Goal: Task Accomplishment & Management: Manage account settings

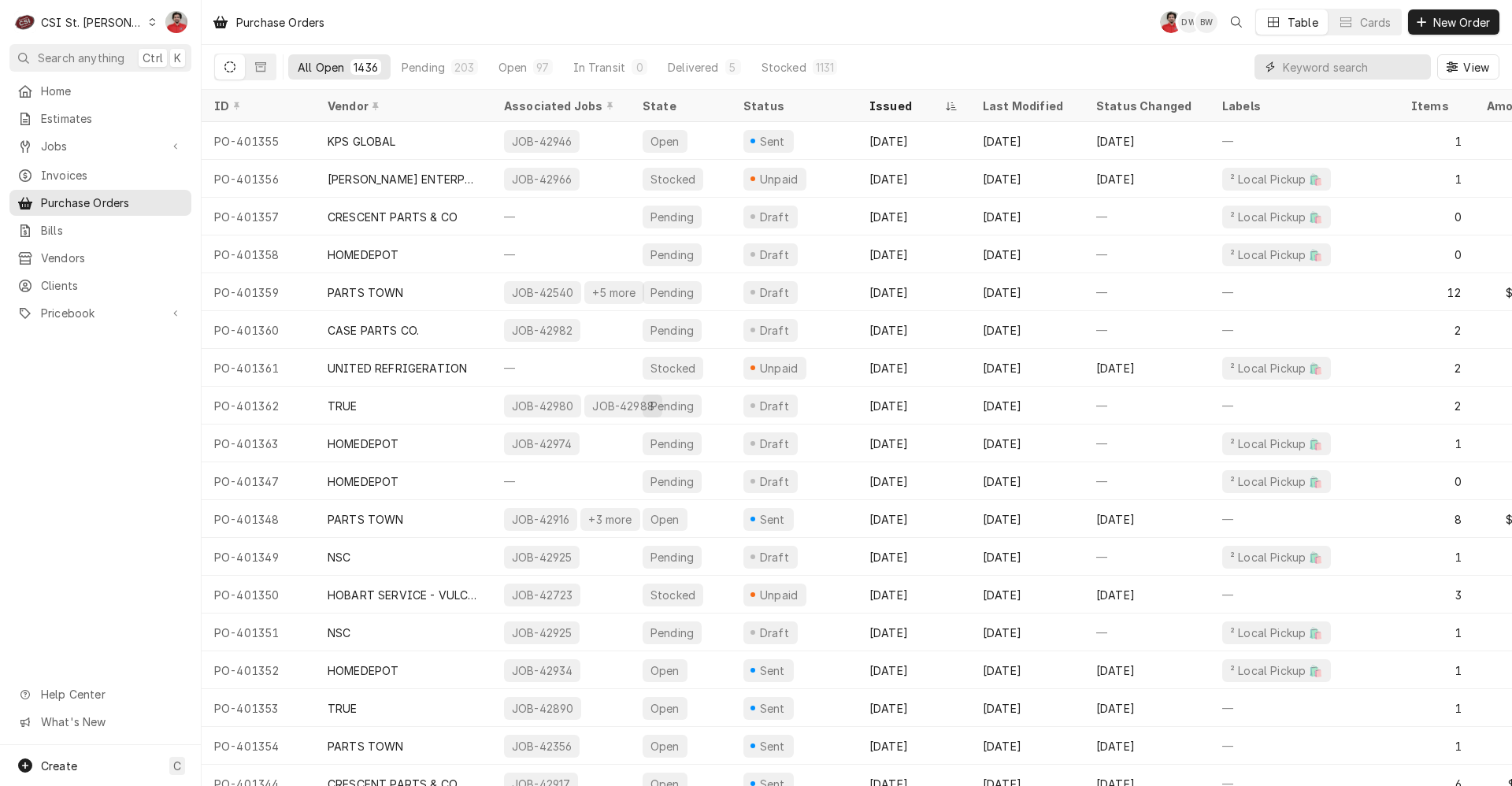
click at [1309, 56] on input "Dynamic Content Wrapper" at bounding box center [1353, 67] width 140 height 25
click at [115, 29] on div "C CSI St. Louis" at bounding box center [85, 22] width 152 height 32
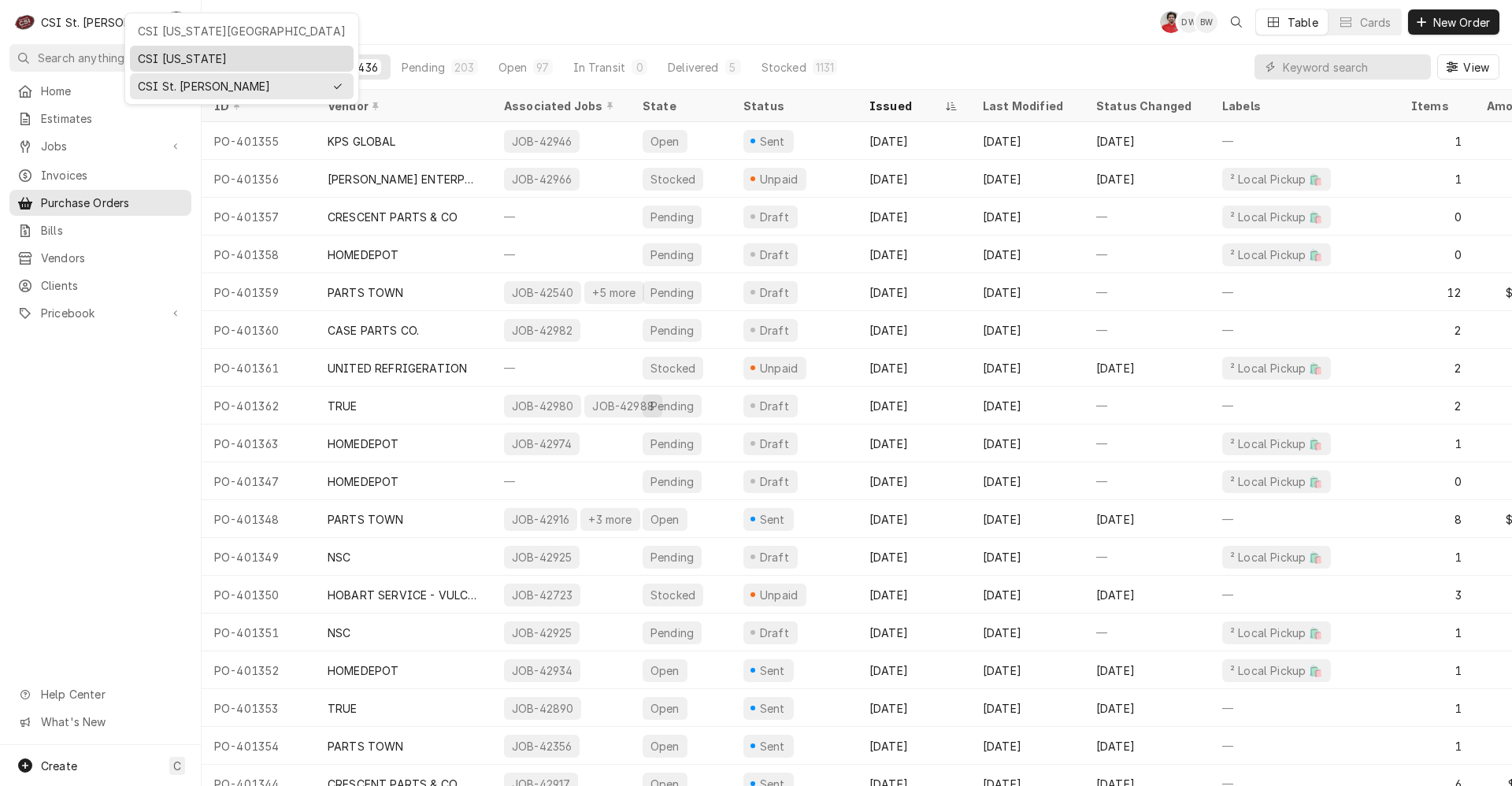
click at [161, 52] on div "CSI Kentucky" at bounding box center [241, 58] width 208 height 17
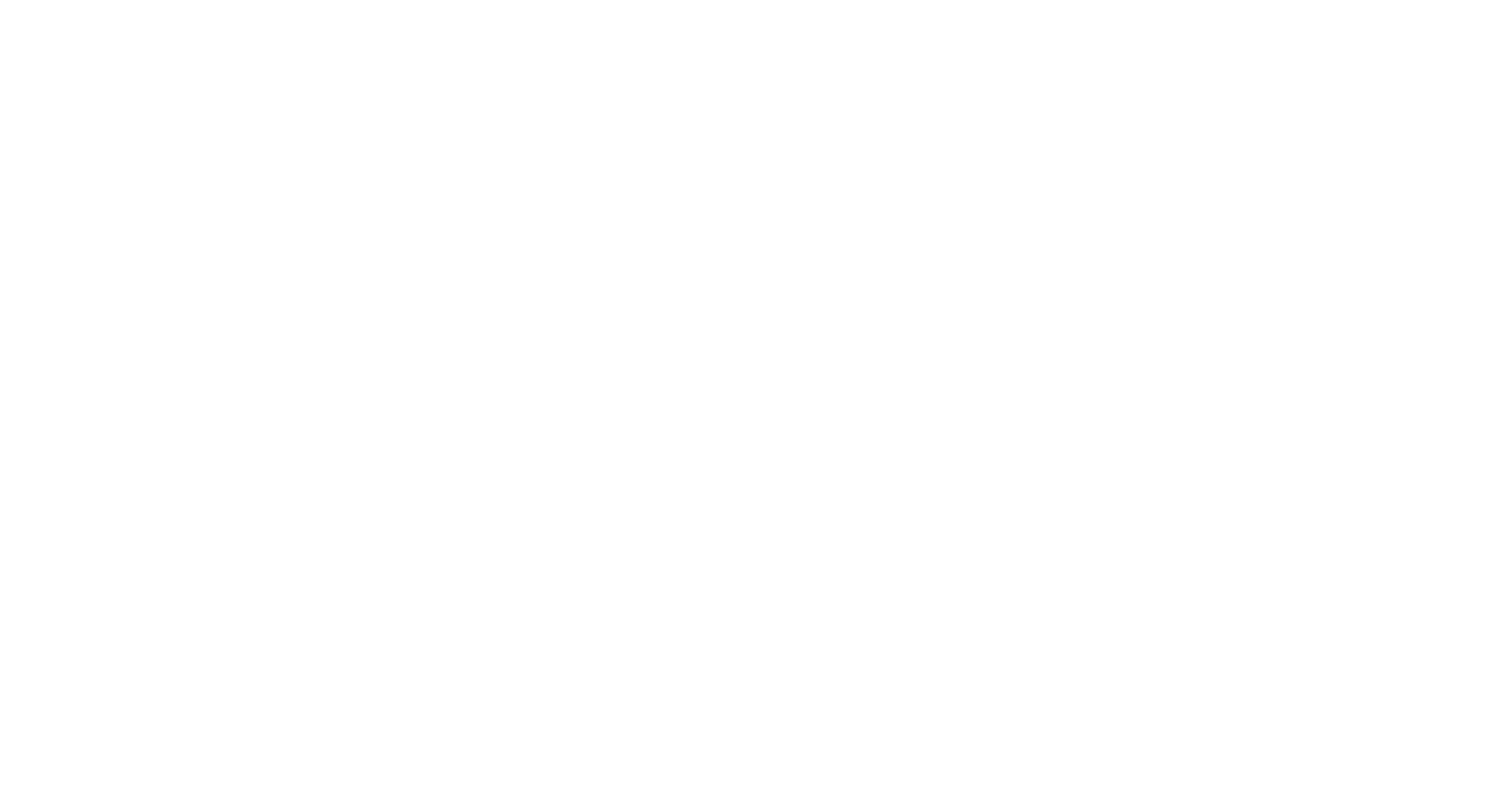
click at [107, 23] on div "Dynamic Content Wrapper" at bounding box center [756, 393] width 1512 height 786
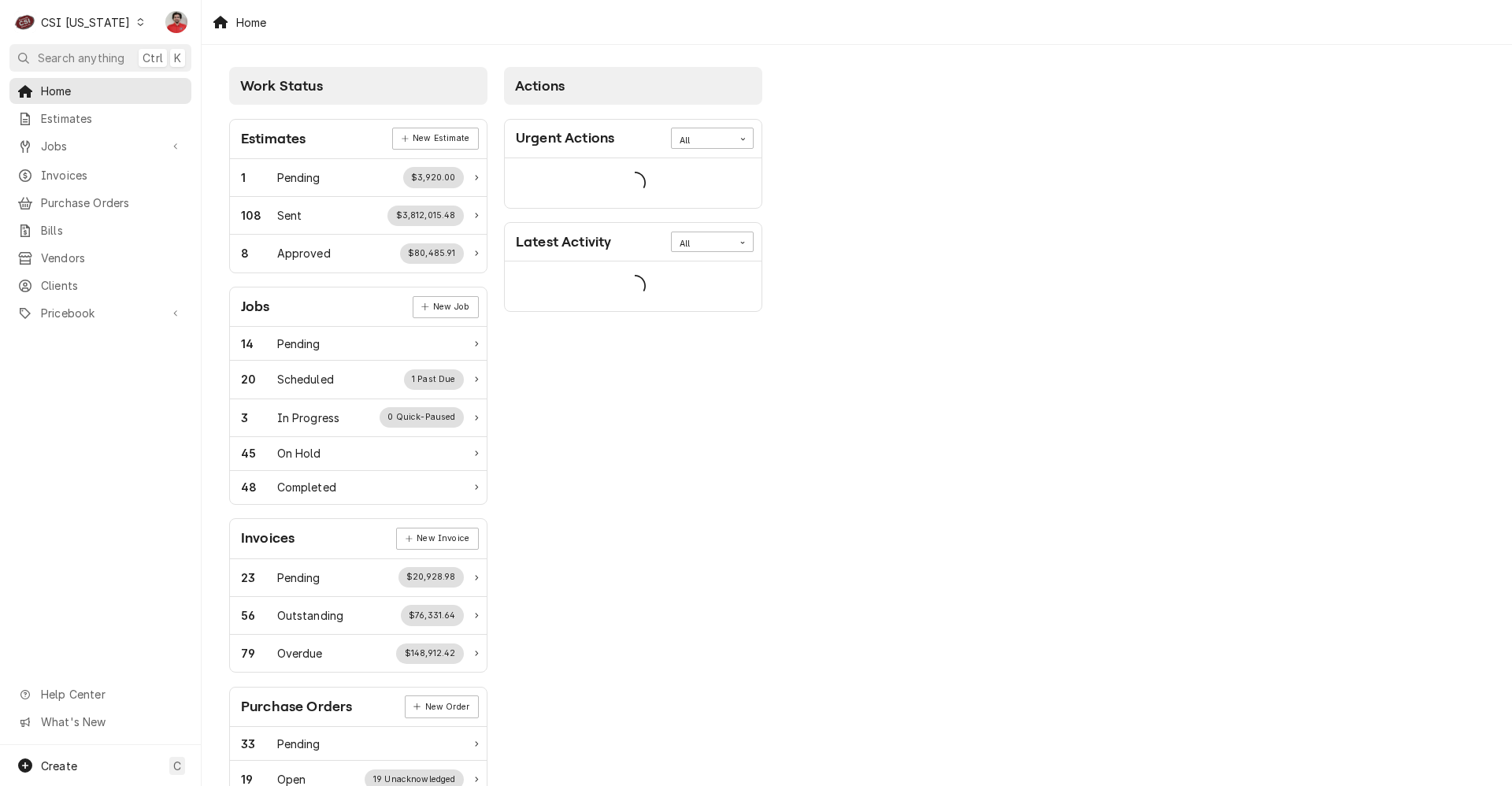
click at [107, 32] on div "C CSI Kentucky" at bounding box center [80, 22] width 141 height 32
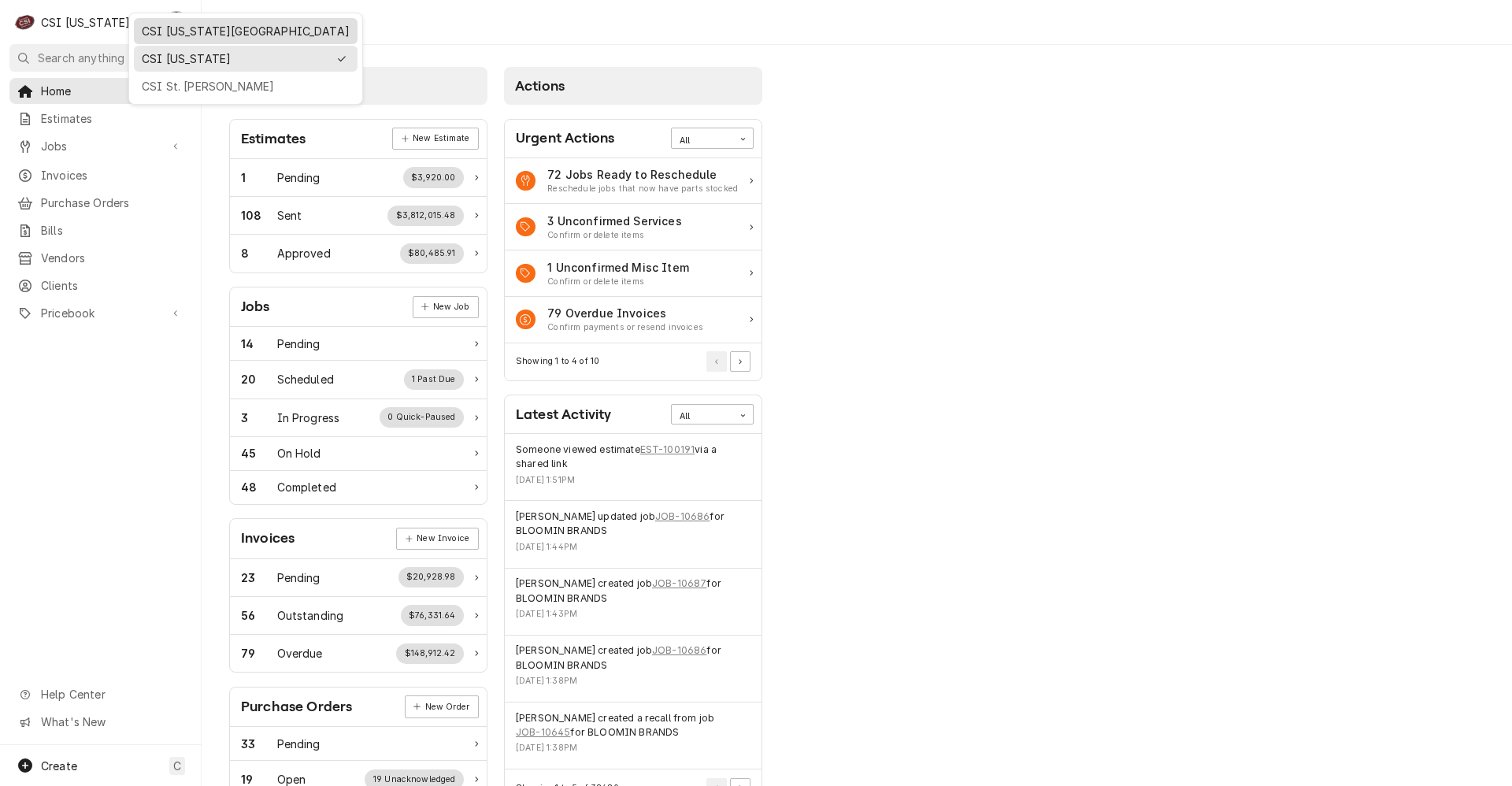
click at [141, 27] on div "CSI [US_STATE][GEOGRAPHIC_DATA]" at bounding box center [245, 31] width 217 height 20
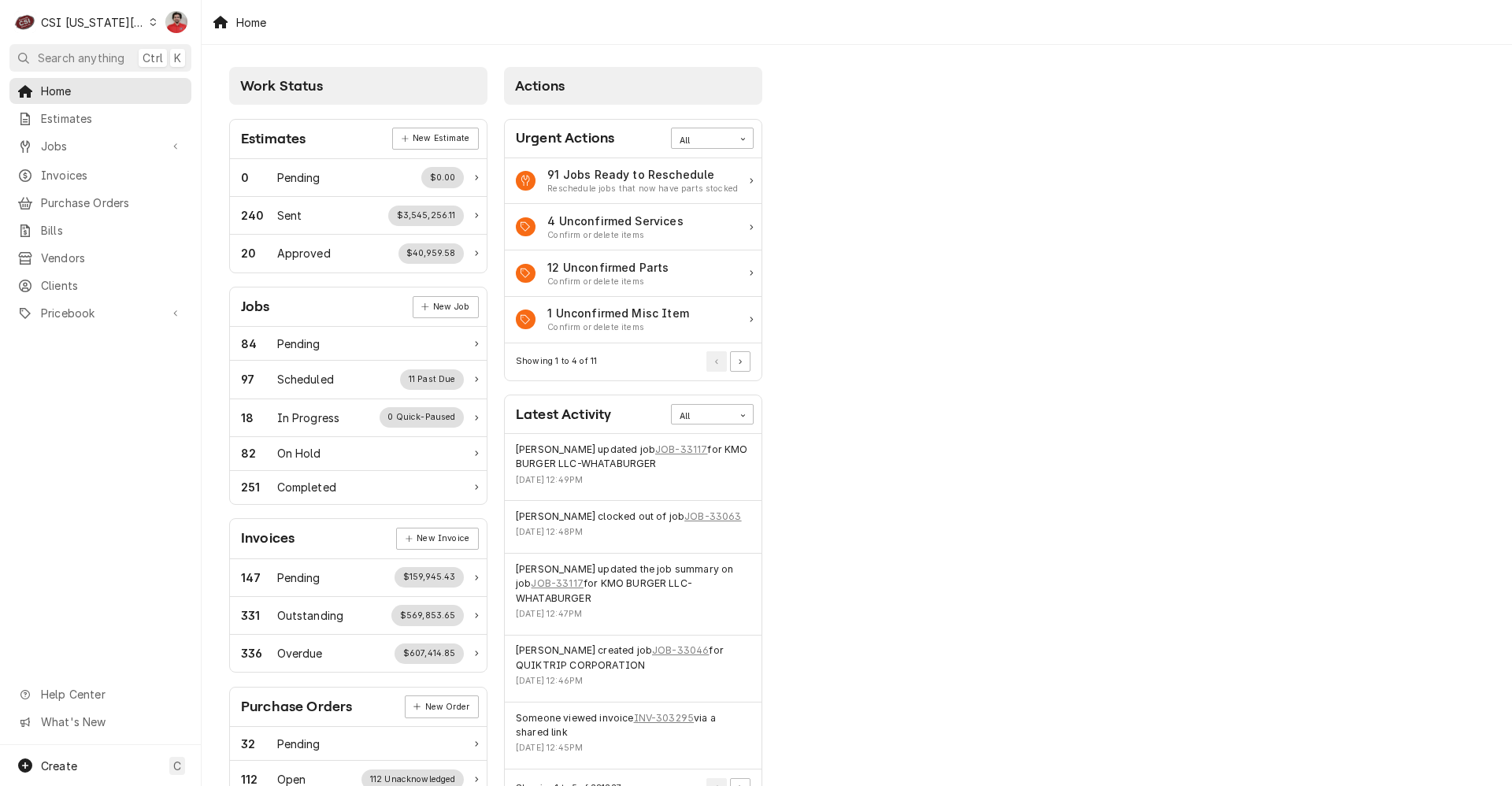
click at [111, 27] on div "CSI [US_STATE][GEOGRAPHIC_DATA]" at bounding box center [92, 22] width 104 height 17
click at [204, 82] on div "CSI St. [PERSON_NAME]" at bounding box center [270, 86] width 230 height 17
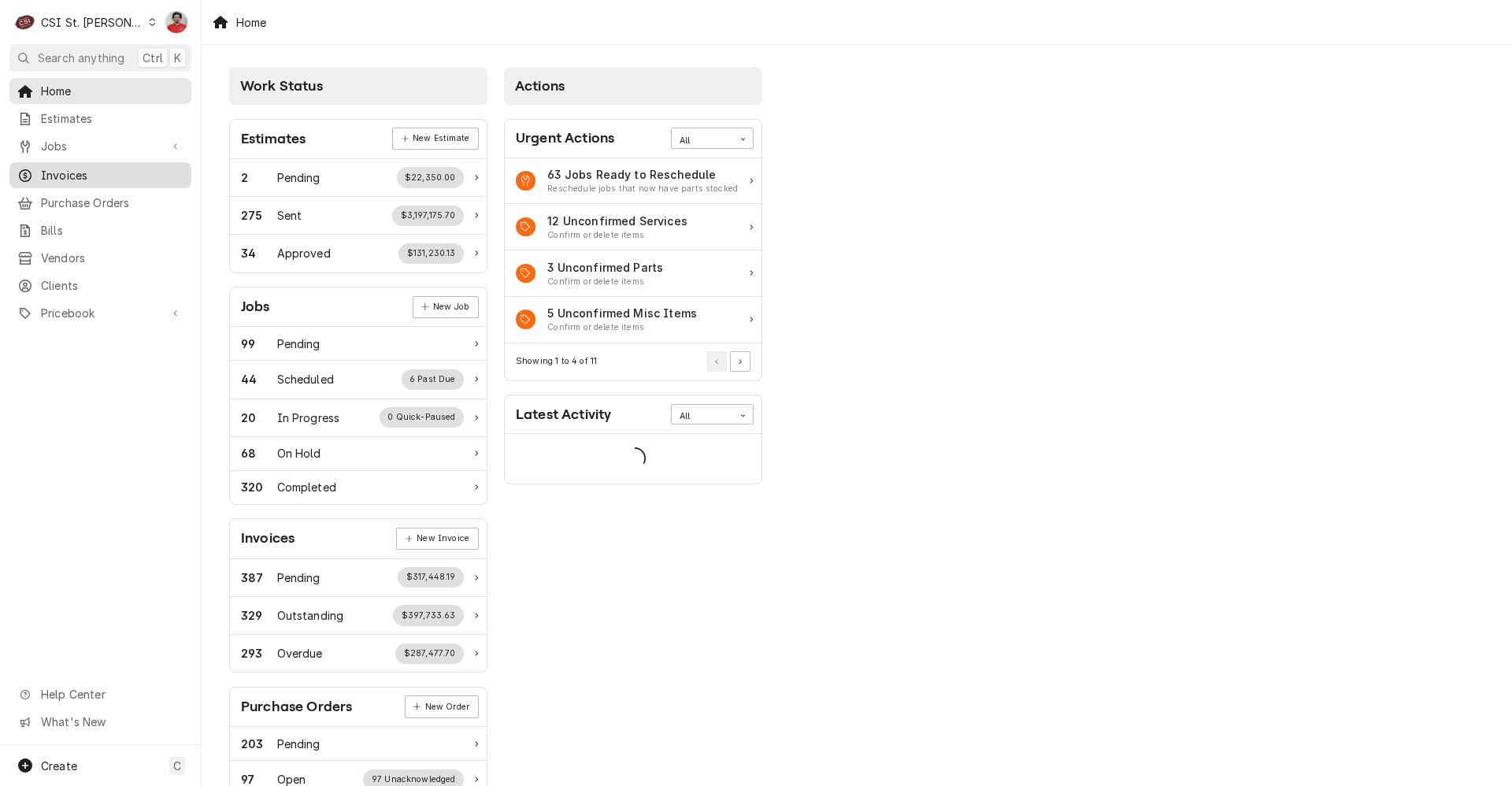
click at [55, 178] on div "Invoices" at bounding box center [100, 175] width 176 height 20
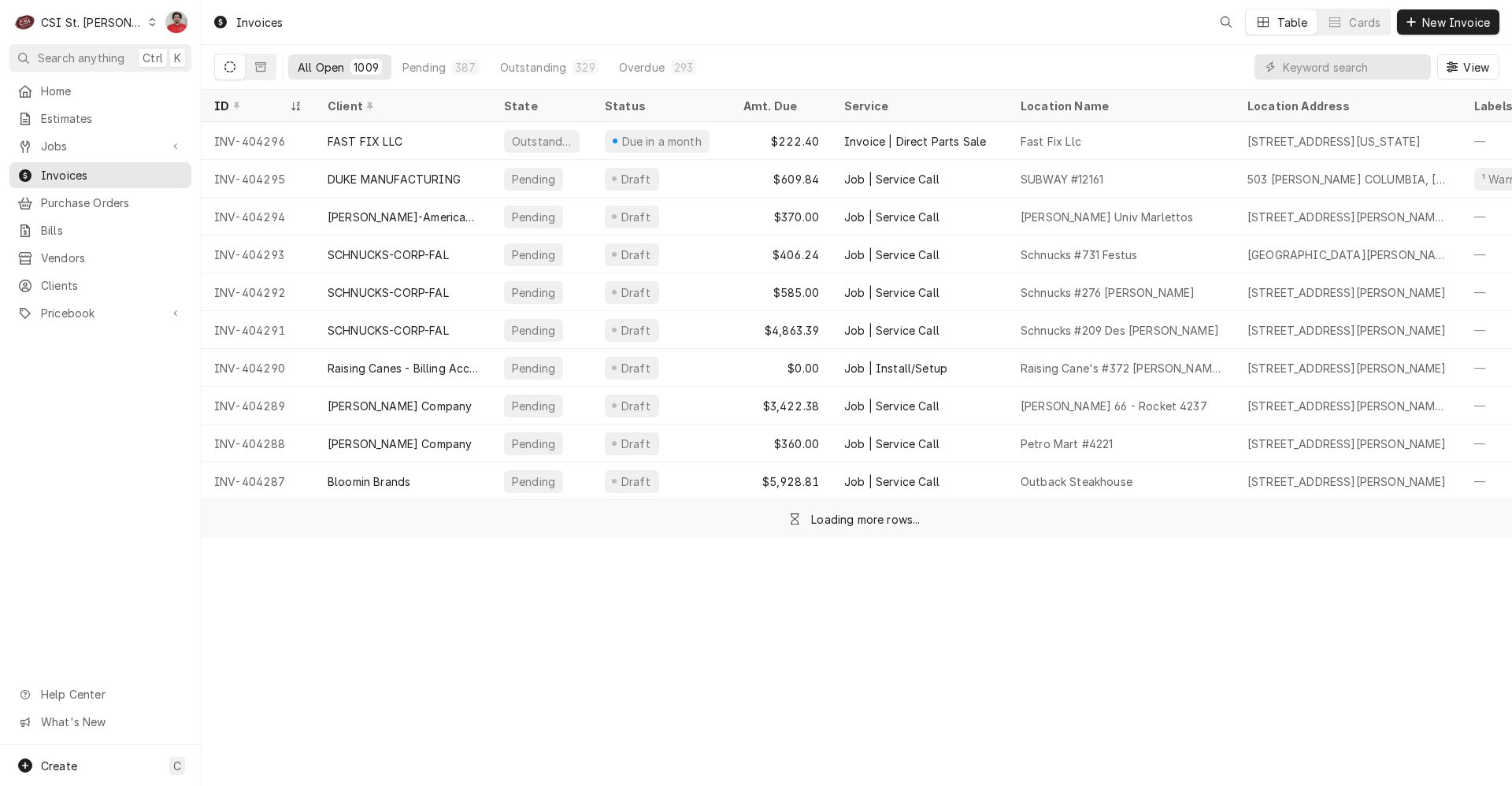
click at [61, 194] on span "Purchase Orders" at bounding box center [111, 202] width 142 height 17
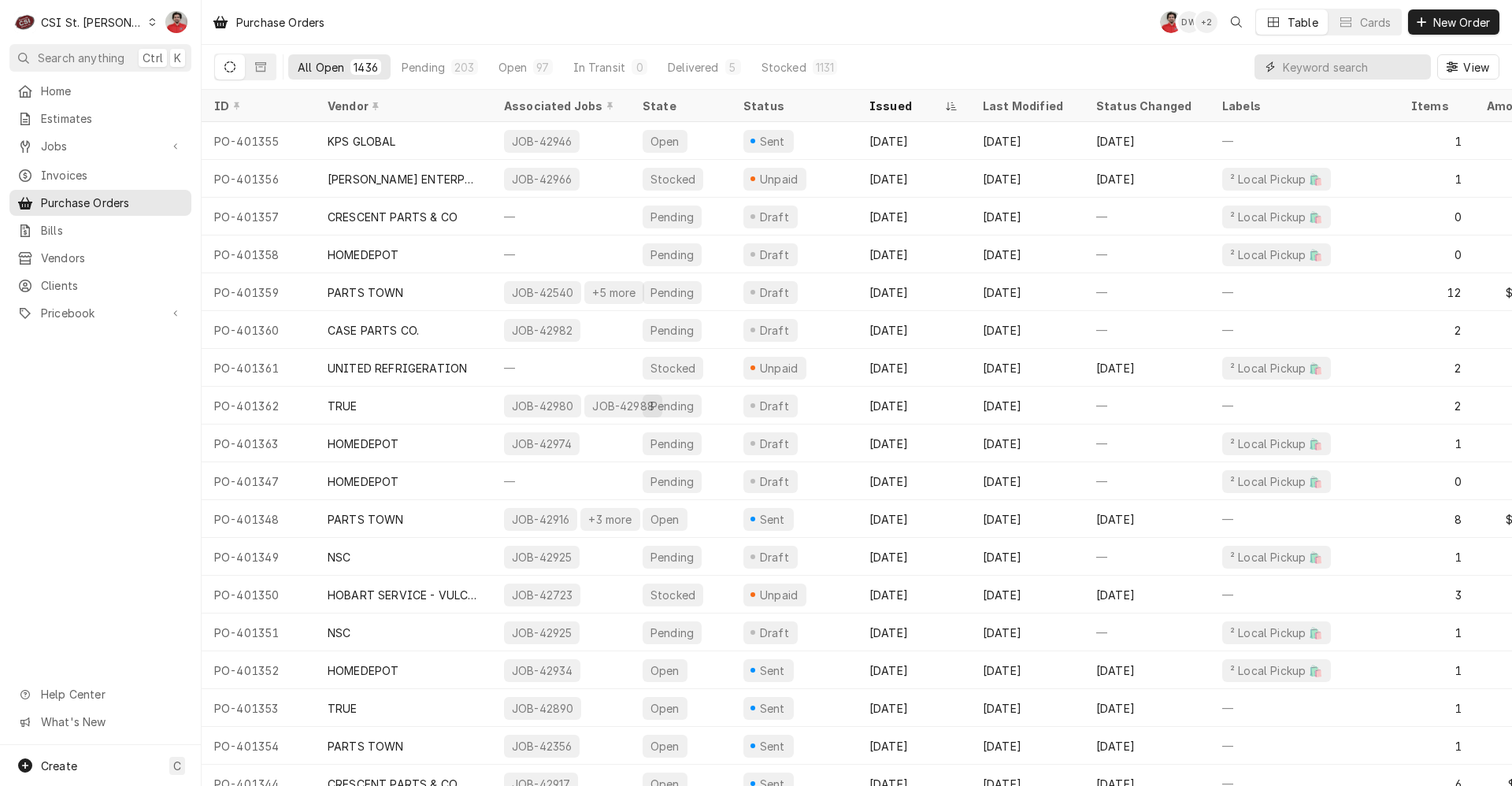
click at [1315, 71] on input "Dynamic Content Wrapper" at bounding box center [1353, 67] width 140 height 25
type input "401348"
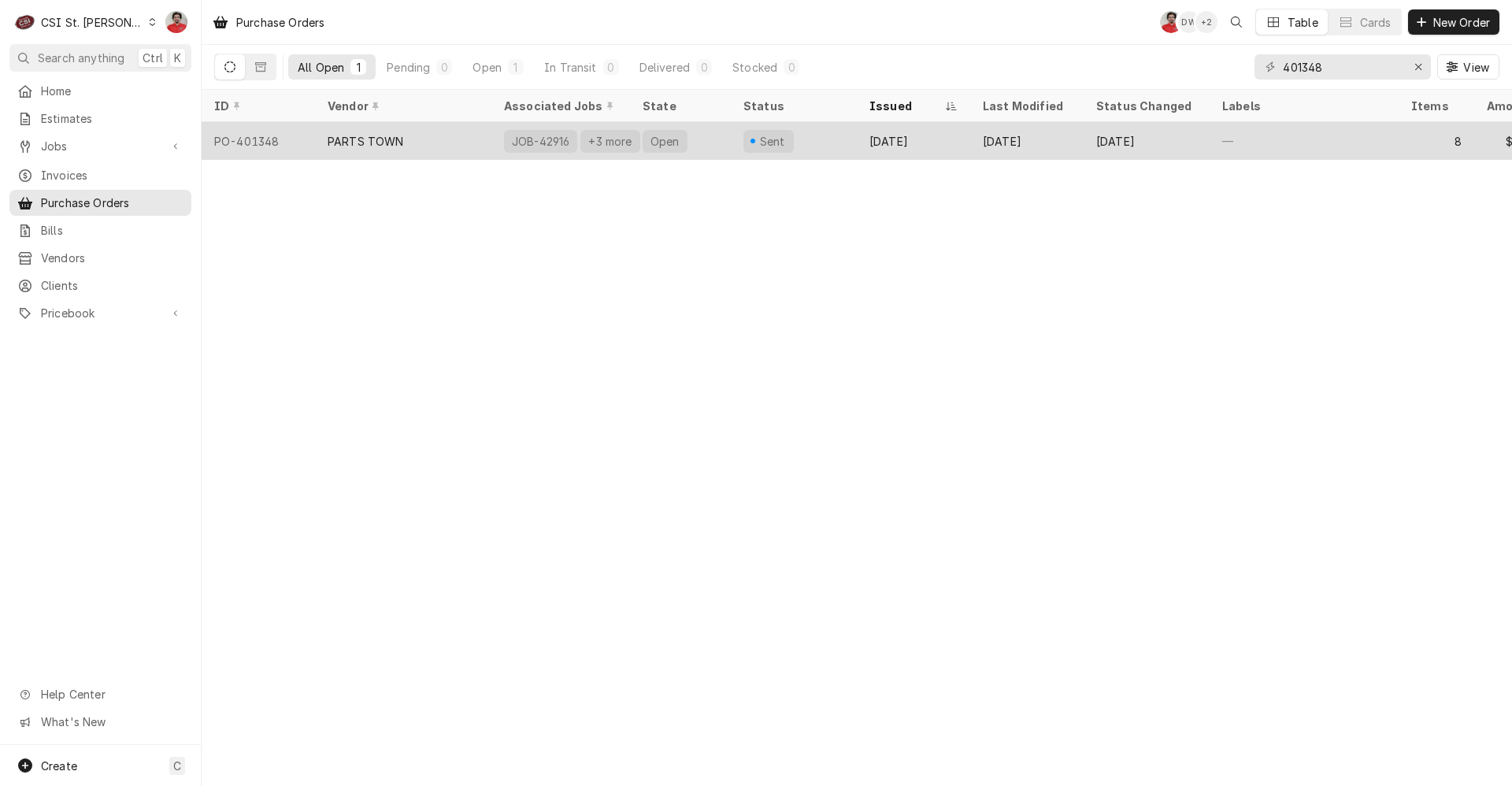
click at [479, 146] on div "PARTS TOWN" at bounding box center [403, 141] width 177 height 38
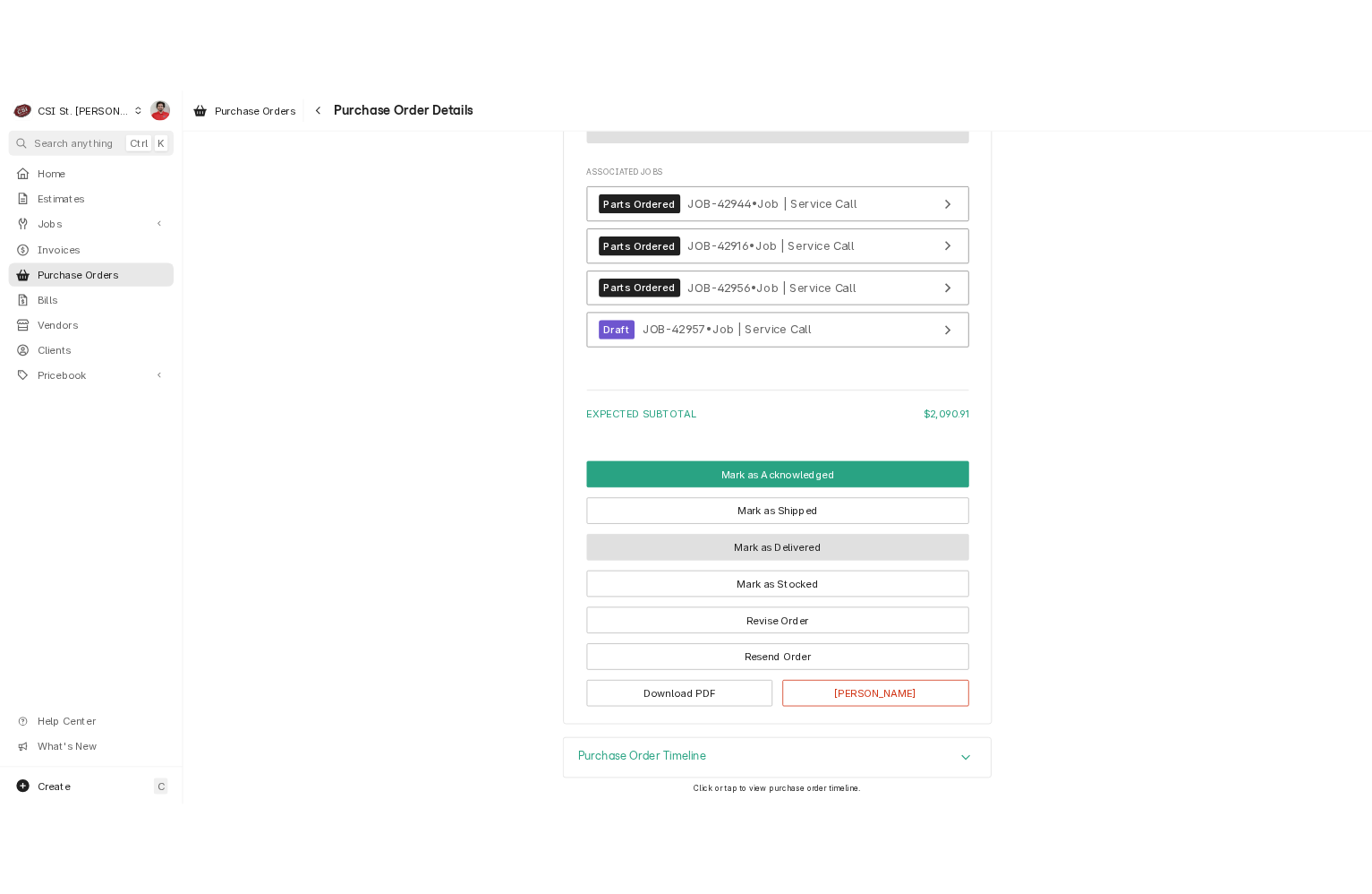
scroll to position [4004, 0]
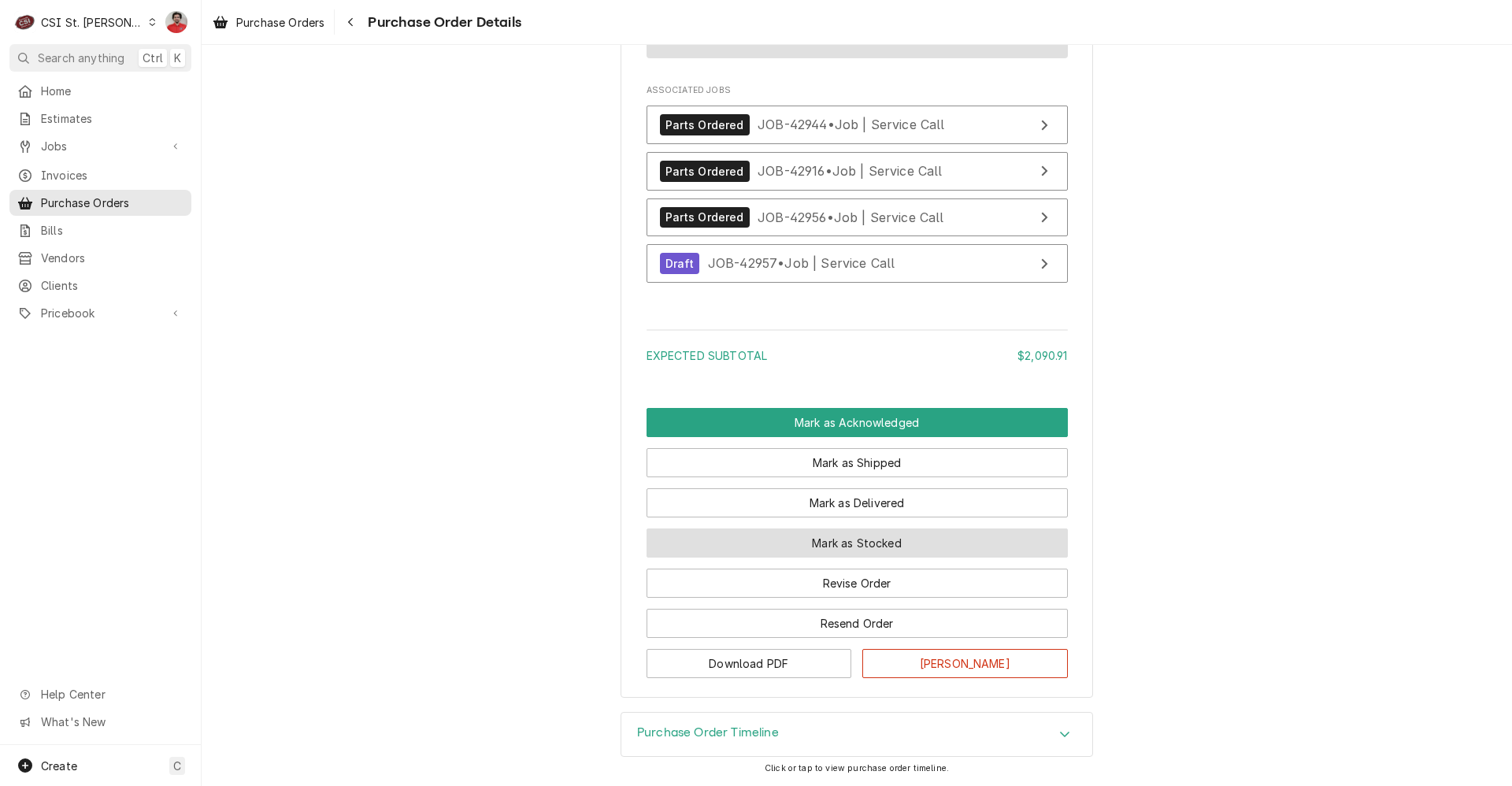
click at [854, 549] on button "Mark as Stocked" at bounding box center [858, 543] width 422 height 29
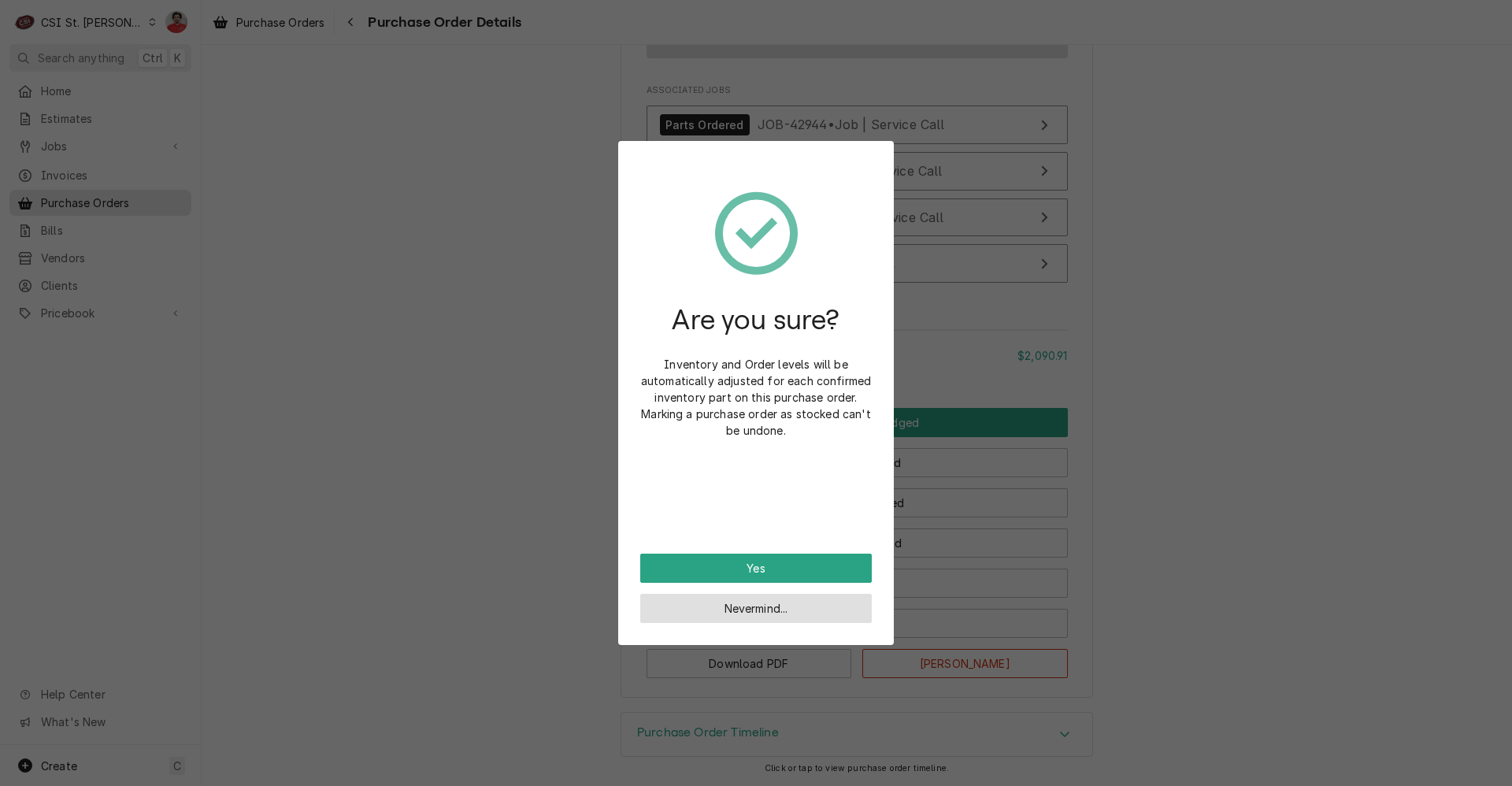
click at [820, 605] on button "Nevermind..." at bounding box center [756, 608] width 232 height 29
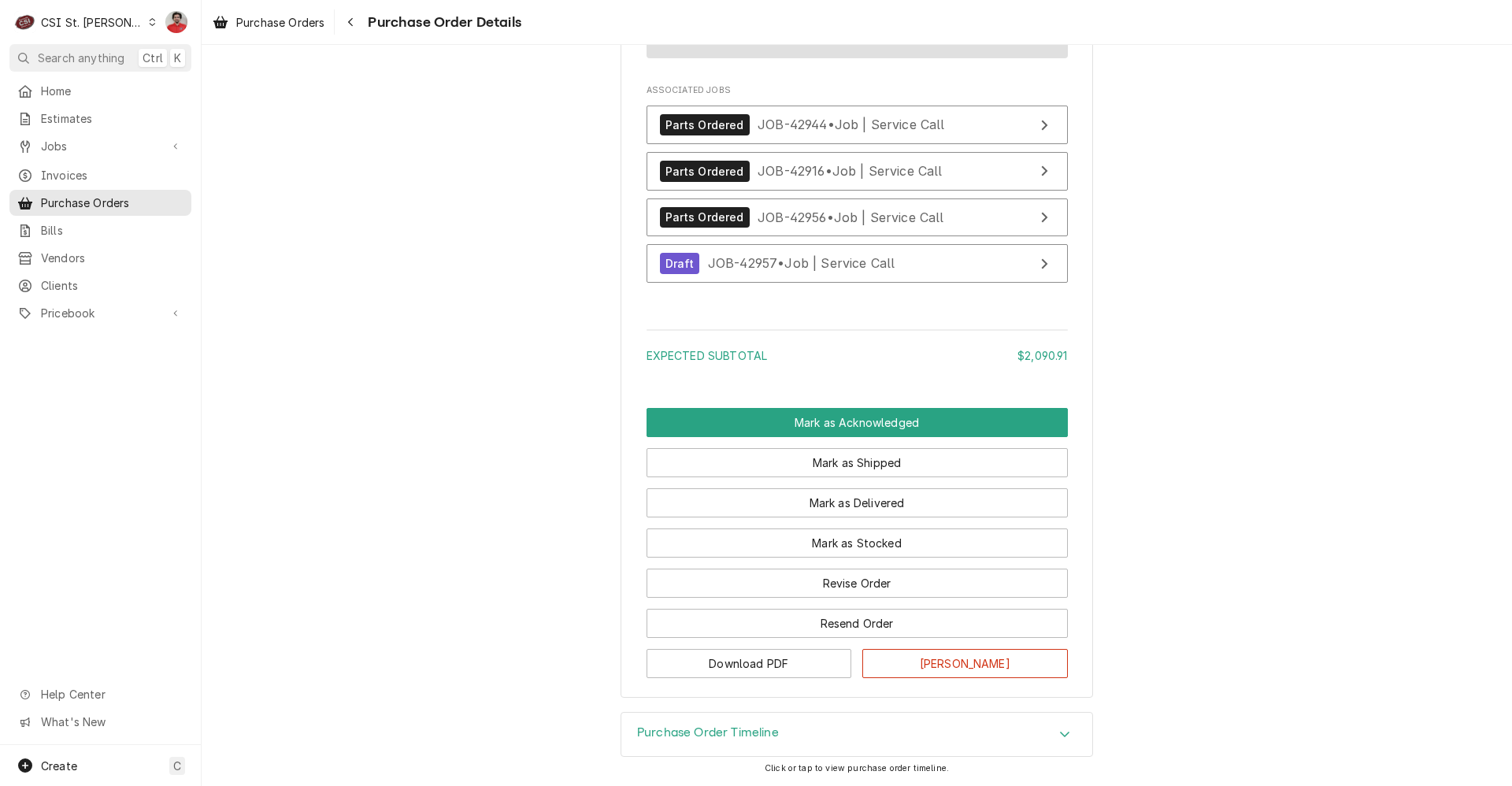
click at [762, 667] on button "Download PDF" at bounding box center [750, 663] width 205 height 29
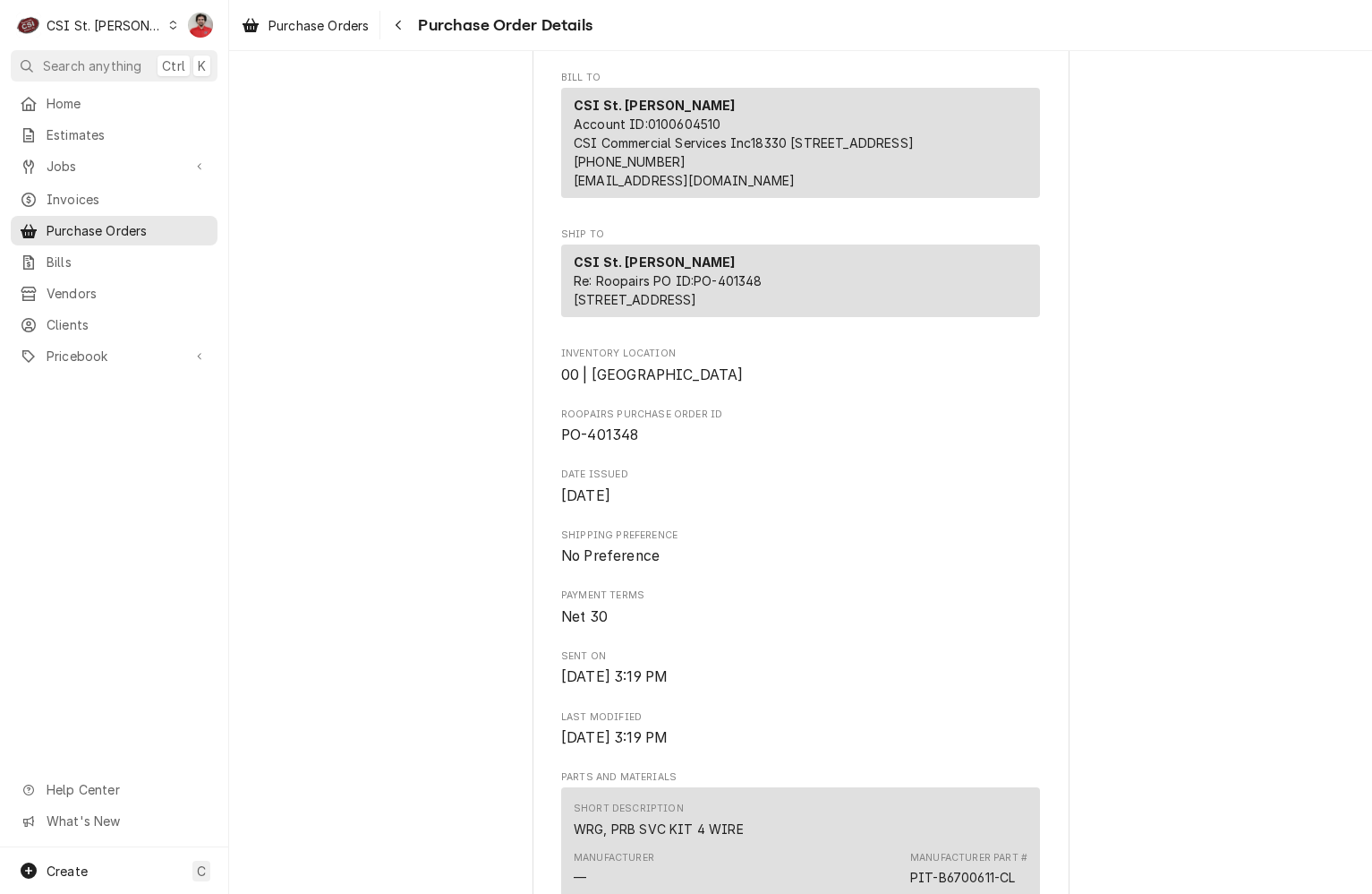
scroll to position [153, 0]
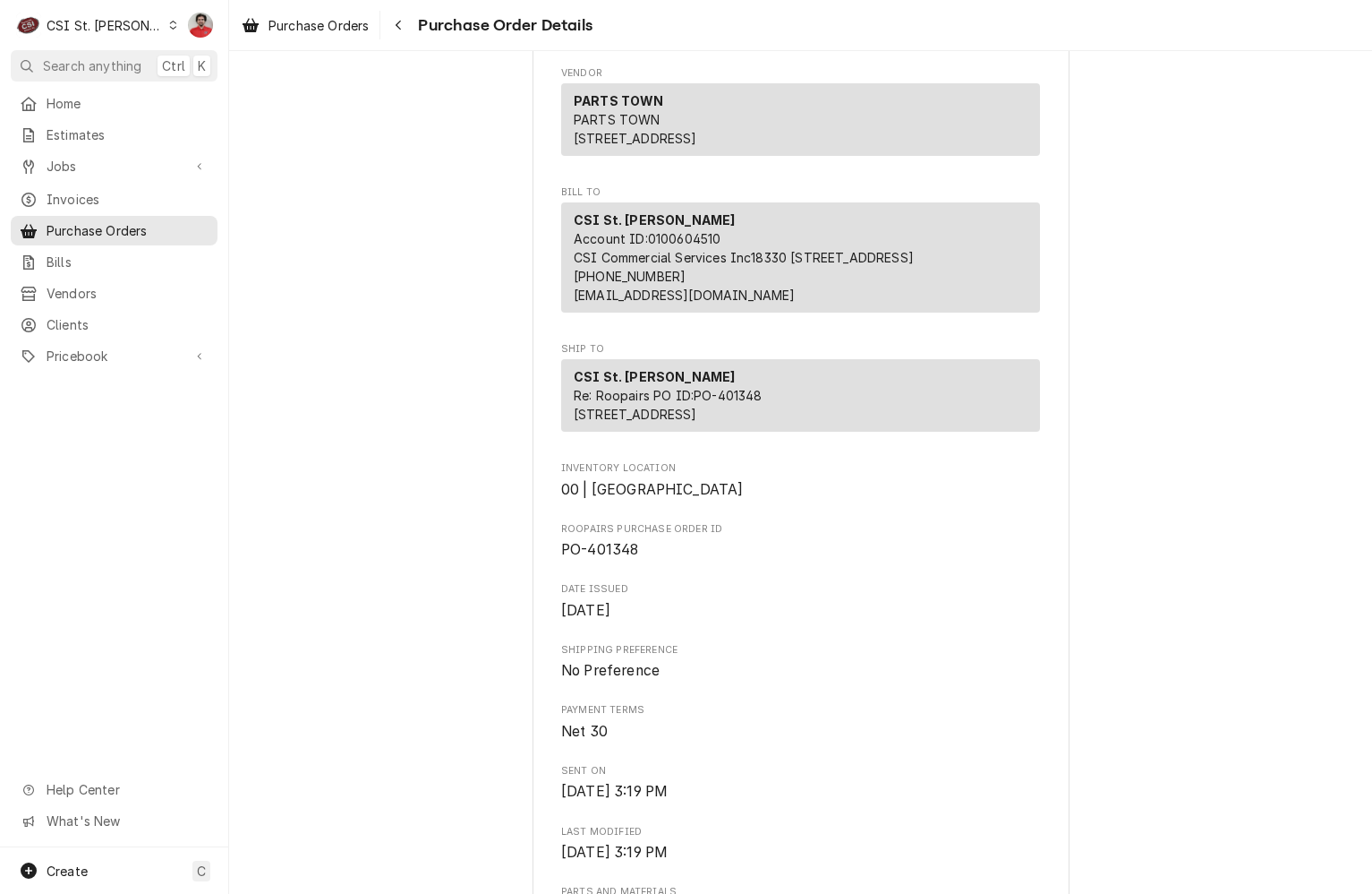
click at [601, 558] on span "PO-401348" at bounding box center [600, 549] width 77 height 17
copy span "401348"
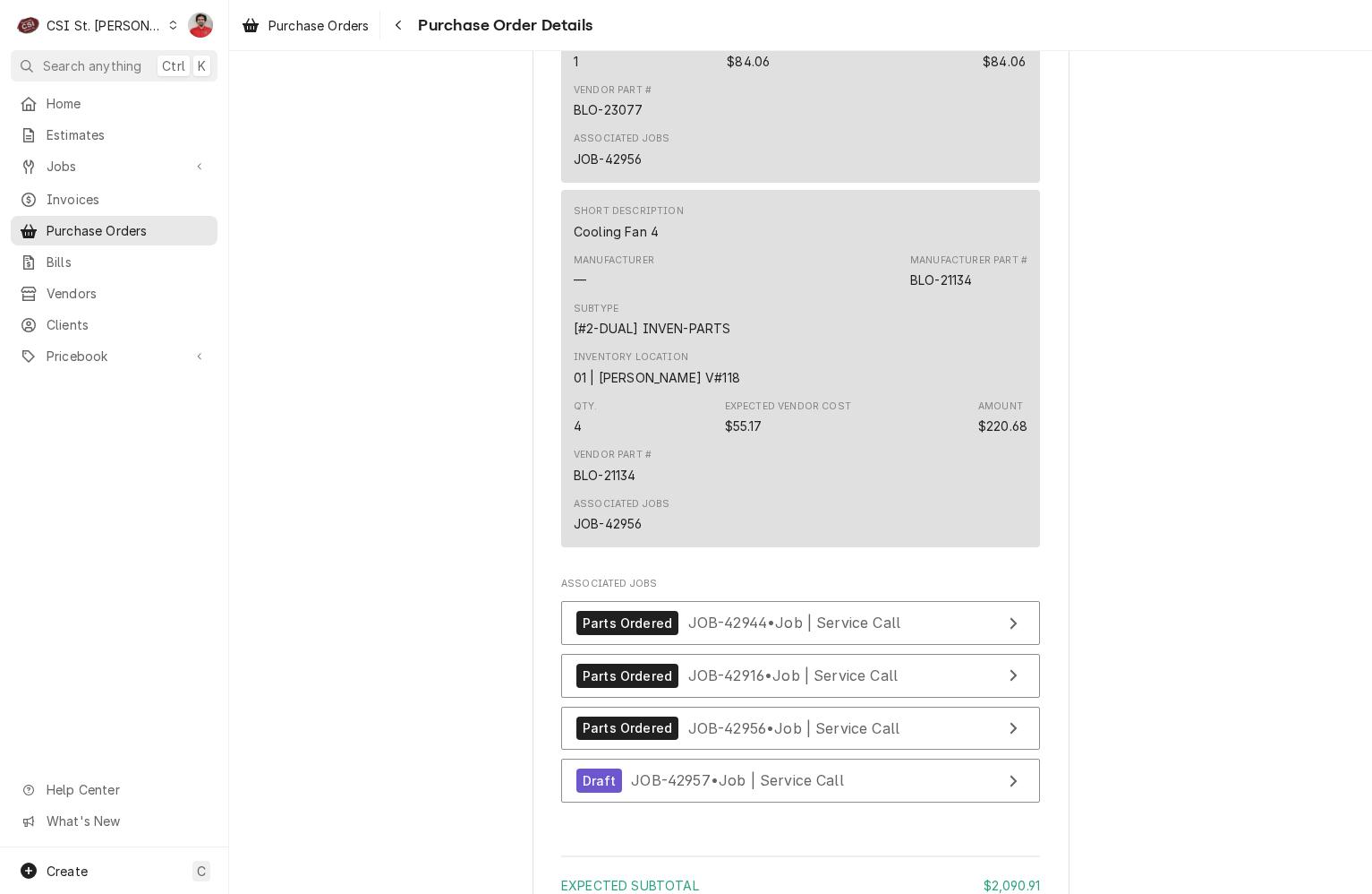
scroll to position [4004, 0]
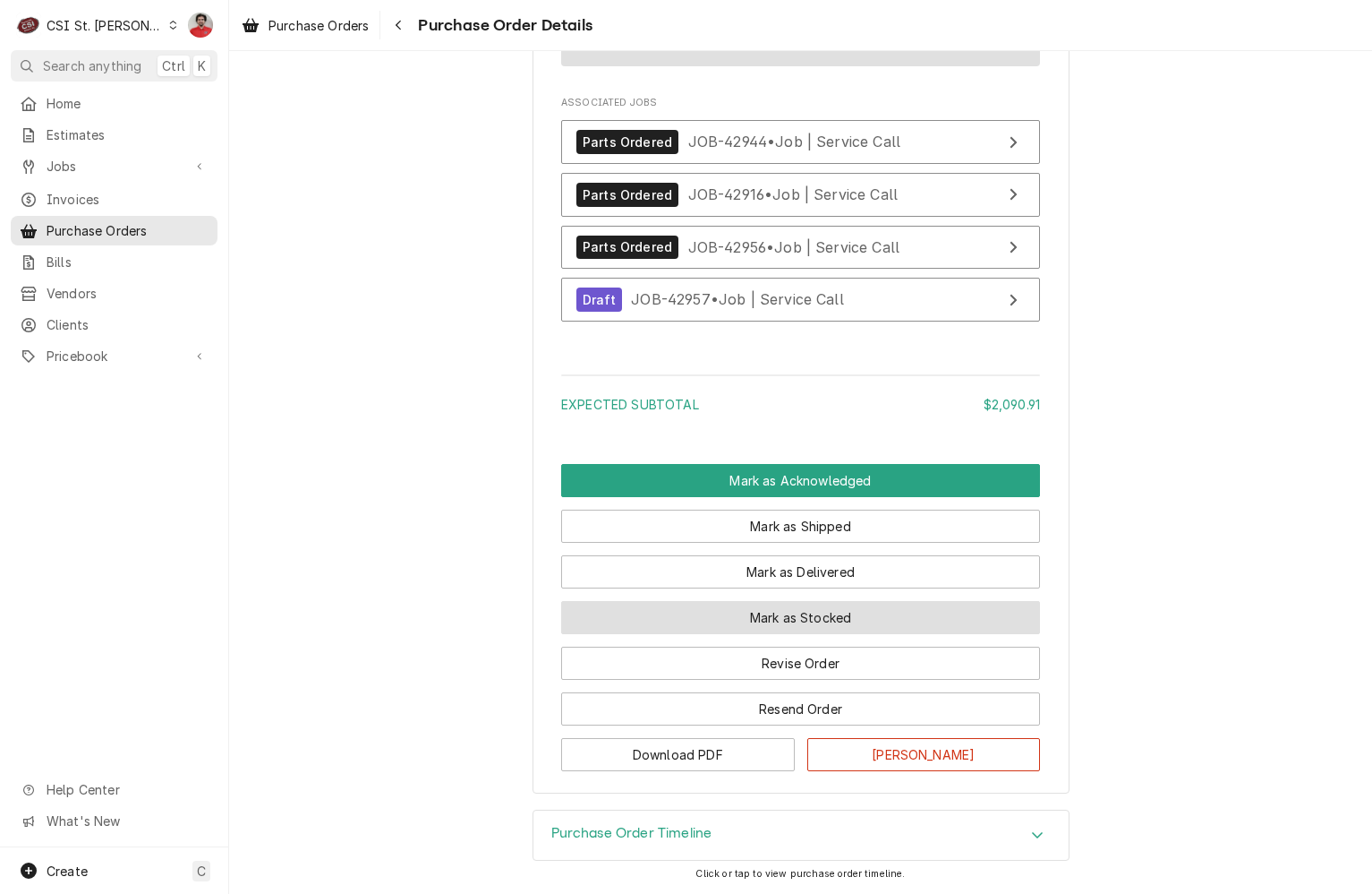
click at [856, 609] on button "Mark as Stocked" at bounding box center [801, 617] width 479 height 33
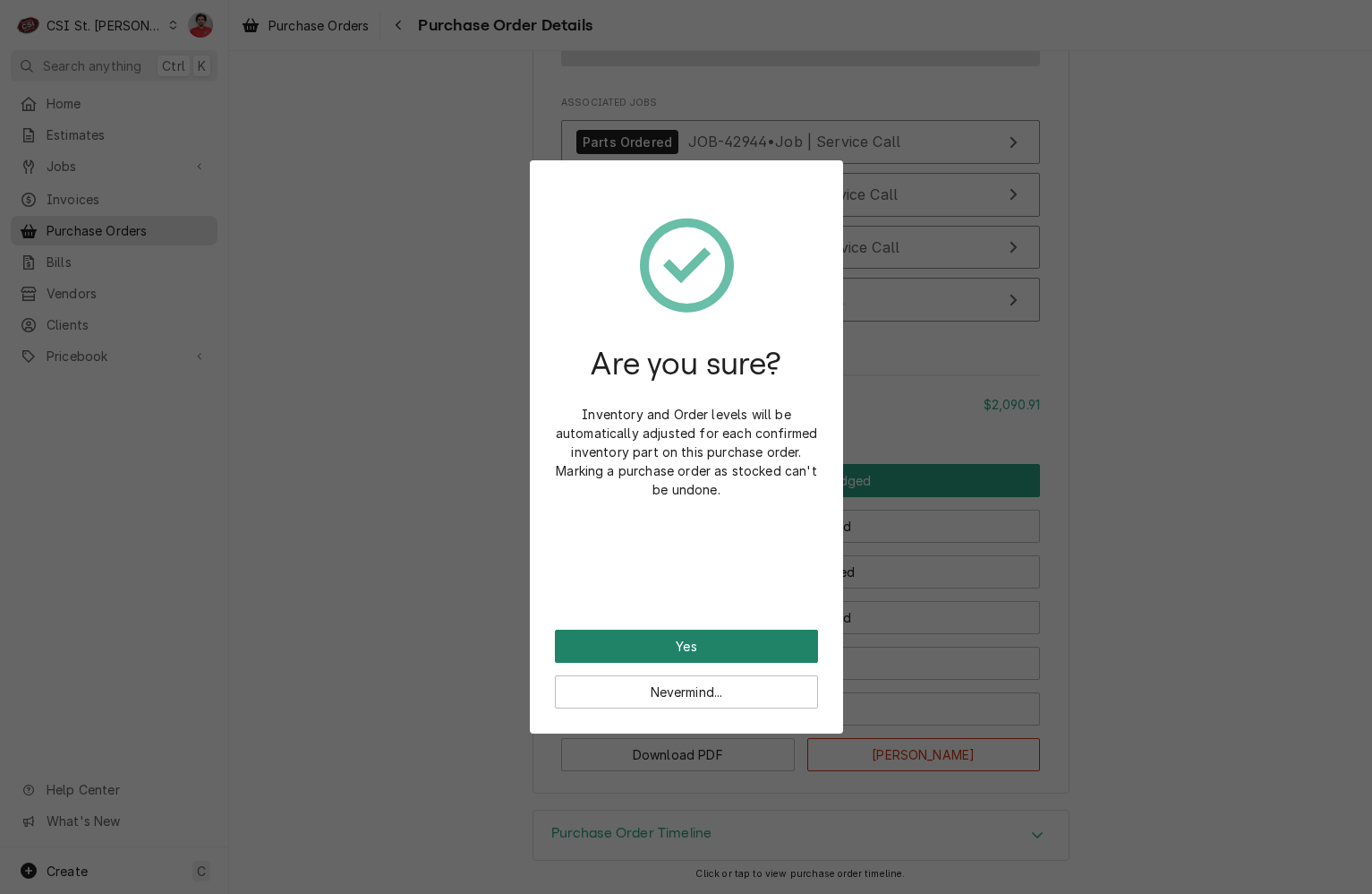
click at [713, 641] on button "Yes" at bounding box center [686, 646] width 263 height 33
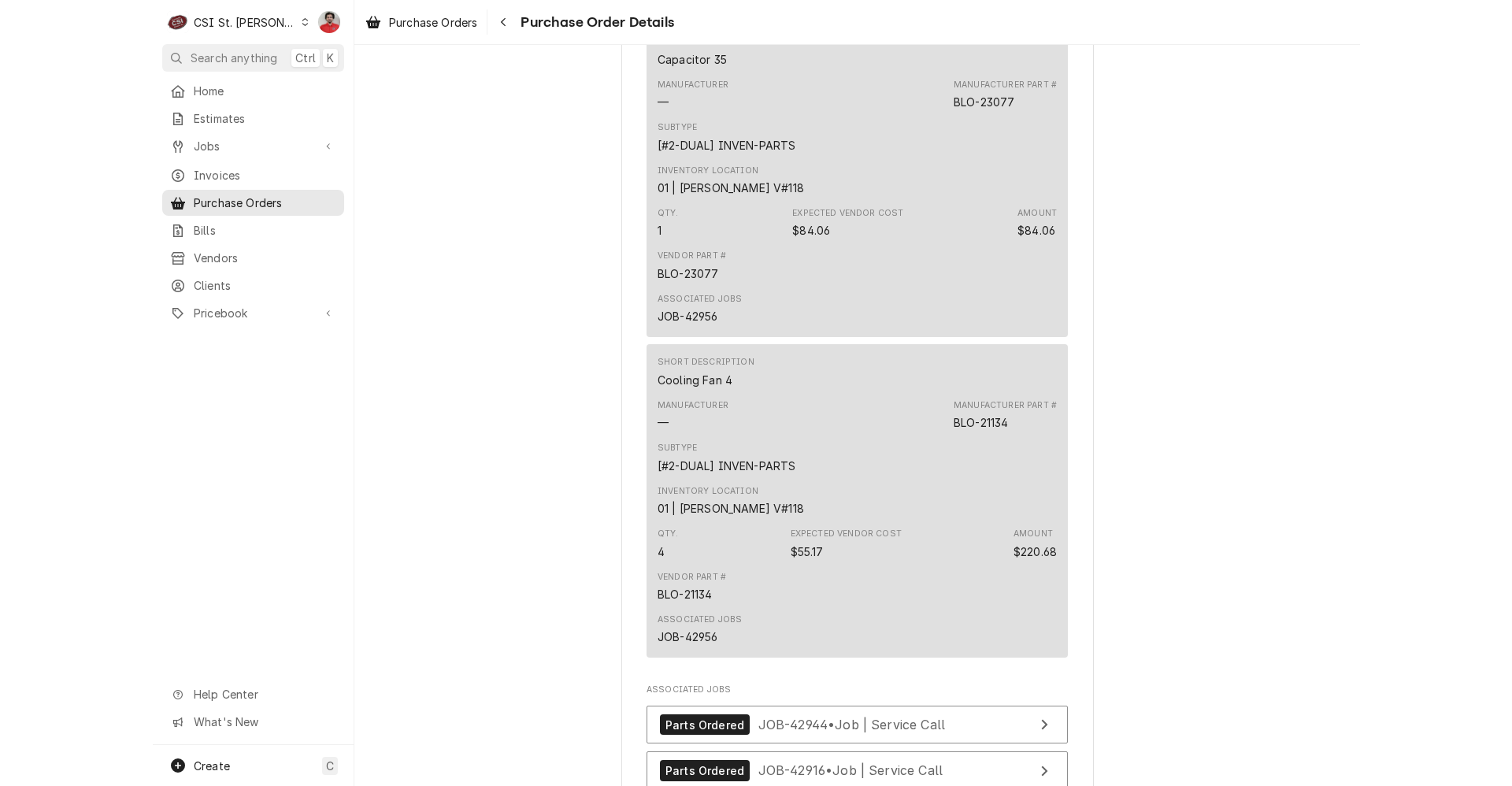
scroll to position [3600, 0]
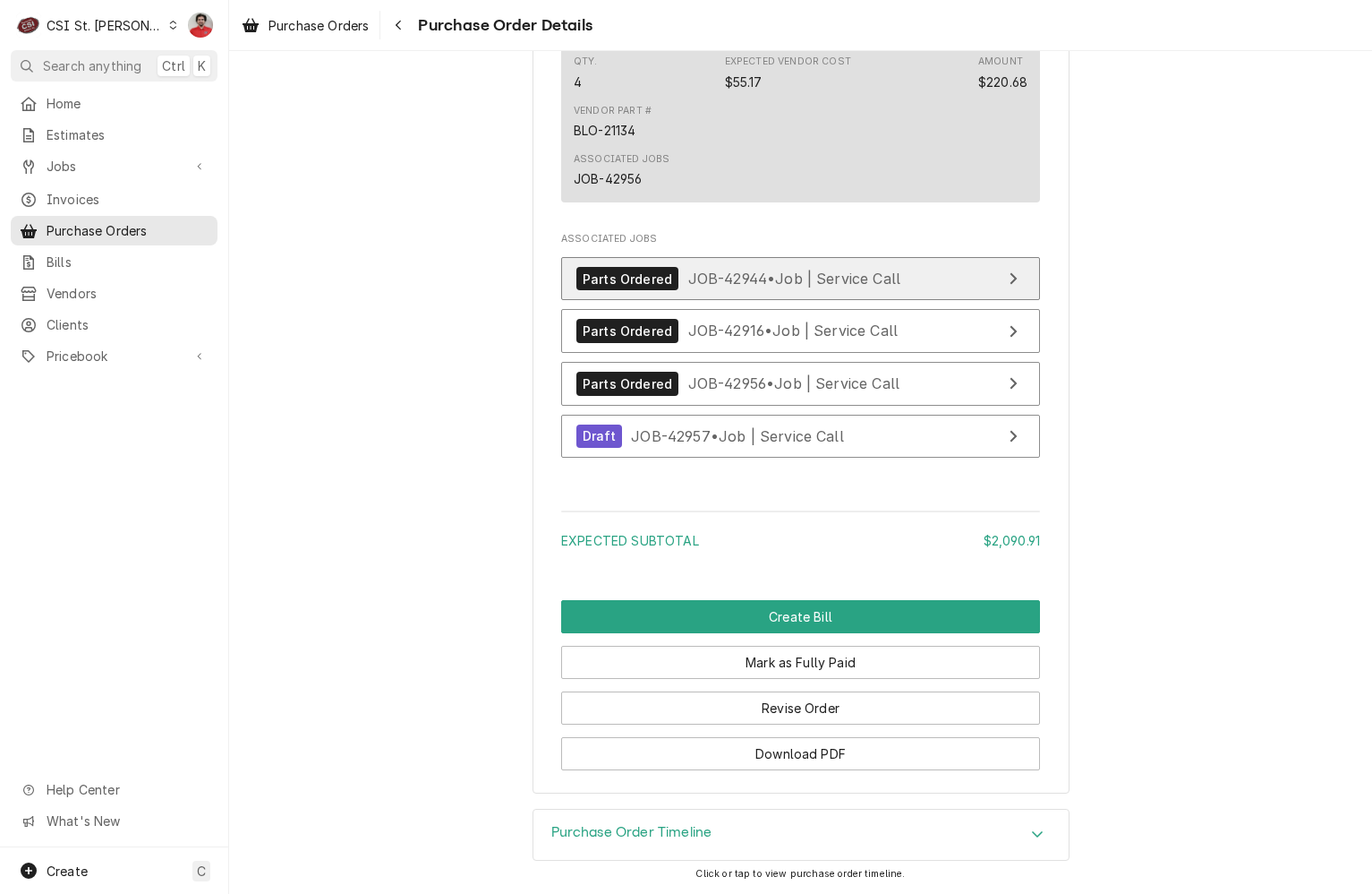
click at [762, 271] on span "JOB-42944 • Job | Service Call" at bounding box center [795, 279] width 213 height 18
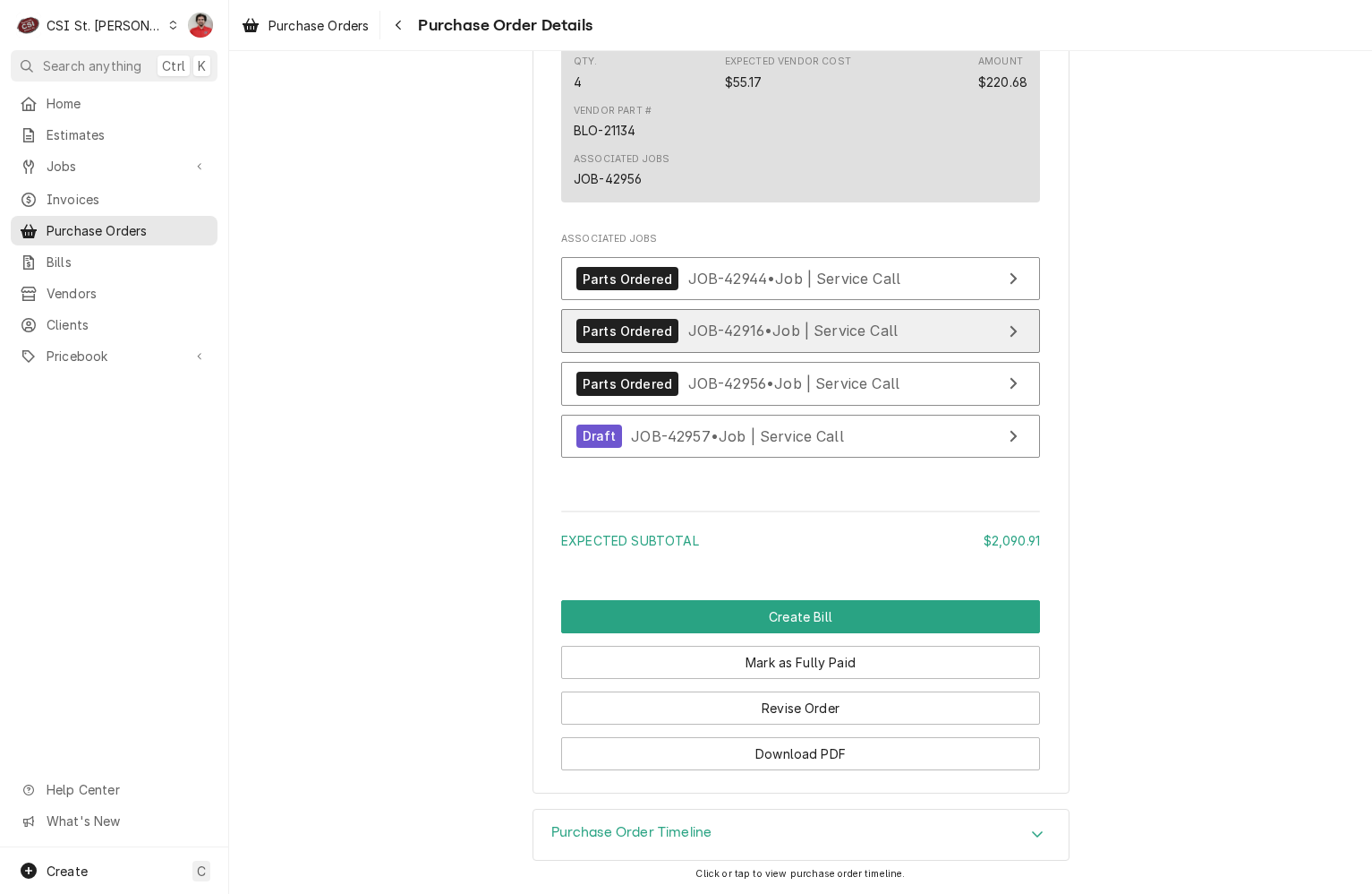
click at [760, 334] on span "JOB-42916 • Job | Service Call" at bounding box center [793, 330] width 211 height 18
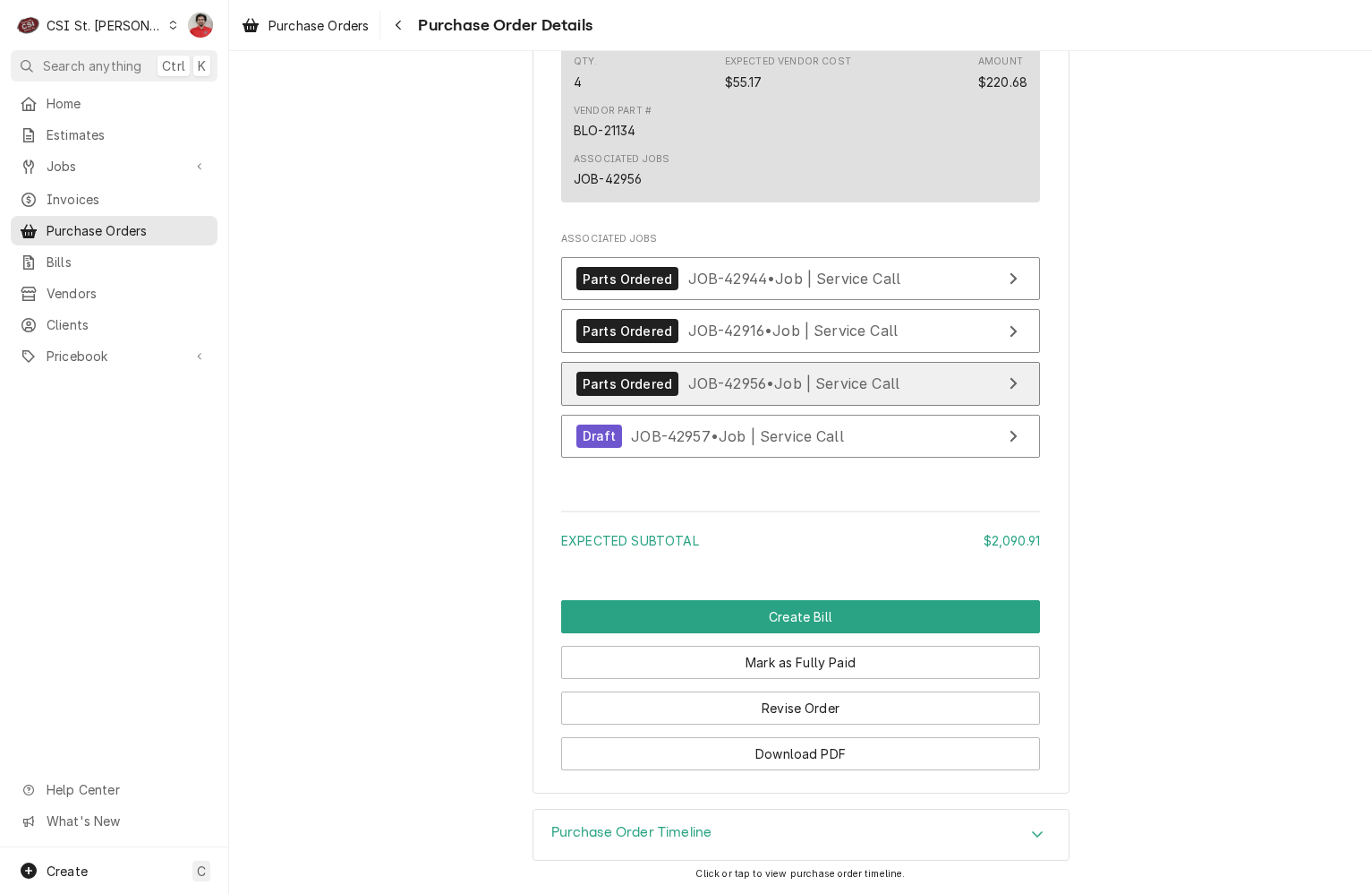
click at [761, 381] on span "JOB-42956 • Job | Service Call" at bounding box center [794, 384] width 213 height 18
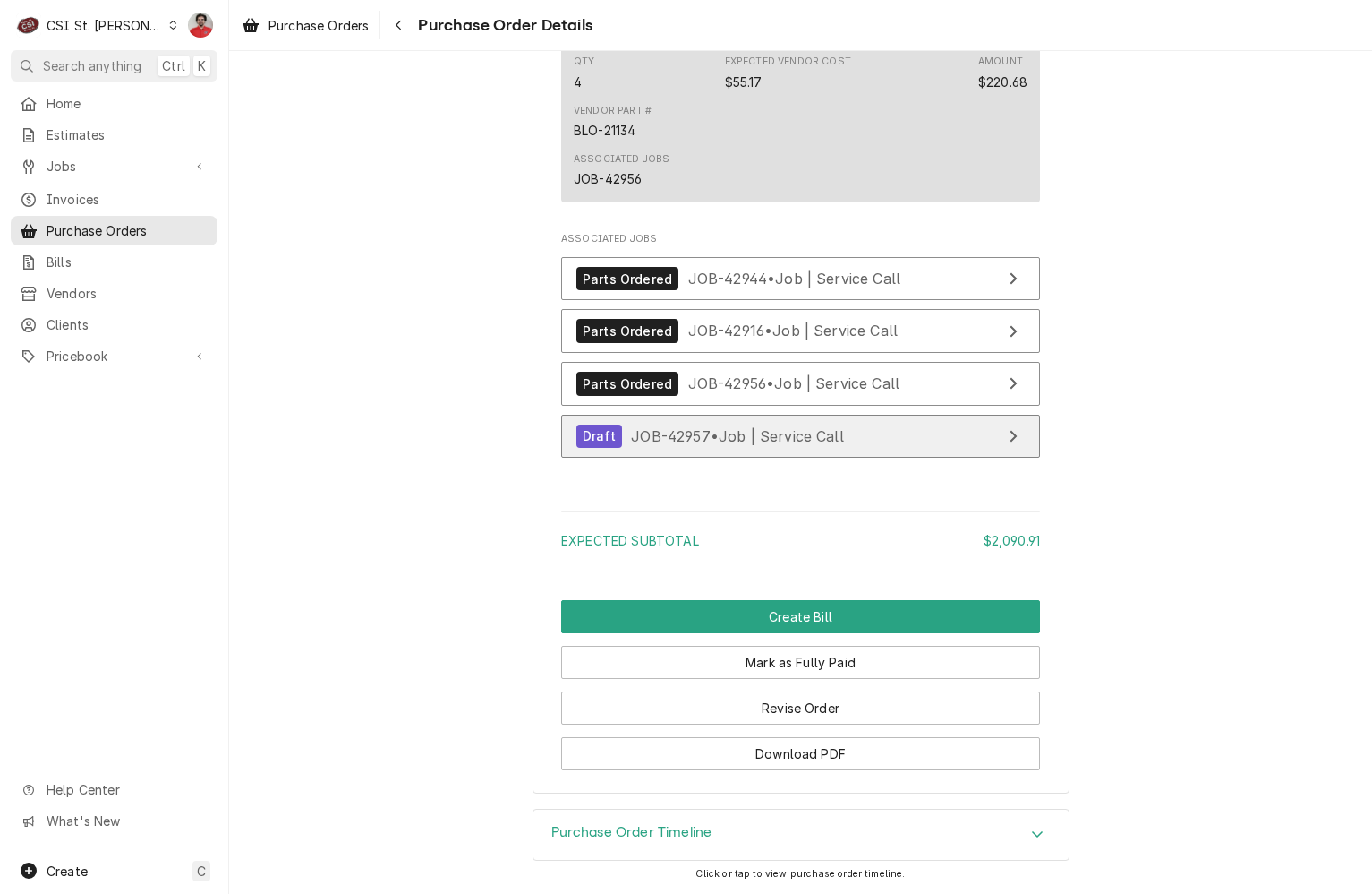
click at [750, 431] on span "JOB-42957 • Job | Service Call" at bounding box center [738, 435] width 213 height 18
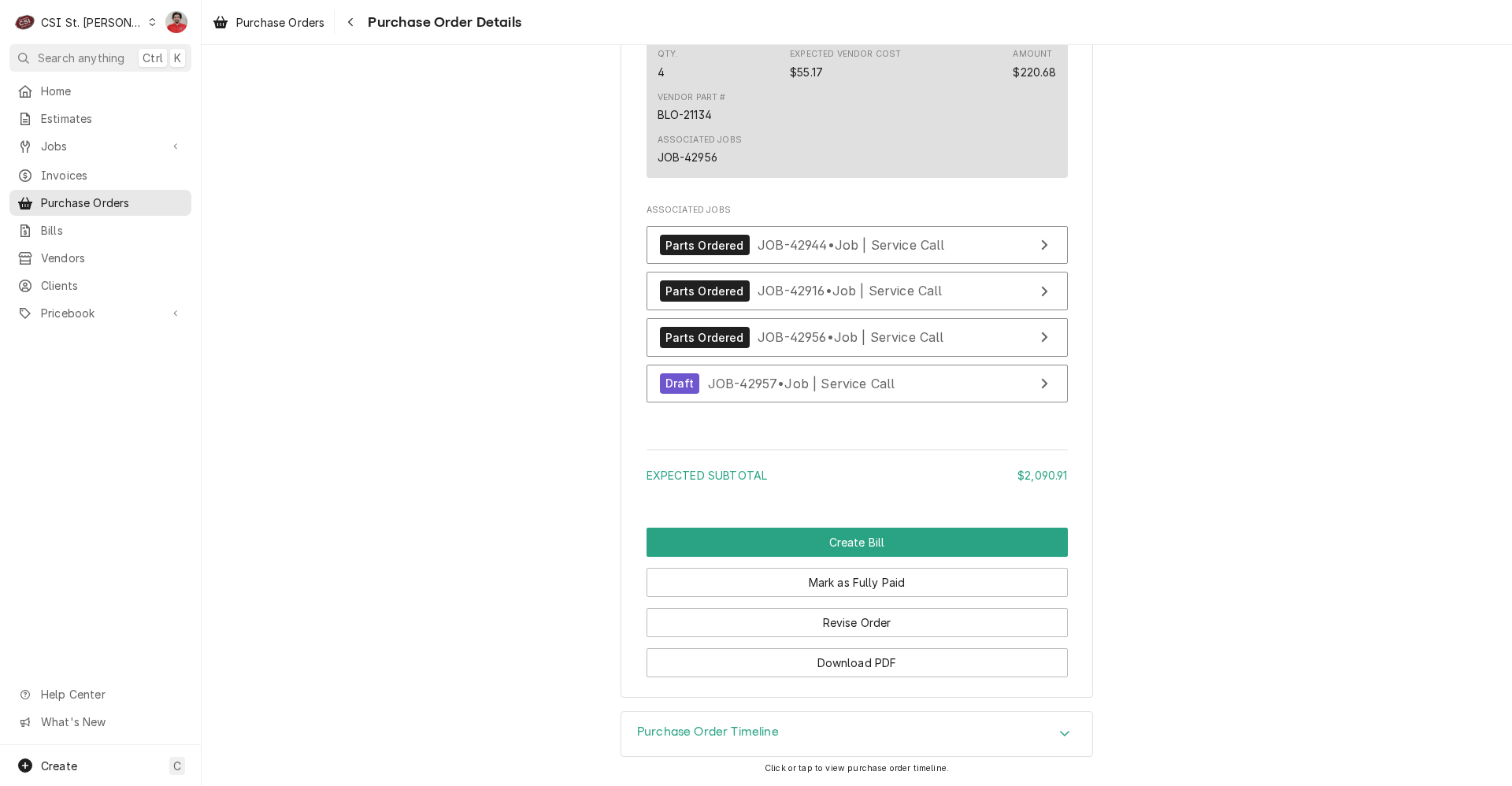
click at [64, 17] on div "CSI St. [PERSON_NAME]" at bounding box center [92, 22] width 103 height 17
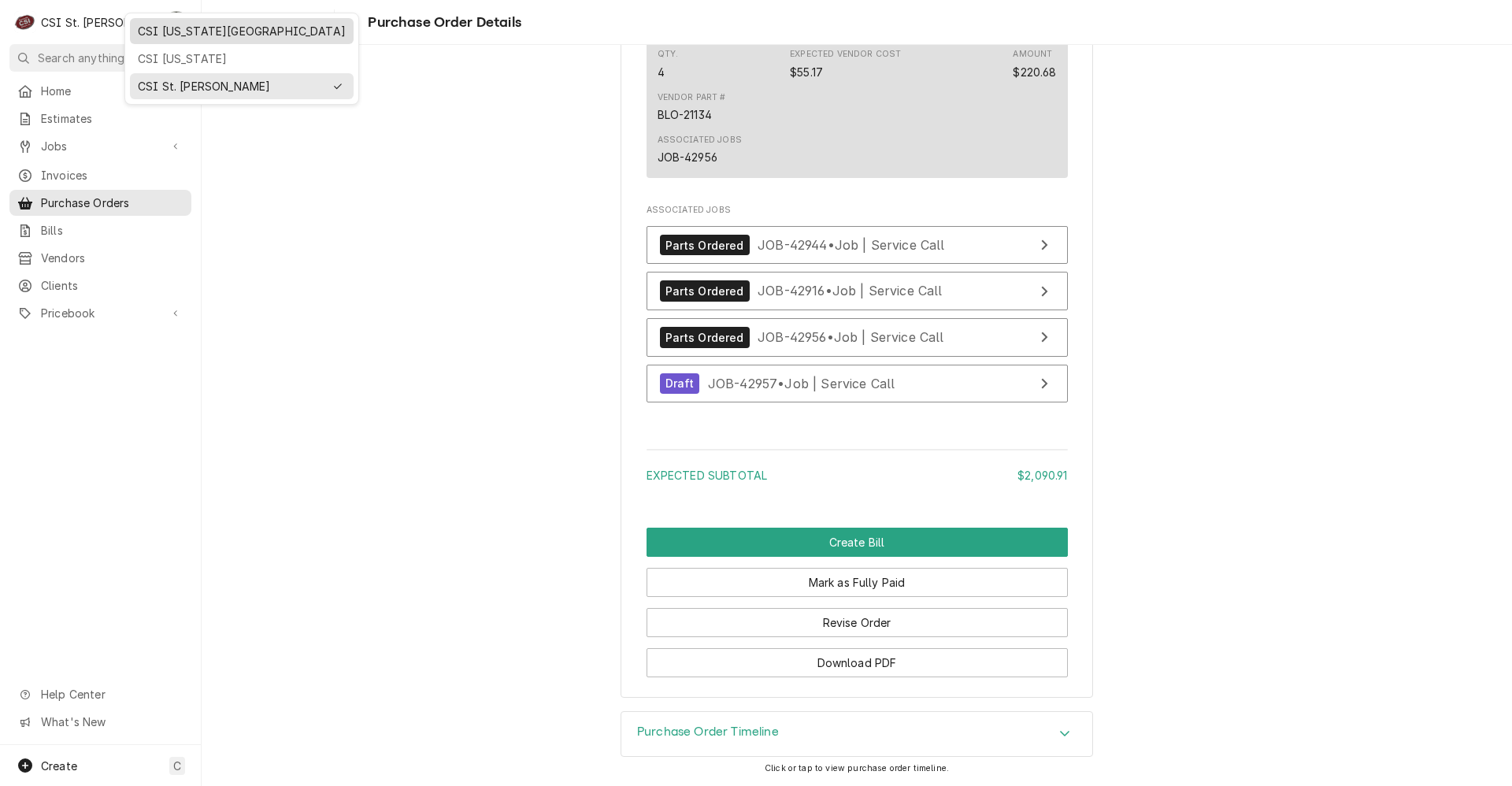
click at [174, 33] on div "CSI Kansas City" at bounding box center [241, 31] width 208 height 17
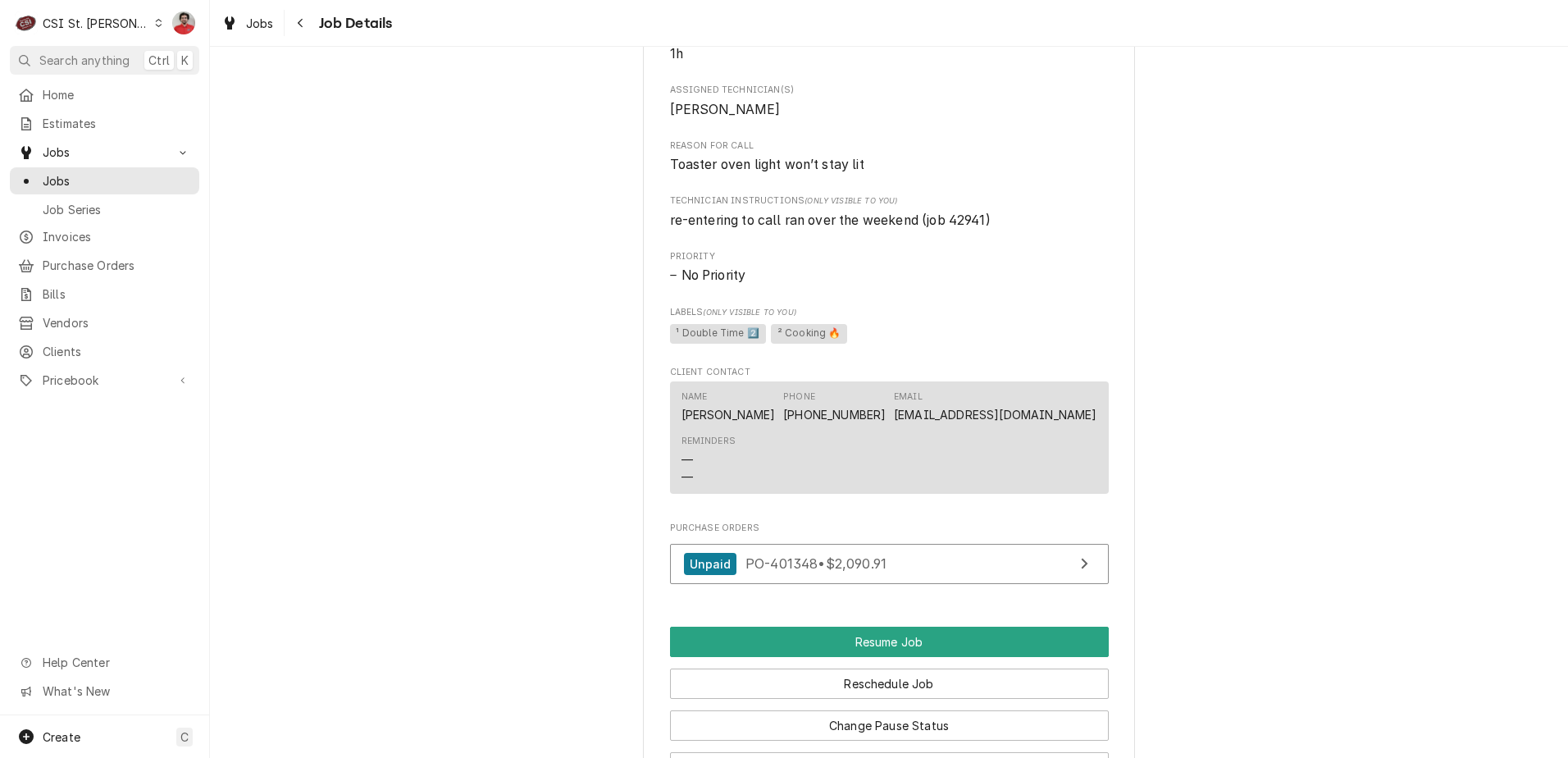
scroll to position [902, 0]
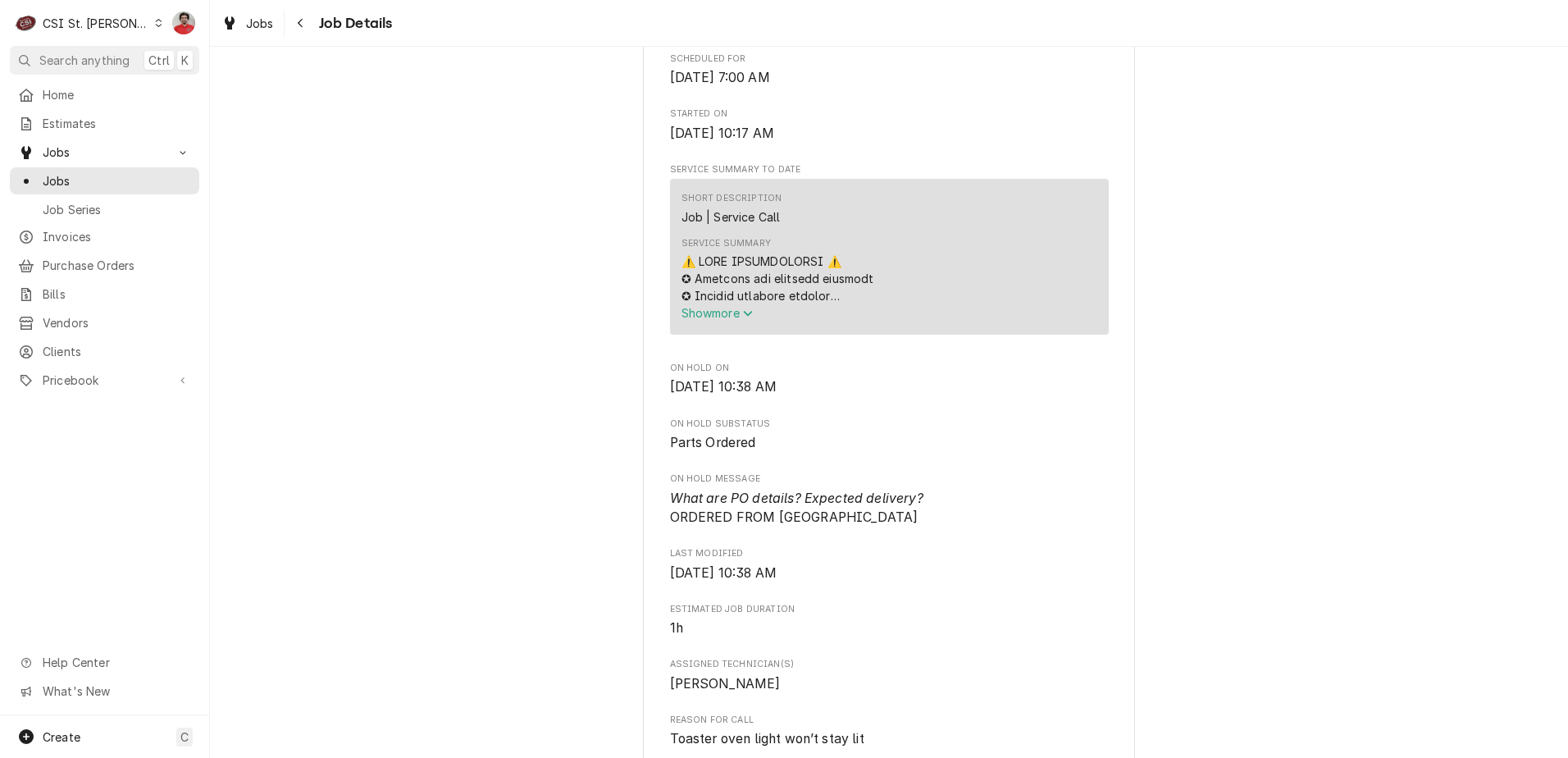
click at [738, 320] on span "Show more" at bounding box center [717, 312] width 72 height 14
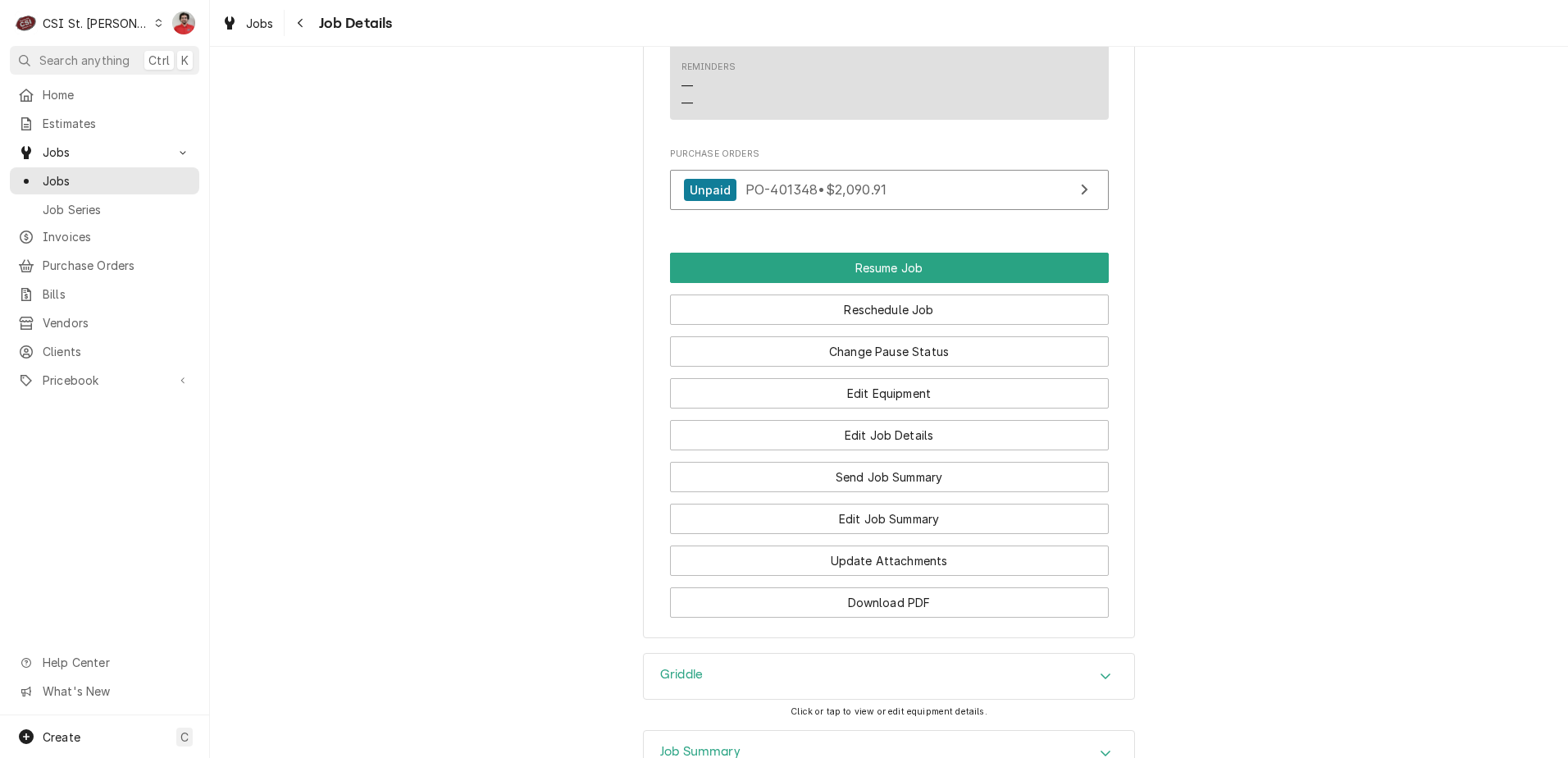
scroll to position [2870, 0]
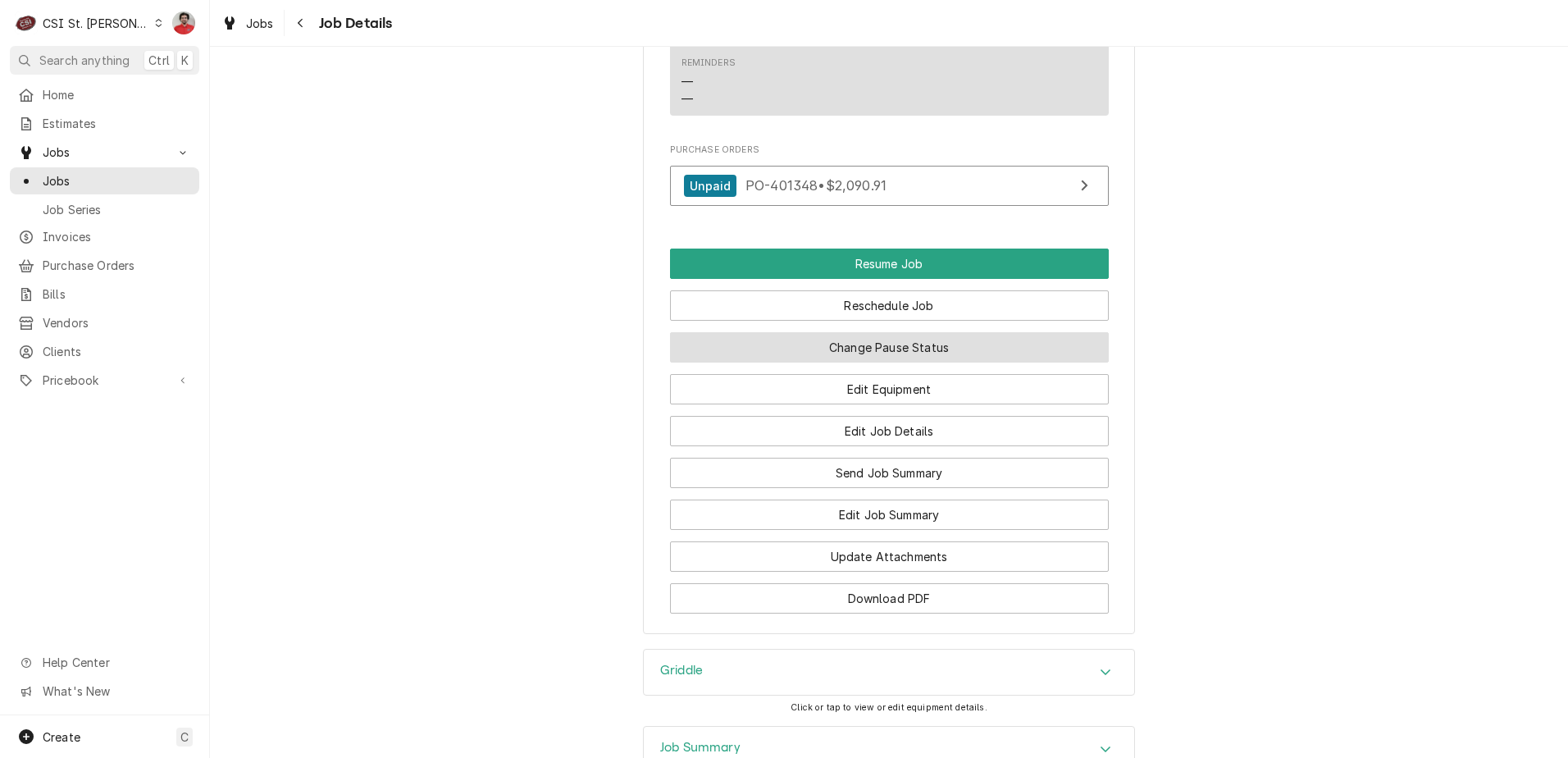
click at [842, 359] on button "Change Pause Status" at bounding box center [890, 347] width 439 height 31
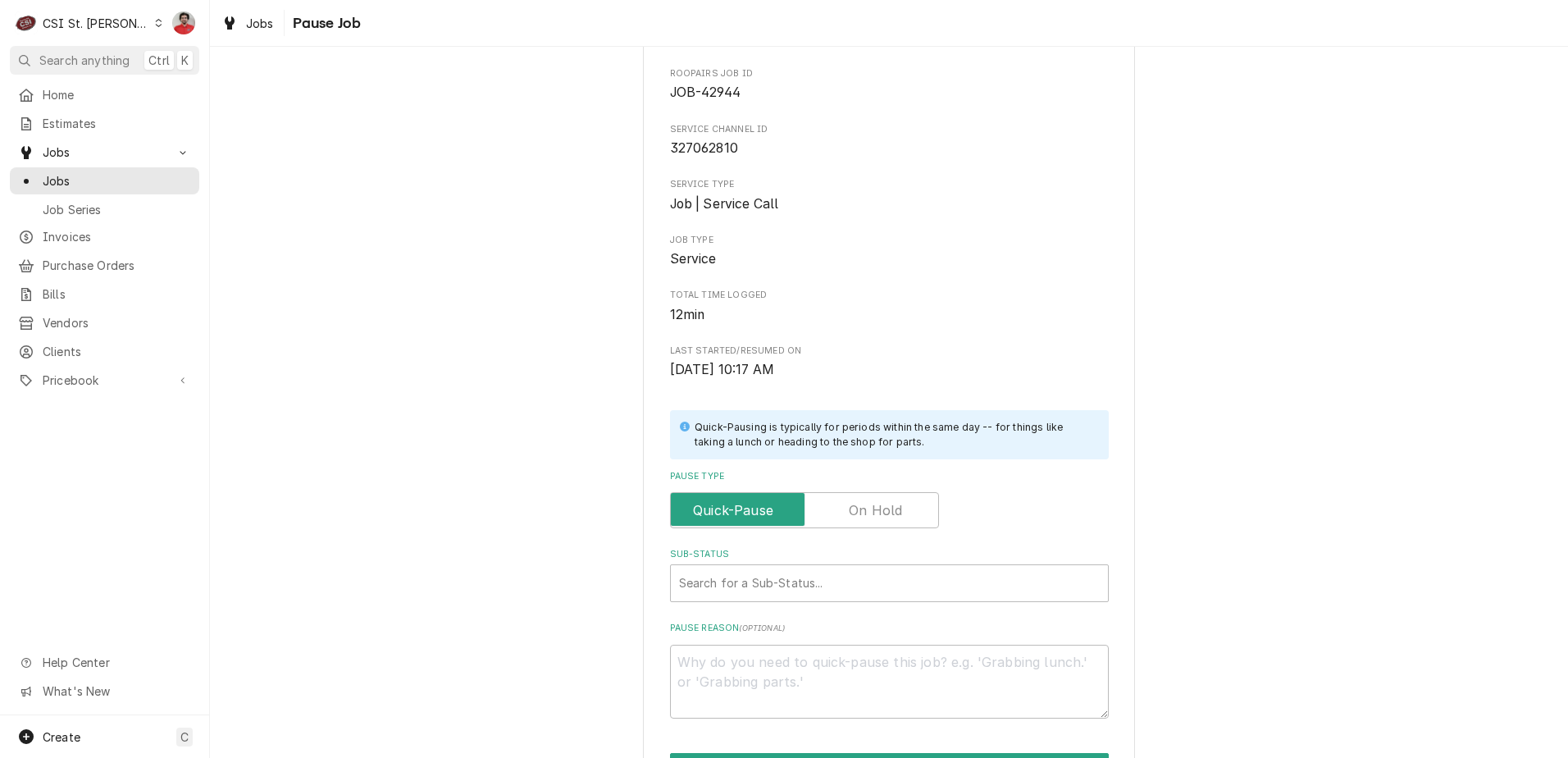
scroll to position [164, 0]
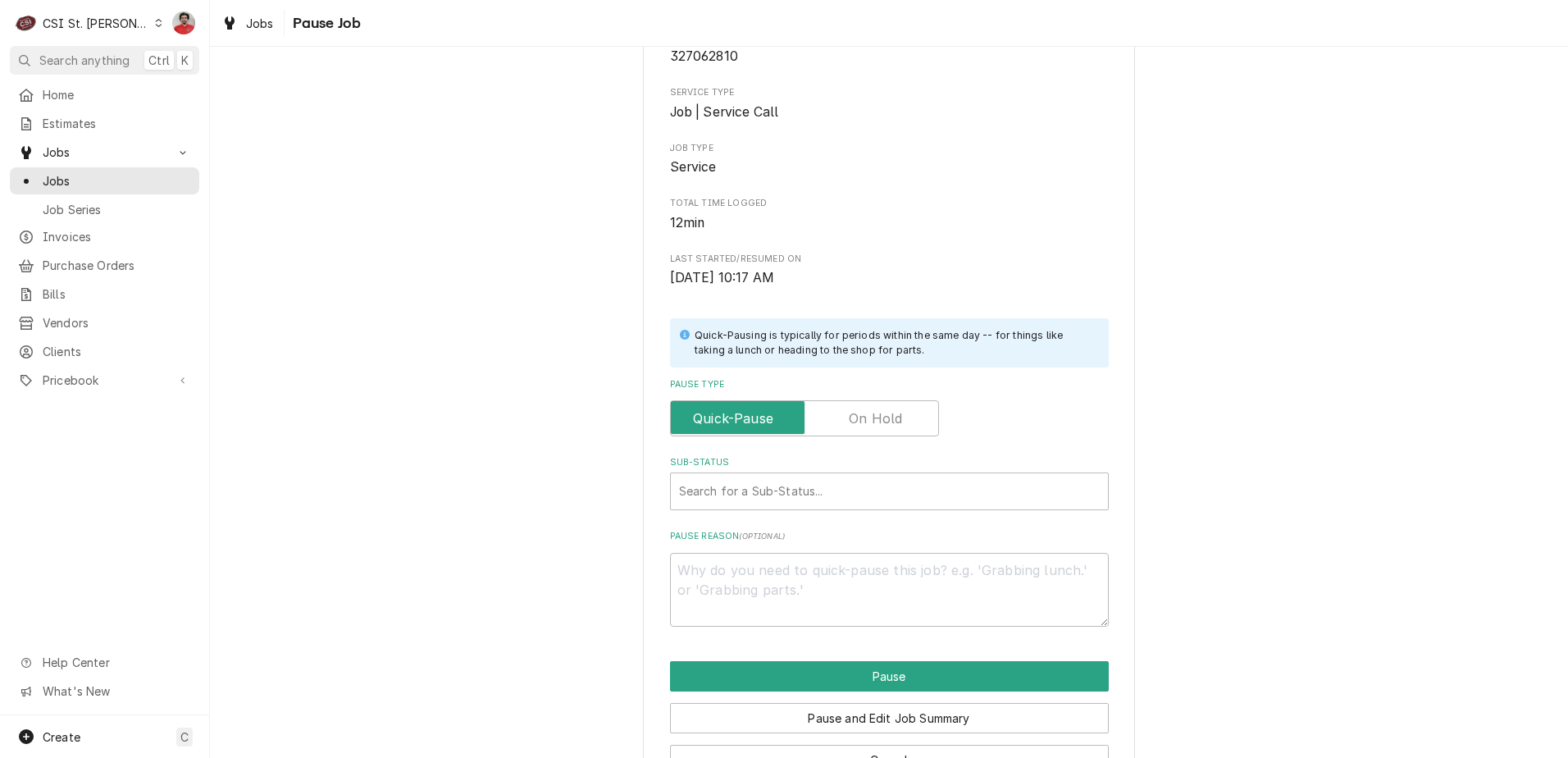
click at [858, 419] on label "Pause Type" at bounding box center [805, 418] width 269 height 36
click at [858, 419] on input "Pause Type" at bounding box center [805, 418] width 254 height 36
checkbox input "true"
click at [858, 493] on div "Sub-Status" at bounding box center [890, 491] width 421 height 30
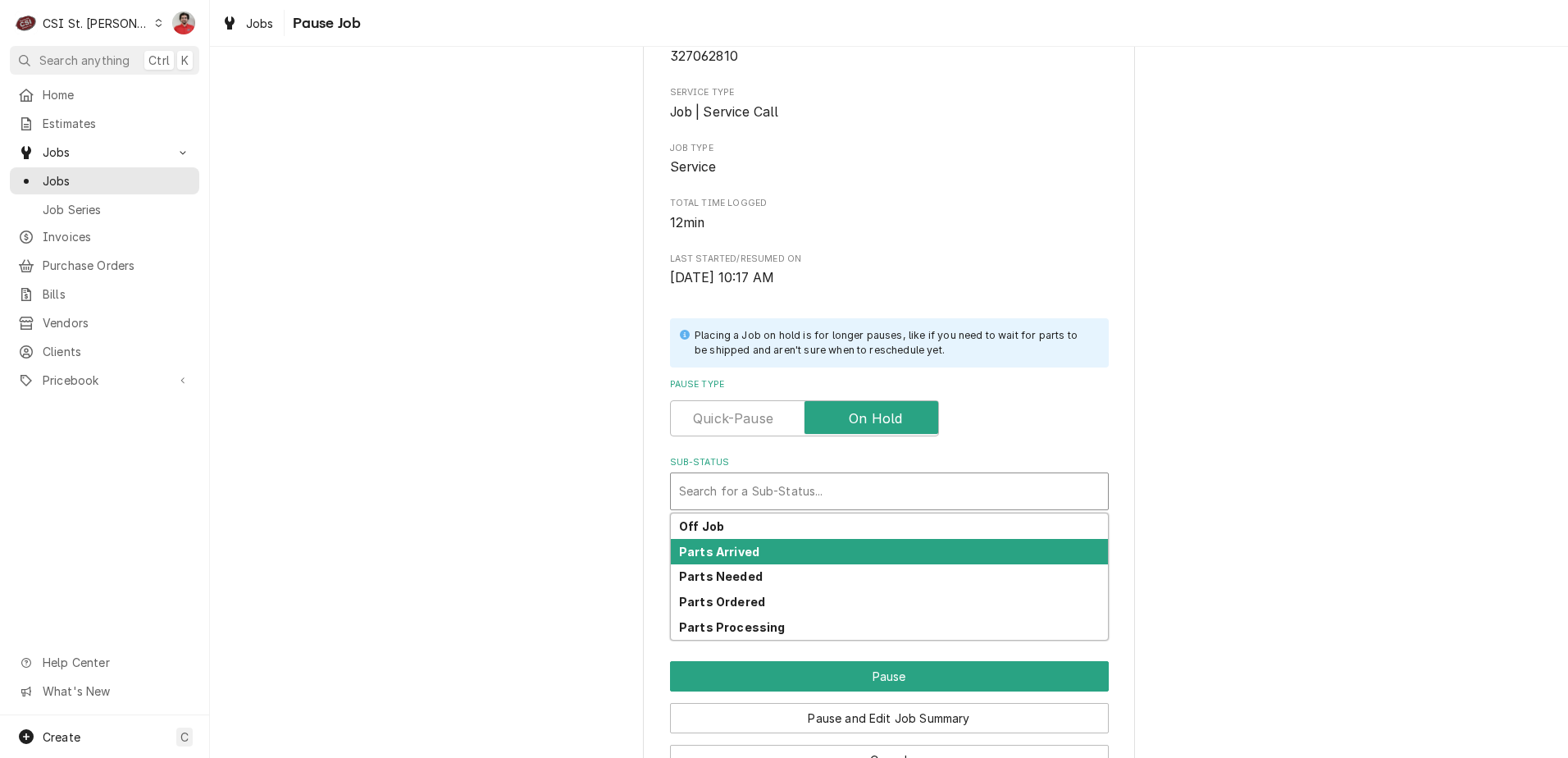
click at [841, 542] on div "Parts Arrived" at bounding box center [890, 551] width 438 height 26
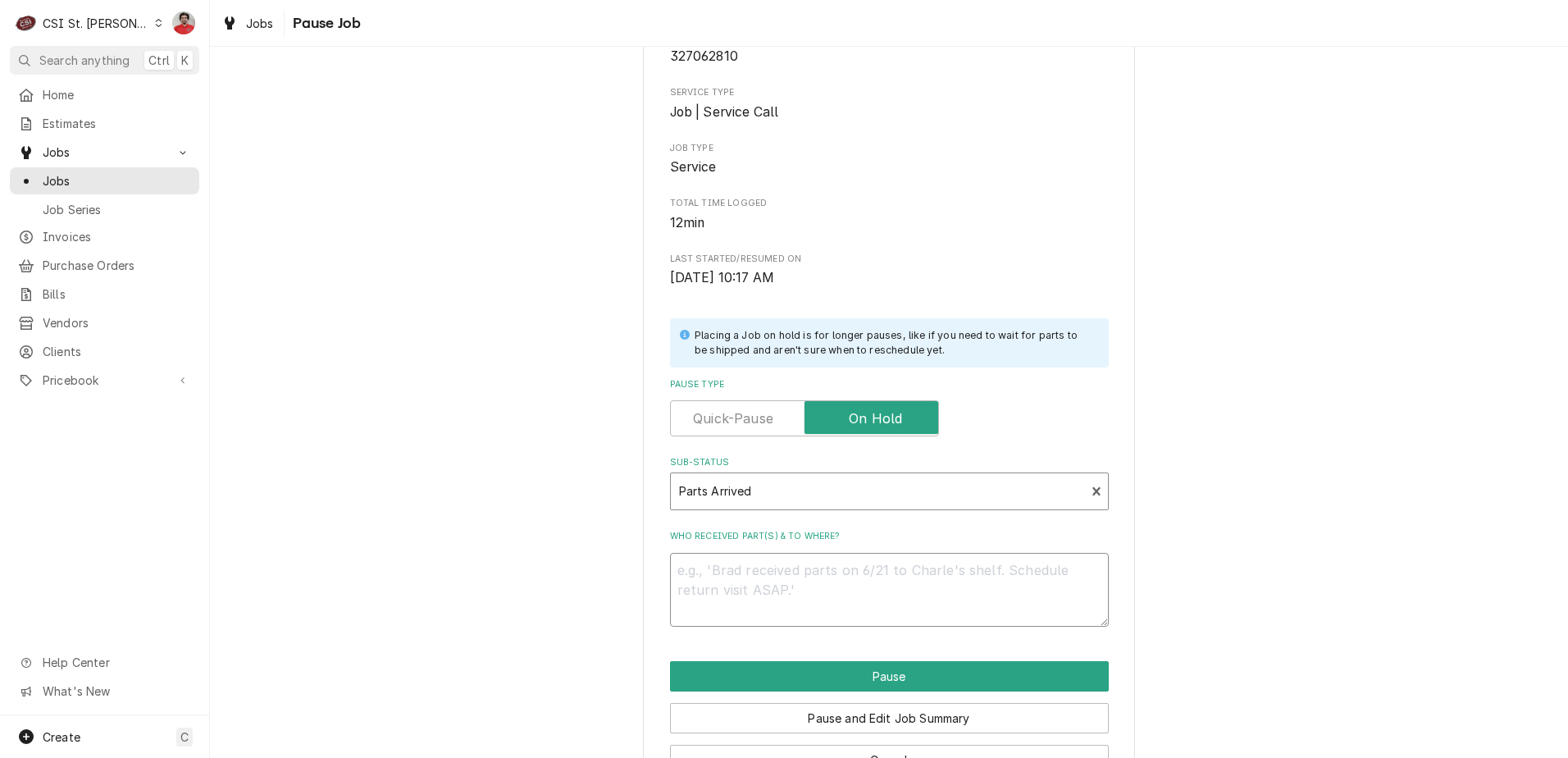
click at [838, 587] on textarea "Who received part(s) & to where?" at bounding box center [890, 589] width 439 height 74
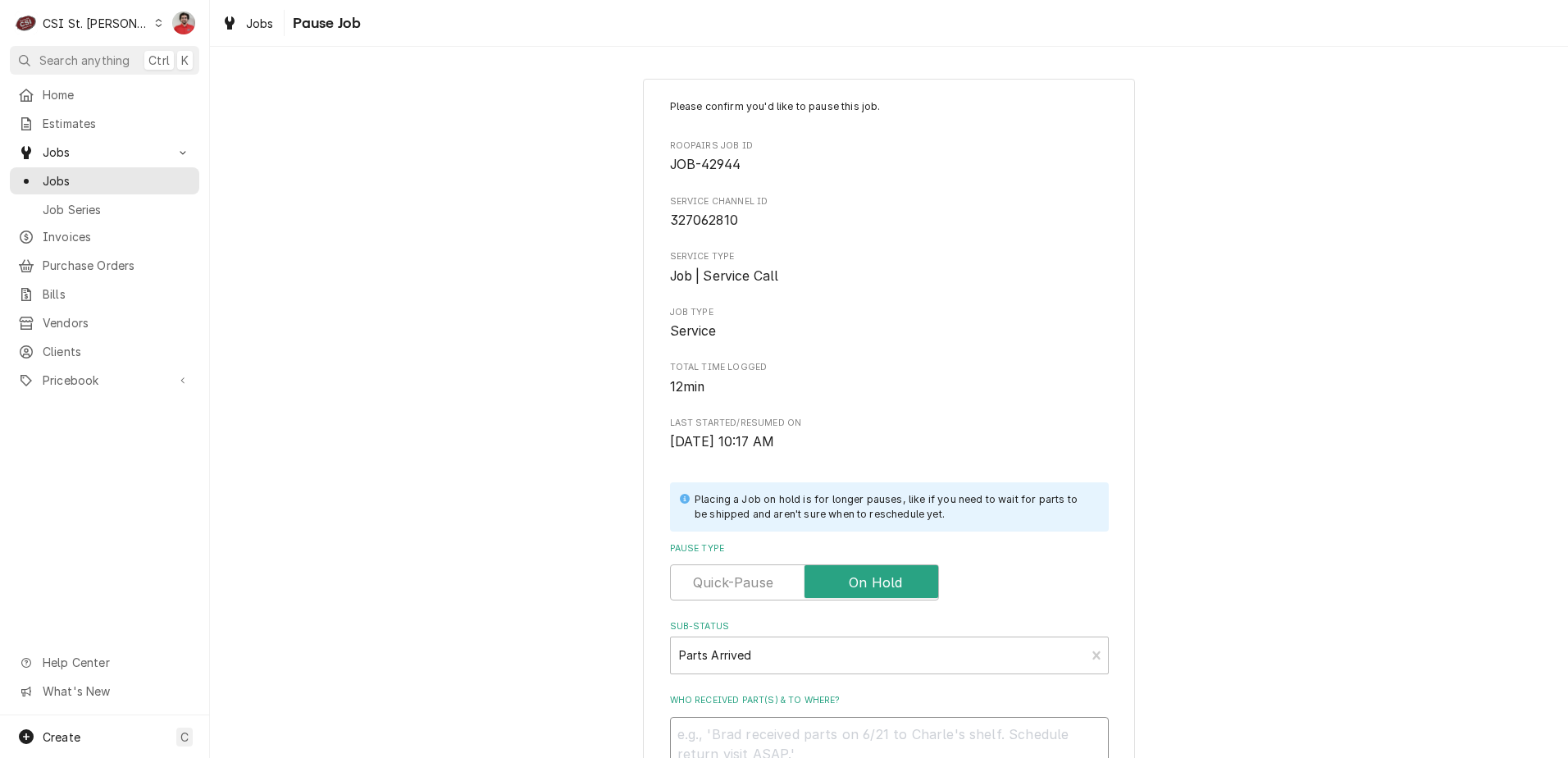
scroll to position [82, 0]
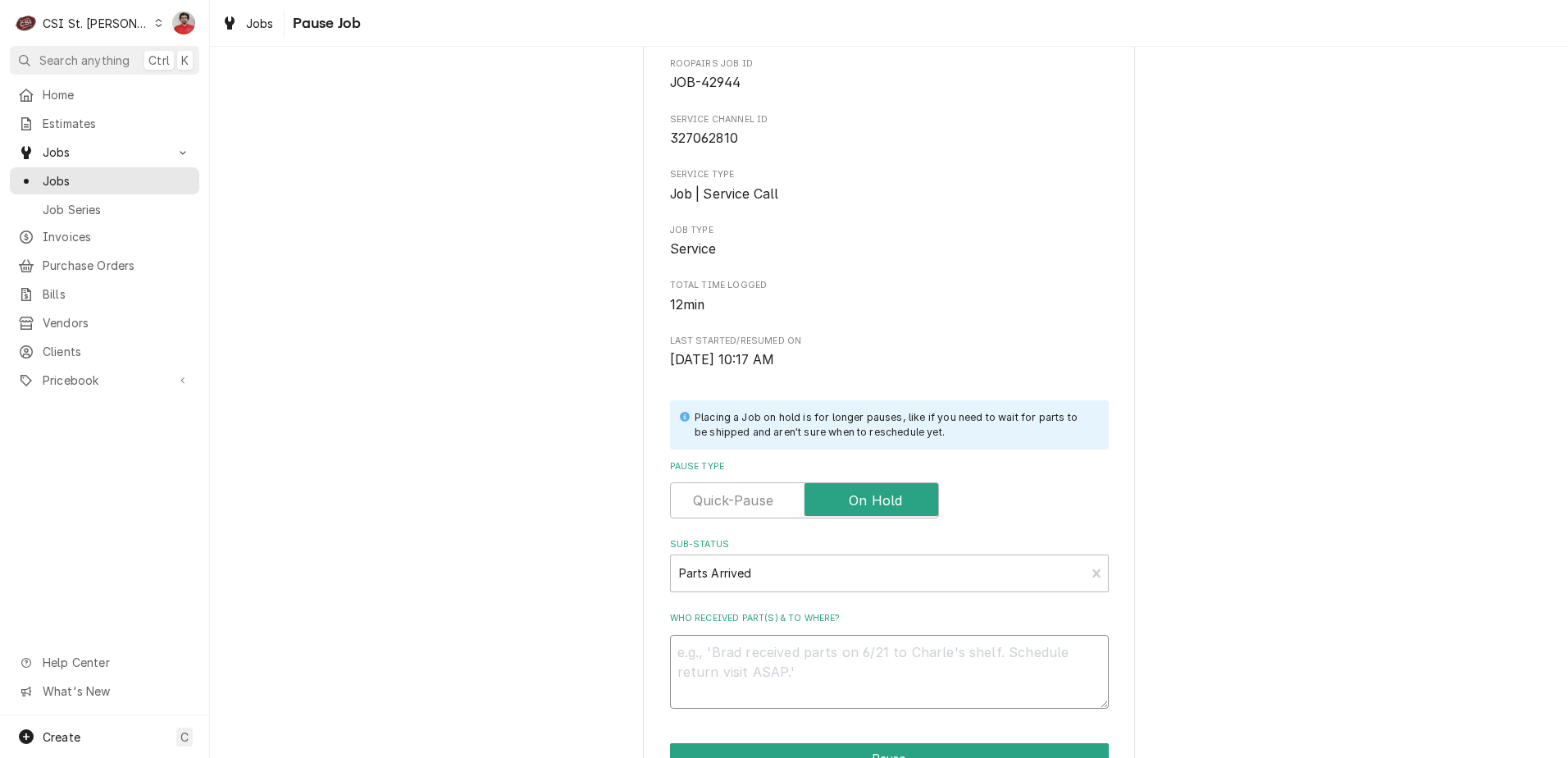
click at [951, 660] on textarea "Who received part(s) & to where?" at bounding box center [890, 671] width 439 height 74
type textarea "x"
type textarea "A"
type textarea "x"
type textarea "AC"
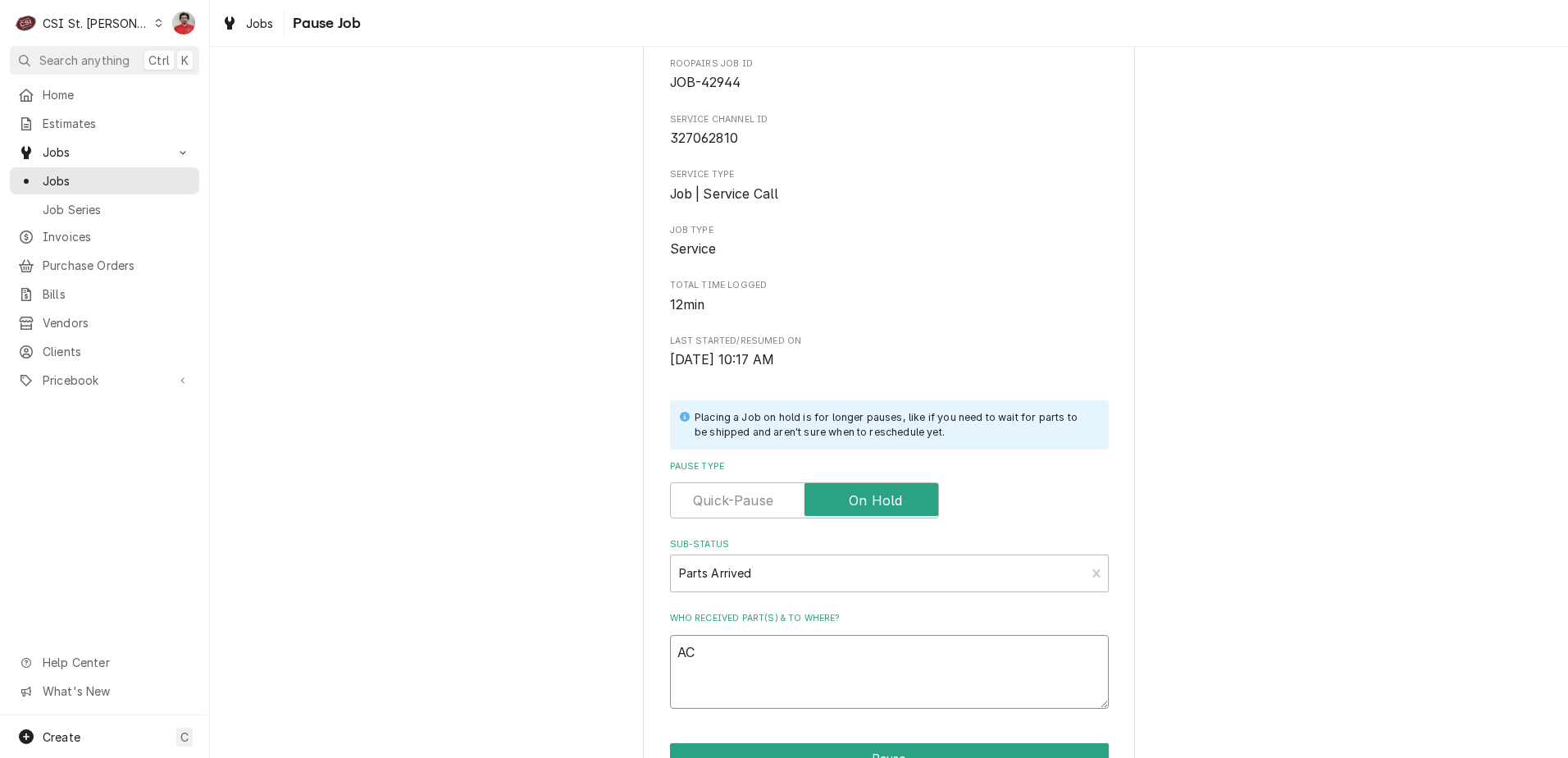
type textarea "x"
type textarea "ACC"
type textarea "x"
type textarea "ACC-"
type textarea "x"
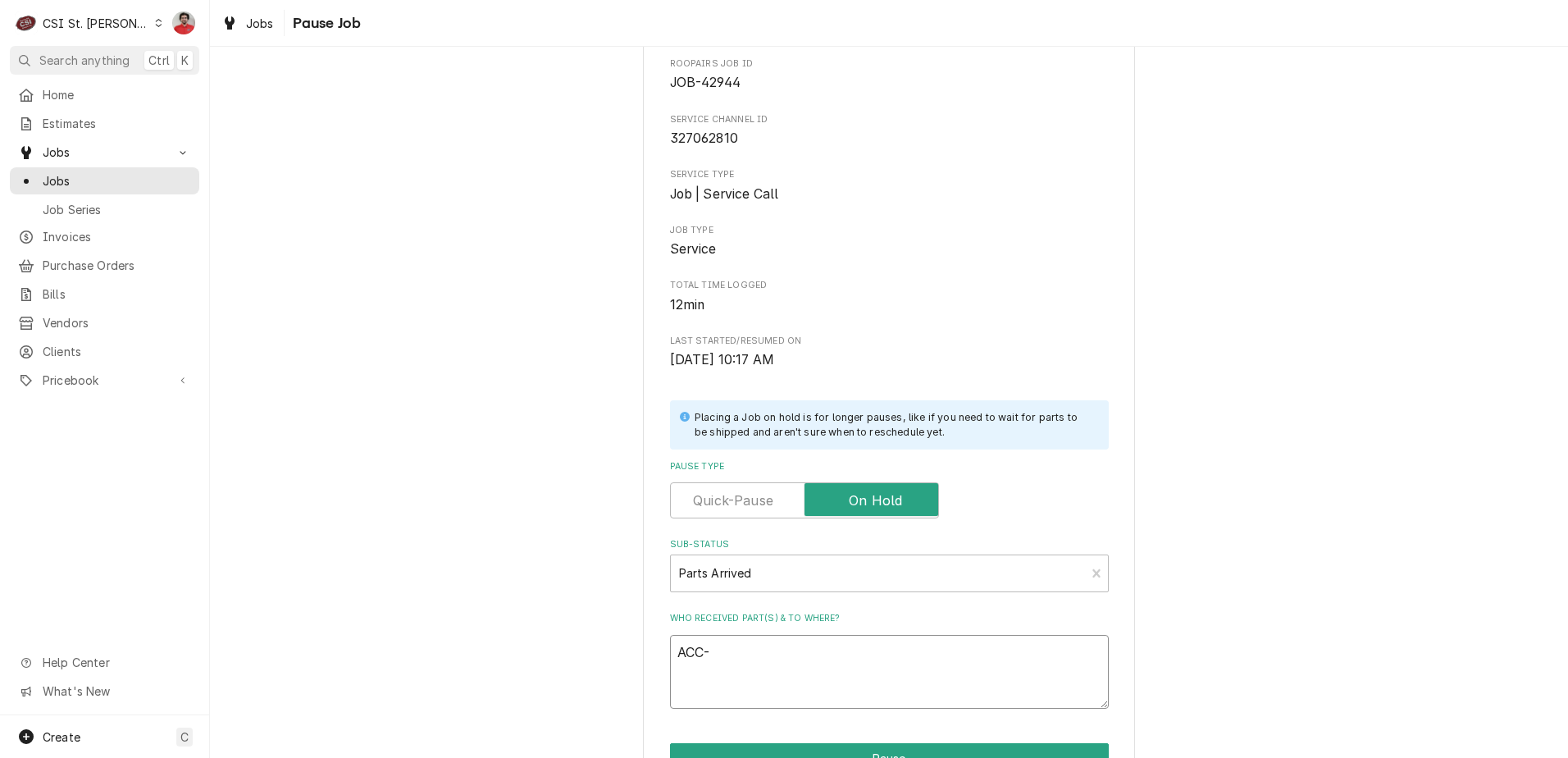
type textarea "ACC-A"
type textarea "x"
type textarea "ACC-AT"
type textarea "x"
type textarea "ACC-AT2"
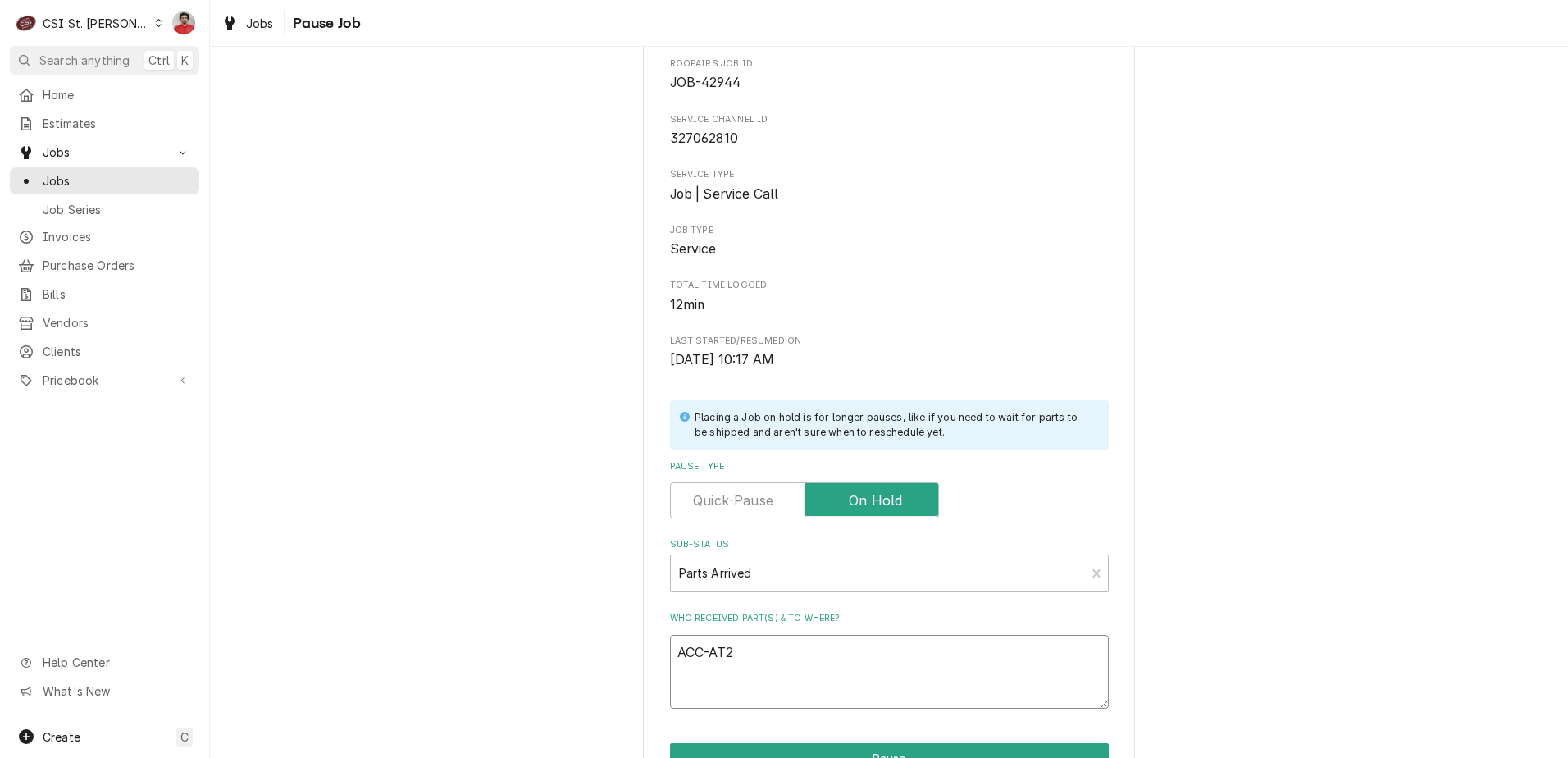
type textarea "x"
type textarea "ACC-AT2E"
type textarea "x"
type textarea "ACC-AT2E-"
type textarea "x"
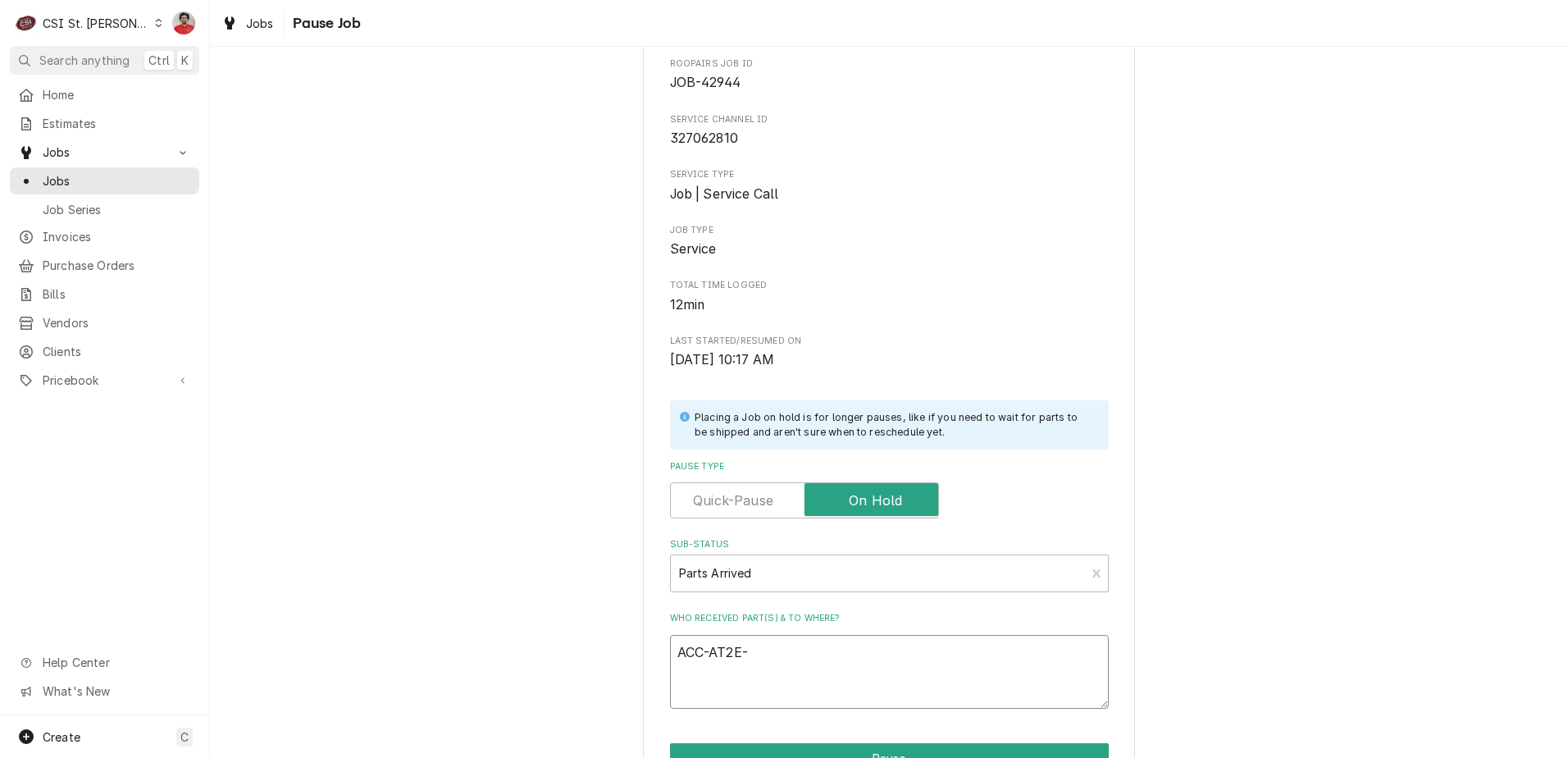
type textarea "ACC-AT2E-4"
type textarea "x"
type textarea "ACC-AT2E-47"
type textarea "x"
type textarea "ACC-AT2E-471"
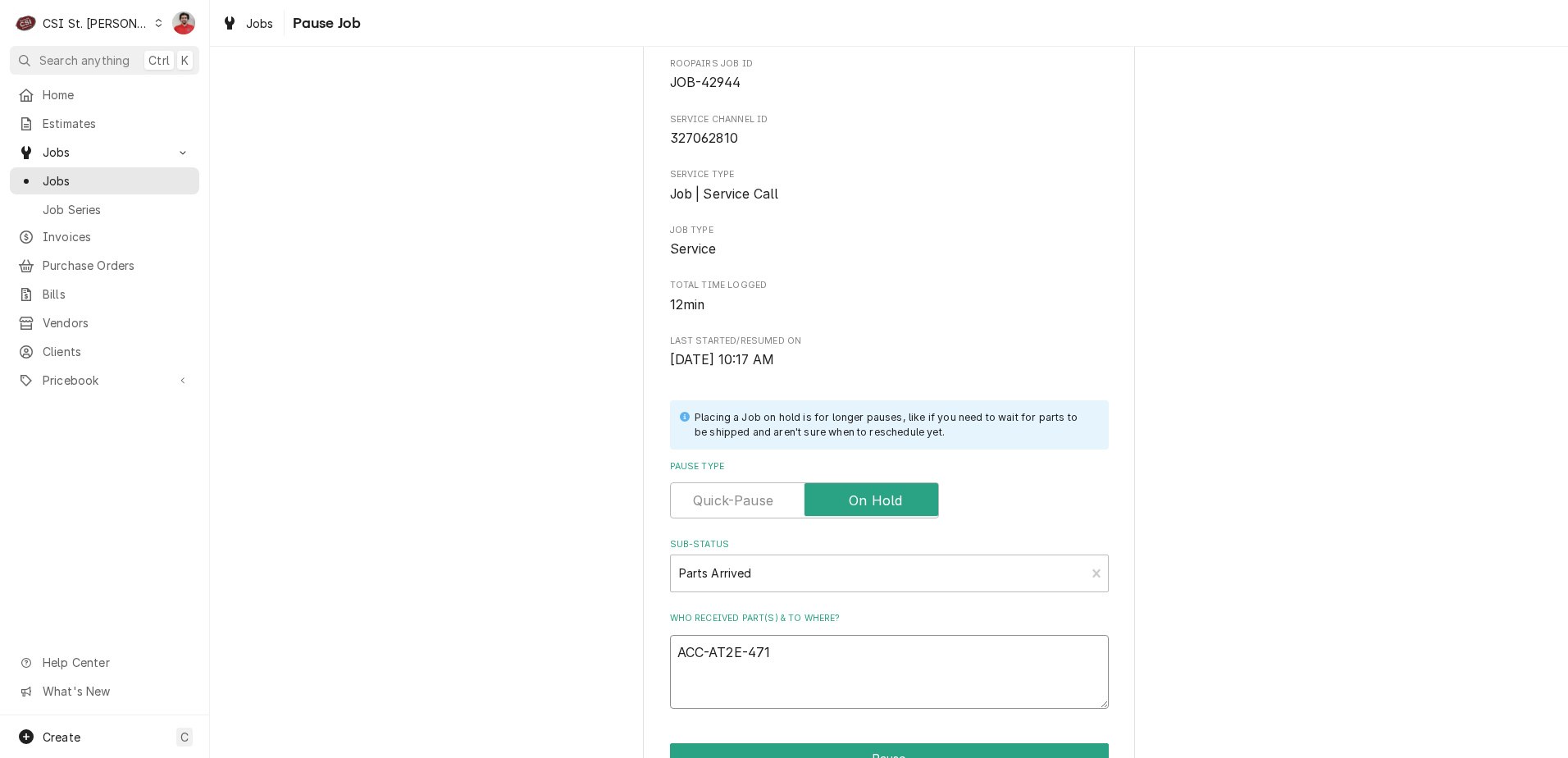
type textarea "x"
type textarea "ACC-AT2E-4717"
type textarea "x"
type textarea "ACC-AT2E-4717-"
type textarea "x"
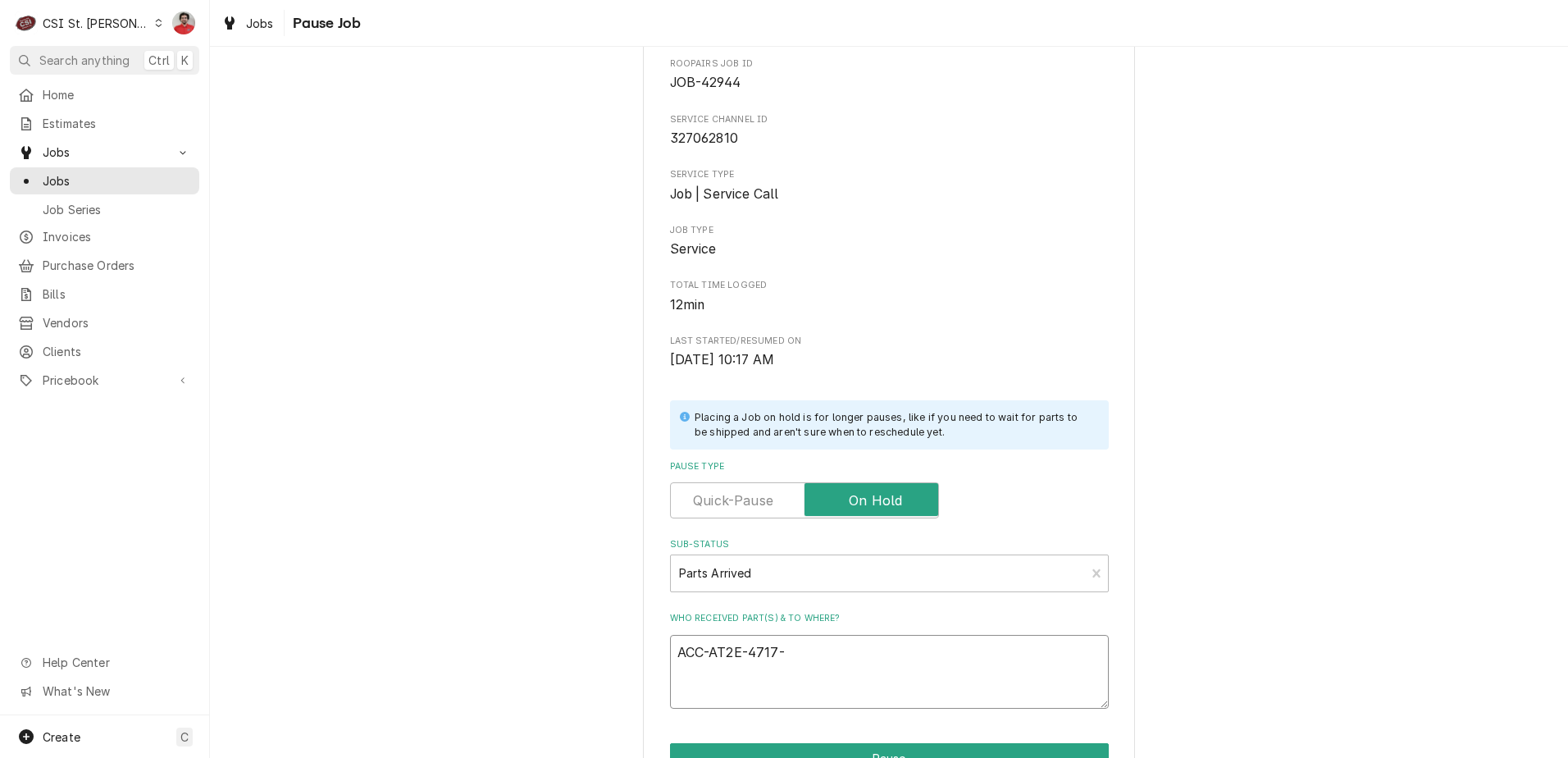
type textarea "ACC-AT2E-4717-1"
type textarea "x"
type textarea "ACC-AT2E-4717-1"
type textarea "x"
type textarea "ACC-AT2E-4717-1 t"
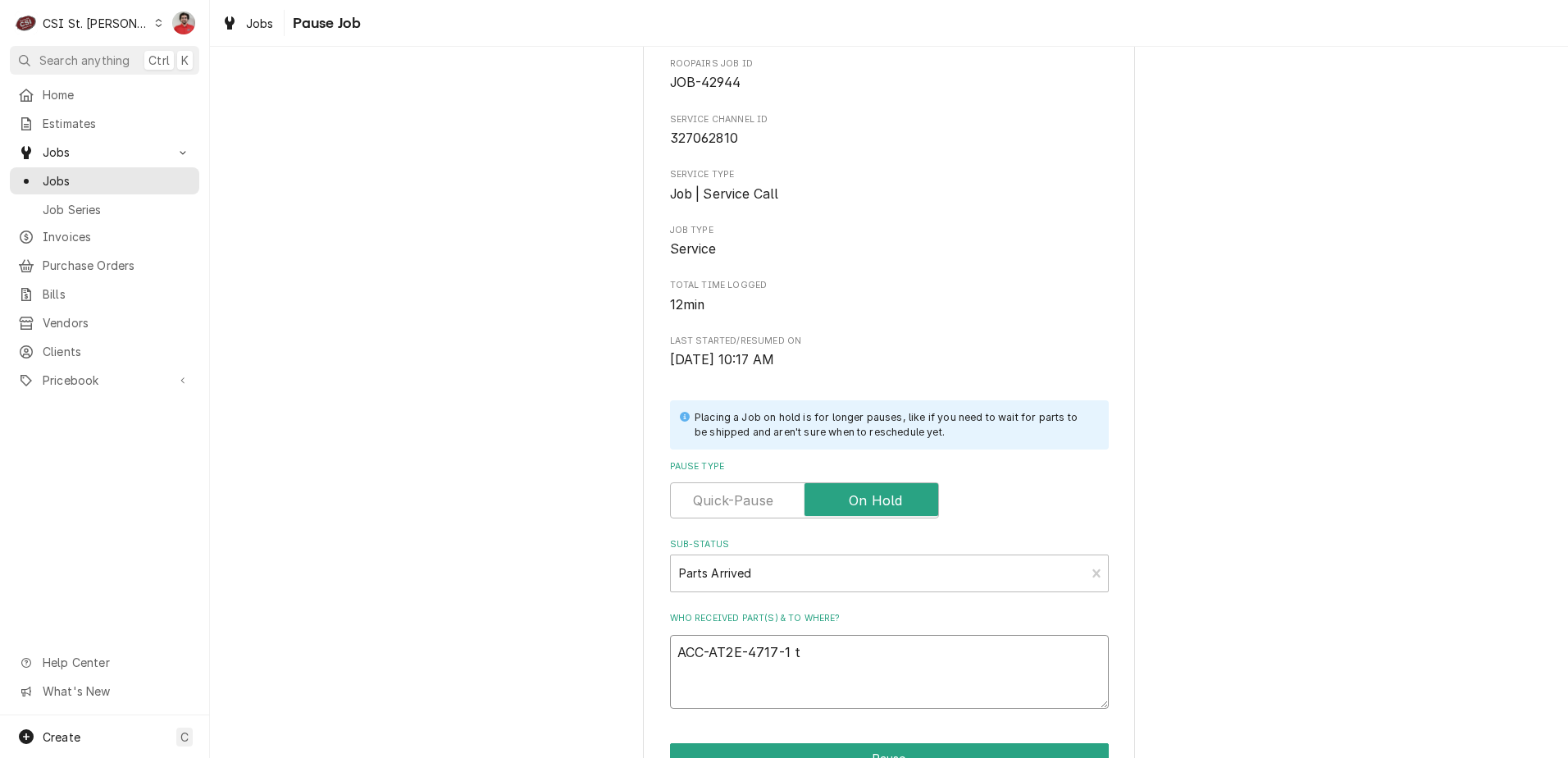
type textarea "x"
type textarea "ACC-AT2E-4717-1 to"
type textarea "x"
type textarea "ACC-AT2E-4717-1 to"
type textarea "x"
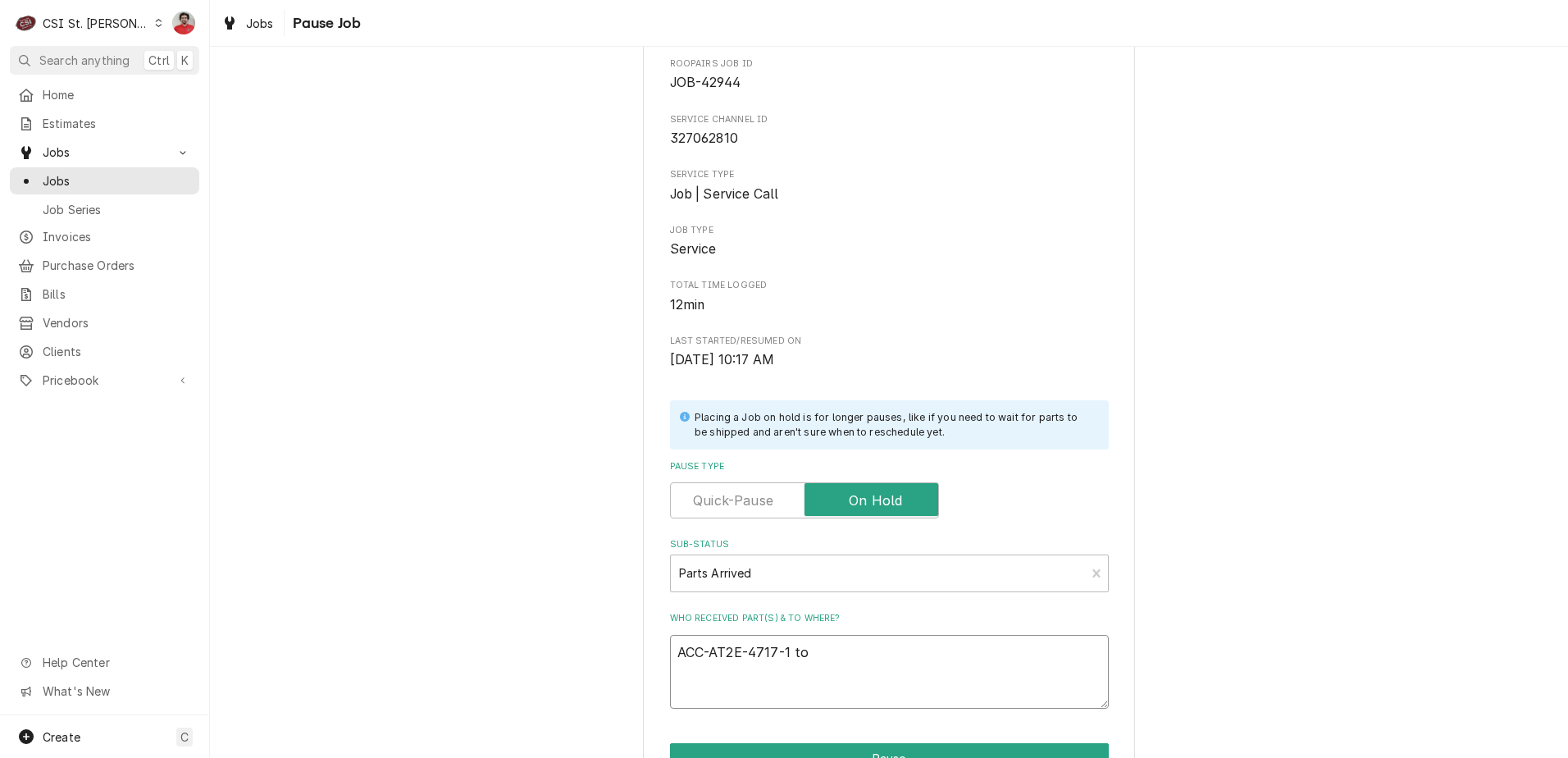
type textarea "ACC-AT2E-4717-1 to"
type textarea "x"
type textarea "ACC-AT2E-4717-1 t"
type textarea "x"
type textarea "ACC-AT2E-4717-1"
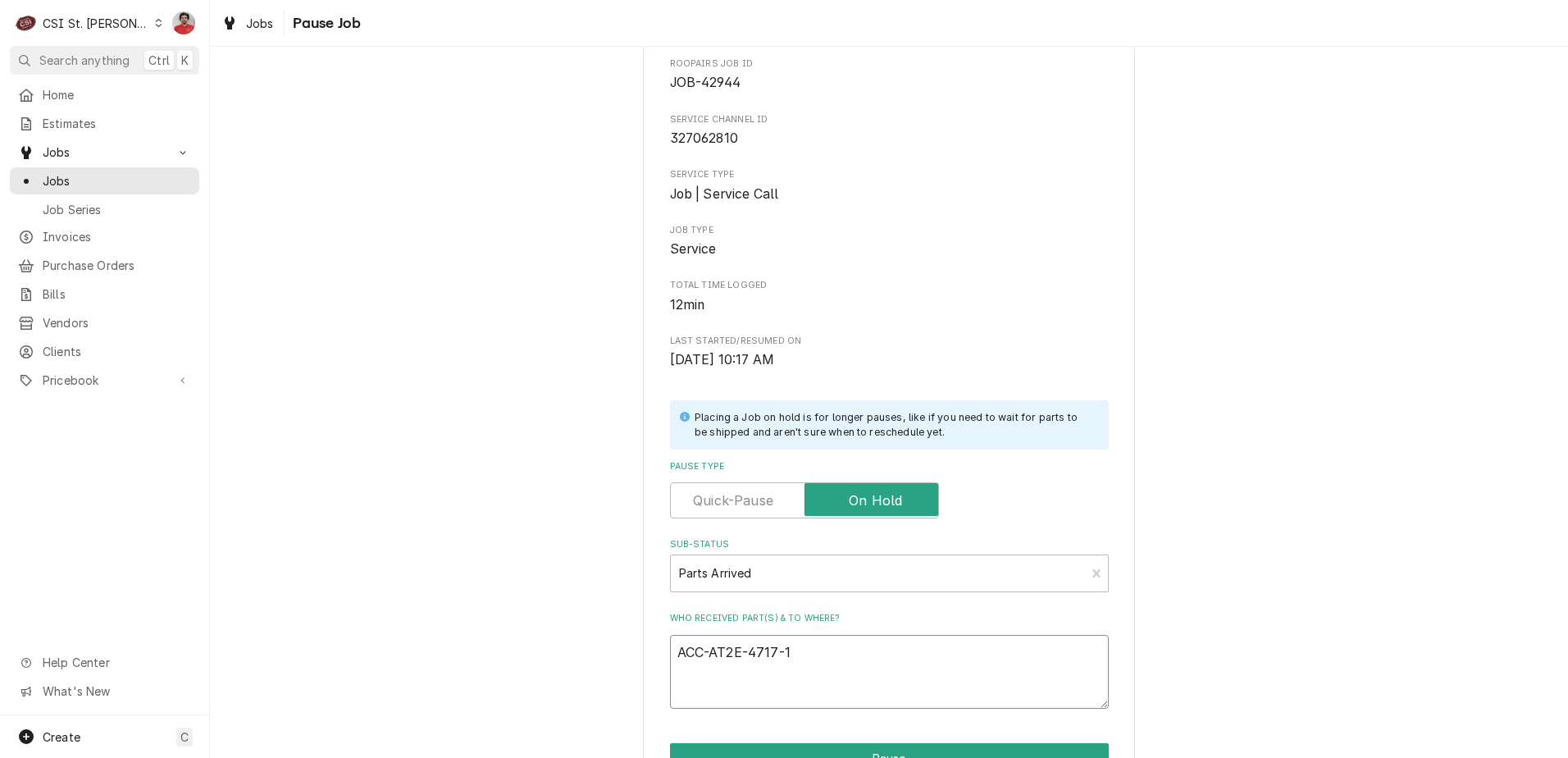
type textarea "x"
type textarea "ACC-AT2E-4717-1 r"
type textarea "x"
type textarea "ACC-AT2E-4717-1 re"
type textarea "x"
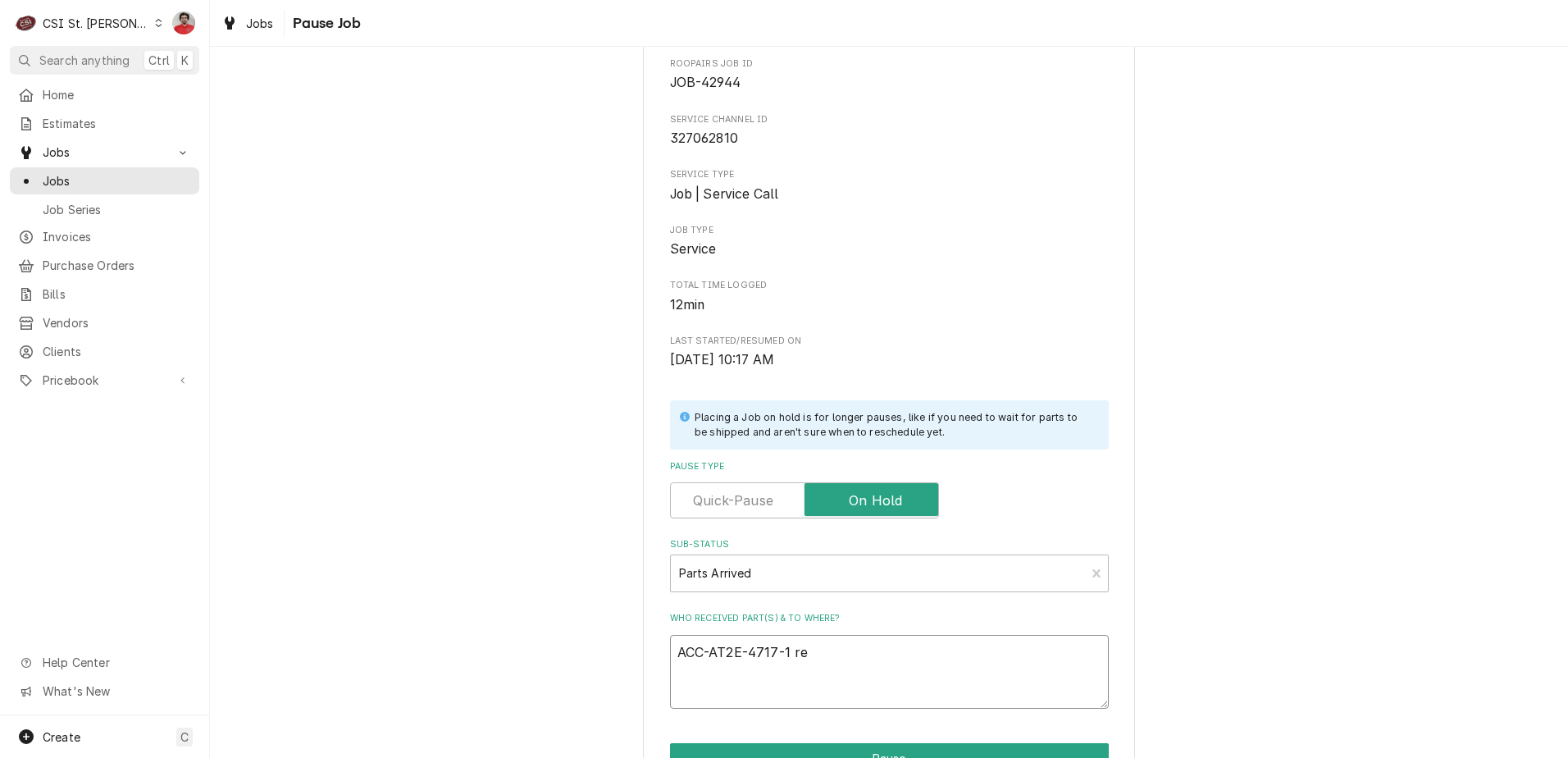
type textarea "ACC-AT2E-4717-1 rec"
type textarea "x"
type textarea "ACC-AT2E-4717-1 rec"
type textarea "x"
type textarea "ACC-AT2E-4717-1 rec t"
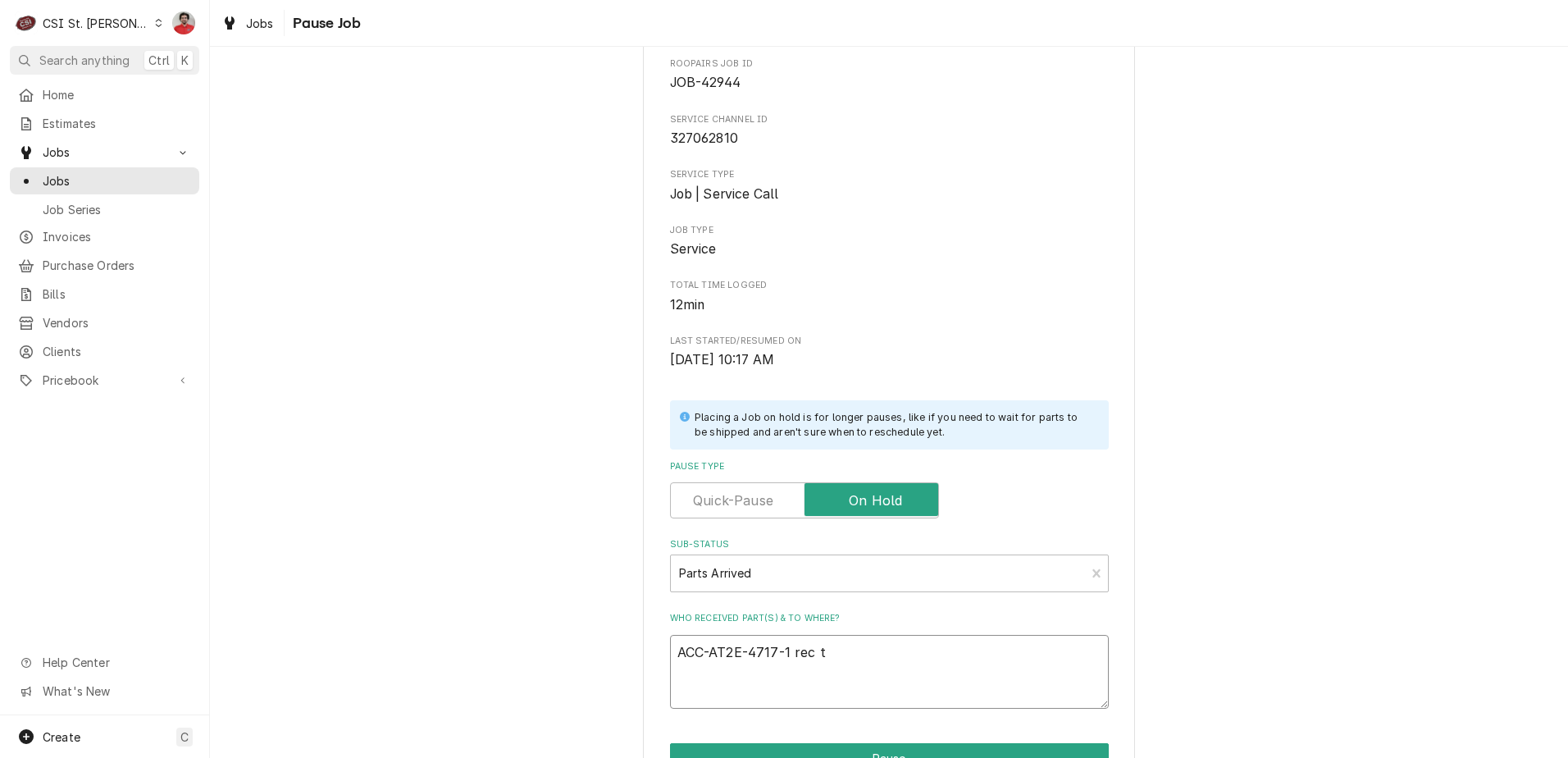
type textarea "x"
type textarea "ACC-AT2E-4717-1 rec to"
type textarea "x"
type textarea "ACC-AT2E-4717-1 rec to"
type textarea "x"
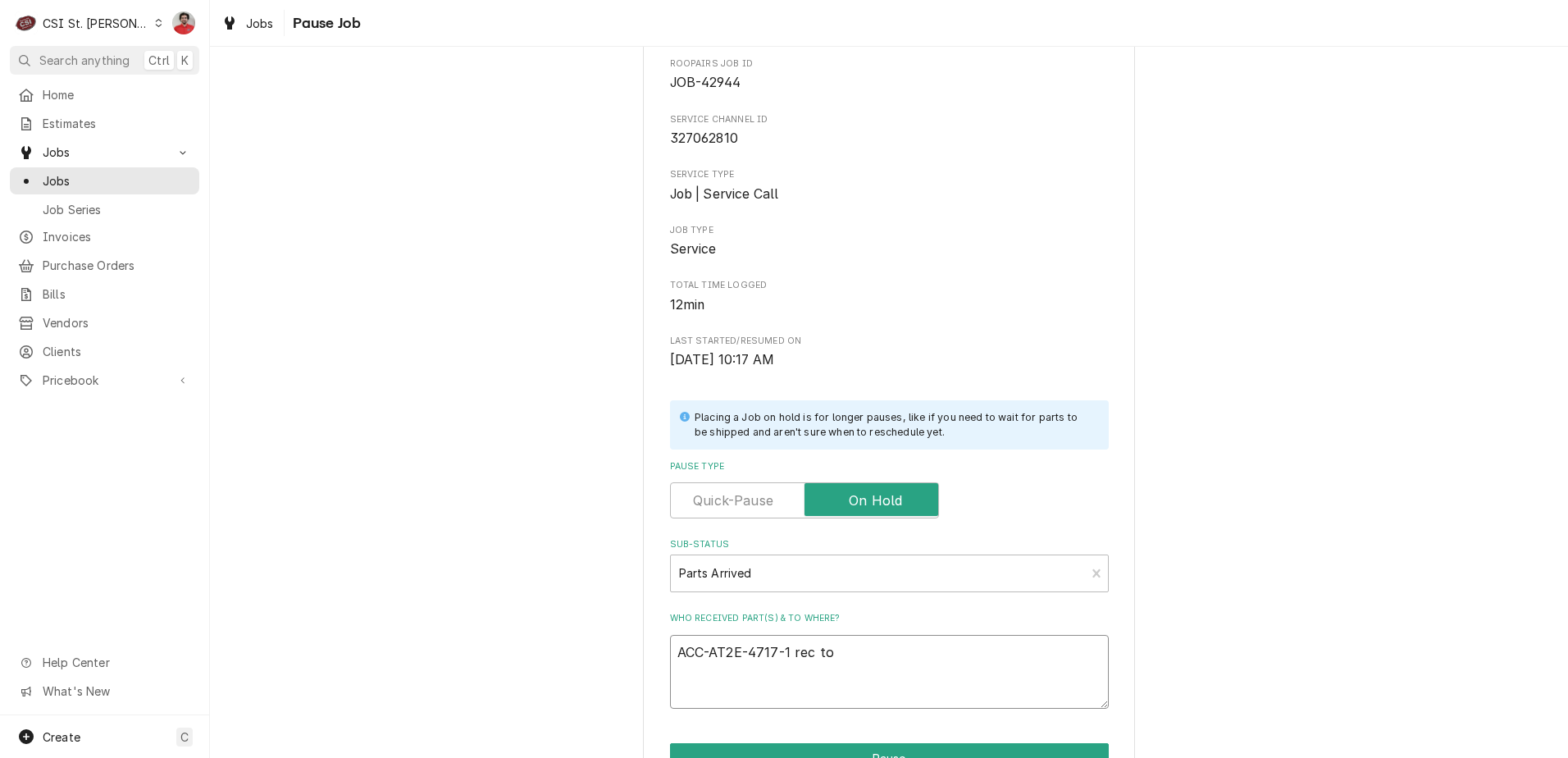
type textarea "ACC-AT2E-4717-1 rec to C"
type textarea "x"
type textarea "ACC-AT2E-4717-1 rec to Ch"
type textarea "x"
type textarea "ACC-AT2E-4717-1 rec to Chu"
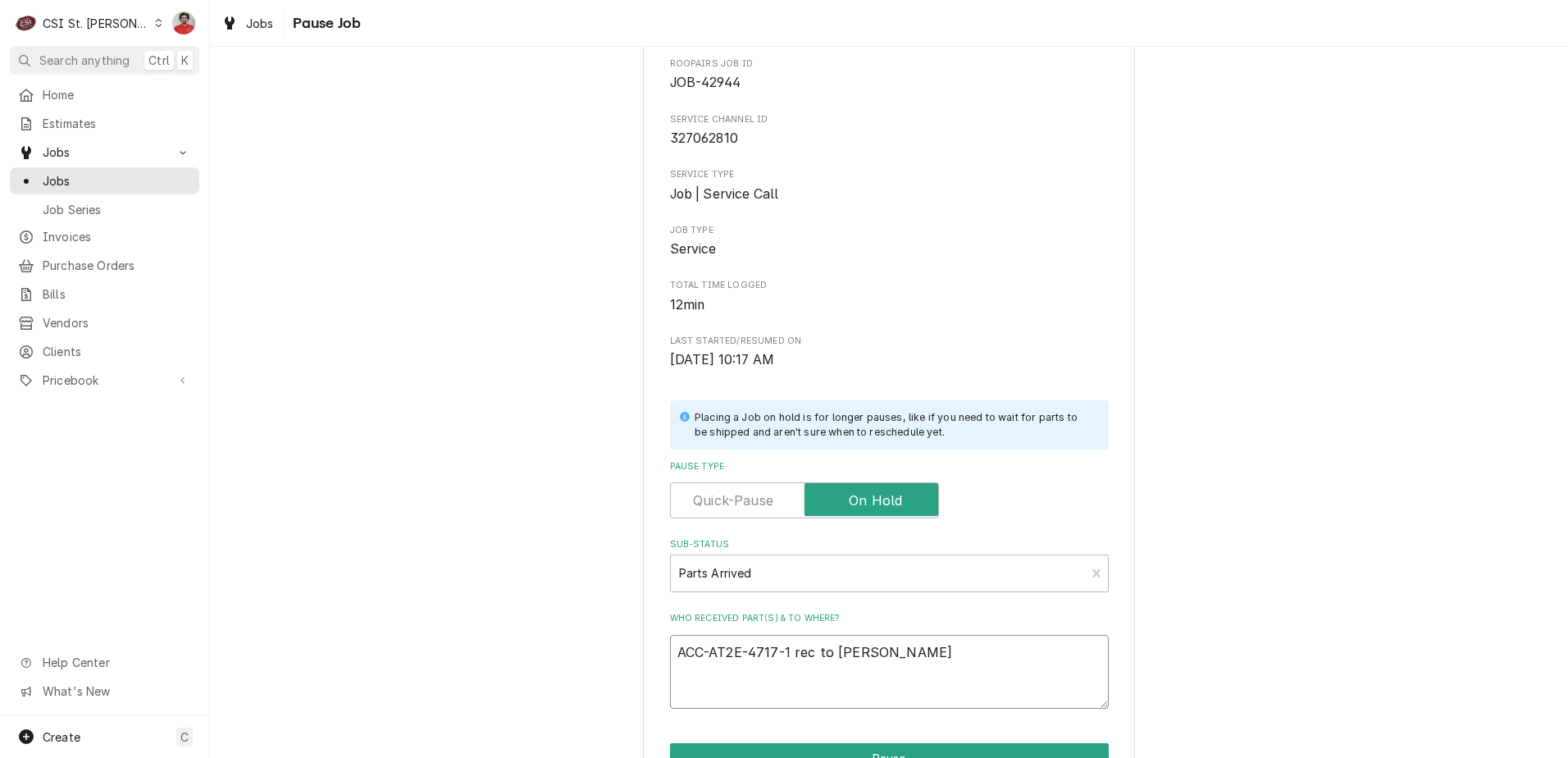
type textarea "x"
type textarea "ACC-AT2E-4717-1 rec to Chuc"
type textarea "x"
type textarea "ACC-AT2E-4717-1 rec to Chuck"
type textarea "x"
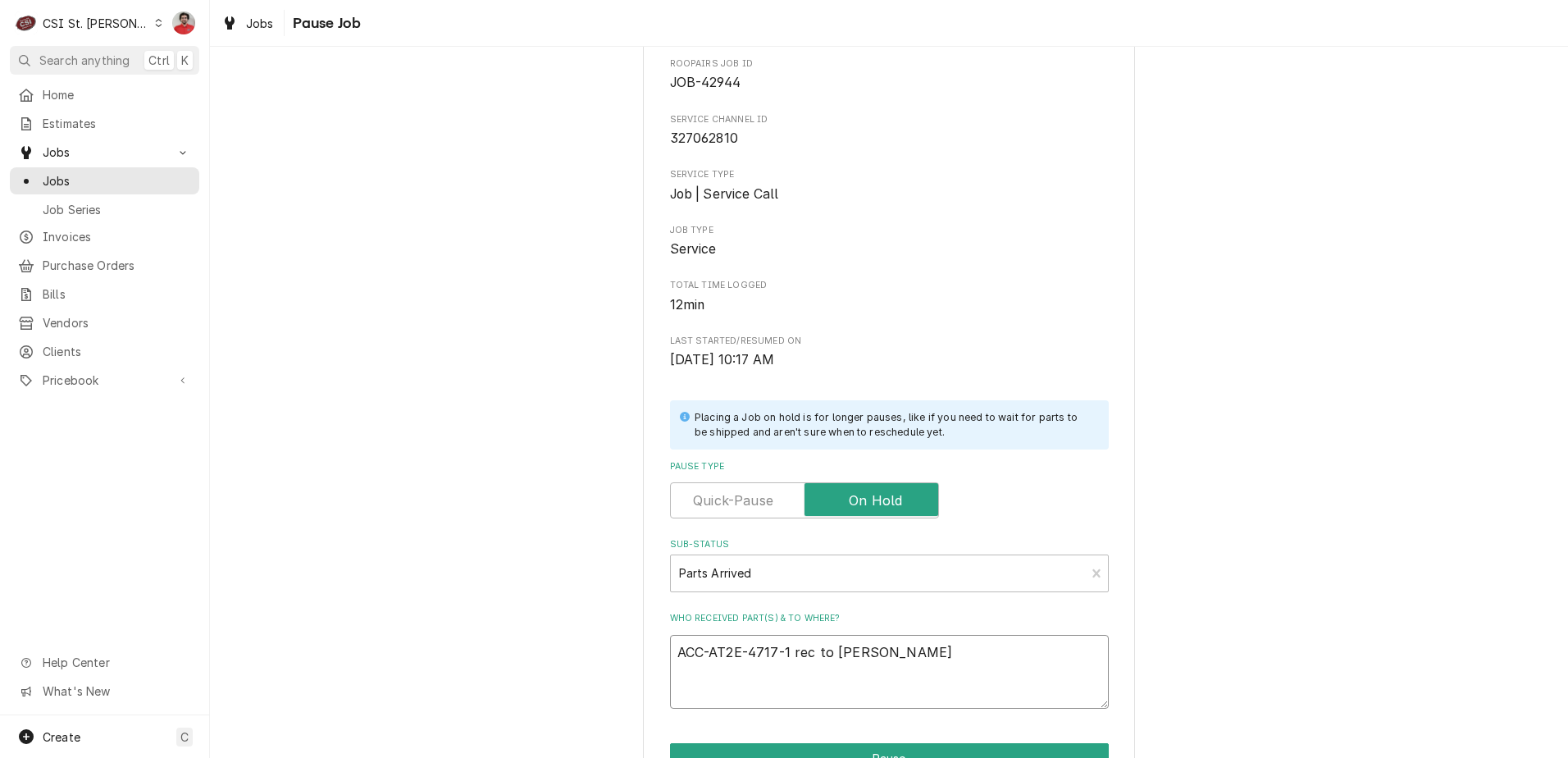
type textarea "ACC-AT2E-4717-1 rec to Chuck'"
type textarea "x"
type textarea "ACC-AT2E-4717-1 rec to Chuck's"
type textarea "x"
type textarea "ACC-AT2E-4717-1 rec to Chuck's"
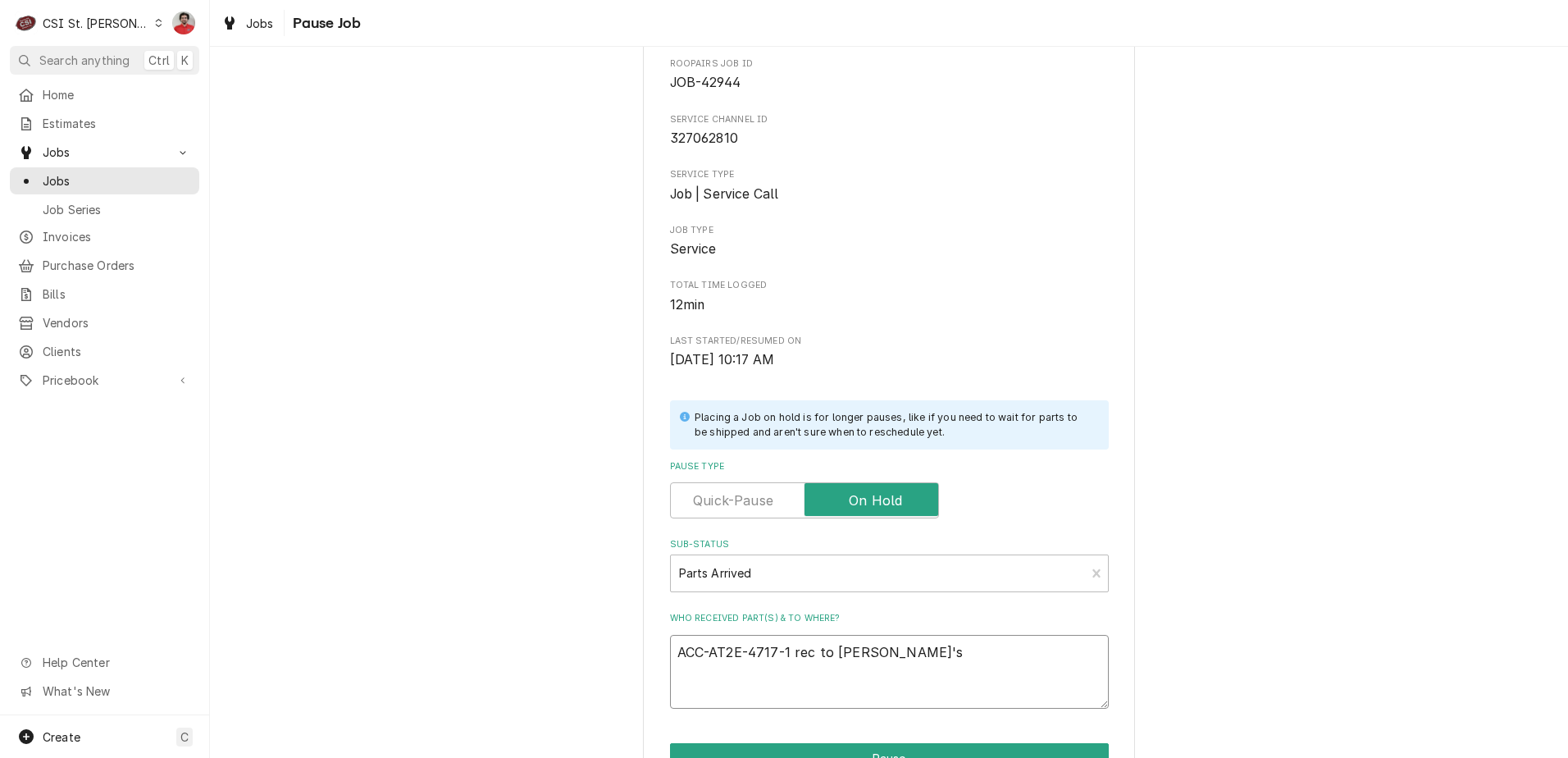
type textarea "x"
type textarea "ACC-AT2E-4717-1 rec to Chuck's s"
type textarea "x"
type textarea "ACC-AT2E-4717-1 rec to Chuck's sh"
type textarea "x"
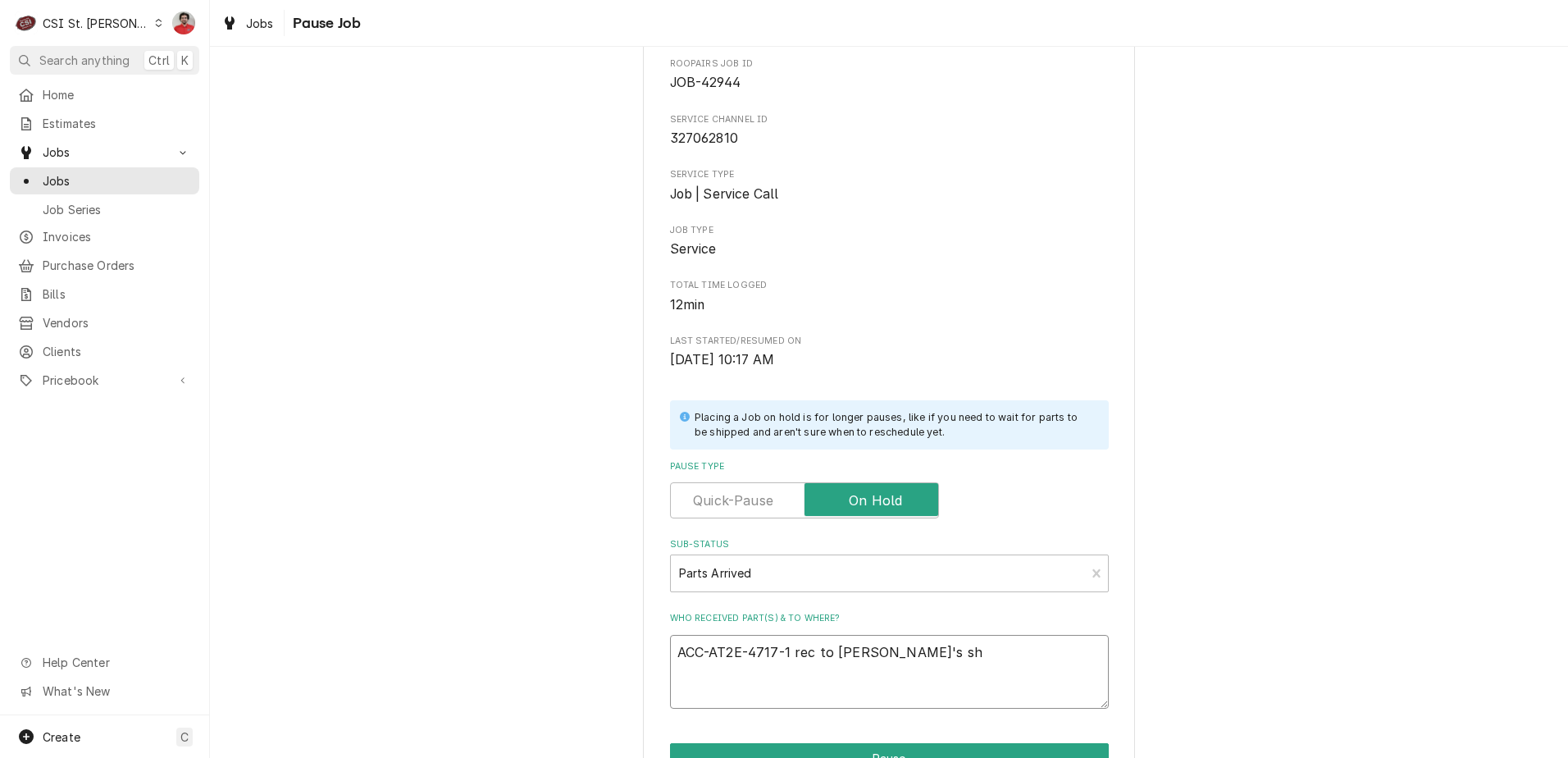
type textarea "ACC-AT2E-4717-1 rec to Chuck's she"
type textarea "x"
type textarea "ACC-AT2E-4717-1 rec to Chuck's shel"
type textarea "x"
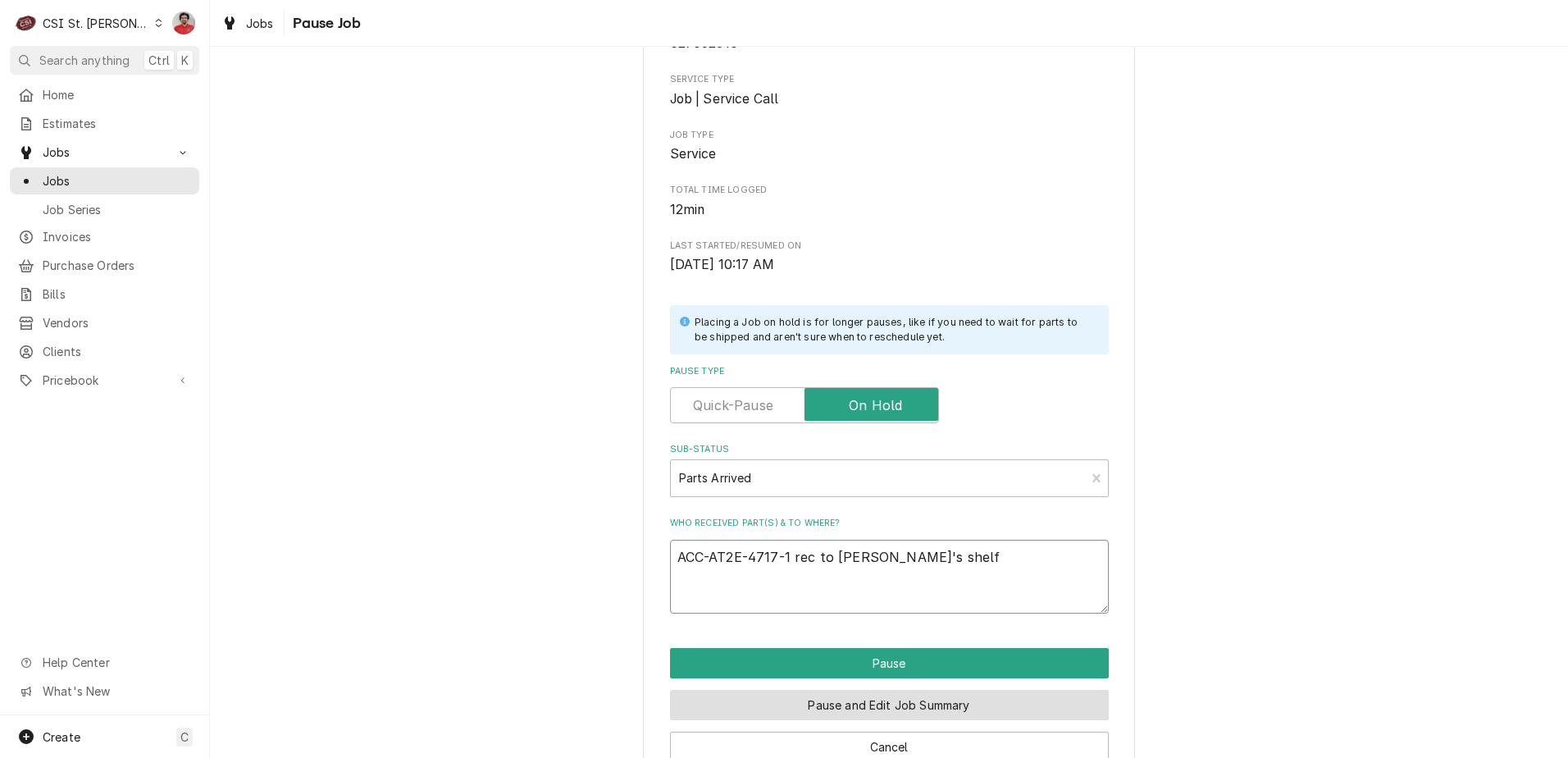
scroll to position [216, 0]
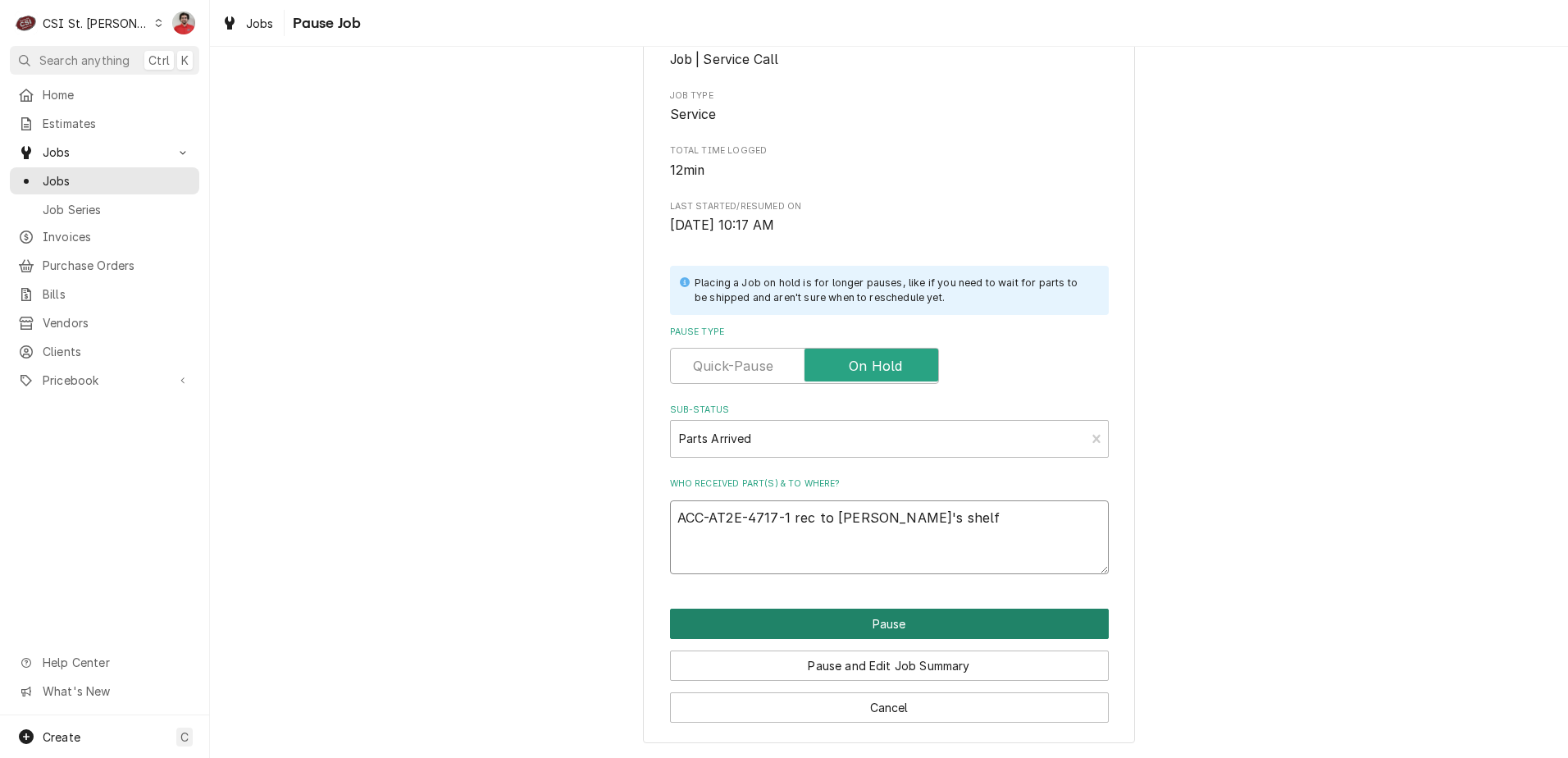
type textarea "ACC-AT2E-4717-1 rec to Chuck's shelf"
click at [907, 613] on button "Pause" at bounding box center [890, 623] width 439 height 31
type textarea "x"
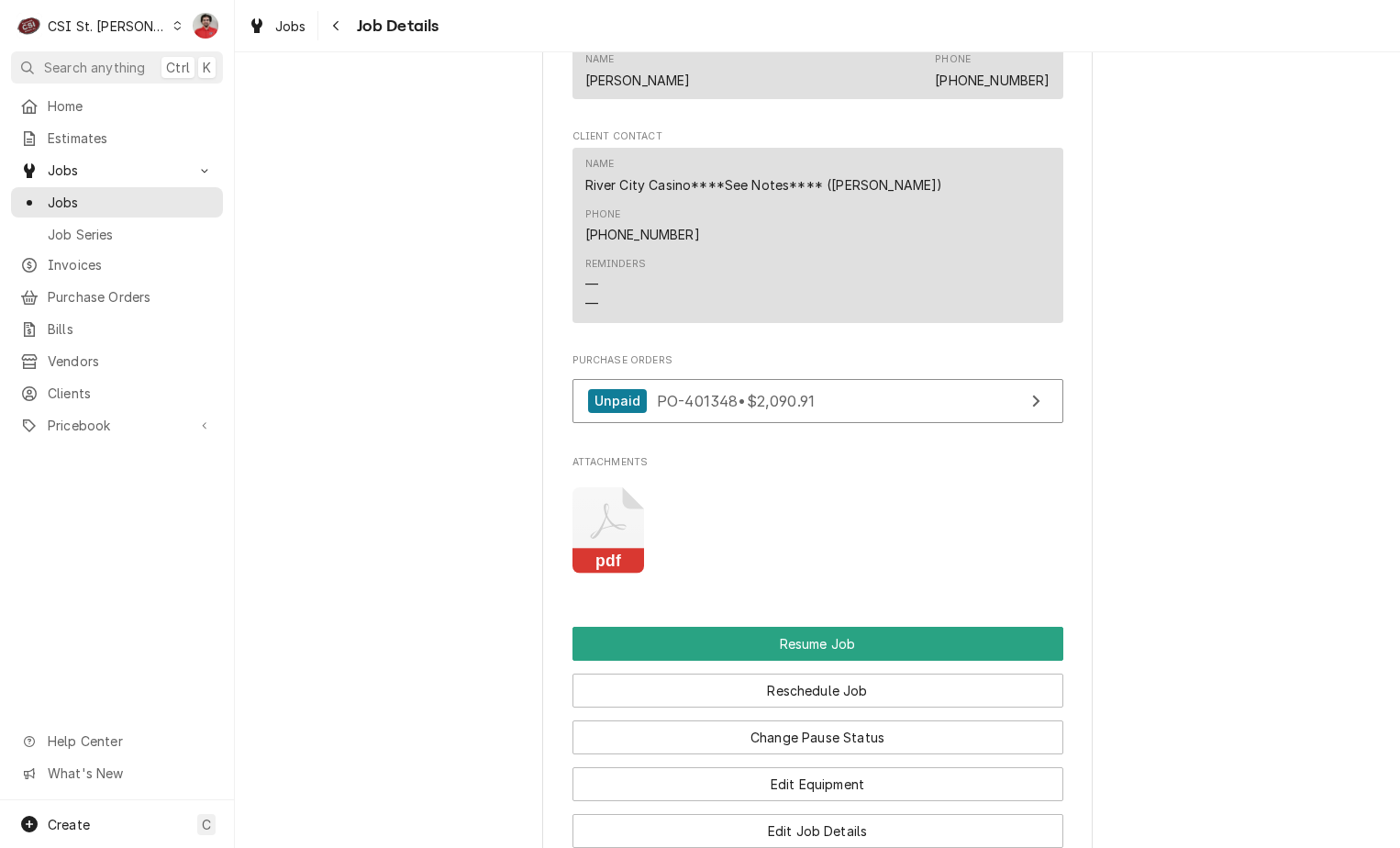
scroll to position [2201, 0]
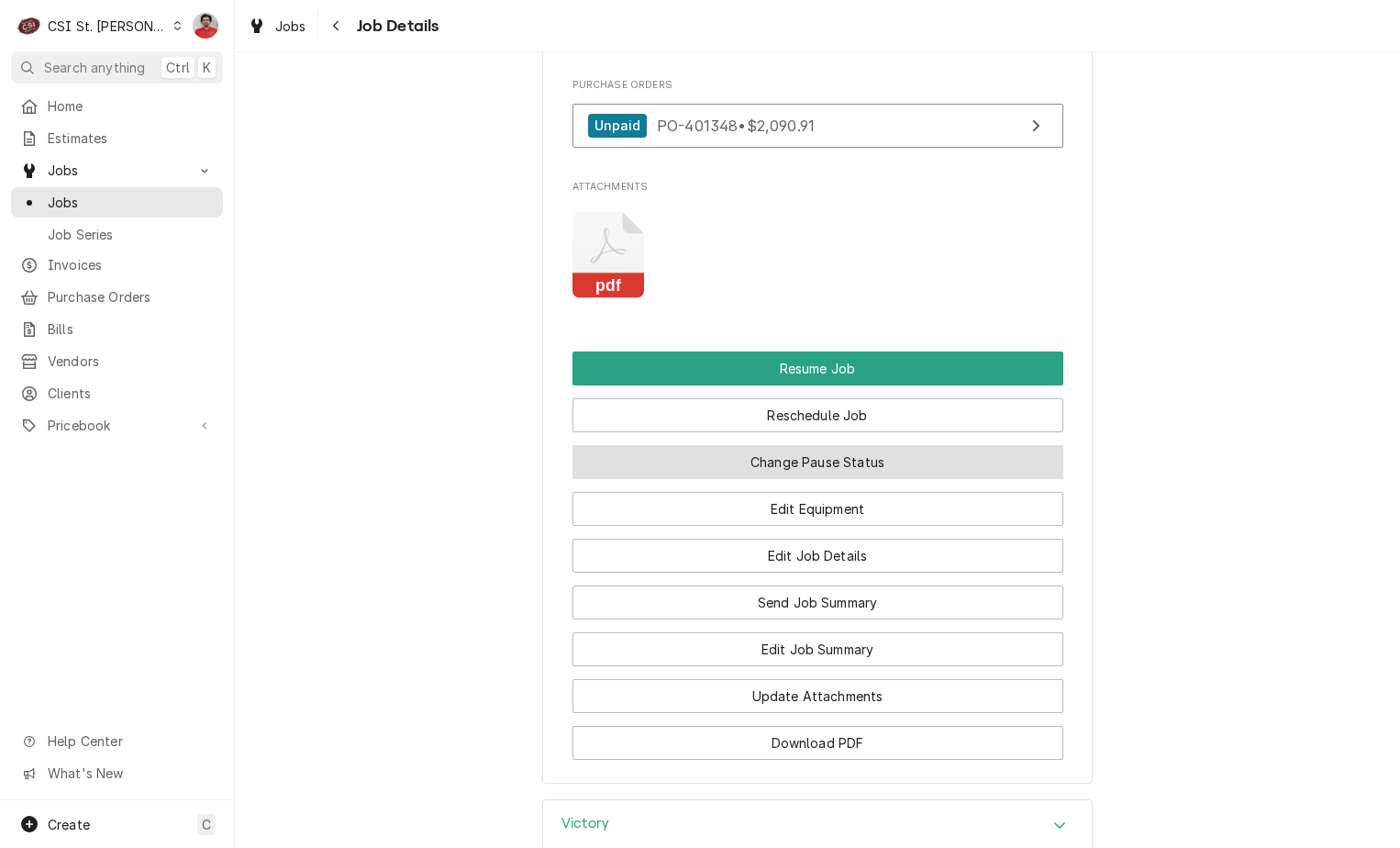
click at [847, 445] on button "Change Pause Status" at bounding box center [819, 462] width 491 height 34
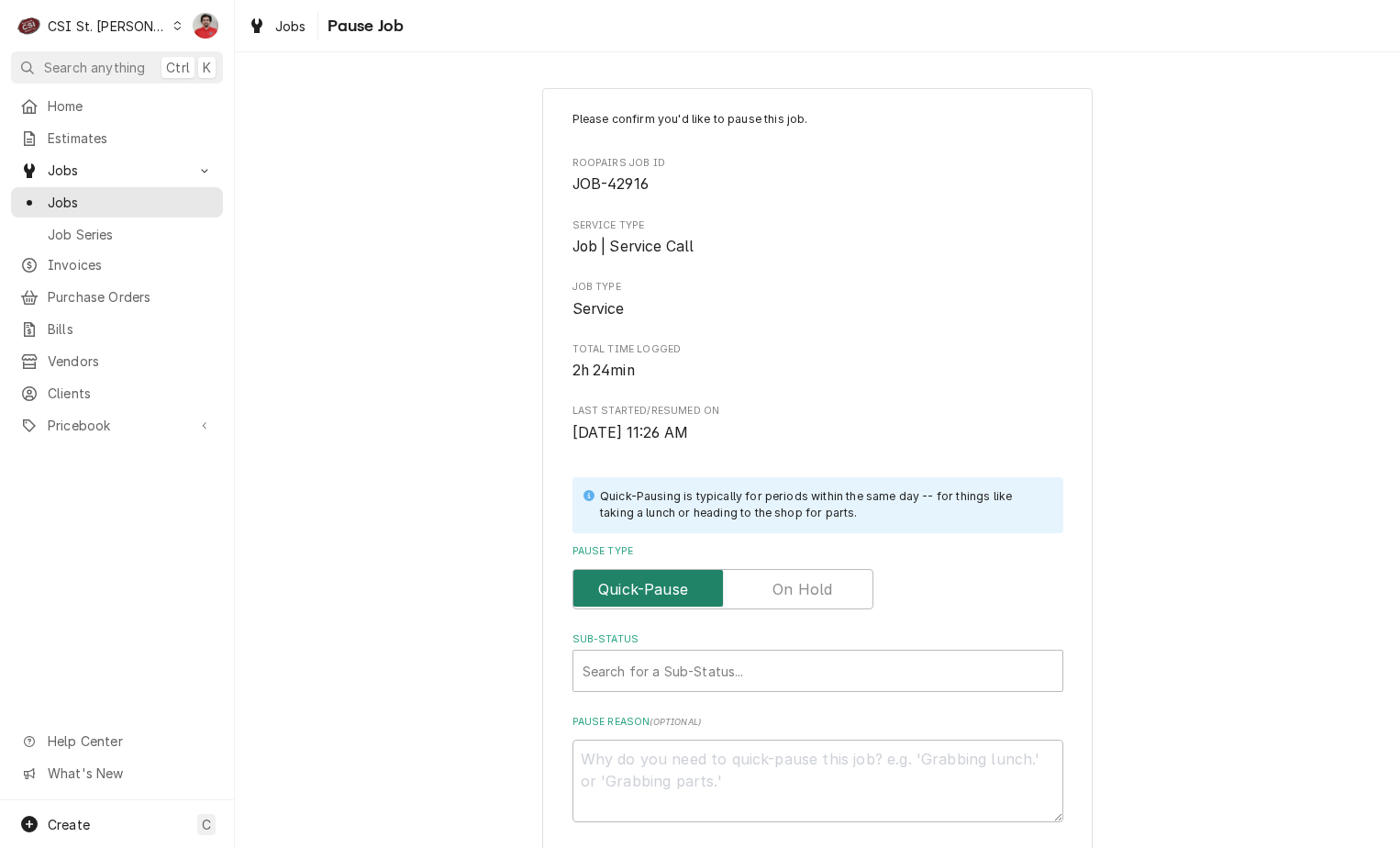
click at [827, 579] on input "Pause Type" at bounding box center [723, 589] width 285 height 41
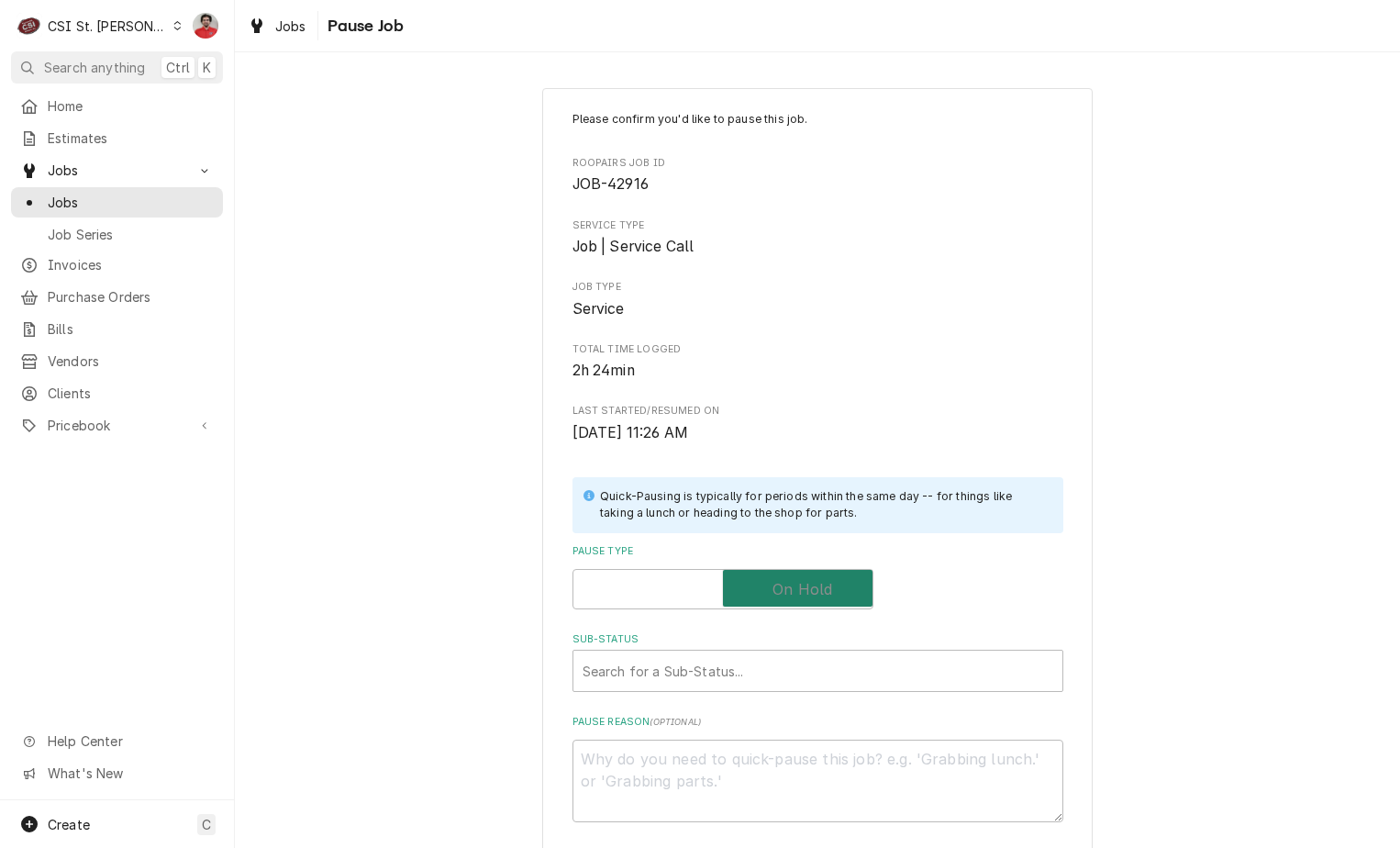
checkbox input "true"
click at [803, 690] on div "Search for a Sub-Status..." at bounding box center [819, 671] width 490 height 41
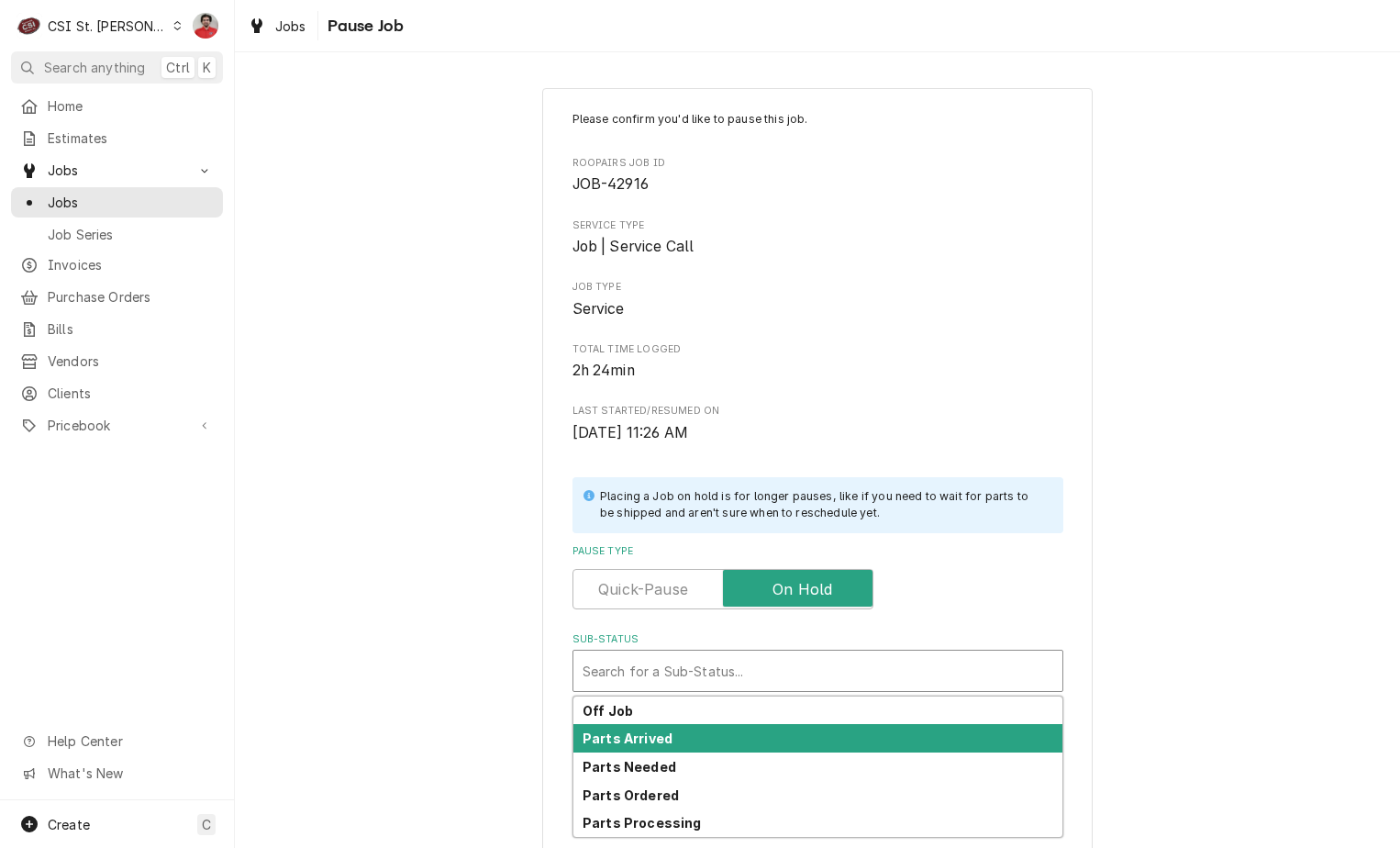
drag, startPoint x: 785, startPoint y: 720, endPoint x: 777, endPoint y: 736, distance: 17.9
click at [777, 736] on div "Off Job Parts Arrived Parts Needed Parts Ordered Parts Processing" at bounding box center [819, 766] width 490 height 140
click at [777, 736] on div "Parts Arrived" at bounding box center [819, 738] width 490 height 29
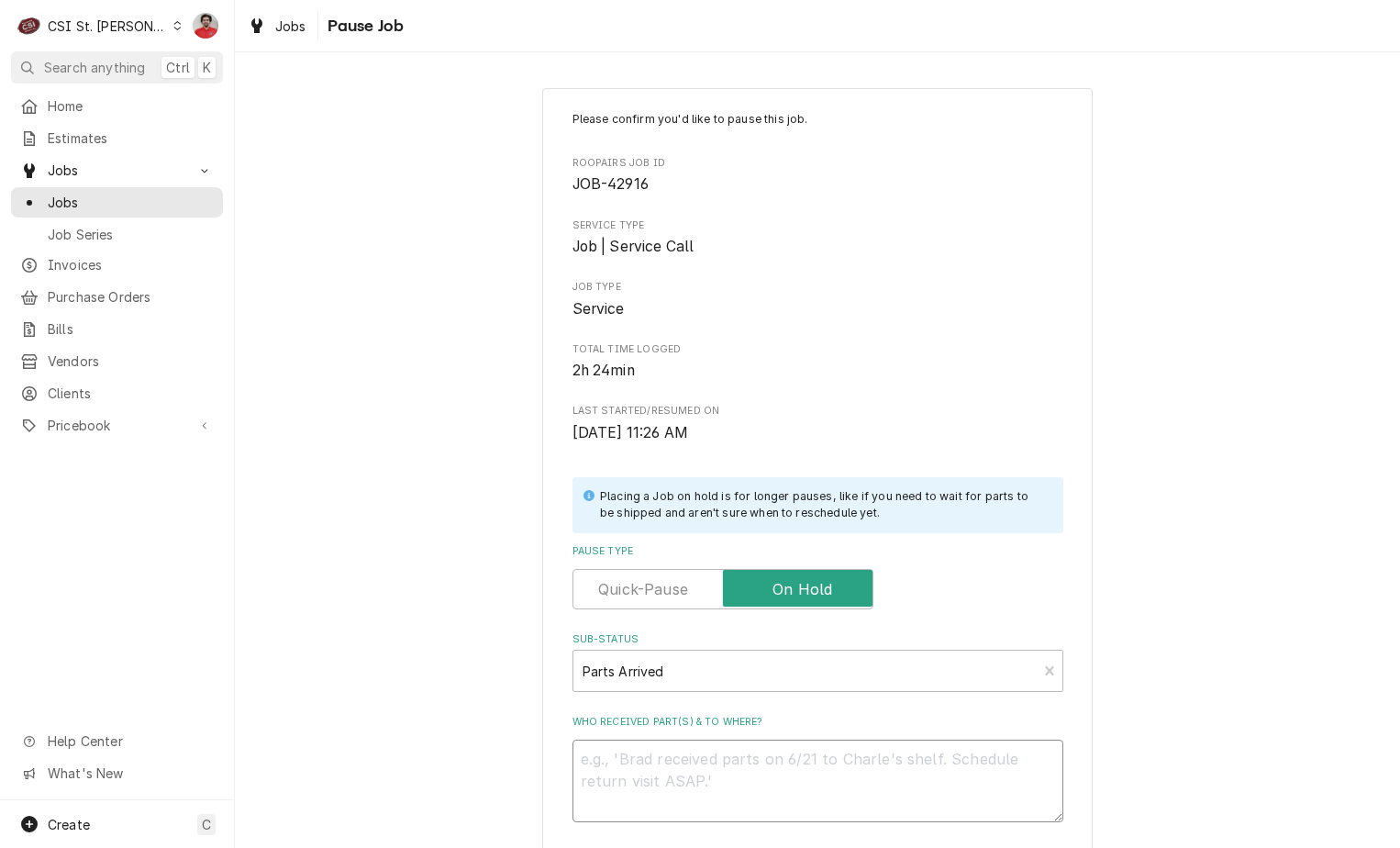
click at [775, 775] on textarea "Who received part(s) & to where?" at bounding box center [819, 780] width 491 height 82
type textarea "x"
type textarea "V"
type textarea "x"
type textarea "VI"
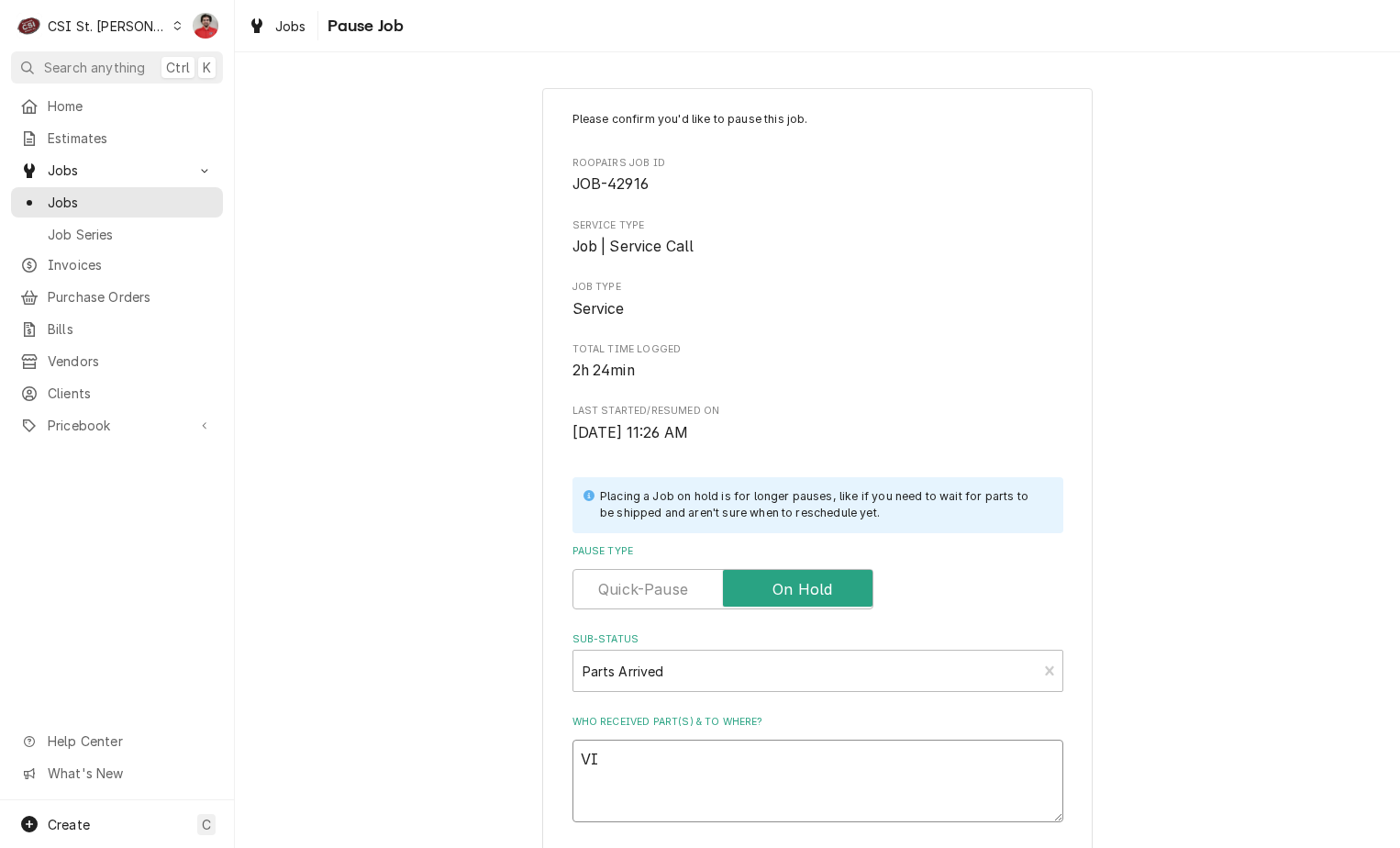
type textarea "x"
type textarea "VIC"
type textarea "x"
type textarea "VIC-"
type textarea "x"
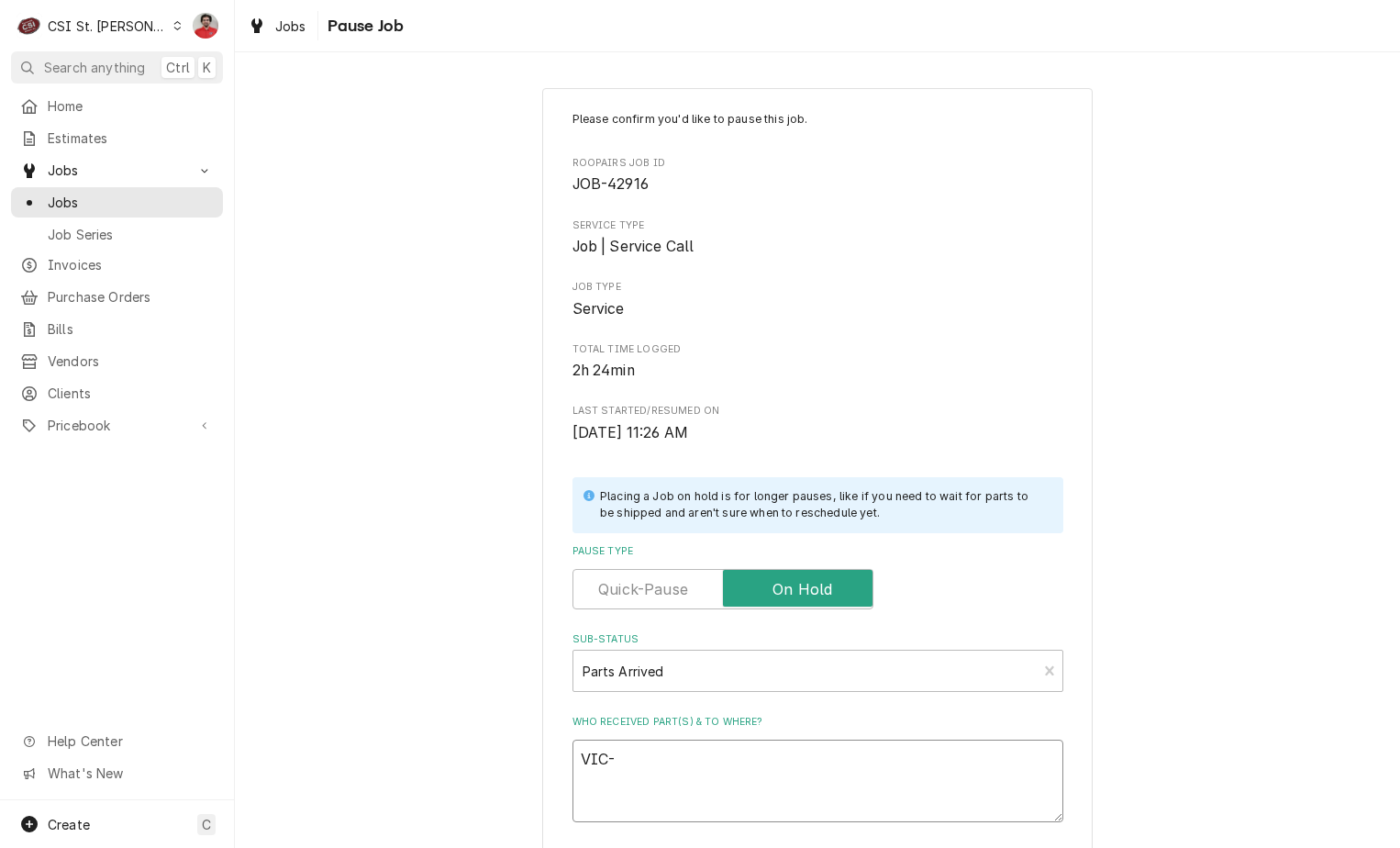
type textarea "VIC-E"
type textarea "x"
type textarea "VIC-EV"
type textarea "x"
type textarea "VIC-EVC"
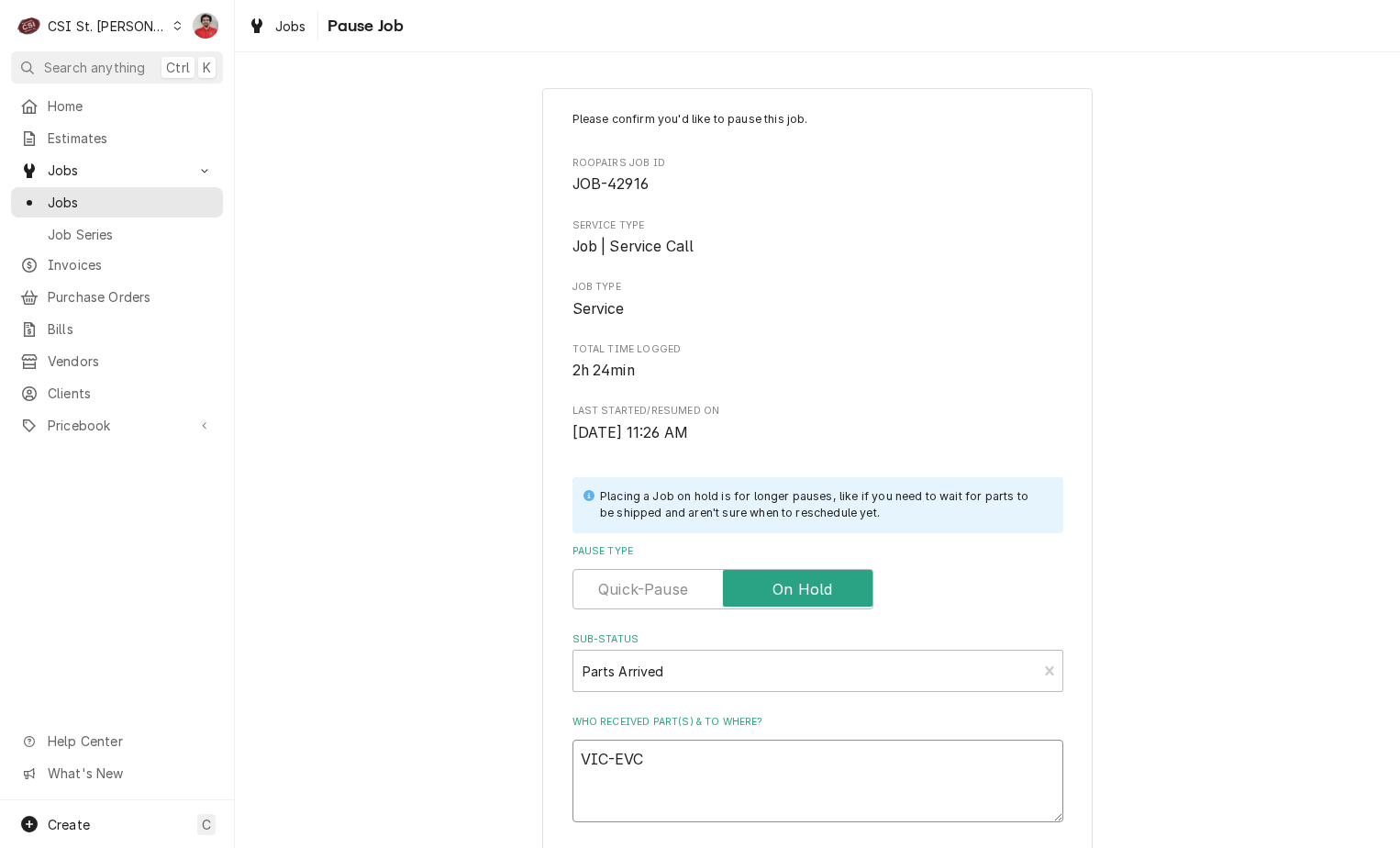
type textarea "x"
type textarea "VIC-EVC0"
type textarea "x"
type textarea "VIC-EVC"
type textarea "x"
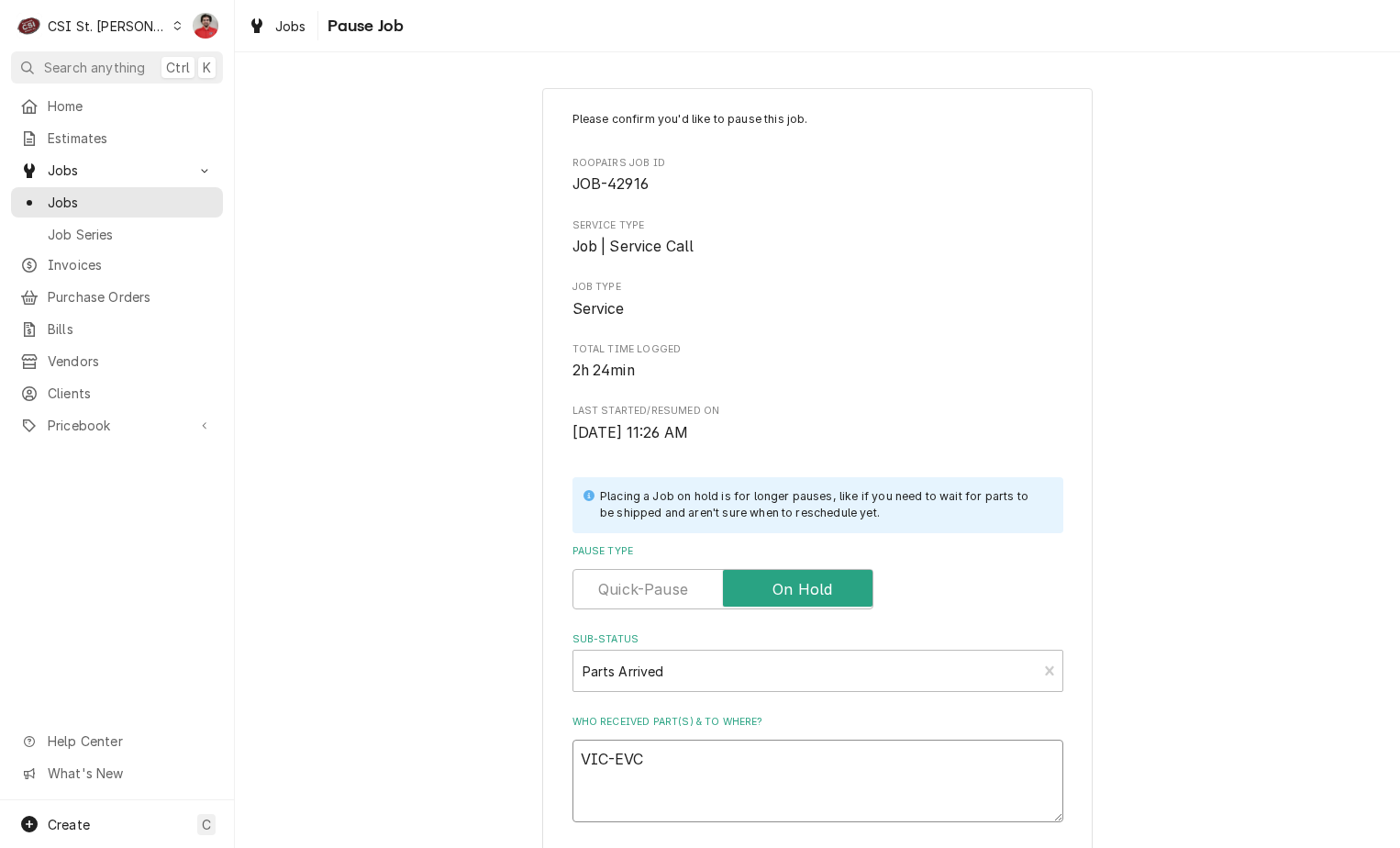
type textarea "VIC-EVCO"
type textarea "x"
type textarea "VIC-EVCOE"
type textarea "x"
type textarea "VIC-EVCOEC"
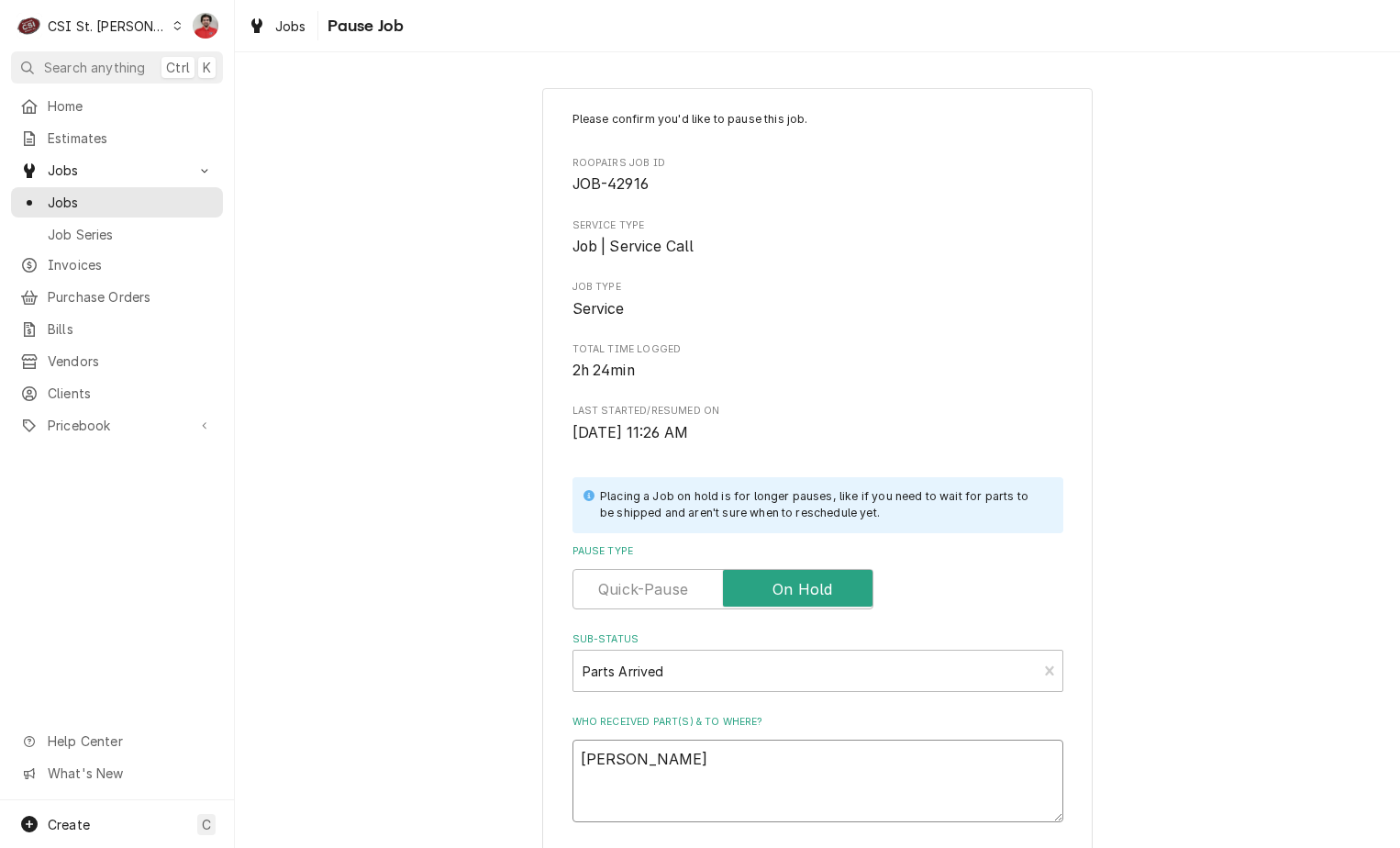
type textarea "x"
type textarea "VIC-EVCOEC0"
type textarea "x"
type textarea "VIC-EVCOEC00"
type textarea "x"
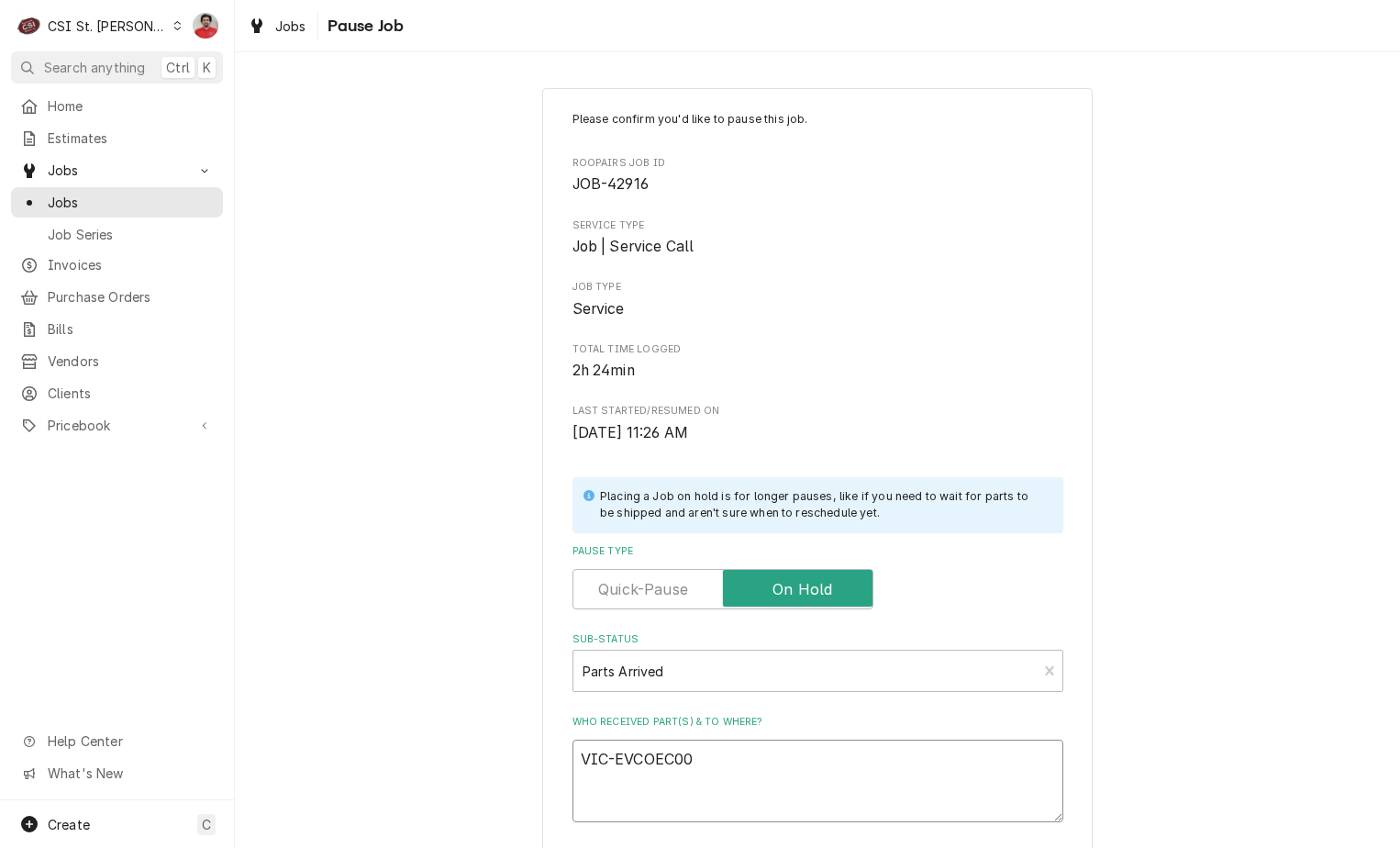
type textarea "VIC-EVCOEC009"
type textarea "x"
type textarea "VIC-EVCOEC009S"
type textarea "x"
type textarea "VIC-EVCOEC009S"
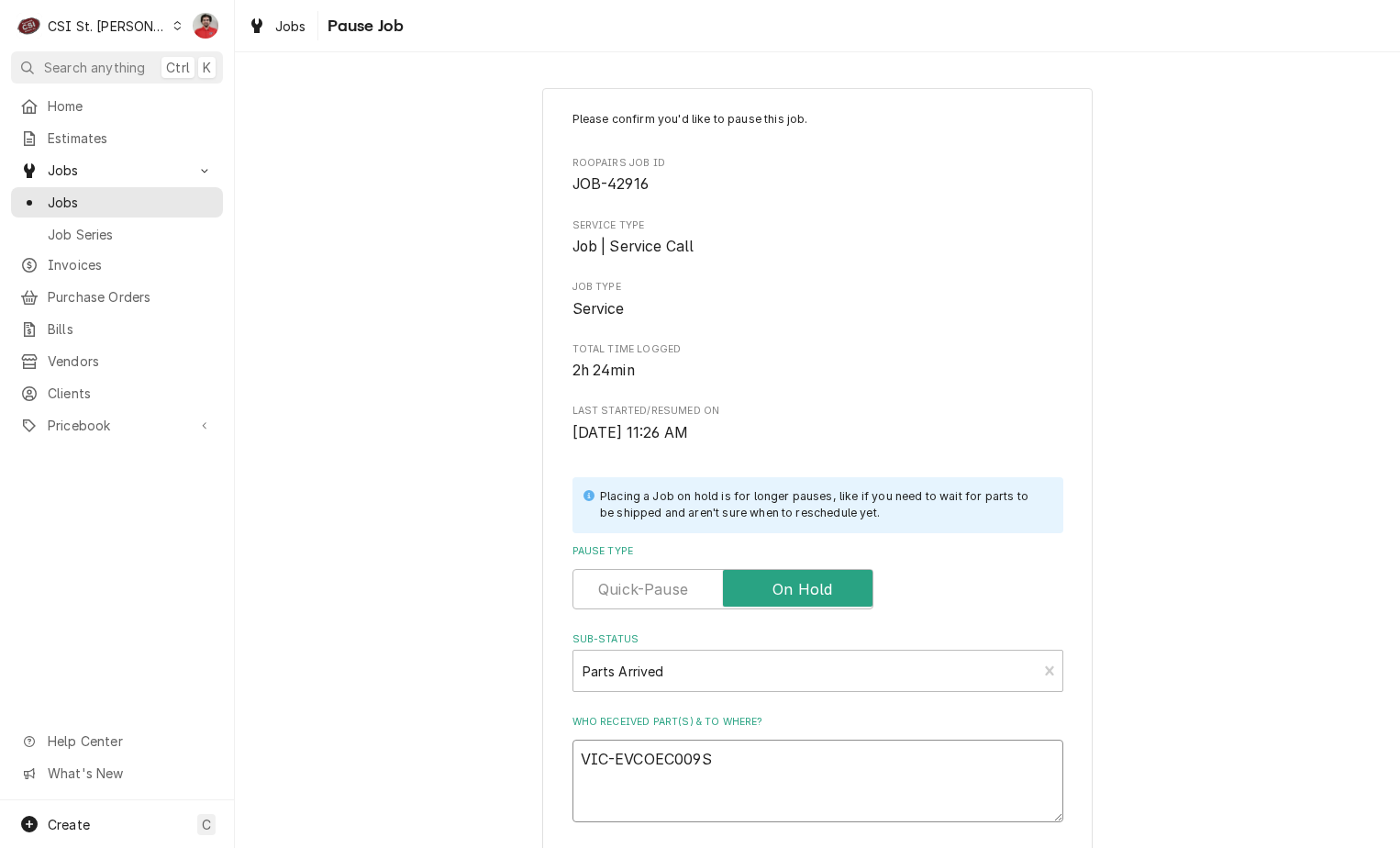
type textarea "x"
type textarea "VIC-EVCOEC009S r"
type textarea "x"
type textarea "VIC-EVCOEC009S re"
type textarea "x"
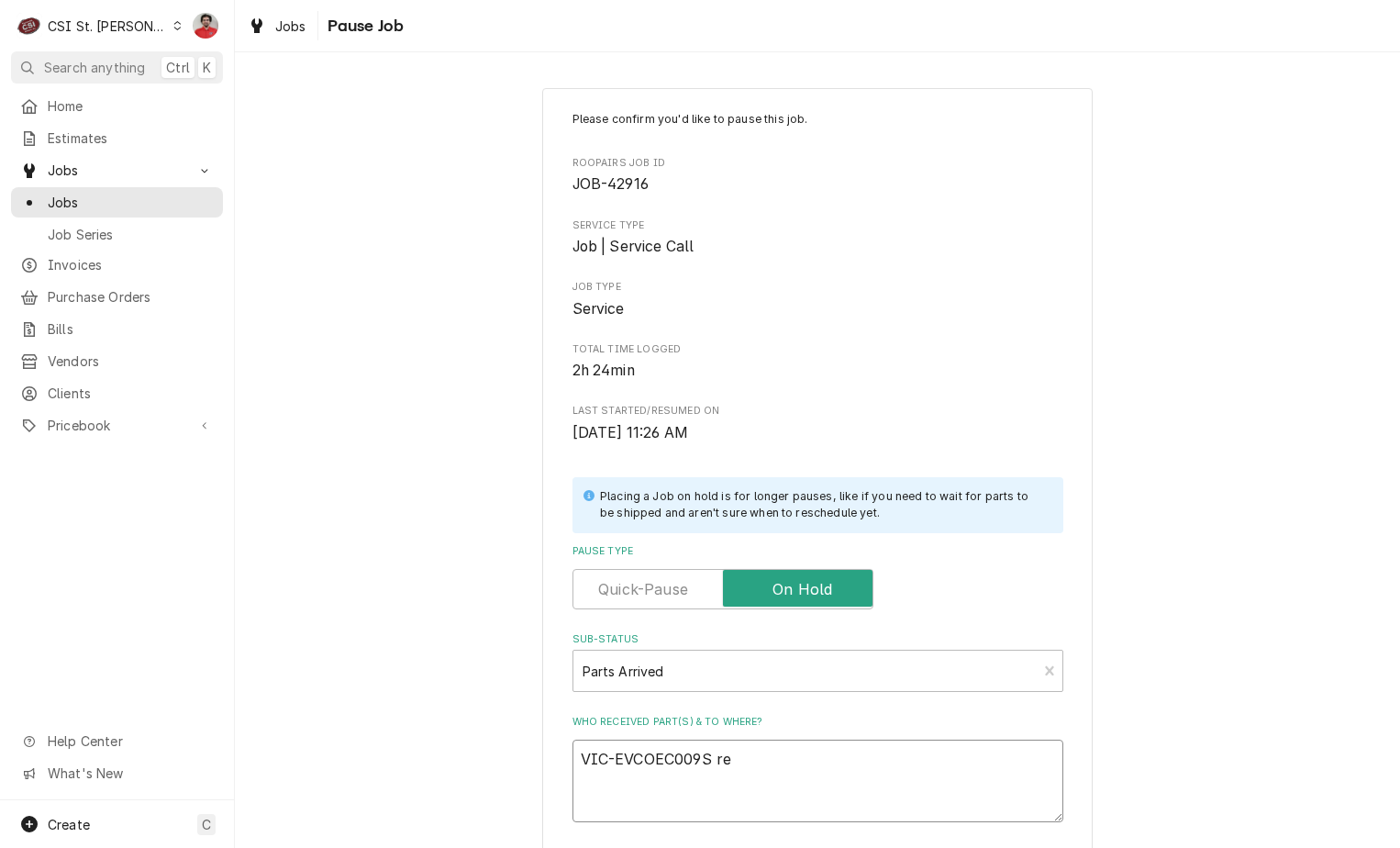
type textarea "VIC-EVCOEC009S rec"
type textarea "x"
type textarea "VIC-EVCOEC009S rec"
type textarea "x"
type textarea "VIC-EVCOEC009S rec t"
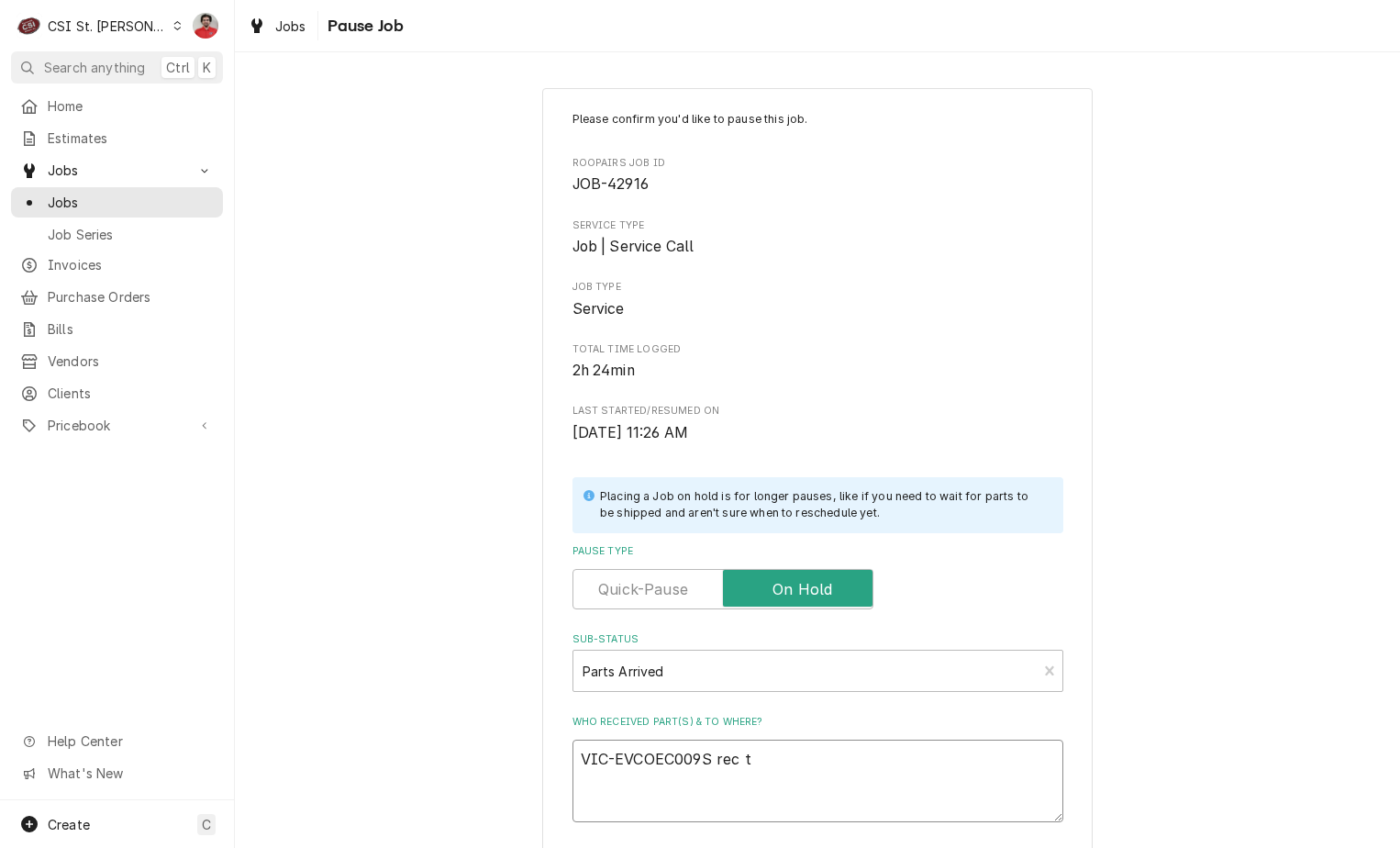
type textarea "x"
type textarea "VIC-EVCOEC009S rec to"
type textarea "x"
type textarea "VIC-EVCOEC009S rec to"
type textarea "x"
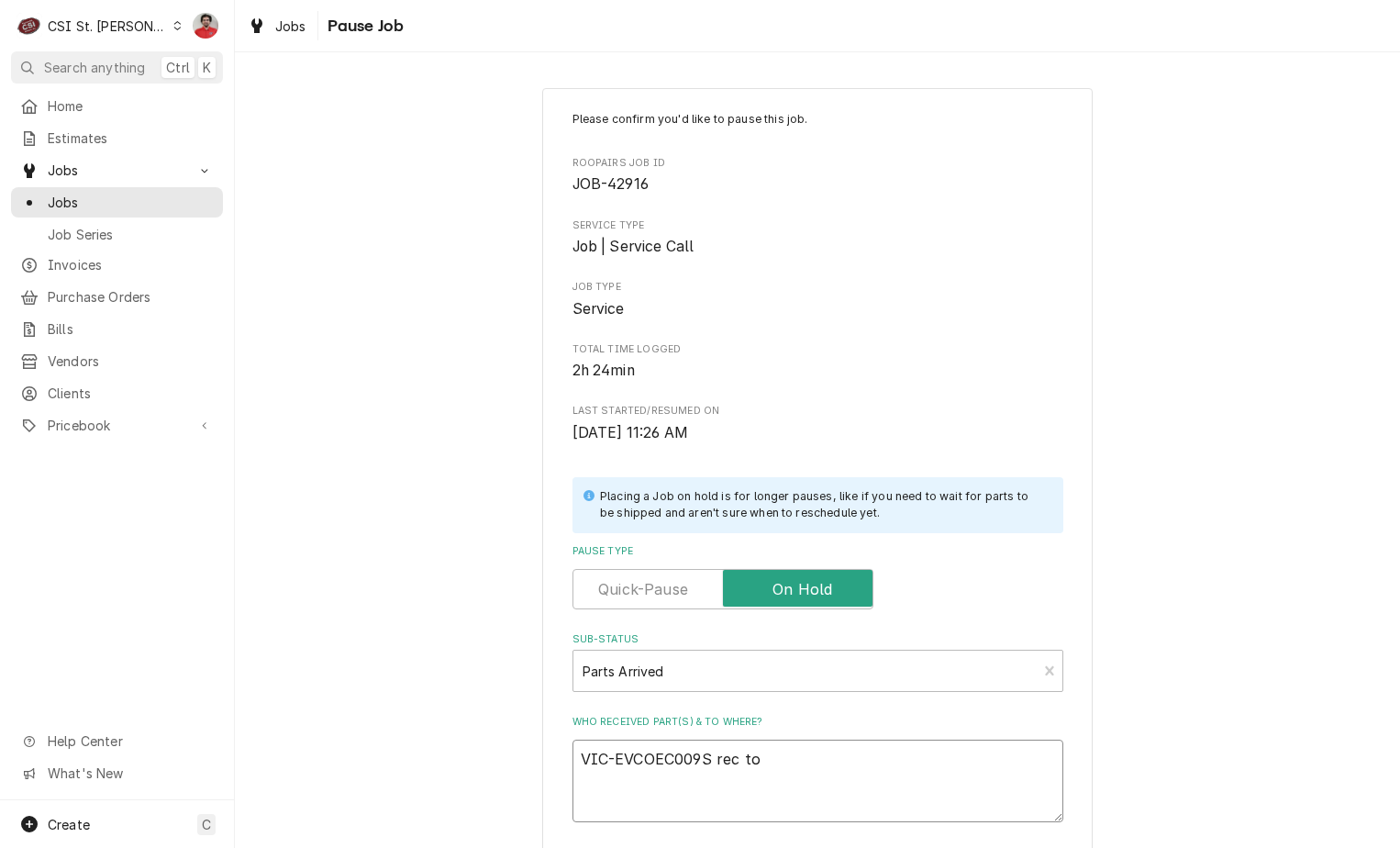
type textarea "VIC-EVCOEC009S rec to C"
type textarea "x"
type textarea "VIC-EVCOEC009S rec to Ch"
type textarea "x"
type textarea "VIC-EVCOEC009S rec to Chu"
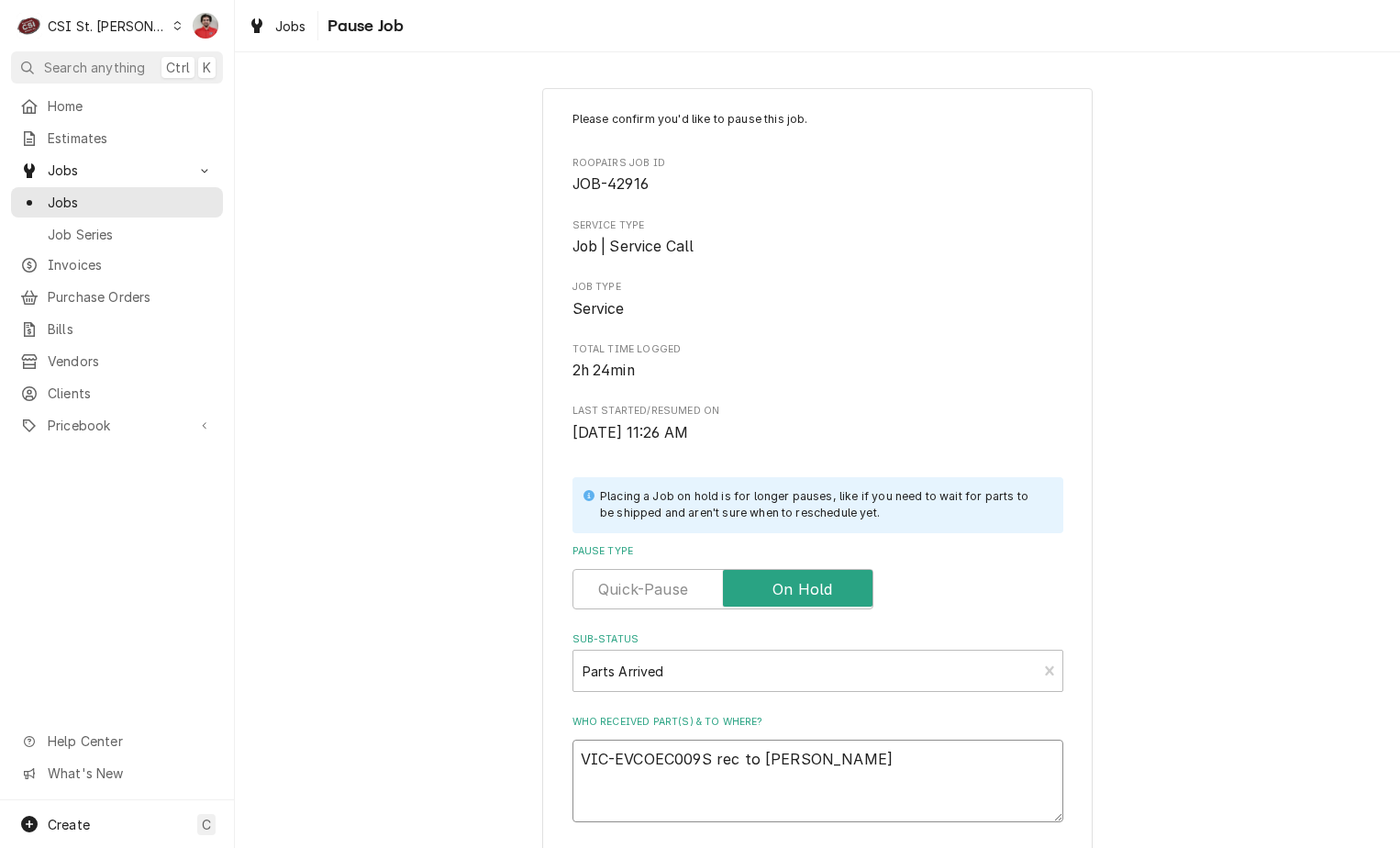
type textarea "x"
type textarea "VIC-EVCOEC009S rec to Chuc"
type textarea "x"
type textarea "VIC-EVCOEC009S rec to Chuck"
type textarea "x"
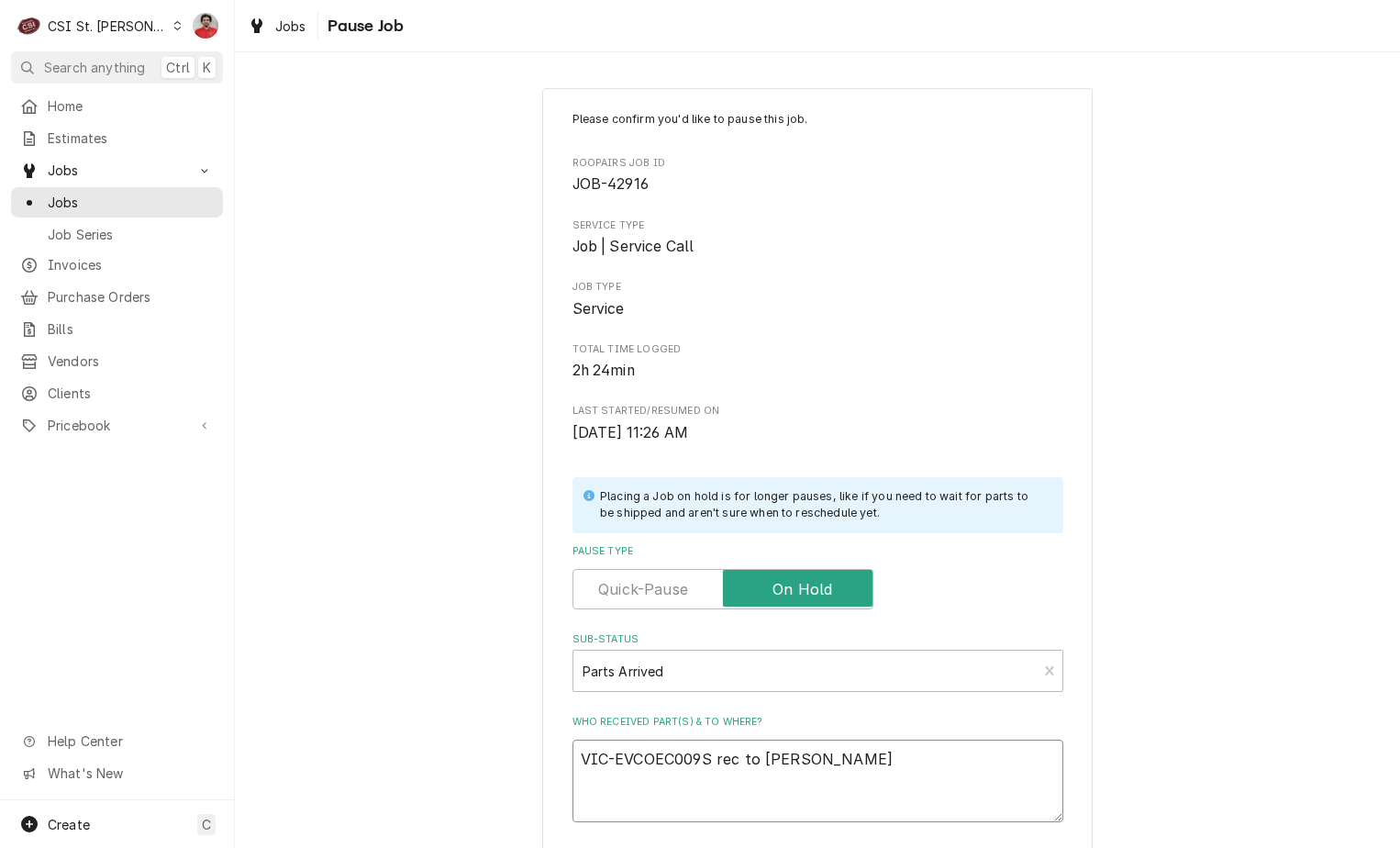
type textarea "VIC-EVCOEC009S rec to Chuck'"
type textarea "x"
type textarea "VIC-EVCOEC009S rec to Chuck's"
type textarea "x"
type textarea "VIC-EVCOEC009S rec to Chuck's"
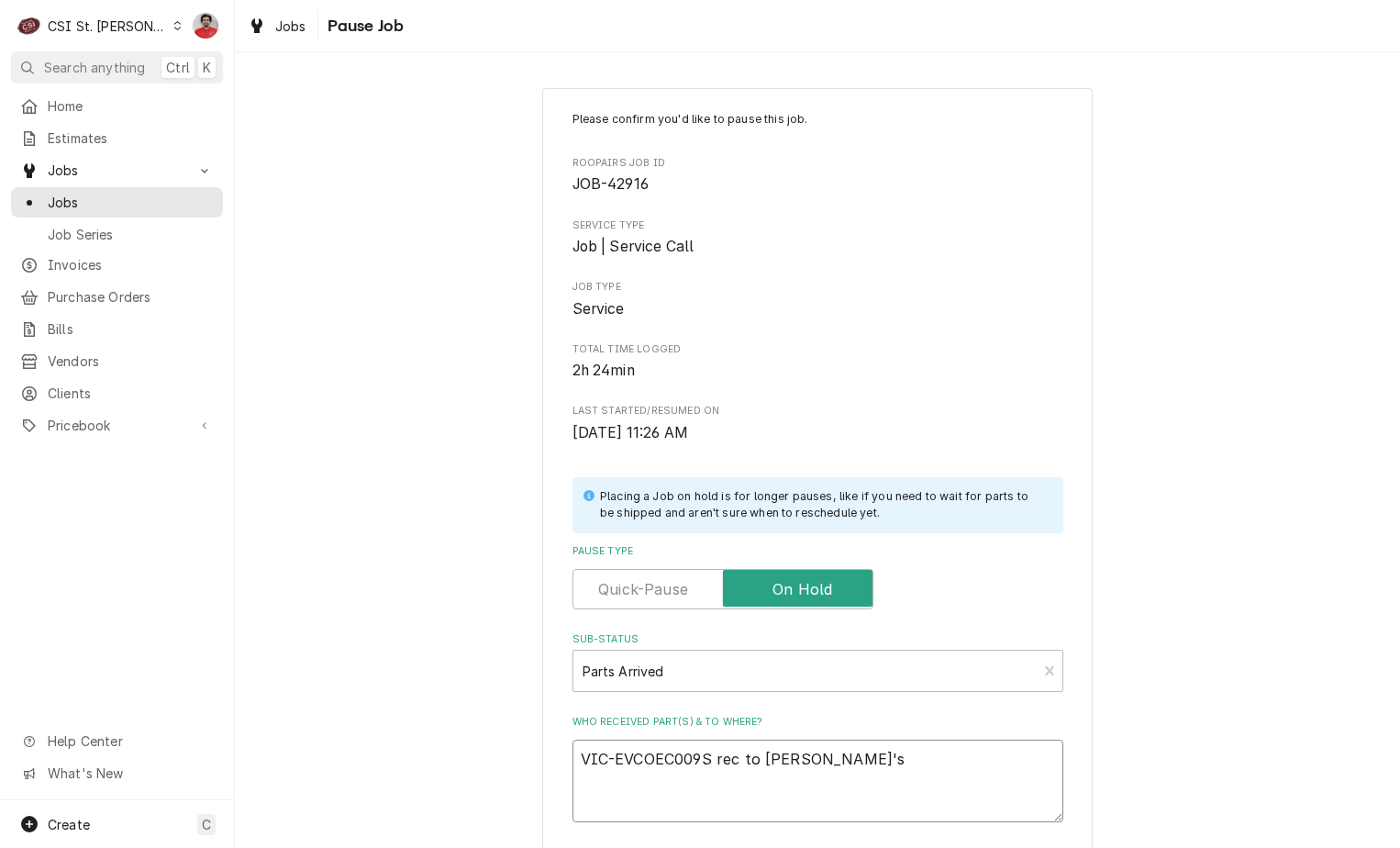
type textarea "x"
type textarea "VIC-EVCOEC009S rec to Chuck's s"
type textarea "x"
type textarea "VIC-EVCOEC009S rec to Chuck's sh"
type textarea "x"
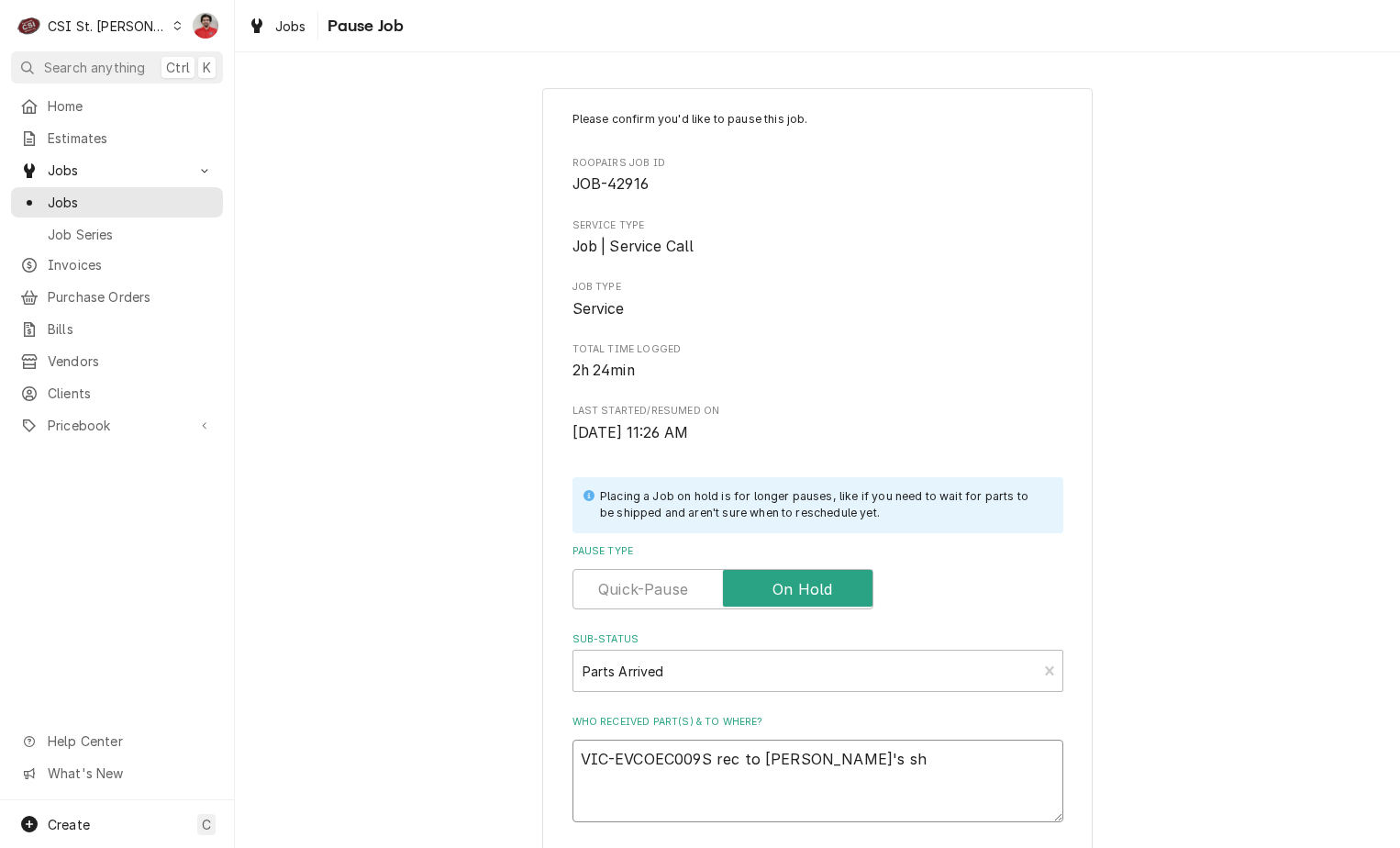
type textarea "VIC-EVCOEC009S rec to Chuck's she"
type textarea "x"
type textarea "VIC-EVCOEC009S rec to Chuck's shel"
type textarea "x"
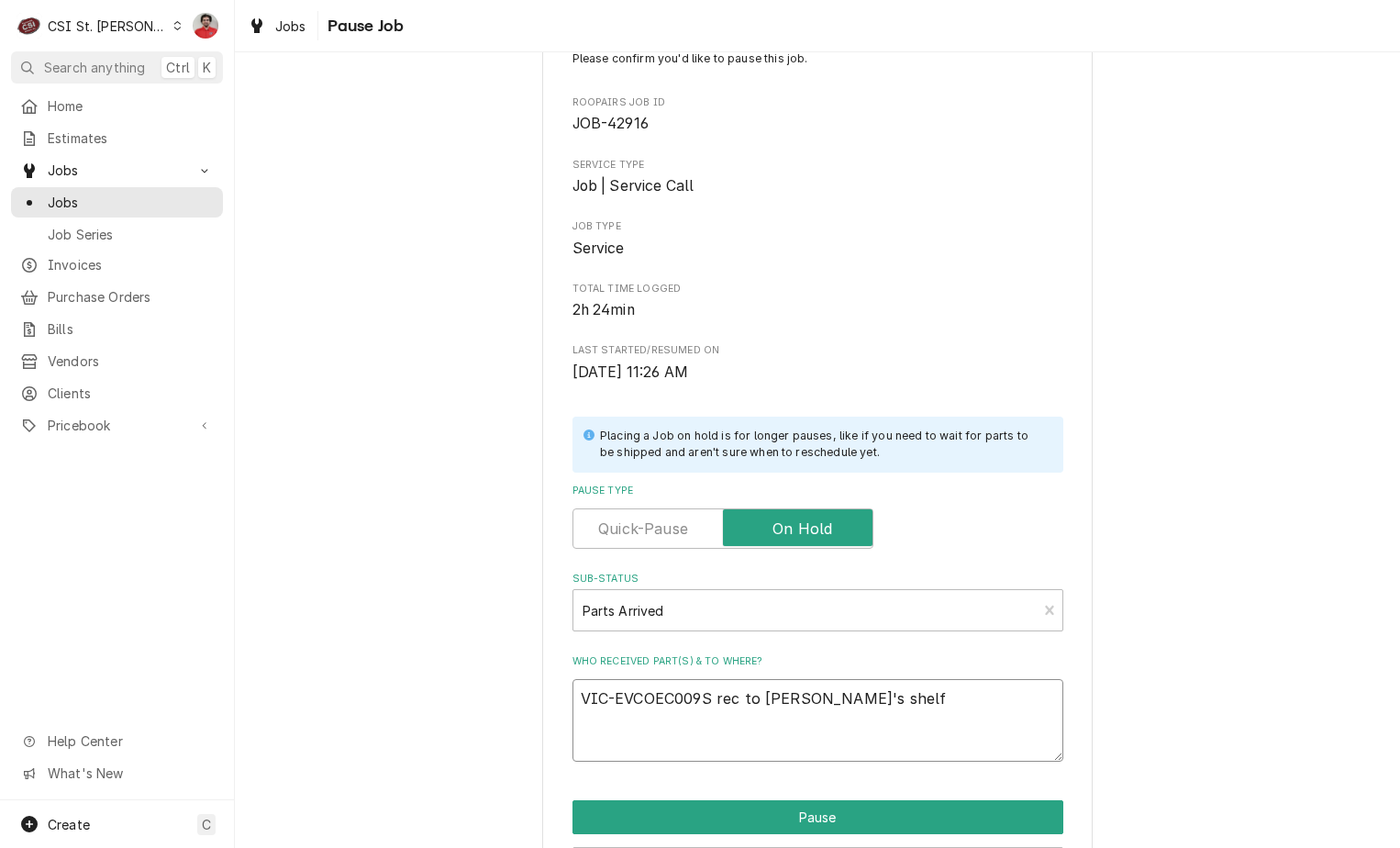
scroll to position [180, 0]
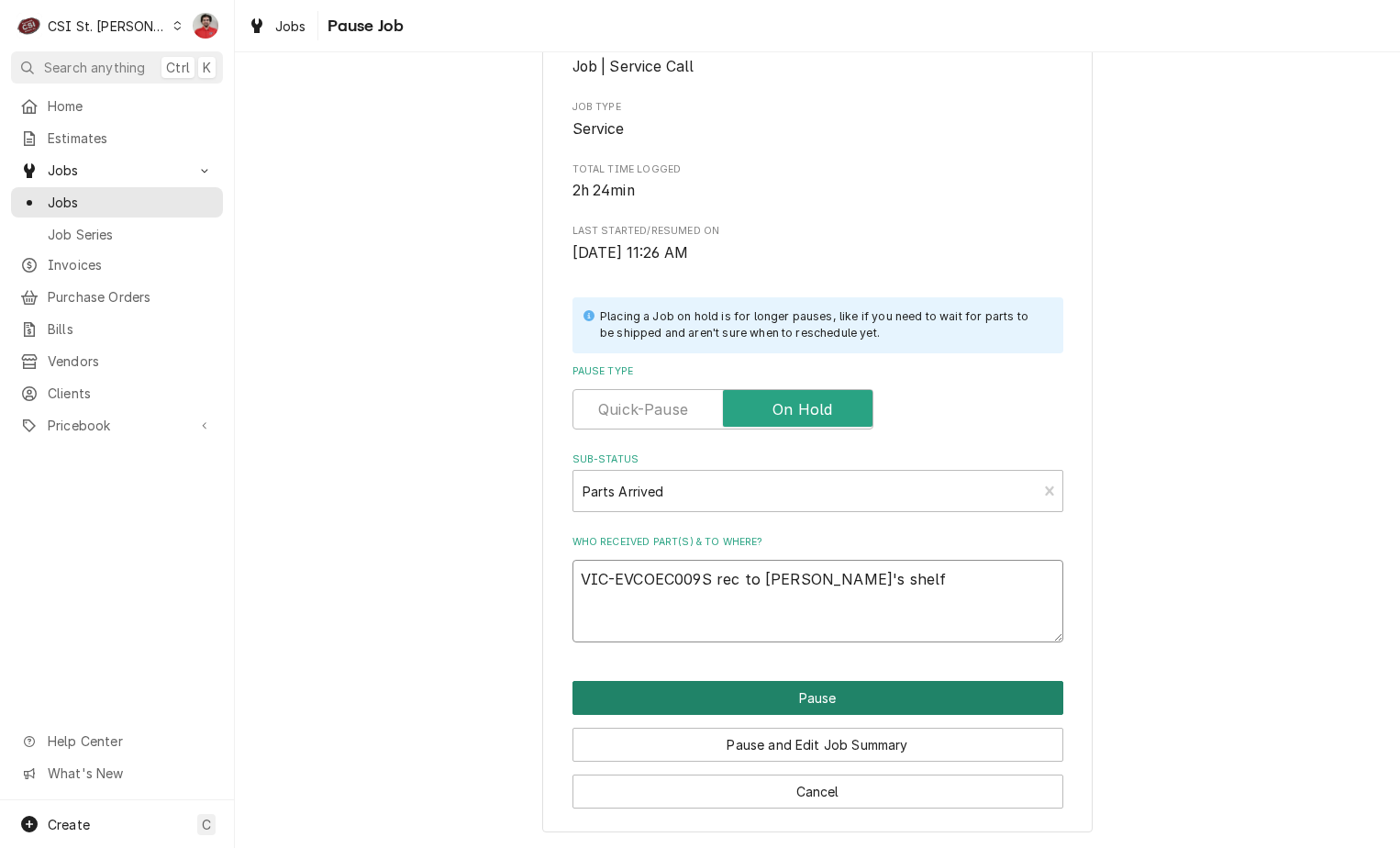
type textarea "VIC-EVCOEC009S rec to Chuck's shelf"
click at [766, 696] on button "Pause" at bounding box center [819, 697] width 491 height 34
type textarea "x"
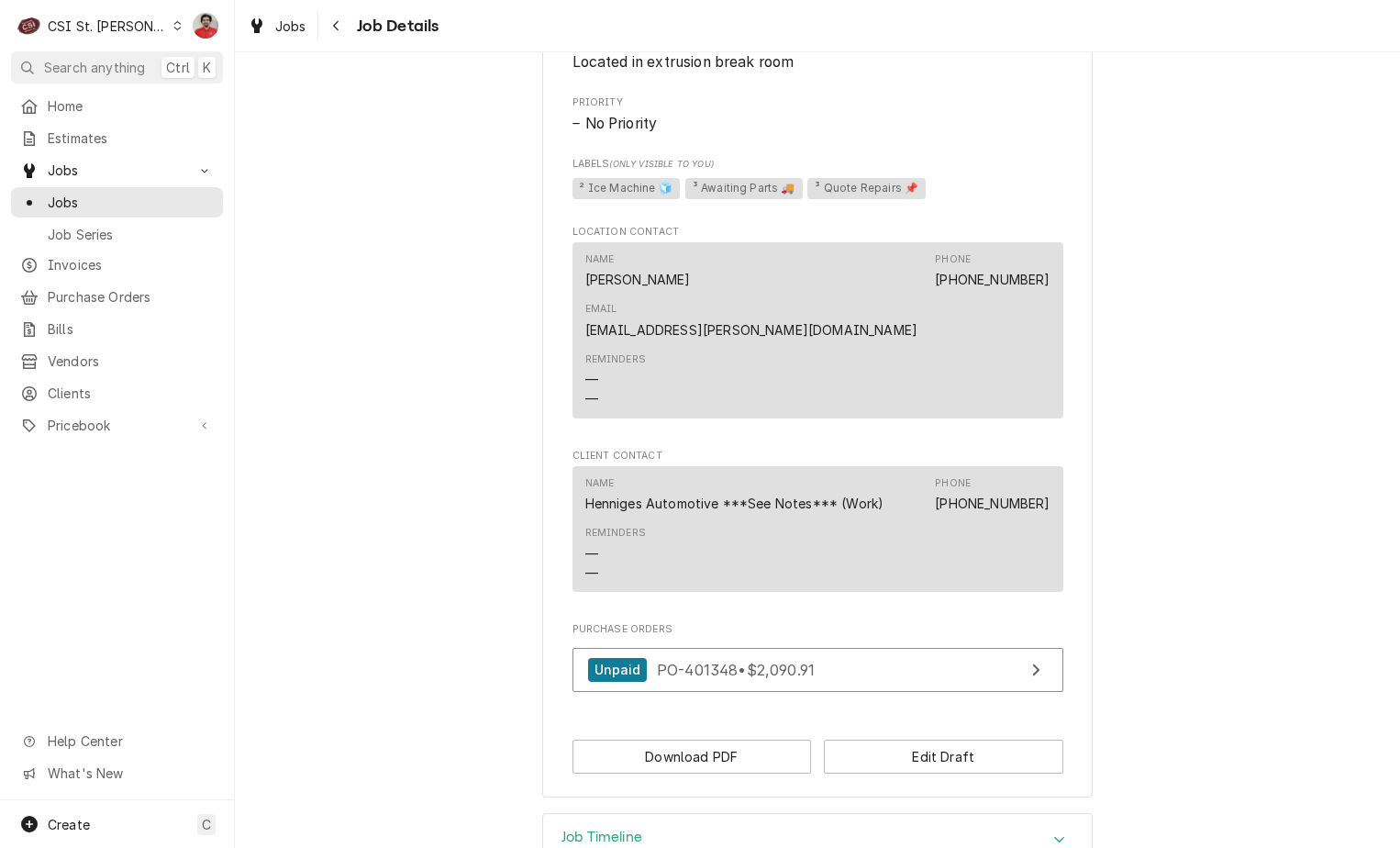
scroll to position [1326, 0]
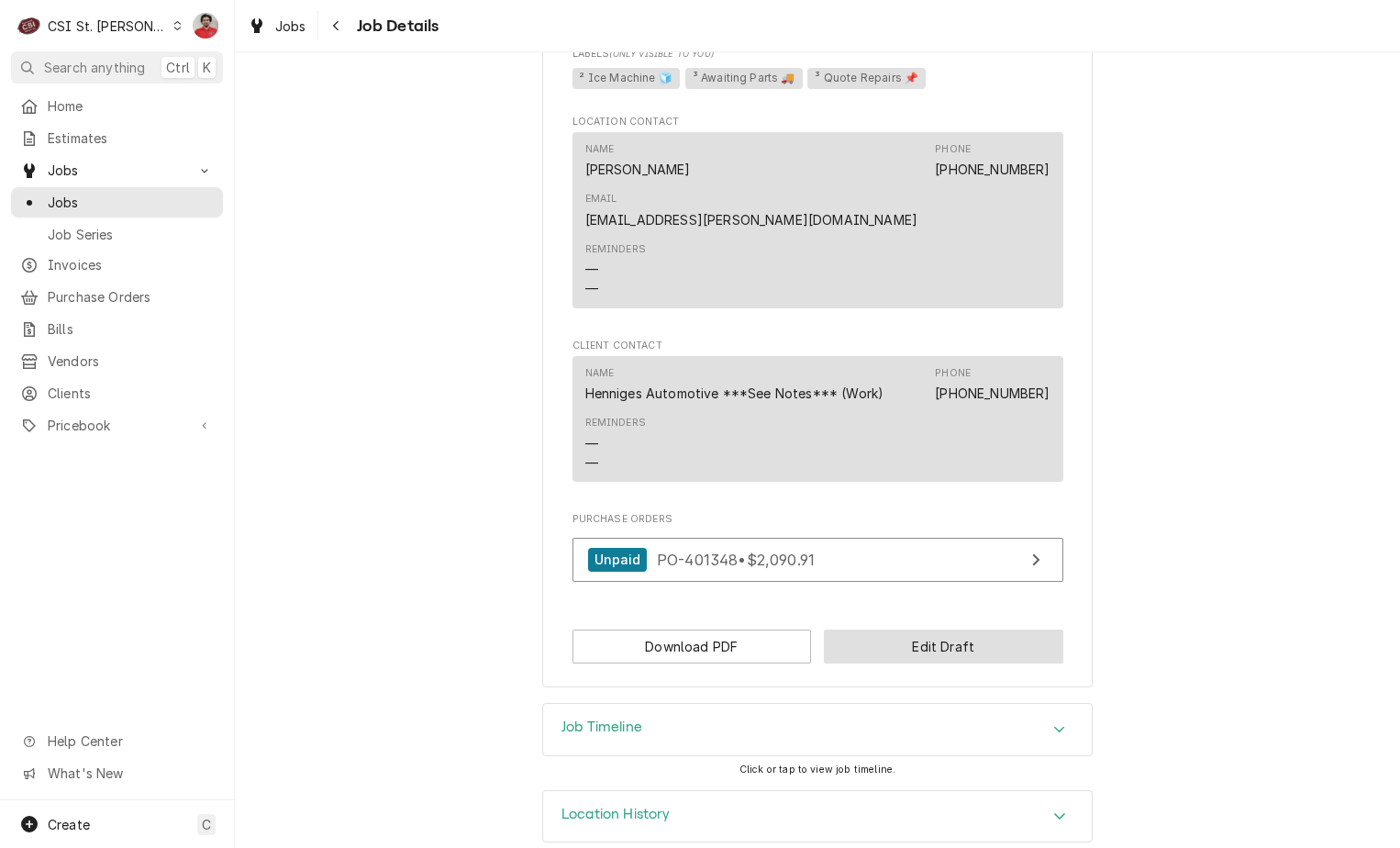
click at [893, 632] on button "Edit Draft" at bounding box center [944, 646] width 239 height 34
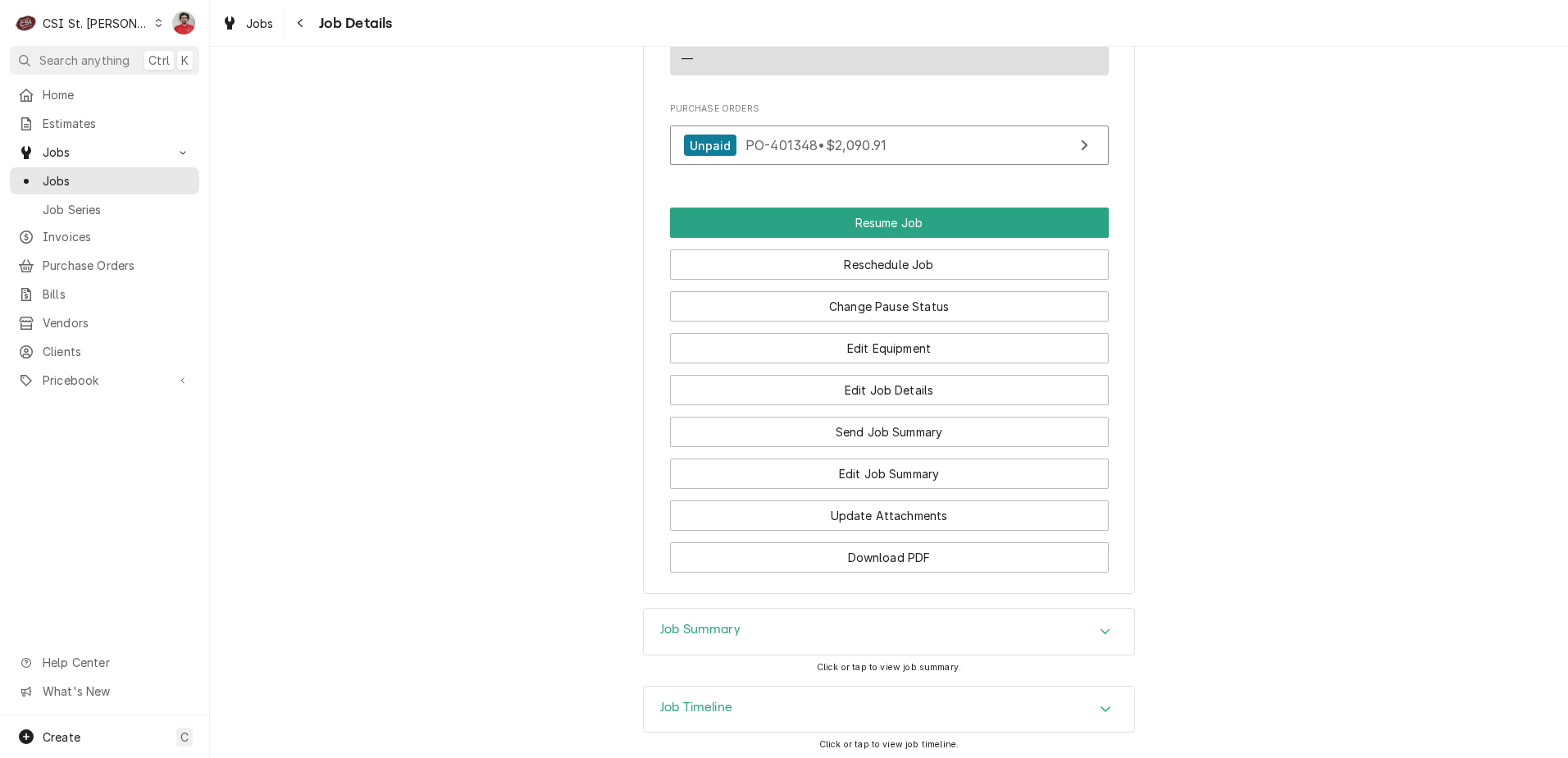
scroll to position [2335, 0]
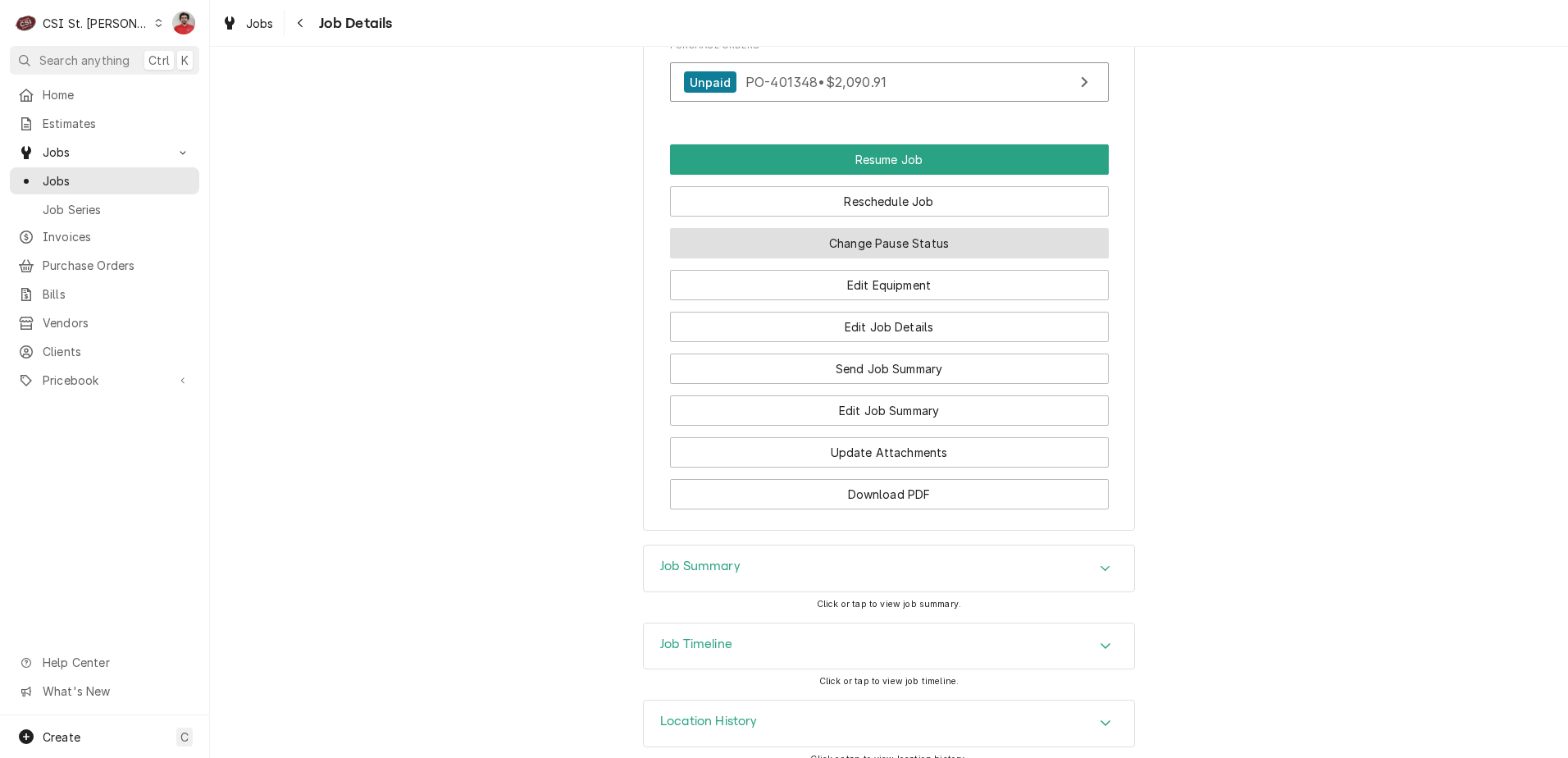
click at [887, 228] on button "Change Pause Status" at bounding box center [890, 243] width 439 height 31
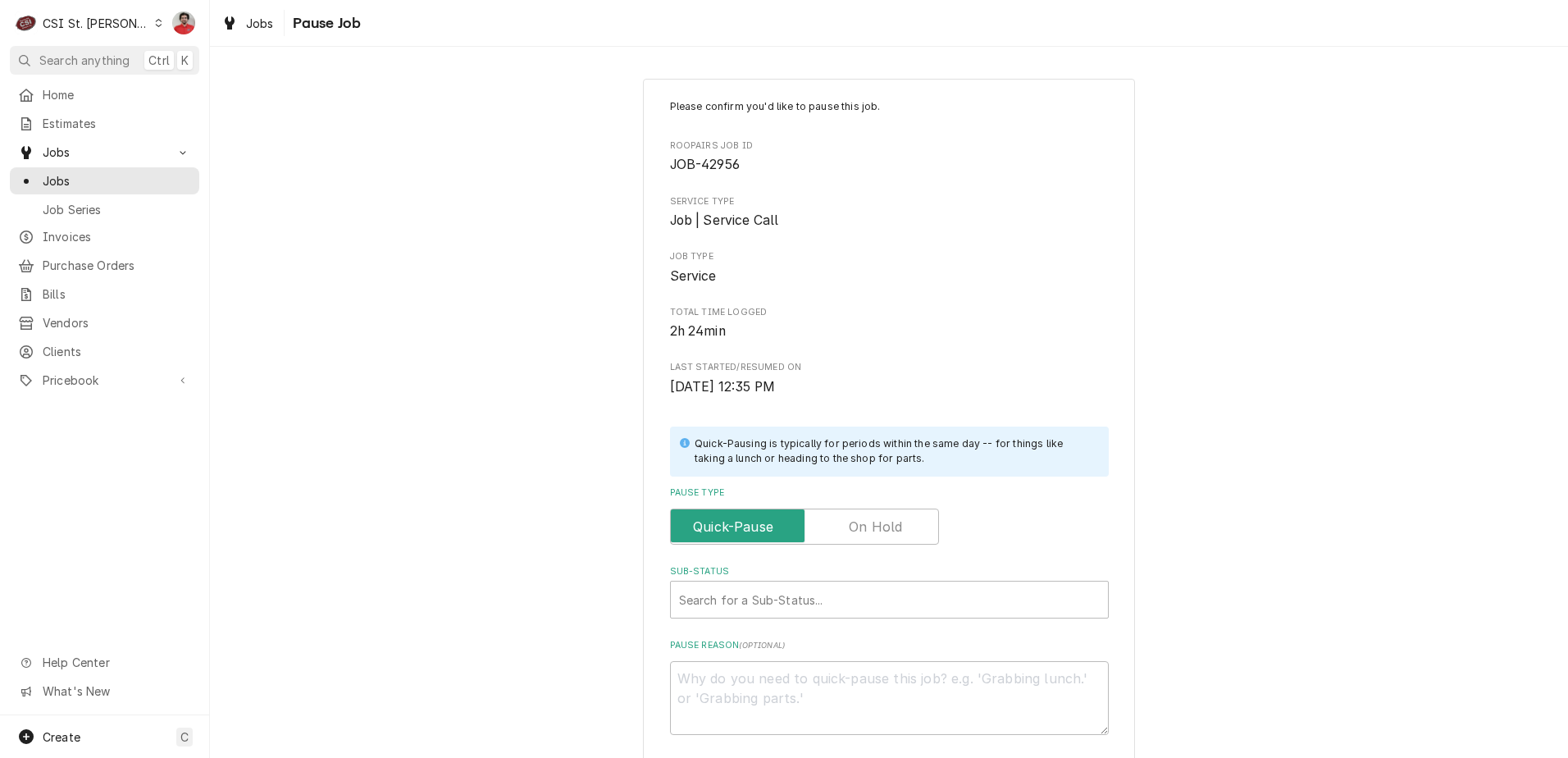
click at [862, 500] on div "Pause Type" at bounding box center [890, 515] width 439 height 58
click at [859, 519] on label "Pause Type" at bounding box center [805, 527] width 269 height 36
click at [859, 519] on input "Pause Type" at bounding box center [805, 527] width 254 height 36
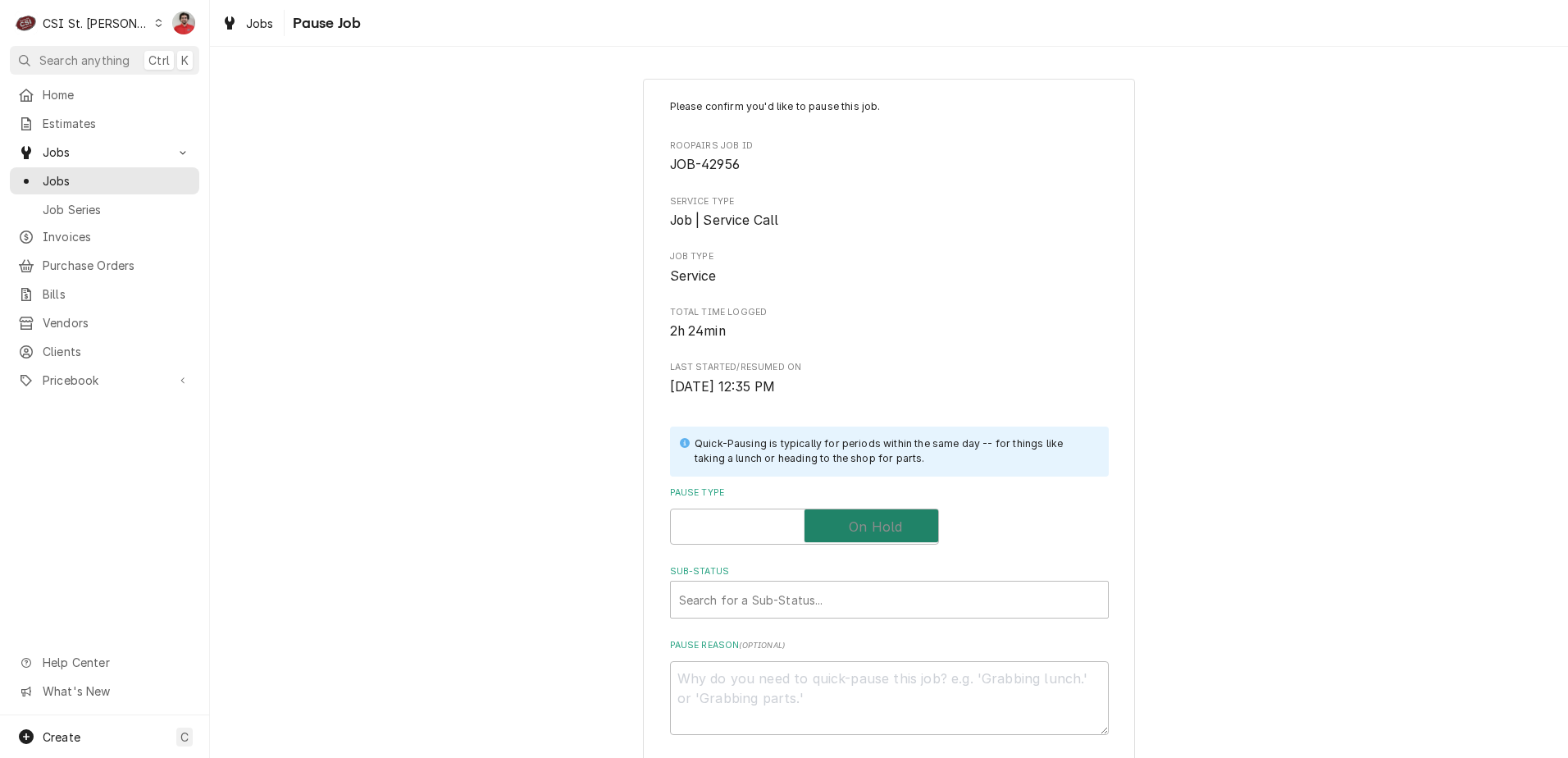
checkbox input "true"
click at [830, 601] on div "Sub-Status" at bounding box center [874, 600] width 388 height 30
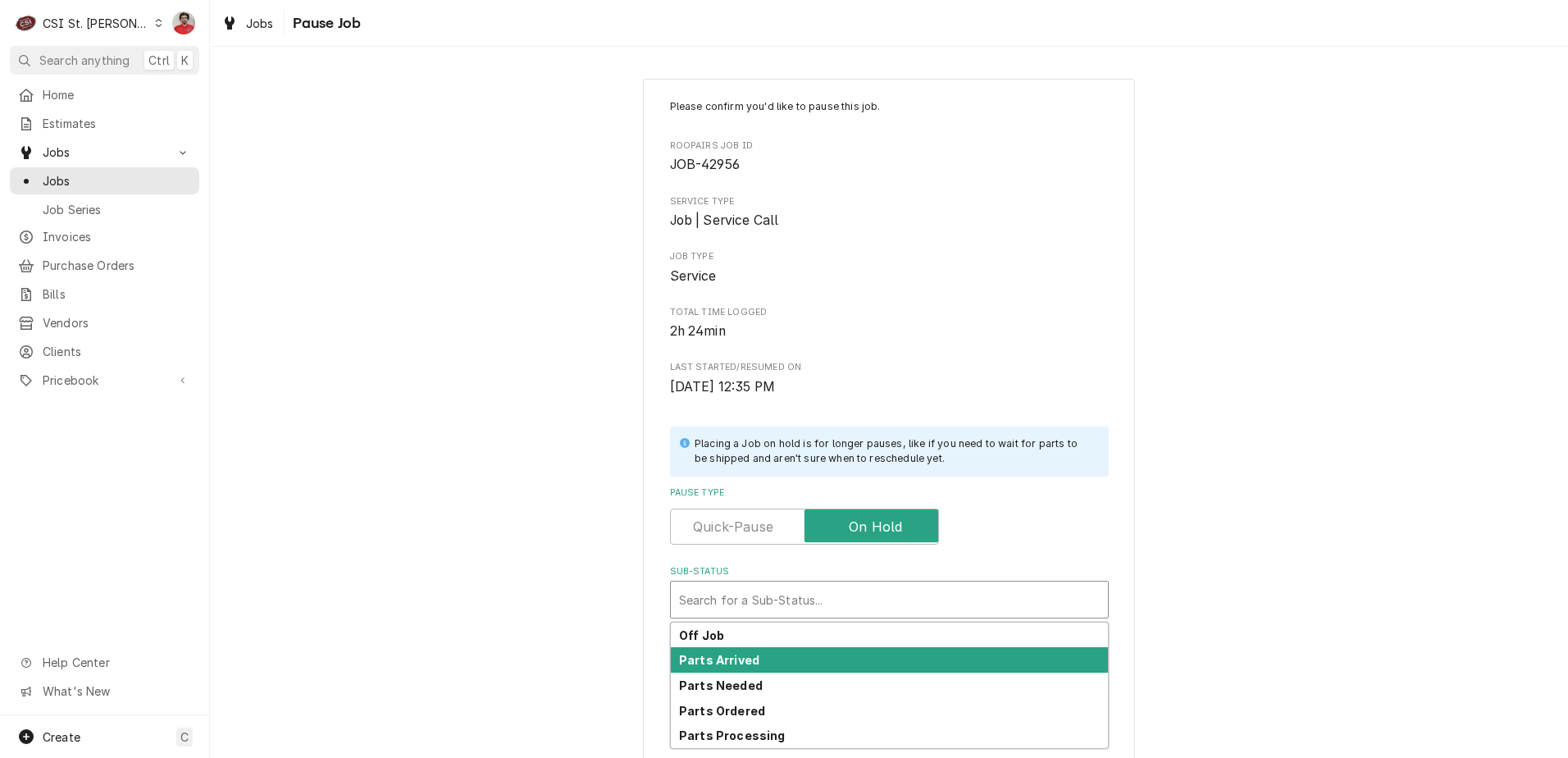
click at [823, 654] on div "Parts Arrived" at bounding box center [890, 659] width 438 height 26
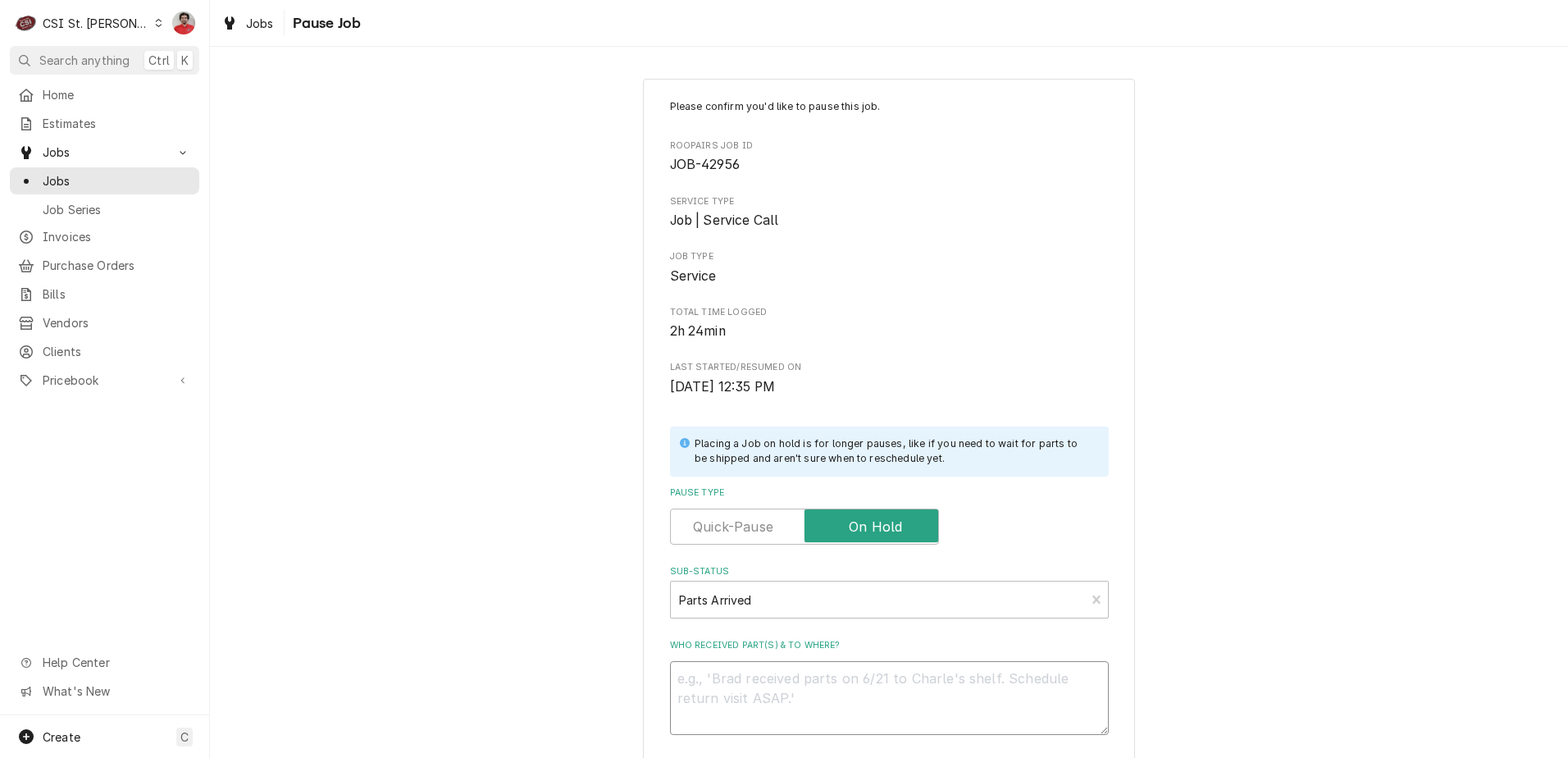
click at [795, 694] on textarea "Who received part(s) & to where?" at bounding box center [890, 698] width 439 height 74
type textarea "x"
type textarea "V"
type textarea "x"
type textarea "VL"
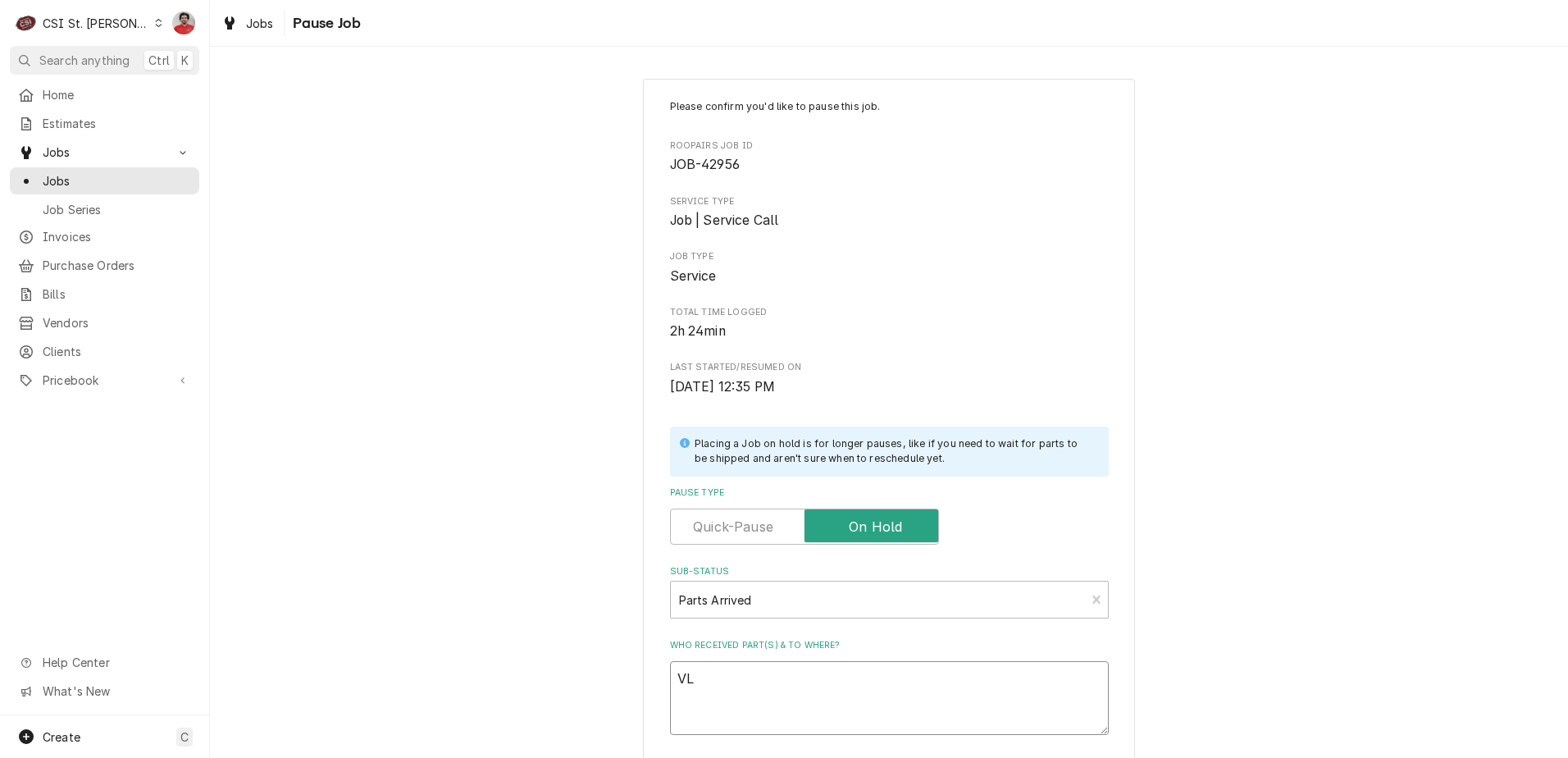
type textarea "x"
type textarea "V"
type textarea "x"
type textarea "B"
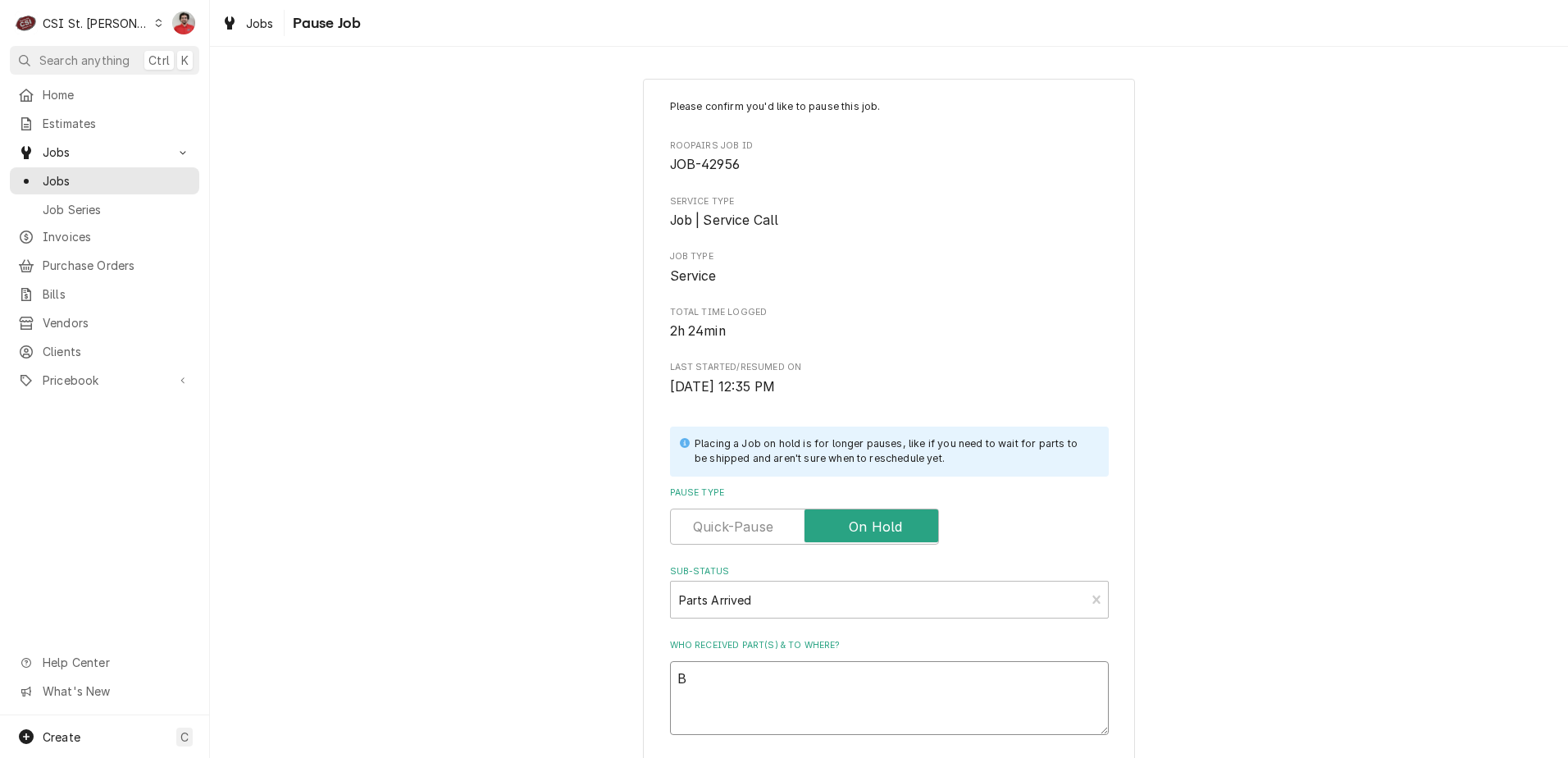
type textarea "x"
type textarea "BL"
type textarea "x"
type textarea "BLO"
type textarea "x"
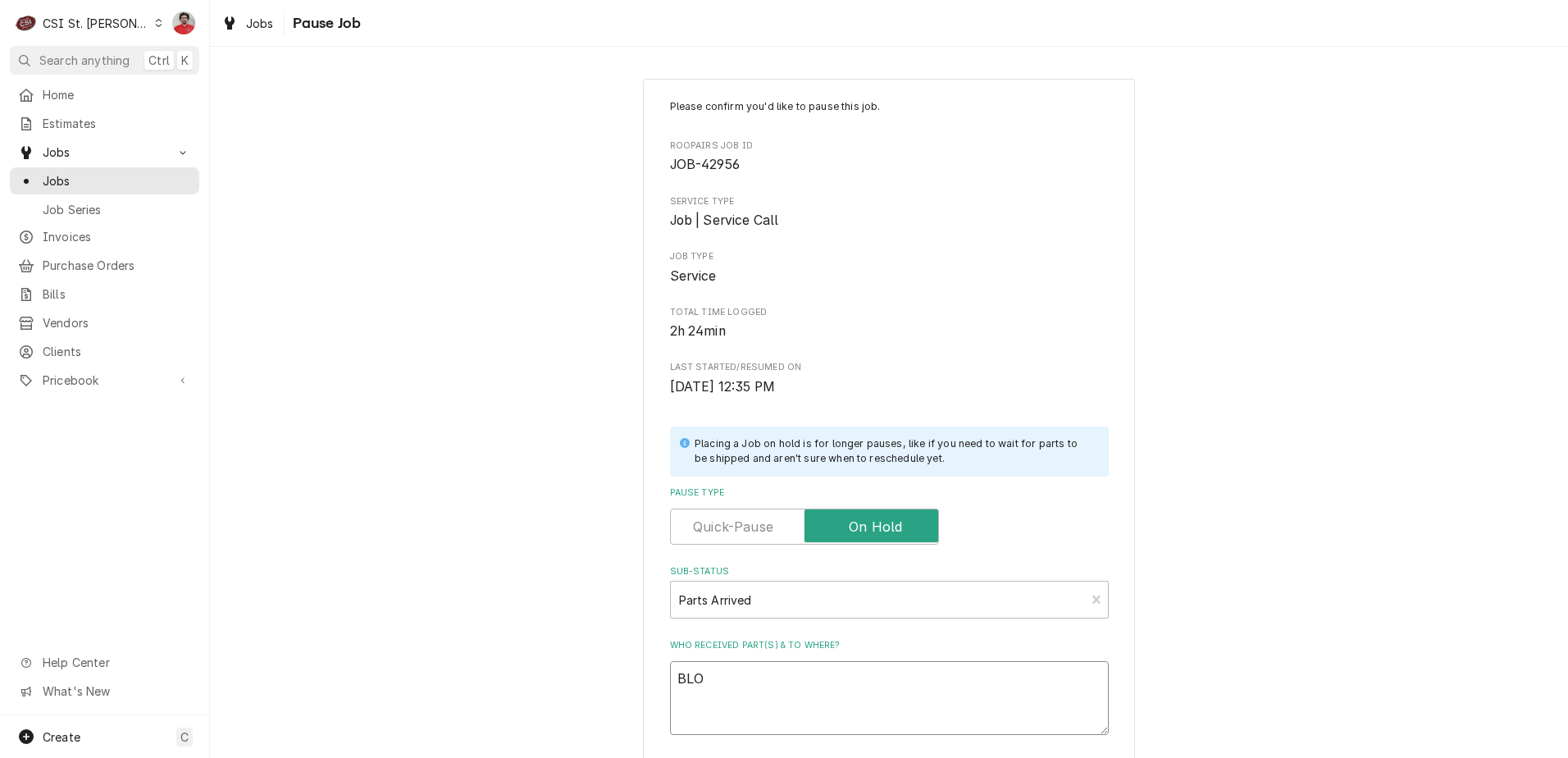
type textarea "BLO-"
type textarea "x"
type textarea "BLO-1"
type textarea "x"
type textarea "BLO-18"
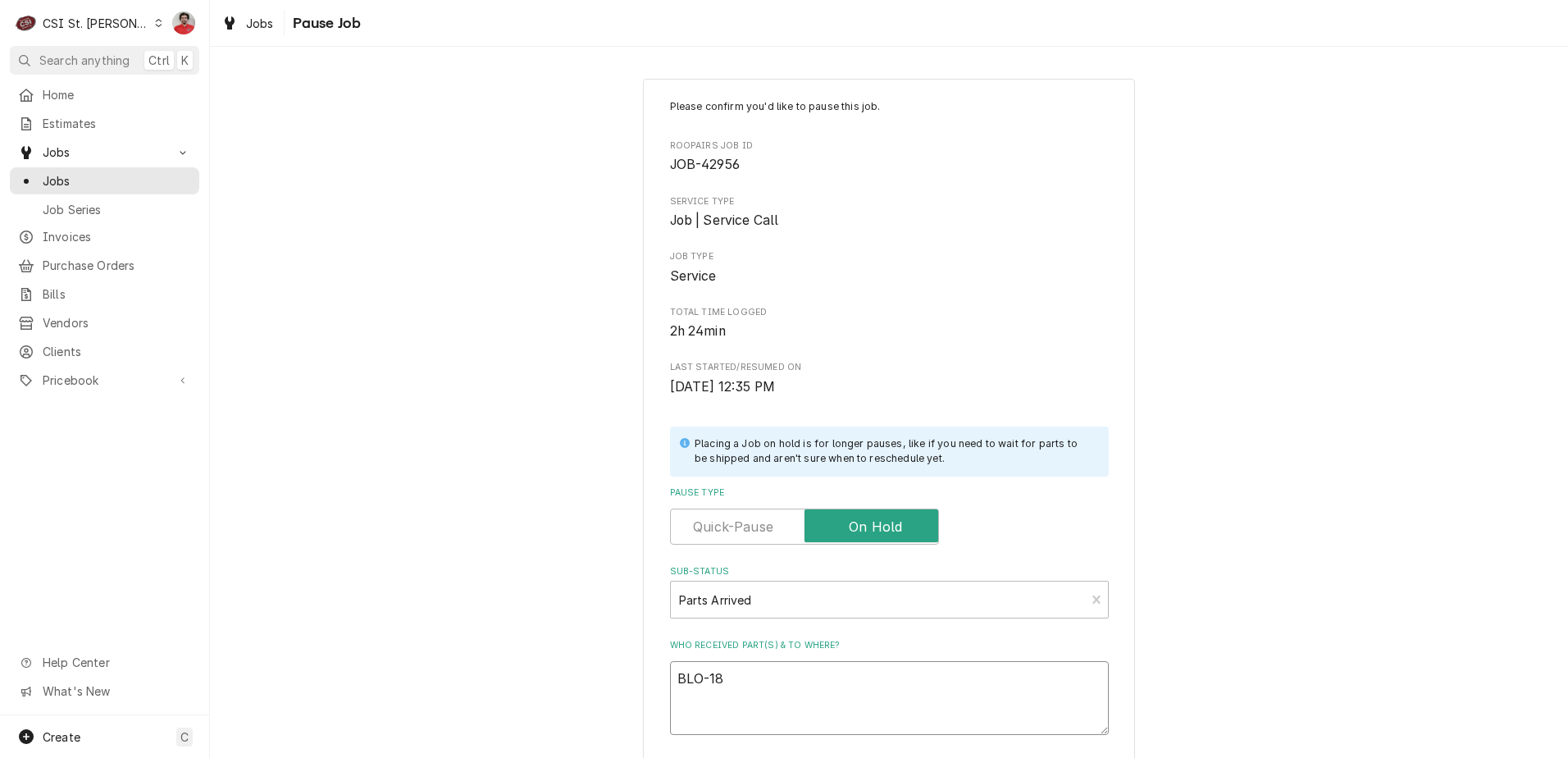
type textarea "x"
type textarea "BLO-185"
type textarea "x"
type textarea "BLO-1857"
type textarea "x"
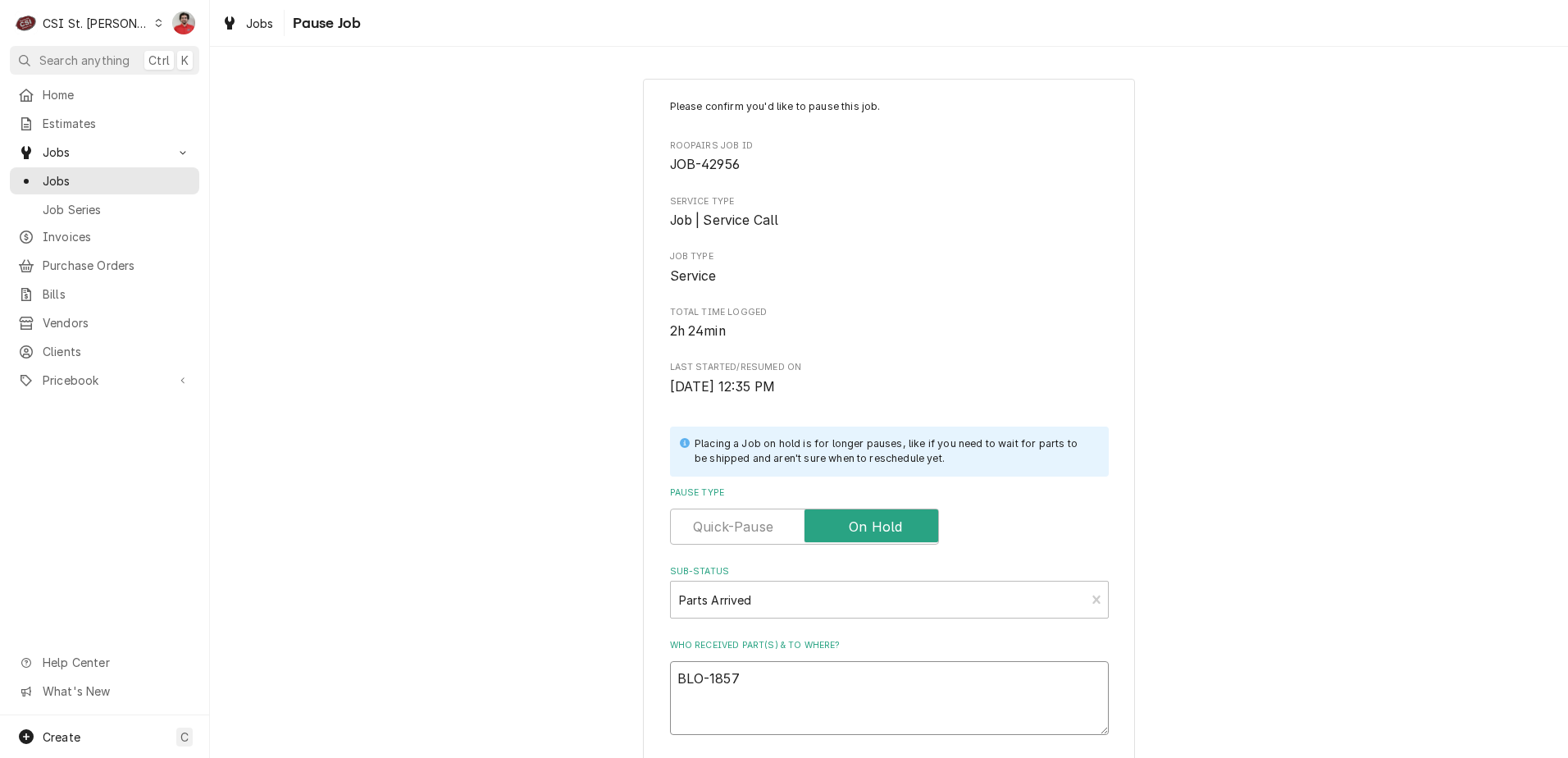
type textarea "BLO-18578"
type textarea "x"
type textarea "BLO-18578,"
type textarea "x"
type textarea "BLO-18578,"
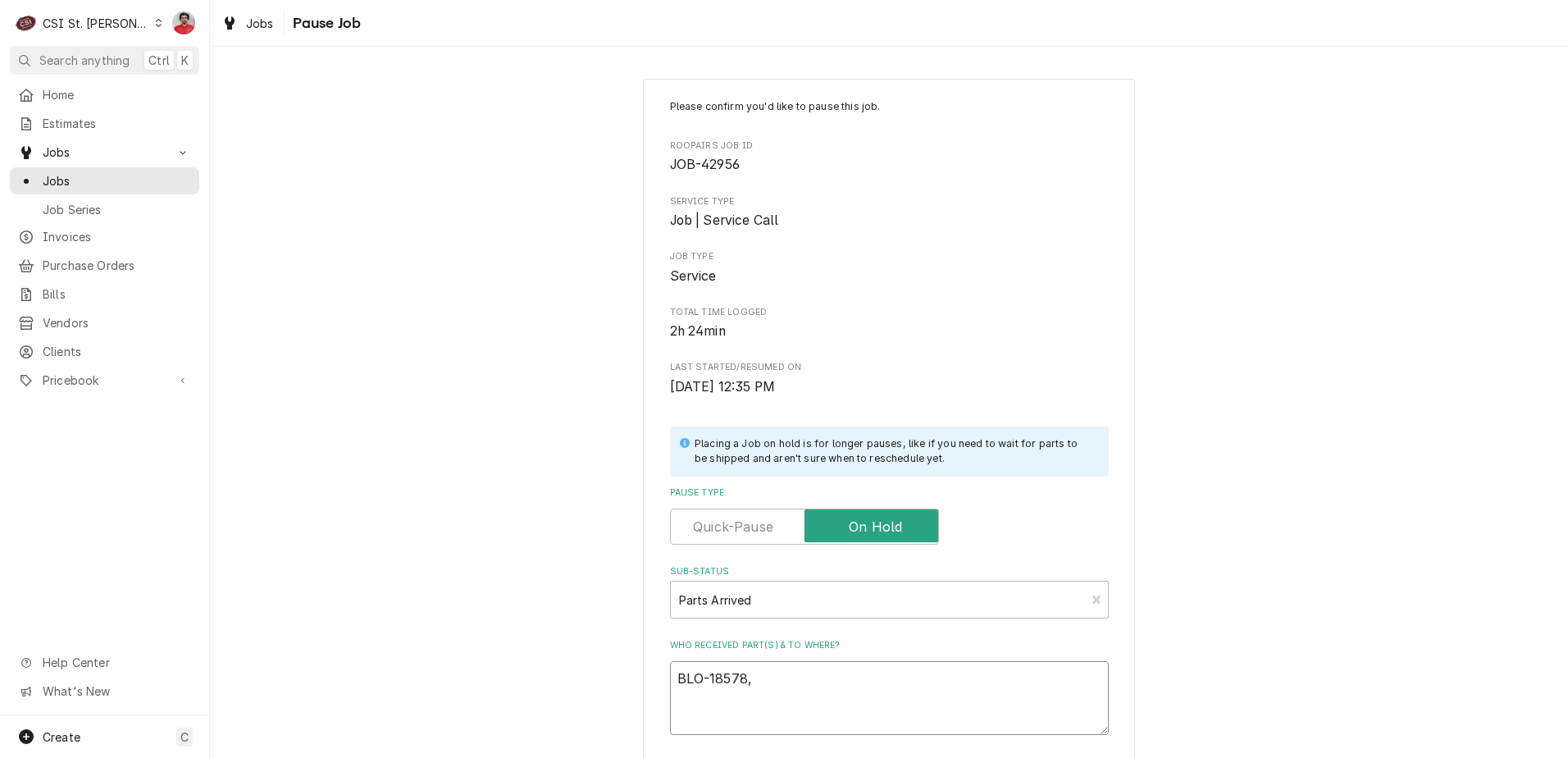
type textarea "x"
type textarea "BLO-18578, B"
type textarea "x"
type textarea "BLO-18578, BL"
type textarea "x"
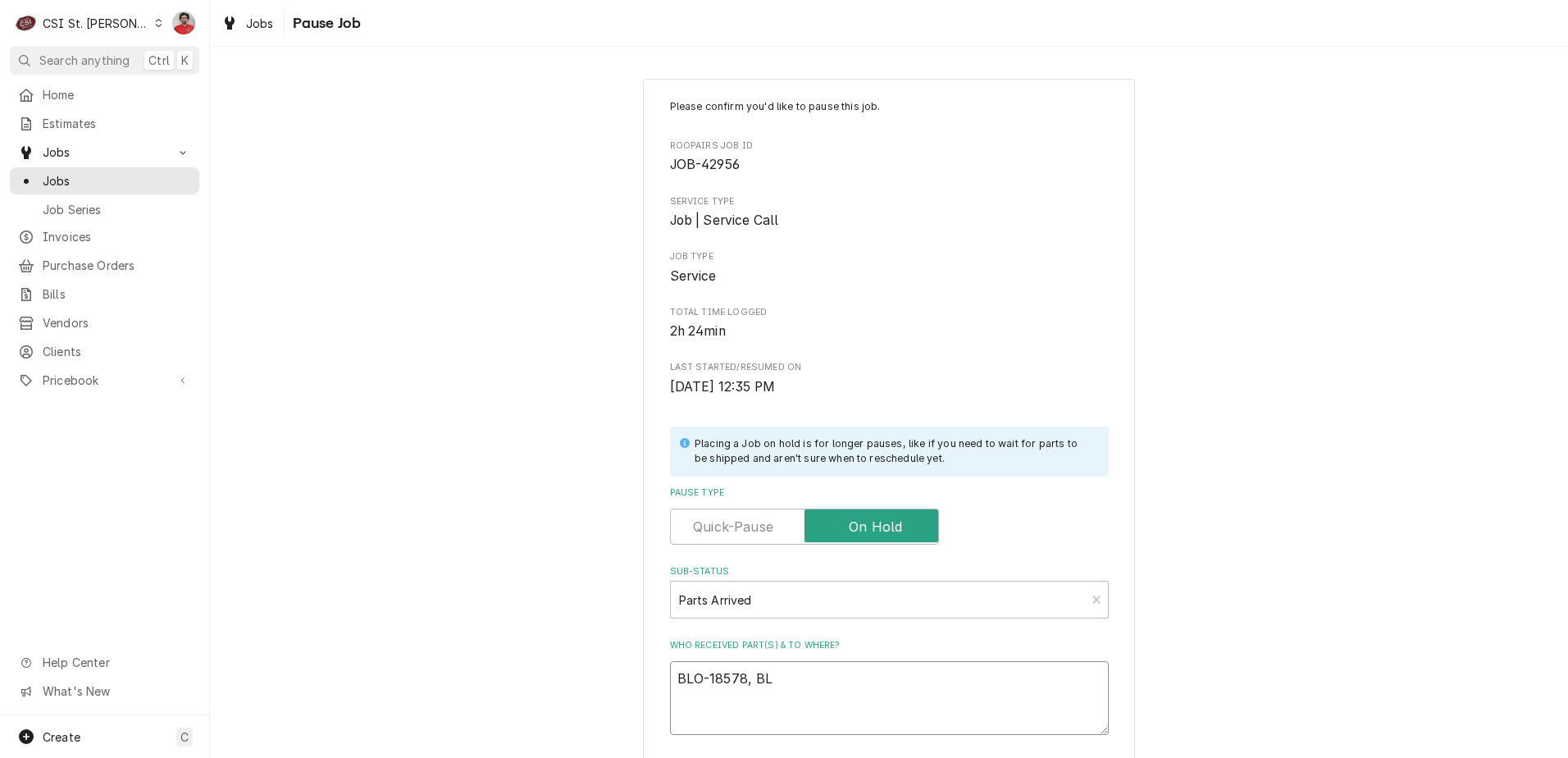
type textarea "BLO-18578, BLO"
type textarea "x"
type textarea "BLO-18578, BLO-"
type textarea "x"
type textarea "BLO-18578, BLO-2"
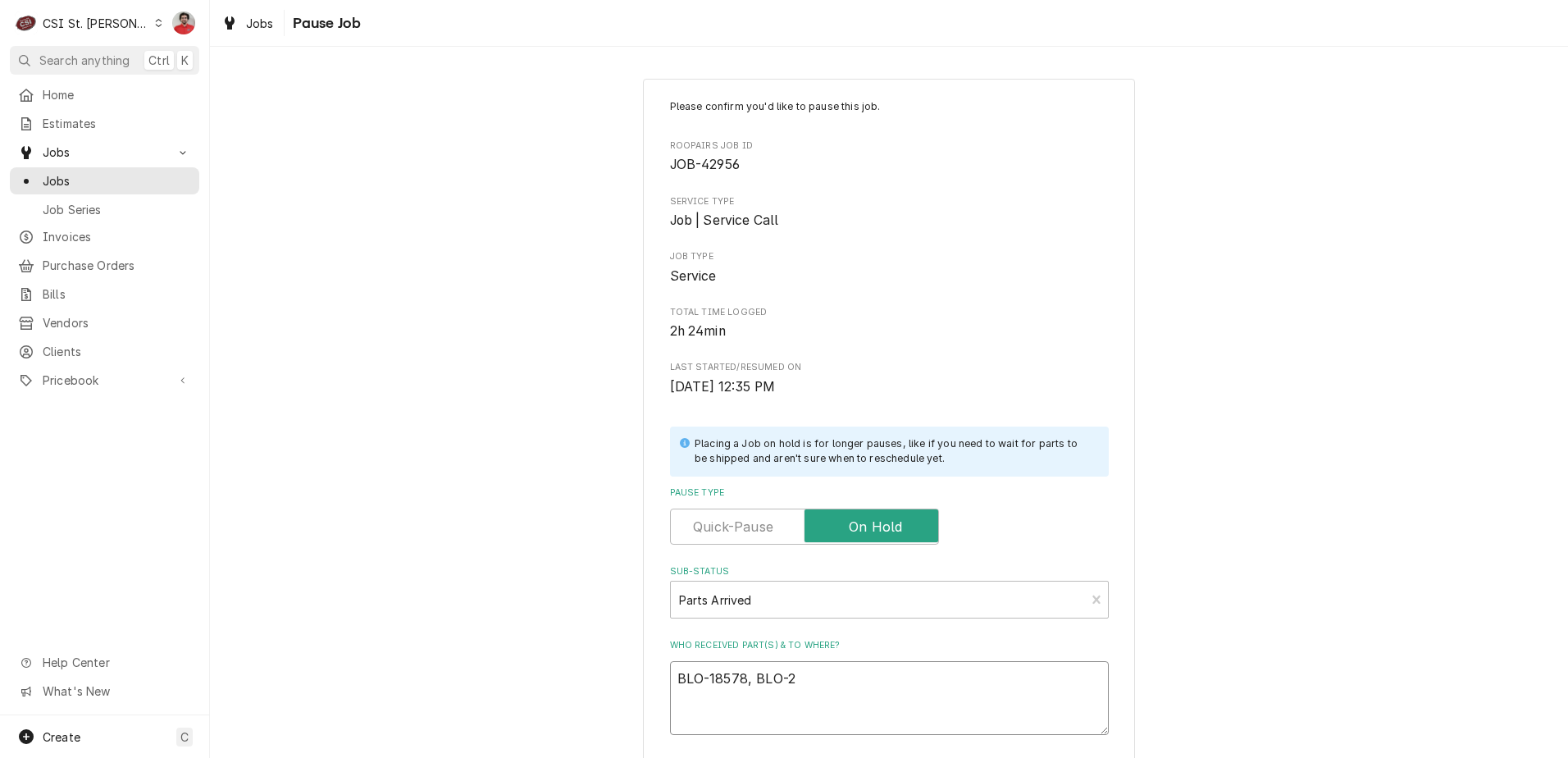
type textarea "x"
type textarea "BLO-18578, BLO-23"
type textarea "x"
type textarea "BLO-18578, BLO-230"
type textarea "x"
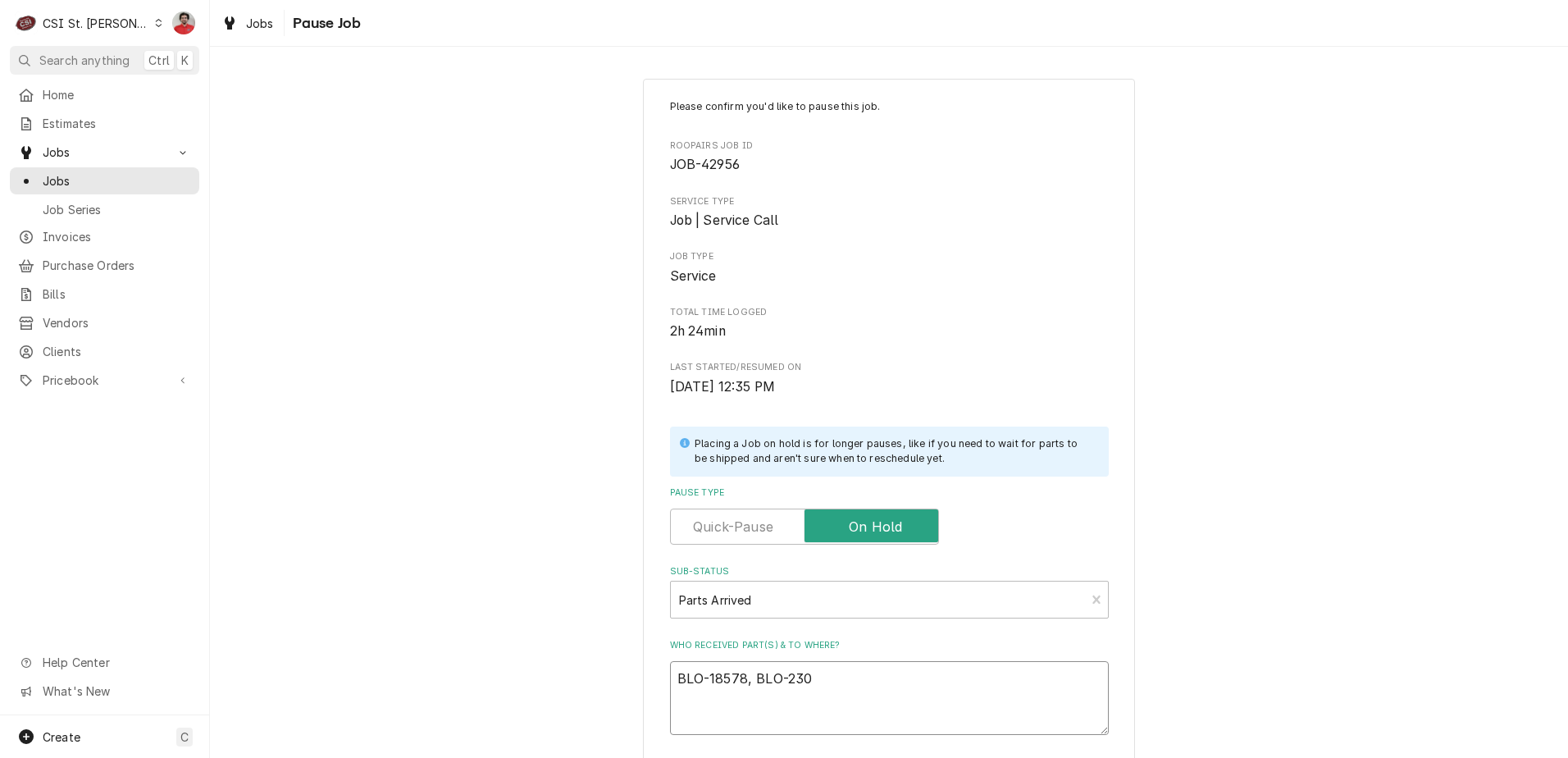
type textarea "BLO-18578, BLO-2307"
type textarea "x"
type textarea "BLO-18578, BLO-23077"
type textarea "x"
type textarea "BLO-18578, BLO-23077m"
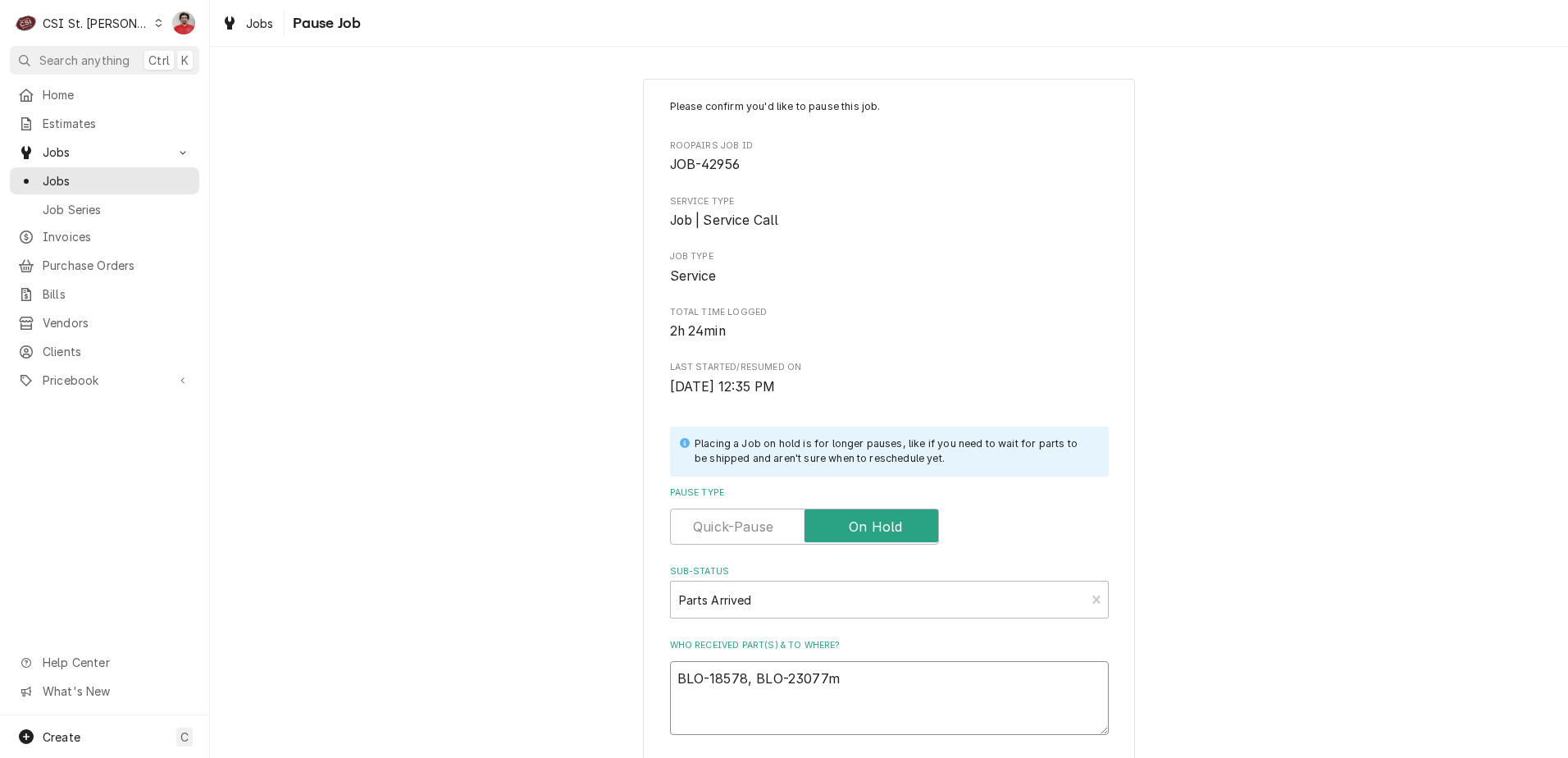
type textarea "x"
type textarea "BLO-18578, BLO-23077m"
type textarea "x"
type textarea "BLO-18578, BLO-23077m"
type textarea "x"
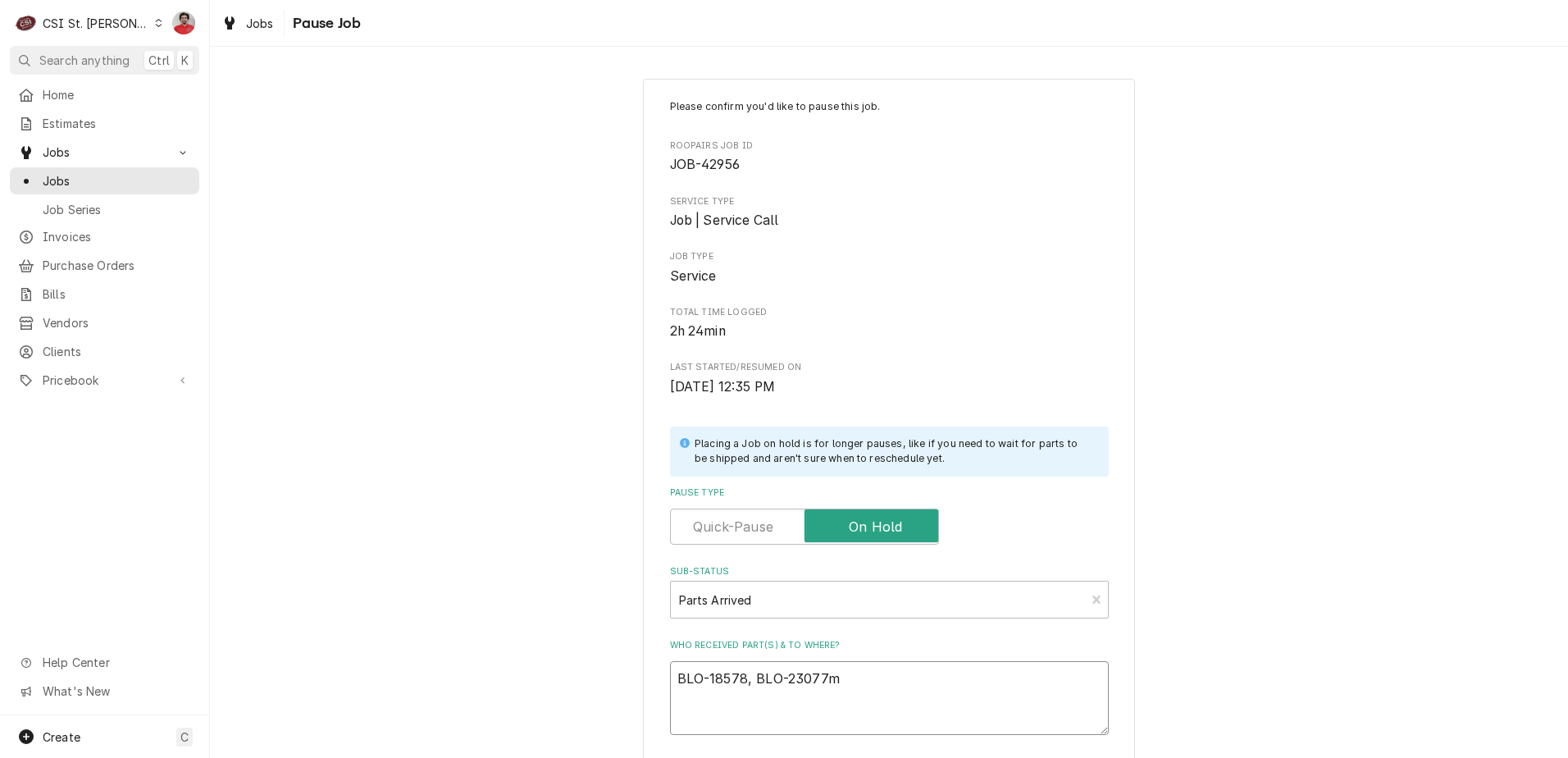
type textarea "BLO-18578, BLO-23077"
type textarea "x"
type textarea "BLO-18578, BLO-23077,"
type textarea "x"
type textarea "BLO-18578, BLO-23077,"
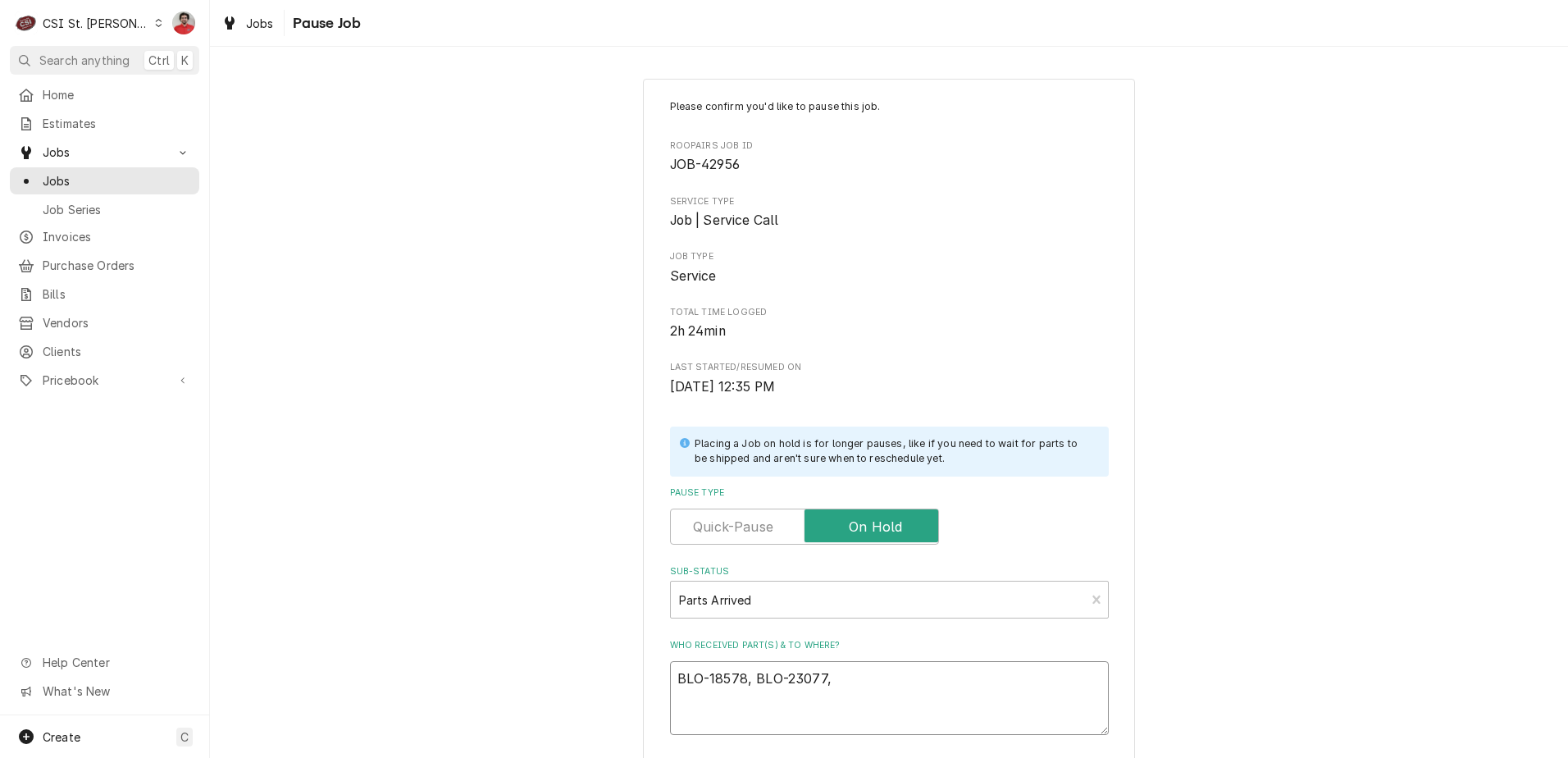
type textarea "x"
type textarea "BLO-18578, BLO-23077, V"
type textarea "x"
type textarea "BLO-18578, BLO-23077,"
type textarea "x"
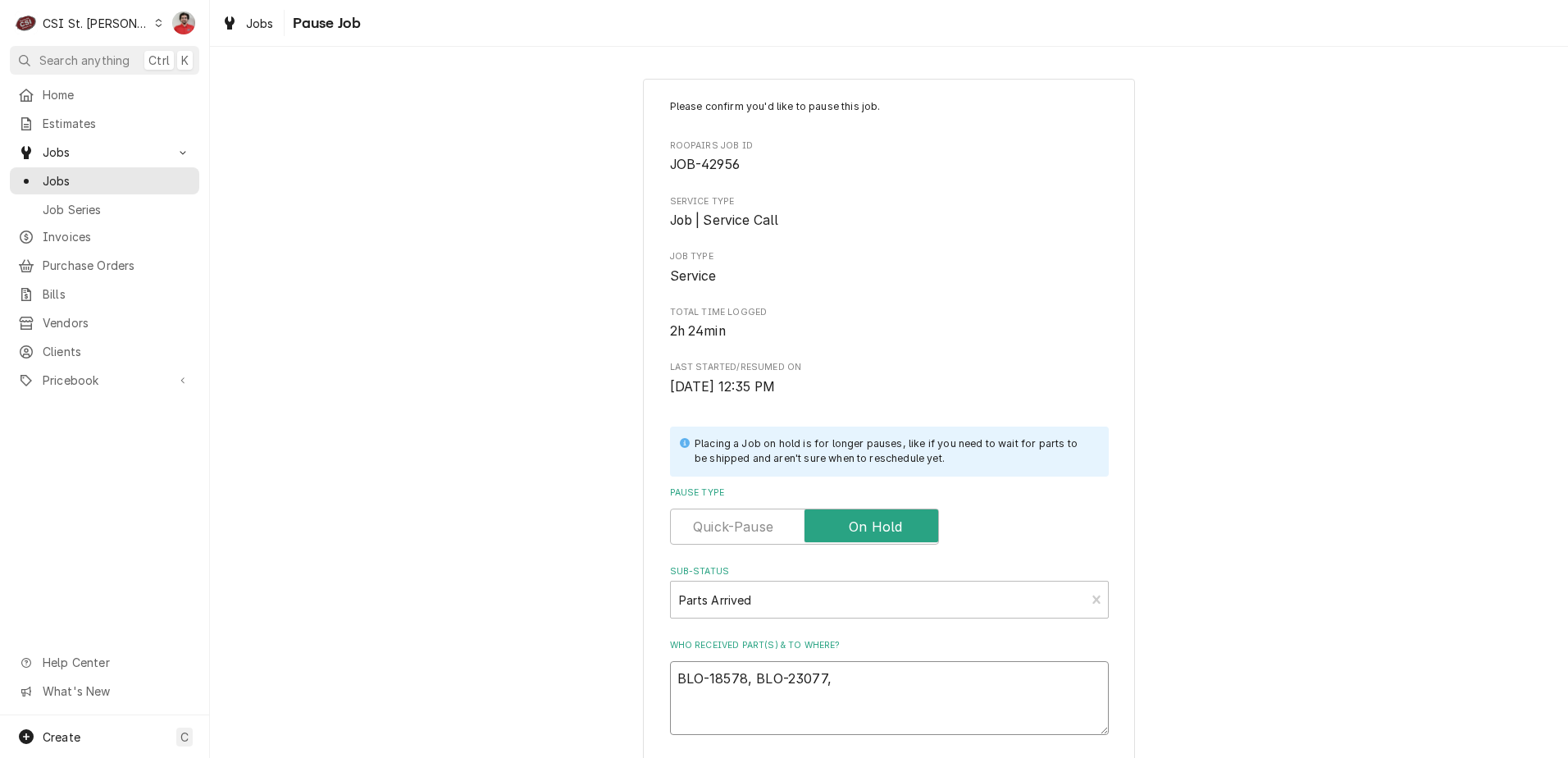
type textarea "BLO-18578, BLO-23077,"
type textarea "x"
type textarea "BLO-18578, BLO-23077,B"
type textarea "x"
type textarea "BLO-18578, BLO-23077,"
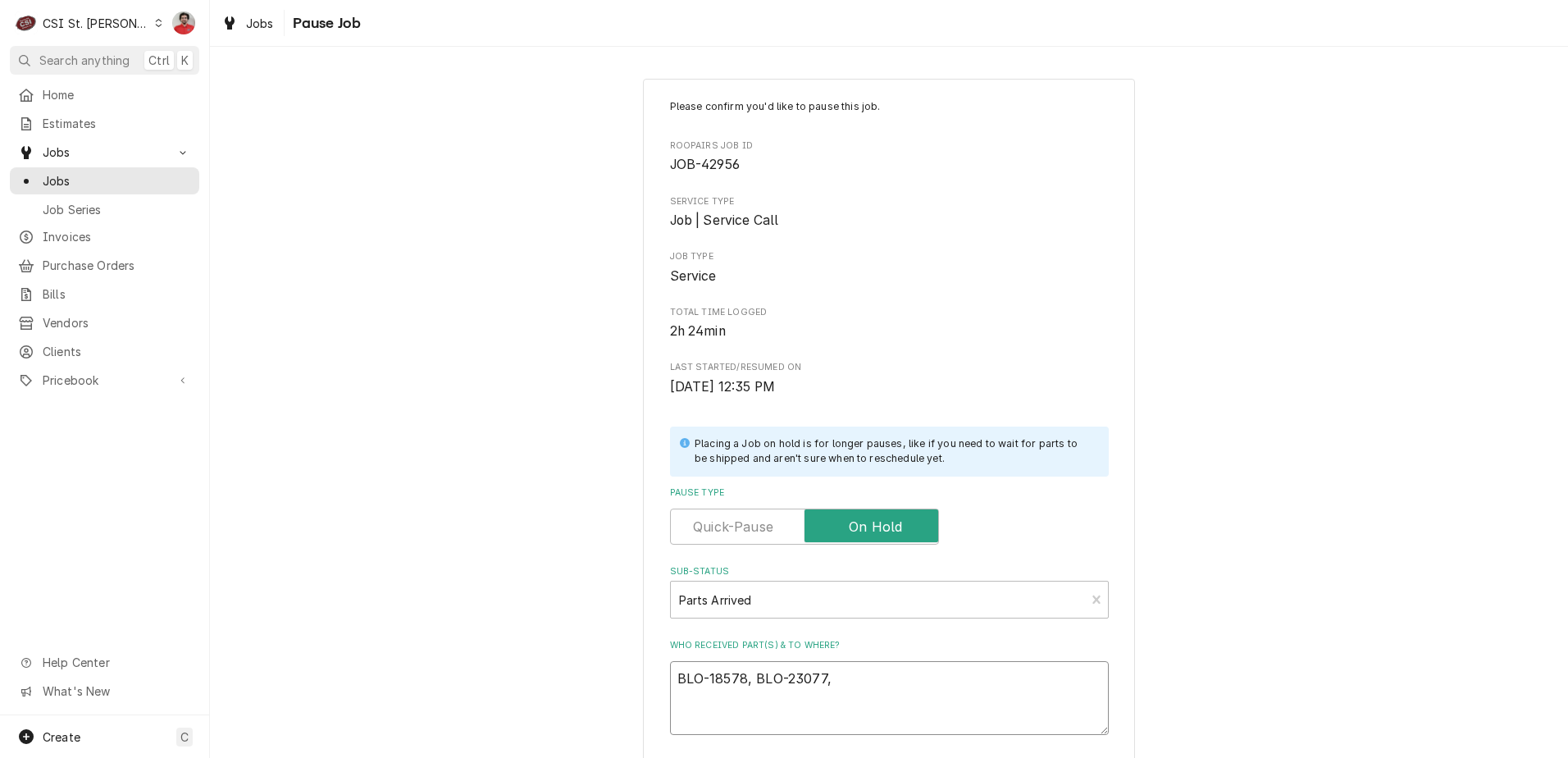
type textarea "x"
type textarea "BLO-18578, BLO-23077,"
type textarea "x"
type textarea "BLO-18578, BLO-23077, B"
type textarea "x"
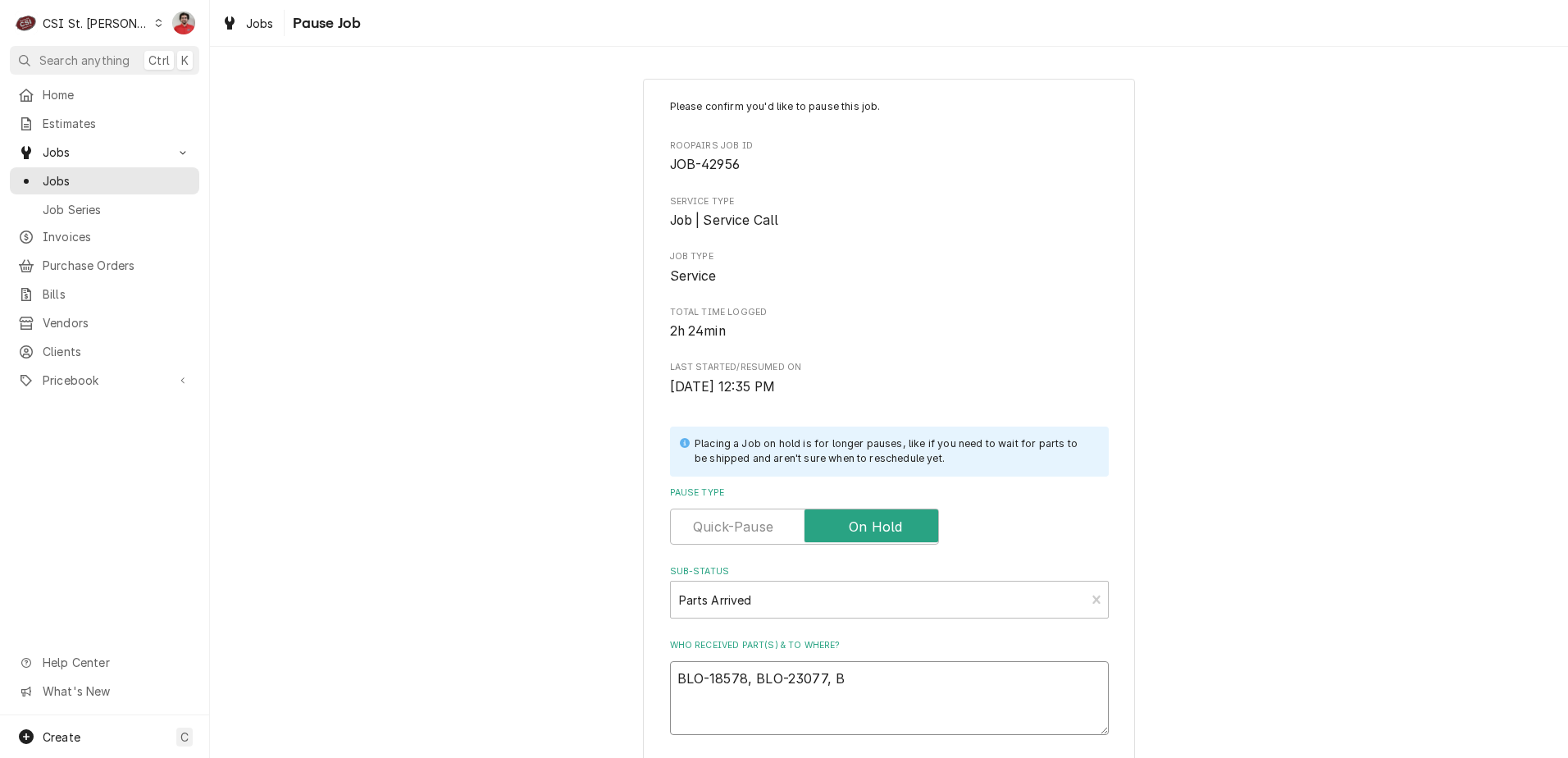
type textarea "BLO-18578, BLO-23077, BL"
type textarea "x"
type textarea "BLO-18578, BLO-23077, BLO"
type textarea "x"
type textarea "BLO-18578, BLO-23077, BLO-"
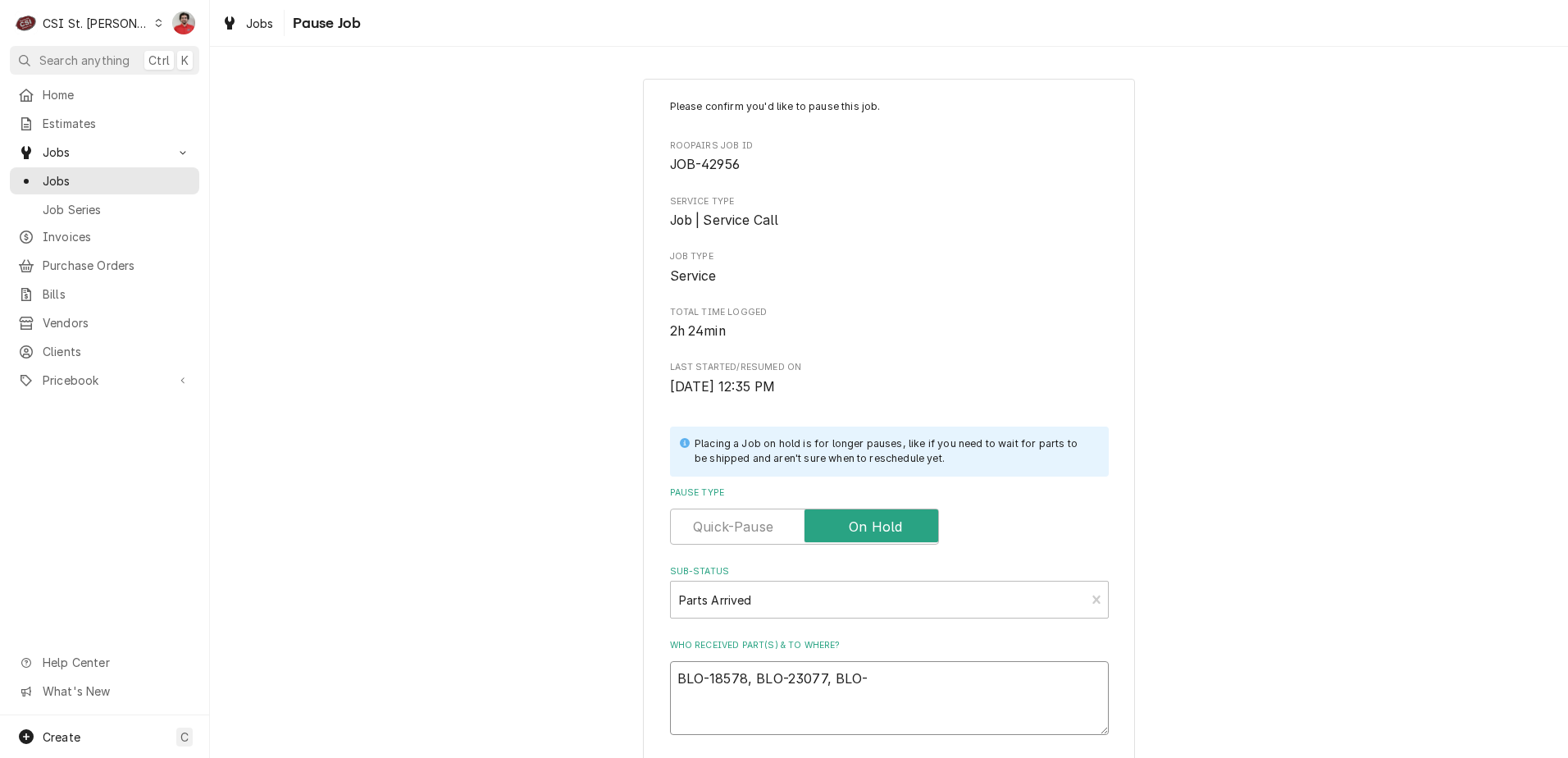
type textarea "x"
type textarea "BLO-18578, BLO-23077, BLO-0"
type textarea "x"
type textarea "BLO-18578, BLO-23077, BLO-"
type textarea "x"
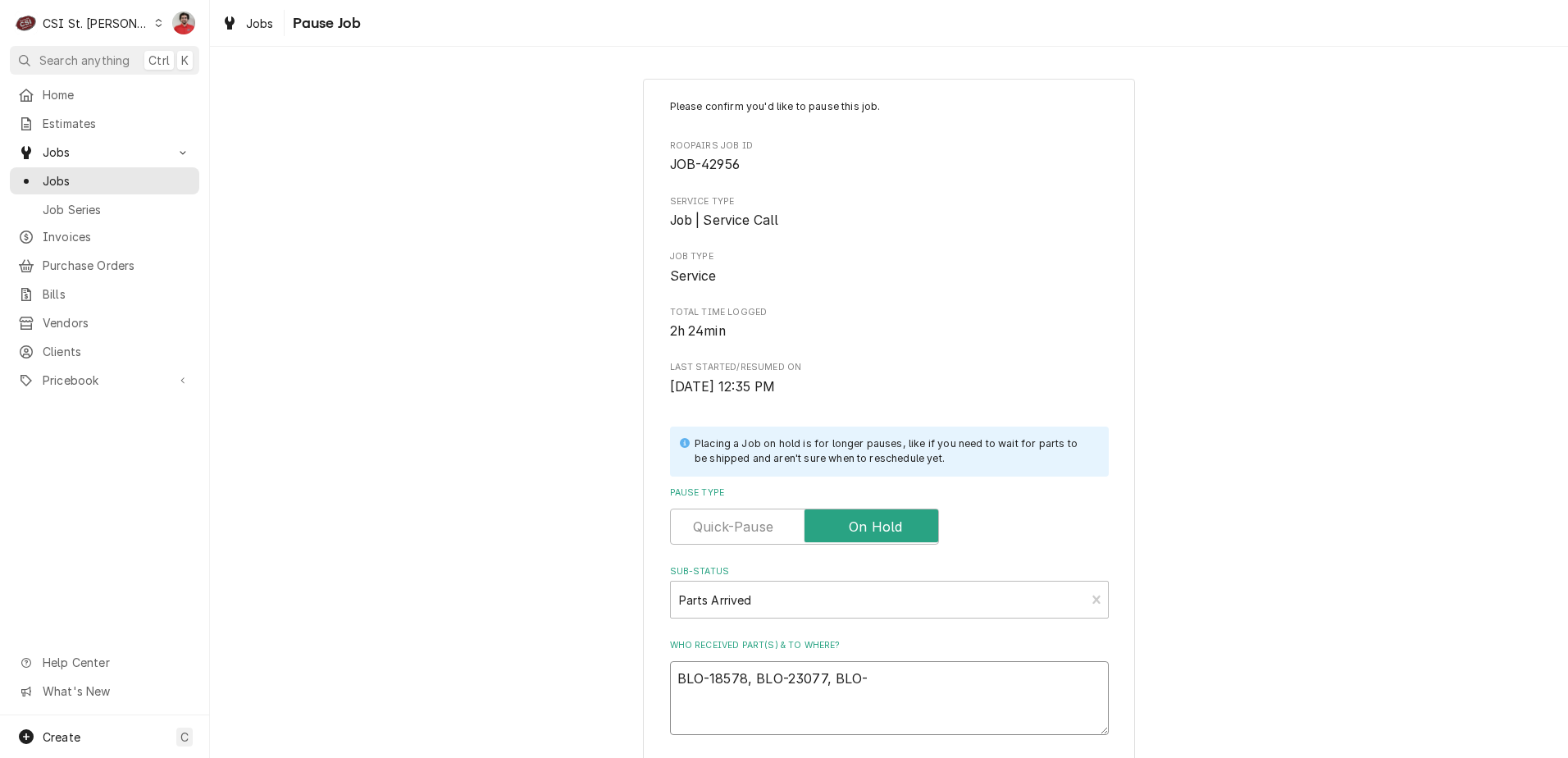
type textarea "BLO-18578, BLO-23077, BLO-2"
type textarea "x"
type textarea "BLO-18578, BLO-23077, BLO-21"
type textarea "x"
type textarea "BLO-18578, BLO-23077, BLO-211"
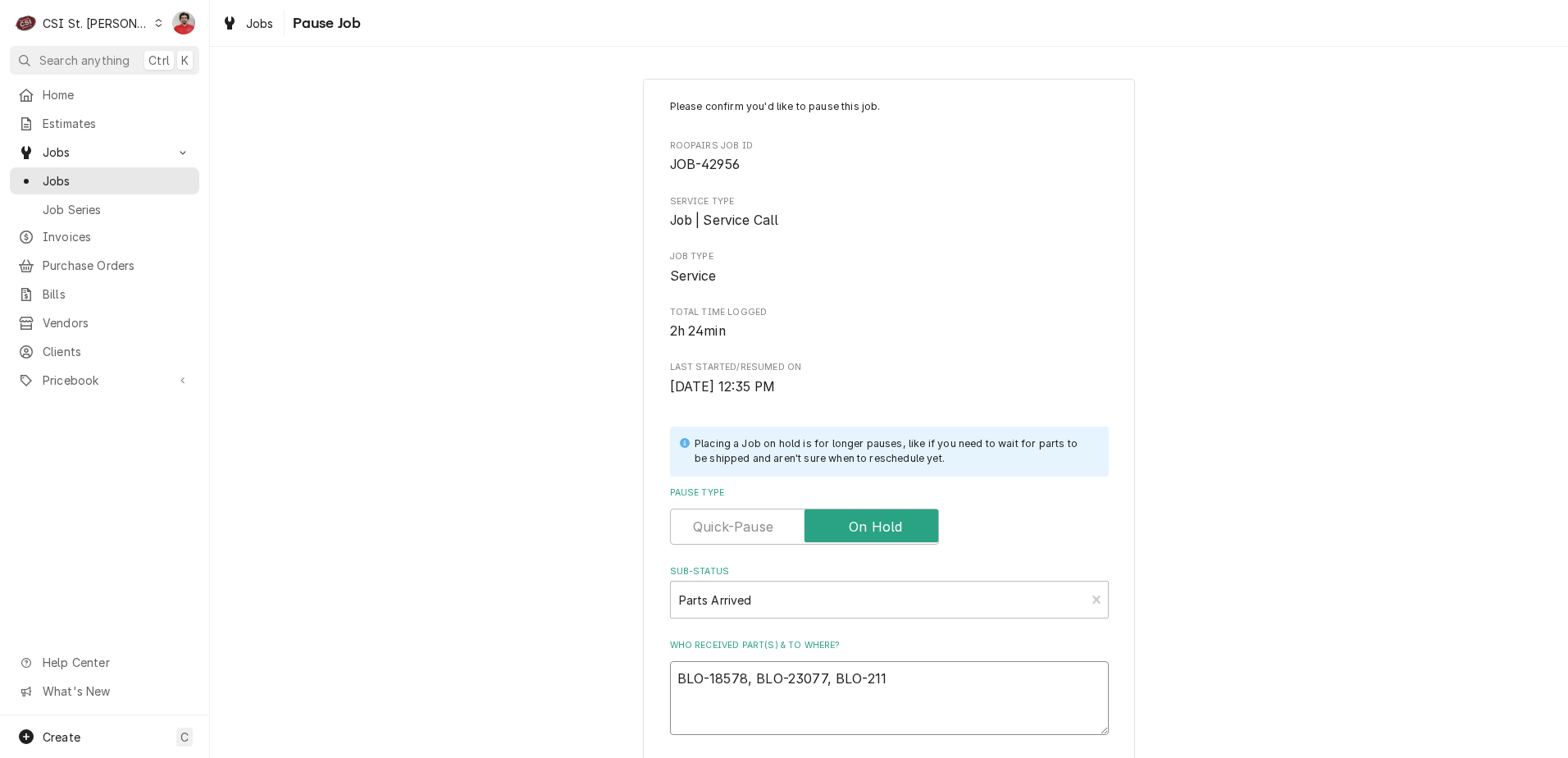
type textarea "x"
type textarea "BLO-18578, BLO-23077, BLO-2113"
type textarea "x"
type textarea "BLO-18578, BLO-23077, BLO-21134"
type textarea "x"
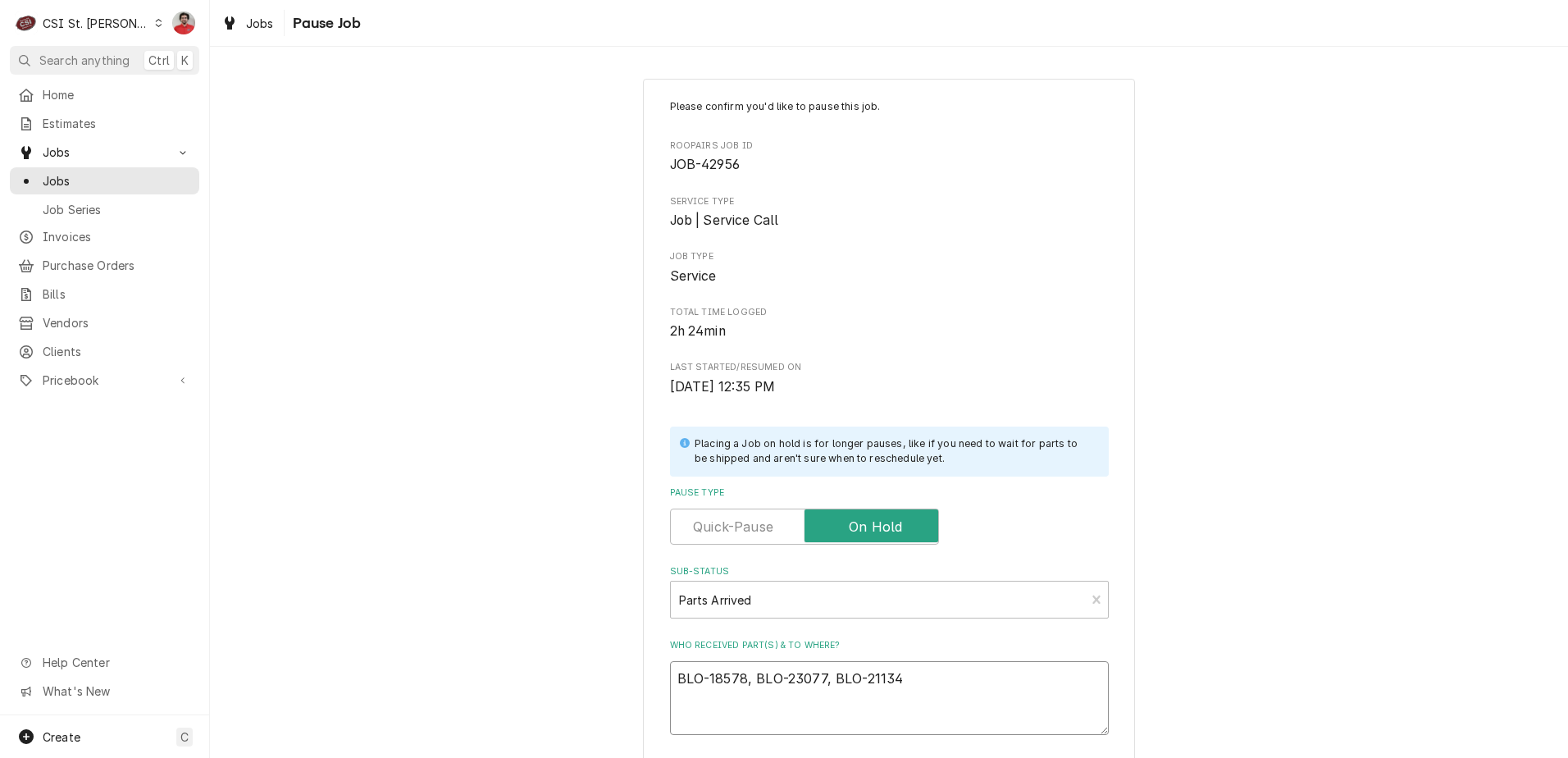
type textarea "BLO-18578, BLO-23077, aBLO-21134"
type textarea "x"
type textarea "BLO-18578, BLO-23077, anBLO-21134"
type textarea "x"
type textarea "BLO-18578, BLO-23077, andBLO-21134"
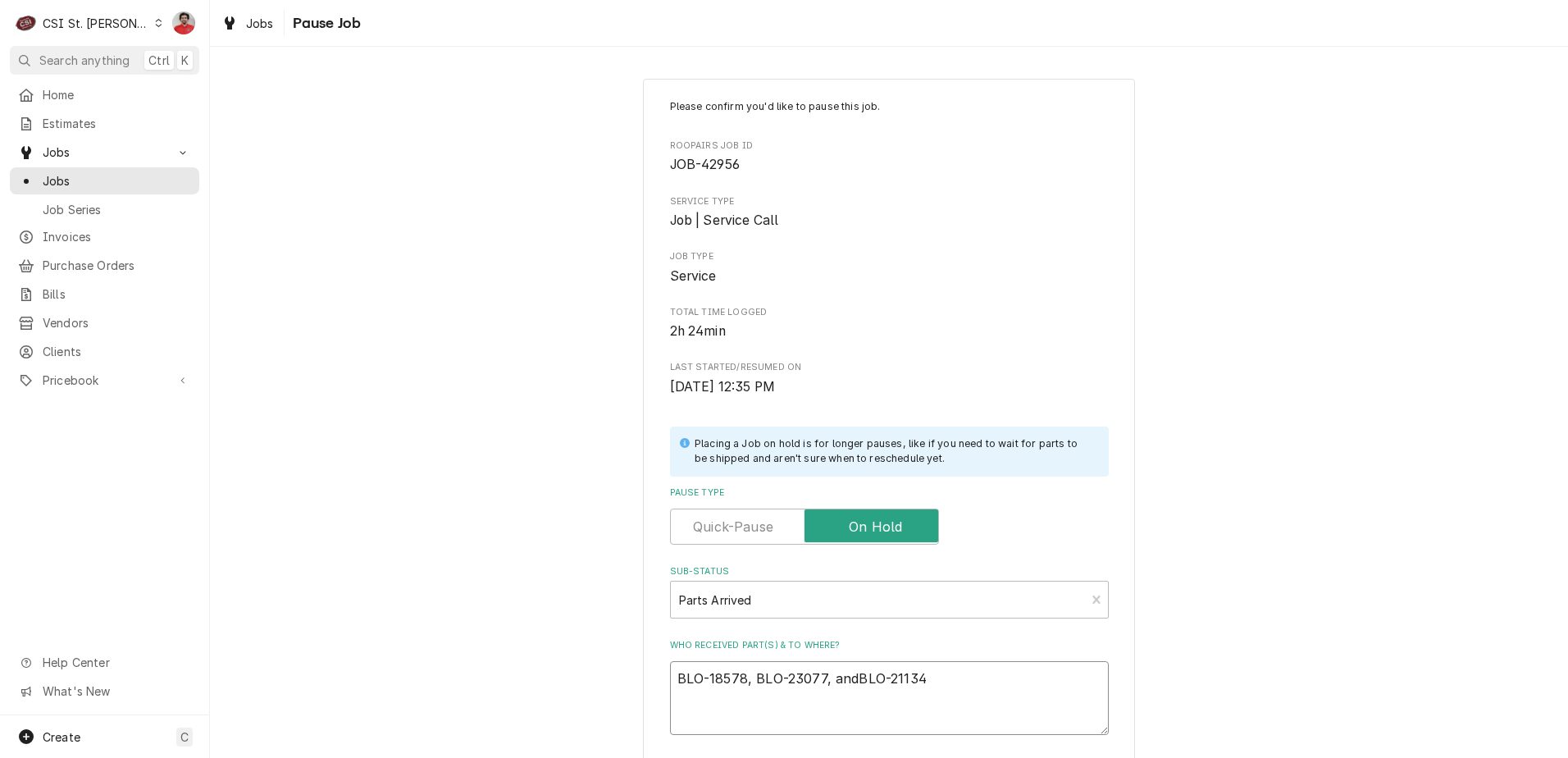
type textarea "x"
type textarea "BLO-18578, BLO-23077, and BLO-21134"
type textarea "x"
type textarea "BLO-18578, BLO-23077, and fBLO-21134"
type textarea "x"
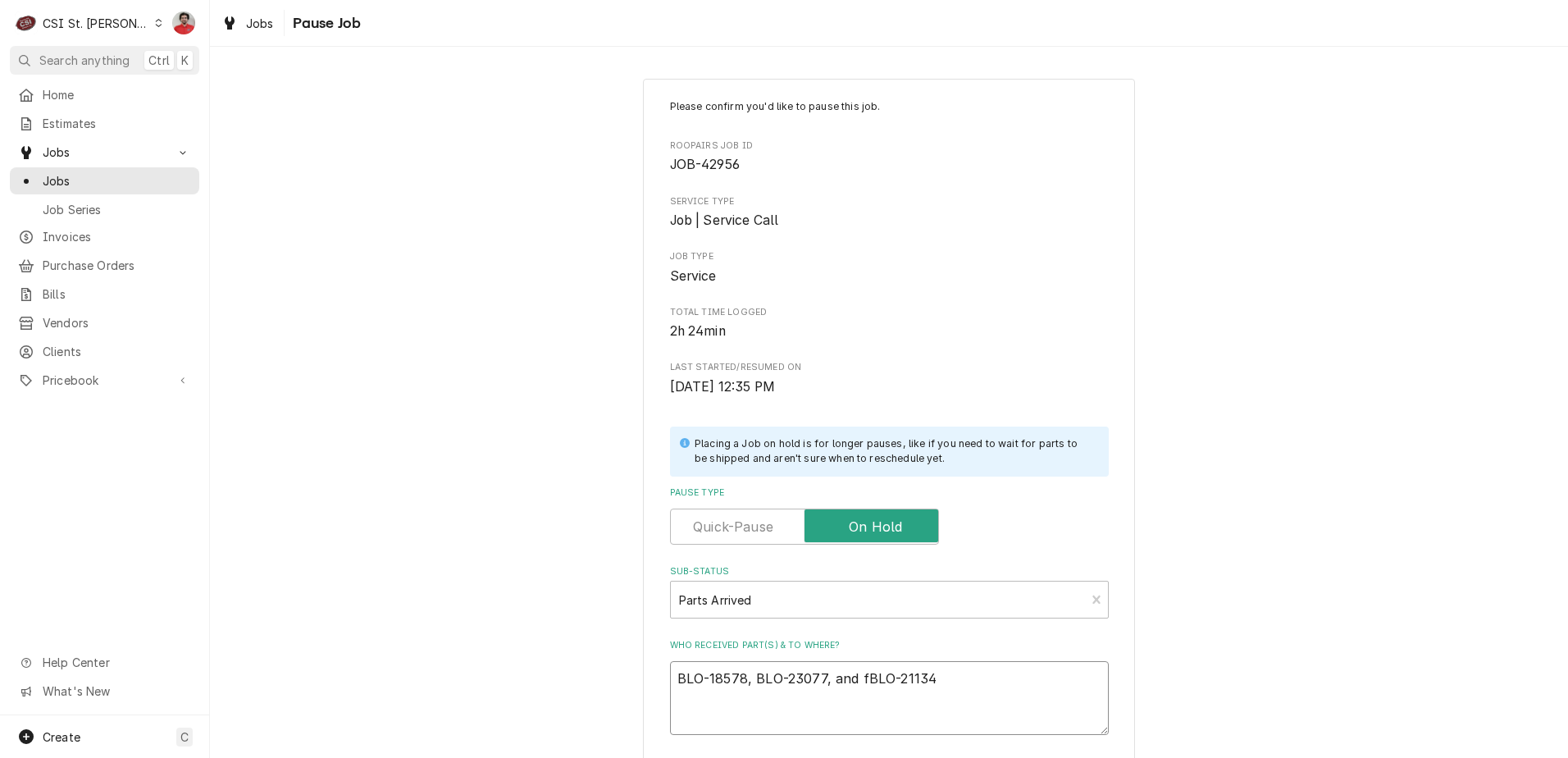
type textarea "BLO-18578, BLO-23077, and foBLO-21134"
type textarea "x"
type textarea "BLO-18578, BLO-23077, and fouBLO-21134"
type textarea "x"
type textarea "BLO-18578, BLO-23077, and fourBLO-21134"
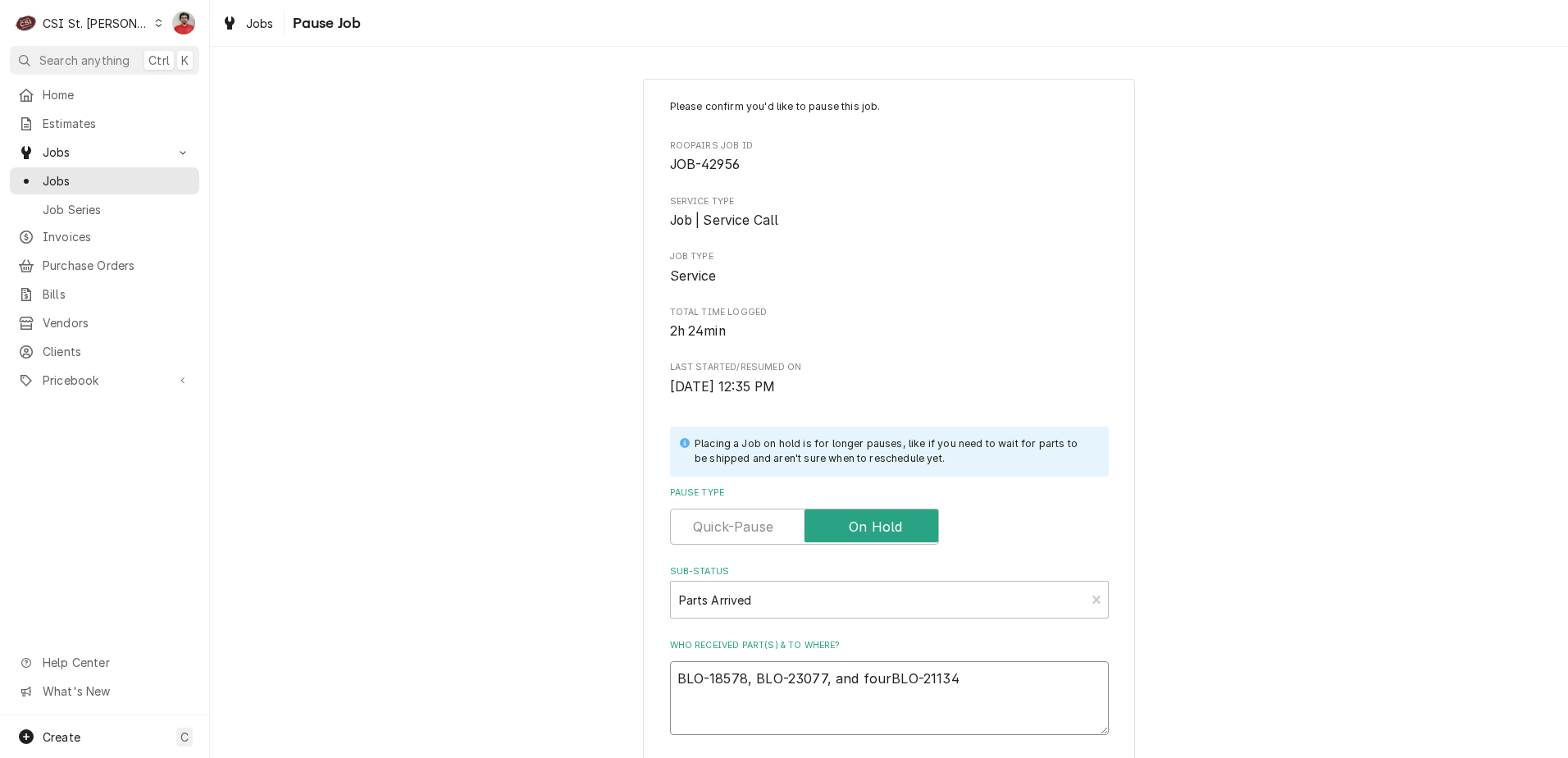
type textarea "x"
type textarea "BLO-18578, BLO-23077, and four BLO-21134"
type textarea "x"
type textarea "BLO-18578, BLO-23077, and four BLO-21134"
type textarea "x"
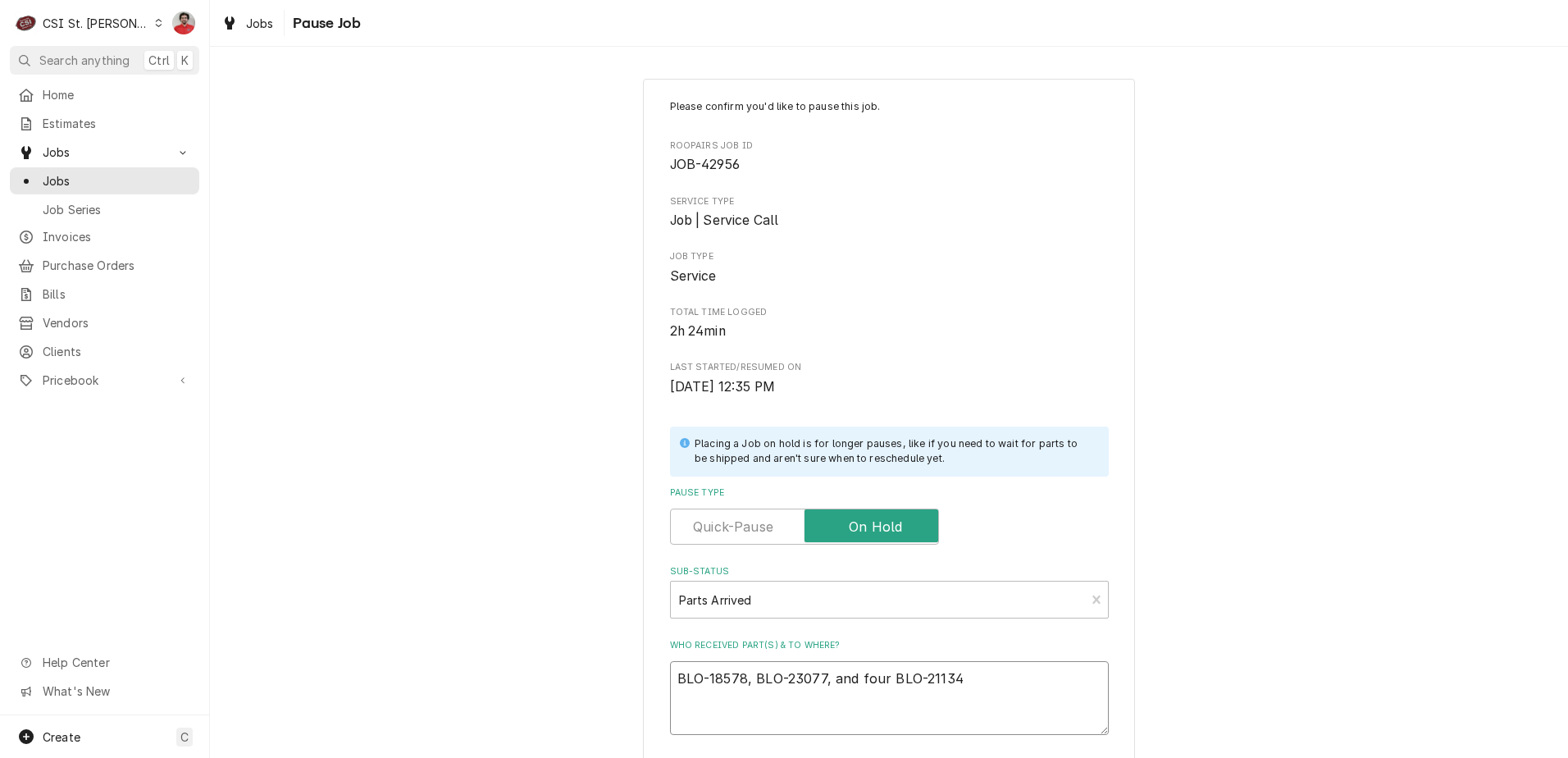
type textarea "BLO-18578, BLO-23077, and four BLO-21134 t"
type textarea "x"
type textarea "BLO-18578, BLO-23077, and four BLO-21134"
type textarea "x"
type textarea "BLO-18578, BLO-23077, and four BLO-21134 r"
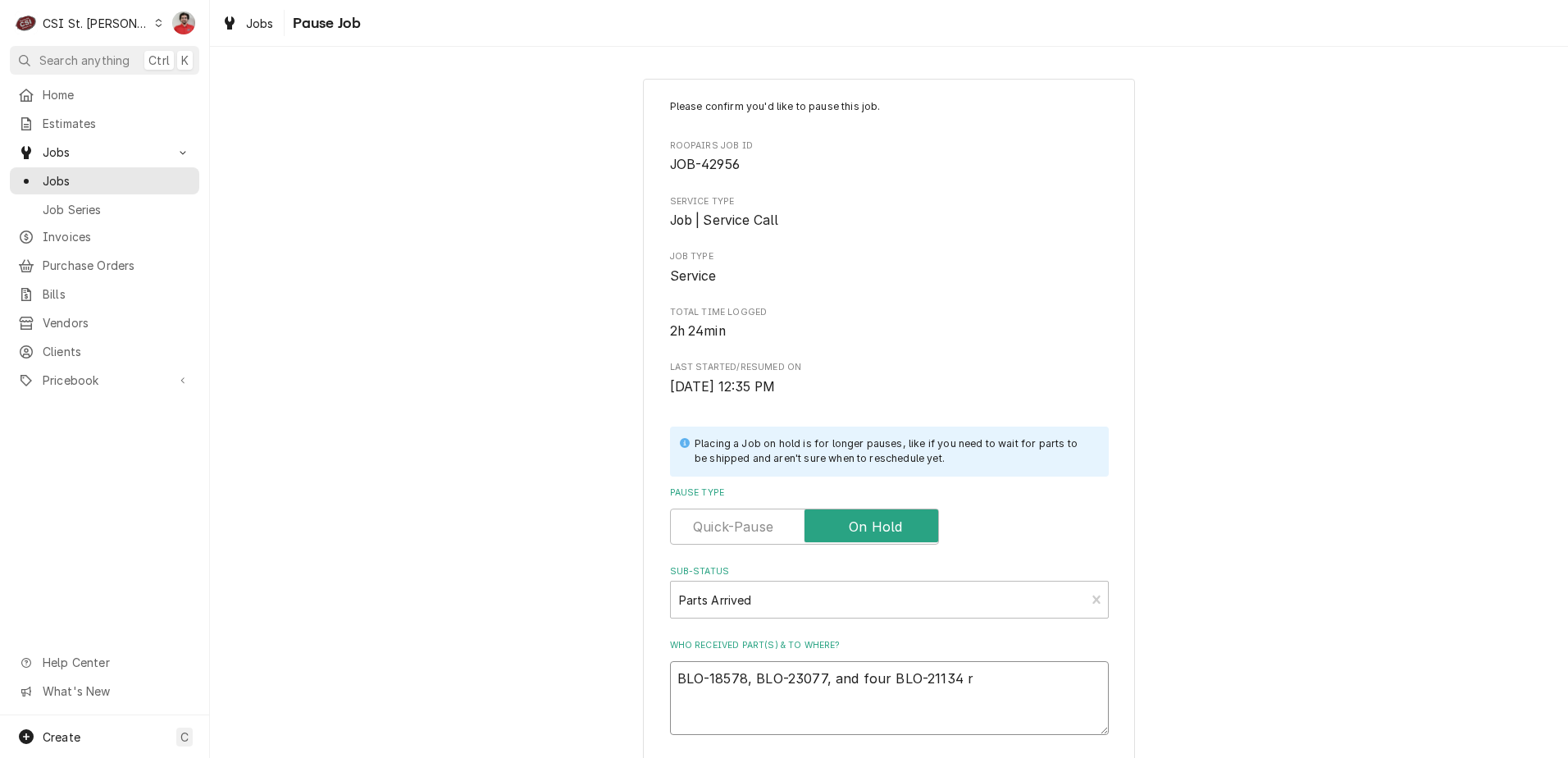
type textarea "x"
type textarea "BLO-18578, BLO-23077, and four BLO-21134 re"
type textarea "x"
type textarea "BLO-18578, BLO-23077, and four BLO-21134 rec"
type textarea "x"
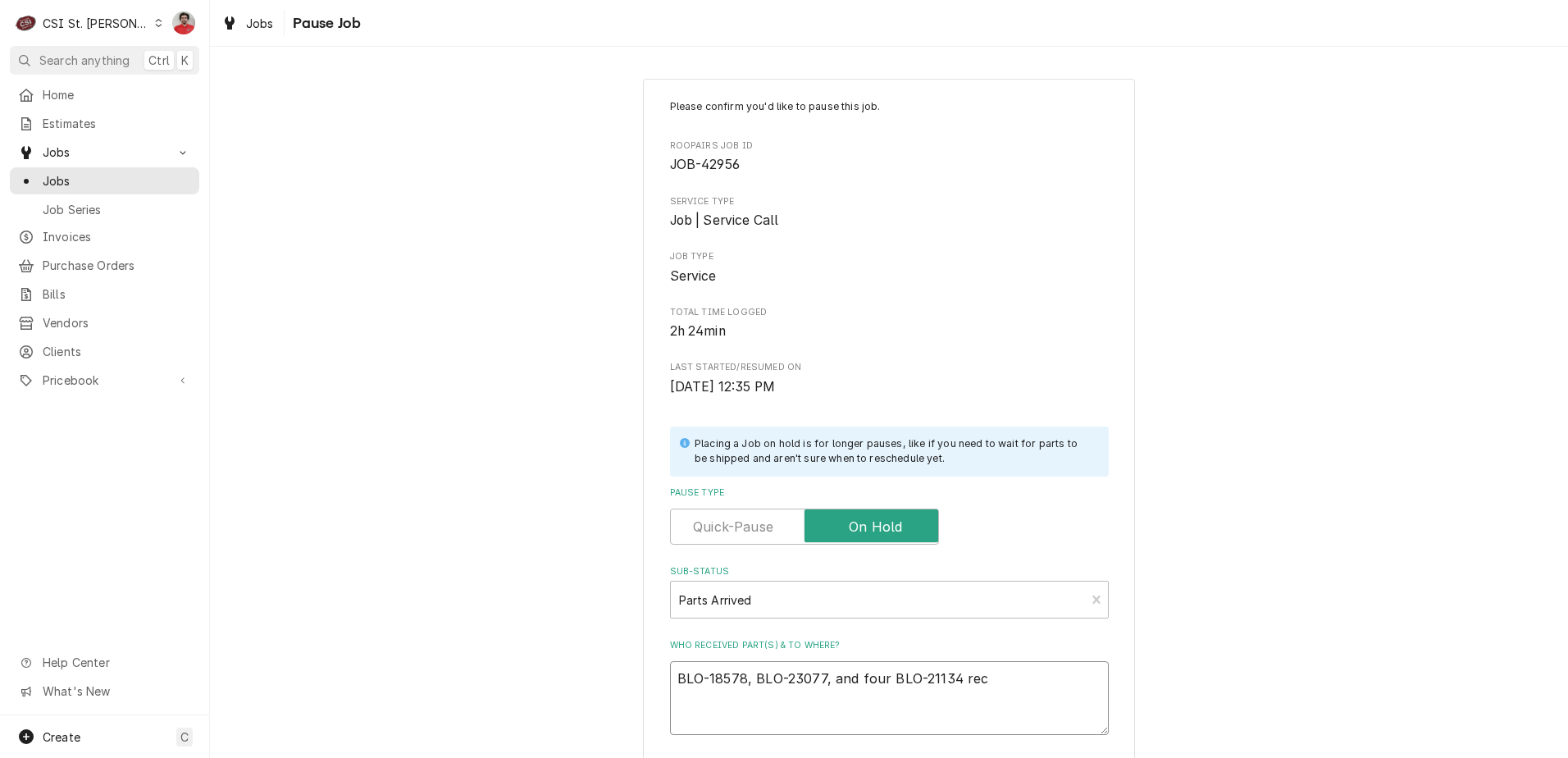
type textarea "BLO-18578, BLO-23077, and four BLO-21134 rec"
type textarea "x"
type textarea "BLO-18578, BLO-23077, and four BLO-21134 rec t"
type textarea "x"
type textarea "BLO-18578, BLO-23077, and four BLO-21134 rec to"
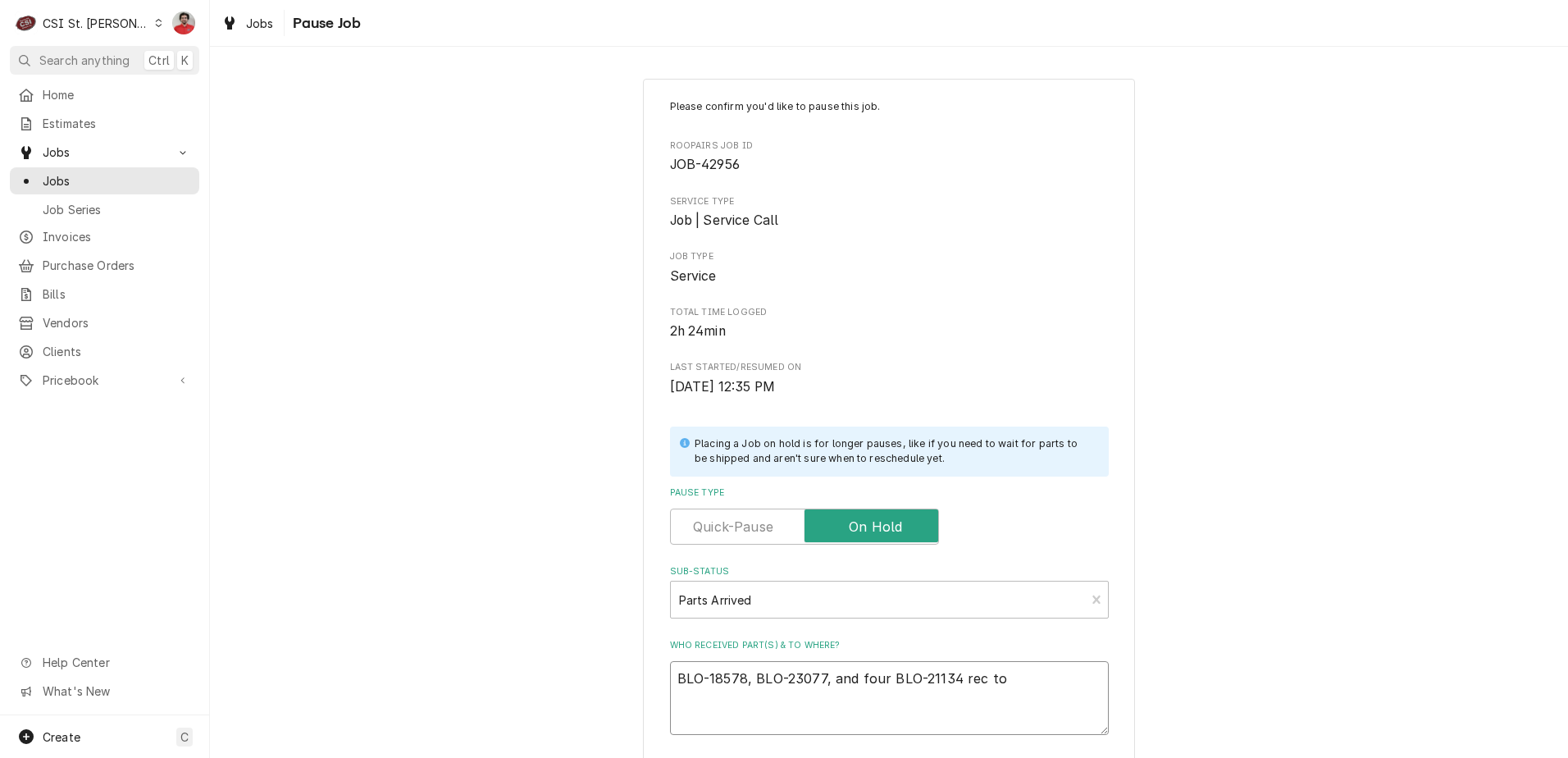
type textarea "x"
type textarea "BLO-18578, BLO-23077, and four BLO-21134 rec to"
type textarea "x"
type textarea "BLO-18578, BLO-23077, and four BLO-21134 rec to M"
type textarea "x"
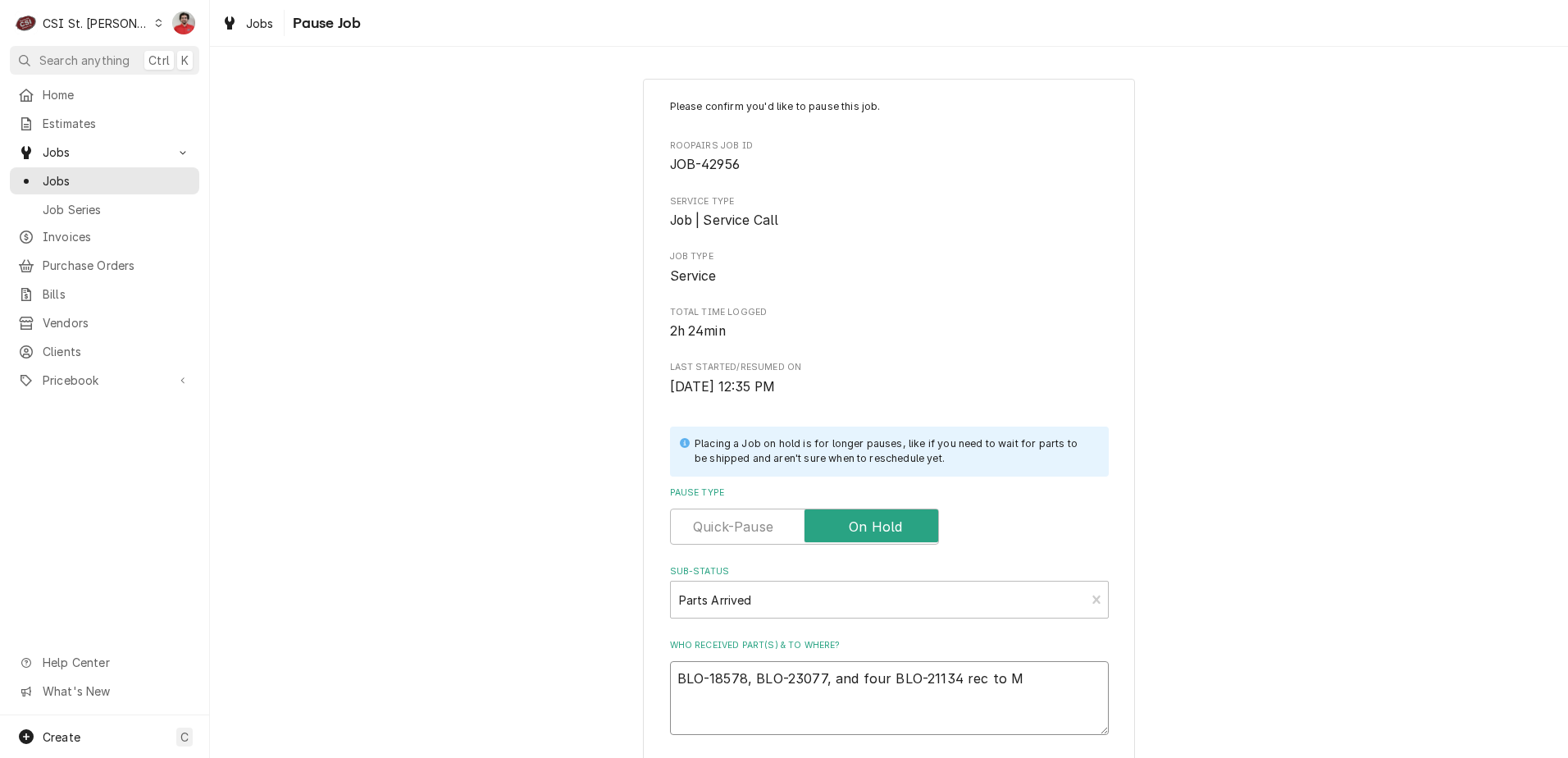
type textarea "BLO-18578, BLO-23077, and four BLO-21134 rec to Mi"
type textarea "x"
type textarea "BLO-18578, BLO-23077, and four BLO-21134 rec to Mik"
type textarea "x"
type textarea "BLO-18578, BLO-23077, and four BLO-21134 rec to Mike"
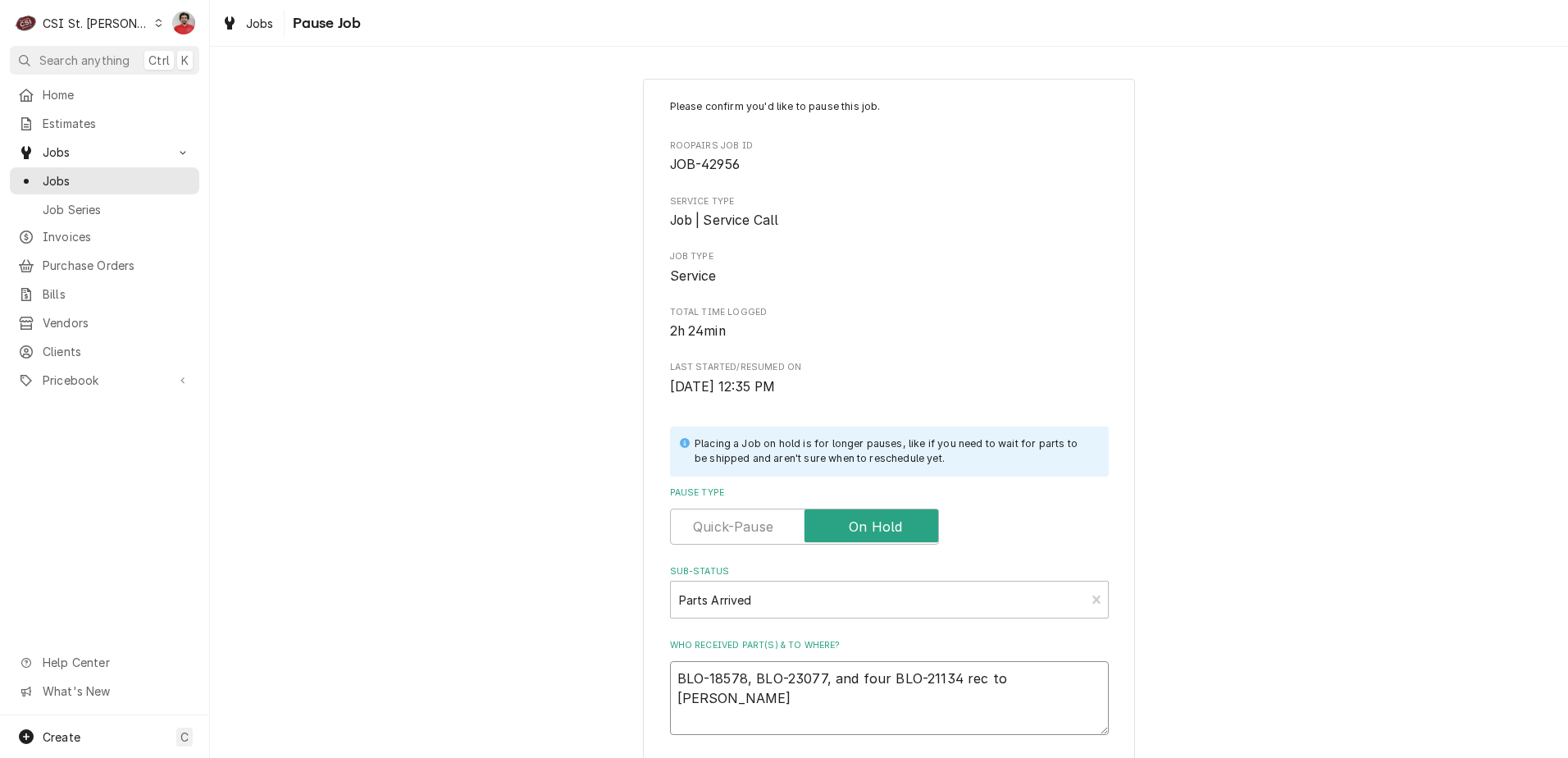
type textarea "x"
type textarea "BLO-18578, BLO-23077, and four BLO-21134 rec to Mike"
type textarea "x"
type textarea "BLO-18578, BLO-23077, and four BLO-21134 rec to Mike B"
type textarea "x"
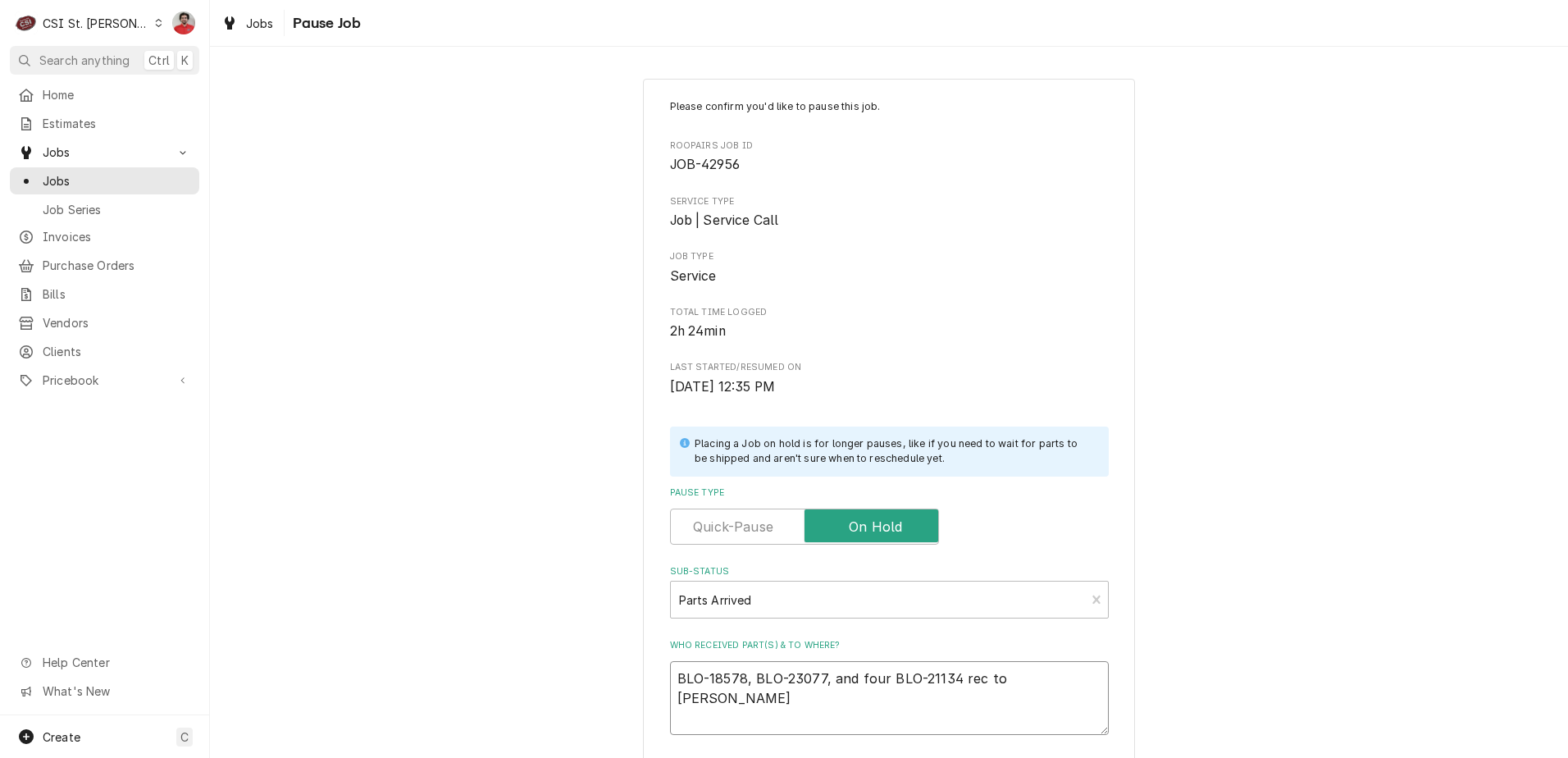
type textarea "BLO-18578, BLO-23077, and four BLO-21134 rec to Mike B'"
type textarea "x"
type textarea "BLO-18578, BLO-23077, and four BLO-21134 rec to Mike B's"
type textarea "x"
type textarea "BLO-18578, BLO-23077, and four BLO-21134 rec to Mike B's"
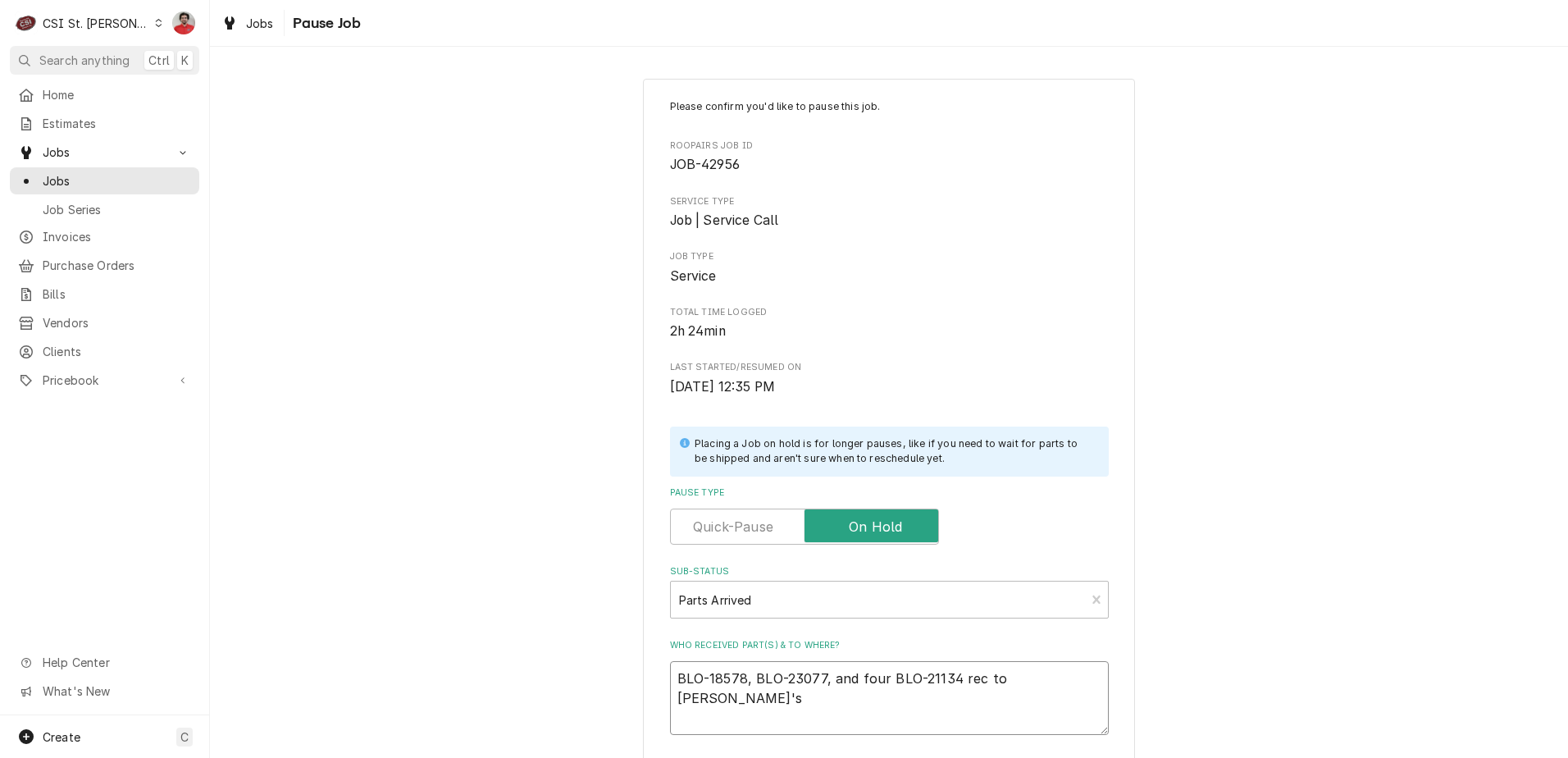
type textarea "x"
type textarea "BLO-18578, BLO-23077, and four BLO-21134 rec to Mike B's s"
type textarea "x"
type textarea "BLO-18578, BLO-23077, and four BLO-21134 rec to Mike B's sh"
type textarea "x"
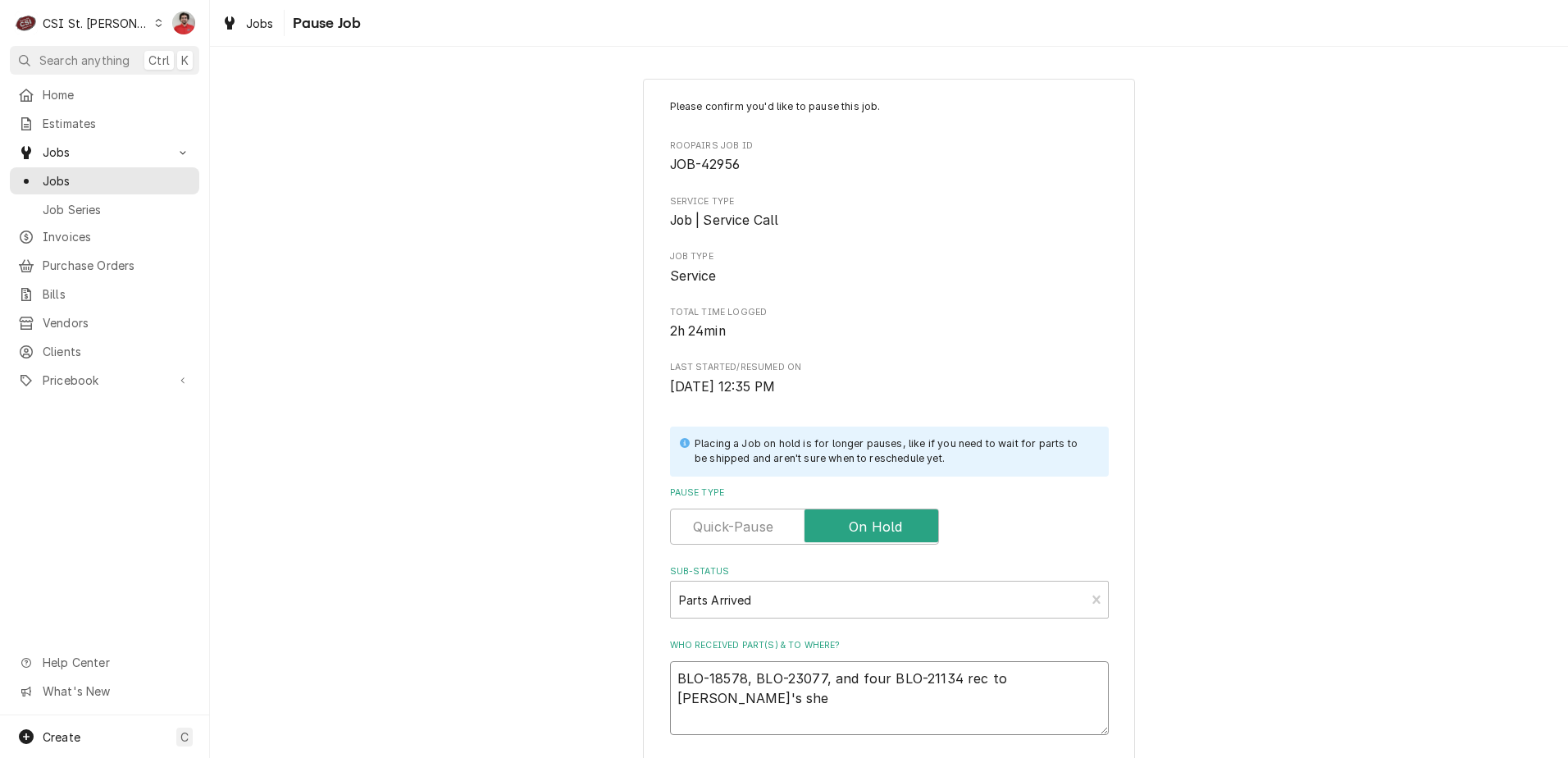
type textarea "BLO-18578, BLO-23077, and four BLO-21134 rec to Mike B's shel"
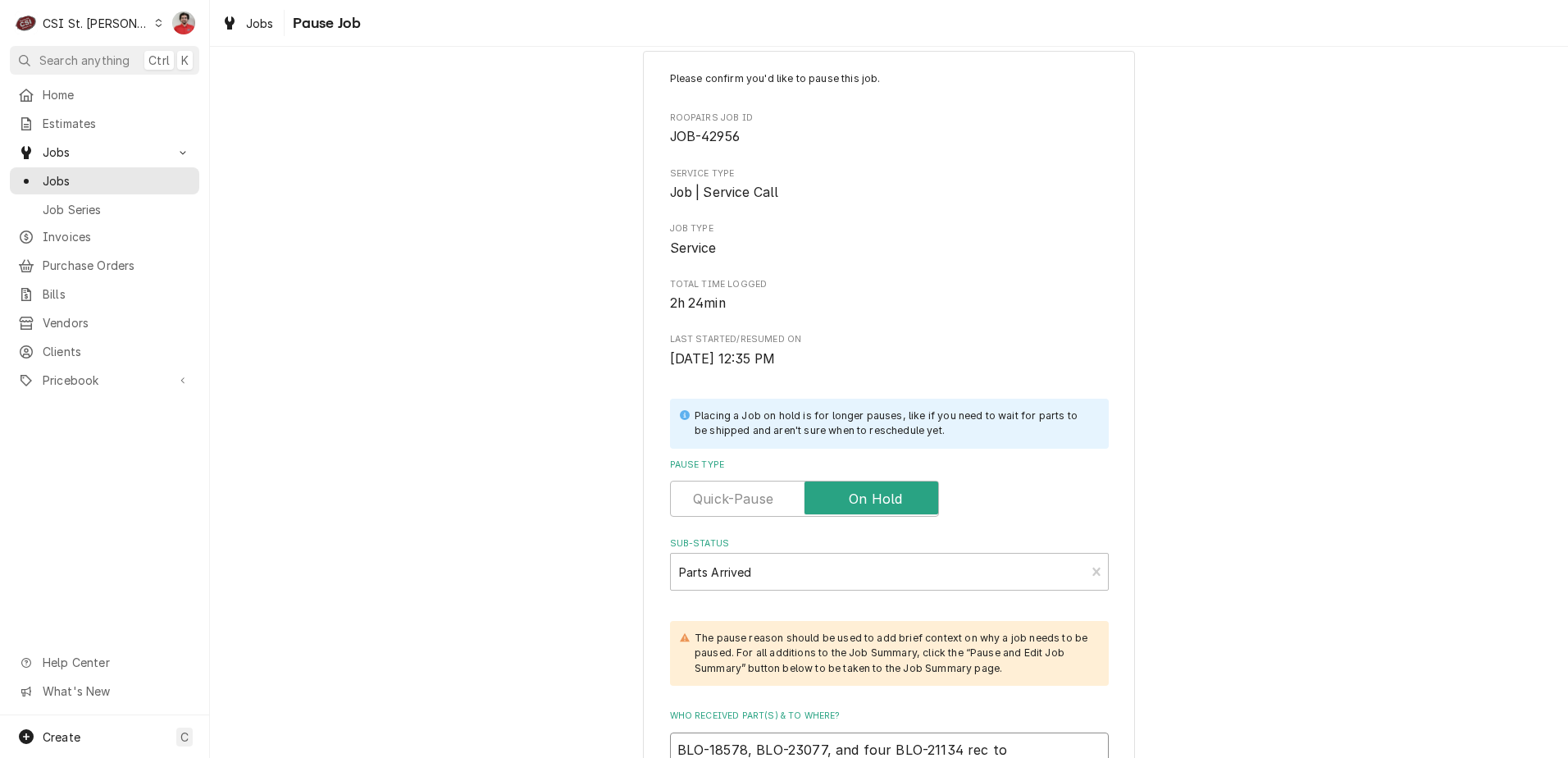
type textarea "x"
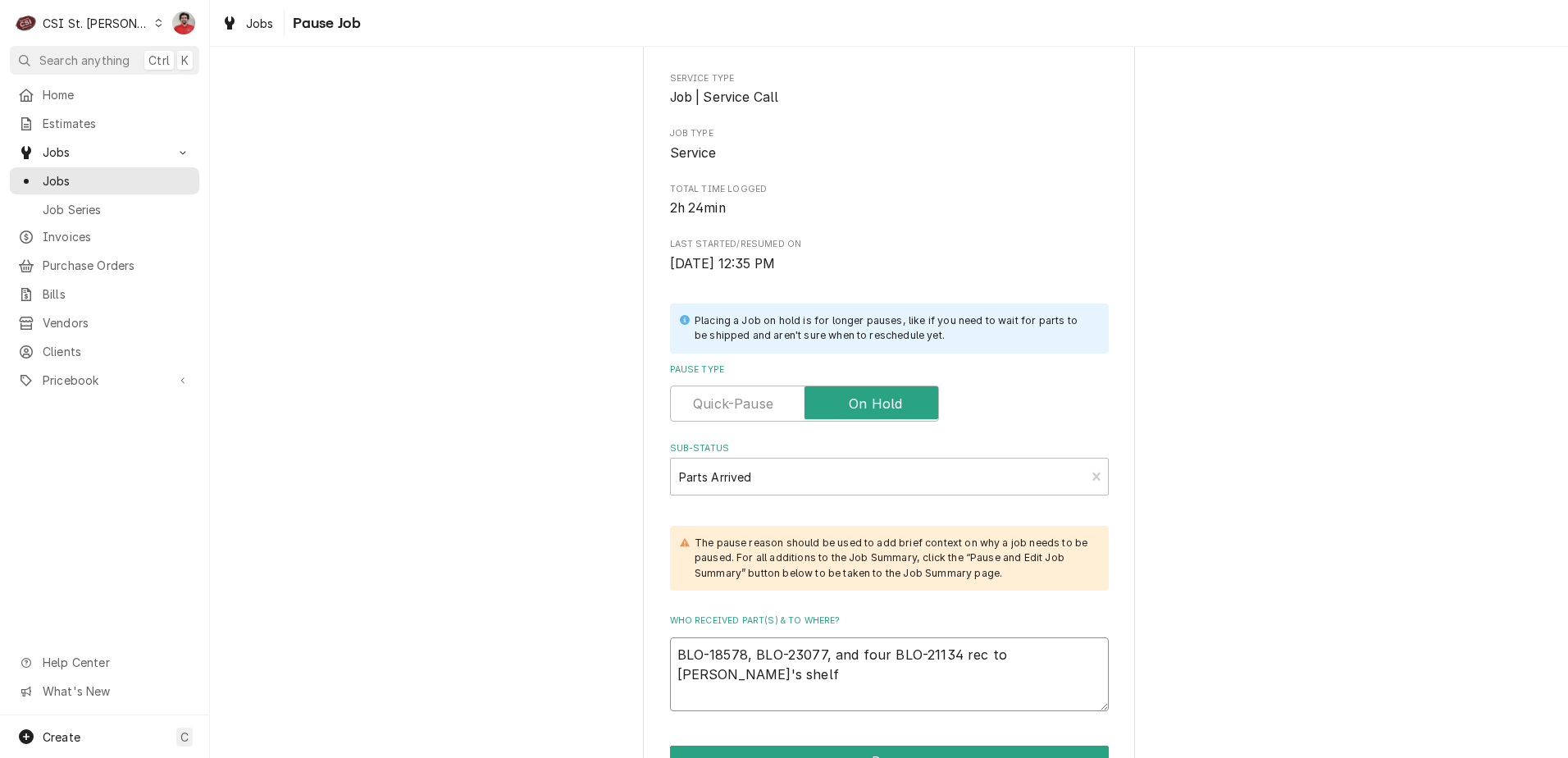
scroll to position [260, 0]
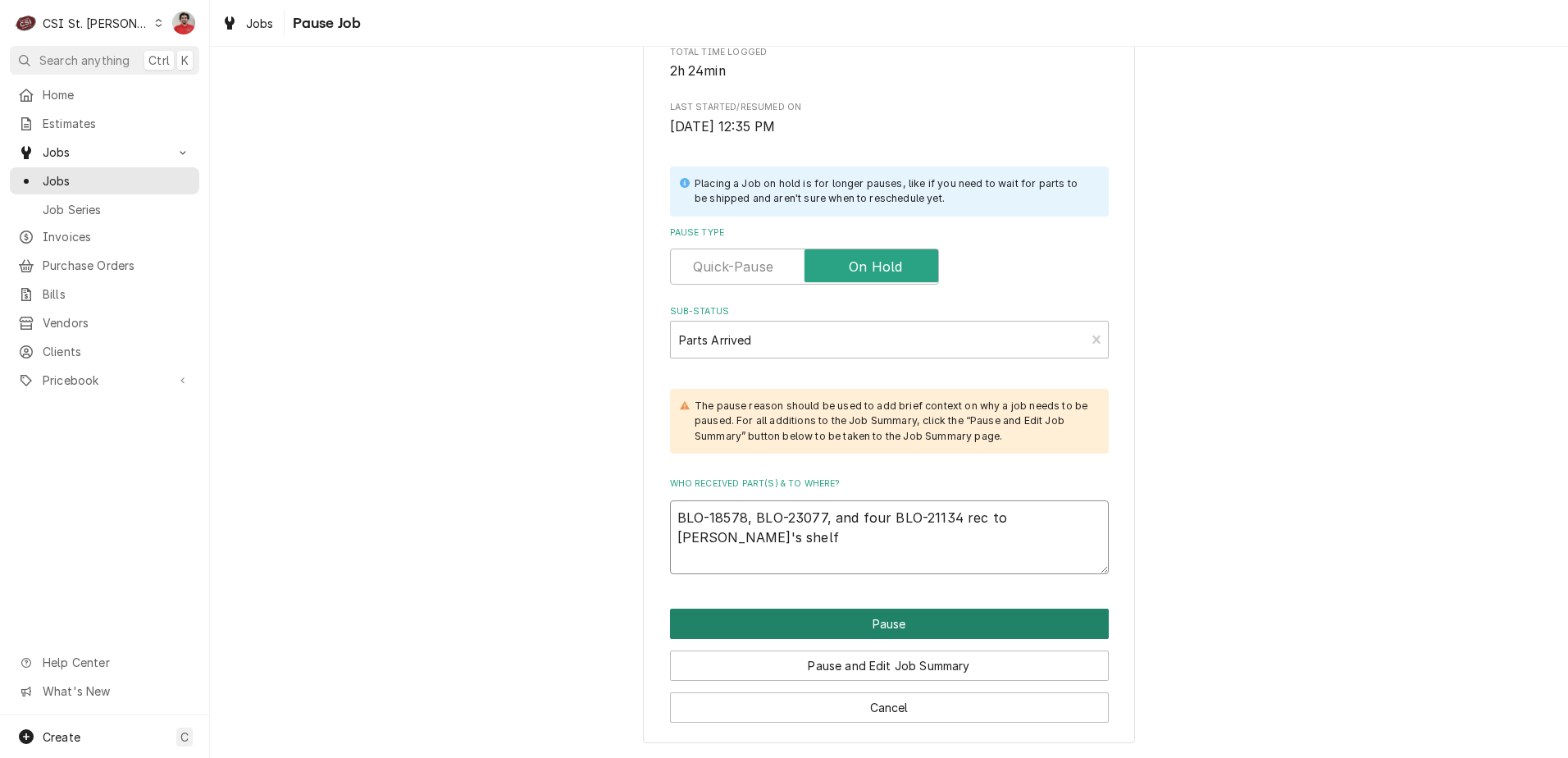
type textarea "BLO-18578, BLO-23077, and four BLO-21134 rec to Mike B's shelf"
click at [921, 621] on button "Pause" at bounding box center [890, 623] width 439 height 31
type textarea "x"
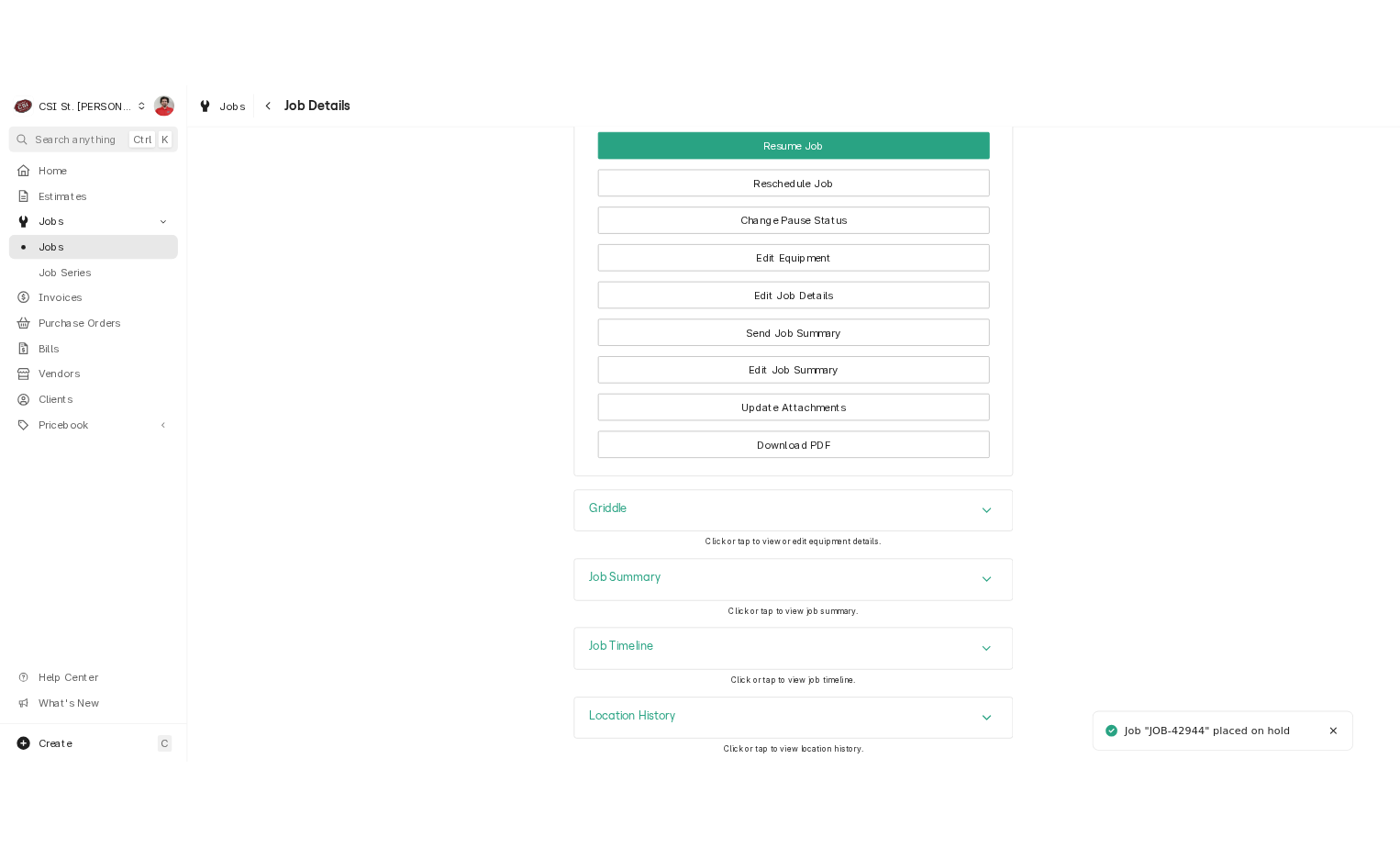
scroll to position [2320, 0]
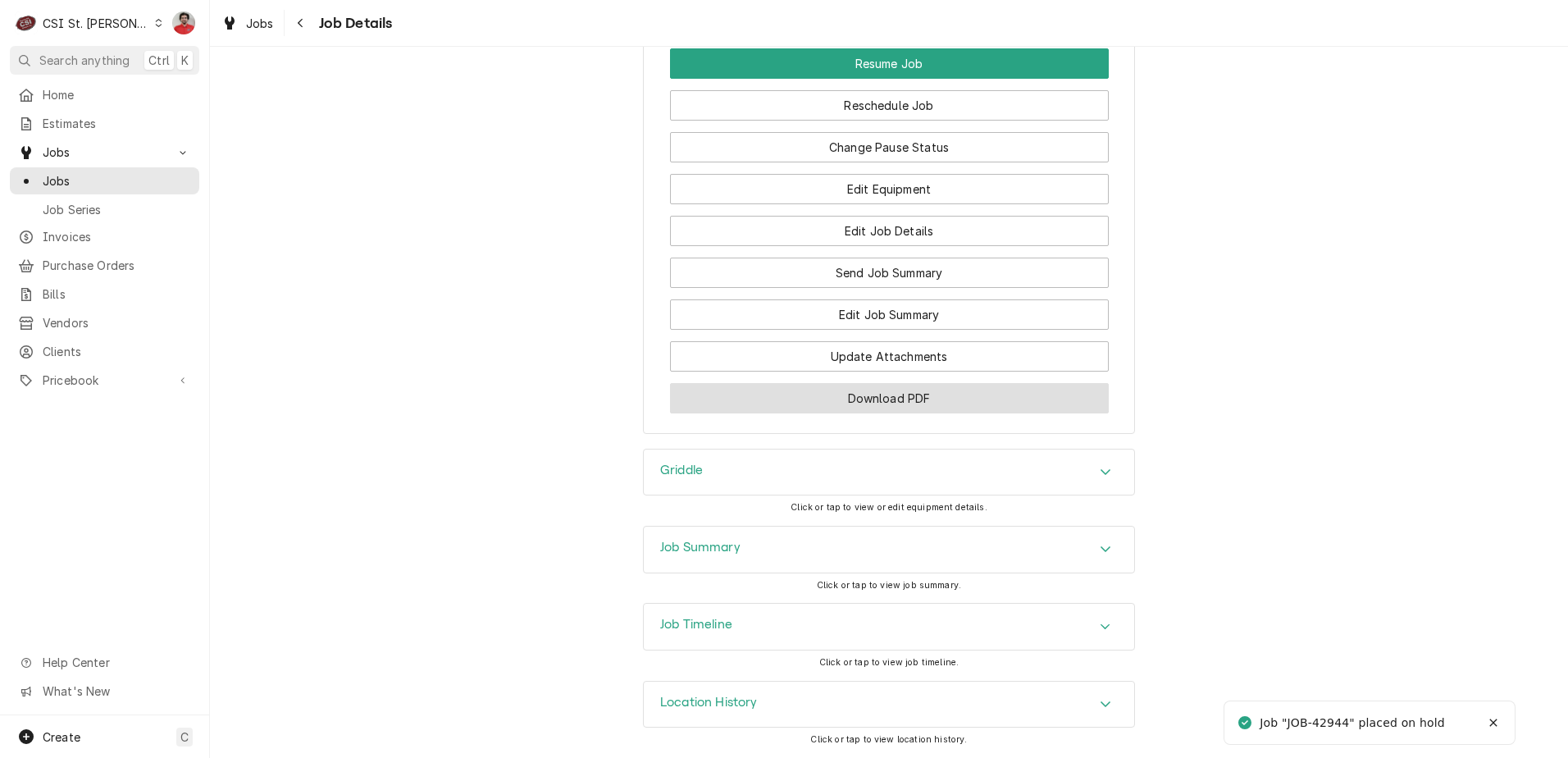
click at [922, 404] on button "Download PDF" at bounding box center [890, 398] width 439 height 31
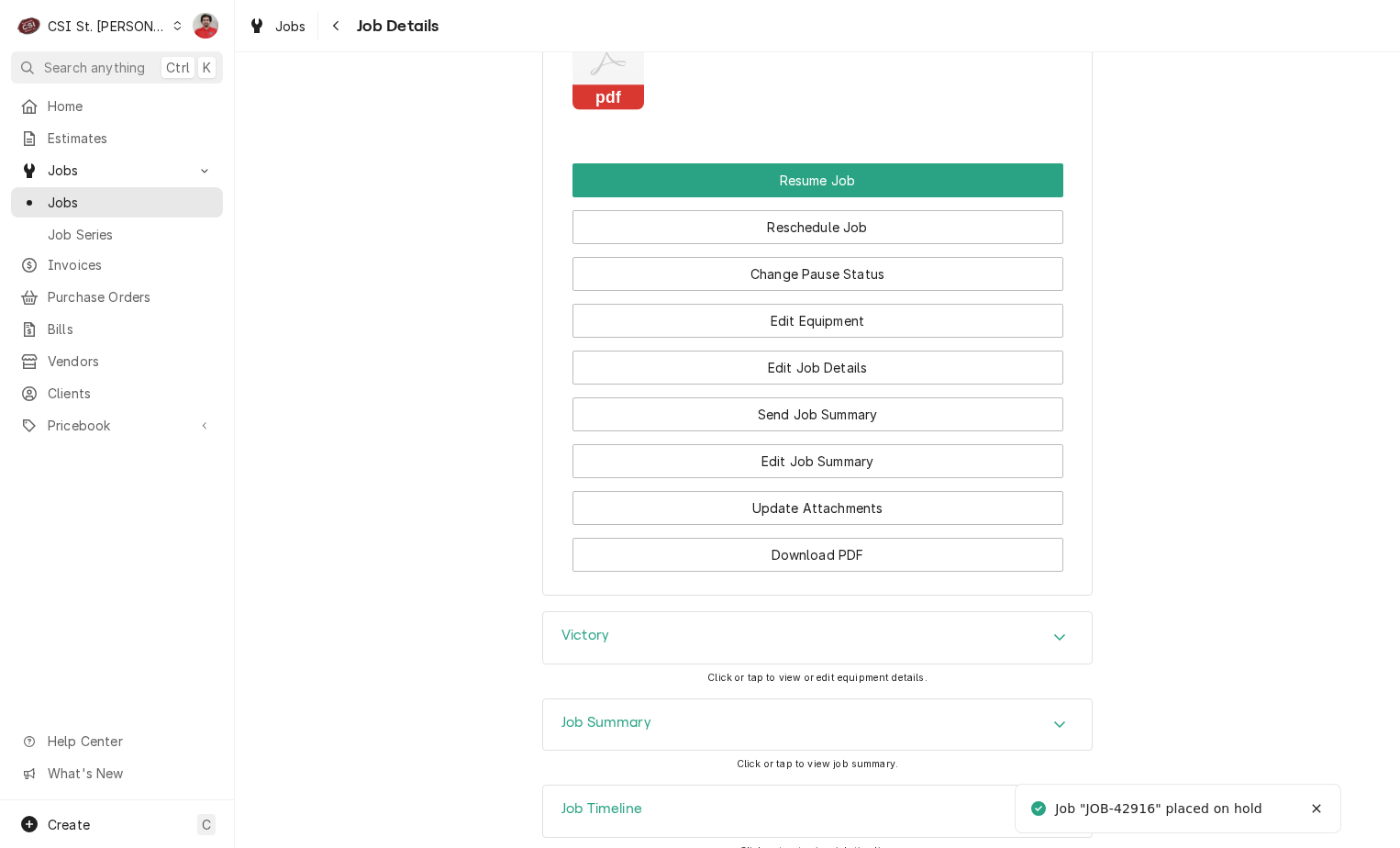
scroll to position [2471, 0]
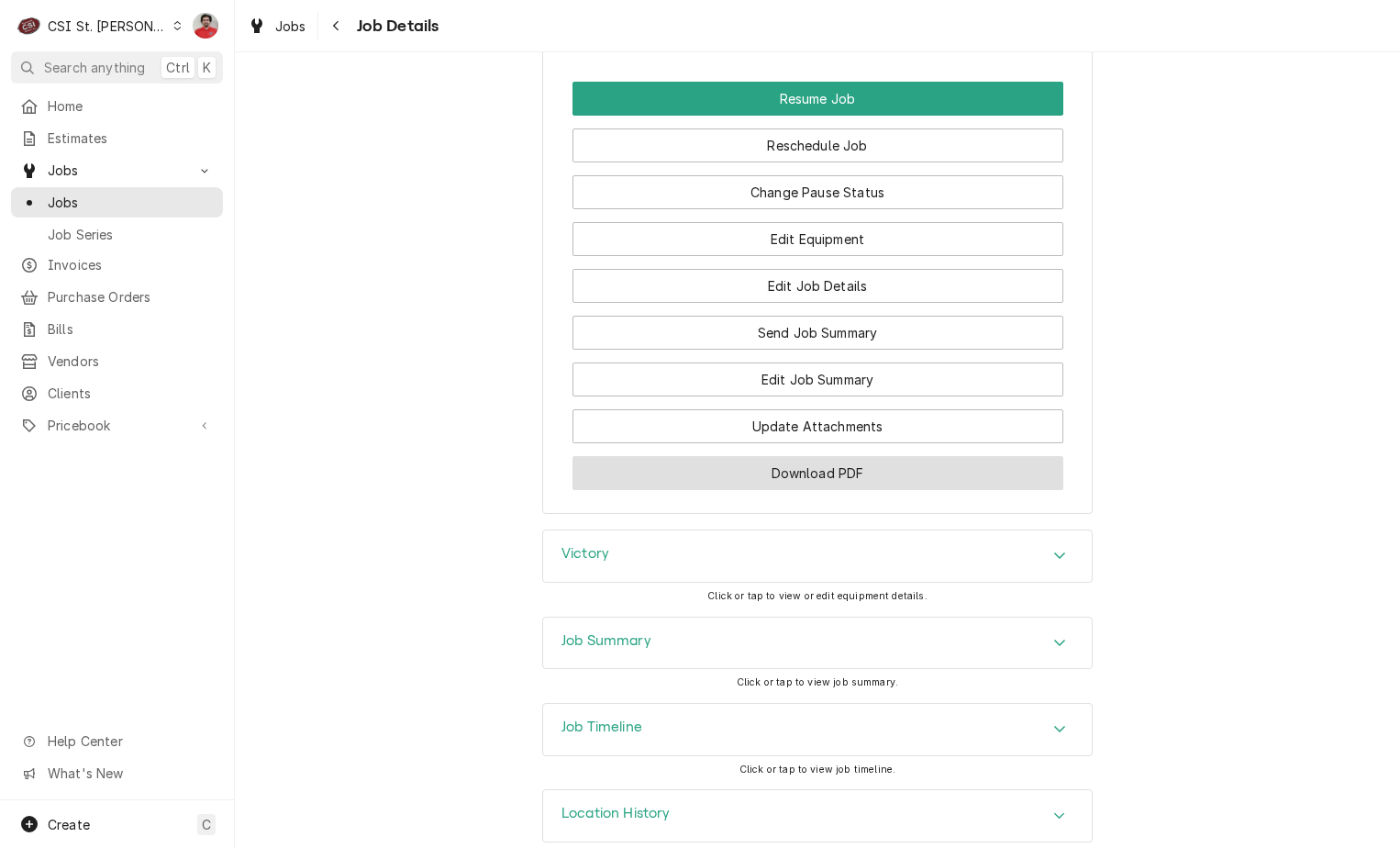
click at [807, 456] on button "Download PDF" at bounding box center [819, 473] width 491 height 34
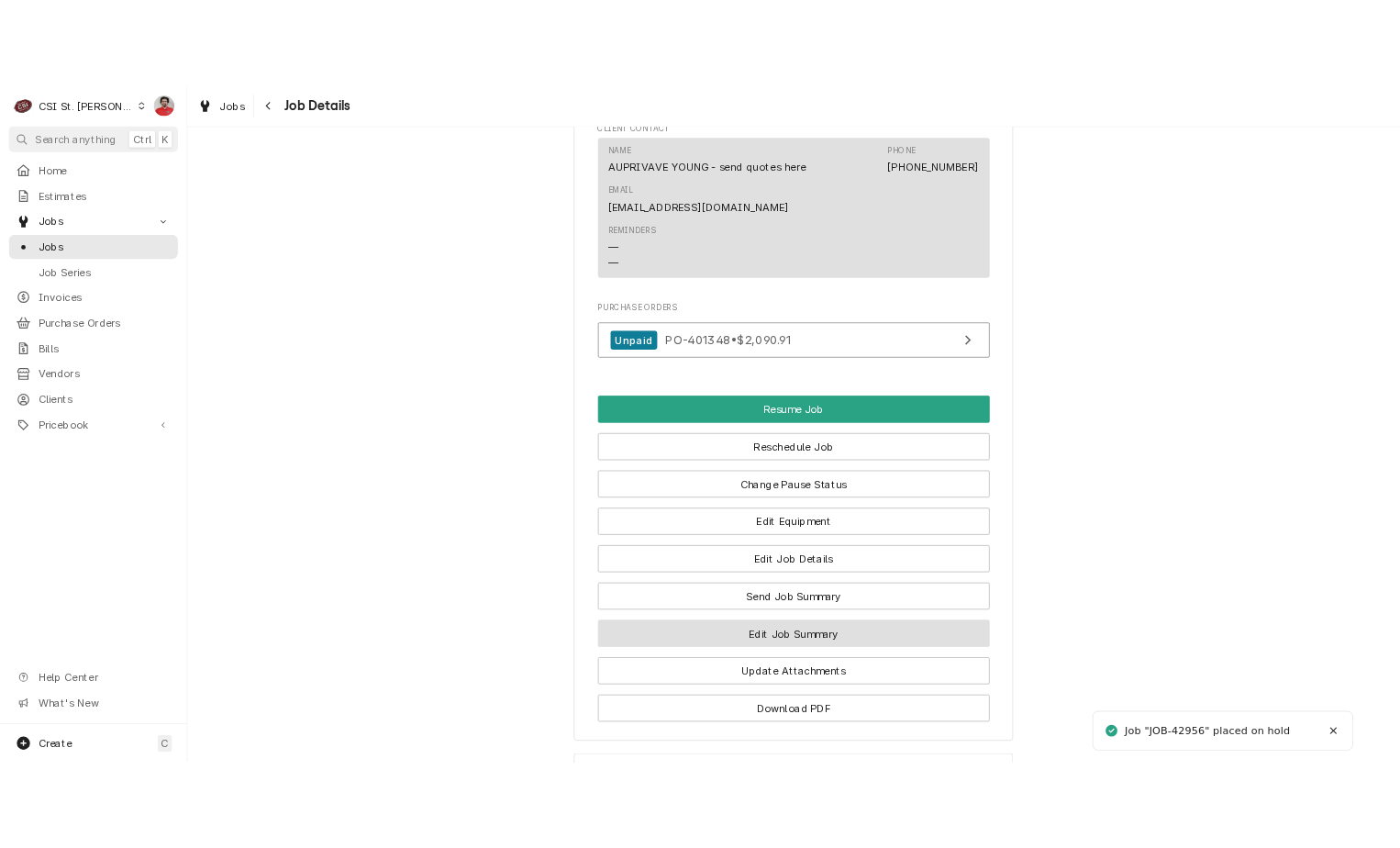
scroll to position [2613, 0]
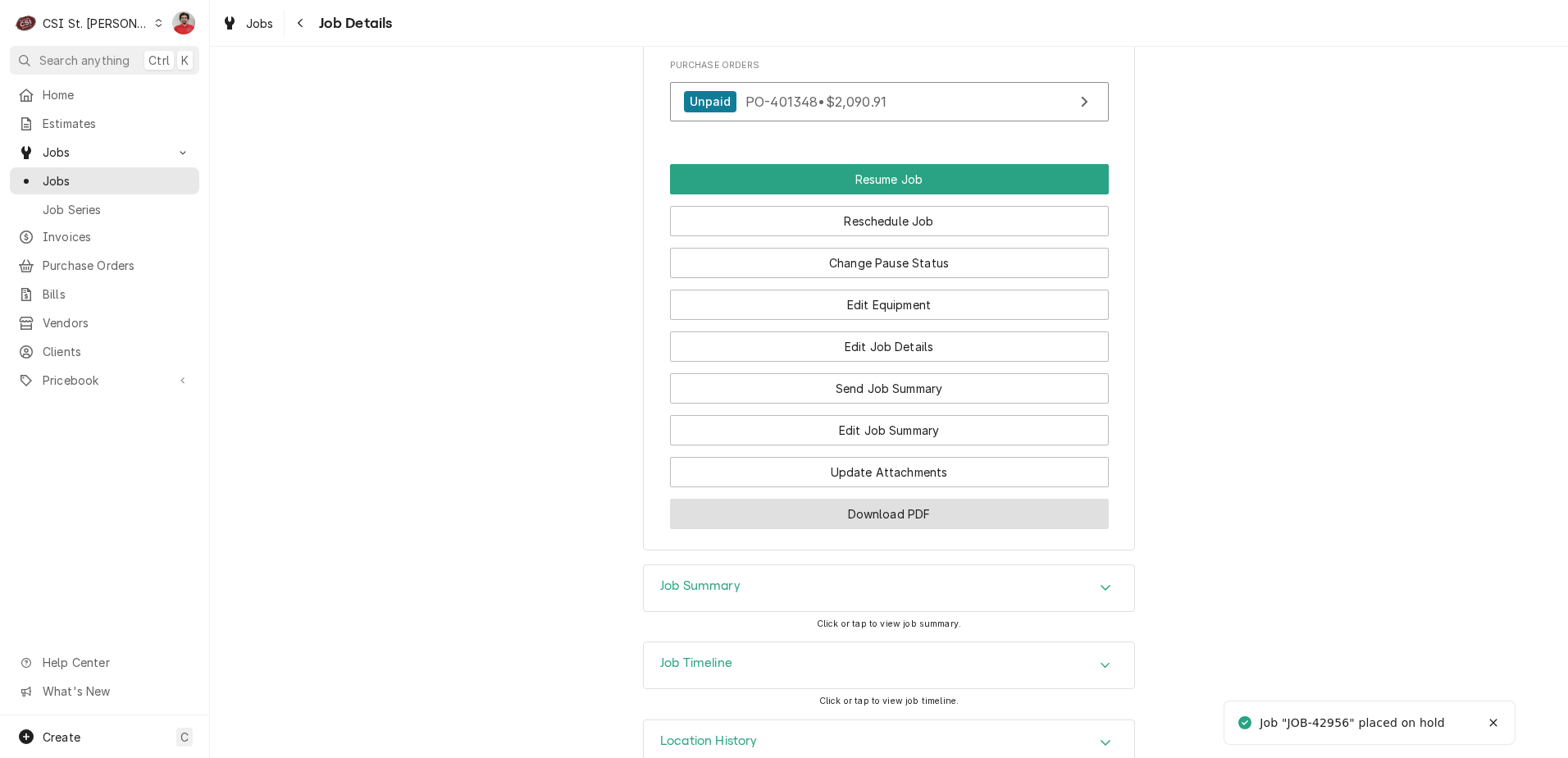
click at [886, 499] on button "Download PDF" at bounding box center [890, 514] width 439 height 31
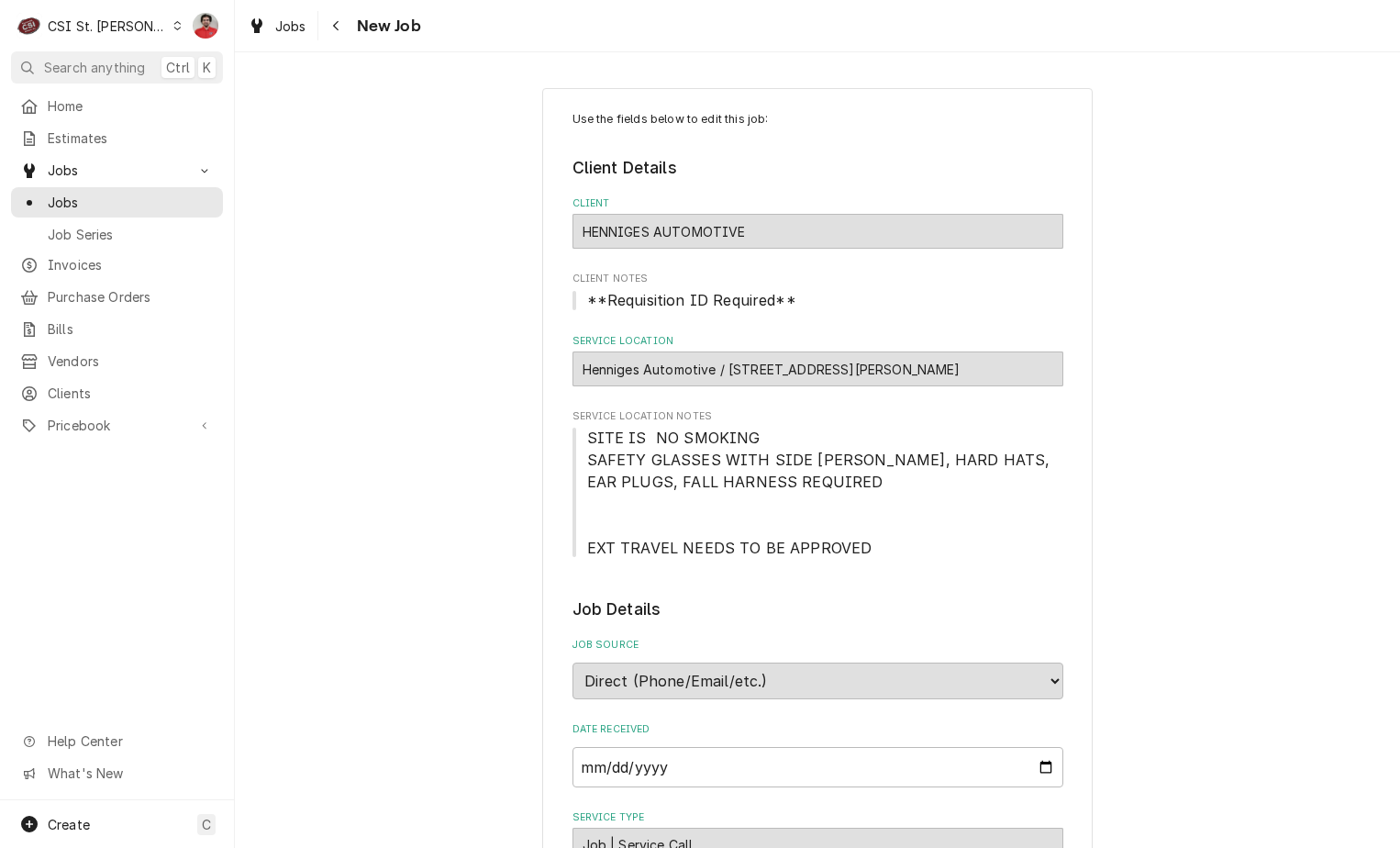
scroll to position [826, 0]
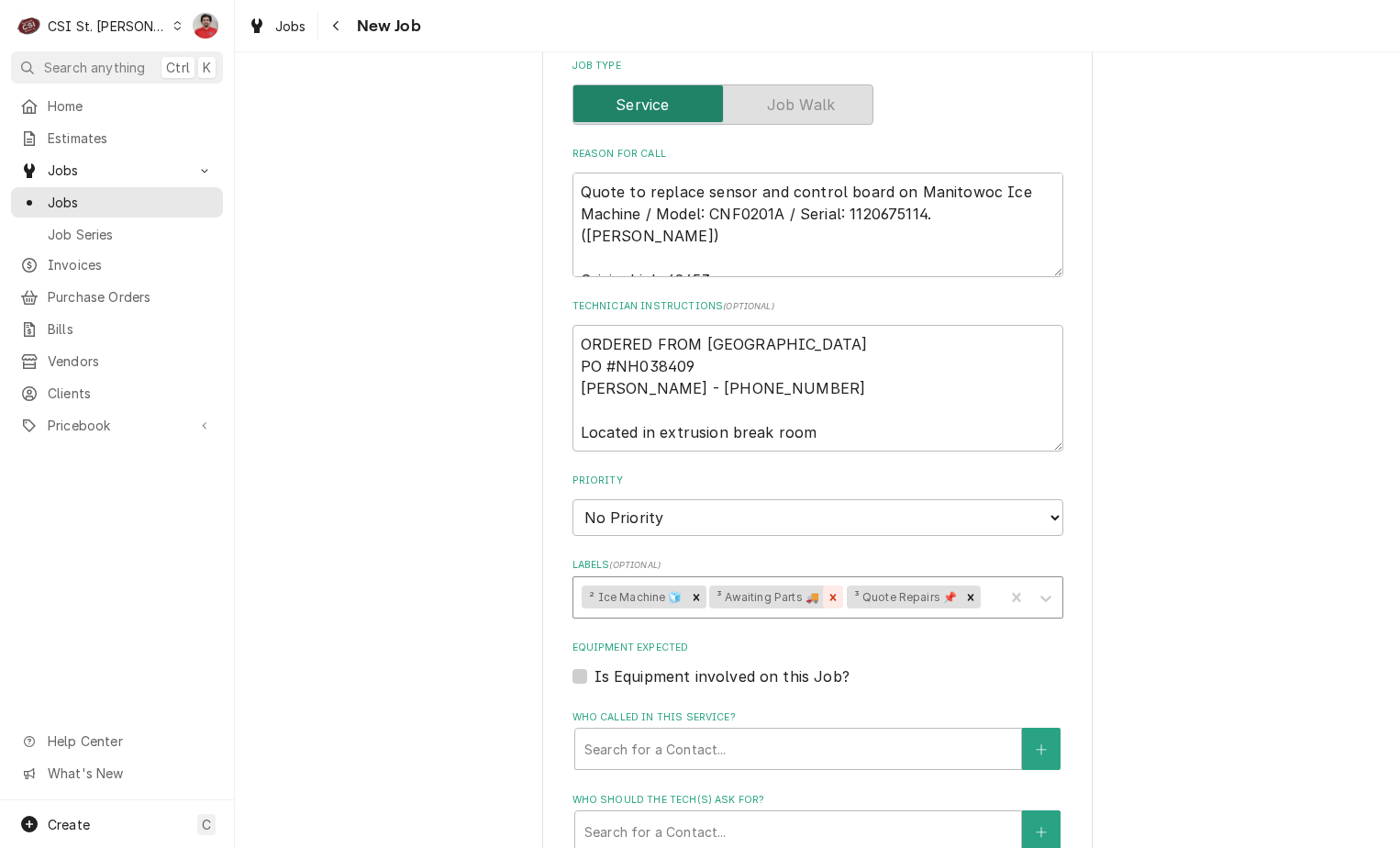
click at [829, 598] on icon "Remove ³ Awaiting Parts 🚚" at bounding box center [834, 597] width 13 height 13
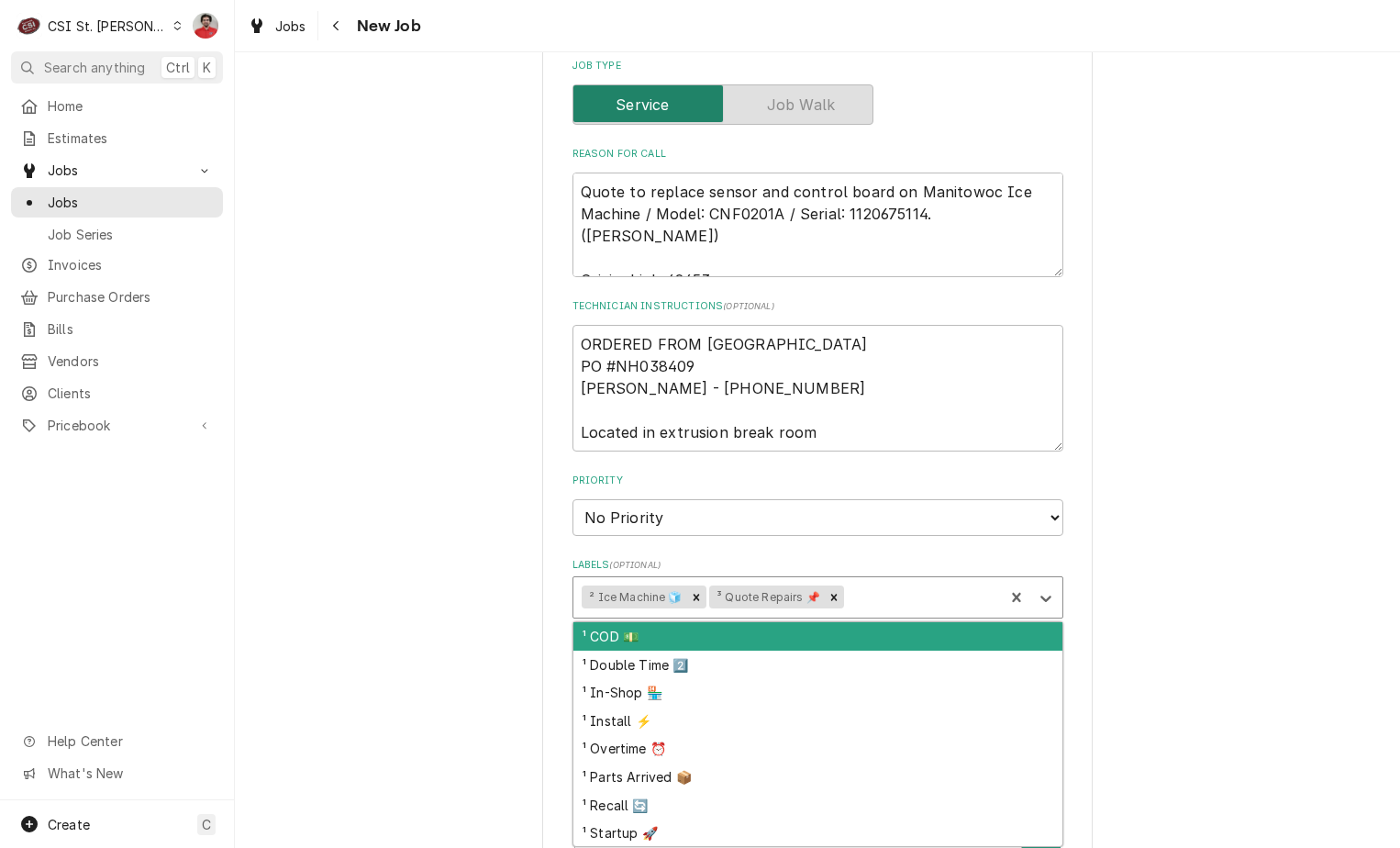
click at [862, 604] on div "Labels" at bounding box center [922, 598] width 147 height 33
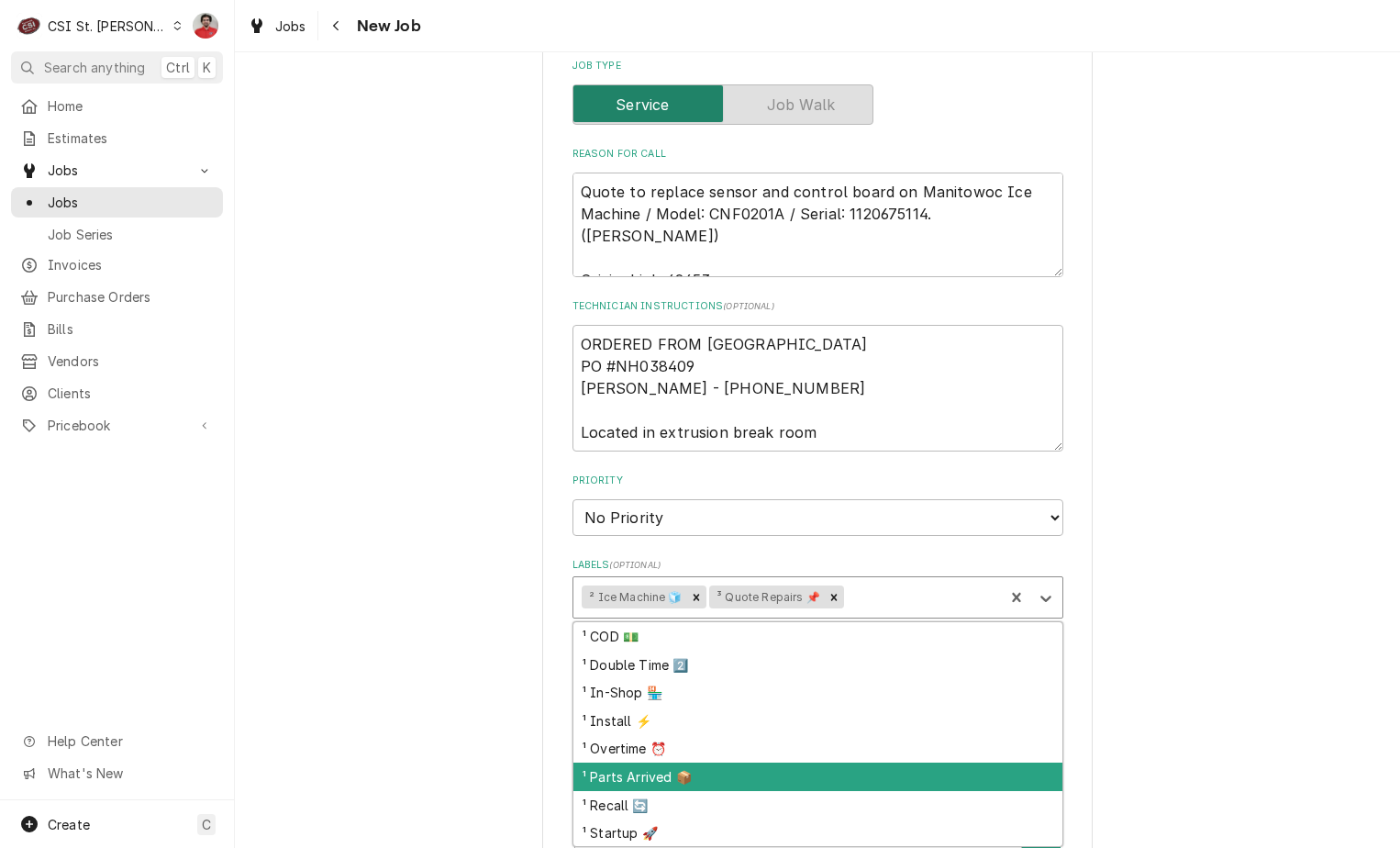
click at [747, 780] on div "¹ Parts Arrived 📦" at bounding box center [819, 776] width 490 height 29
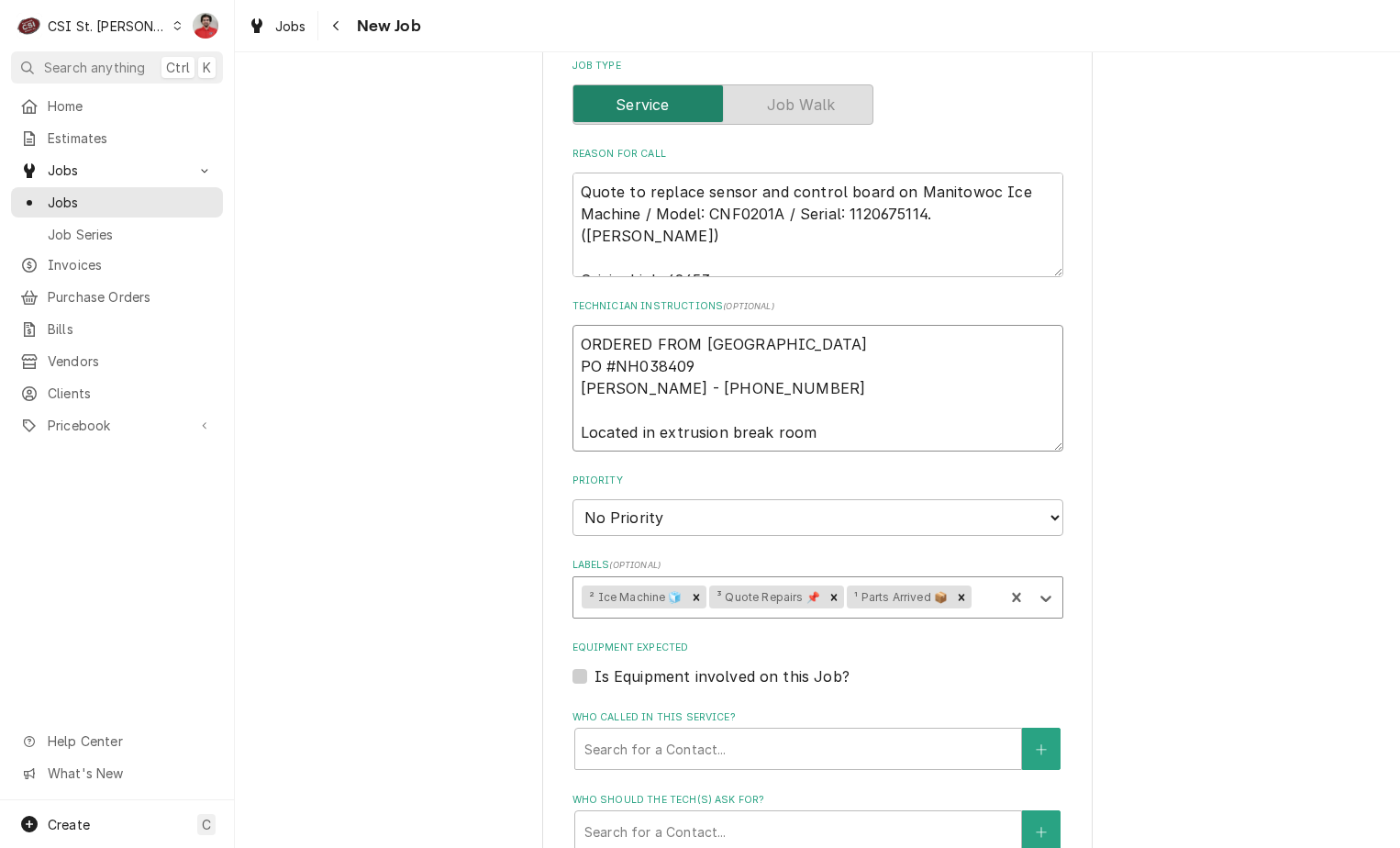
click at [803, 343] on textarea "ORDERED FROM [GEOGRAPHIC_DATA] PO #NH038409 [PERSON_NAME] - [PHONE_NUMBER] Loca…" at bounding box center [819, 387] width 491 height 127
click at [795, 194] on textarea "Quote to replace sensor and control board on Manitowoc Ice Machine / Model: CNF…" at bounding box center [819, 224] width 491 height 105
type textarea "x"
type textarea "Quote to replace sensor and control board on Manitowoc Ice Machine / Model: CNF…"
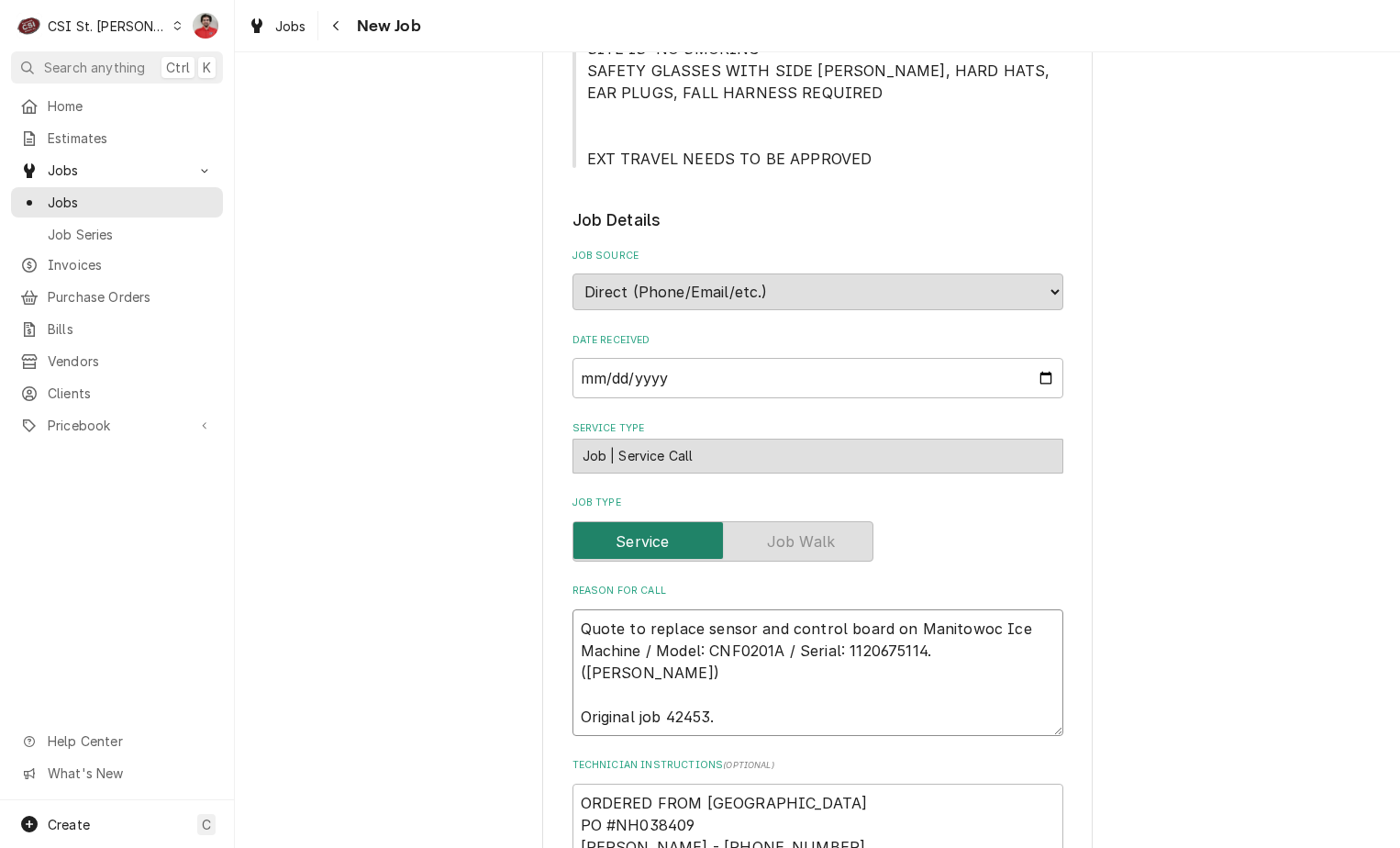
scroll to position [275, 0]
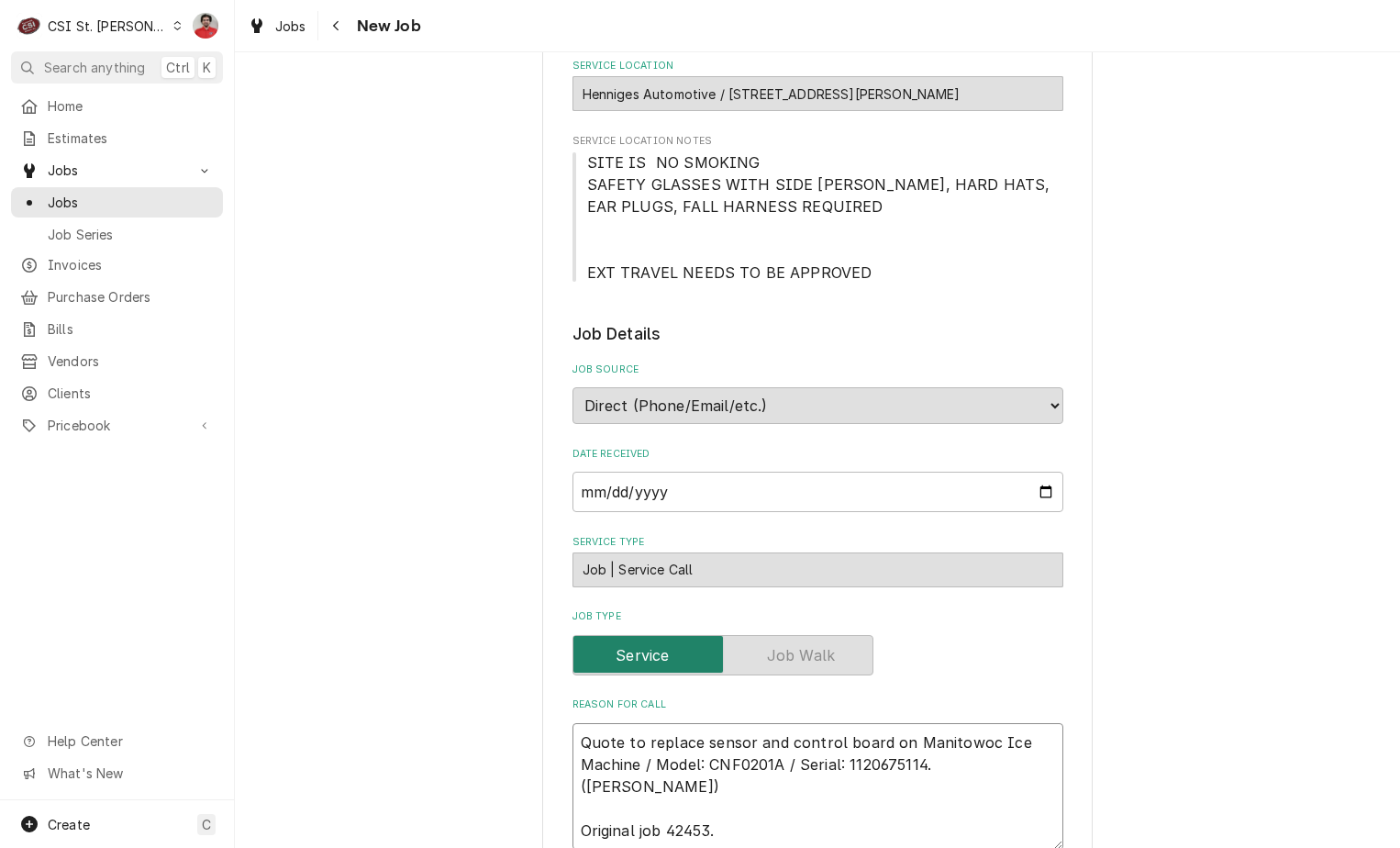
type textarea "x"
type textarea "< Quote to replace sensor and control board on Manitowoc Ice Machine / Model: C…"
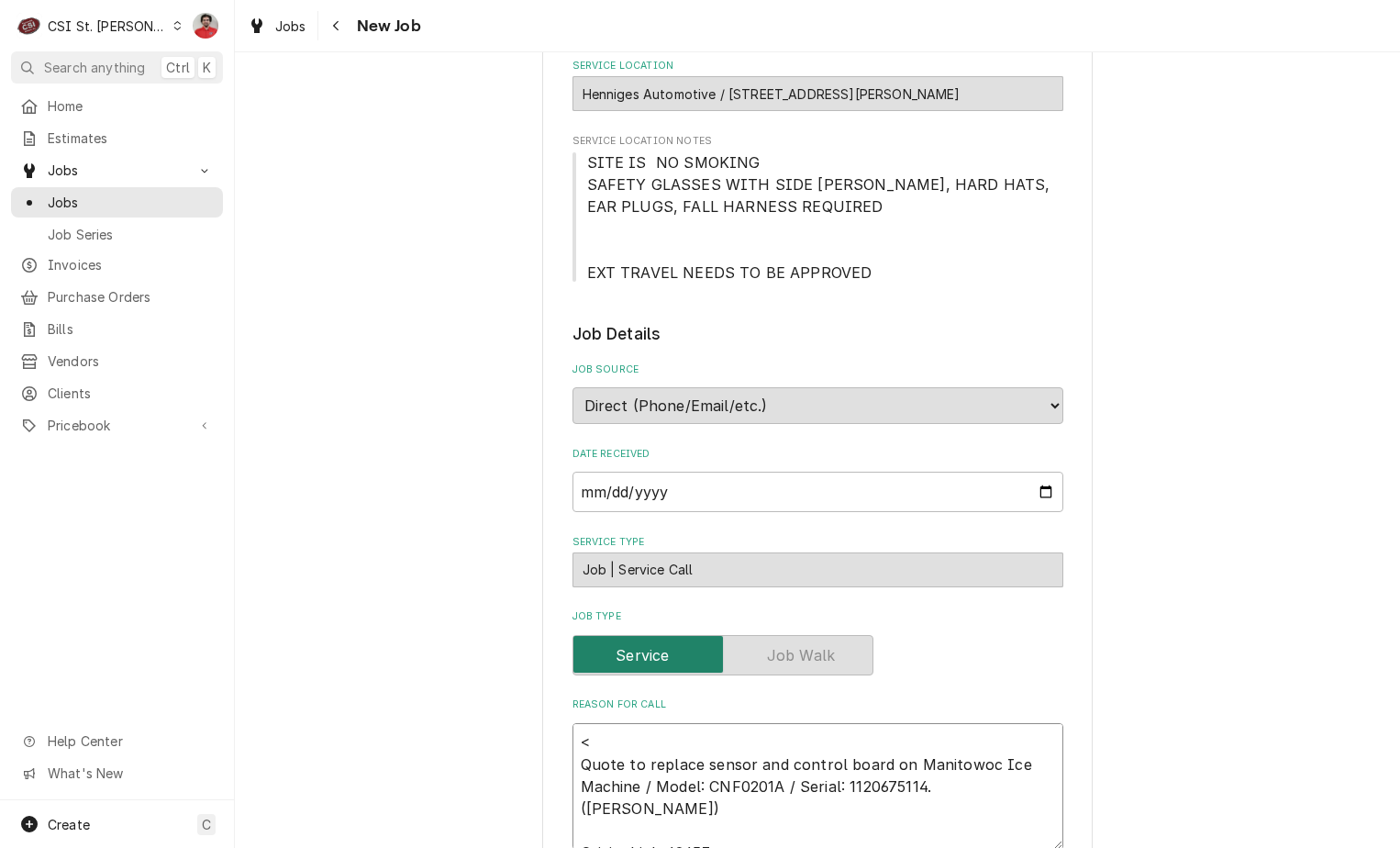
type textarea "x"
type textarea "<A Quote to replace sensor and control board on Manitowoc Ice Machine / Model: …"
type textarea "x"
type textarea "<AM Quote to replace sensor and control board on Manitowoc Ice Machine / Model:…"
type textarea "x"
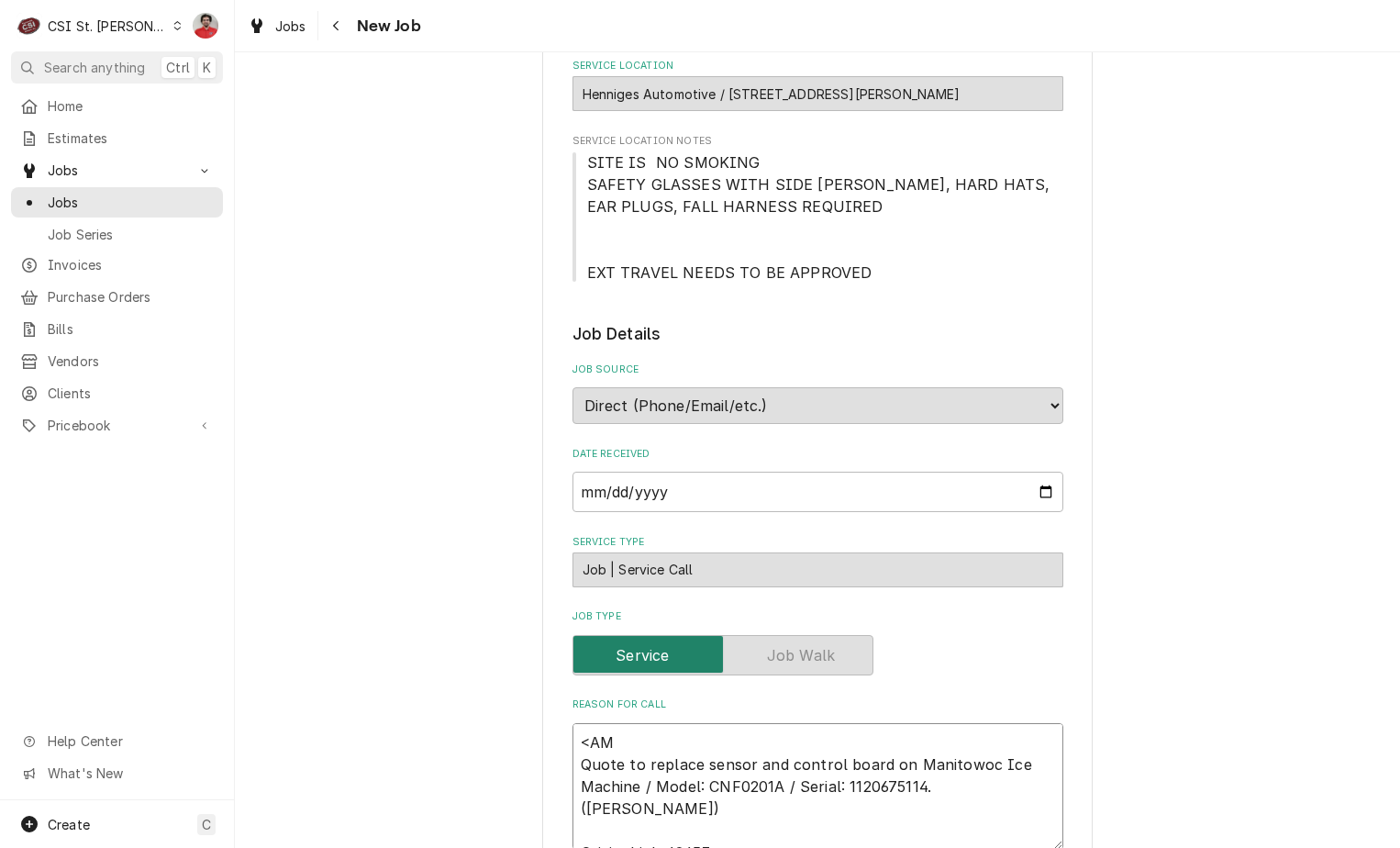
type textarea "<A Quote to replace sensor and control board on Manitowoc Ice Machine / Model: …"
type textarea "x"
type textarea "< Quote to replace sensor and control board on Manitowoc Ice Machine / Model: C…"
type textarea "x"
type textarea "Quote to replace sensor and control board on Manitowoc Ice Machine / Model: CNF…"
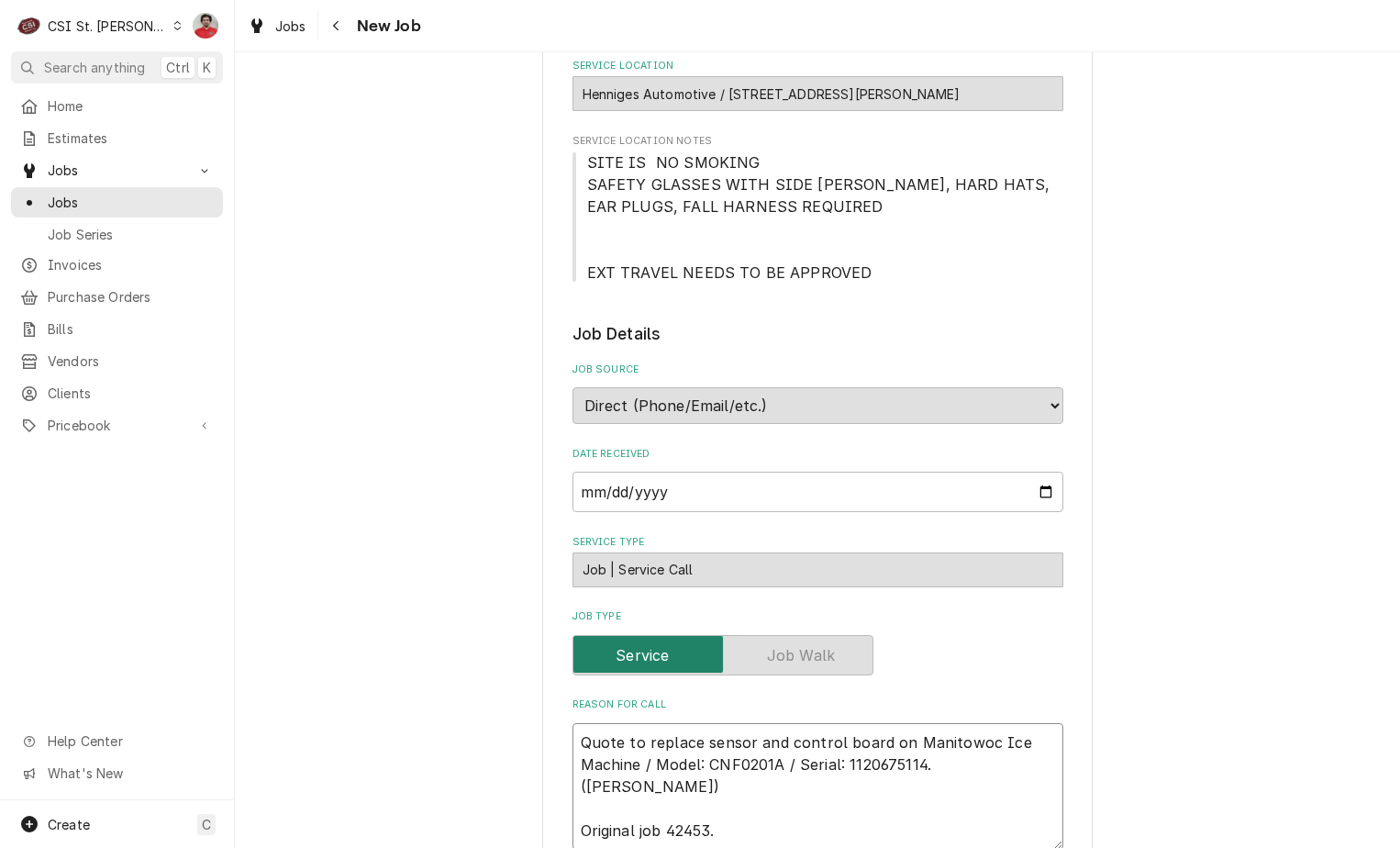
type textarea "x"
type textarea "M Quote to replace sensor and control board on Manitowoc Ice Machine / Model: C…"
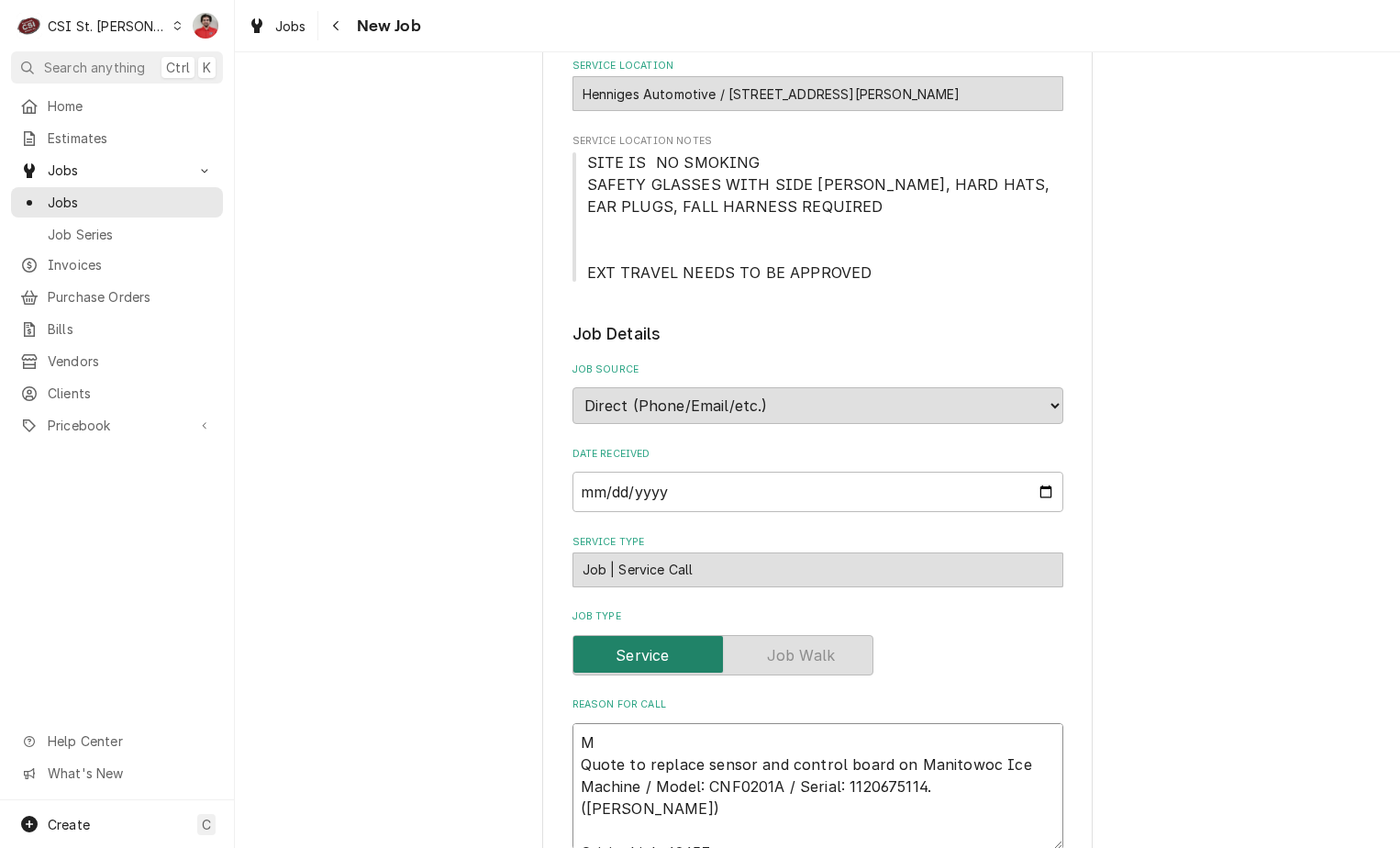
type textarea "x"
type textarea "MA Quote to replace sensor and control board on Manitowoc Ice Machine / Model: …"
type textarea "x"
type textarea "MAN Quote to replace sensor and control board on Manitowoc Ice Machine / Model:…"
type textarea "x"
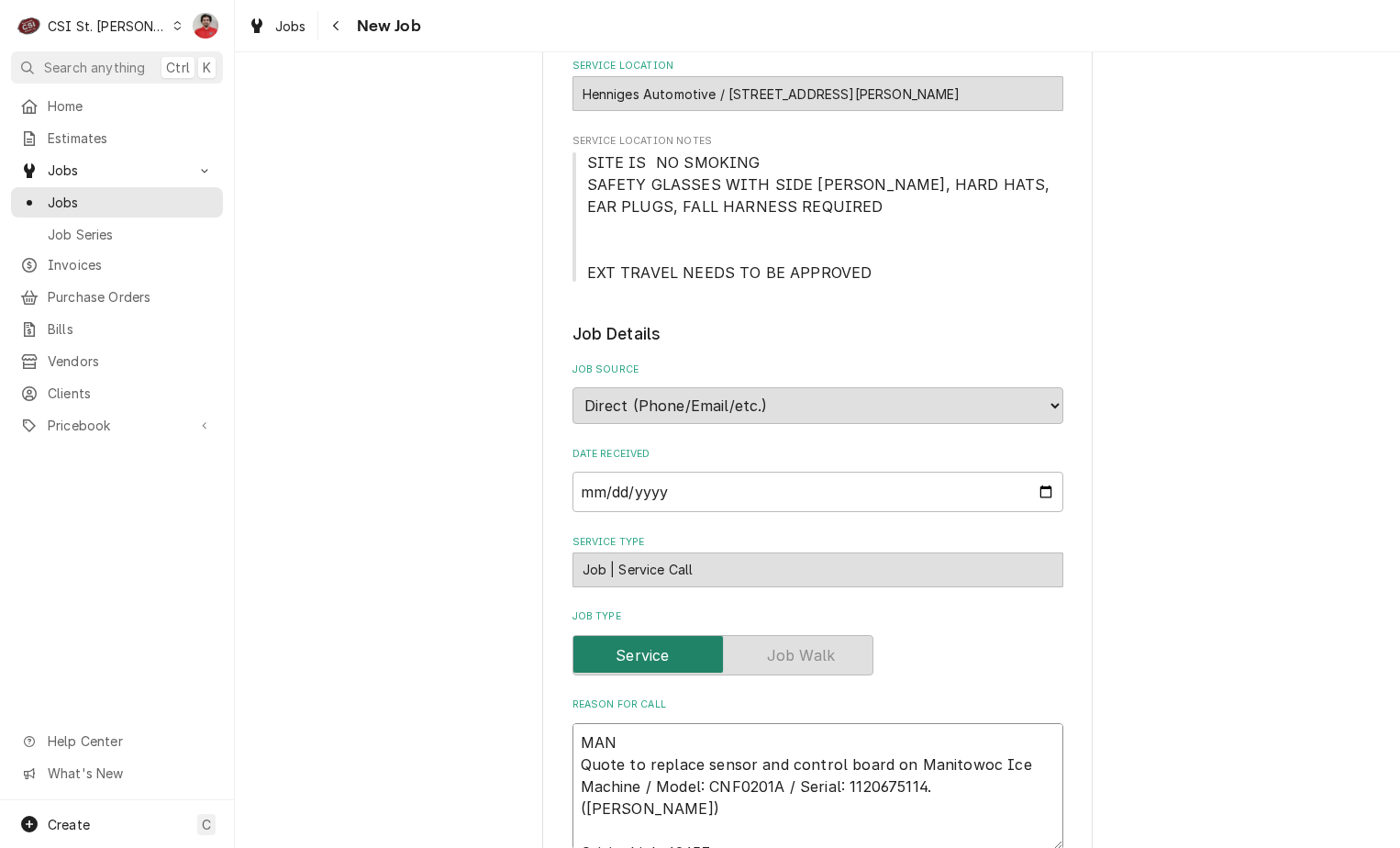
type textarea "MAN- Quote to replace sensor and control board on Manitowoc Ice Machine / Model…"
type textarea "x"
type textarea "MAN-0 Quote to replace sensor and control board on Manitowoc Ice Machine / Mode…"
type textarea "x"
type textarea "MAN-00 Quote to replace sensor and control board on Manitowoc Ice Machine / Mod…"
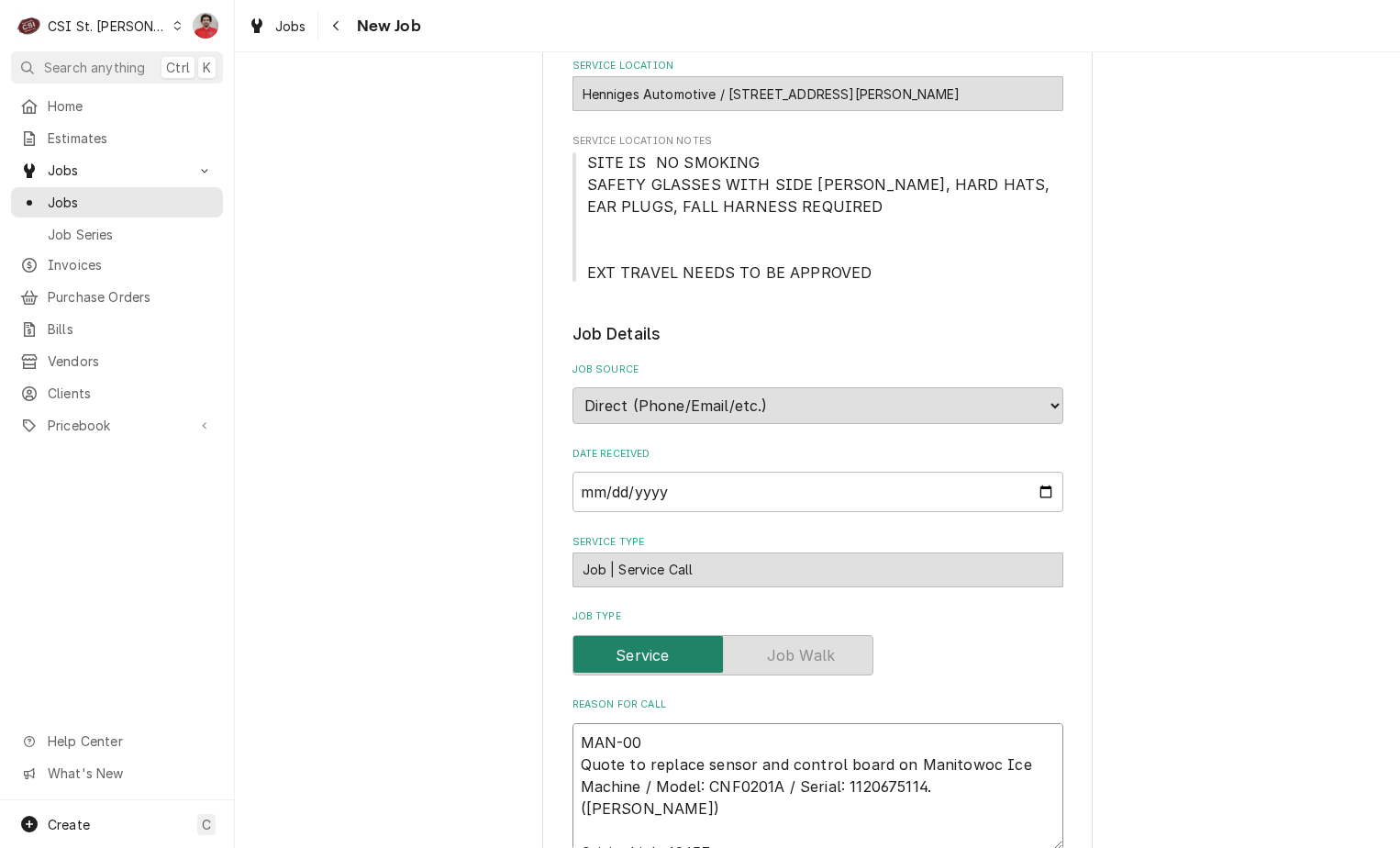
type textarea "x"
type textarea "MAN-000 Quote to replace sensor and control board on Manitowoc Ice Machine / Mo…"
type textarea "x"
type textarea "MAN-0000 Quote to replace sensor and control board on Manitowoc Ice Machine / M…"
type textarea "x"
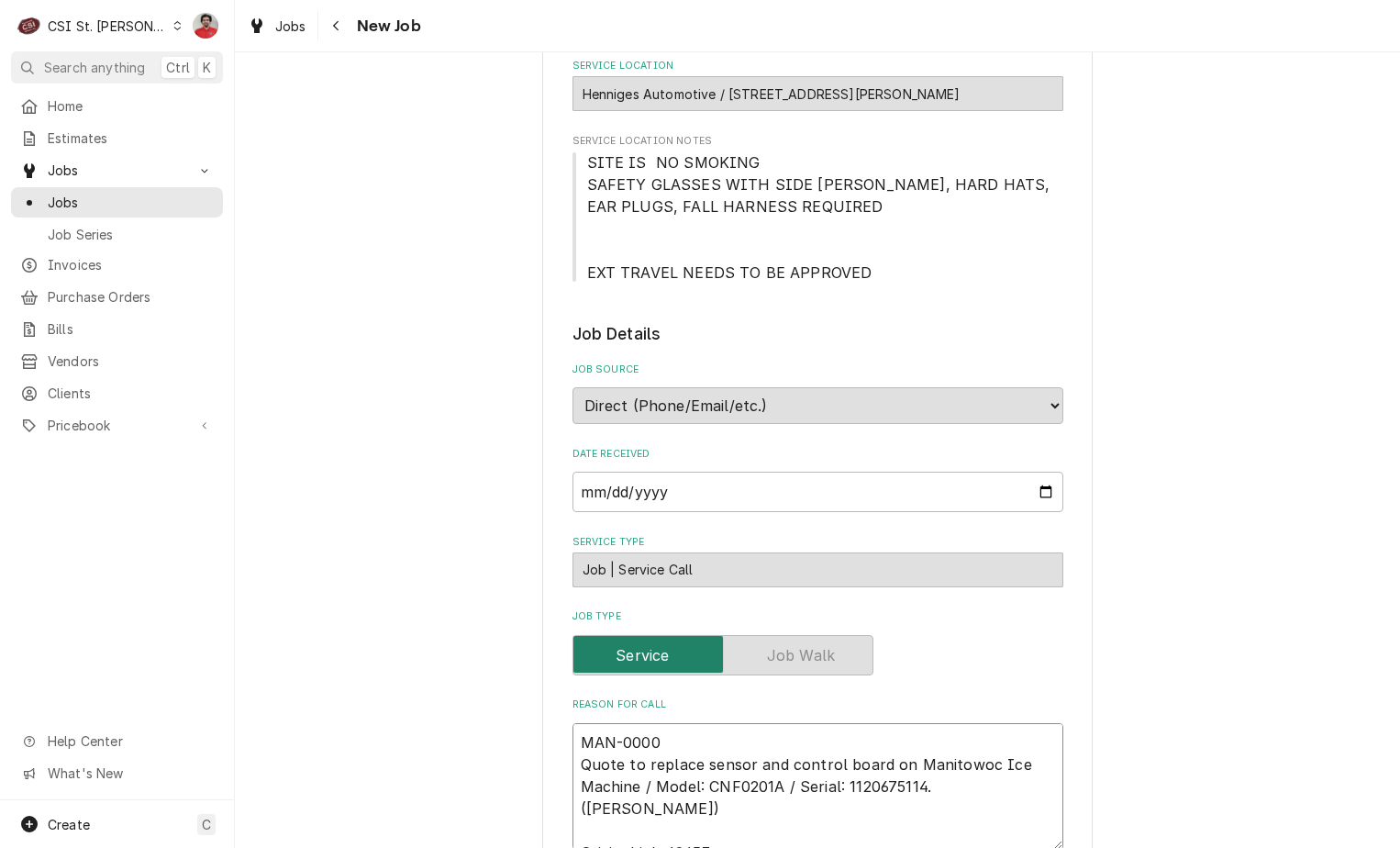
type textarea "MAN-00000 Quote to replace sensor and control board on Manitowoc Ice Machine / …"
type textarea "x"
type textarea "MAN-000008 Quote to replace sensor and control board on Manitowoc Ice Machine /…"
type textarea "x"
type textarea "MAN-0000081 Quote to replace sensor and control board on Manitowoc Ice Machine …"
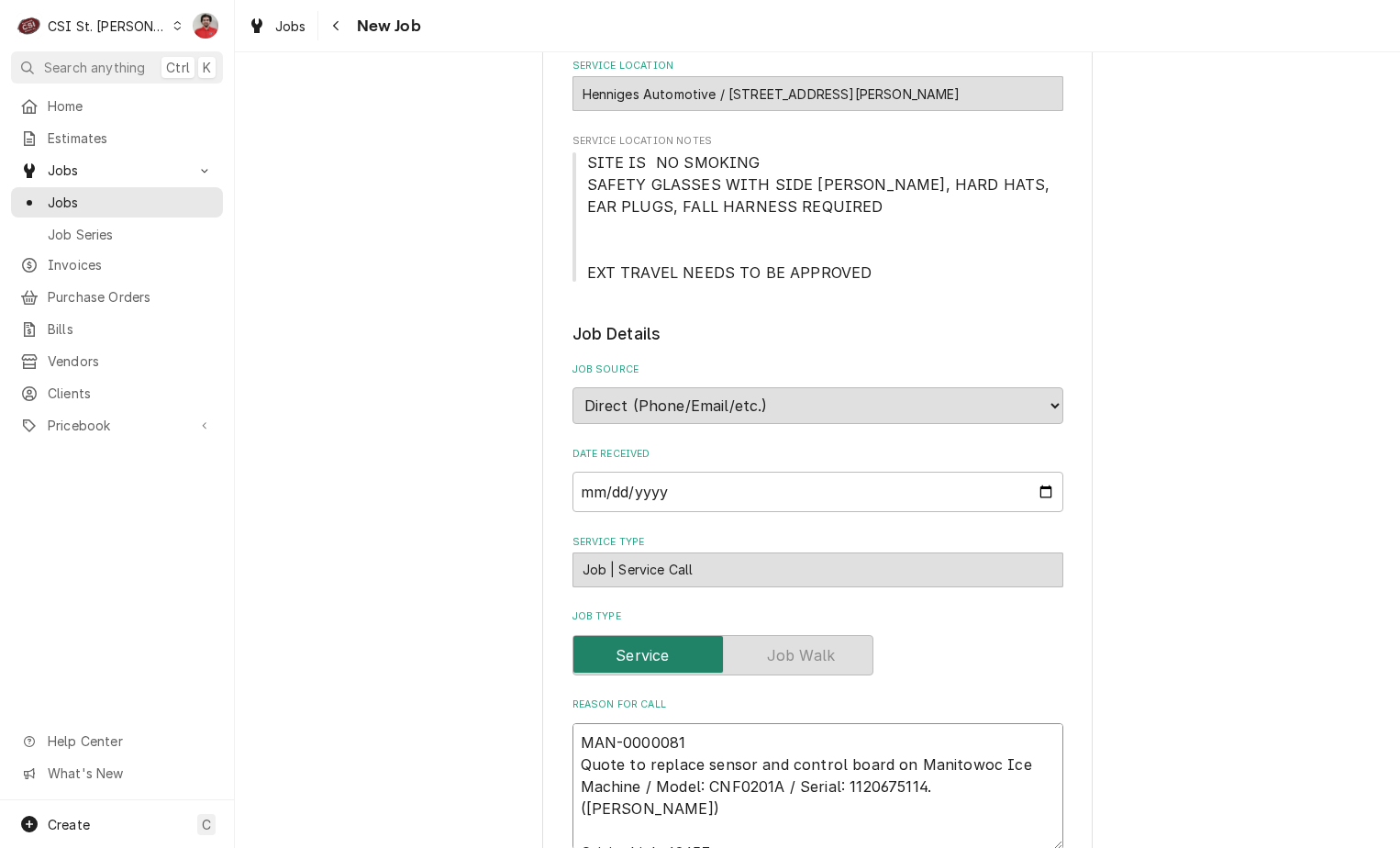
type textarea "x"
type textarea "MAN-00000817 Quote to replace sensor and control board on Manitowoc Ice Machine…"
type textarea "x"
type textarea "MAN-000008173 Quote to replace sensor and control board on Manitowoc Ice Machin…"
type textarea "x"
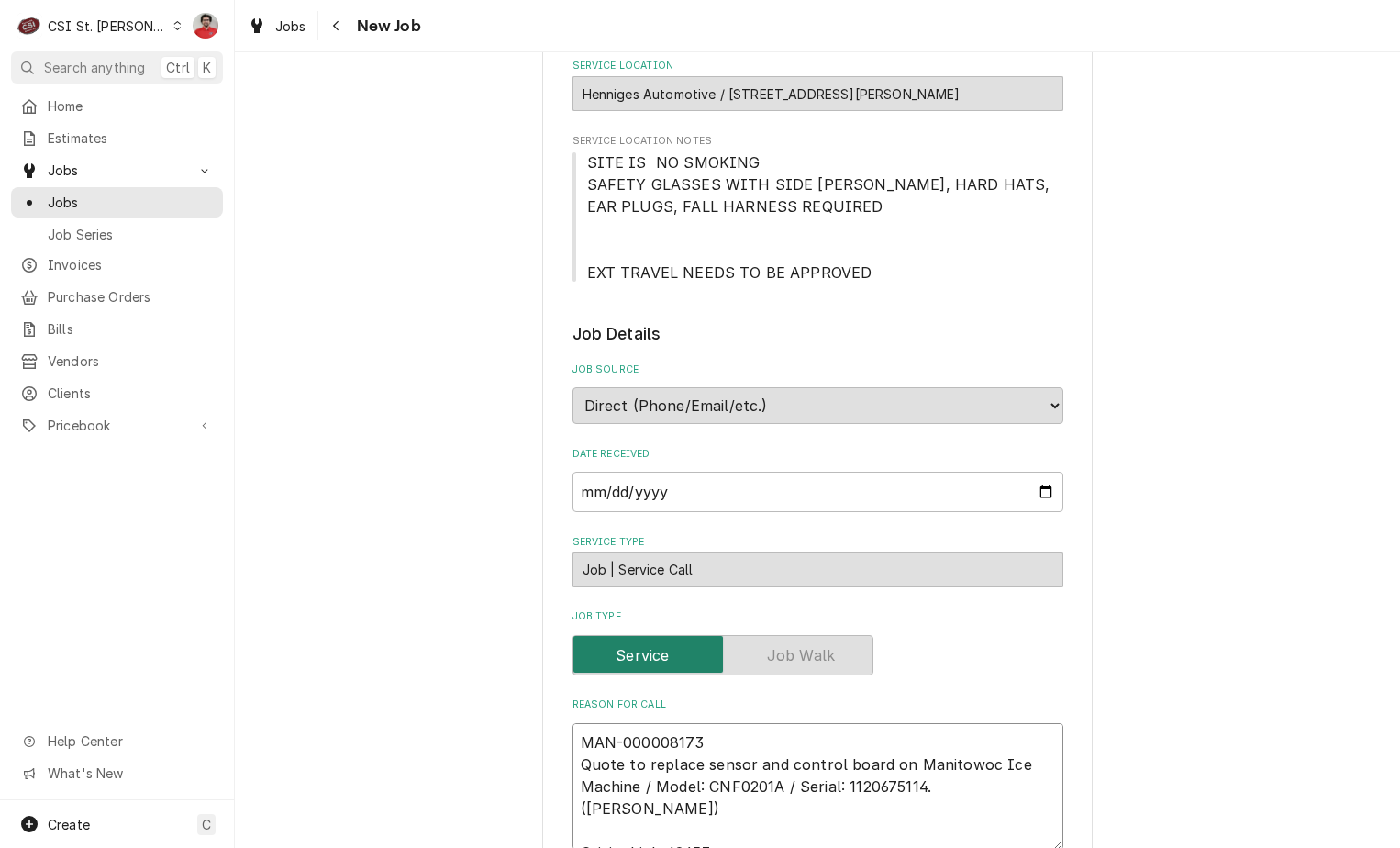
type textarea "MAN-000008173 Quote to replace sensor and control board on Manitowoc Ice Machin…"
type textarea "x"
type textarea "MAN-000008173 a Quote to replace sensor and control board on Manitowoc Ice Mach…"
type textarea "x"
type textarea "MAN-000008173 an Quote to replace sensor and control board on Manitowoc Ice Mac…"
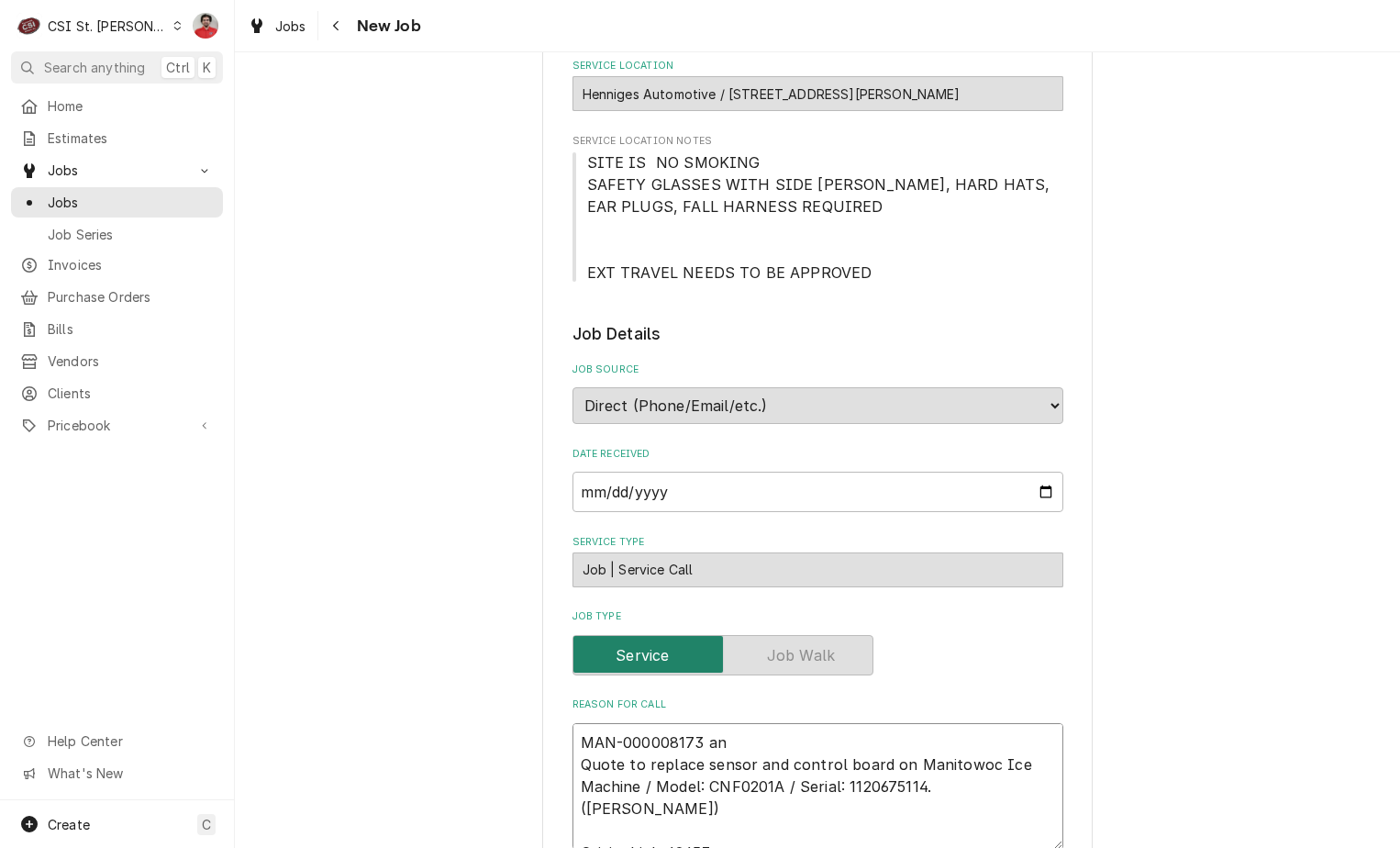
type textarea "x"
type textarea "MAN-000008173 and Quote to replace sensor and control board on Manitowoc Ice Ma…"
type textarea "x"
type textarea "MAN-000008173 and M Quote to replace sensor and control board on Manitowoc Ice …"
type textarea "x"
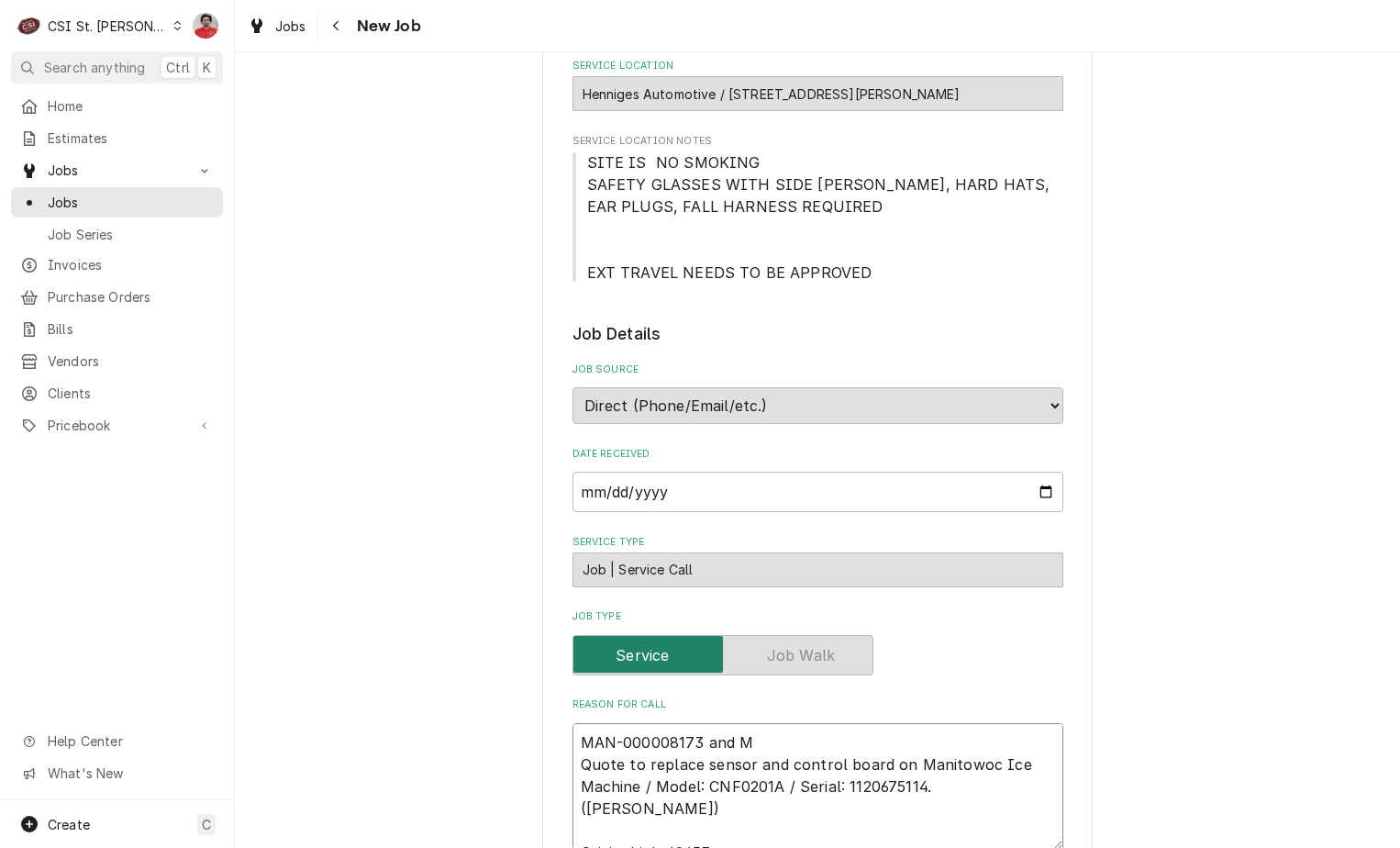
type textarea "MAN-000008173 and MA Quote to replace sensor and control board on Manitowoc Ice…"
type textarea "x"
type textarea "MAN-000008173 and MAN Quote to replace sensor and control board on Manitowoc Ic…"
type textarea "x"
type textarea "MAN-000008173 and MAN0 Quote to replace sensor and control board on Manitowoc I…"
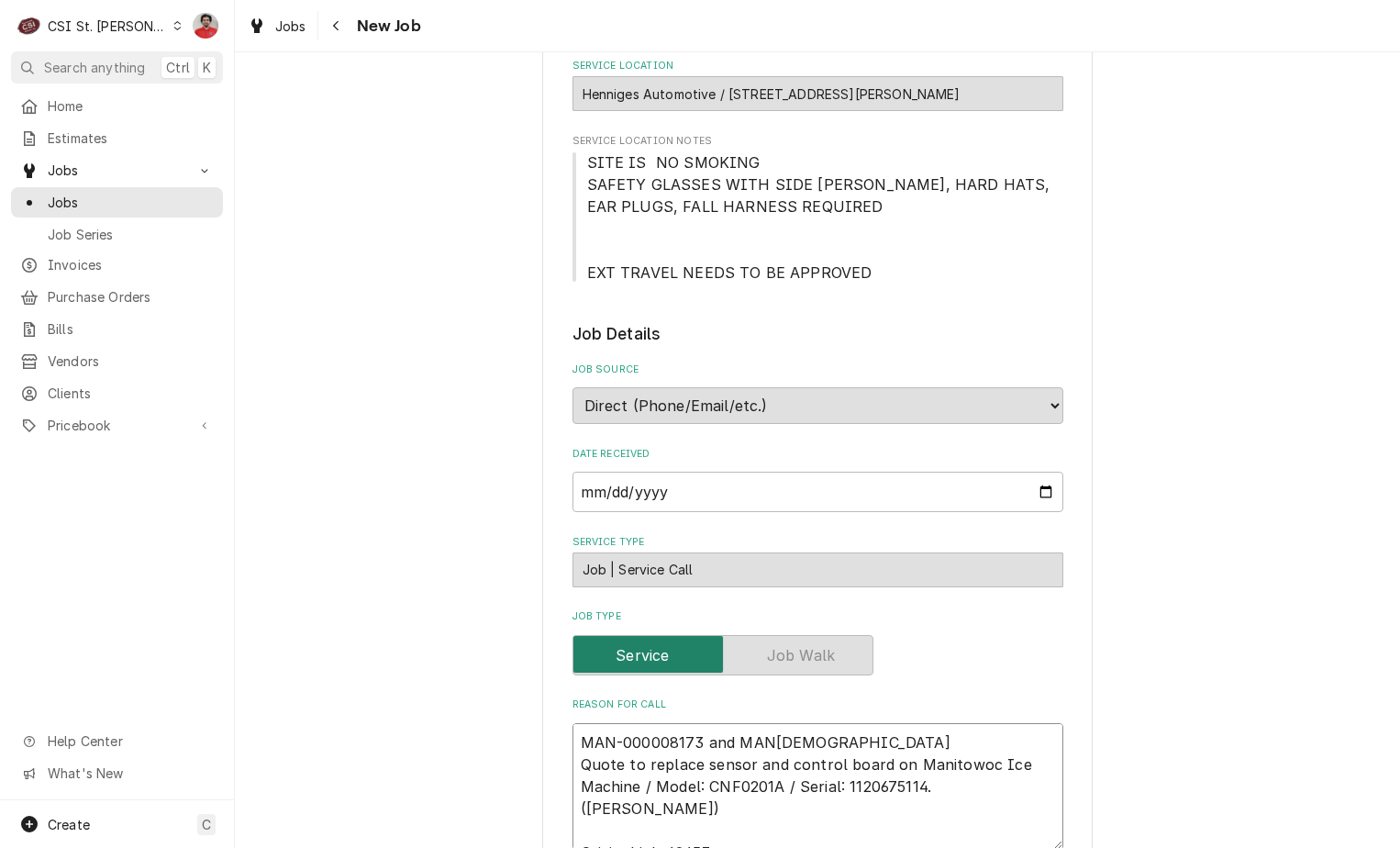
type textarea "x"
type textarea "MAN-000008173 and MAN00 Quote to replace sensor and control board on Manitowoc …"
type textarea "x"
type textarea "MAN-000008173 and MAN000 Quote to replace sensor and control board on Manitowoc…"
type textarea "x"
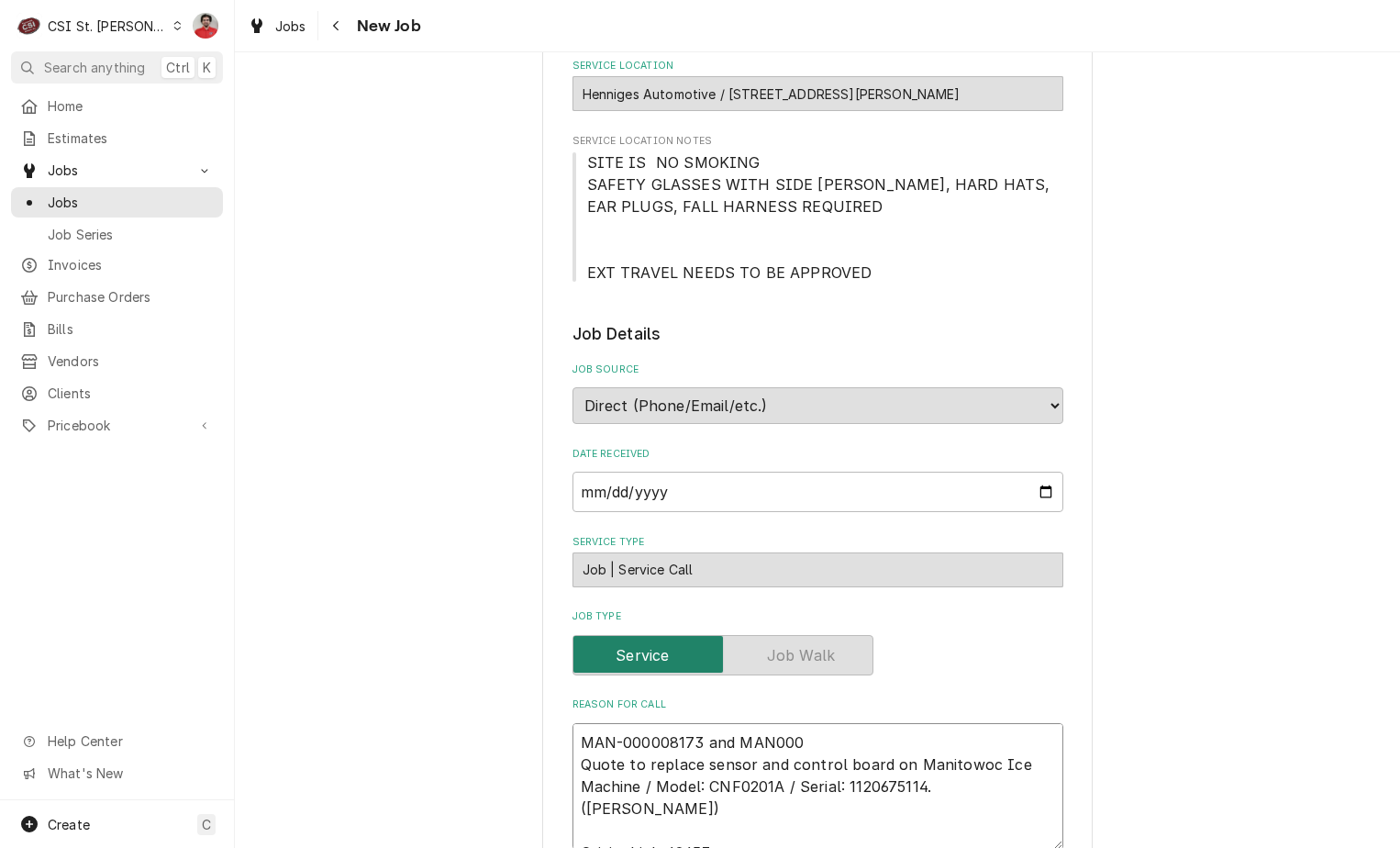
type textarea "MAN-000008173 and MAN0000 Quote to replace sensor and control board on Manitowo…"
type textarea "x"
type textarea "MAN-000008173 and MAN00000 Quote to replace sensor and control board on Manitow…"
type textarea "x"
type textarea "MAN-000008173 and MAN000000 Quote to replace sensor and control board on Manito…"
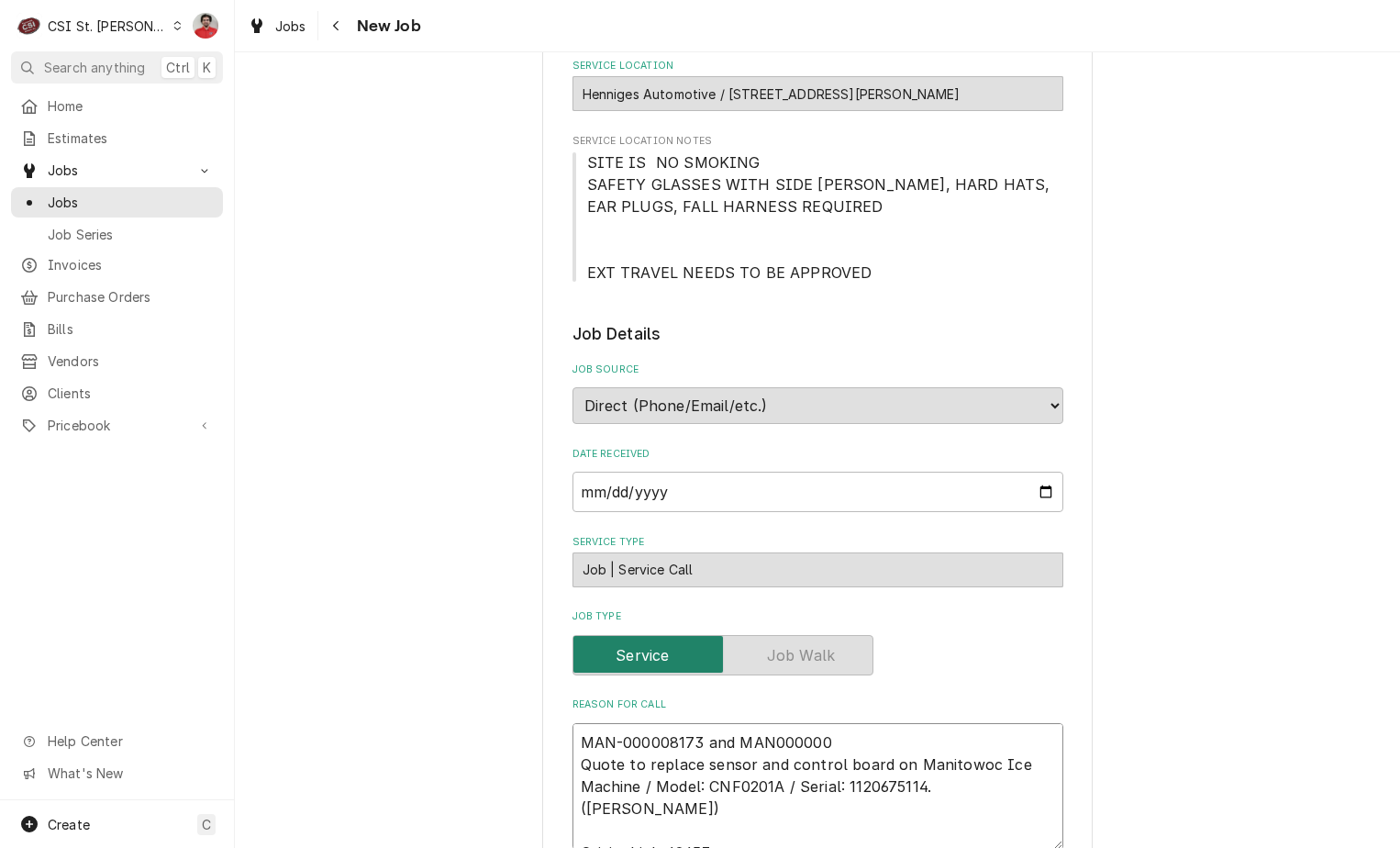
type textarea "x"
type textarea "MAN-000008173 and MAN0000003 Quote to replace sensor and control board on Manit…"
type textarea "x"
type textarea "MAN-000008173 and MAN00000030 Quote to replace sensor and control board on Mani…"
type textarea "x"
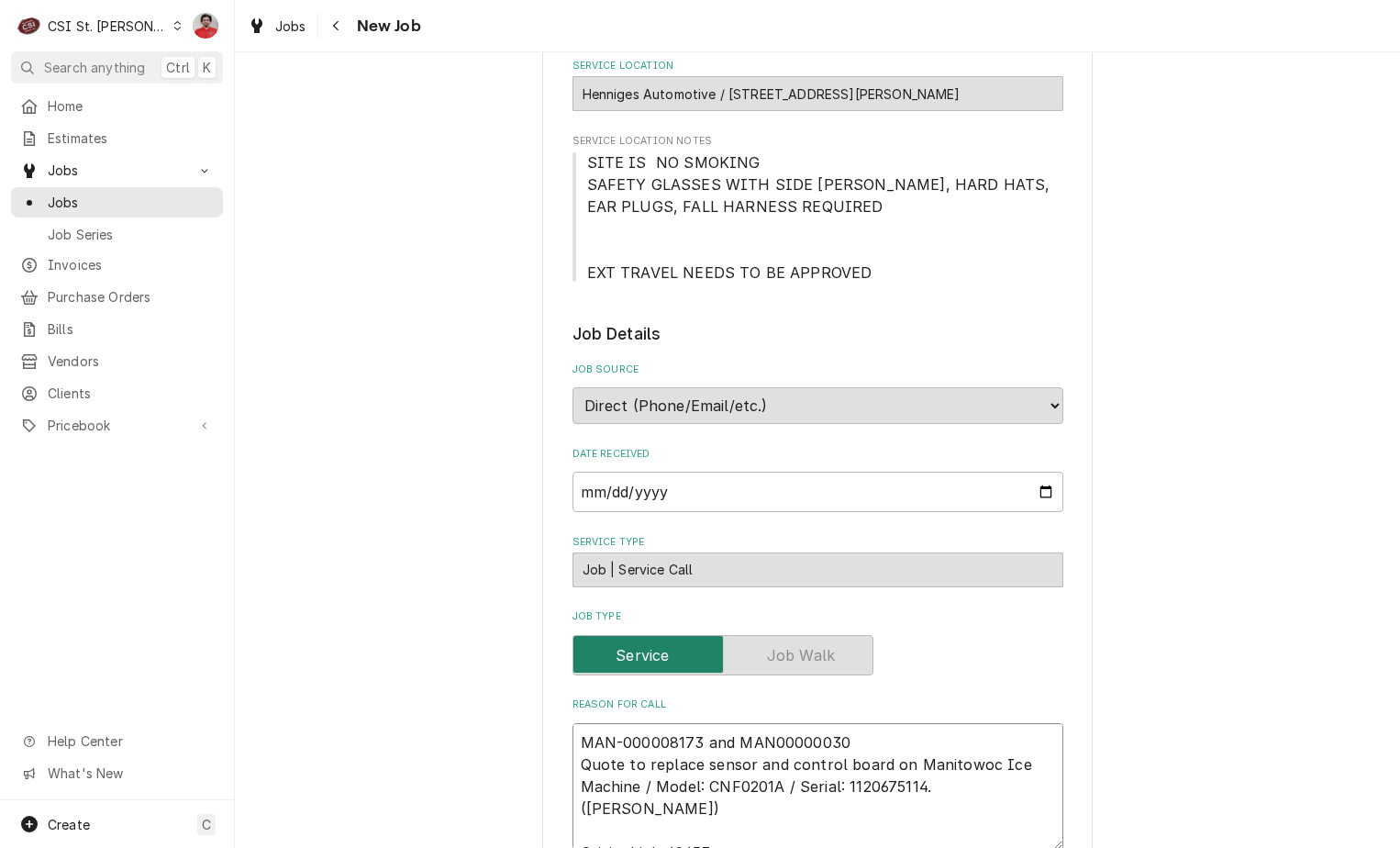
type textarea "MAN-000008173 and MAN000000308 Quote to replace sensor and control board on Man…"
type textarea "x"
type textarea "MAN-000008173 and MAN000000308 Quote to replace sensor and control board on Man…"
type textarea "x"
type textarea "MAN-000008173 and MAN000000308 r Quote to replace sensor and control board on M…"
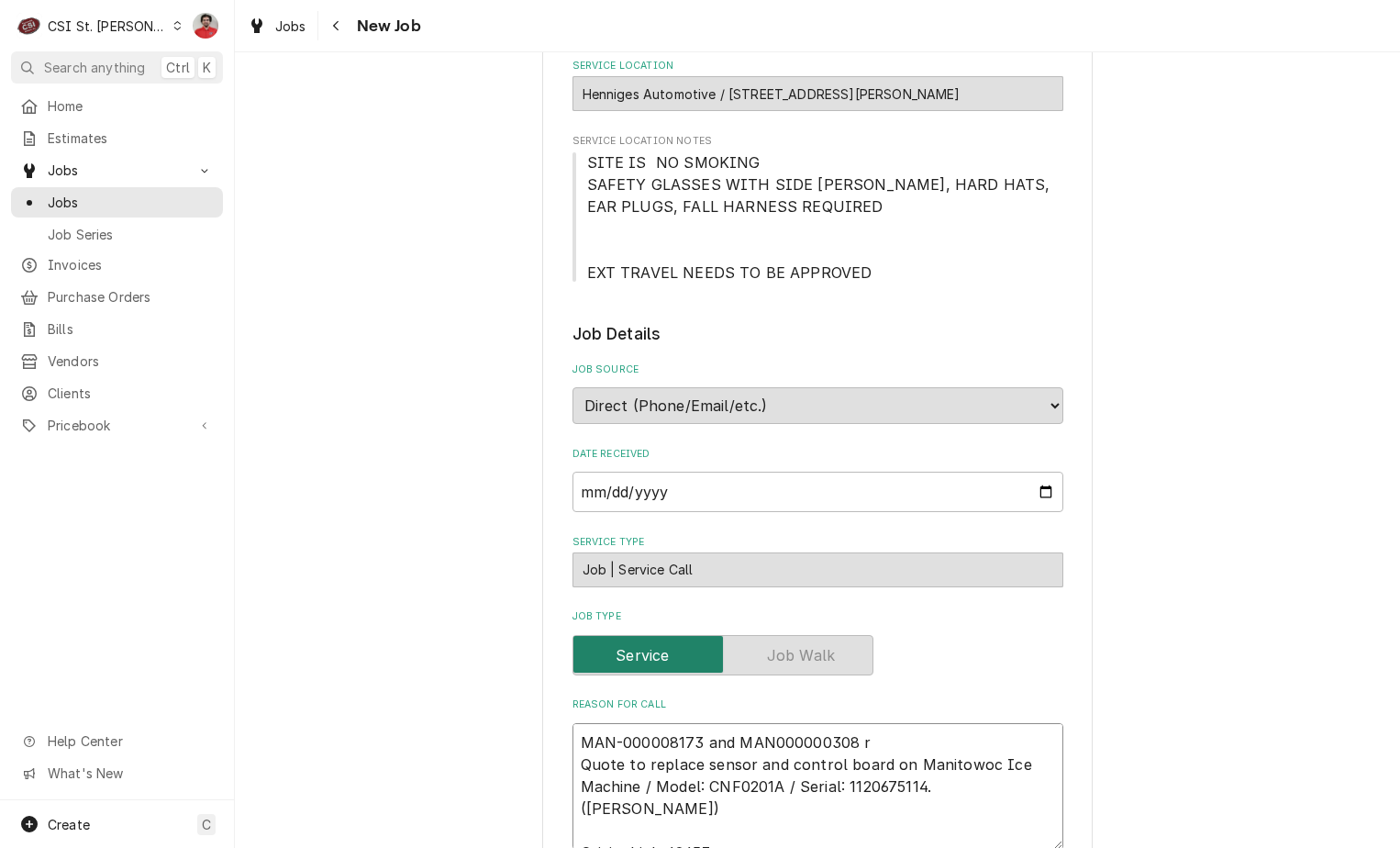
type textarea "x"
type textarea "MAN-000008173 and MAN000000308 re Quote to replace sensor and control board on …"
type textarea "x"
type textarea "MAN-000008173 and MAN000000308 rec Quote to replace sensor and control board on…"
click at [769, 738] on textarea "MAN-000008173 and MAN000000308 rec Quote to replace sensor and control board on…" at bounding box center [819, 786] width 491 height 127
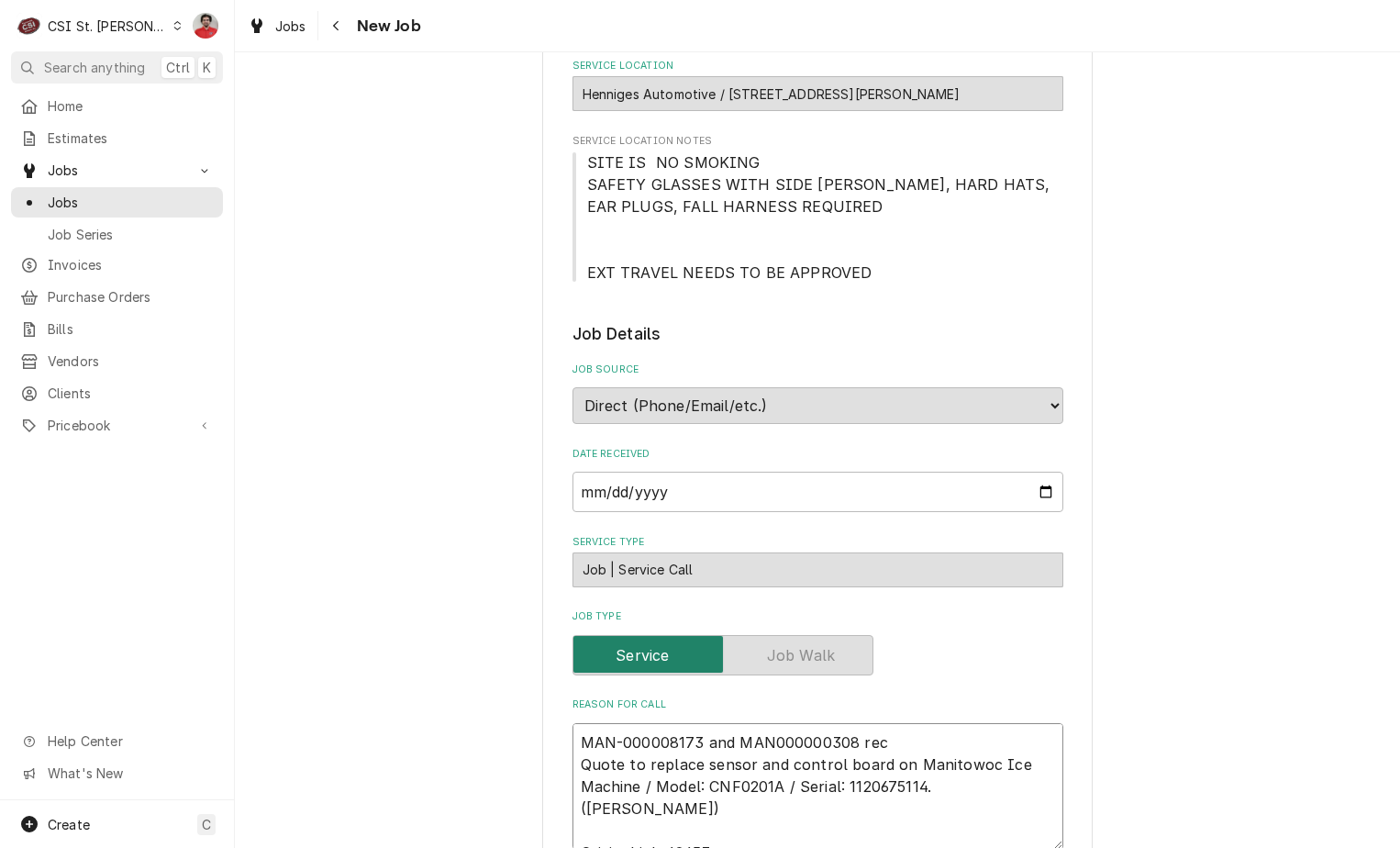
type textarea "x"
type textarea "MAN-000008173 and MAN-000000308 rec Quote to replace sensor and control board o…"
type textarea "x"
type textarea "MAN-000008173 and MAN-000000308 rec Quote to replace sensor and control board o…"
type textarea "x"
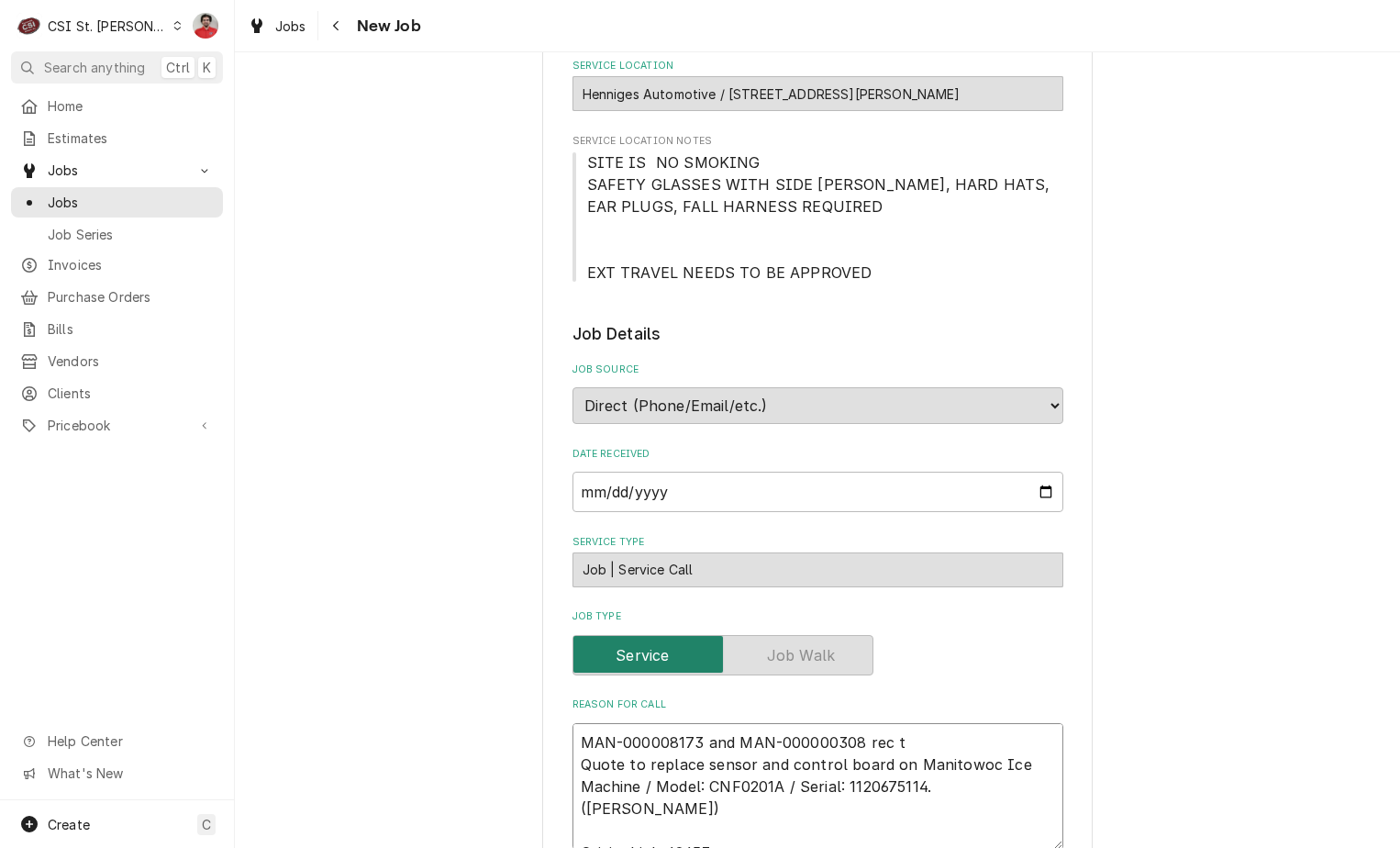
type textarea "MAN-000008173 and MAN-000000308 rec to Quote to replace sensor and control boar…"
type textarea "x"
type textarea "MAN-000008173 and MAN-000000308 rec to Quote to replace sensor and control boar…"
type textarea "x"
type textarea "MAN-000008173 and MAN-000000308 rec to T Quote to replace sensor and control bo…"
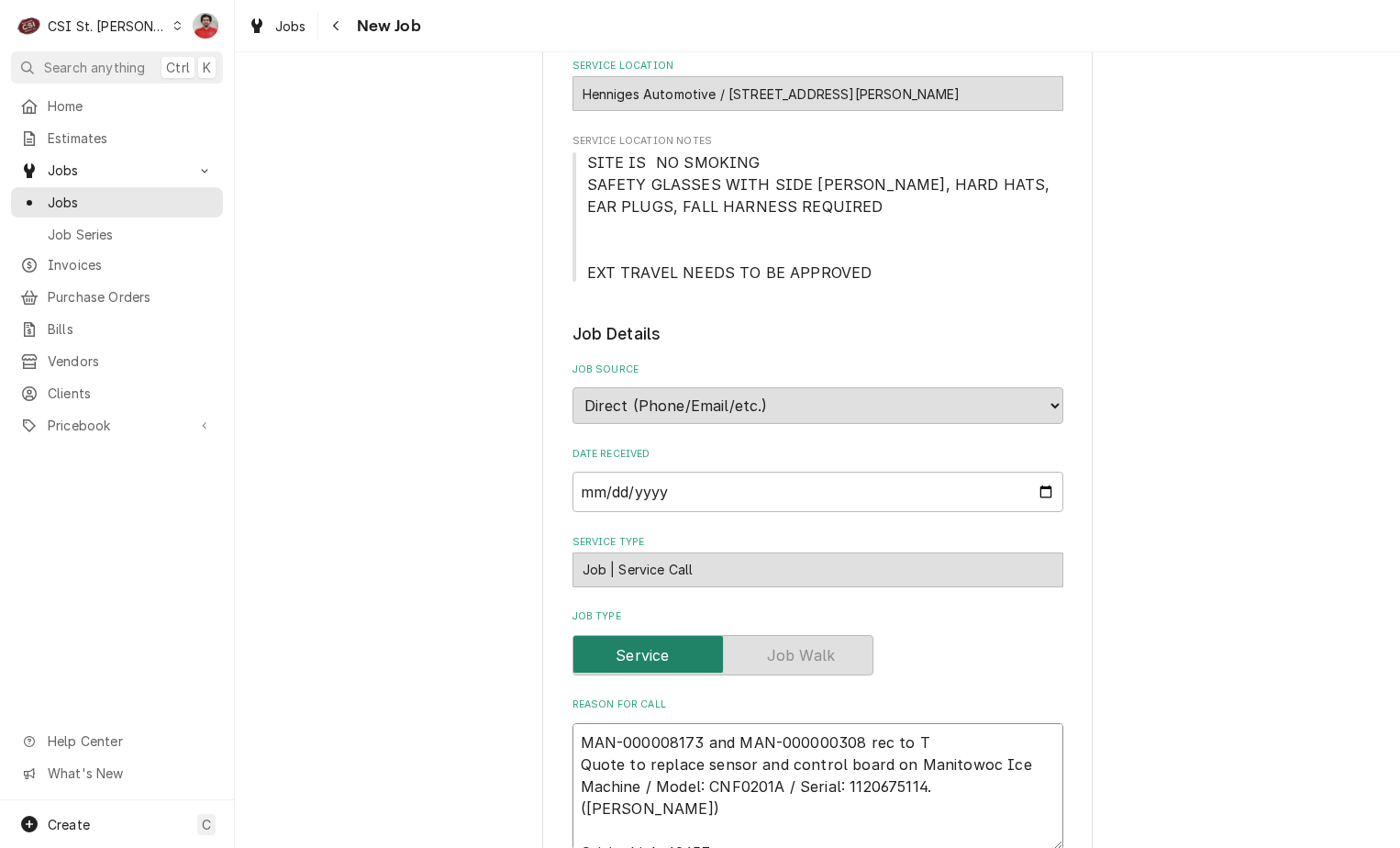
type textarea "x"
type textarea "MAN-000008173 and MAN-000000308 rec to To Quote to replace sensor and control b…"
type textarea "x"
type textarea "MAN-000008173 and MAN-000000308 rec to Tom Quote to replace sensor and control …"
type textarea "x"
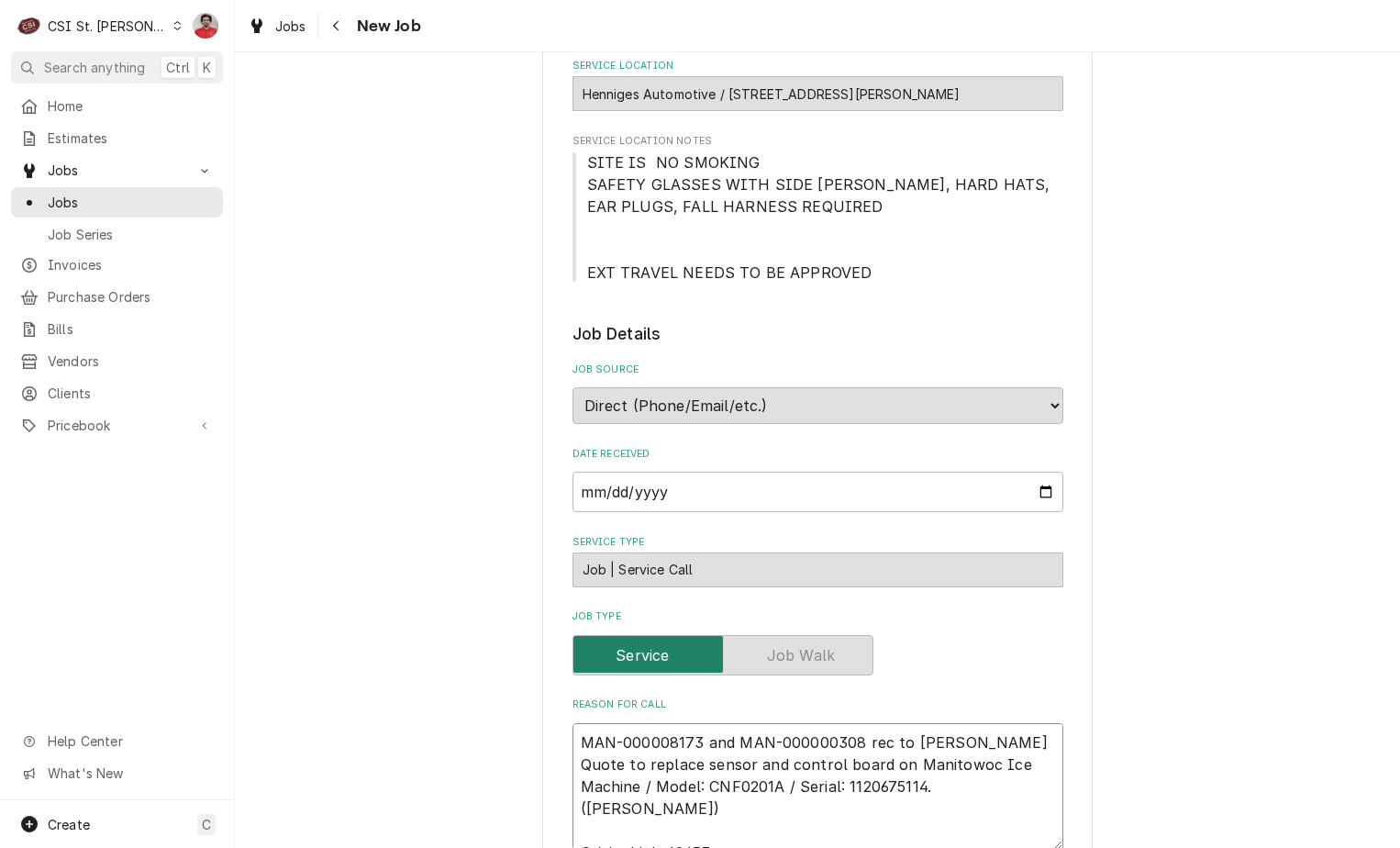
type textarea "MAN-000008173 and MAN-000000308 rec to Tom Quote to replace sensor and control …"
type textarea "x"
type textarea "MAN-000008173 and MAN-000000308 rec to Tom L Quote to replace sensor and contro…"
type textarea "x"
type textarea "MAN-000008173 and MAN-000000308 rec to Tom L's Quote to replace sensor and cont…"
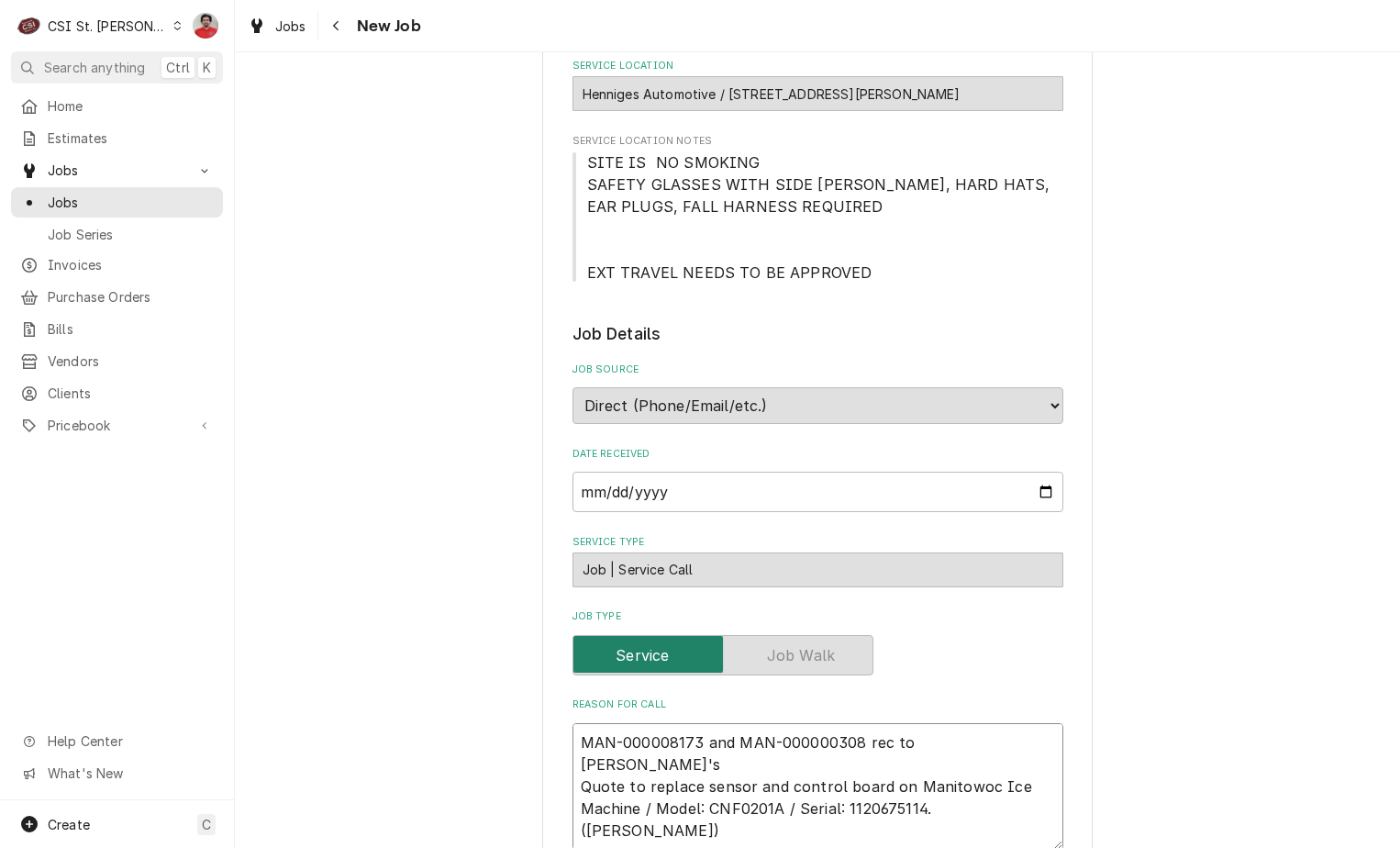
type textarea "x"
type textarea "MAN-000008173 and MAN-000000308 rec to Tom L's Quote to replace sensor and cont…"
type textarea "x"
type textarea "MAN-000008173 and MAN-000000308 rec to Tom L's s Quote to replace sensor and co…"
type textarea "x"
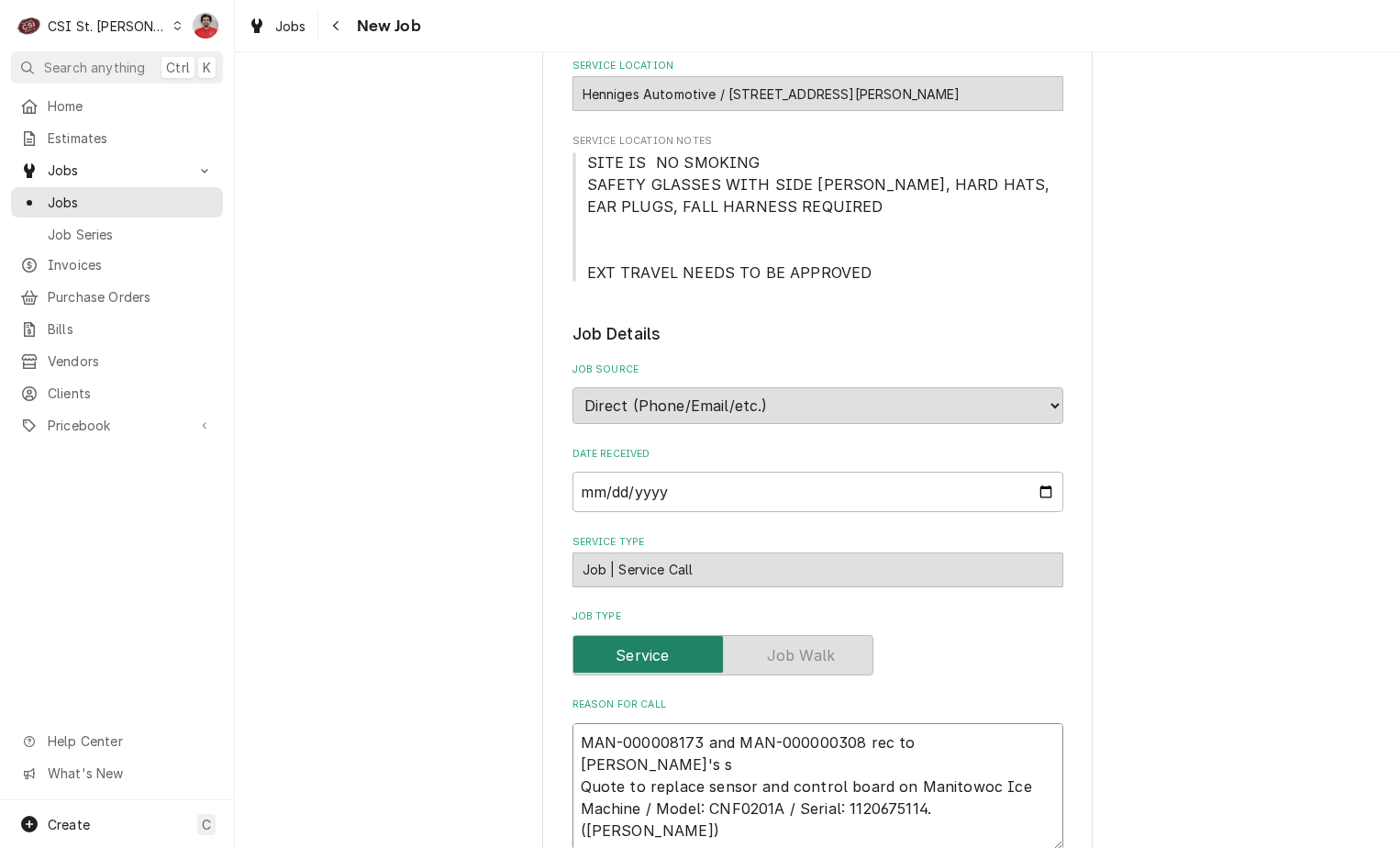
type textarea "MAN-000008173 and MAN-000000308 rec to Tom L's sh Quote to replace sensor and c…"
type textarea "x"
type textarea "MAN-000008173 and MAN-000000308 rec to Tom L's she Quote to replace sensor and …"
type textarea "x"
type textarea "MAN-000008173 and MAN-000000308 rec to Tom L's shel Quote to replace sensor and…"
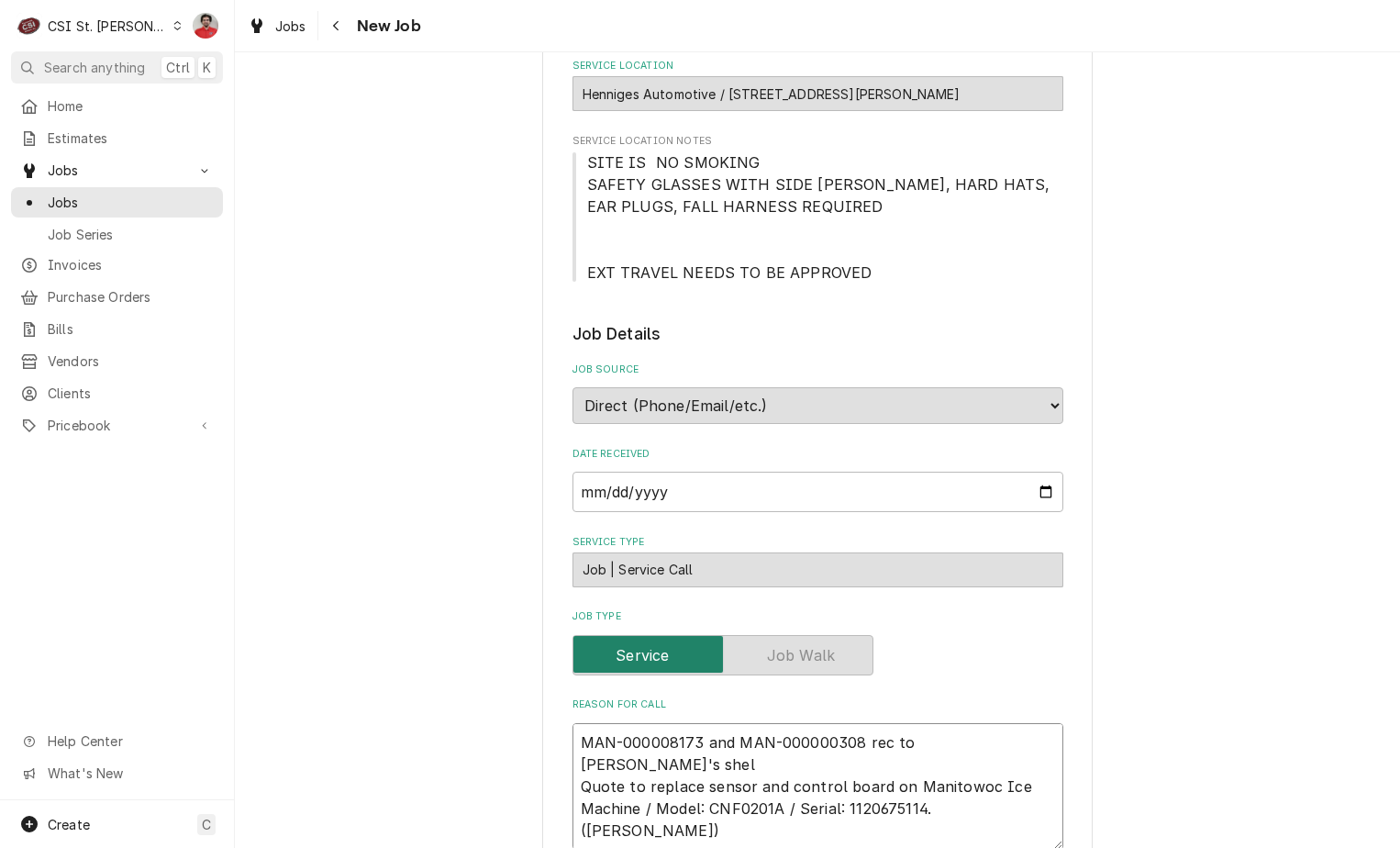
type textarea "x"
type textarea "MAN-000008173 and MAN-000000308 rec to Tom L's shelf Quote to replace sensor an…"
type textarea "x"
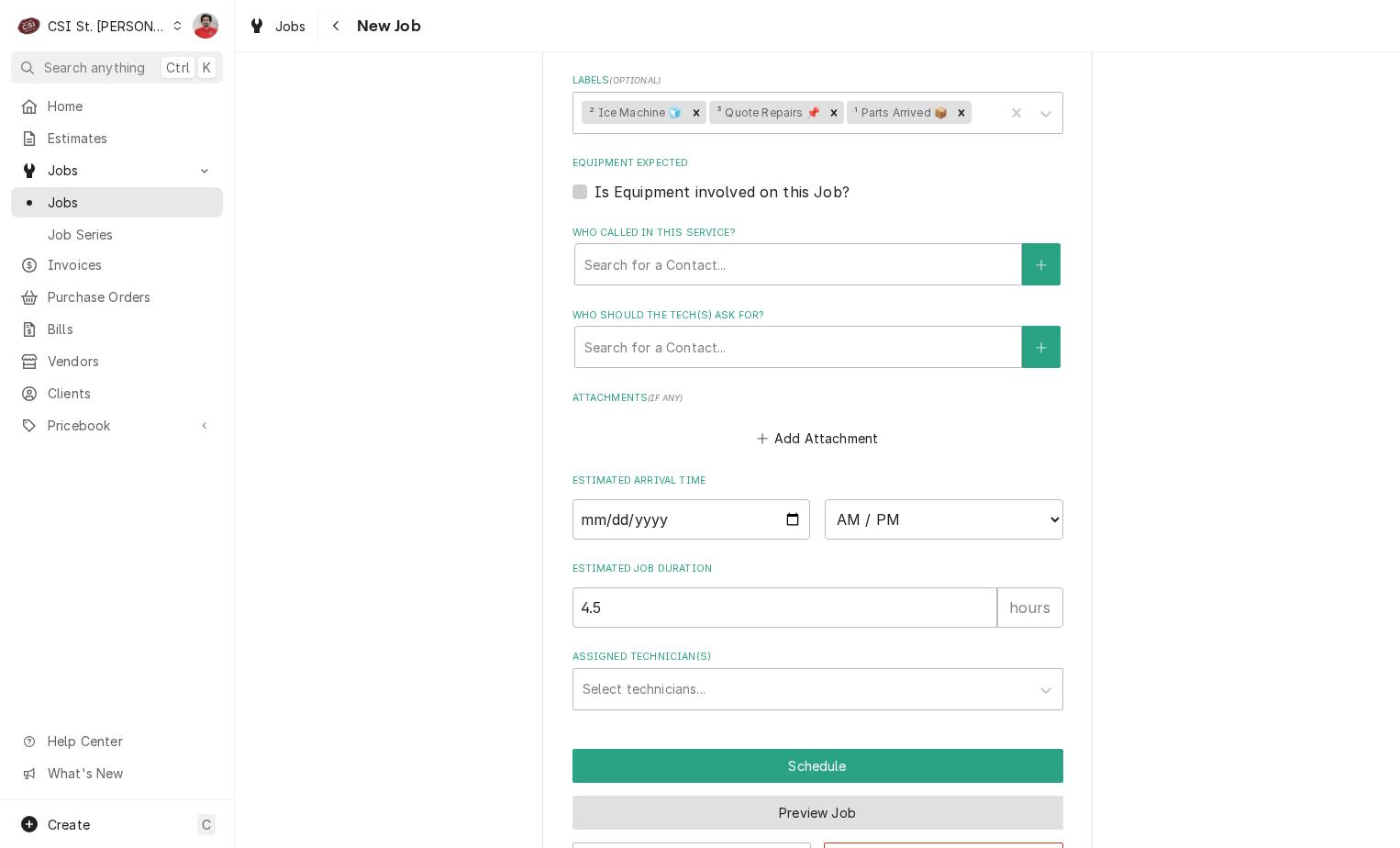
scroll to position [1399, 0]
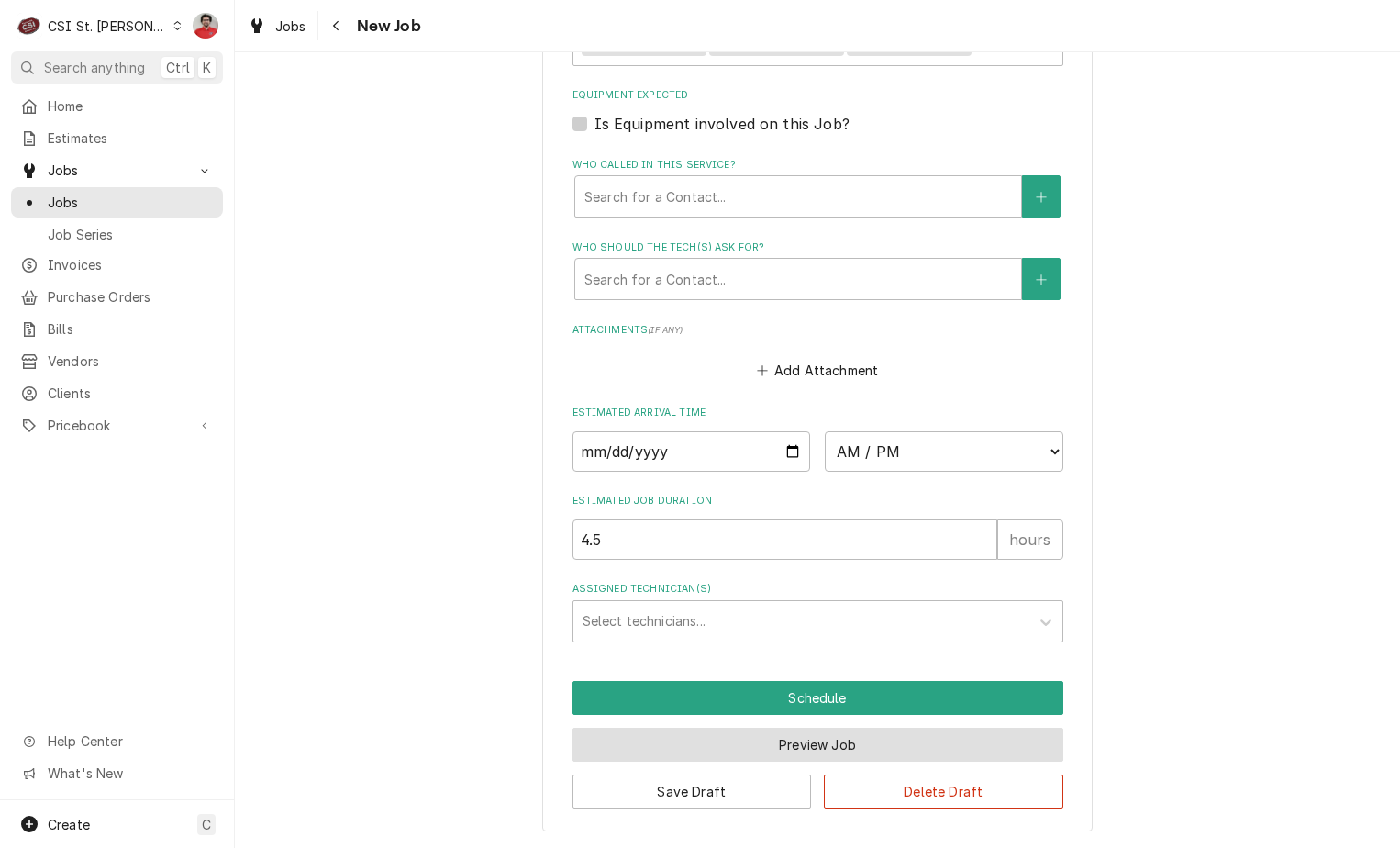
type textarea "MAN-000008173 and MAN-000000308 rec to Tom L's shelf Quote to replace sensor an…"
click at [755, 734] on button "Preview Job" at bounding box center [819, 744] width 491 height 34
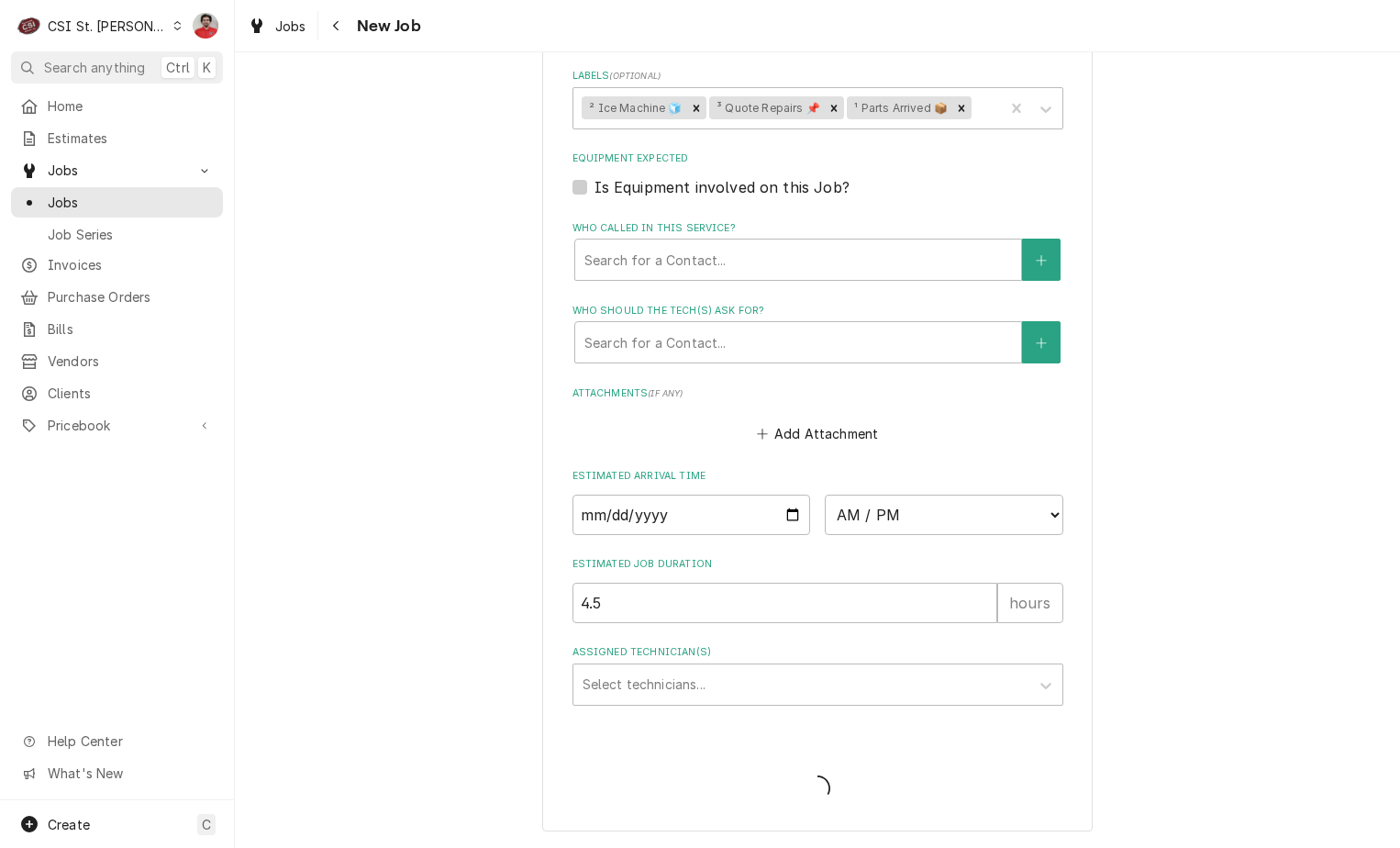
type textarea "x"
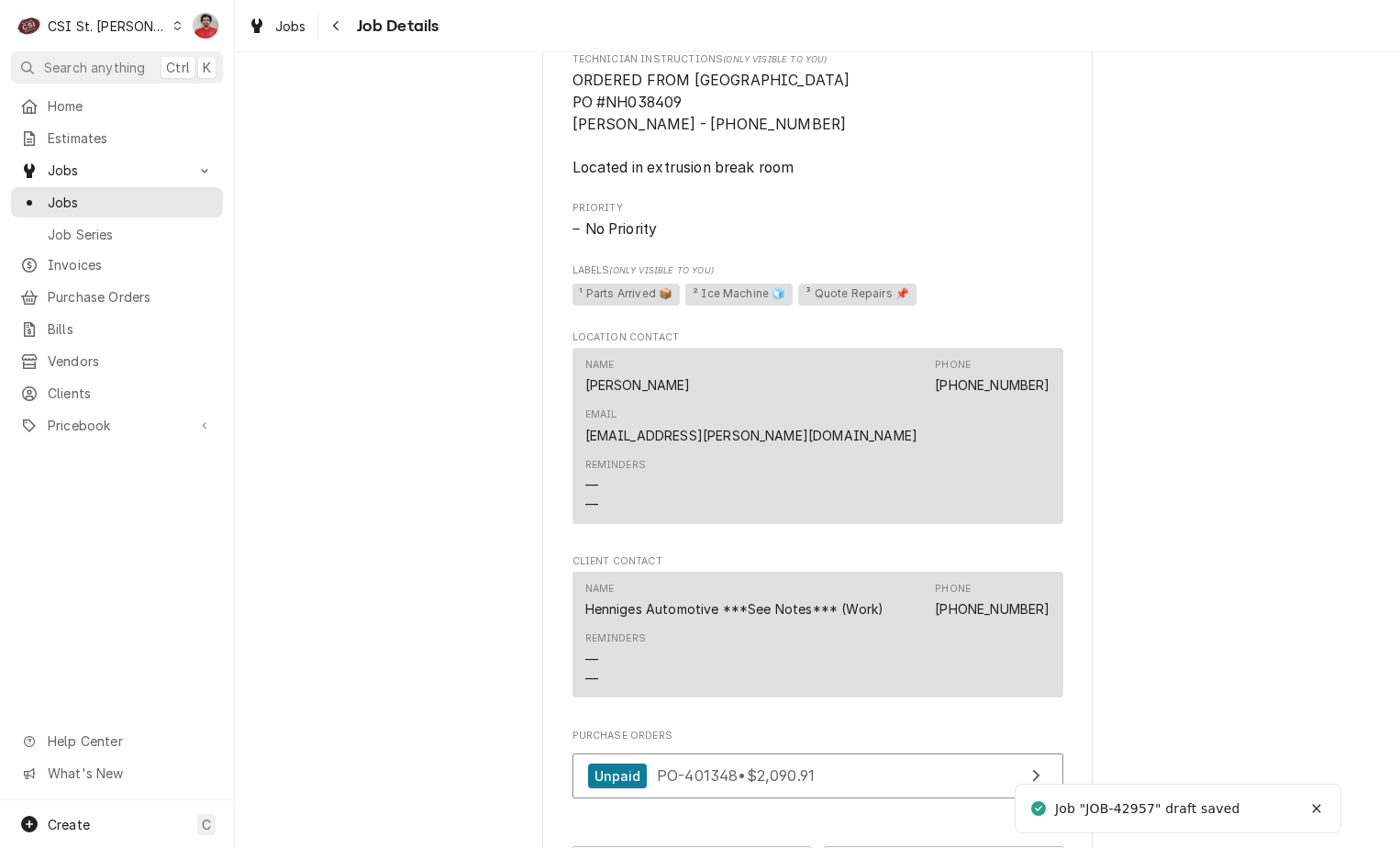
scroll to position [1348, 0]
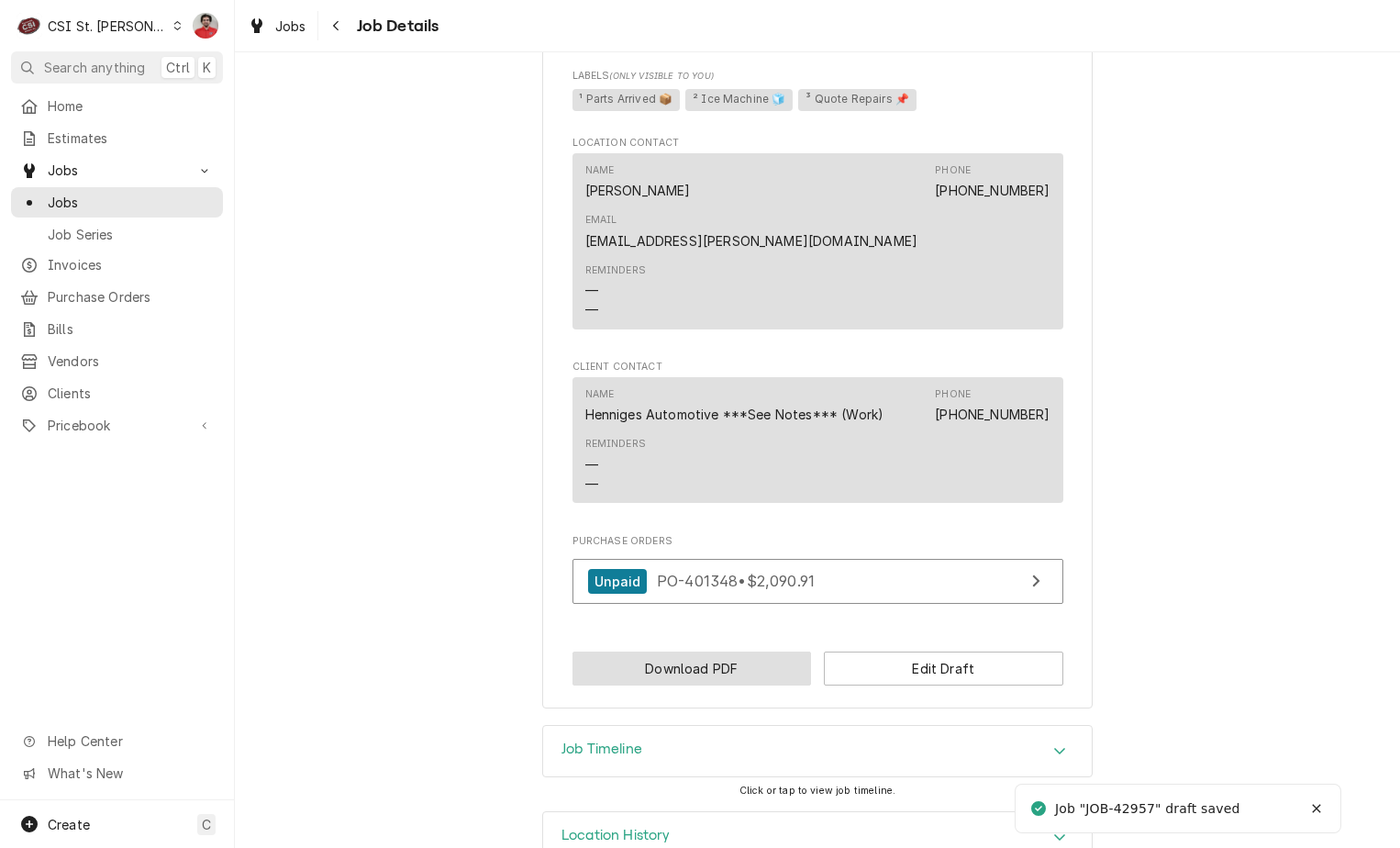
click at [745, 652] on button "Download PDF" at bounding box center [693, 668] width 239 height 34
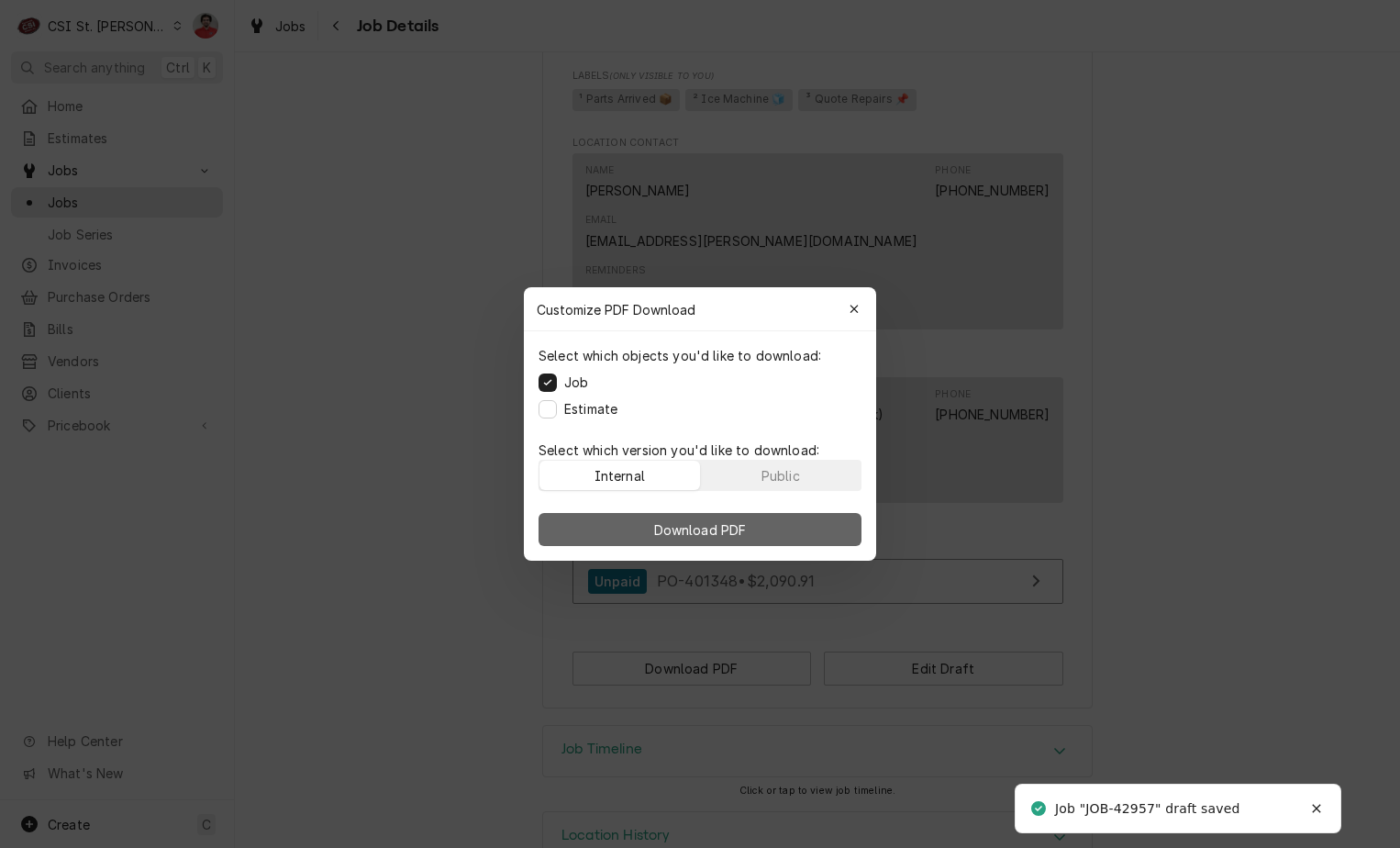
click at [737, 537] on span "Download PDF" at bounding box center [701, 529] width 100 height 19
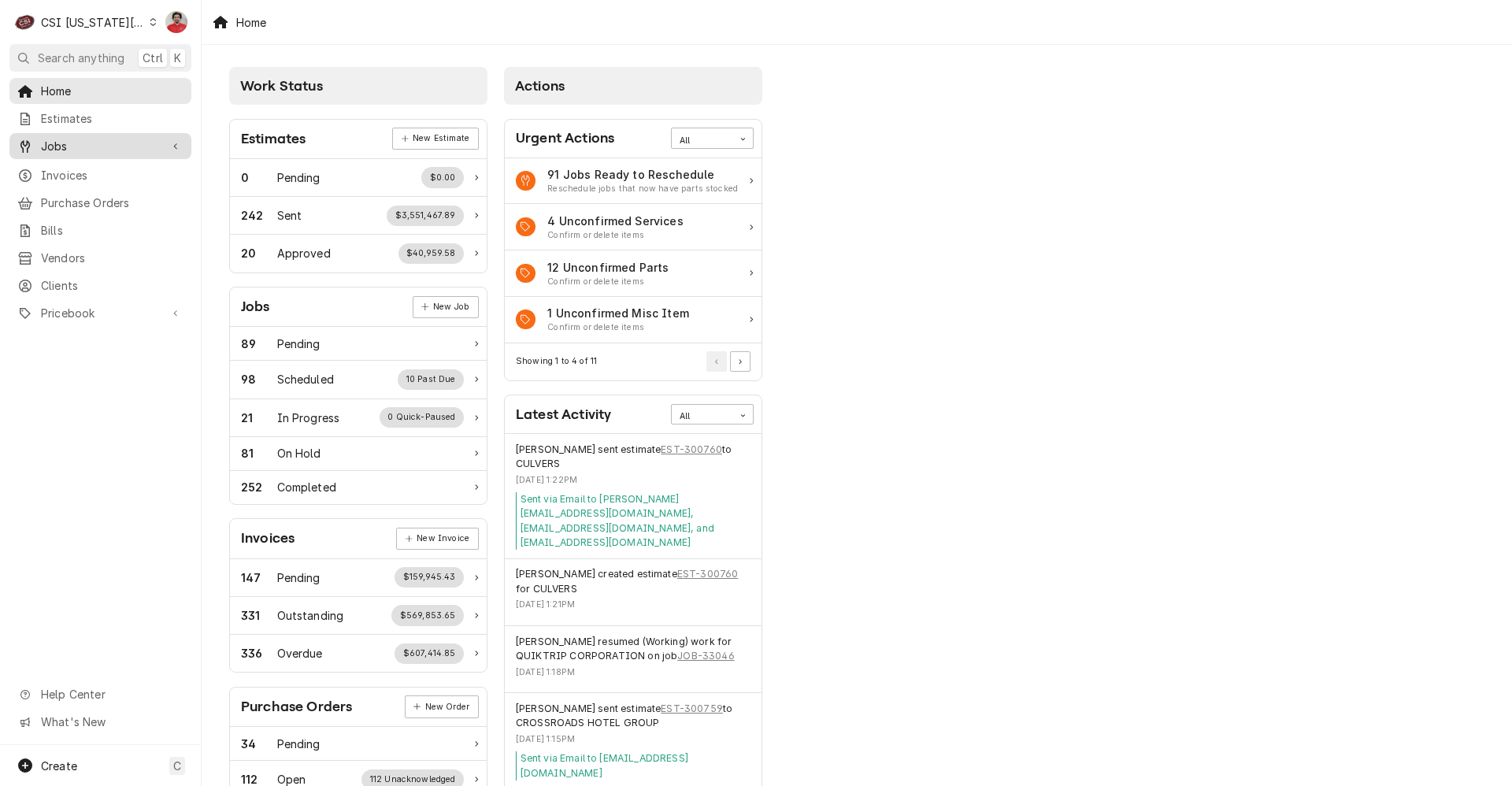
click at [84, 138] on span "Jobs" at bounding box center [99, 146] width 119 height 17
click at [87, 171] on span "Jobs" at bounding box center [111, 173] width 142 height 17
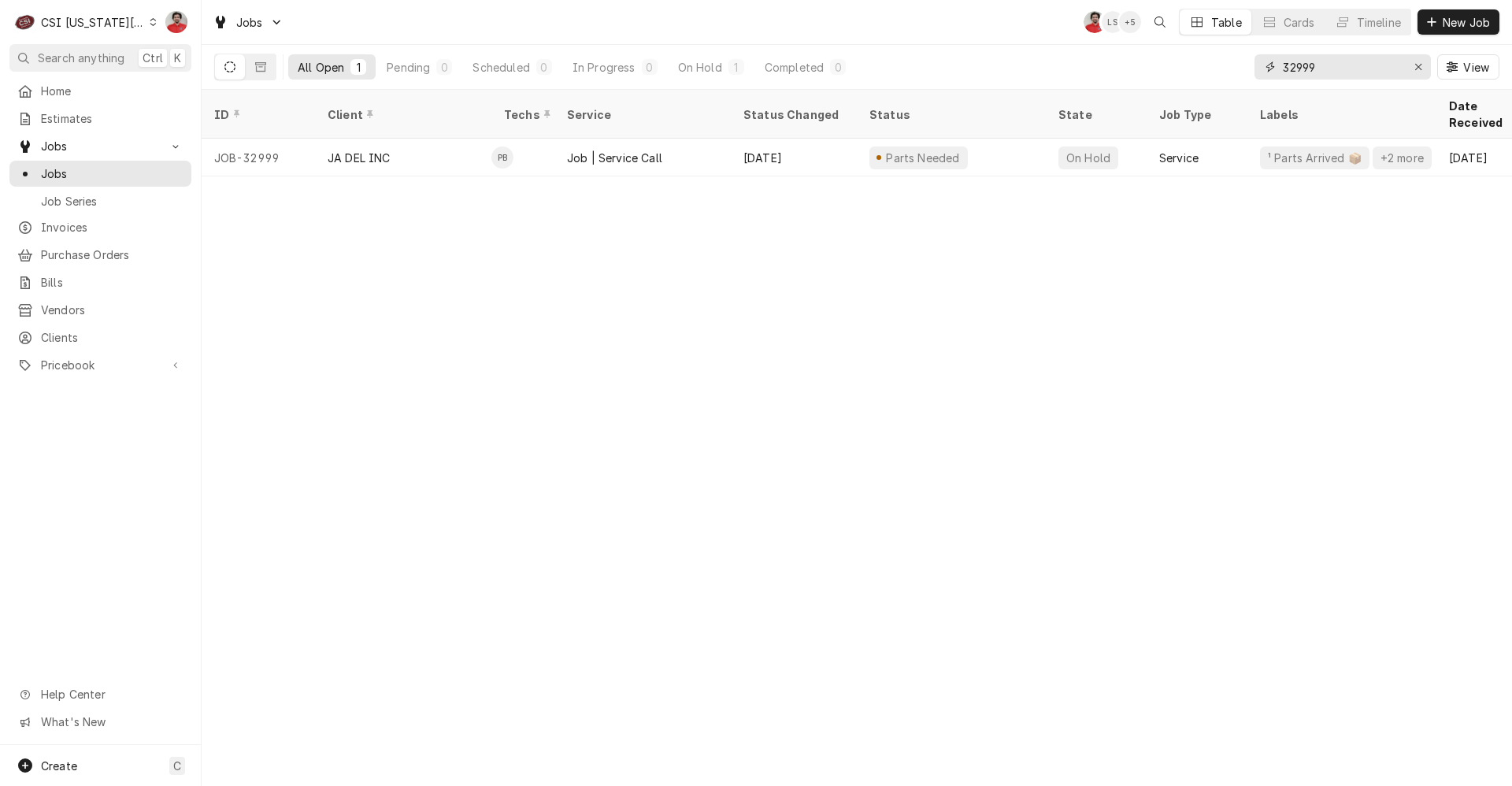
click at [1373, 64] on input "32999" at bounding box center [1342, 67] width 118 height 25
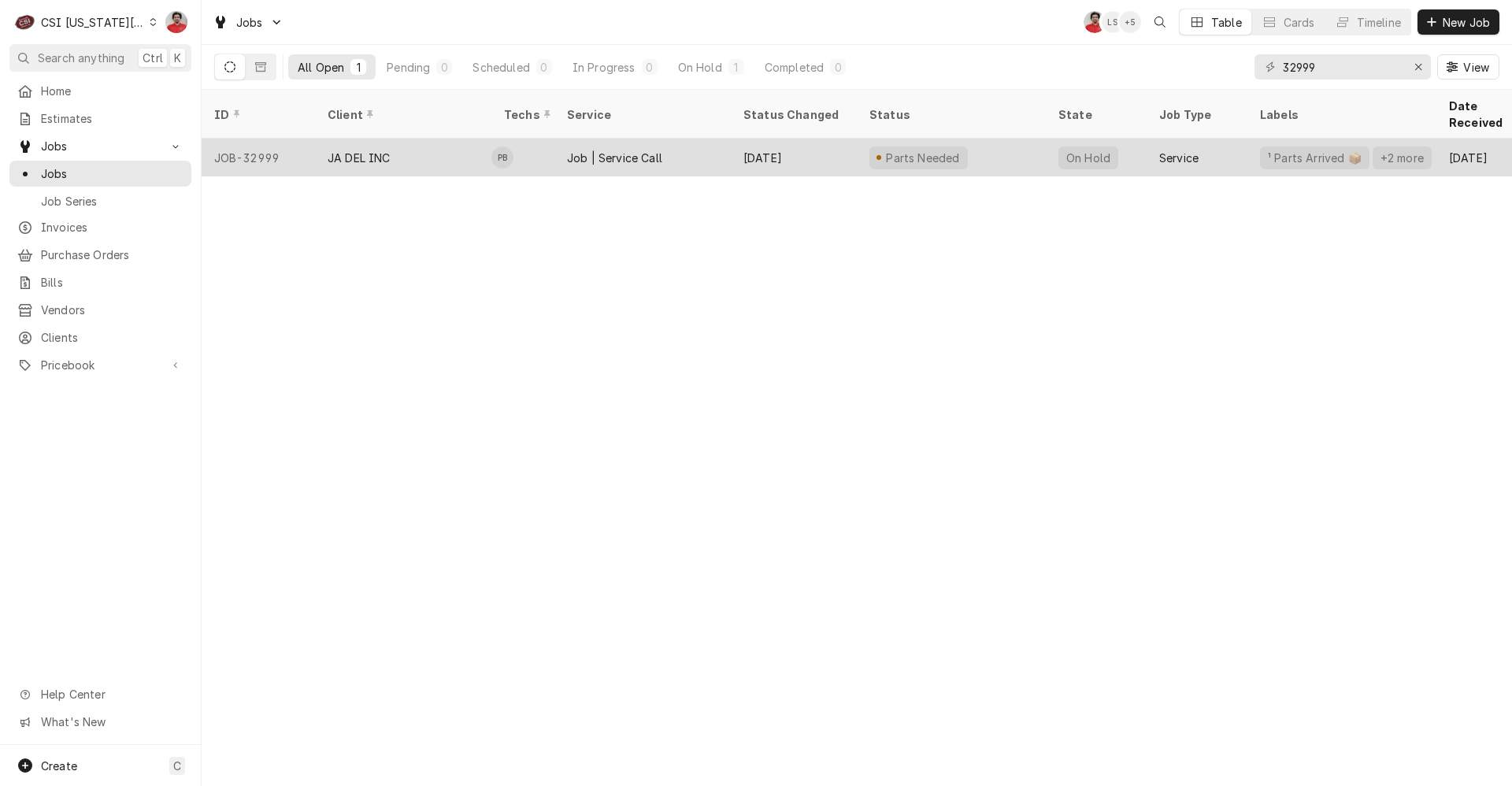
click at [1010, 143] on div "Parts Needed" at bounding box center [952, 158] width 189 height 38
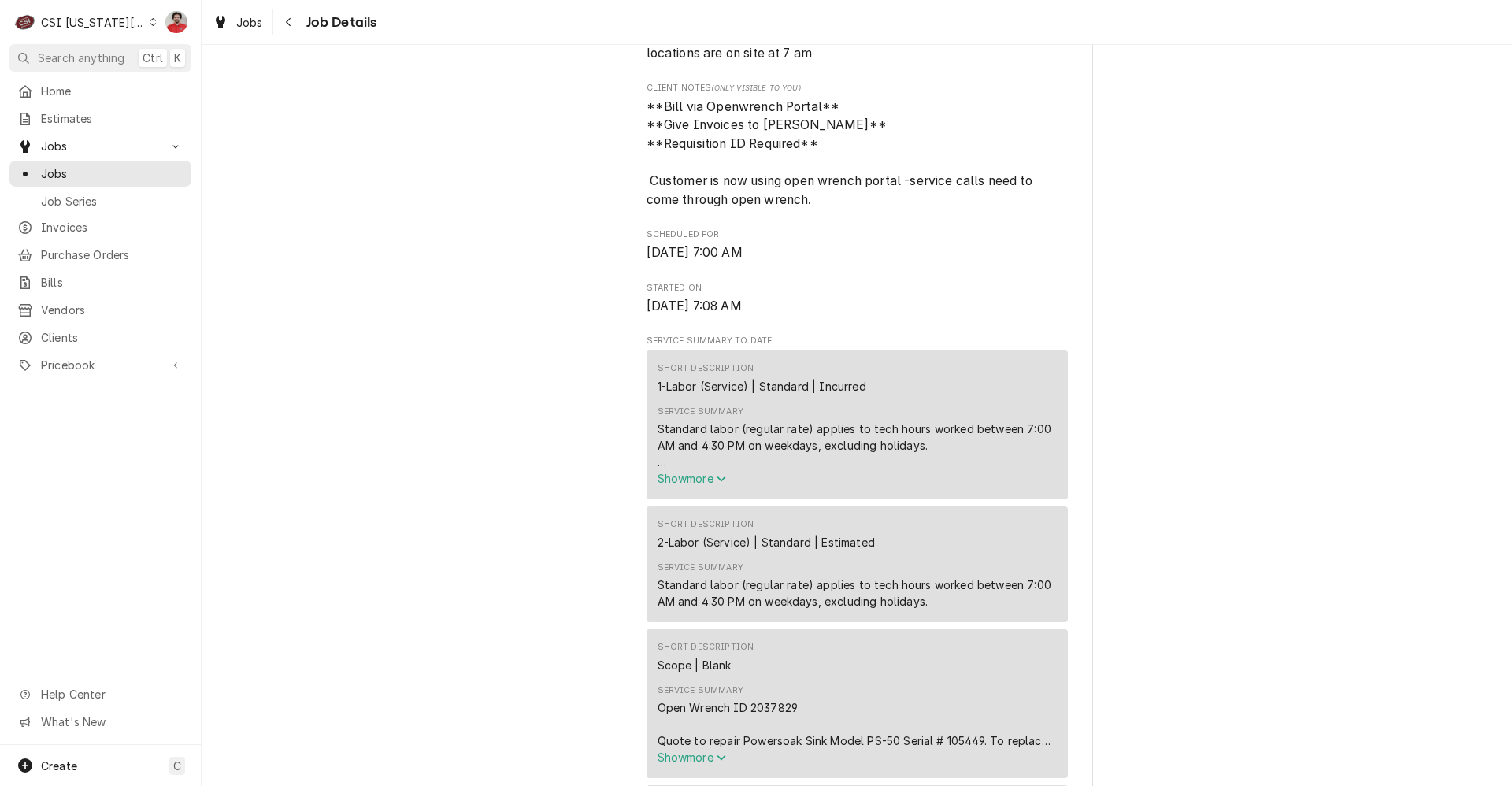
scroll to position [945, 0]
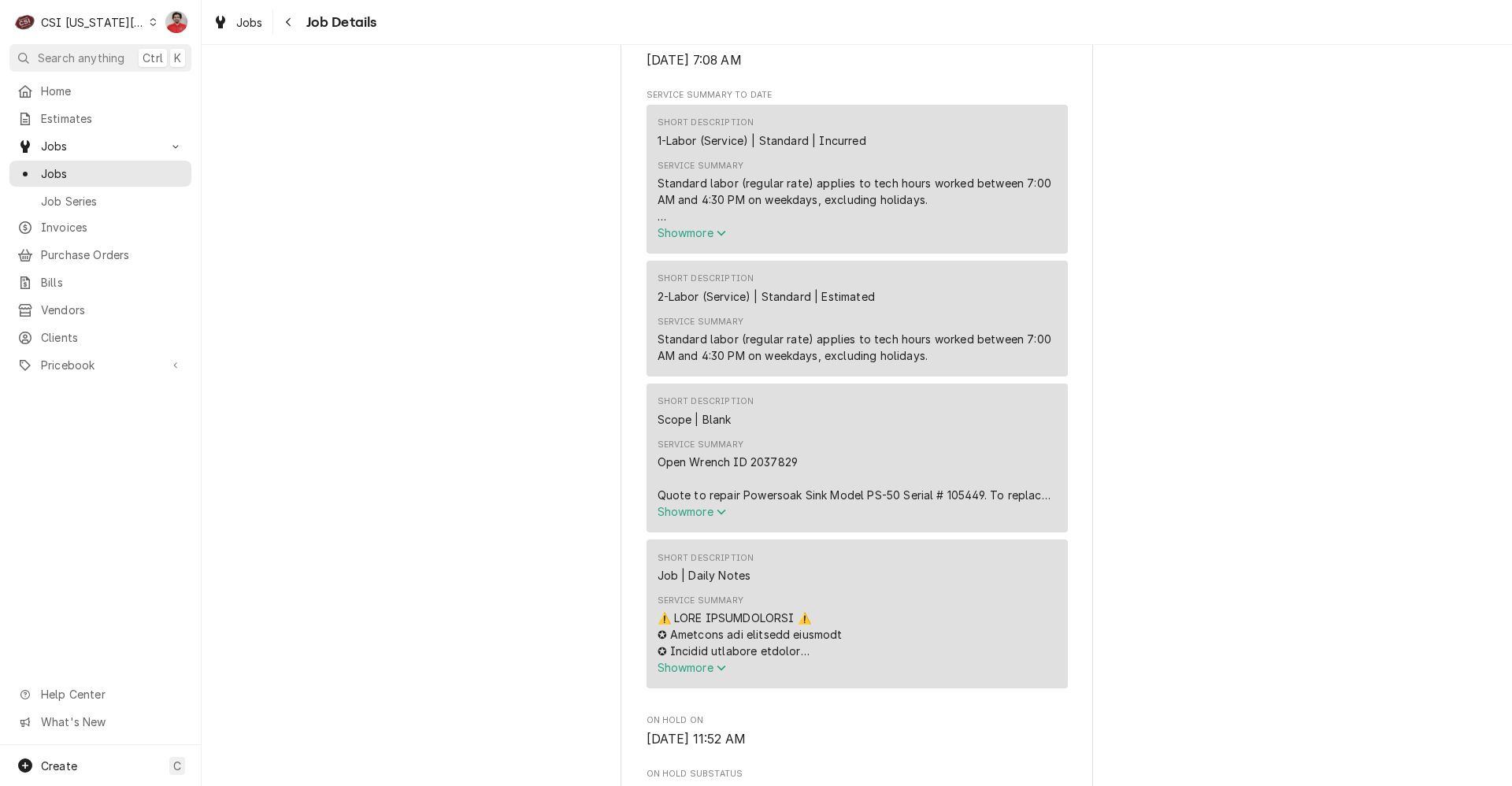
click at [712, 504] on span "Show more" at bounding box center [692, 511] width 69 height 14
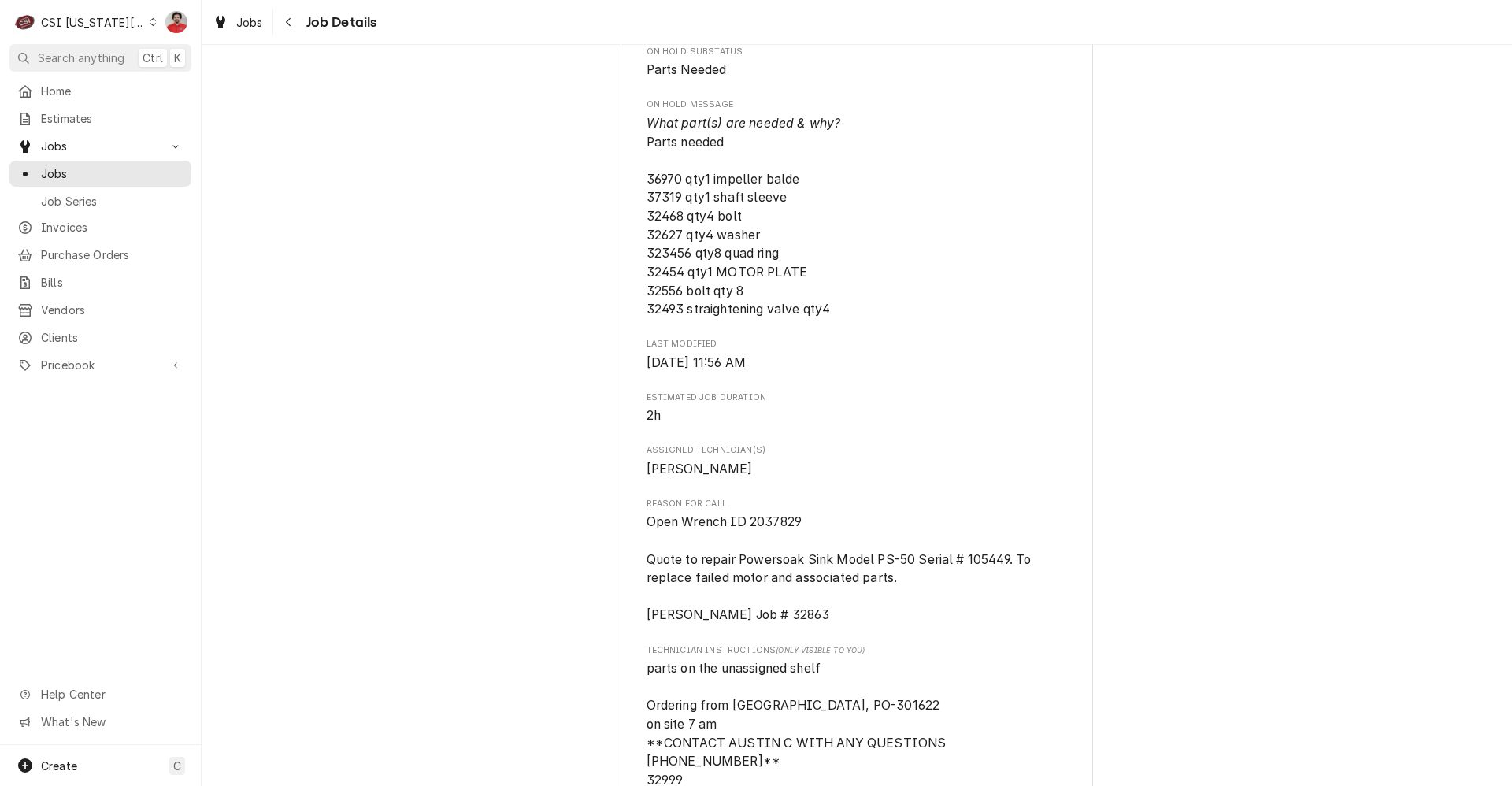
scroll to position [1732, 0]
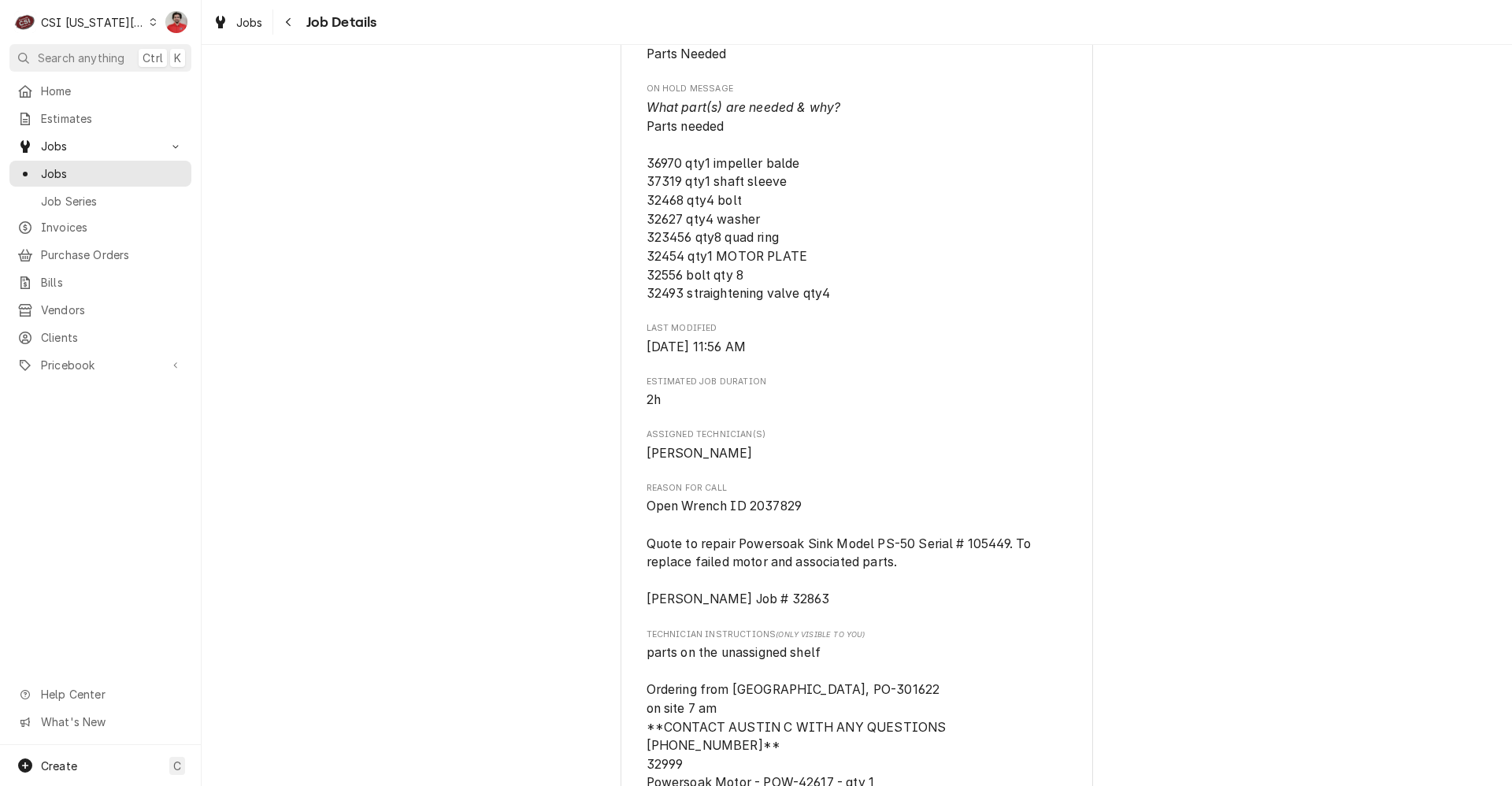
click at [837, 679] on span "parts on the unassigned shelf Ordering from Partstown, PO-301622 on site 7 am *…" at bounding box center [804, 755] width 314 height 220
copy span "301622"
click at [115, 252] on span "Purchase Orders" at bounding box center [111, 255] width 142 height 17
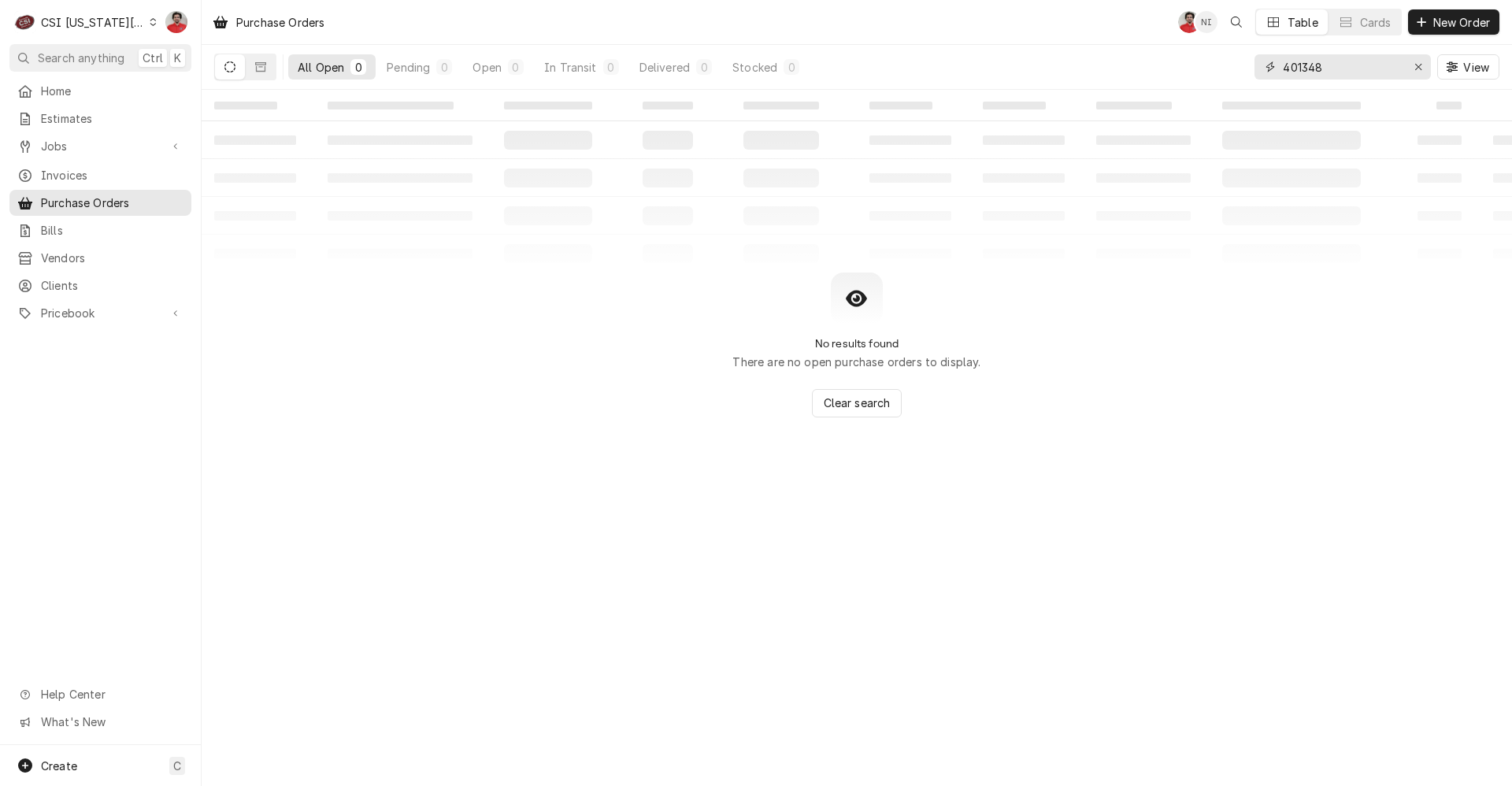
drag, startPoint x: 1346, startPoint y: 78, endPoint x: 851, endPoint y: 52, distance: 495.7
click at [852, 52] on div "All Open 0 Pending 0 Open 0 In Transit 0 Delivered 0 Stocked 0 401348 View" at bounding box center [856, 66] width 1285 height 44
paste input "301622"
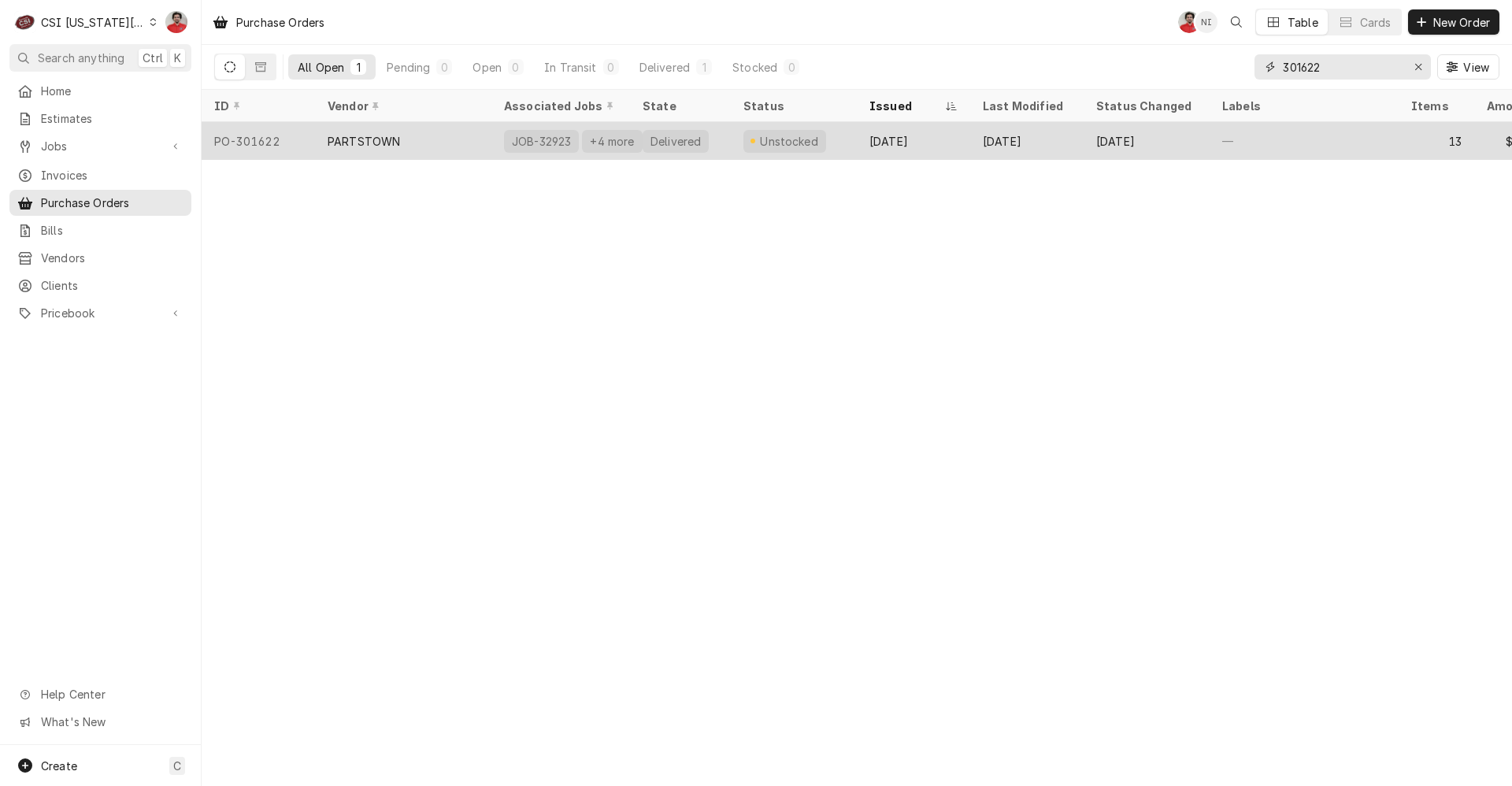
type input "301622"
click at [847, 142] on div "Unstocked" at bounding box center [793, 141] width 126 height 38
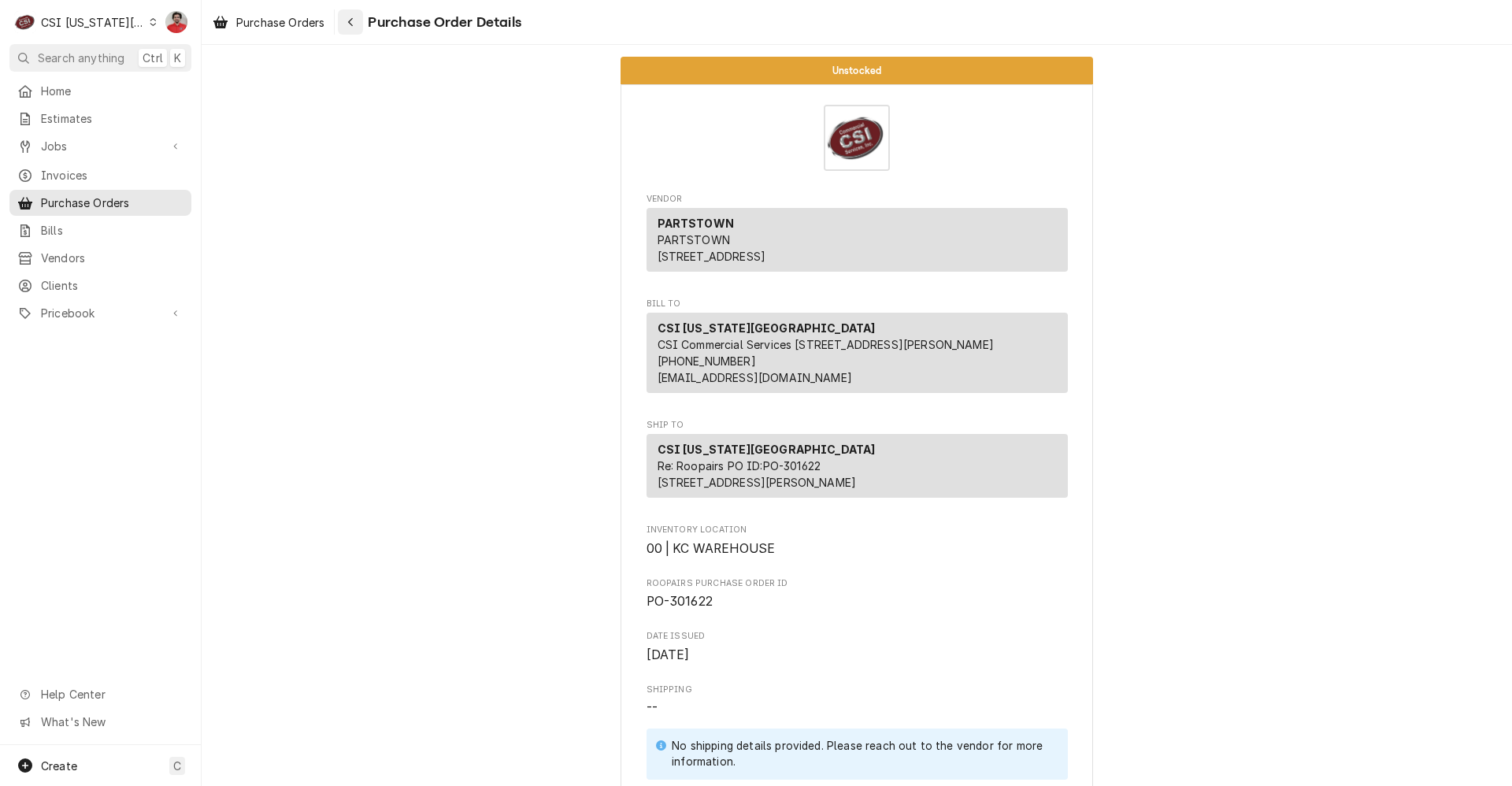
click at [354, 19] on icon "Navigate back" at bounding box center [350, 22] width 7 height 11
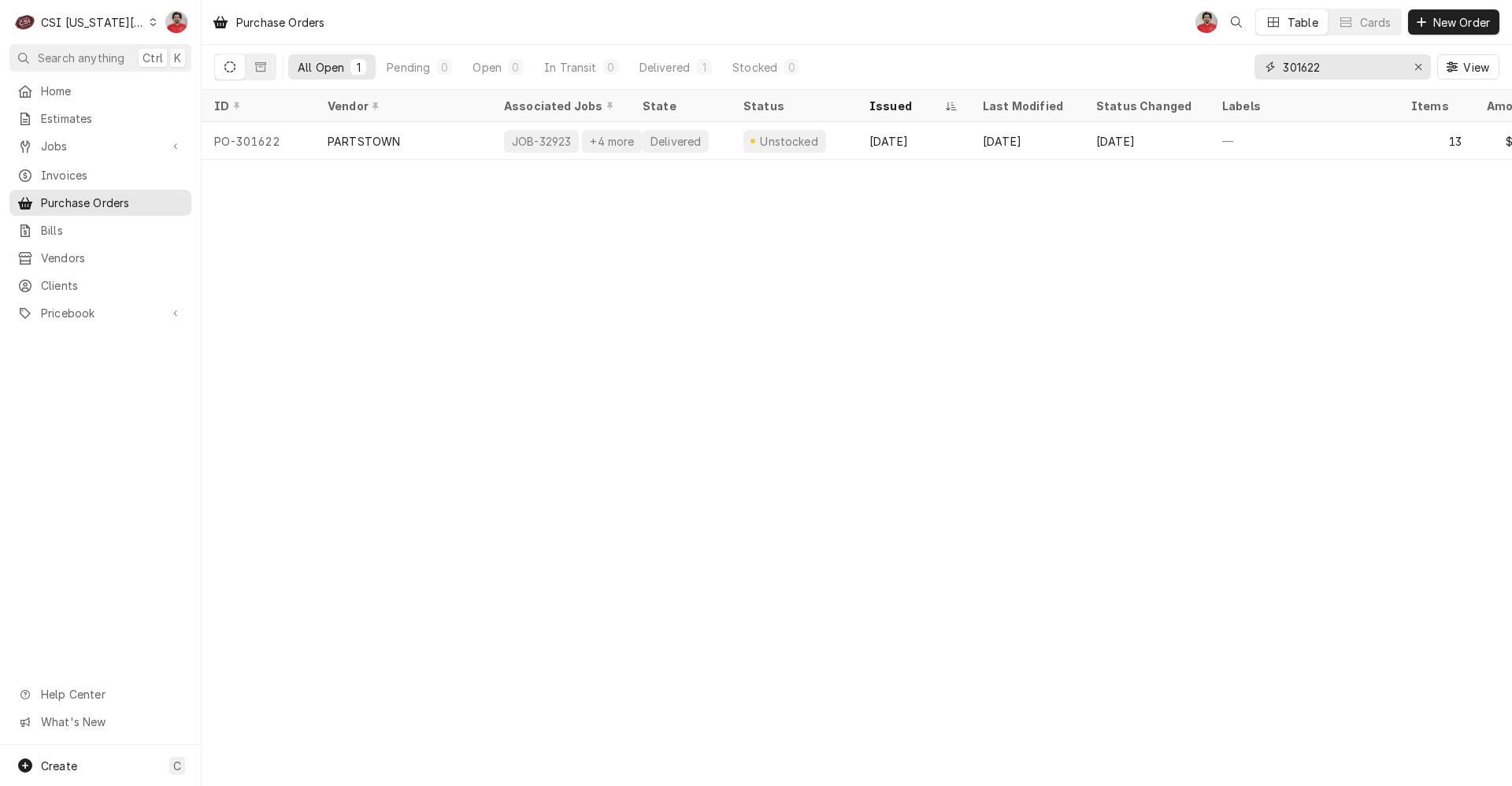
click at [1381, 60] on input "301622" at bounding box center [1342, 67] width 118 height 25
click at [69, 309] on span "Pricebook" at bounding box center [99, 313] width 119 height 17
click at [80, 360] on span "Parts & Materials" at bounding box center [111, 368] width 142 height 17
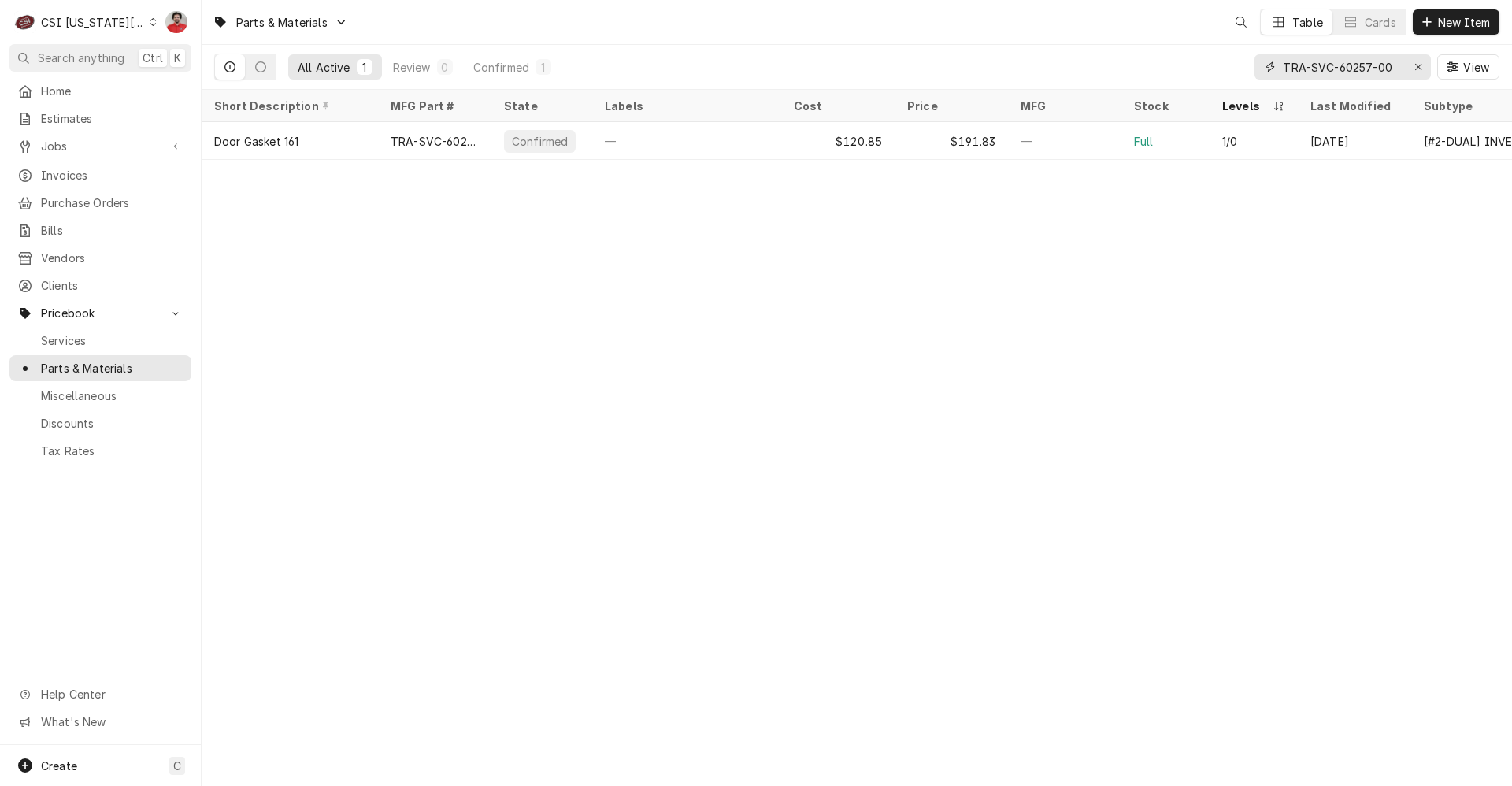
click at [1316, 70] on input "TRA-SVC-60257-00" at bounding box center [1342, 67] width 118 height 25
type input "37319"
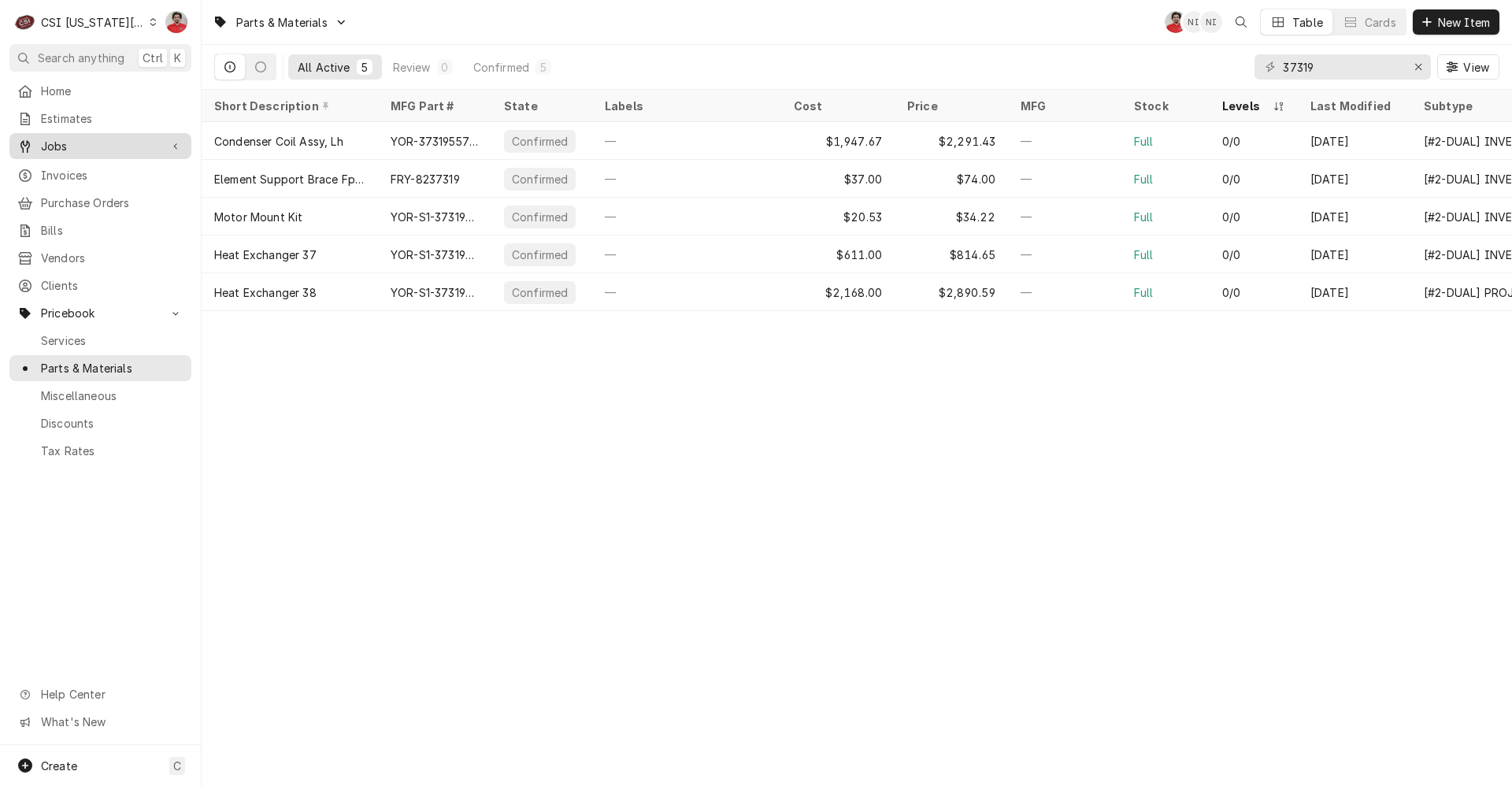
click at [95, 138] on span "Jobs" at bounding box center [99, 146] width 119 height 17
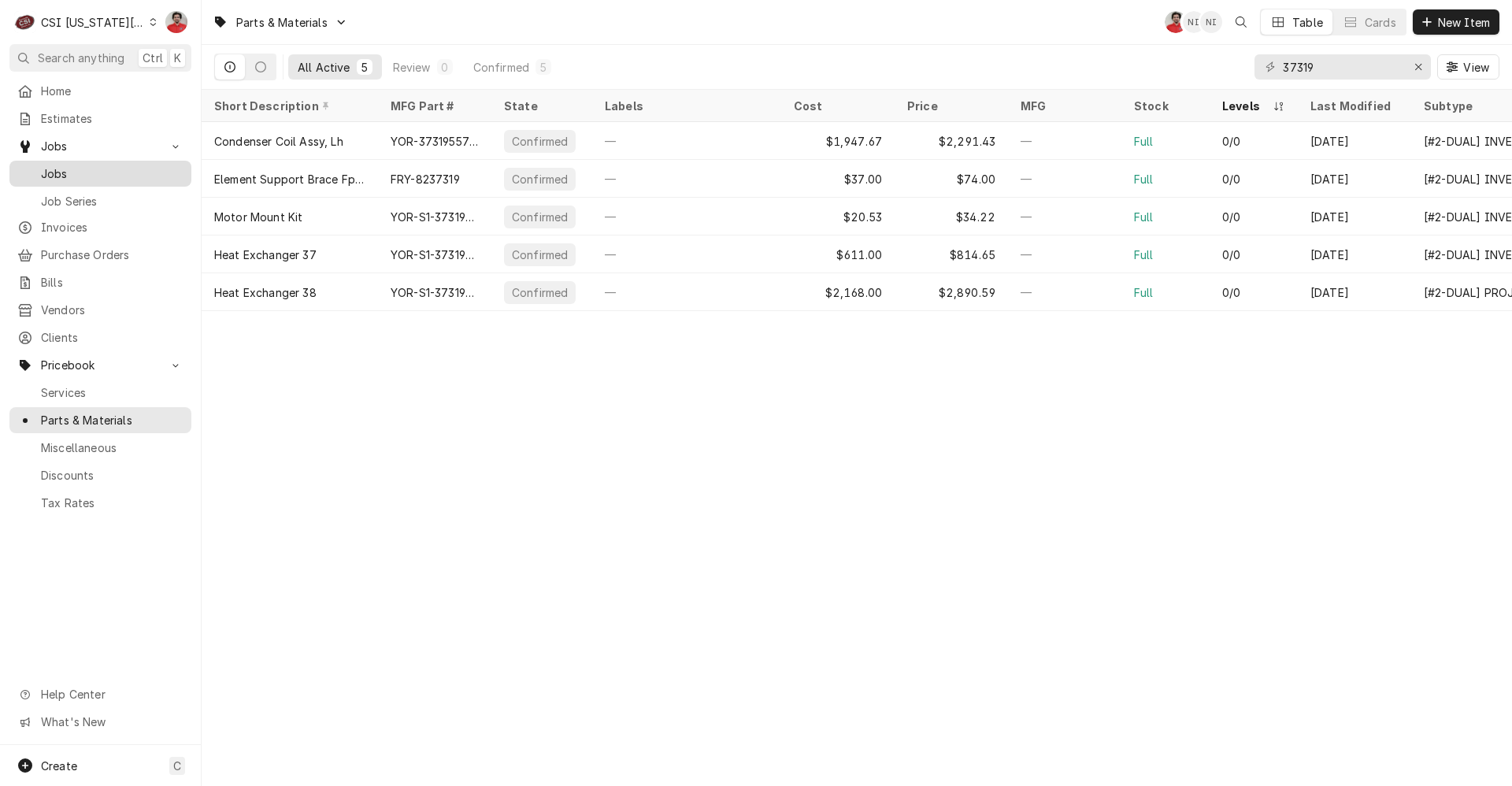
click at [102, 165] on span "Jobs" at bounding box center [111, 173] width 142 height 17
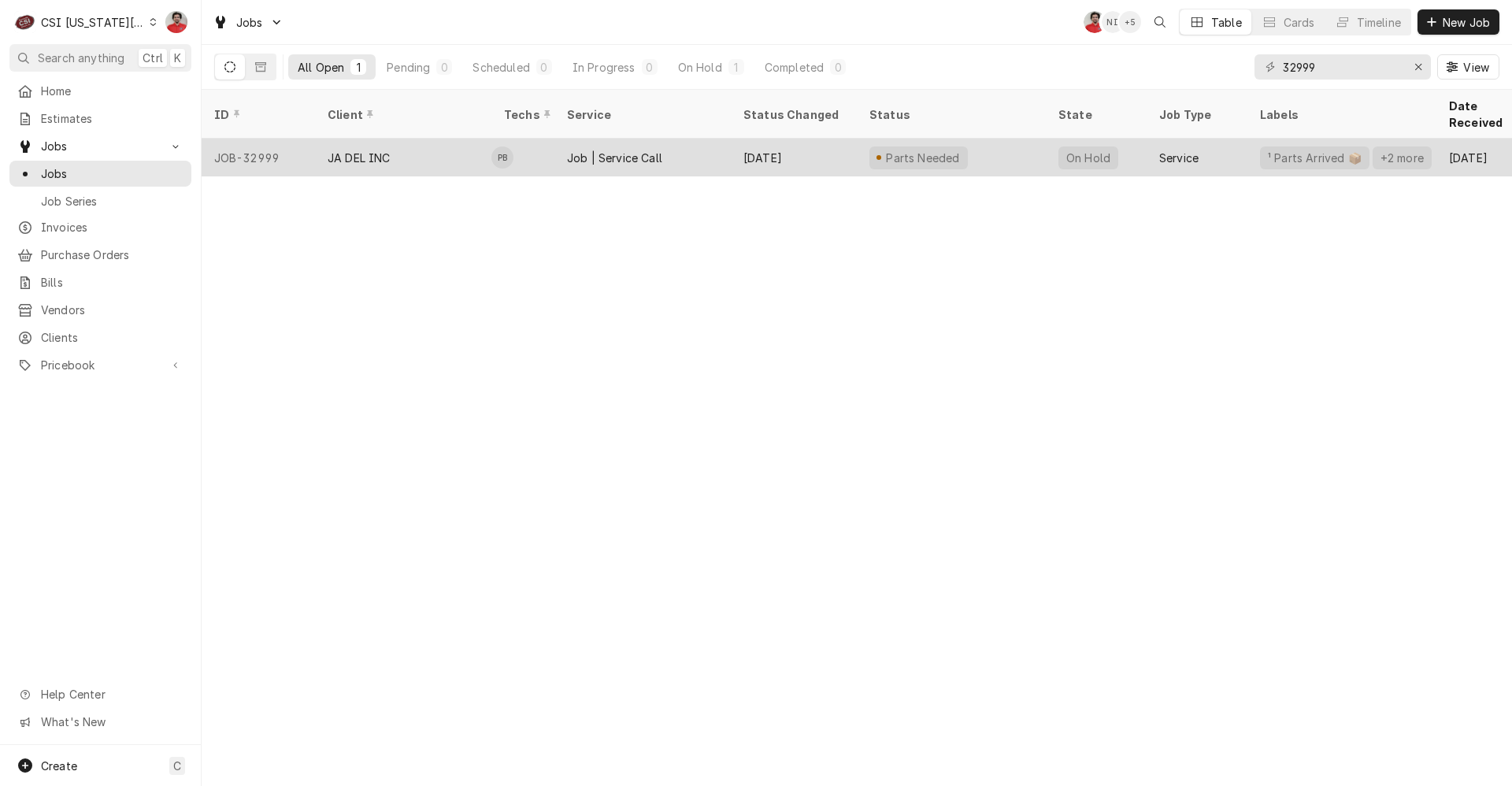
click at [749, 147] on div "Sep 30" at bounding box center [793, 158] width 126 height 38
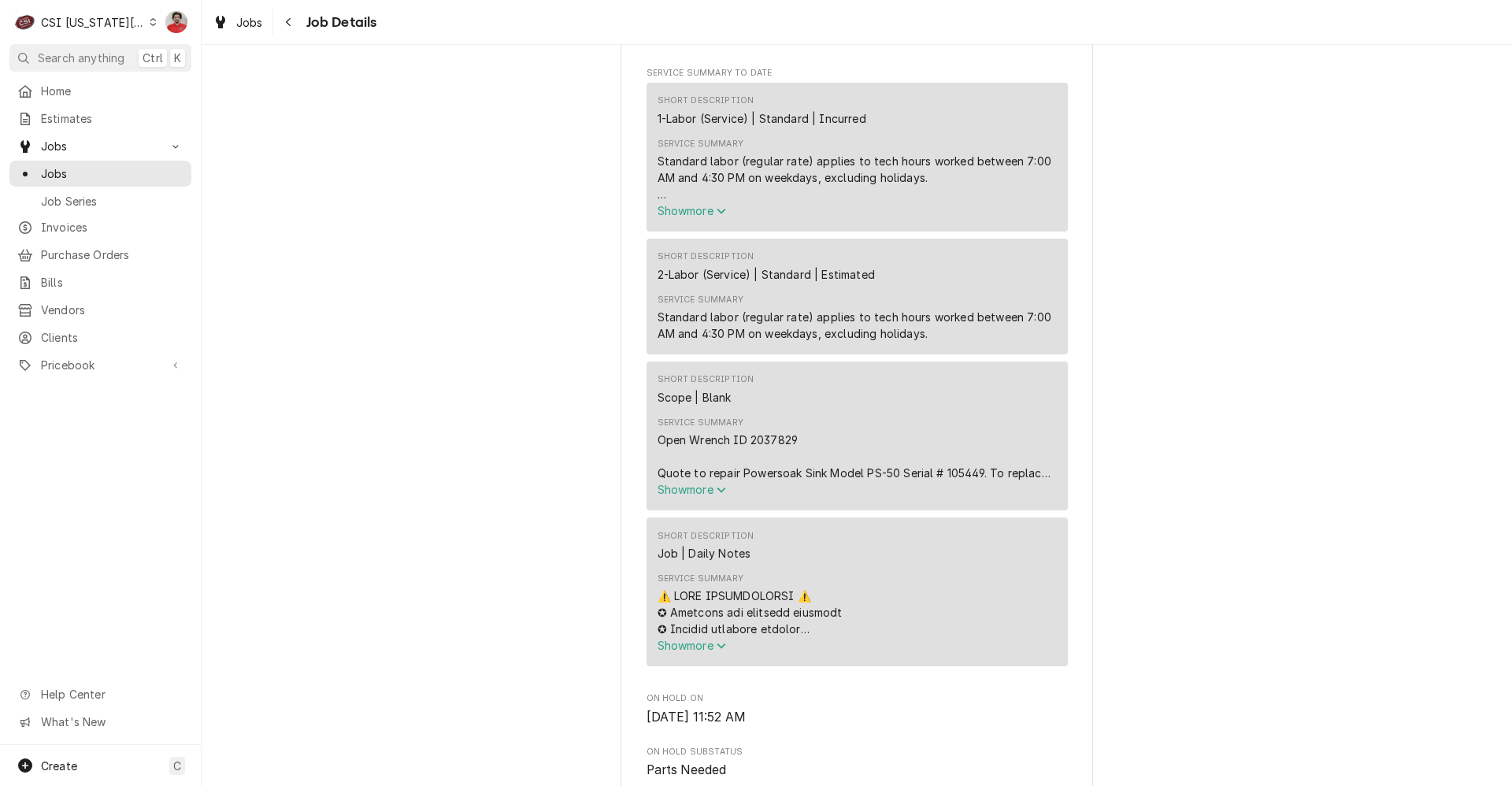
scroll to position [1103, 0]
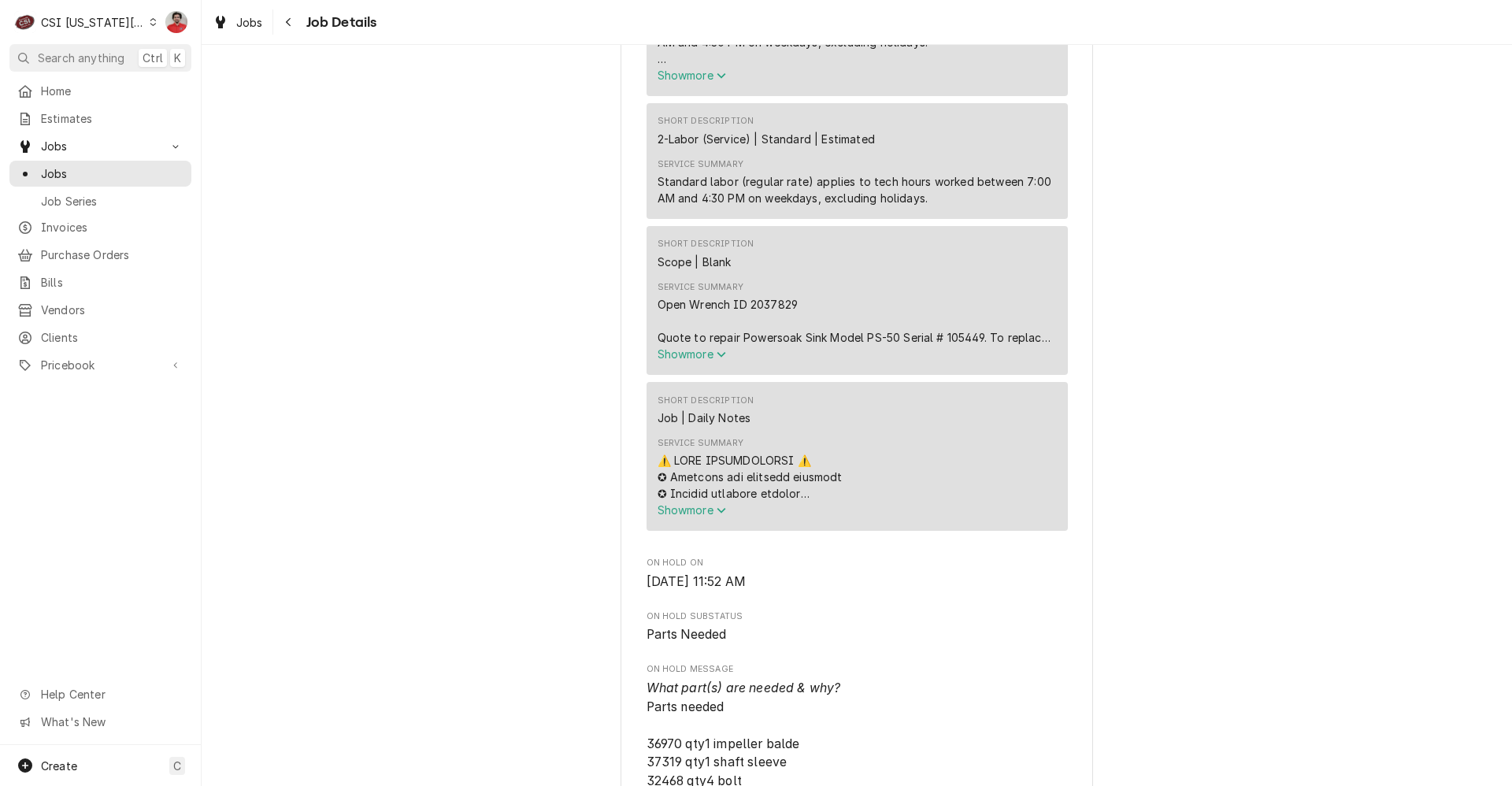
click at [697, 347] on span "Show more" at bounding box center [692, 353] width 69 height 14
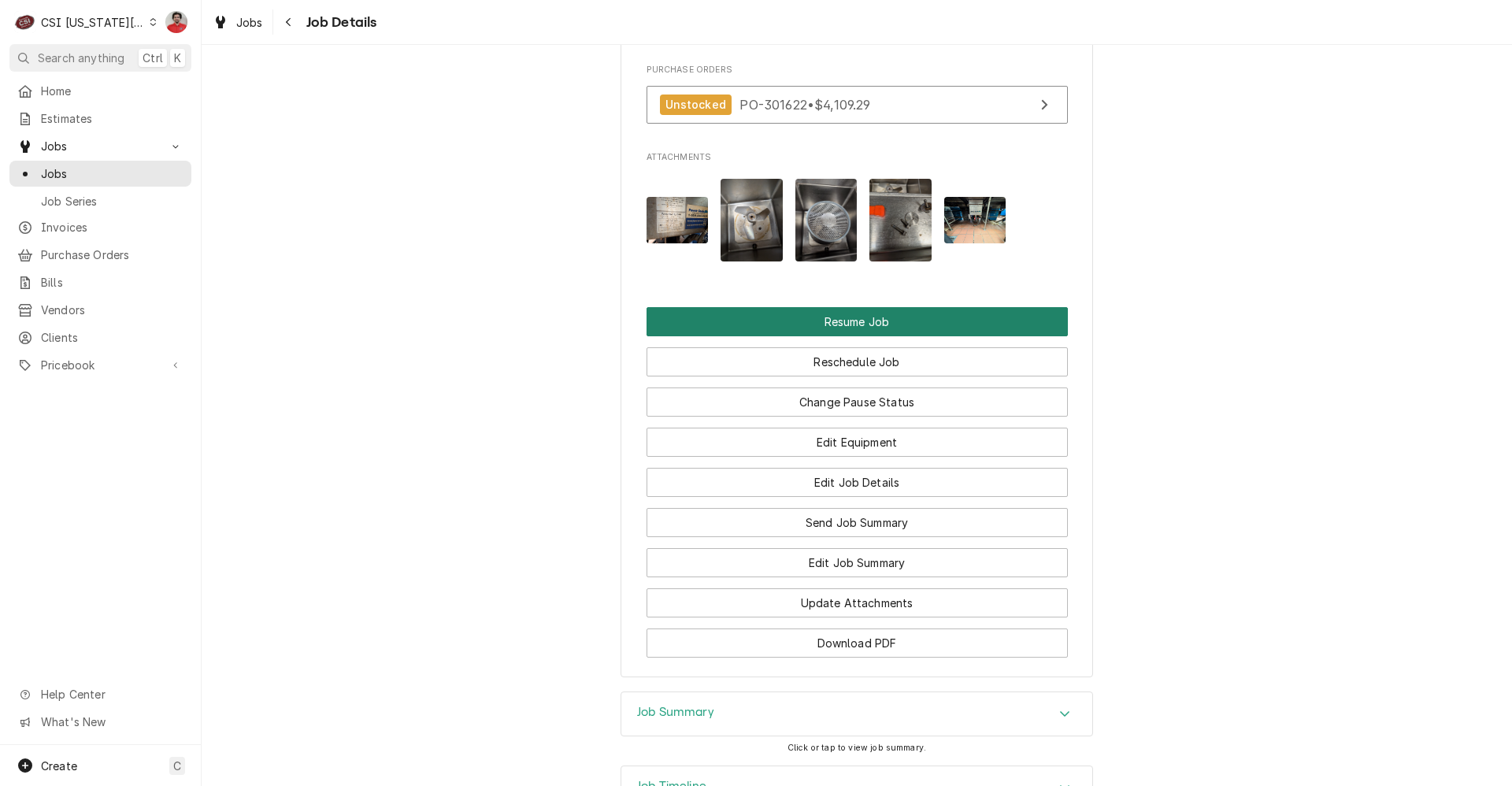
scroll to position [3149, 0]
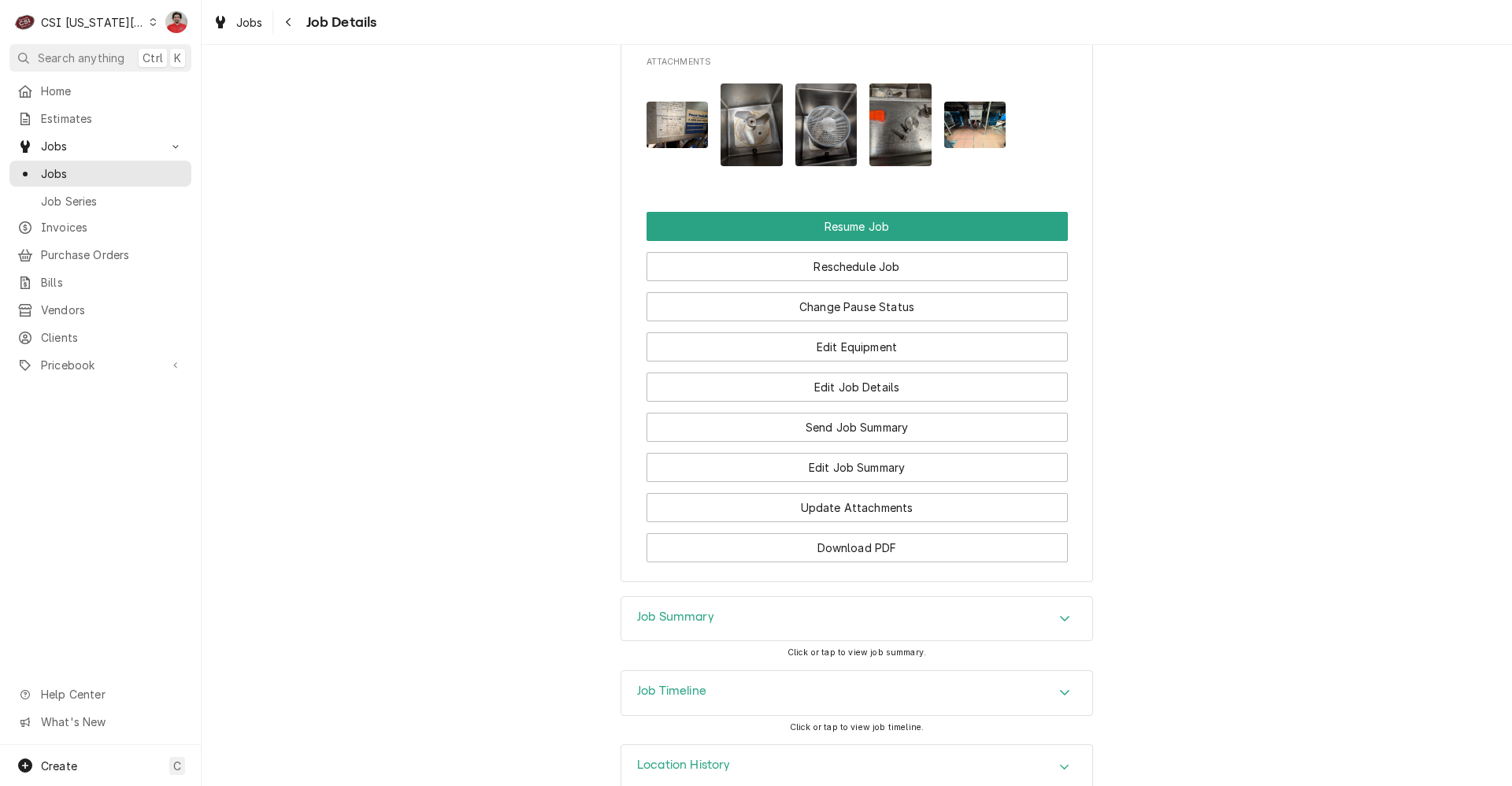
click at [874, 671] on div "Job Timeline" at bounding box center [857, 692] width 471 height 44
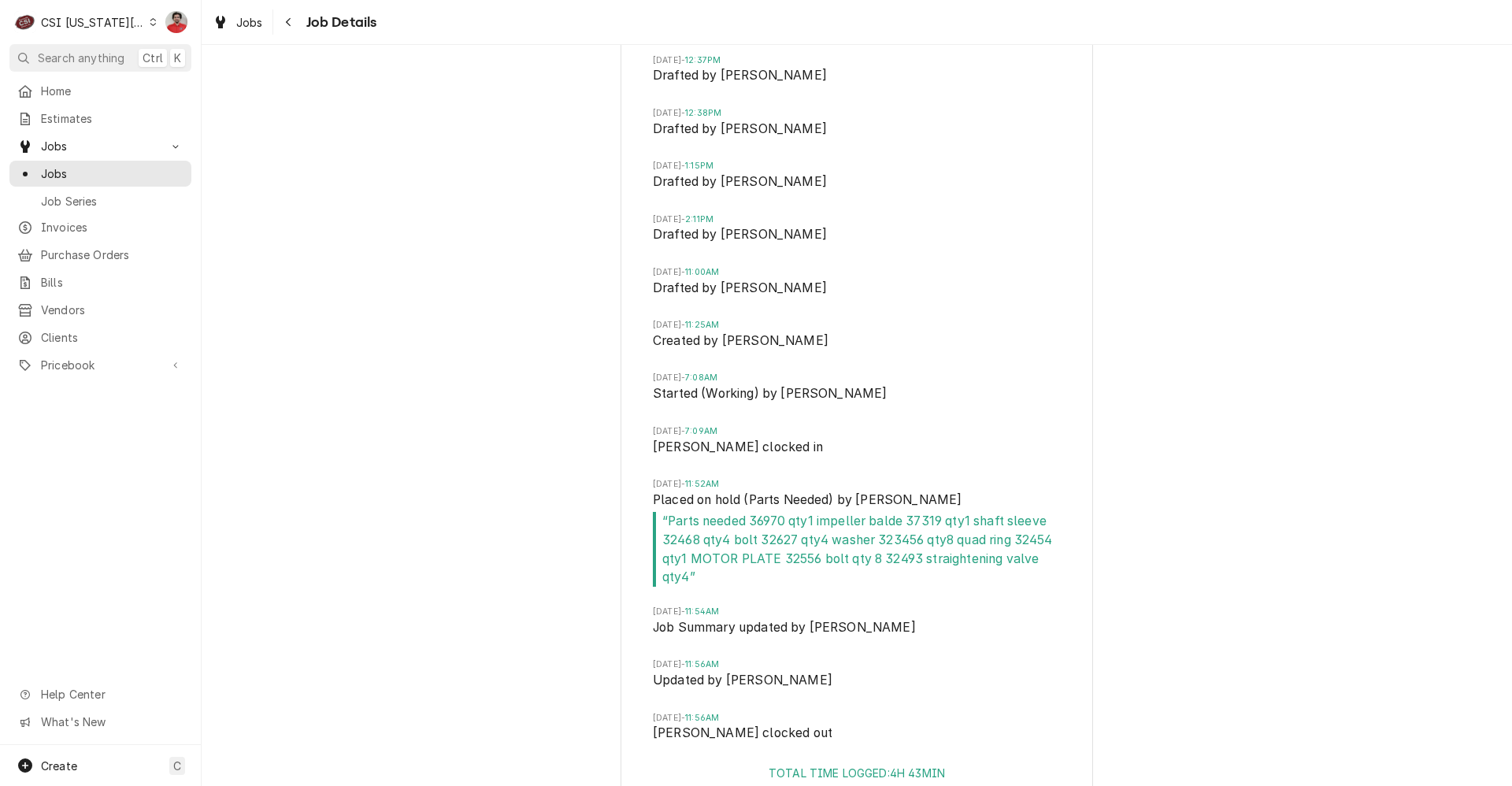
scroll to position [3898, 0]
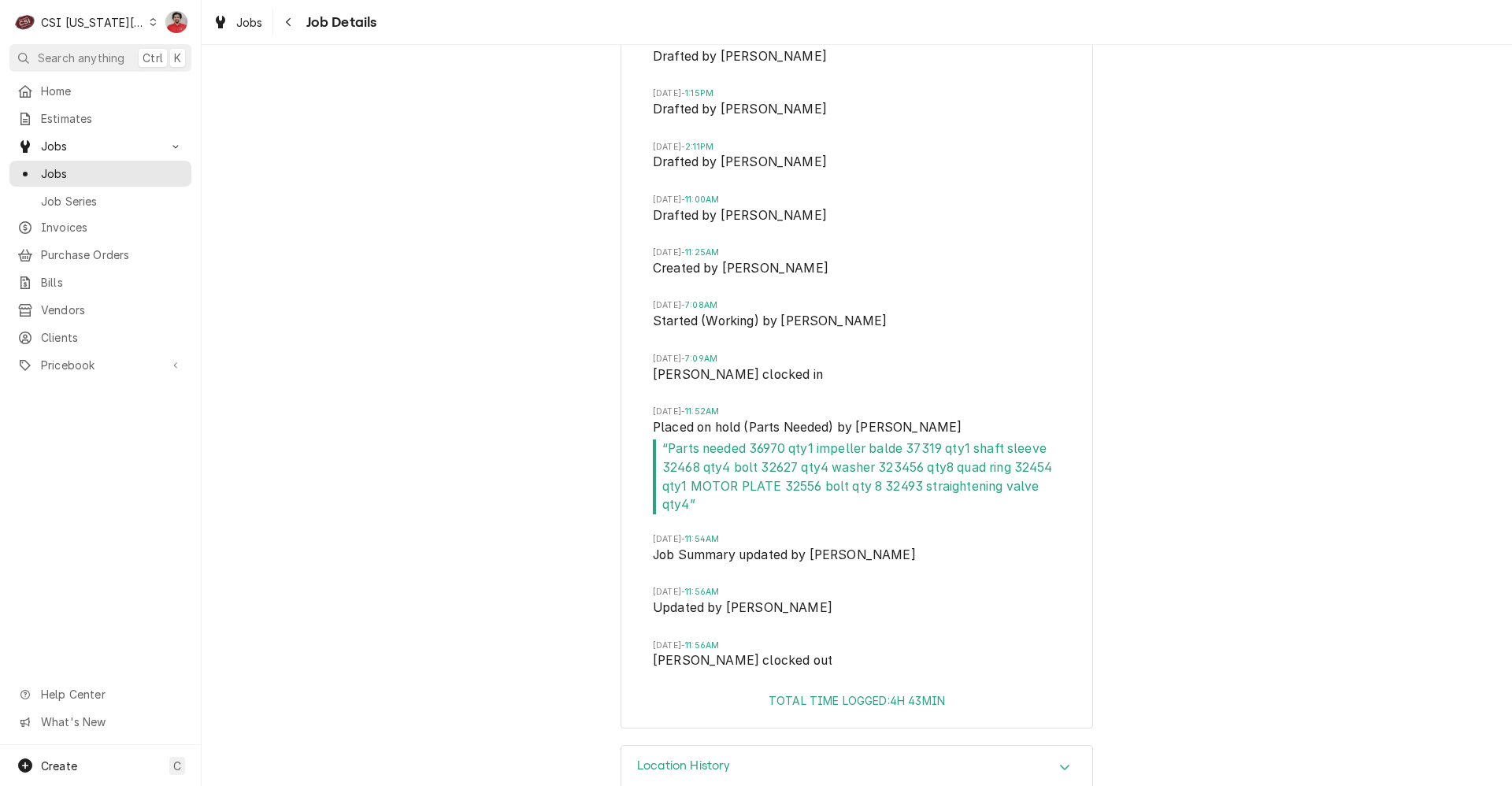
click at [857, 745] on div "Location History" at bounding box center [857, 767] width 471 height 44
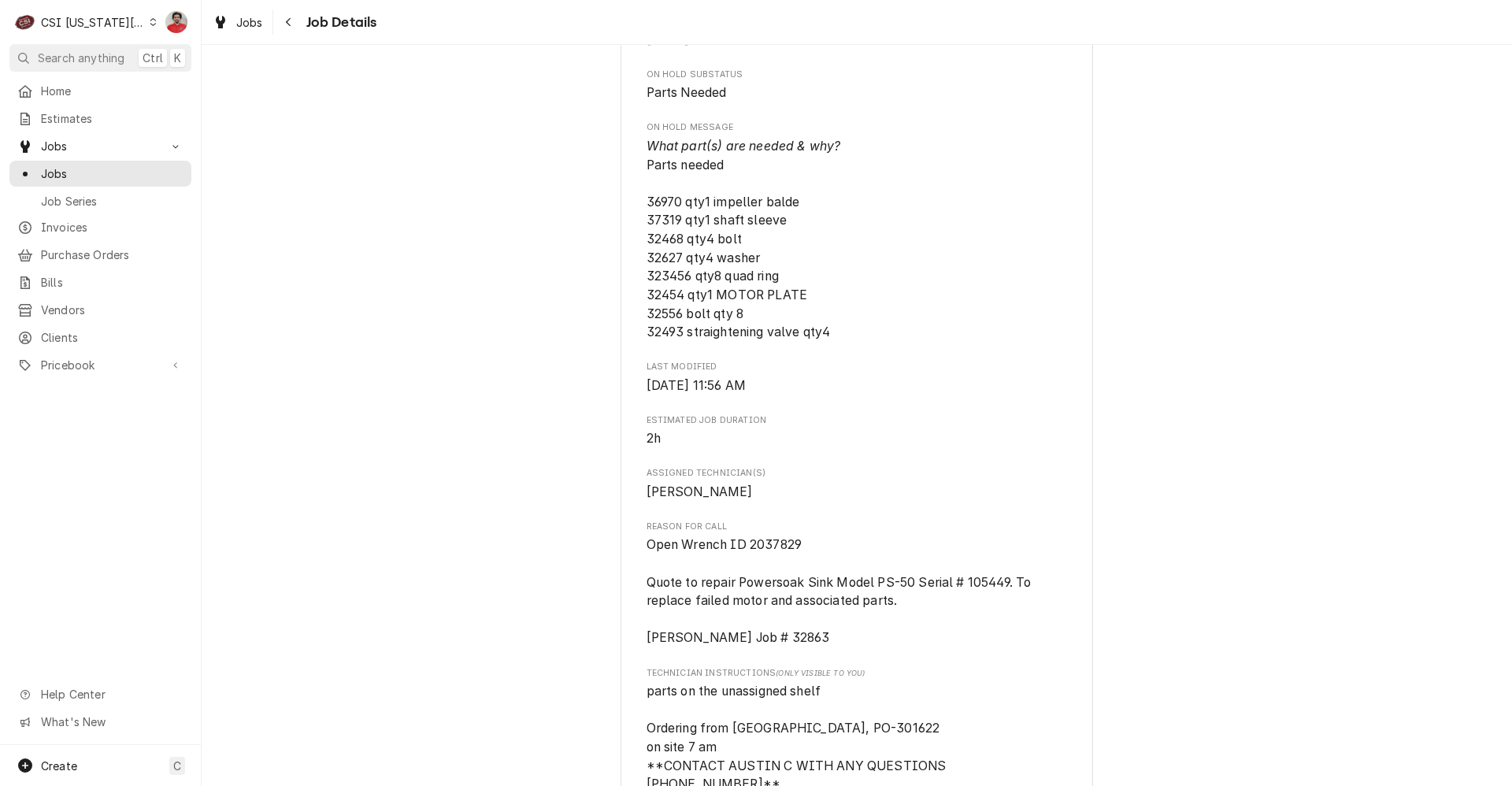
scroll to position [1300, 0]
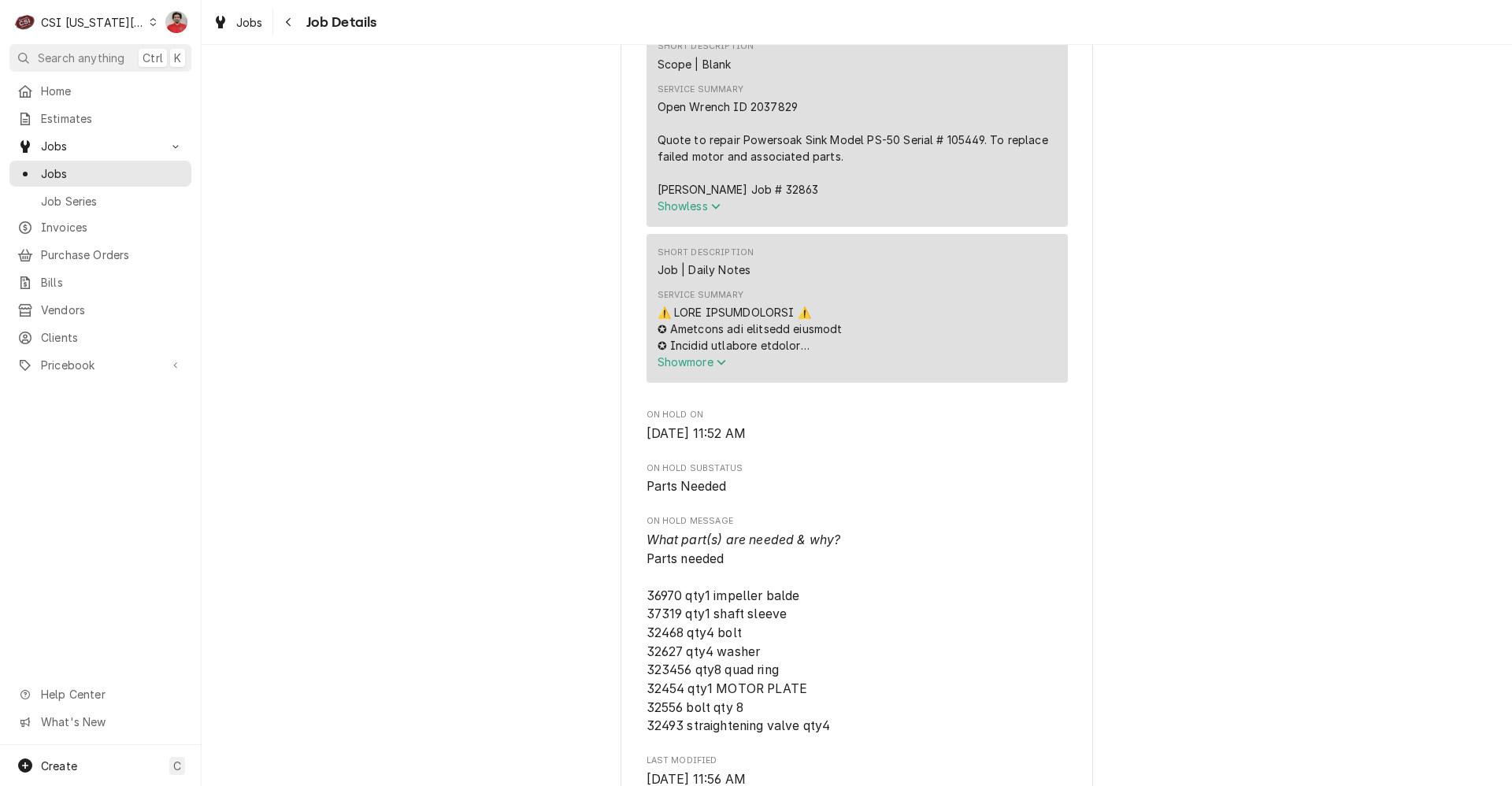
click at [690, 355] on span "Show more" at bounding box center [692, 361] width 69 height 14
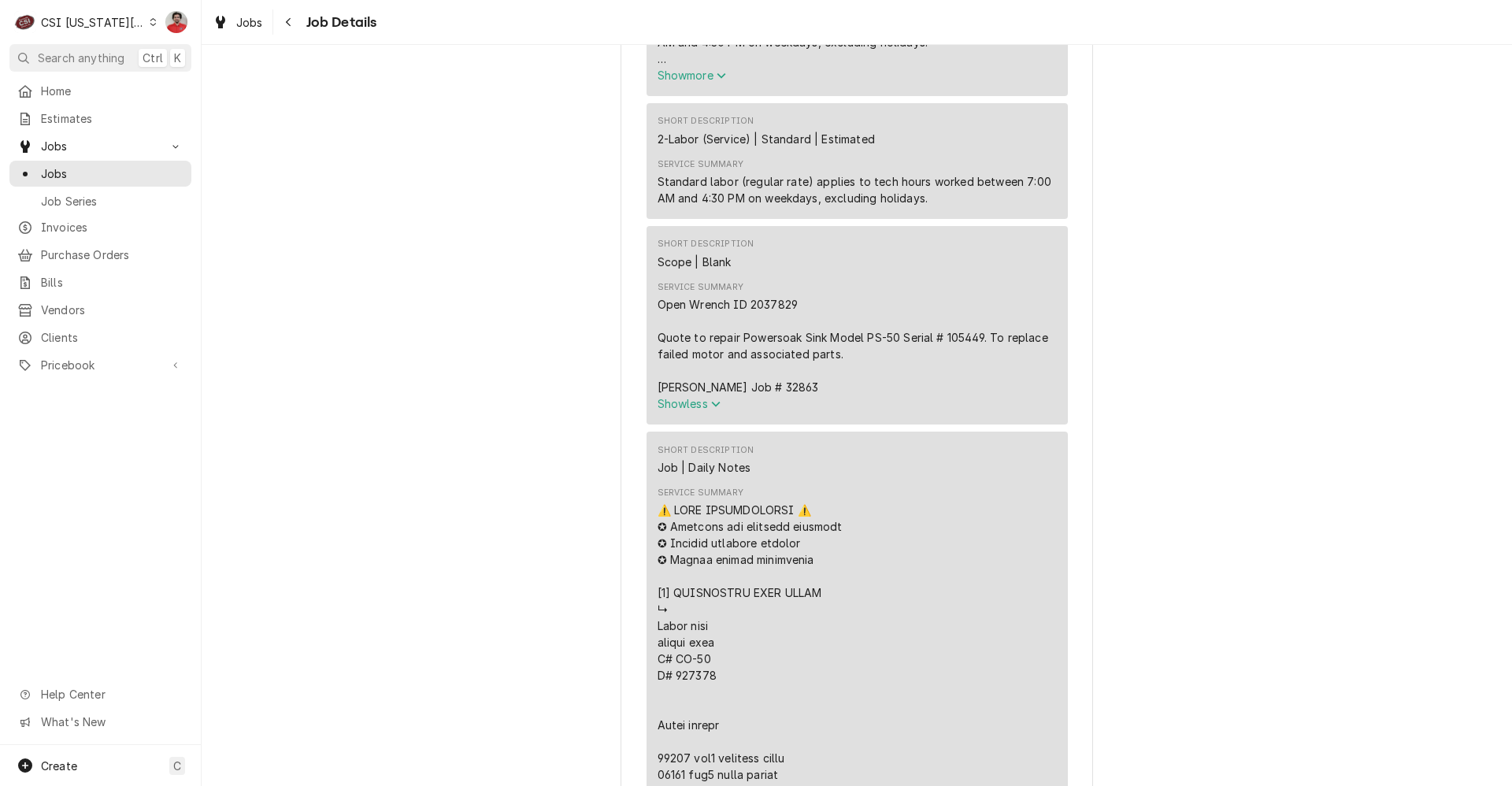
scroll to position [1653, 0]
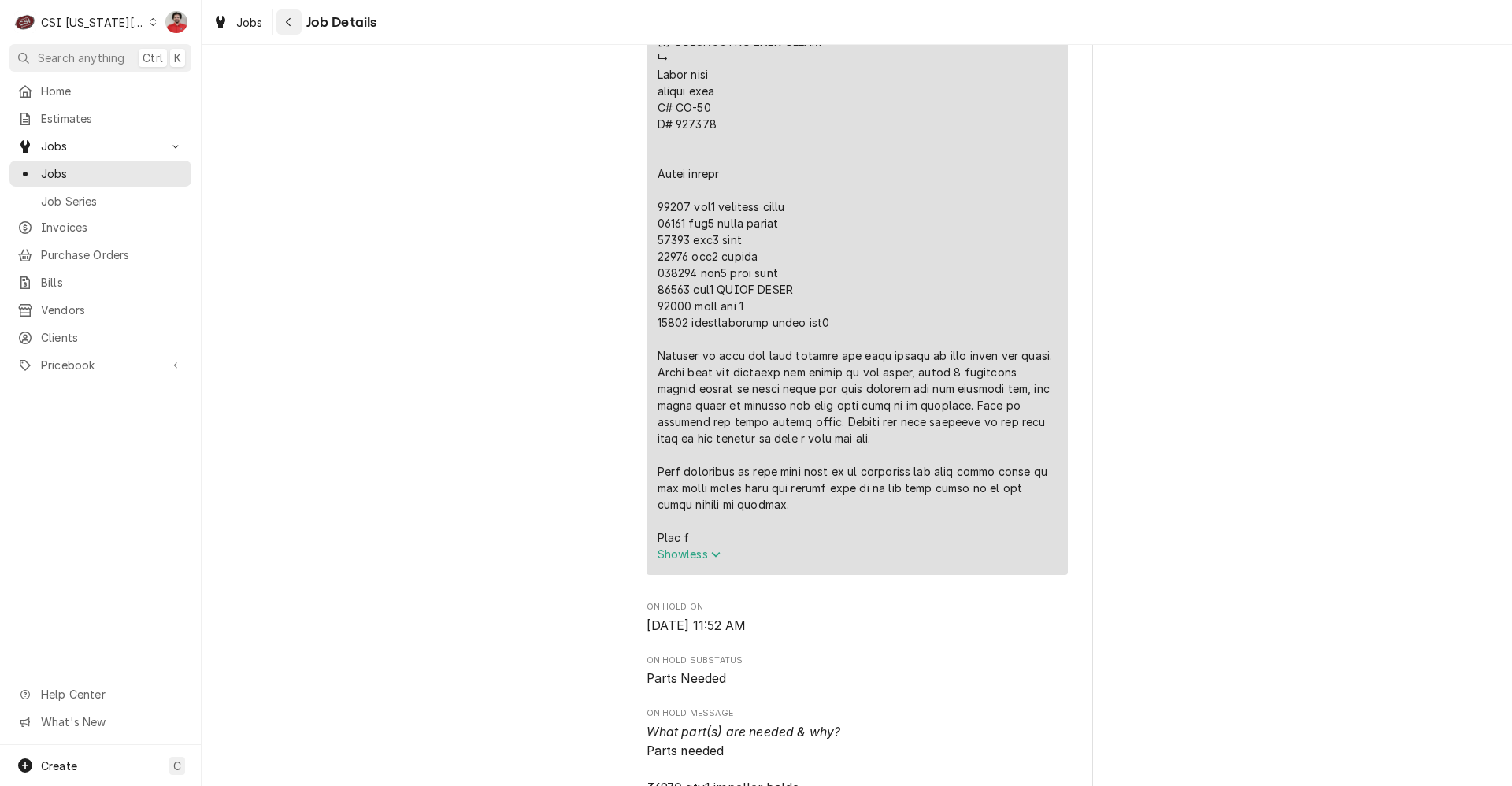
click at [279, 29] on button "Navigate back" at bounding box center [289, 22] width 25 height 25
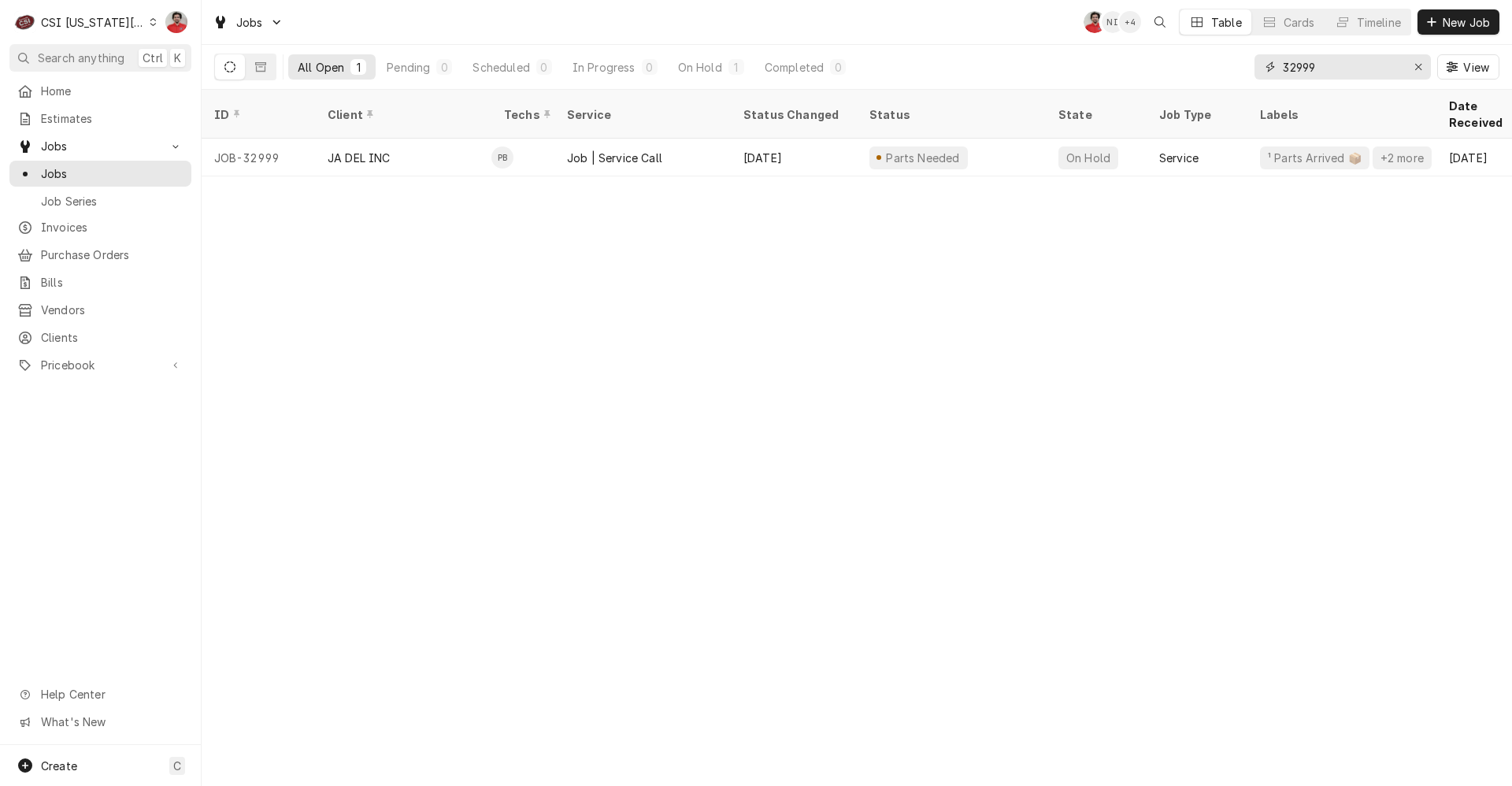
click at [1337, 64] on input "32999" at bounding box center [1342, 67] width 118 height 25
type input "33019"
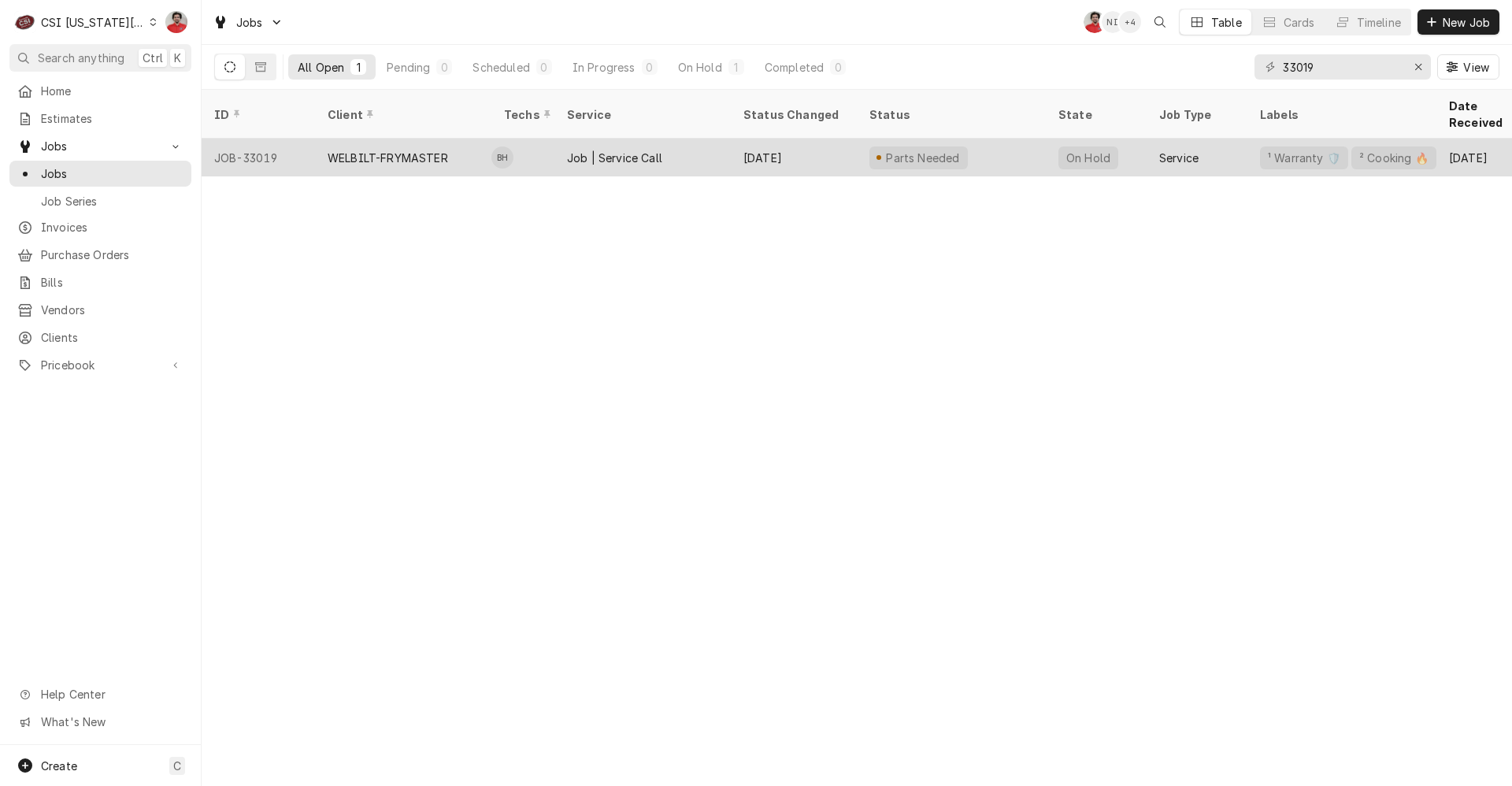
click at [937, 150] on div "Parts Needed" at bounding box center [922, 158] width 77 height 17
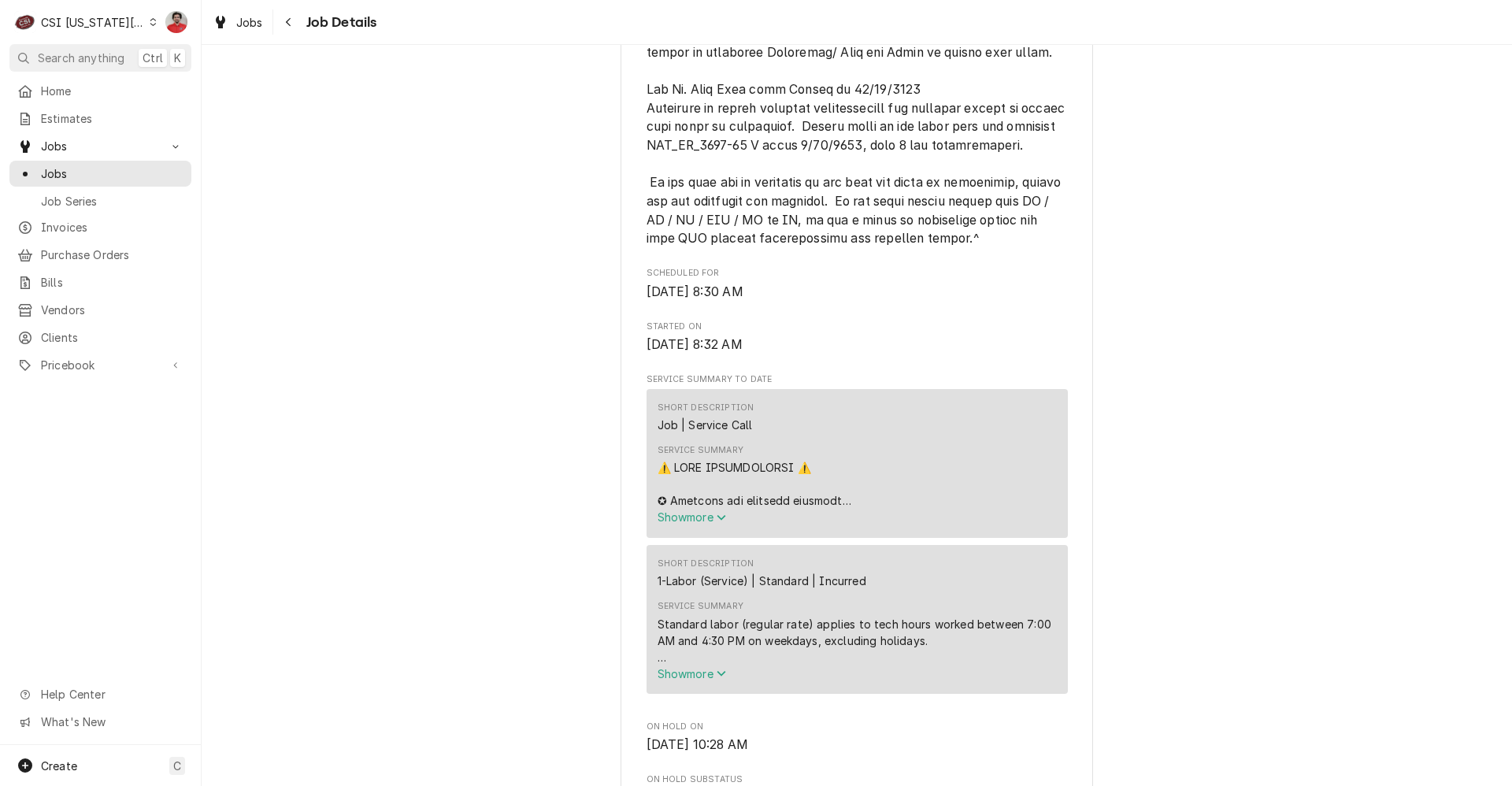
scroll to position [1103, 0]
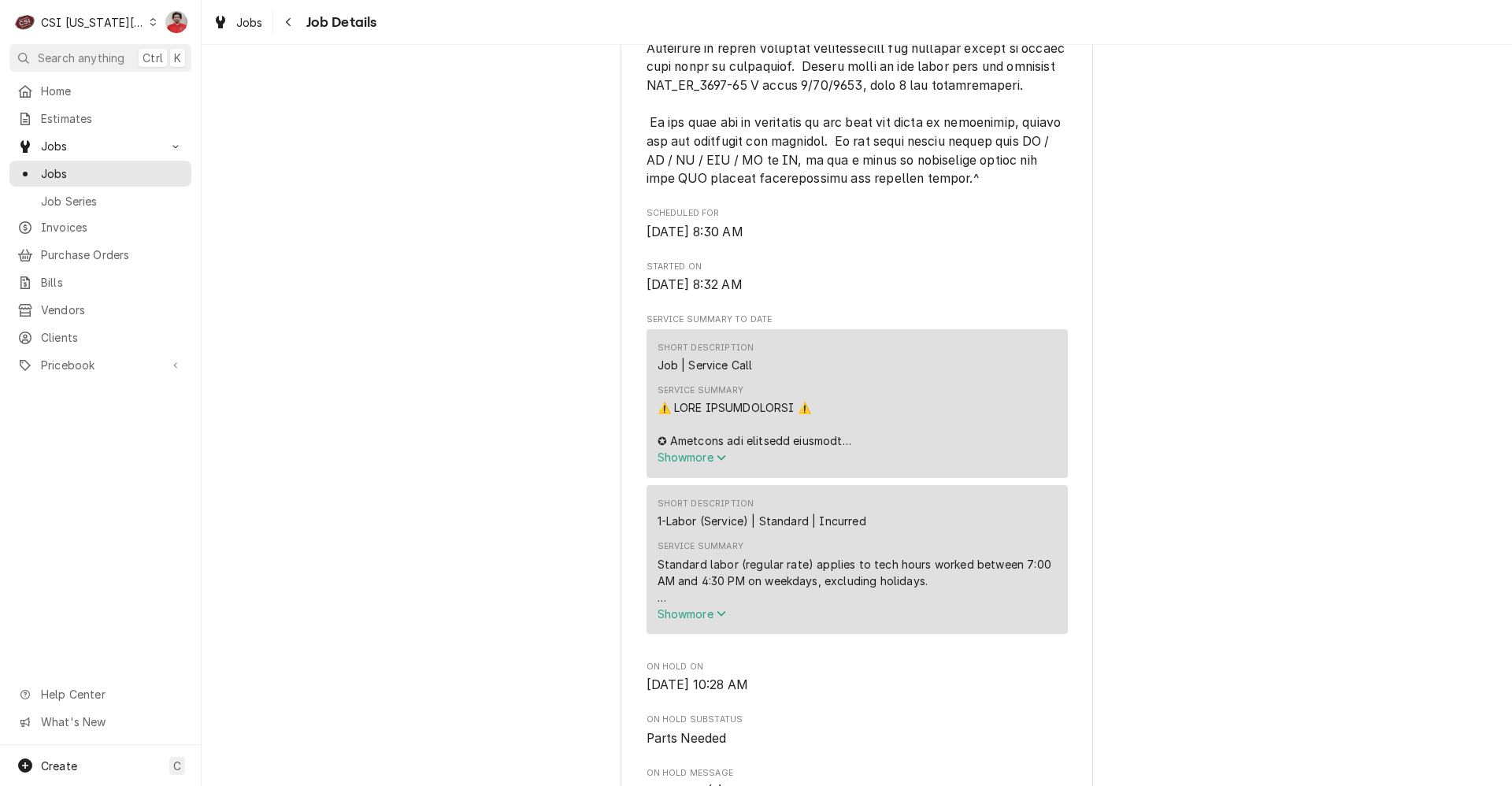
click at [681, 457] on span "Show more" at bounding box center [692, 457] width 69 height 14
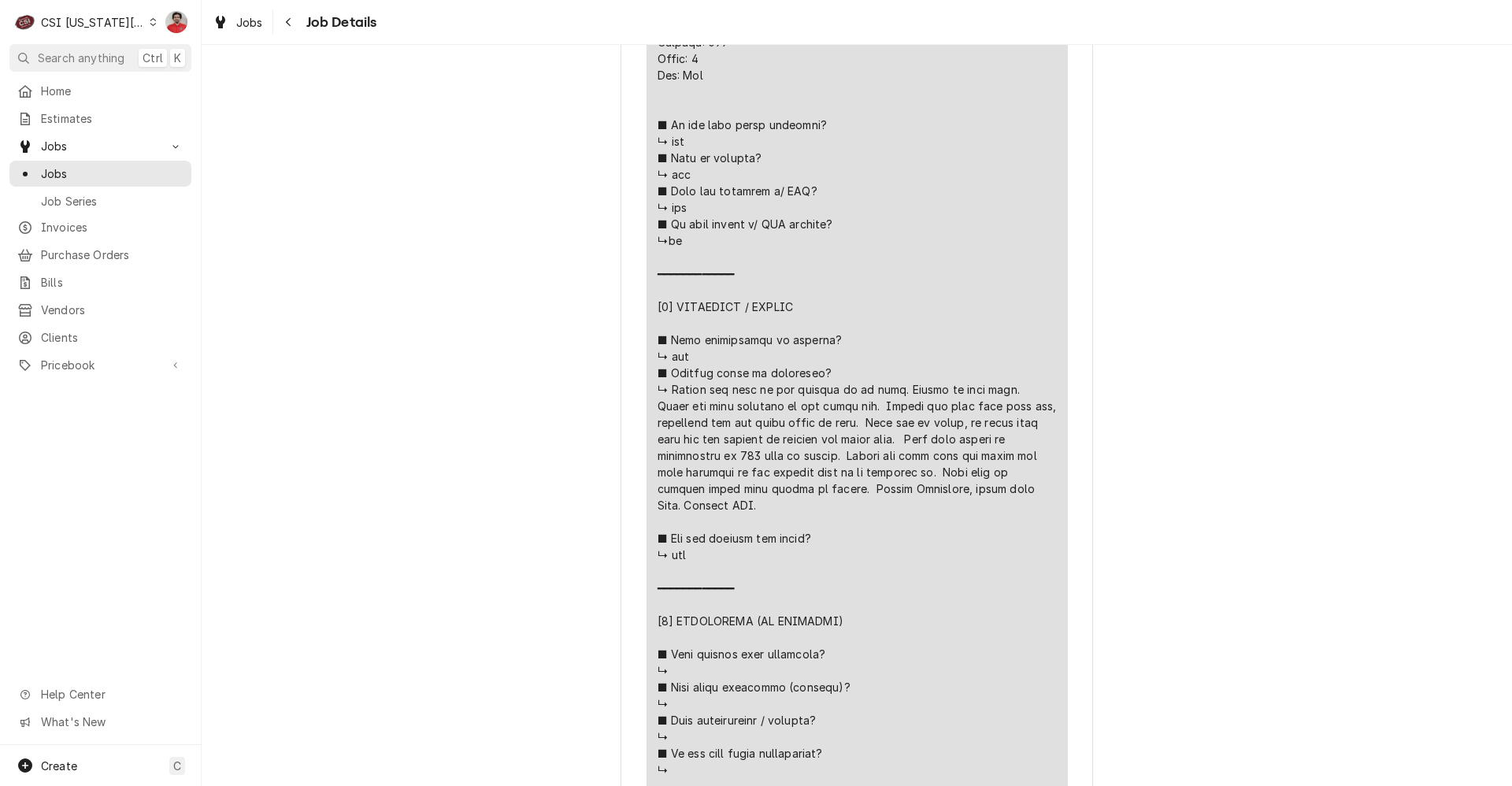
scroll to position [2441, 0]
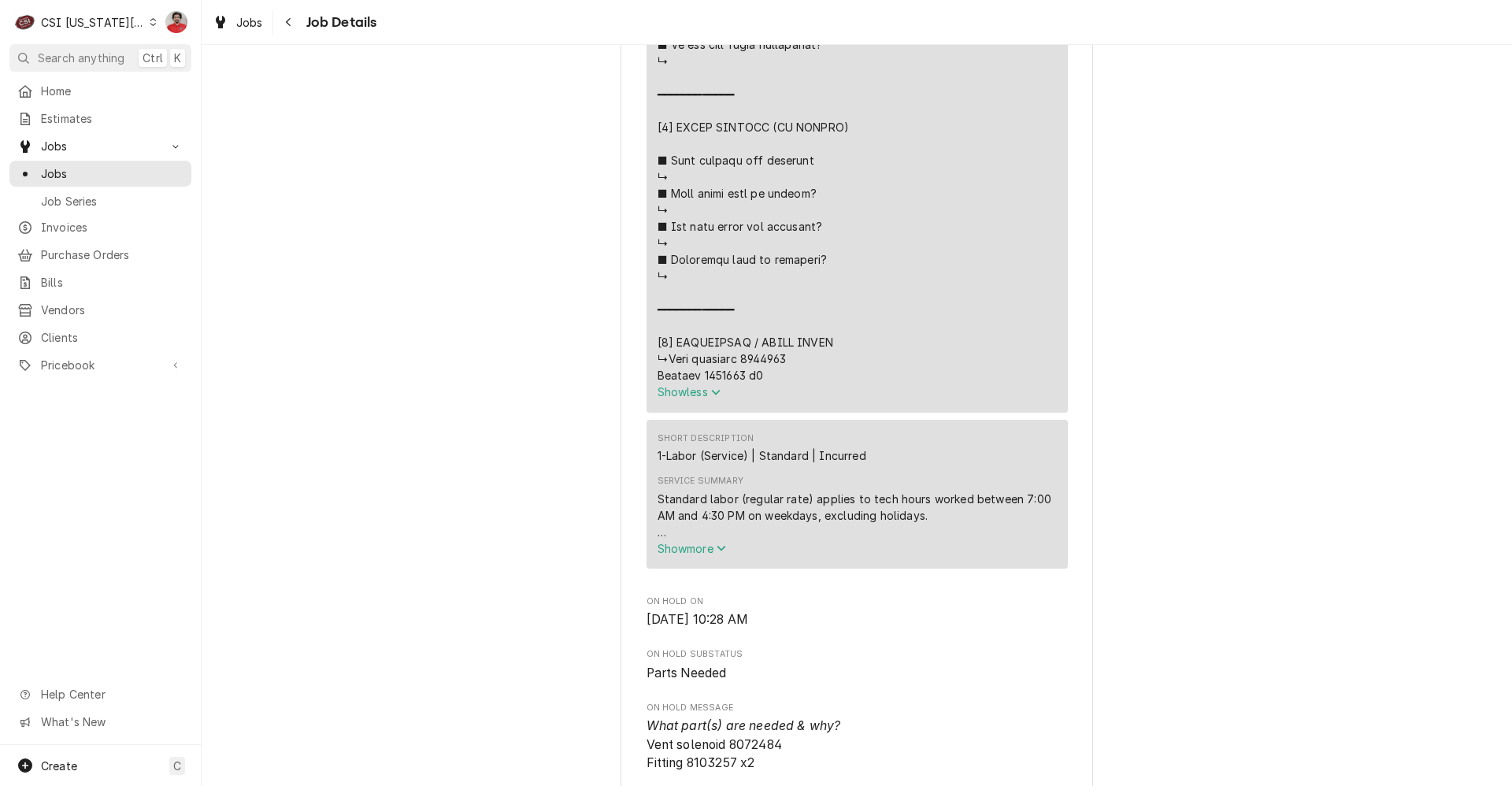
click at [686, 384] on button "Show less" at bounding box center [857, 391] width 399 height 17
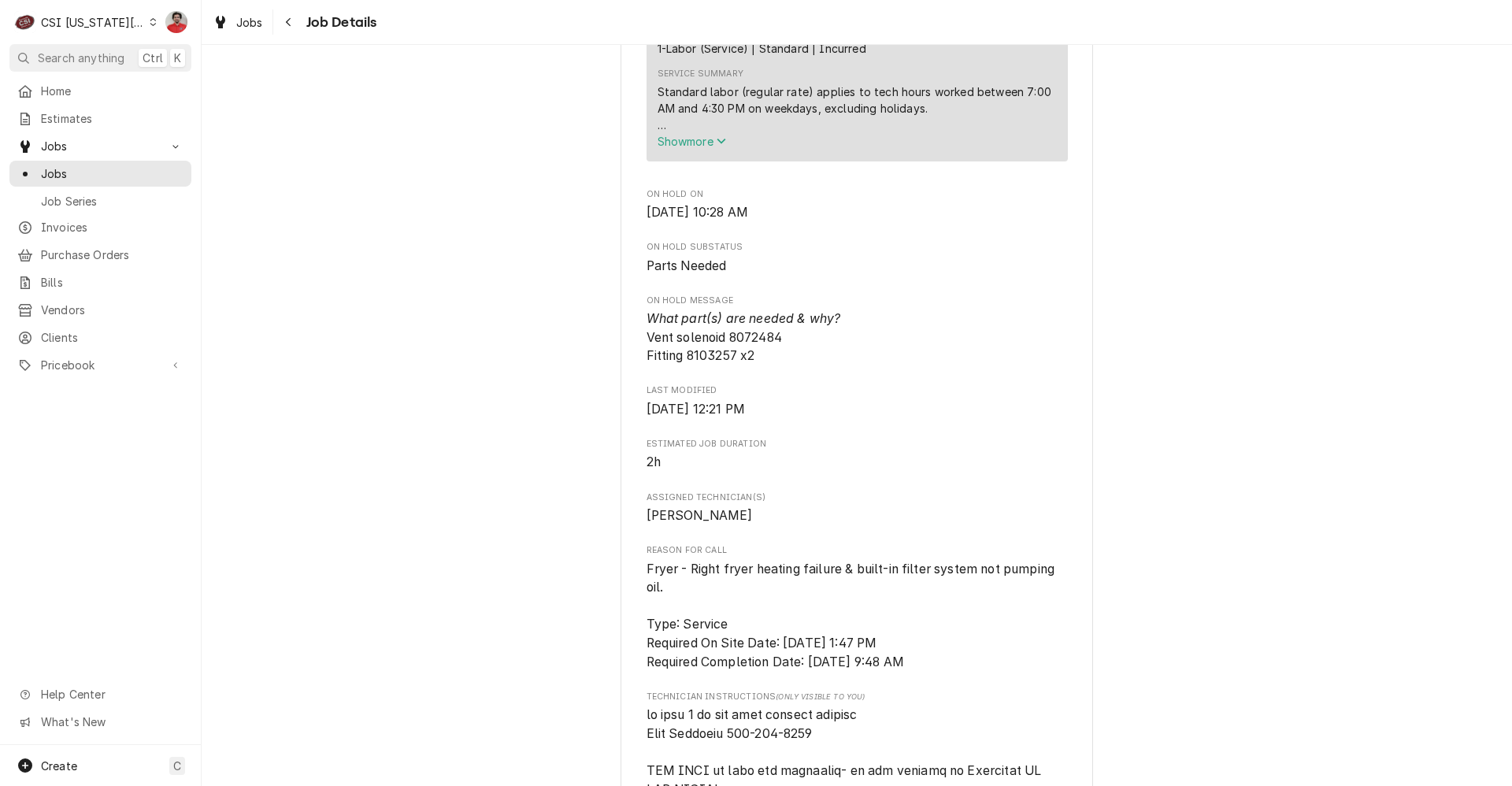
scroll to position [1418, 0]
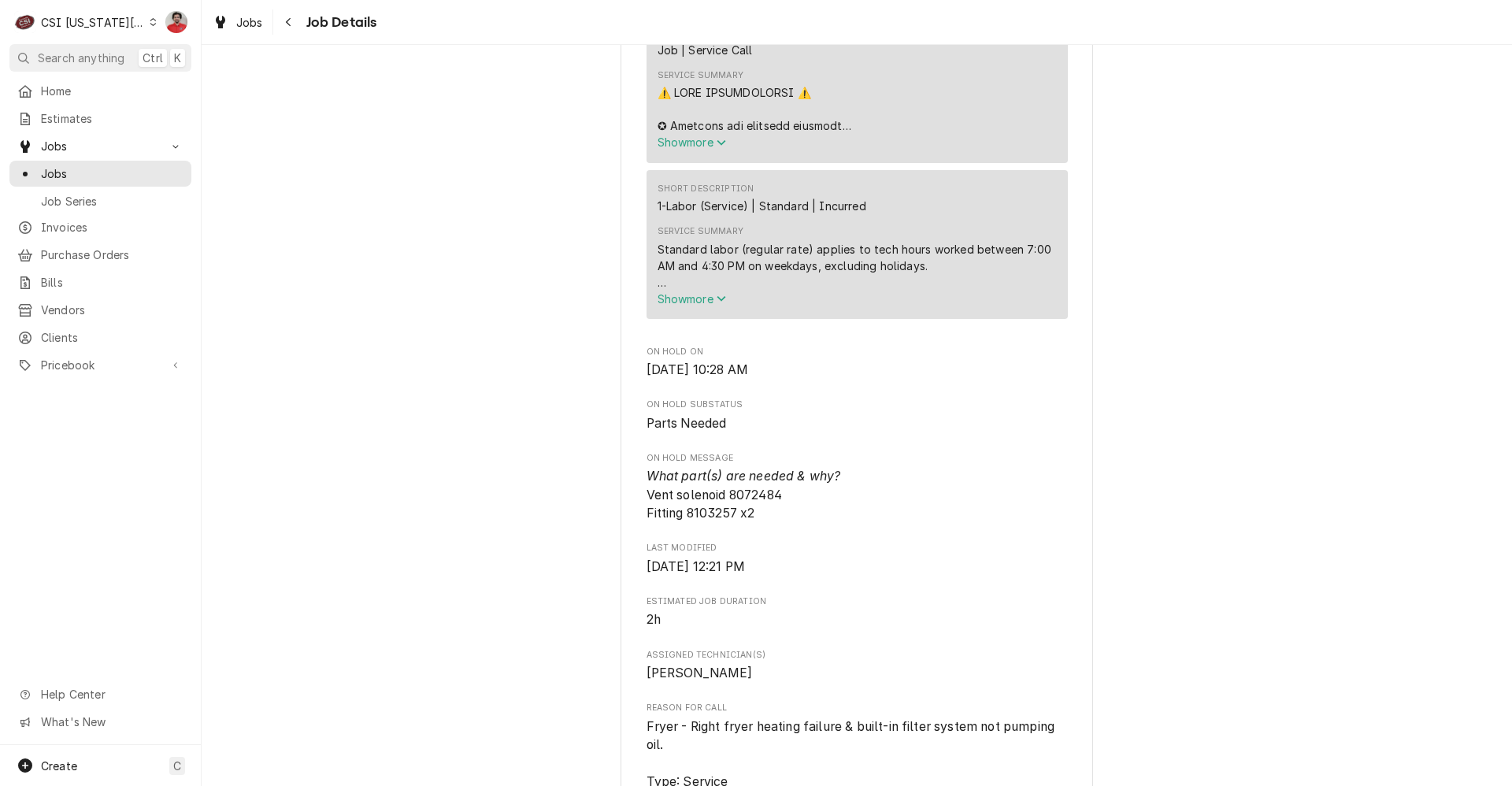
click at [748, 497] on span "What part(s) are needed & why? Vent solenoid 8072484 Fitting 8103257 x2" at bounding box center [744, 494] width 194 height 52
copy span "8072484"
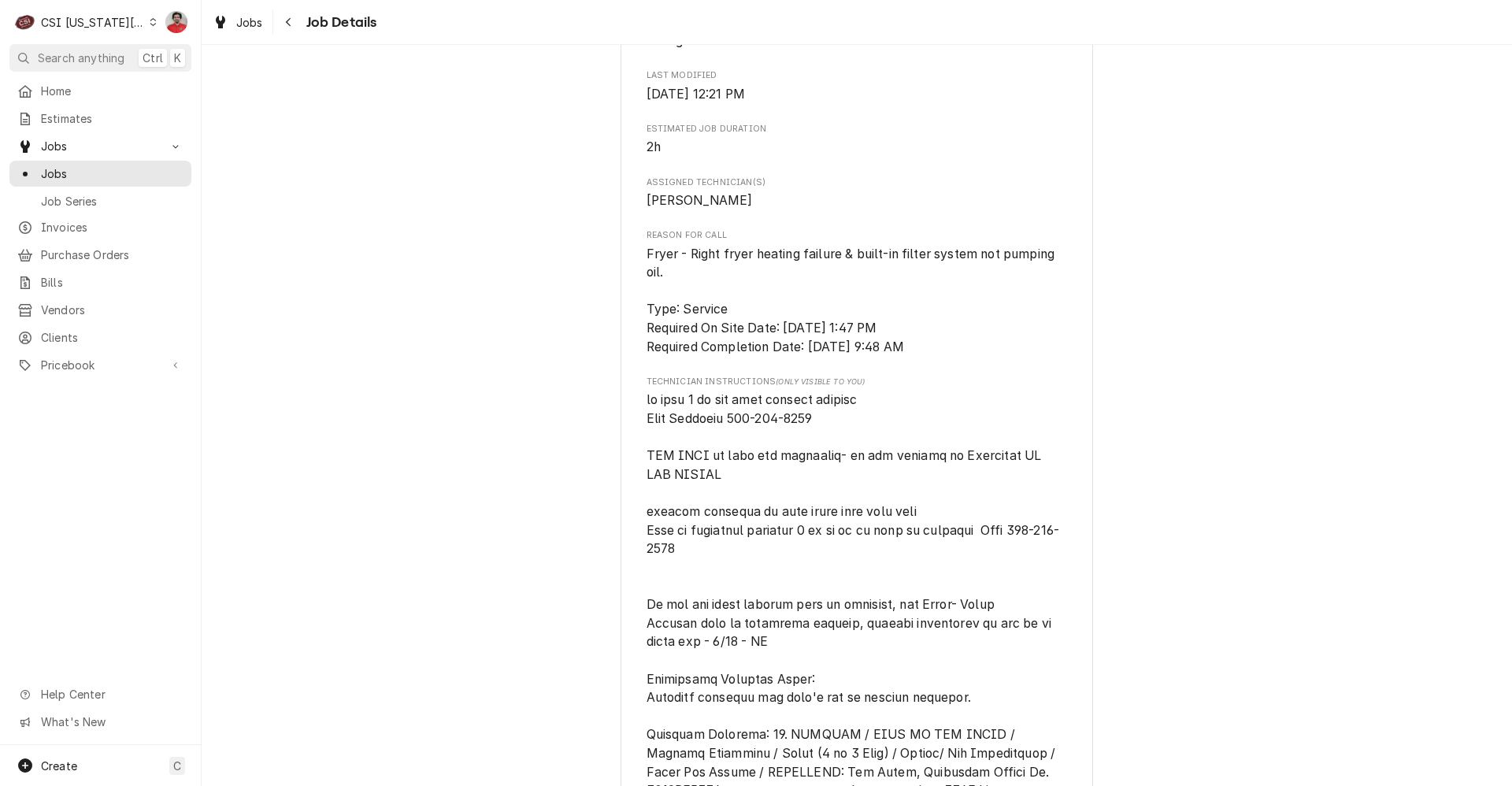
scroll to position [1339, 0]
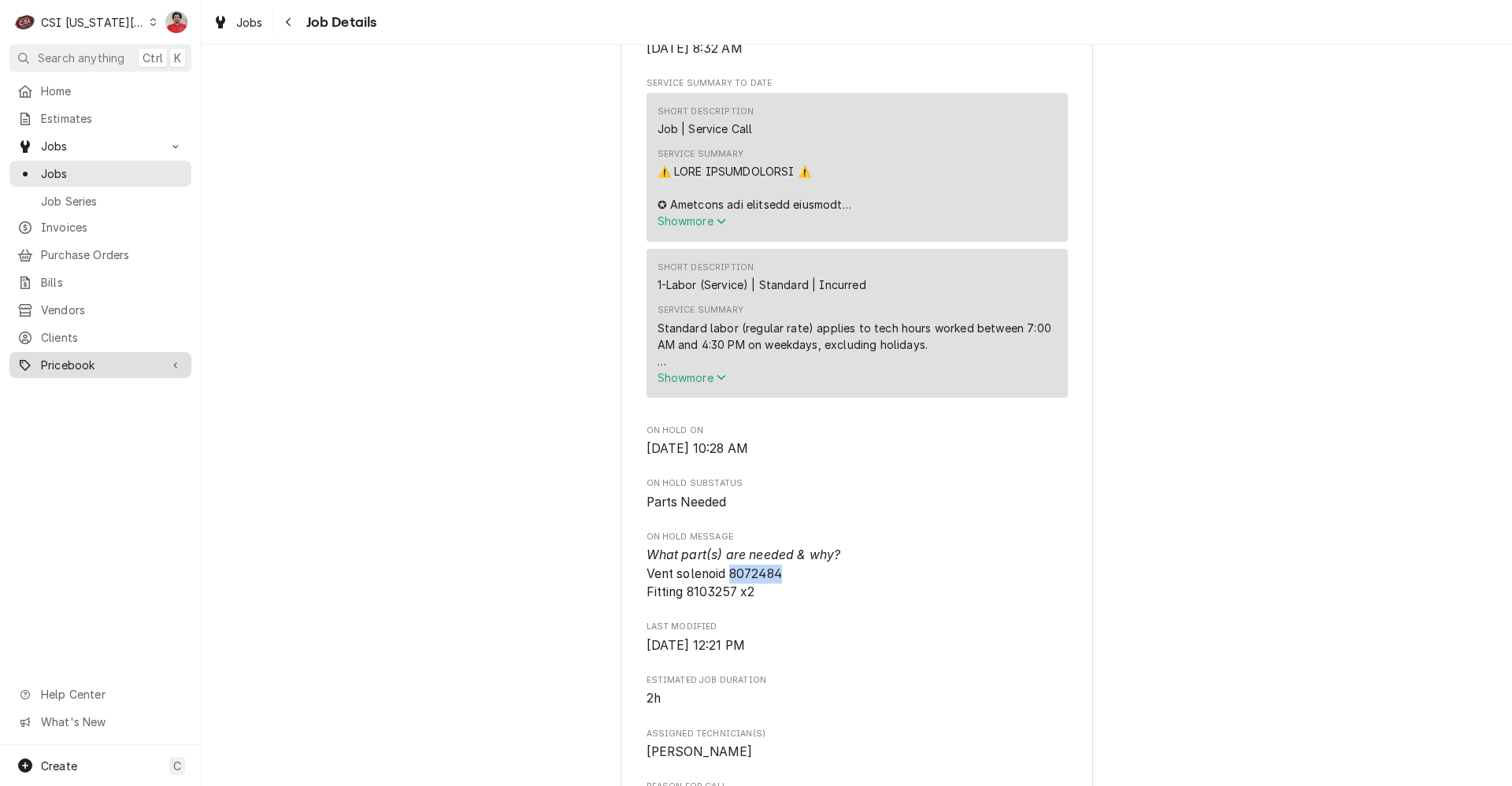
click at [99, 358] on span "Pricebook" at bounding box center [99, 364] width 119 height 17
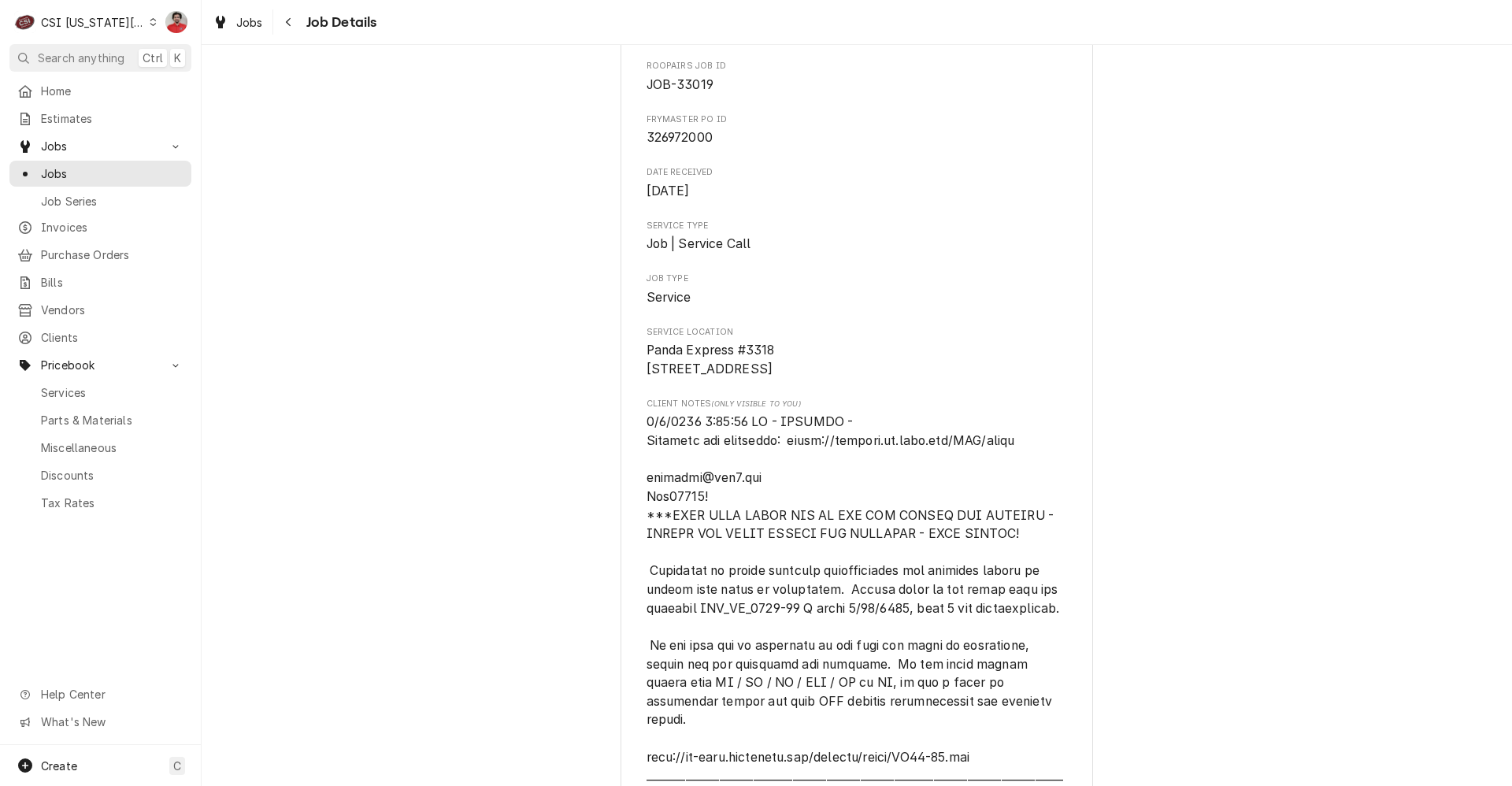
scroll to position [0, 0]
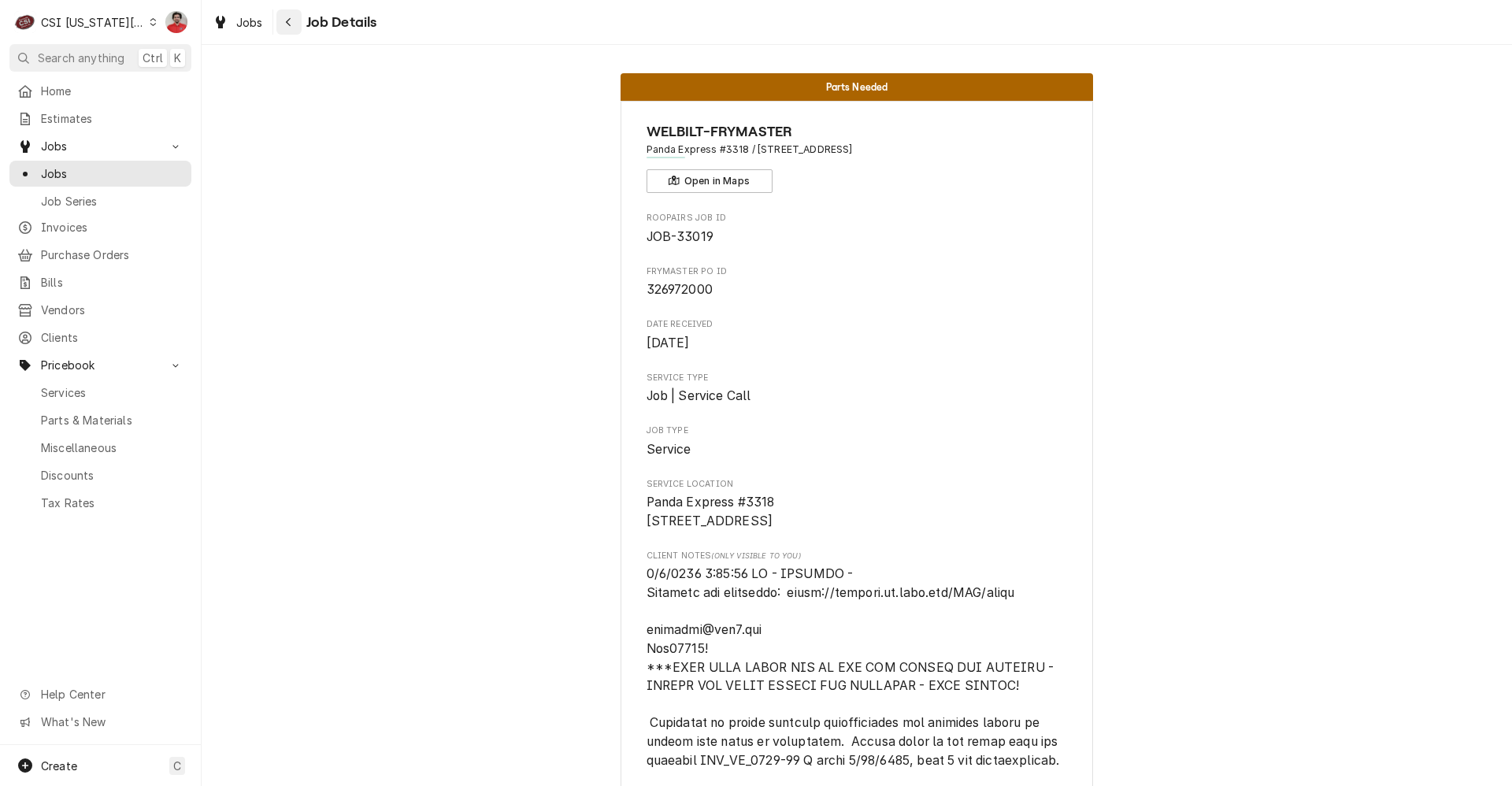
click at [286, 19] on icon "Navigate back" at bounding box center [288, 22] width 7 height 11
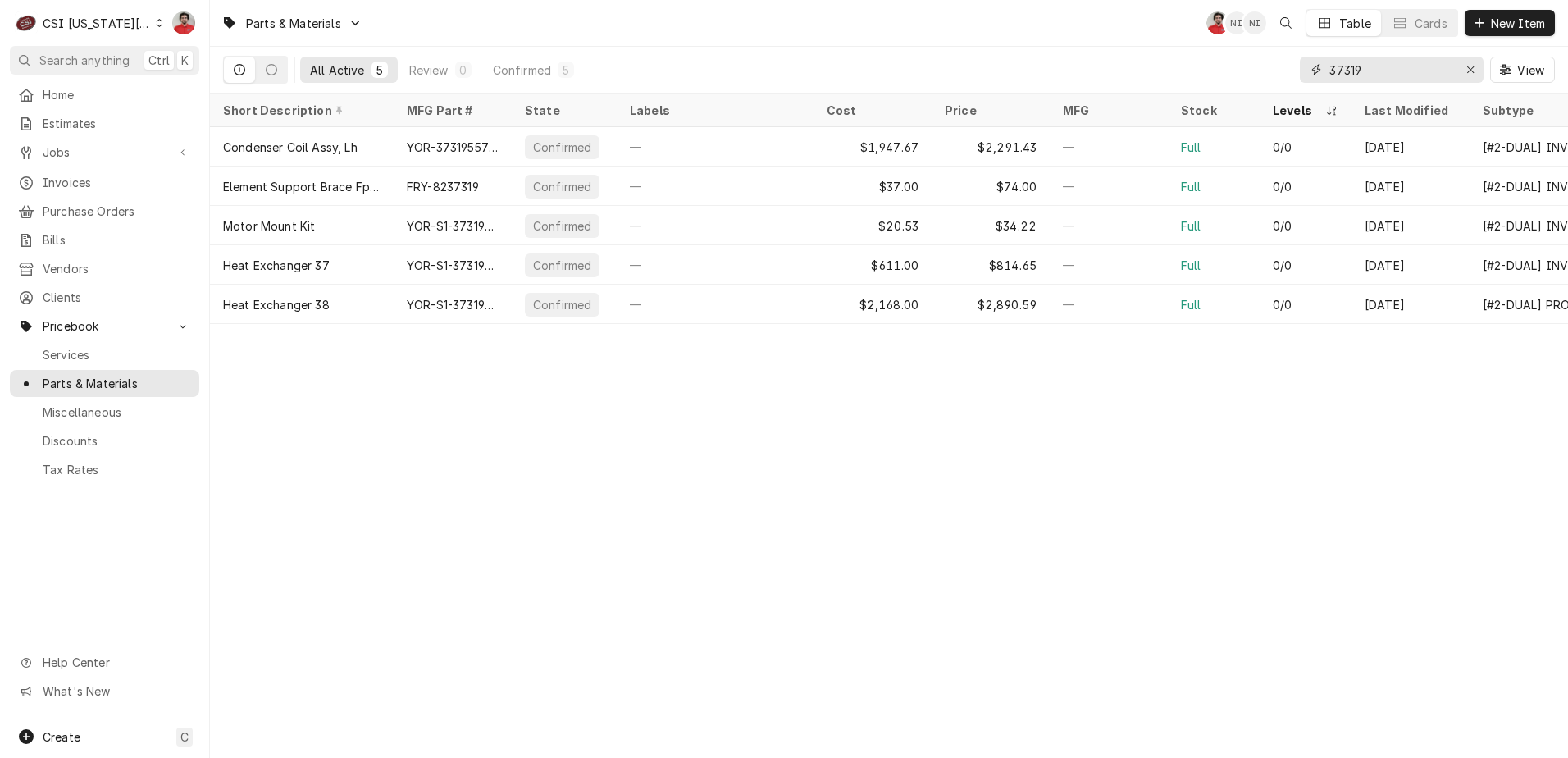
drag, startPoint x: 1171, startPoint y: 69, endPoint x: 945, endPoint y: 70, distance: 226.0
click at [964, 69] on div "All Active 5 Review 0 Confirmed 5 37319 View" at bounding box center [888, 69] width 1332 height 46
paste input "8072484"
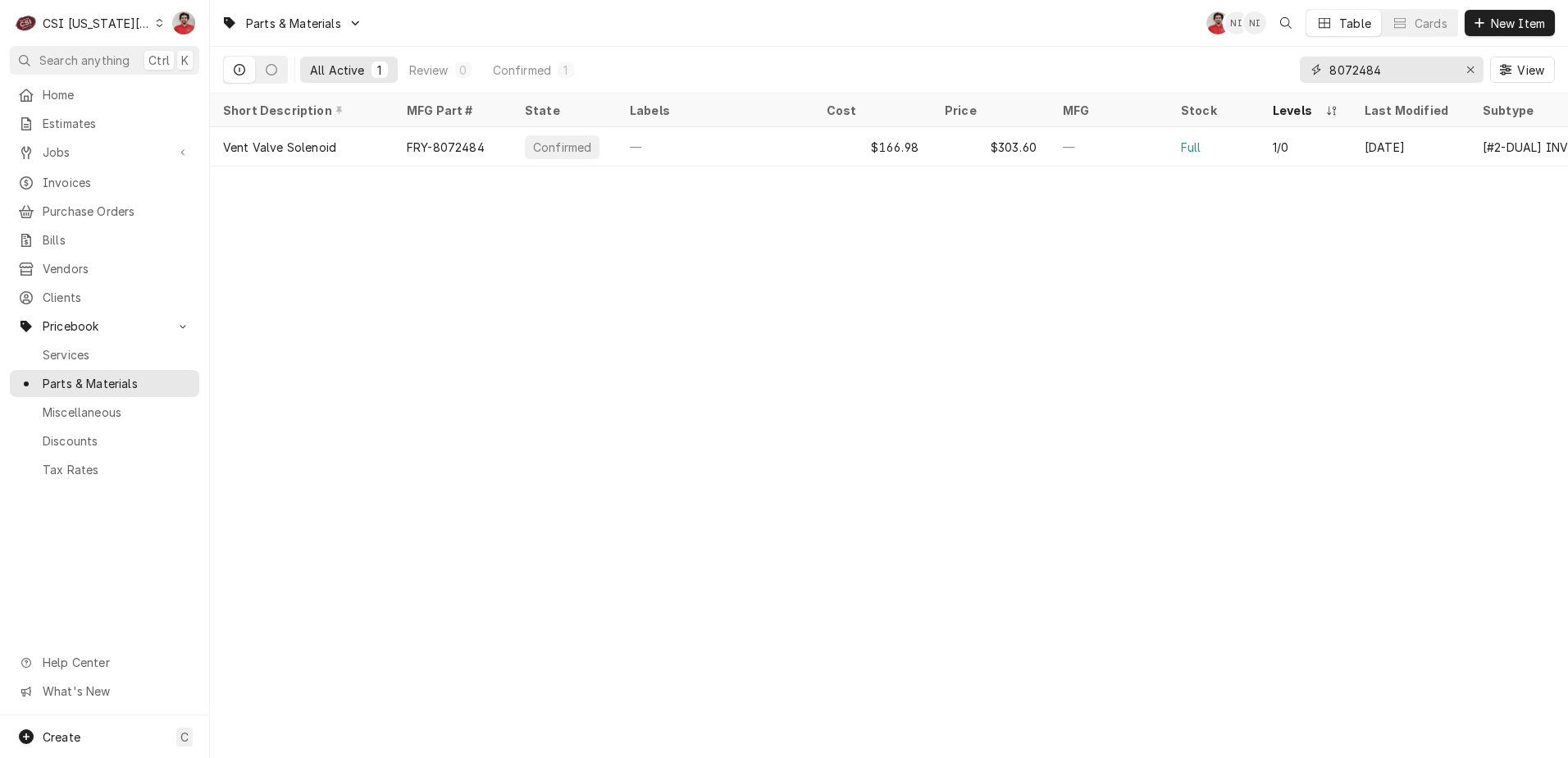
type input "8072484"
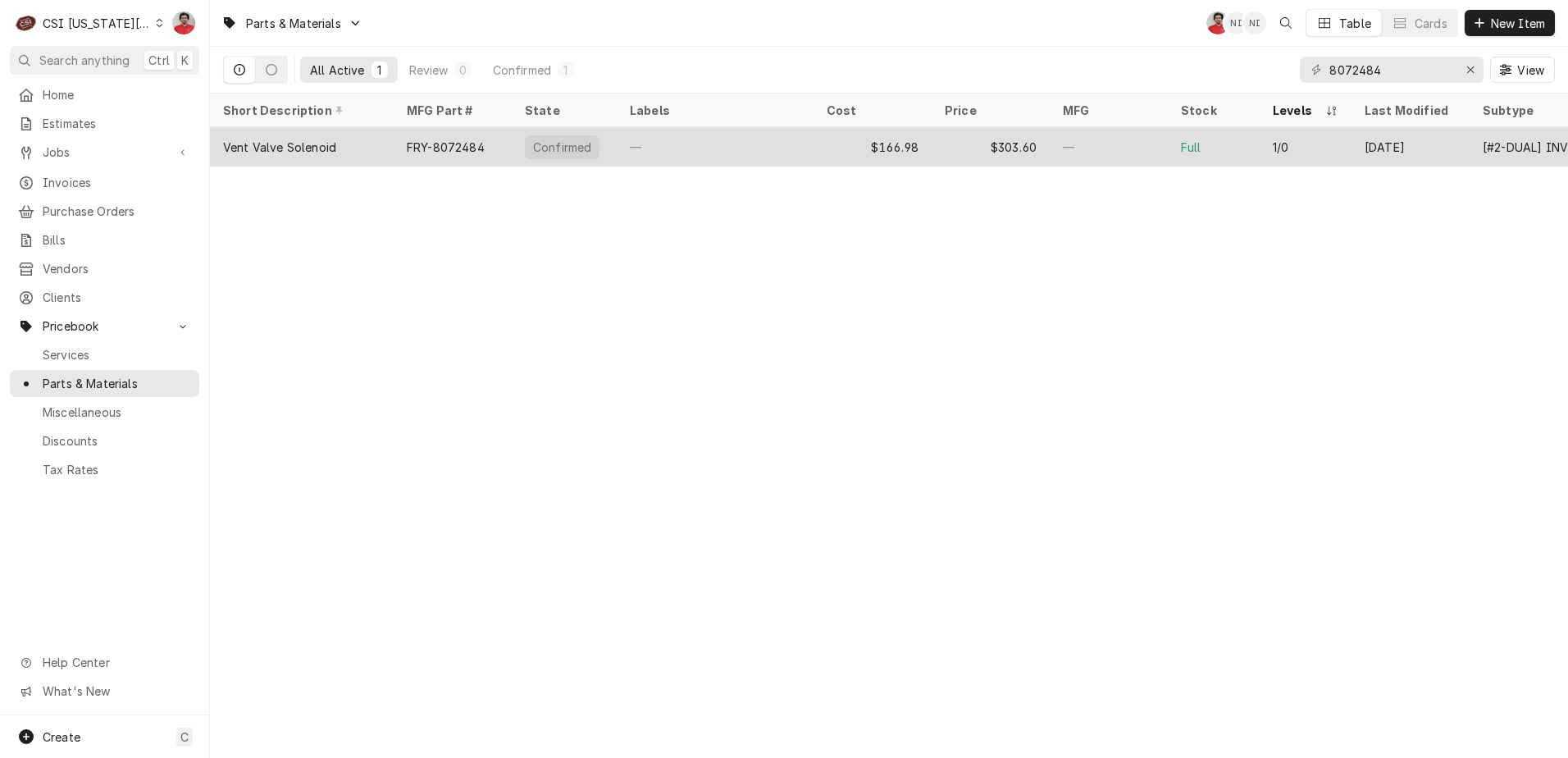
click at [786, 148] on div "—" at bounding box center [715, 147] width 197 height 40
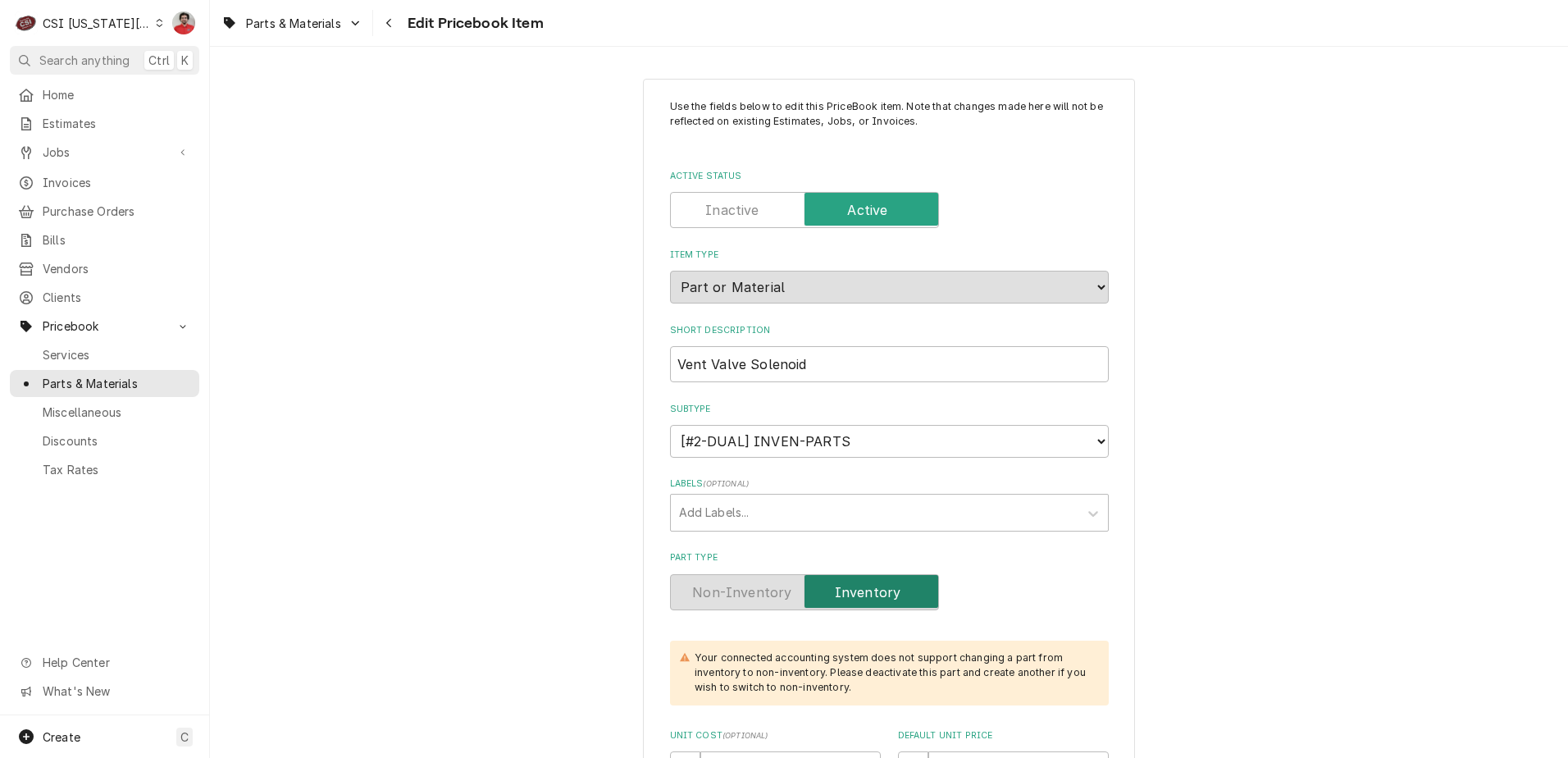
scroll to position [574, 0]
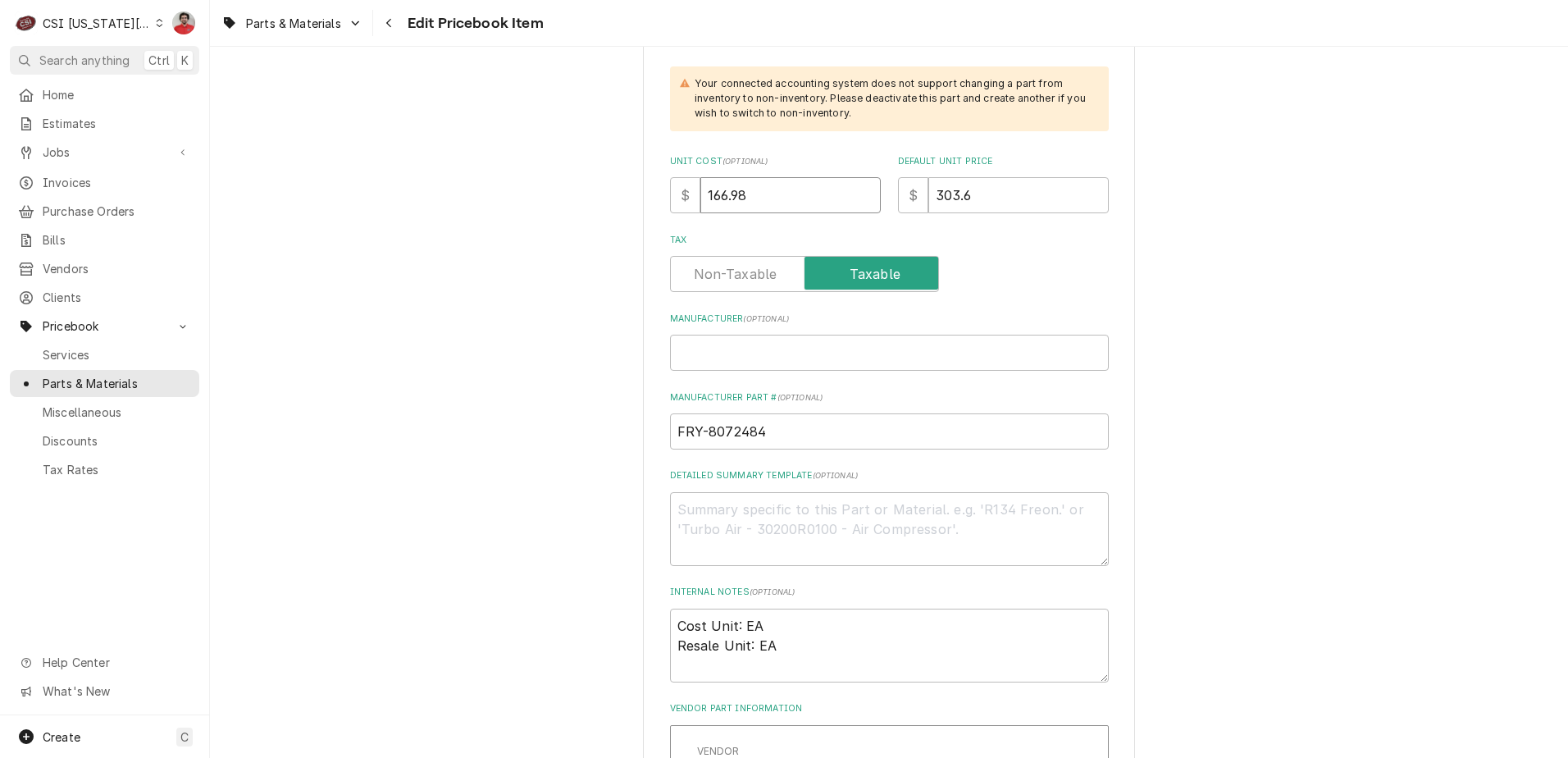
drag, startPoint x: 778, startPoint y: 186, endPoint x: 627, endPoint y: 187, distance: 151.0
type textarea "x"
type input "3"
type textarea "x"
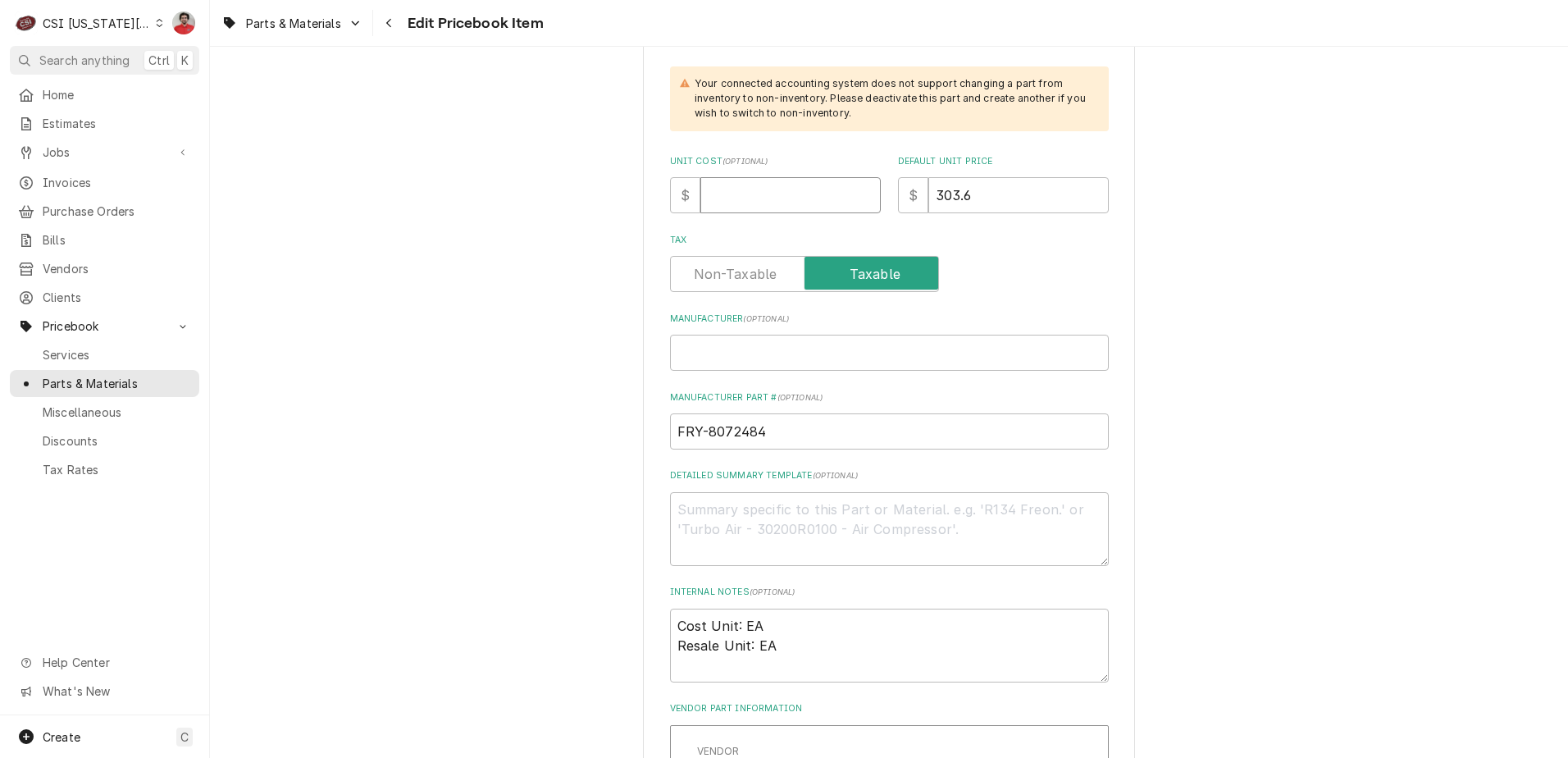
type textarea "x"
type input "1"
type textarea "x"
type input "17"
type textarea "x"
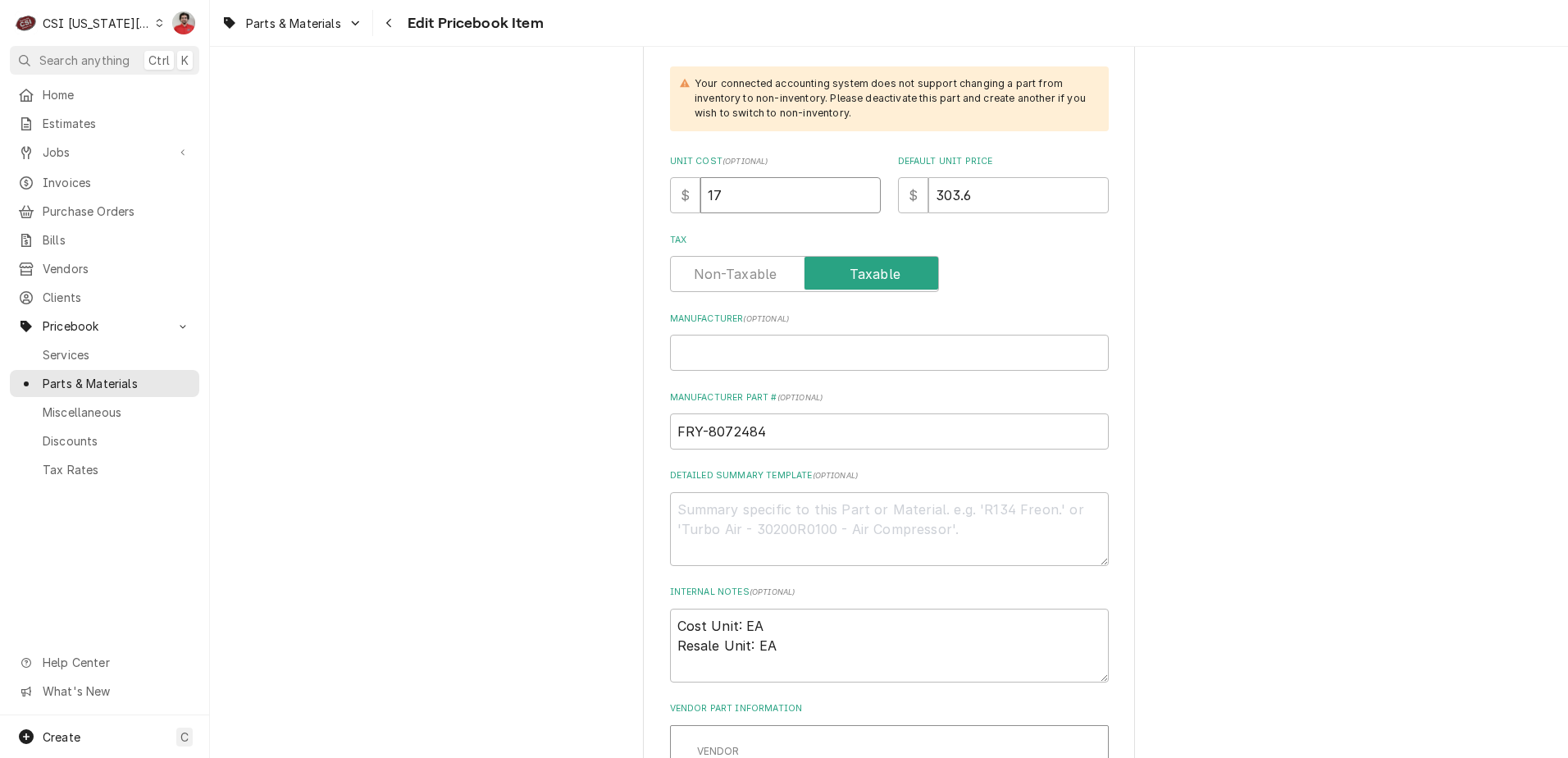
type input "178"
type textarea "x"
type input "17"
type textarea "x"
type input "175"
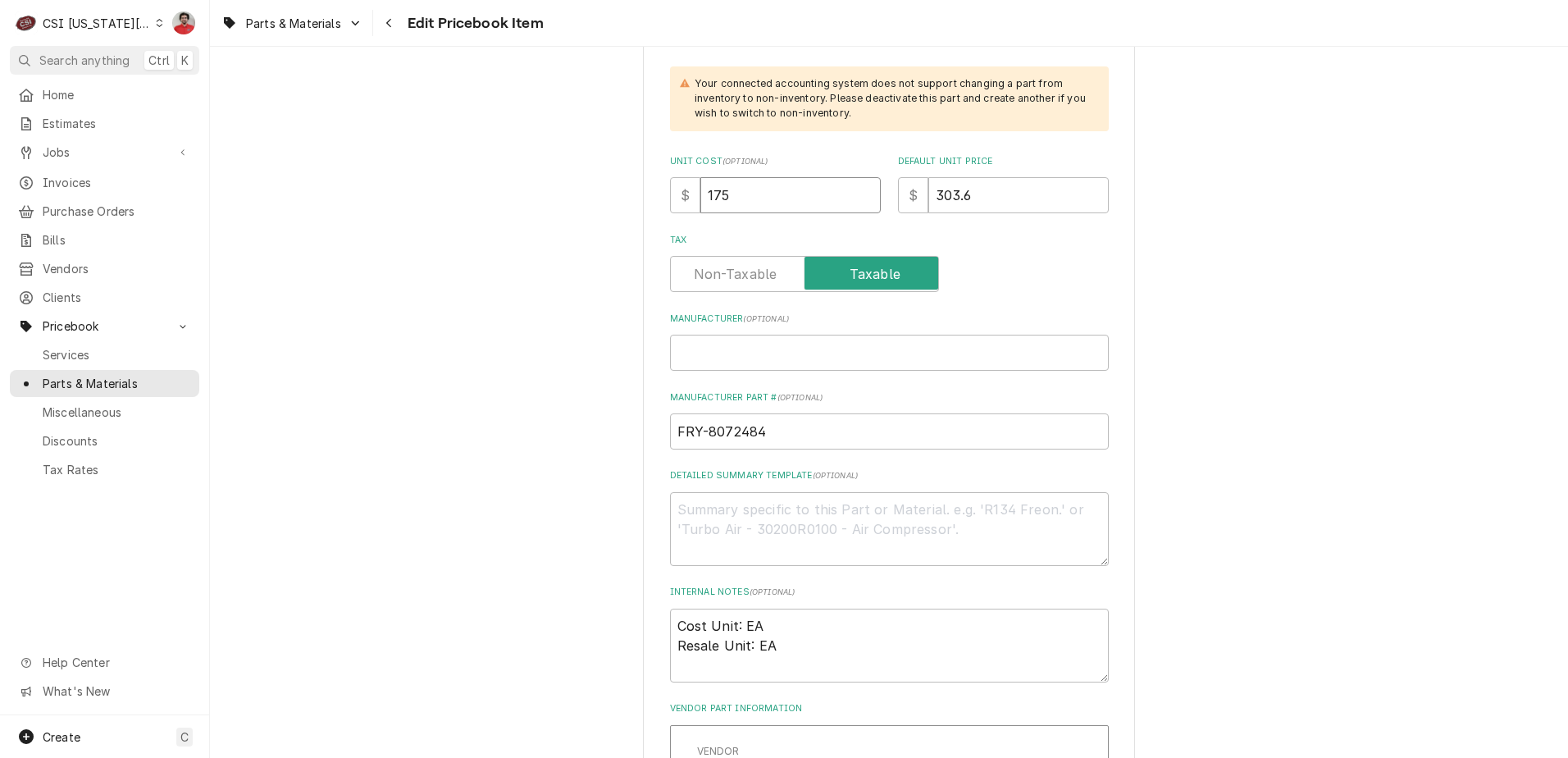
type textarea "x"
type input "175.3"
type textarea "x"
type input "175.33"
type textarea "x"
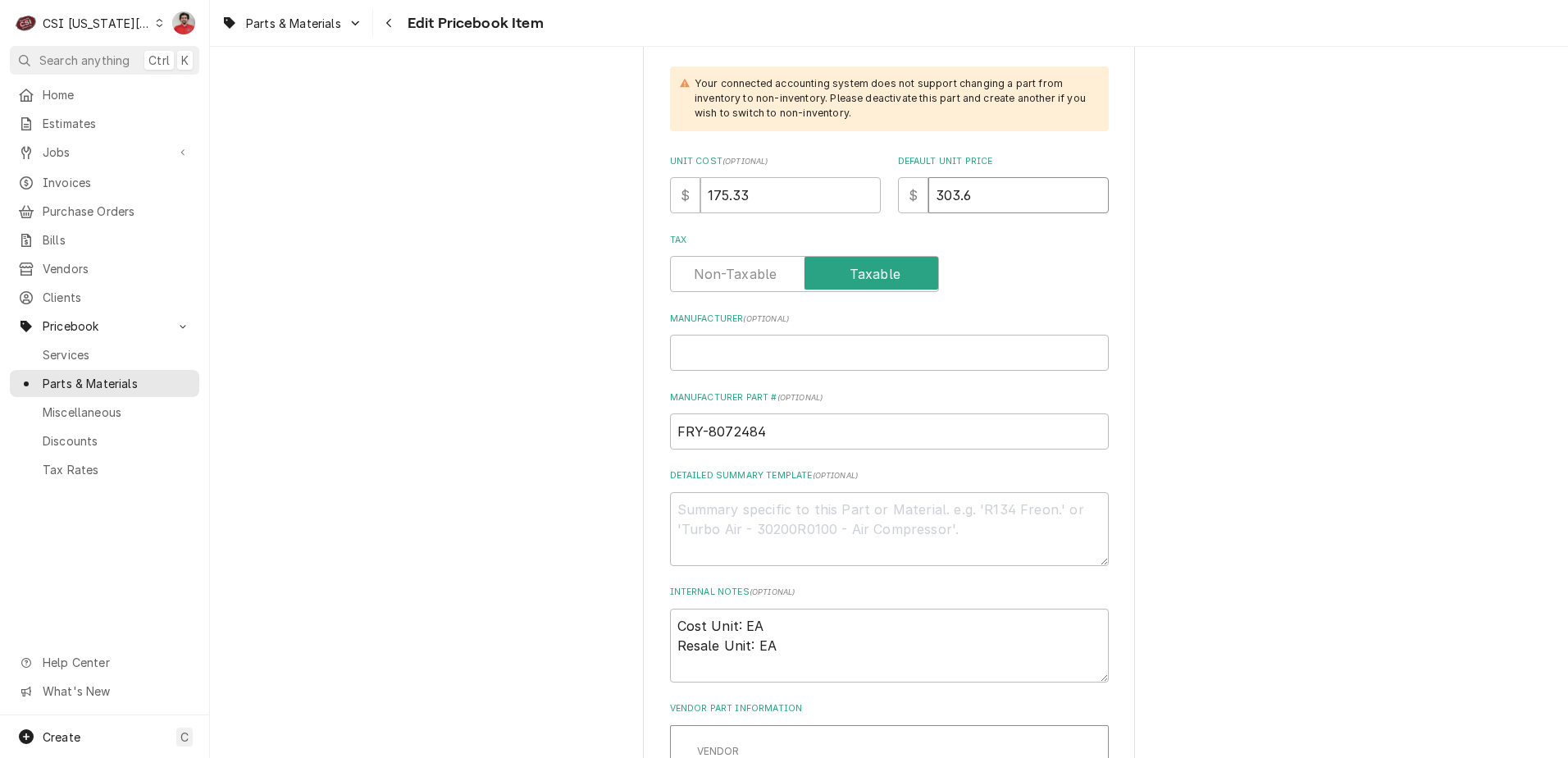
type input "3"
type textarea "x"
type input "31"
type textarea "x"
type input "318"
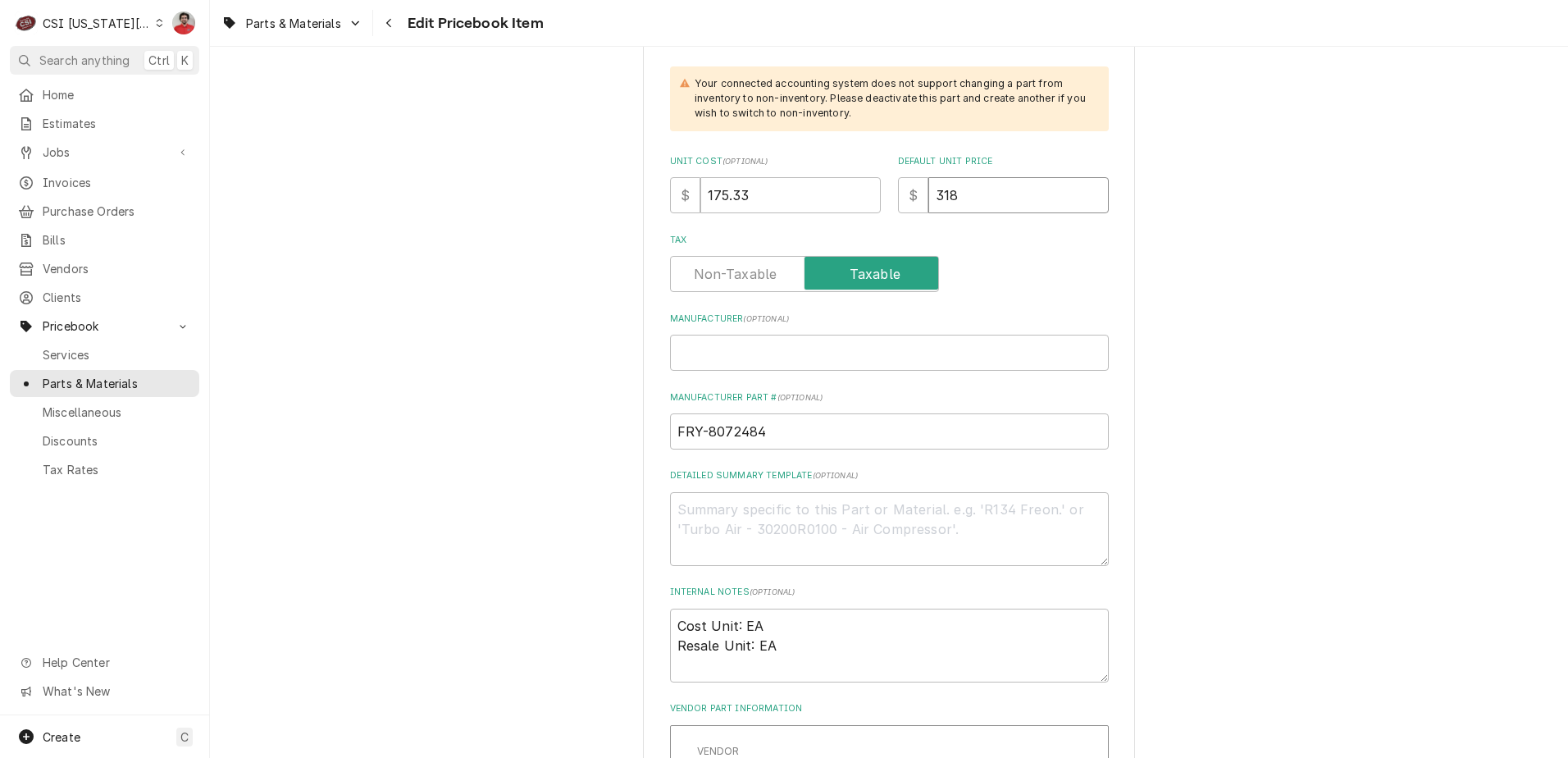
type textarea "x"
type input "318.7"
type textarea "x"
type input "318.78"
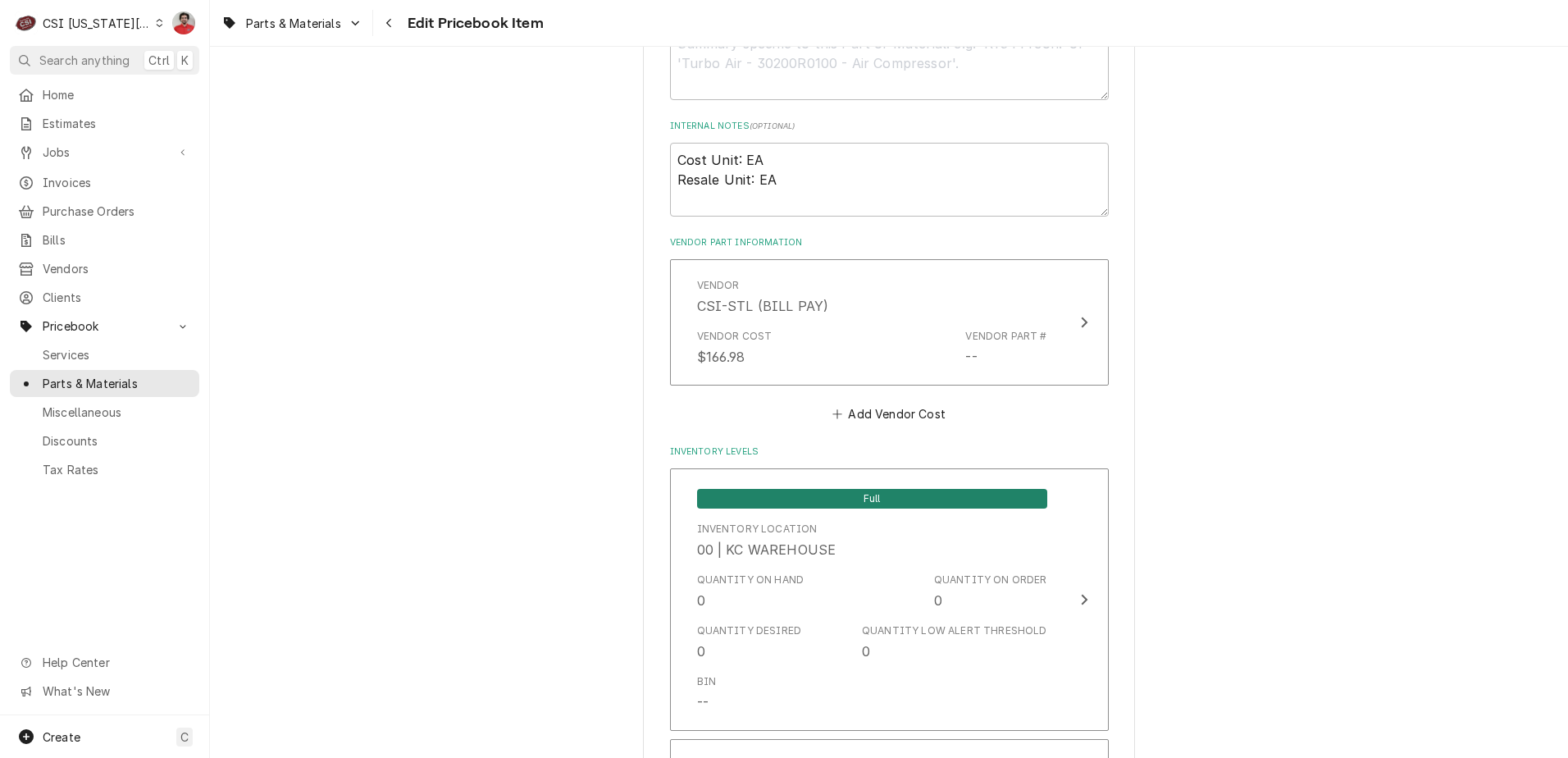
scroll to position [1066, 0]
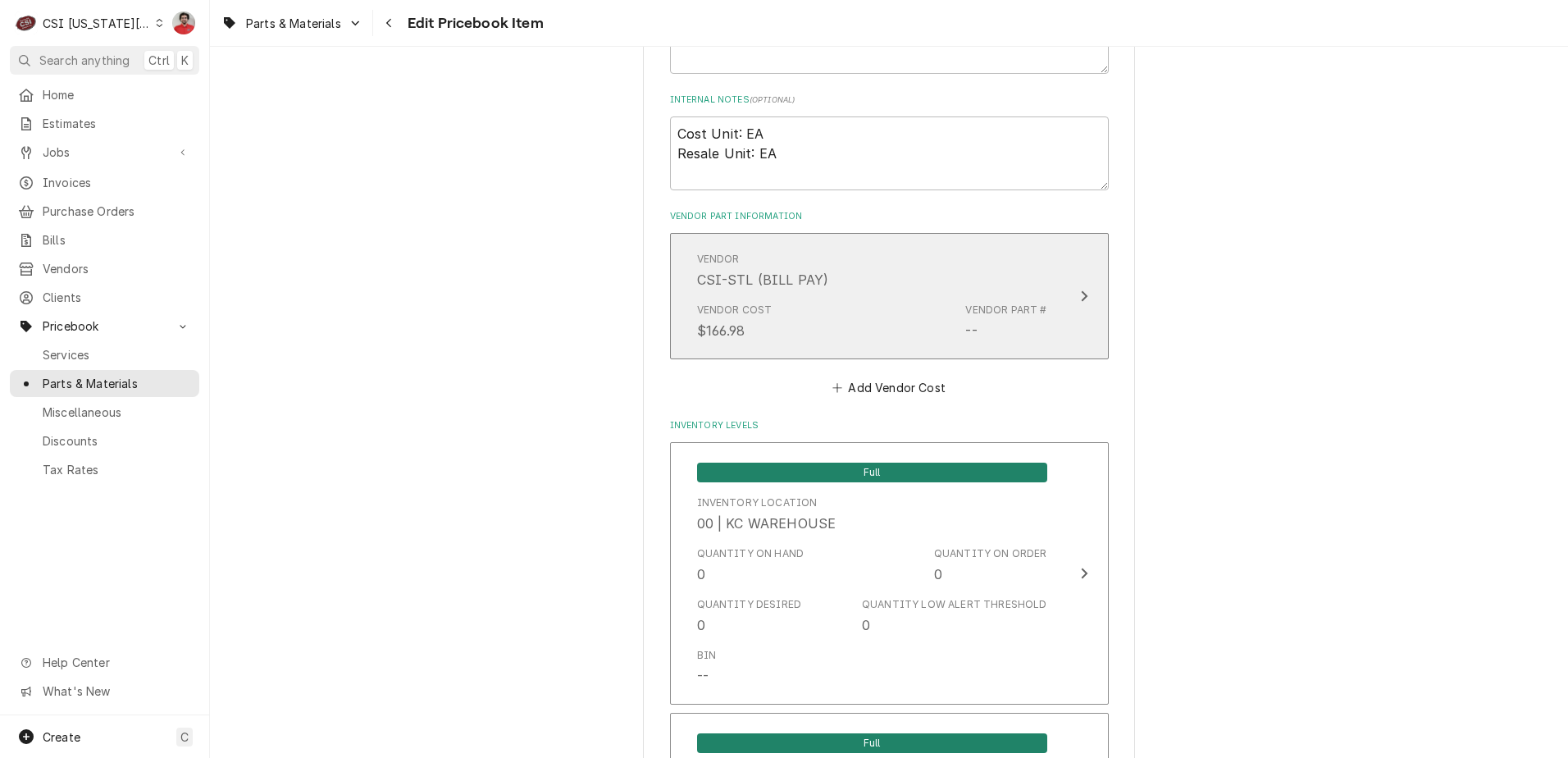
click at [910, 302] on div "Vendor Cost $166.98 Vendor Part # --" at bounding box center [872, 321] width 351 height 51
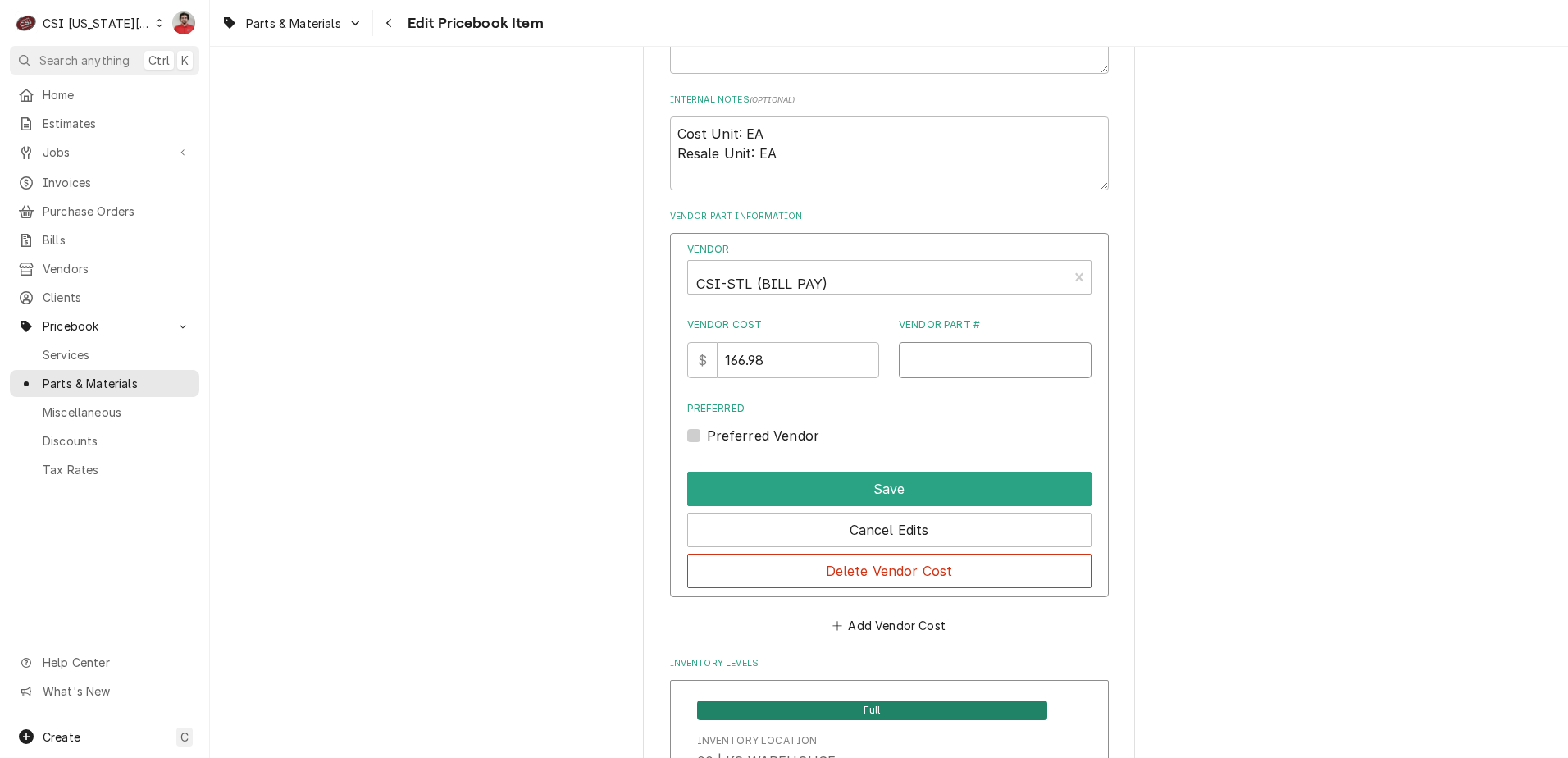
click at [966, 363] on input "Vendor Part #" at bounding box center [995, 360] width 193 height 36
paste input "8072484"
type input "FM8072484"
drag, startPoint x: 777, startPoint y: 350, endPoint x: 525, endPoint y: 365, distance: 252.4
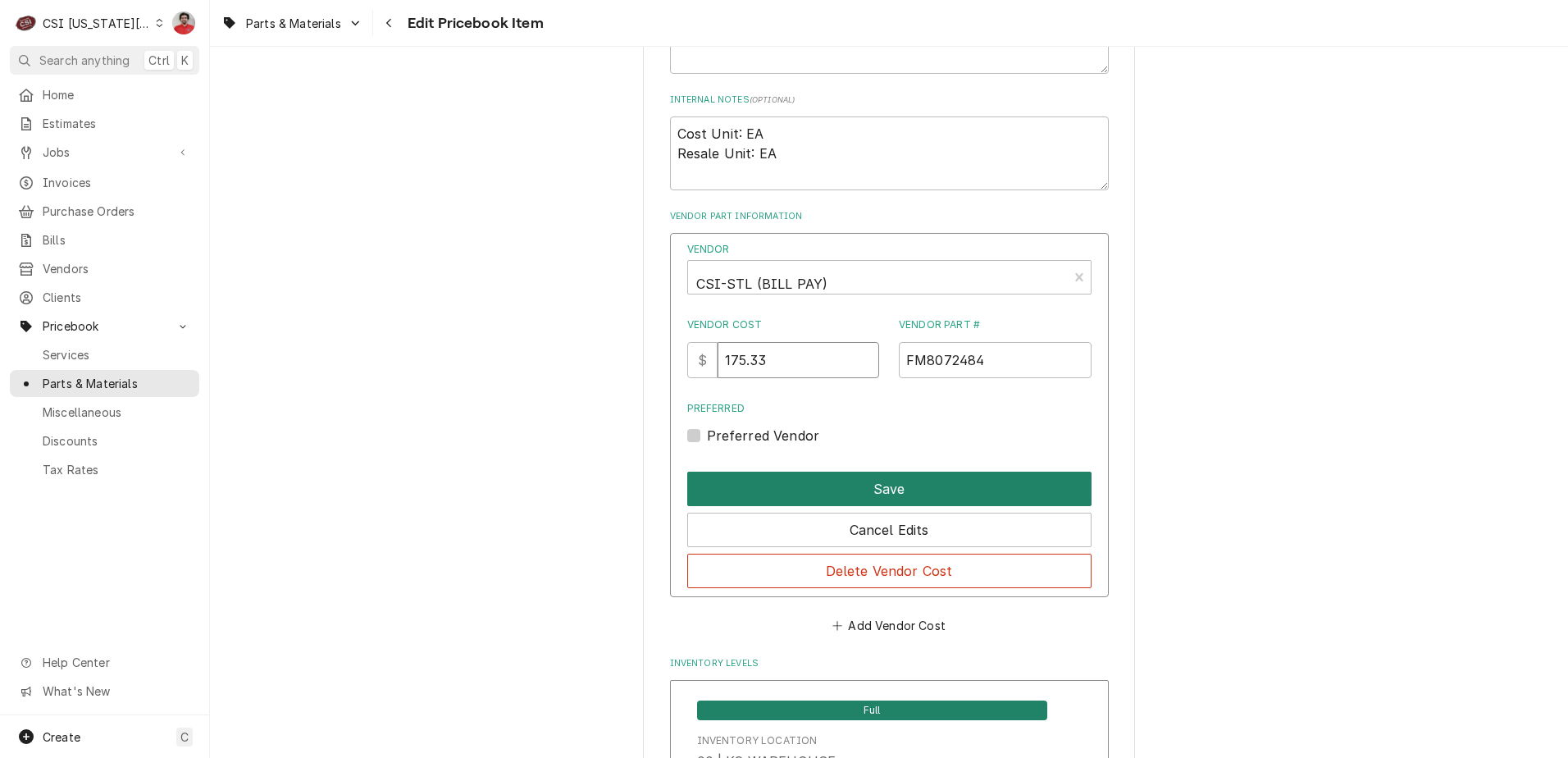
type input "175.33"
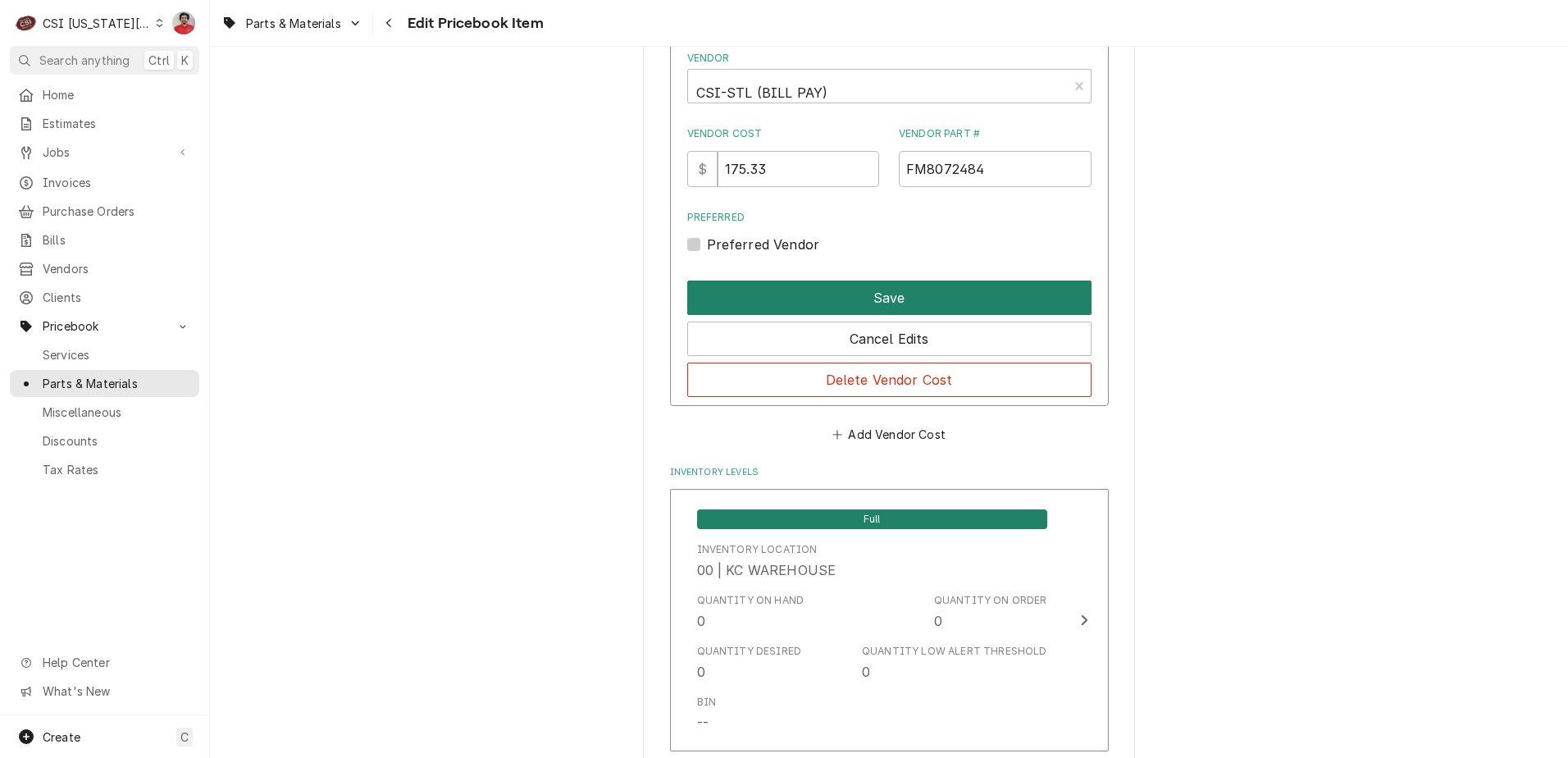
scroll to position [1148, 0]
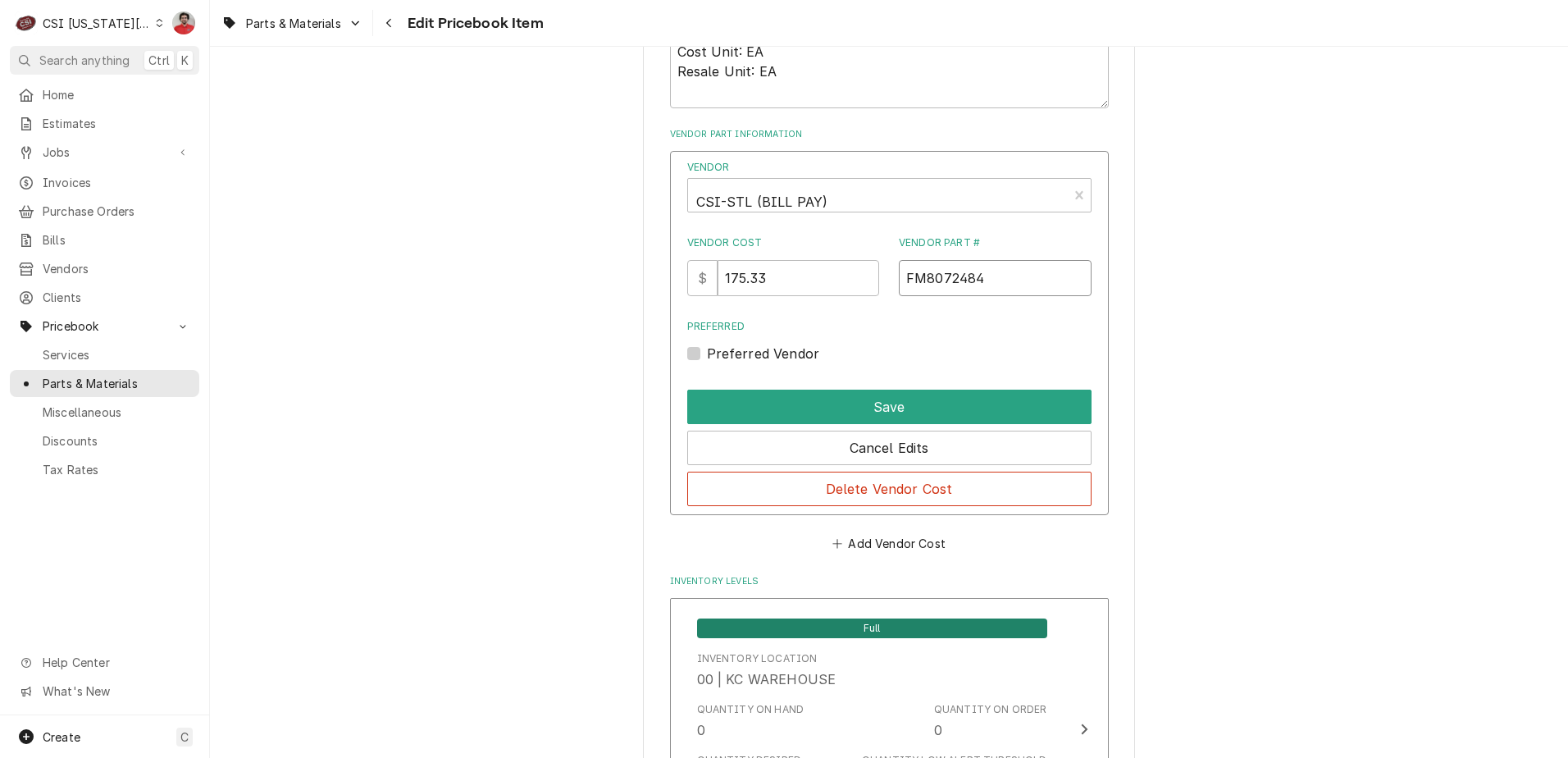
drag, startPoint x: 1000, startPoint y: 280, endPoint x: 732, endPoint y: 281, distance: 268.0
click at [732, 281] on div "Vendor Cost $ 175.33 Vendor Part # FM8072484" at bounding box center [889, 265] width 404 height 60
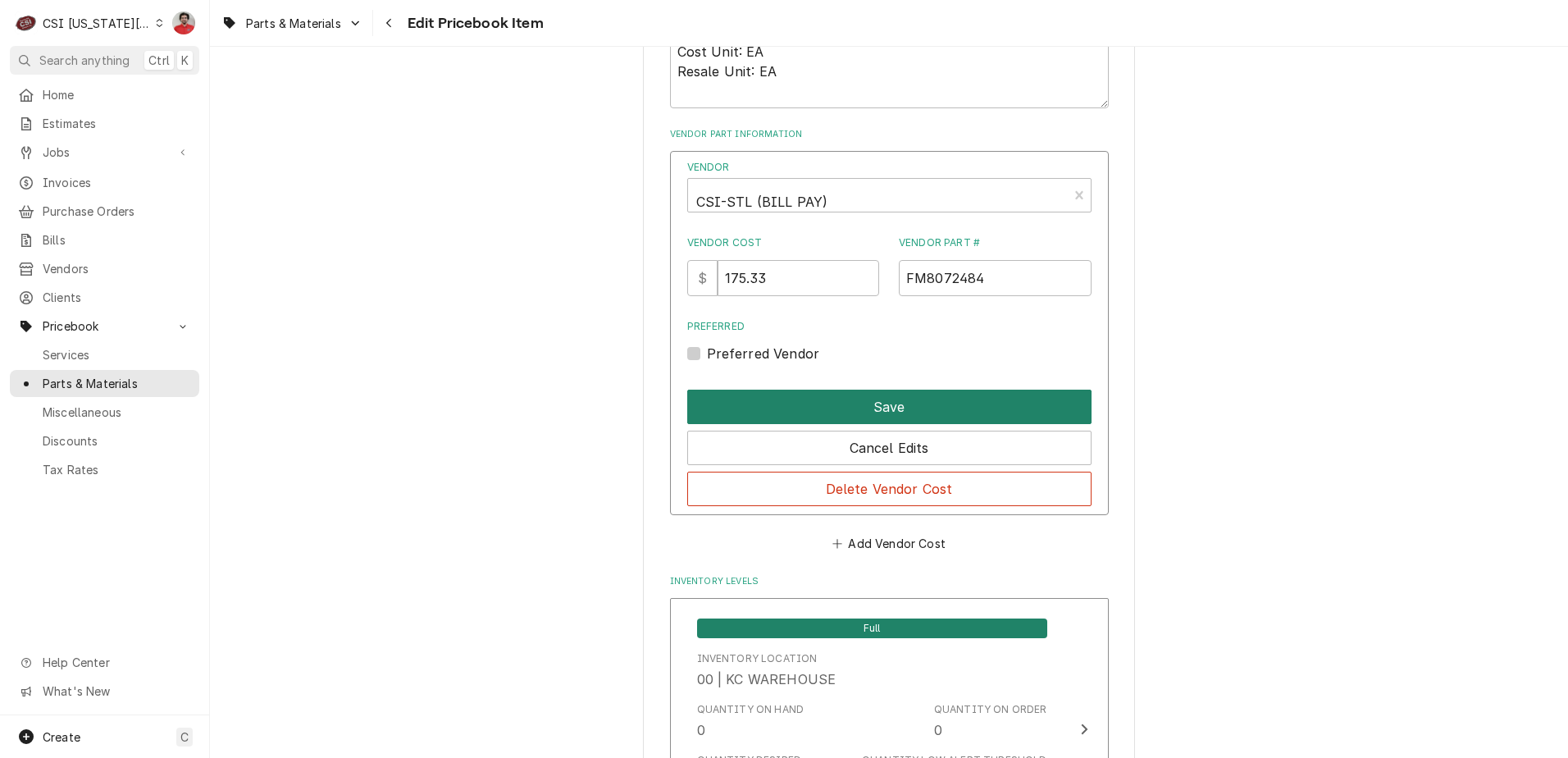
click at [836, 410] on button "Save" at bounding box center [889, 407] width 404 height 35
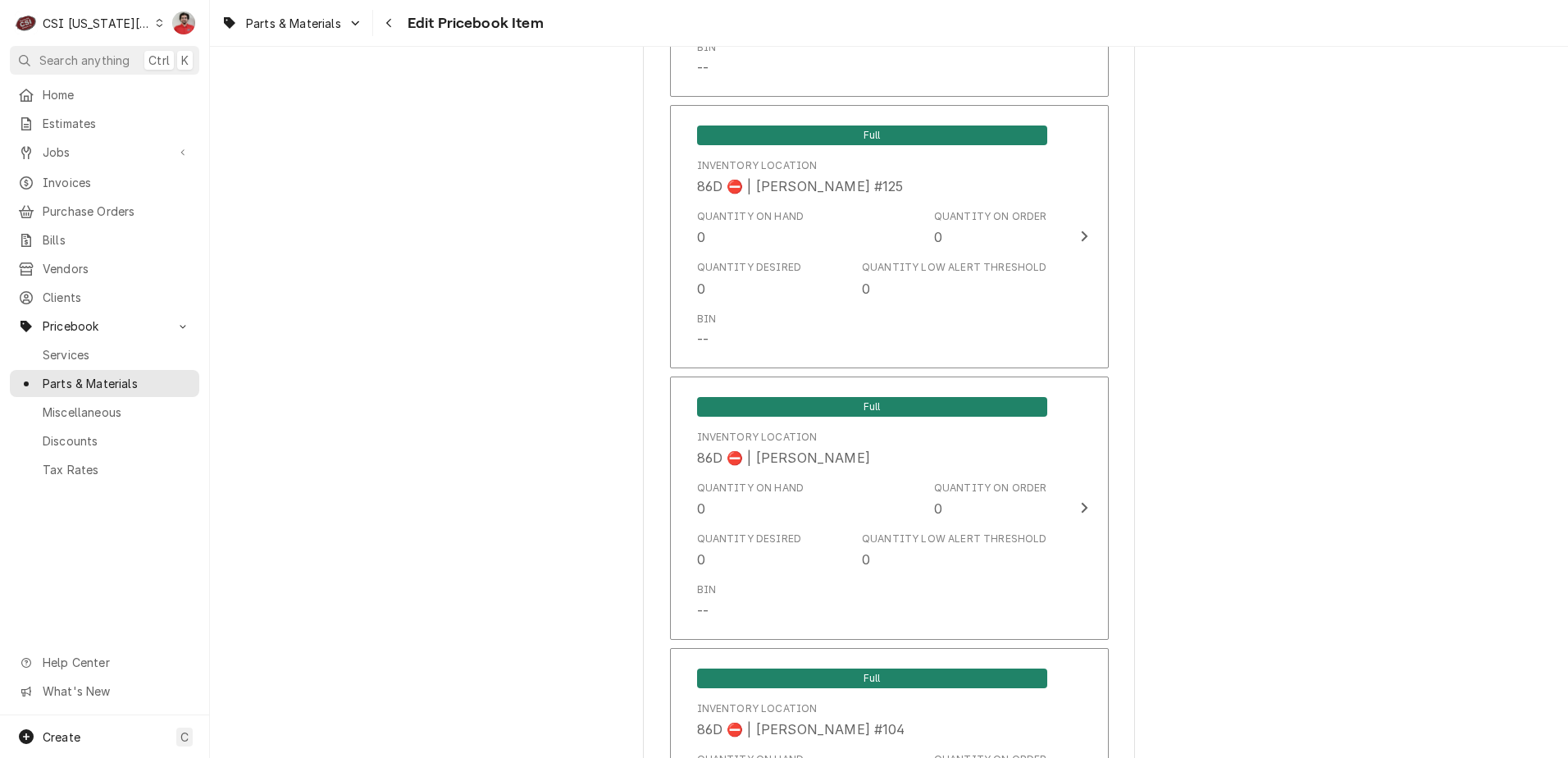
scroll to position [16017, 0]
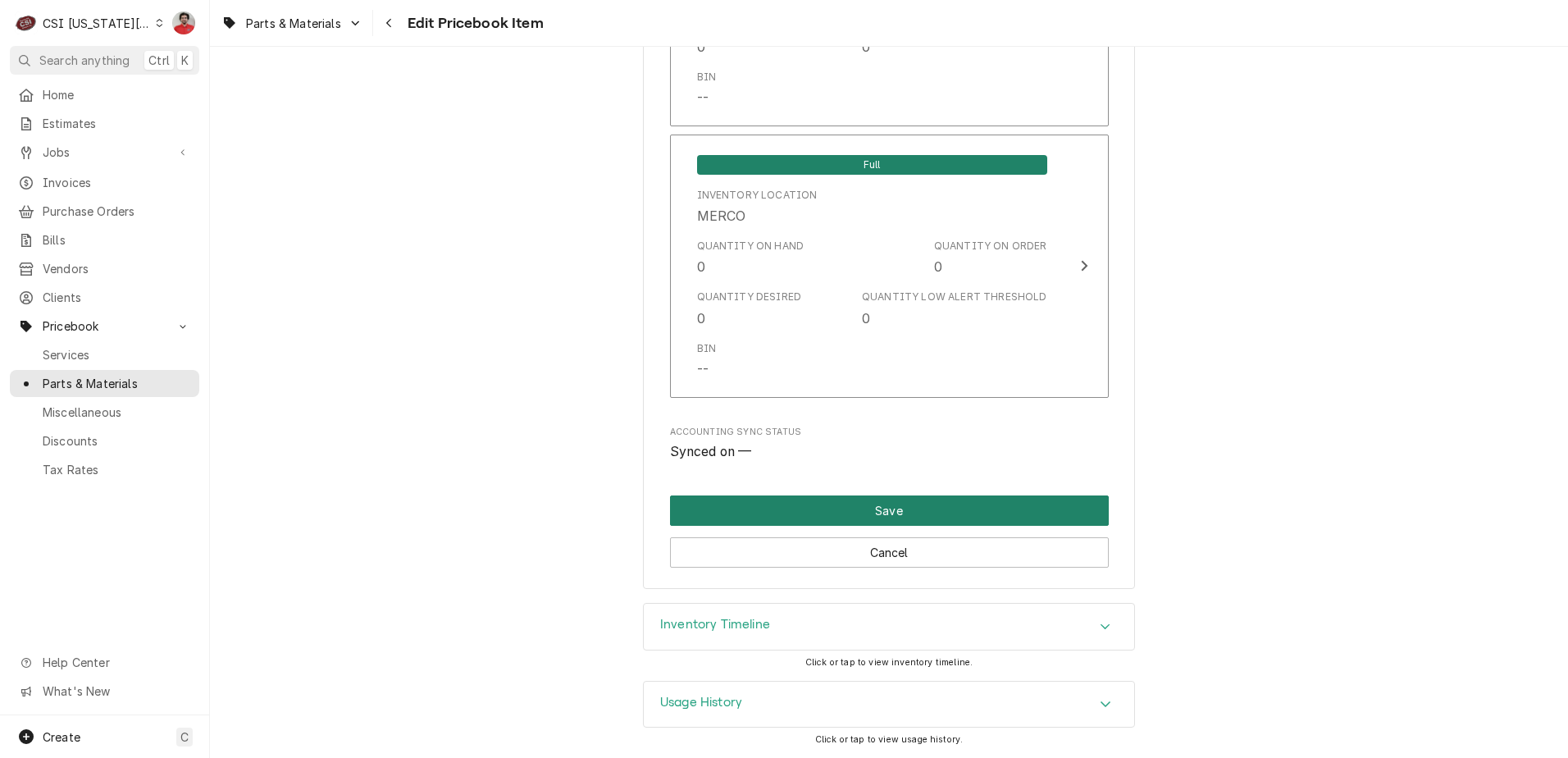
click at [762, 503] on button "Save" at bounding box center [890, 510] width 439 height 31
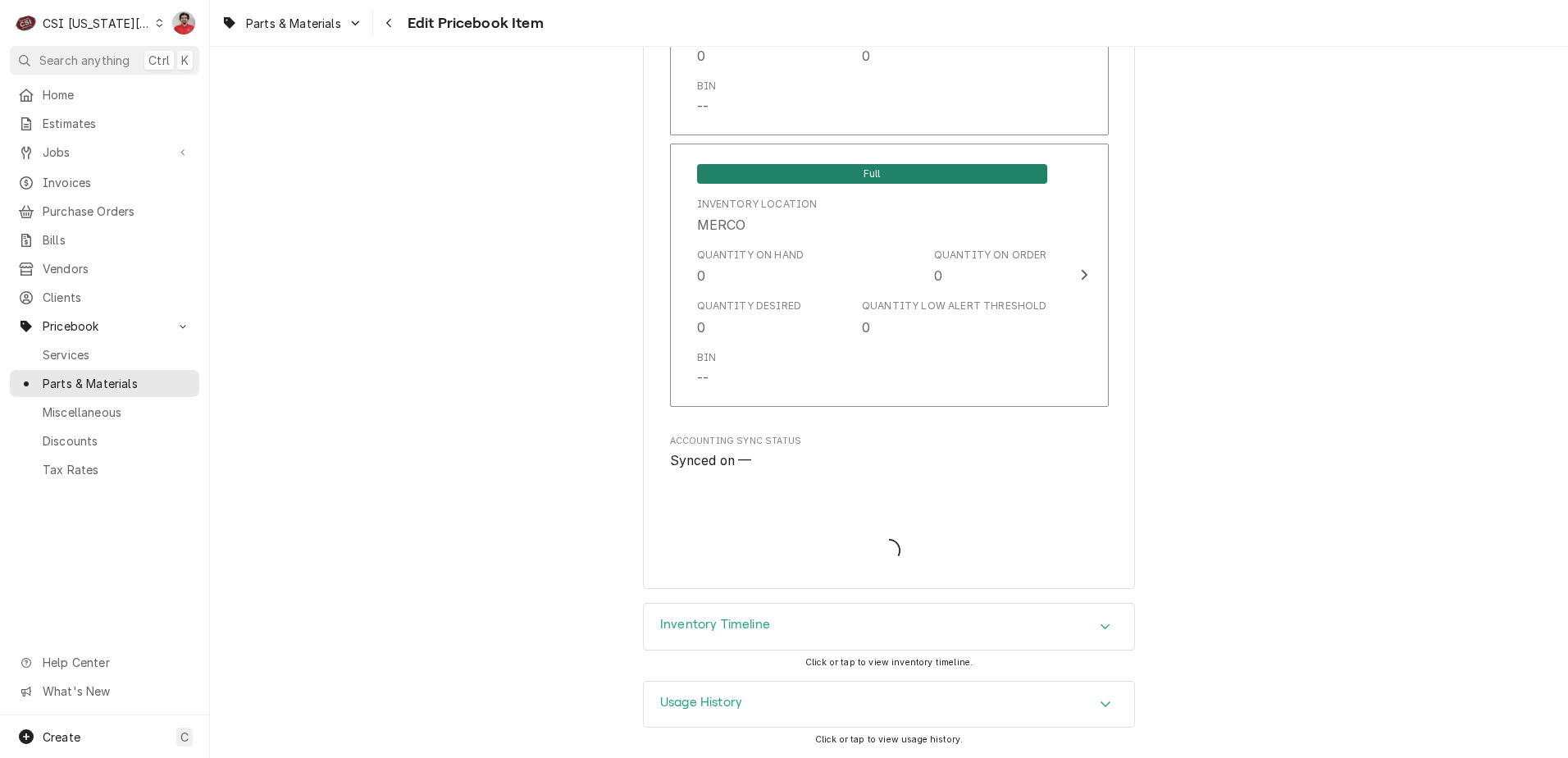
type textarea "x"
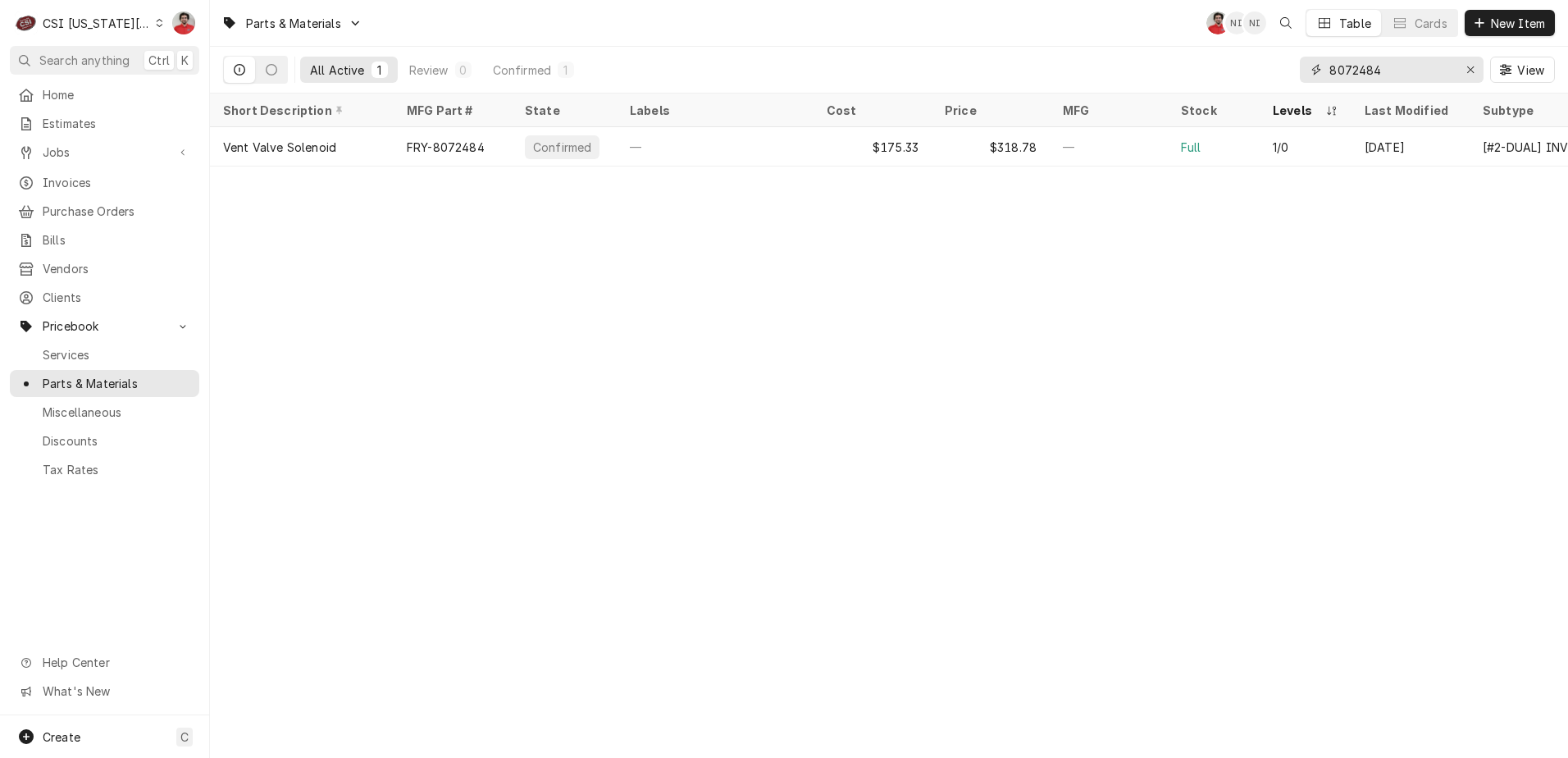
click at [1414, 65] on input "8072484" at bounding box center [1391, 70] width 123 height 27
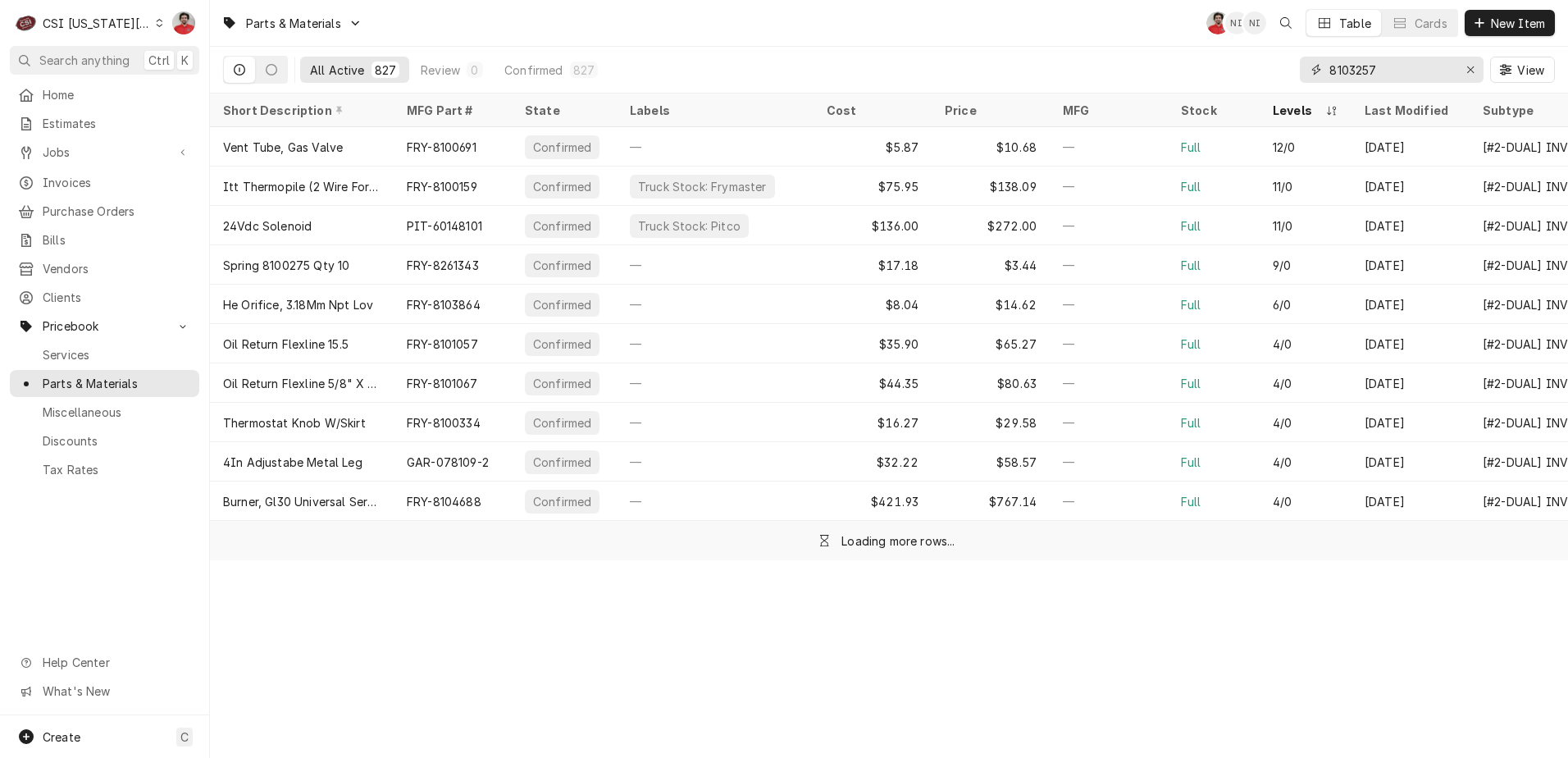
type input "8103257"
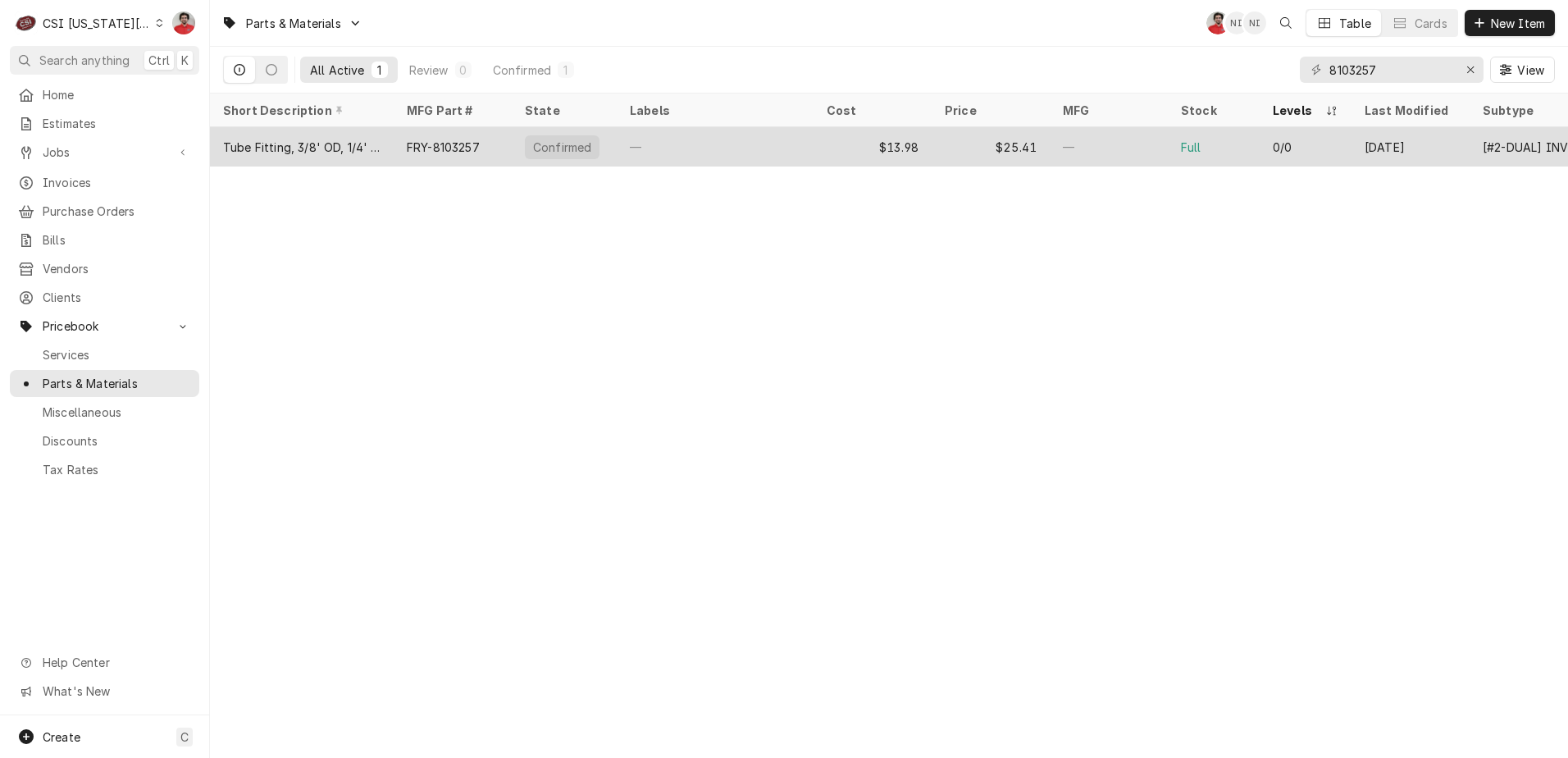
click at [386, 146] on div "Tube Fitting, 3/8' OD, 1/4' NPT" at bounding box center [302, 147] width 184 height 40
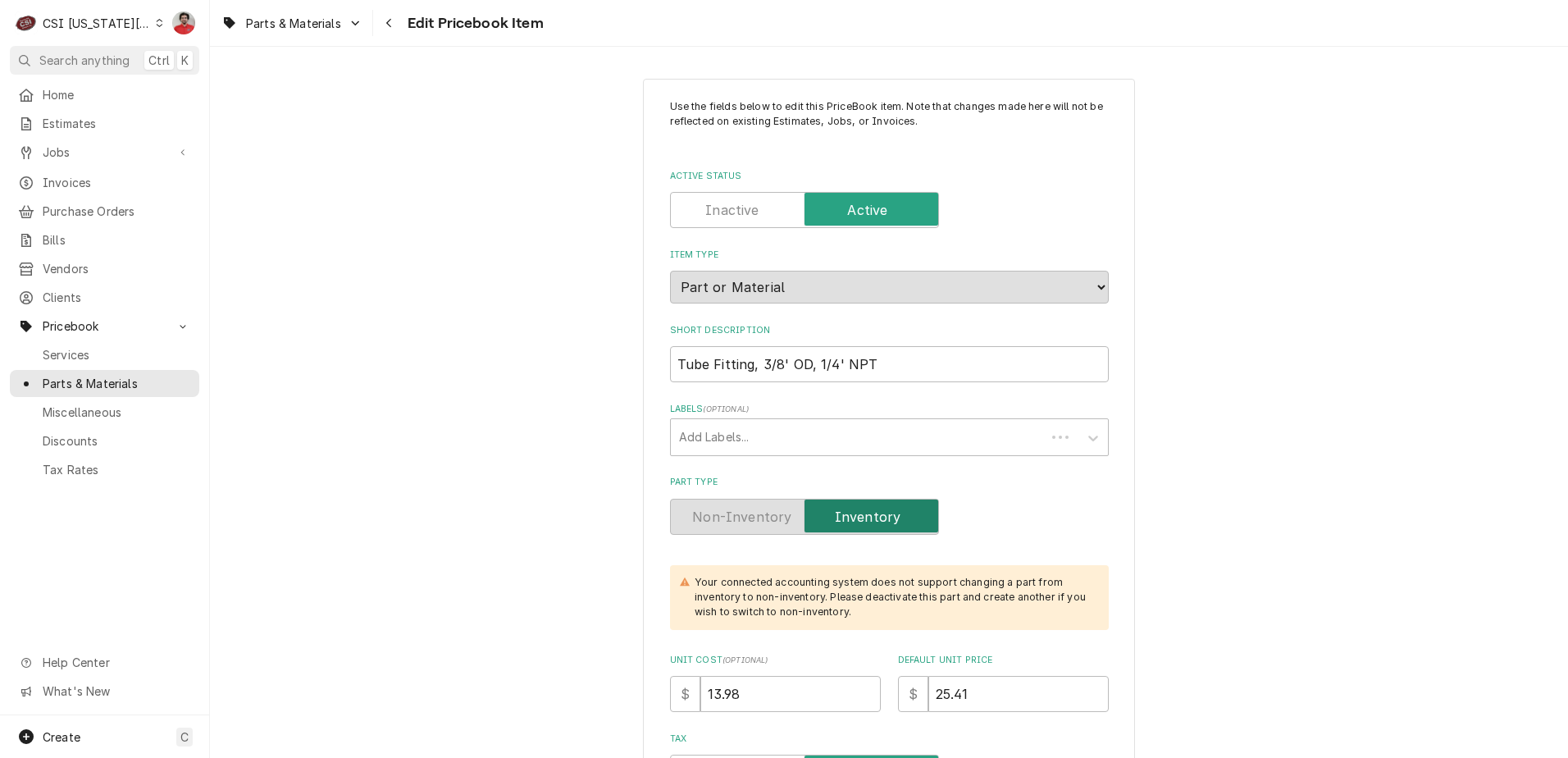
type textarea "x"
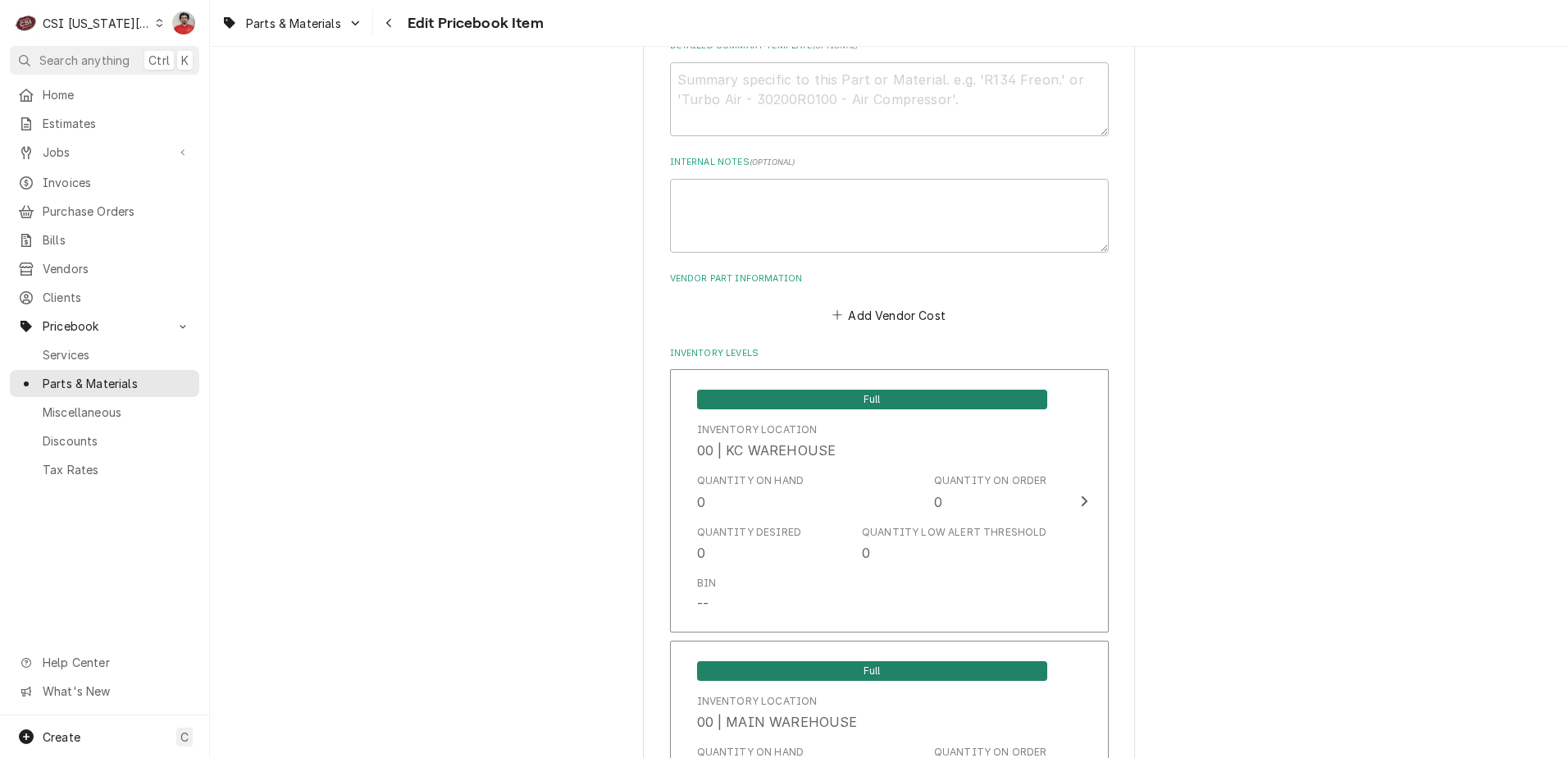
scroll to position [902, 0]
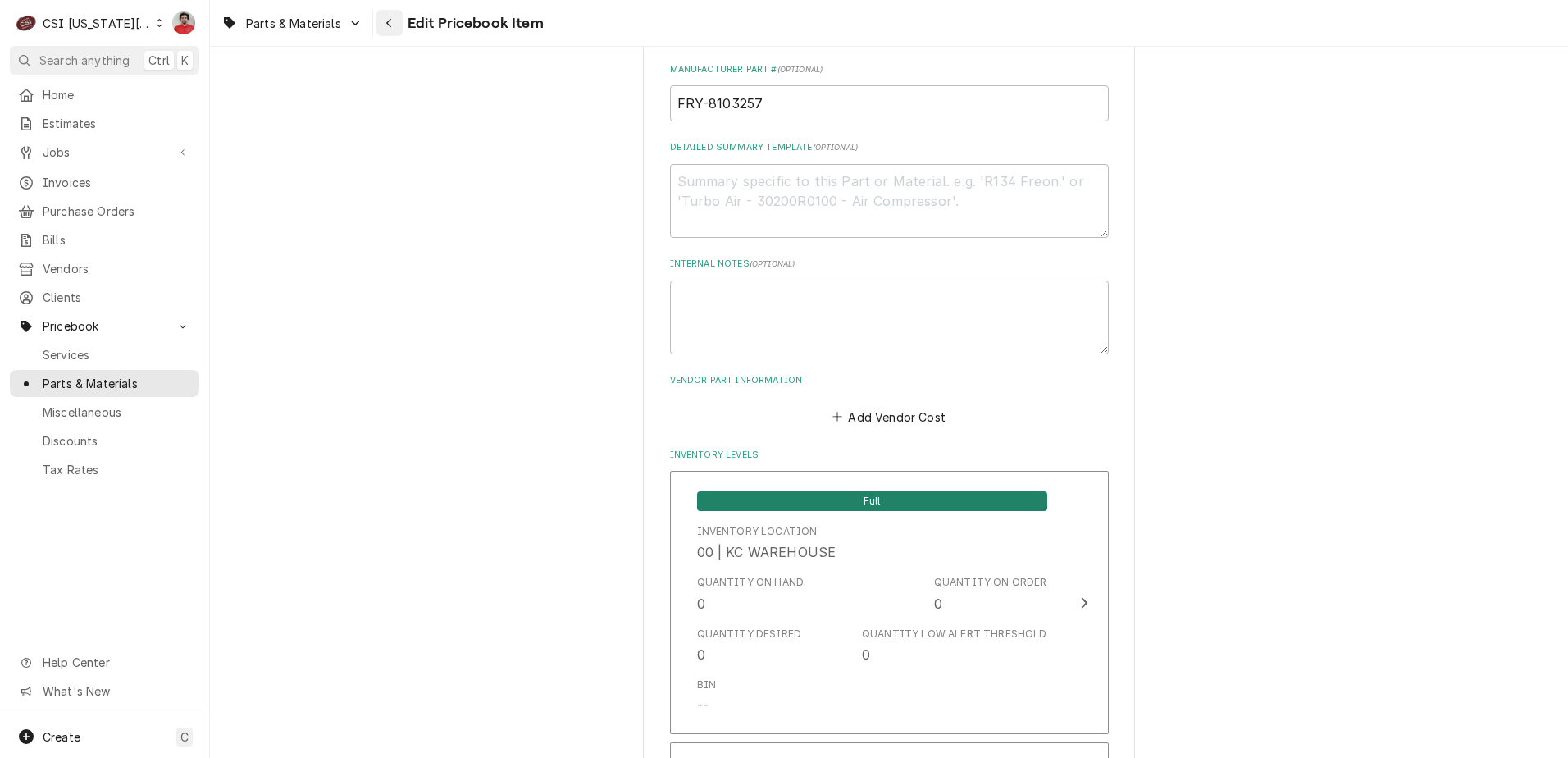
click at [390, 21] on icon "Navigate back" at bounding box center [389, 23] width 5 height 9
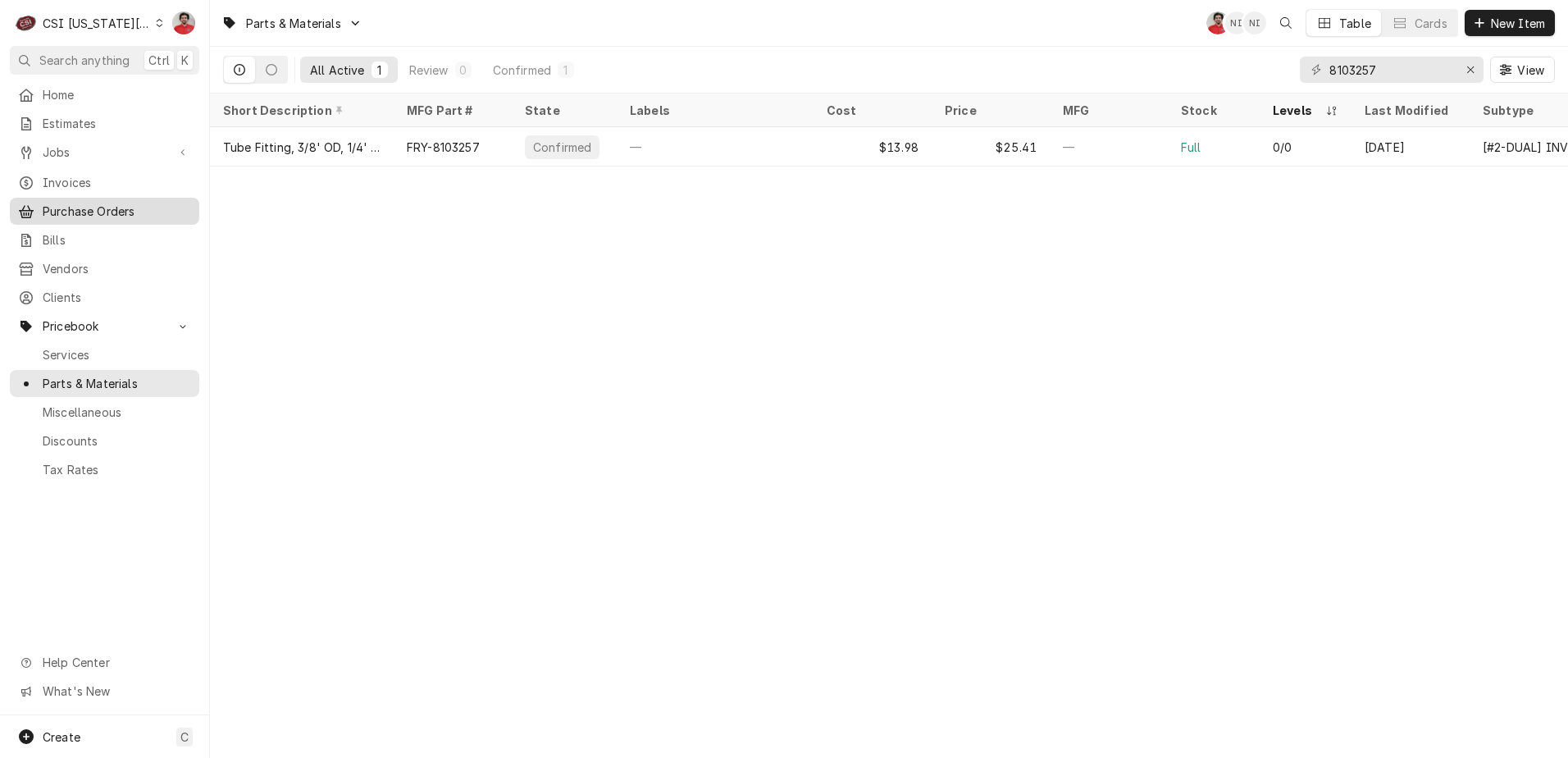
click at [97, 203] on span "Purchase Orders" at bounding box center [116, 210] width 148 height 17
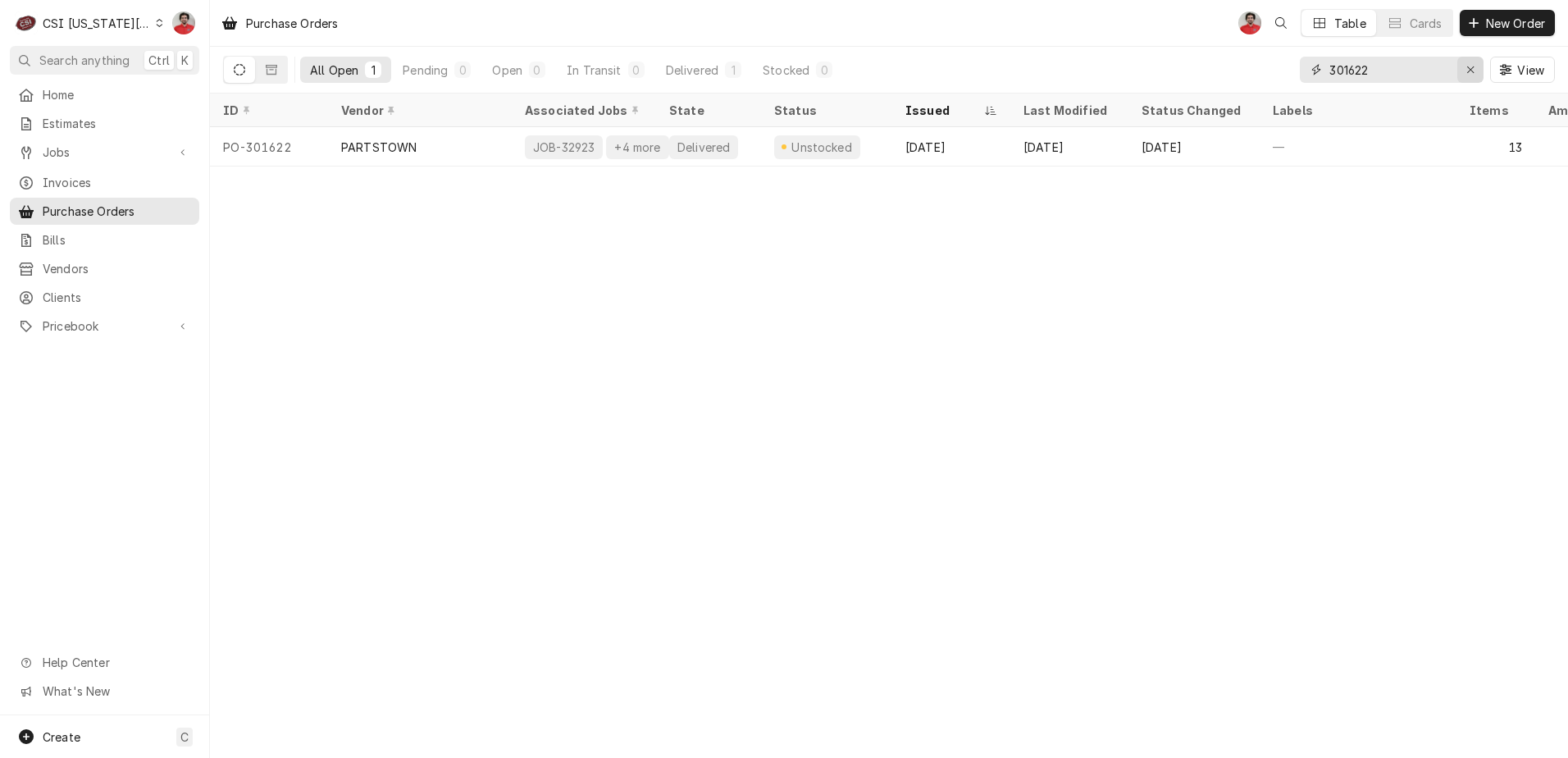
click at [1480, 74] on button "Erase input" at bounding box center [1471, 70] width 27 height 27
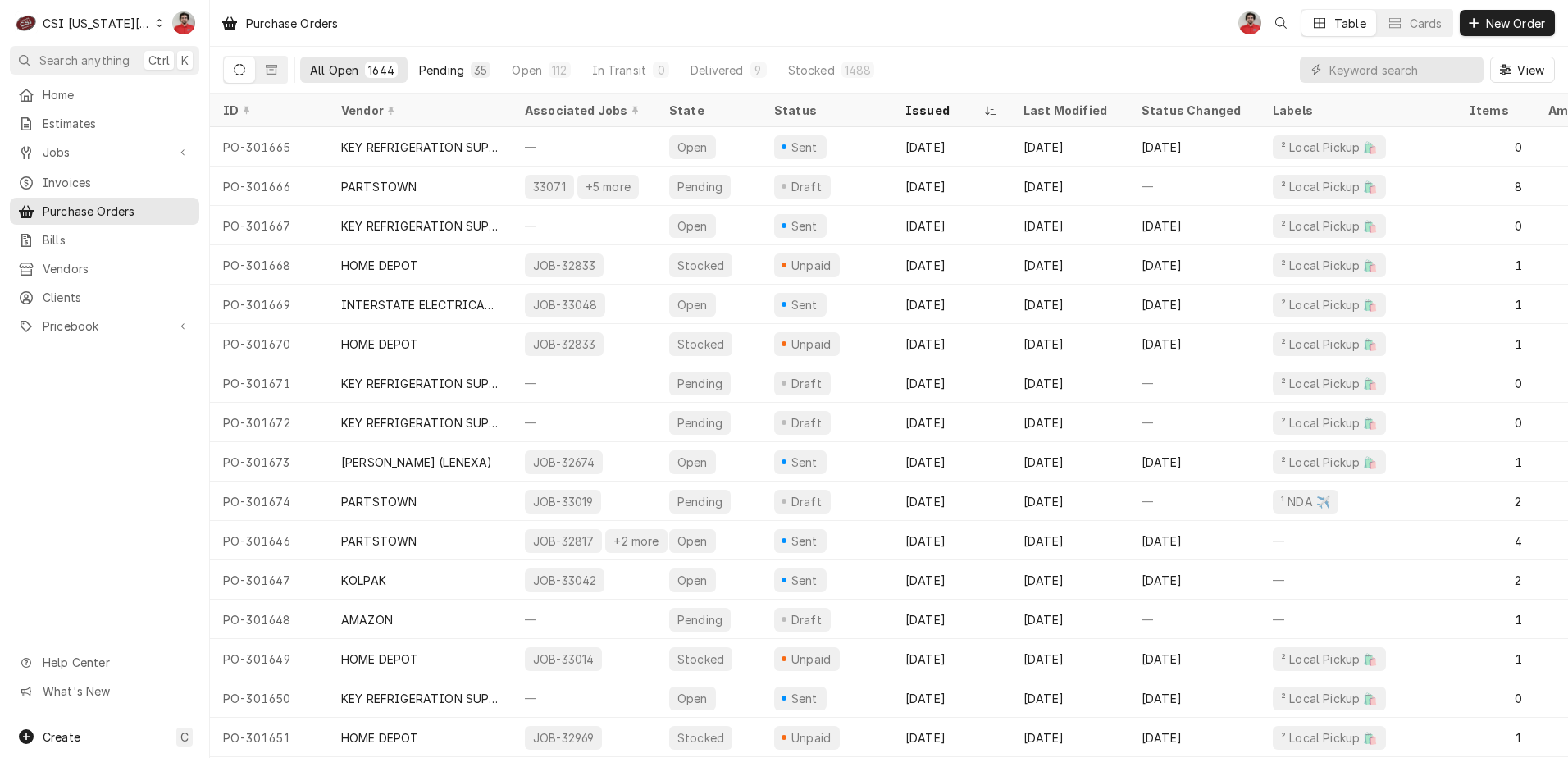
click at [428, 69] on div "Pending" at bounding box center [442, 70] width 45 height 17
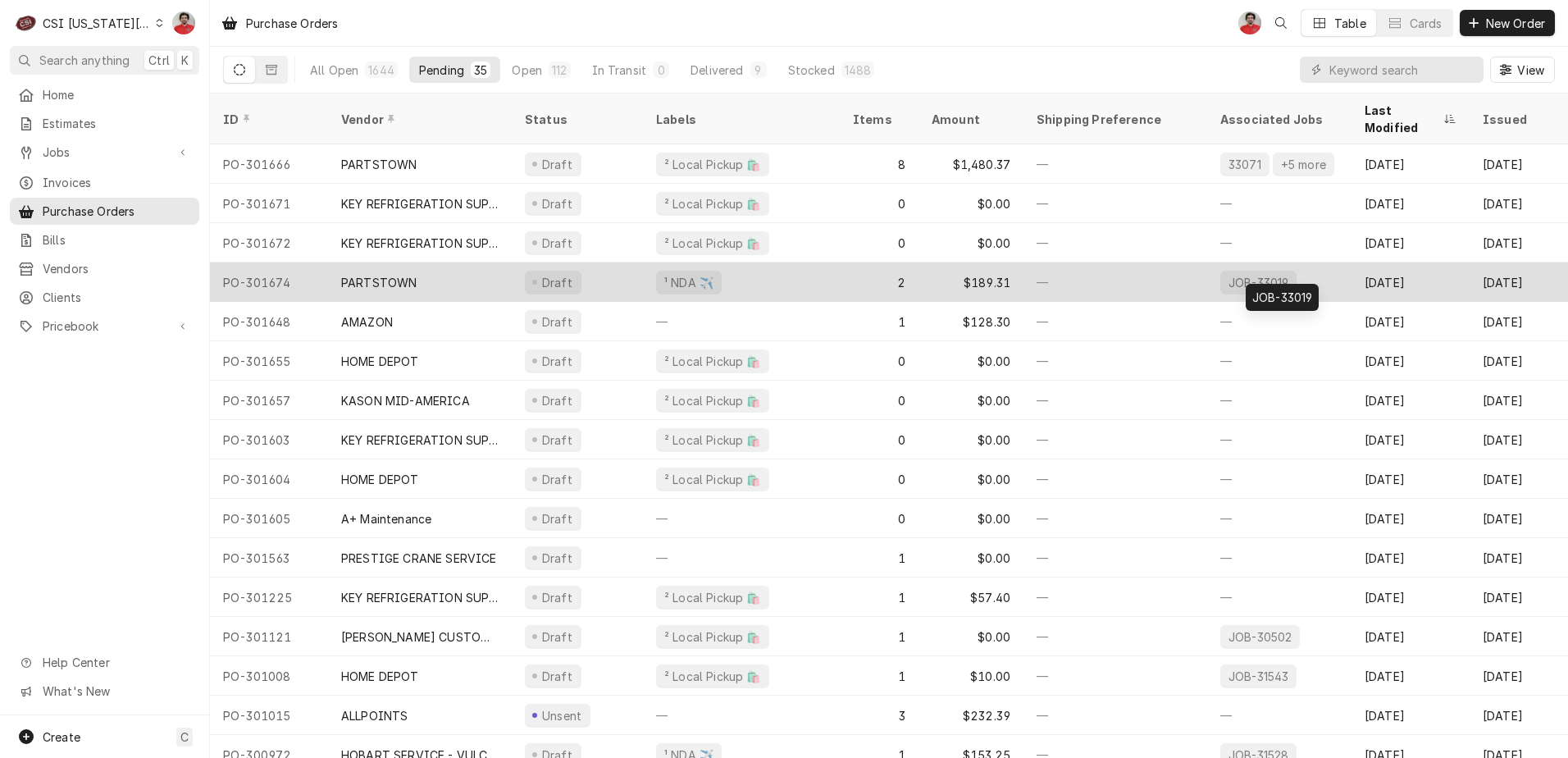
click at [1262, 274] on div "JOB-33019" at bounding box center [1259, 282] width 63 height 17
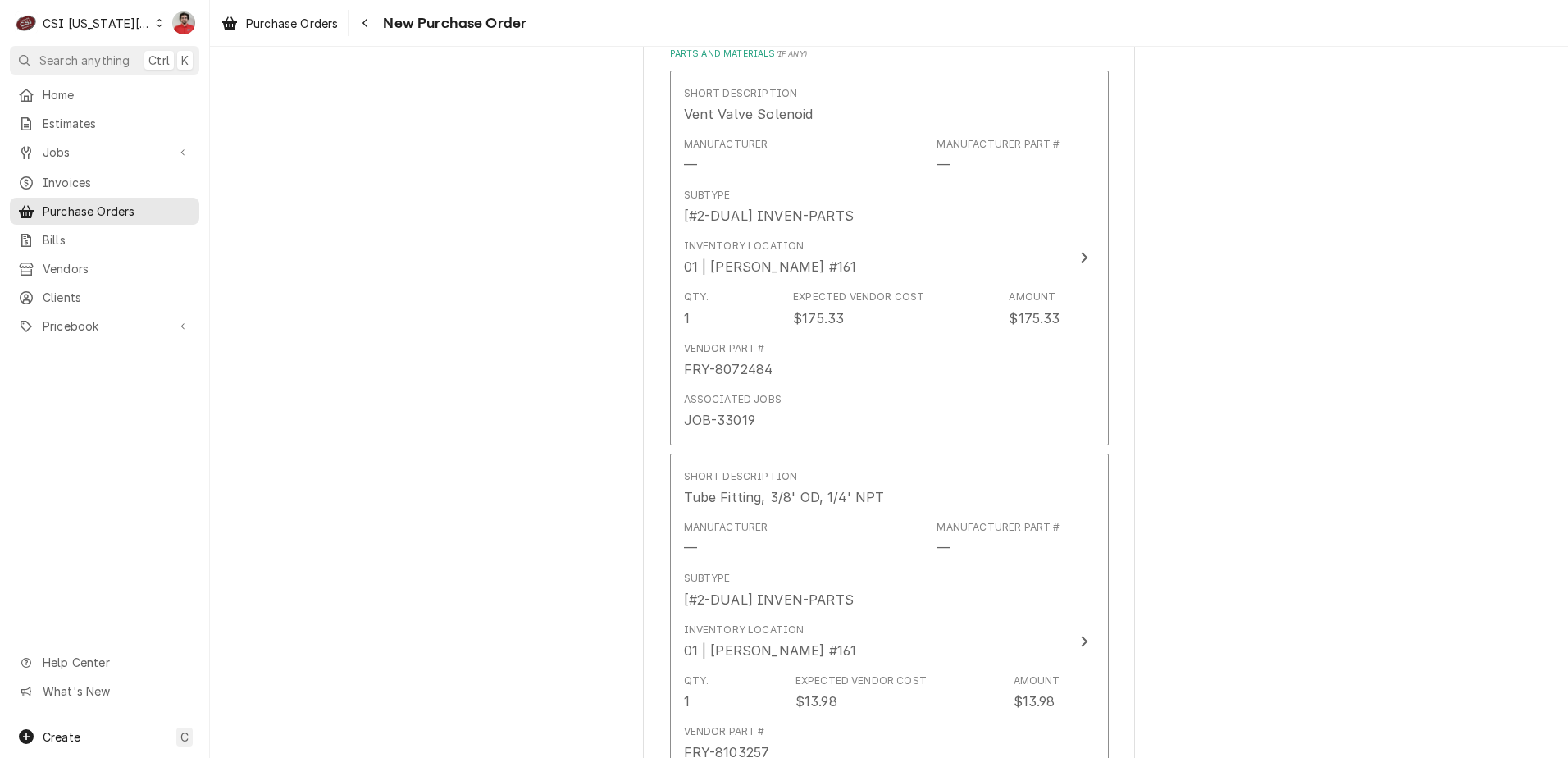
scroll to position [1306, 0]
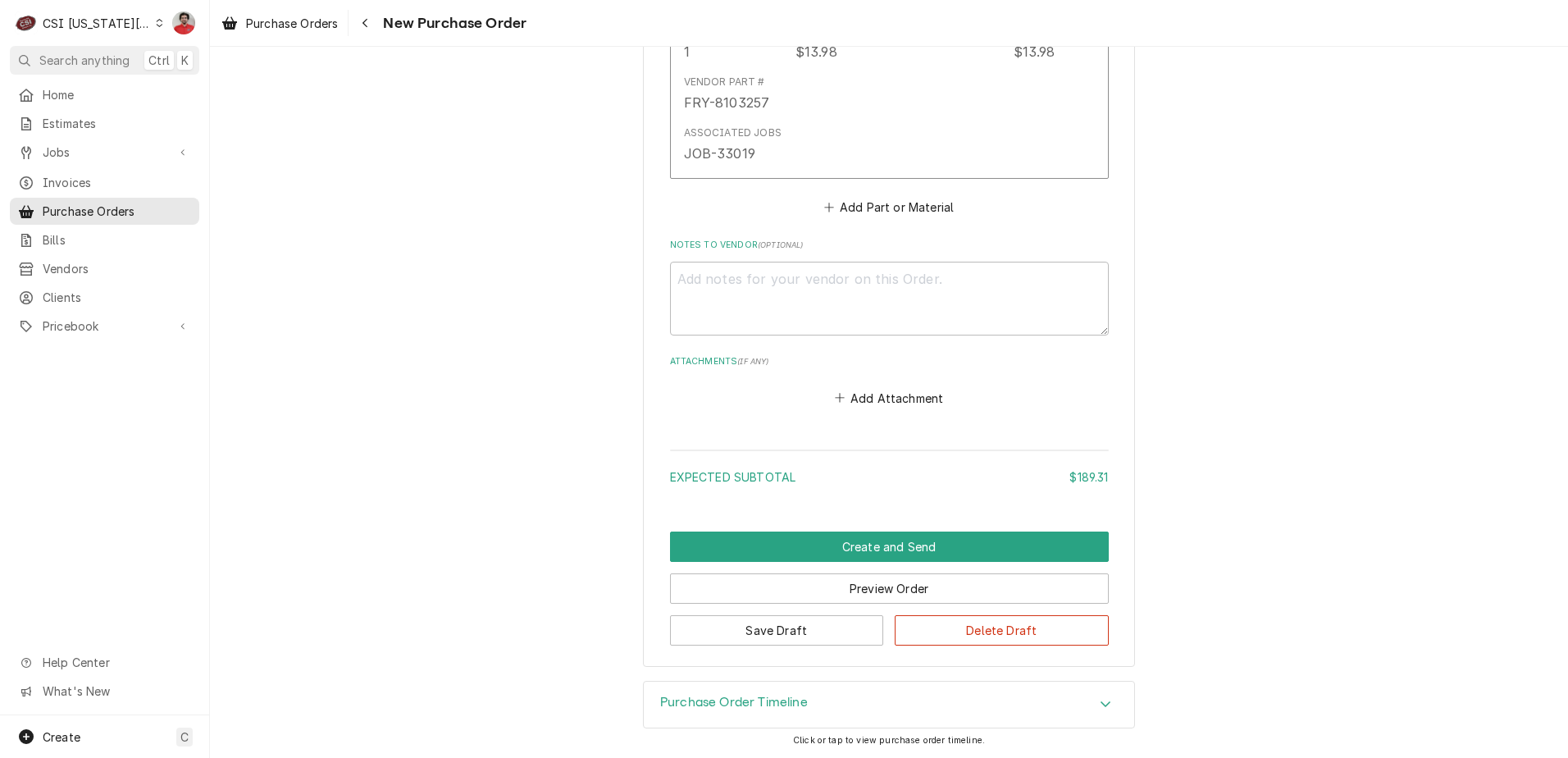
click at [813, 717] on div "Purchase Order Timeline" at bounding box center [889, 703] width 491 height 46
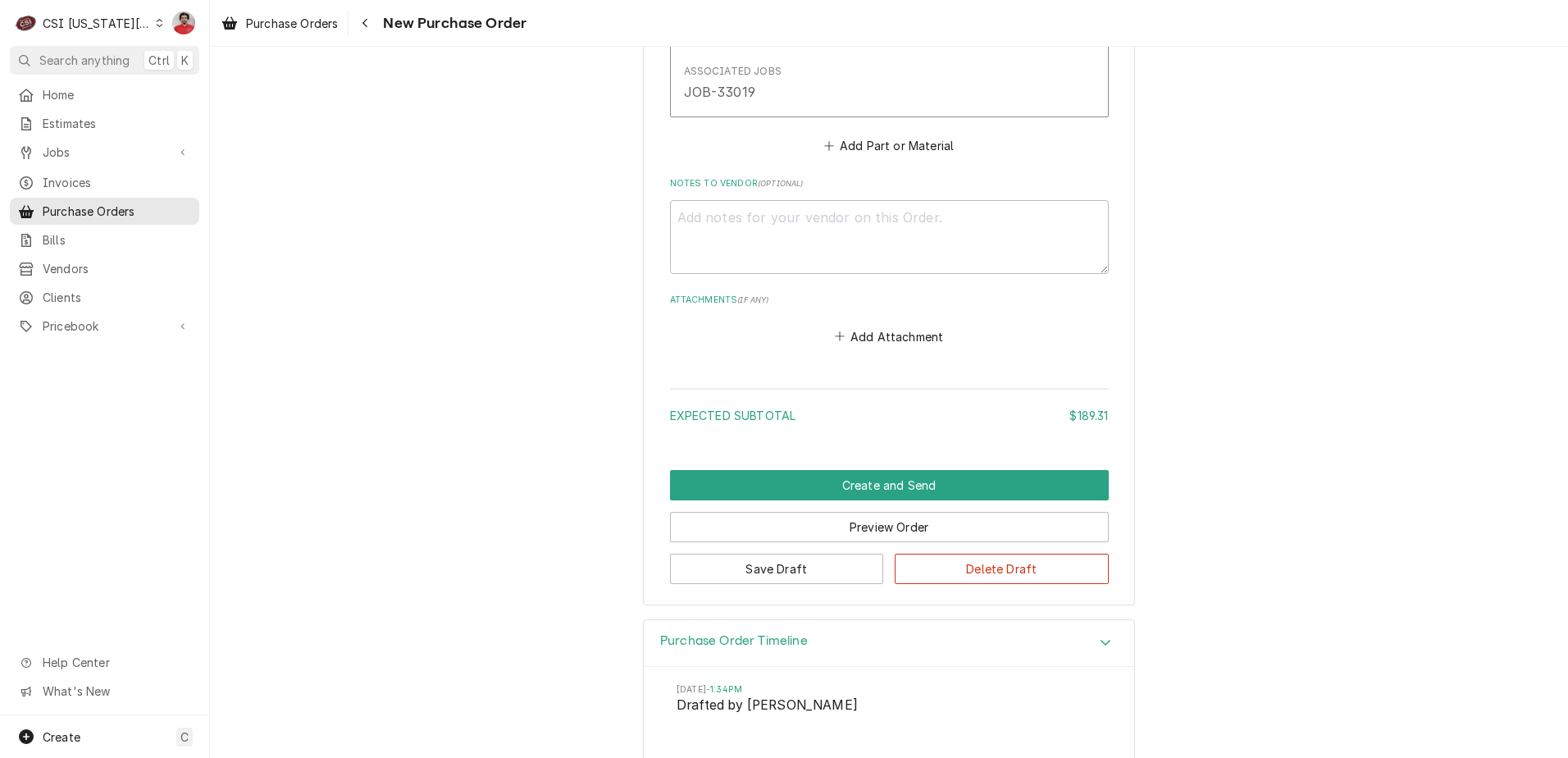
scroll to position [1458, 0]
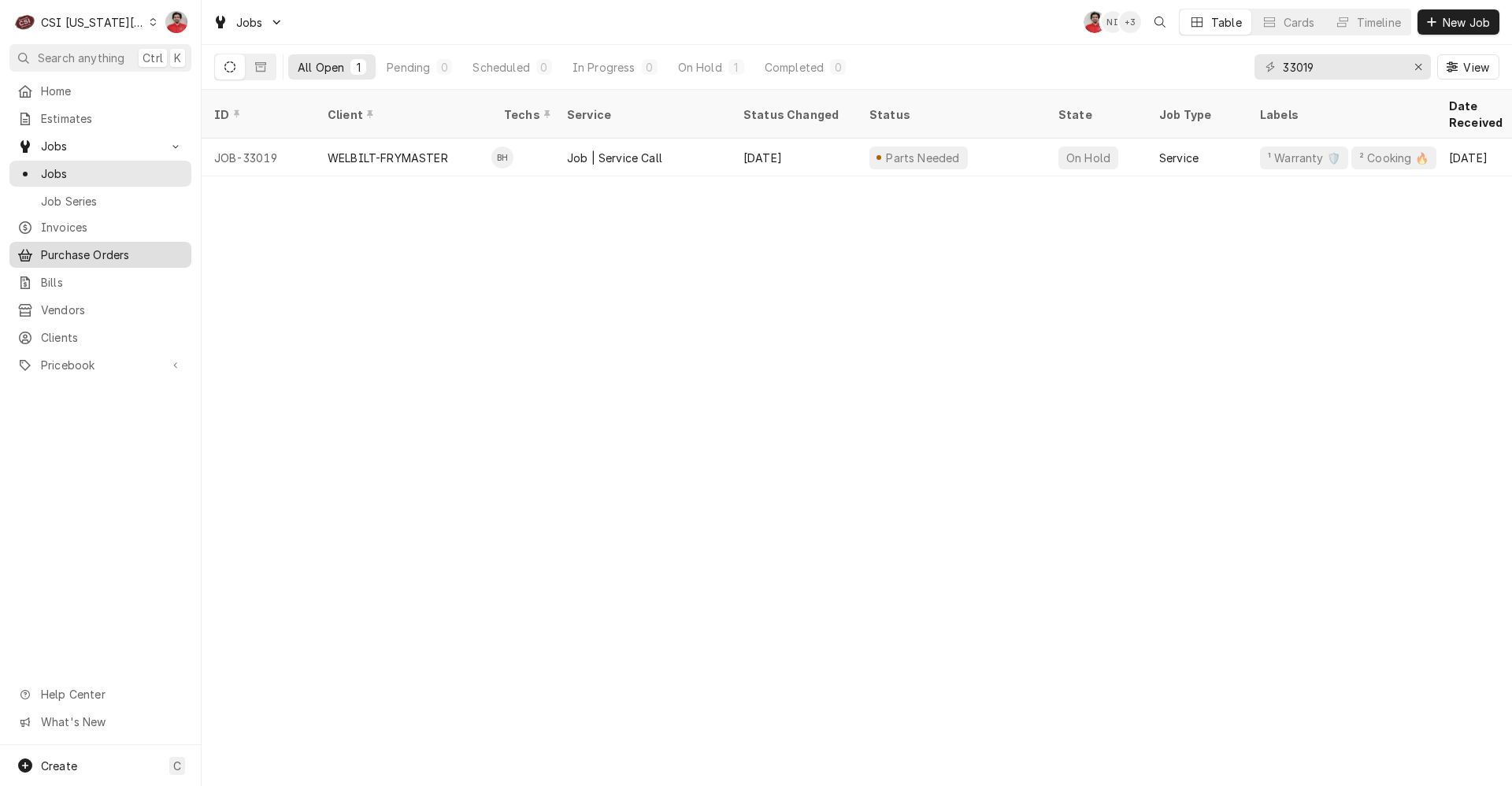
click at [90, 249] on span "Purchase Orders" at bounding box center [111, 255] width 142 height 17
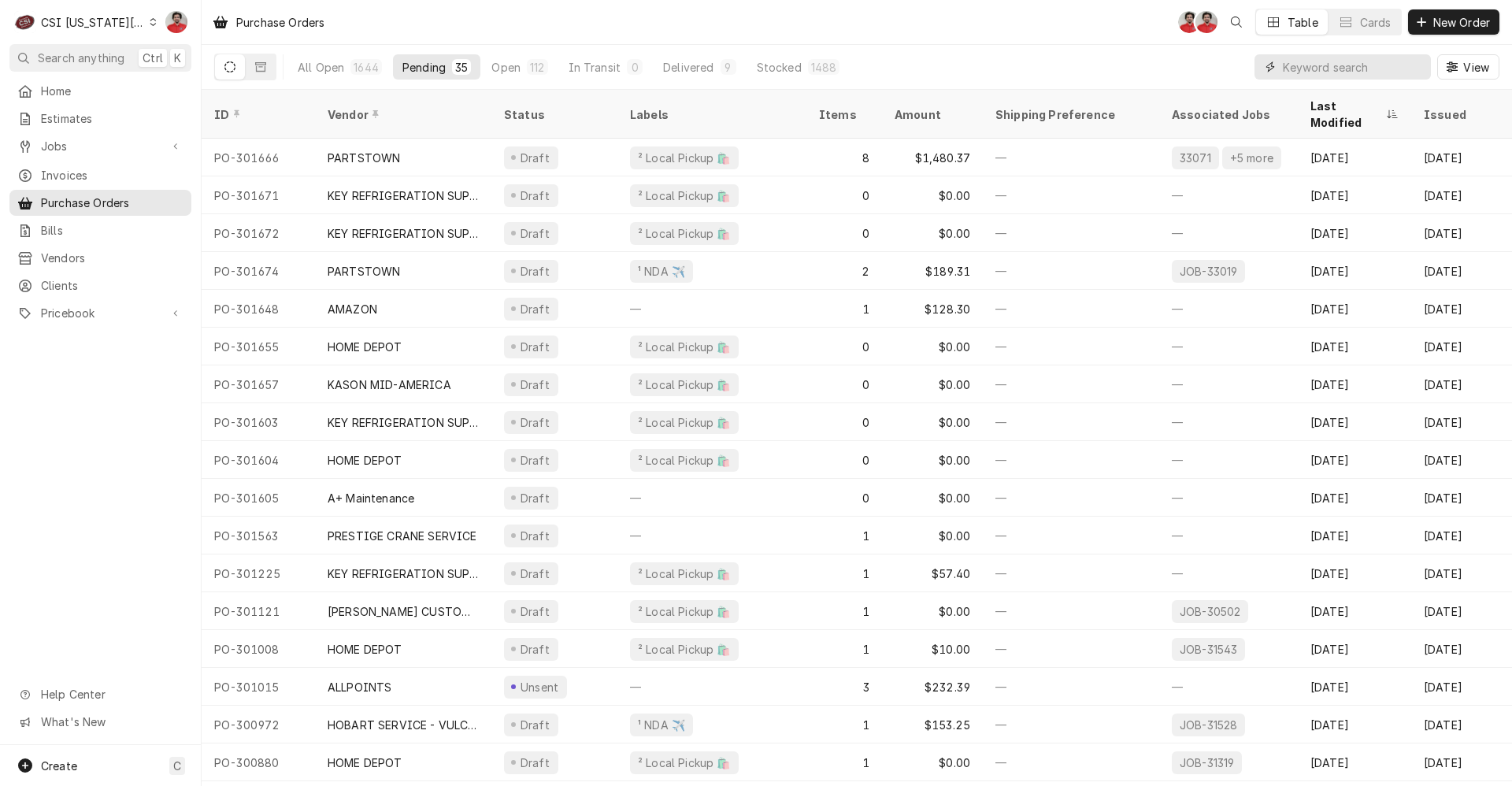
click at [1337, 69] on input "Dynamic Content Wrapper" at bounding box center [1353, 67] width 140 height 25
click at [1337, 68] on input "Dynamic Content Wrapper" at bounding box center [1353, 67] width 140 height 25
type input "301673"
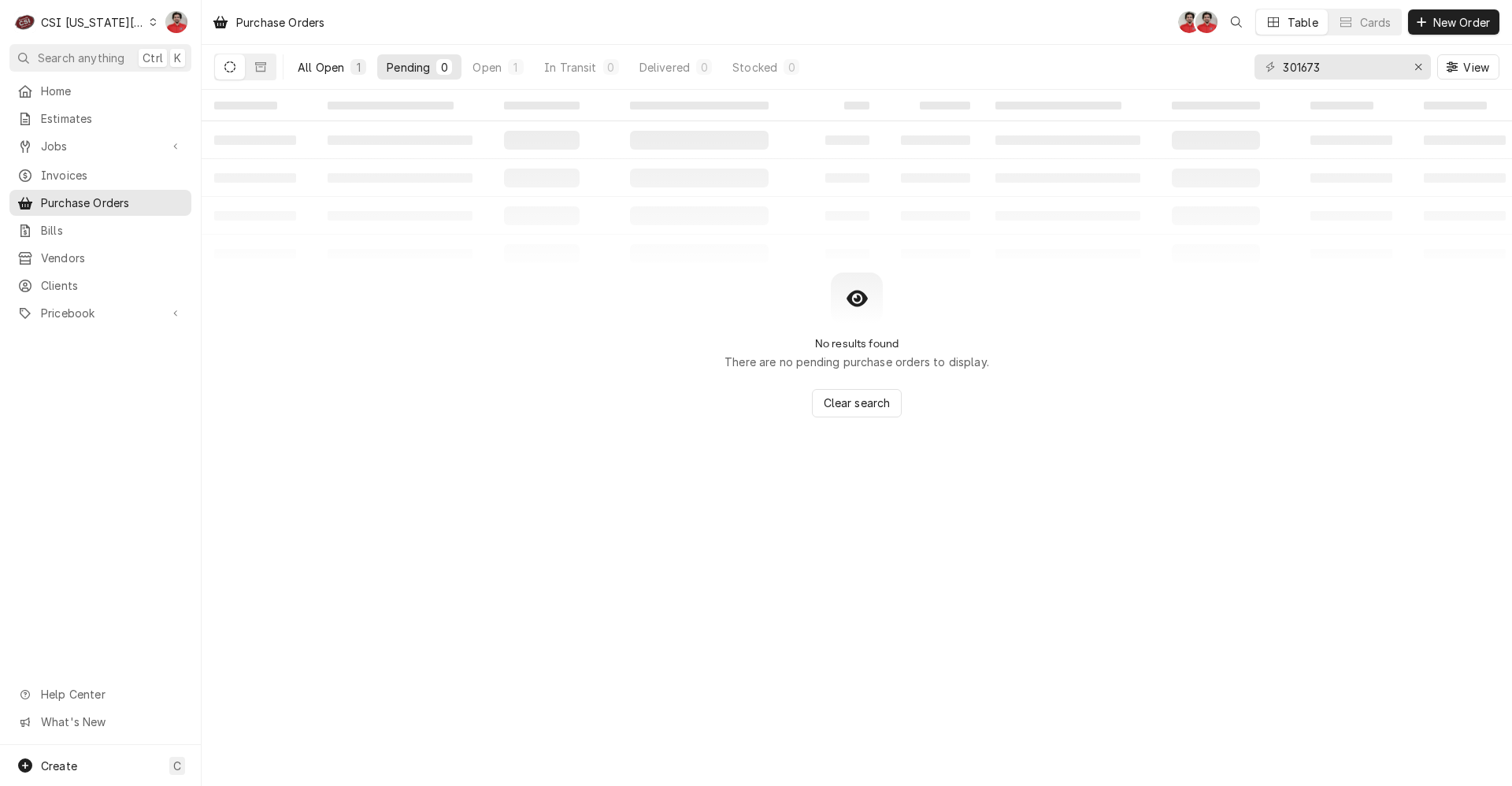
click at [298, 78] on button "All Open 1" at bounding box center [332, 67] width 88 height 25
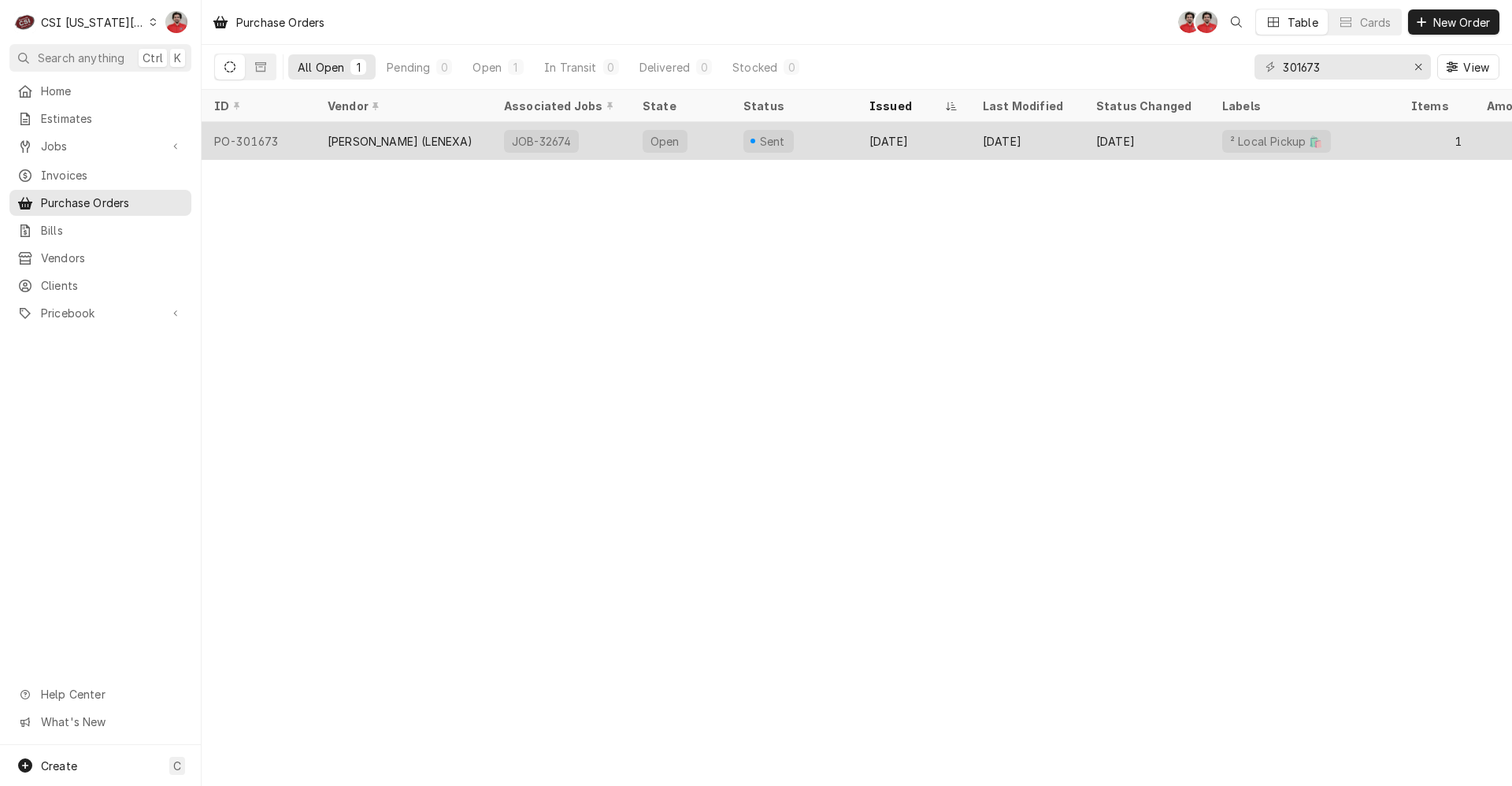
click at [466, 139] on div "[PERSON_NAME] (LENEXA)" at bounding box center [400, 141] width 146 height 17
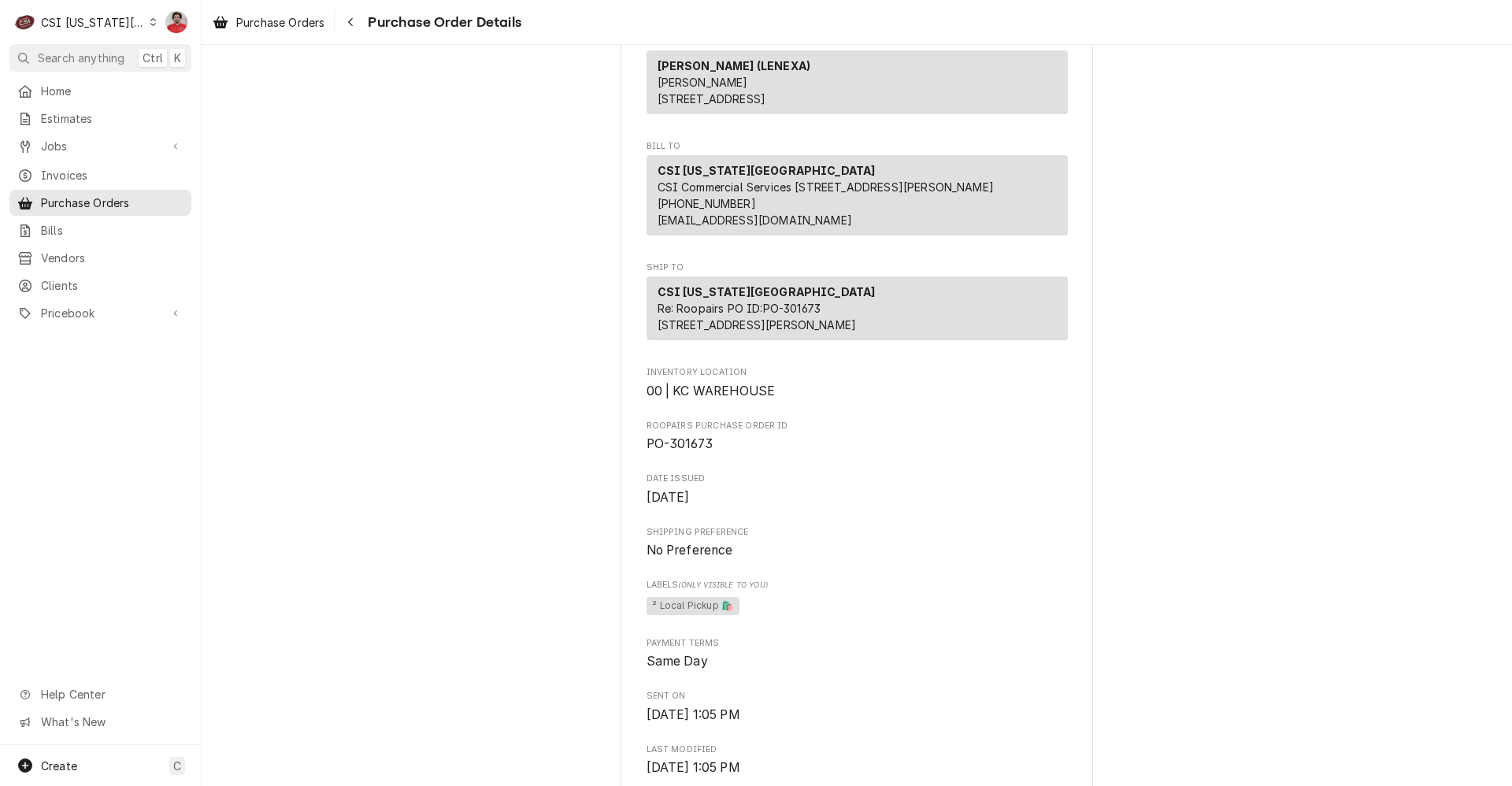
scroll to position [788, 0]
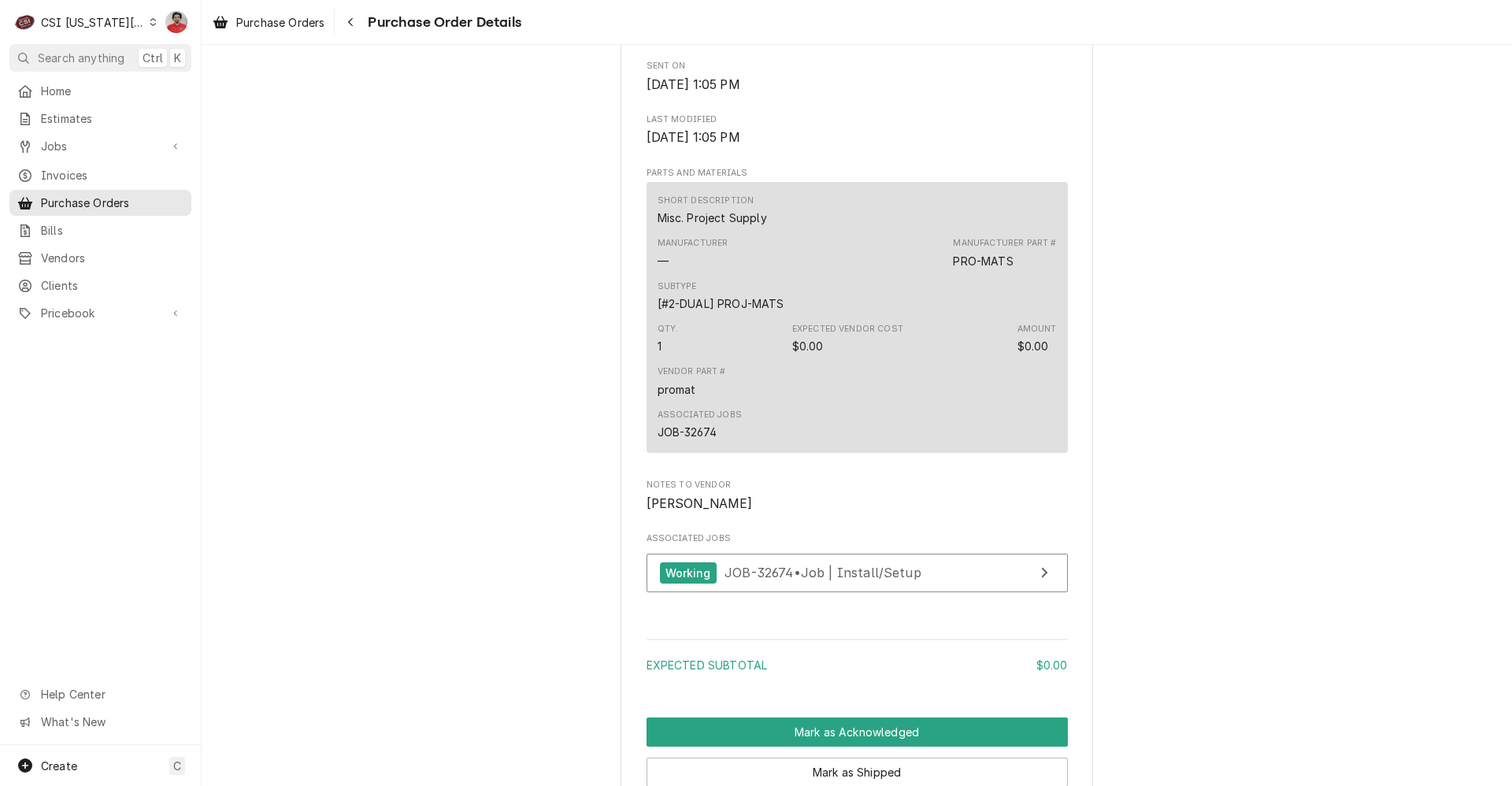
click at [879, 403] on div "Vendor Part # promat" at bounding box center [857, 380] width 399 height 42
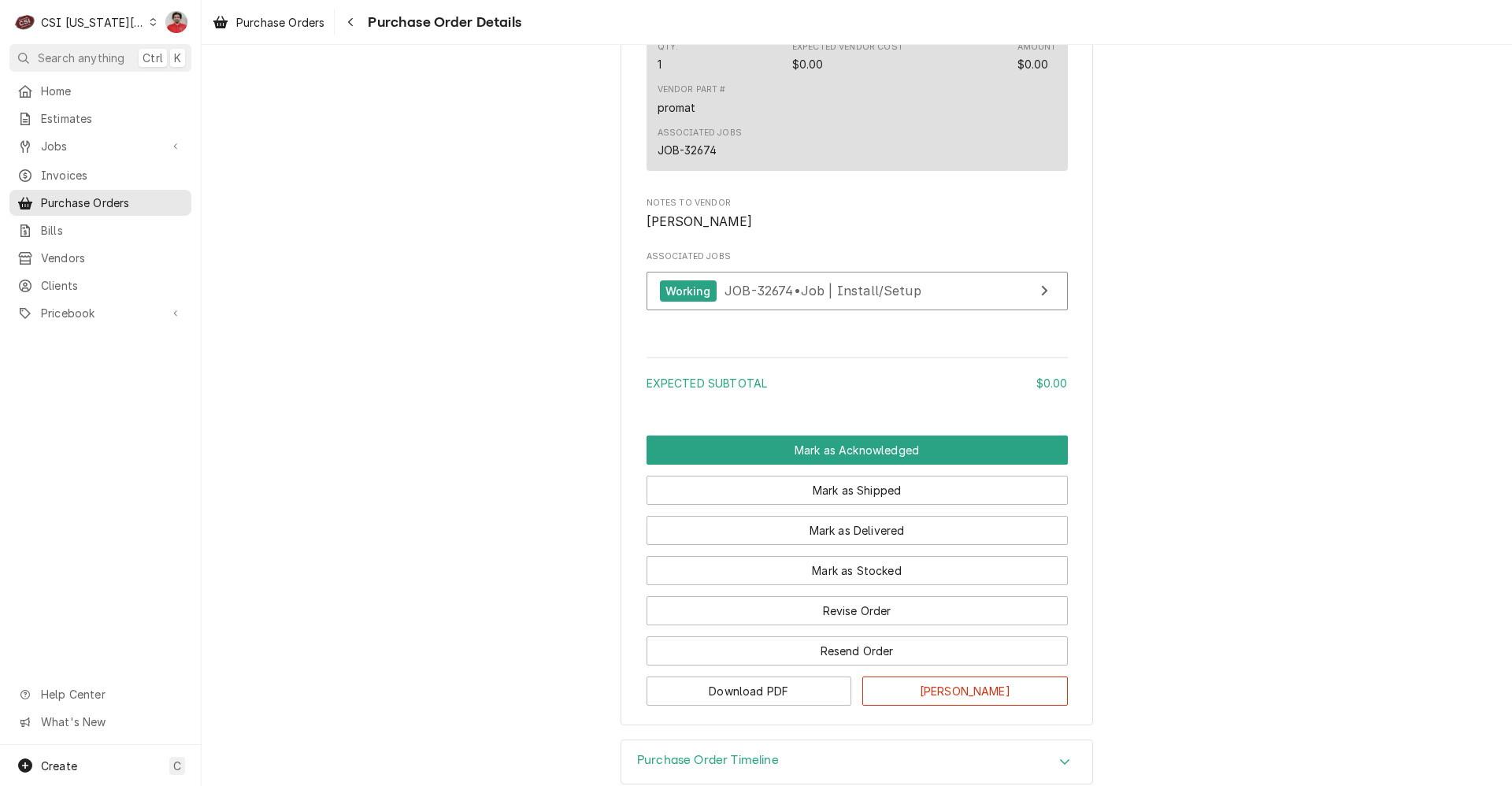
scroll to position [1146, 0]
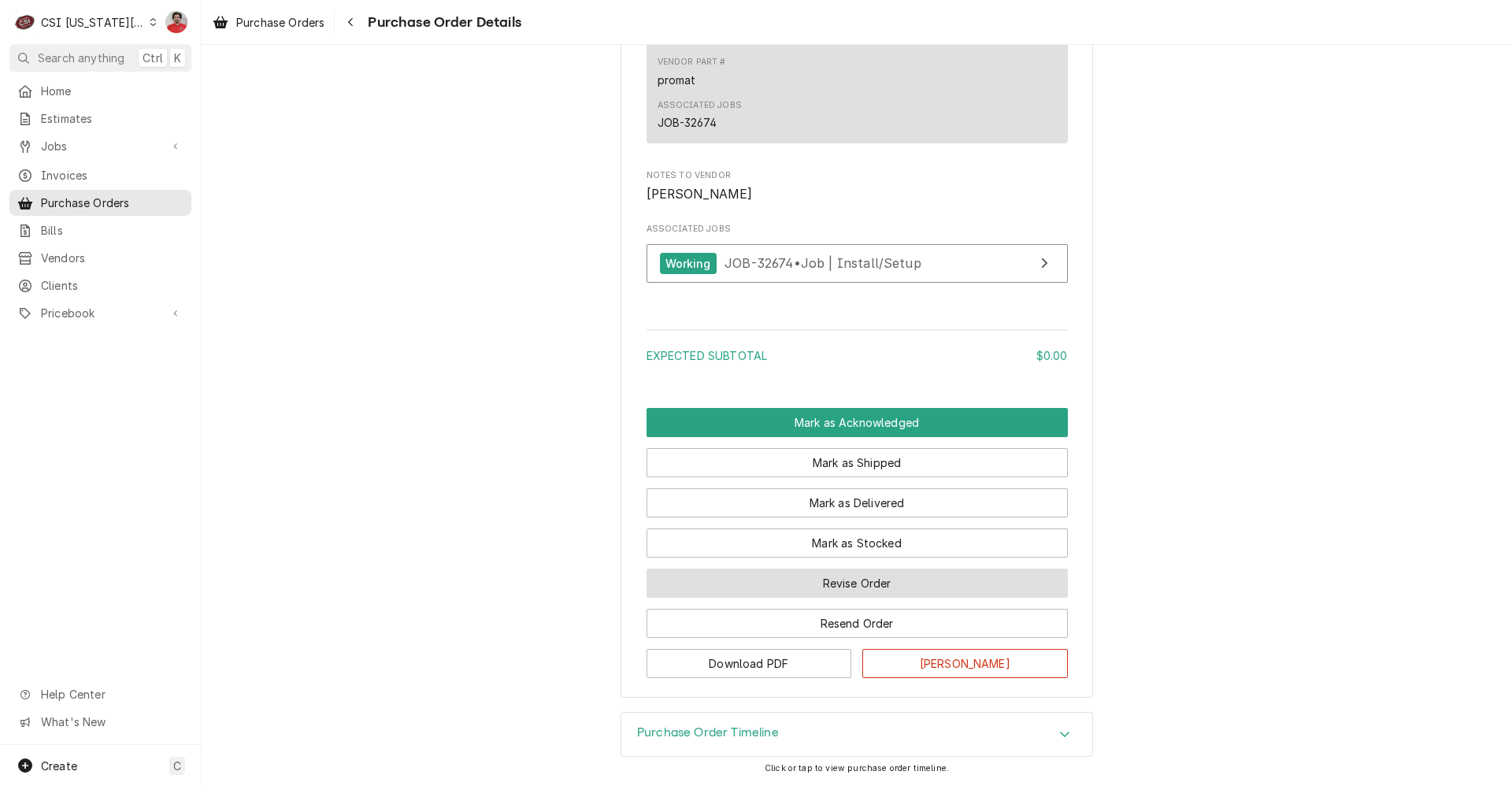
click at [856, 580] on button "Revise Order" at bounding box center [858, 583] width 422 height 29
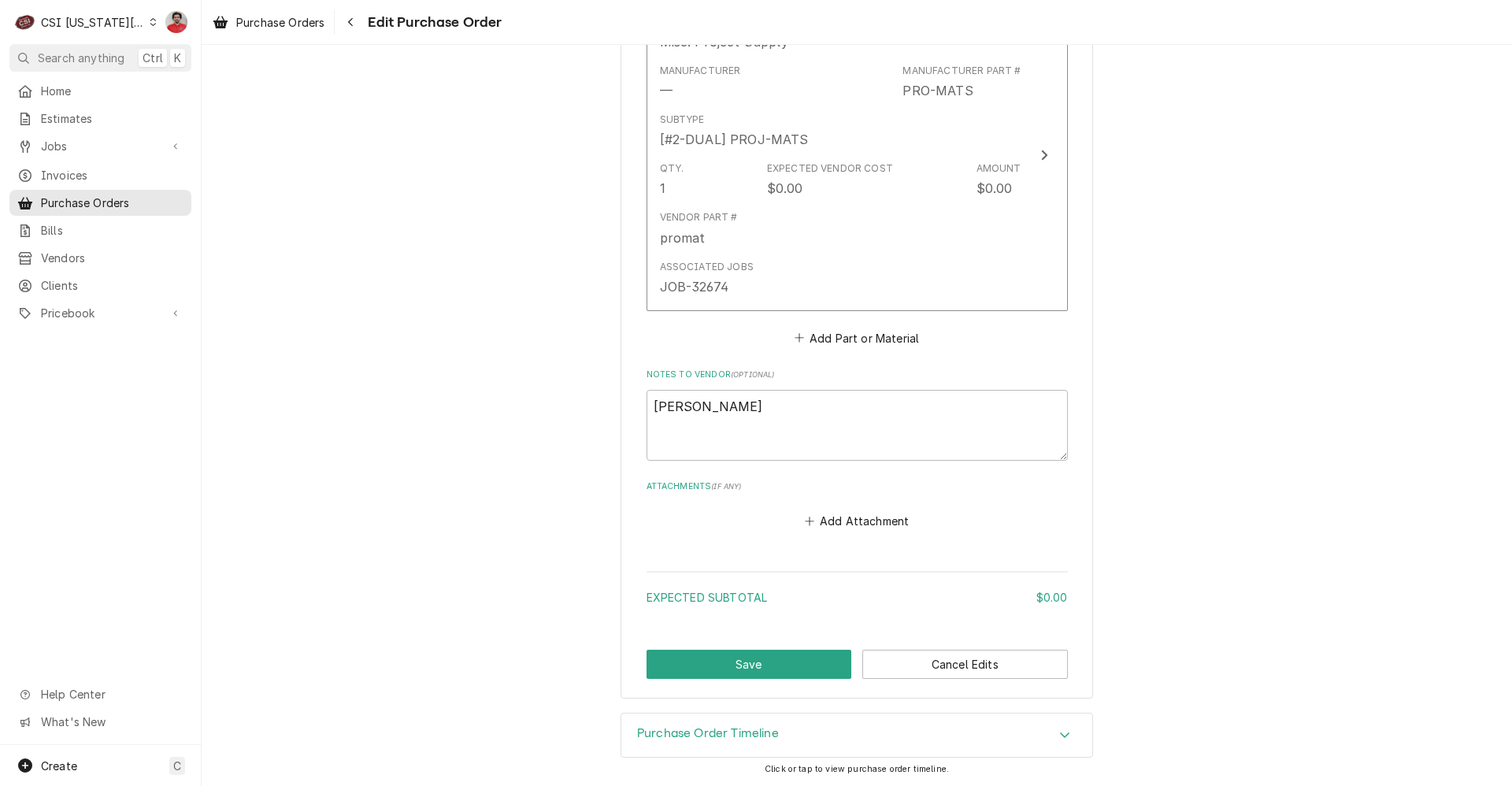
scroll to position [808, 0]
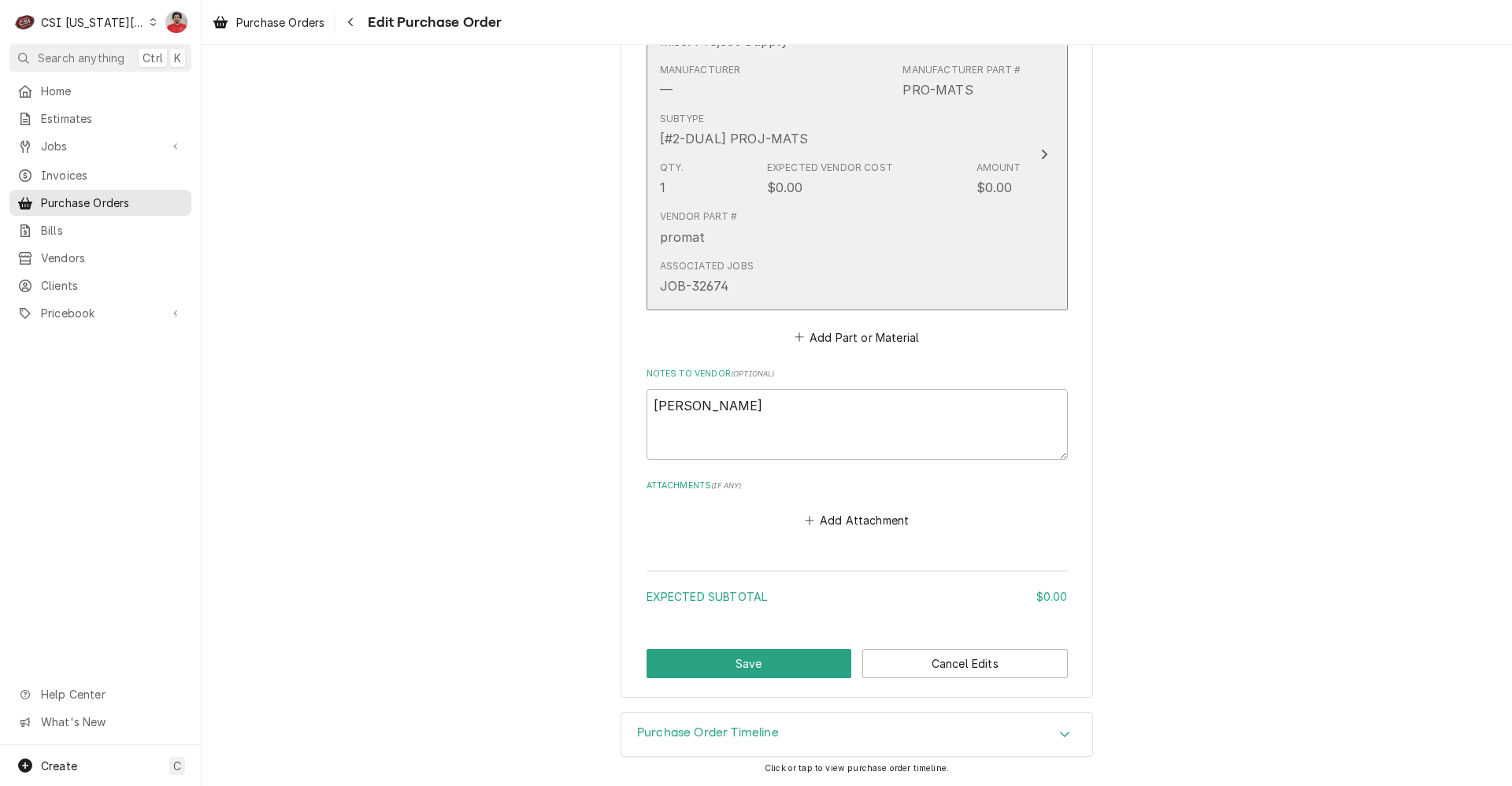
click at [848, 178] on div "Expected Vendor Cost $0.00" at bounding box center [830, 179] width 126 height 37
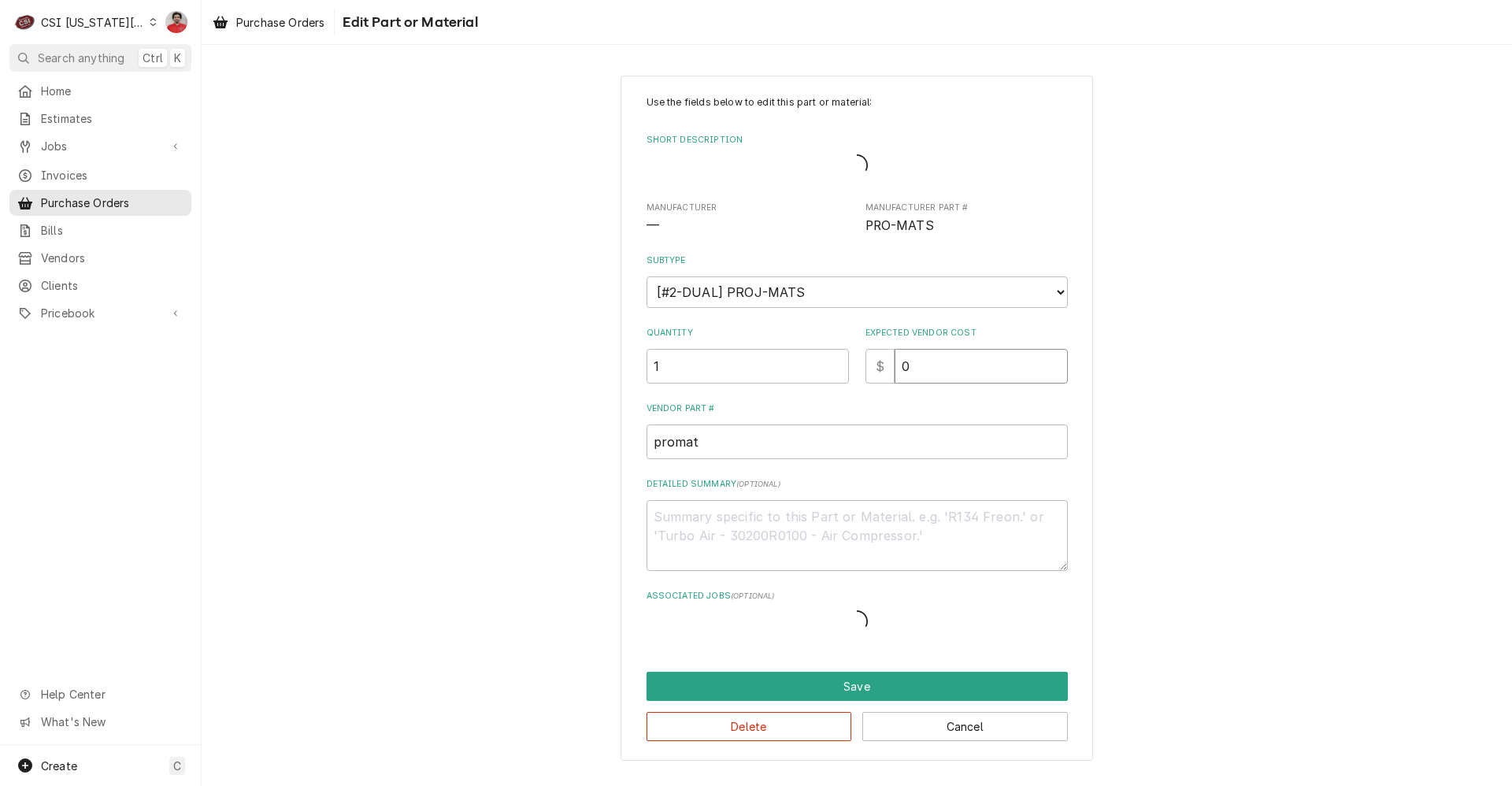
click at [716, 335] on div "Quantity 1 Expected Vendor Cost $ 0" at bounding box center [858, 355] width 422 height 56
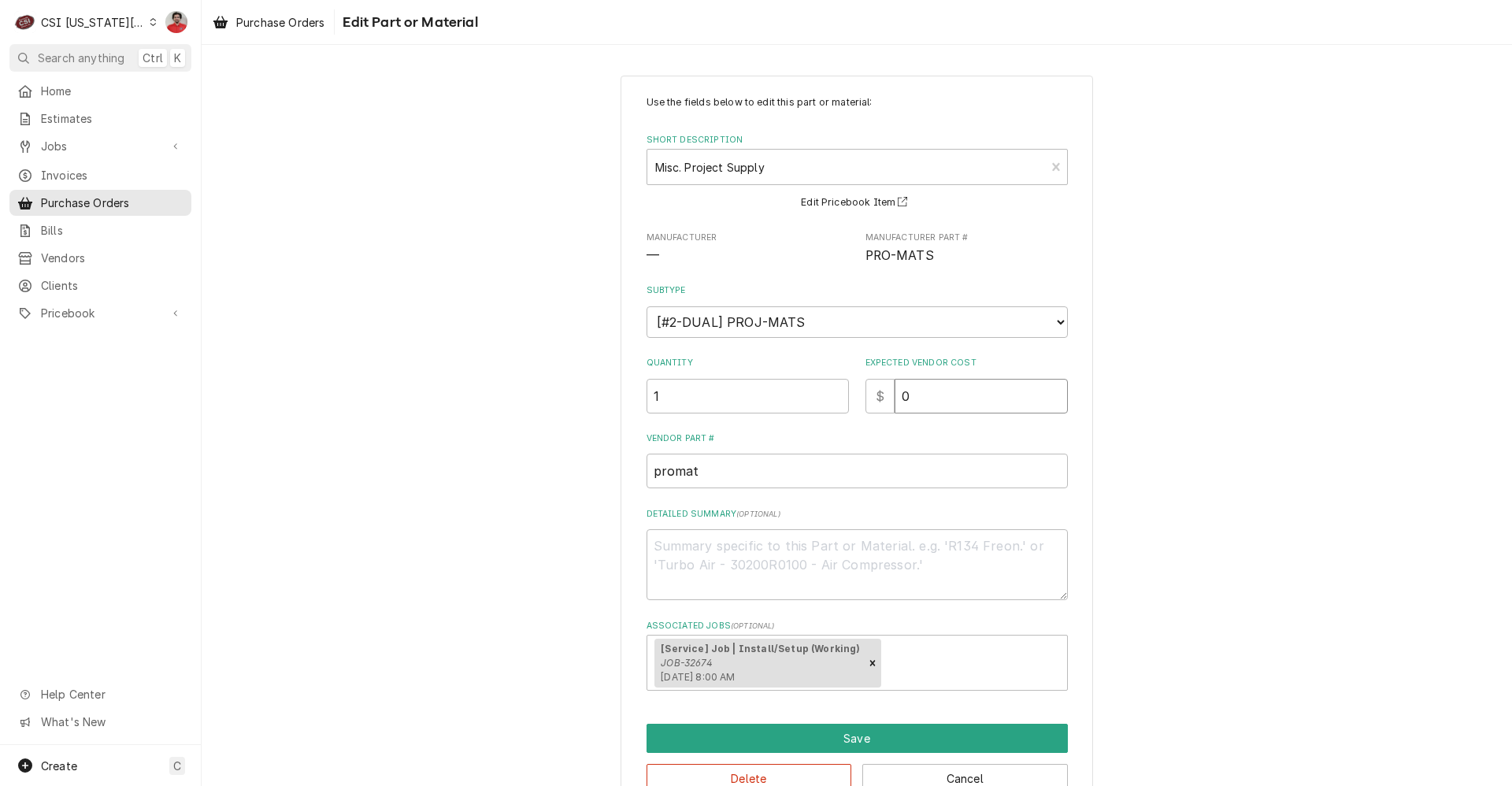
drag, startPoint x: 953, startPoint y: 416, endPoint x: 776, endPoint y: 386, distance: 179.5
click at [793, 392] on div "Use the fields below to edit this part or material: Short Description Misc. Pro…" at bounding box center [858, 393] width 422 height 595
type textarea "x"
type input "1"
type textarea "x"
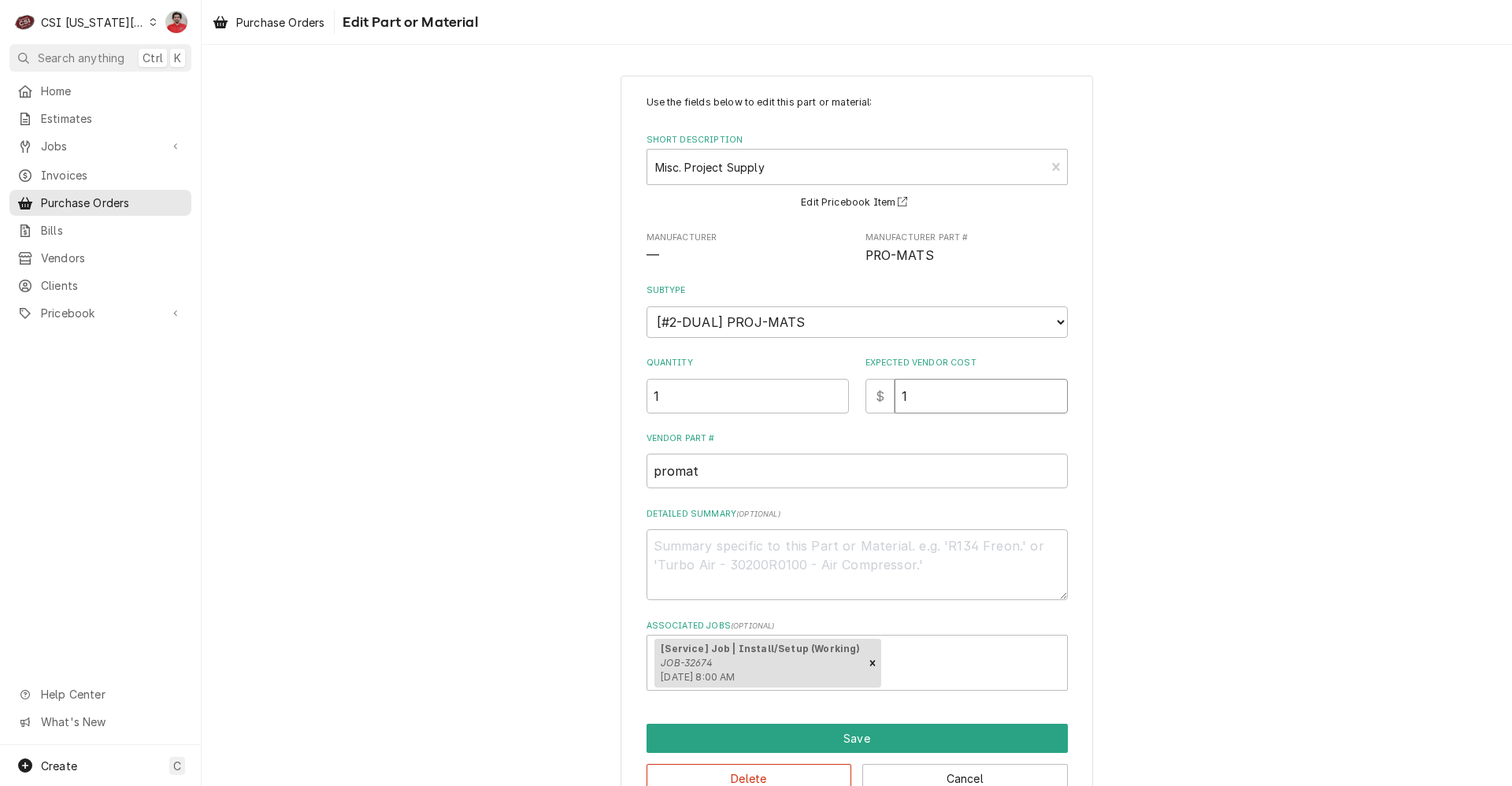
type input "17"
type textarea "x"
type input "177"
type textarea "x"
type input "1775"
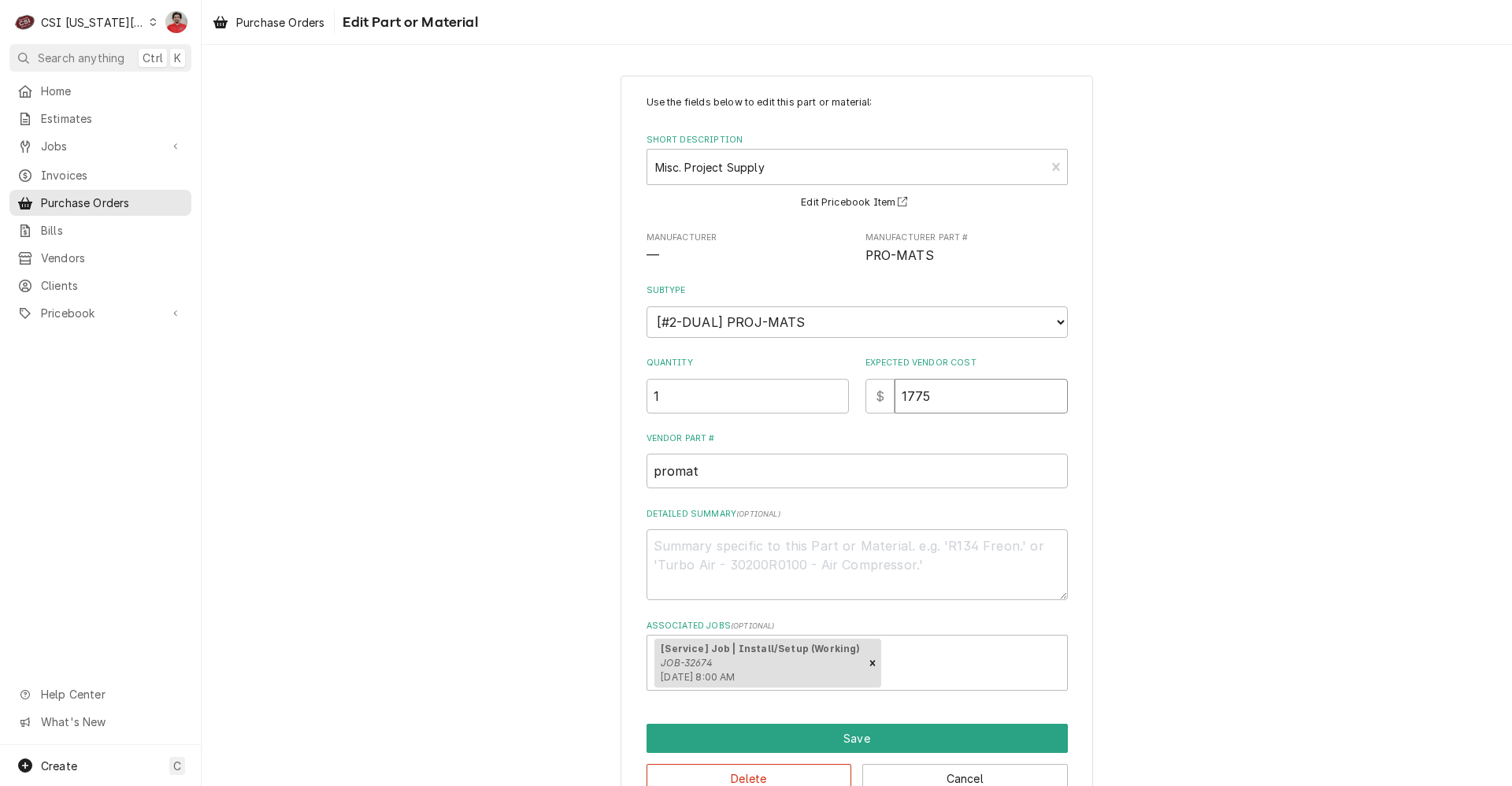
type textarea "x"
type input "177"
type textarea "x"
type input "177.5"
type textarea "x"
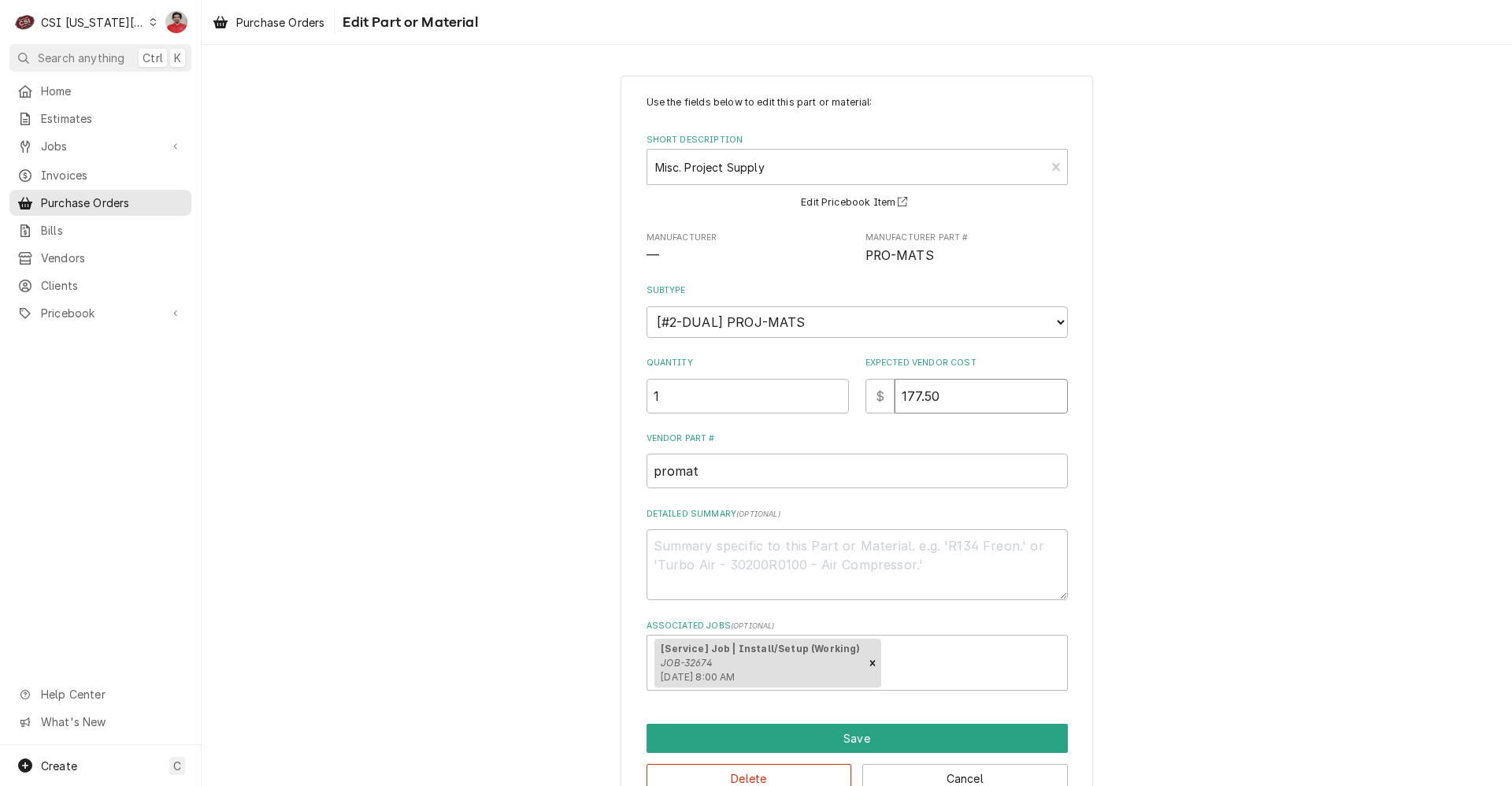
type input "177.50"
type textarea "x"
type textarea "C"
type textarea "x"
type textarea "Co"
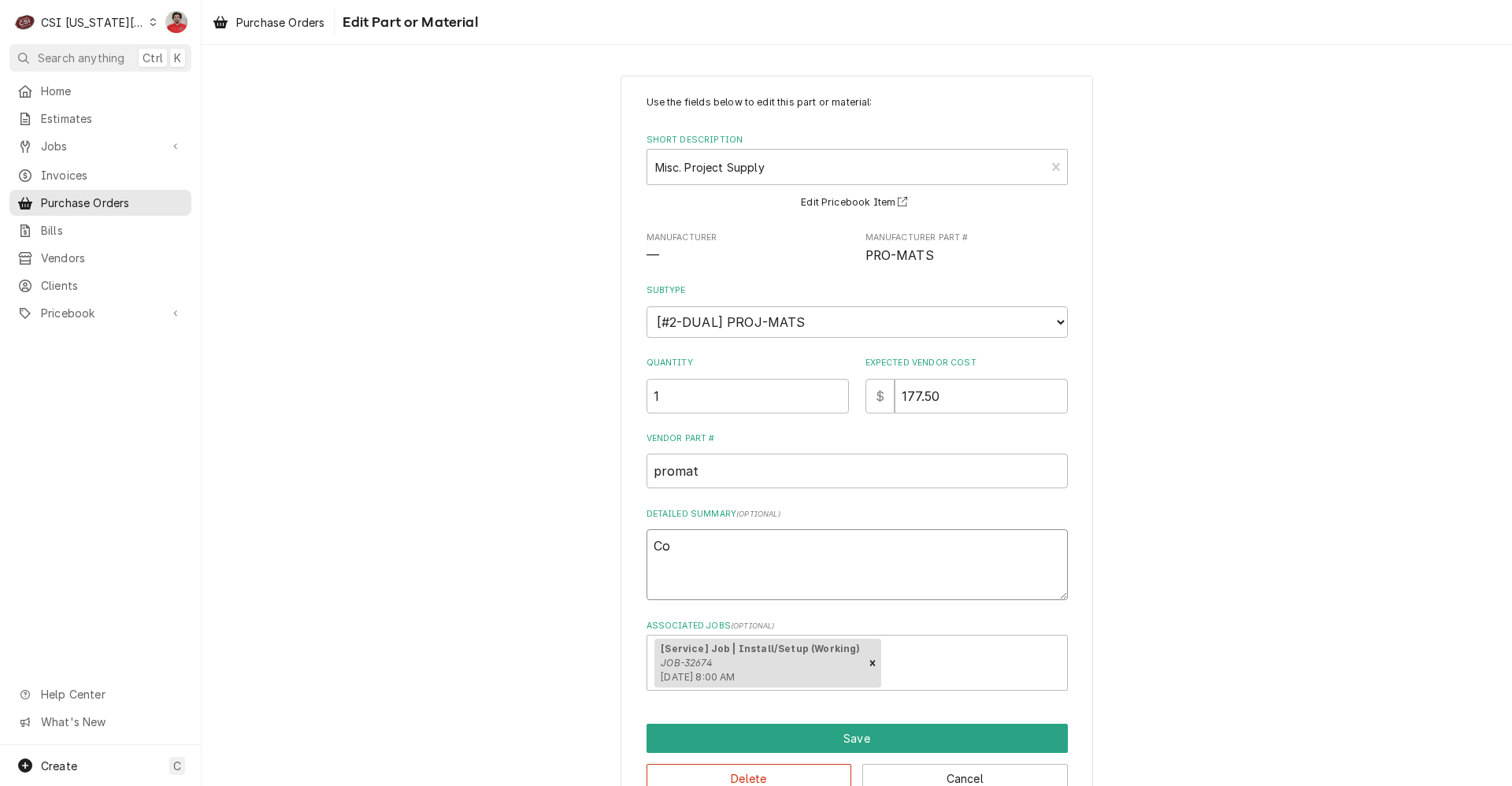
type textarea "x"
type textarea "Cop"
type textarea "x"
type textarea "Copp"
type textarea "x"
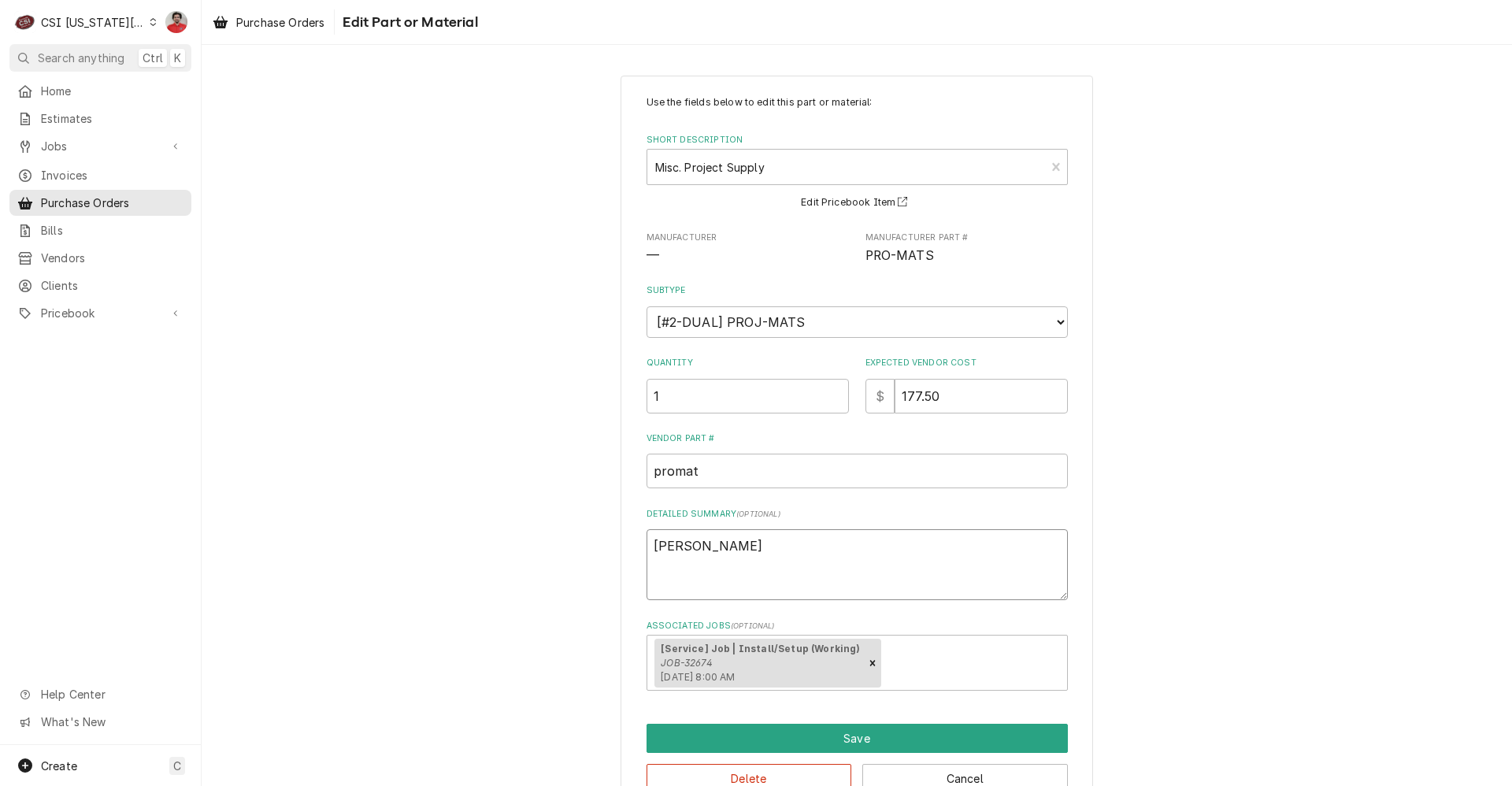
type textarea "Coppe"
type textarea "x"
type textarea "Copper"
type textarea "x"
type textarea "Copper"
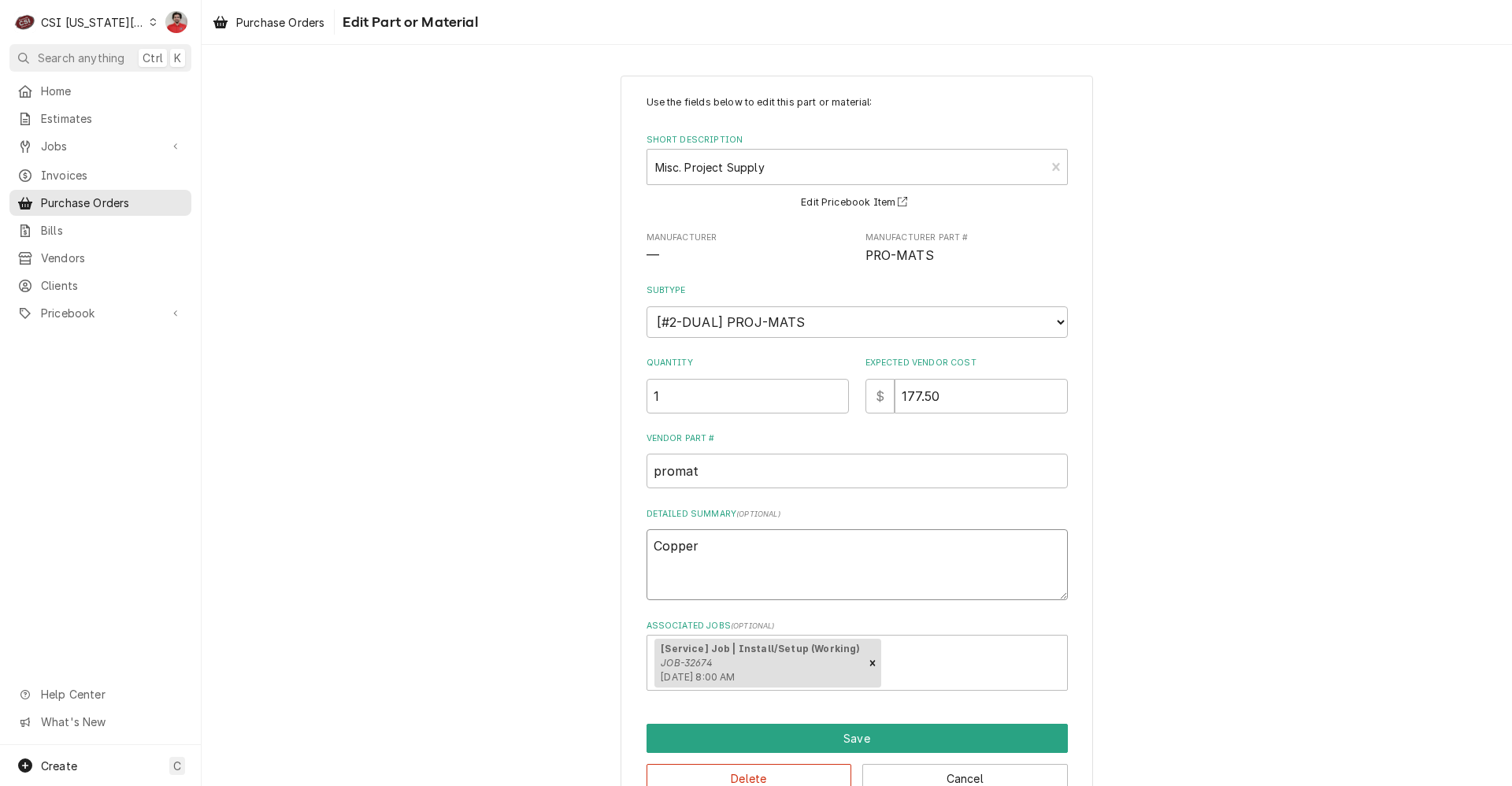
type textarea "x"
type textarea "Copper T"
type textarea "x"
type textarea "Copper Tu"
type textarea "x"
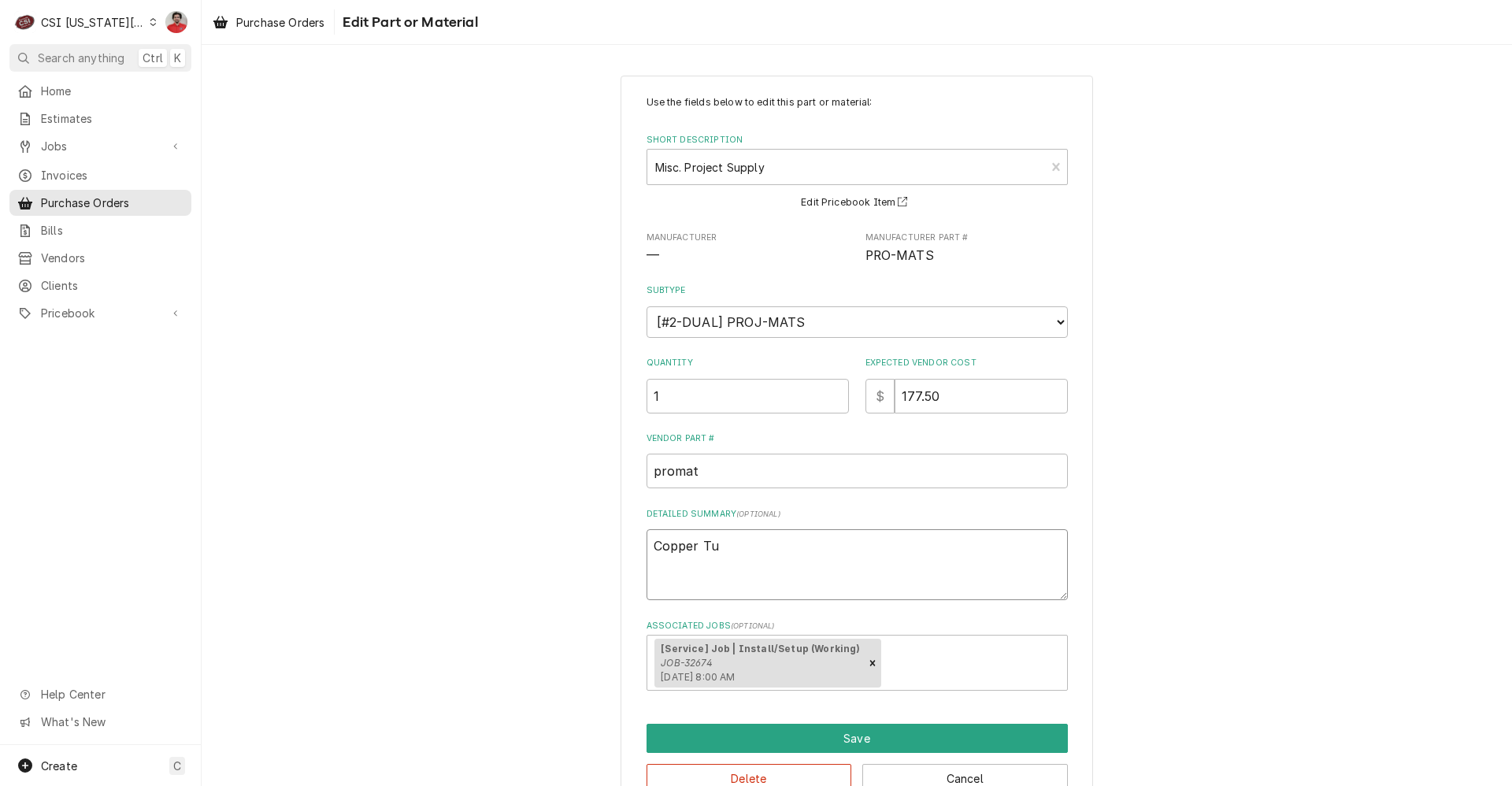
type textarea "Copper Tub"
type textarea "x"
type textarea "Copper Tubi"
type textarea "x"
type textarea "Copper Tubin"
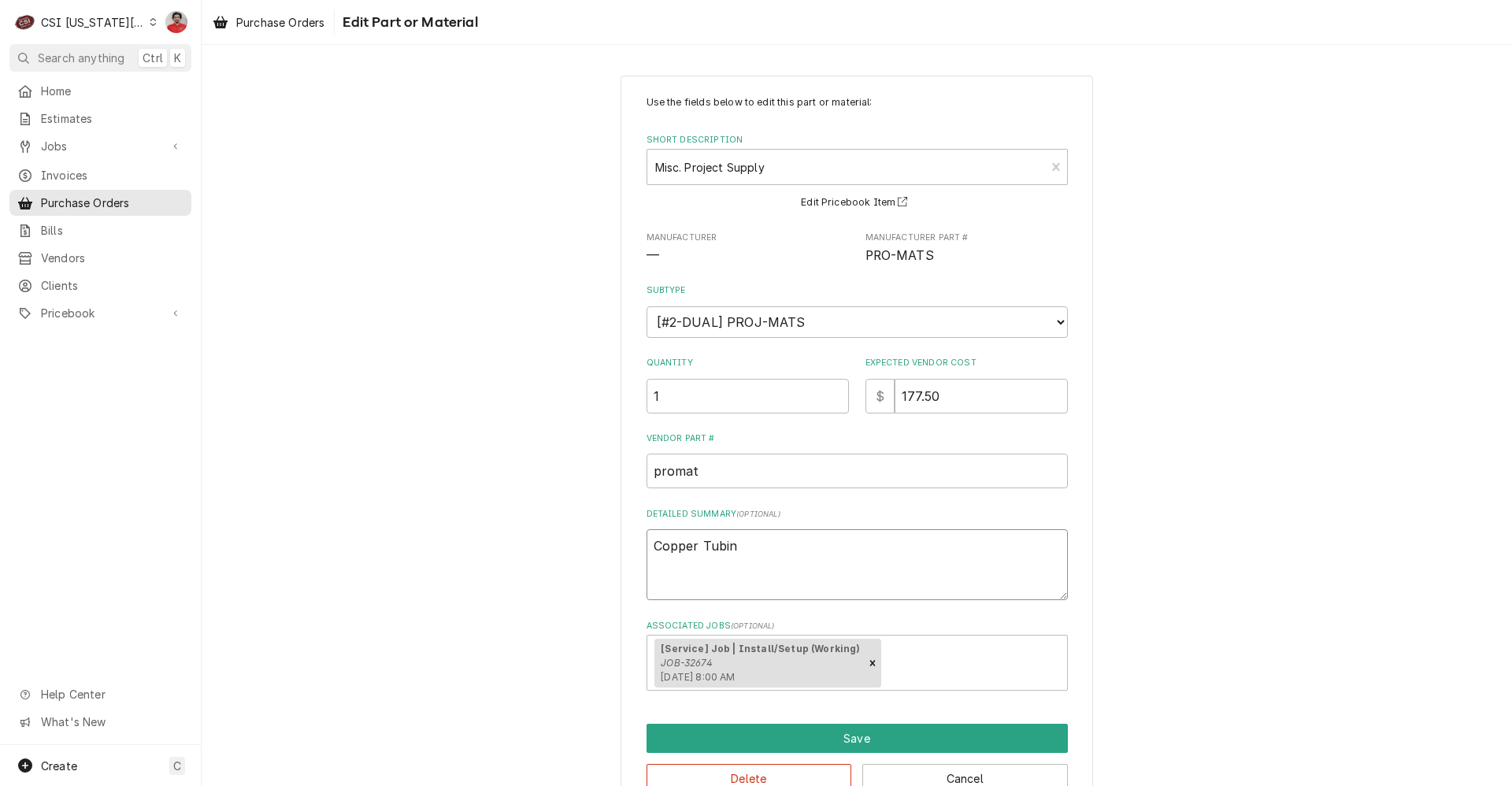
type textarea "x"
type textarea "Copper Tubing"
type textarea "x"
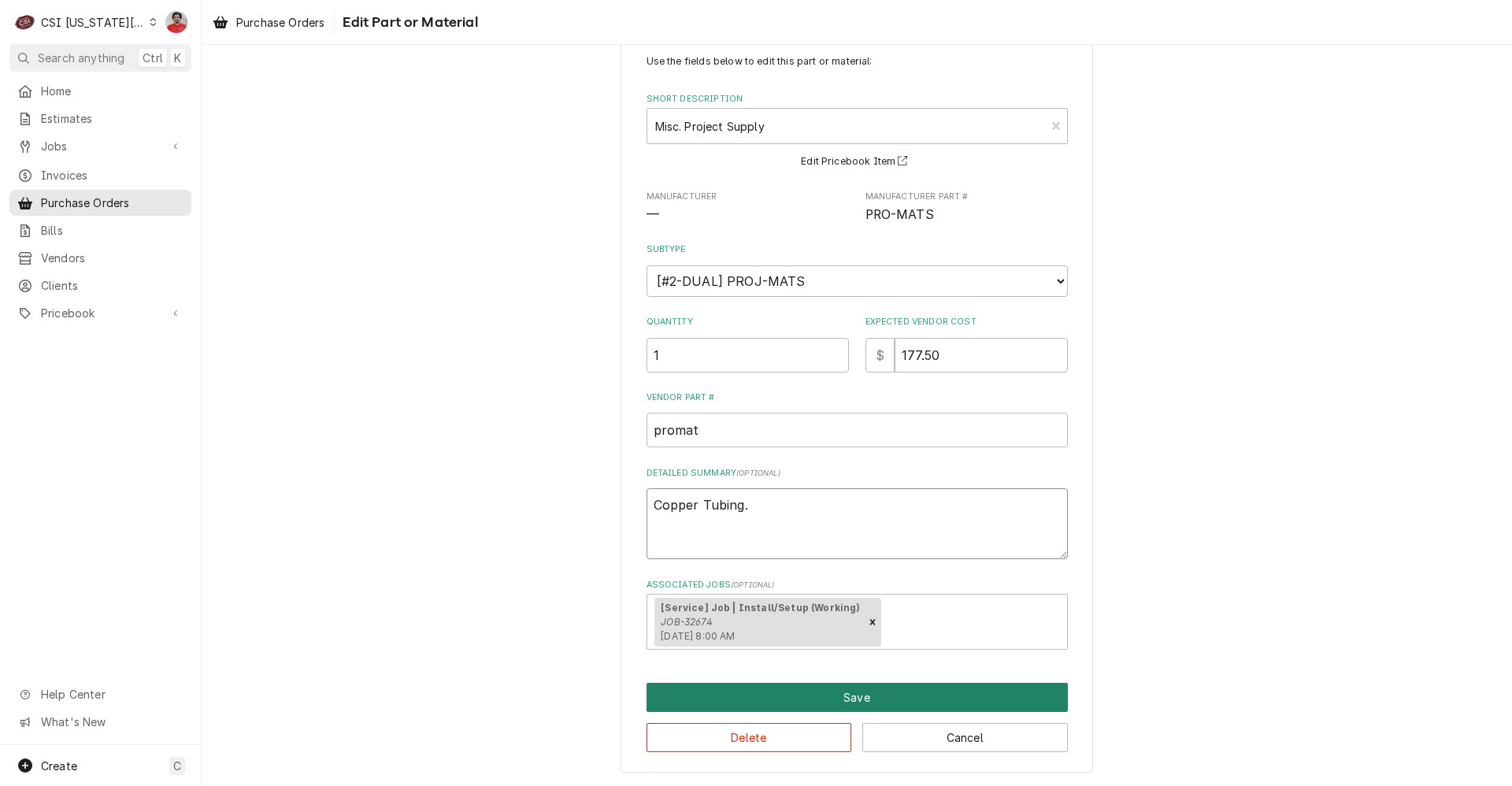
type textarea "Copper Tubing."
click at [775, 698] on button "Save" at bounding box center [858, 697] width 422 height 29
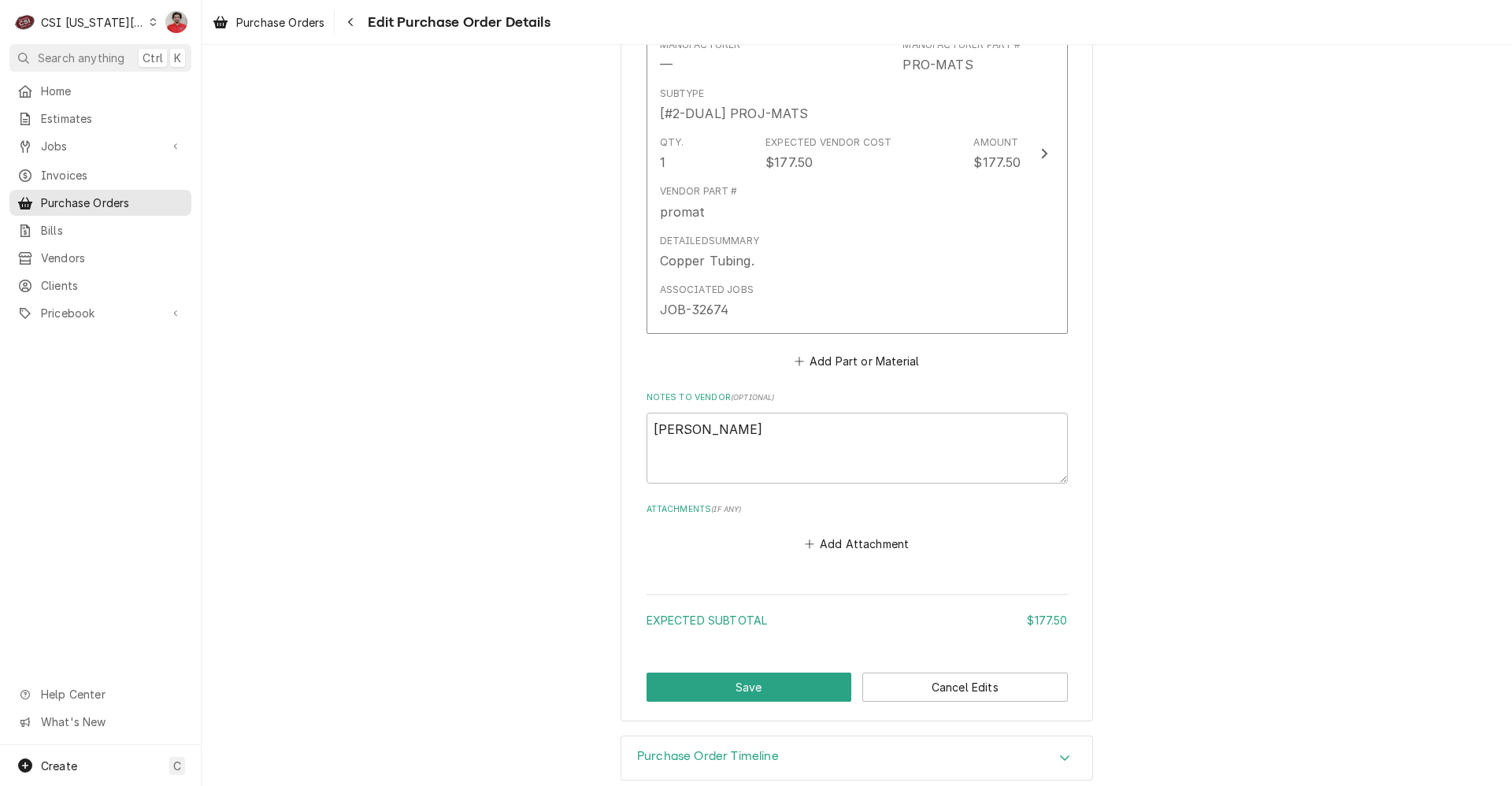
scroll to position [858, 0]
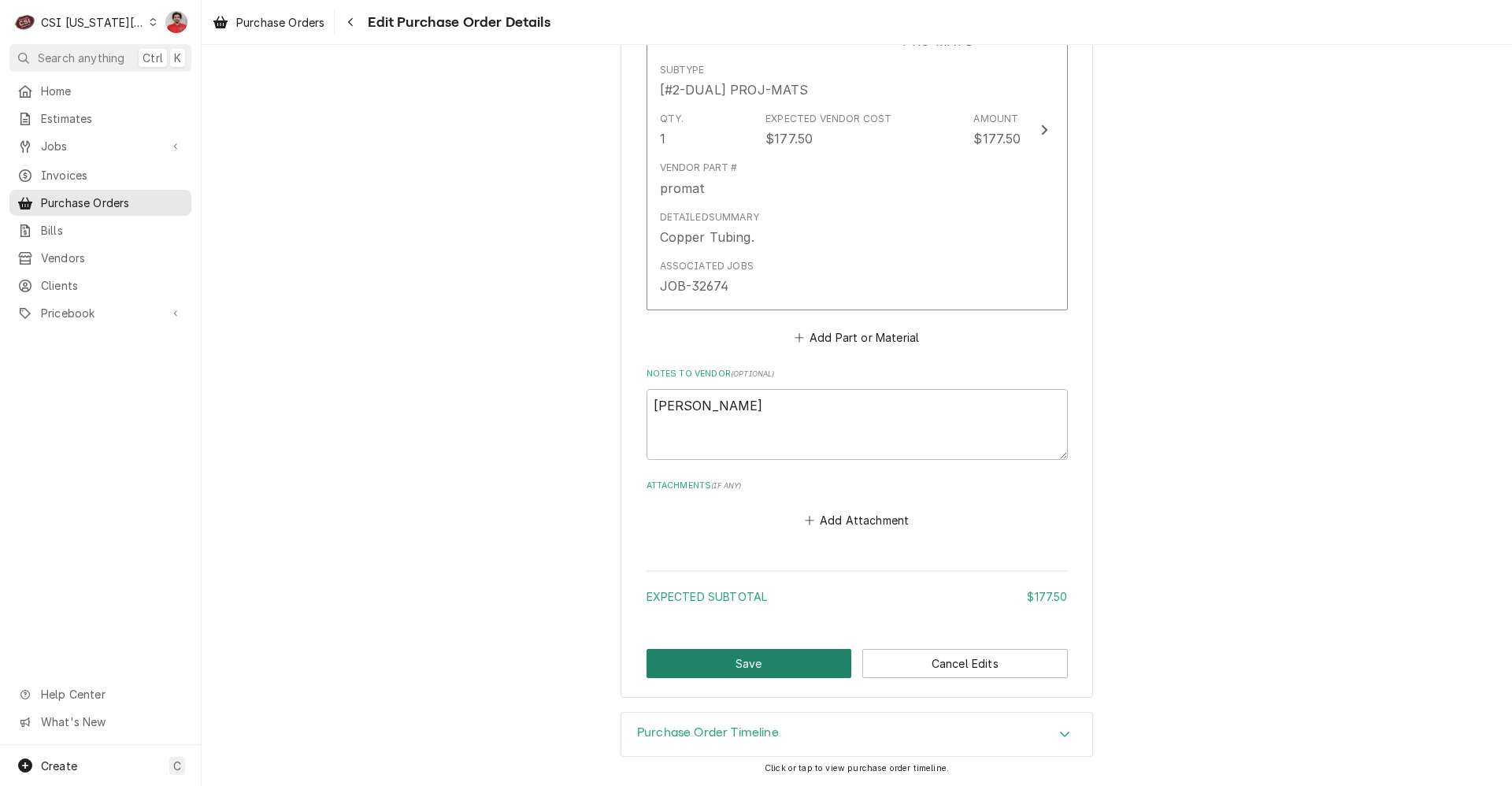
click at [795, 658] on button "Save" at bounding box center [750, 663] width 205 height 29
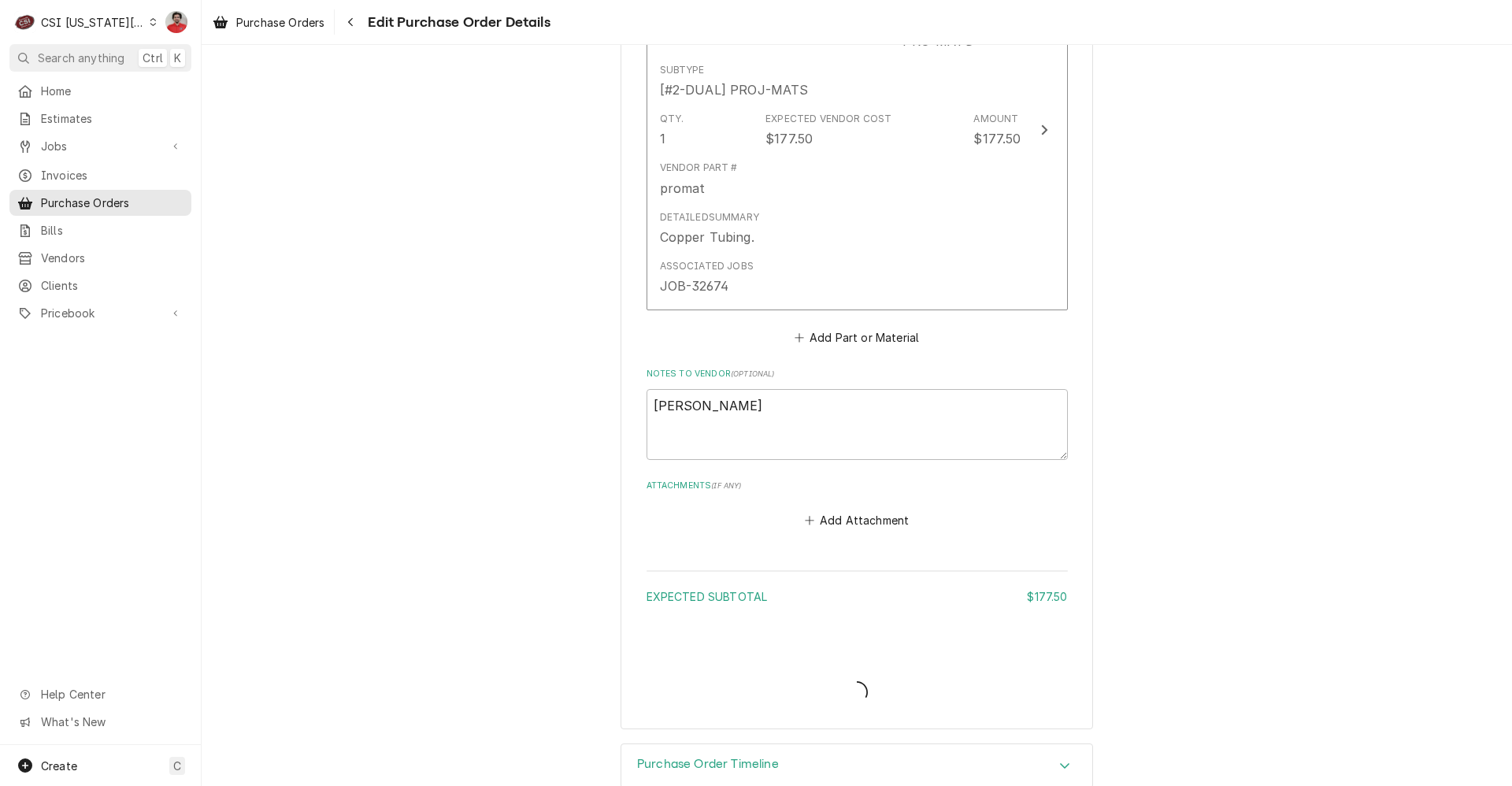
type textarea "x"
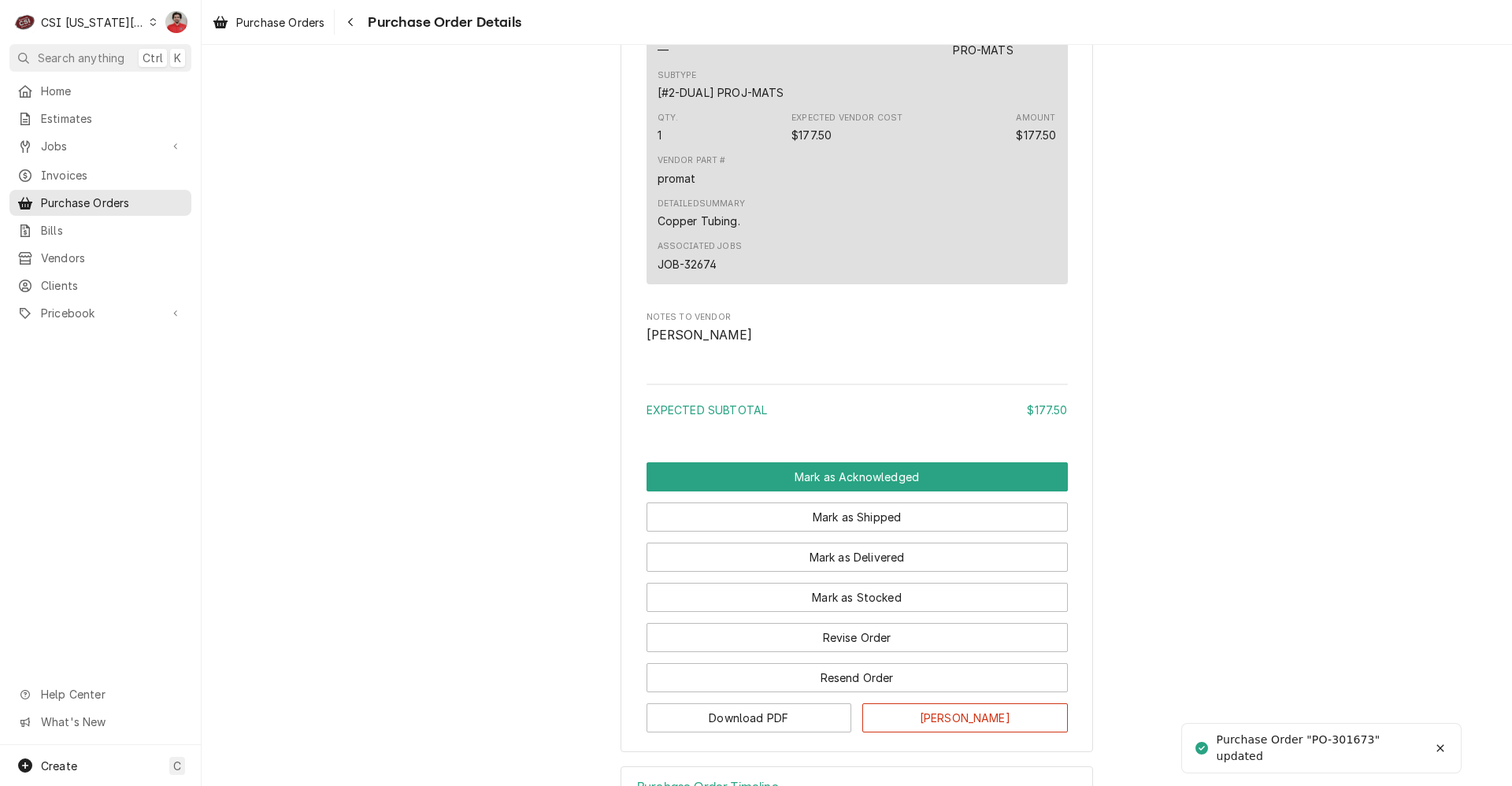
scroll to position [1103, 0]
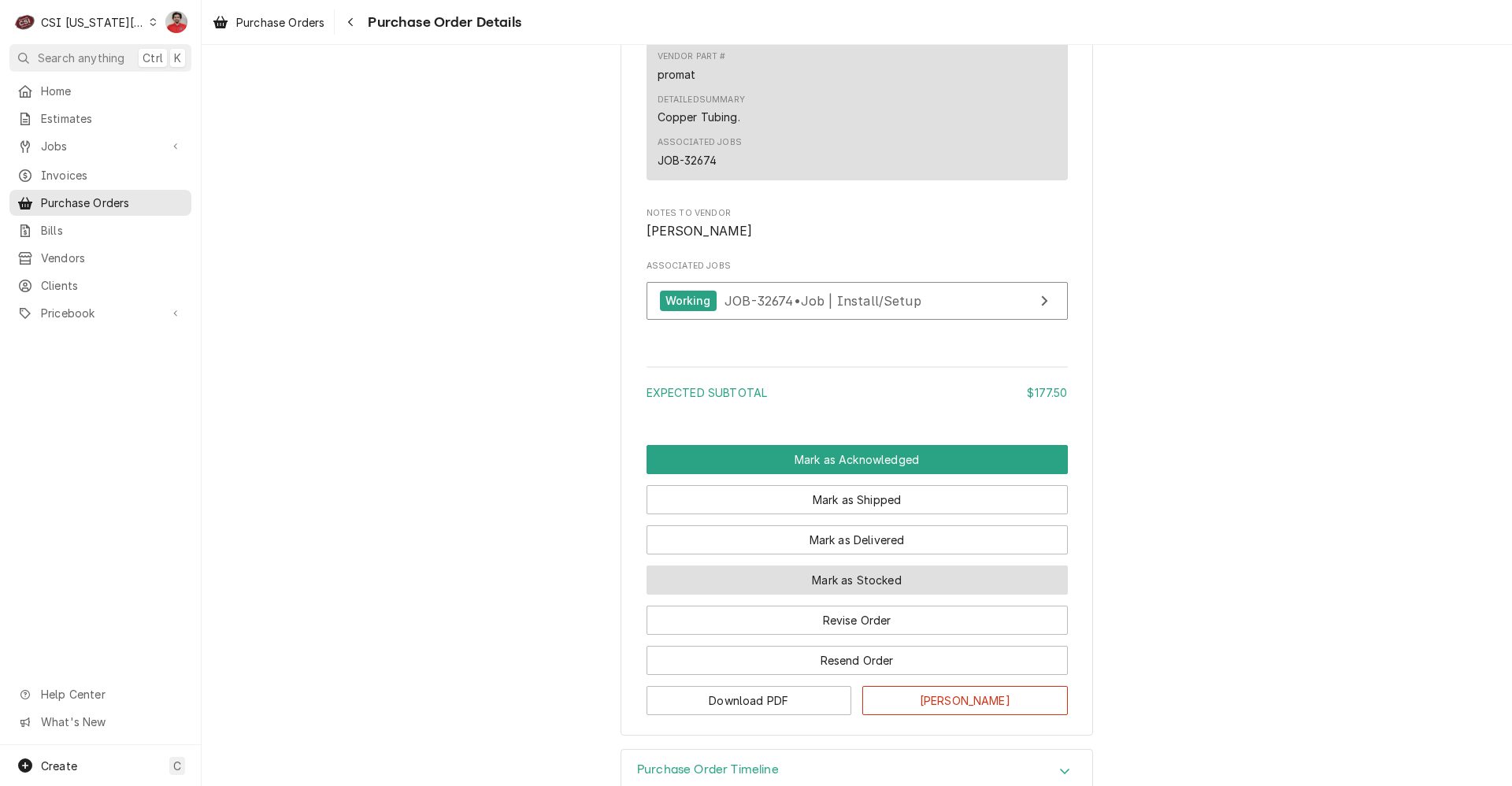
click at [819, 594] on button "Mark as Stocked" at bounding box center [858, 580] width 422 height 29
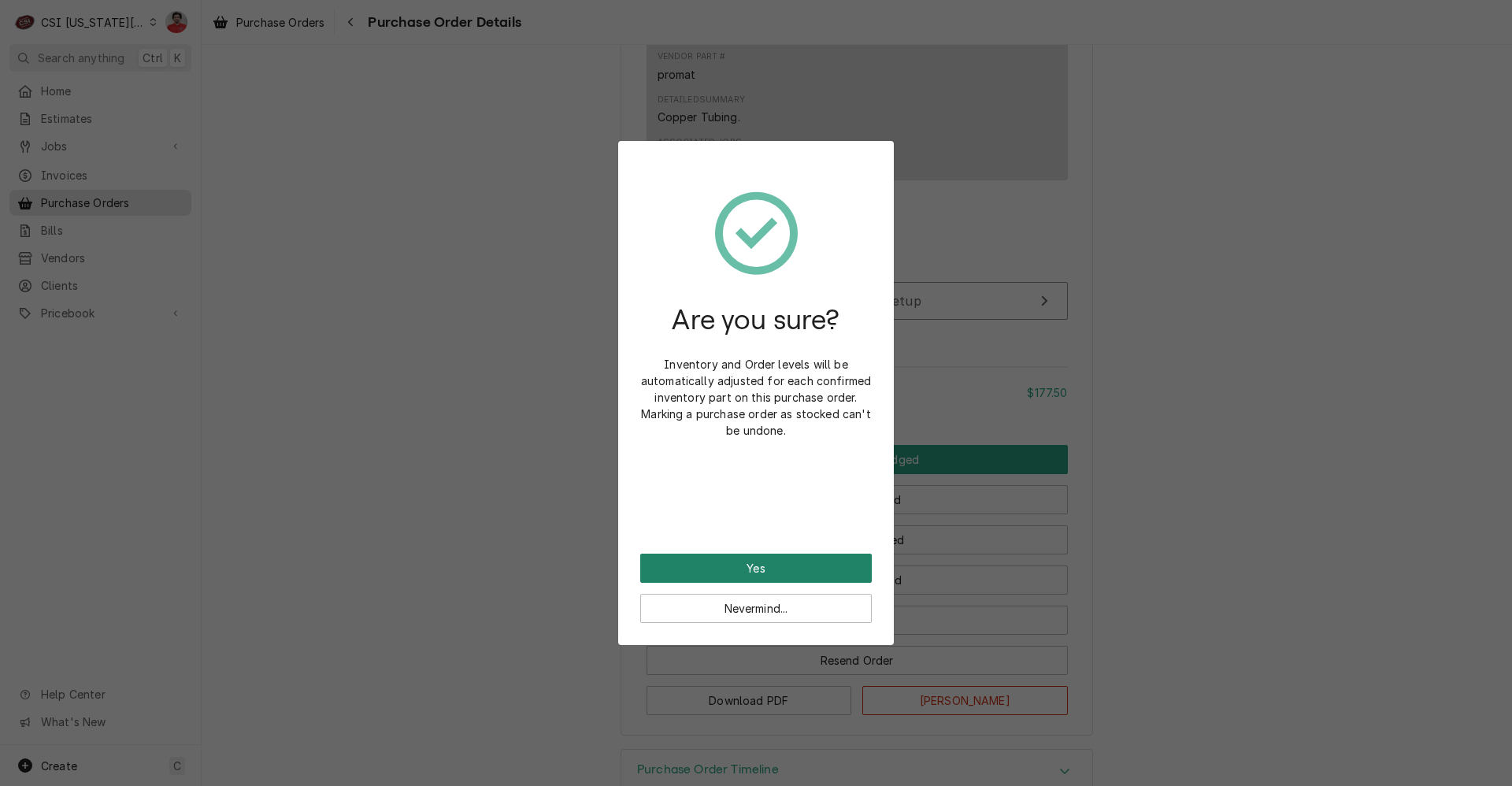
click at [708, 575] on button "Yes" at bounding box center [756, 568] width 232 height 29
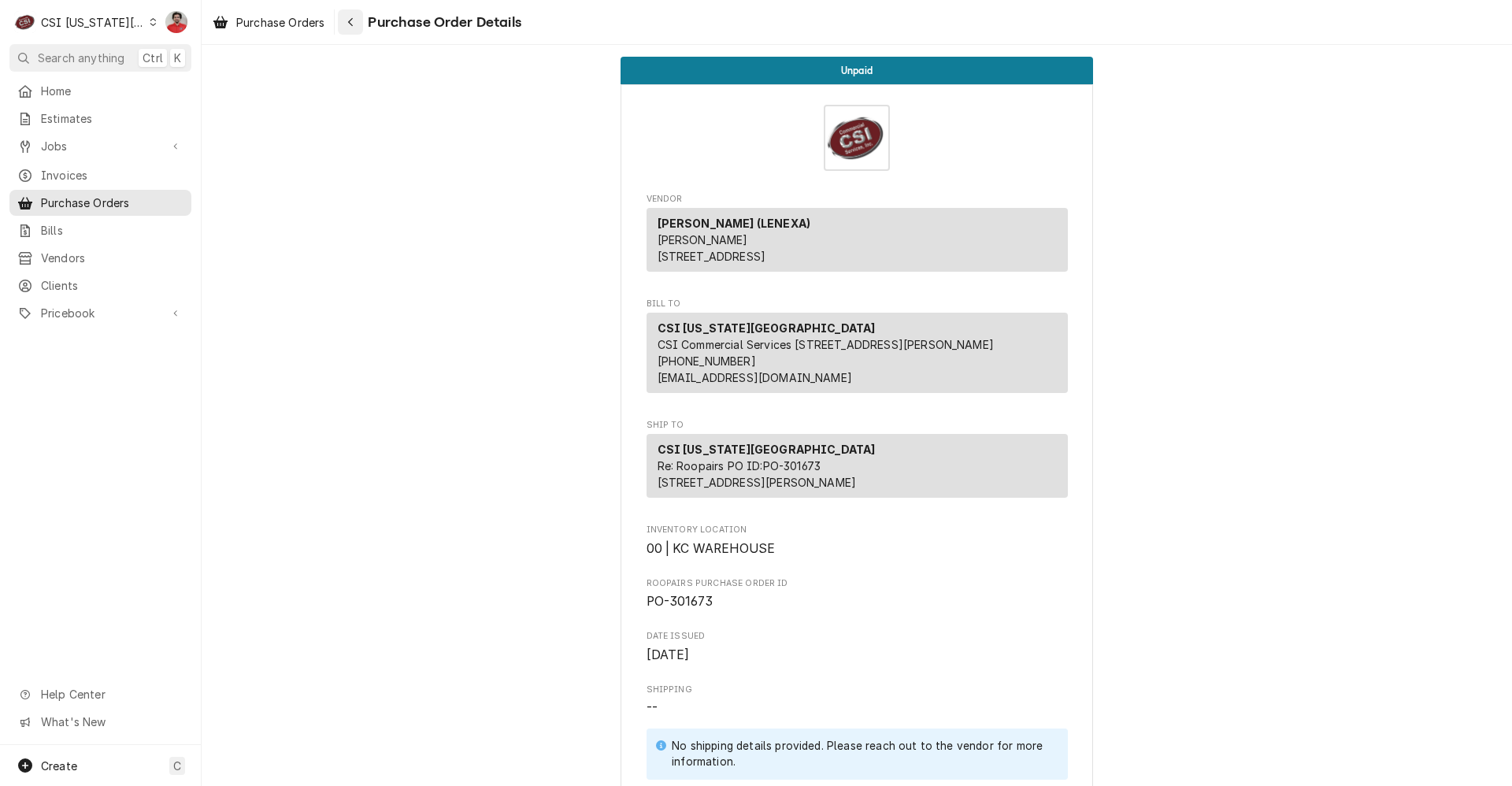
click at [353, 20] on icon "Navigate back" at bounding box center [350, 22] width 7 height 11
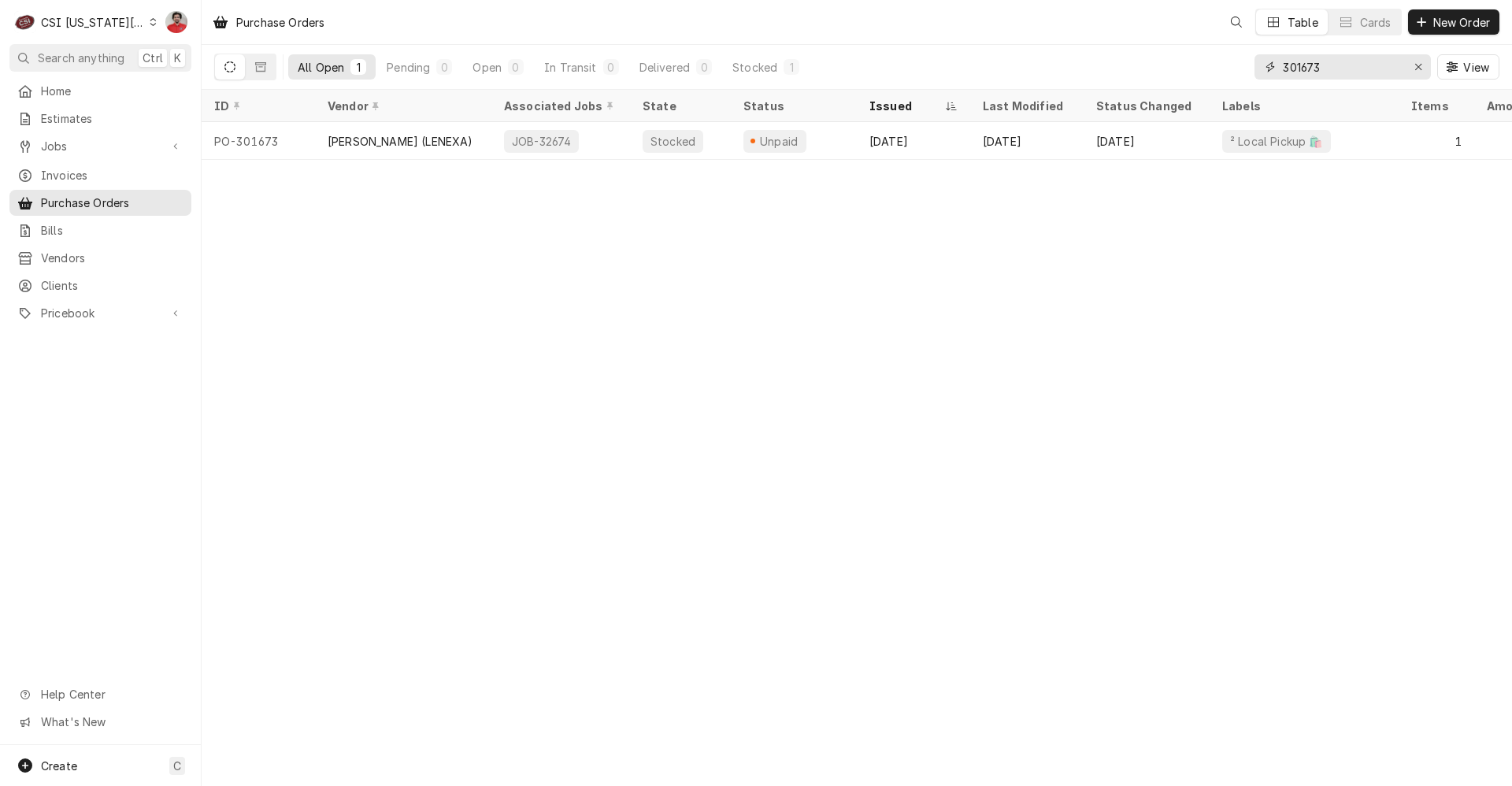
click at [1335, 70] on input "301673" at bounding box center [1342, 67] width 118 height 25
type input "301665"
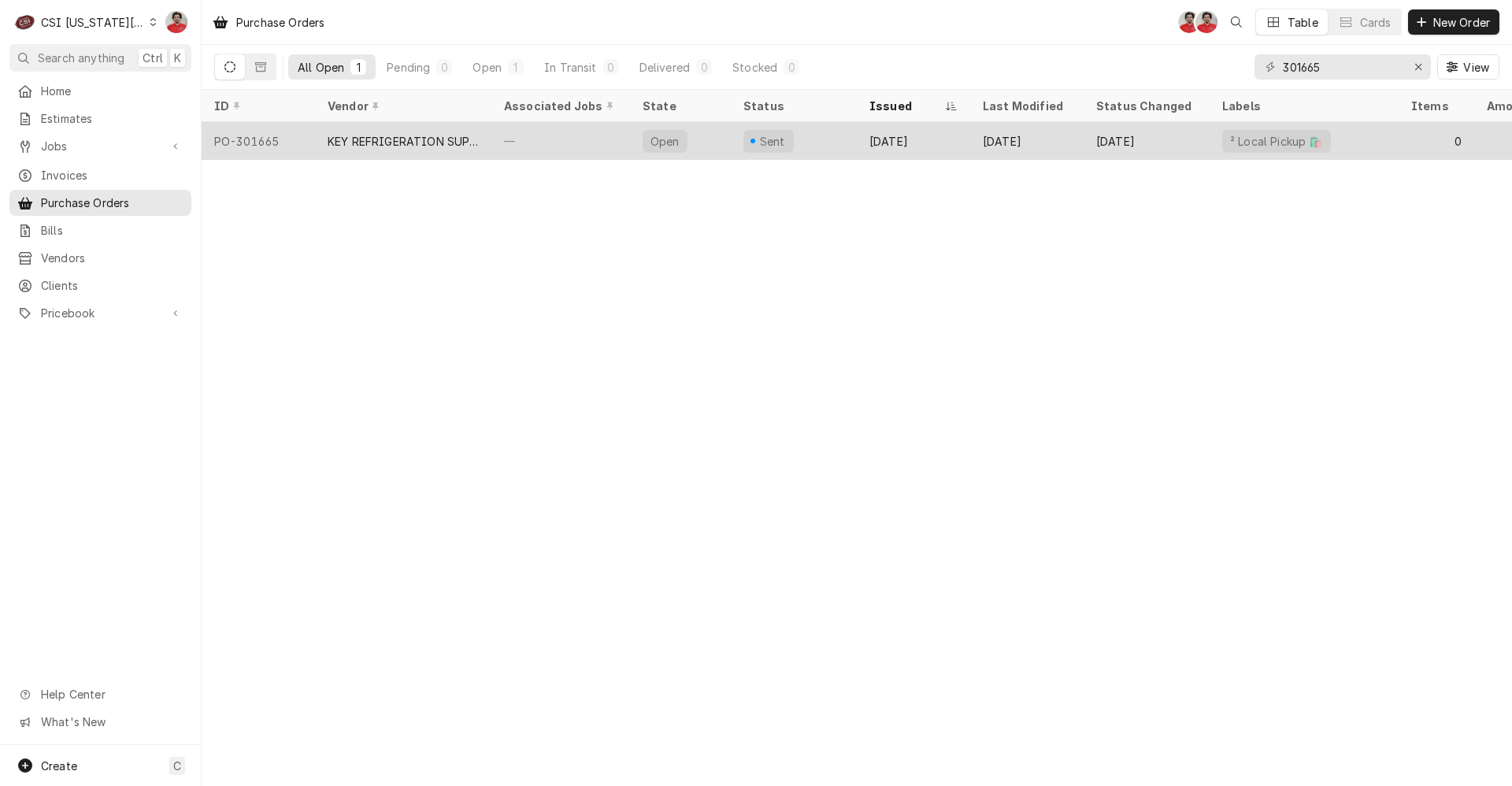
click at [818, 146] on div "Sent" at bounding box center [793, 141] width 126 height 38
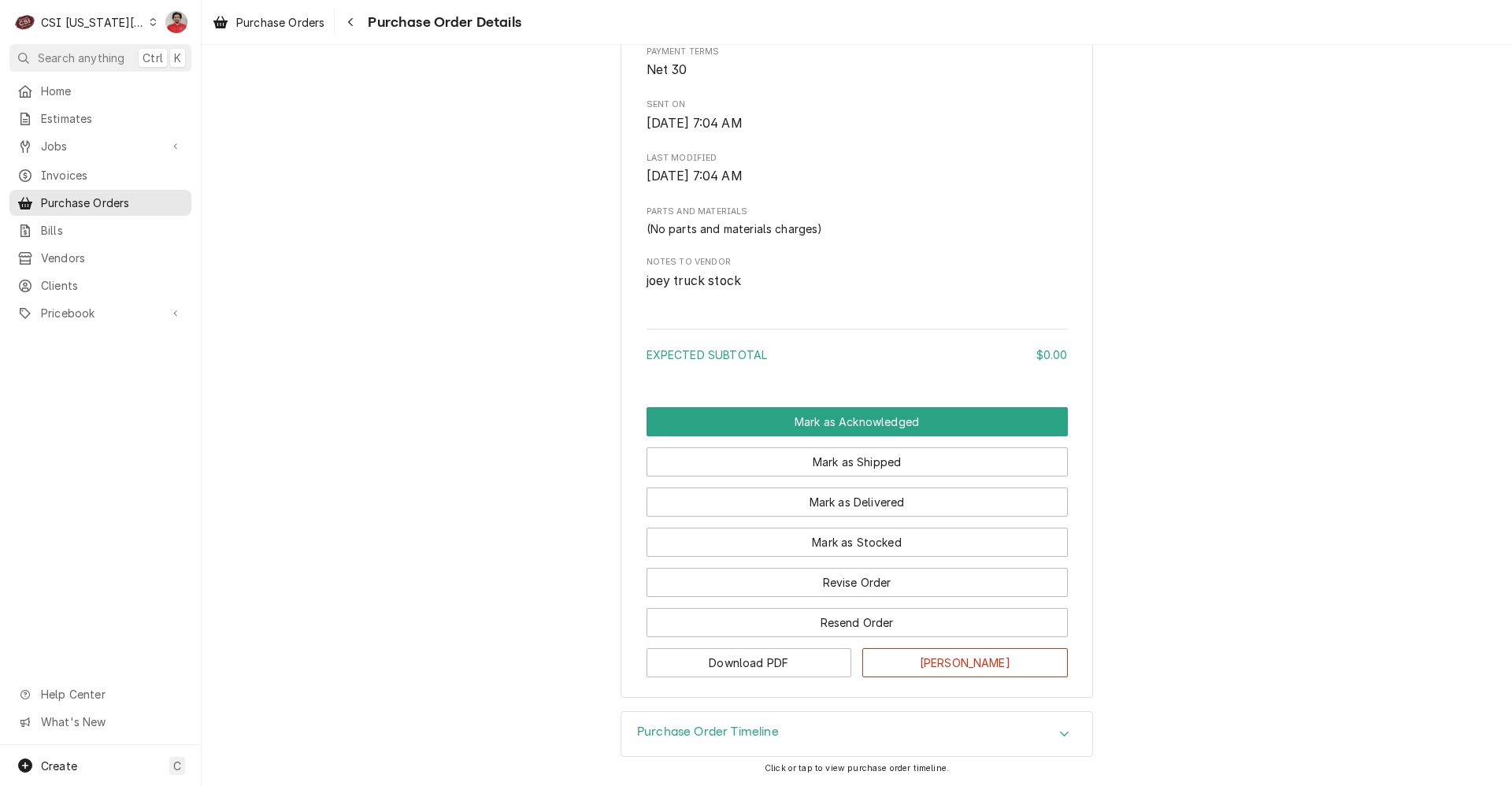
scroll to position [815, 0]
click at [898, 588] on button "Revise Order" at bounding box center [858, 582] width 422 height 29
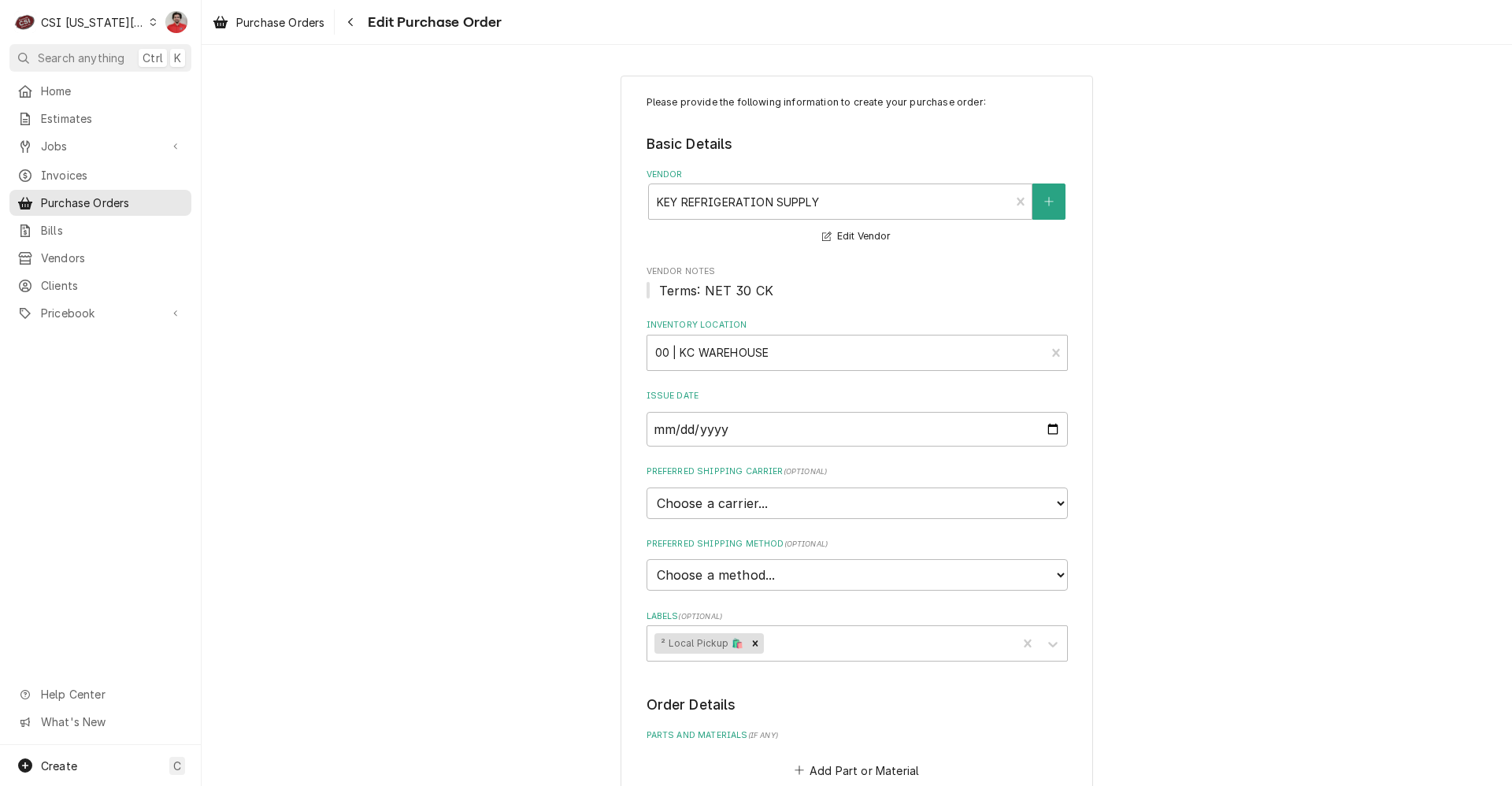
scroll to position [433, 0]
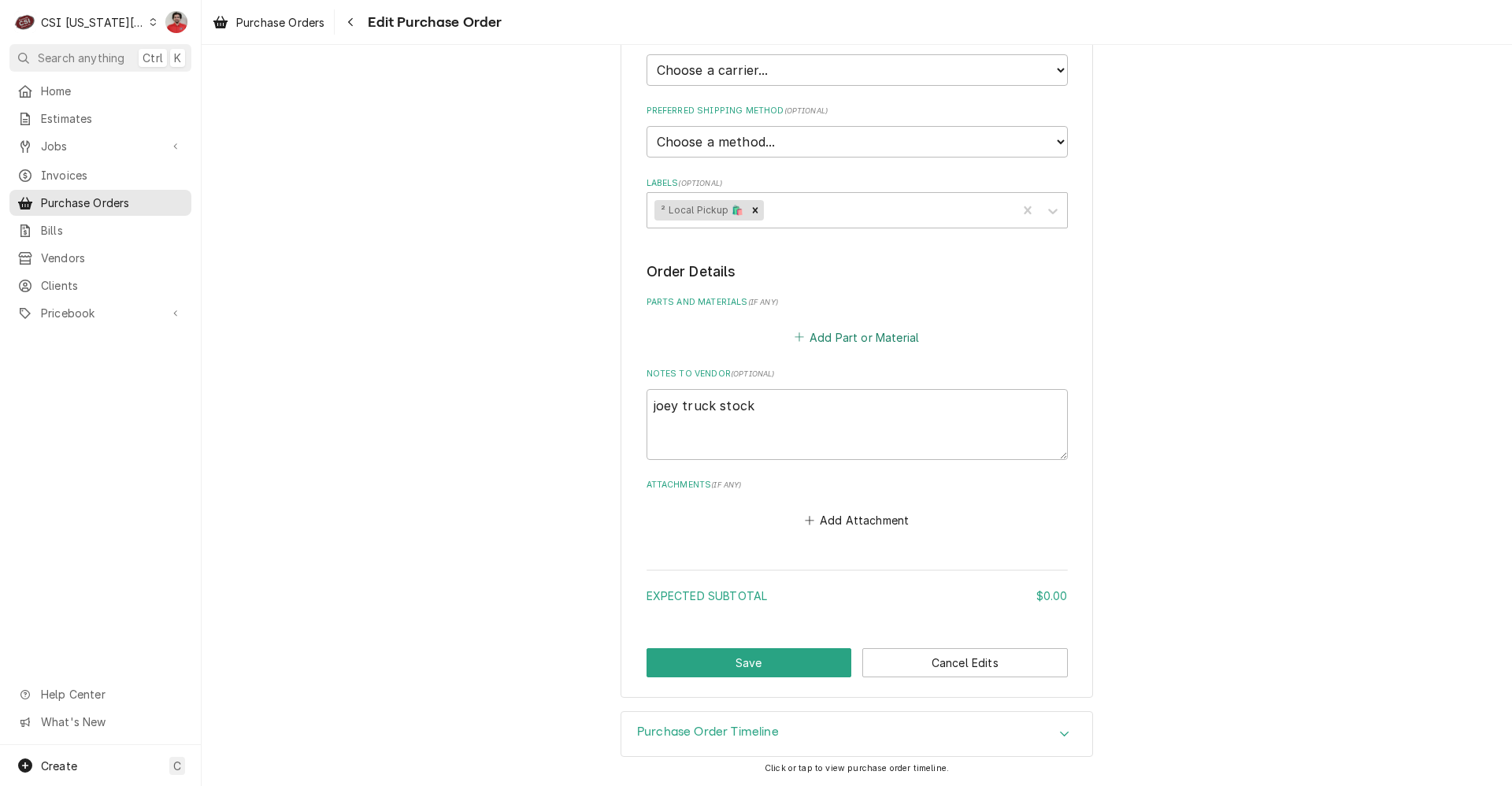
click at [821, 337] on button "Add Part or Material" at bounding box center [856, 337] width 130 height 22
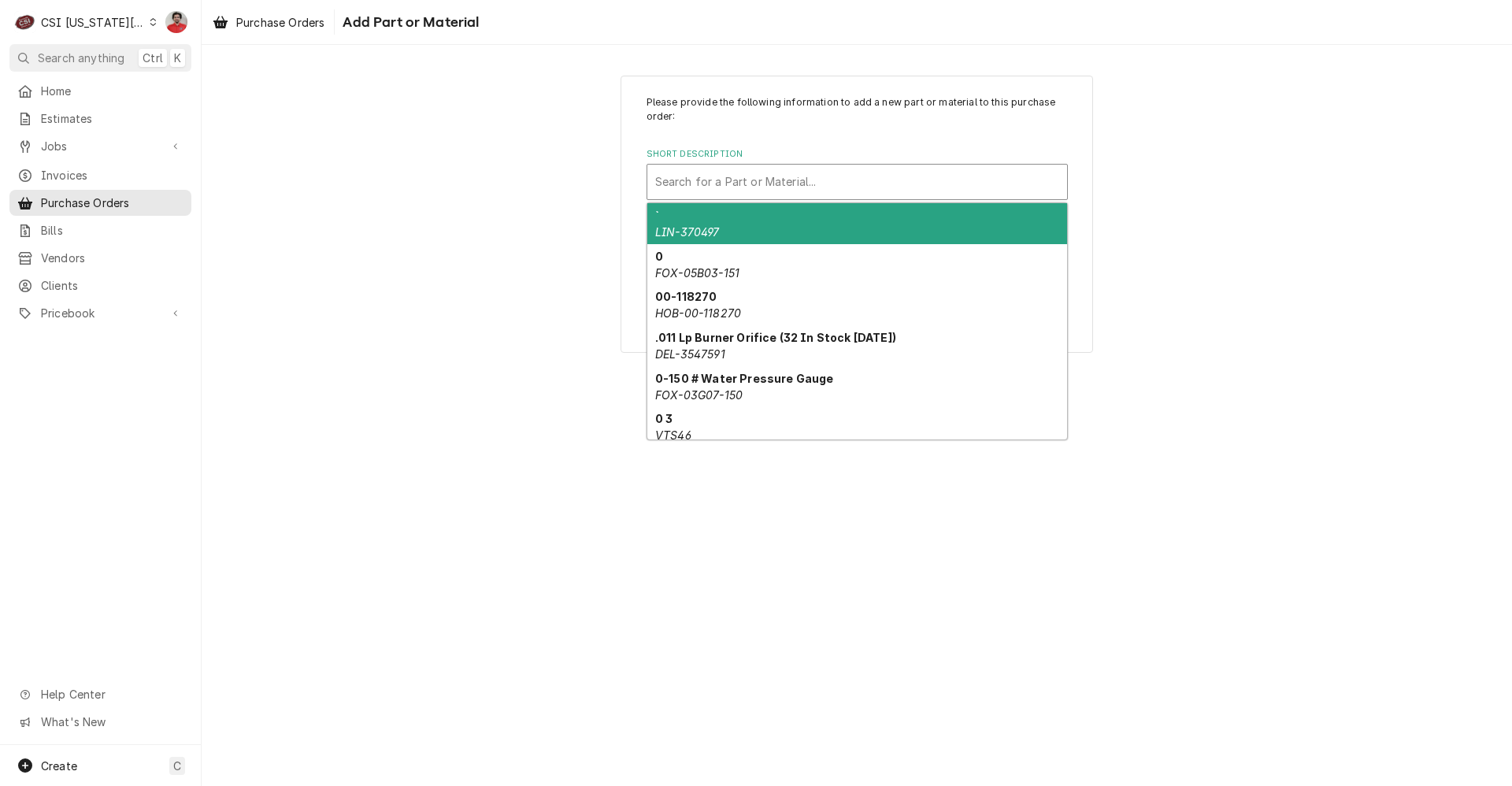
click at [791, 168] on div "Short Description" at bounding box center [857, 182] width 404 height 29
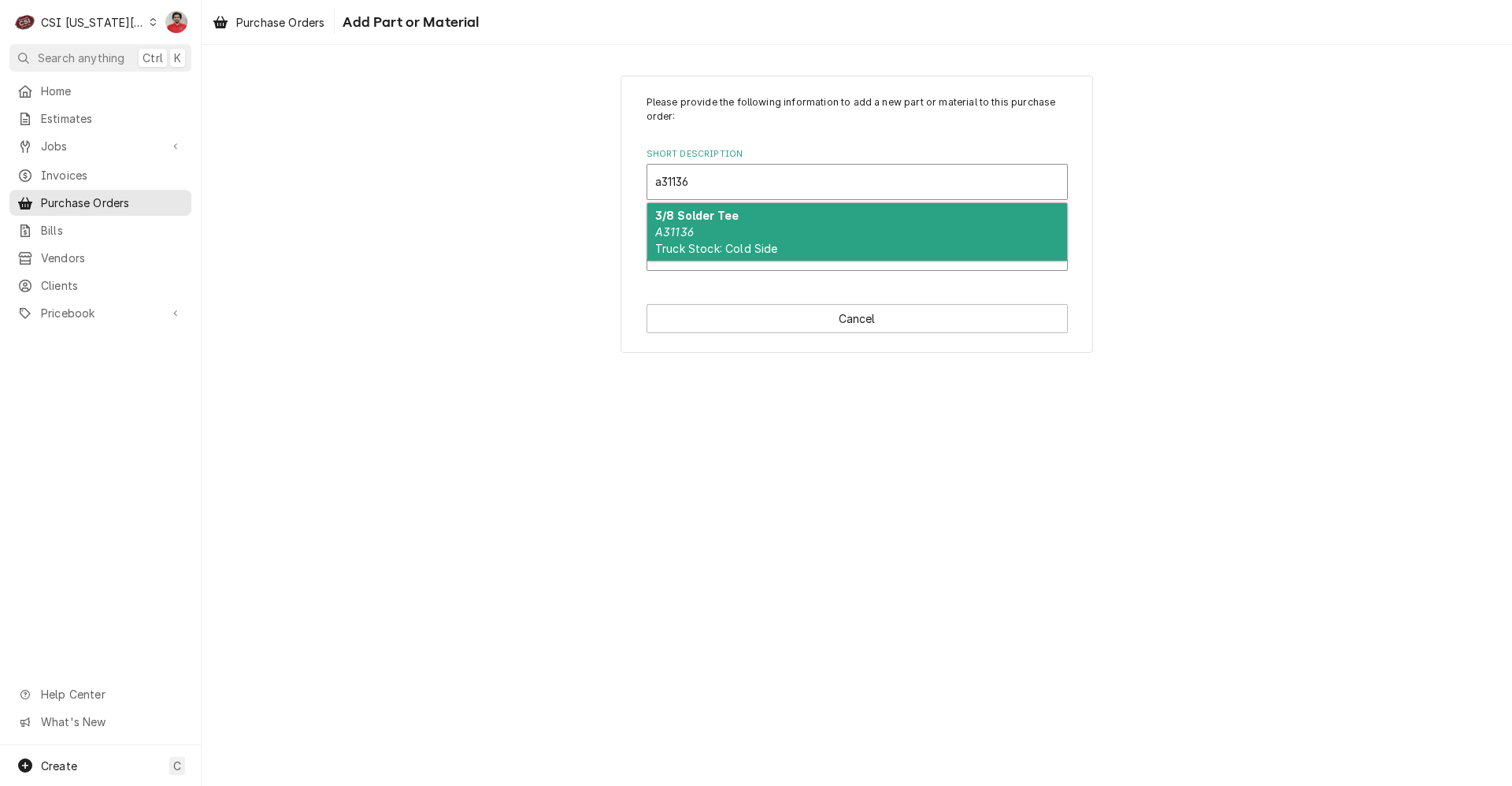
type input "a31136"
click at [791, 264] on div "Associated Jobs" at bounding box center [857, 253] width 404 height 29
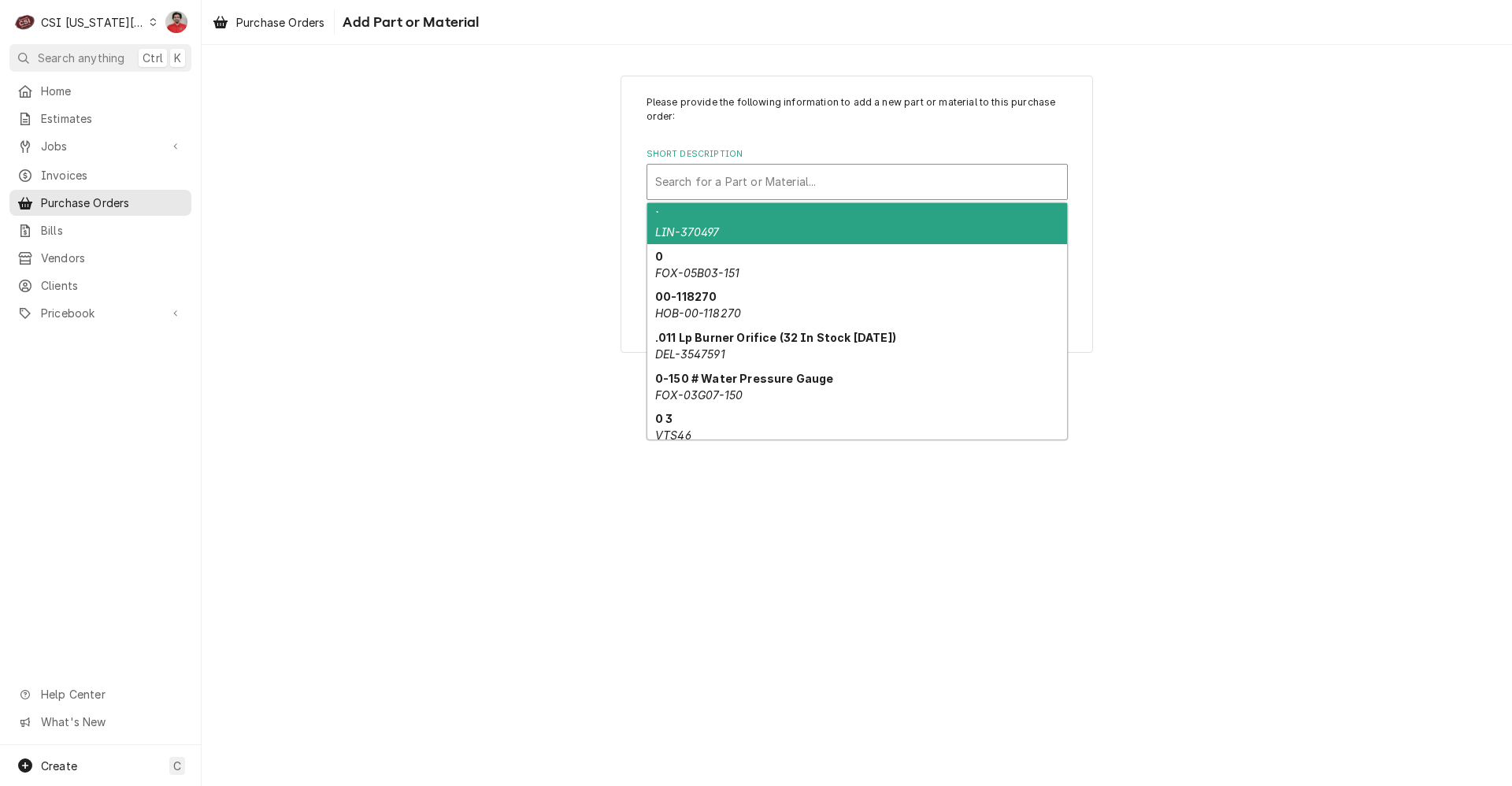
click at [800, 165] on div "Search for a Part or Material..." at bounding box center [858, 182] width 420 height 35
click at [926, 183] on div "Short Description" at bounding box center [857, 182] width 404 height 29
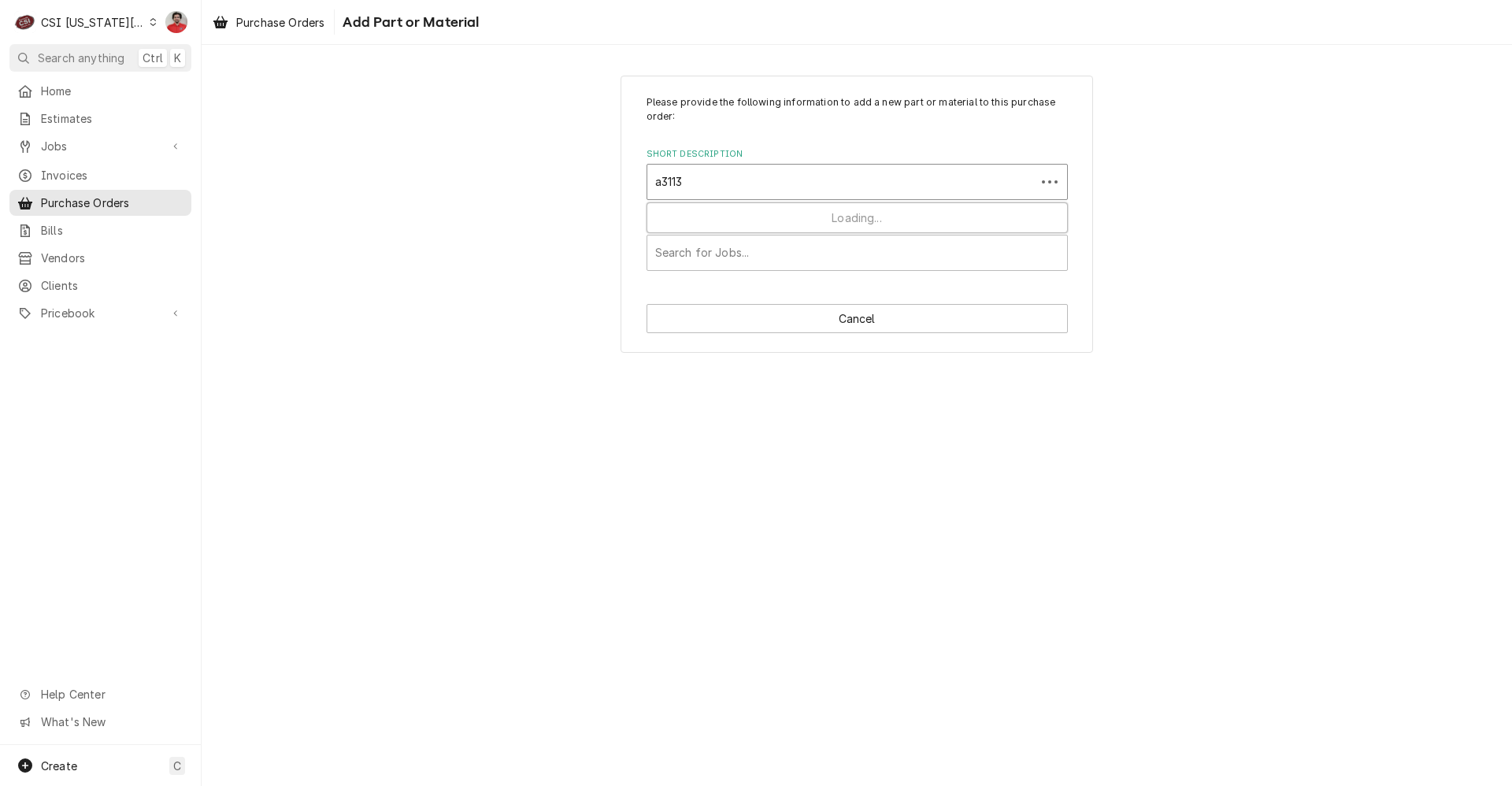
type input "a31136"
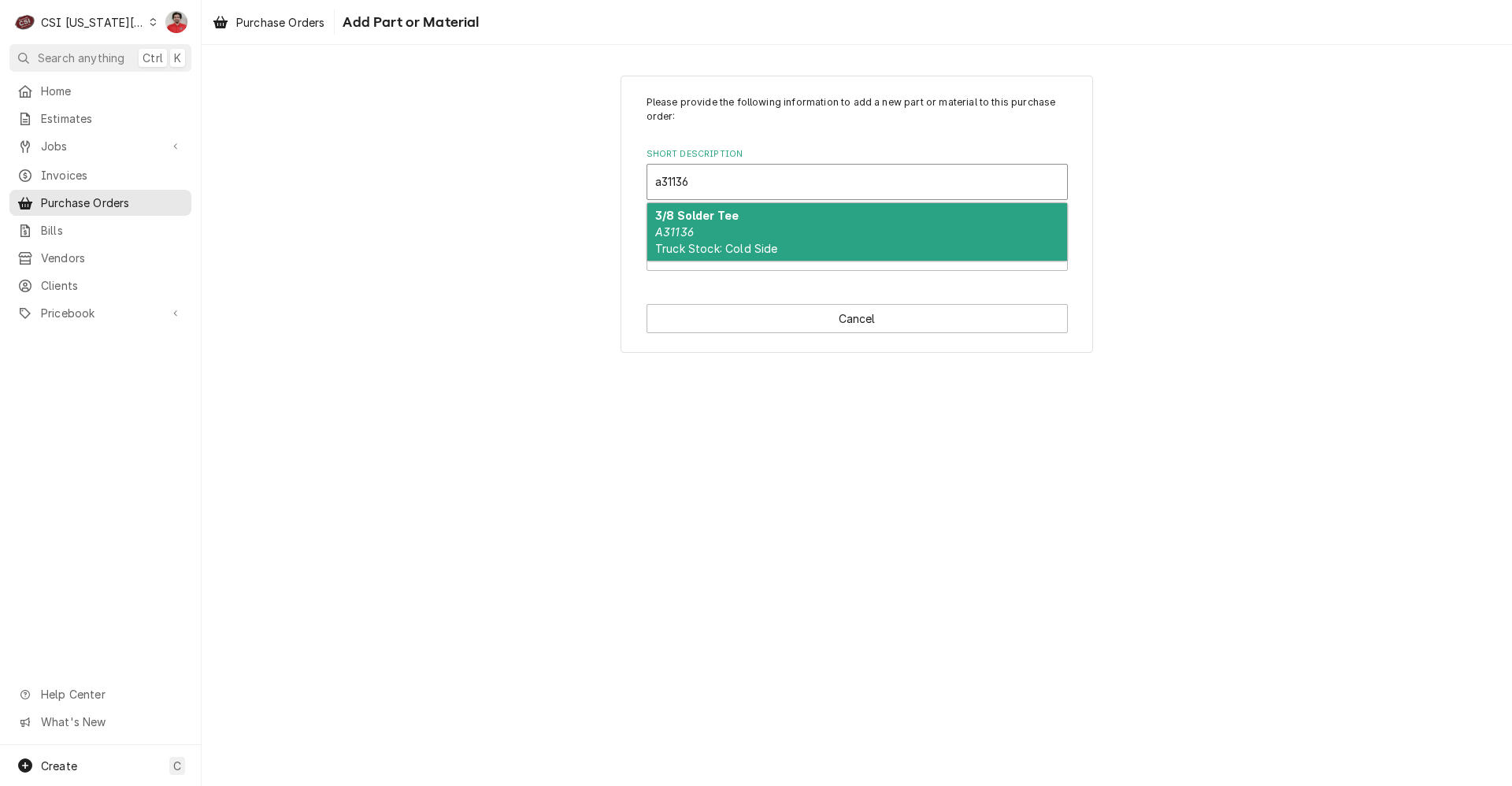
click at [912, 241] on div "3/8 Solder Tee A31136 Truck Stock: Cold Side" at bounding box center [858, 232] width 420 height 57
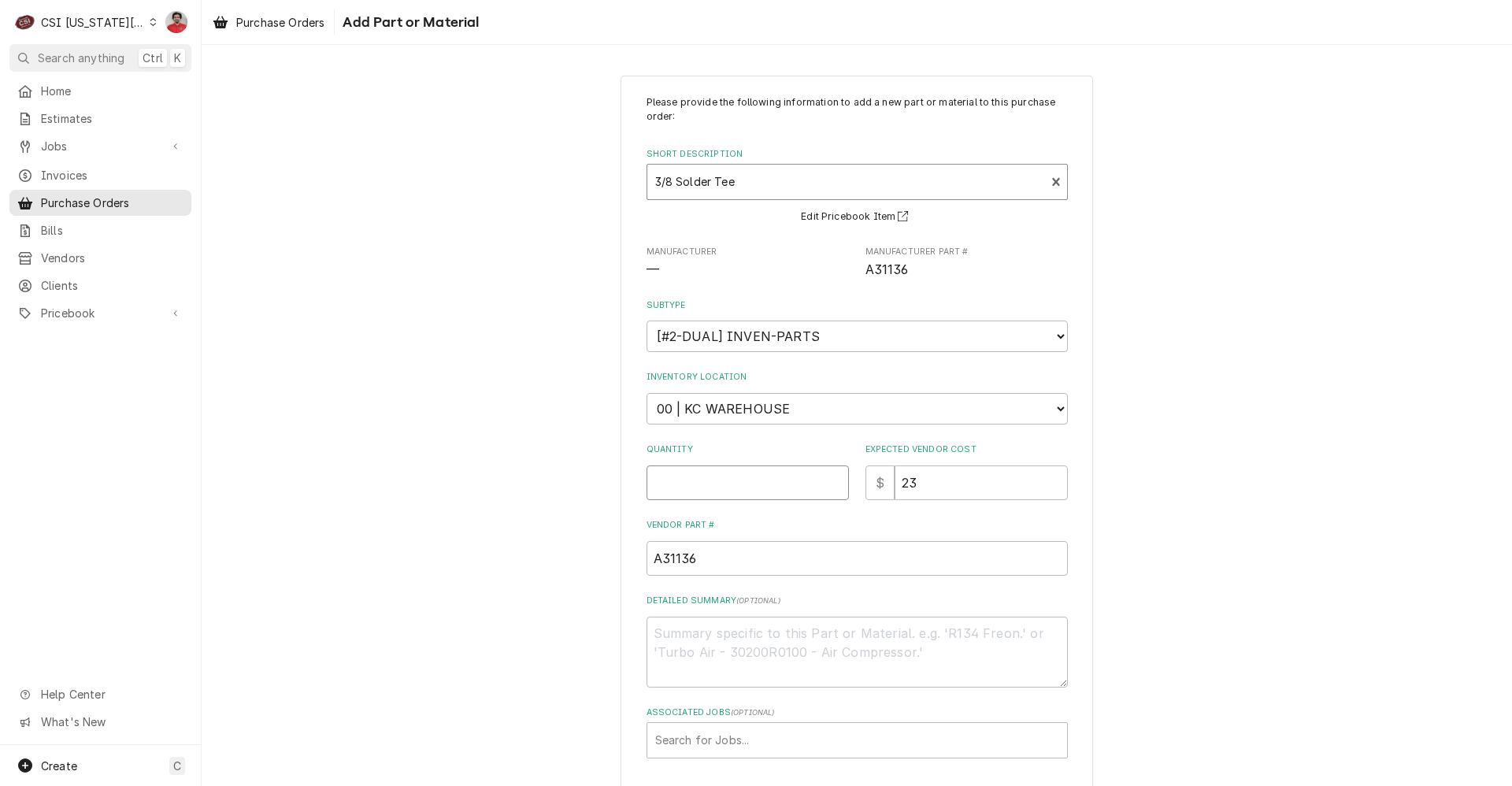
click at [806, 499] on input "Quantity" at bounding box center [748, 483] width 202 height 35
type textarea "x"
type input "1"
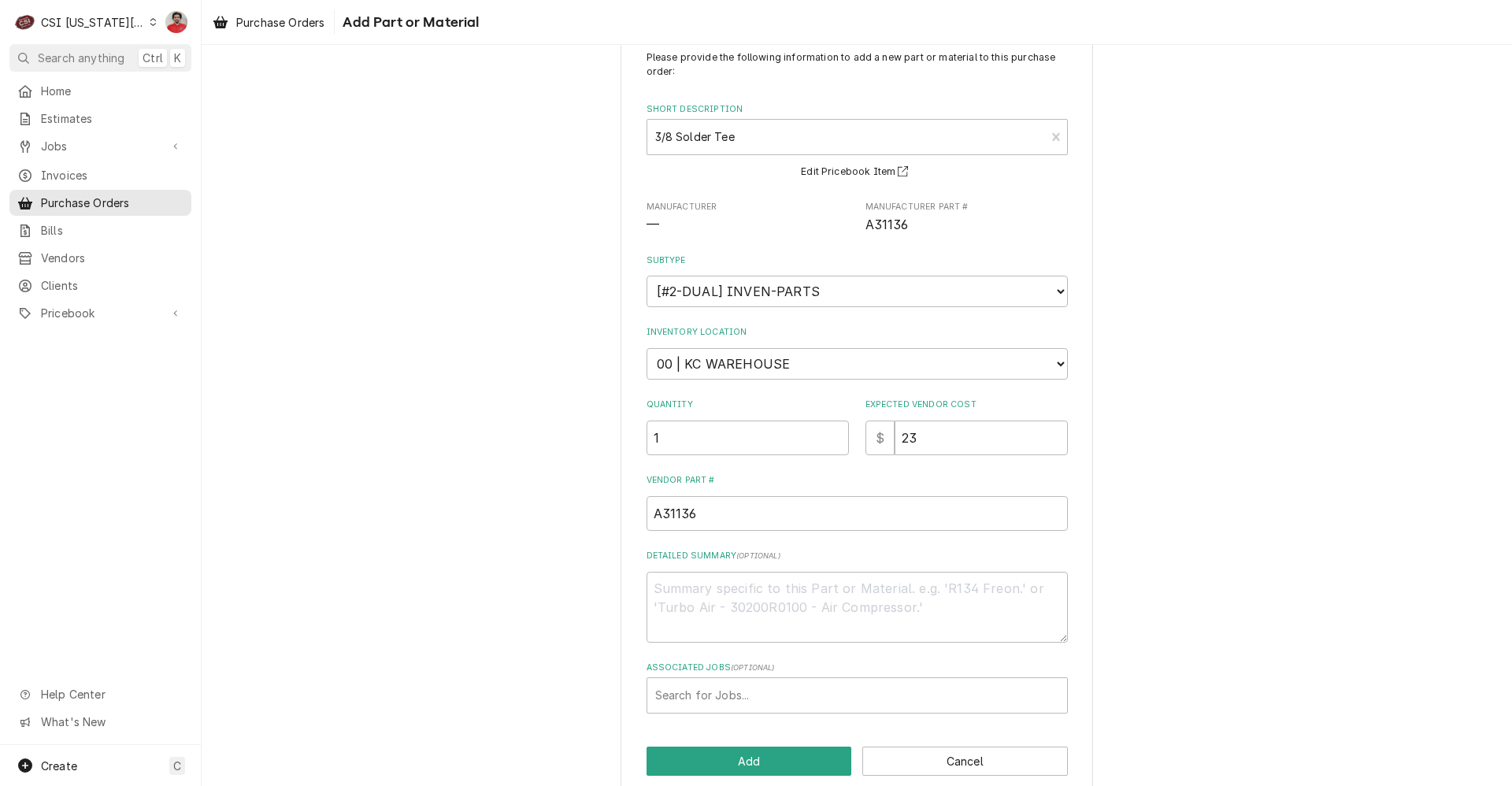
scroll to position [68, 0]
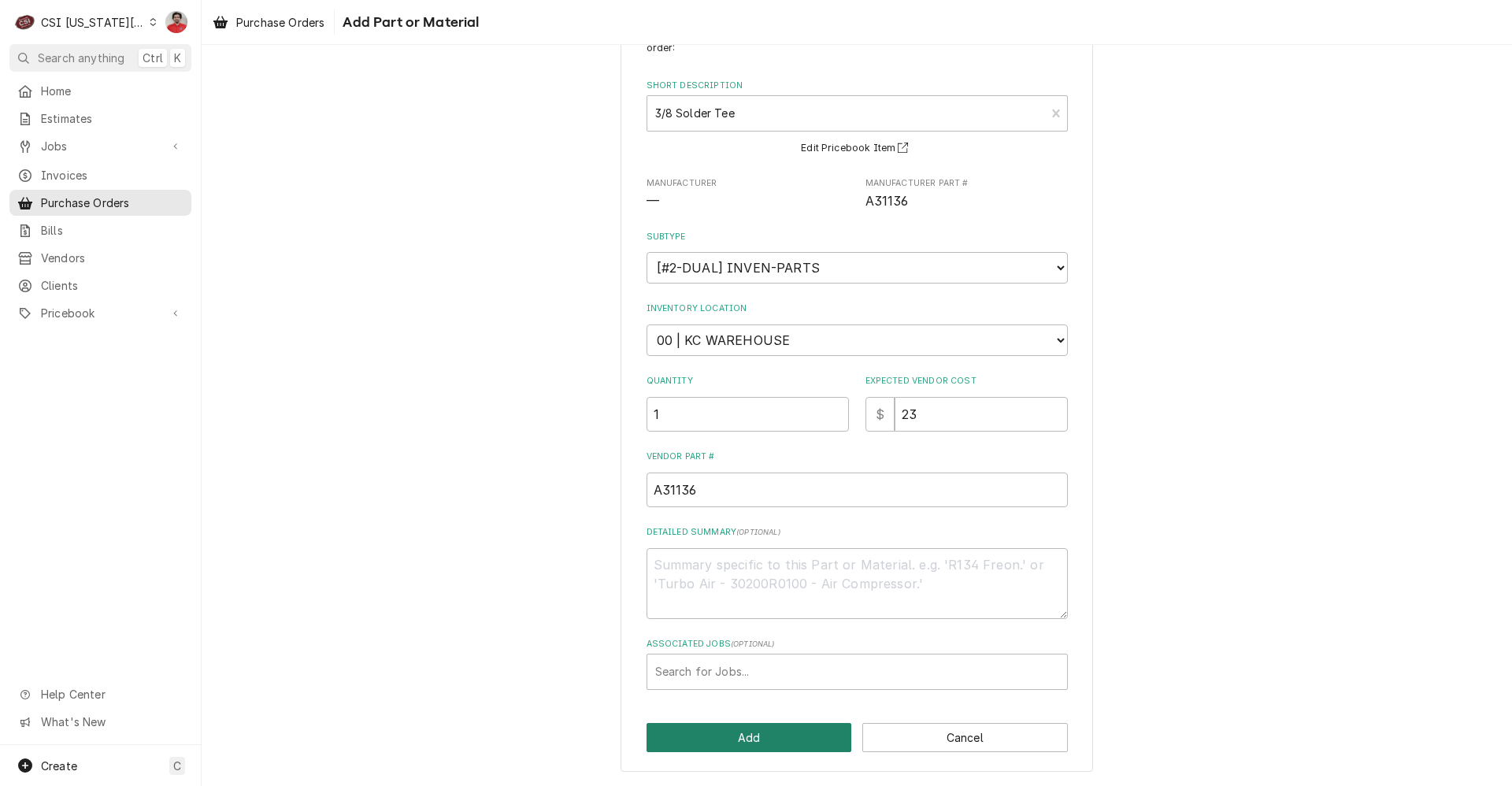
click at [778, 744] on button "Add" at bounding box center [750, 737] width 205 height 29
type textarea "x"
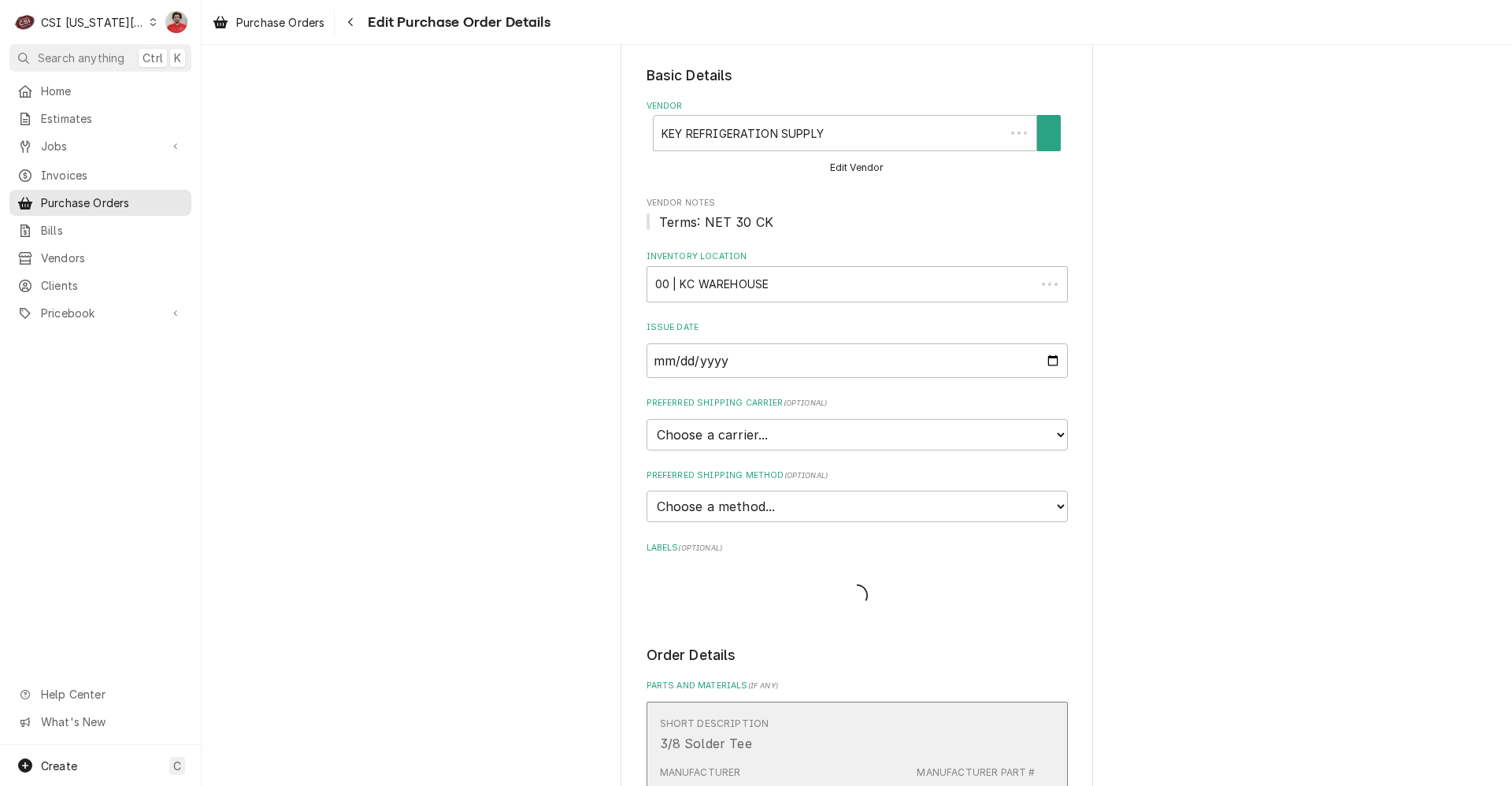
scroll to position [433, 0]
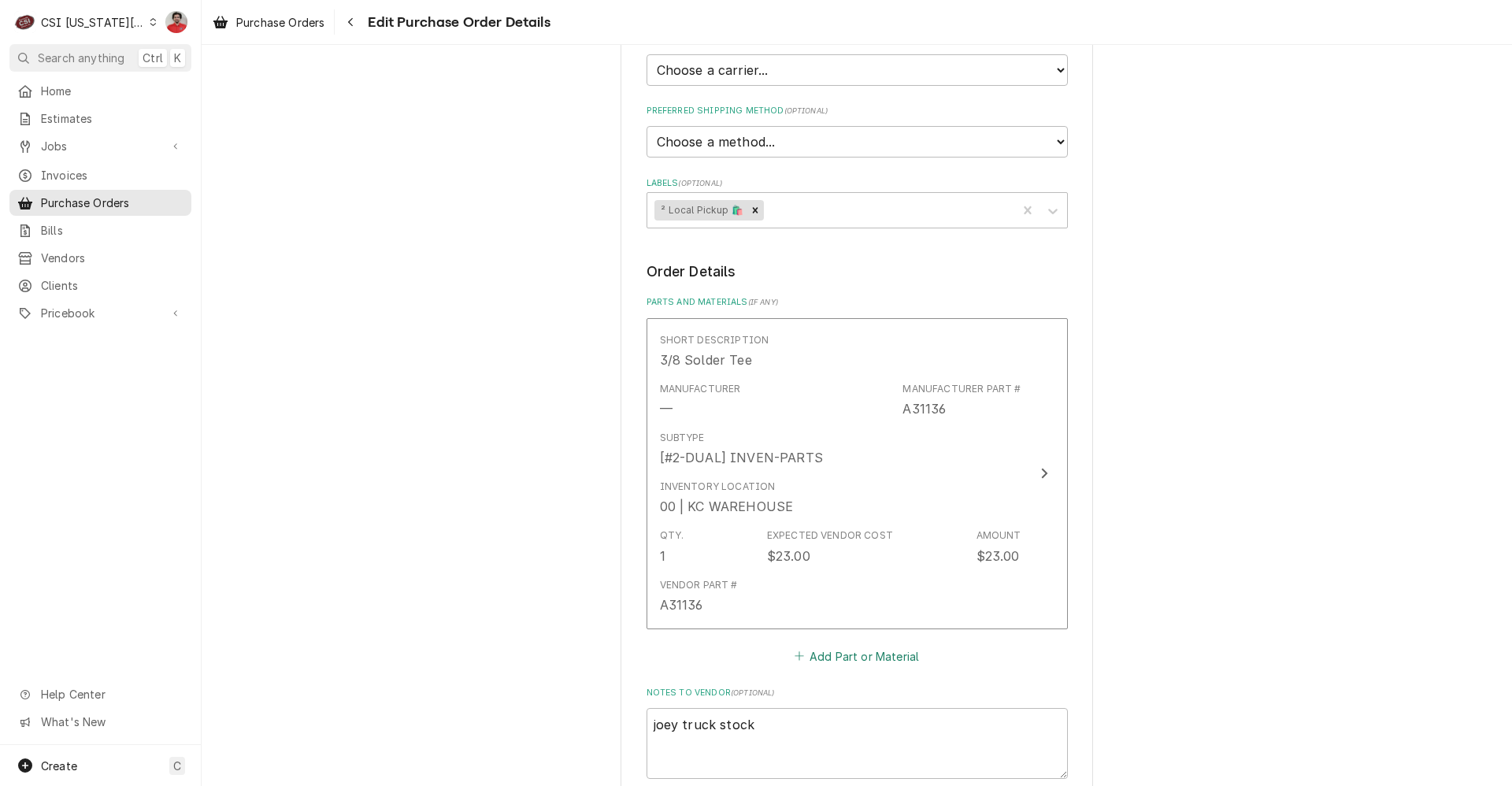
click at [820, 653] on button "Add Part or Material" at bounding box center [856, 656] width 130 height 22
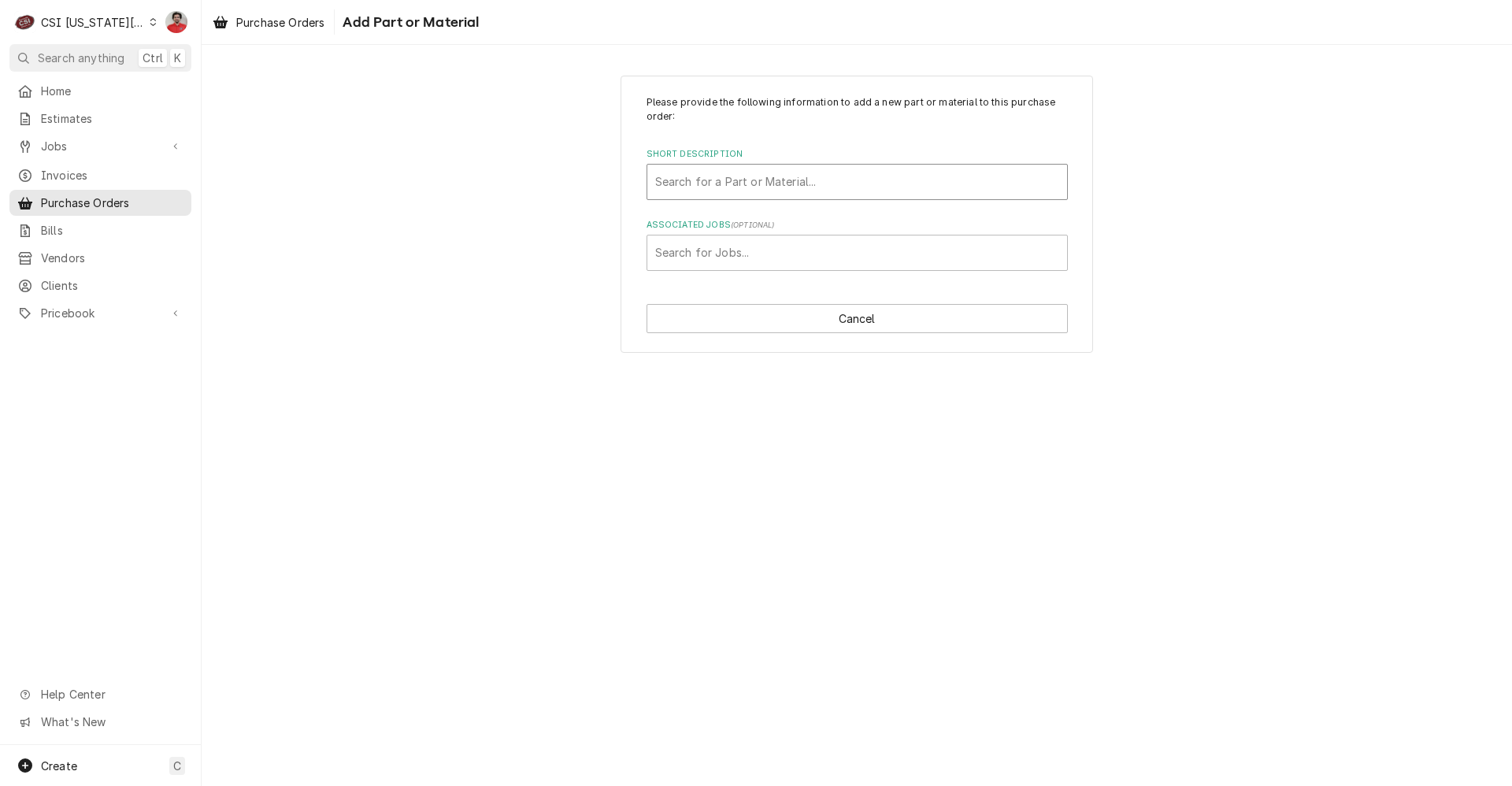
click at [818, 177] on div "Short Description" at bounding box center [857, 182] width 404 height 29
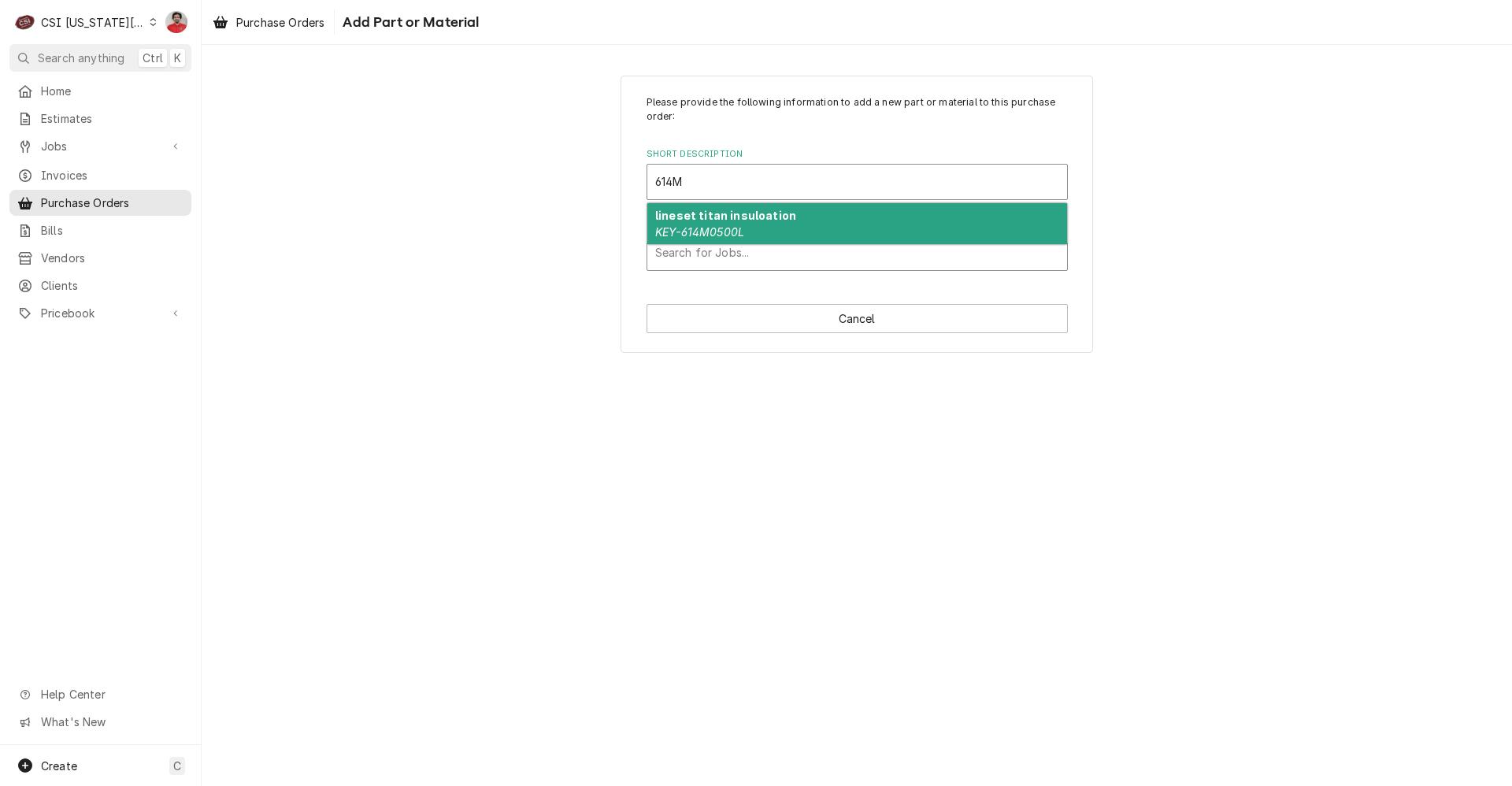
type input "614M"
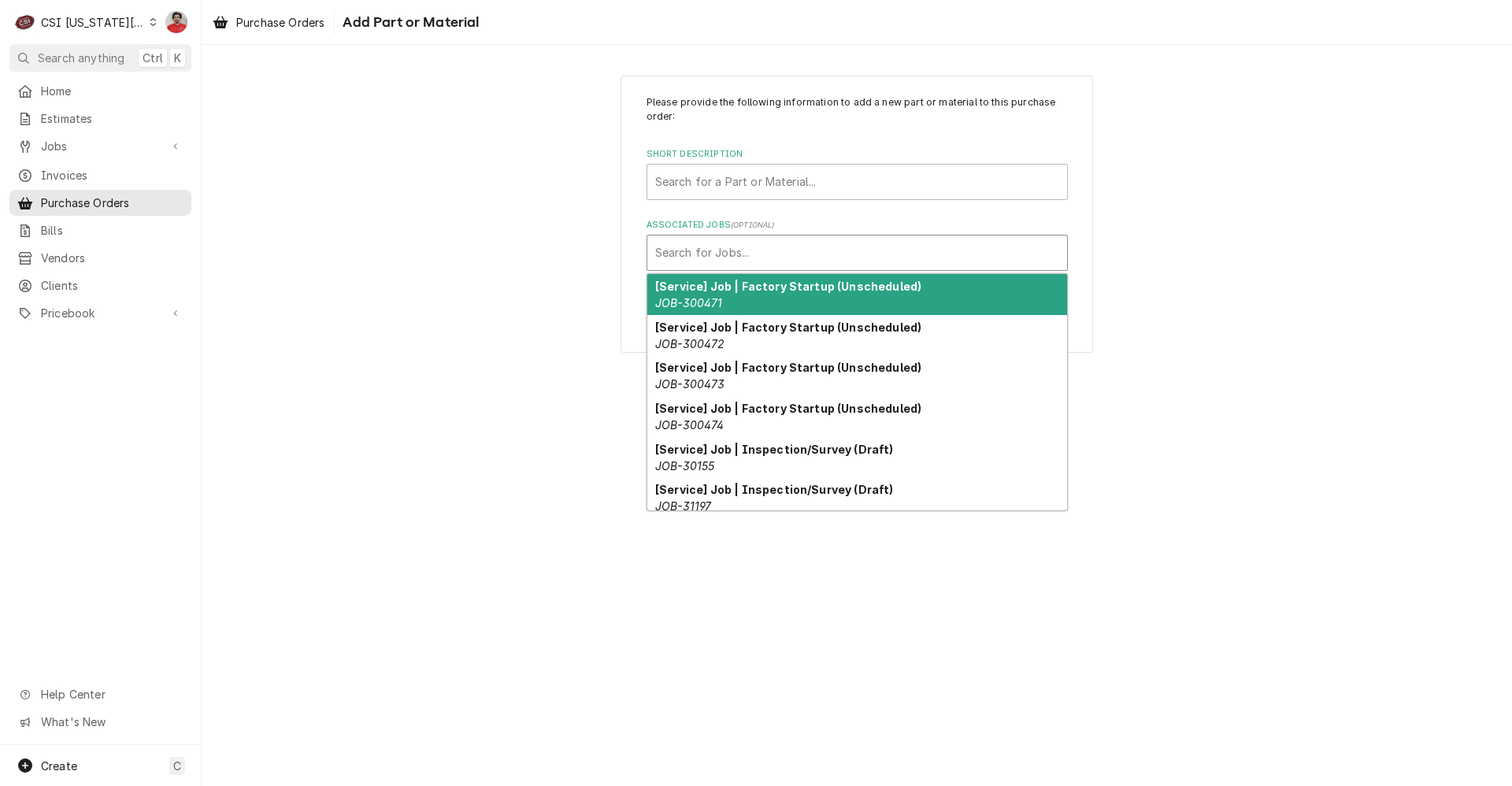
click at [804, 249] on div "Associated Jobs" at bounding box center [857, 253] width 404 height 29
click at [804, 183] on div "Short Description" at bounding box center [857, 182] width 404 height 29
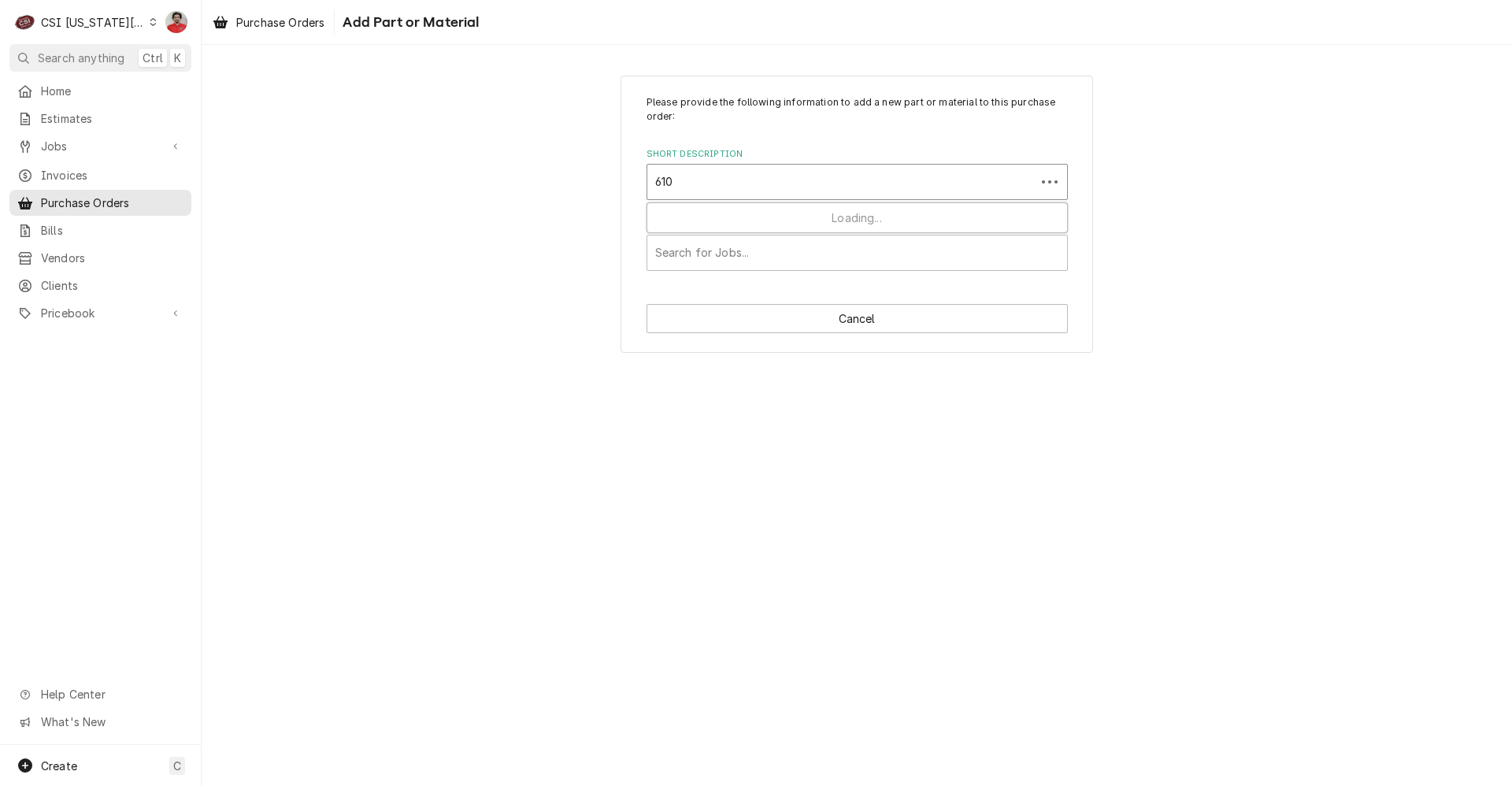
type input "610L"
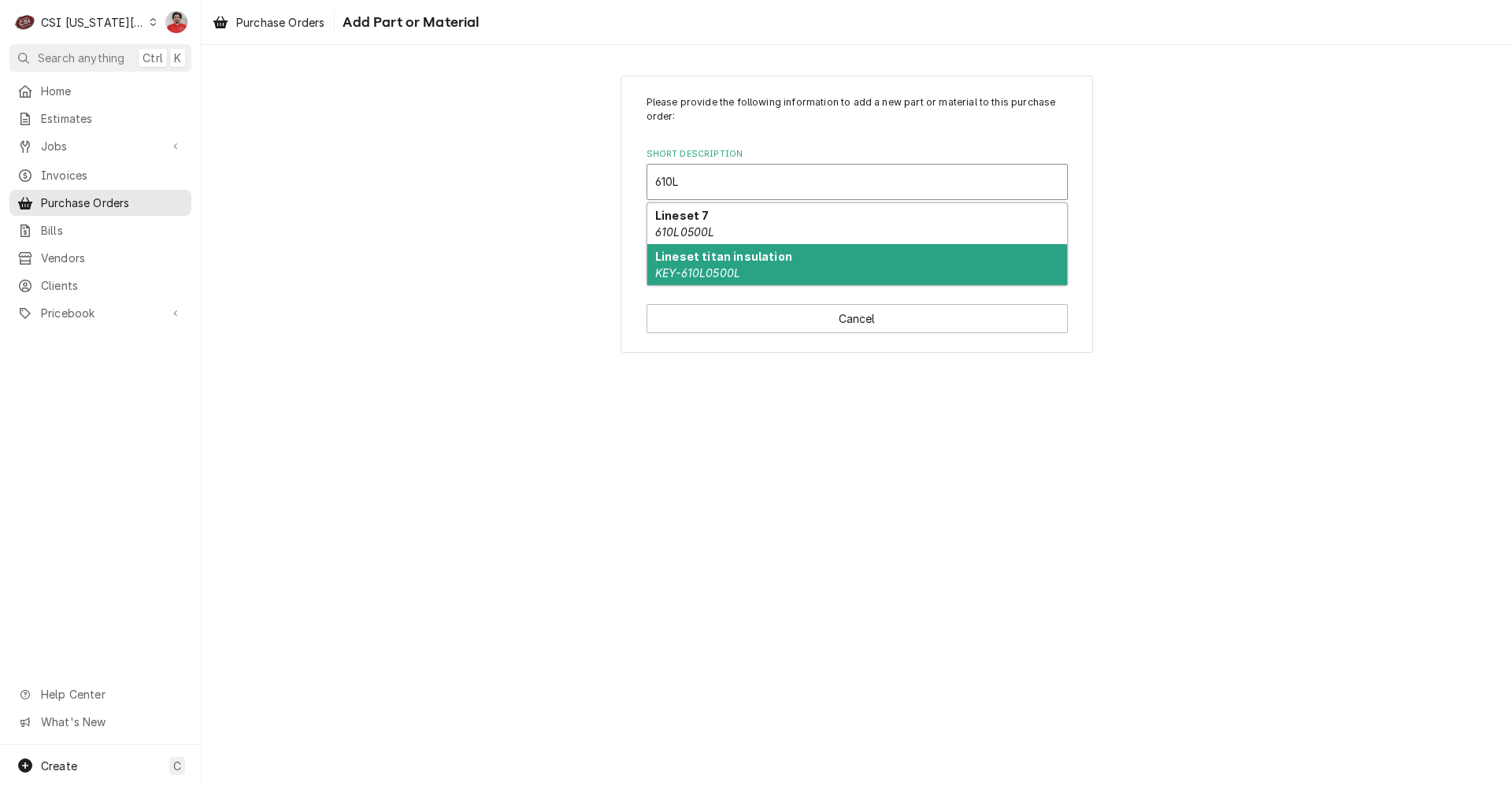
click at [780, 269] on div "Lineset titan insulation KEY-610L0500L" at bounding box center [858, 264] width 420 height 41
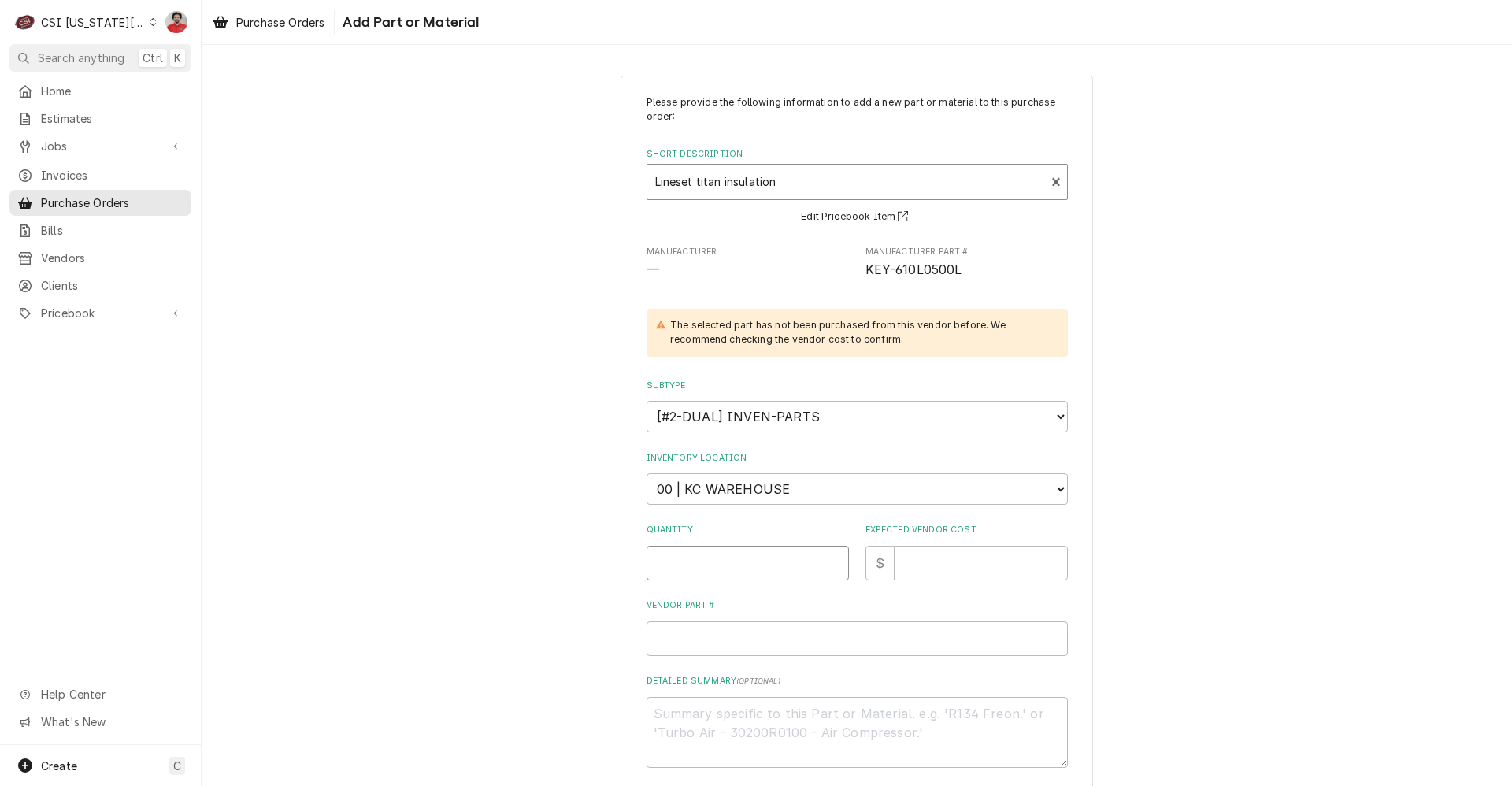
click at [770, 554] on input "Quantity" at bounding box center [748, 563] width 202 height 35
type textarea "x"
type input "1"
click at [981, 546] on input "Expected Vendor Cost" at bounding box center [981, 563] width 173 height 35
type textarea "x"
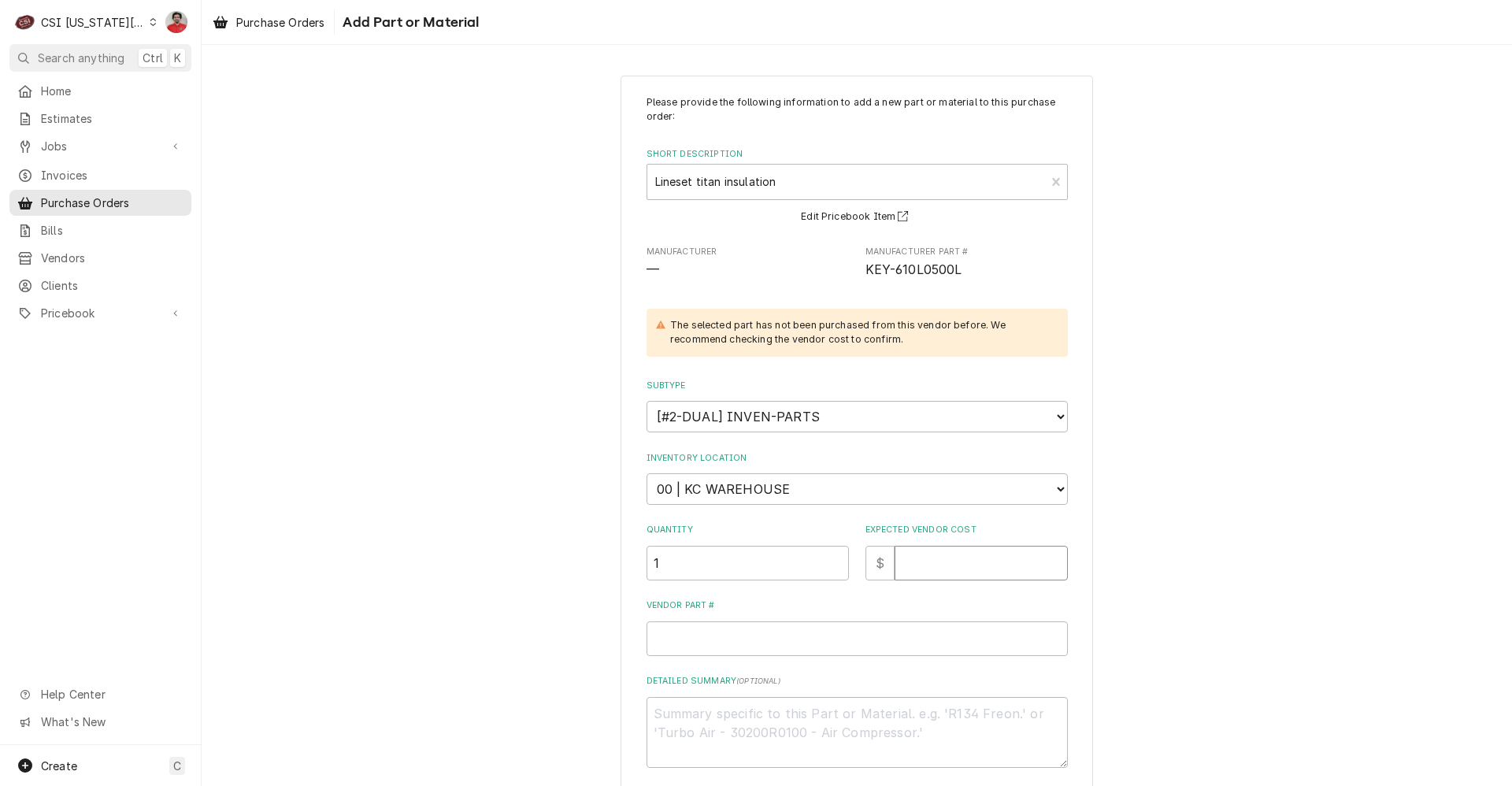
type input "5"
type textarea "x"
type input "52"
type textarea "x"
type input "523"
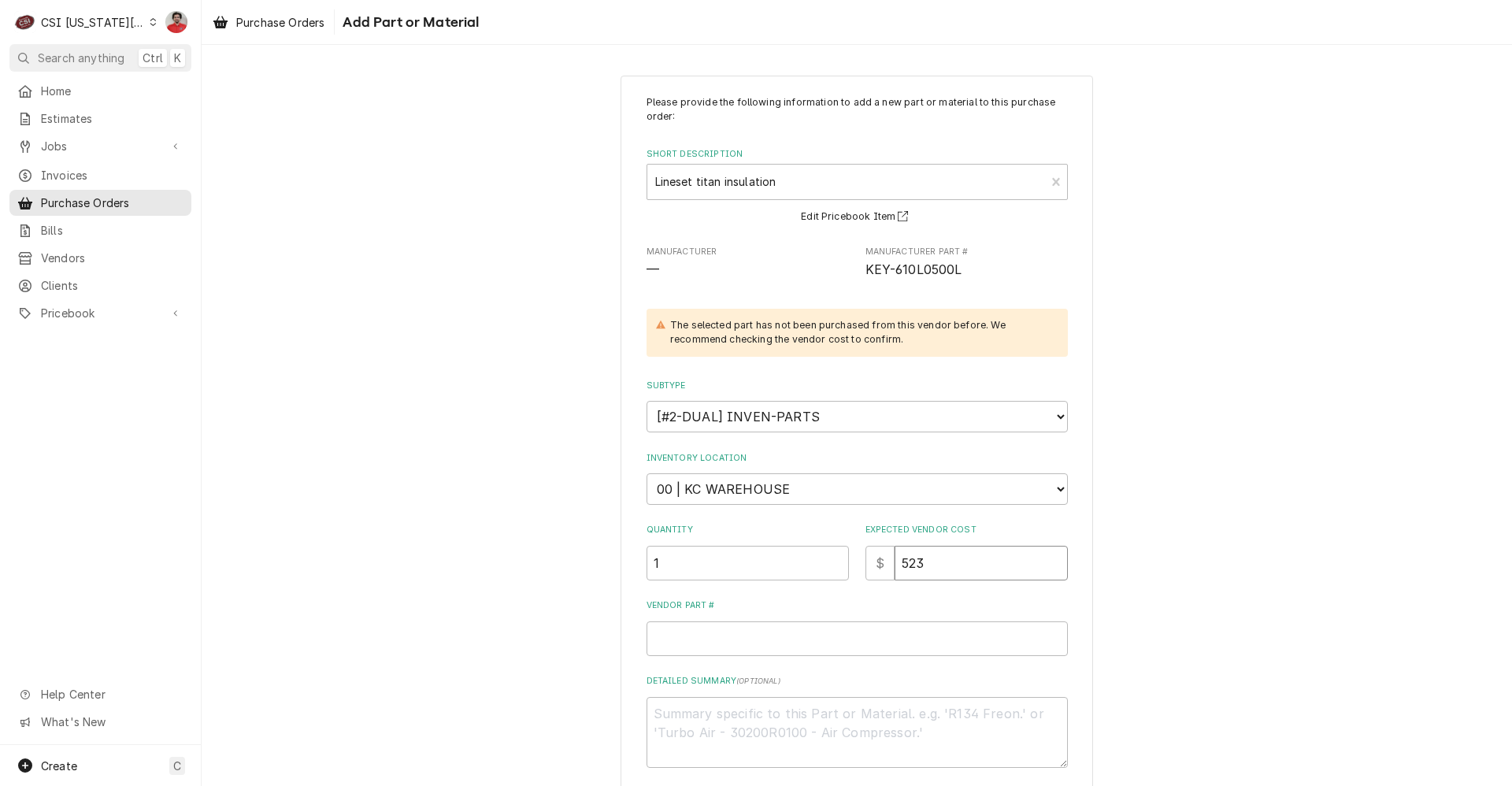
type textarea "x"
type input "523.4"
type textarea "x"
type input "523.40"
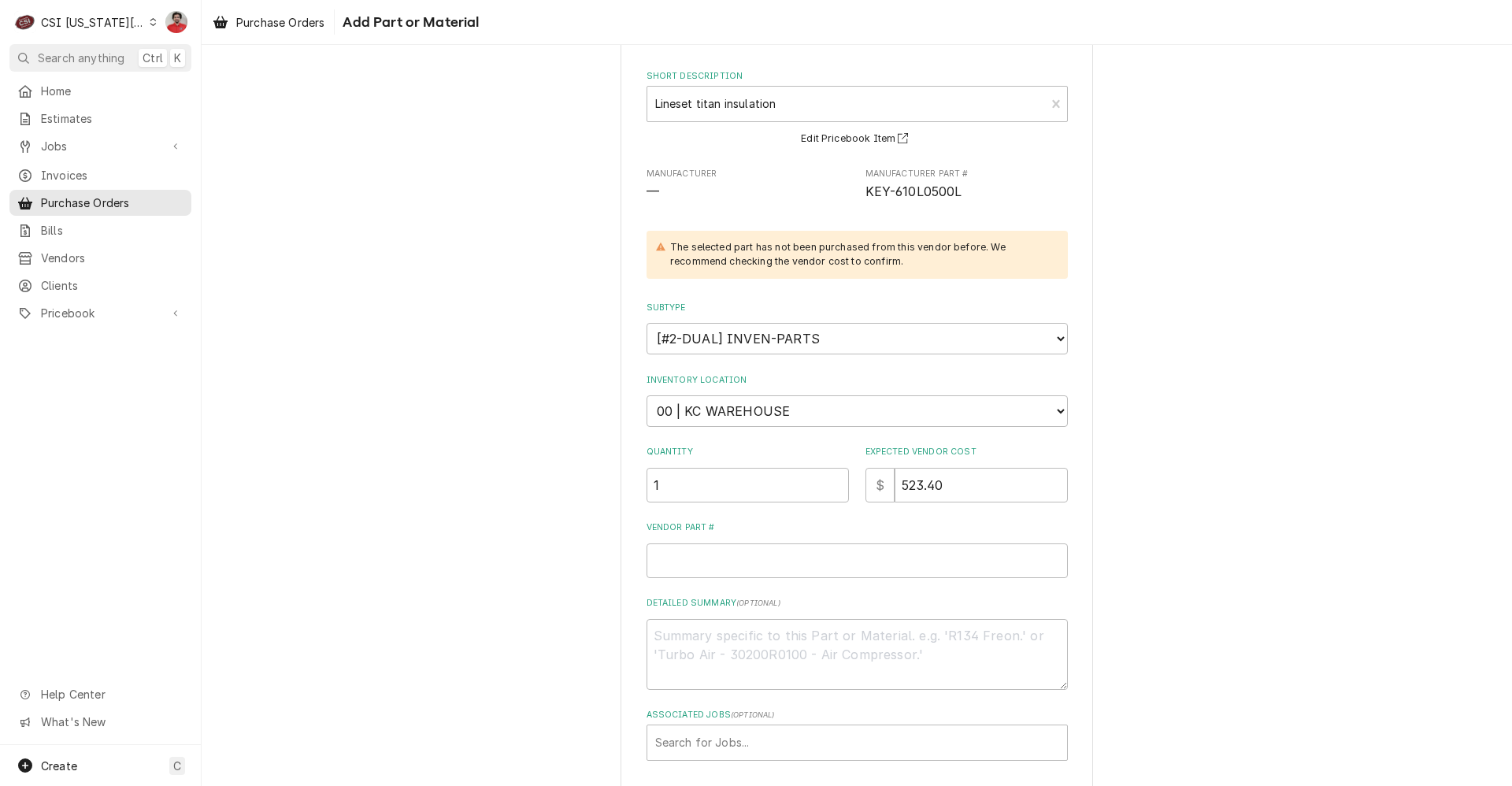
scroll to position [149, 0]
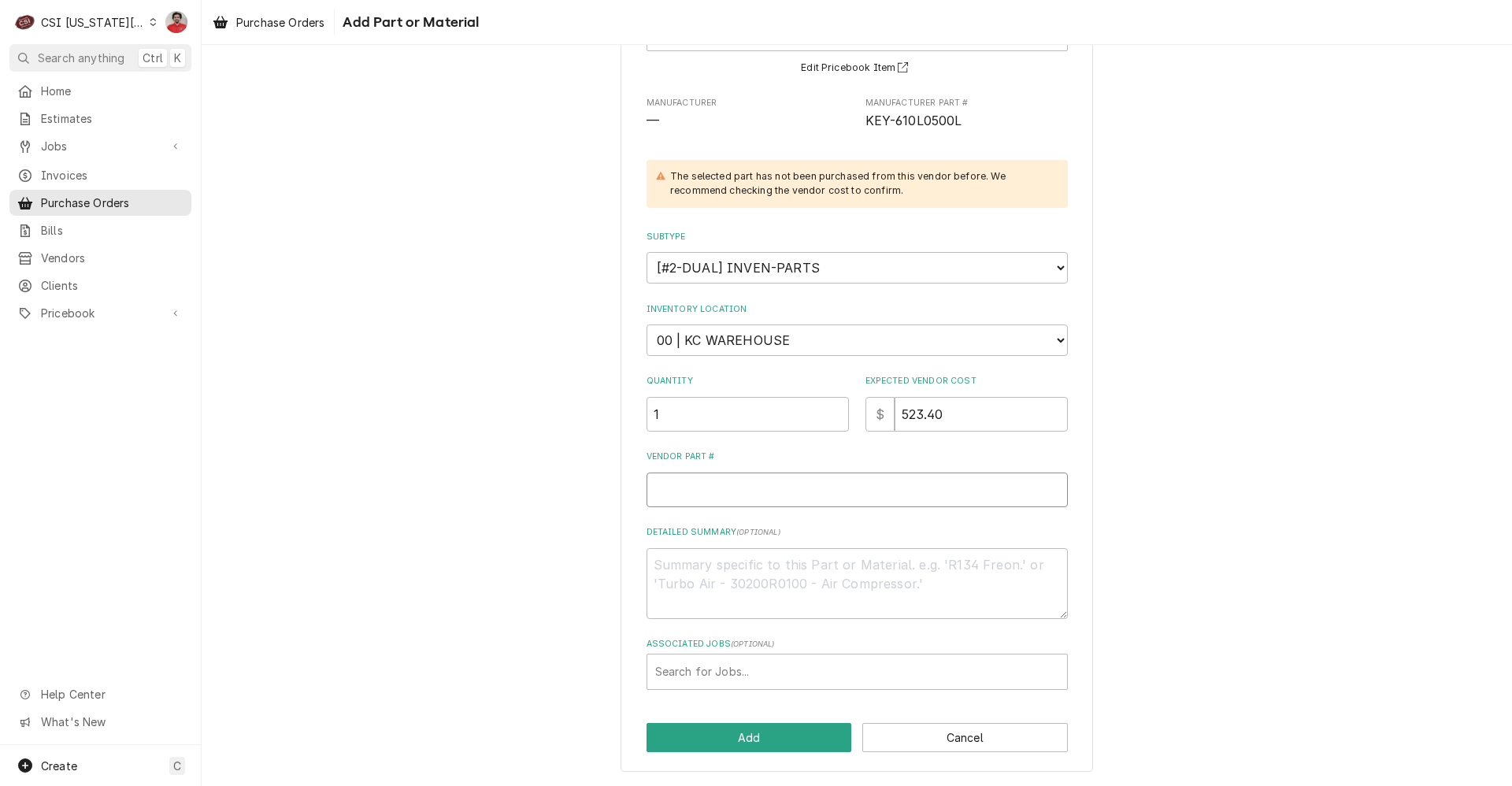
click at [930, 486] on input "Vendor Part #" at bounding box center [858, 490] width 422 height 35
type textarea "x"
type input "6"
type textarea "x"
type input "61"
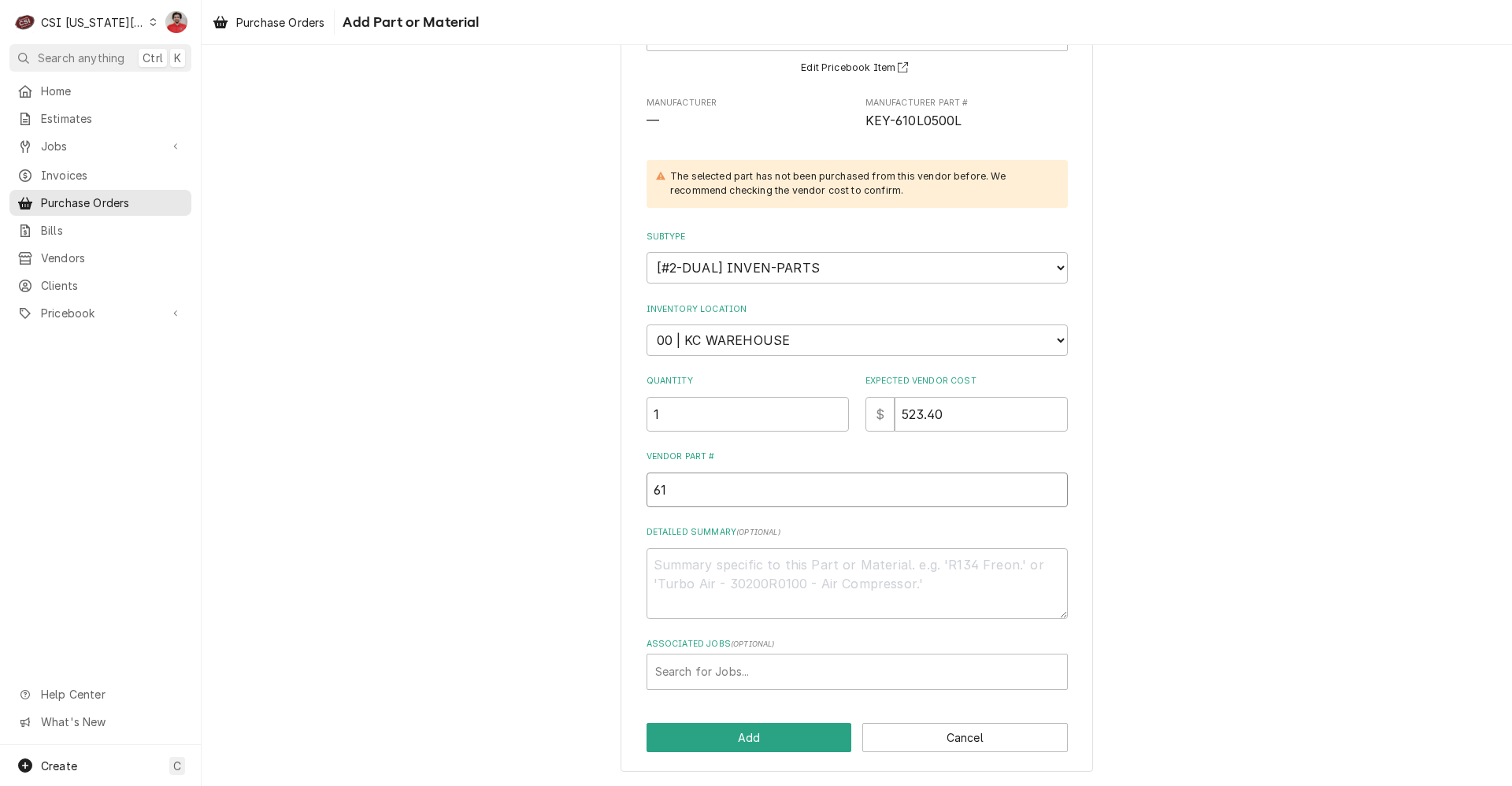
type textarea "x"
type input "614"
type textarea "x"
type input "614M"
type textarea "x"
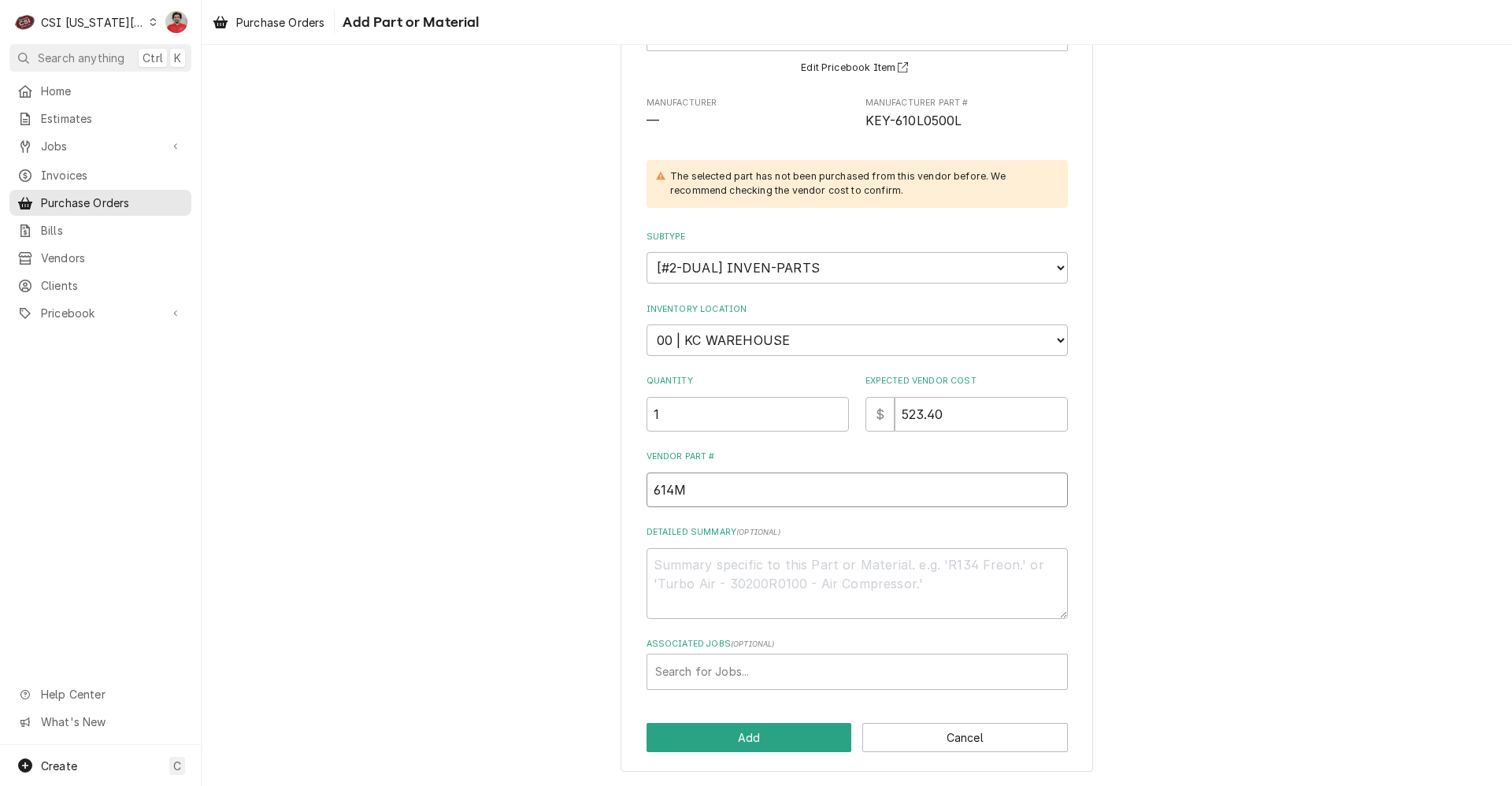
type input "614M0"
type textarea "x"
type input "614M05"
type textarea "x"
type input "614M050"
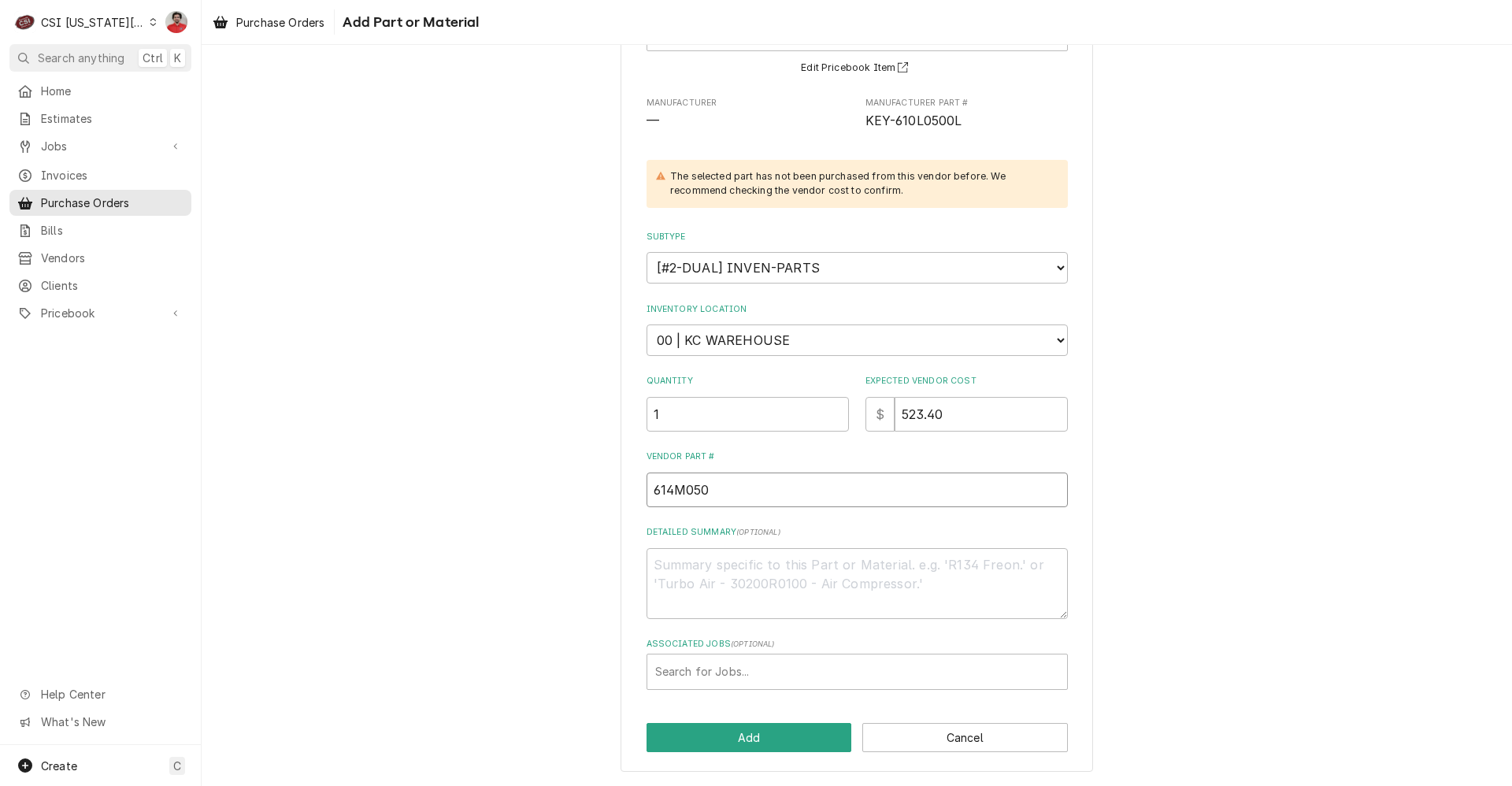
type textarea "x"
type input "614M0500"
type textarea "x"
type input "614M0500L"
click at [781, 737] on button "Add" at bounding box center [750, 737] width 205 height 29
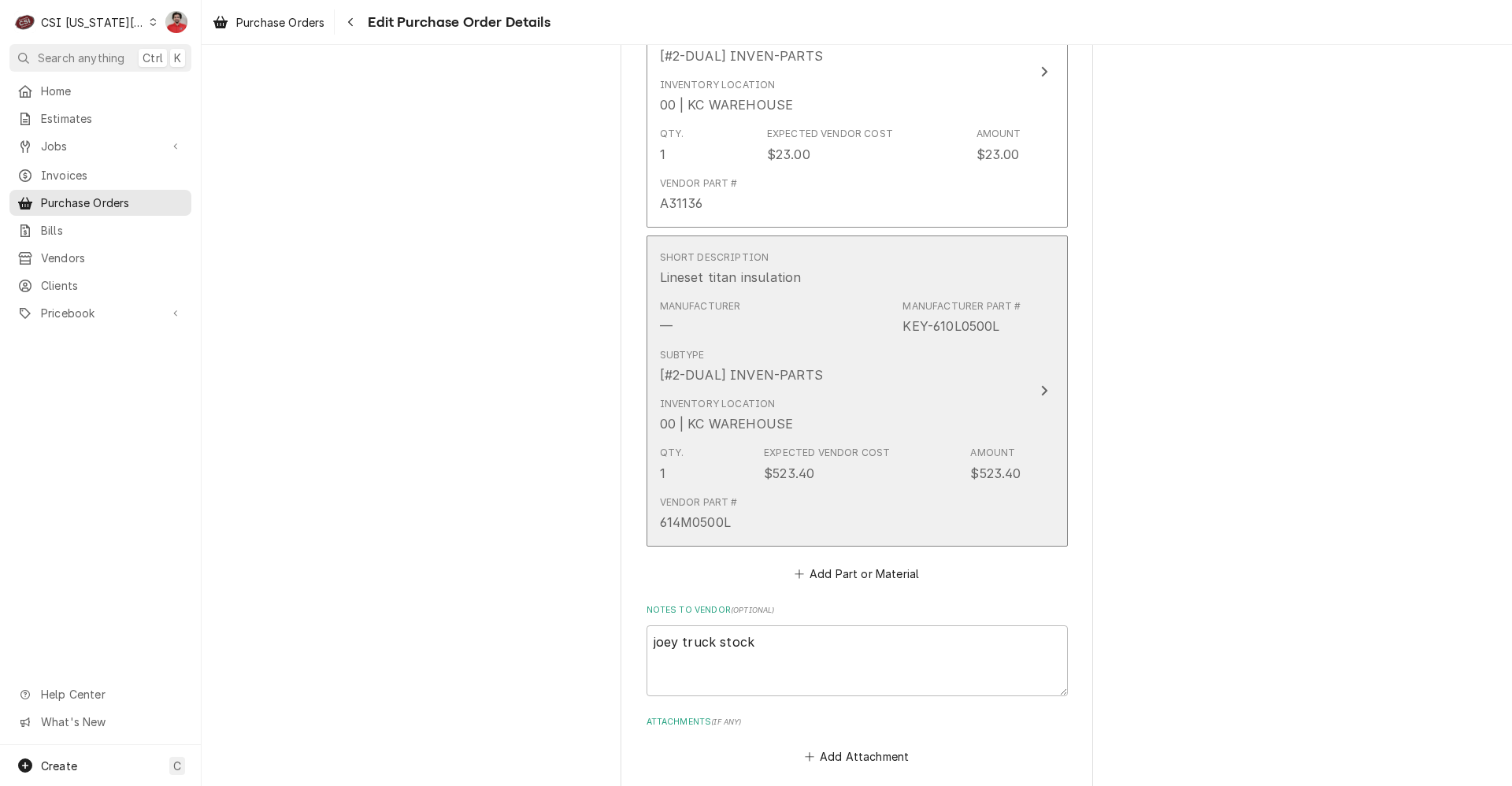
scroll to position [519, 0]
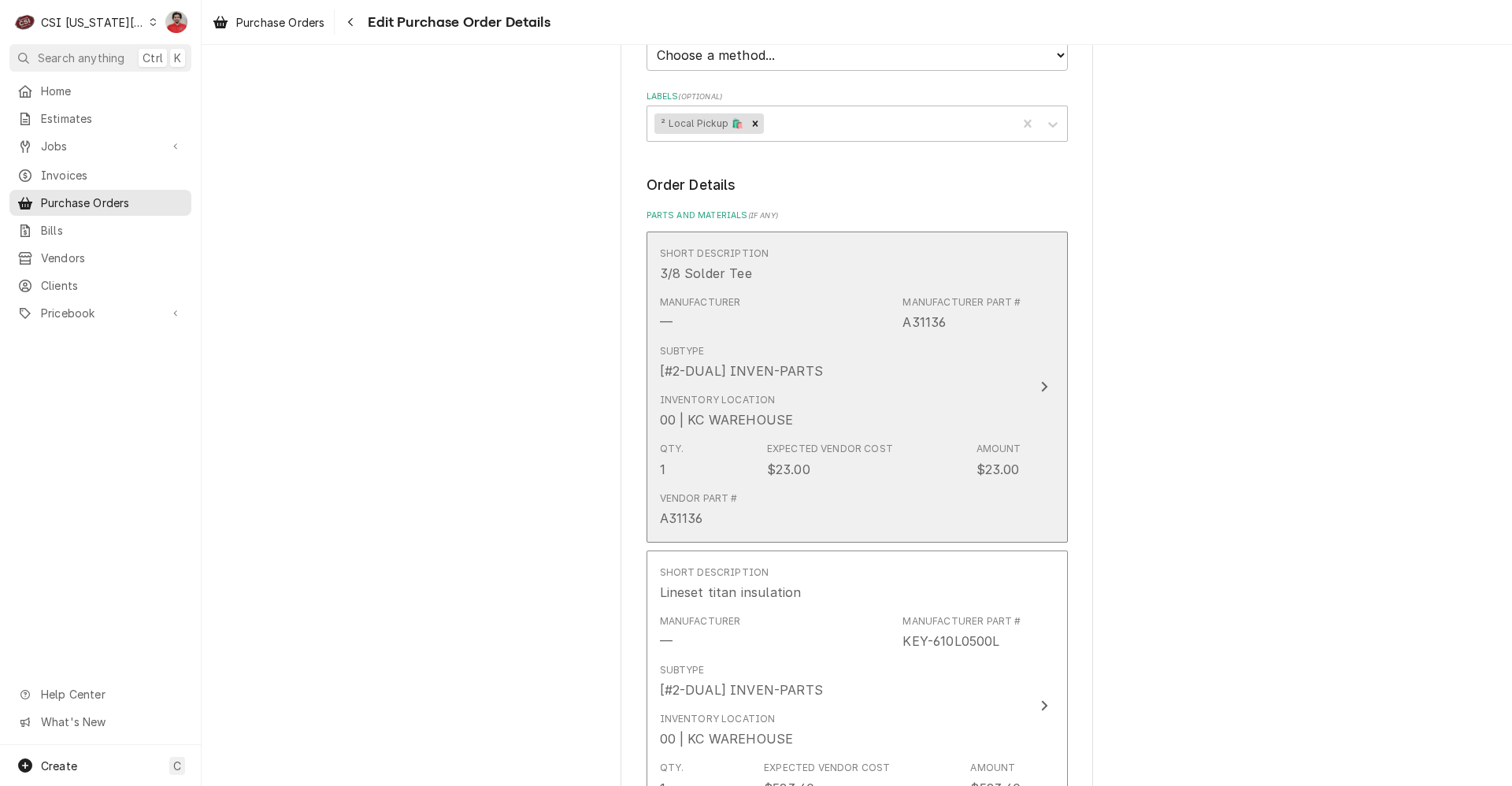
click at [783, 496] on div "Vendor Part # A31136" at bounding box center [840, 509] width 361 height 49
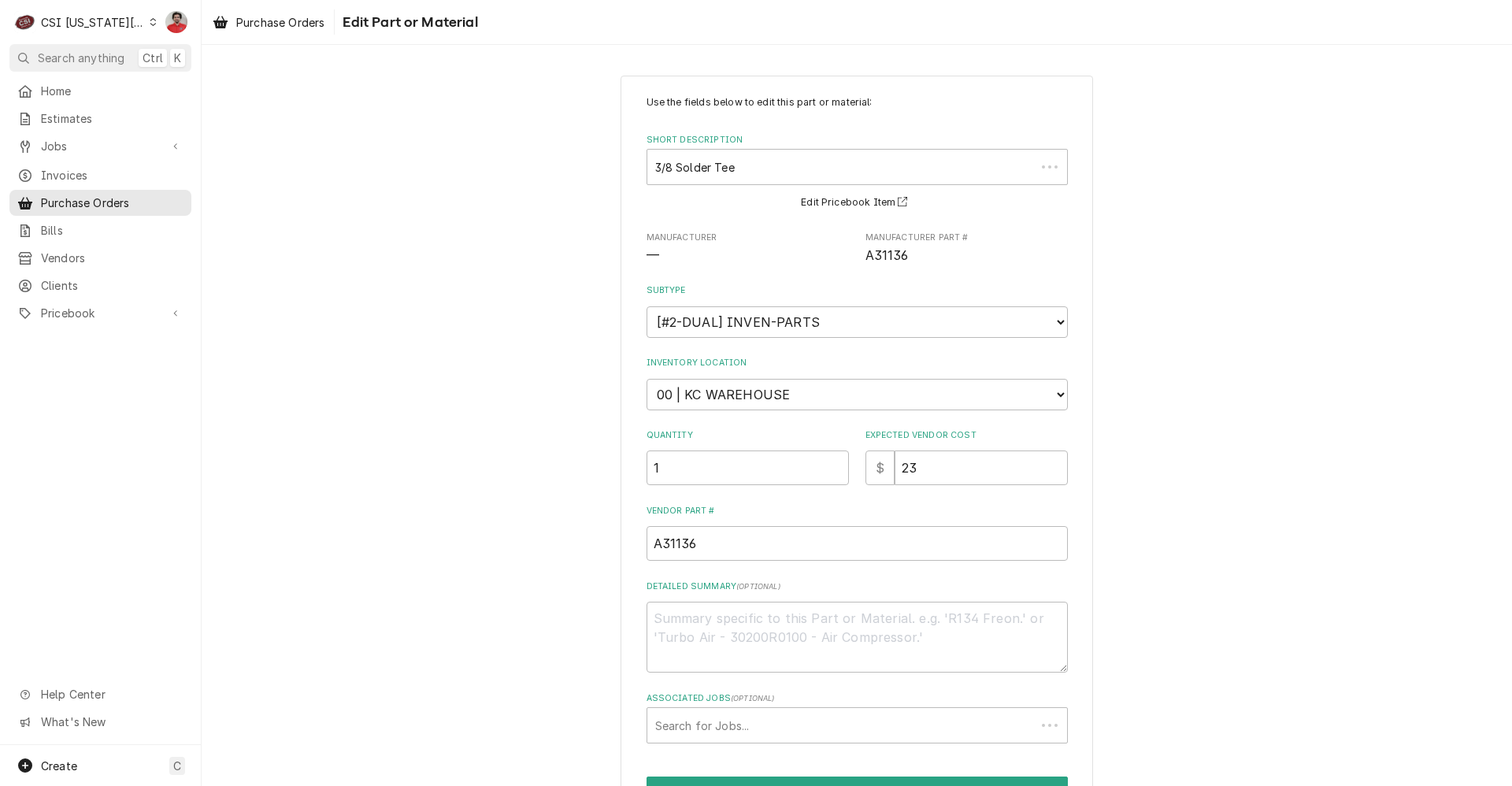
type textarea "x"
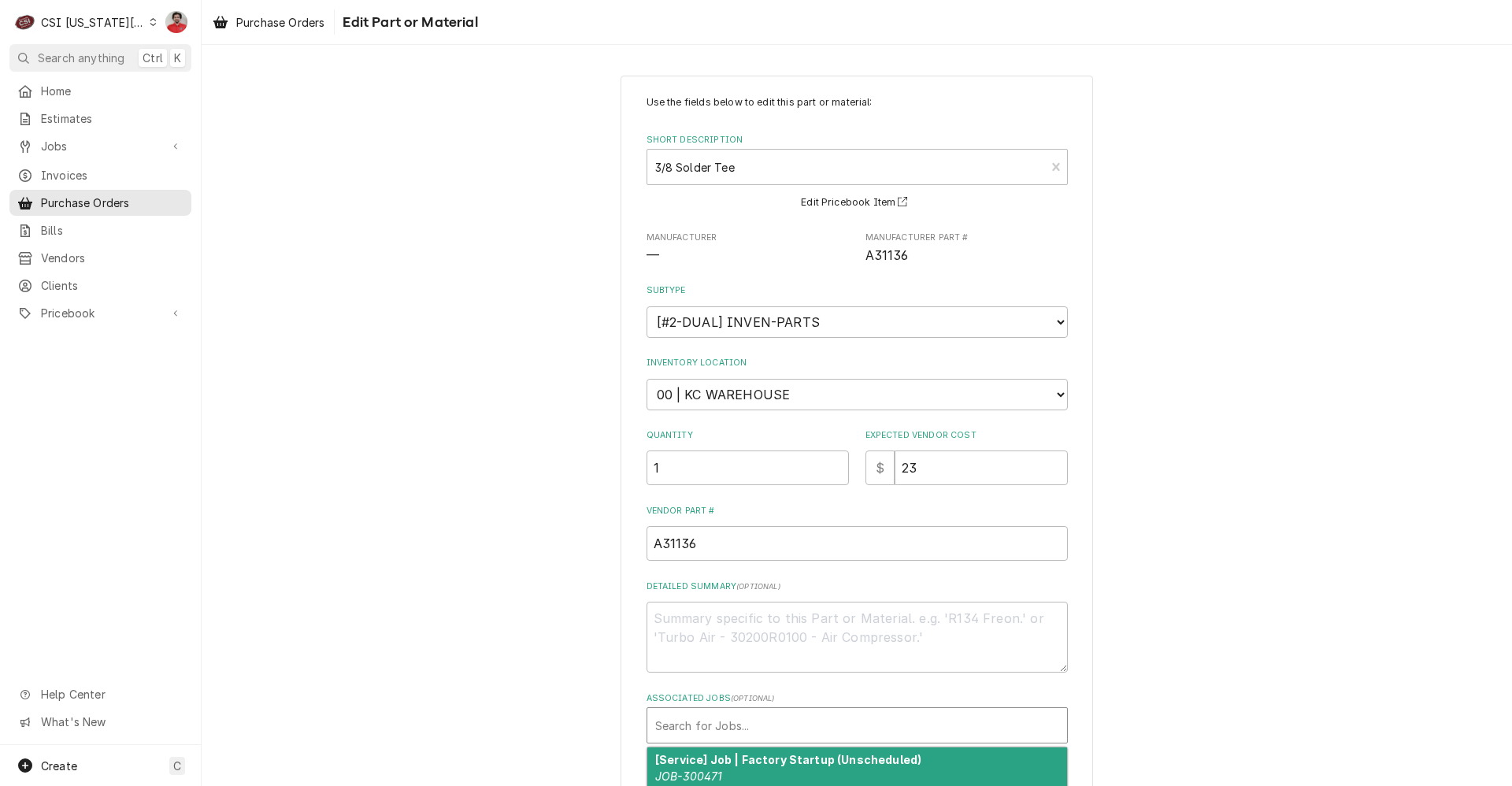
click at [731, 720] on div "Associated Jobs" at bounding box center [857, 726] width 404 height 29
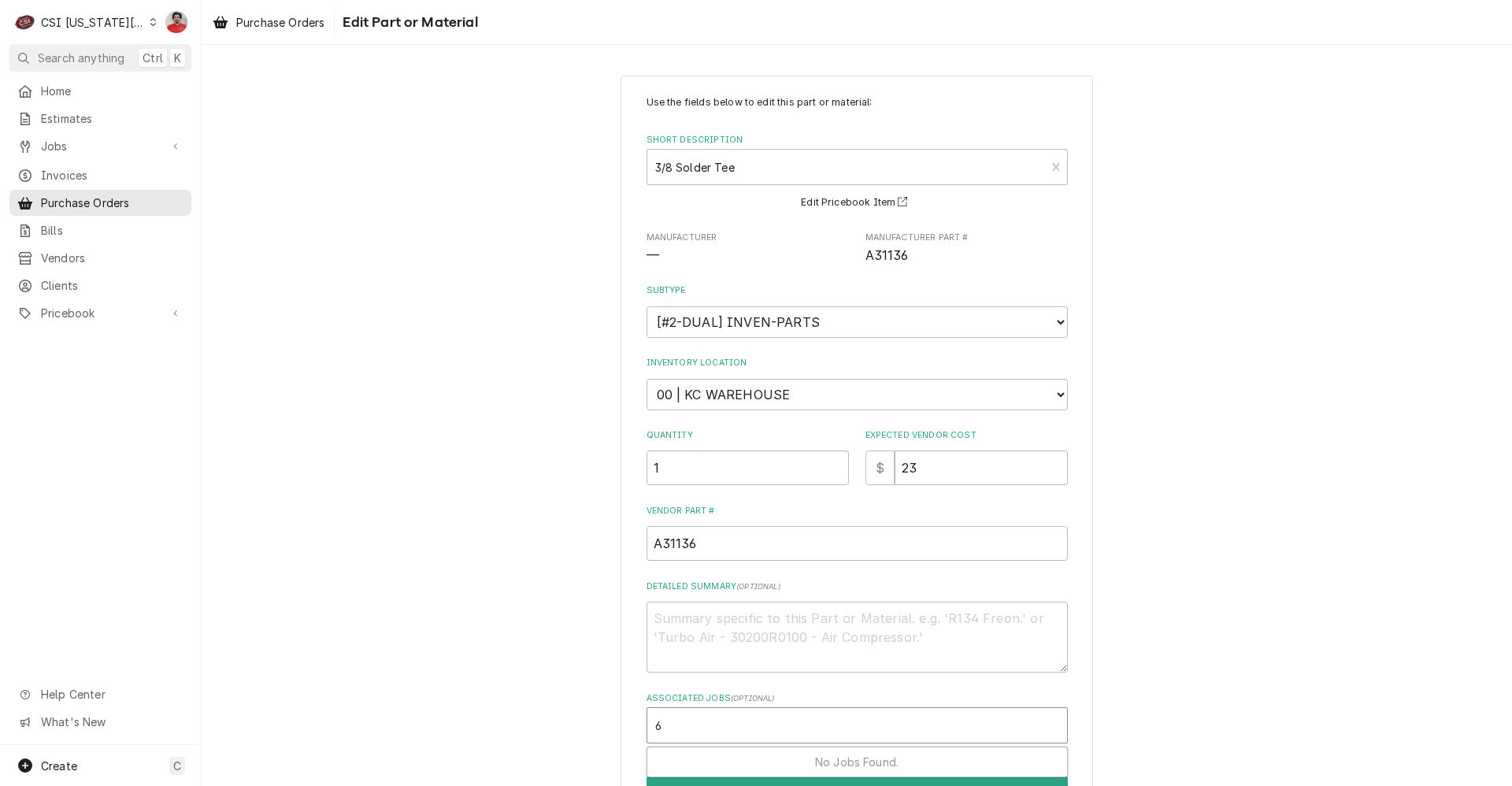
type input "6"
type input "32674"
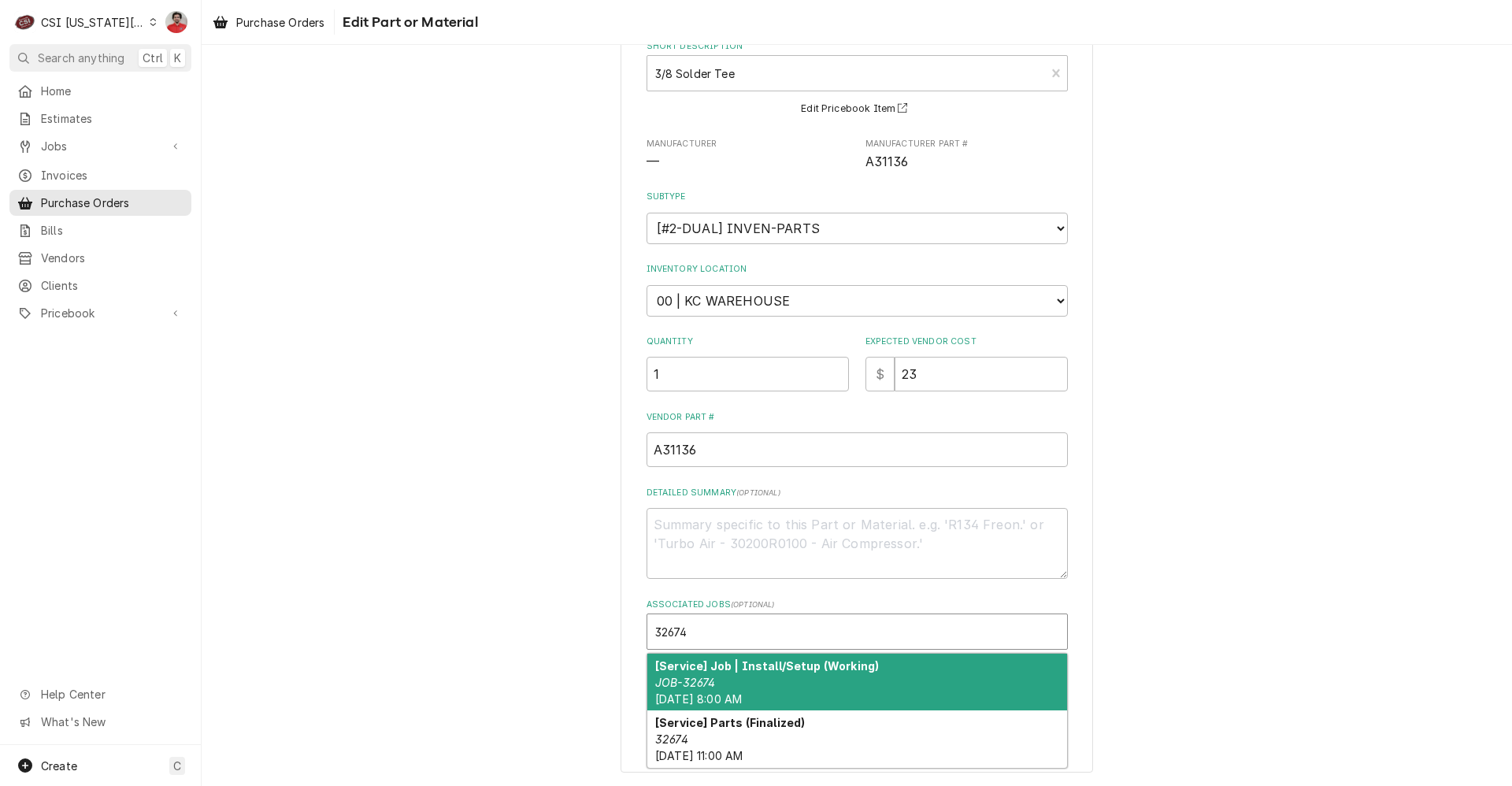
click at [832, 656] on div "[Service] Job | Install/Setup (Working) JOB-32674 Tue, Sep 30th, 2025 - 8:00 AM" at bounding box center [858, 682] width 420 height 57
type textarea "x"
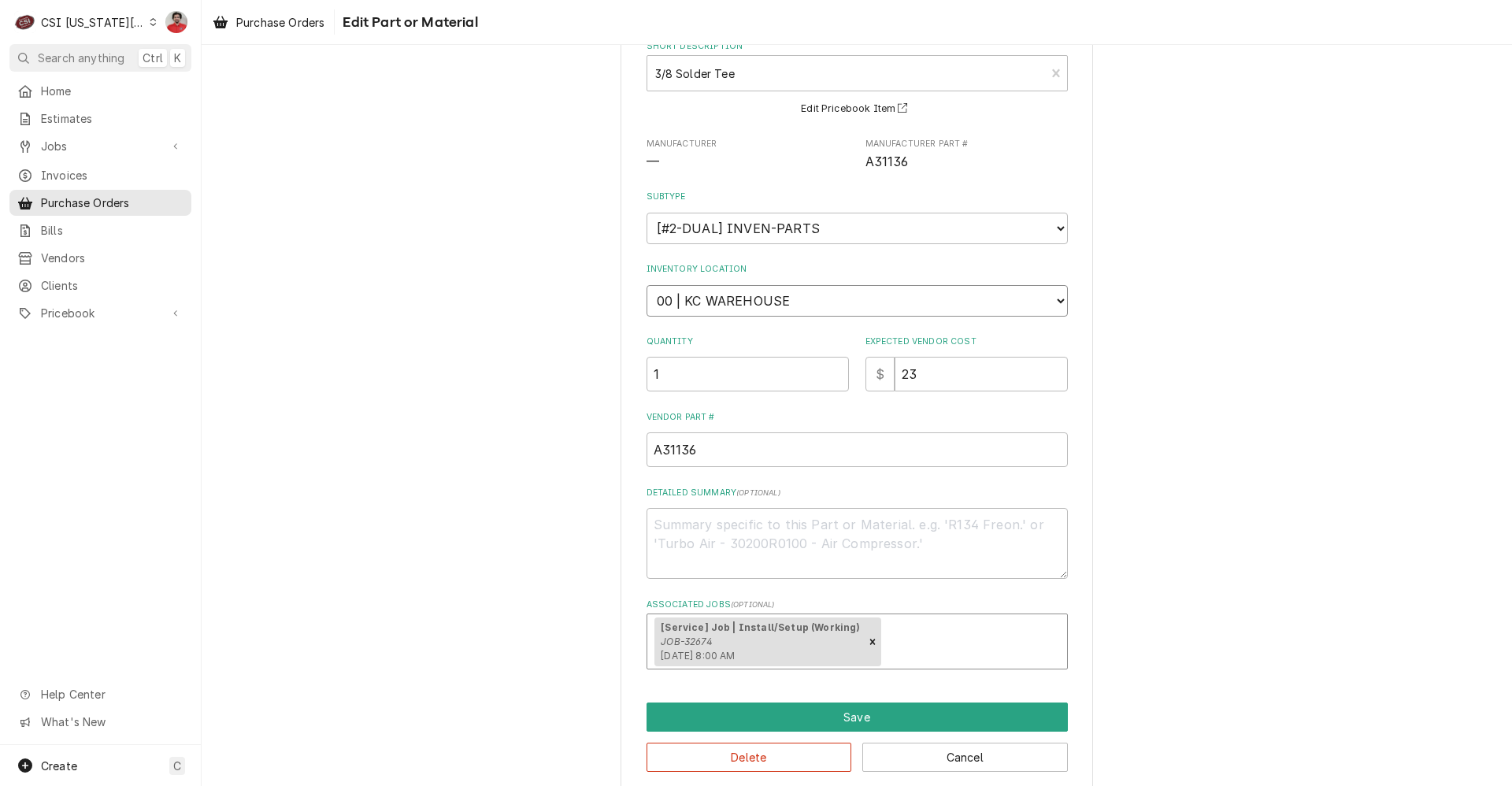
click at [738, 286] on select "Choose a location... 00 | KC WAREHOUSE 00 | MAIN WAREHOUSE 01 | BRIAN BREAZIER …" at bounding box center [858, 301] width 422 height 32
select select "2833"
click at [647, 285] on select "Choose a location... 00 | KC WAREHOUSE 00 | MAIN WAREHOUSE 01 | BRIAN BREAZIER …" at bounding box center [858, 301] width 422 height 32
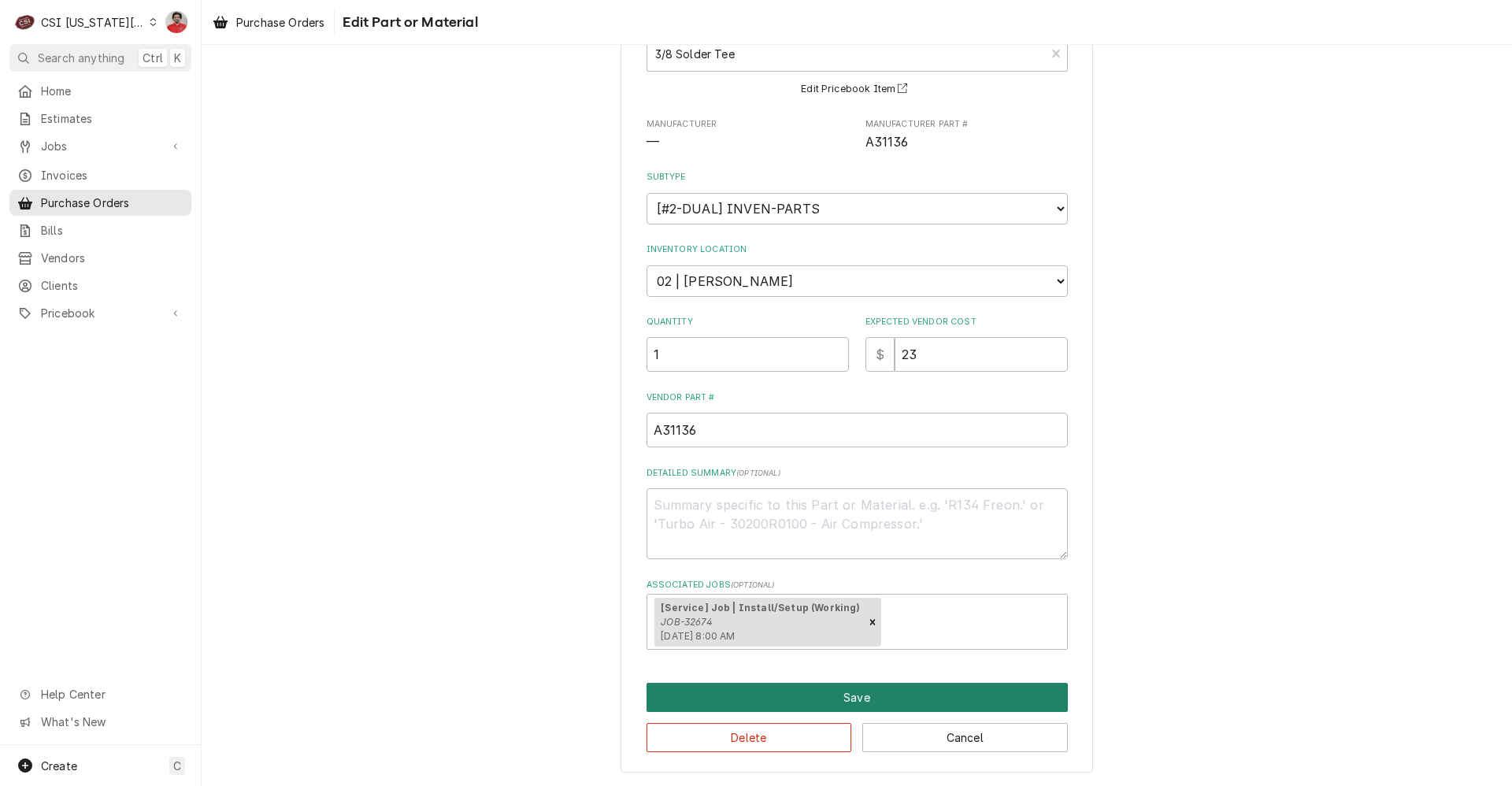
click at [801, 706] on button "Save" at bounding box center [858, 697] width 422 height 29
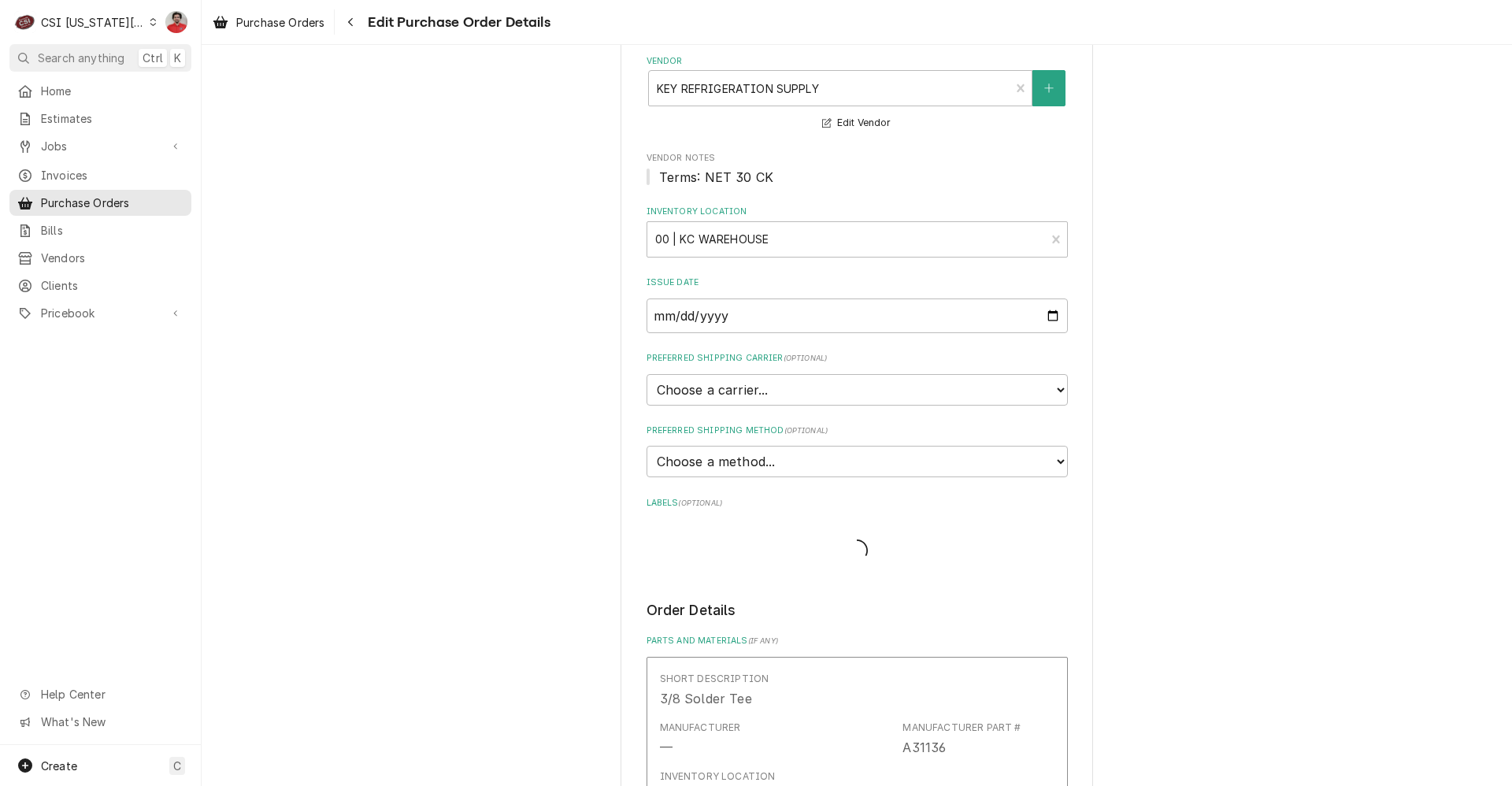
scroll to position [519, 0]
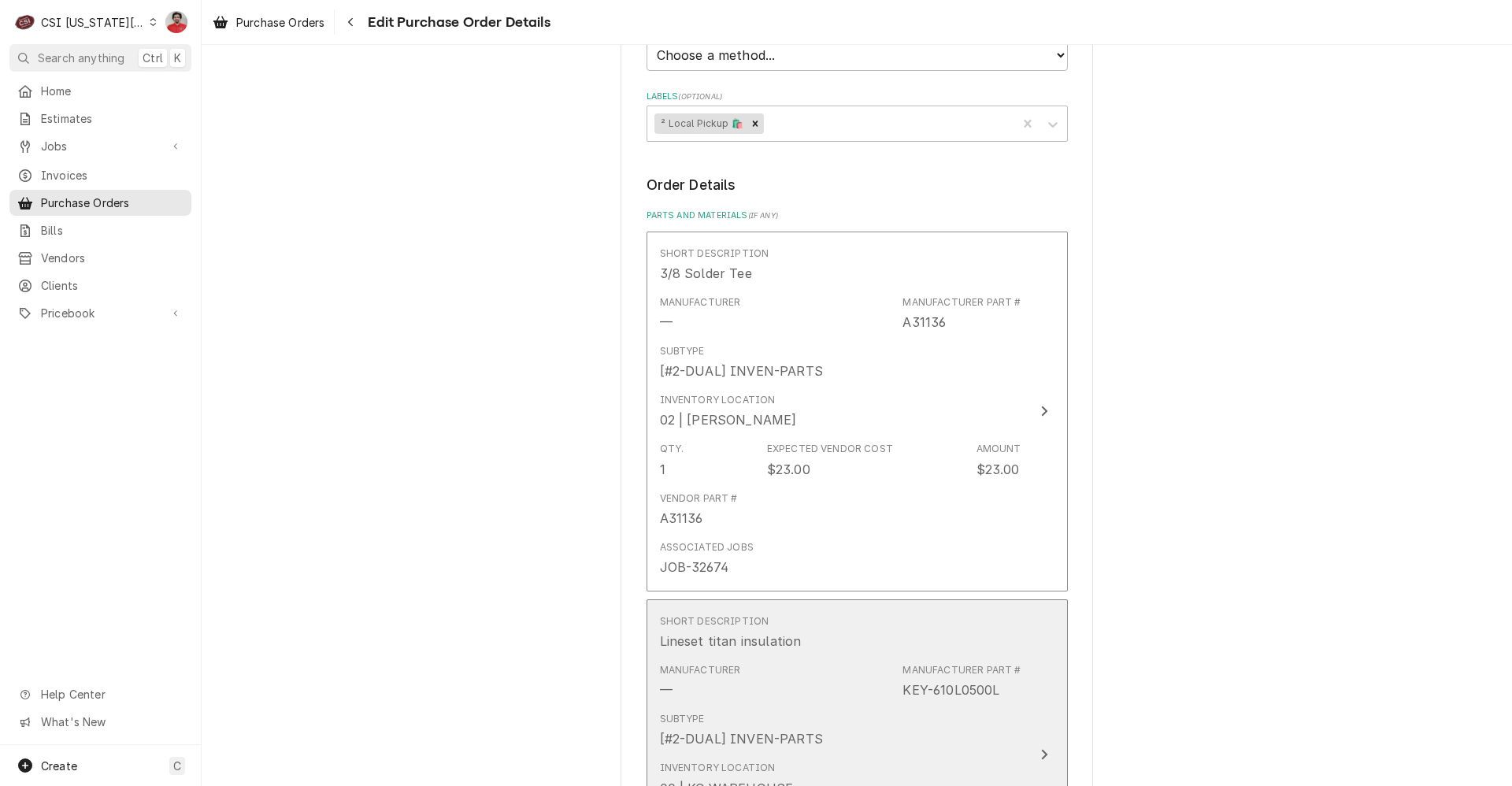
click at [789, 667] on div "Manufacturer — Manufacturer Part # KEY-610L0500L" at bounding box center [840, 680] width 361 height 49
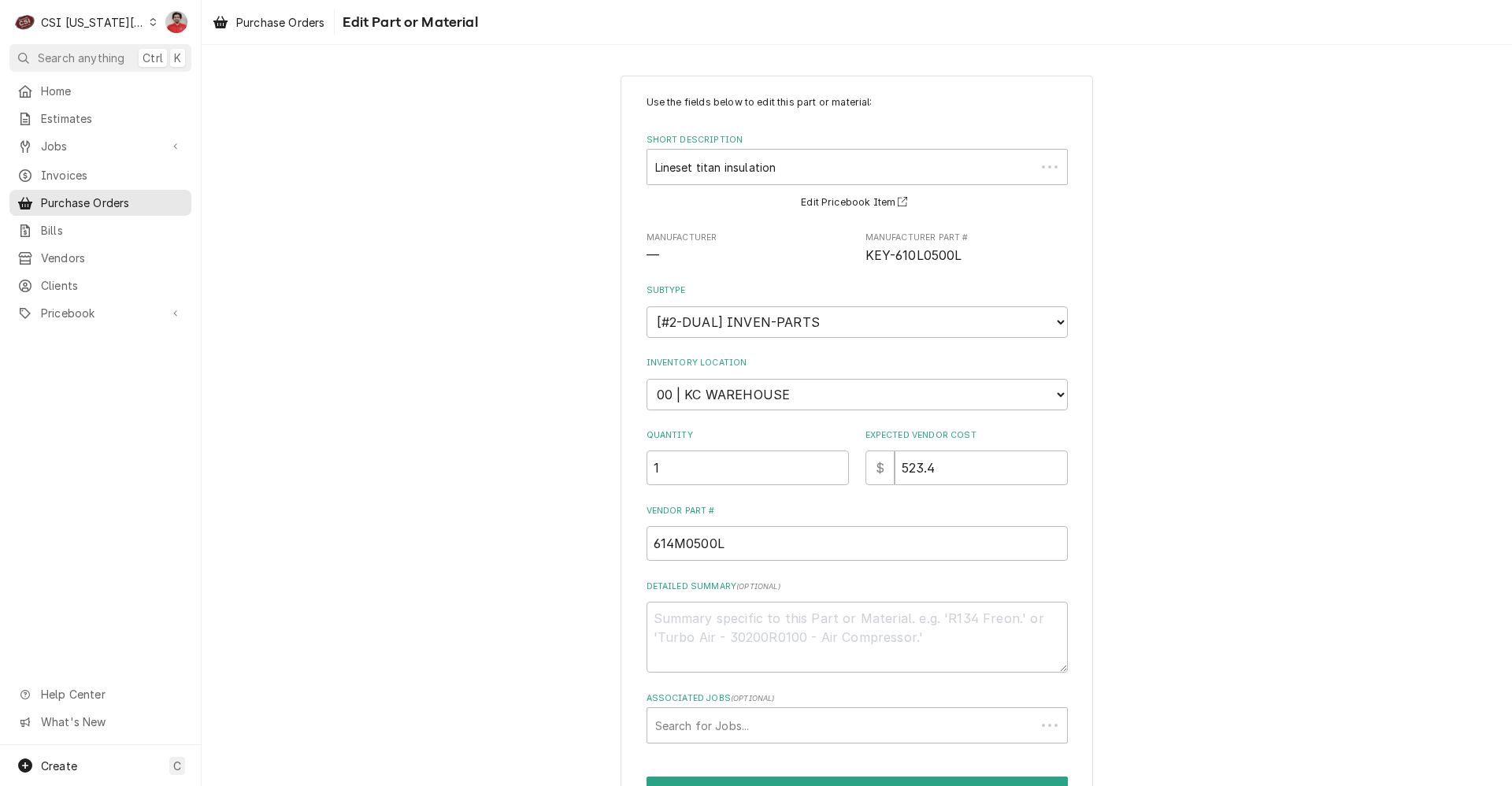
type textarea "x"
click at [748, 333] on select "Choose a subtype... [#2-DUAL] AFTERHRS-WH-CHG-2 [#2-DUAL] BEV-EQUIP [#2-DUAL] B…" at bounding box center [858, 322] width 422 height 32
click at [1284, 300] on div "Use the fields below to edit this part or material: Short Description Lineset t…" at bounding box center [856, 470] width 1311 height 818
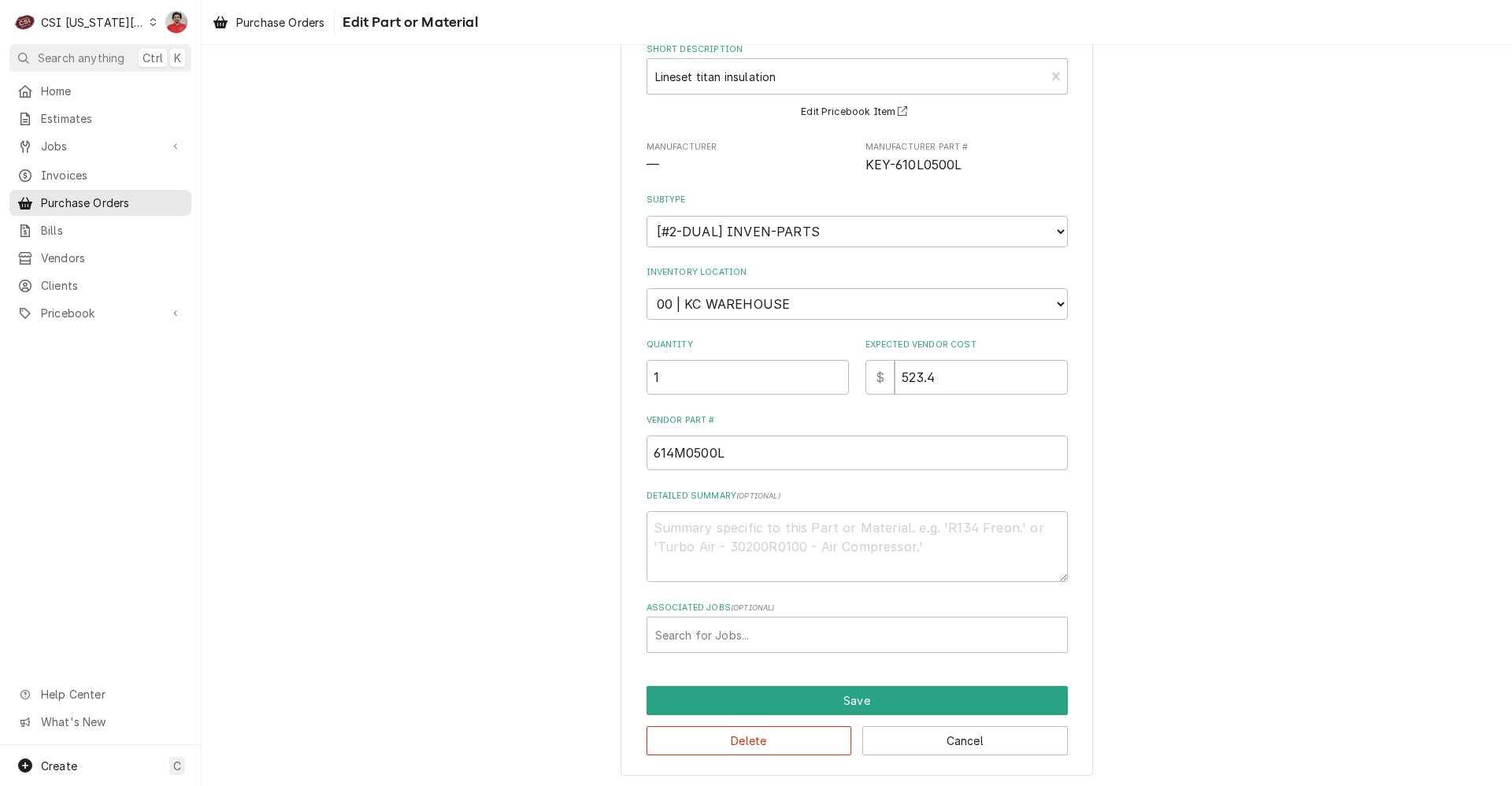
scroll to position [94, 0]
click at [743, 285] on select "Choose a location... 00 | KC WAREHOUSE 00 | MAIN WAREHOUSE 01 | BRIAN BREAZIER …" at bounding box center [858, 301] width 422 height 32
select select "2833"
click at [647, 285] on select "Choose a location... 00 | KC WAREHOUSE 00 | MAIN WAREHOUSE 01 | BRIAN BREAZIER …" at bounding box center [858, 301] width 422 height 32
type textarea "x"
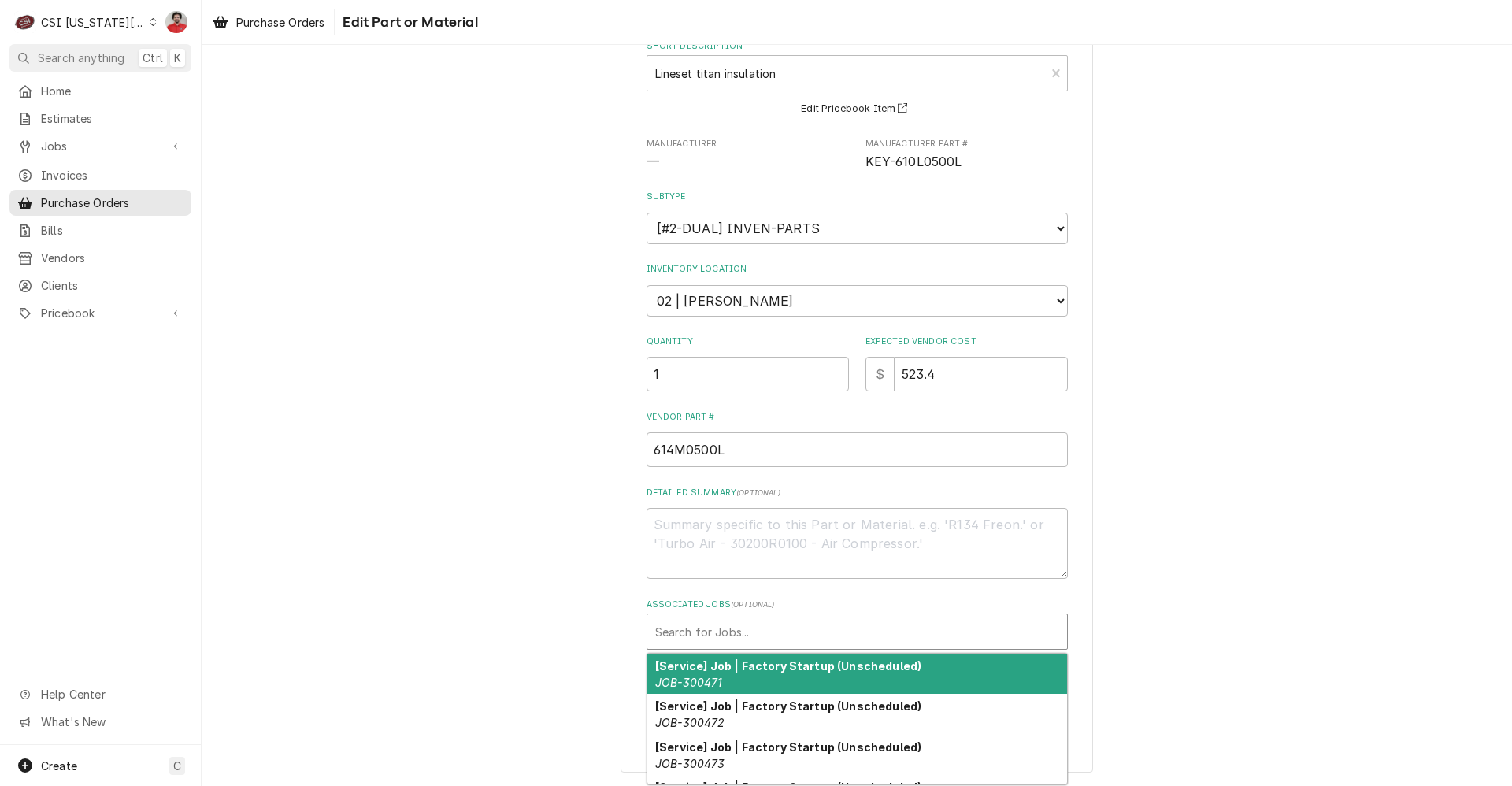
click at [751, 632] on div "Associated Jobs" at bounding box center [857, 632] width 404 height 29
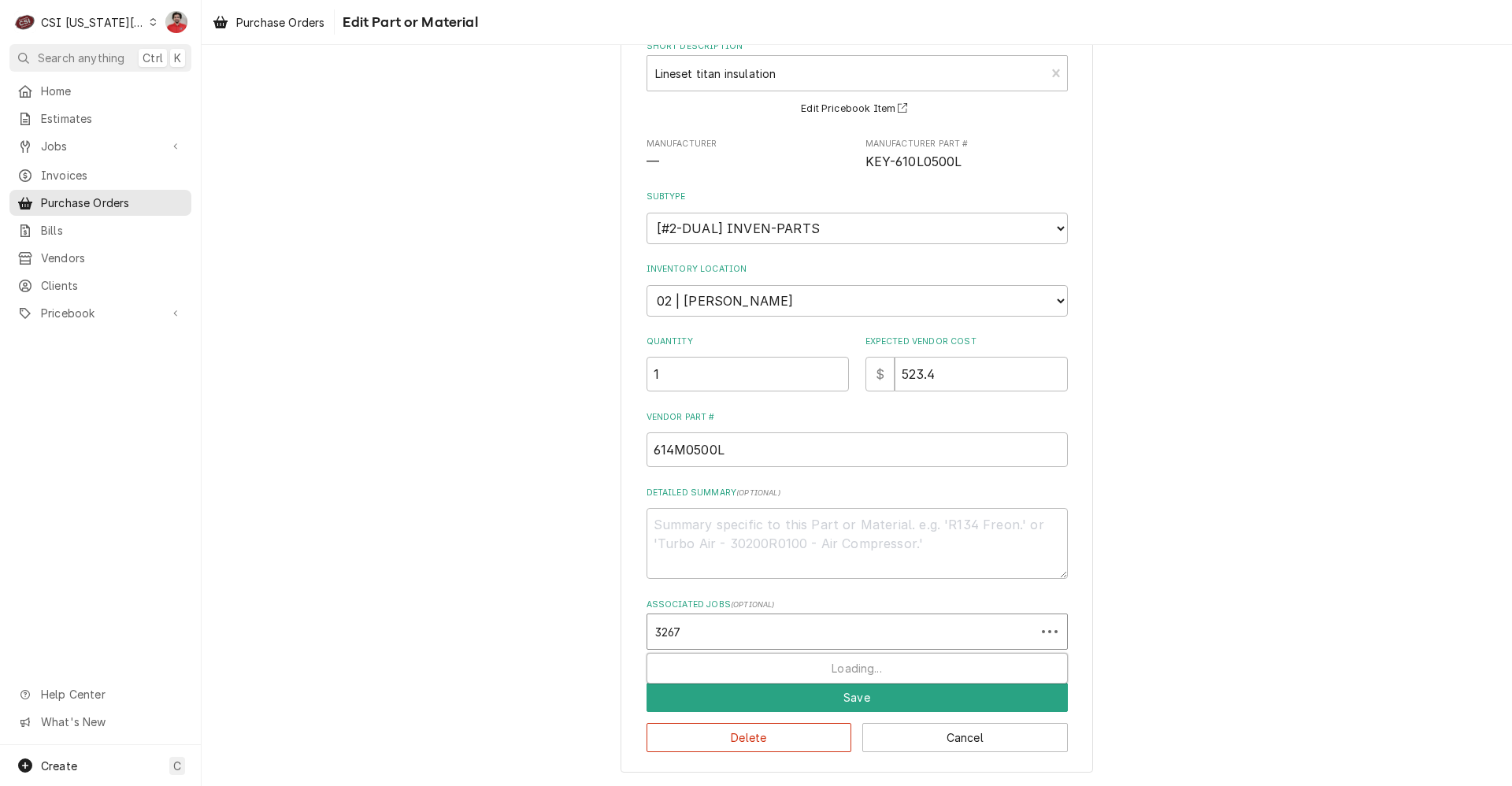
type input "32674"
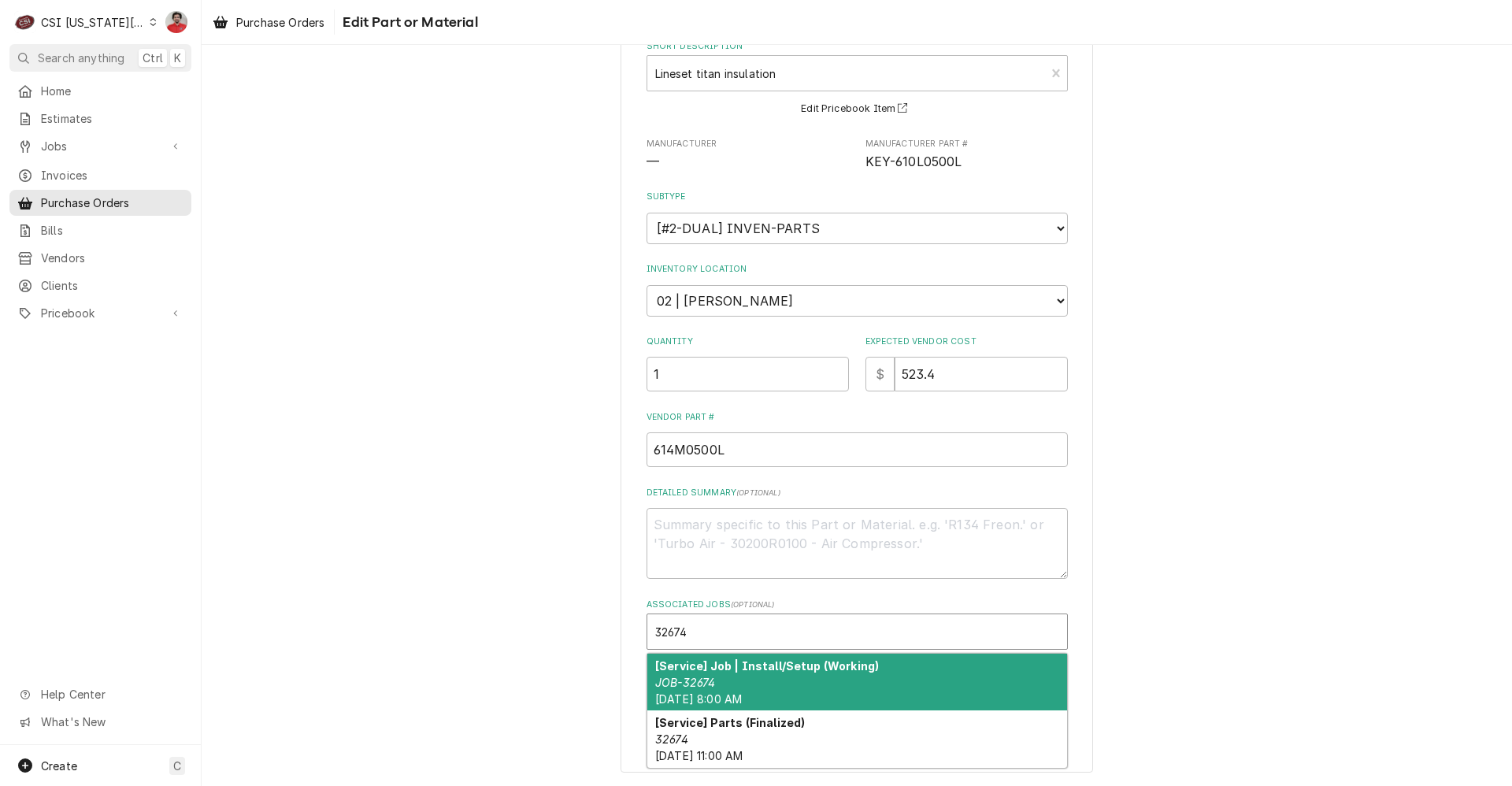
click at [745, 672] on div "[Service] Job | Install/Setup (Working) JOB-32674 Tue, Sep 30th, 2025 - 8:00 AM" at bounding box center [858, 682] width 420 height 57
type textarea "x"
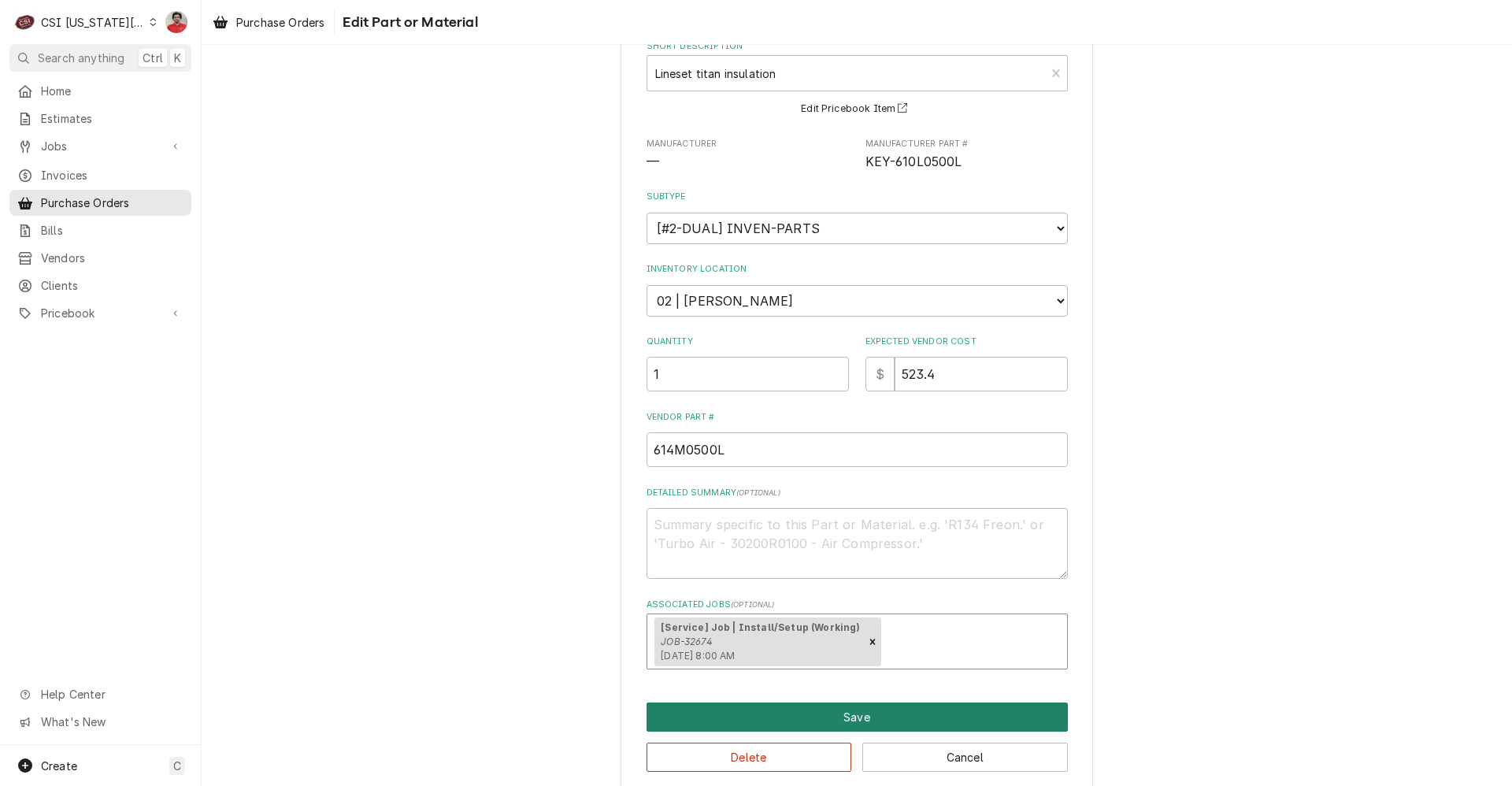
click at [748, 722] on button "Save" at bounding box center [858, 717] width 422 height 29
type textarea "x"
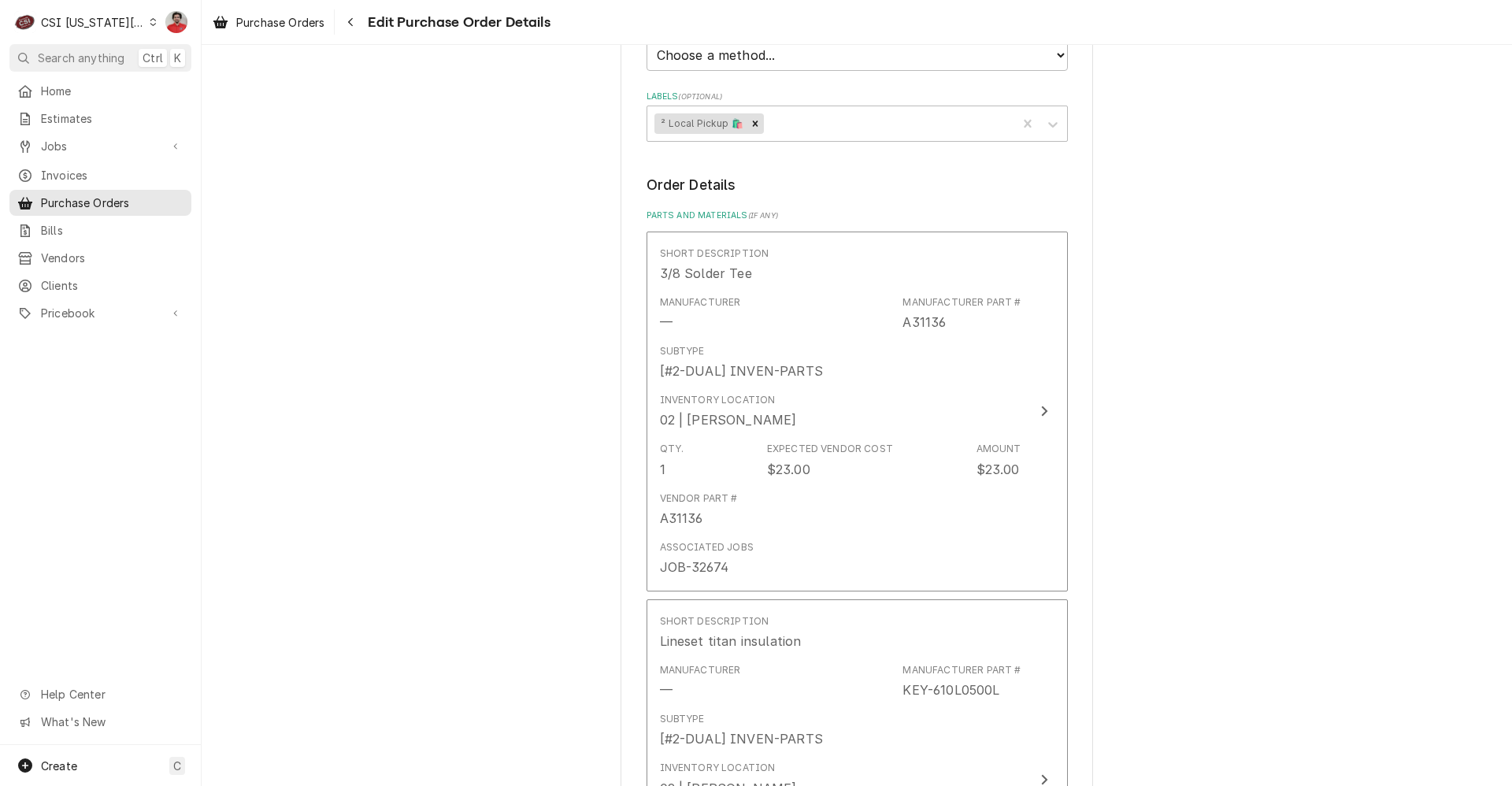
scroll to position [1169, 0]
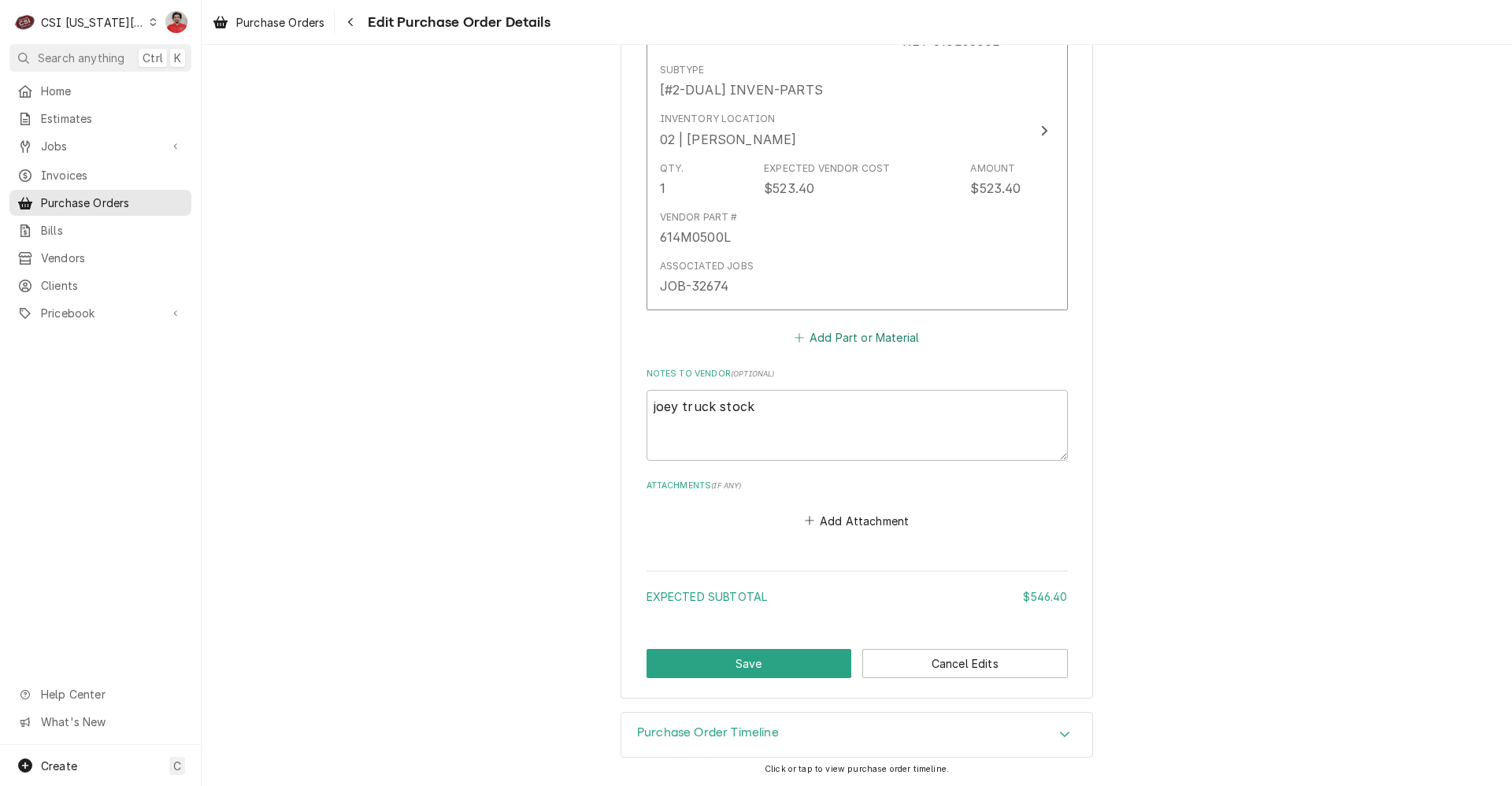
click at [801, 327] on button "Add Part or Material" at bounding box center [856, 338] width 130 height 22
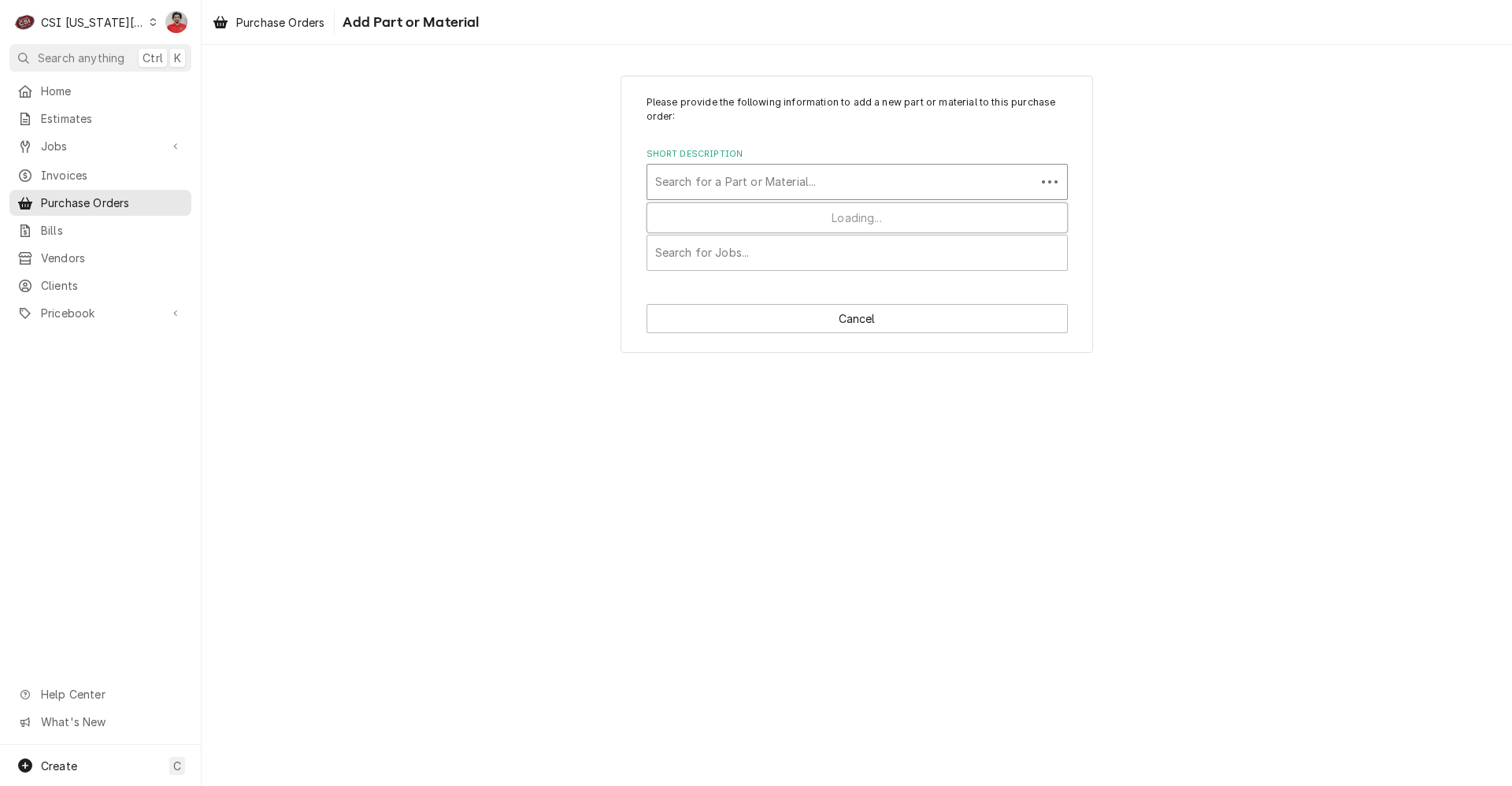
click at [763, 177] on div "Short Description" at bounding box center [841, 182] width 372 height 29
type input "610L0500"
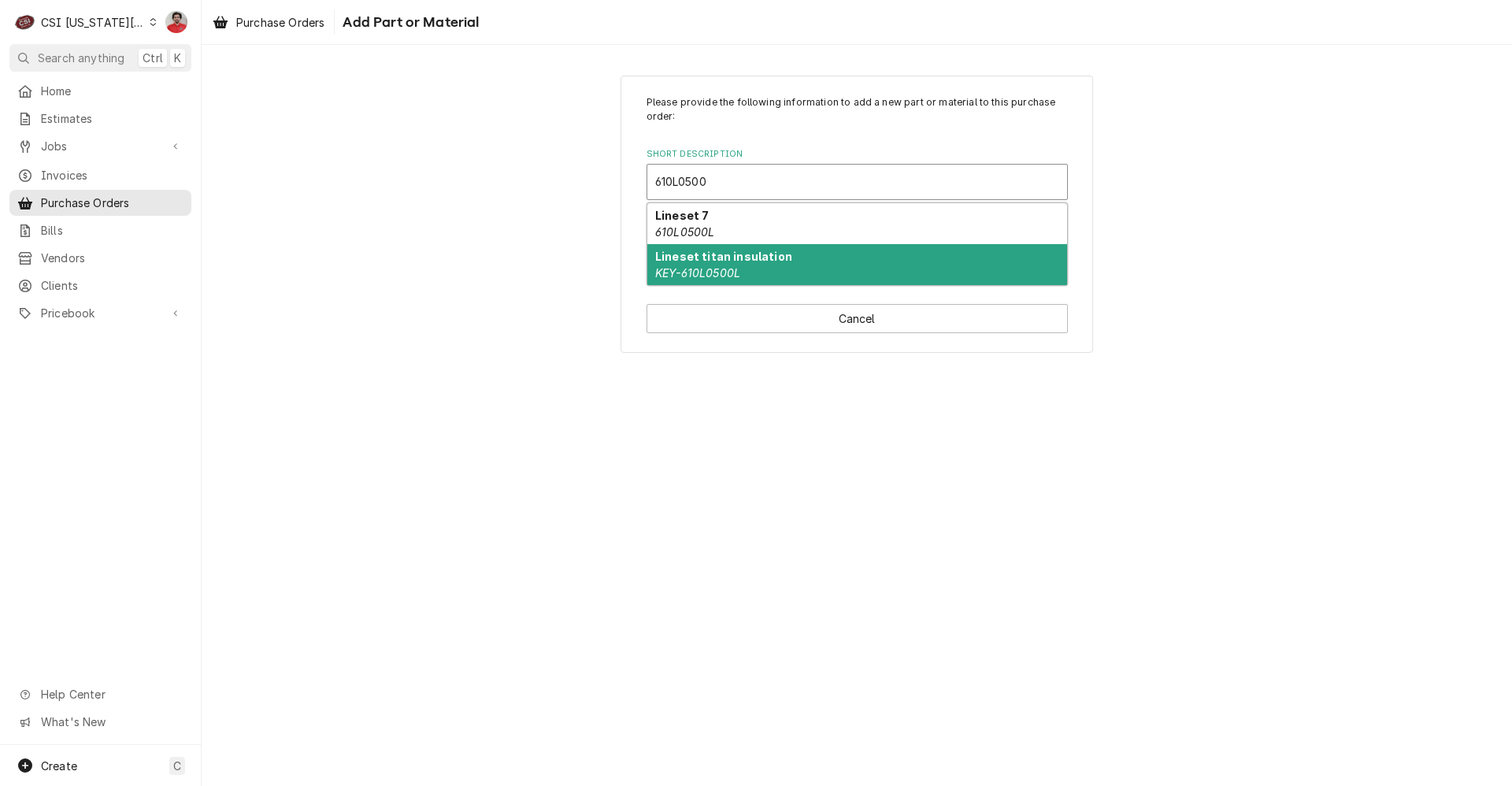
click at [770, 262] on strong "Lineset titan insulation" at bounding box center [723, 256] width 137 height 14
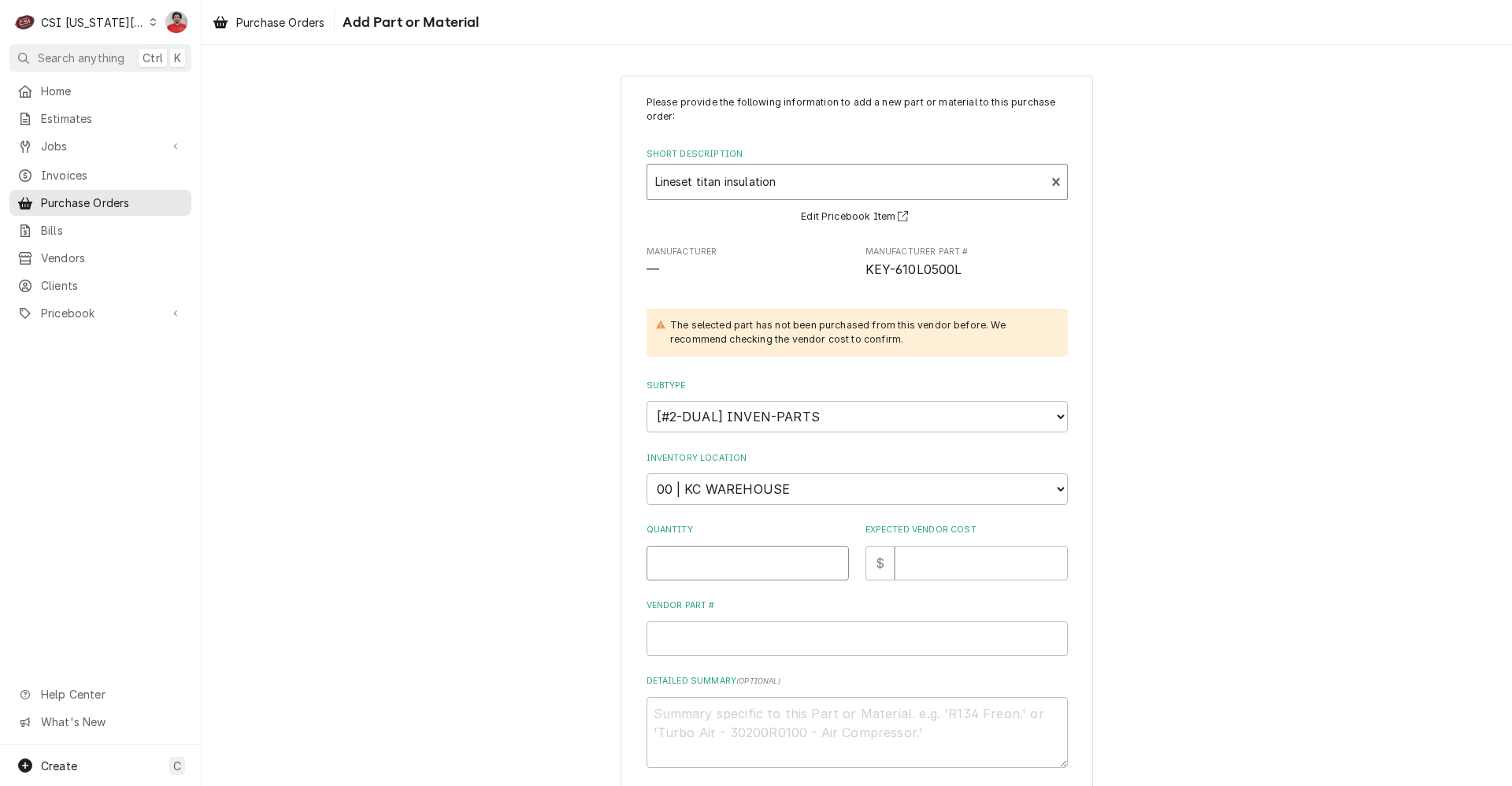
click at [770, 558] on input "Quantity" at bounding box center [748, 563] width 202 height 35
type textarea "x"
type input "1"
type textarea "x"
type input "12"
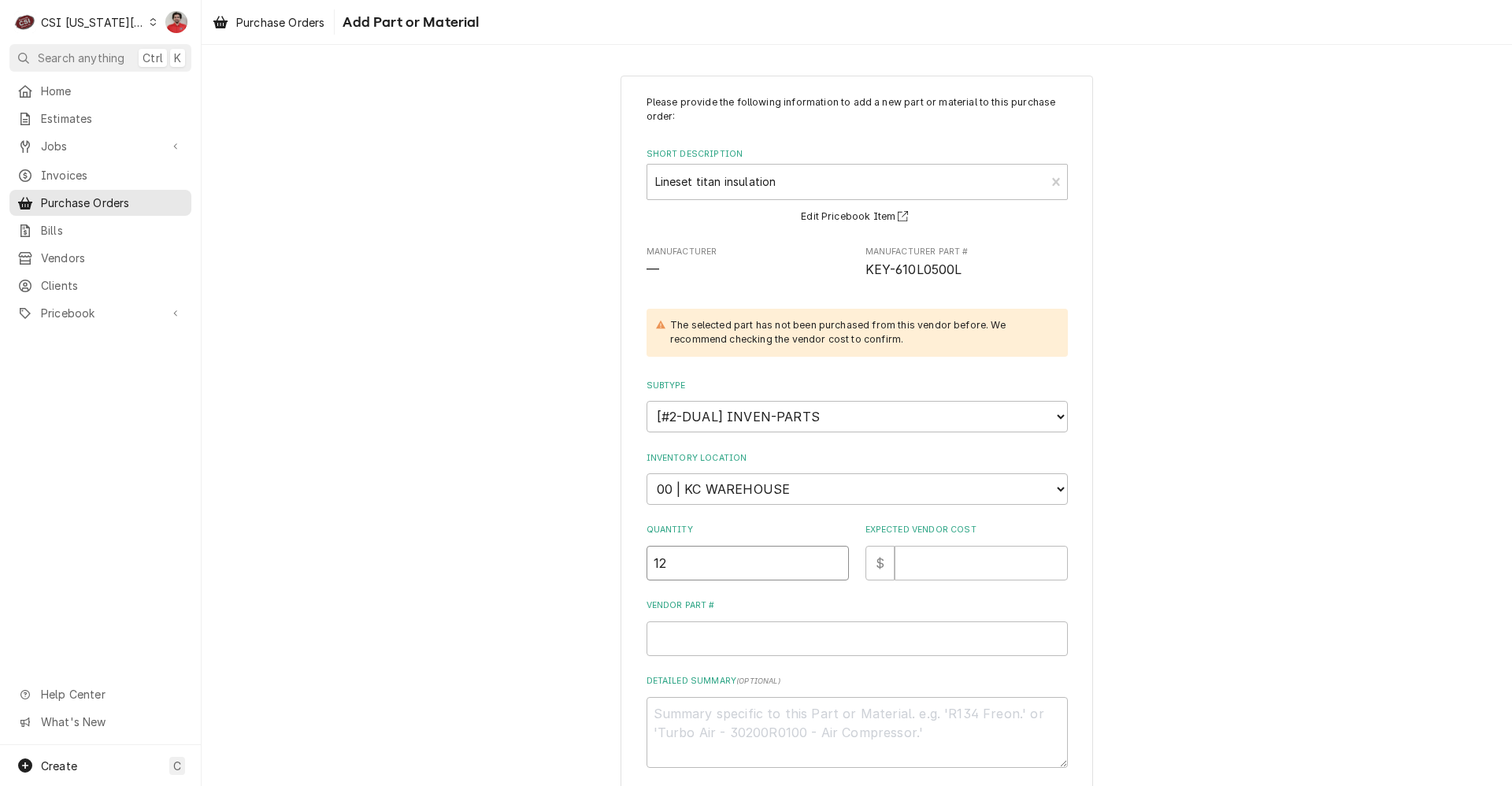
type textarea "x"
type input "1"
click at [875, 488] on select "Choose a location... 00 | KC WAREHOUSE 00 | MAIN WAREHOUSE 01 | BRIAN BREAZIER …" at bounding box center [858, 489] width 422 height 32
select select "2833"
click at [647, 473] on select "Choose a location... 00 | KC WAREHOUSE 00 | MAIN WAREHOUSE 01 | BRIAN BREAZIER …" at bounding box center [858, 489] width 422 height 32
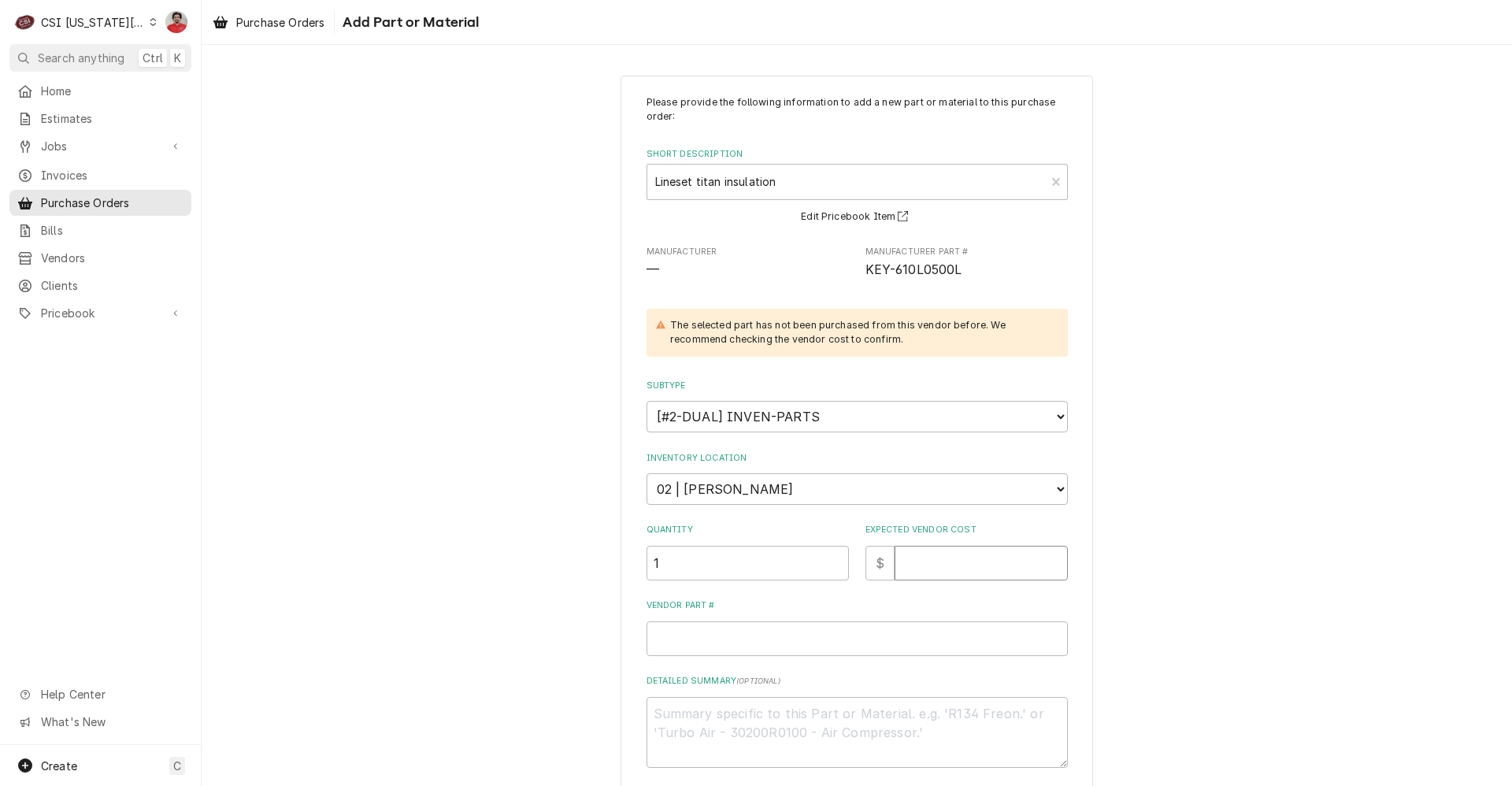
click at [940, 560] on input "Expected Vendor Cost" at bounding box center [981, 563] width 173 height 35
type textarea "x"
type input "5"
type textarea "x"
type input "58"
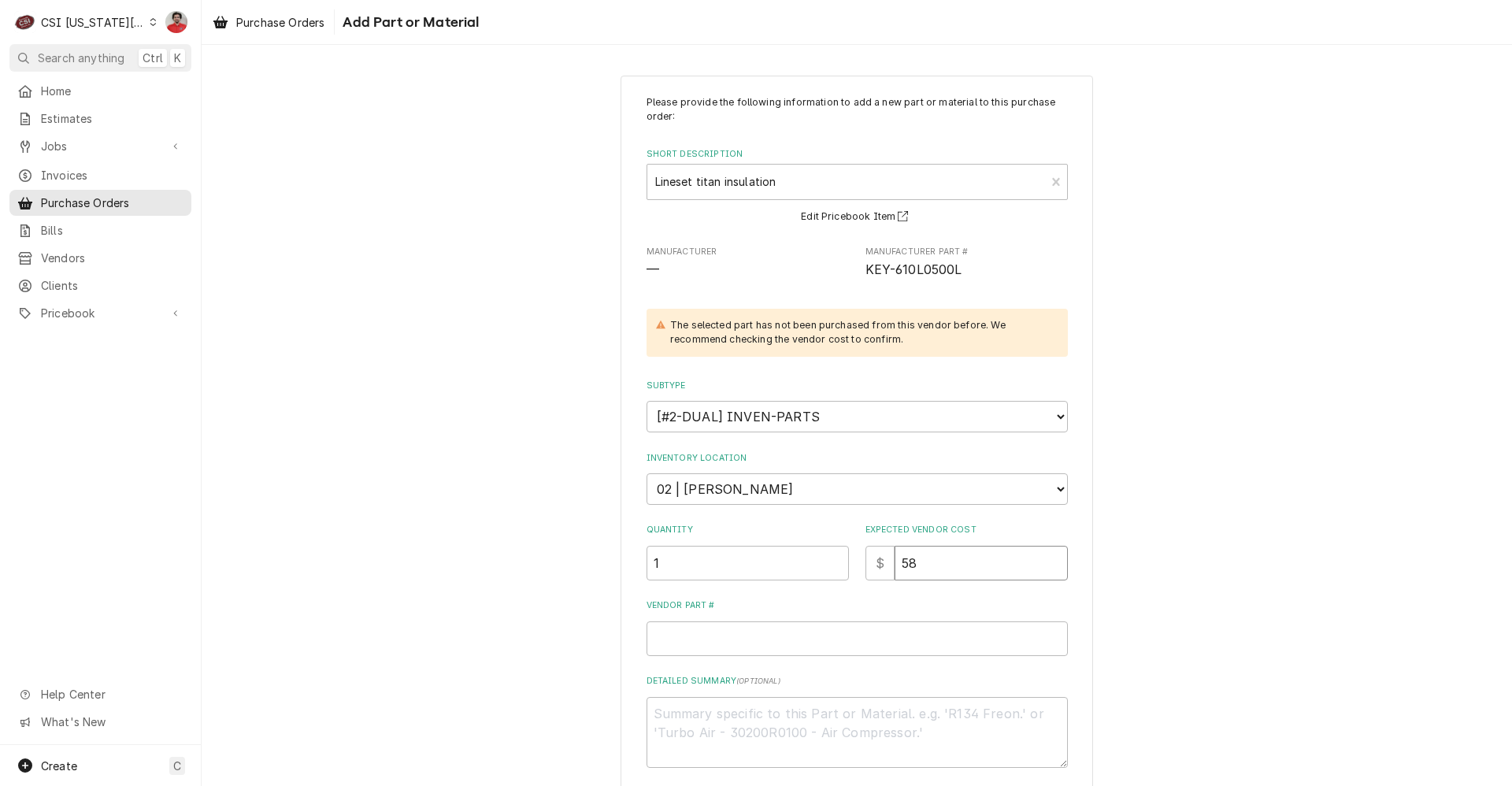
type textarea "x"
type input "589"
type textarea "x"
type input "589.6"
type textarea "x"
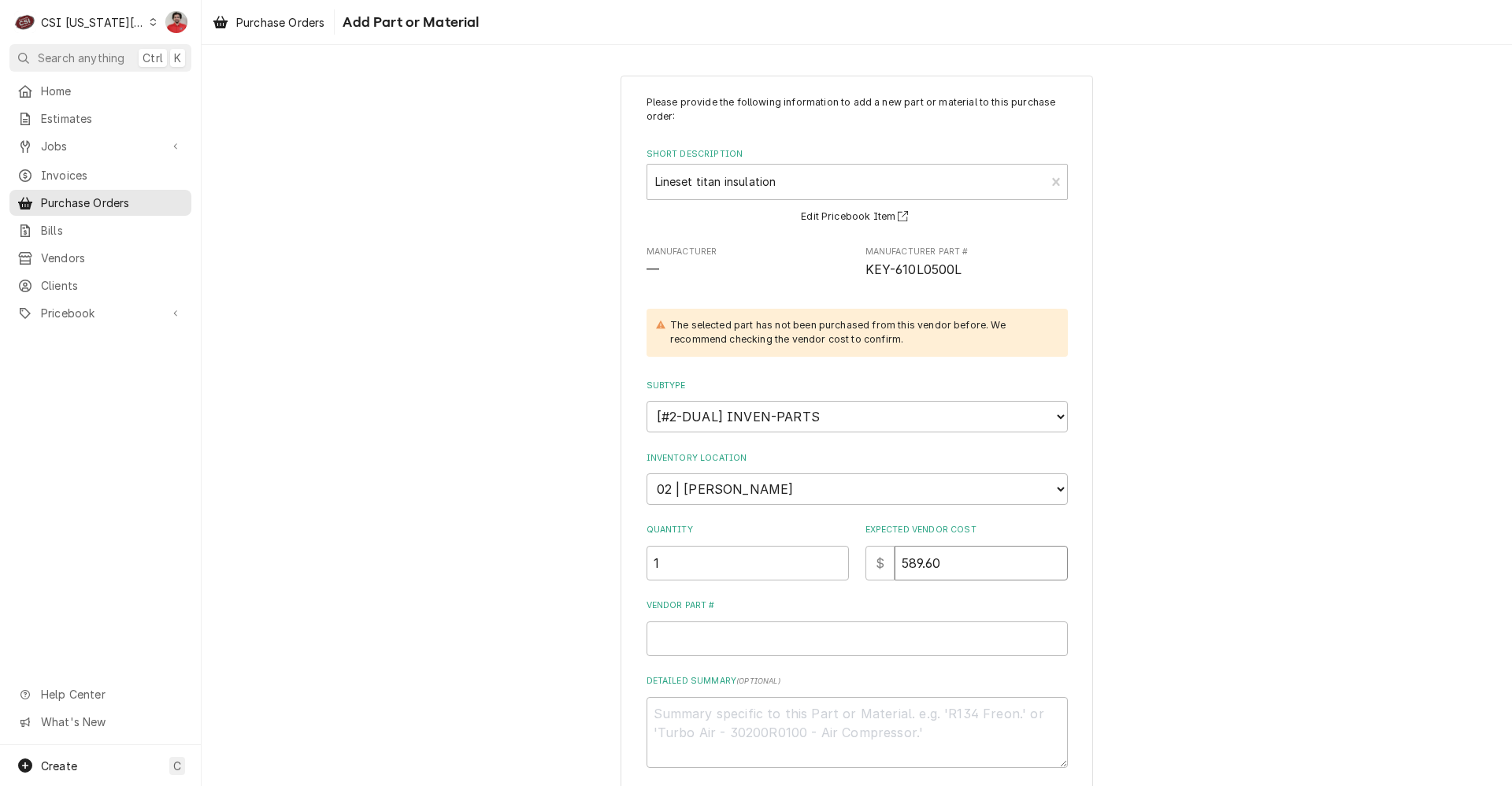
type input "589.60"
click at [774, 634] on input "Vendor Part #" at bounding box center [858, 639] width 422 height 35
type textarea "x"
type input "6"
type textarea "x"
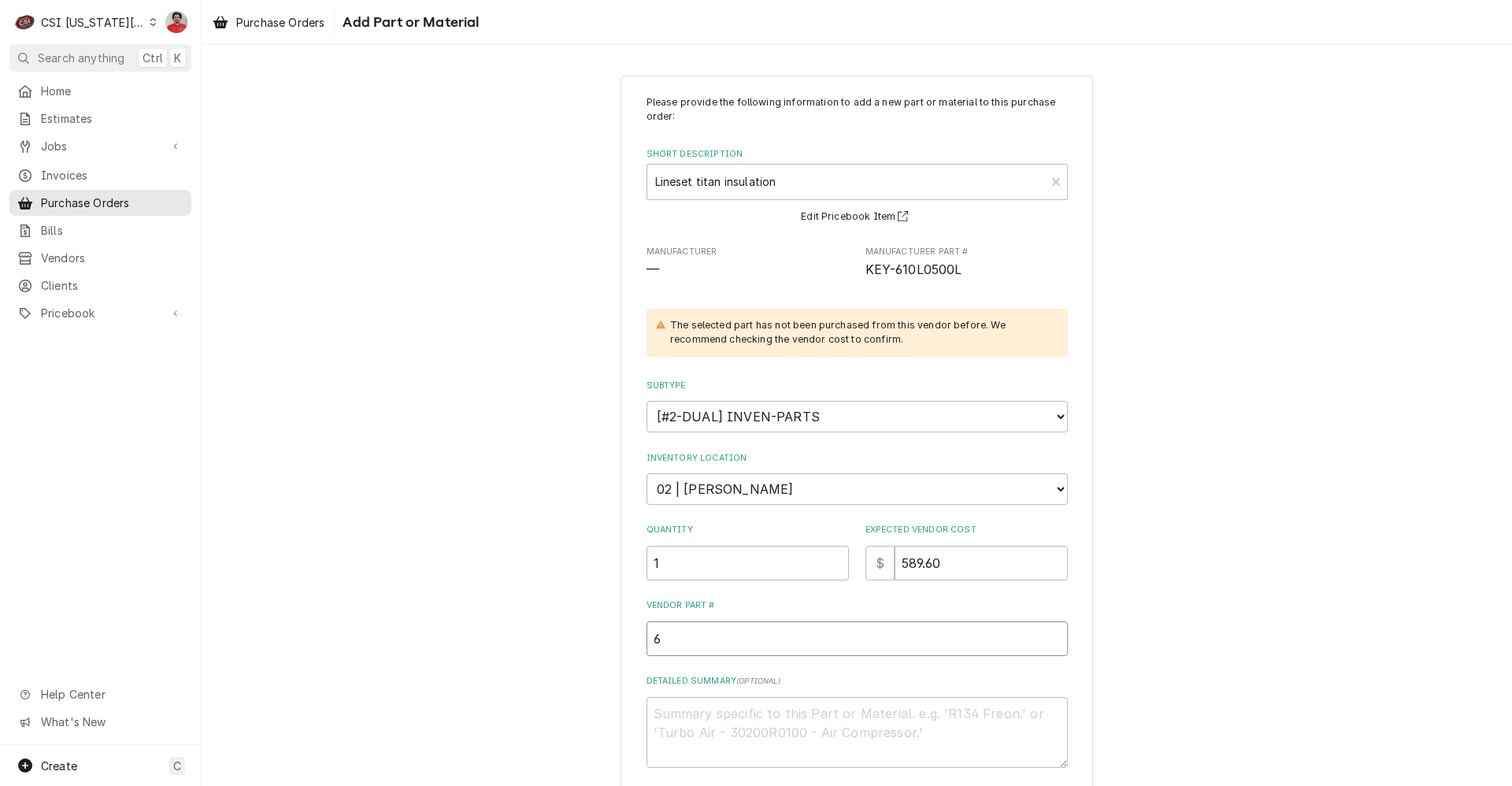
type input "61"
type textarea "x"
type input "610"
type textarea "x"
type input "610L"
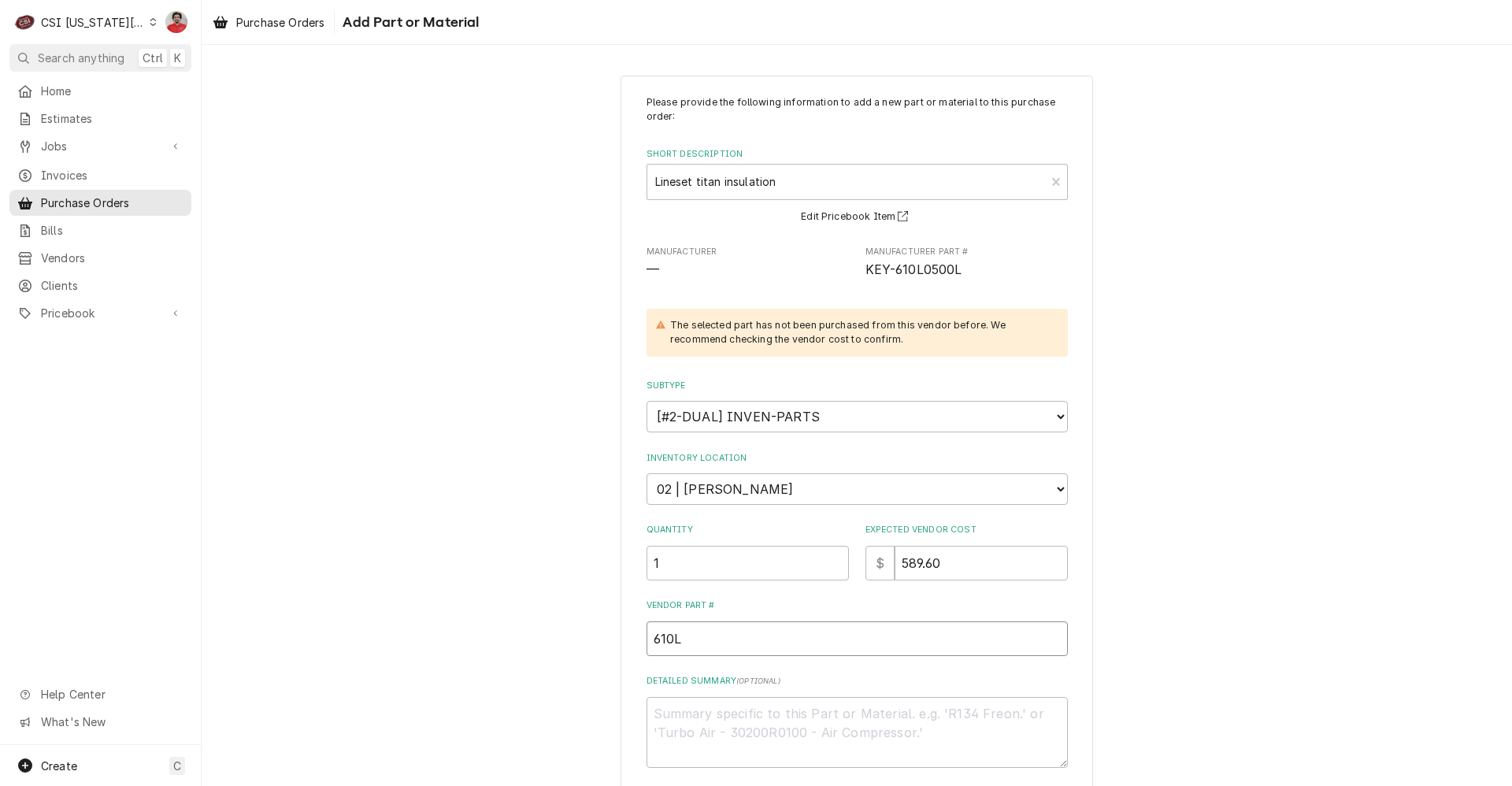
type textarea "x"
type input "610L0"
type textarea "x"
type input "610L05"
type textarea "x"
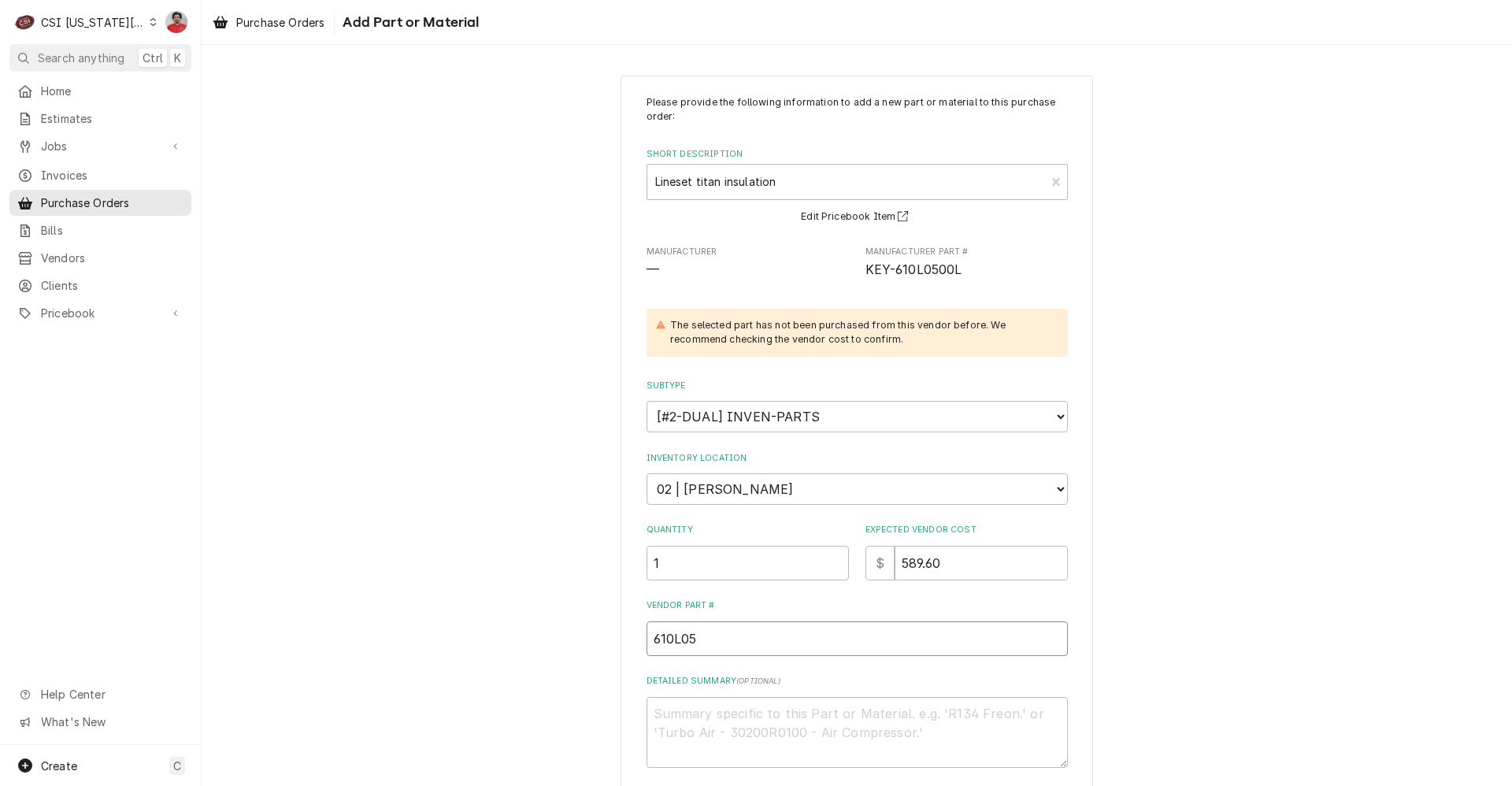
type input "610L050"
type textarea "x"
type input "610L0500"
type textarea "x"
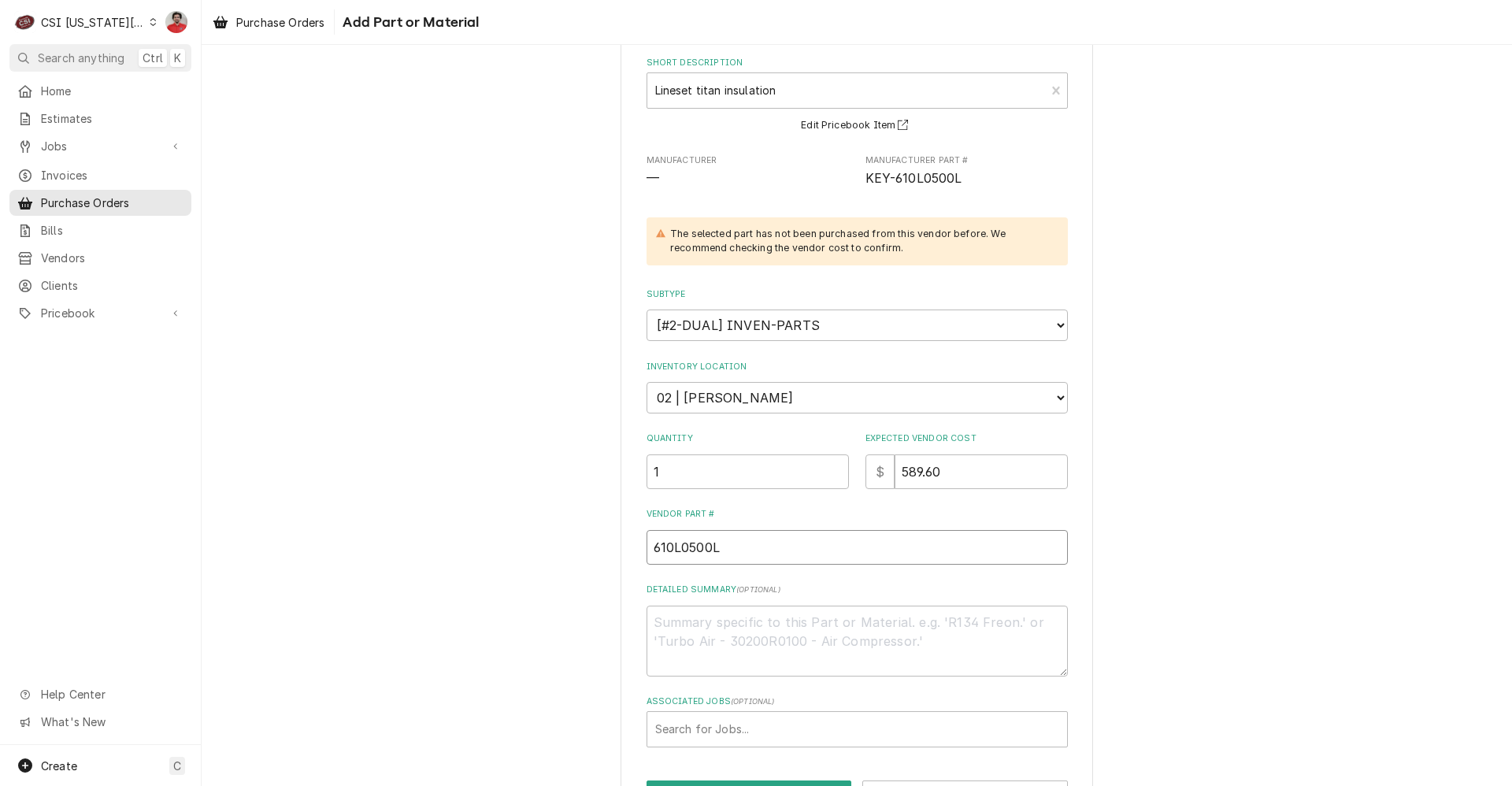
scroll to position [149, 0]
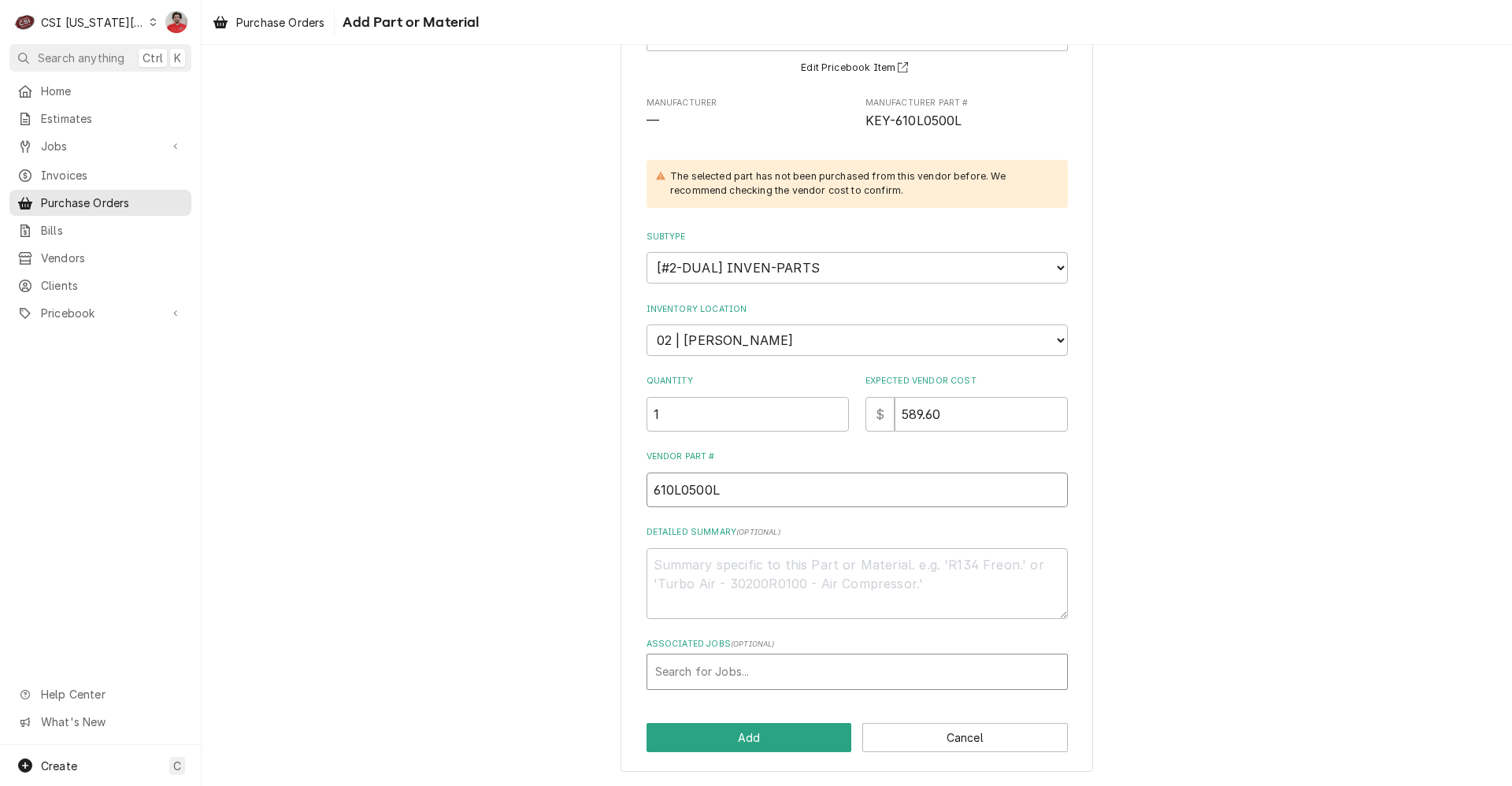
type input "610L0500L"
click at [760, 668] on div "Associated Jobs" at bounding box center [857, 671] width 404 height 29
click at [756, 673] on div "Associated Jobs" at bounding box center [857, 671] width 404 height 29
type input "32674"
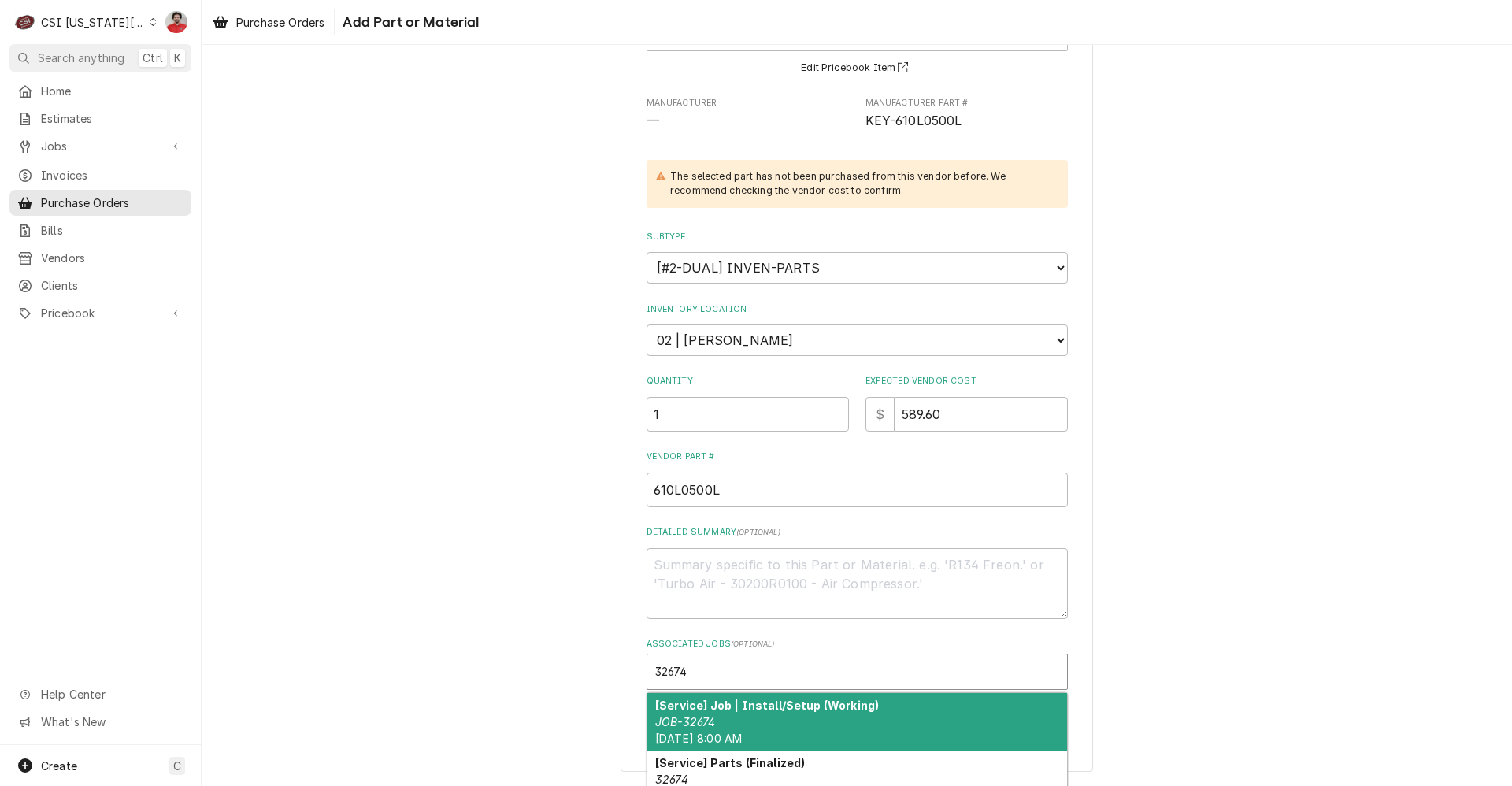
click at [741, 723] on div "[Service] Job | Install/Setup (Working) JOB-32674 Tue, Sep 30th, 2025 - 8:00 AM" at bounding box center [858, 722] width 420 height 57
type textarea "x"
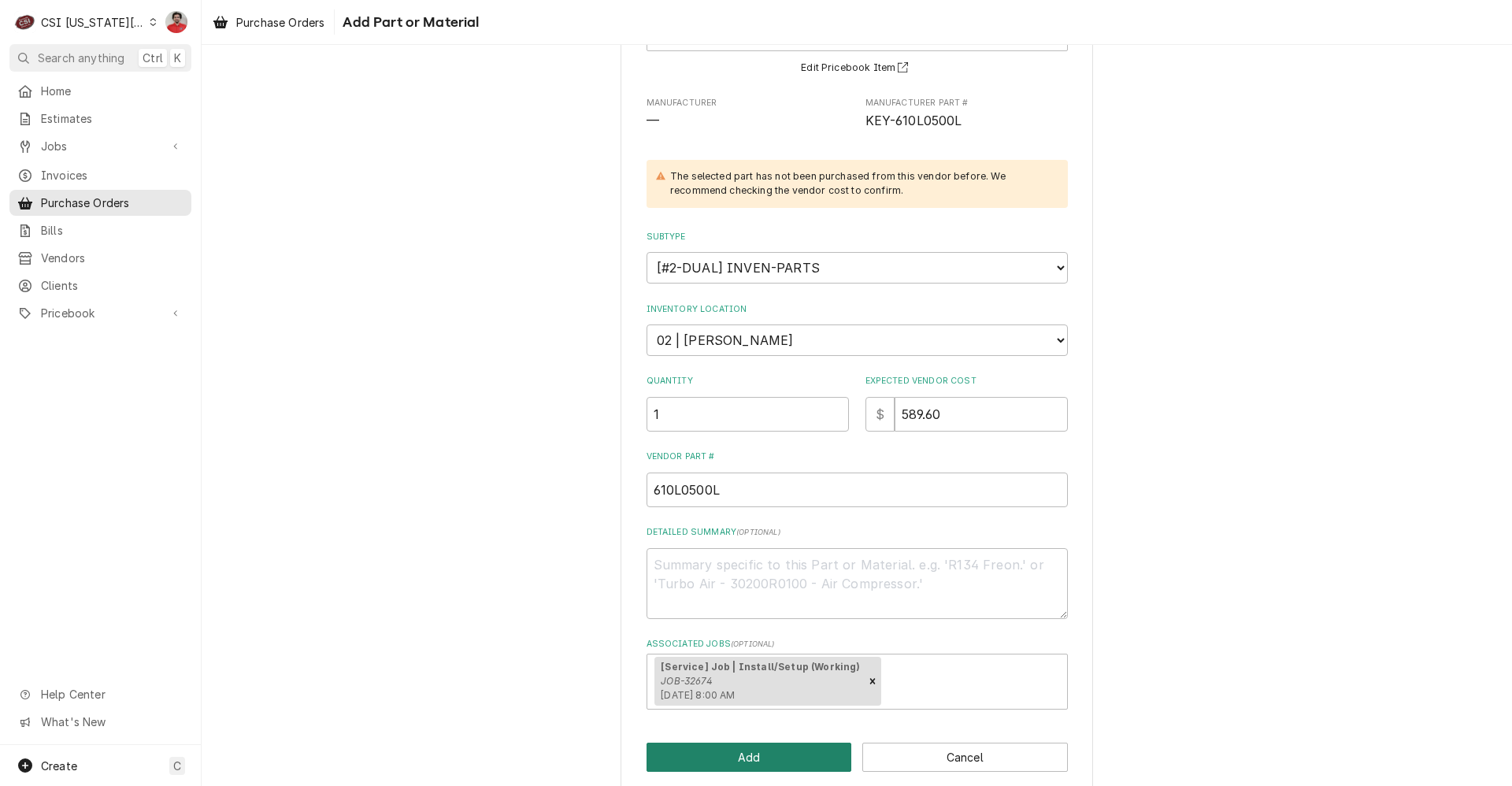
click at [742, 766] on button "Add" at bounding box center [750, 757] width 205 height 29
type textarea "x"
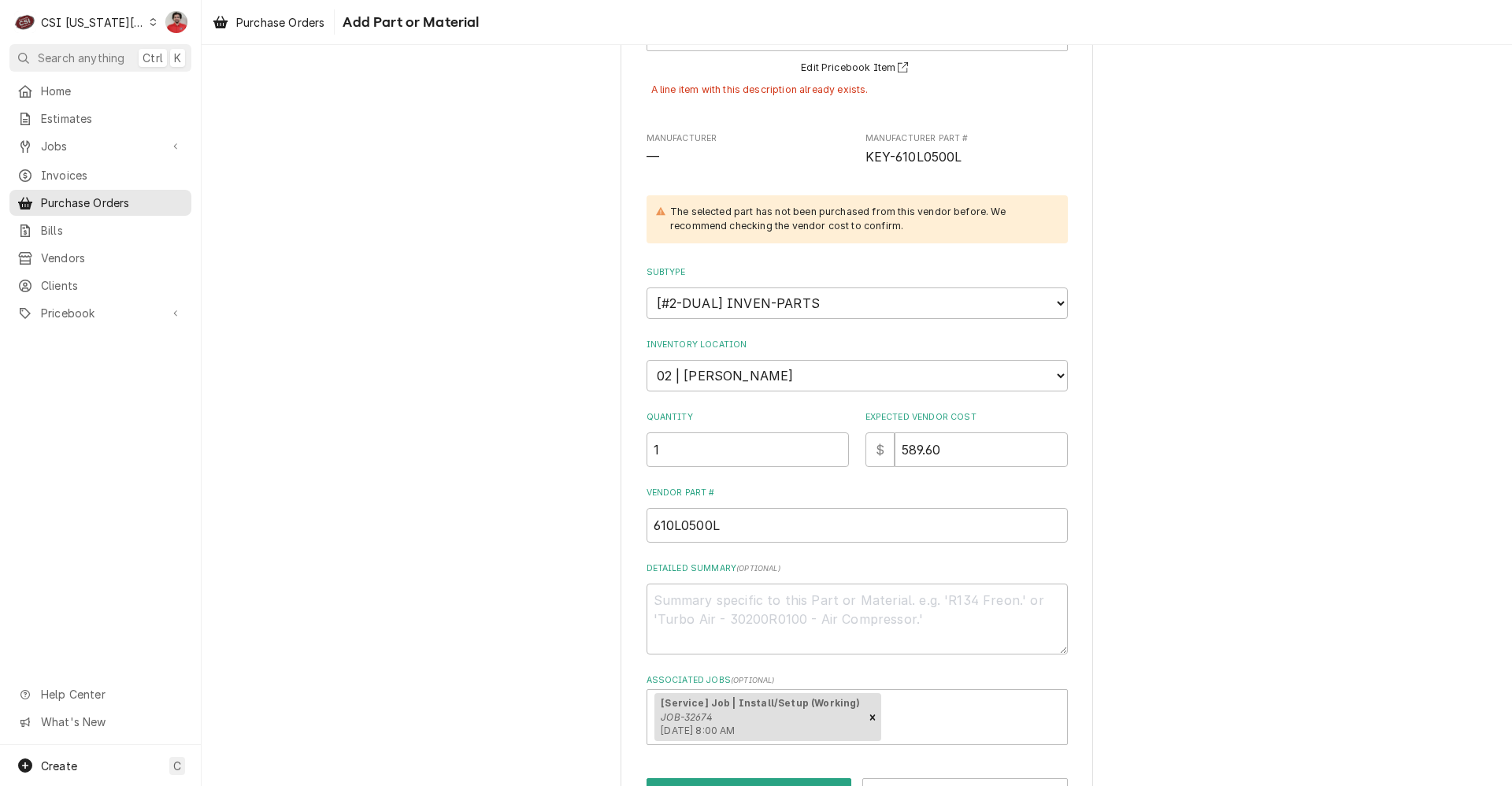
scroll to position [0, 0]
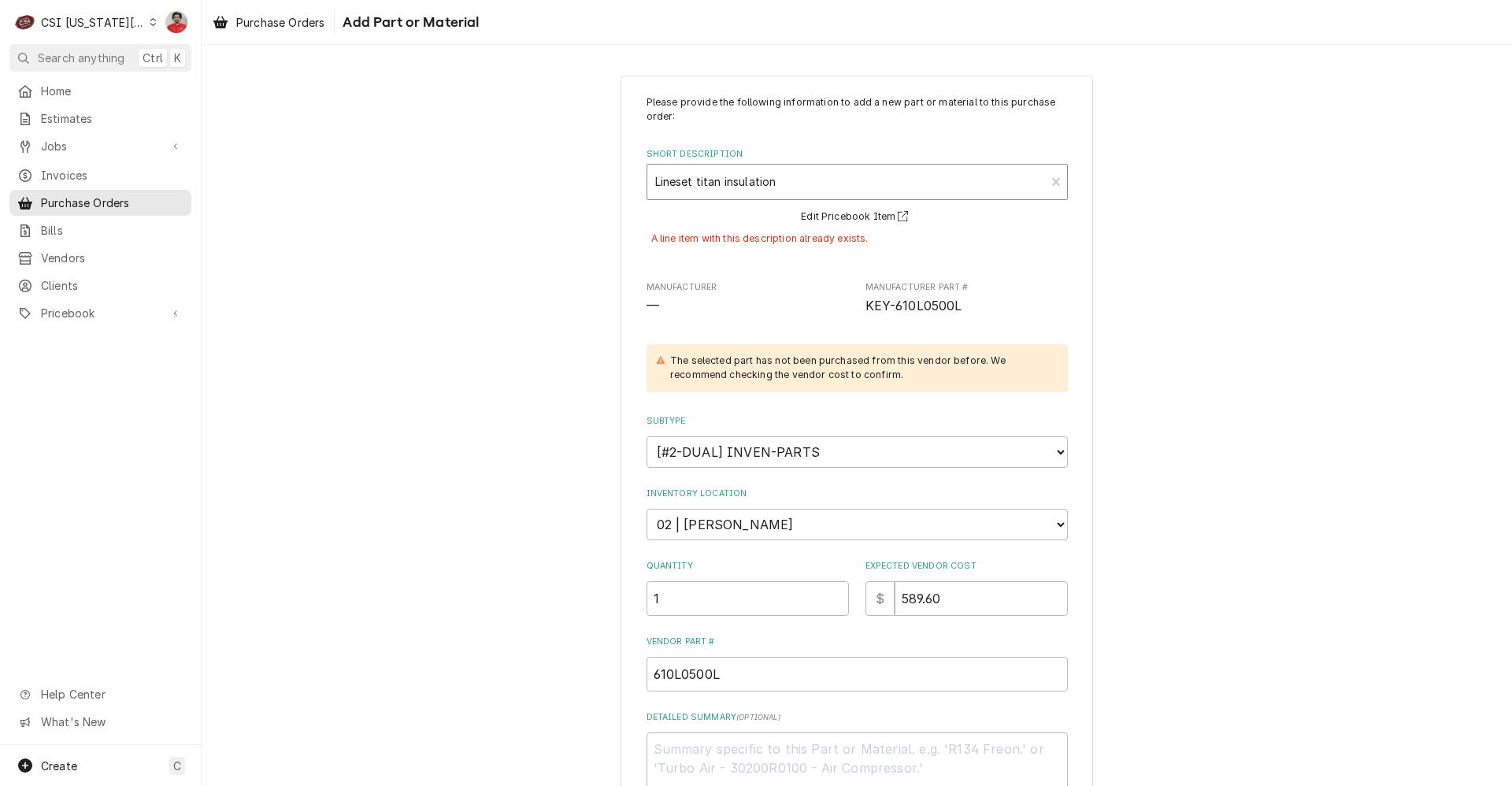
click at [776, 199] on div "Lineset titan insulation KEY-610L0500L" at bounding box center [858, 182] width 422 height 37
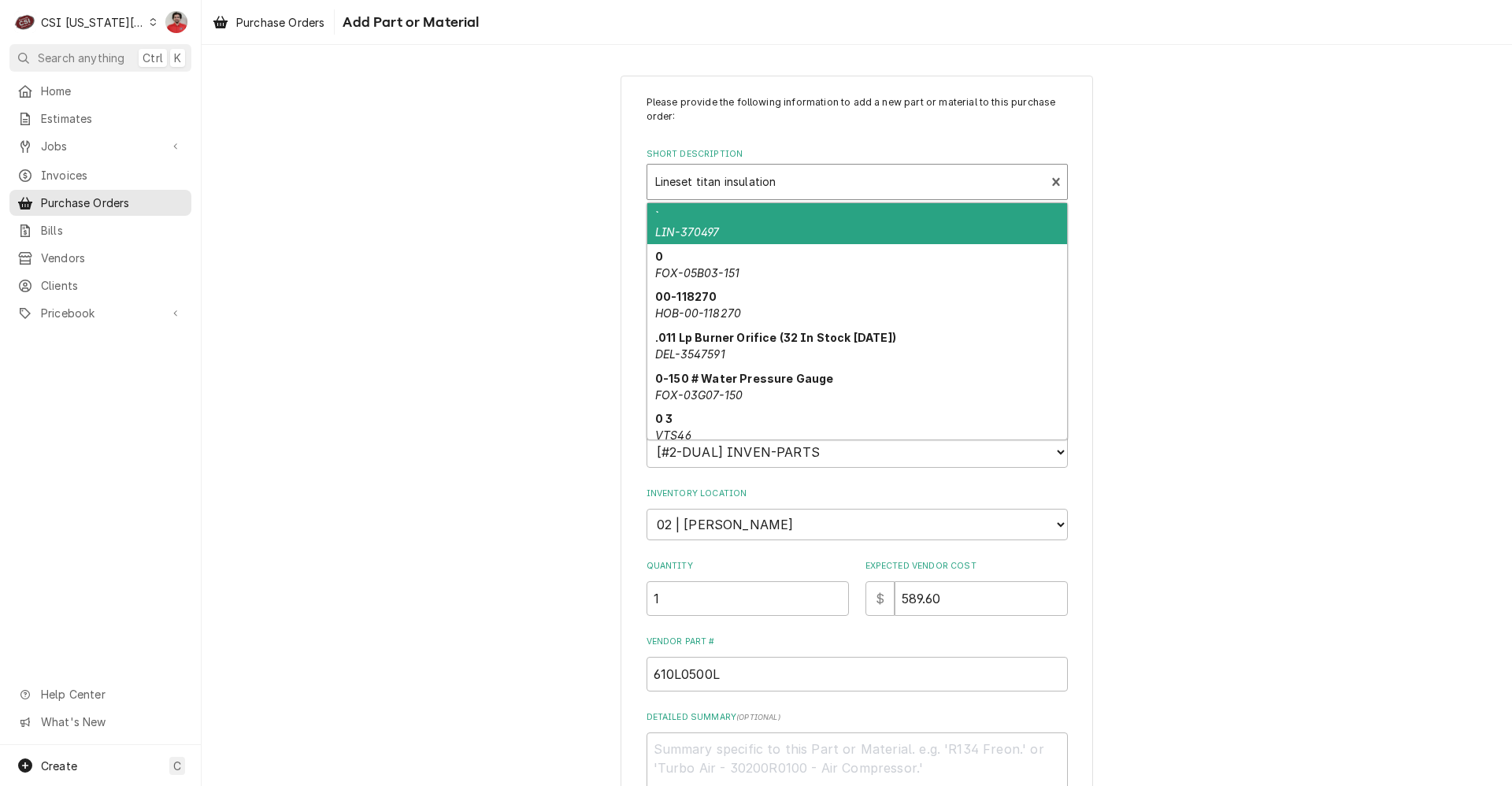
type input "L"
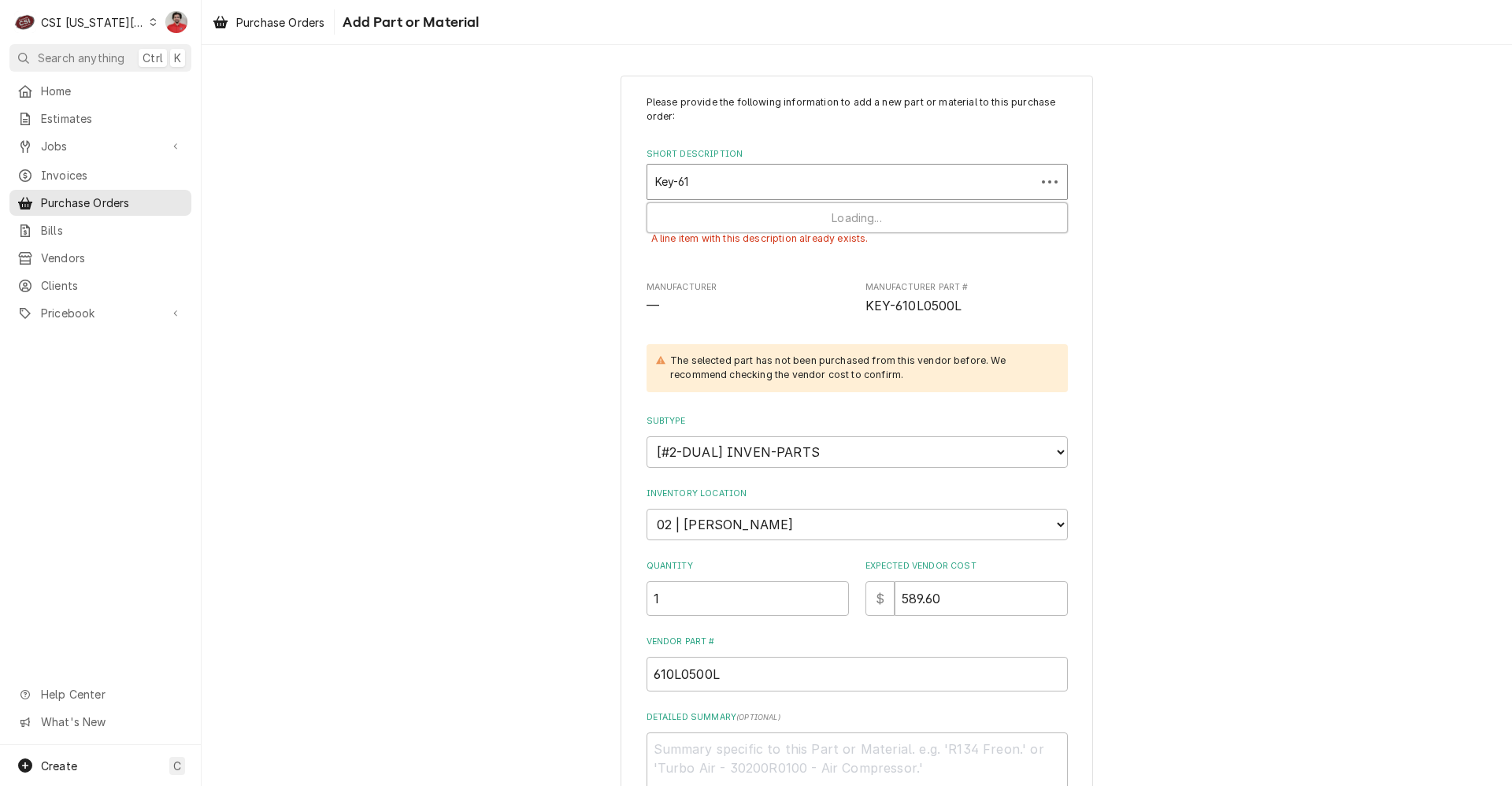
type input "Key-610"
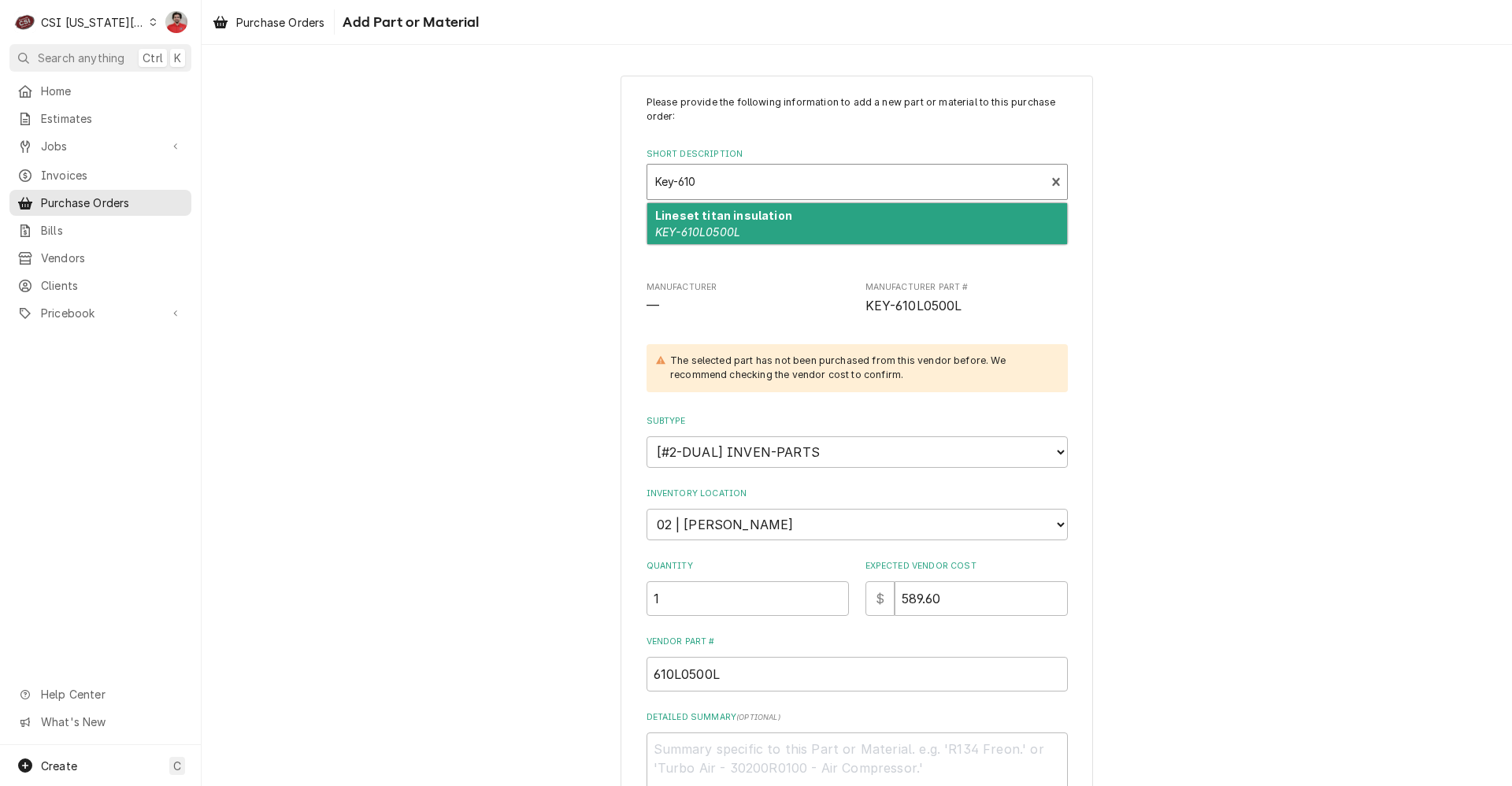
click at [761, 219] on strong "Lineset titan insulation" at bounding box center [723, 215] width 137 height 14
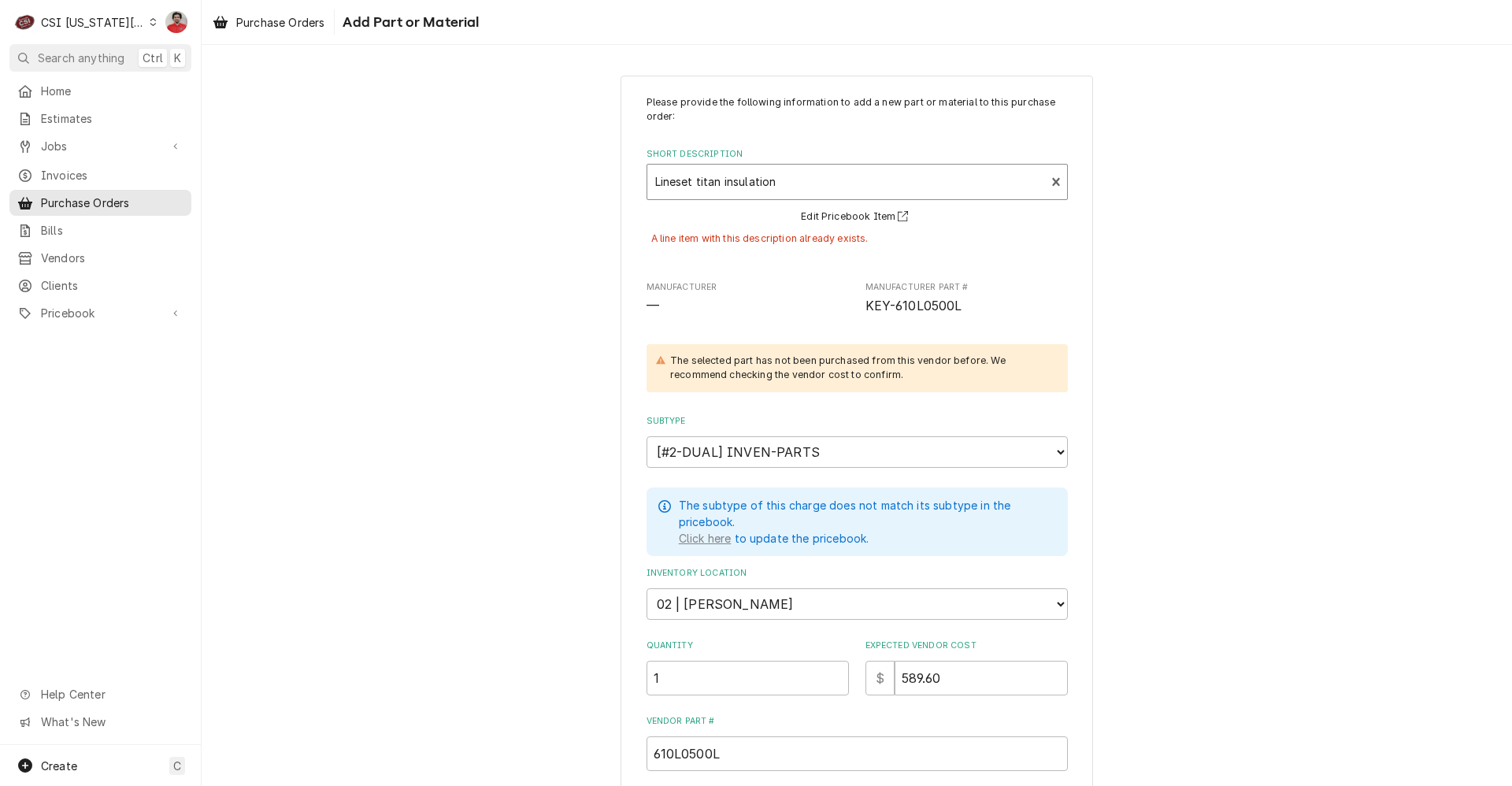
scroll to position [281, 0]
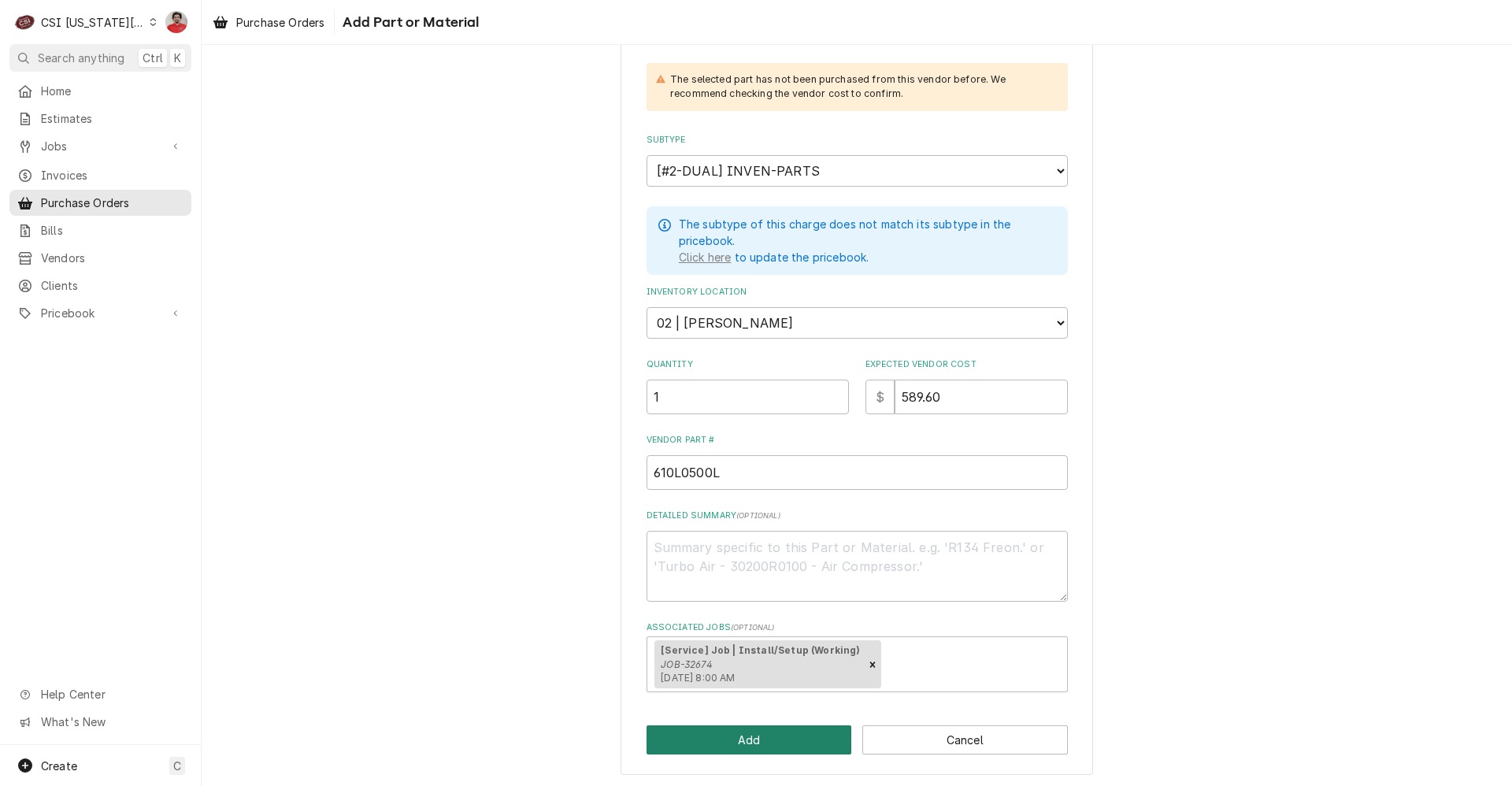
click at [778, 731] on button "Add" at bounding box center [750, 740] width 205 height 29
type textarea "x"
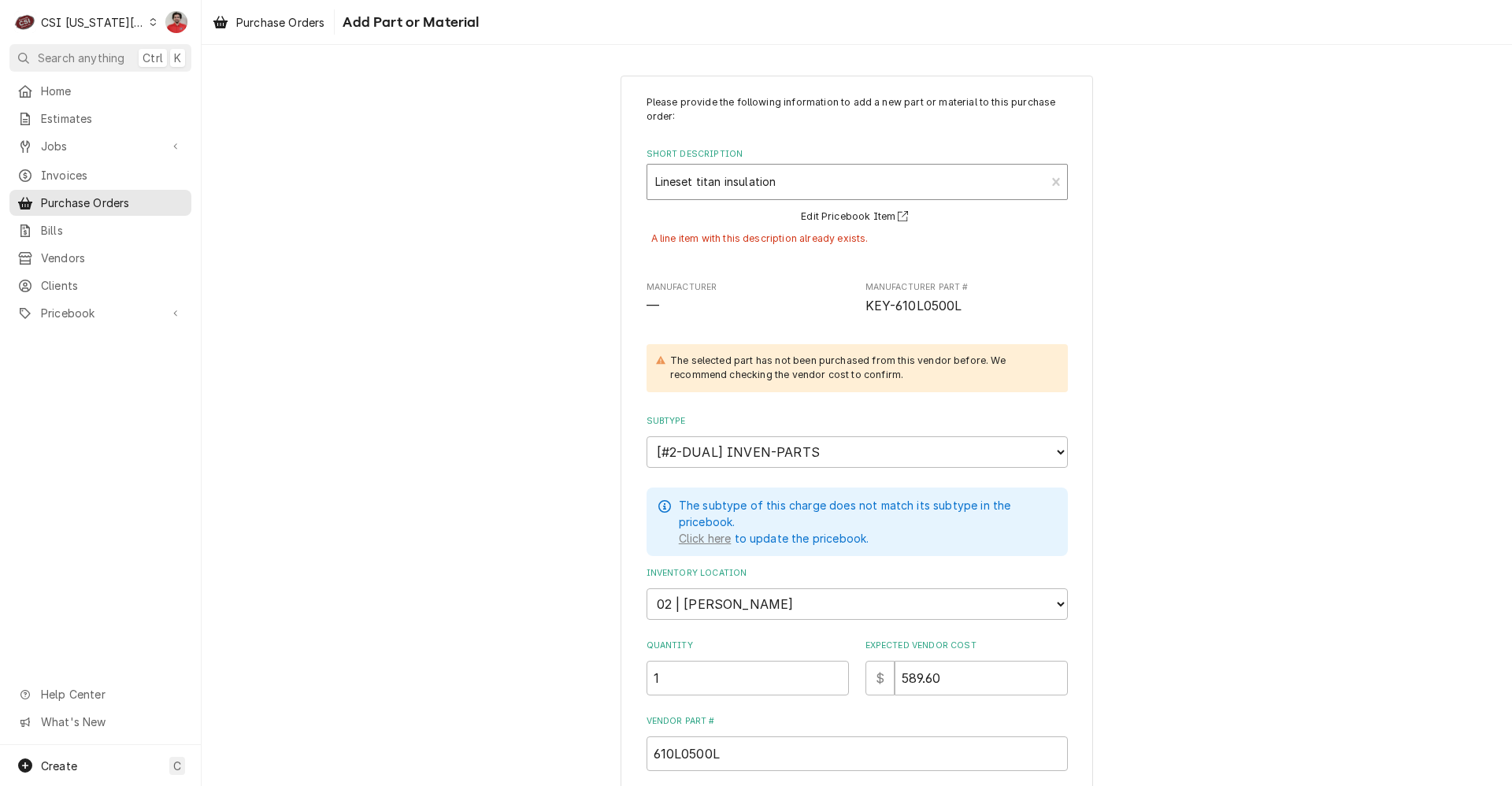
click at [997, 181] on div "Short Description" at bounding box center [846, 182] width 383 height 29
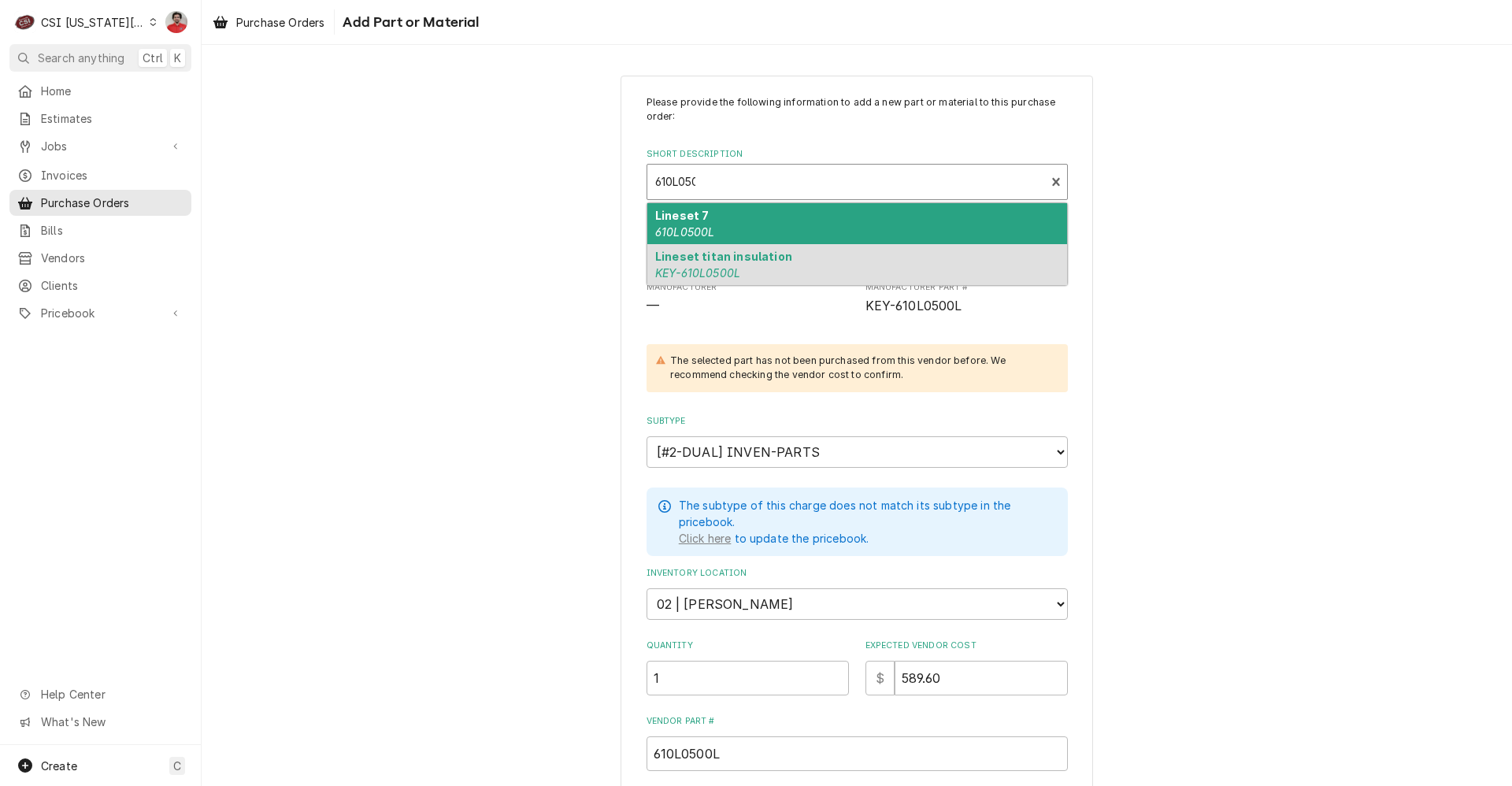
type input "610L0500"
click at [915, 230] on div "Lineset 7 610L0500L" at bounding box center [858, 223] width 420 height 41
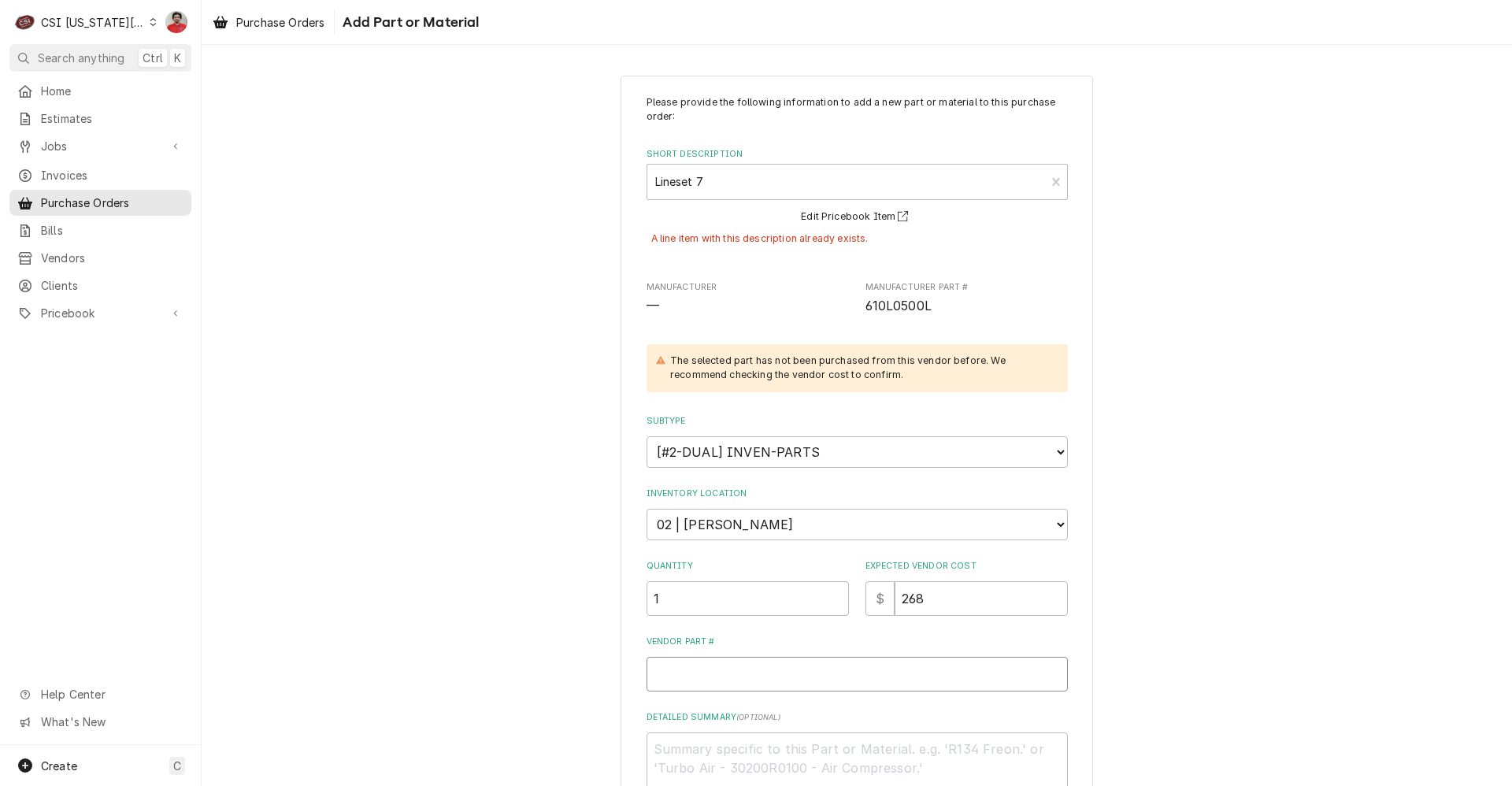
click at [773, 681] on input "Vendor Part #" at bounding box center [858, 674] width 422 height 35
click at [902, 303] on span "610L0500L" at bounding box center [898, 305] width 66 height 15
copy span "610L0500L"
click at [807, 675] on input "Vendor Part #" at bounding box center [858, 674] width 422 height 35
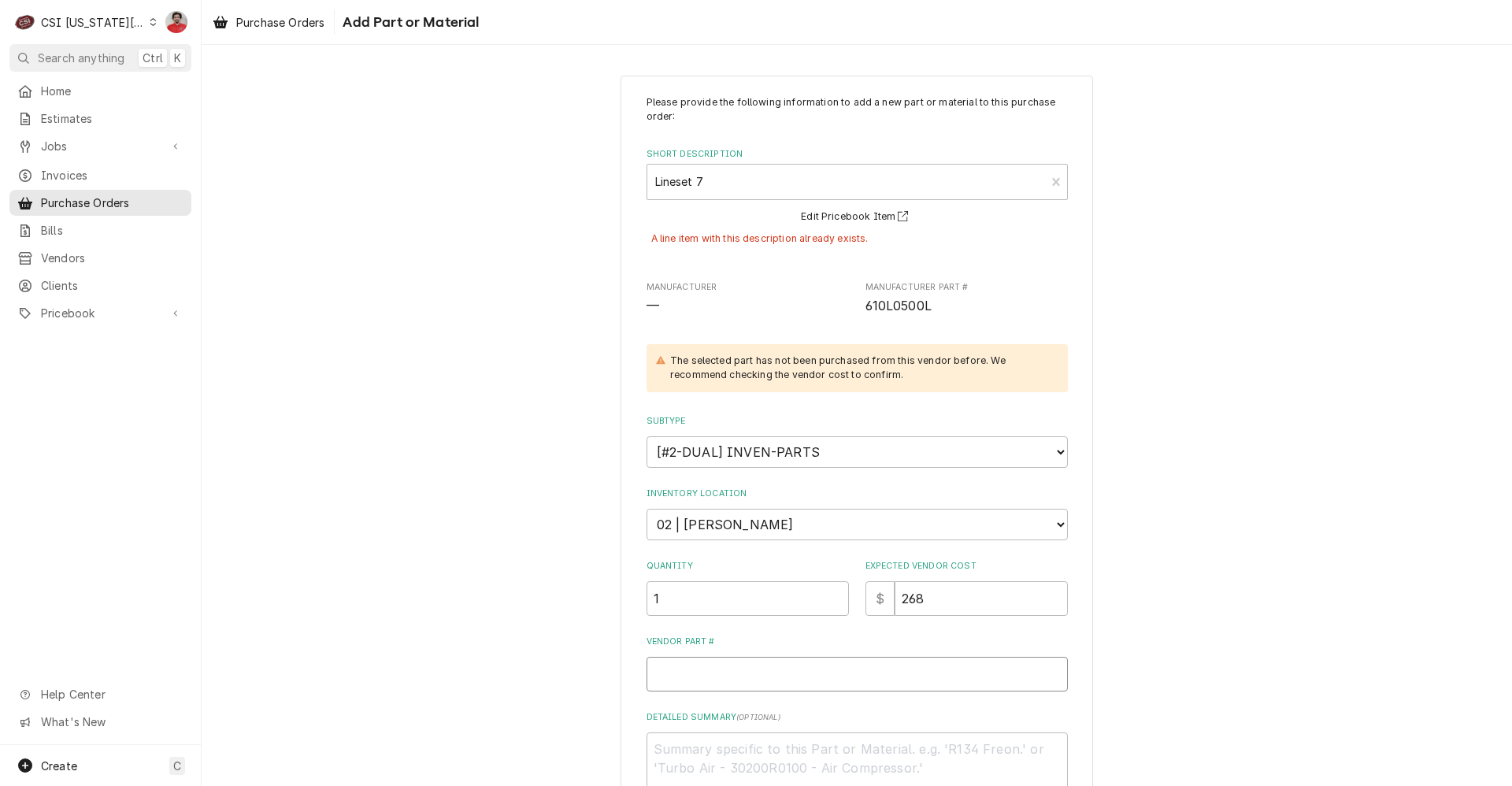
paste input "610L0500L"
type textarea "x"
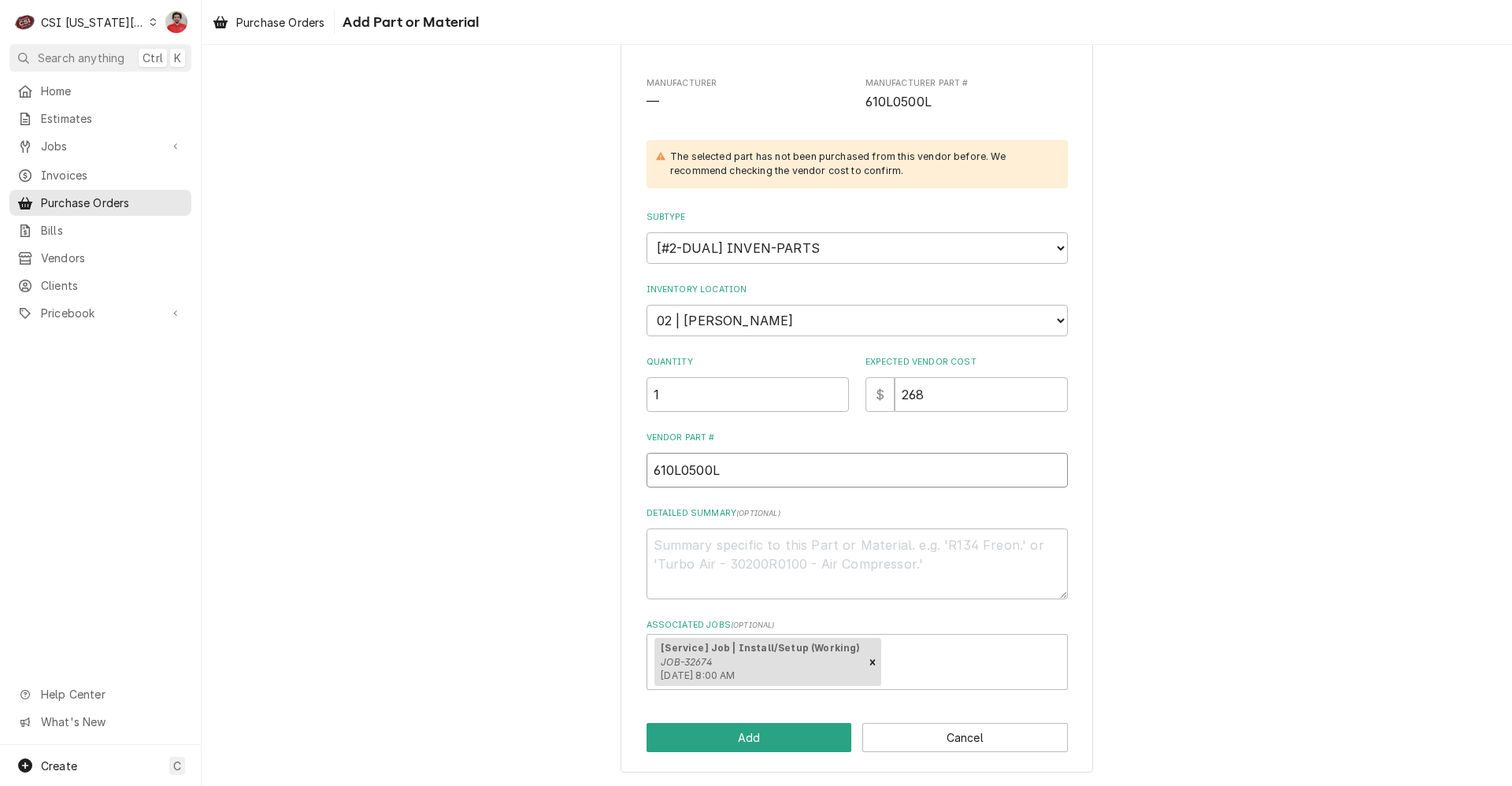
type input "610L0500L"
drag, startPoint x: 929, startPoint y: 391, endPoint x: 888, endPoint y: 390, distance: 41.0
click at [894, 391] on input "268" at bounding box center [981, 395] width 173 height 35
type textarea "x"
type input "5"
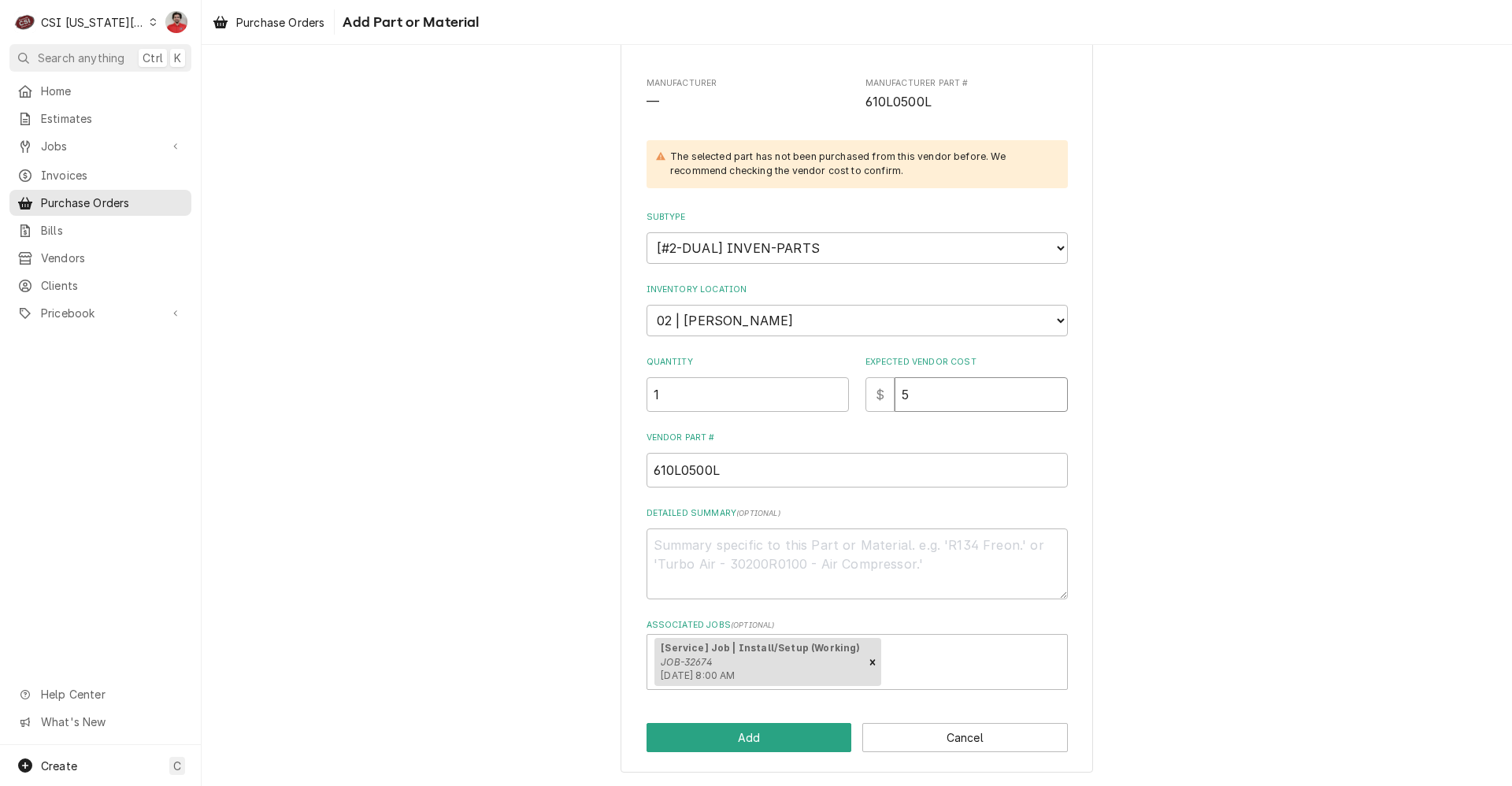
type textarea "x"
type input "58"
type textarea "x"
type input "589"
type textarea "x"
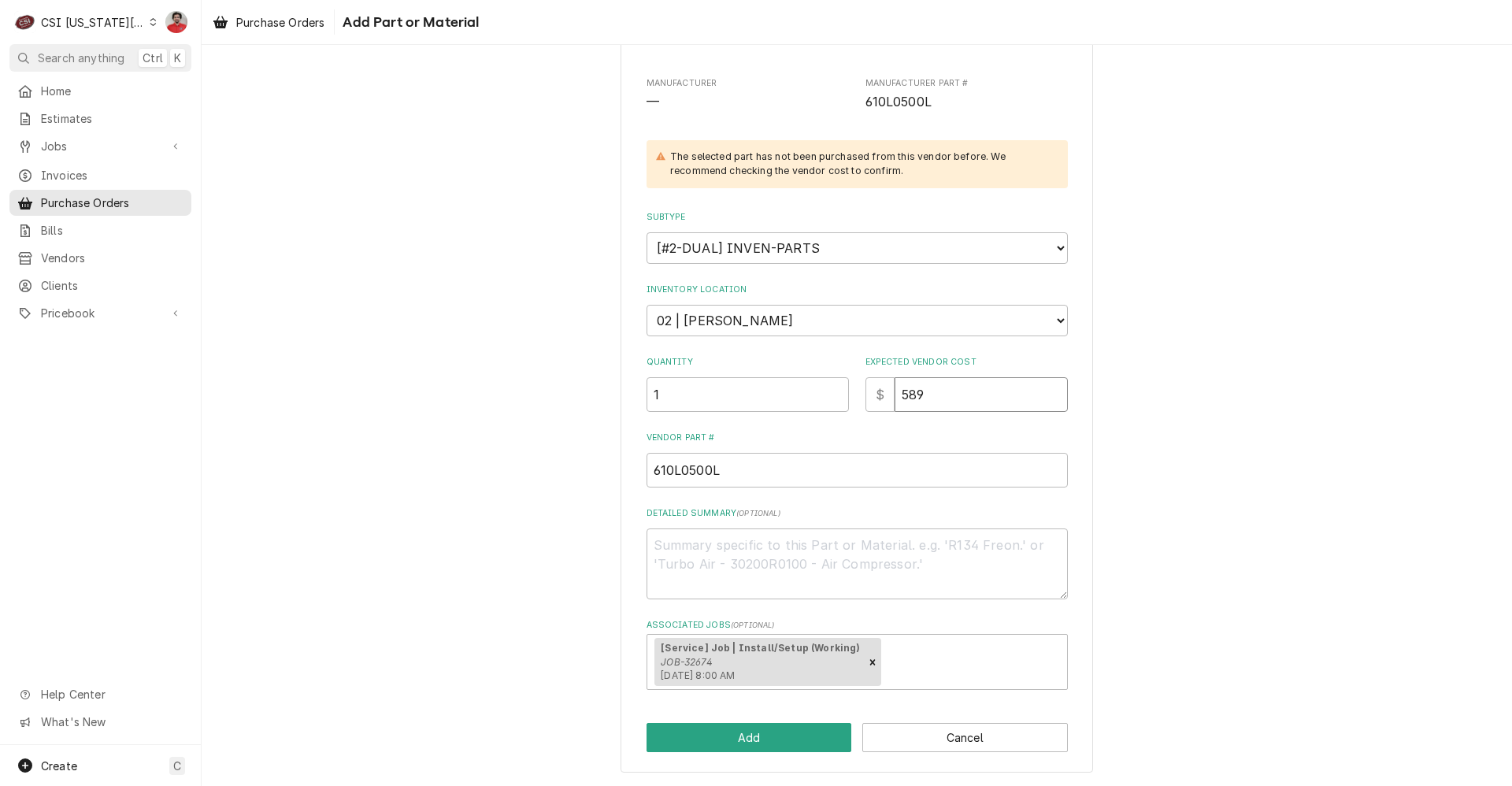
type input "589.6"
type textarea "x"
type input "589.60"
click at [788, 730] on button "Add" at bounding box center [750, 737] width 205 height 29
type textarea "x"
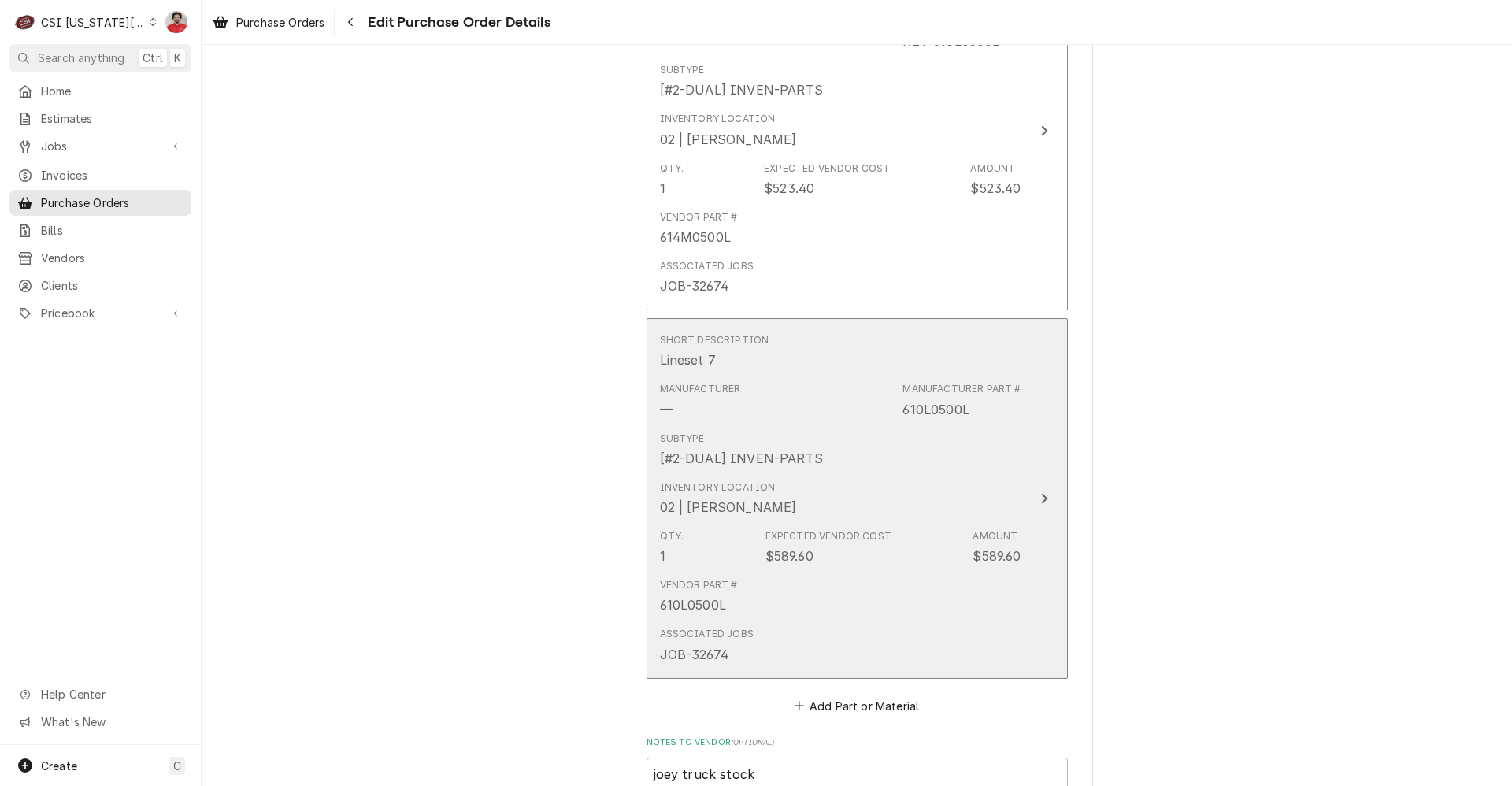
scroll to position [1484, 0]
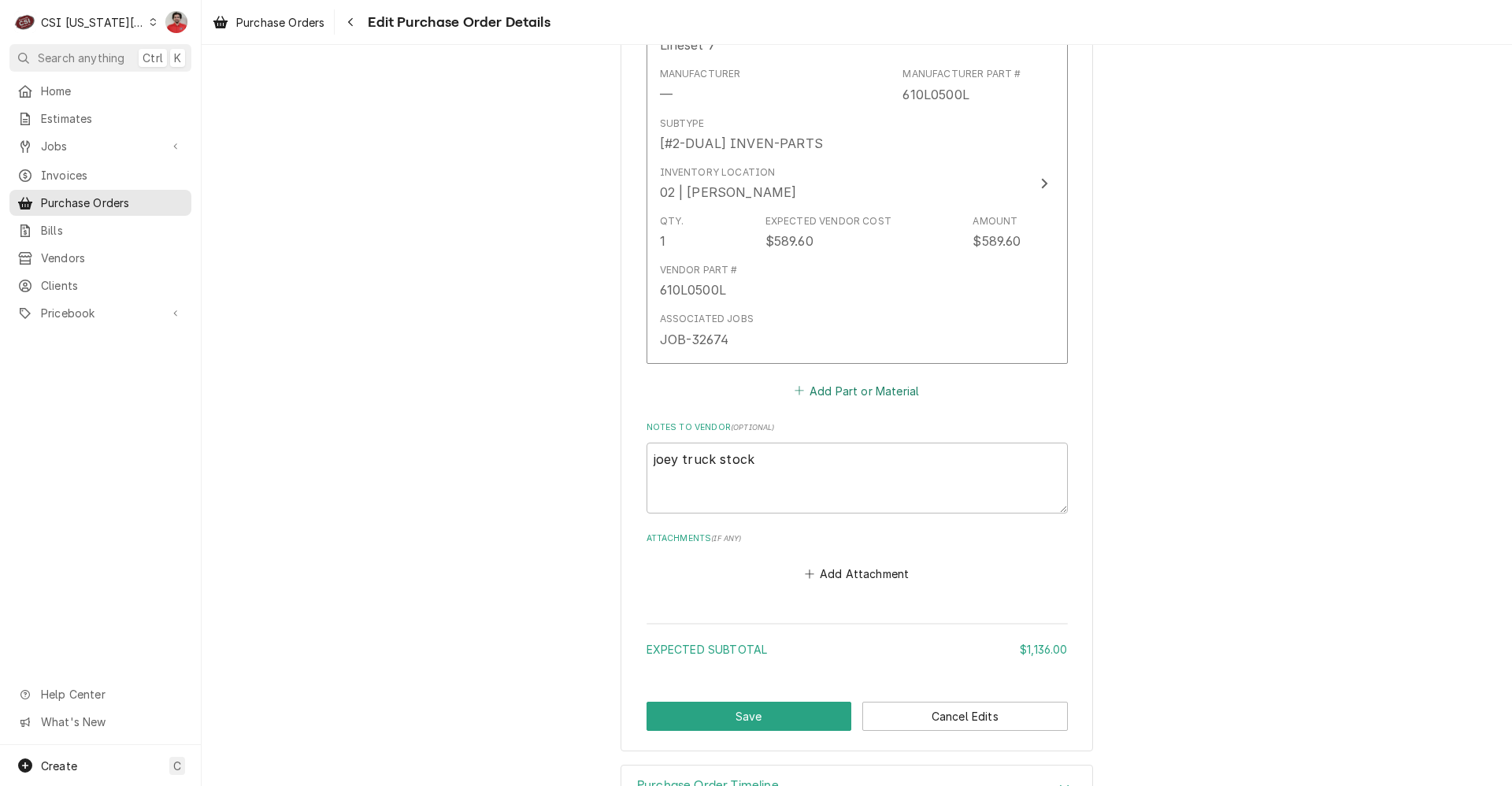
click at [825, 393] on button "Add Part or Material" at bounding box center [856, 391] width 130 height 22
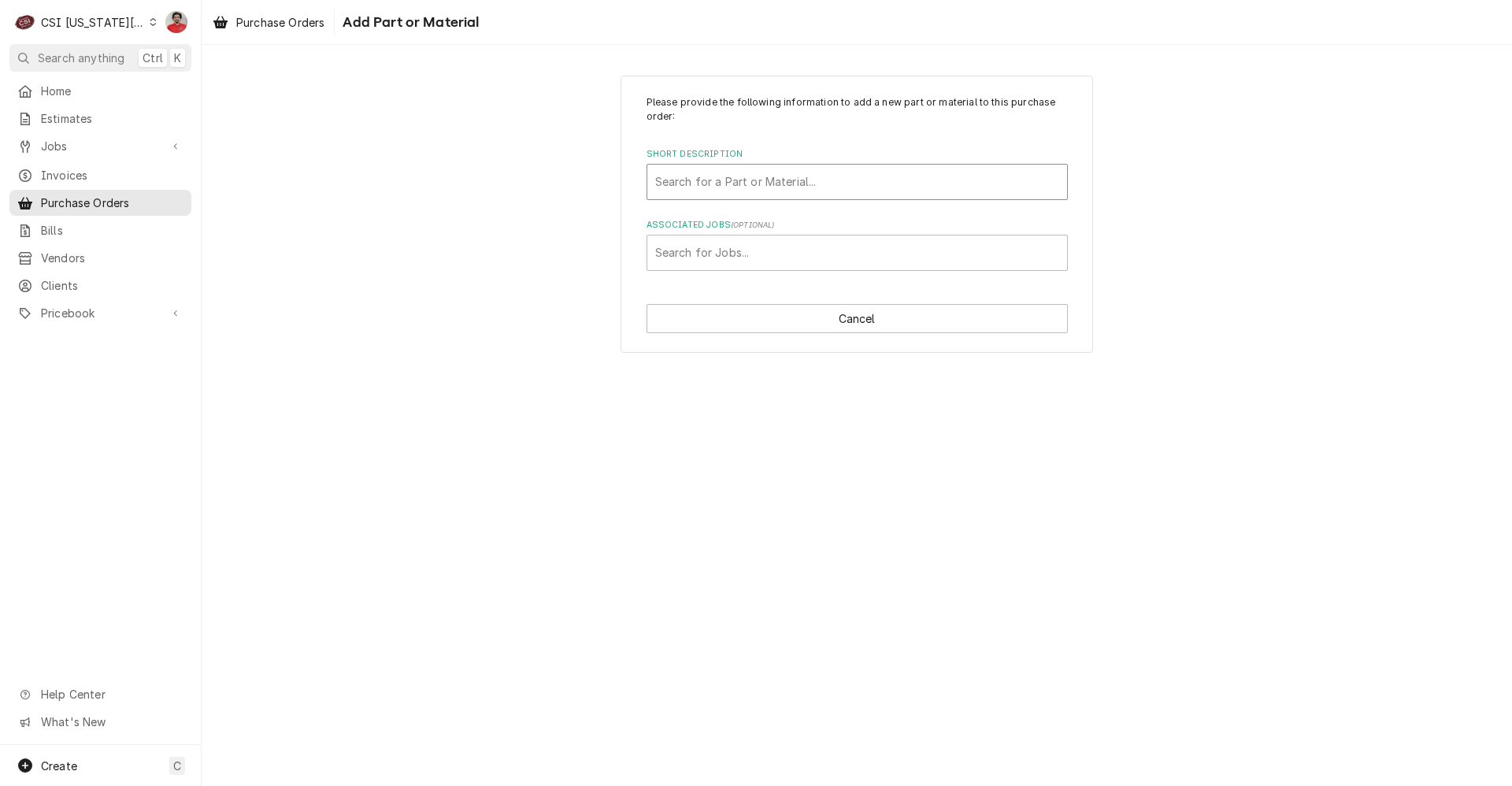
click at [789, 178] on div "Short Description" at bounding box center [857, 182] width 404 height 29
type input "w"
type input "61000"
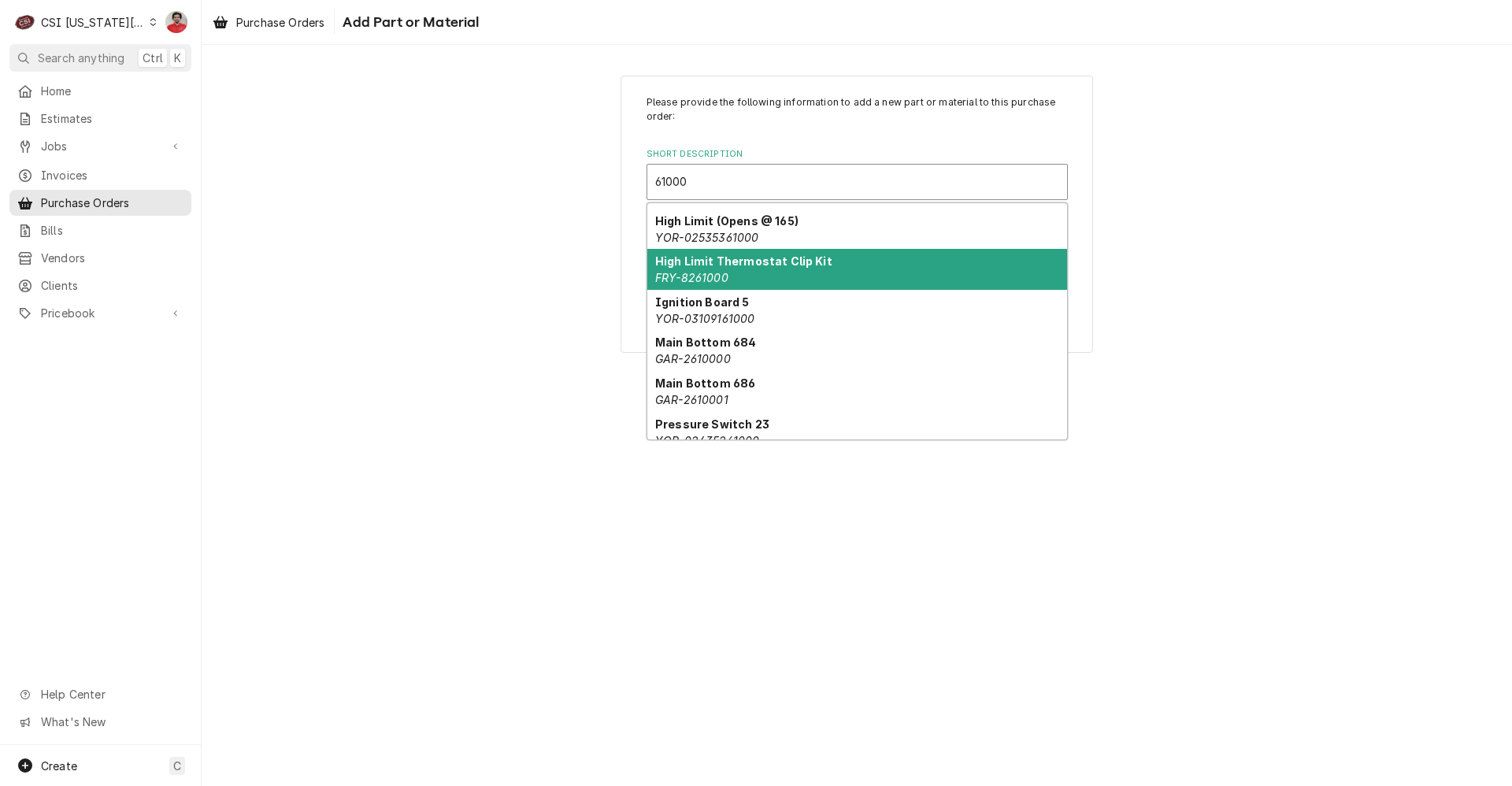
scroll to position [170, 0]
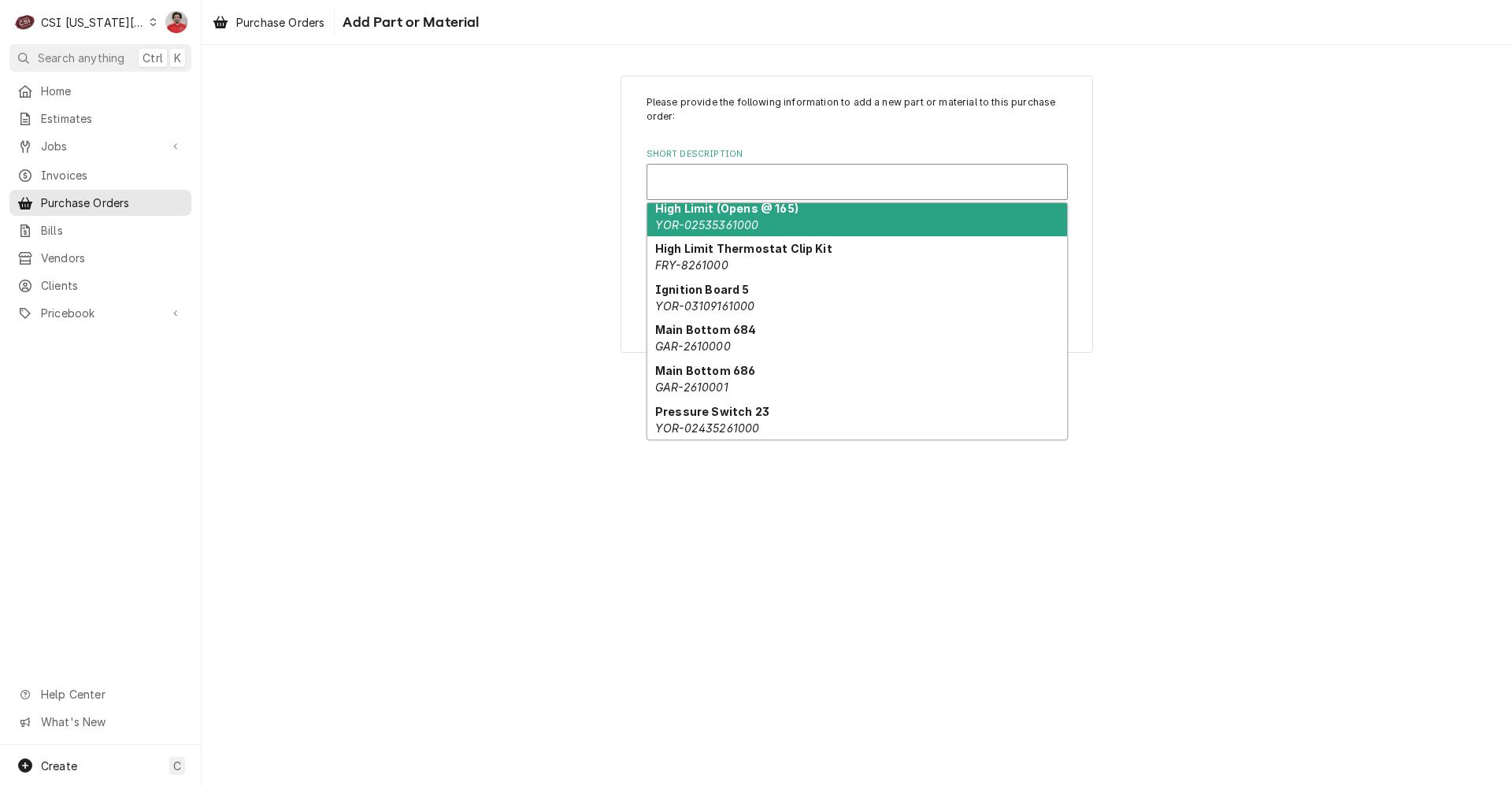
click at [828, 178] on div "Short Description" at bounding box center [857, 182] width 404 height 29
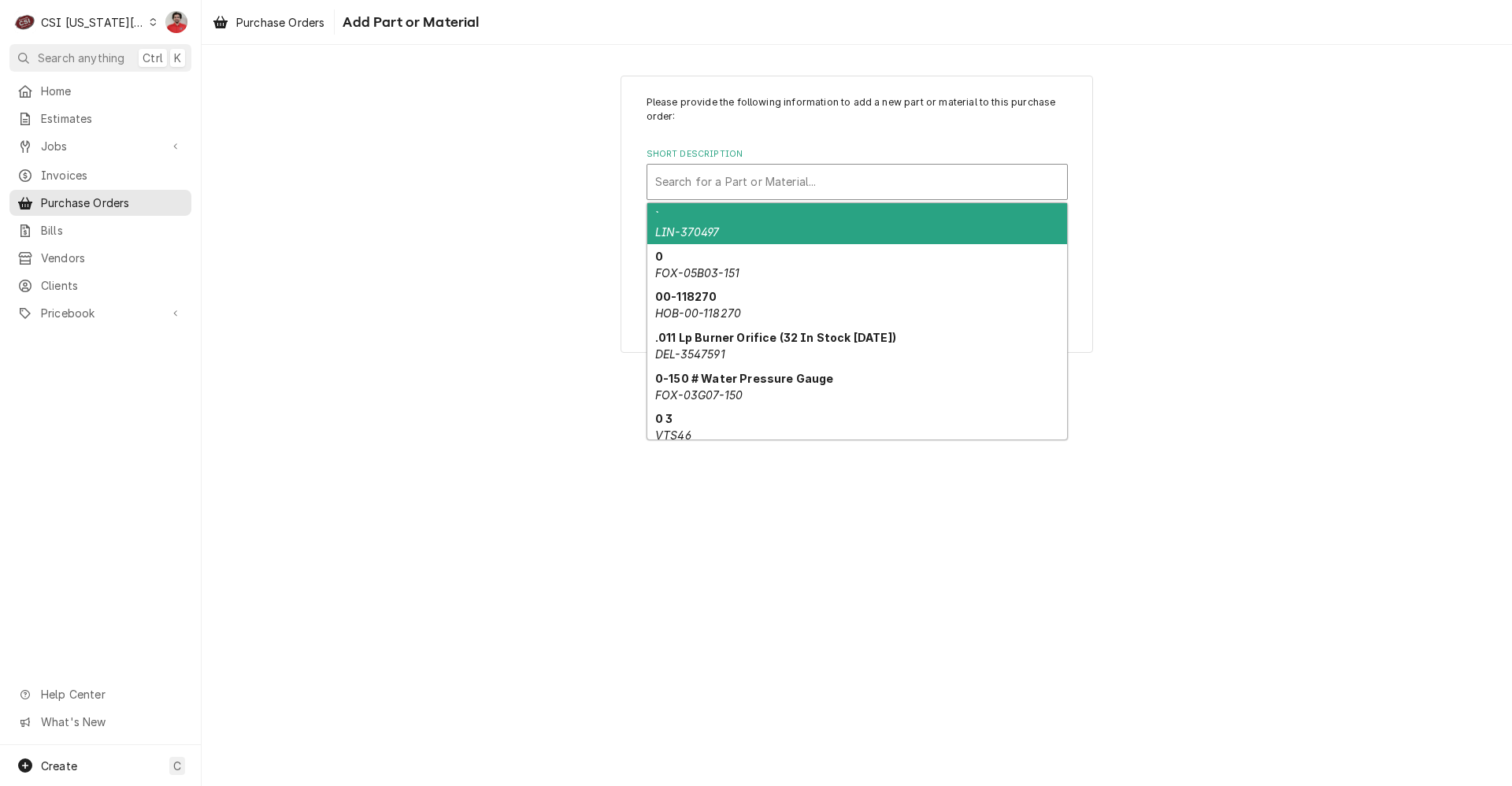
click at [828, 178] on div "Short Description" at bounding box center [857, 182] width 404 height 29
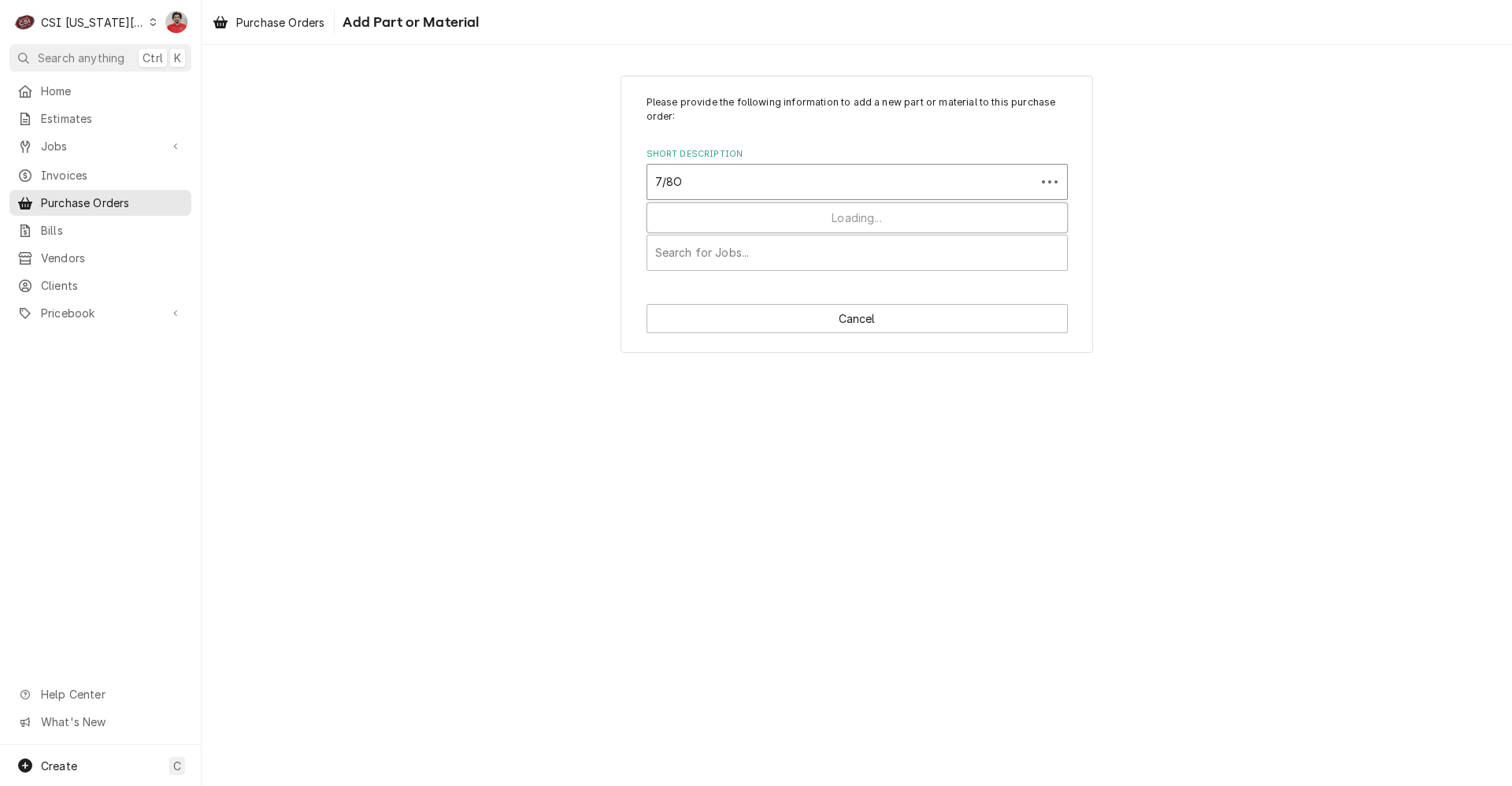
type input "7/8OD"
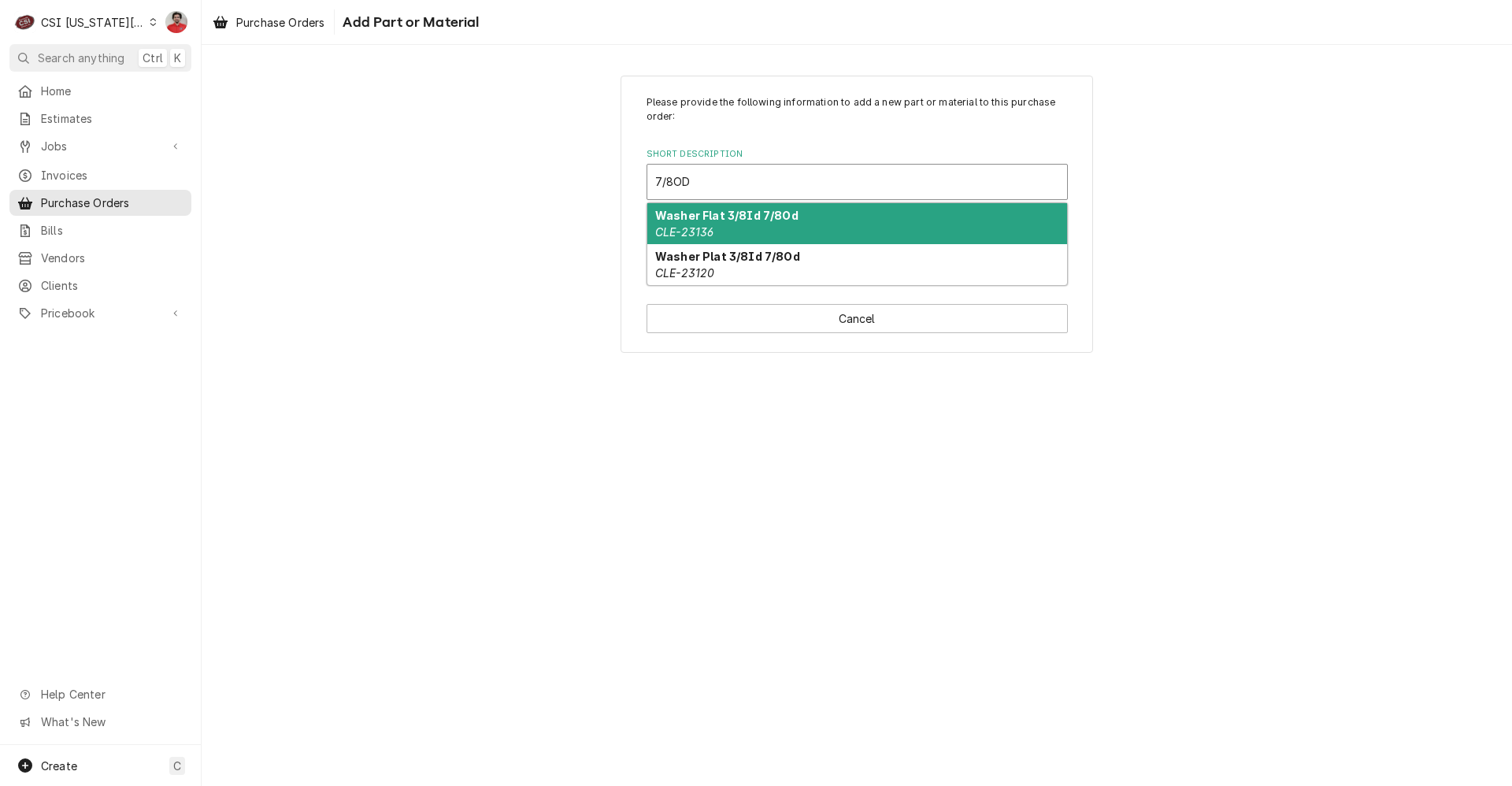
click at [816, 228] on div "Washer Flat 3/8Id 7/8Od CLE-23136" at bounding box center [858, 223] width 420 height 41
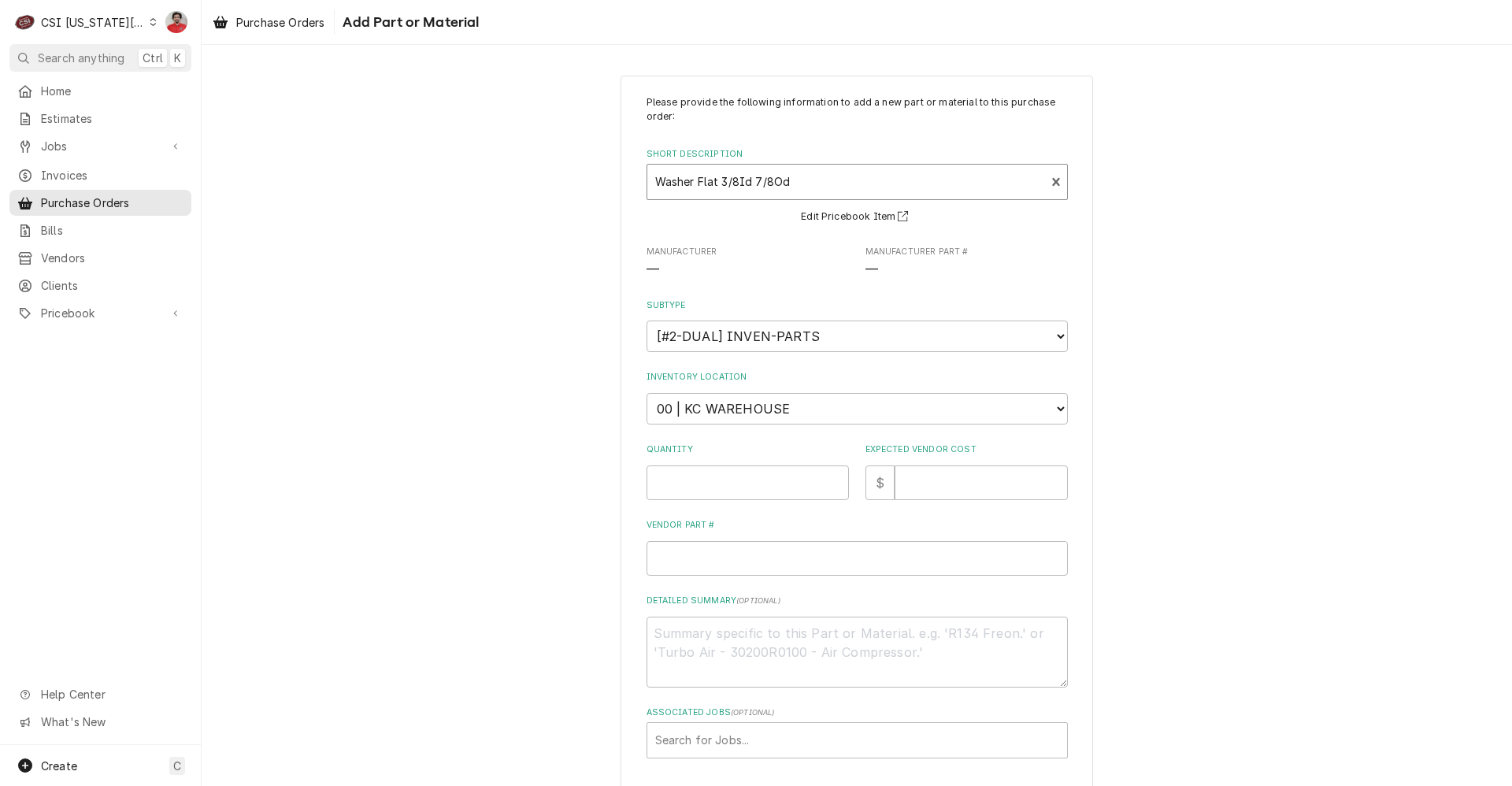
type textarea "x"
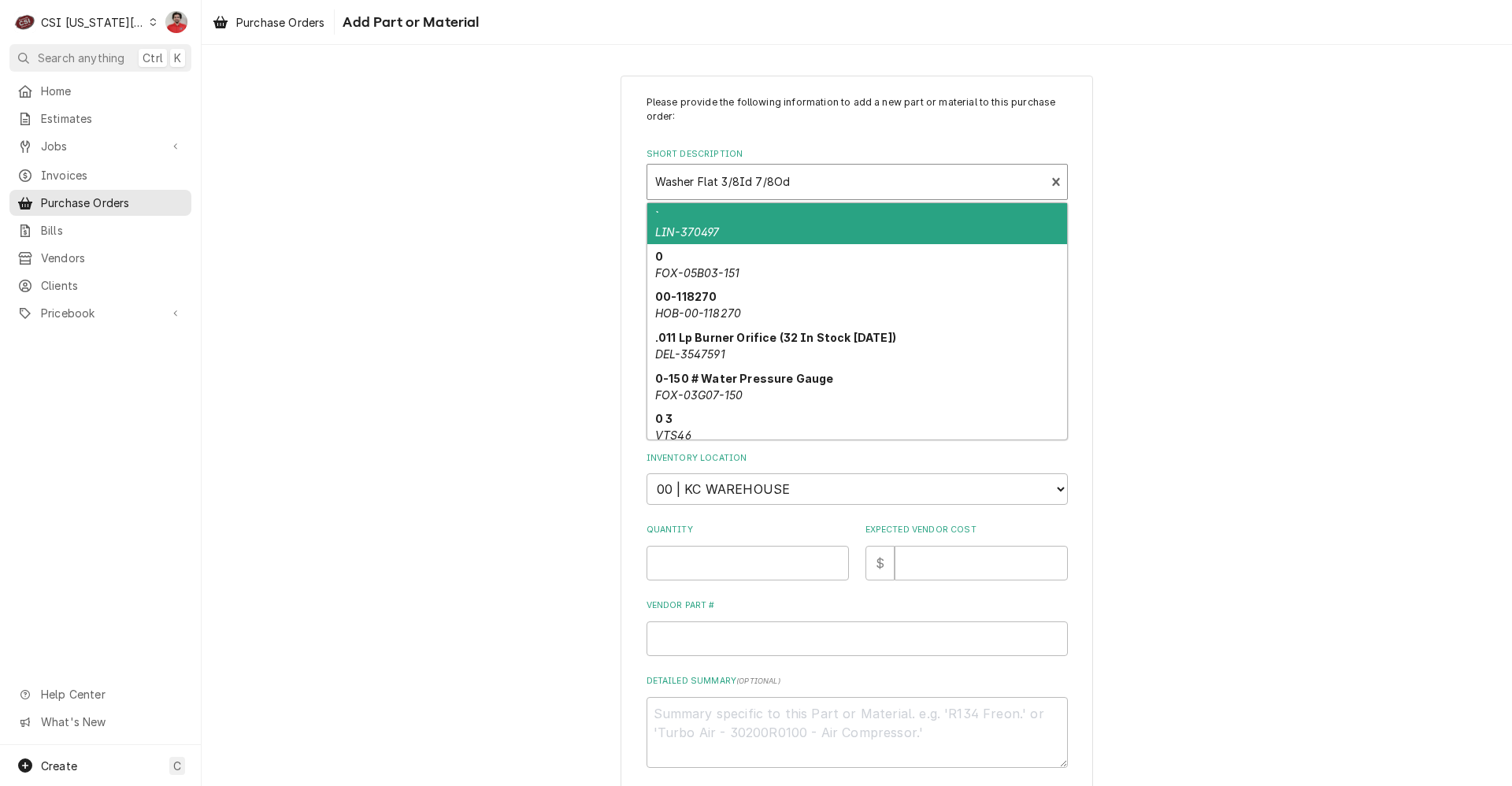
click at [805, 187] on div "Short Description" at bounding box center [846, 182] width 383 height 29
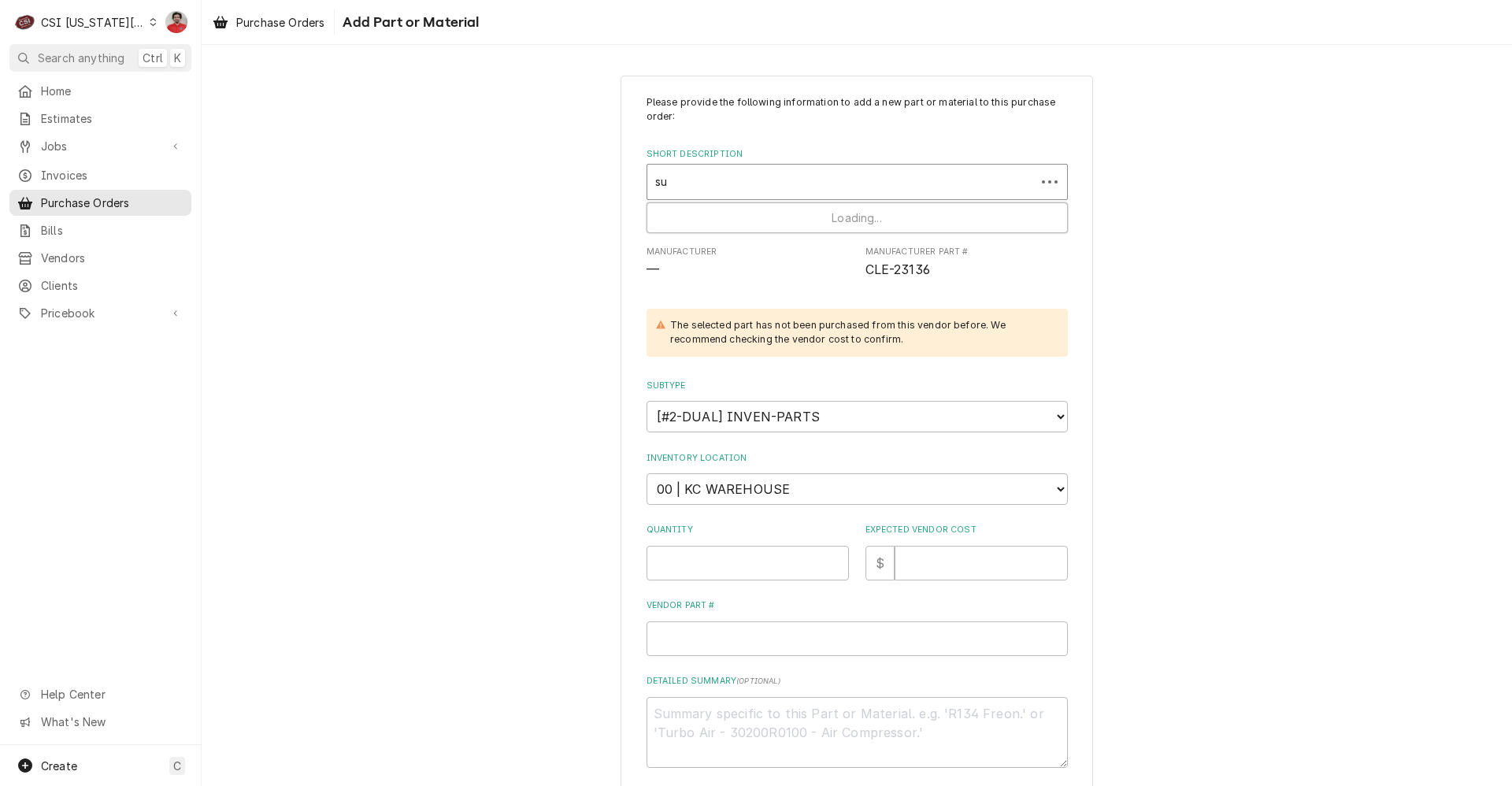
type input "s"
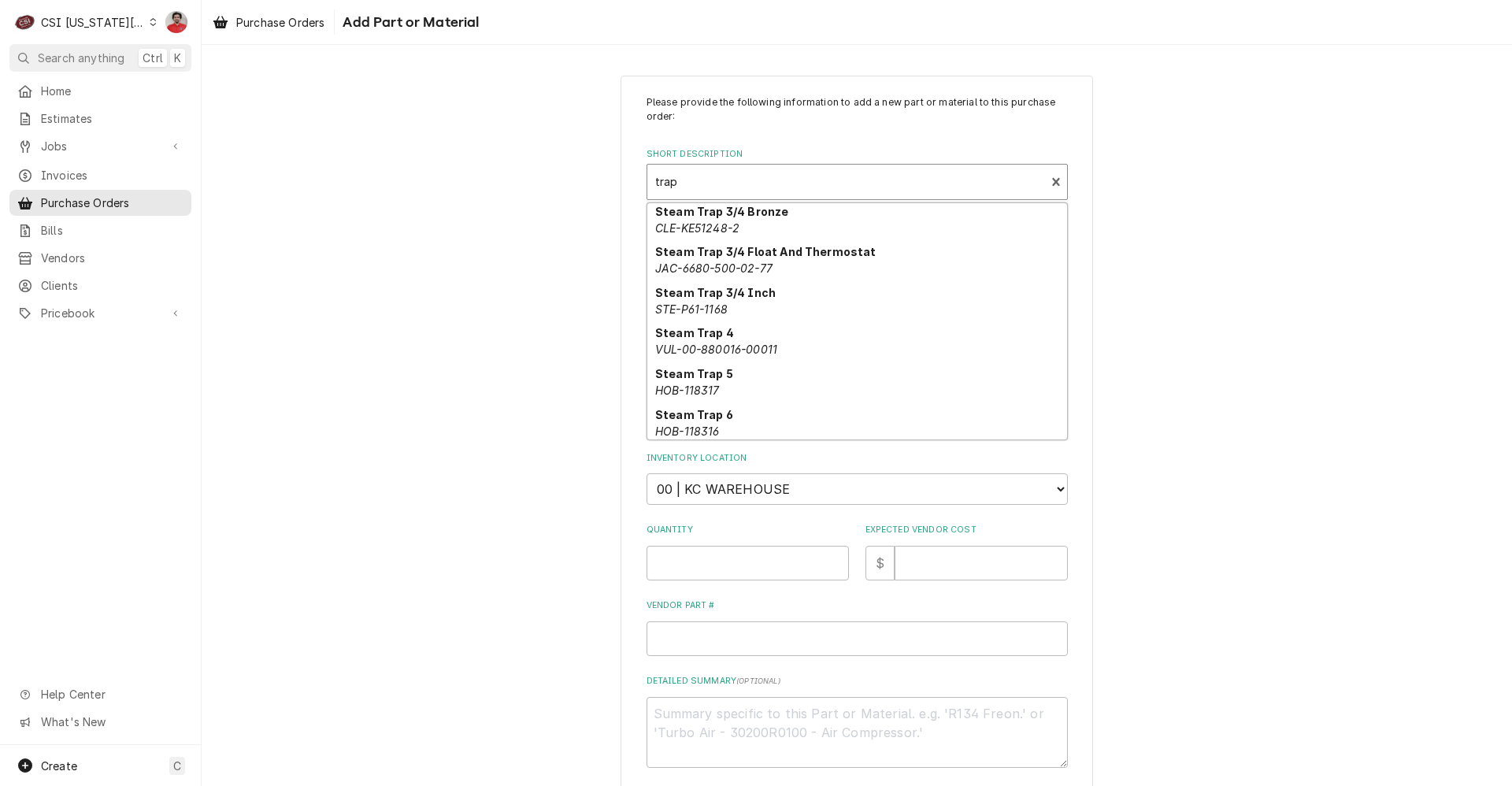
scroll to position [1796, 0]
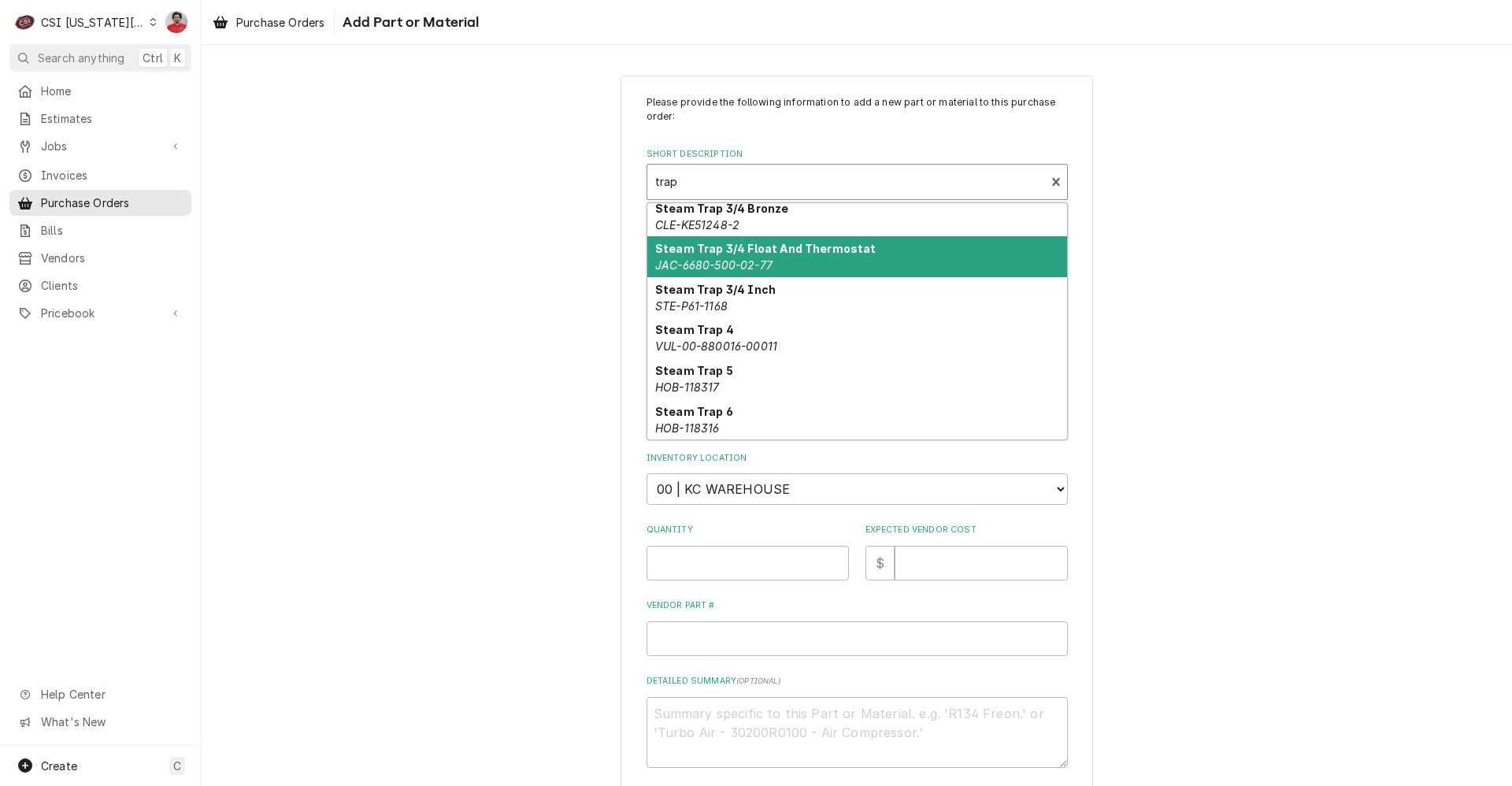
type input "trap"
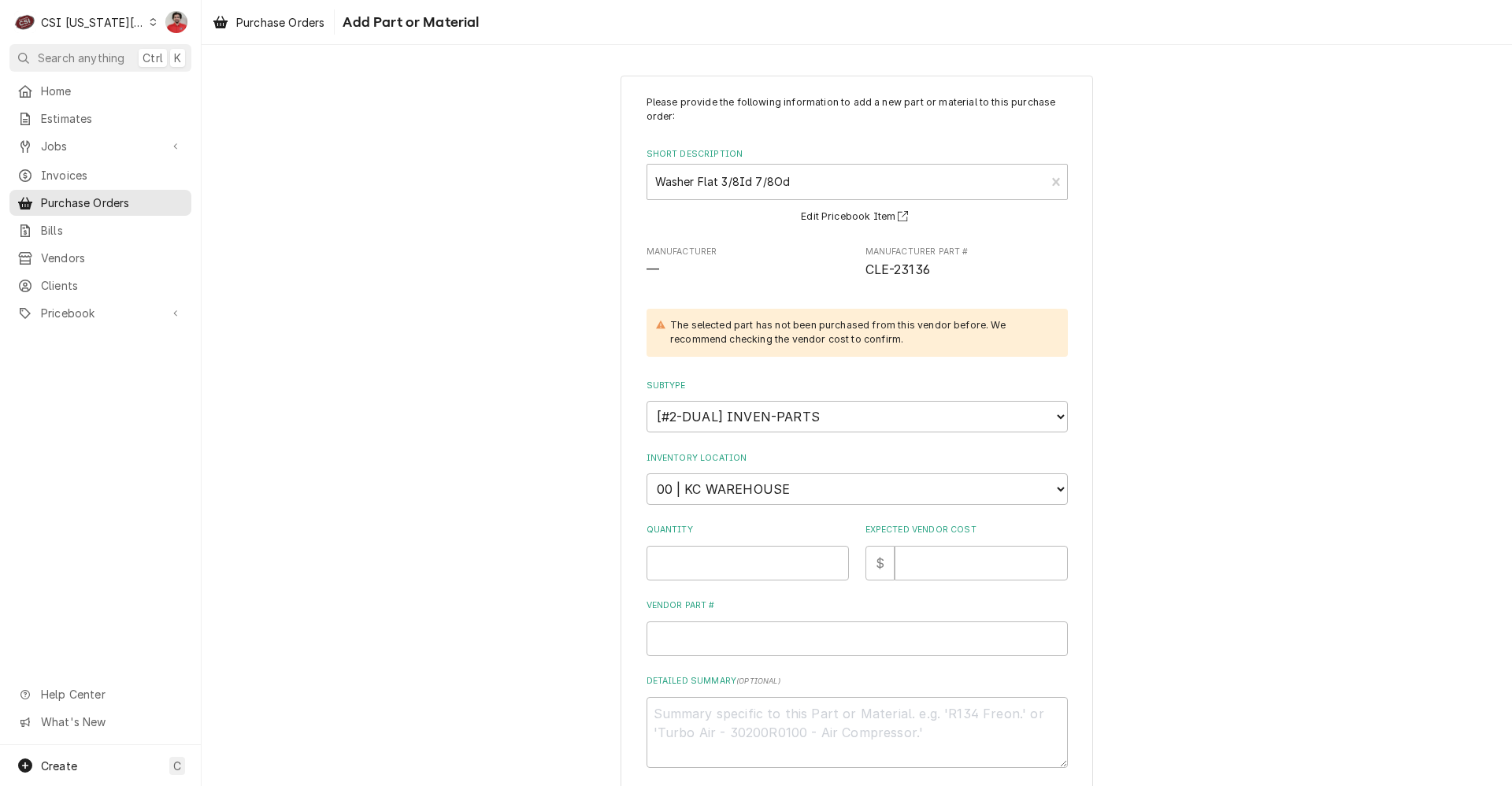
click at [1172, 177] on div "Please provide the following information to add a new part or material to this …" at bounding box center [856, 498] width 1311 height 874
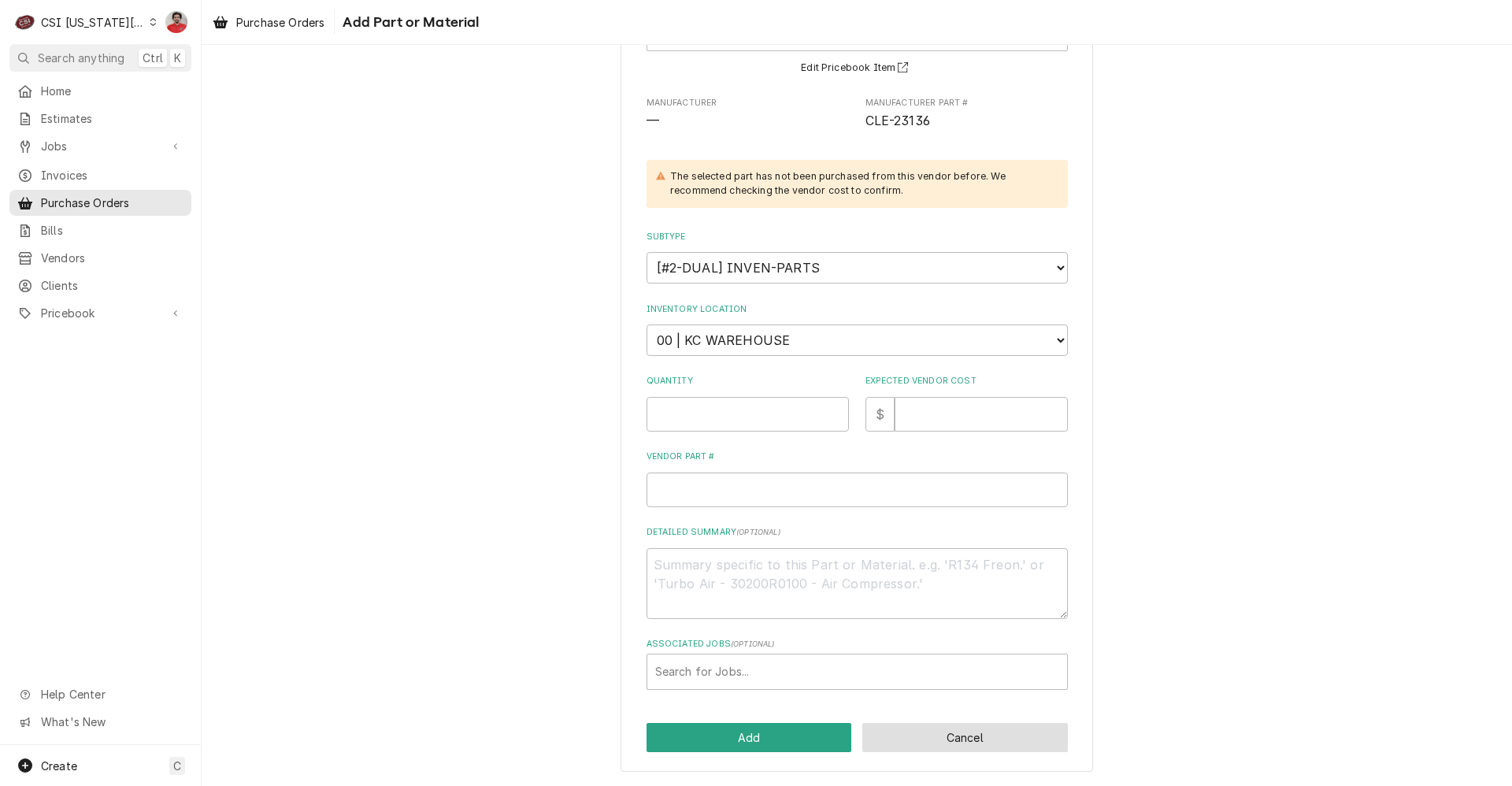
click at [908, 733] on button "Cancel" at bounding box center [965, 737] width 205 height 29
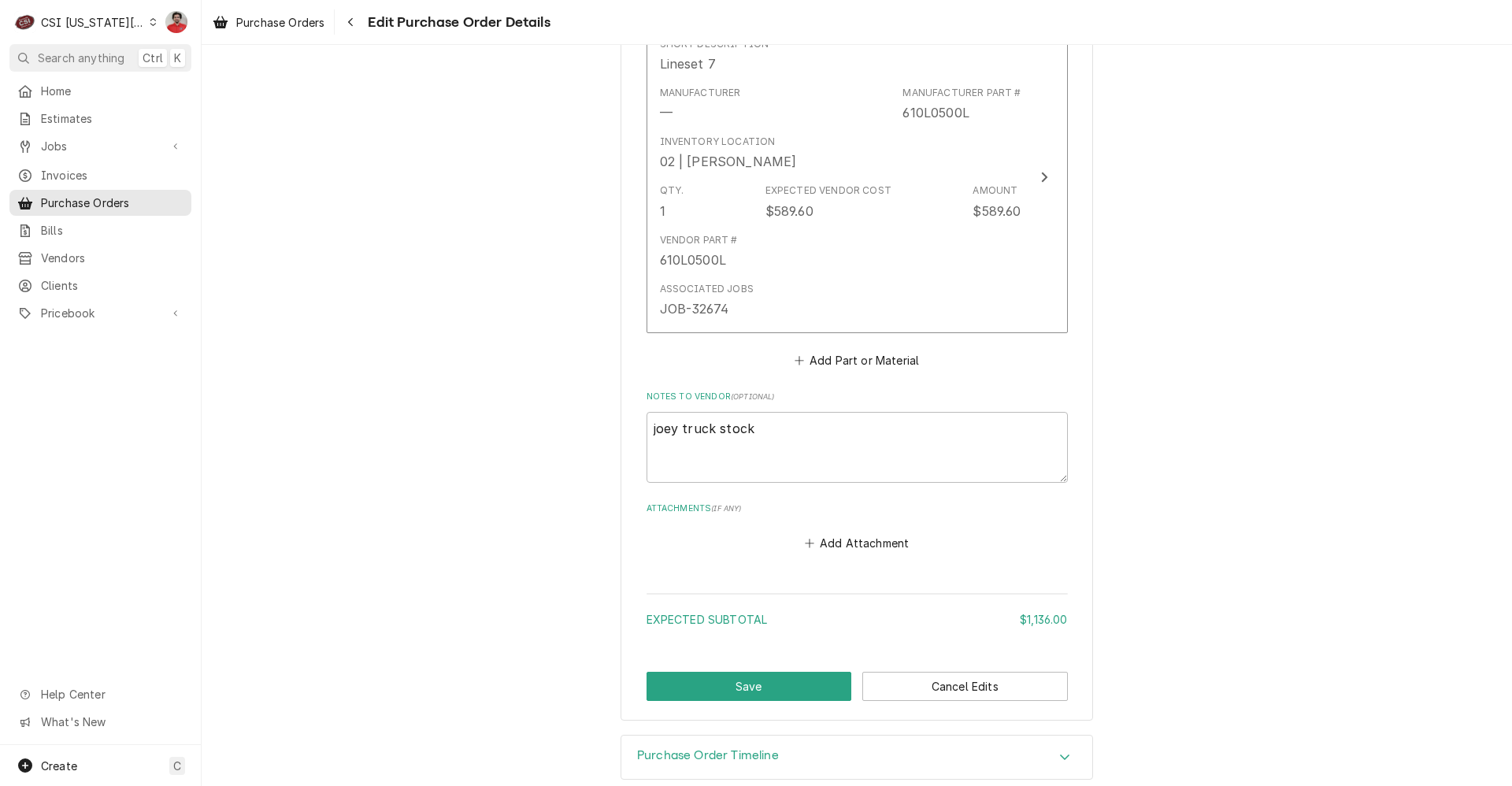
scroll to position [1484, 0]
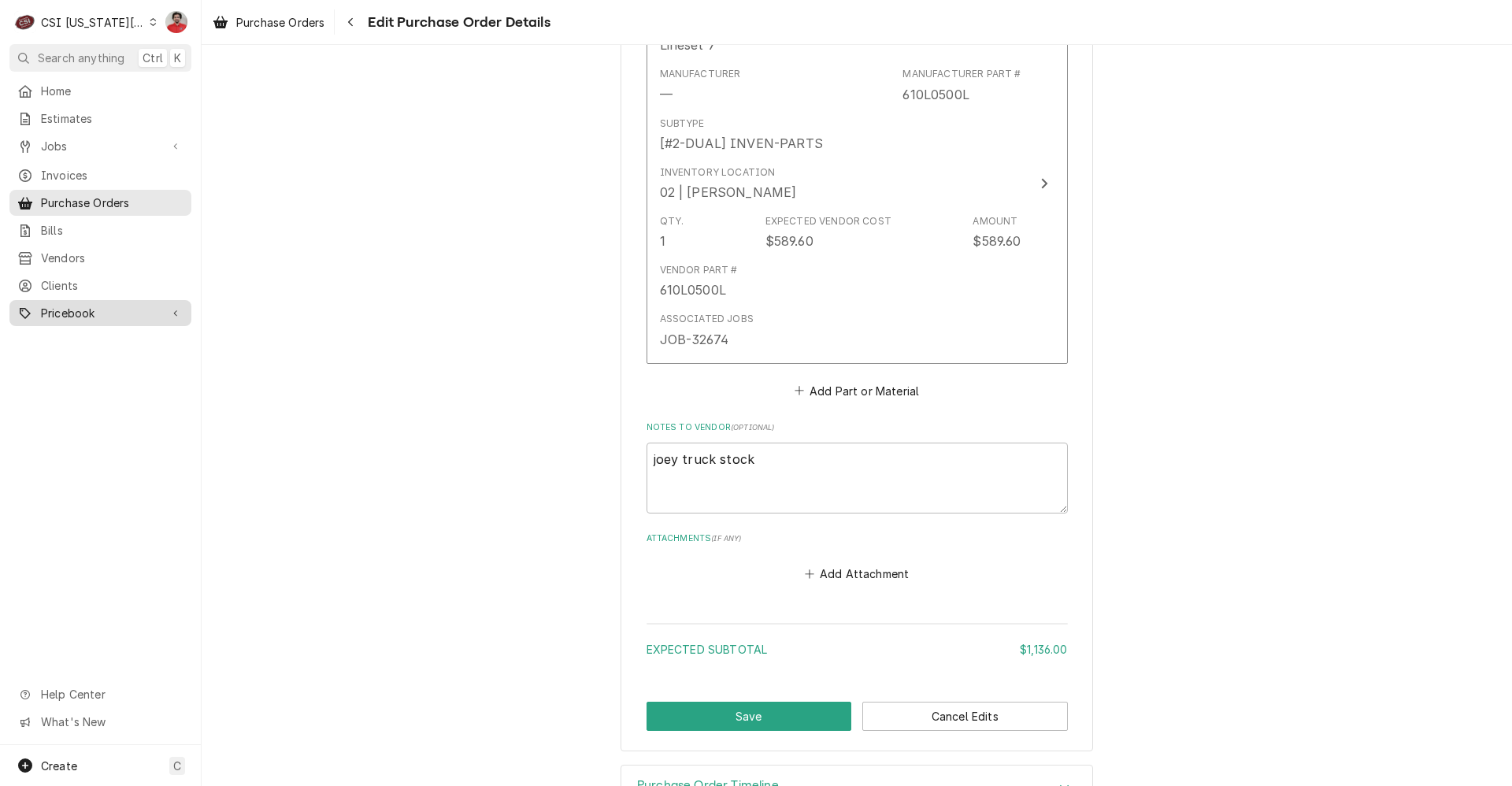
click at [81, 305] on span "Pricebook" at bounding box center [99, 313] width 119 height 17
type textarea "x"
click at [864, 393] on button "Add Part or Material" at bounding box center [856, 391] width 130 height 22
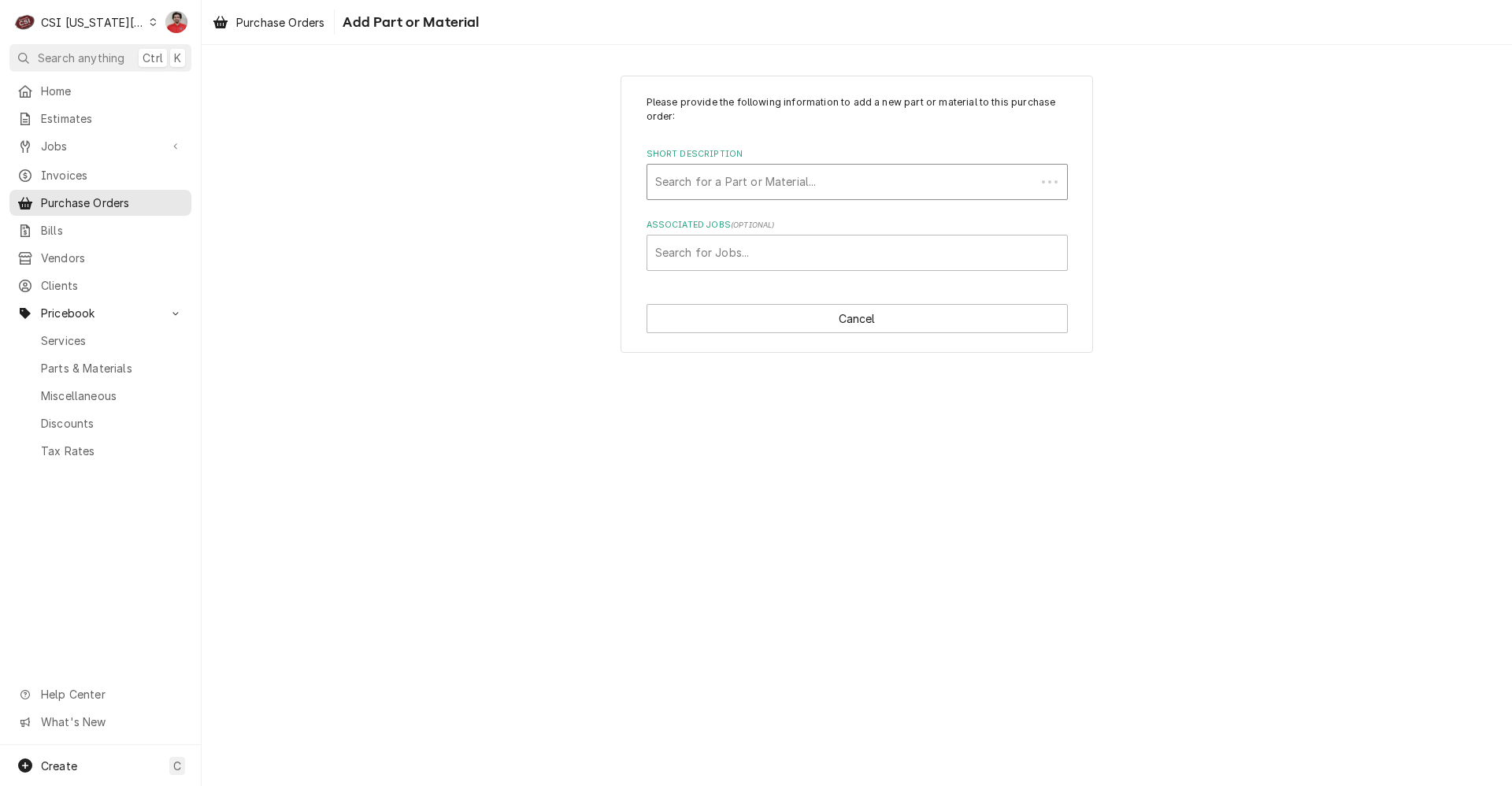
click at [760, 187] on div "Short Description" at bounding box center [841, 182] width 372 height 29
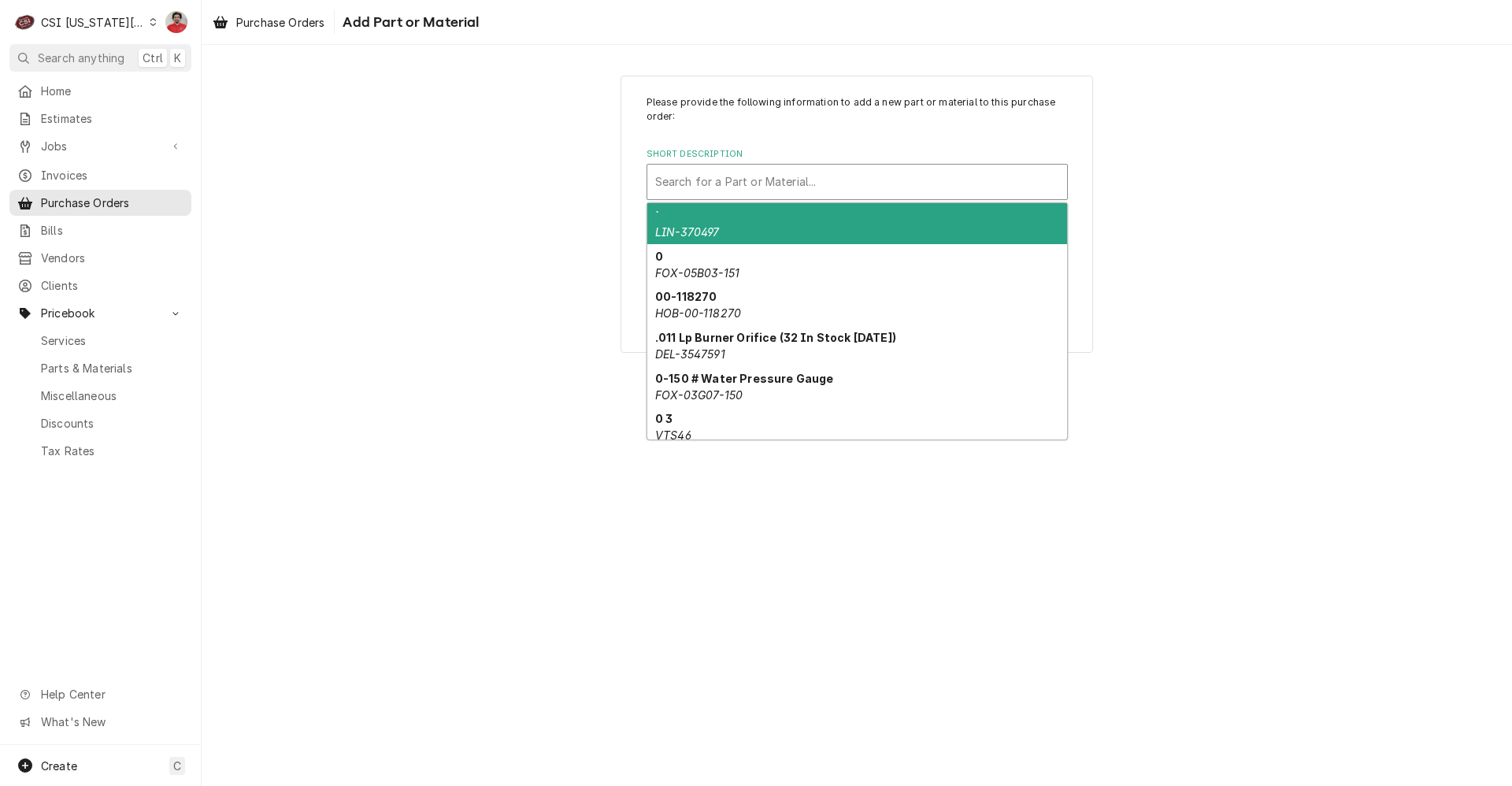
paste input "w61000"
type input "w61000"
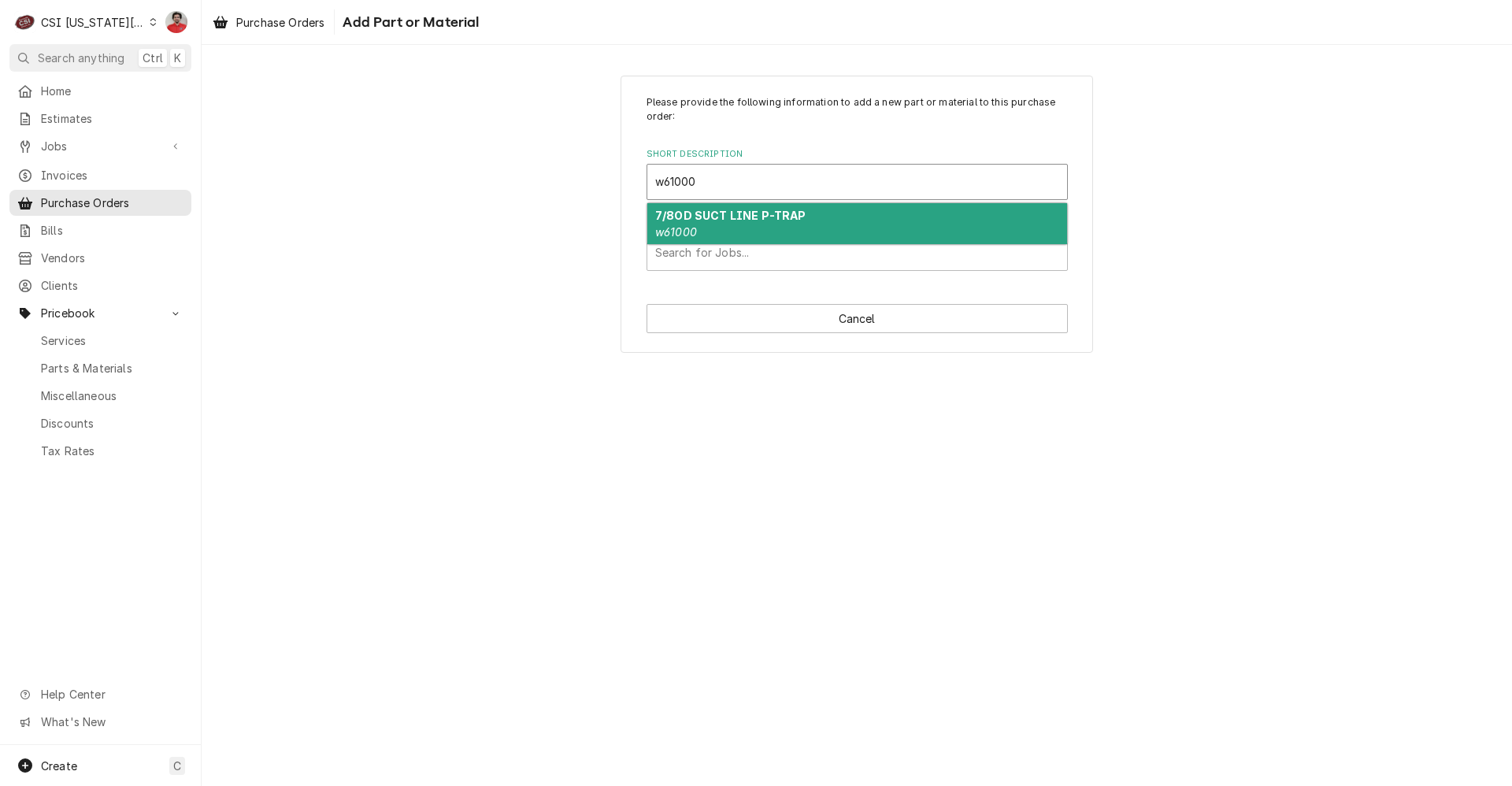
click at [747, 217] on strong "7/8OD SUCT LINE P-TRAP" at bounding box center [731, 215] width 151 height 14
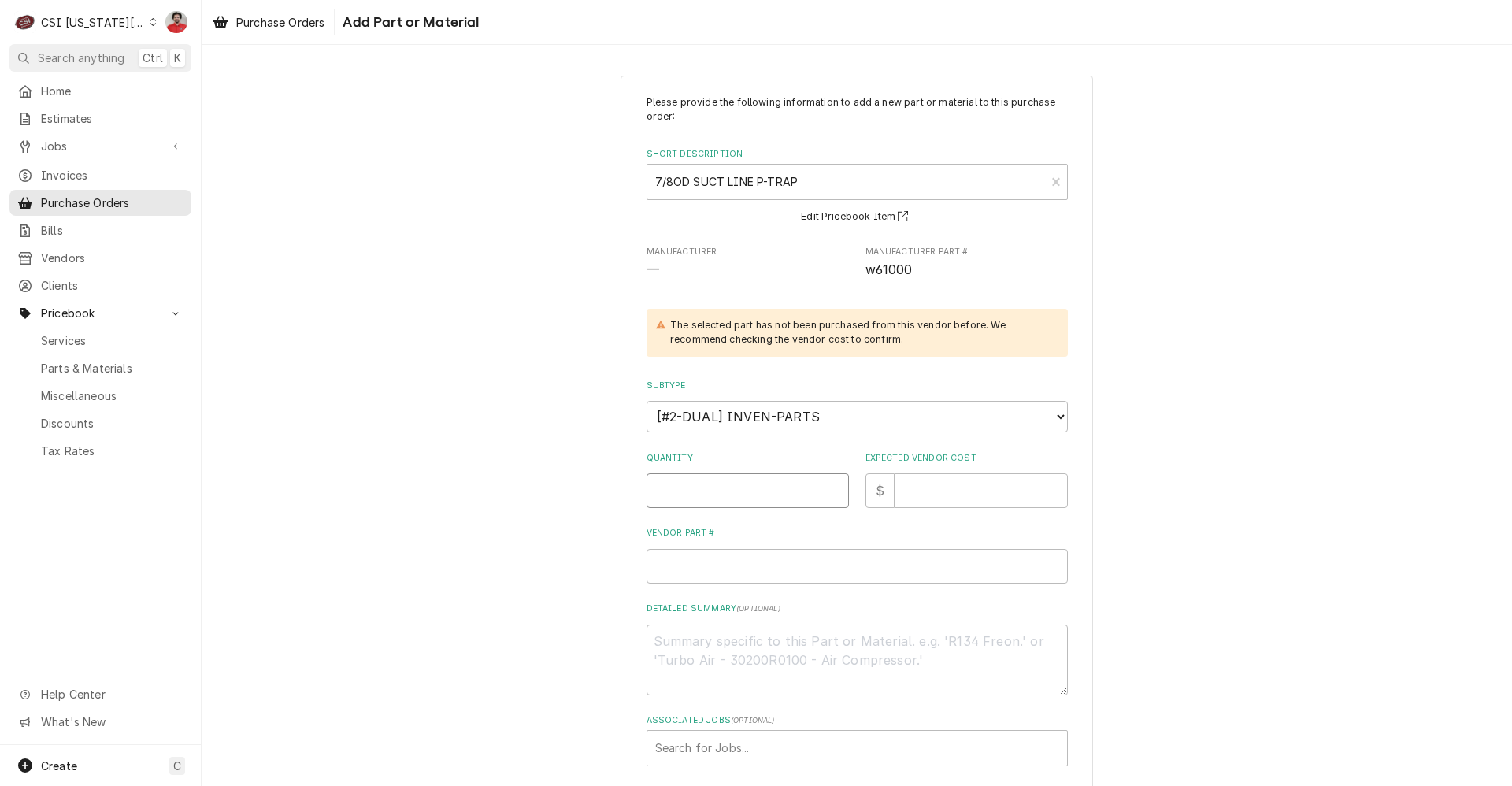
click at [762, 491] on input "Quantity" at bounding box center [748, 491] width 202 height 35
type textarea "x"
type input "1"
click at [911, 487] on input "Expected Vendor Cost" at bounding box center [981, 491] width 173 height 35
type textarea "x"
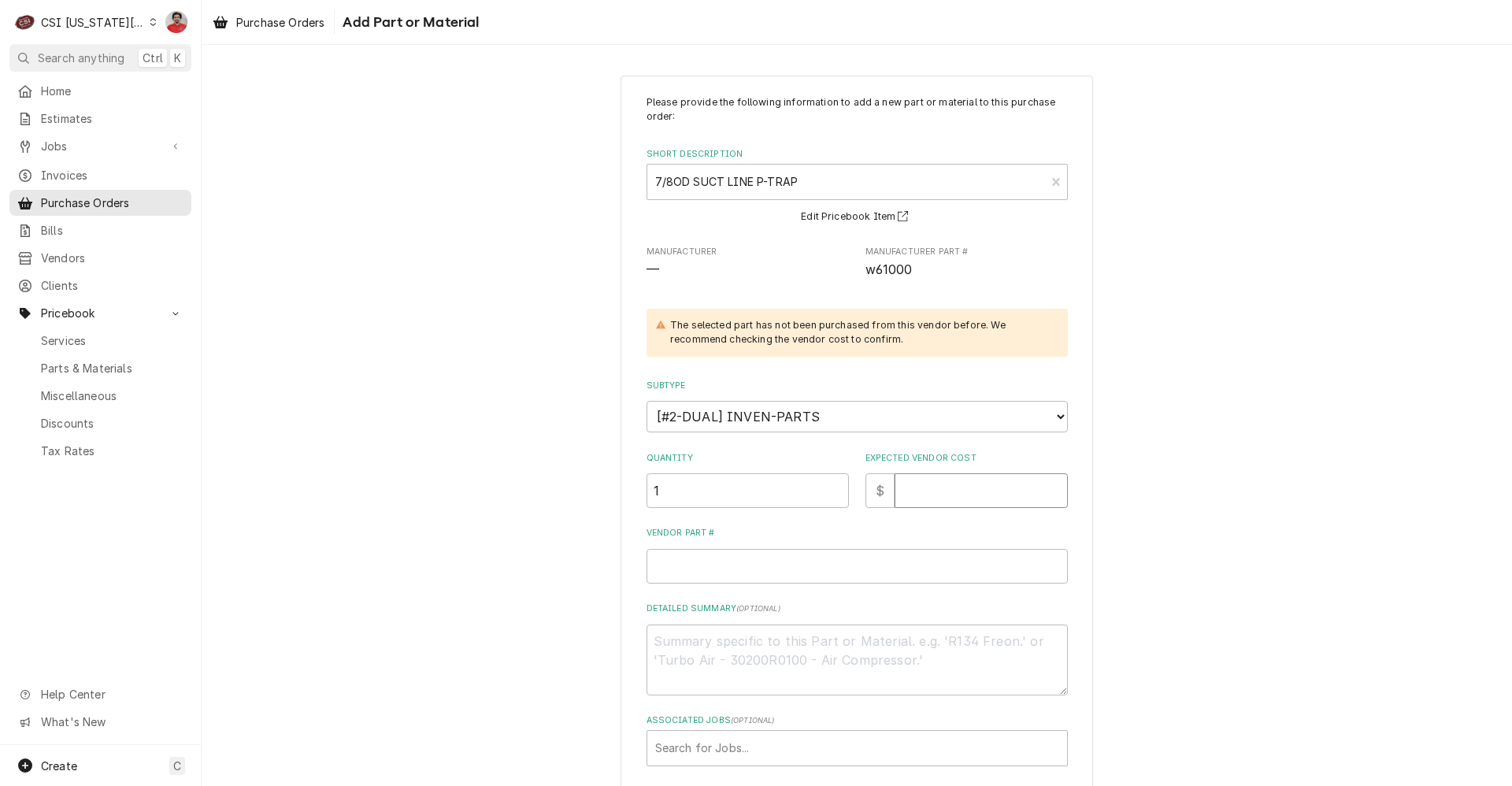
type input "3"
type textarea "x"
type input "35"
type textarea "x"
type input "35.5"
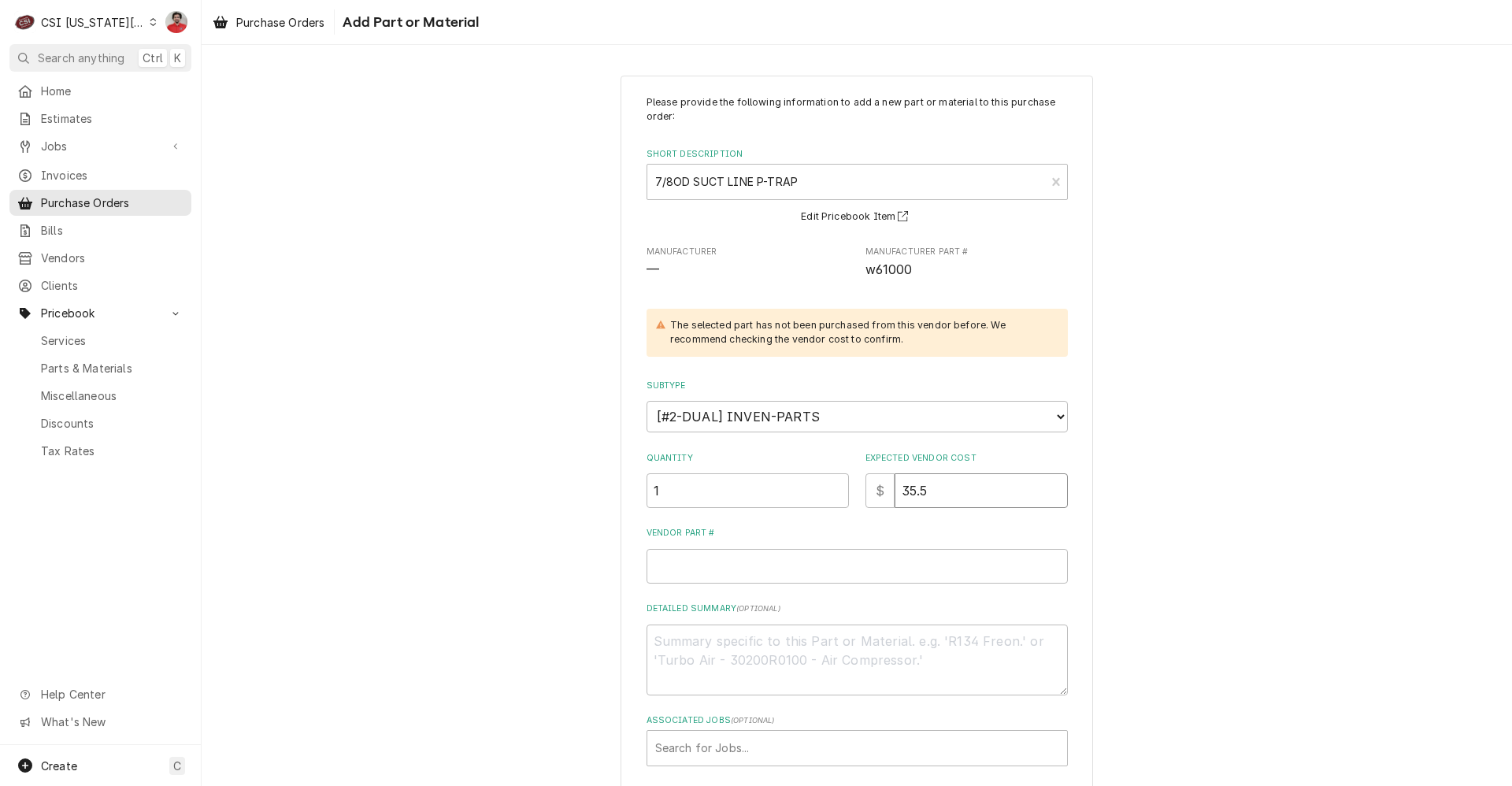
type textarea "x"
type input "35.57"
paste input "w61000"
type textarea "x"
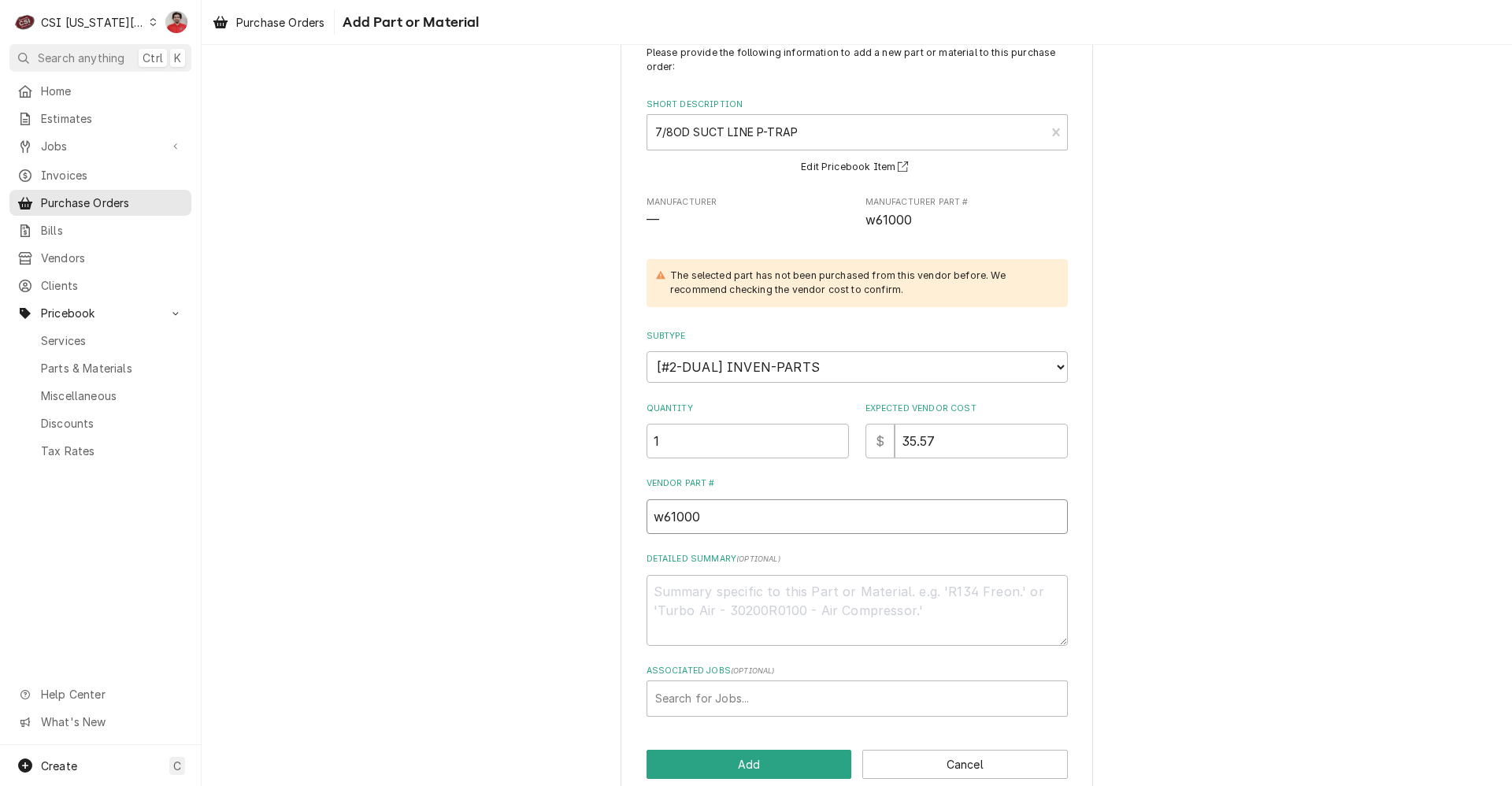
scroll to position [76, 0]
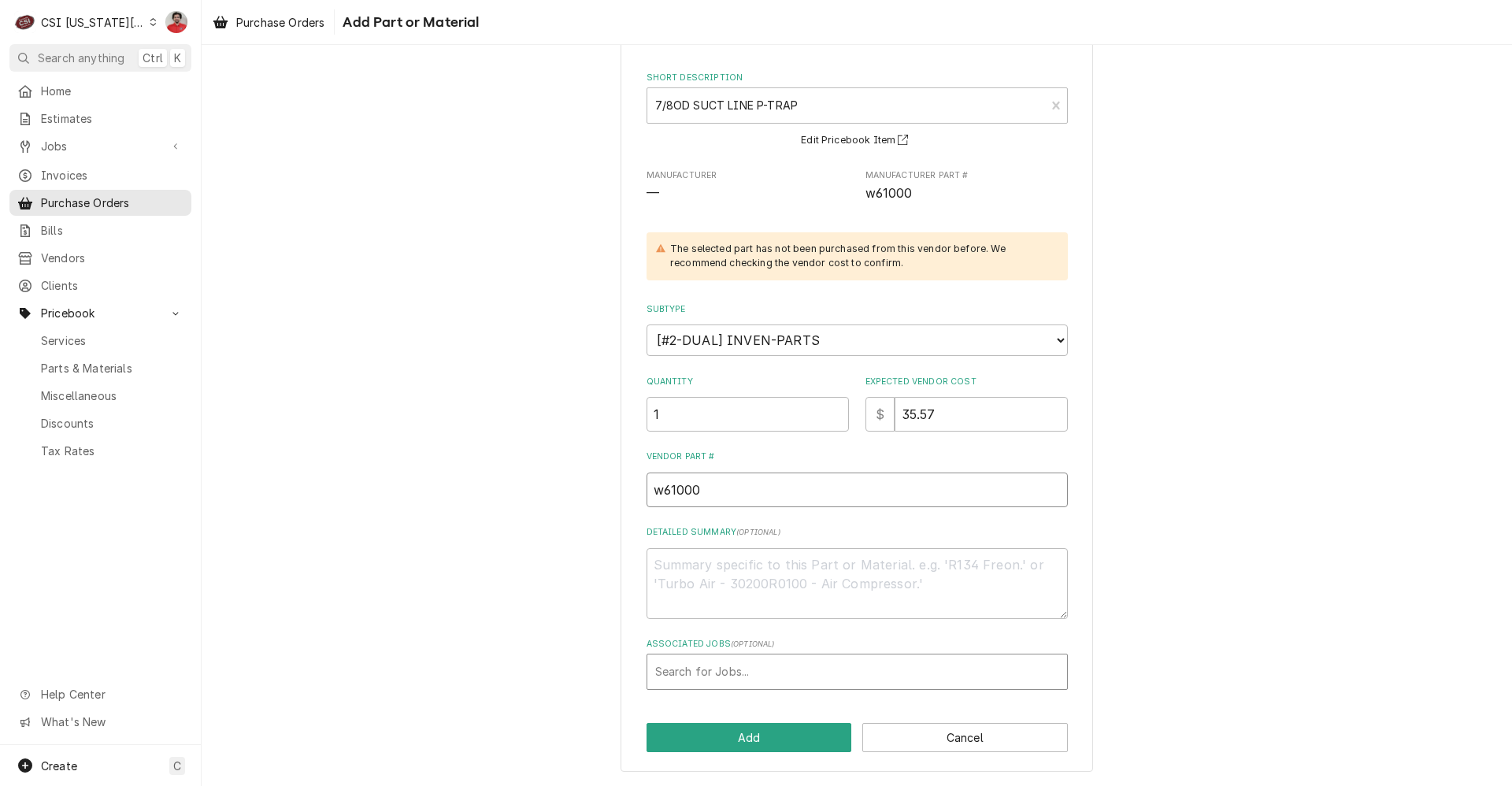
type input "w61000"
click at [773, 660] on div "Associated Jobs" at bounding box center [857, 671] width 404 height 29
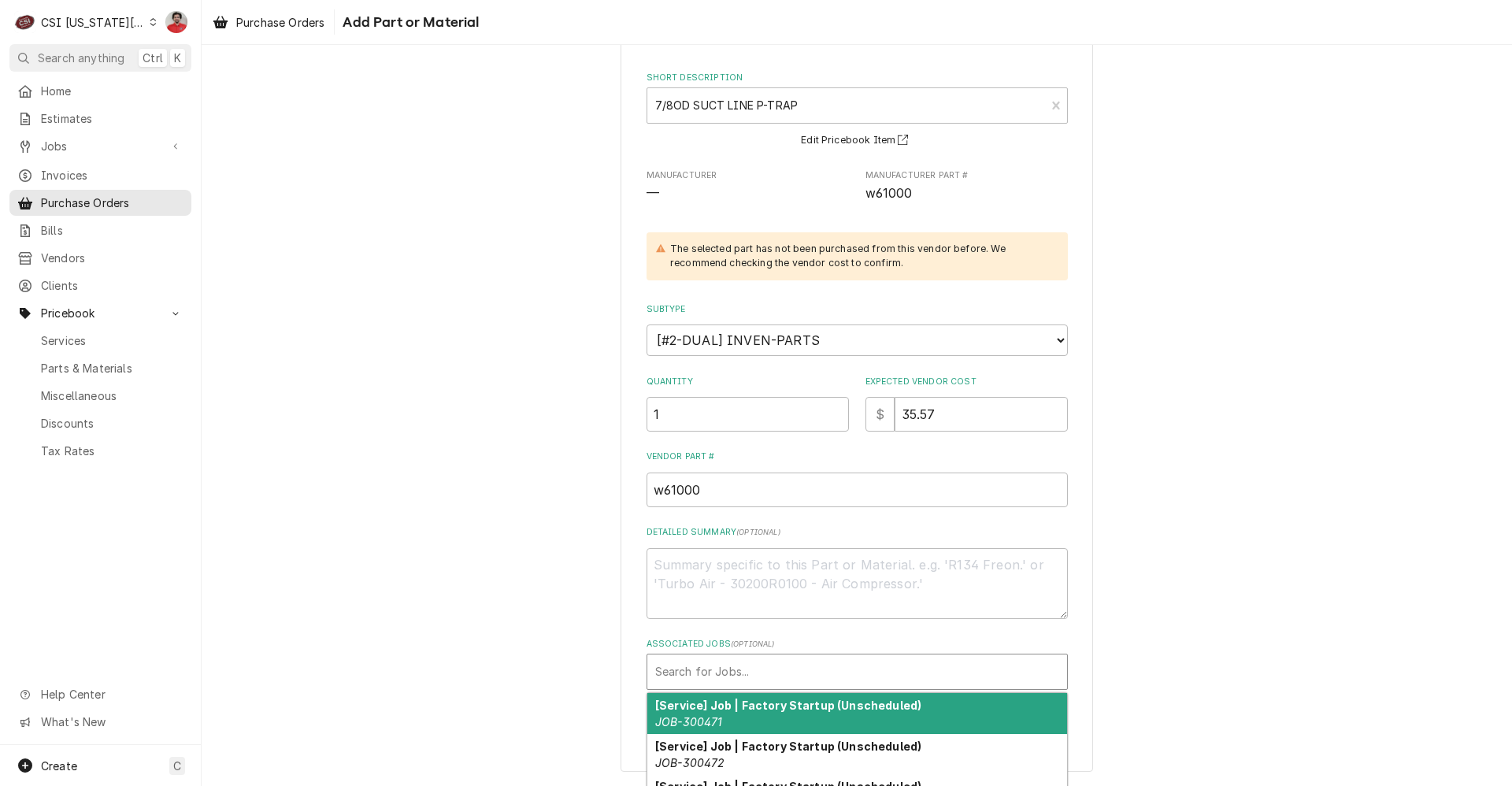
click at [762, 667] on div "Associated Jobs" at bounding box center [857, 671] width 404 height 29
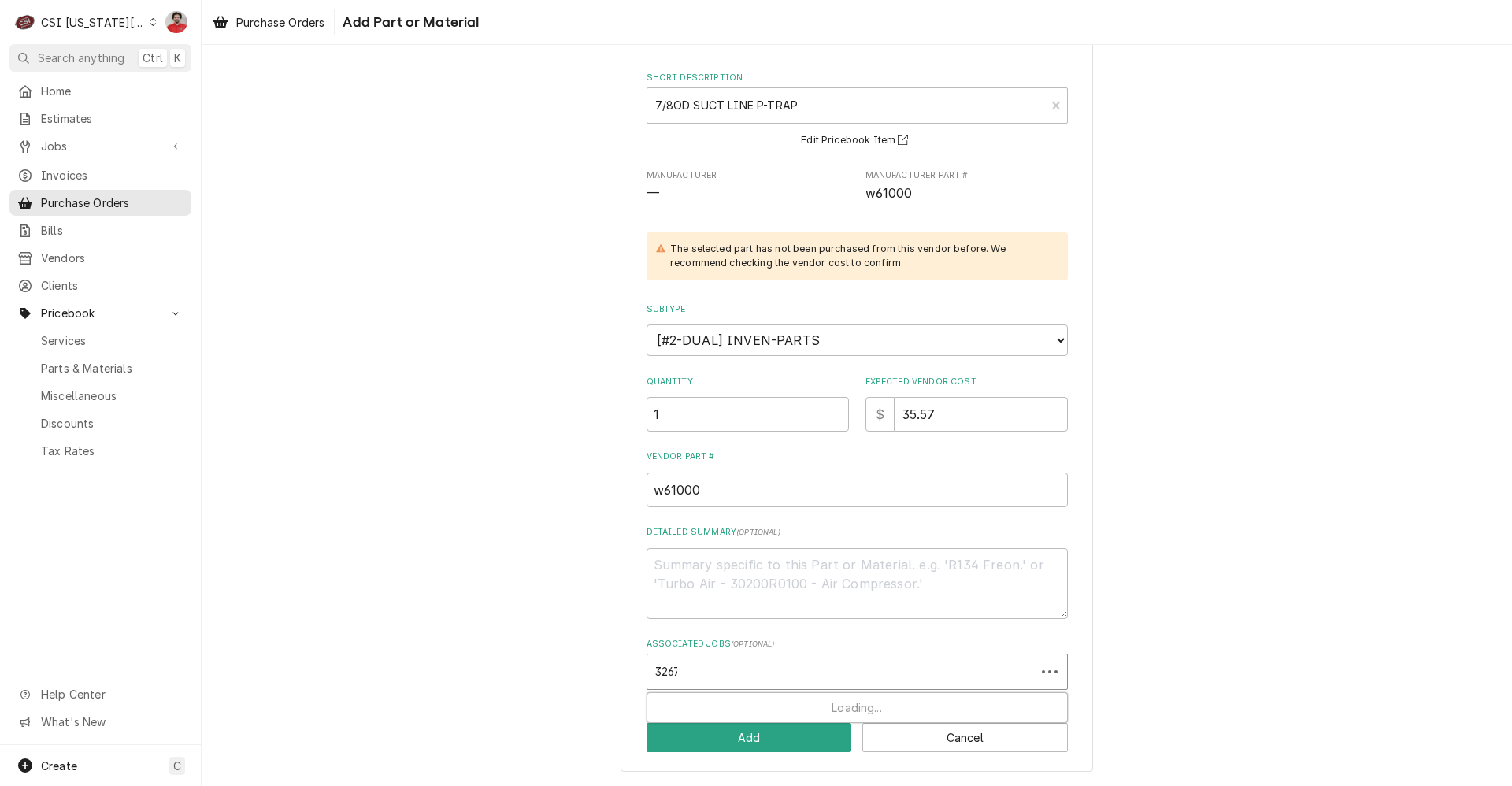
type input "32674"
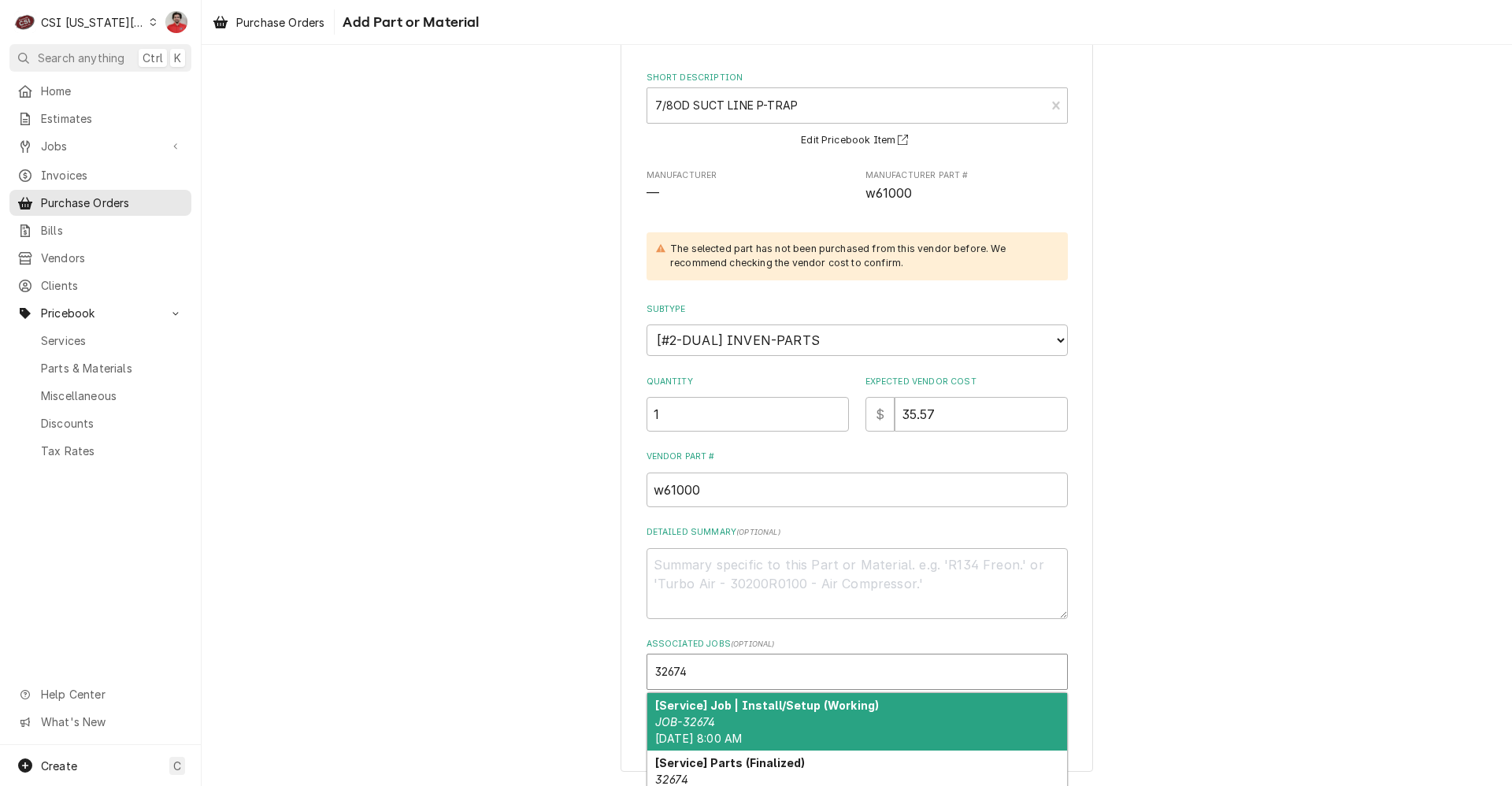
click at [693, 732] on span "Tue, Sep 30th, 2025 - 8:00 AM" at bounding box center [698, 737] width 87 height 14
type textarea "x"
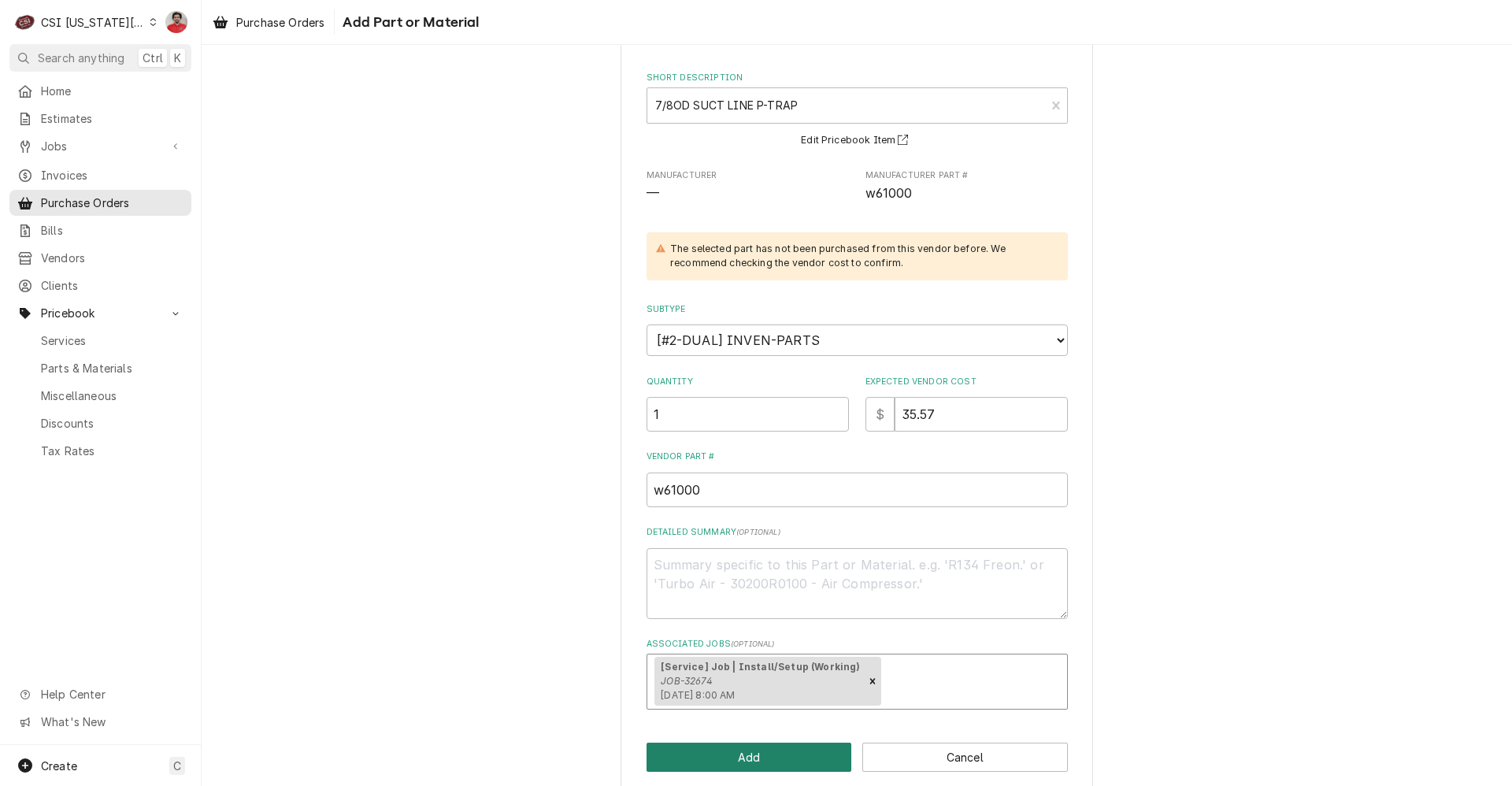
click at [711, 749] on button "Add" at bounding box center [750, 757] width 205 height 29
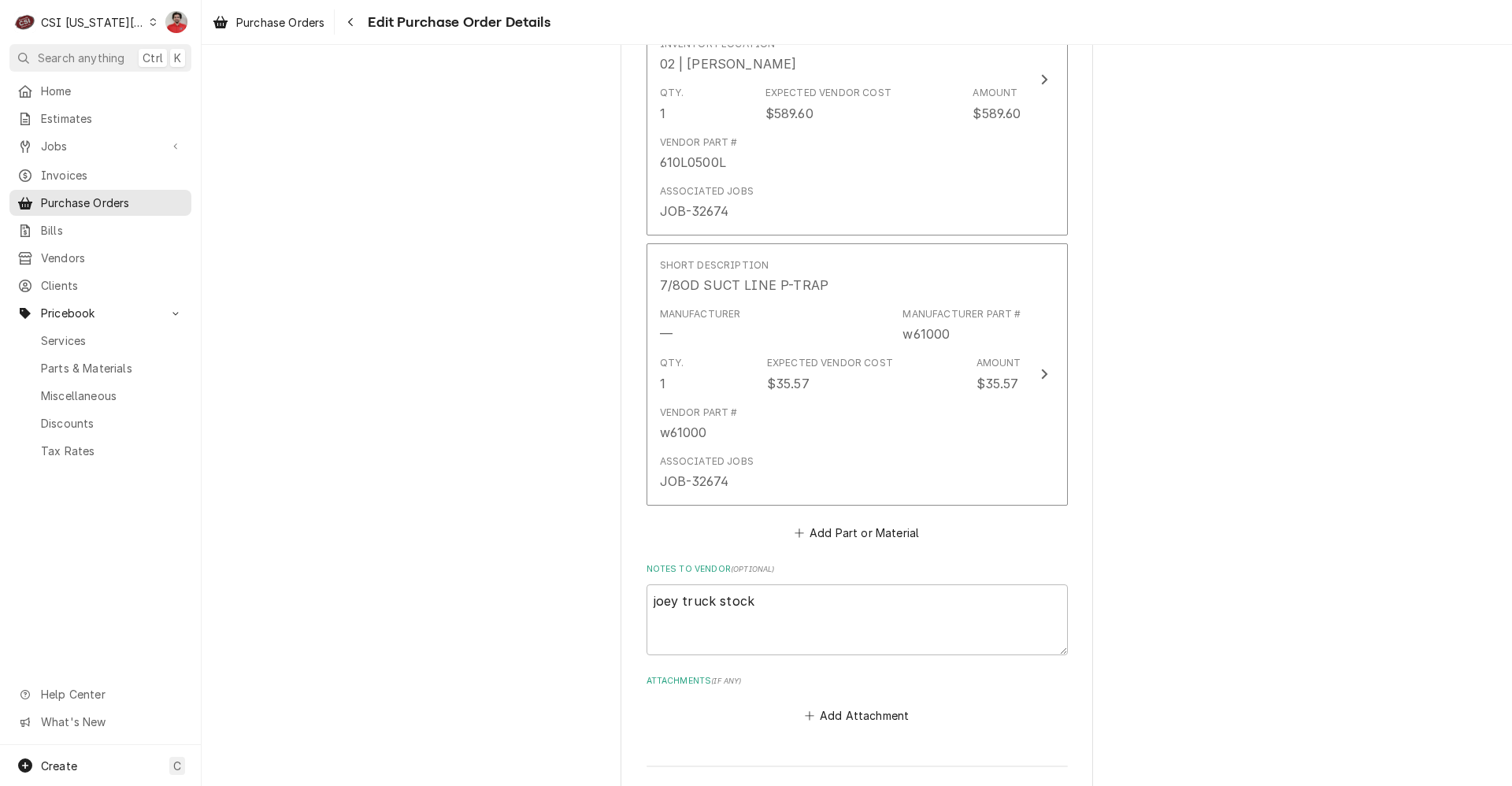
scroll to position [1612, 0]
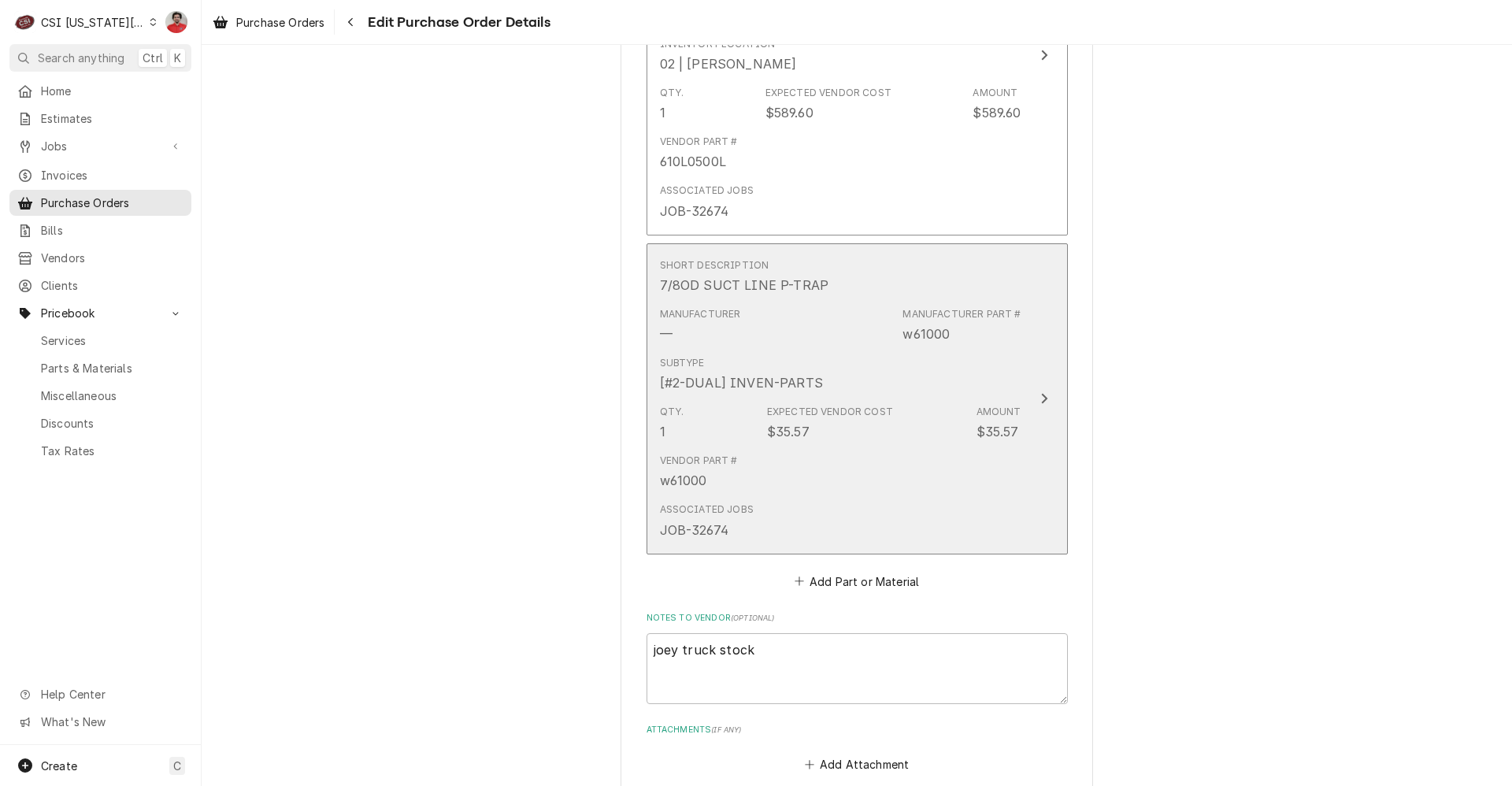
click at [820, 398] on div "Subtype [#2-DUAL] INVEN-PARTS" at bounding box center [840, 373] width 361 height 49
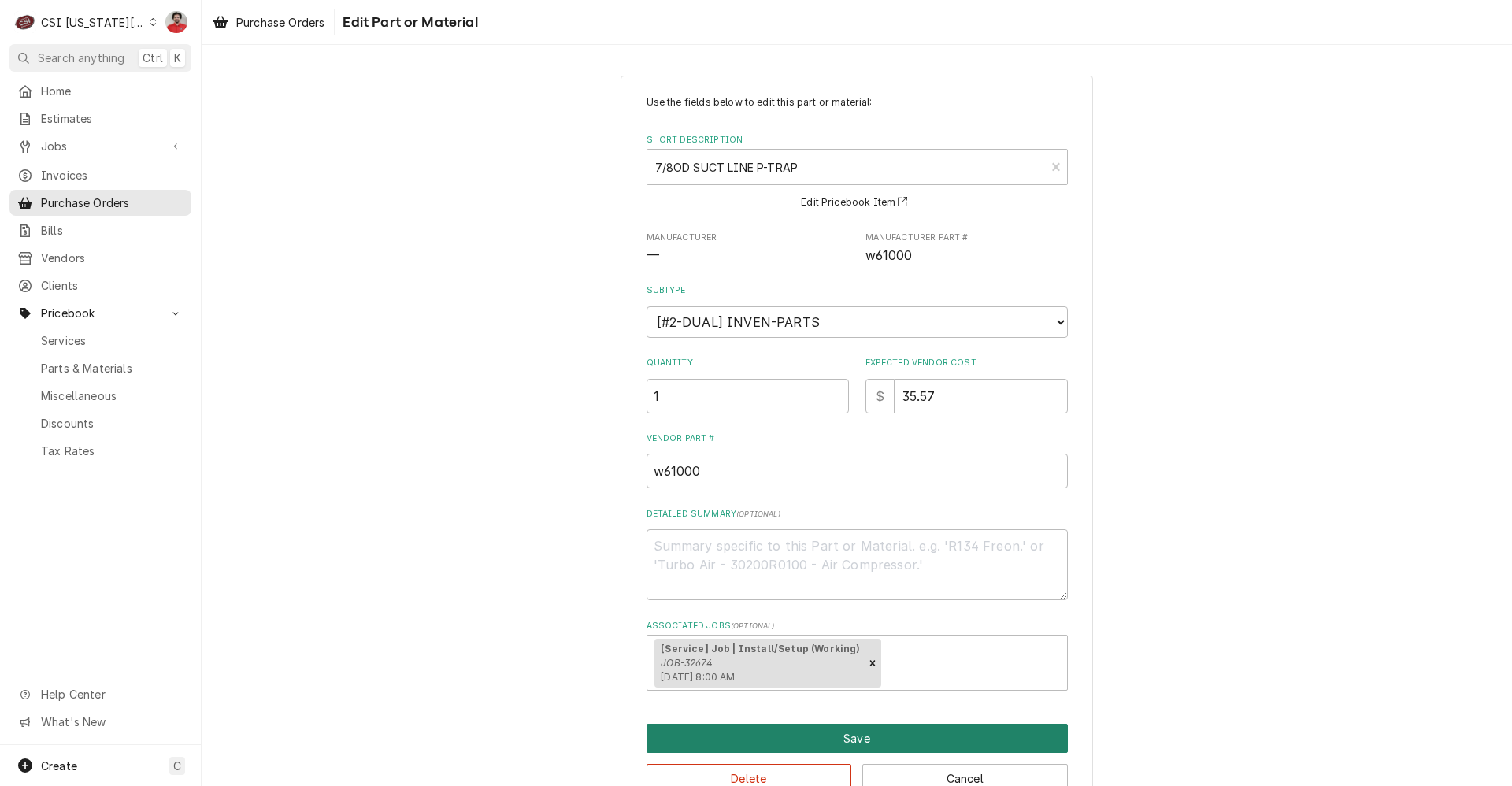
click at [848, 733] on button "Save" at bounding box center [858, 738] width 422 height 29
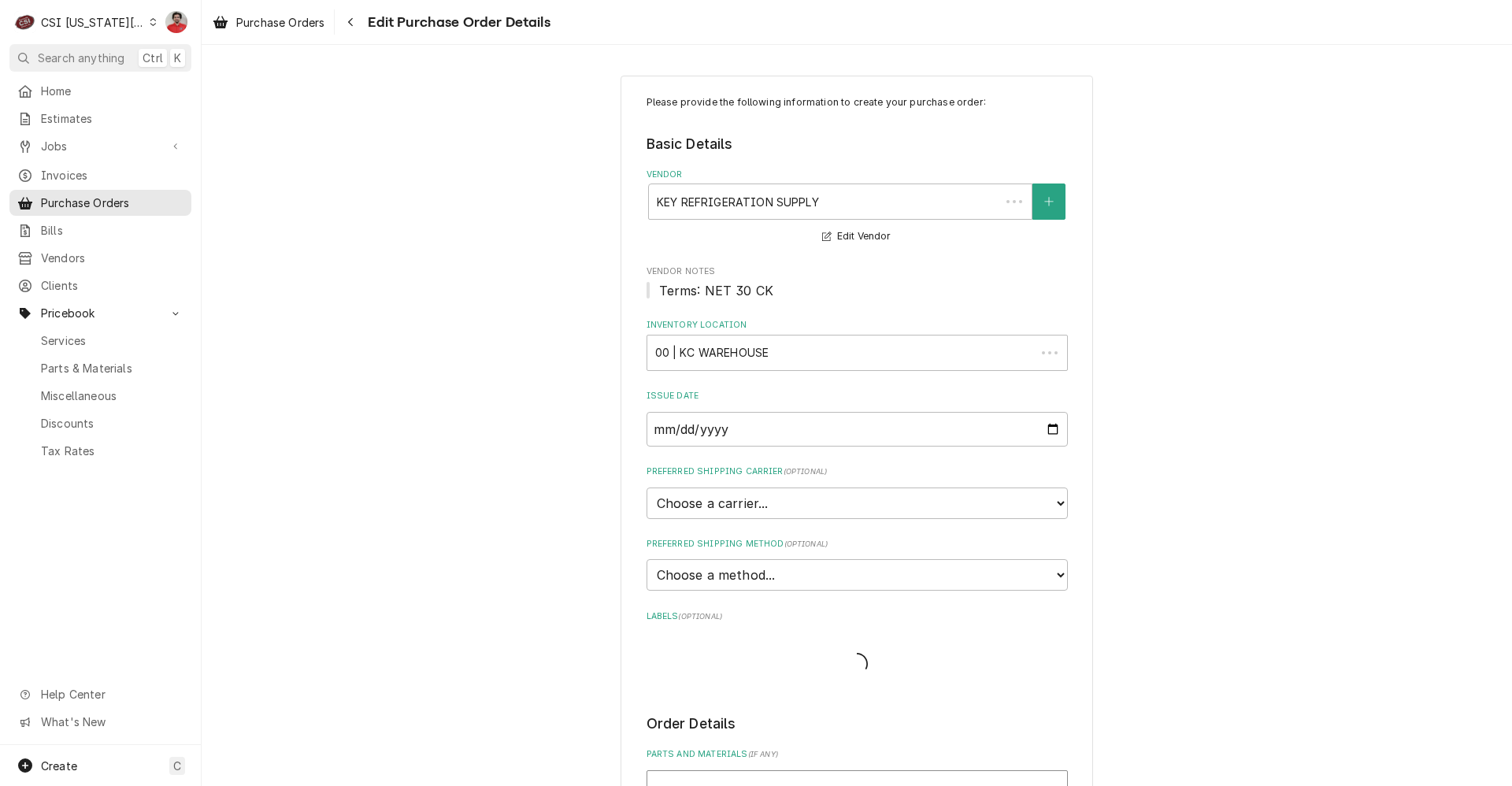
scroll to position [1739, 0]
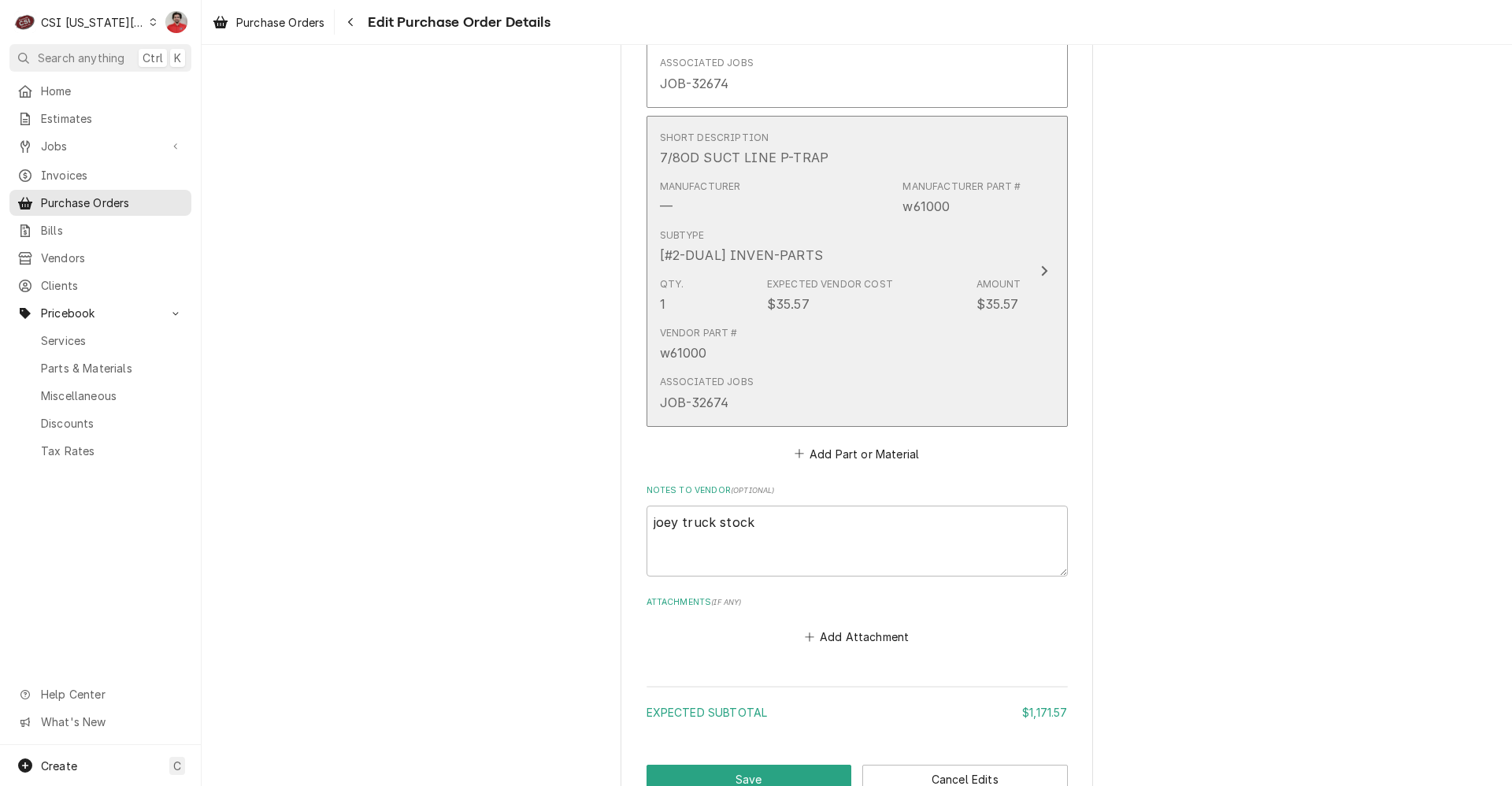
click at [896, 287] on div "Qty. 1 Expected Vendor Cost $35.57 Amount $35.57" at bounding box center [840, 294] width 361 height 49
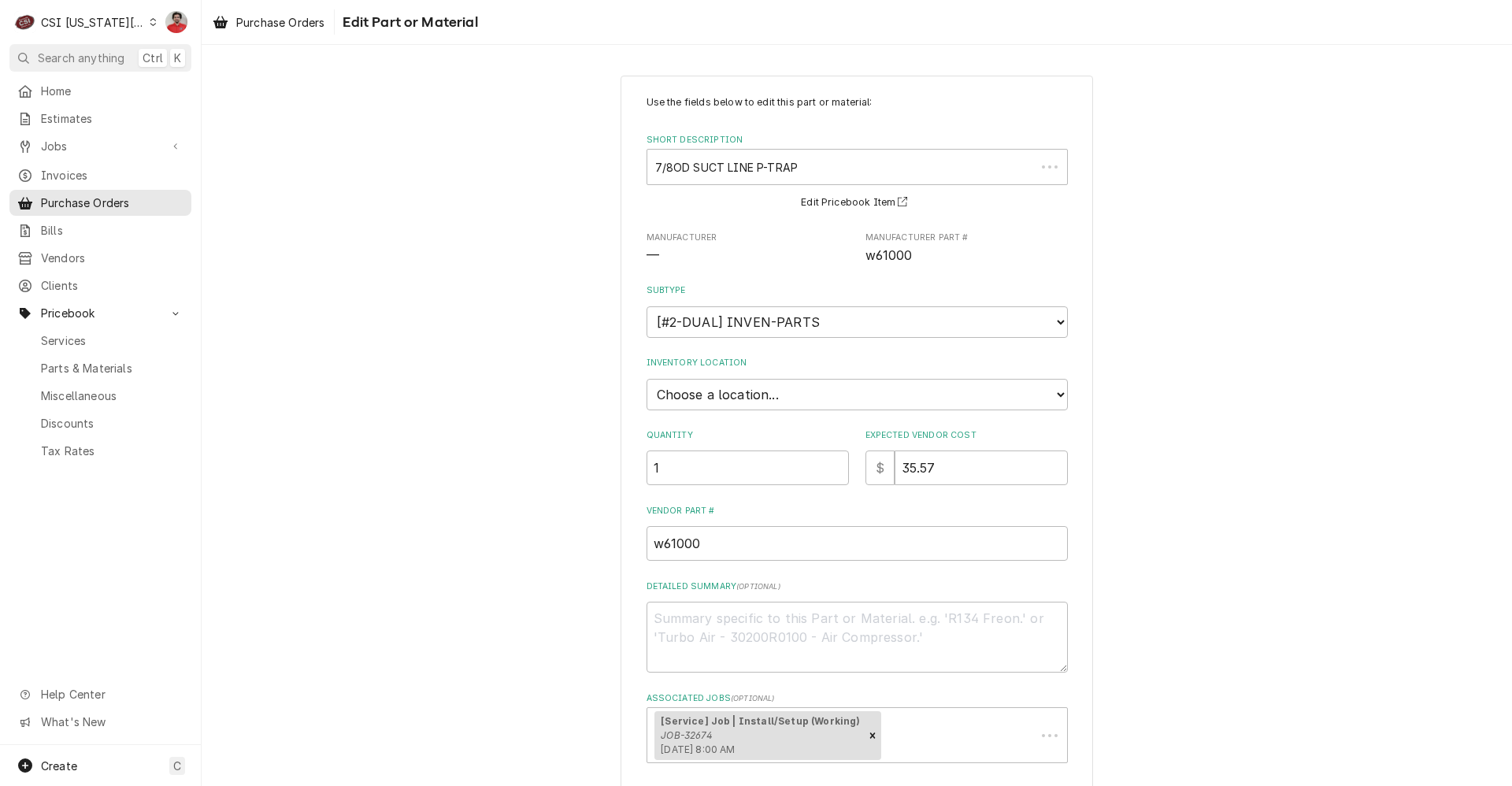
type textarea "x"
click at [732, 385] on select "Choose a location... 00 | KC WAREHOUSE 00 | MAIN WAREHOUSE 01 | BRIAN BREAZIER …" at bounding box center [858, 395] width 422 height 32
select select "2833"
click at [647, 379] on select "Choose a location... 00 | KC WAREHOUSE 00 | MAIN WAREHOUSE 01 | BRIAN BREAZIER …" at bounding box center [858, 395] width 422 height 32
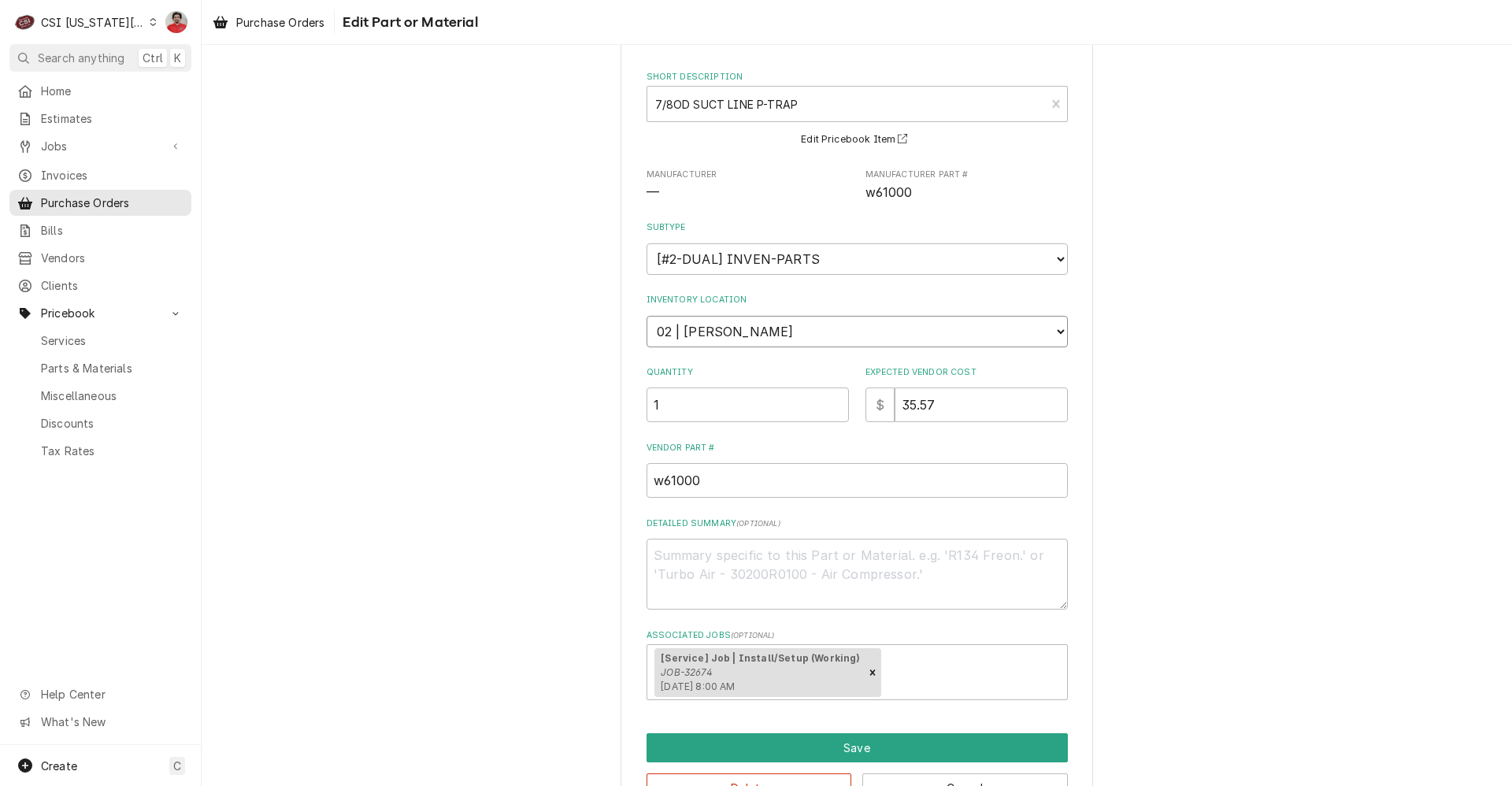
scroll to position [114, 0]
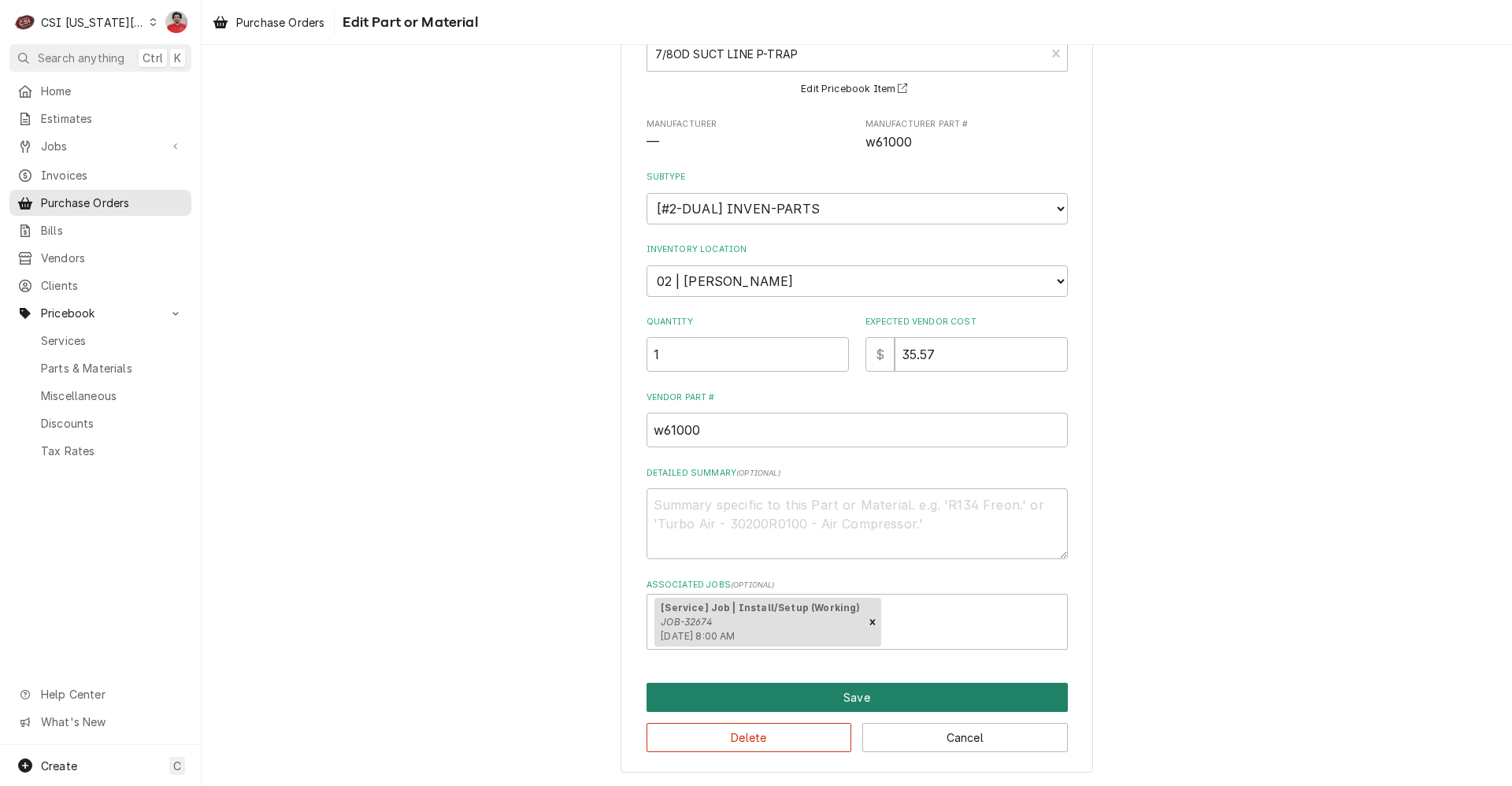
click at [792, 699] on button "Save" at bounding box center [858, 697] width 422 height 29
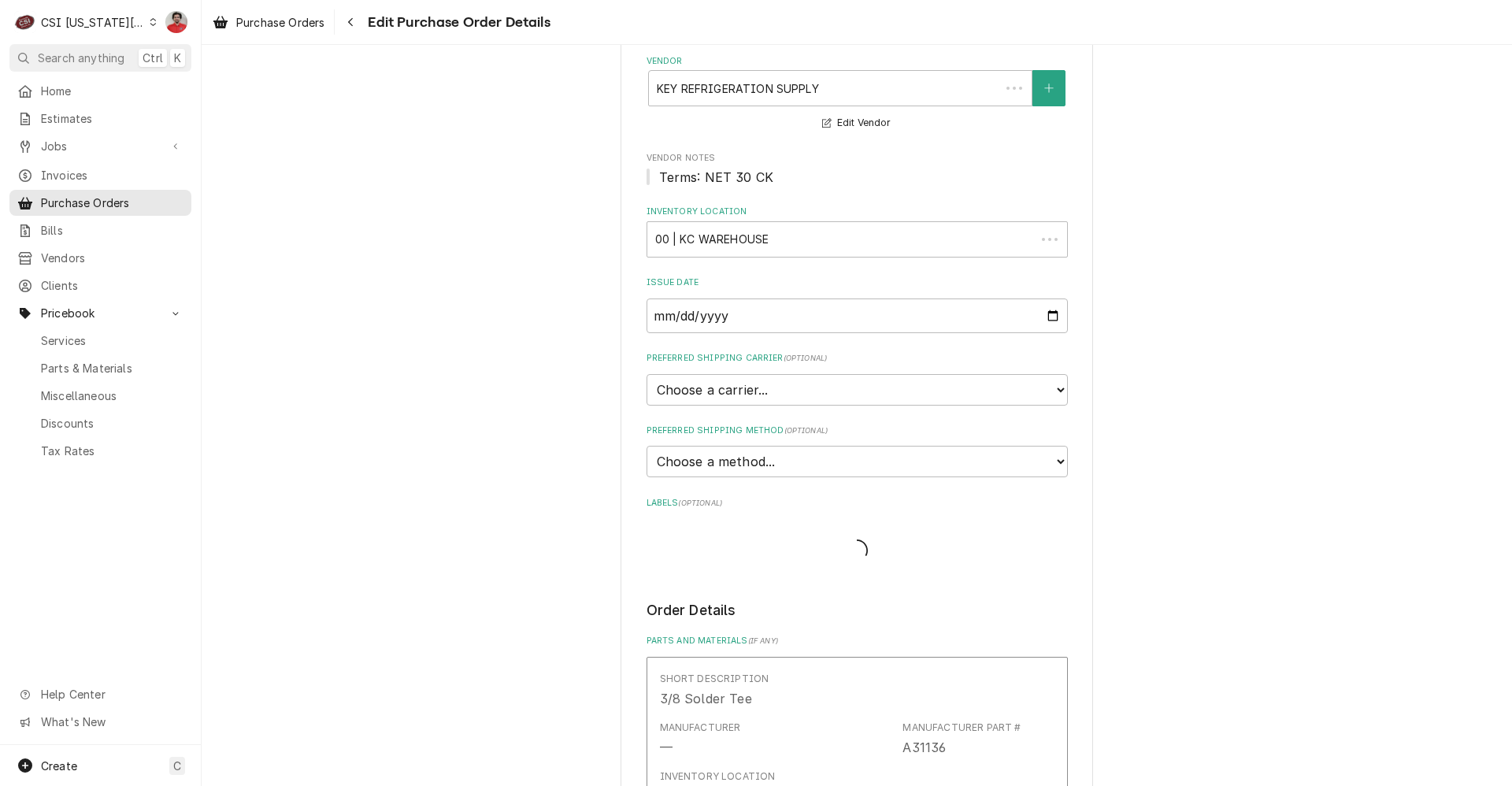
scroll to position [1853, 0]
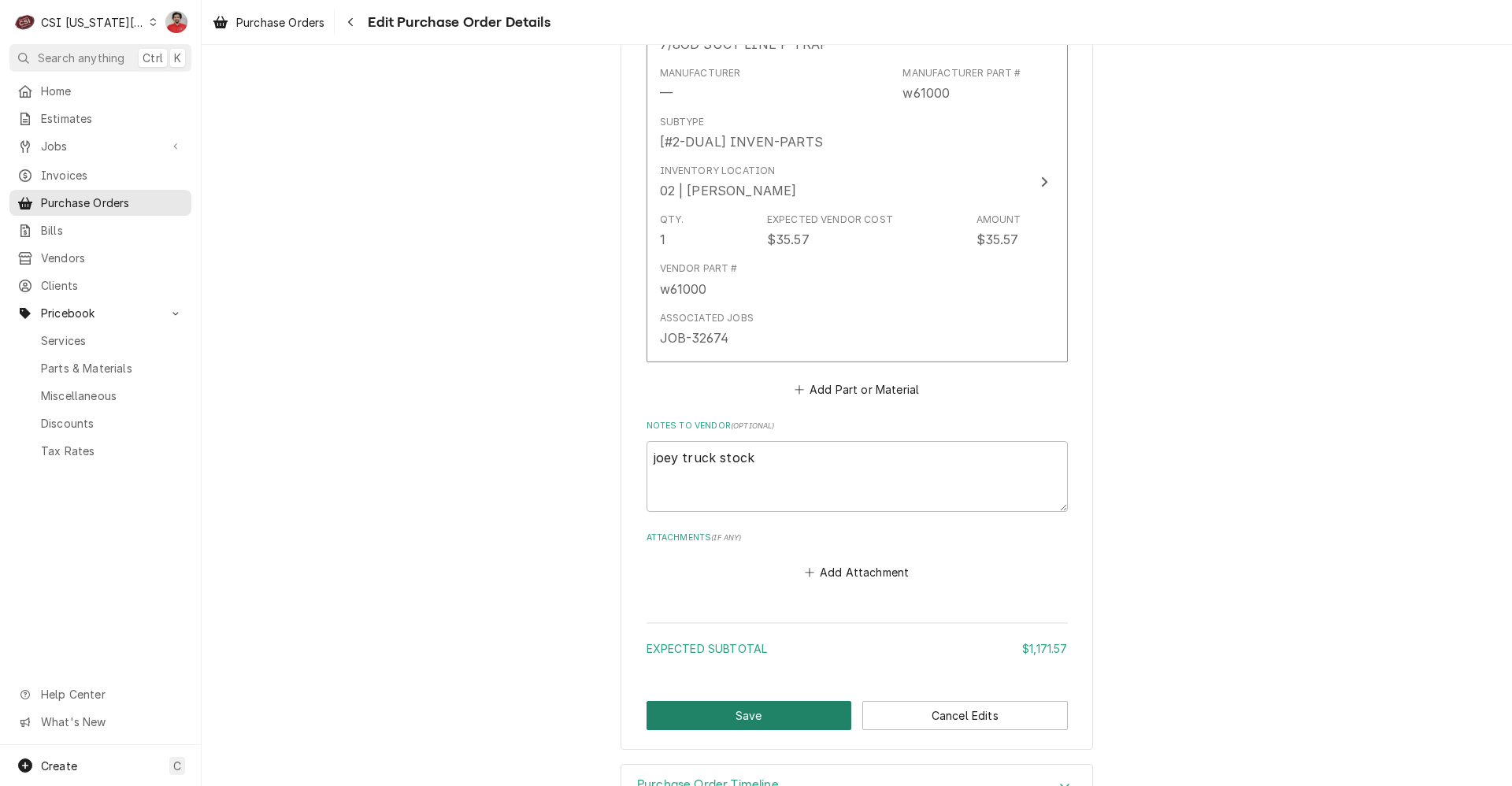
click at [746, 713] on button "Save" at bounding box center [750, 715] width 205 height 29
type textarea "x"
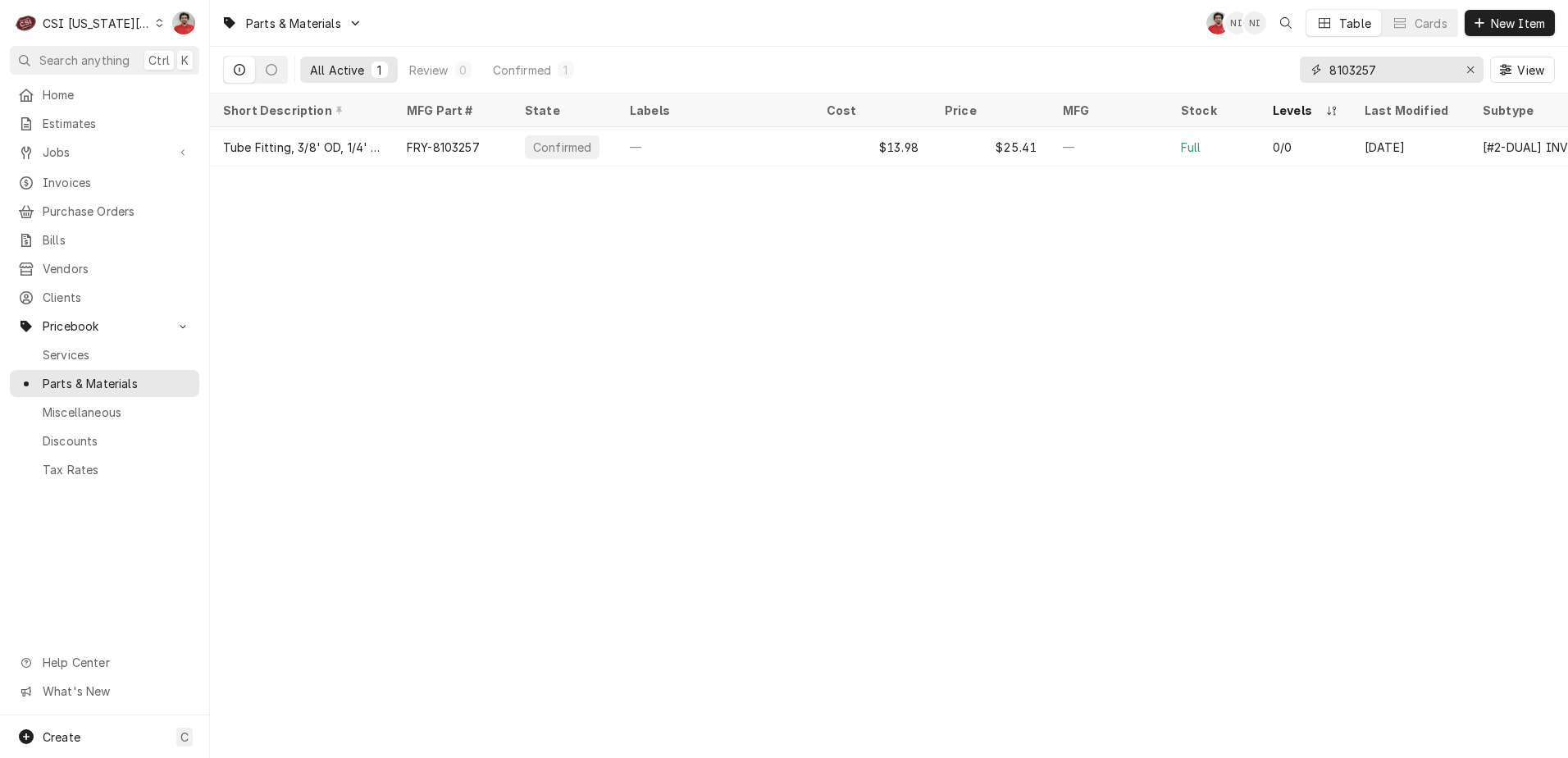
click at [1365, 60] on input "8103257" at bounding box center [1391, 70] width 123 height 27
type input "w61000"
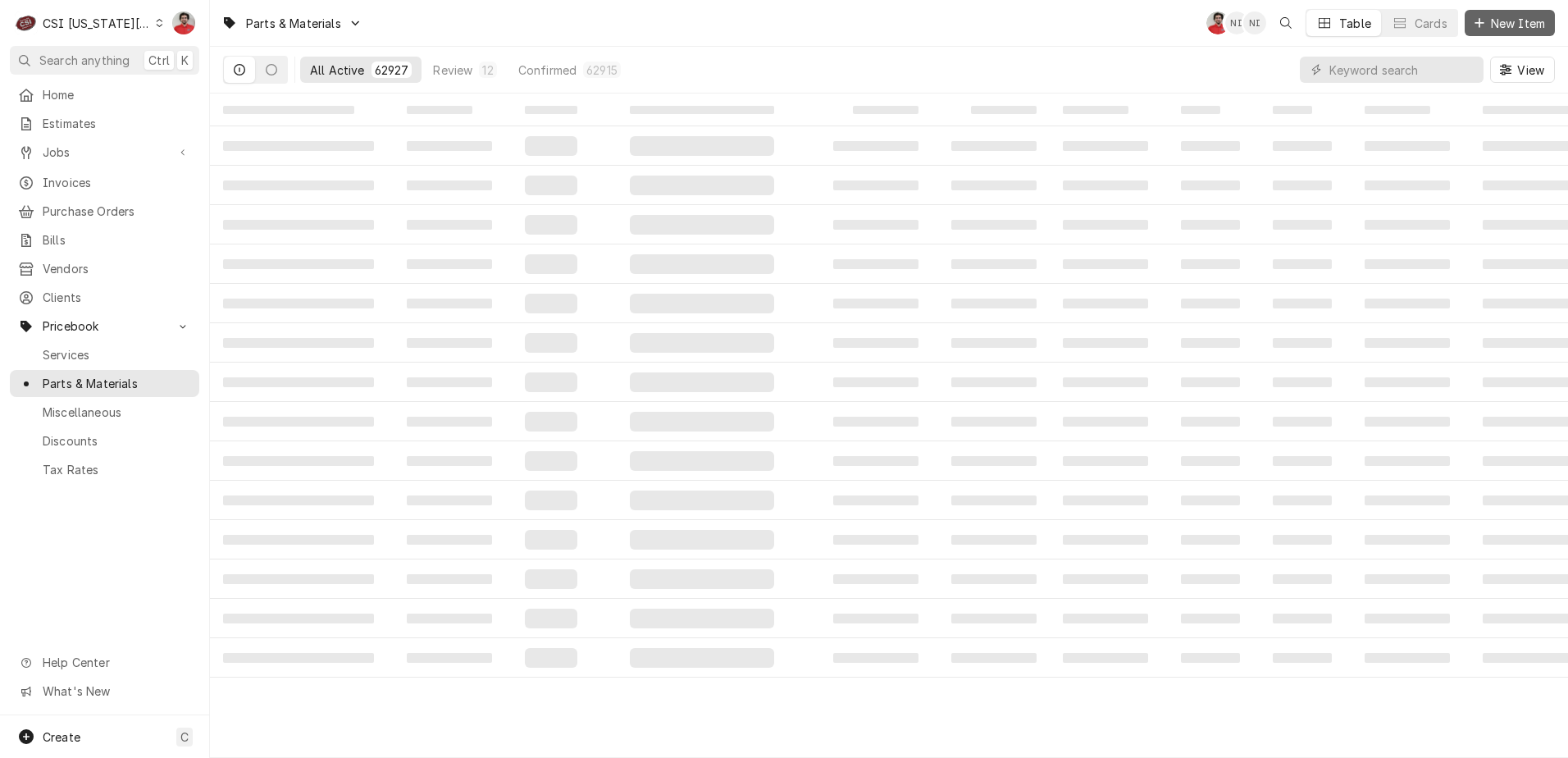
click at [1518, 20] on span "New Item" at bounding box center [1517, 23] width 60 height 17
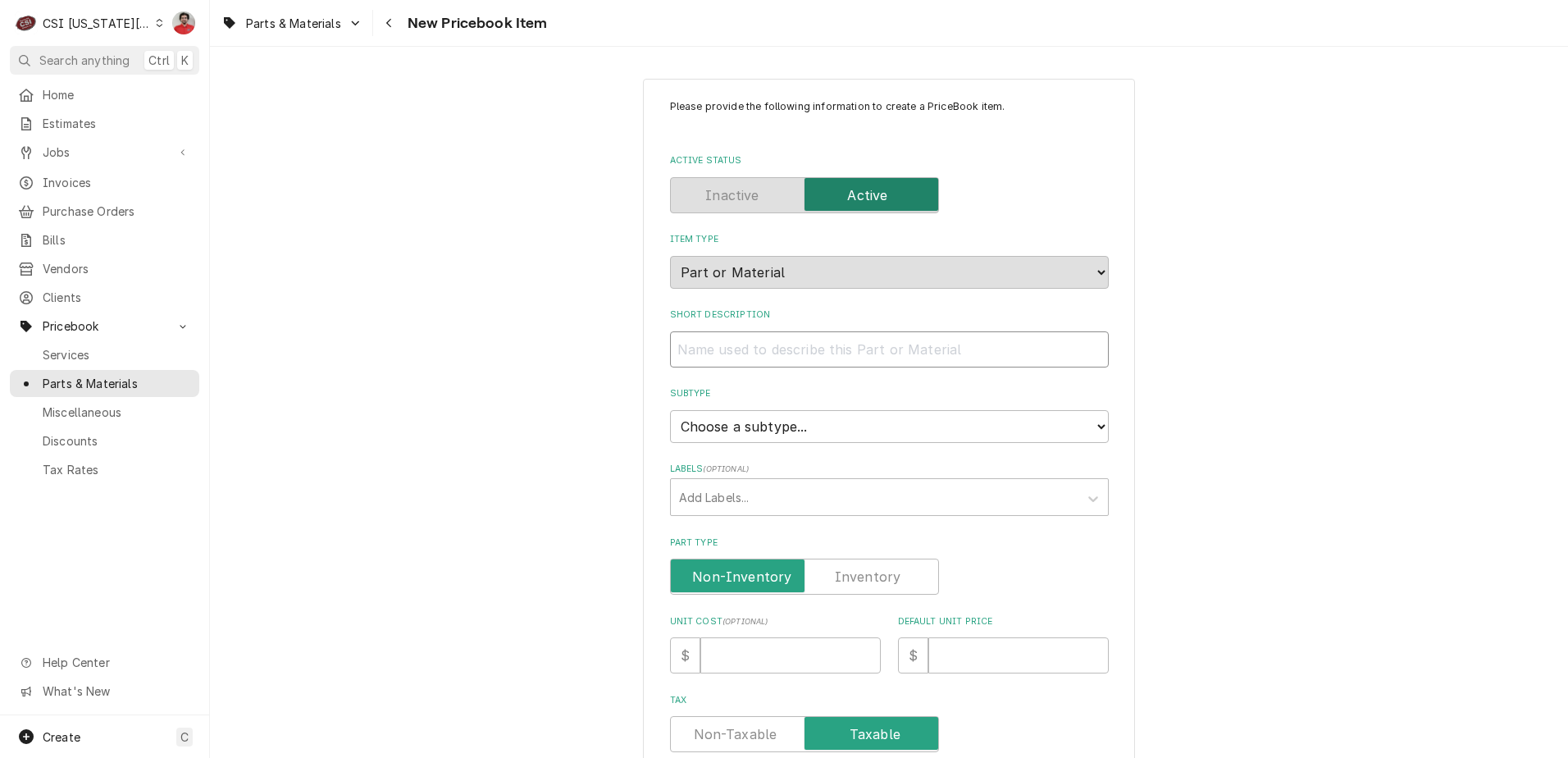
click at [786, 360] on input "Short Description" at bounding box center [890, 350] width 439 height 36
type textarea "x"
type input "7"
type textarea "x"
type input "7/"
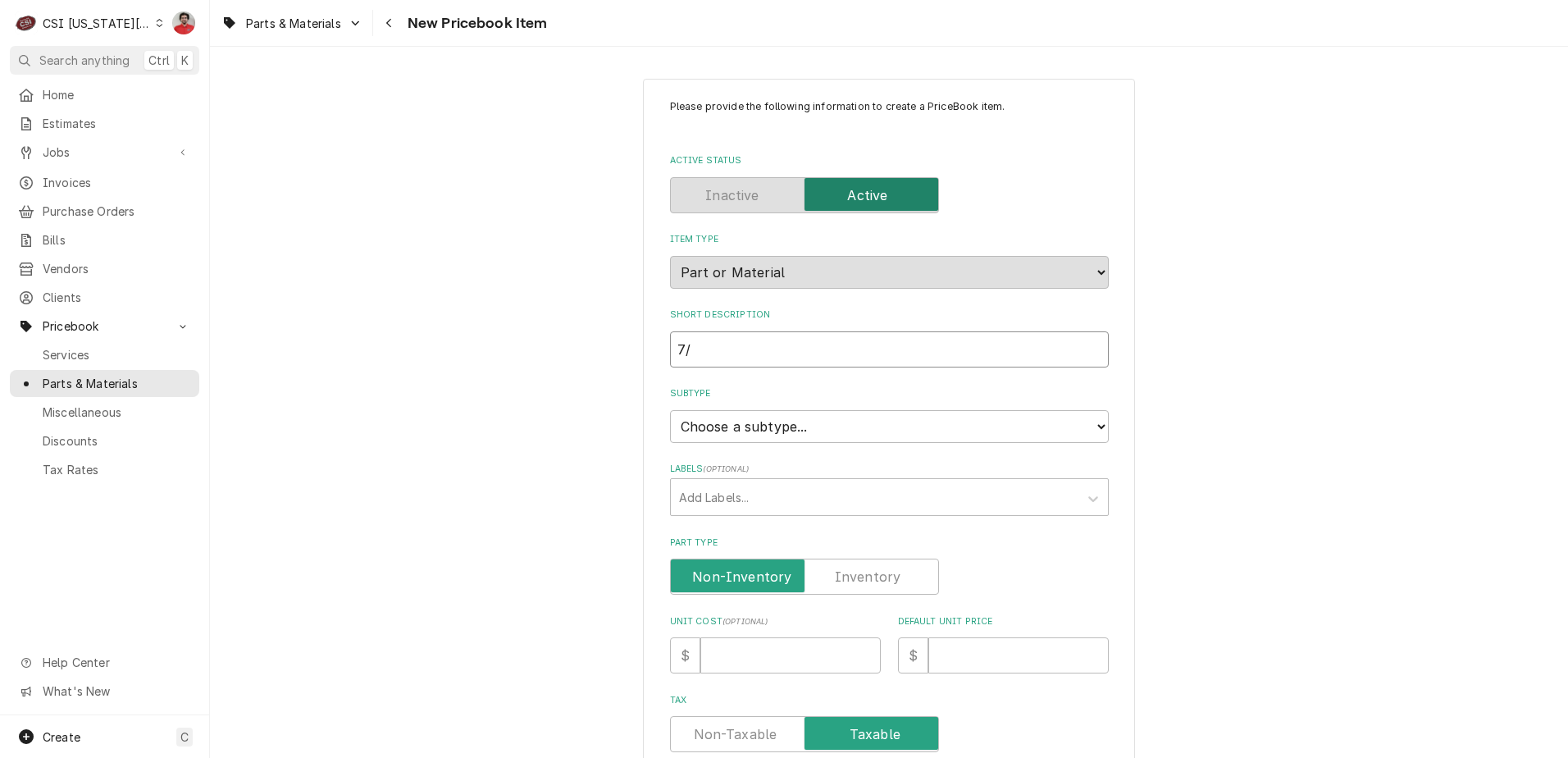
type textarea "x"
type input "7/8"
type textarea "x"
type input "7/8O"
type textarea "x"
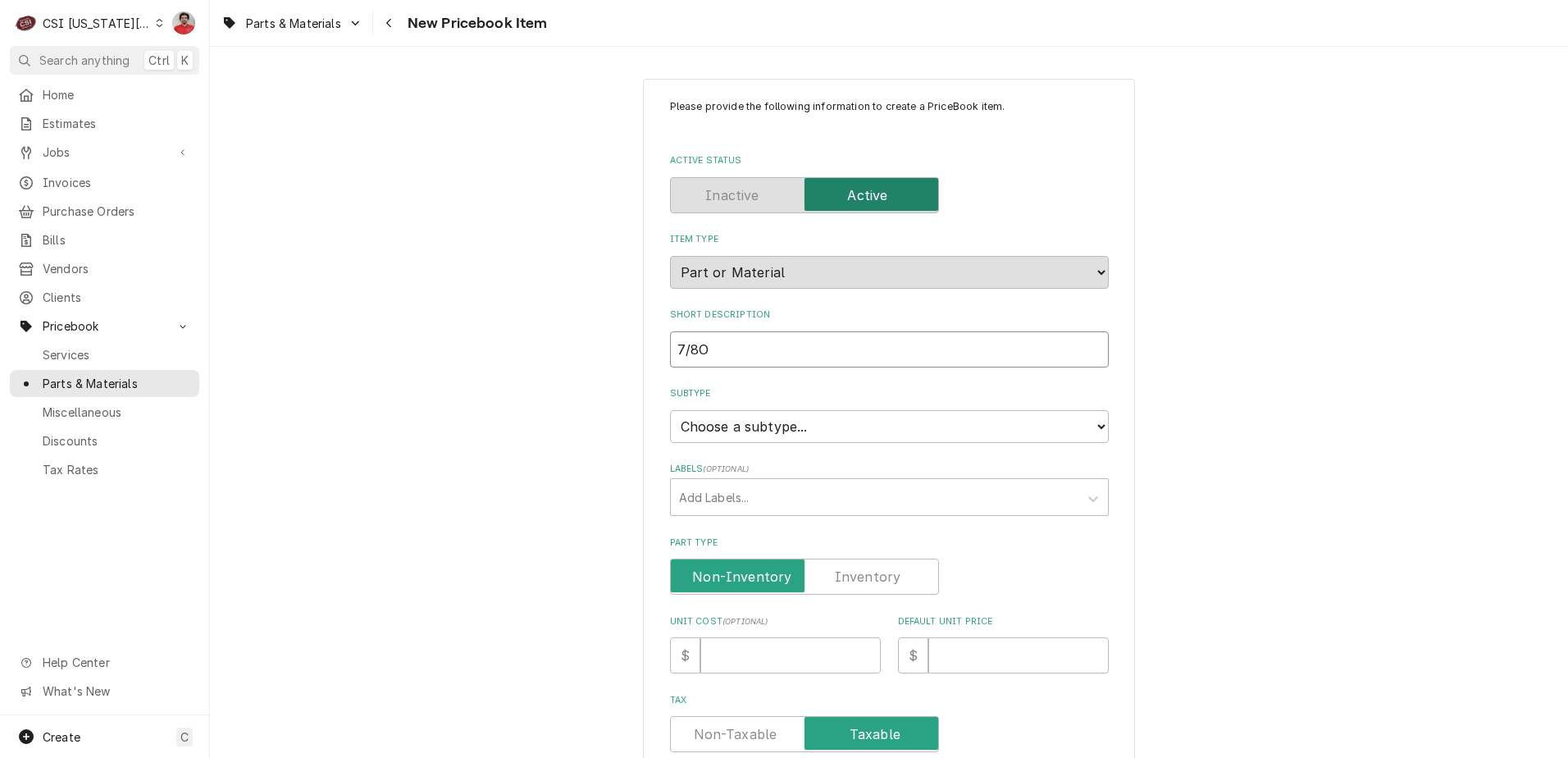
type input "7/8OD"
type textarea "x"
type input "7/8OD"
type textarea "x"
type input "7/8OD S"
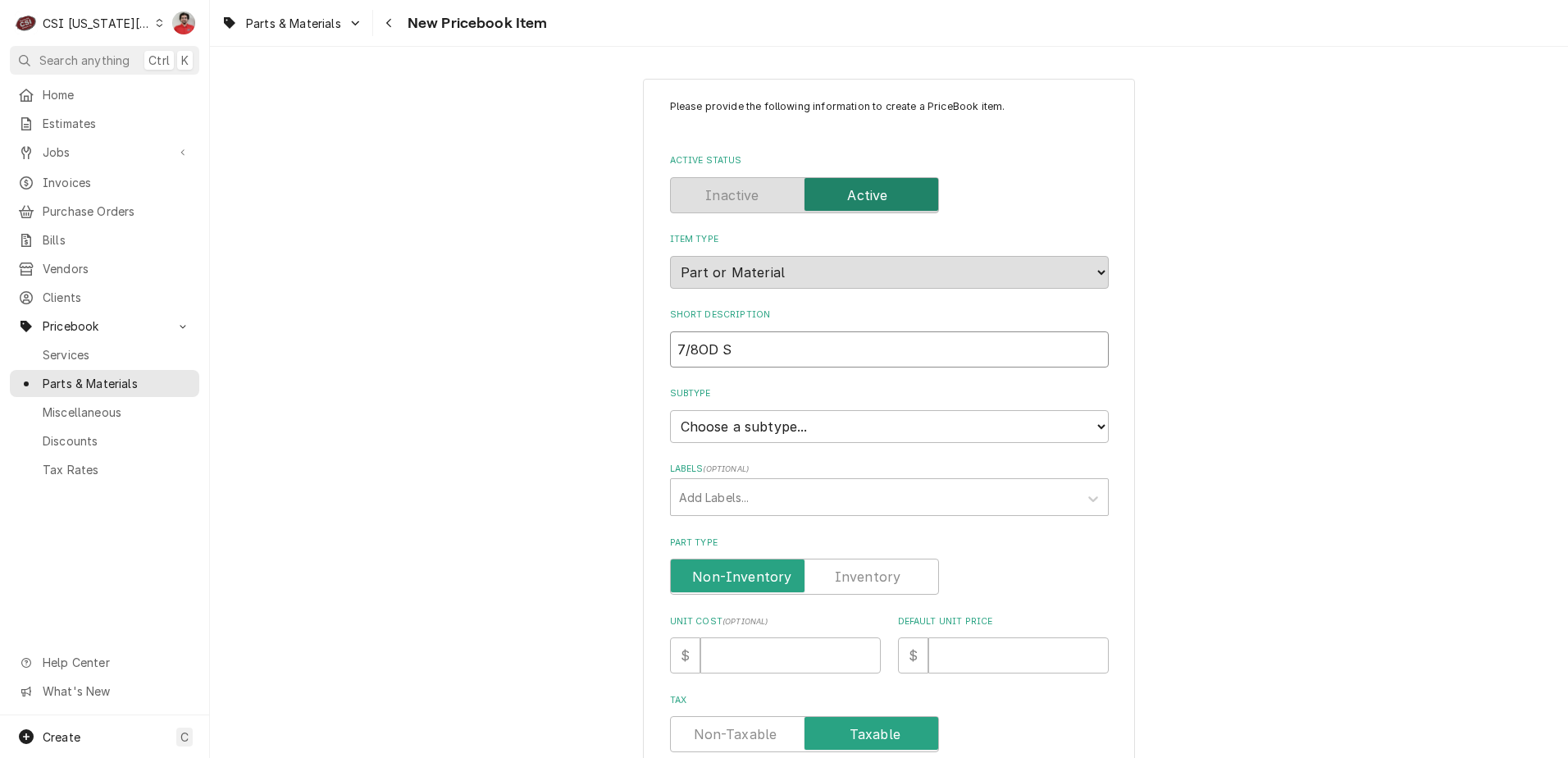
type textarea "x"
type input "7/8OD SU"
type textarea "x"
type input "7/8OD SUC"
type textarea "x"
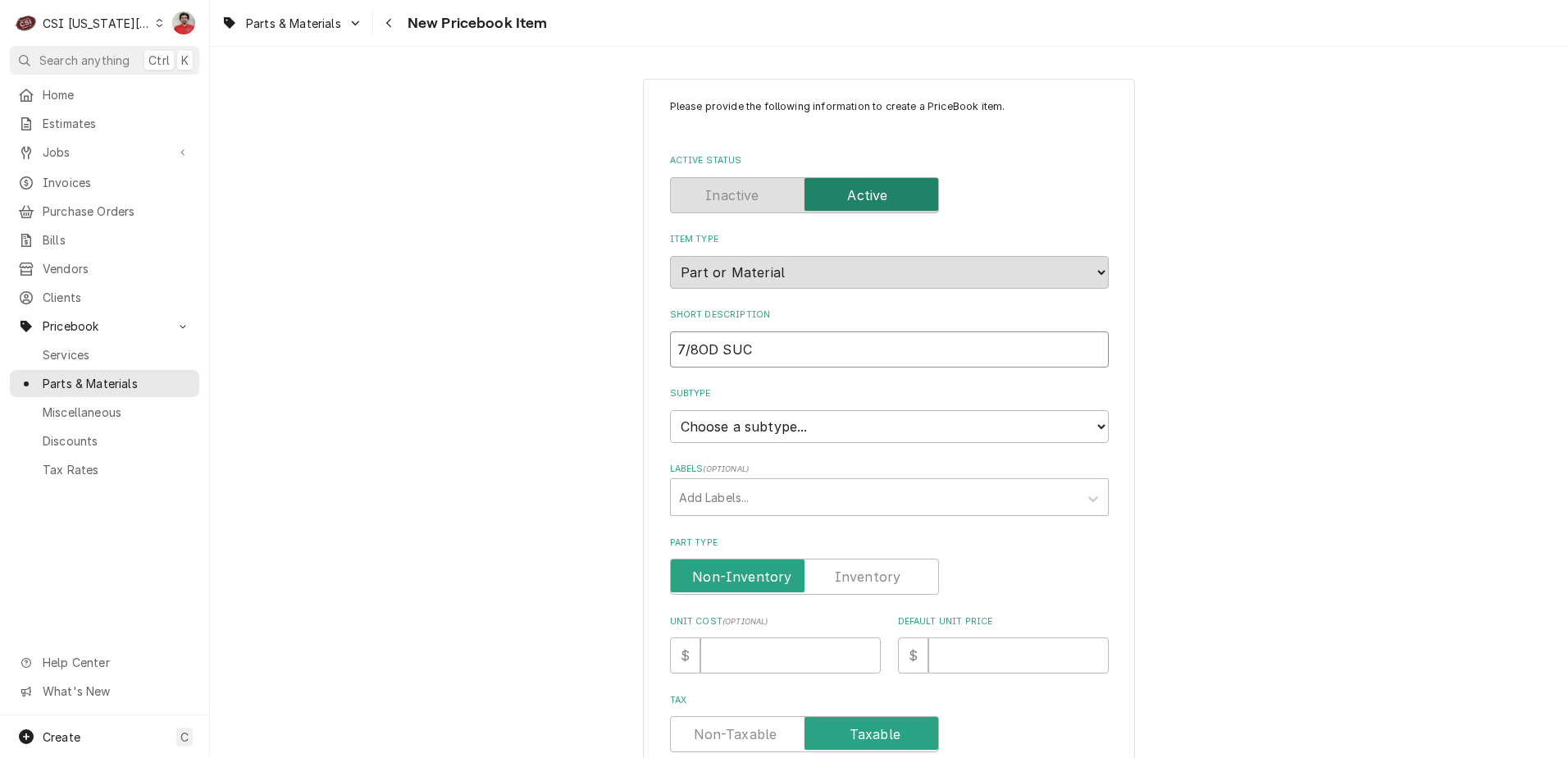
type input "7/8OD SUCT"
type textarea "x"
type input "7/8OD SUCT"
type textarea "x"
type input "7/8OD SUCT L"
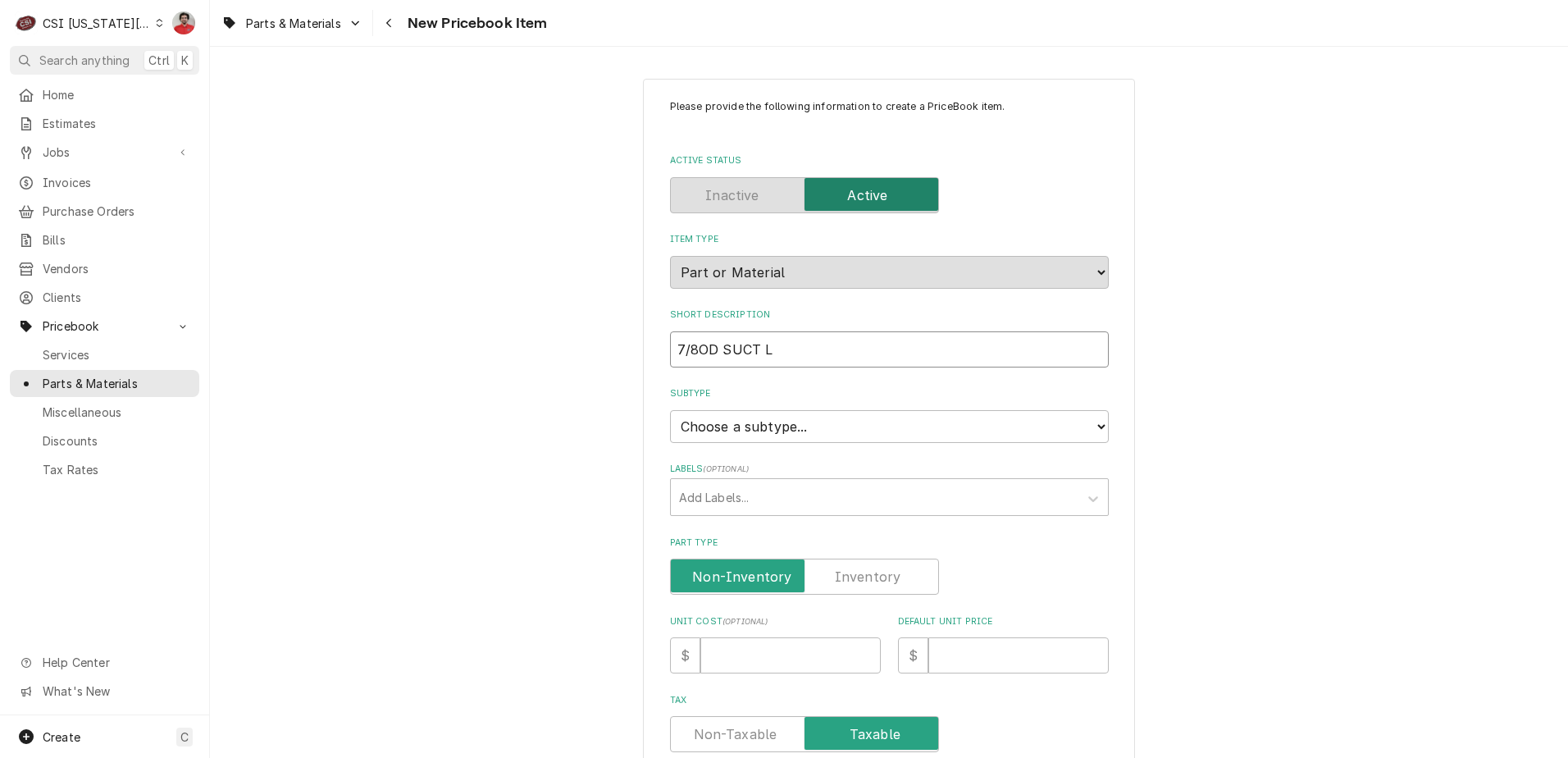
type textarea "x"
type input "7/8OD SUCT LI"
type textarea "x"
type input "7/8OD SUCT LIN"
type textarea "x"
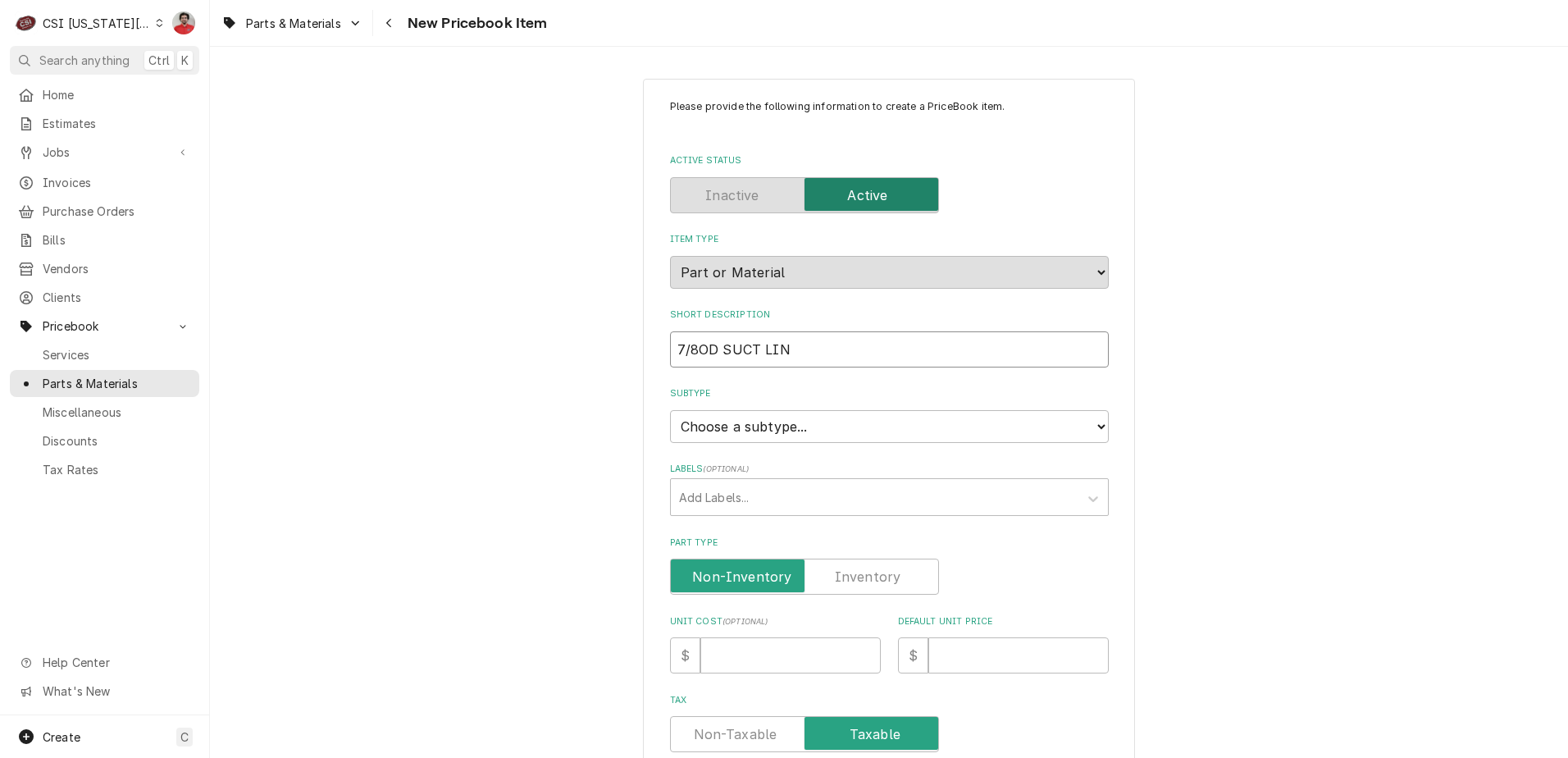
type input "7/8OD SUCT LINE"
type textarea "x"
type input "7/8OD SUCT LINE"
type textarea "x"
type input "7/8OD SUCT LINE P"
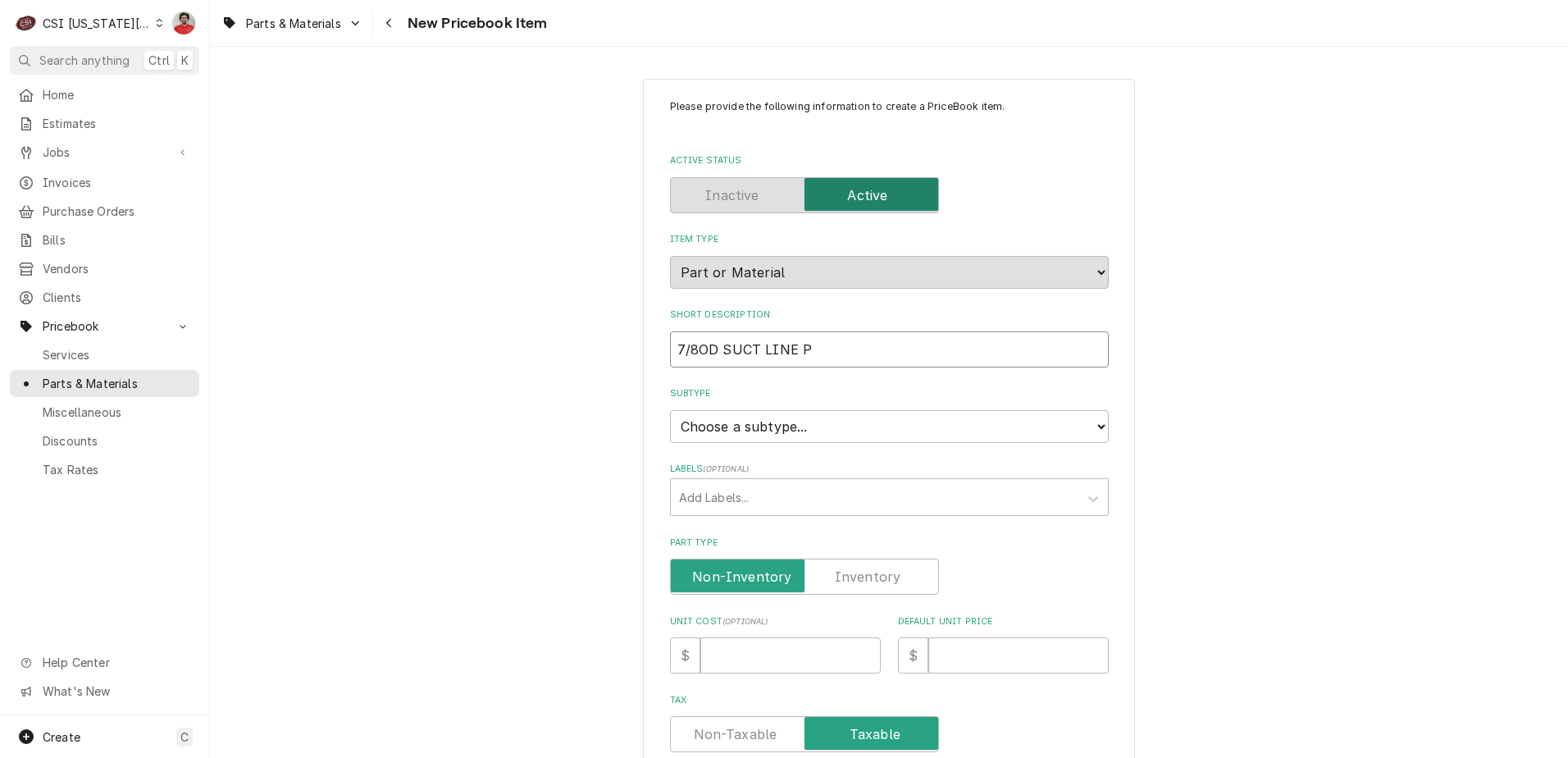
type textarea "x"
type input "7/8OD SUCT LINE P-"
type textarea "x"
type input "7/8OD SUCT LINE P-T"
type textarea "x"
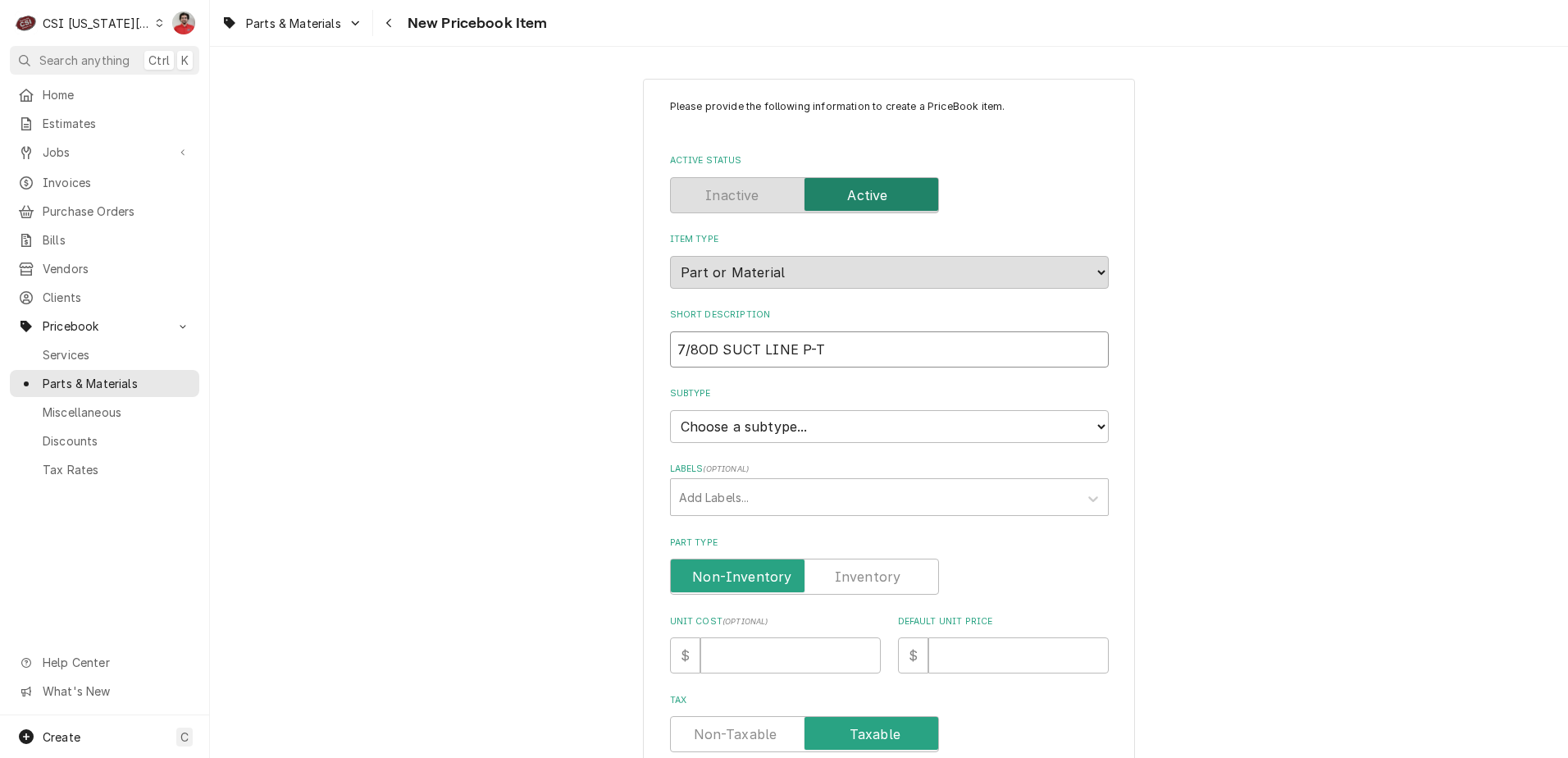
type input "7/8OD SUCT LINE P-TR"
type textarea "x"
type input "7/8OD SUCT LINE P-TRA"
type textarea "x"
type input "7/8OD SUCT LINE P-TRAP"
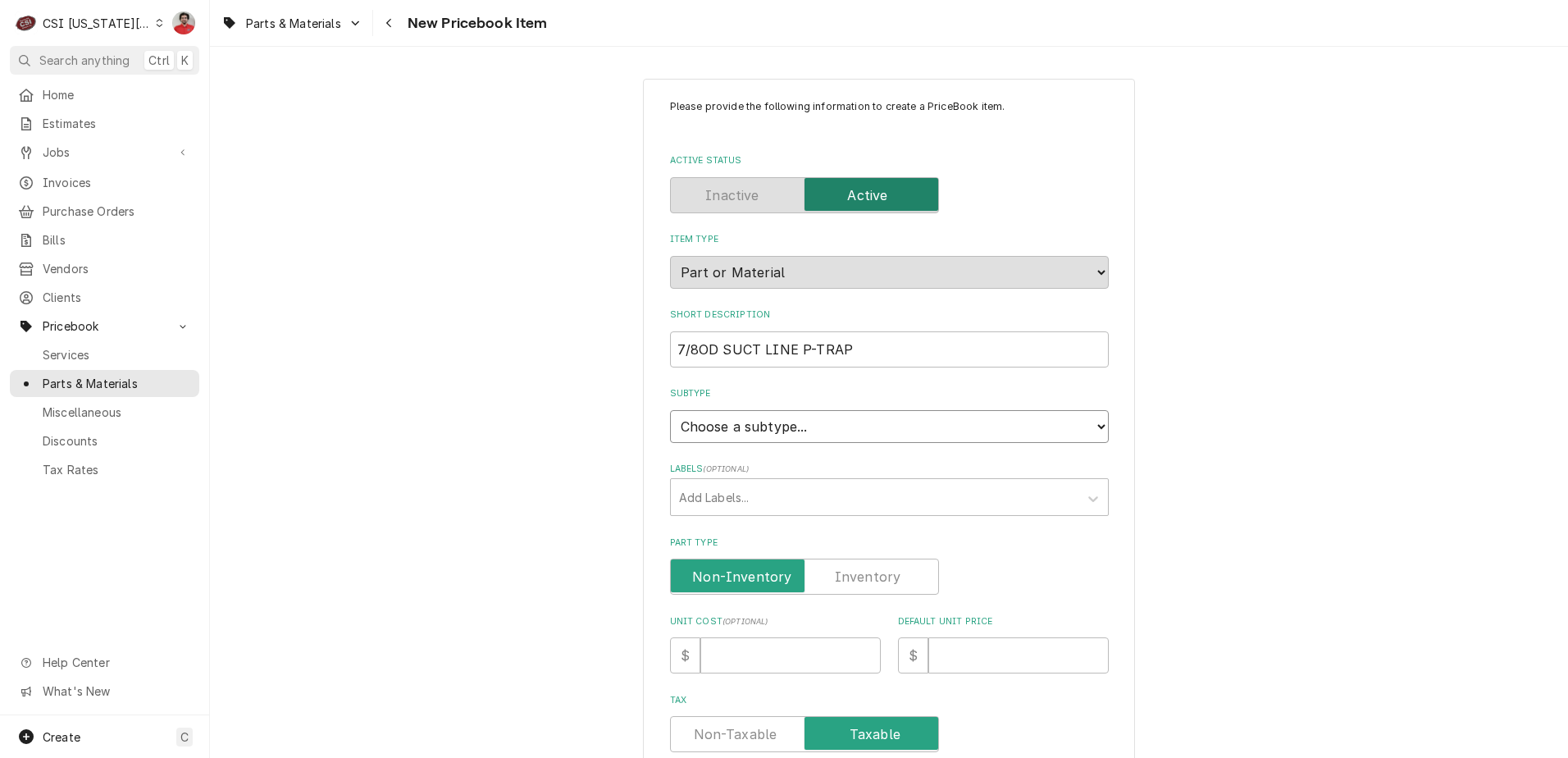
click at [760, 423] on select "Choose a subtype... [#2-DUAL] AFTERHRS-WH-CHG-2 [#2-DUAL] BEV-EQUIP [#2-DUAL] B…" at bounding box center [890, 427] width 439 height 33
select select "45"
click at [670, 410] on select "Choose a subtype... [#2-DUAL] AFTERHRS-WH-CHG-2 [#2-DUAL] BEV-EQUIP [#2-DUAL] B…" at bounding box center [890, 427] width 439 height 33
click at [762, 505] on div "Labels" at bounding box center [875, 497] width 391 height 30
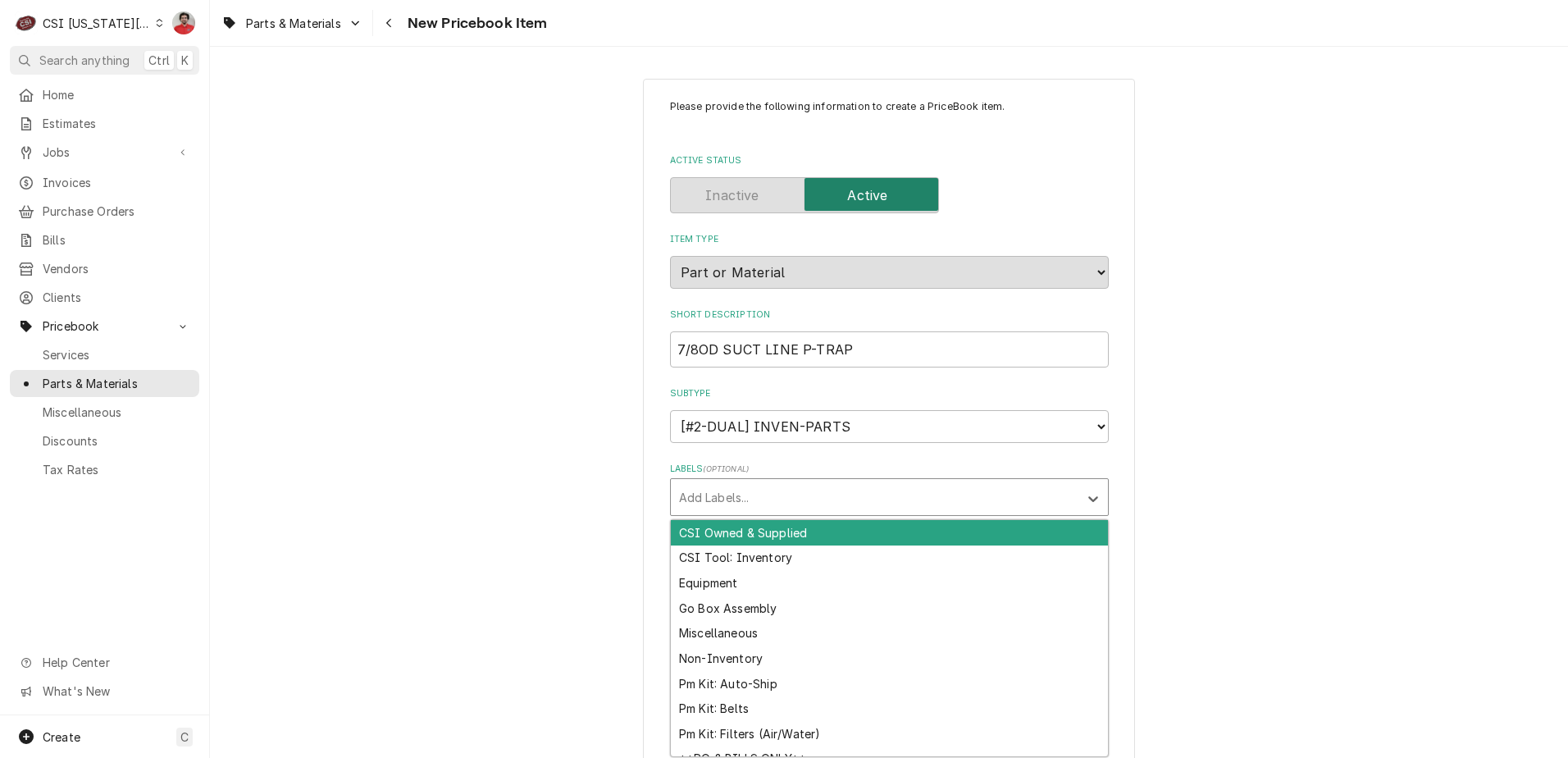
click at [779, 443] on div "Please provide the following information to create a PriceBook item. Active Sta…" at bounding box center [890, 658] width 439 height 1117
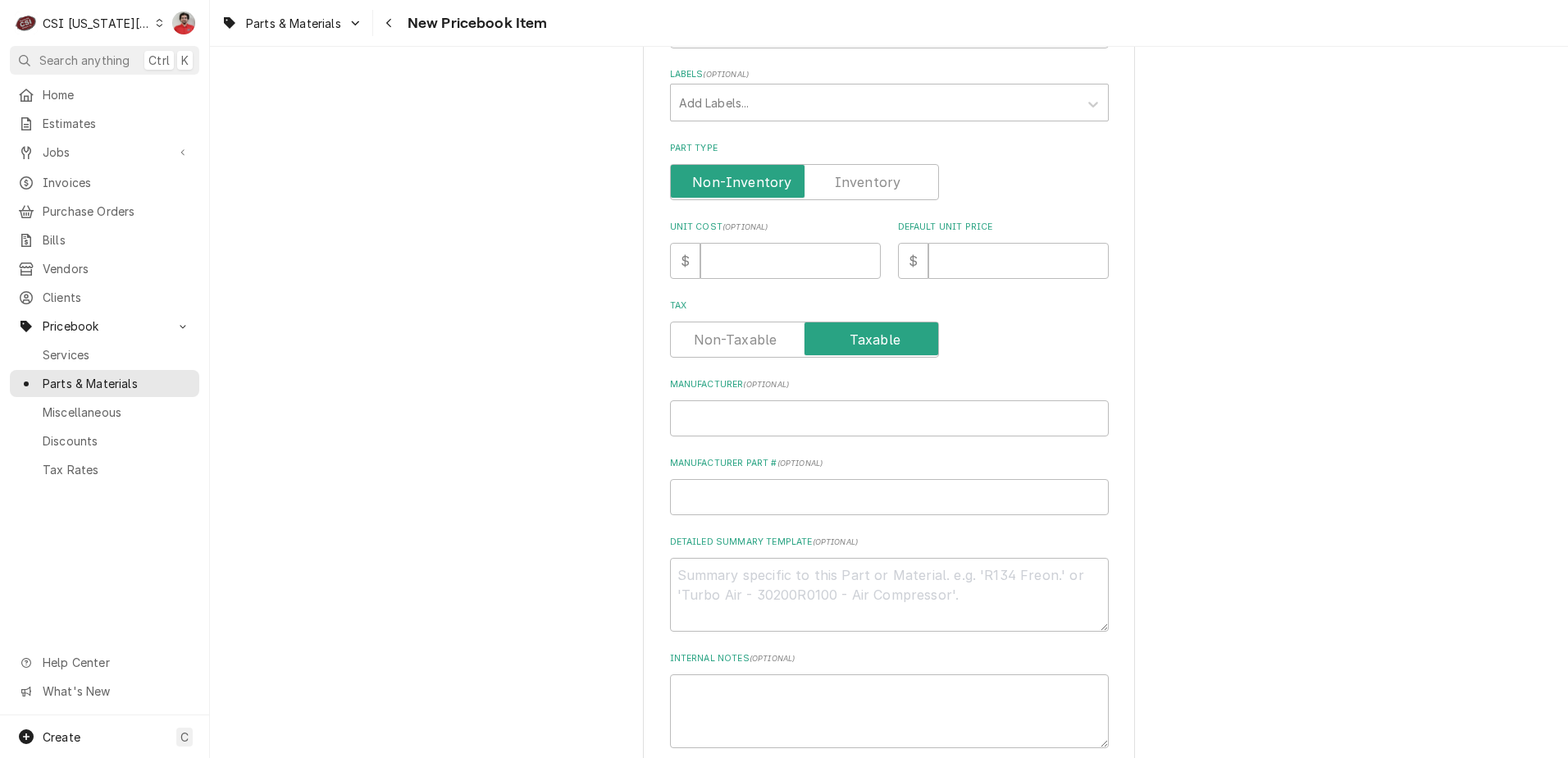
scroll to position [312, 0]
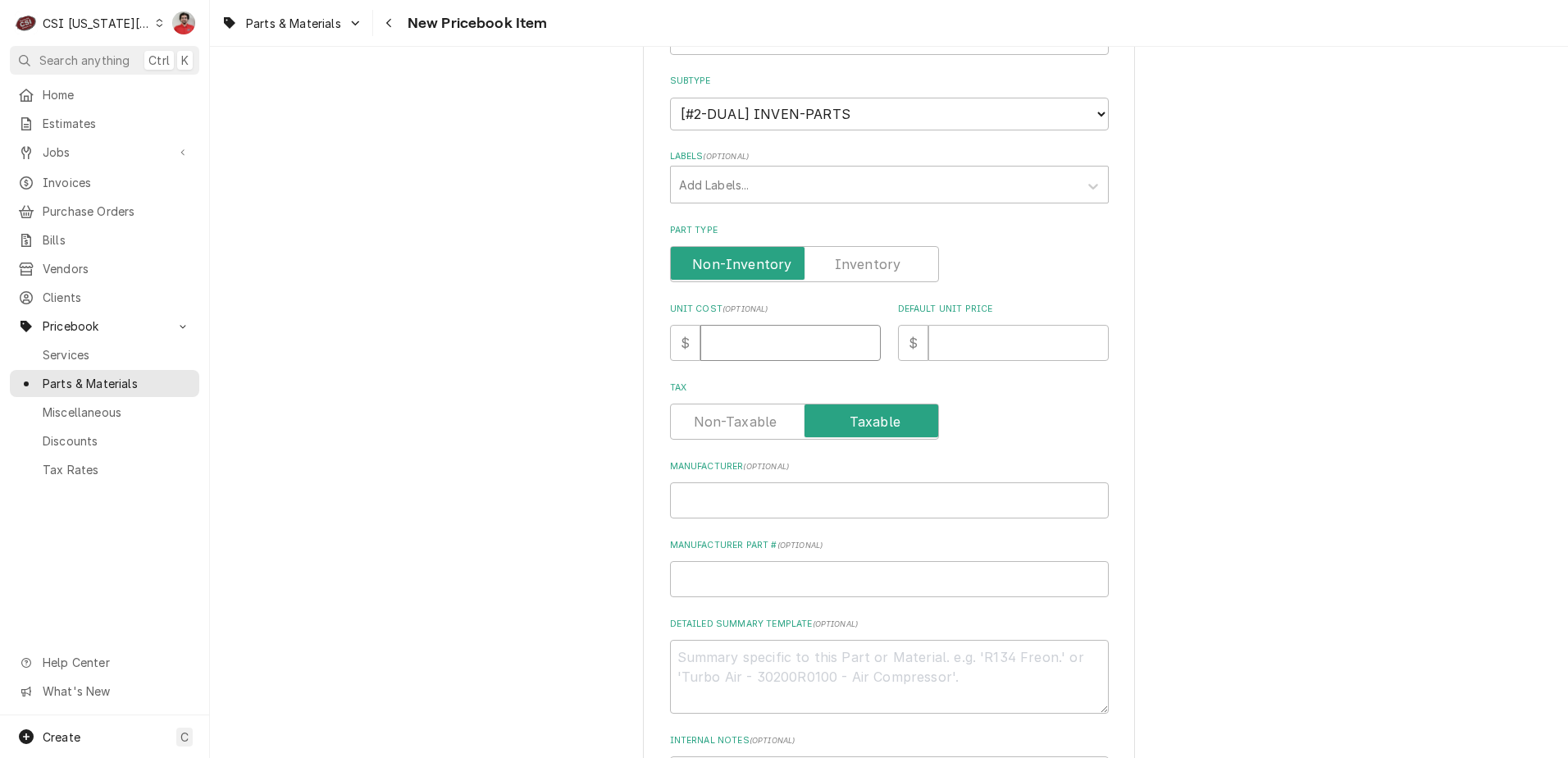
click at [742, 345] on input "Unit Cost ( optional )" at bounding box center [791, 343] width 181 height 36
type textarea "x"
type input "1"
type textarea "x"
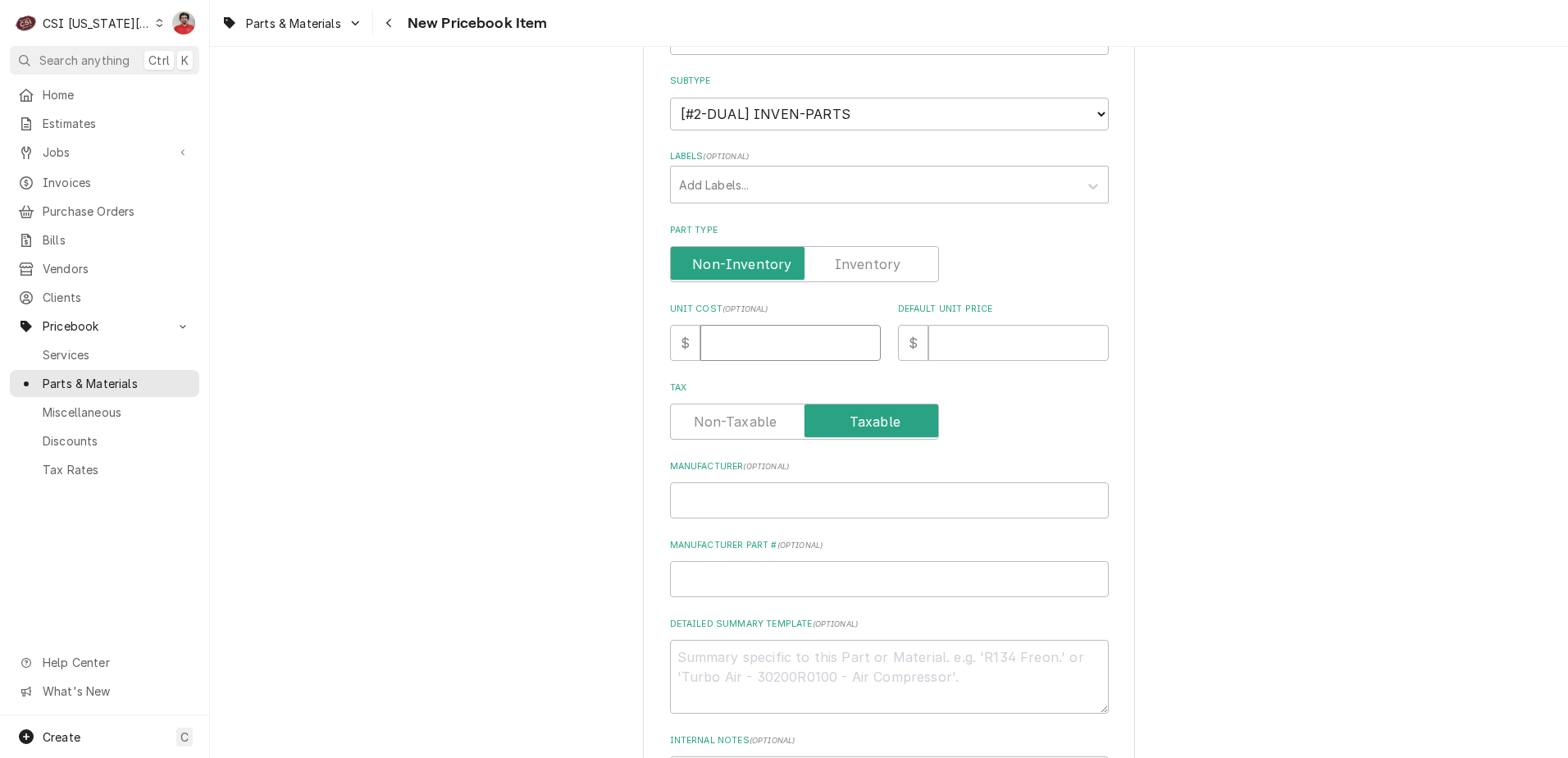
type input "3"
type textarea "x"
type input "32"
type textarea "x"
type input "3"
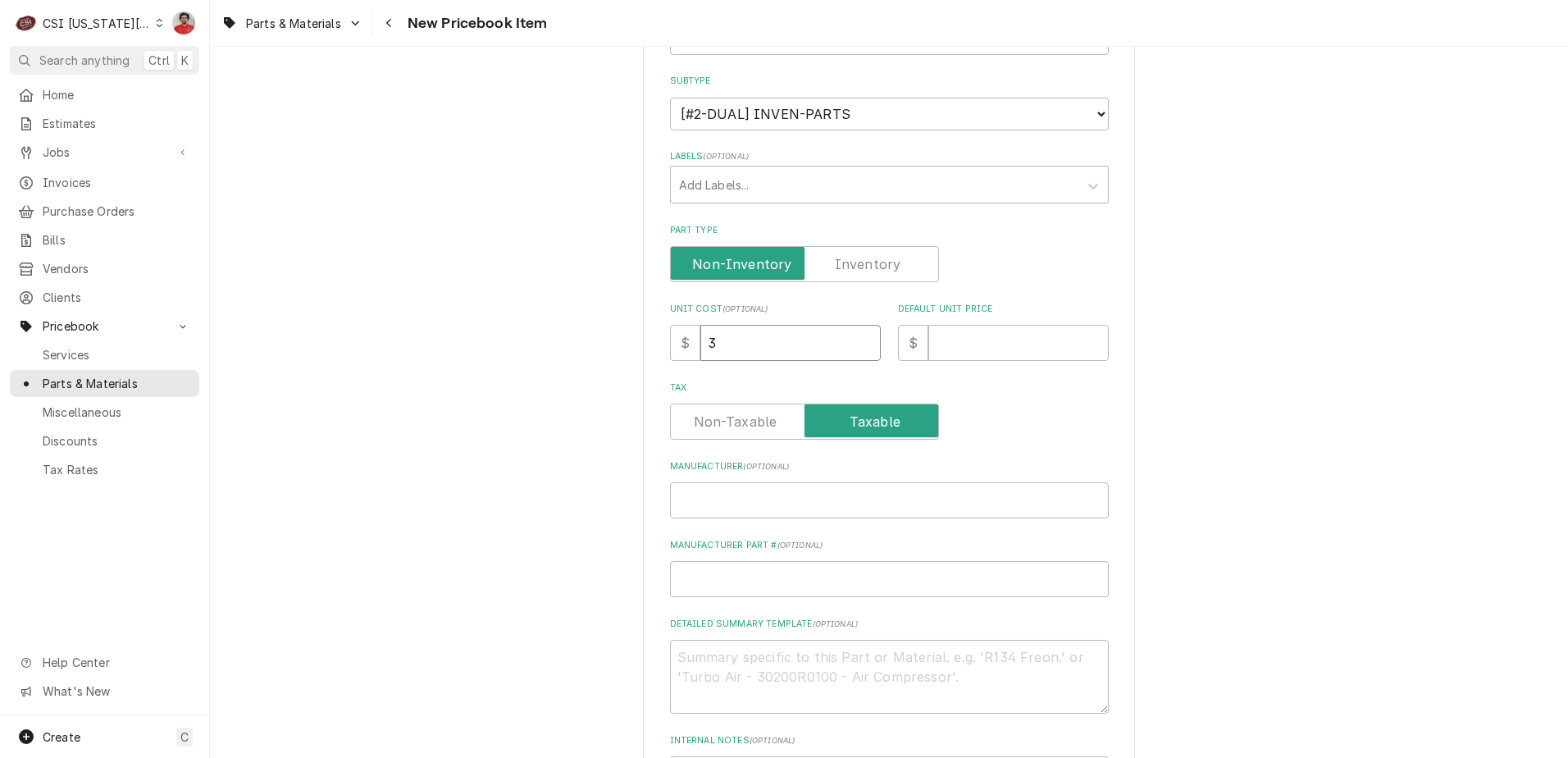
type textarea "x"
type input "35"
type textarea "x"
type input "355"
type textarea "x"
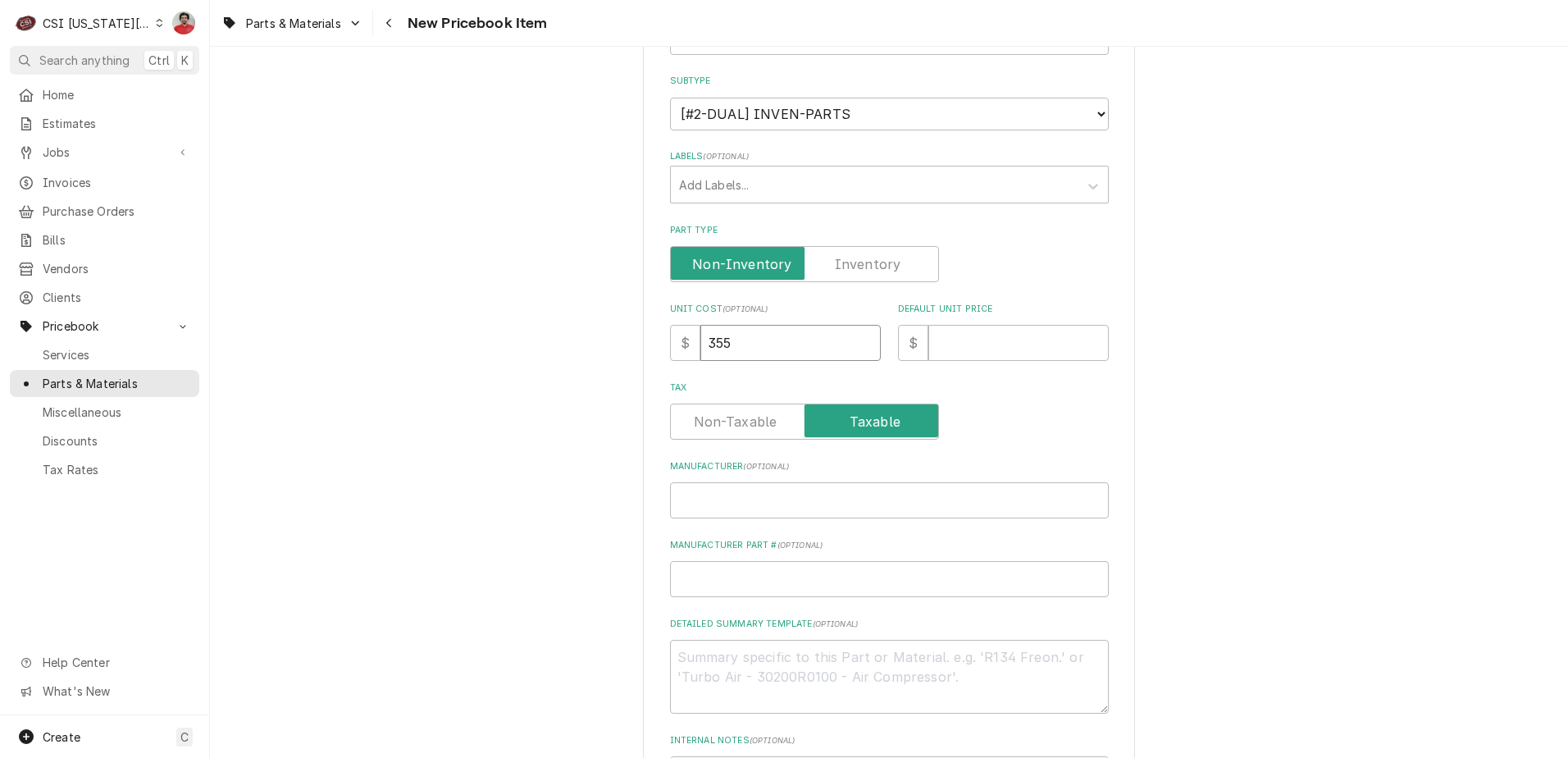
type input "3557"
type textarea "x"
type input "35.57"
type textarea "x"
type input "7"
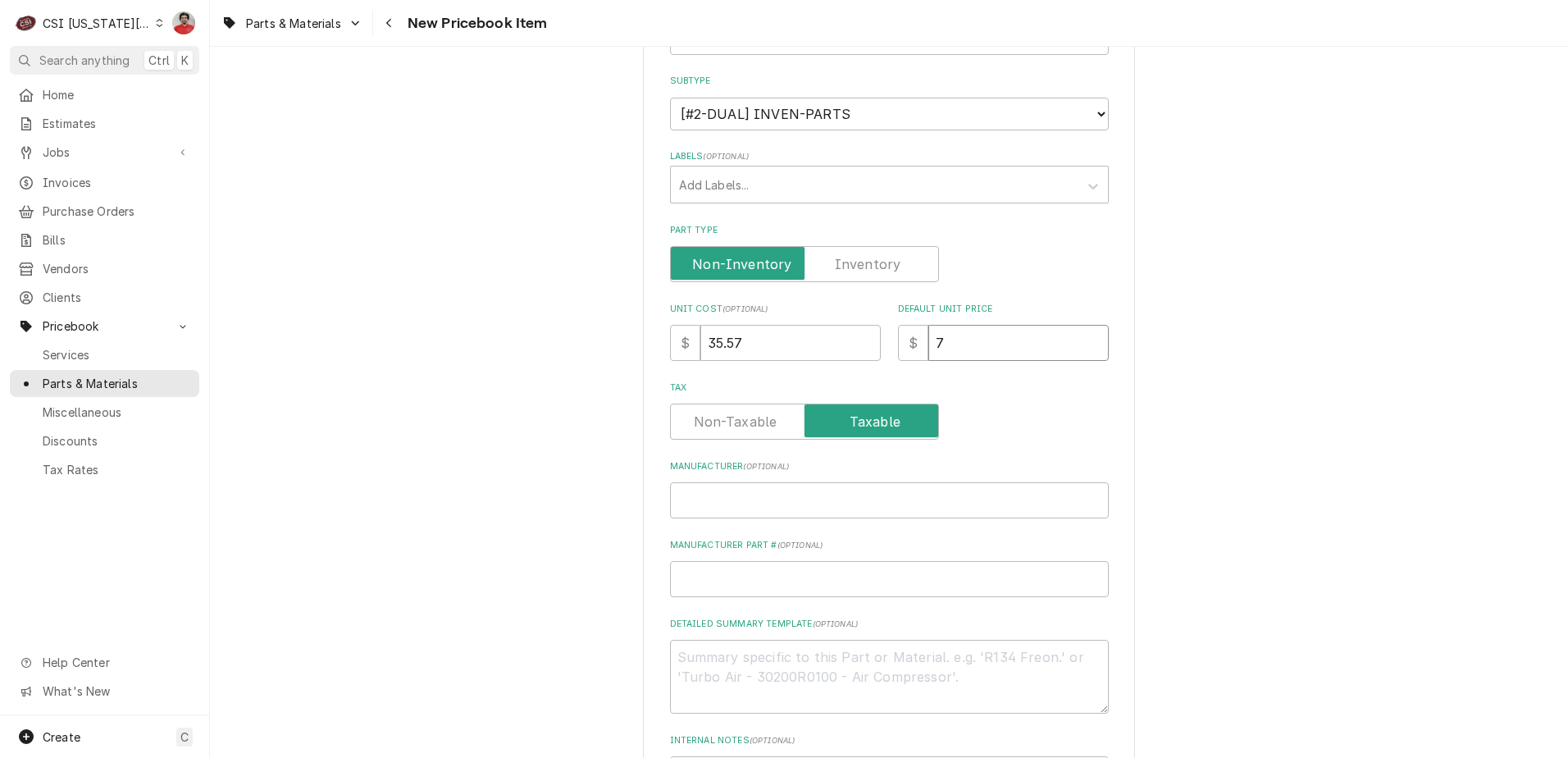
type textarea "x"
type input "72"
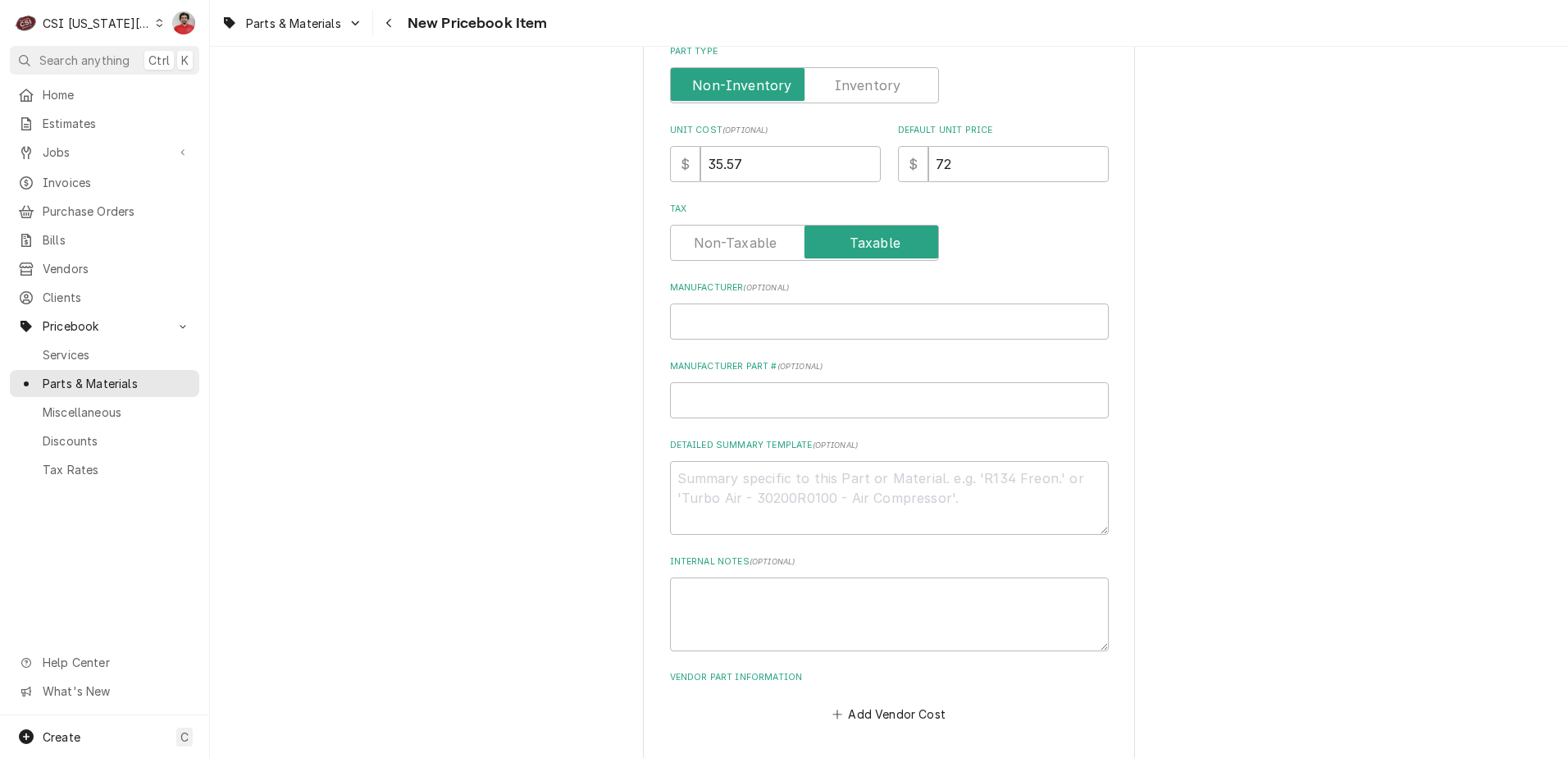
scroll to position [558, 0]
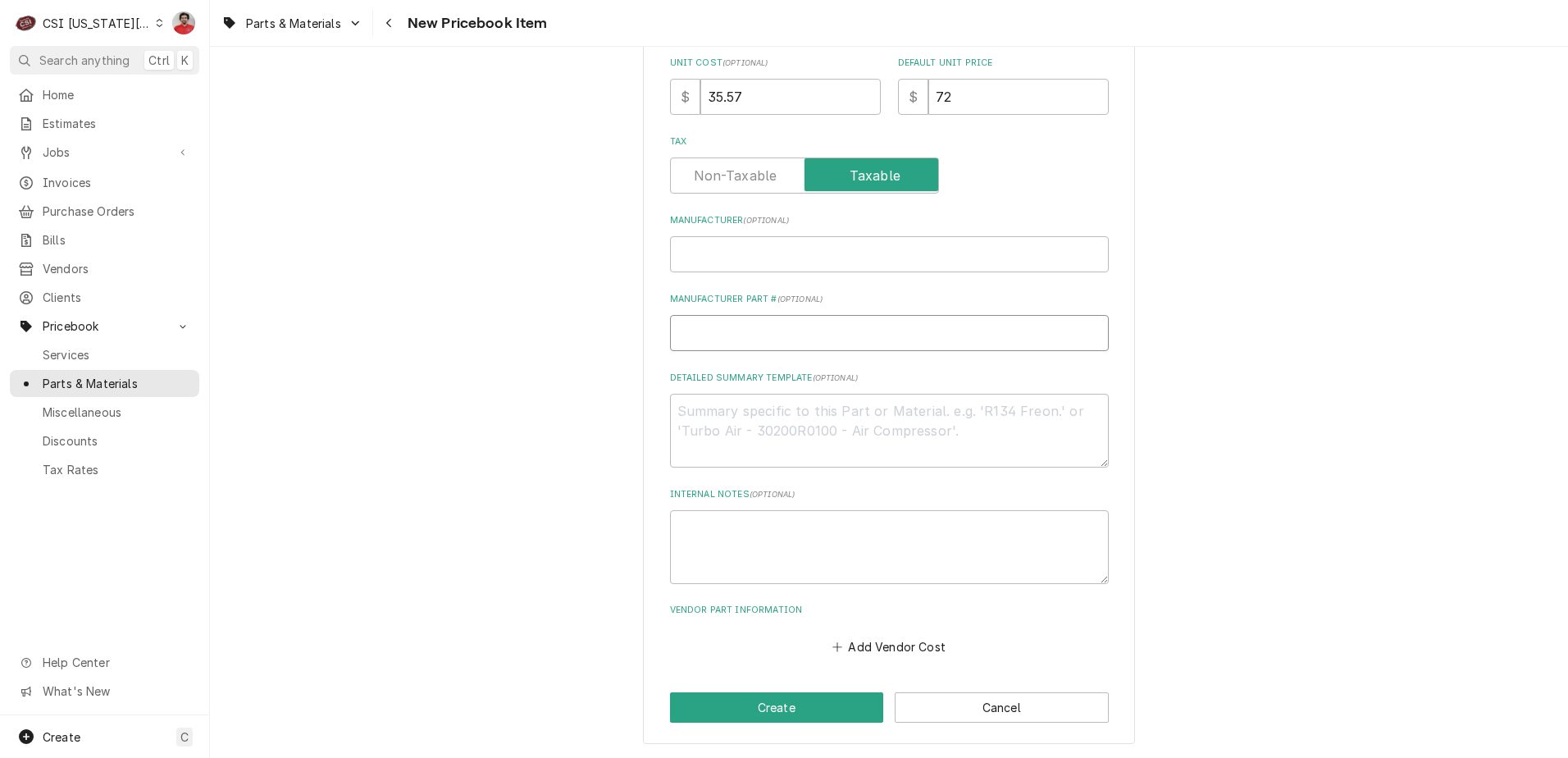
click at [752, 326] on input "Manufacturer Part # ( optional )" at bounding box center [890, 333] width 439 height 36
paste input "w61000"
type textarea "x"
type input "w61000"
click at [766, 709] on button "Create" at bounding box center [777, 707] width 214 height 31
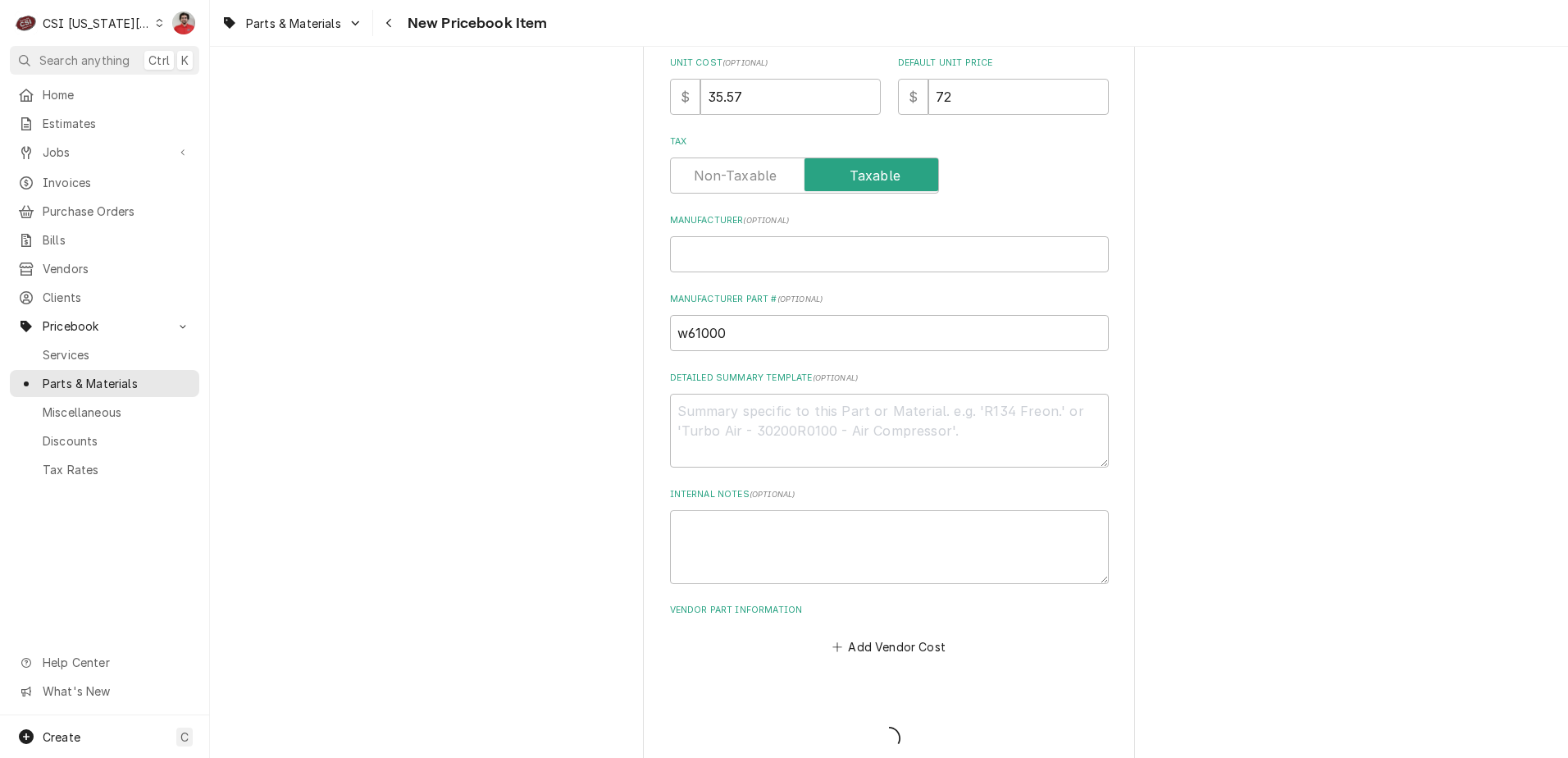
type textarea "x"
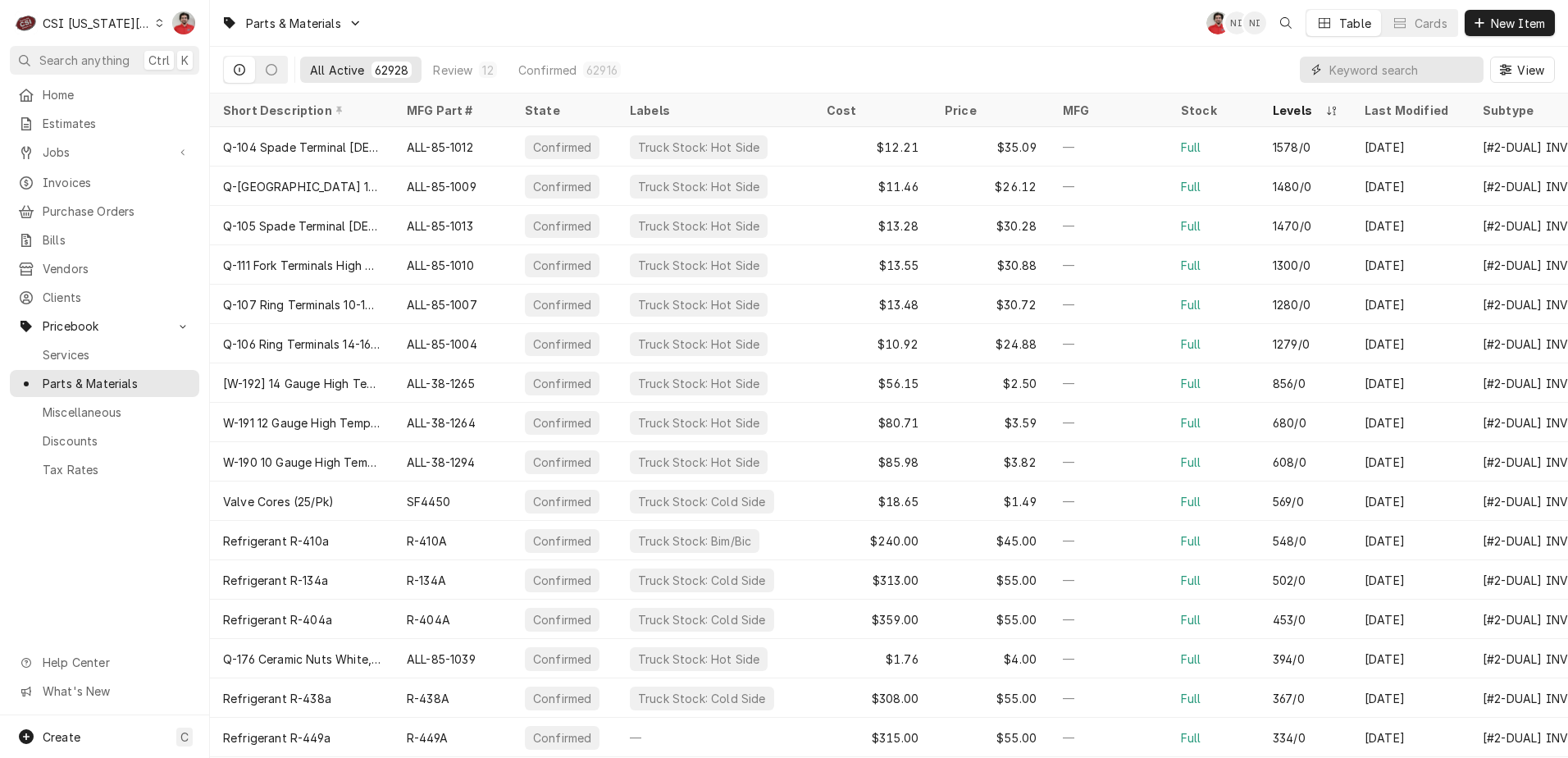
click at [1400, 64] on input "Dynamic Content Wrapper" at bounding box center [1402, 70] width 146 height 27
paste input "w61000"
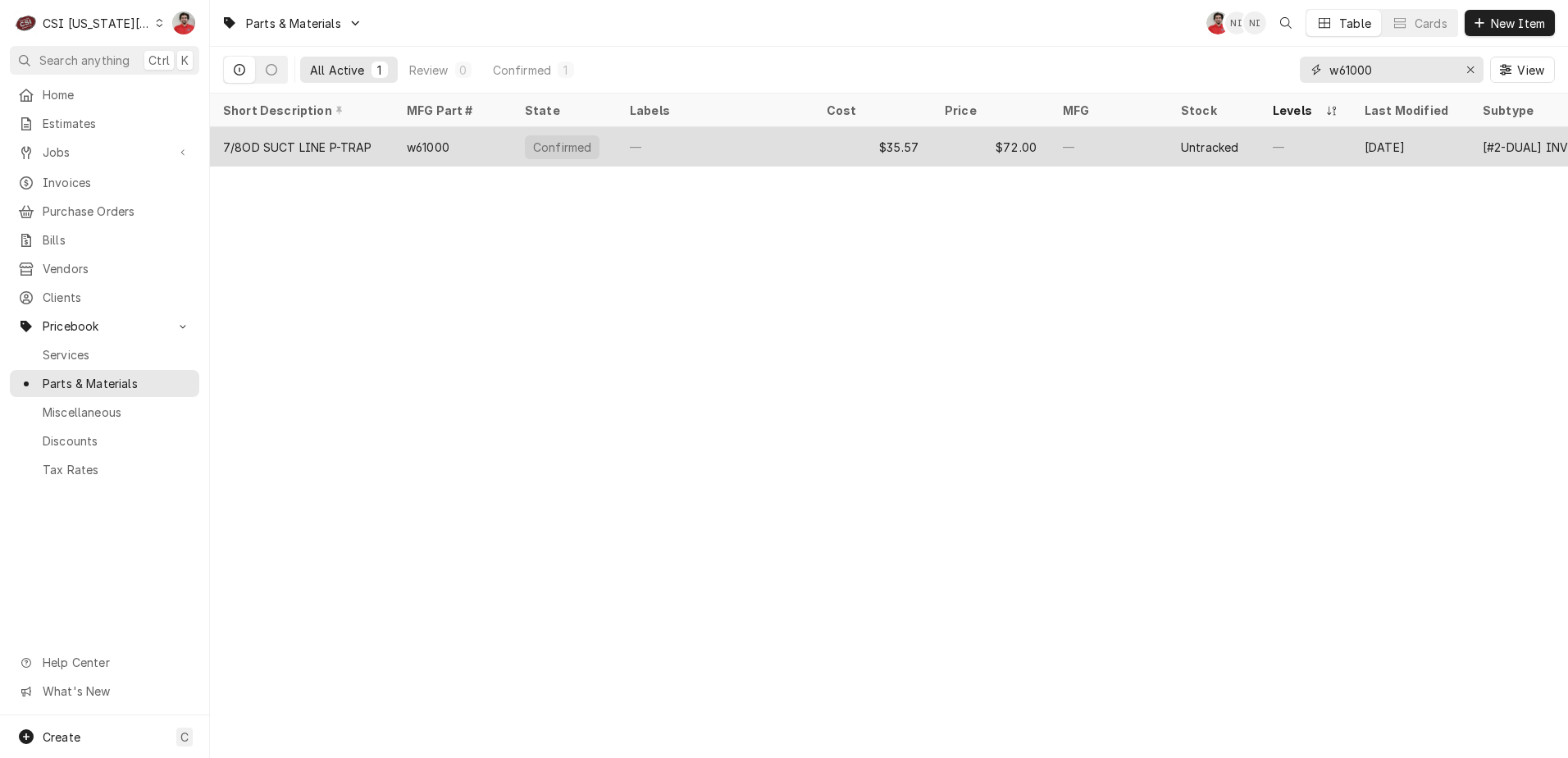
type input "w61000"
click at [642, 136] on div "—" at bounding box center [715, 147] width 197 height 40
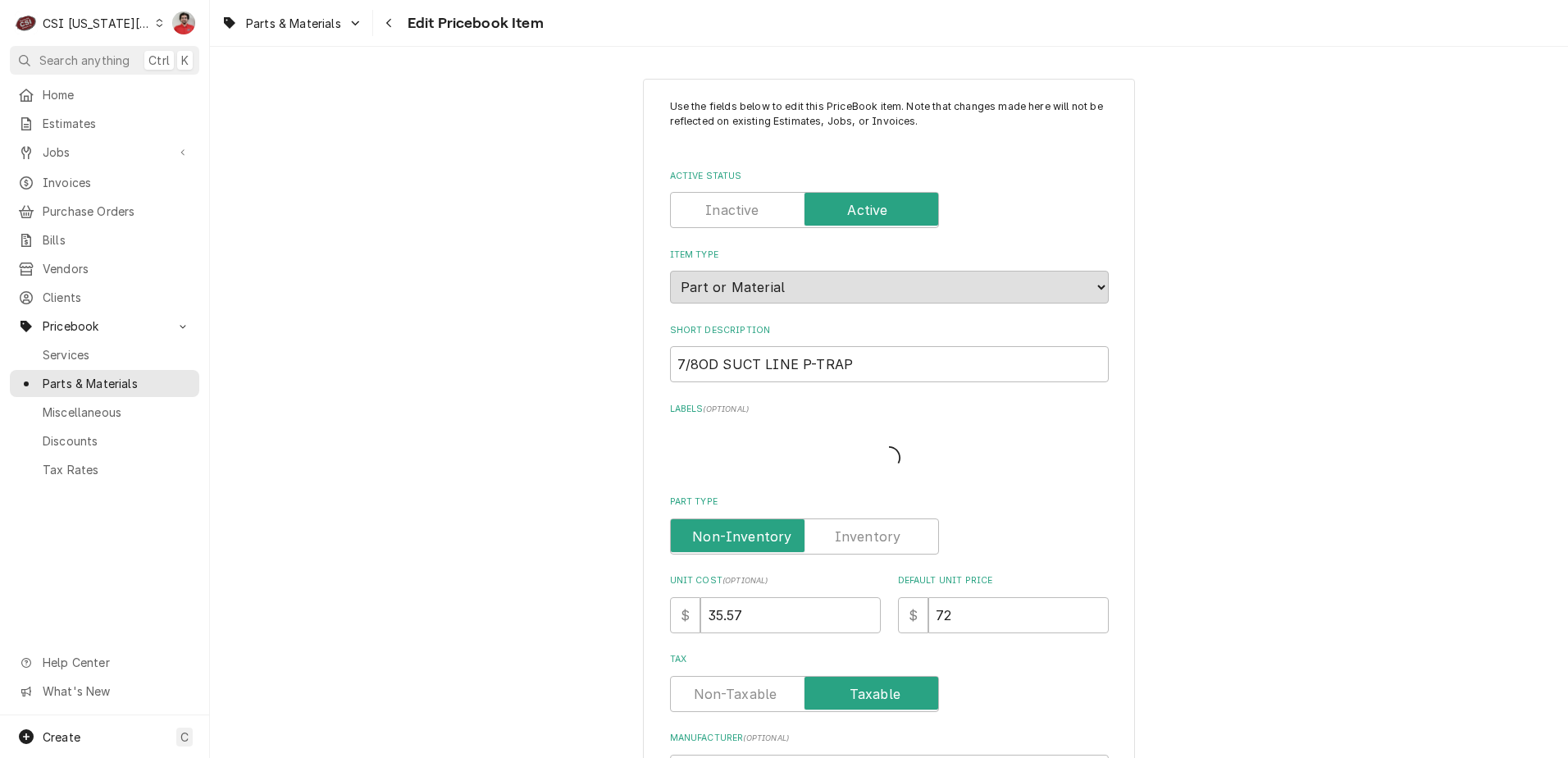
type textarea "x"
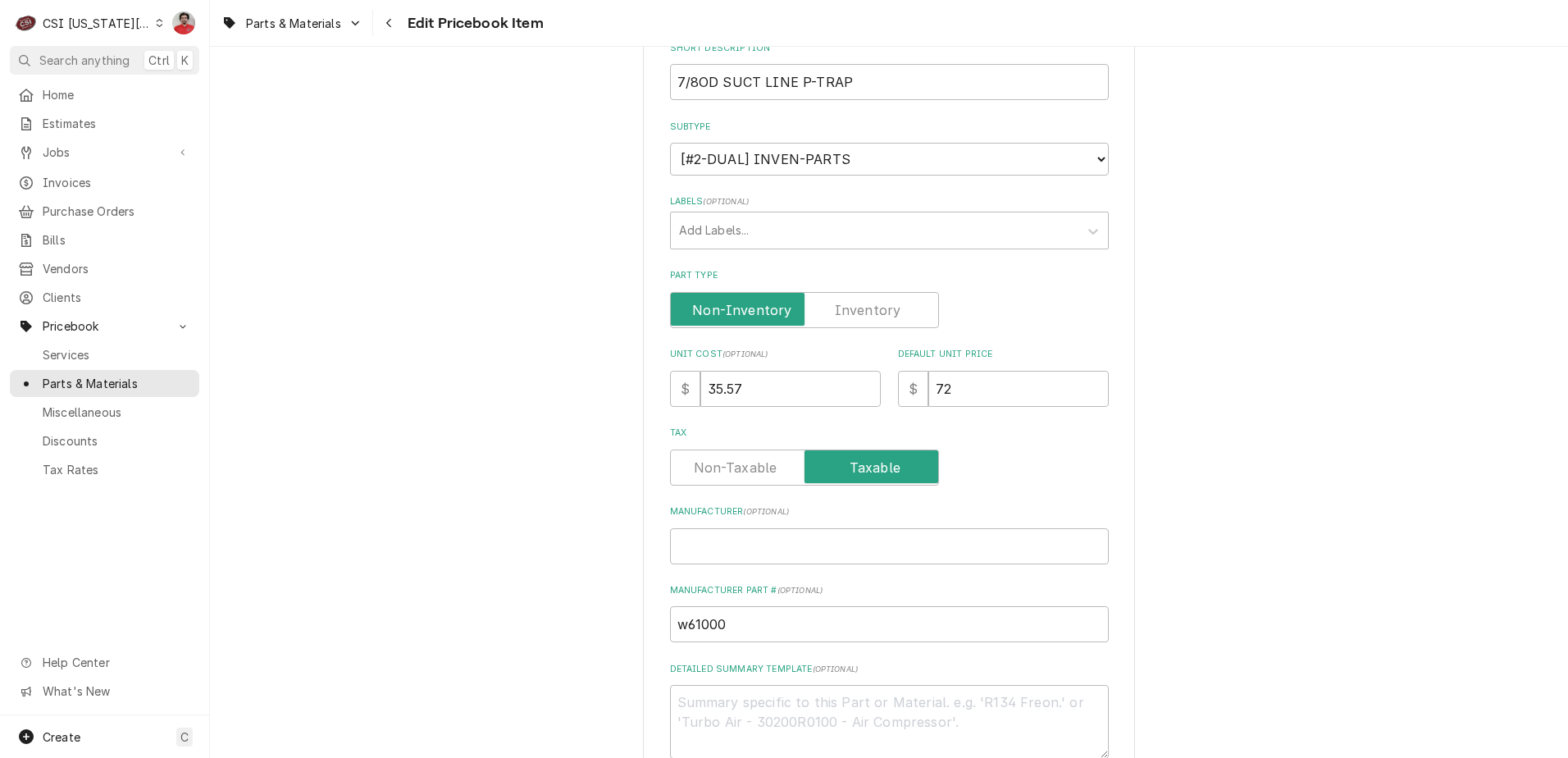
scroll to position [410, 0]
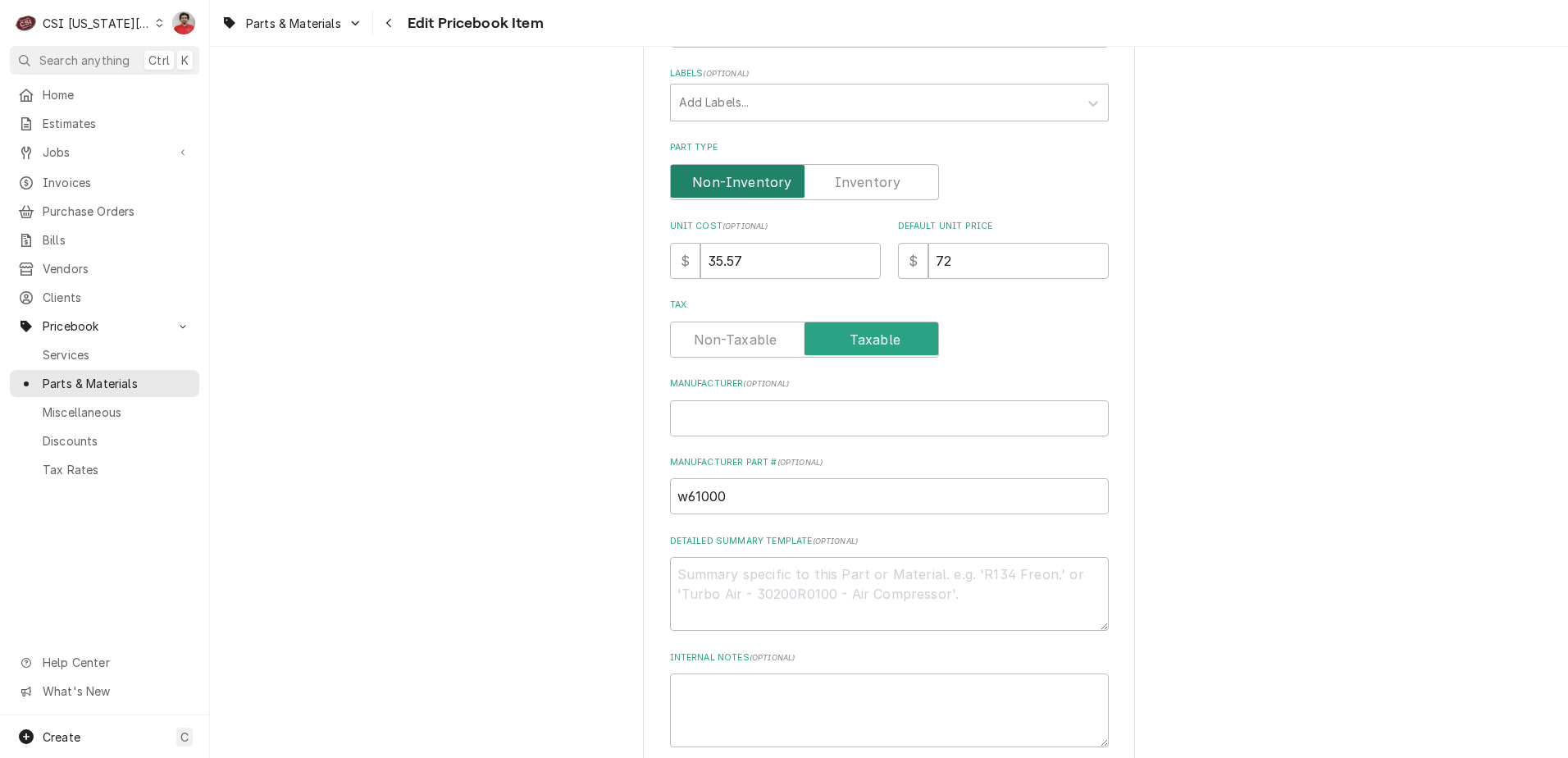
click at [815, 196] on input "Part Type" at bounding box center [805, 182] width 254 height 36
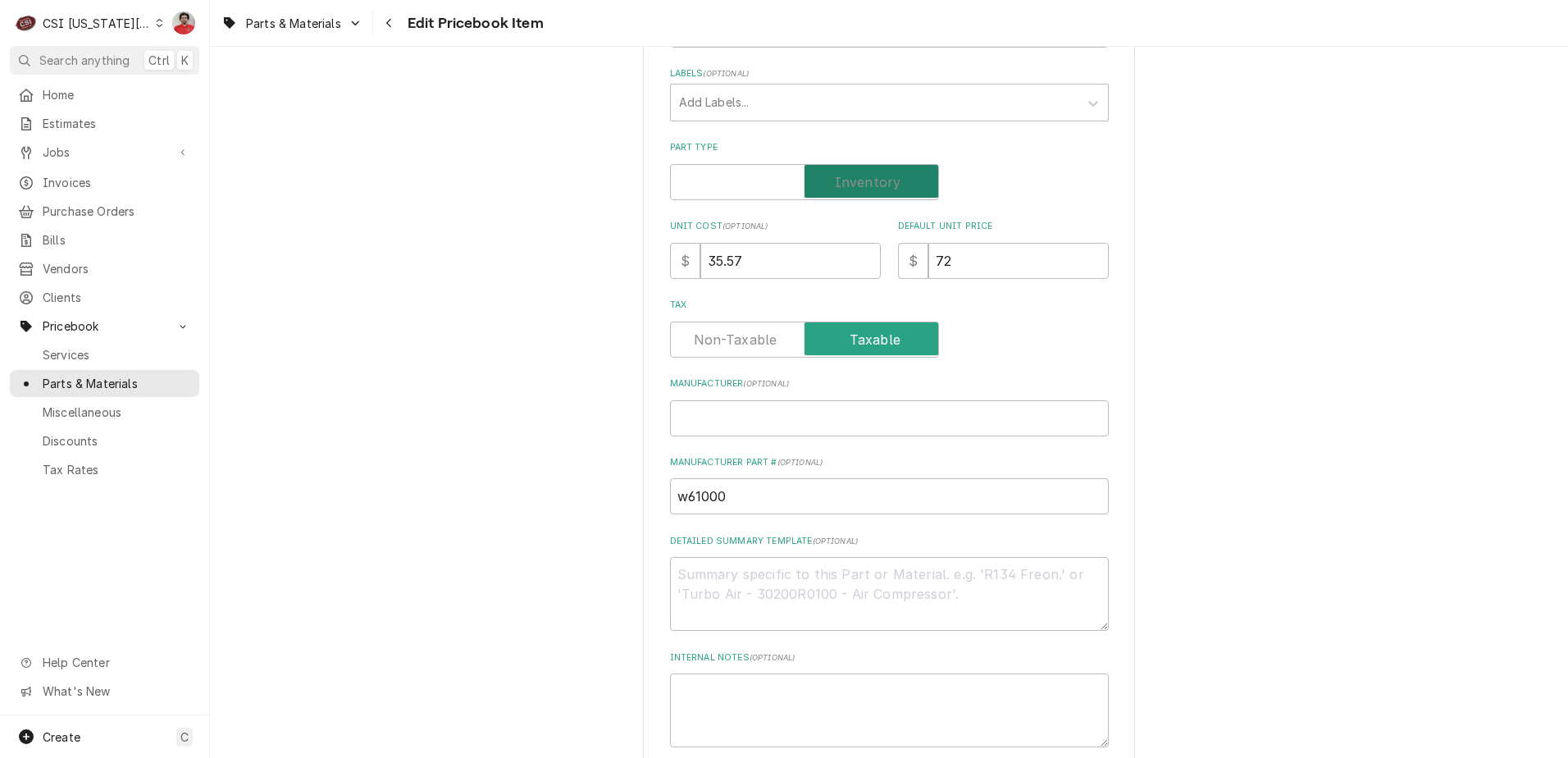
checkbox input "true"
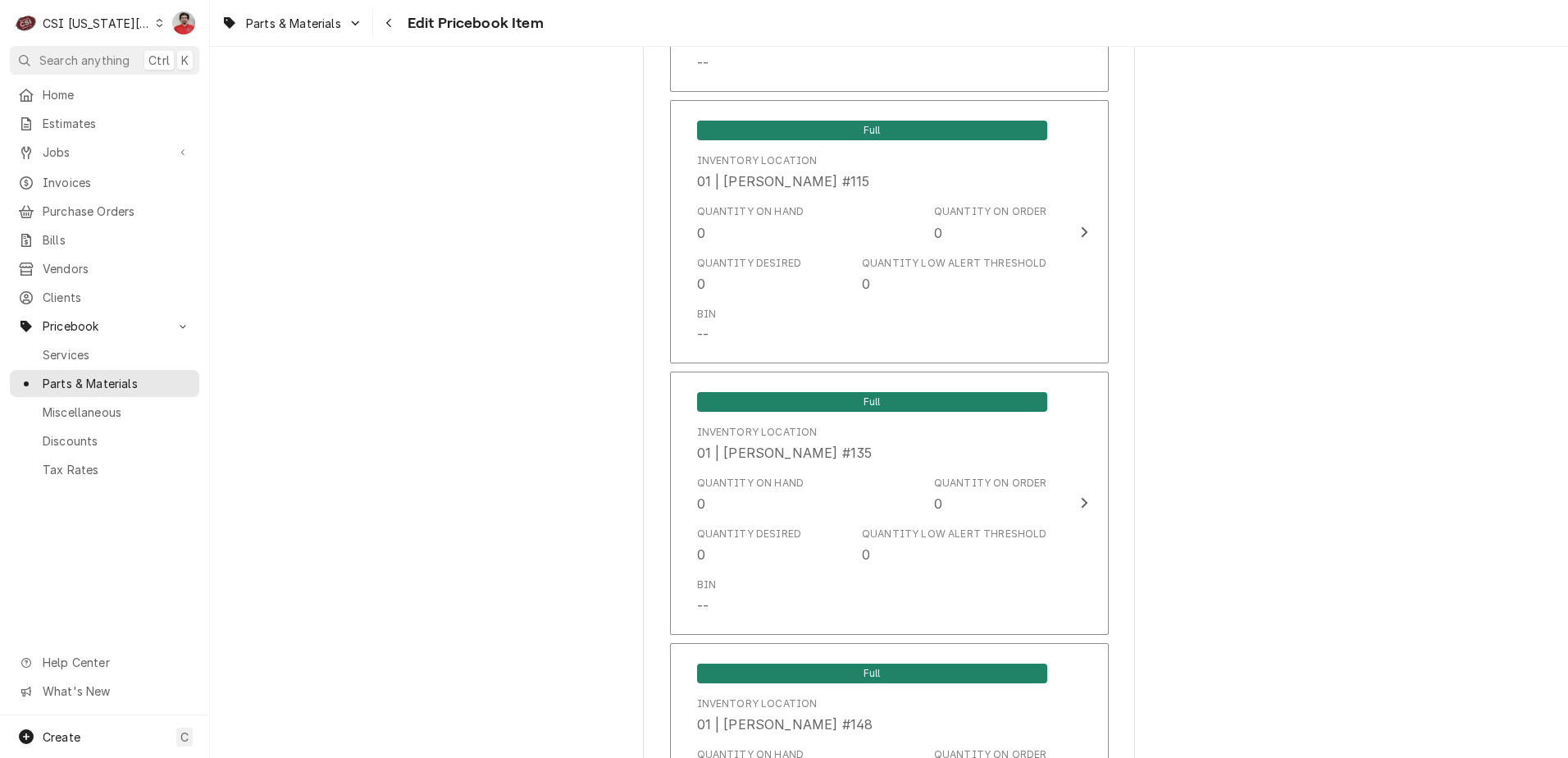
scroll to position [15784, 0]
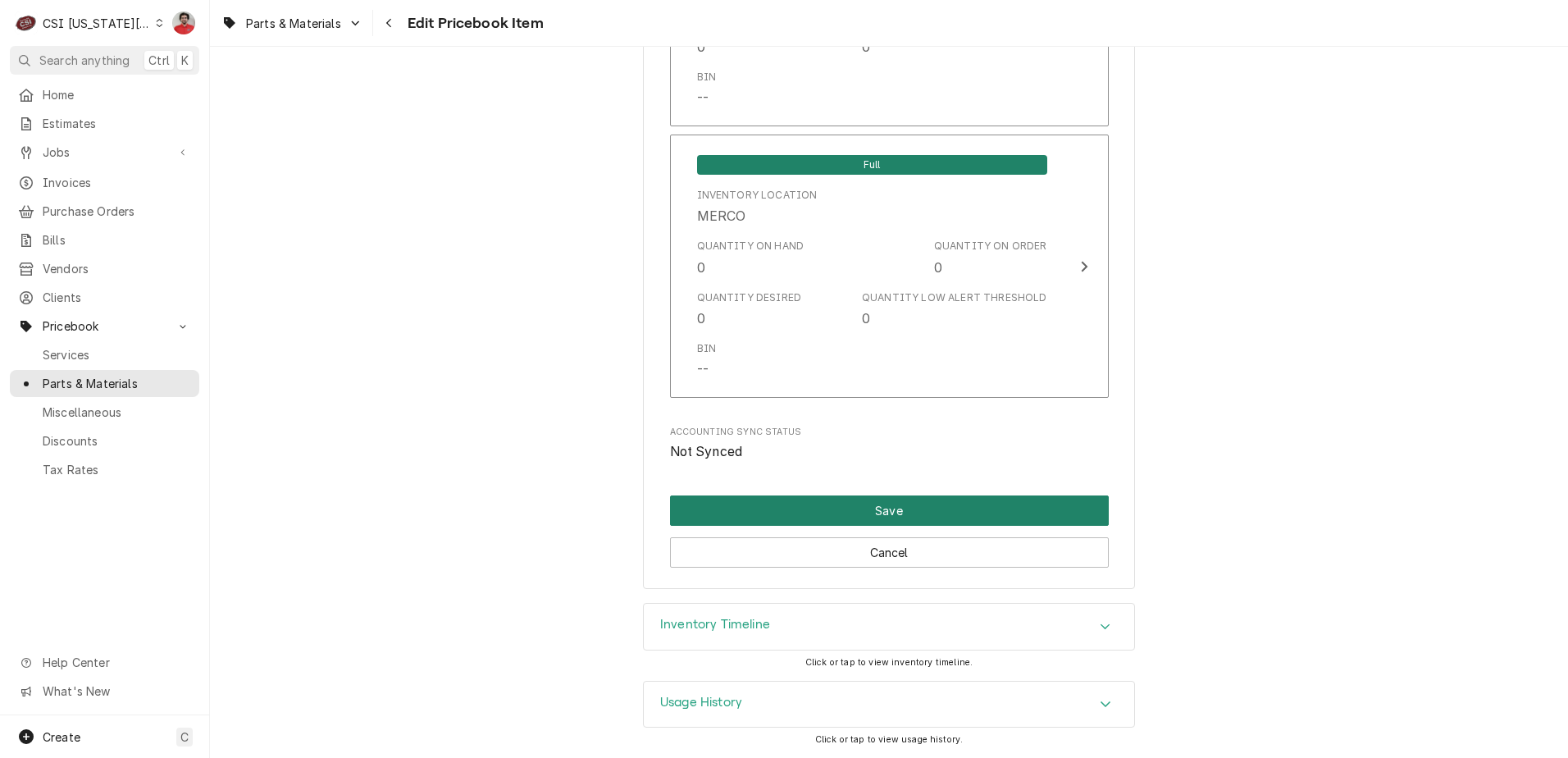
click at [852, 516] on button "Save" at bounding box center [890, 510] width 439 height 31
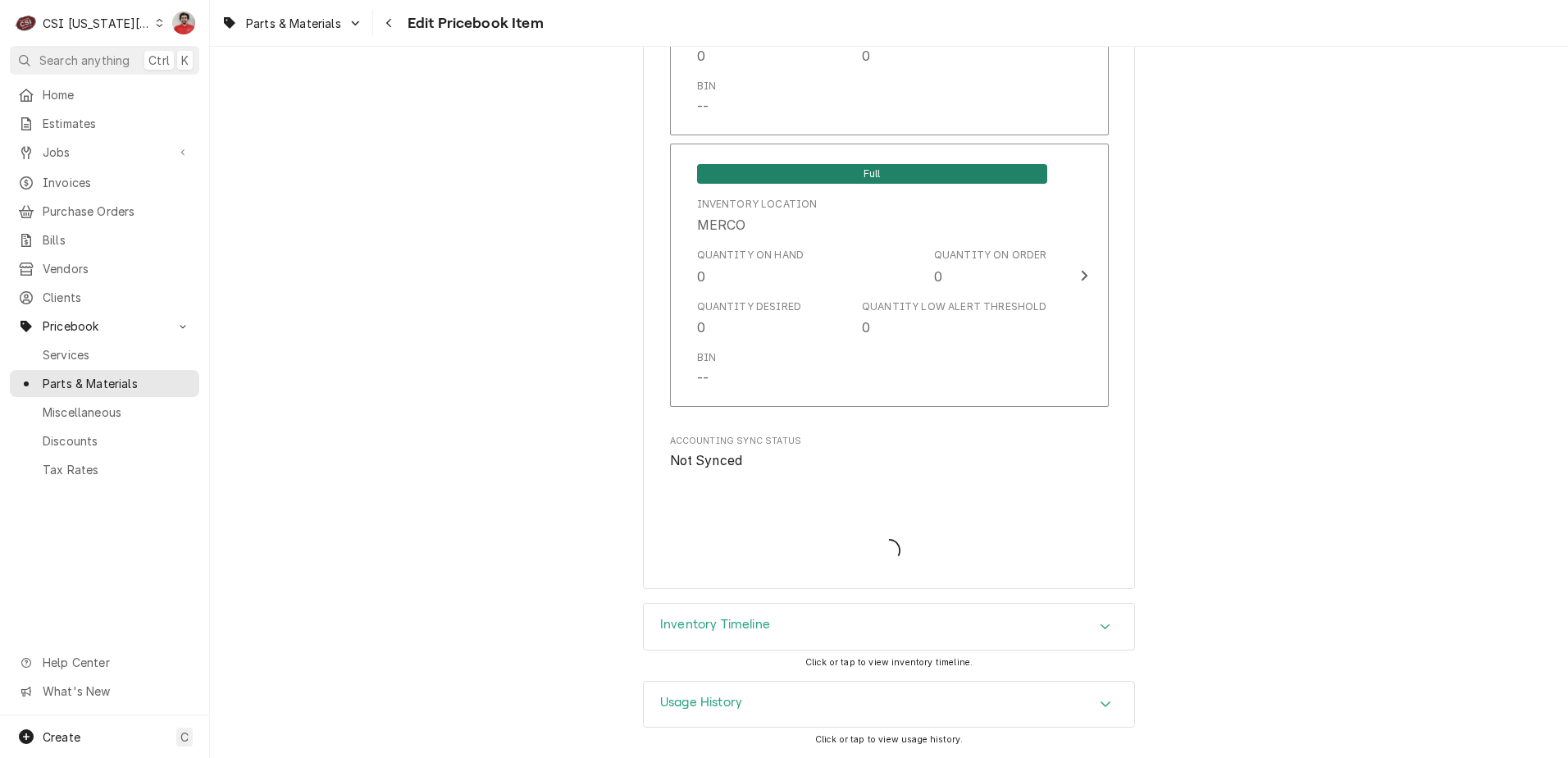
type textarea "x"
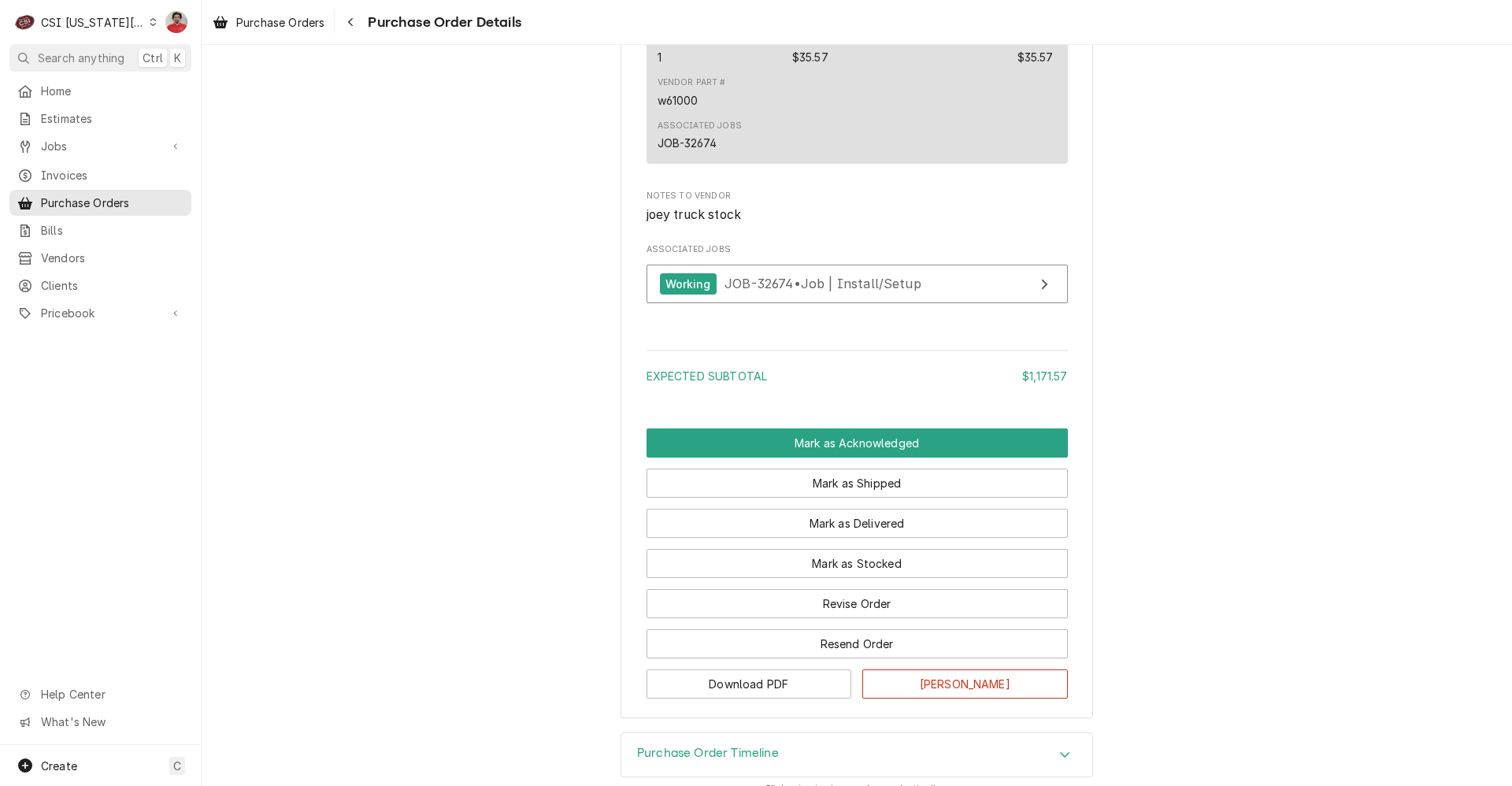
scroll to position [2168, 0]
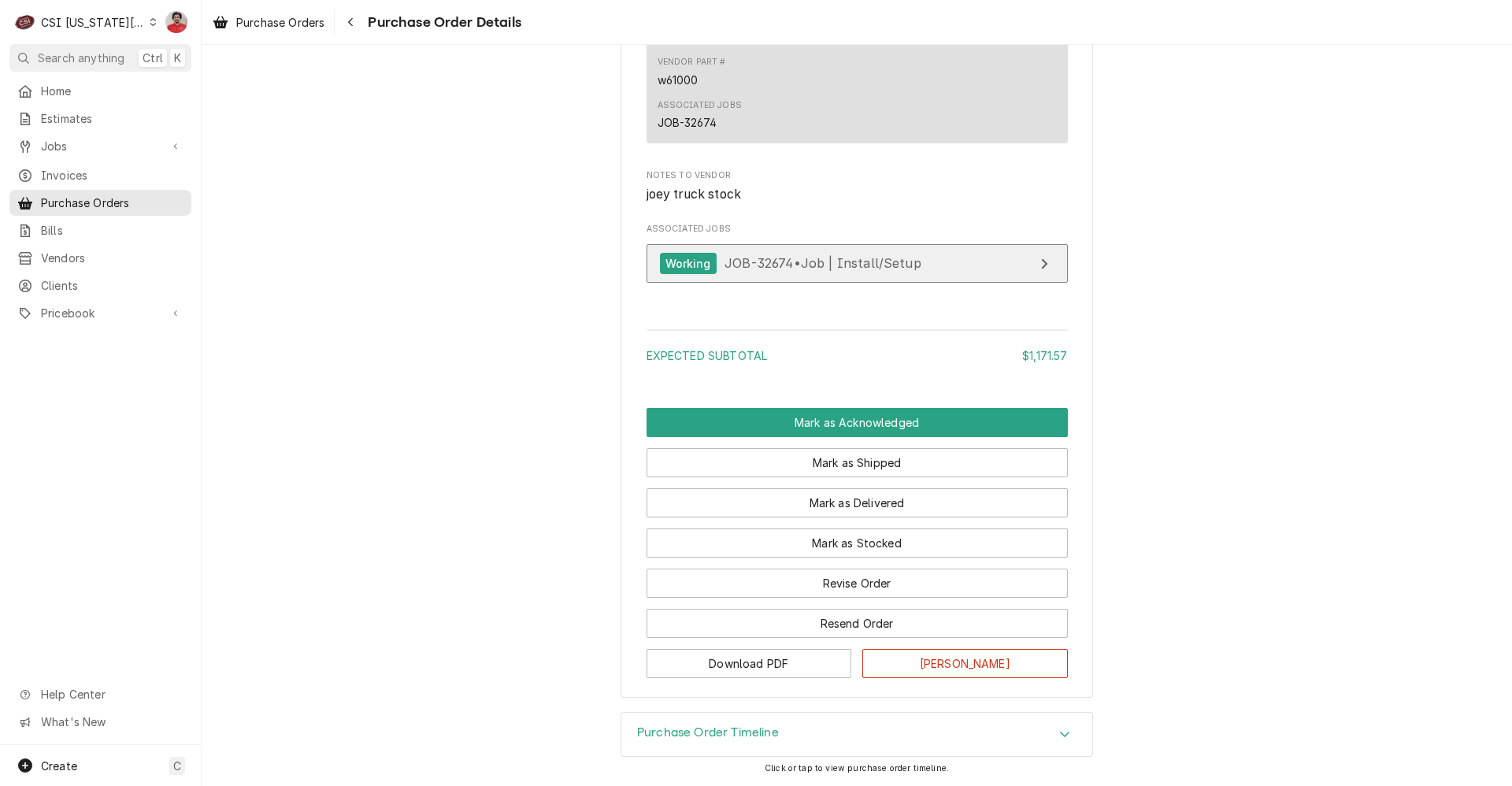
click at [780, 267] on span "JOB-32674 • Job | Install/Setup" at bounding box center [823, 263] width 197 height 16
click at [361, 24] on button "Navigate back" at bounding box center [351, 22] width 25 height 25
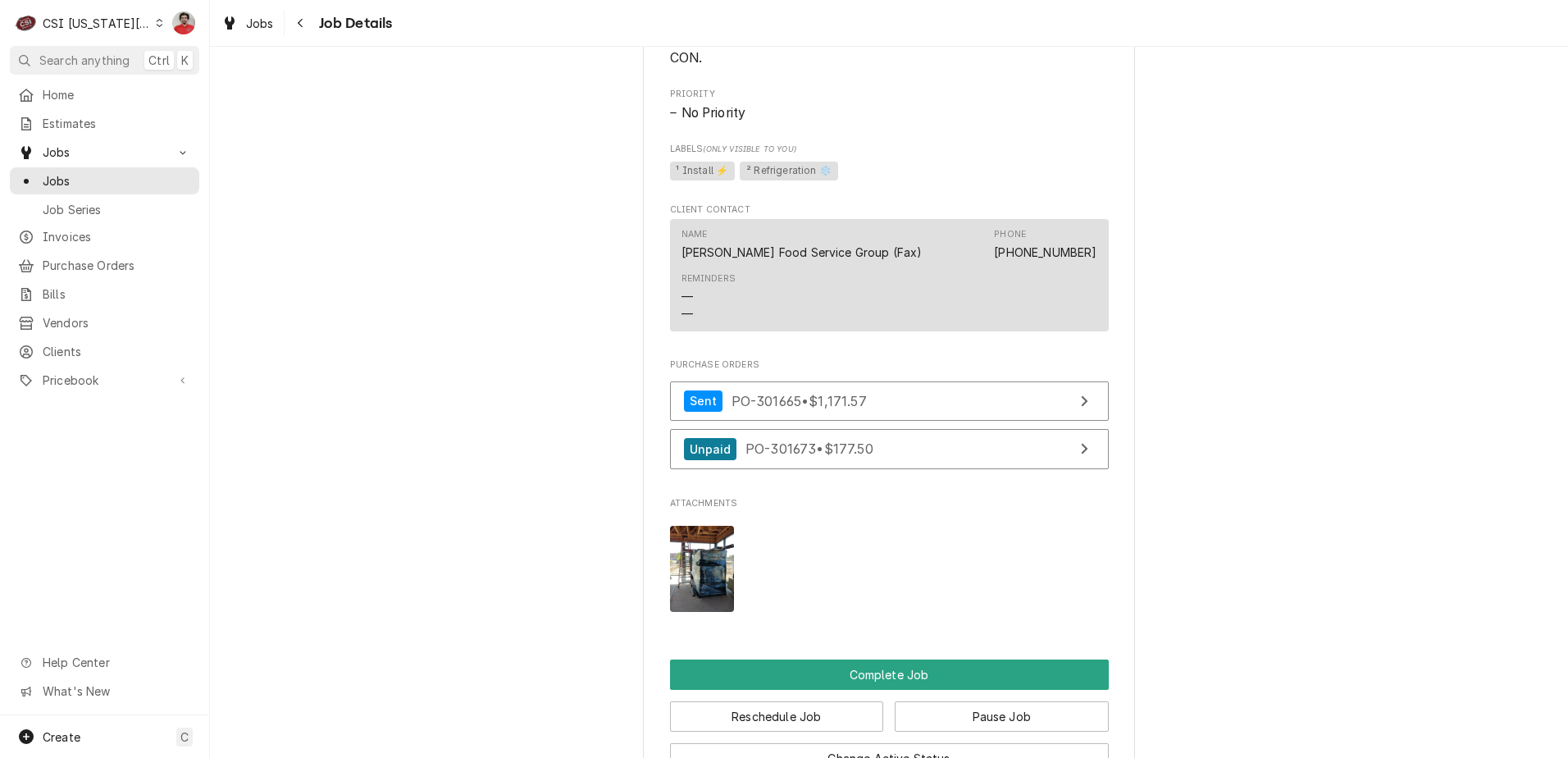
scroll to position [1359, 0]
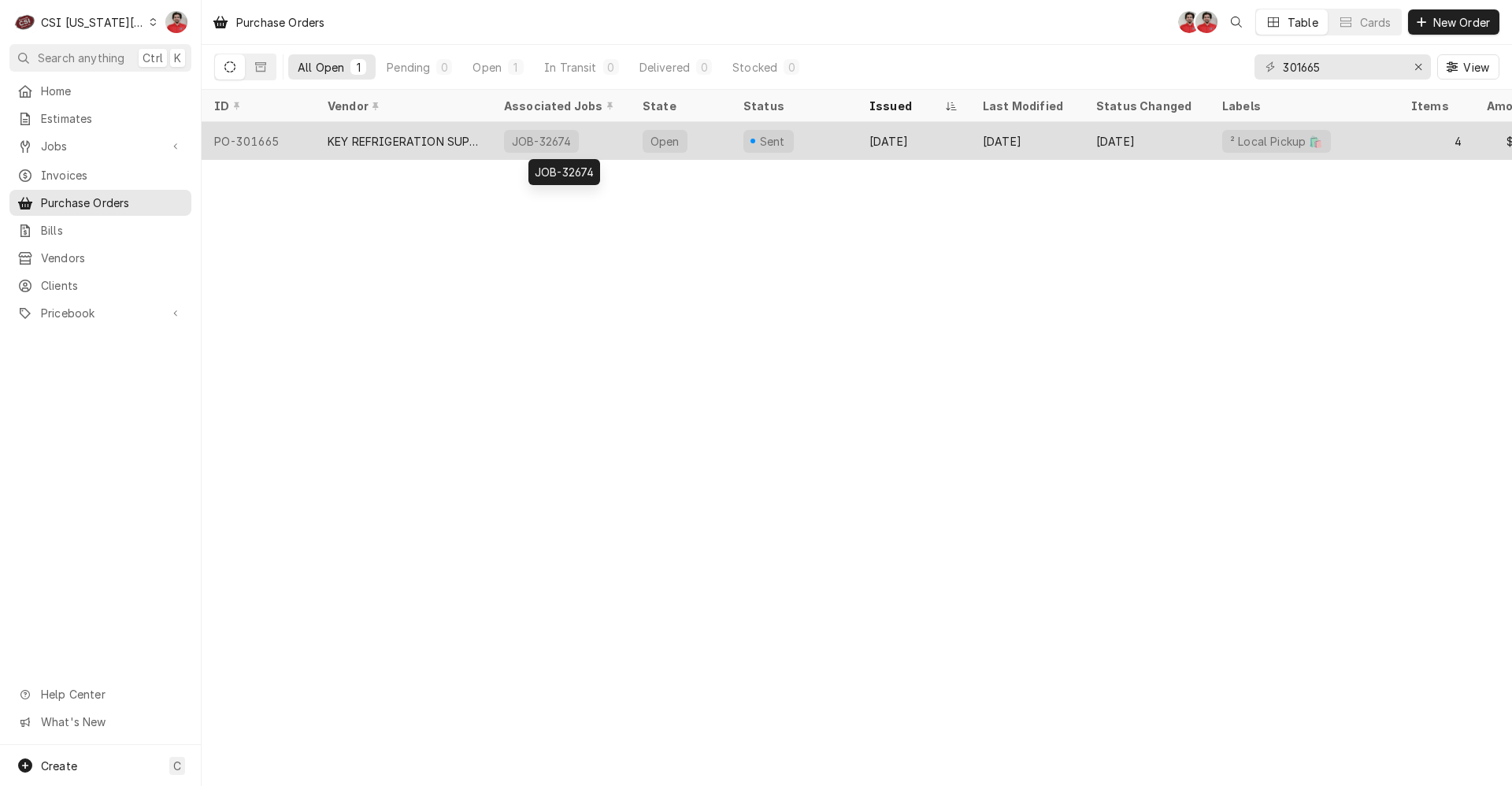
click at [568, 137] on div "JOB-32674" at bounding box center [541, 141] width 75 height 23
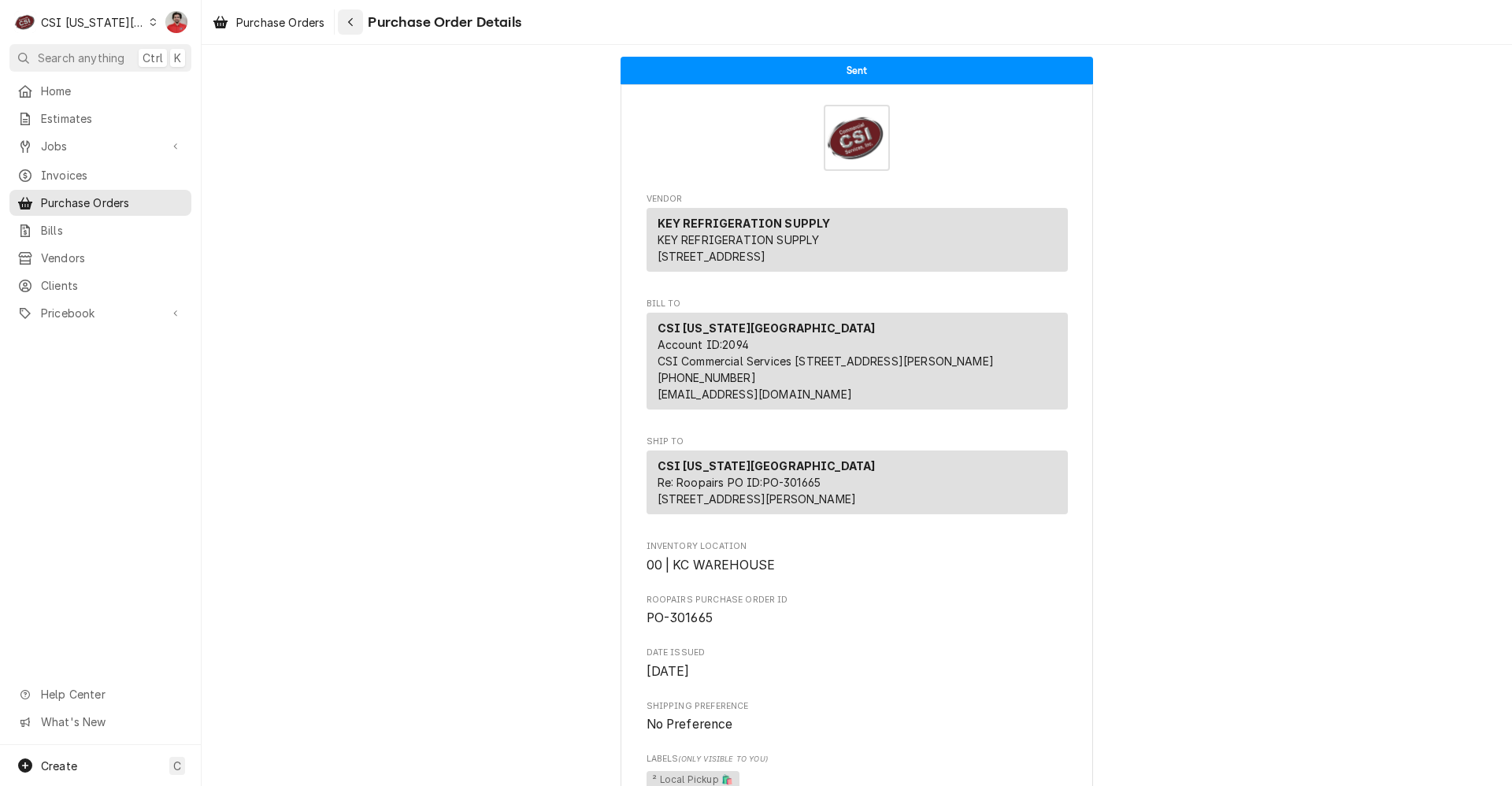
click at [353, 15] on div "Navigate back" at bounding box center [351, 22] width 16 height 16
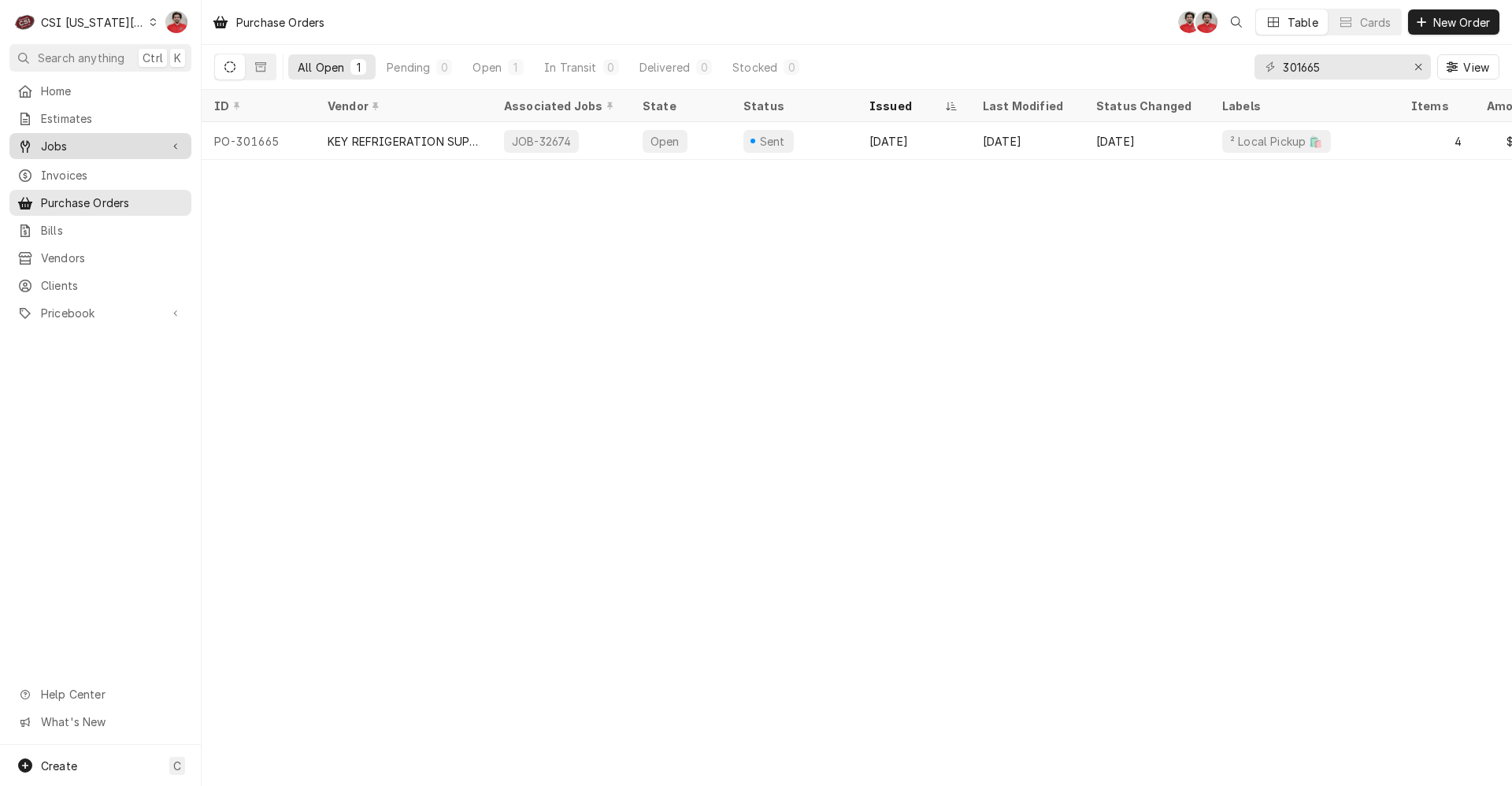
click at [84, 133] on link "Jobs" at bounding box center [100, 146] width 182 height 26
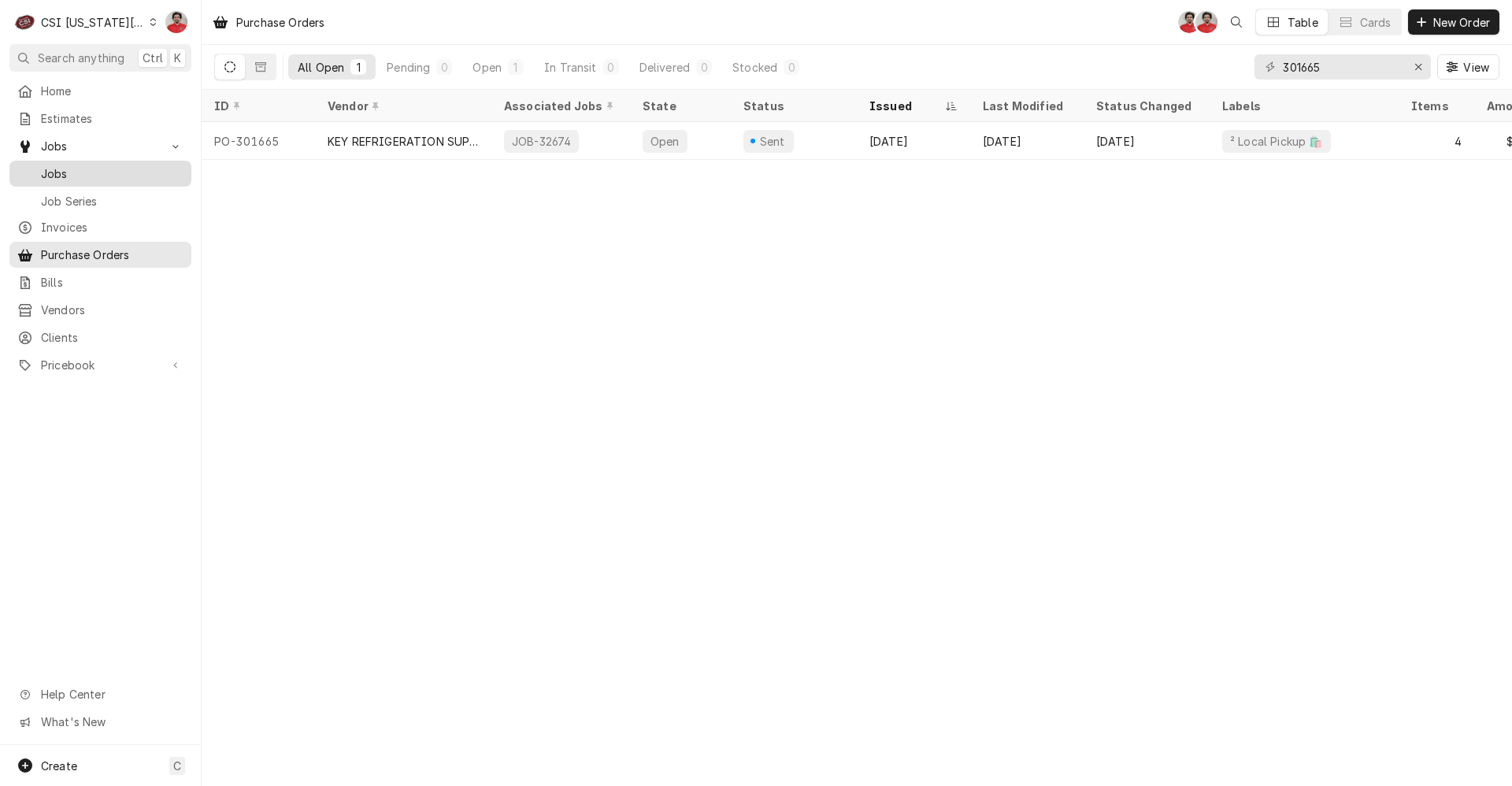
click at [78, 170] on span "Jobs" at bounding box center [111, 173] width 142 height 17
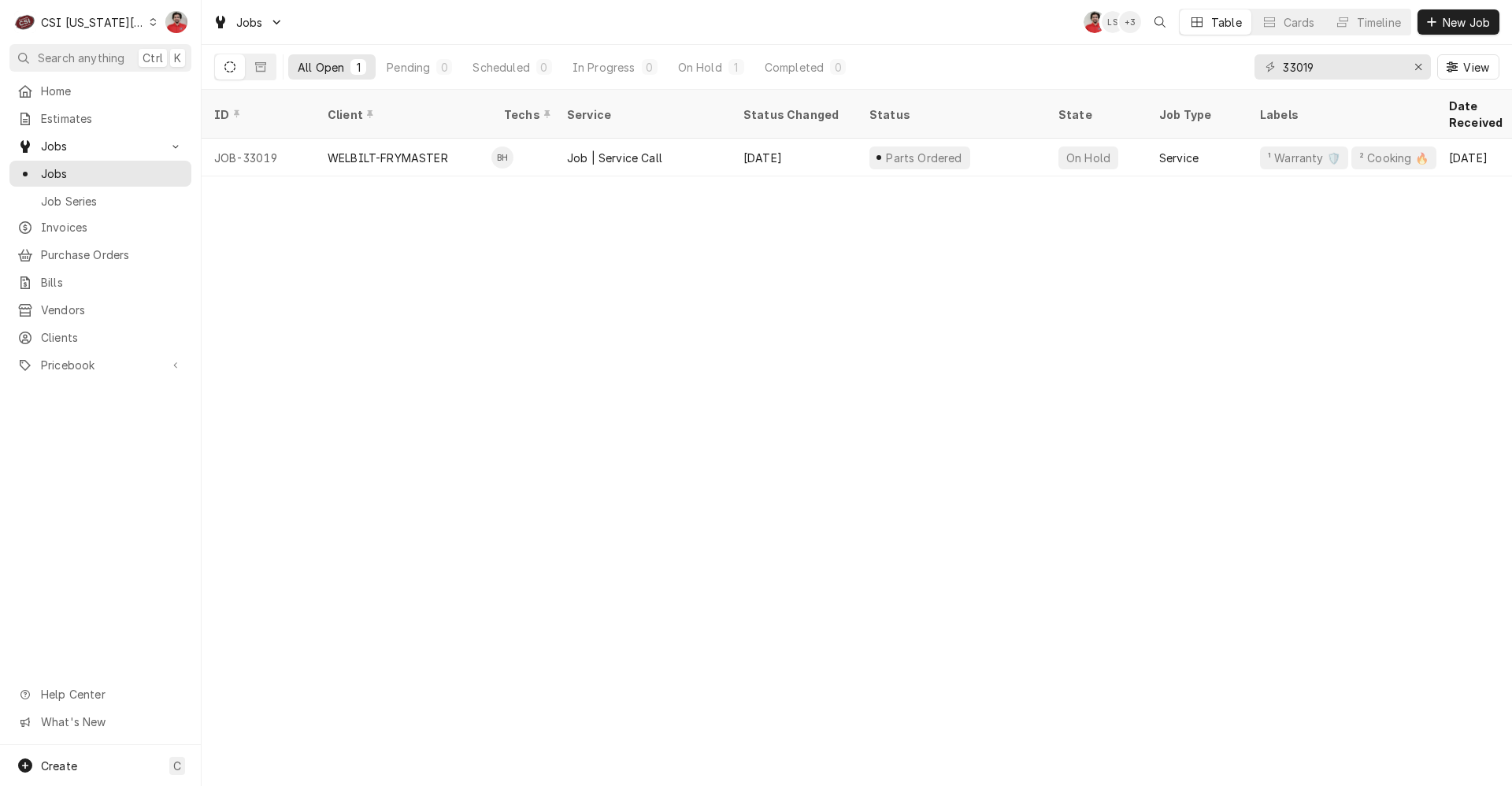
click at [80, 33] on div "C CSI [US_STATE] City" at bounding box center [85, 22] width 152 height 32
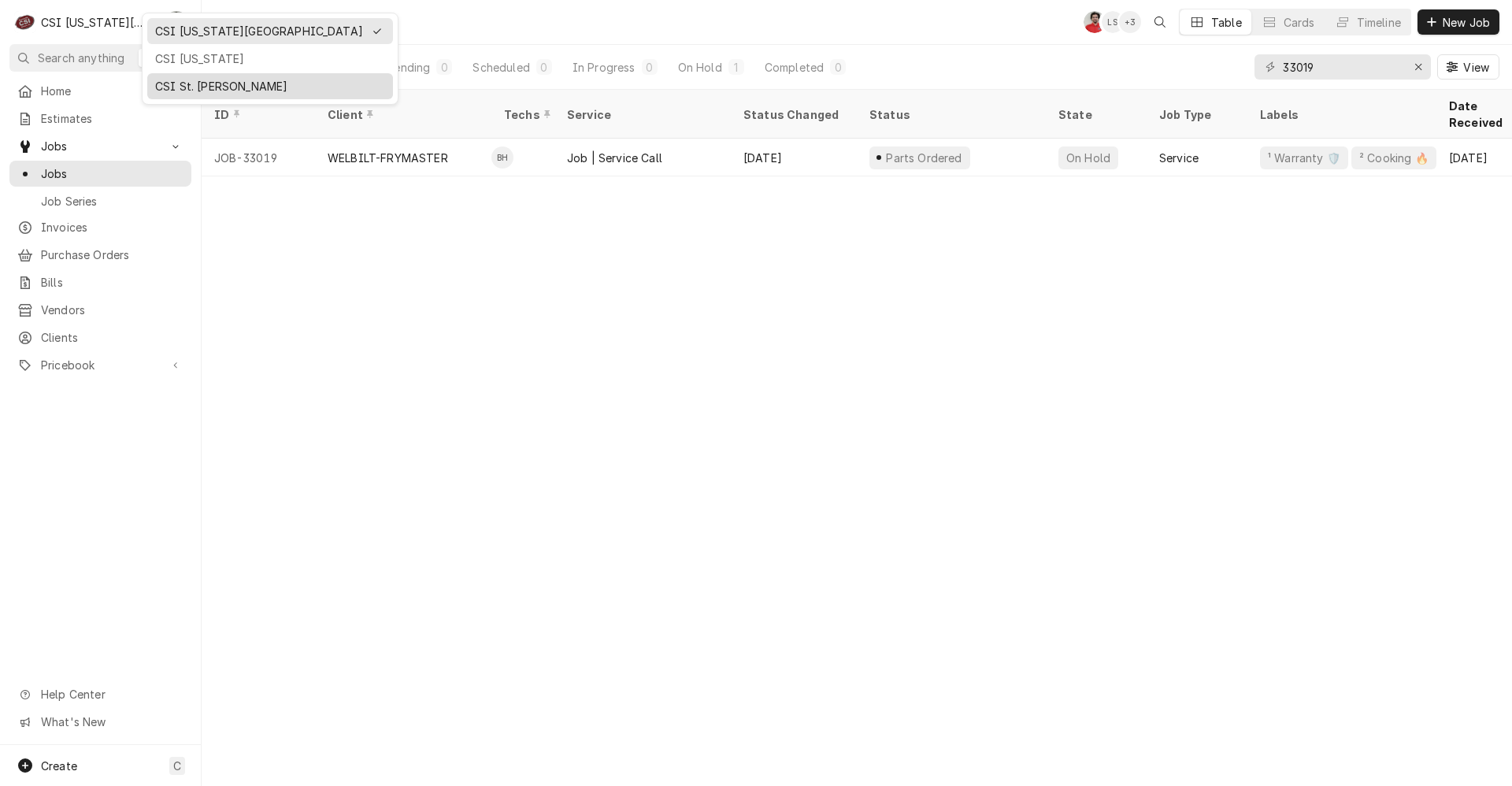
click at [199, 80] on div "CSI St. [PERSON_NAME]" at bounding box center [270, 86] width 230 height 17
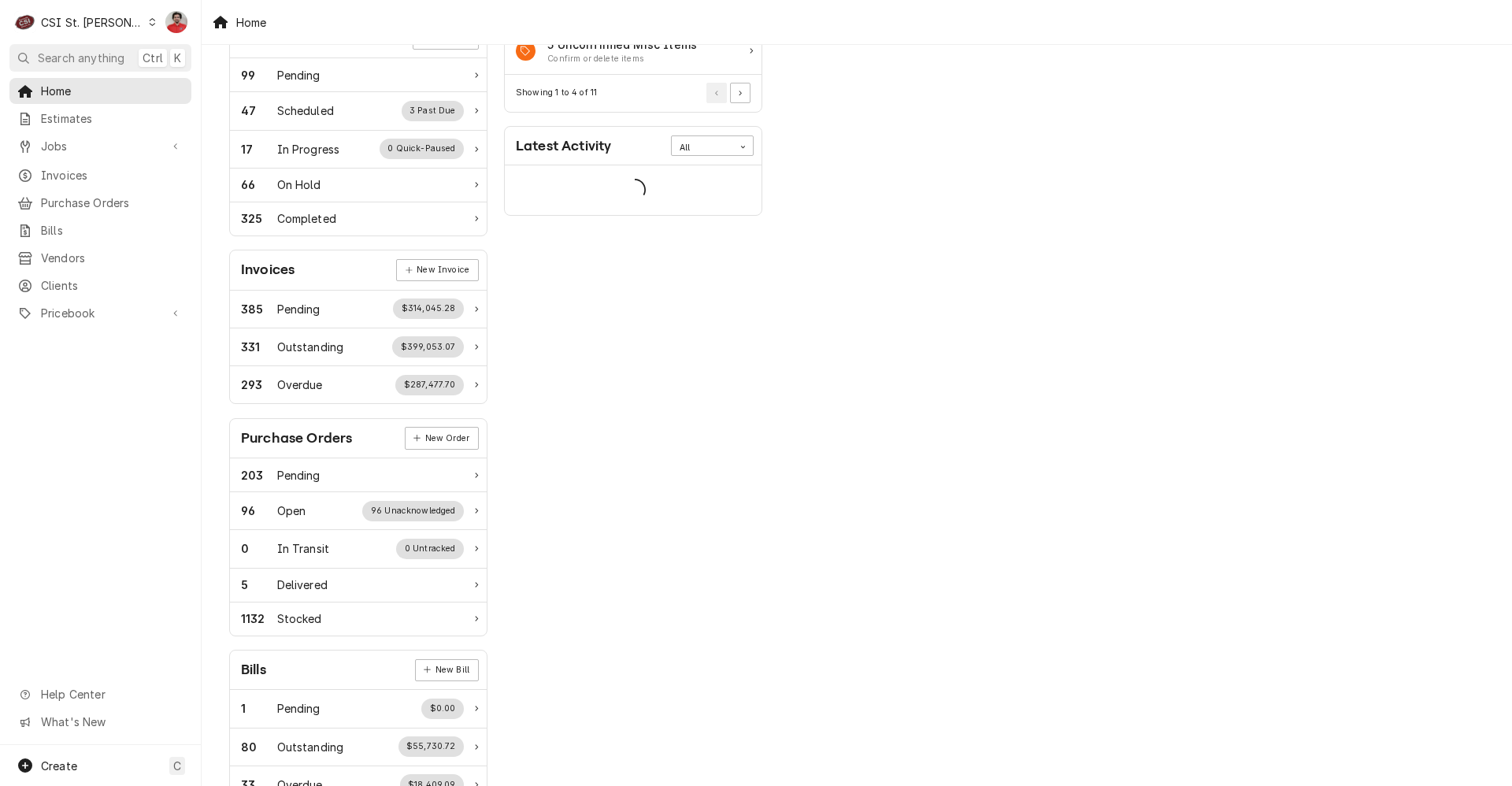
scroll to position [314, 0]
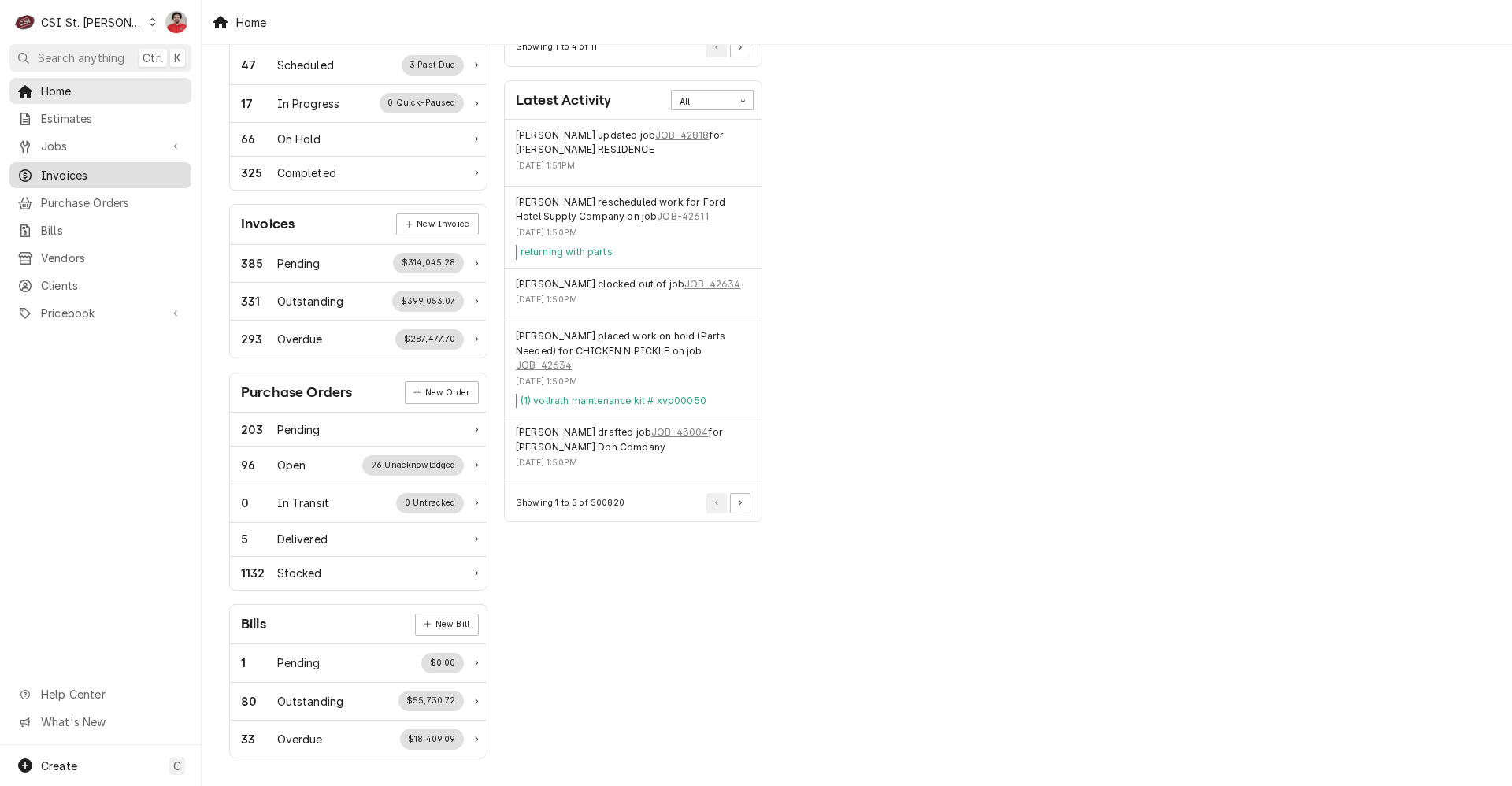
click at [71, 167] on span "Invoices" at bounding box center [111, 175] width 142 height 17
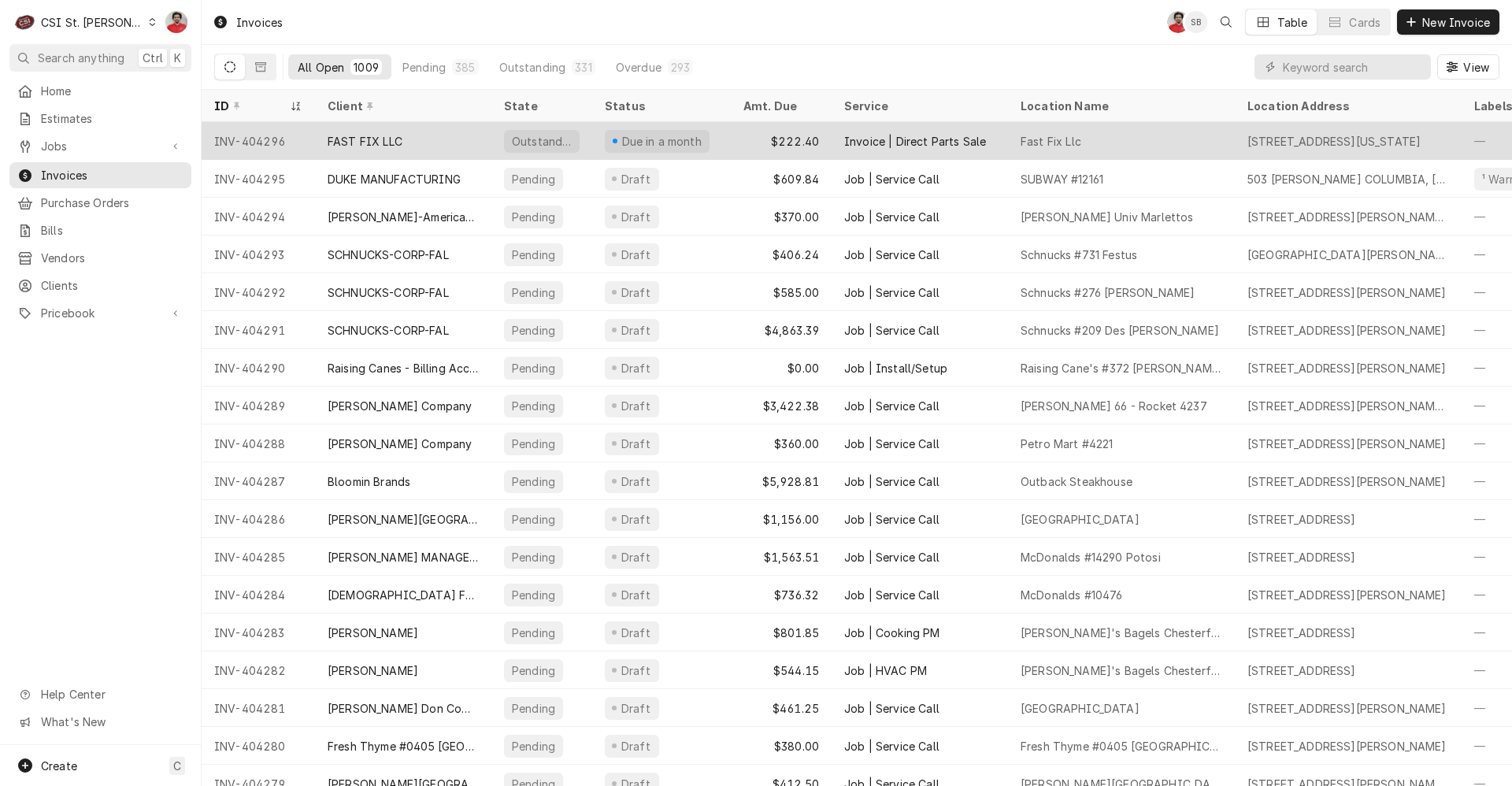
click at [299, 138] on div "INV-404296" at bounding box center [258, 141] width 114 height 38
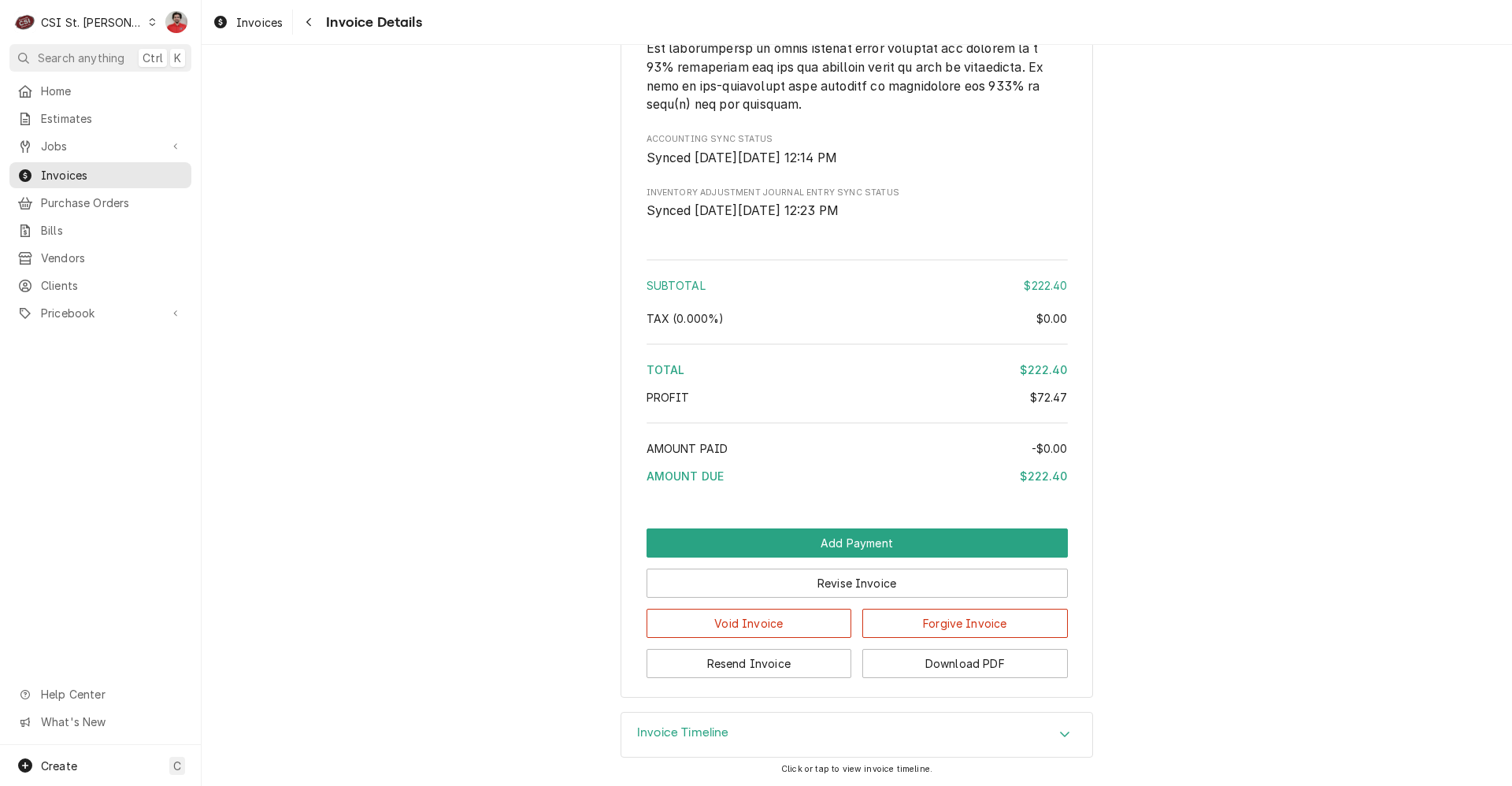
scroll to position [2175, 0]
click at [909, 586] on button "Revise Invoice" at bounding box center [858, 583] width 422 height 29
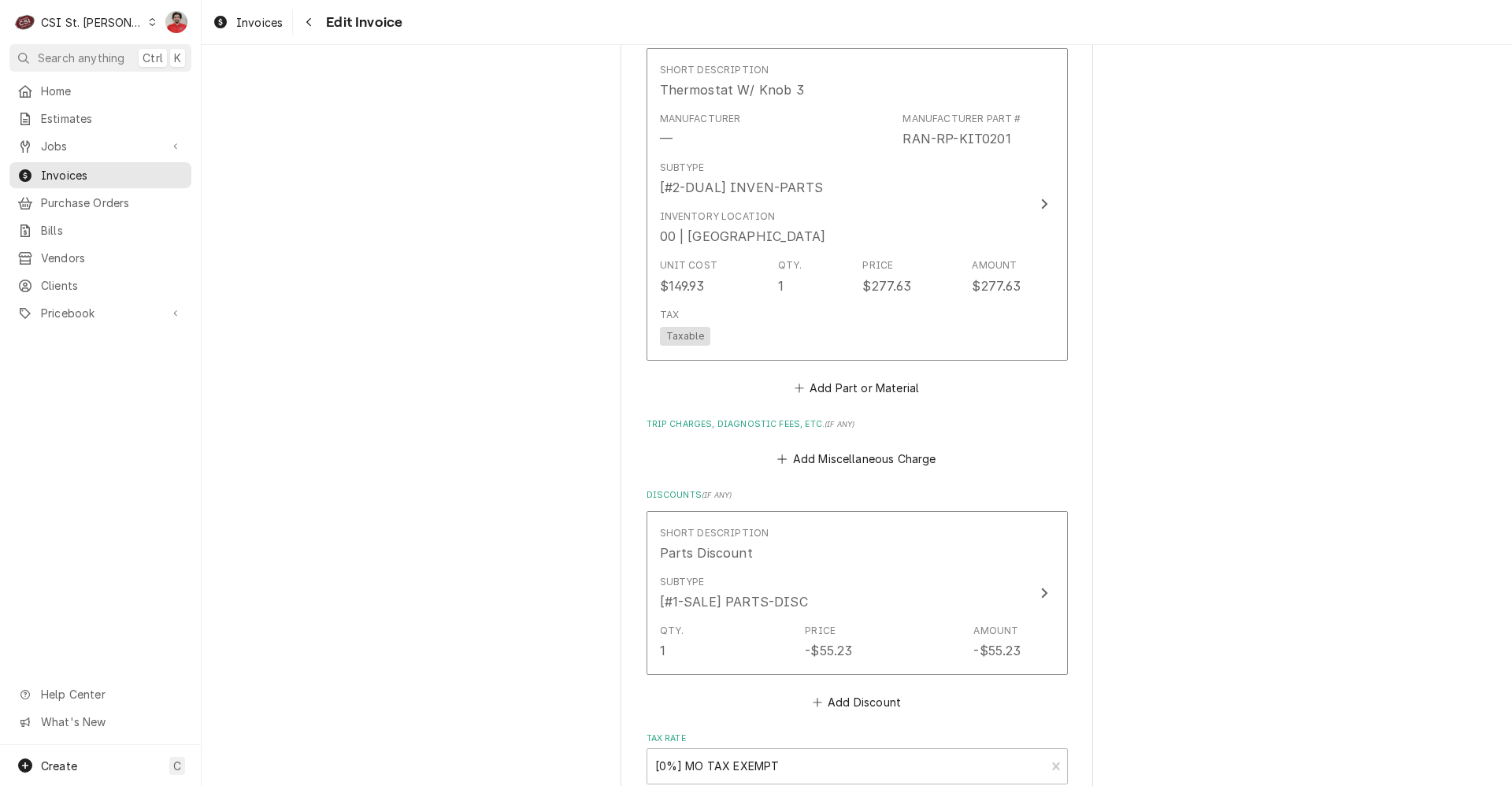
scroll to position [2126, 0]
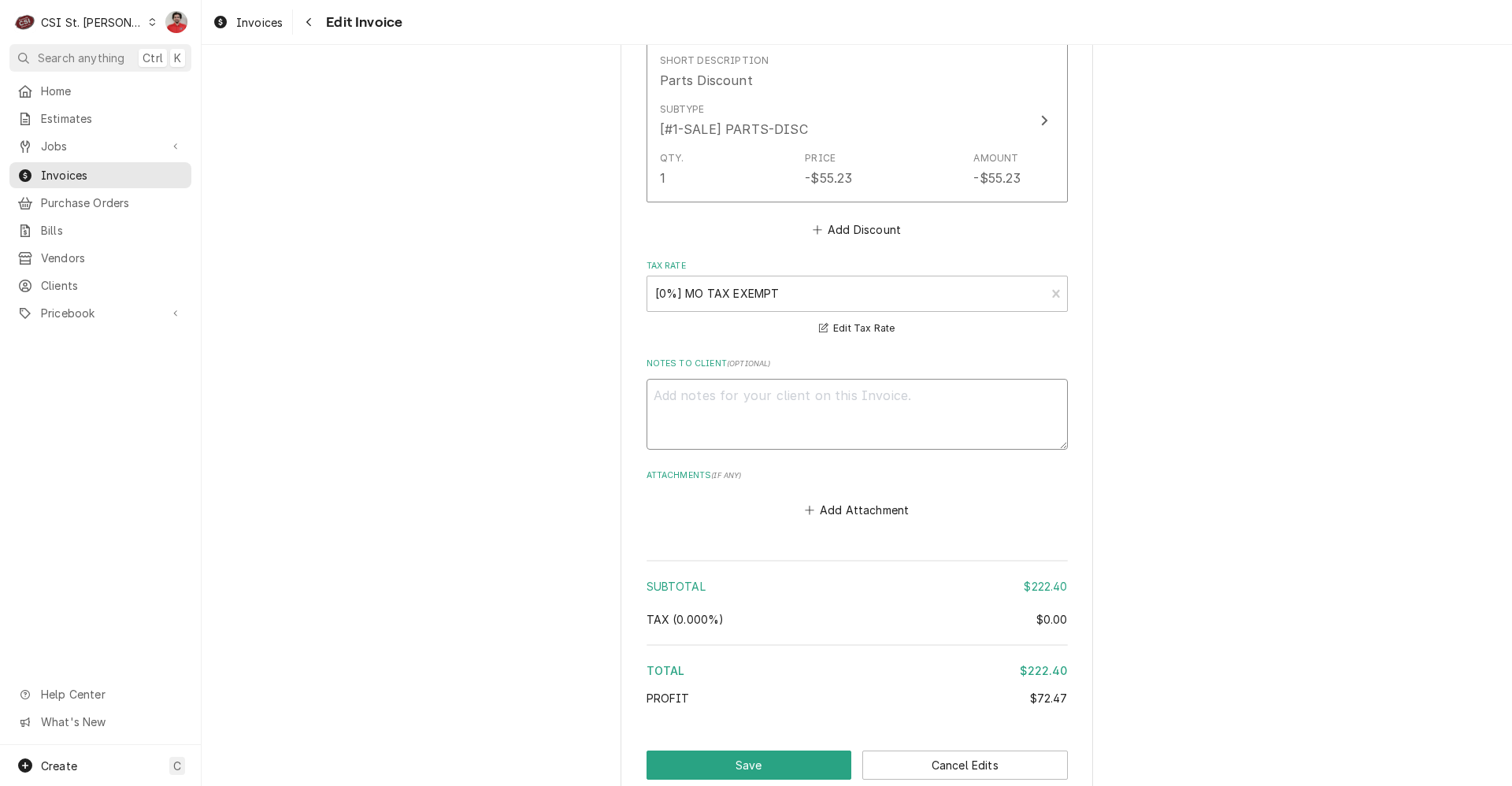
click at [703, 426] on textarea "Notes to Client ( optional )" at bounding box center [858, 414] width 422 height 71
type textarea "x"
type textarea "P"
type textarea "x"
type textarea "PO"
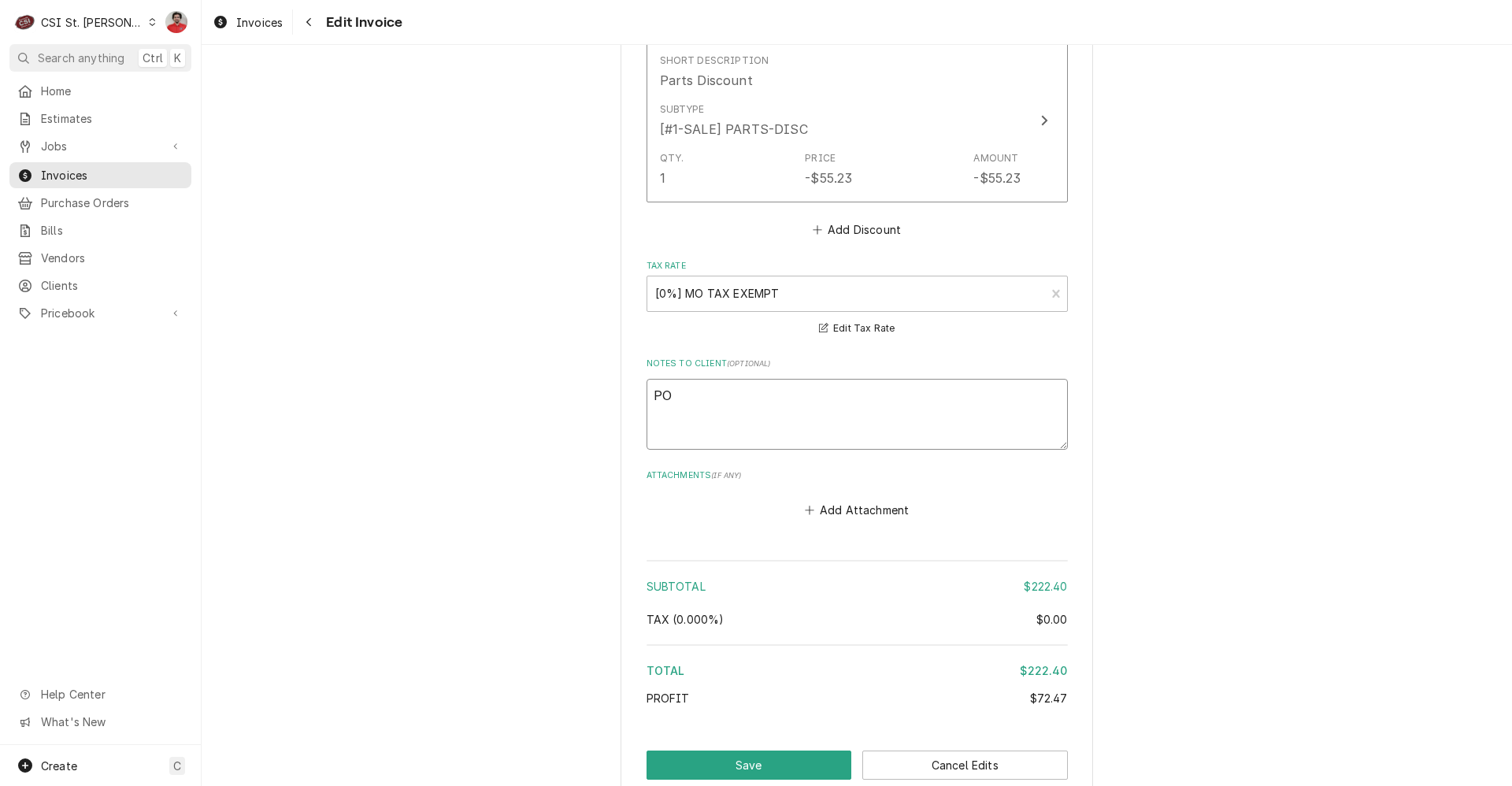
type textarea "x"
type textarea "PO"
type textarea "x"
type textarea "PO 1"
type textarea "x"
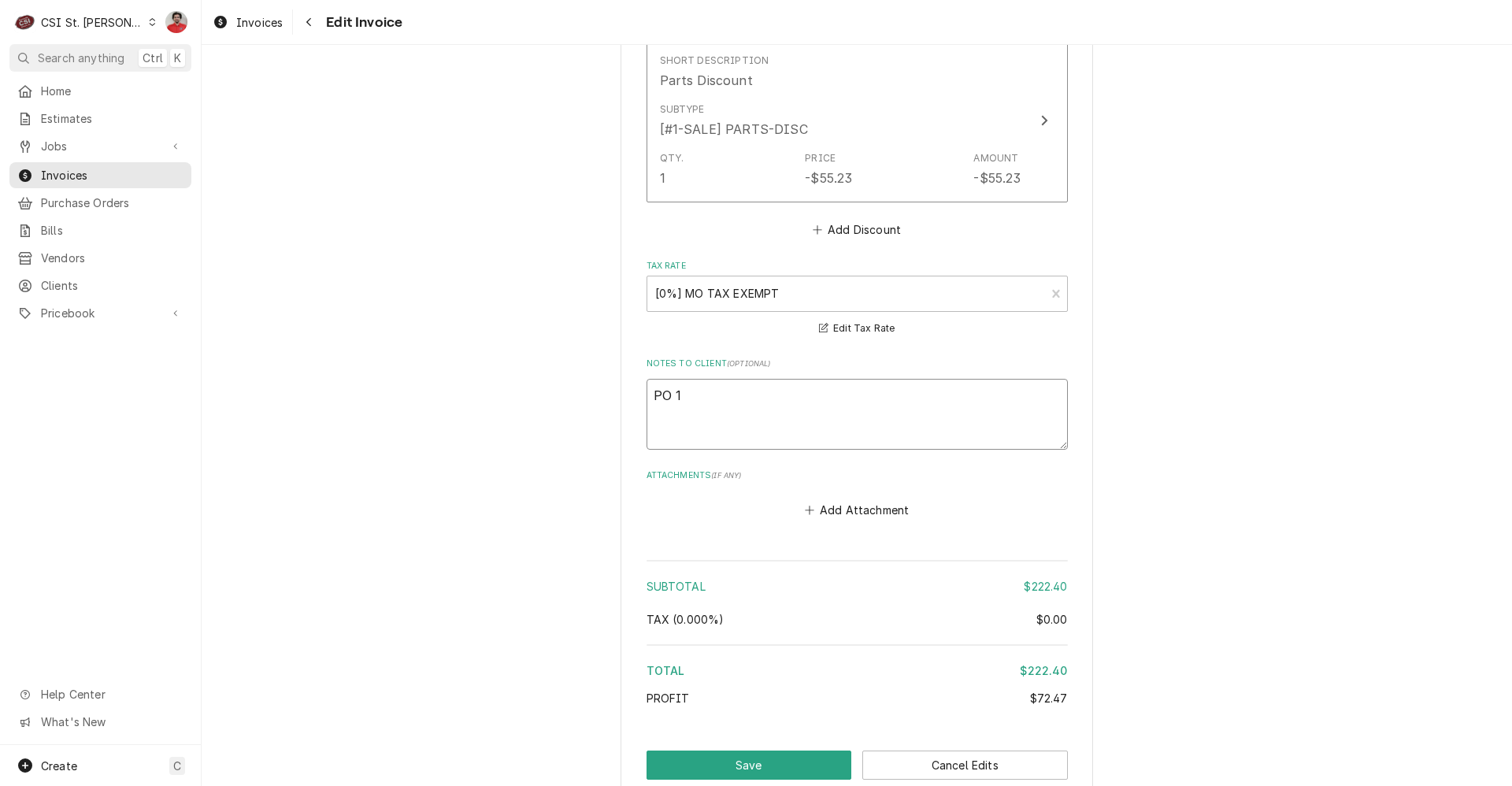
type textarea "PO 10"
type textarea "x"
type textarea "PO 102"
type textarea "x"
type textarea "PO 1023"
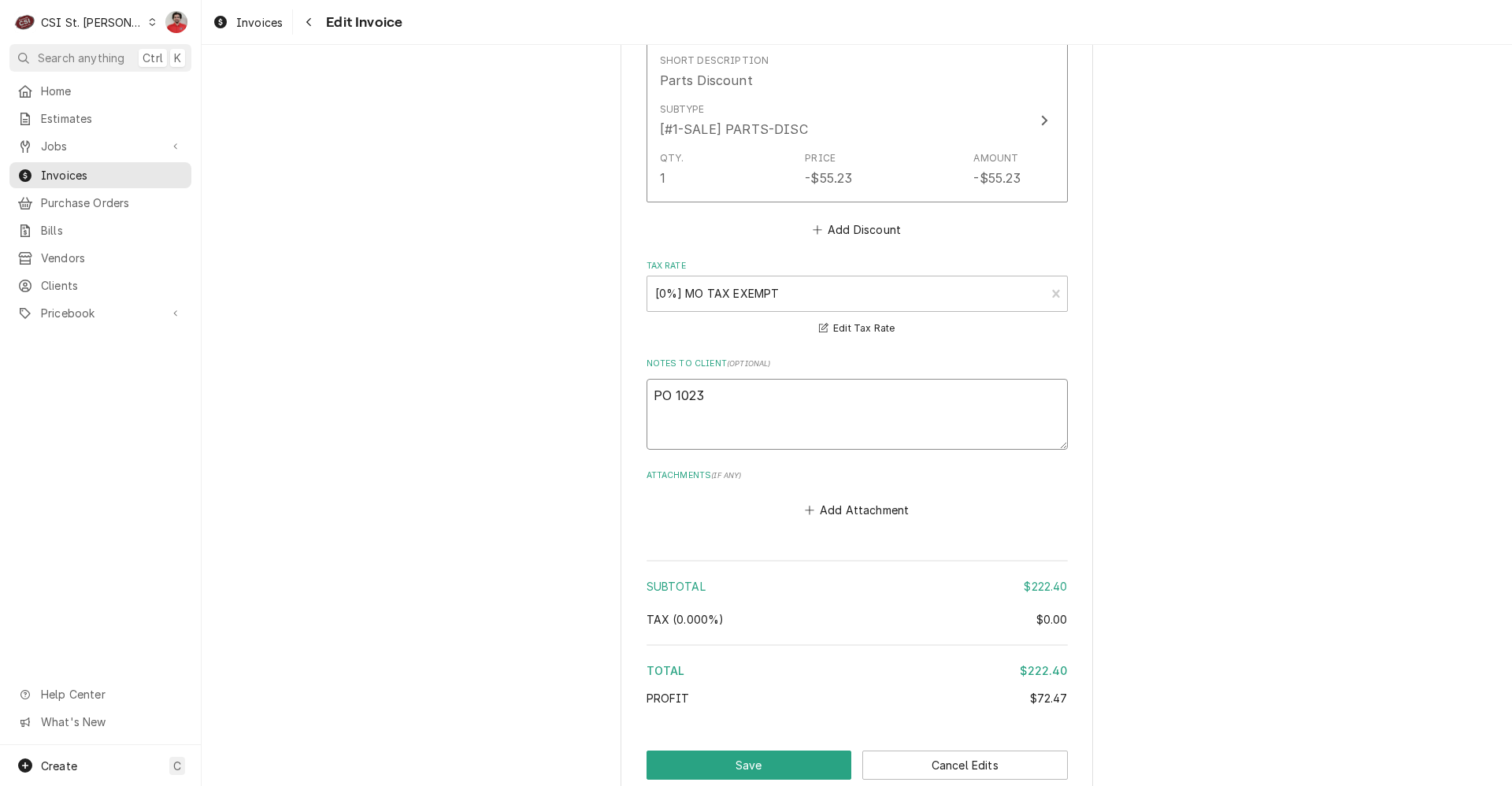
type textarea "x"
type textarea "PO 10239"
type textarea "x"
type textarea "PO 102394"
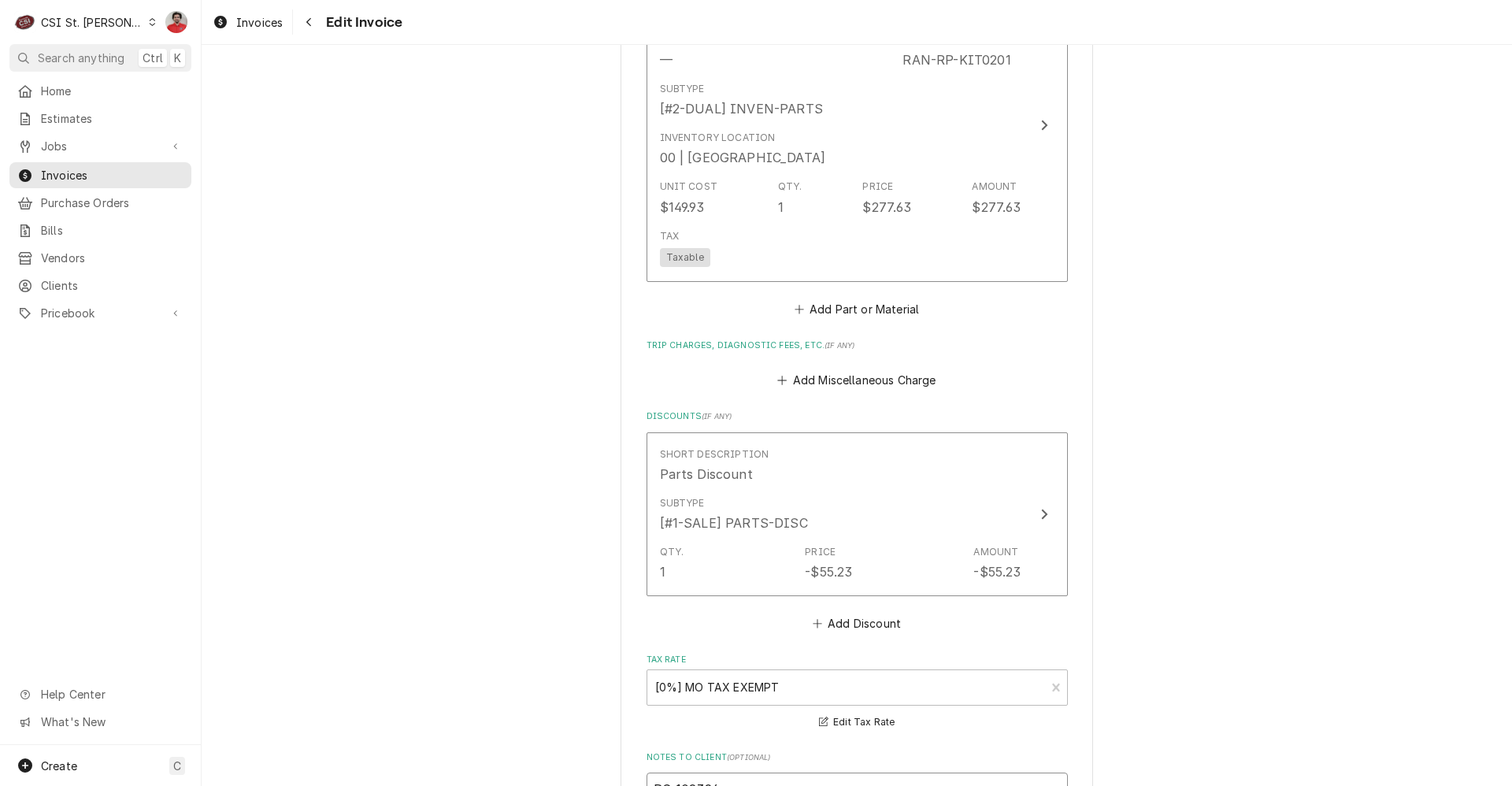
scroll to position [1744, 0]
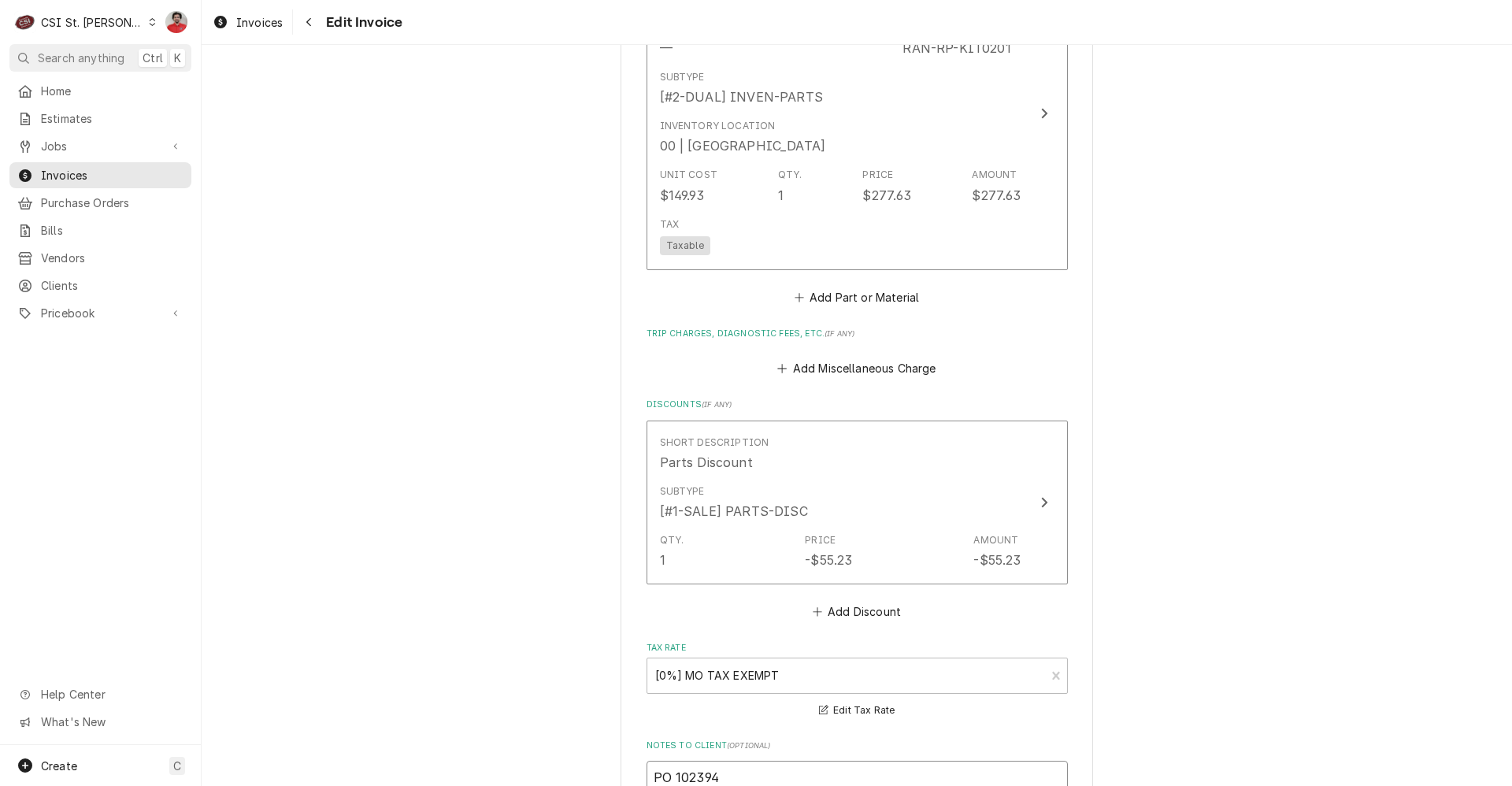
type textarea "x"
type textarea "CPO 102394"
type textarea "x"
type textarea "CUPO 102394"
type textarea "x"
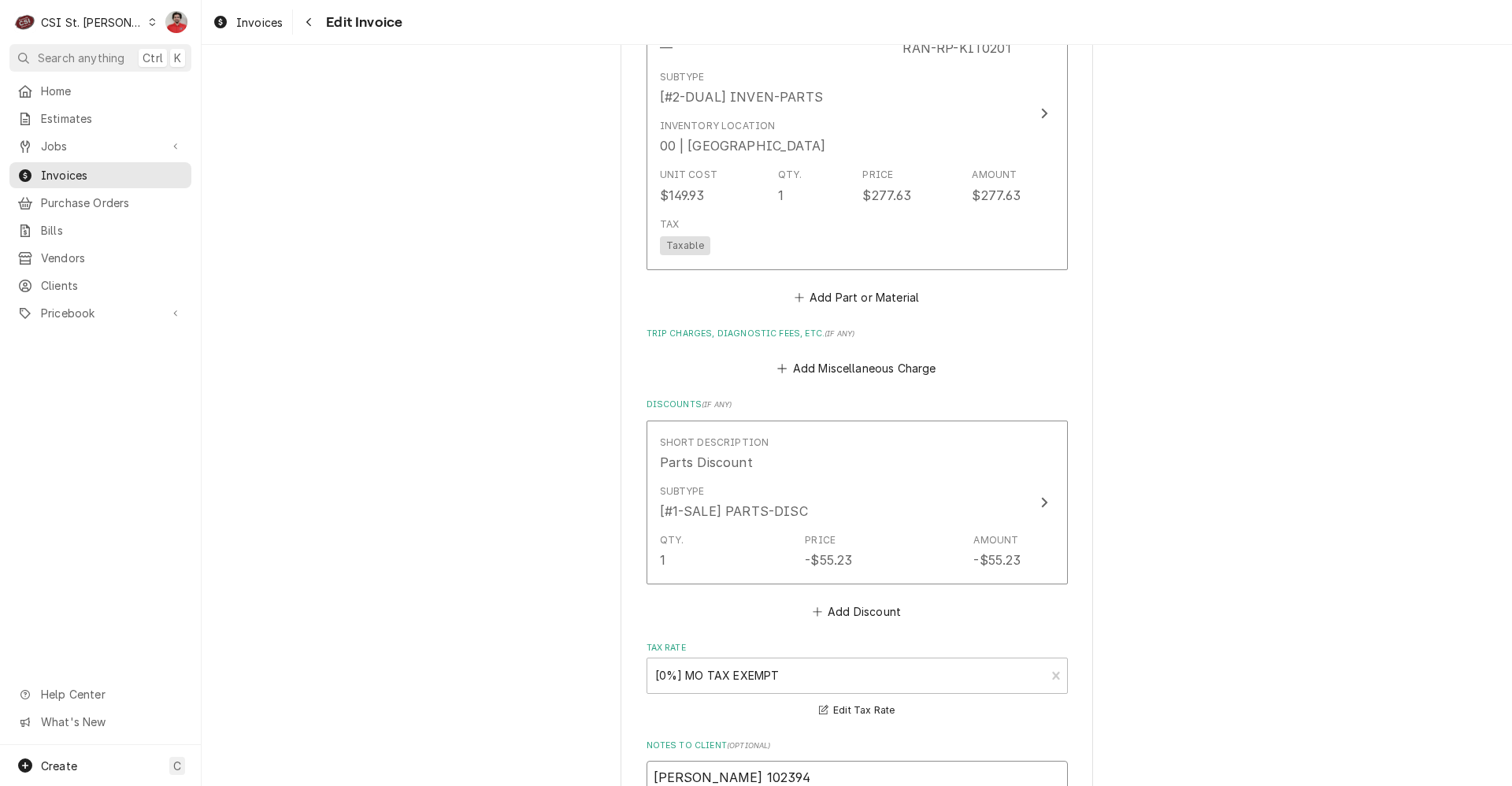
type textarea "CUSPO 102394"
type textarea "x"
type textarea "CUSTPO 102394"
type textarea "x"
type textarea "CUSTOPO 102394"
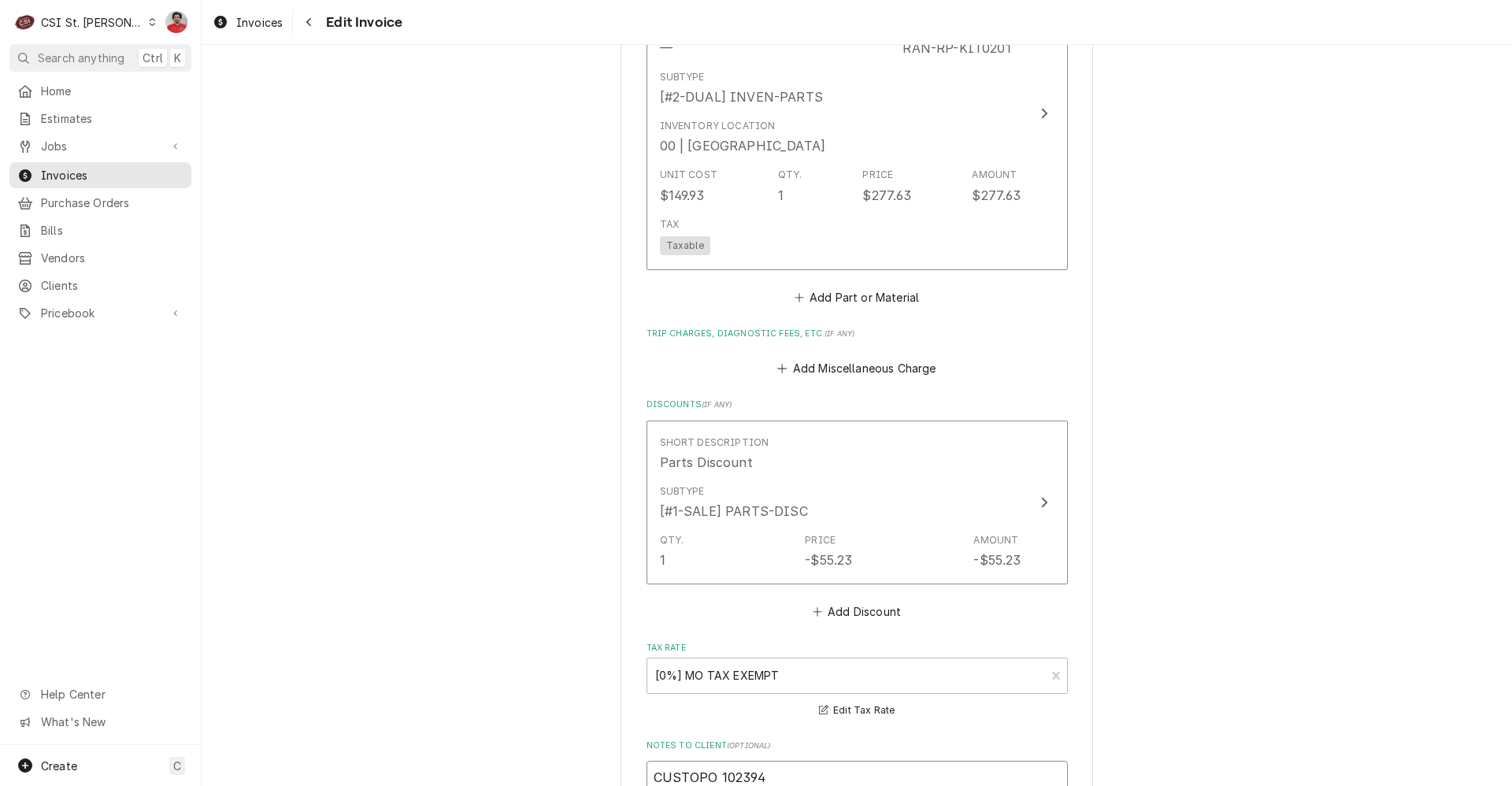
type textarea "x"
type textarea "CUSTOMPO 102394"
type textarea "x"
type textarea "CUSTOMEPO 102394"
type textarea "x"
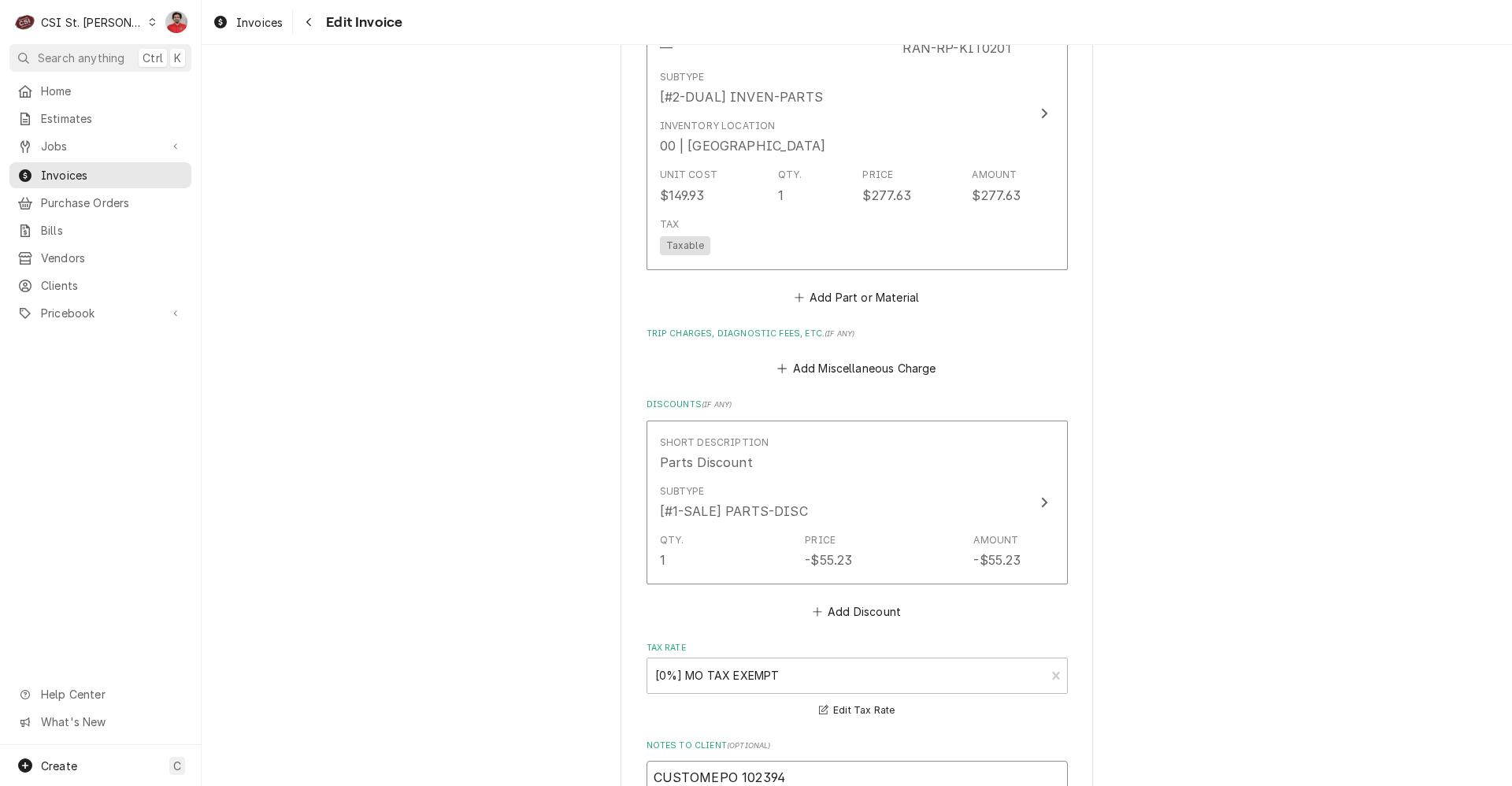
type textarea "CUSTOMERPO 102394"
type textarea "x"
type textarea "CUSTOMER PO 102394"
type textarea "x"
type textarea "CUSTOMER PO: 102394"
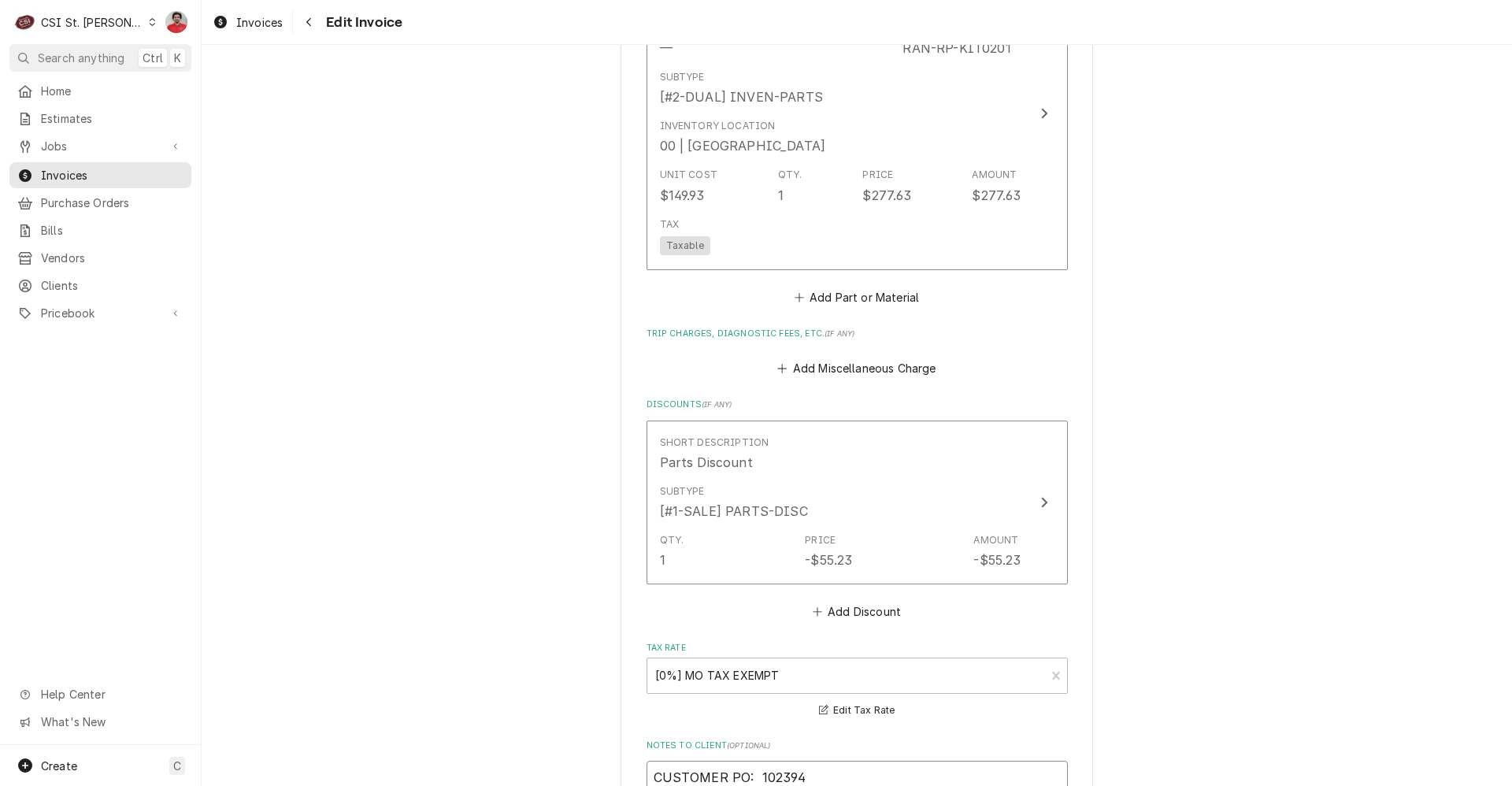
type textarea "x"
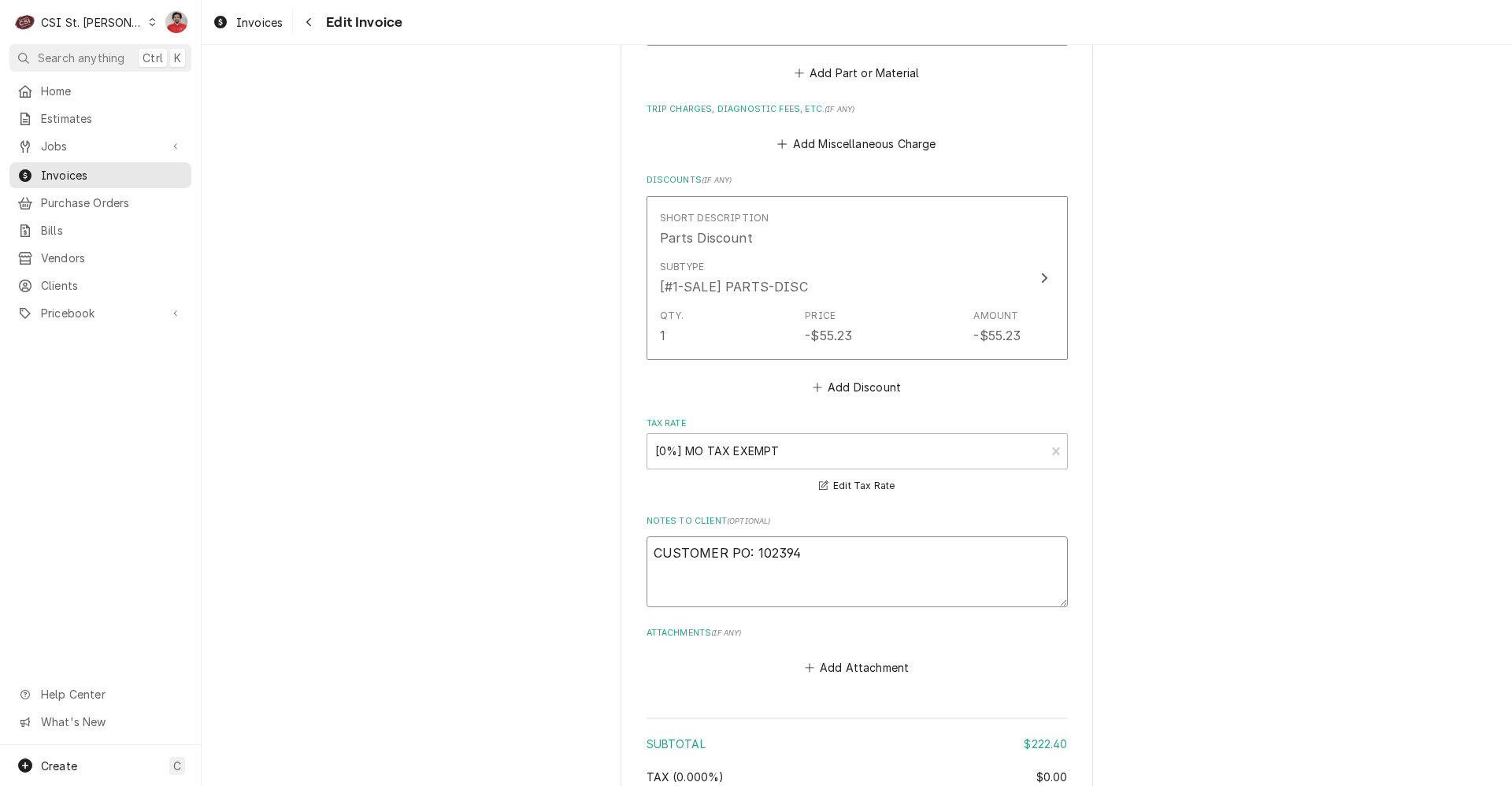
scroll to position [2228, 0]
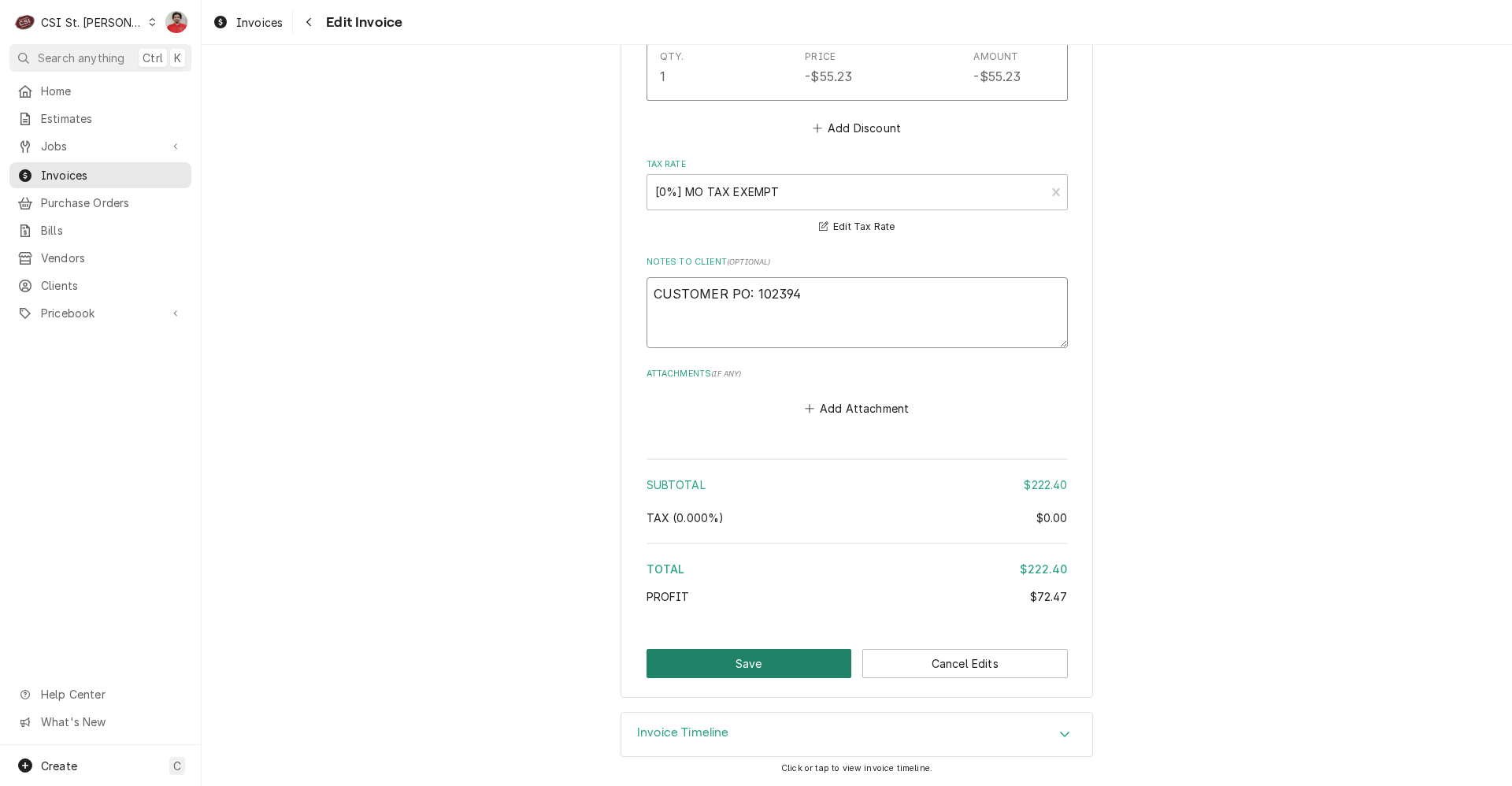
type textarea "CUSTOMER PO: 102394"
click at [796, 655] on button "Save" at bounding box center [750, 663] width 205 height 29
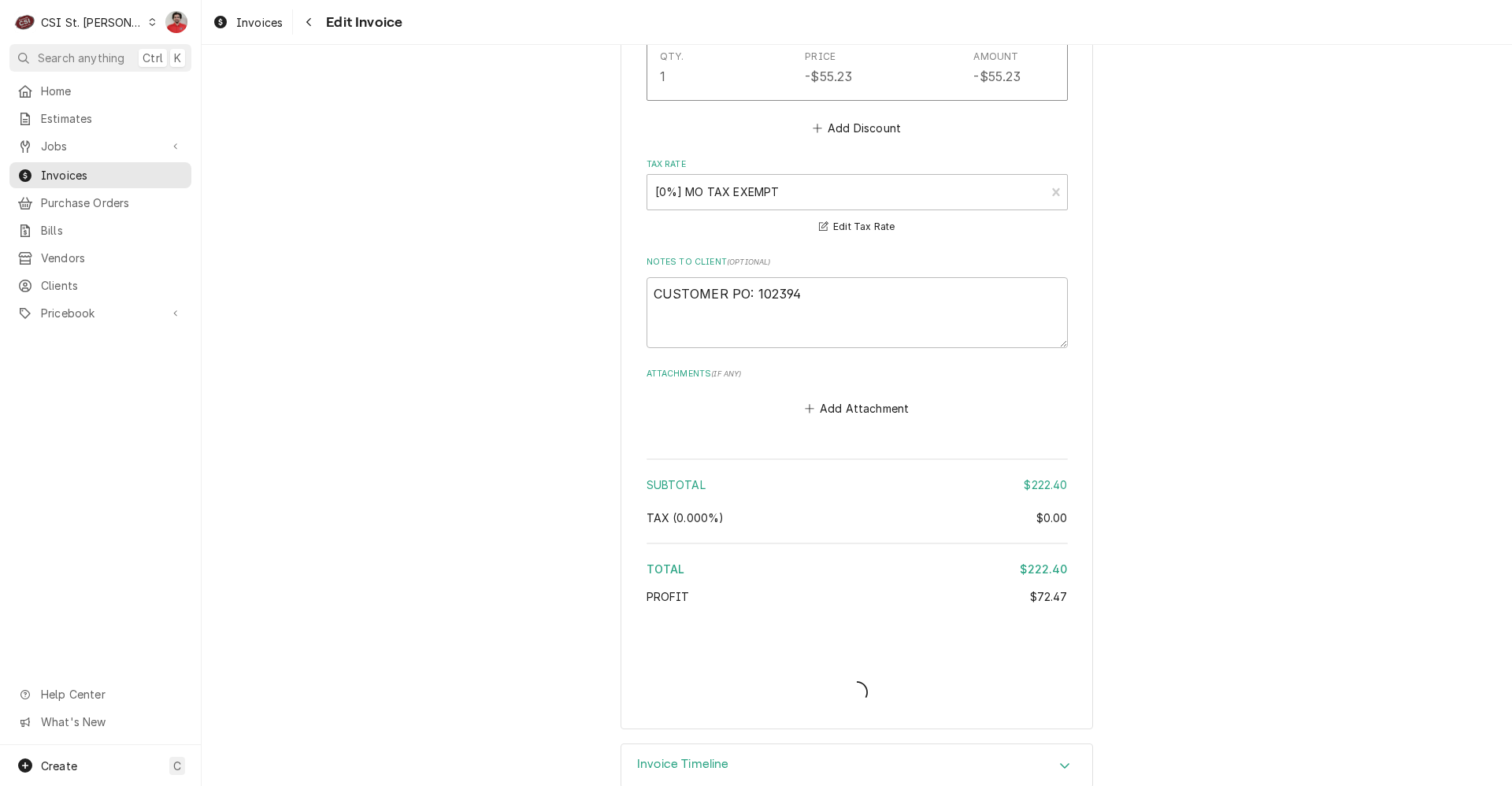
type textarea "x"
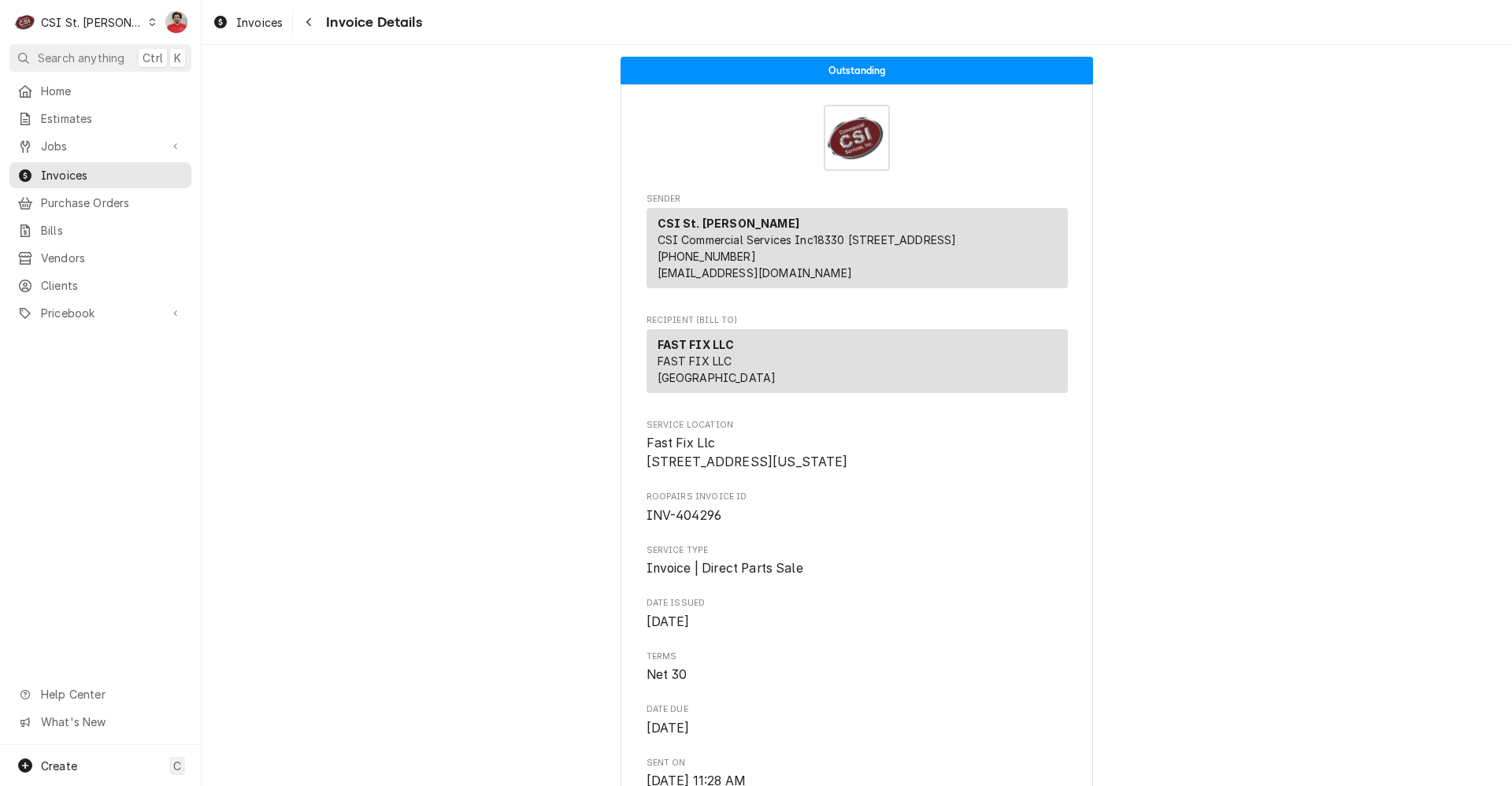
click at [79, 14] on div "CSI St. [PERSON_NAME]" at bounding box center [92, 22] width 103 height 17
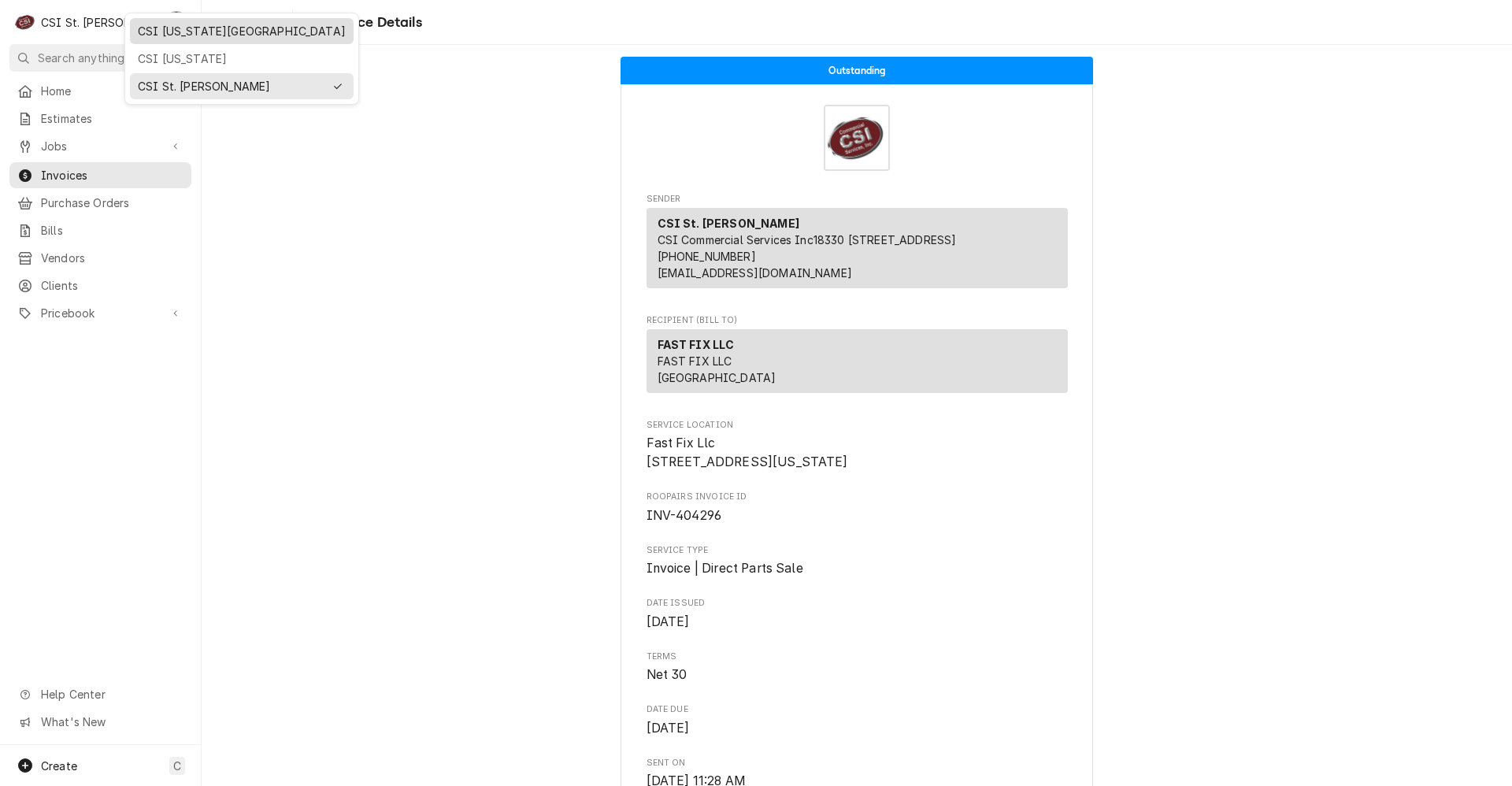
click at [183, 26] on div "CSI [US_STATE][GEOGRAPHIC_DATA]" at bounding box center [241, 31] width 208 height 17
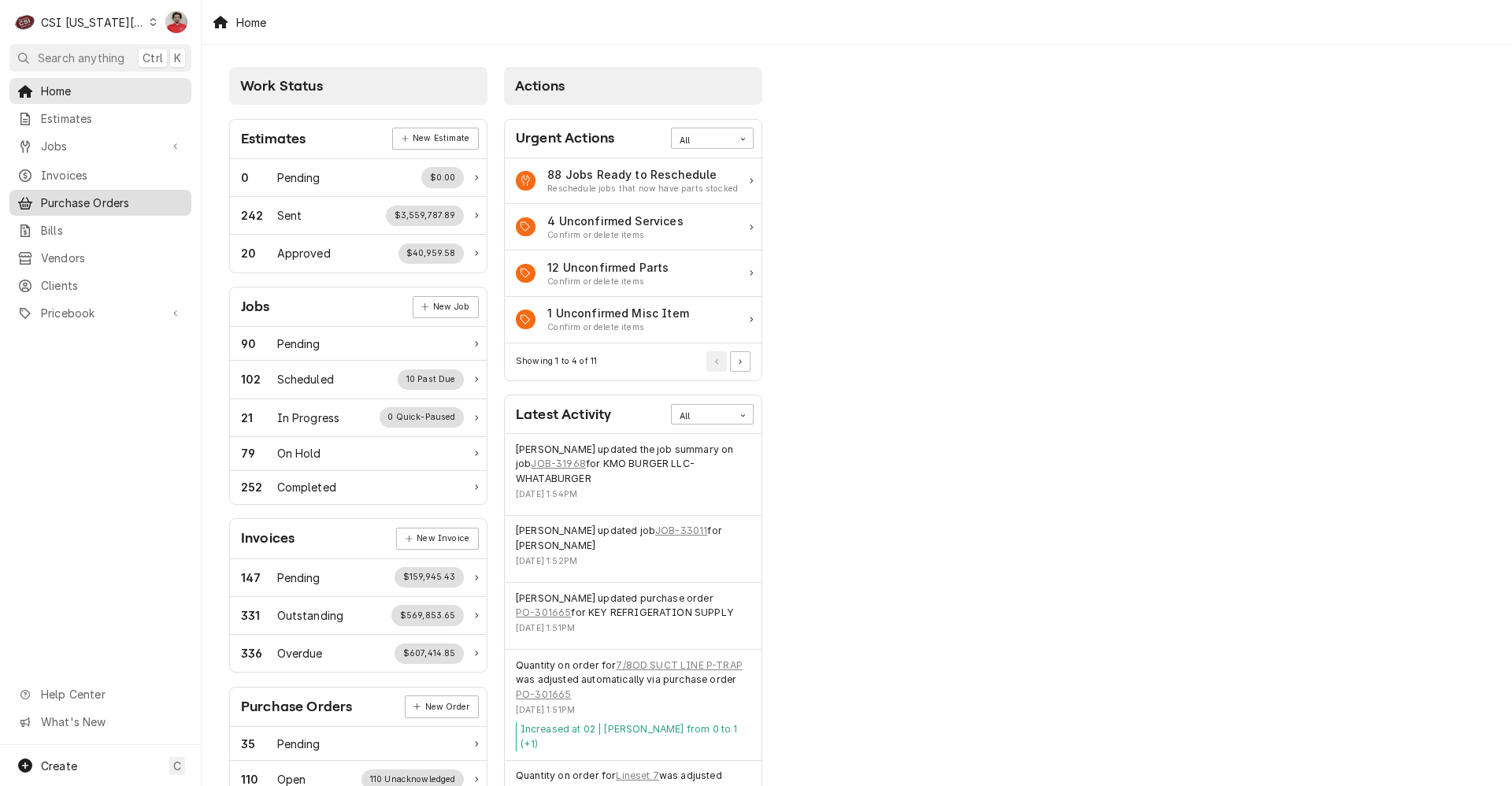
click at [106, 201] on span "Purchase Orders" at bounding box center [111, 202] width 142 height 17
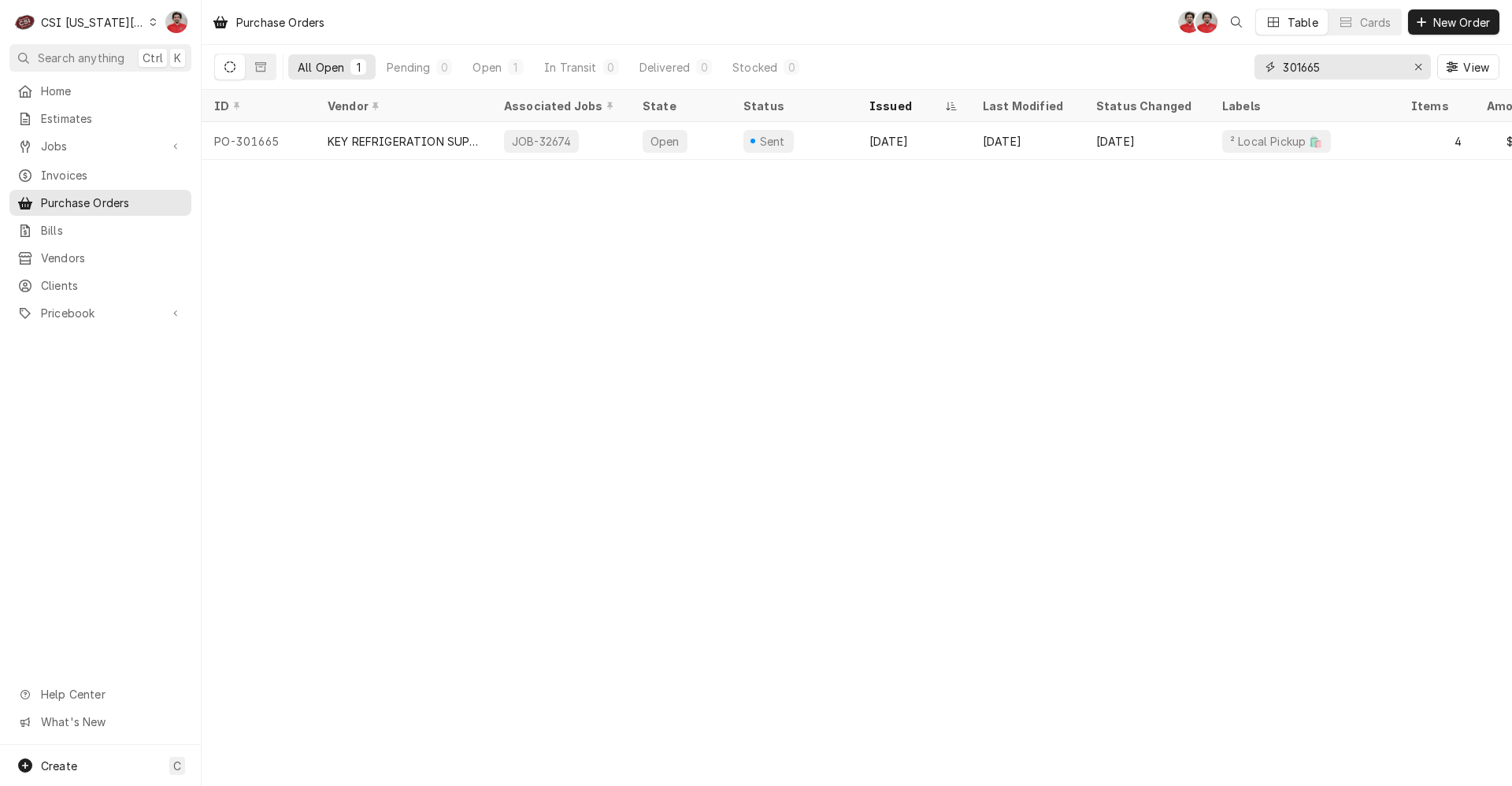
click at [1356, 69] on input "301665" at bounding box center [1342, 67] width 118 height 25
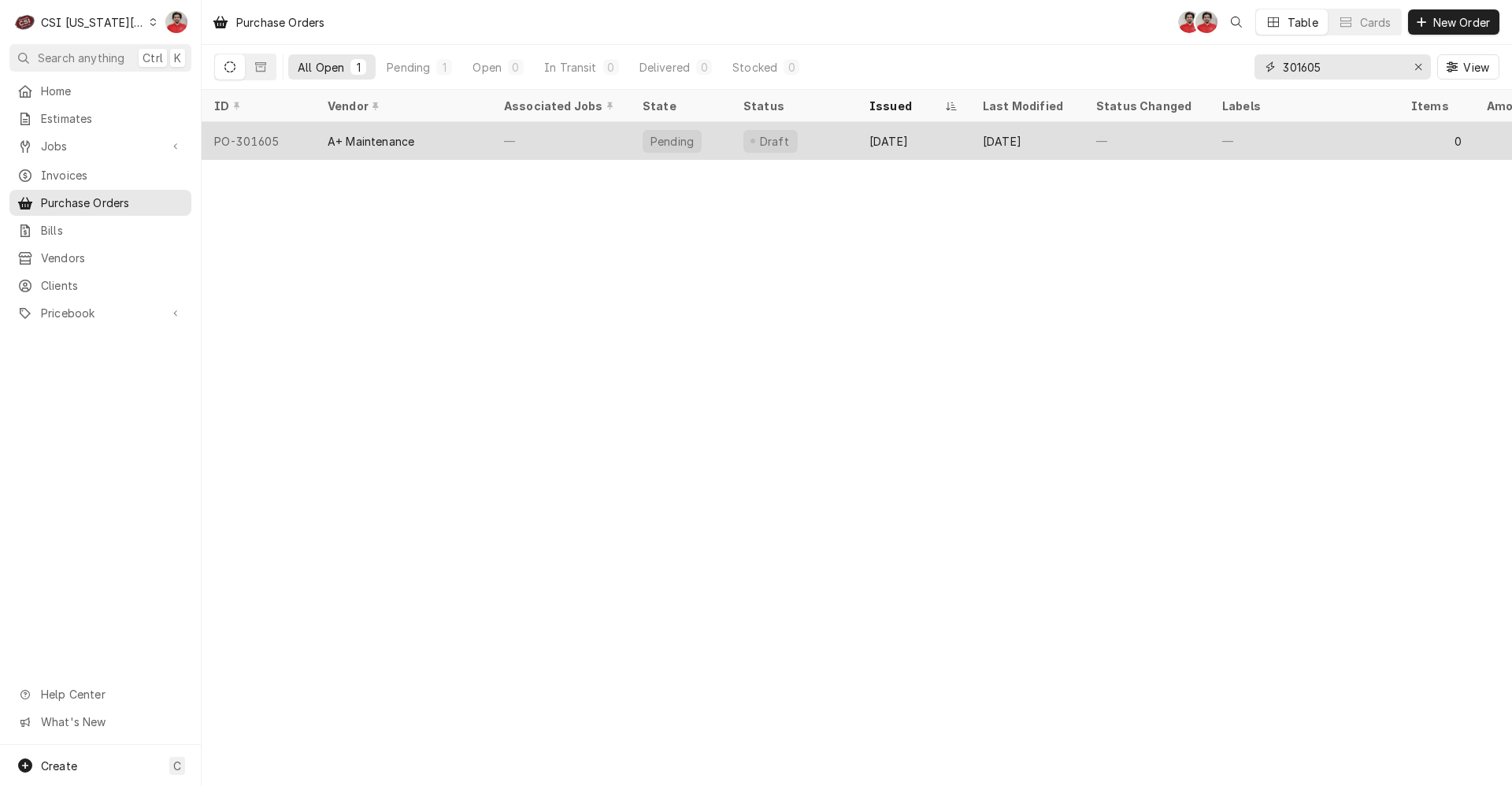
type input "301605"
click at [1316, 139] on div "—" at bounding box center [1304, 141] width 189 height 38
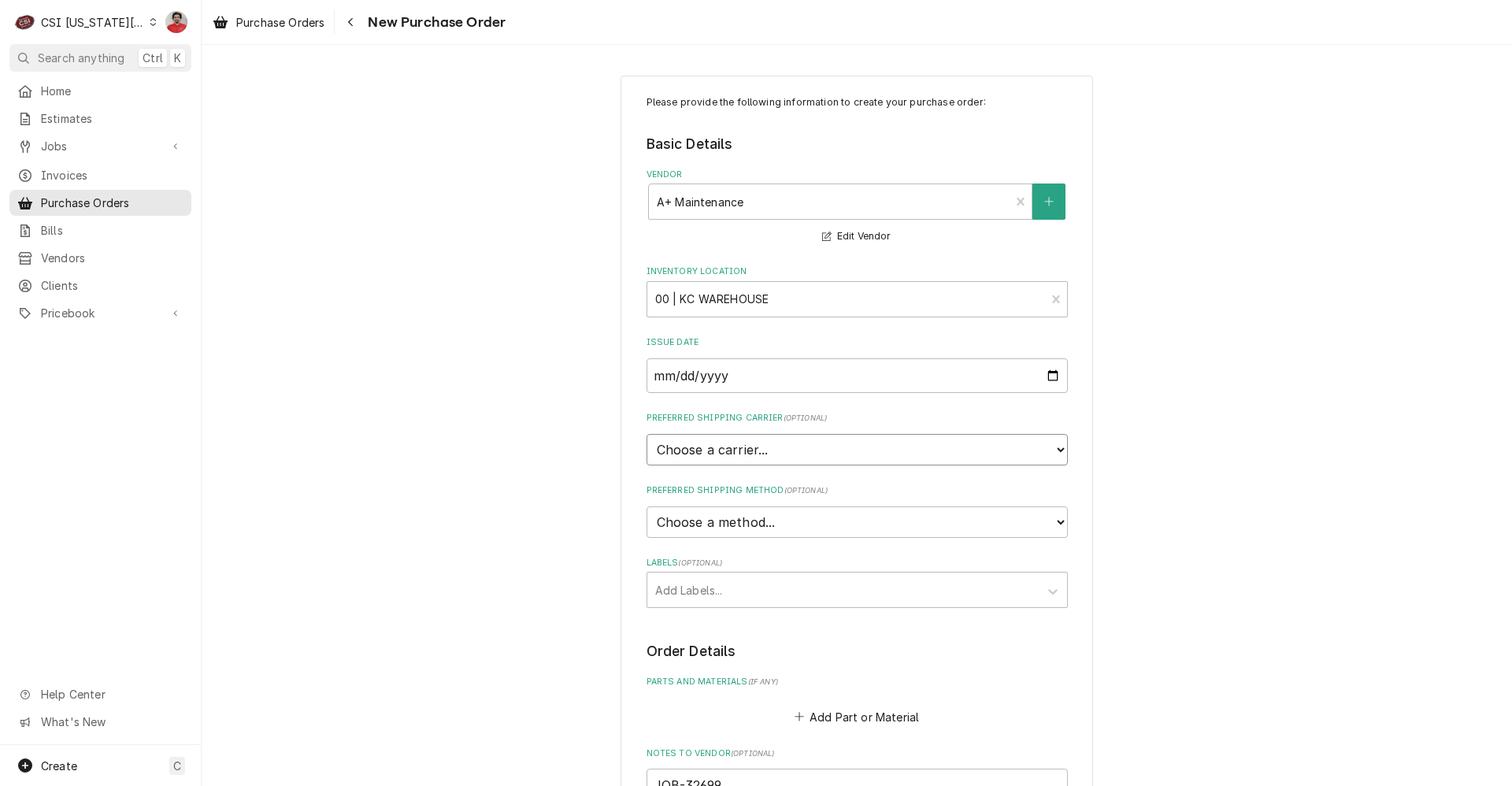
click at [941, 457] on select "Choose a carrier... U.S. Postal Service [DOMAIN_NAME] FedEx UPS DHL Express DHL…" at bounding box center [858, 449] width 422 height 32
click at [941, 457] on select "Choose a carrier... U.S. Postal Service Stamps.com FedEx UPS DHL Express DHL EC…" at bounding box center [858, 449] width 422 height 32
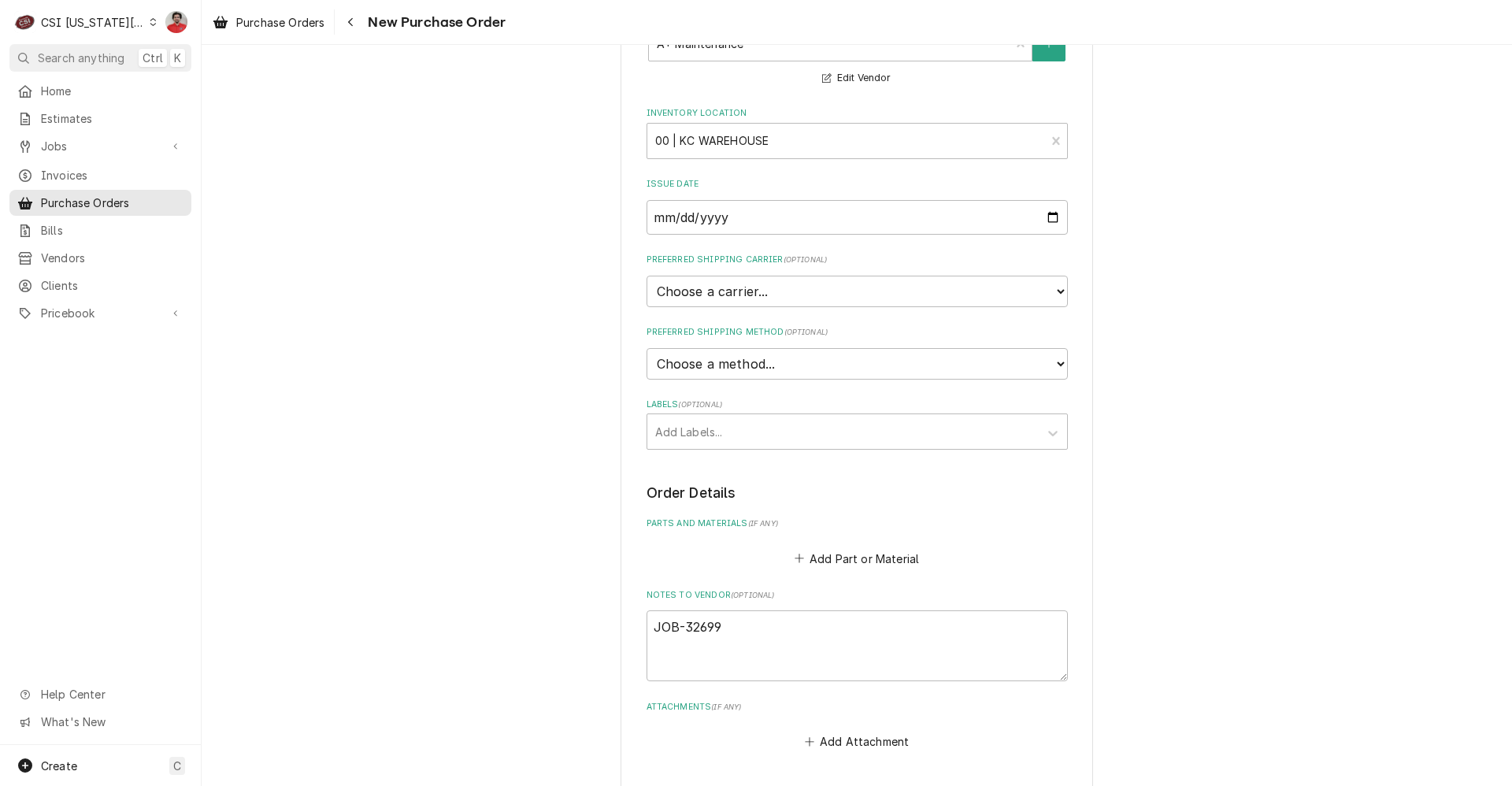
scroll to position [460, 0]
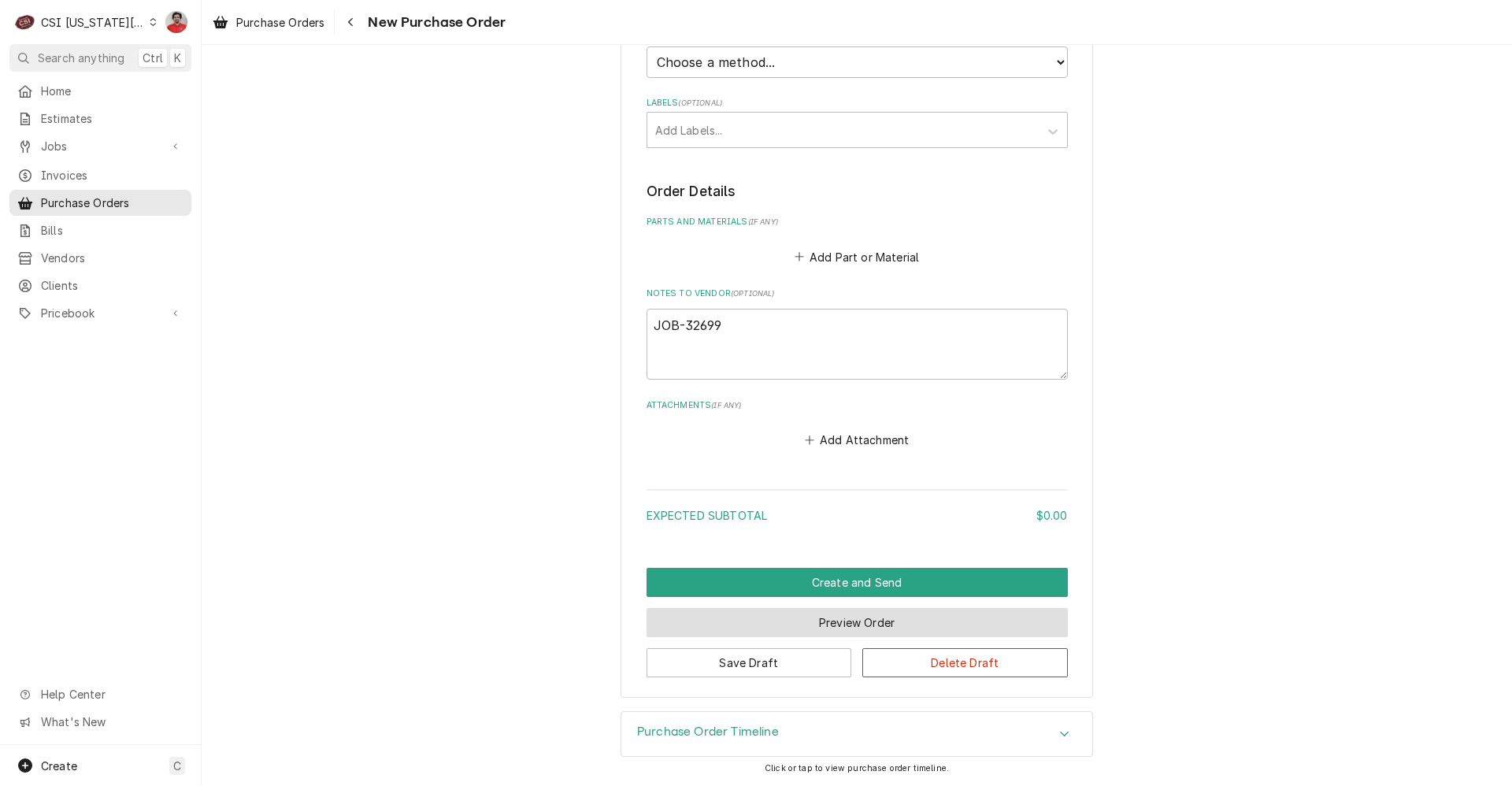
click at [834, 627] on button "Preview Order" at bounding box center [858, 622] width 422 height 29
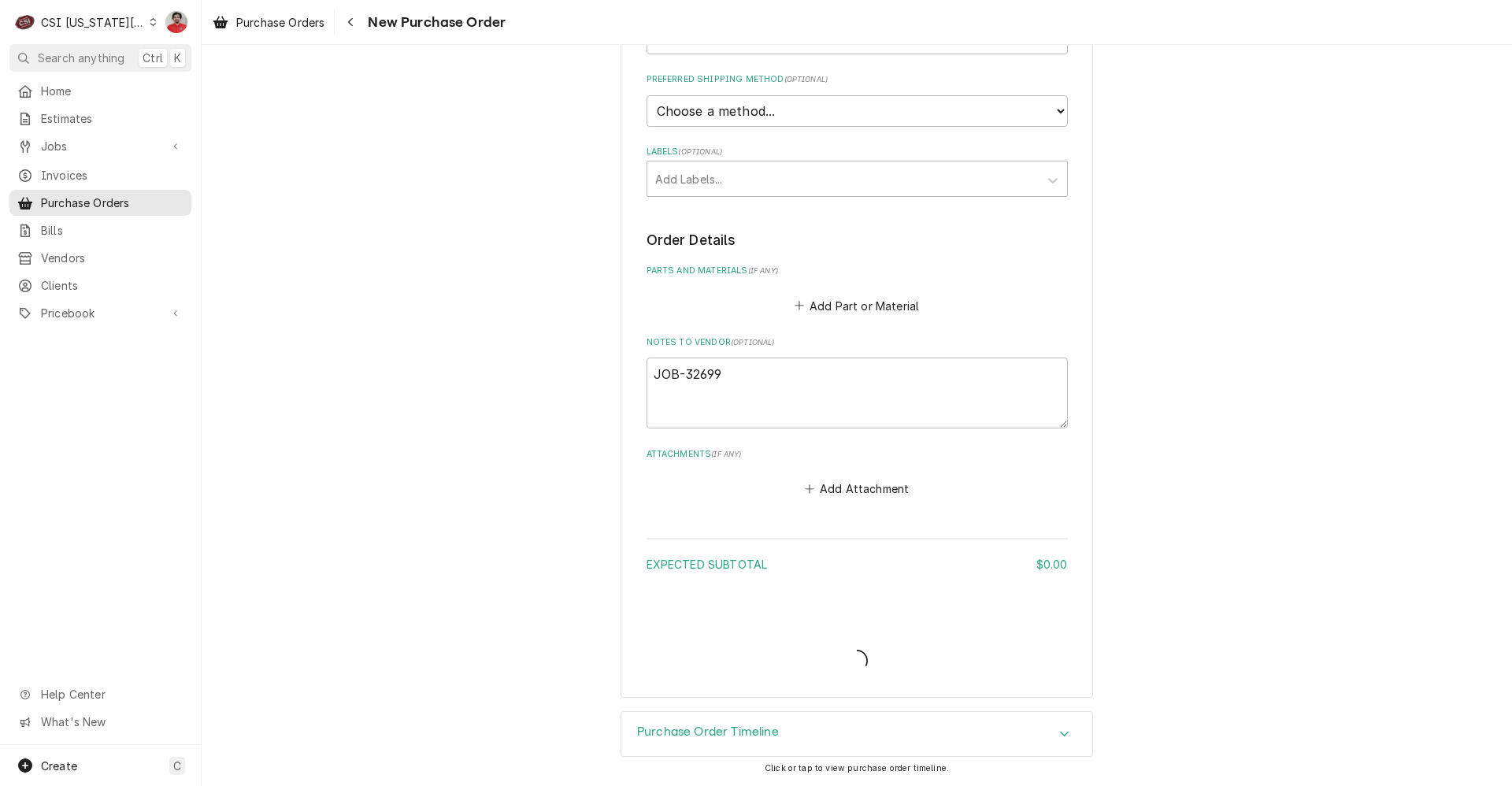
scroll to position [411, 0]
type textarea "x"
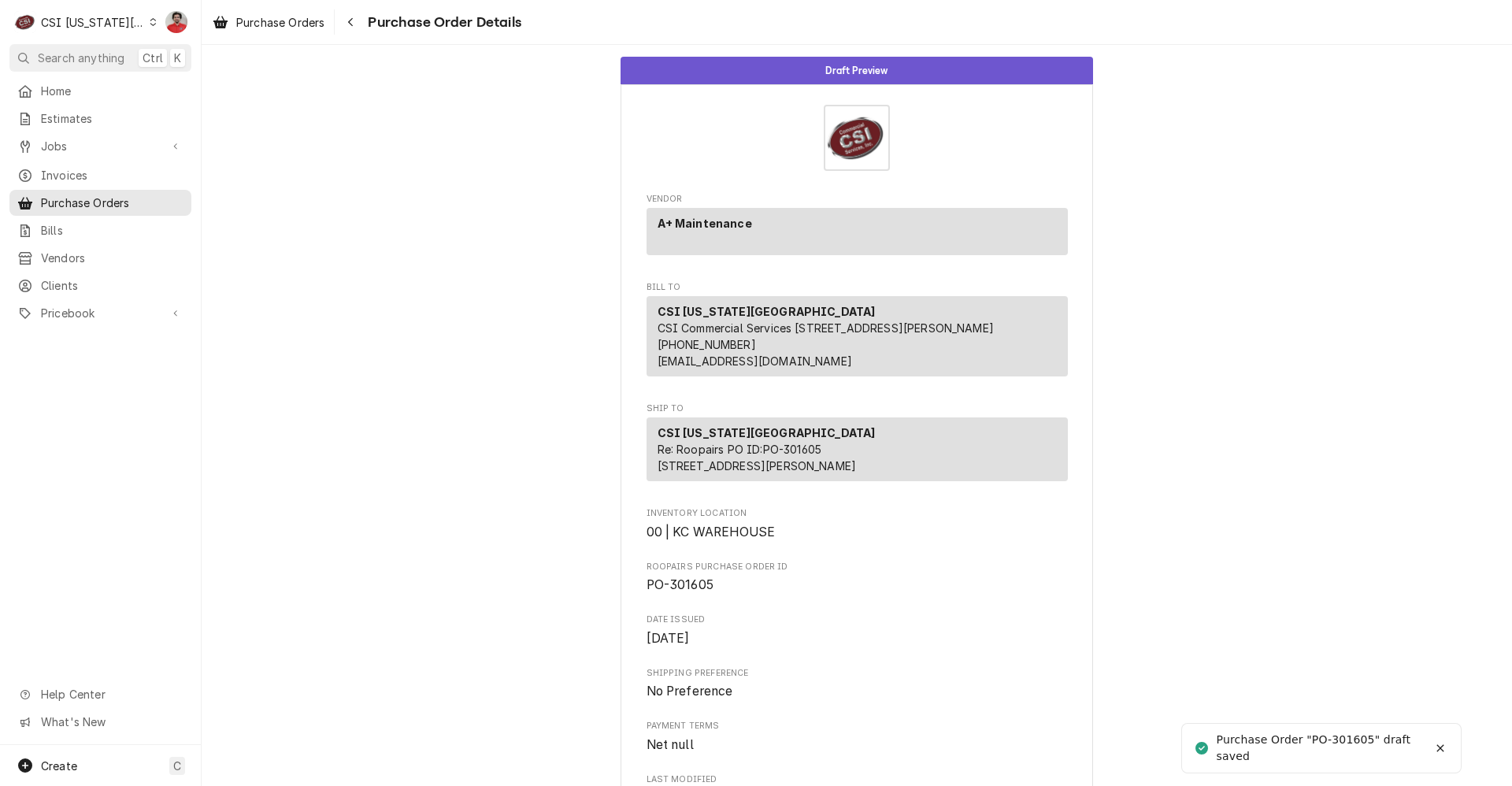
scroll to position [453, 0]
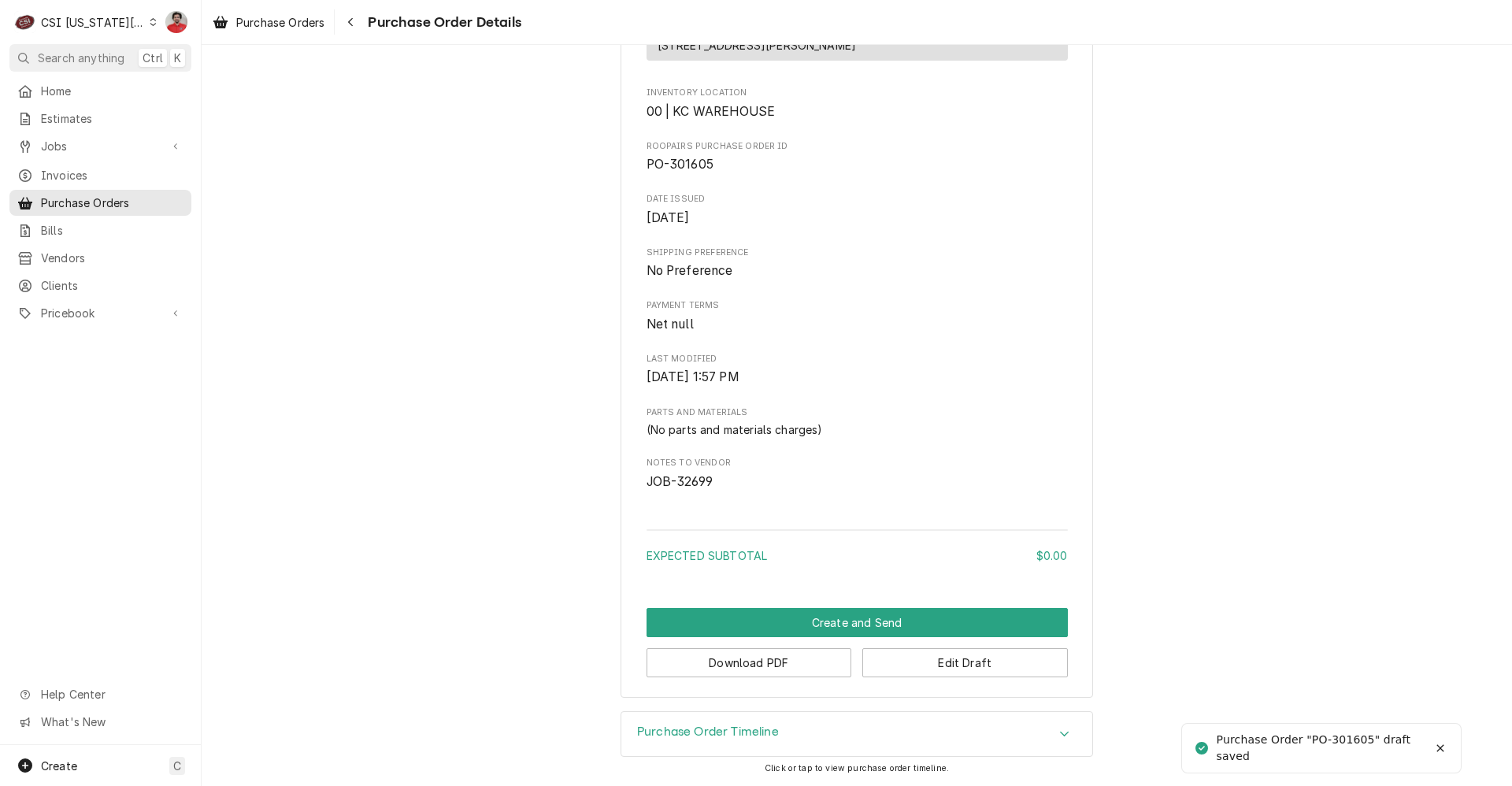
click at [683, 476] on span "JOB-32699" at bounding box center [680, 481] width 66 height 15
copy span "32699"
click at [80, 138] on span "Jobs" at bounding box center [99, 146] width 119 height 17
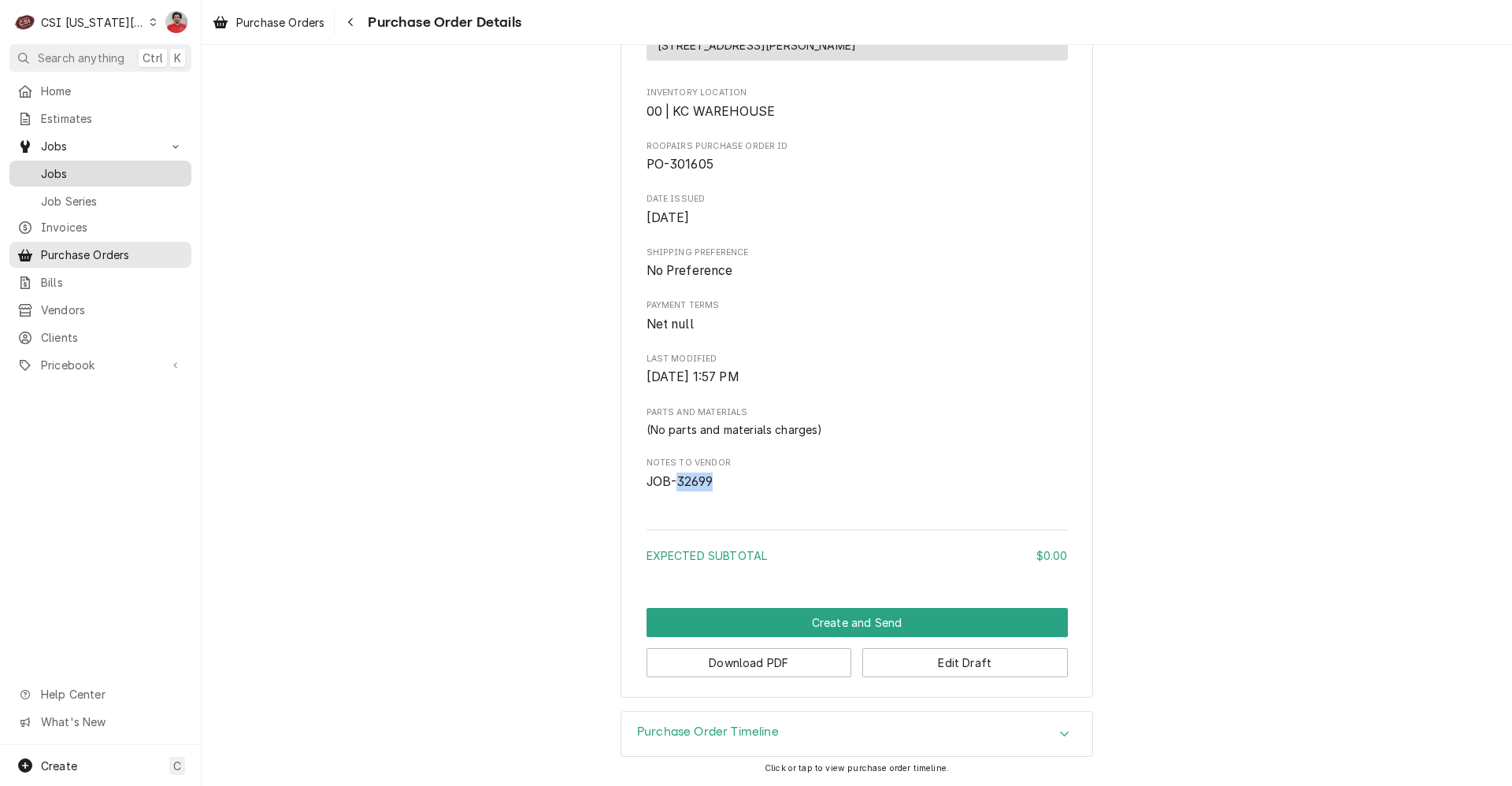
click at [82, 169] on span "Jobs" at bounding box center [111, 173] width 142 height 17
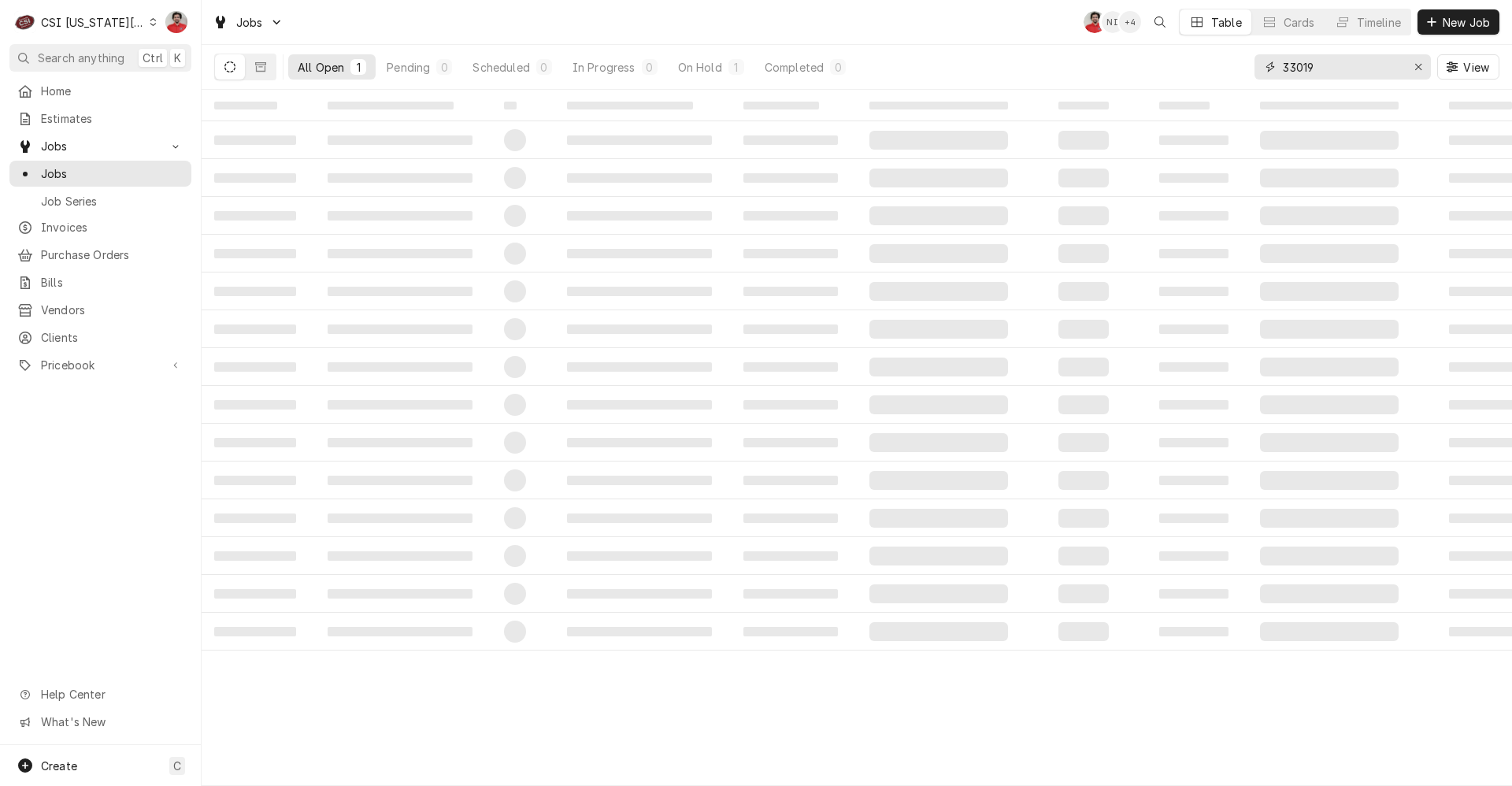
drag, startPoint x: 1351, startPoint y: 64, endPoint x: 1189, endPoint y: 60, distance: 162.0
click at [1190, 60] on div "All Open 1 Pending 0 Scheduled 0 In Progress 0 On Hold 1 Completed 0 33019 View" at bounding box center [856, 66] width 1285 height 44
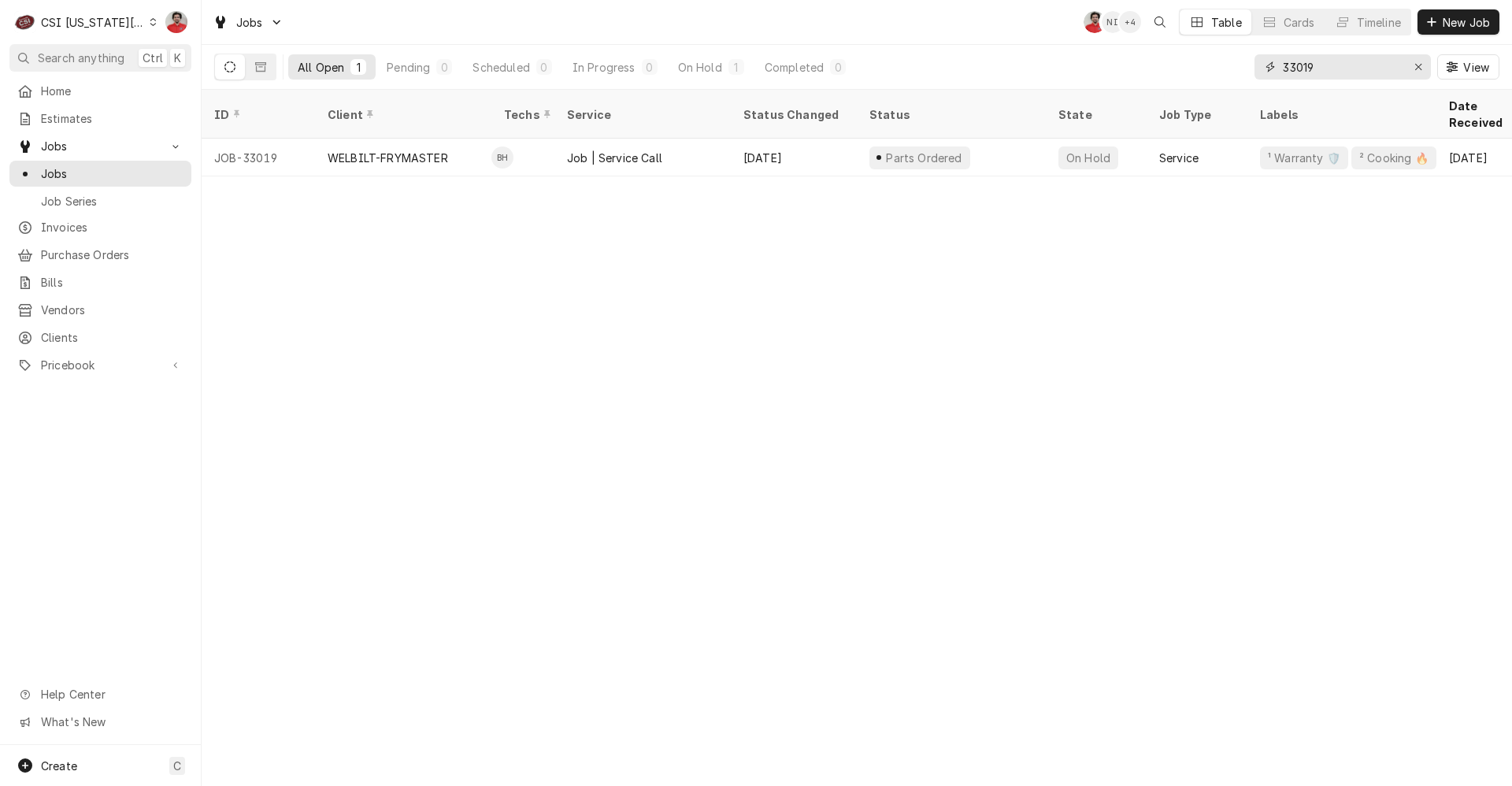
paste input "269"
type input "32699"
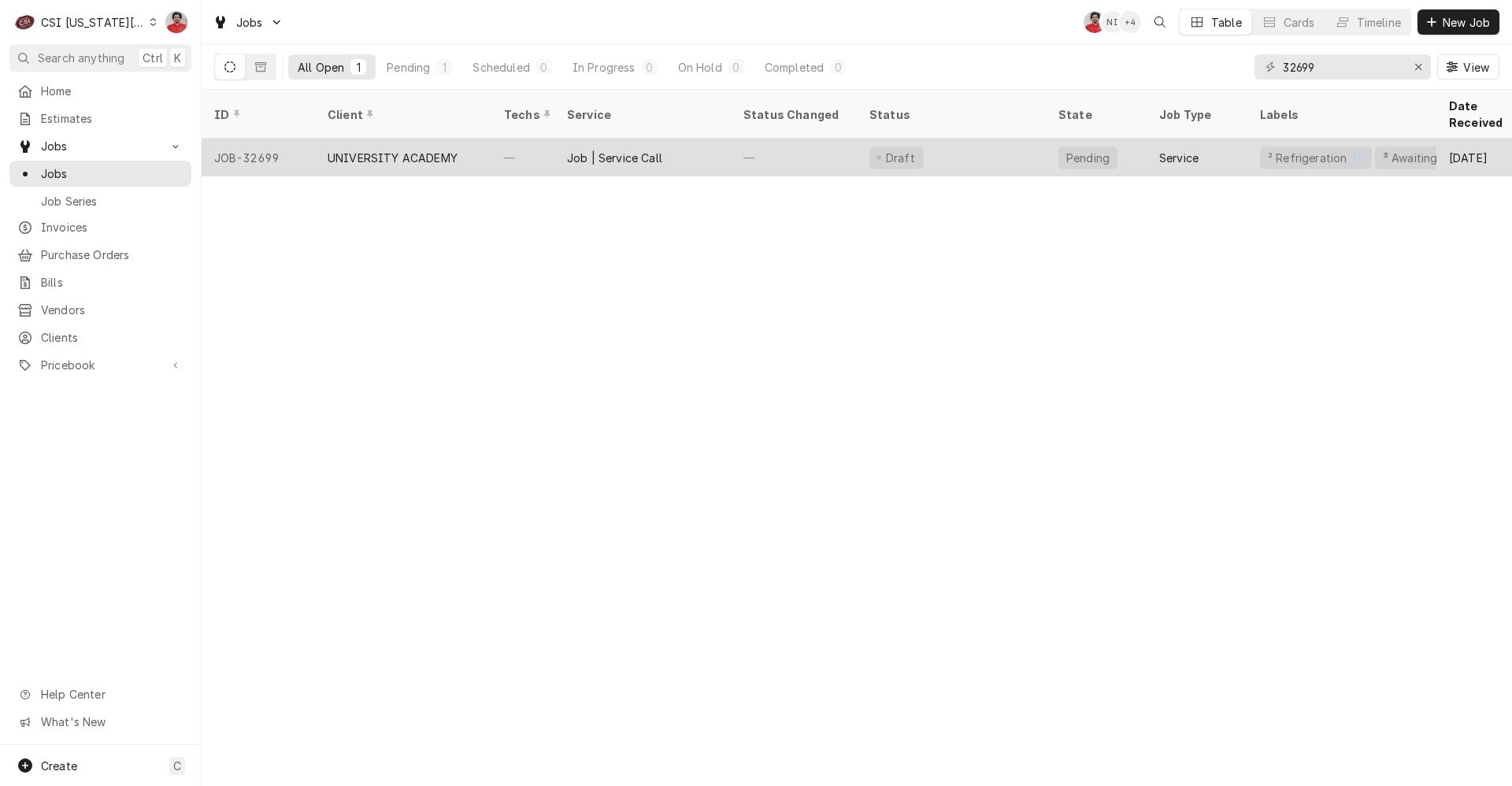
click at [982, 138] on div "Draft" at bounding box center [952, 158] width 189 height 38
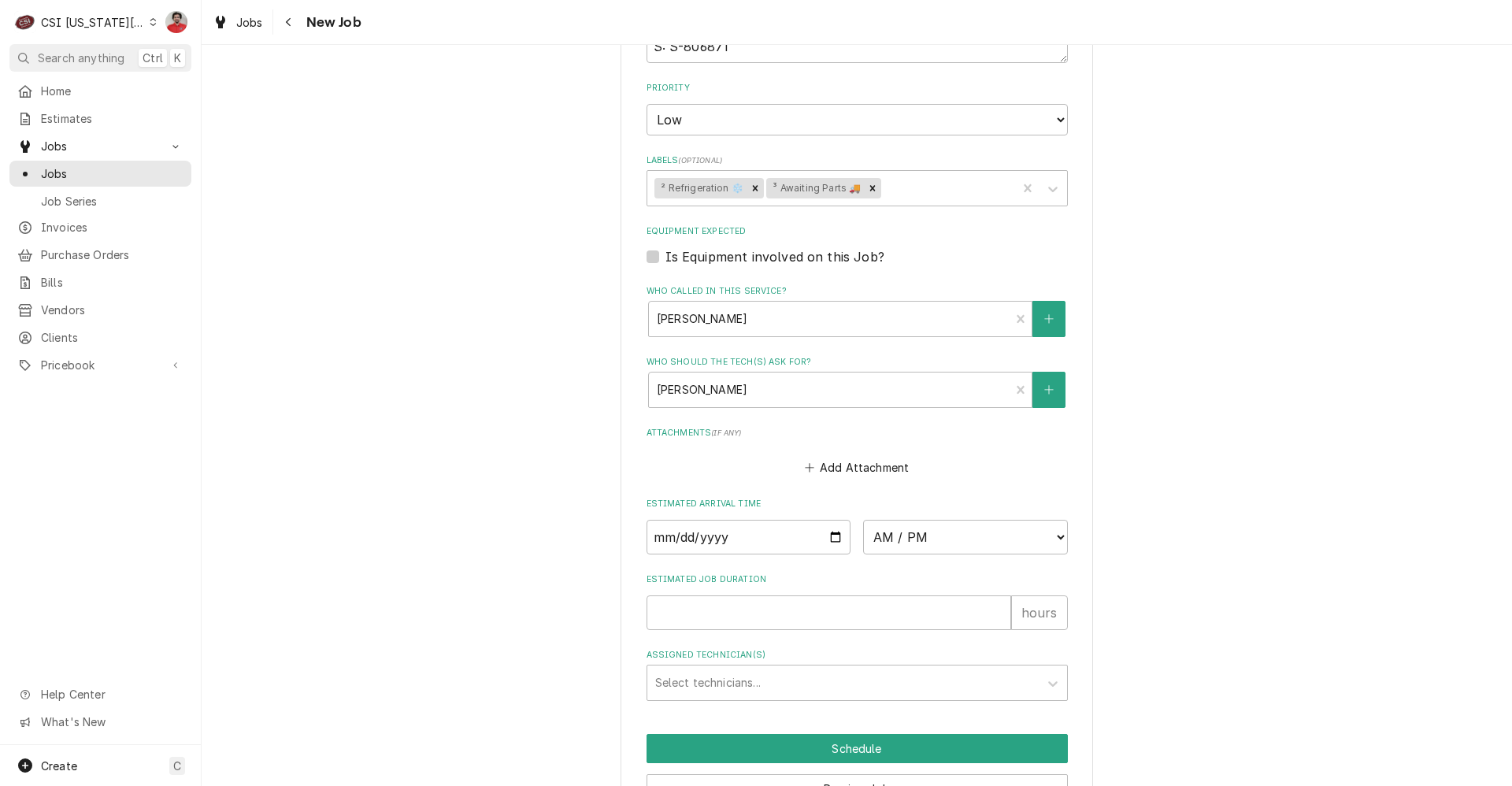
scroll to position [1040, 0]
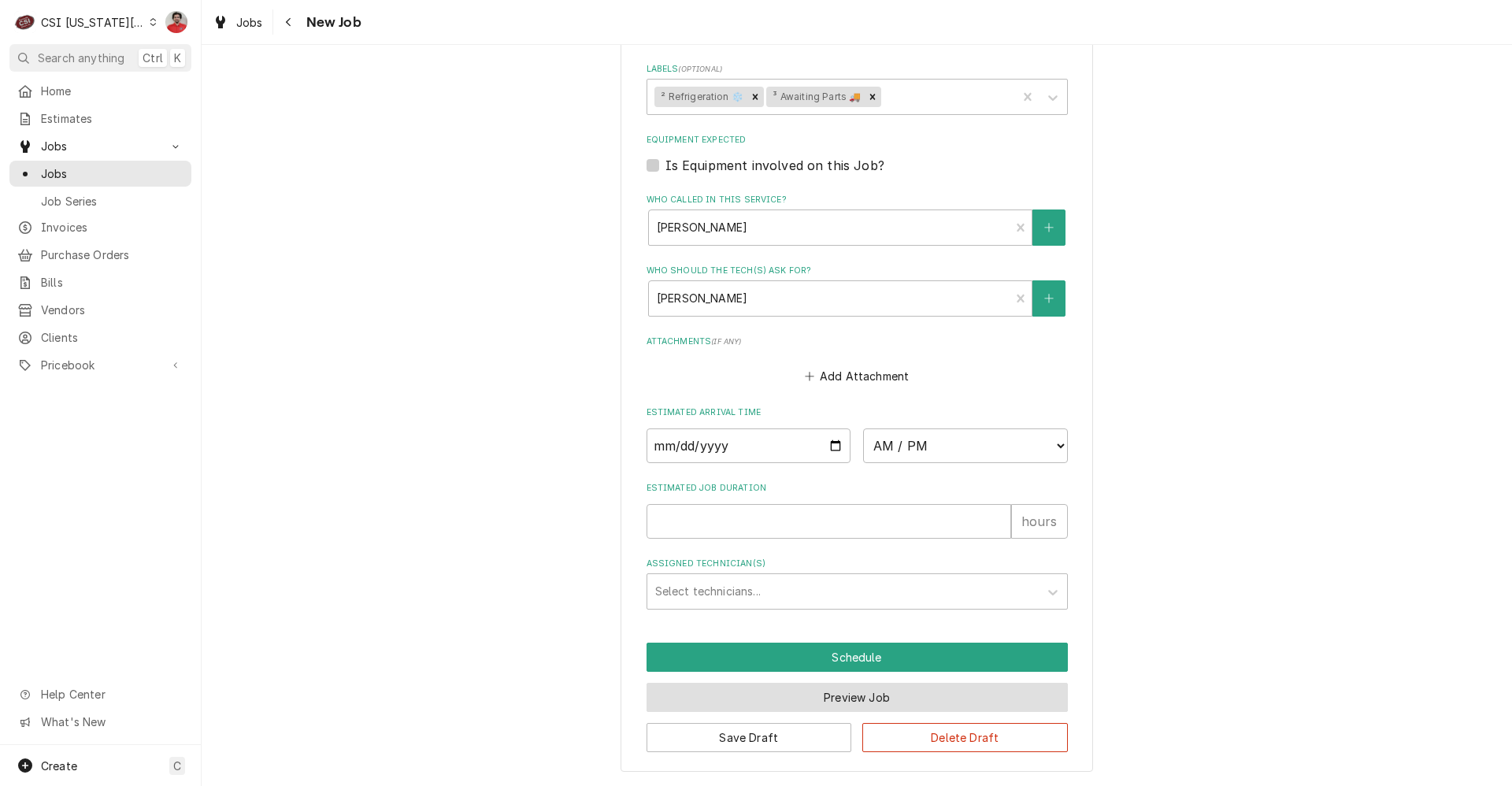
click at [806, 703] on button "Preview Job" at bounding box center [858, 697] width 422 height 29
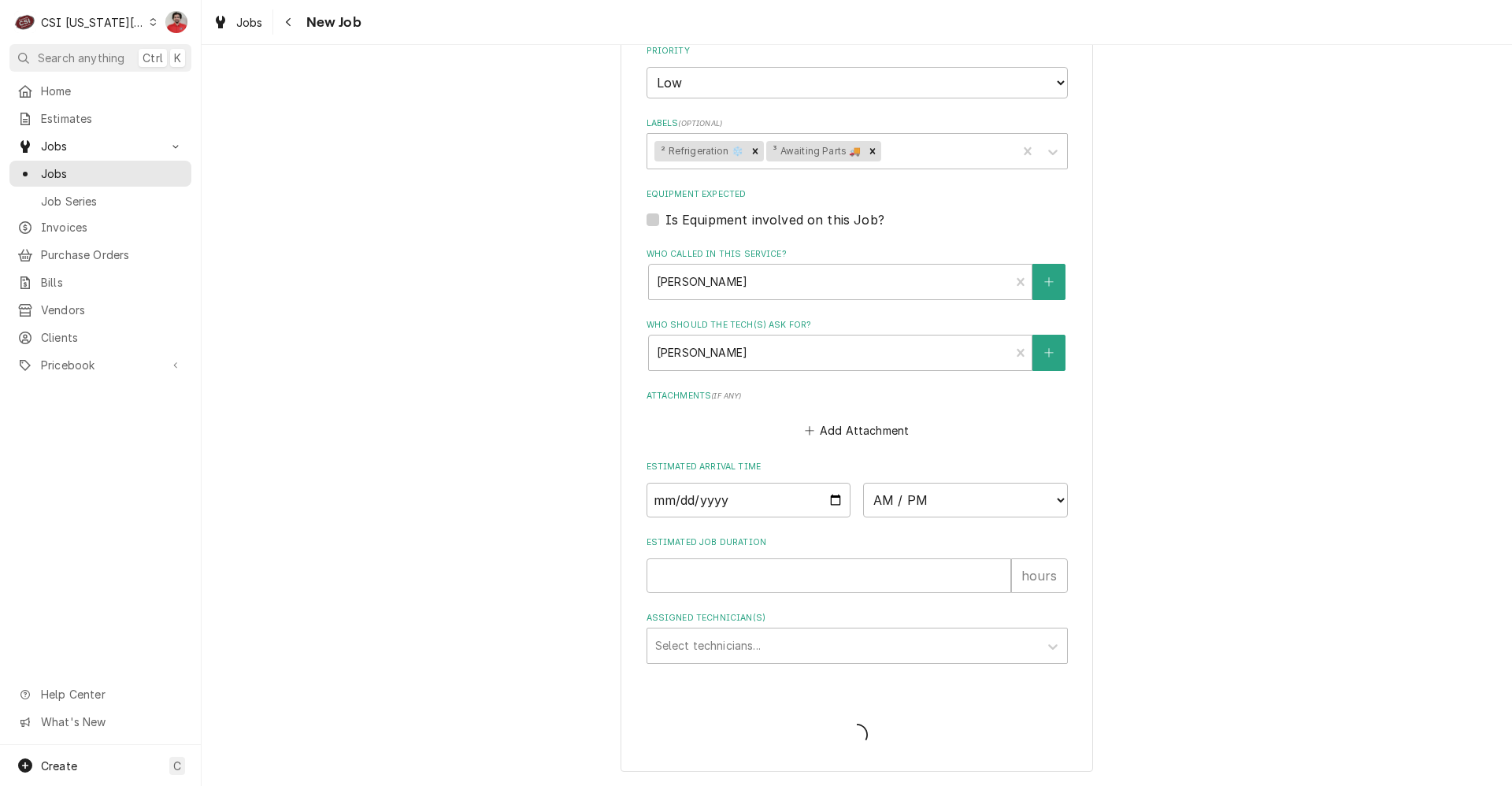
type textarea "x"
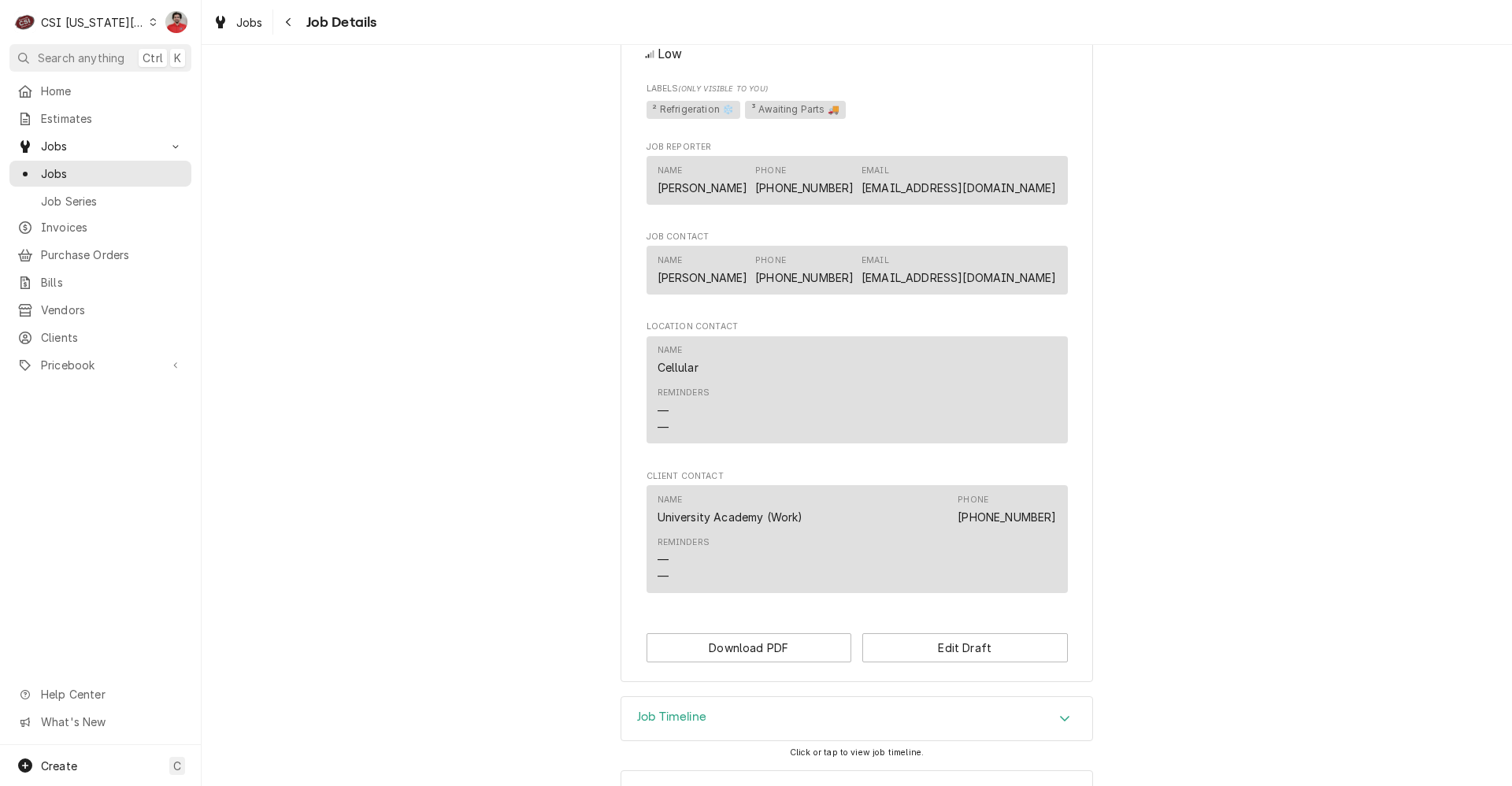
scroll to position [829, 0]
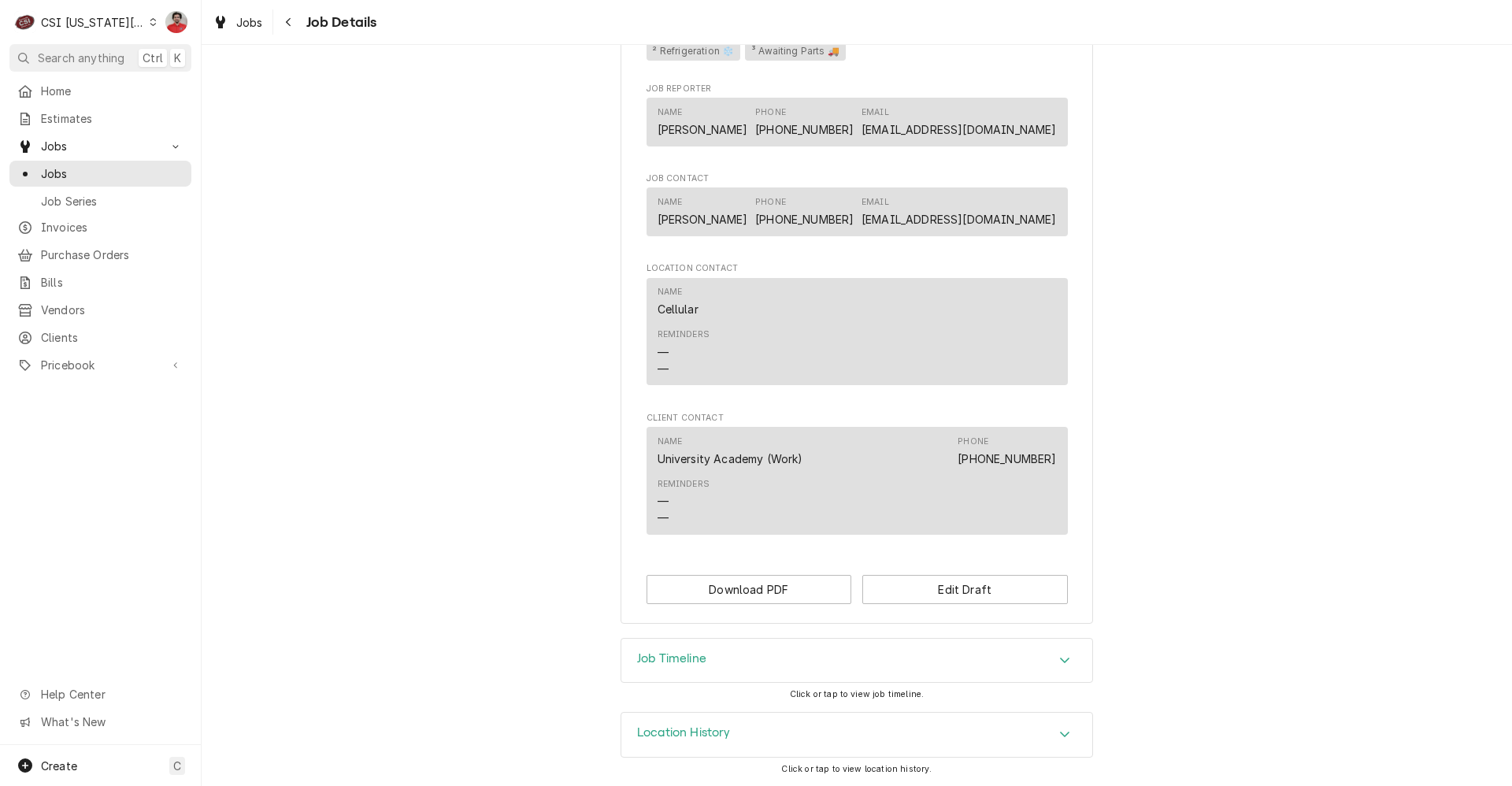
click at [792, 669] on div "Job Timeline" at bounding box center [857, 660] width 471 height 44
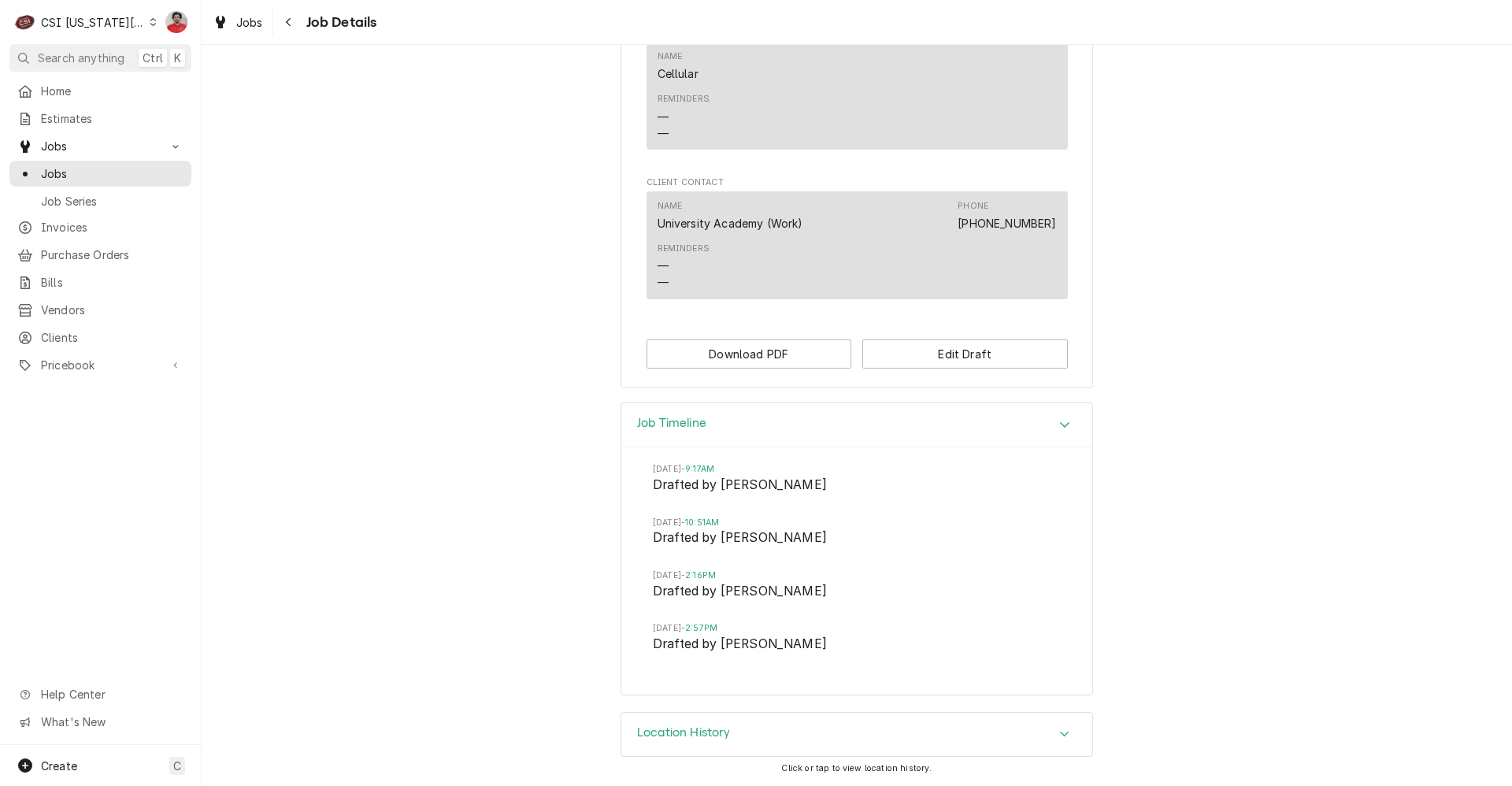
click at [789, 730] on div "Location History" at bounding box center [857, 734] width 471 height 44
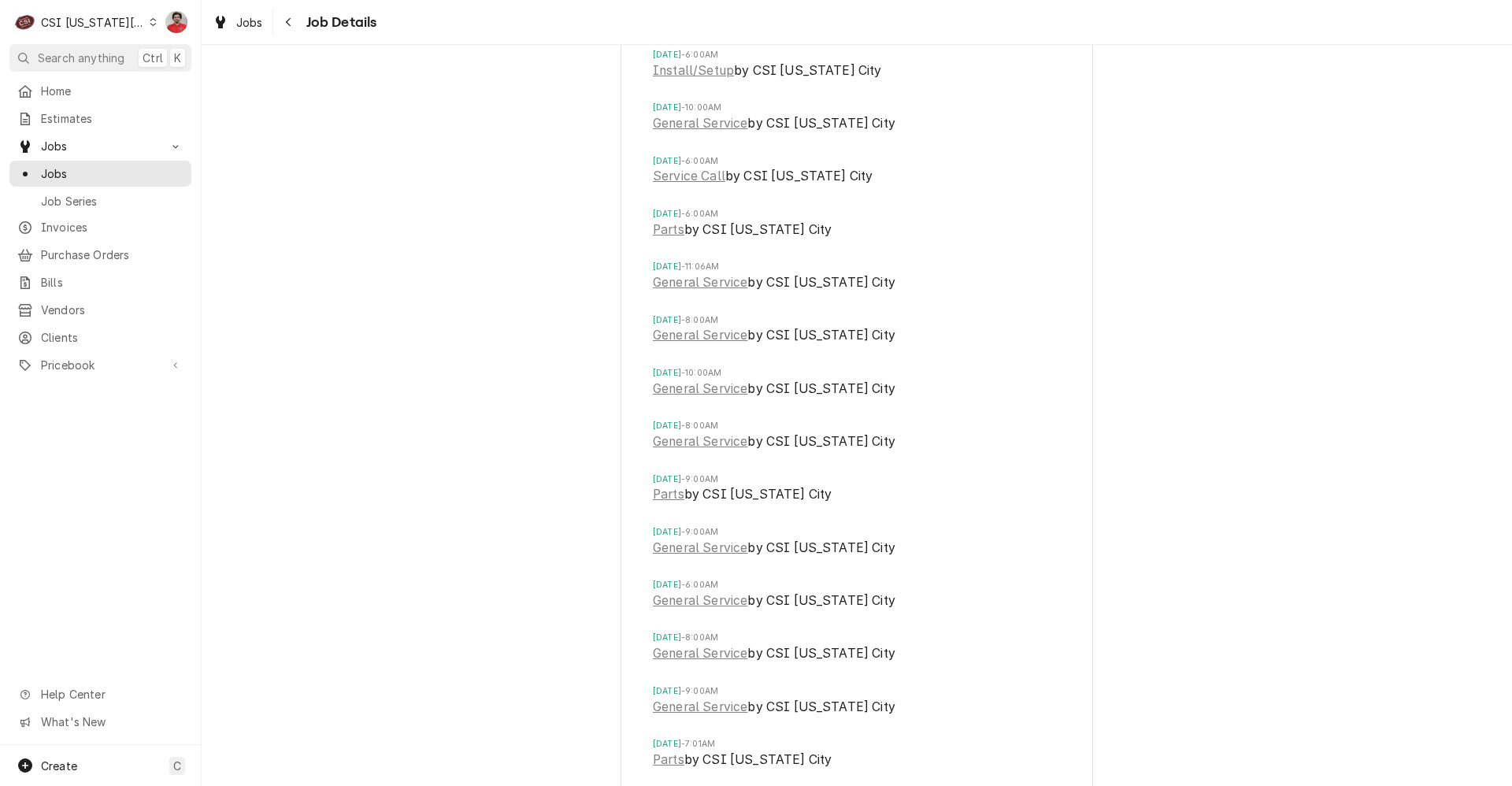
scroll to position [3401, 0]
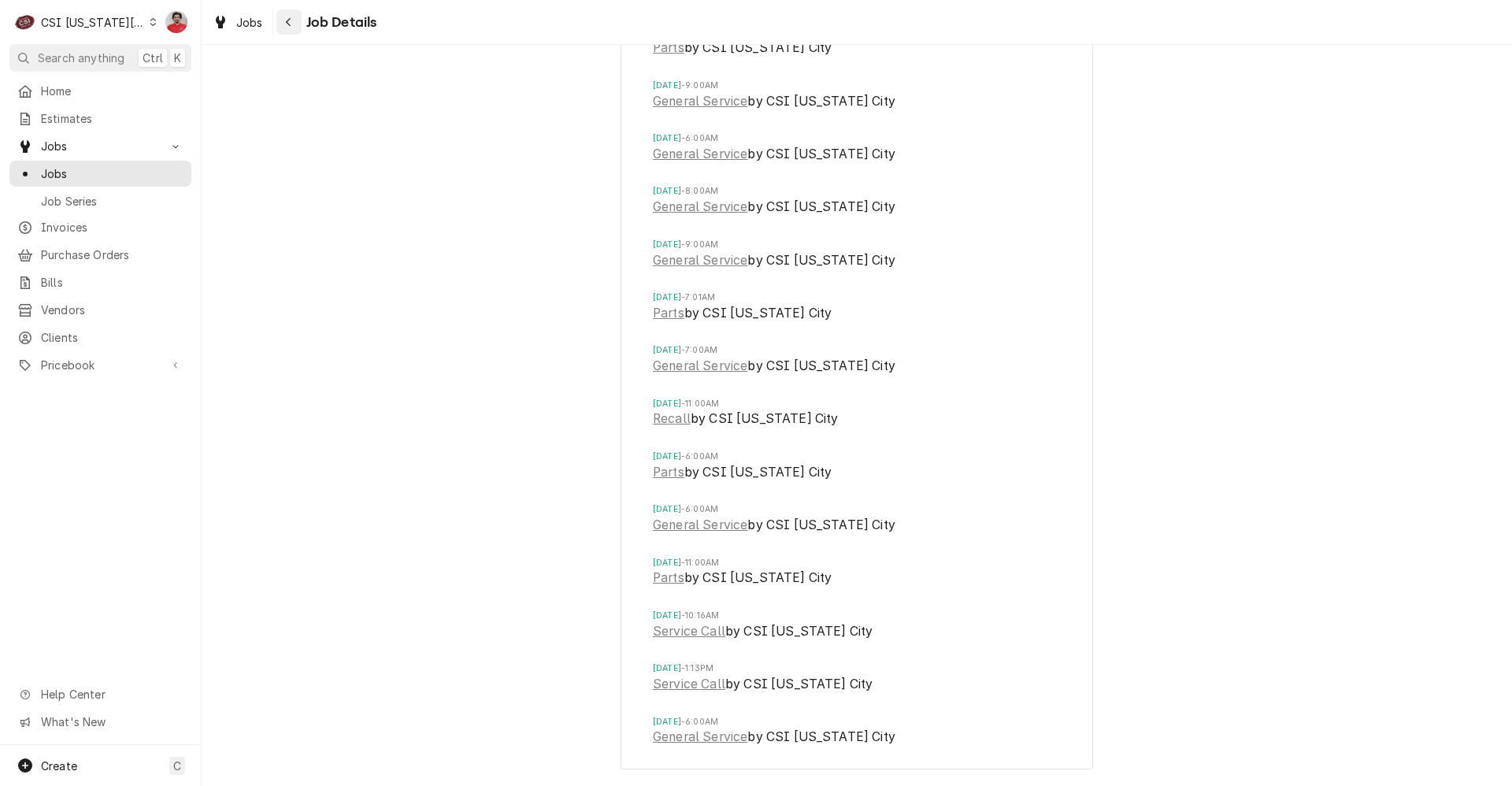
click at [287, 16] on div "Navigate back" at bounding box center [289, 22] width 16 height 16
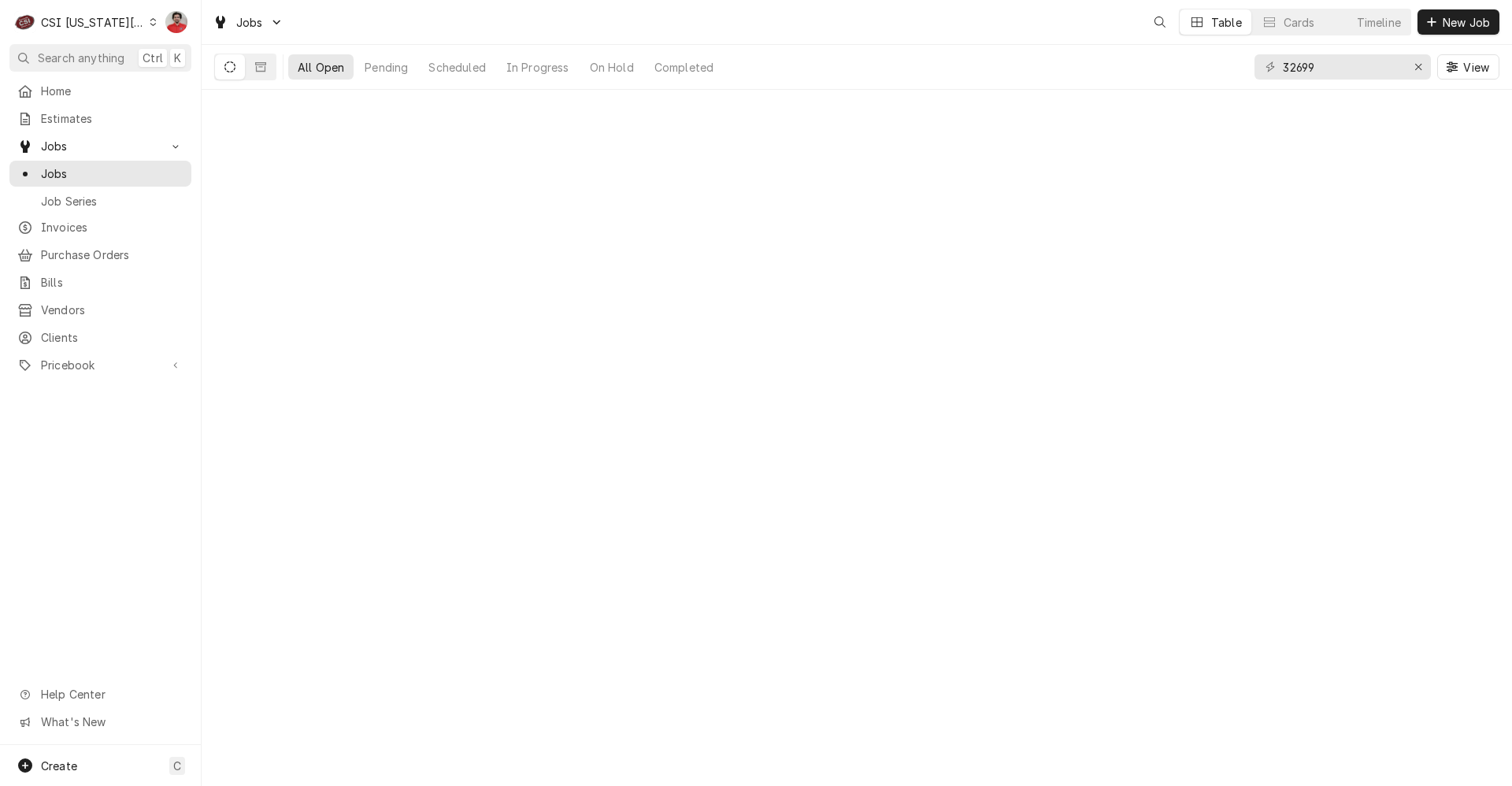
click at [85, 21] on div "CSI Kansas City" at bounding box center [92, 22] width 104 height 17
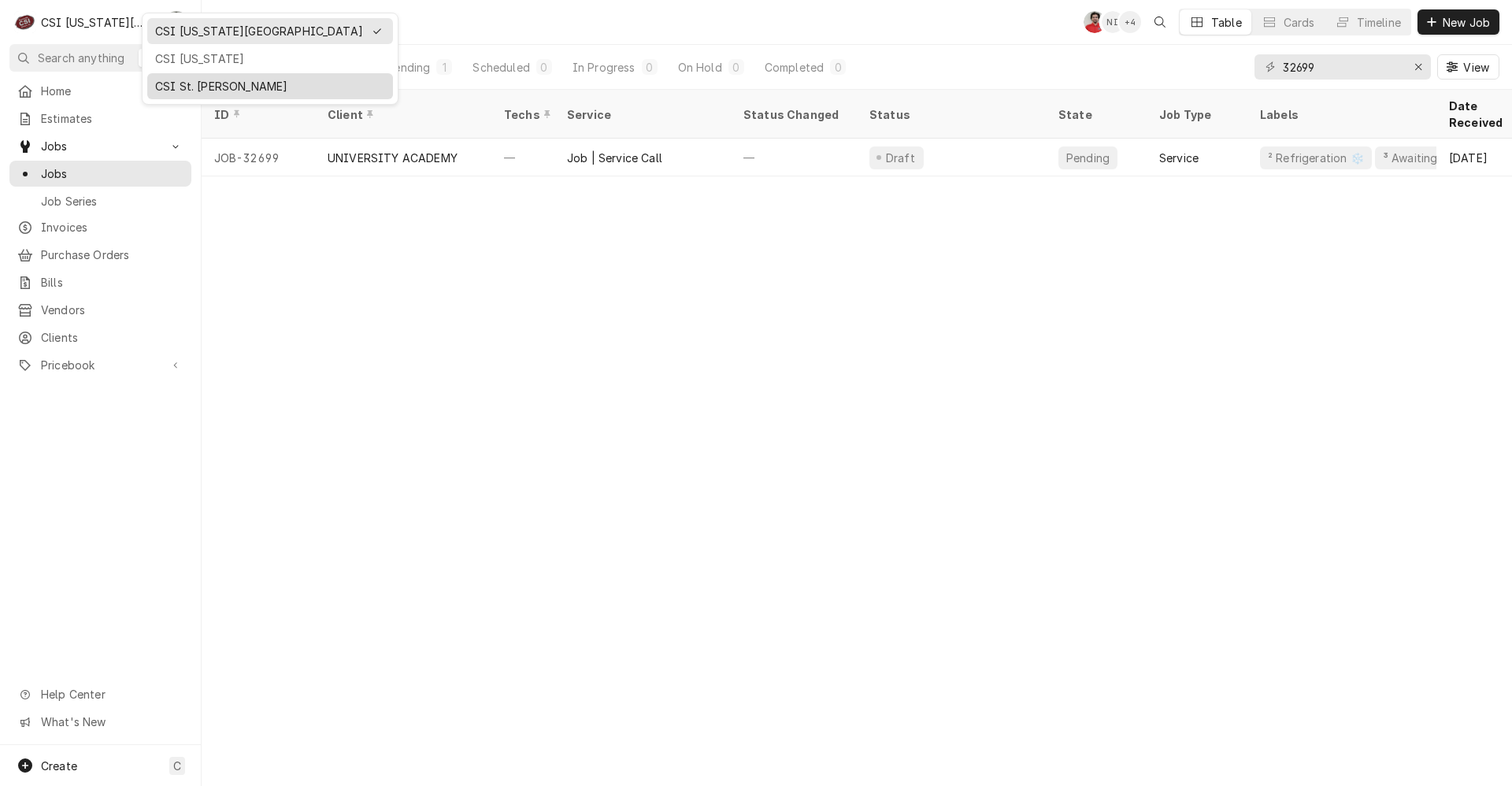
click at [177, 90] on div "CSI St. [PERSON_NAME]" at bounding box center [270, 86] width 230 height 17
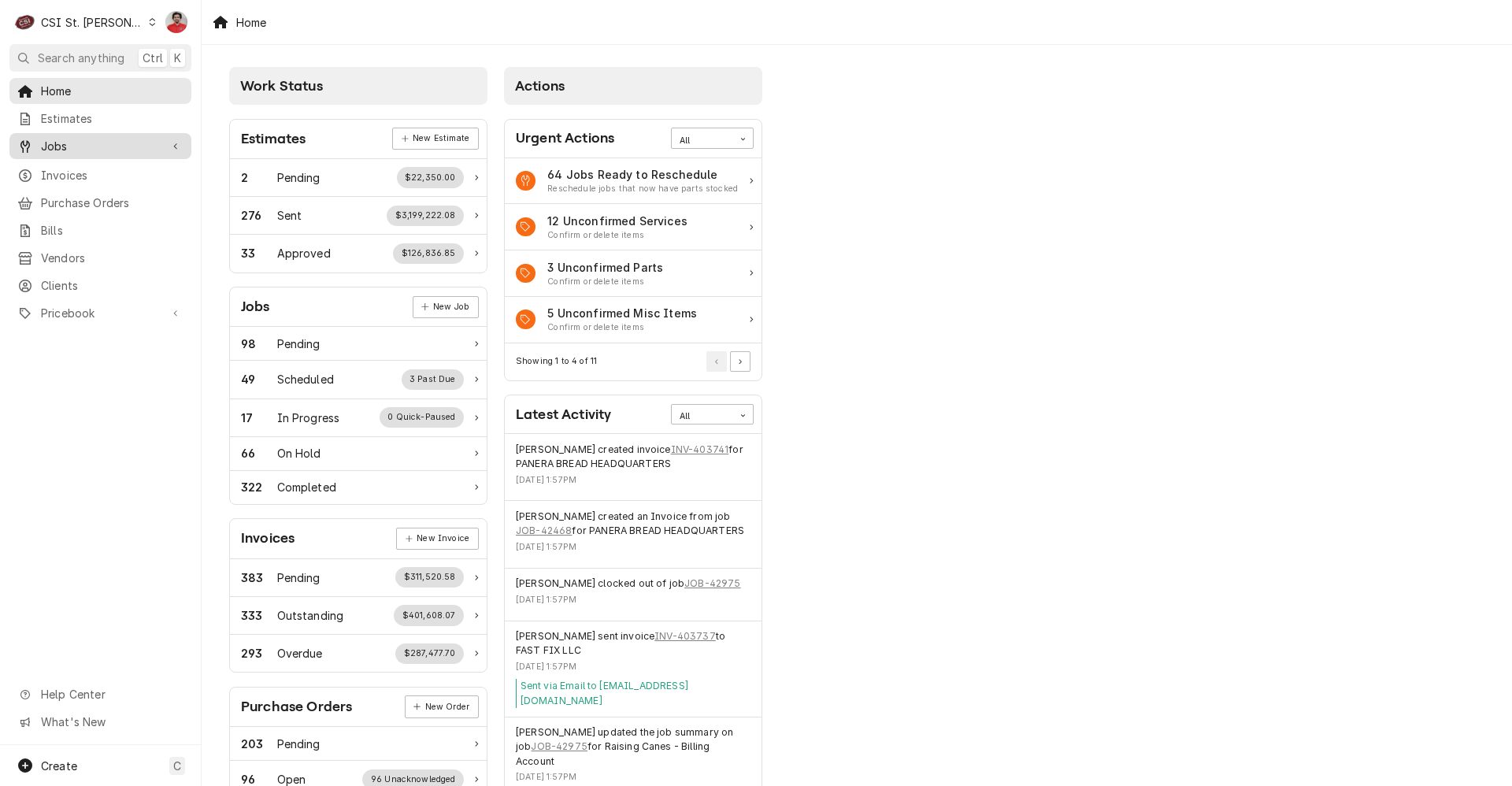
click at [141, 139] on span "Jobs" at bounding box center [99, 146] width 119 height 17
click at [137, 166] on span "Jobs" at bounding box center [111, 173] width 142 height 17
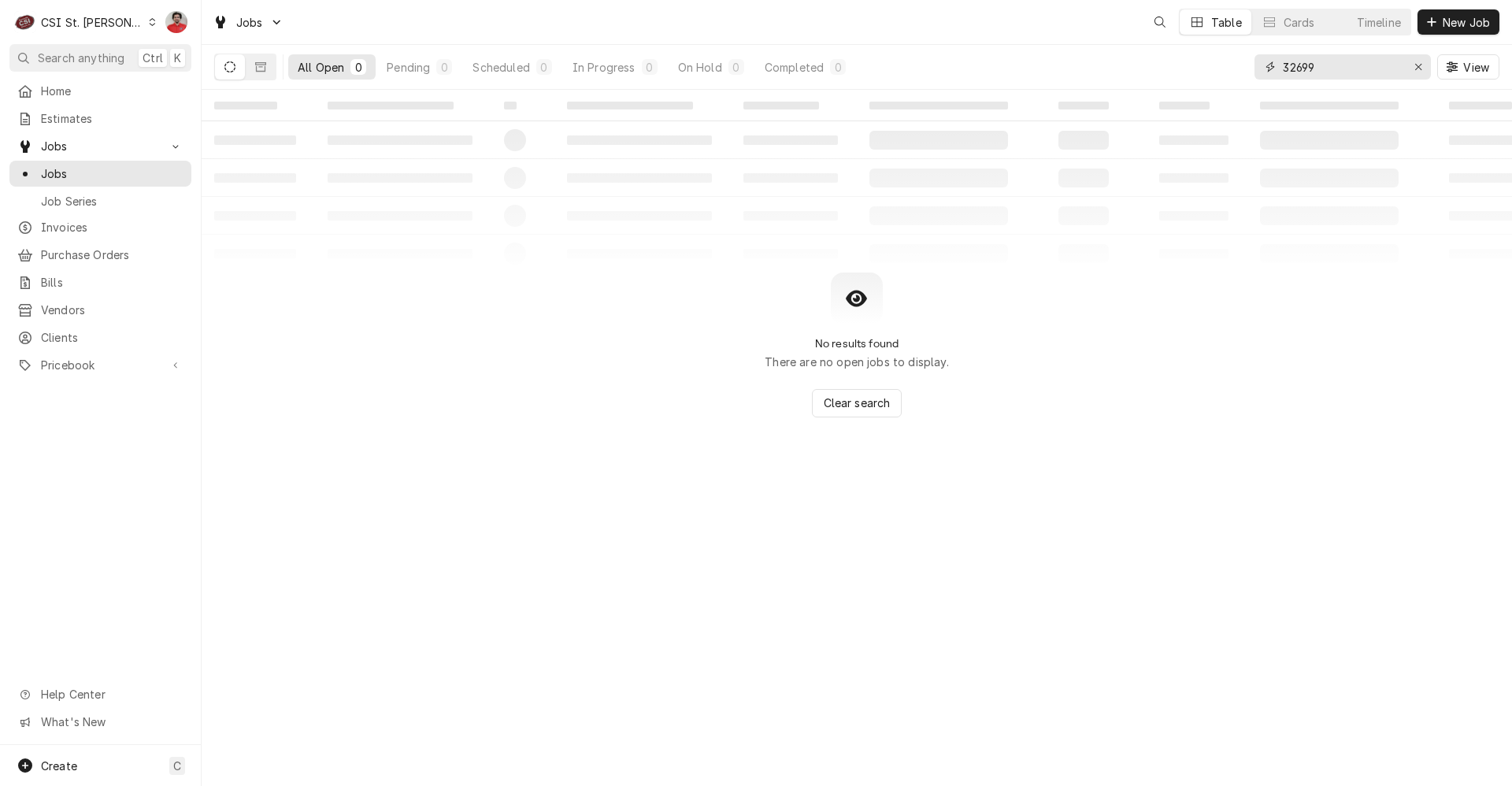
click at [1302, 78] on input "32699" at bounding box center [1342, 67] width 118 height 25
click at [1301, 77] on input "32699" at bounding box center [1342, 67] width 118 height 25
type input "[PERSON_NAME]"
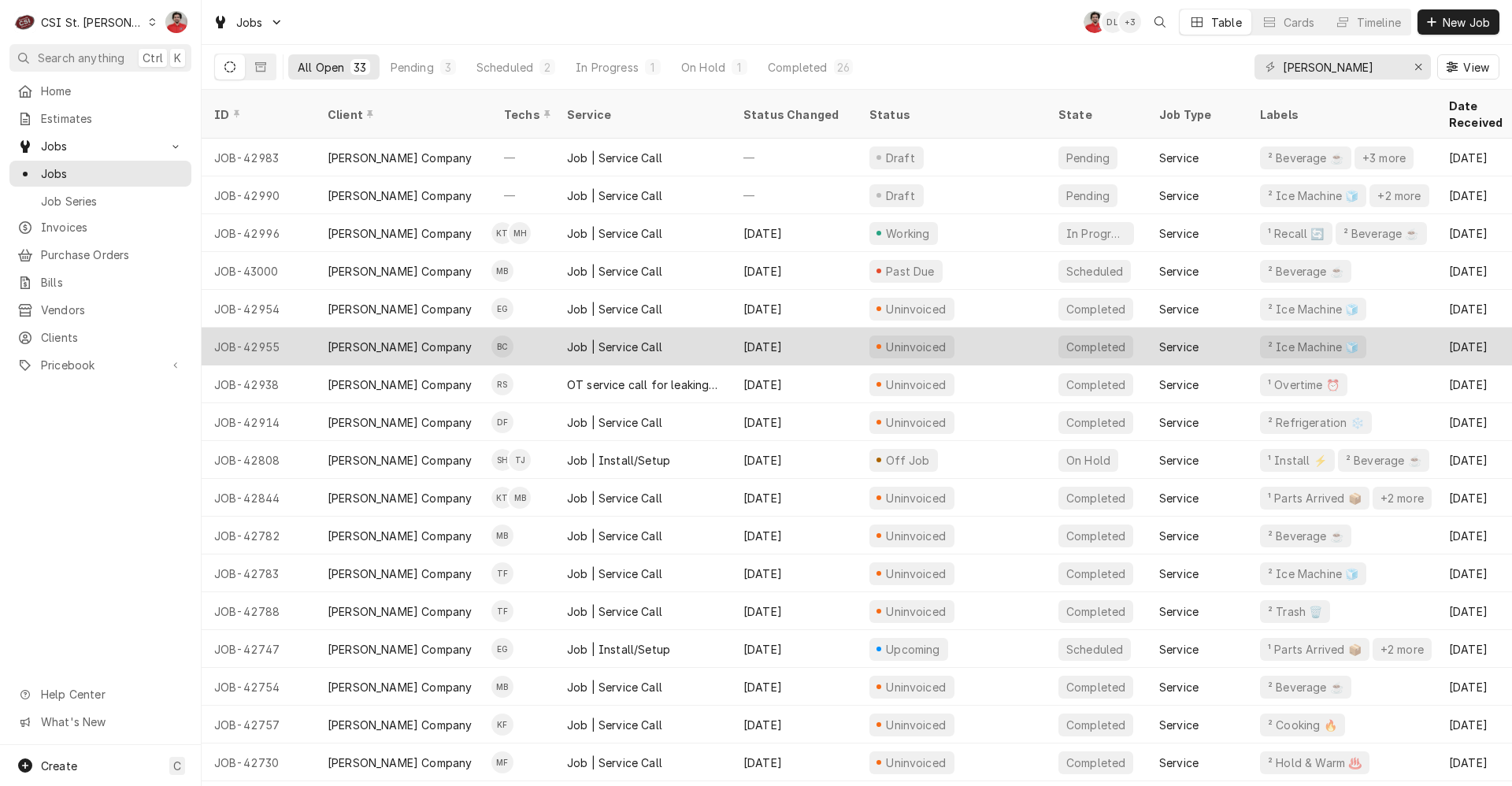
click at [723, 336] on div "Job | Service Call" at bounding box center [643, 347] width 177 height 38
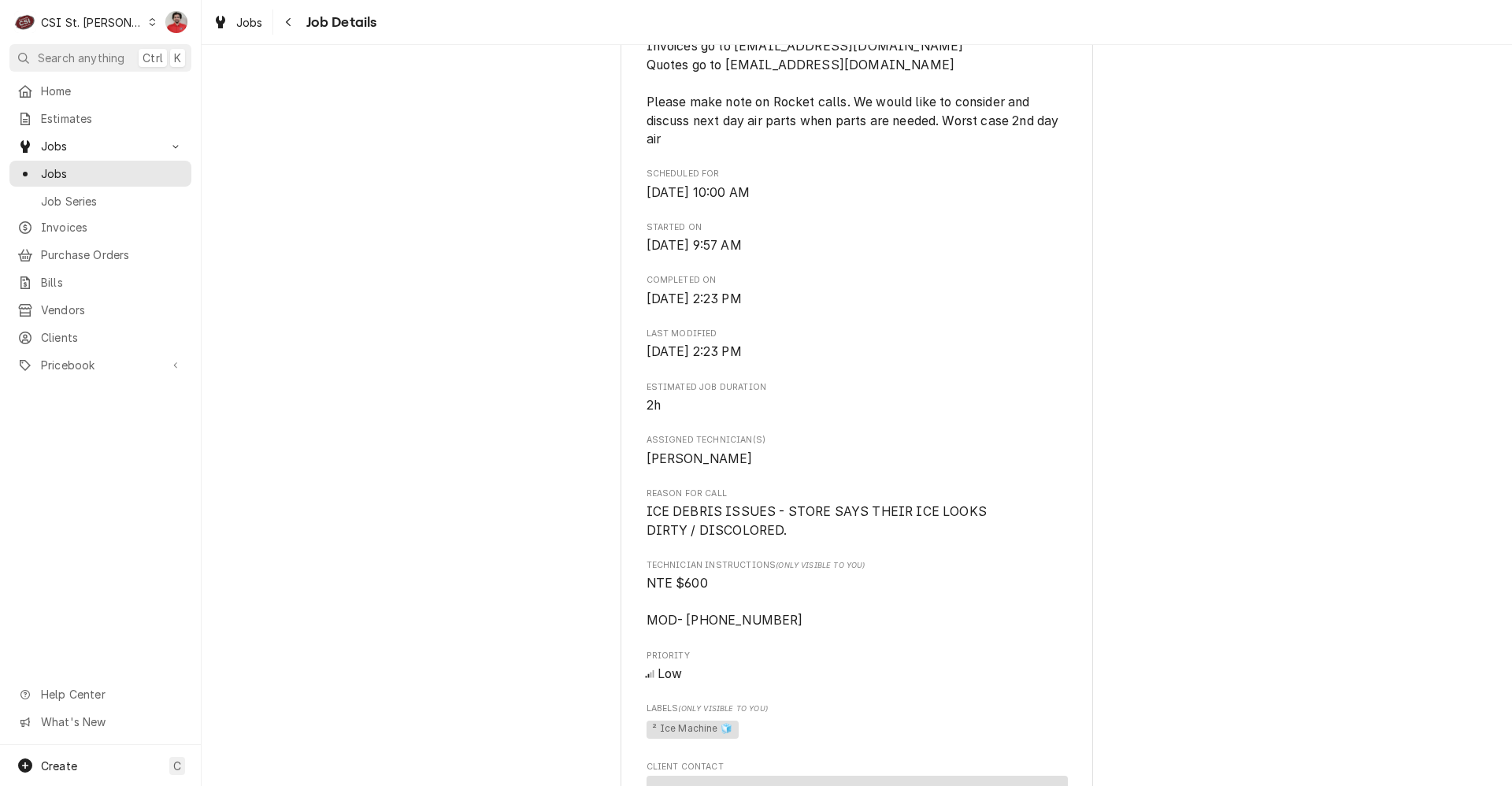
scroll to position [344, 0]
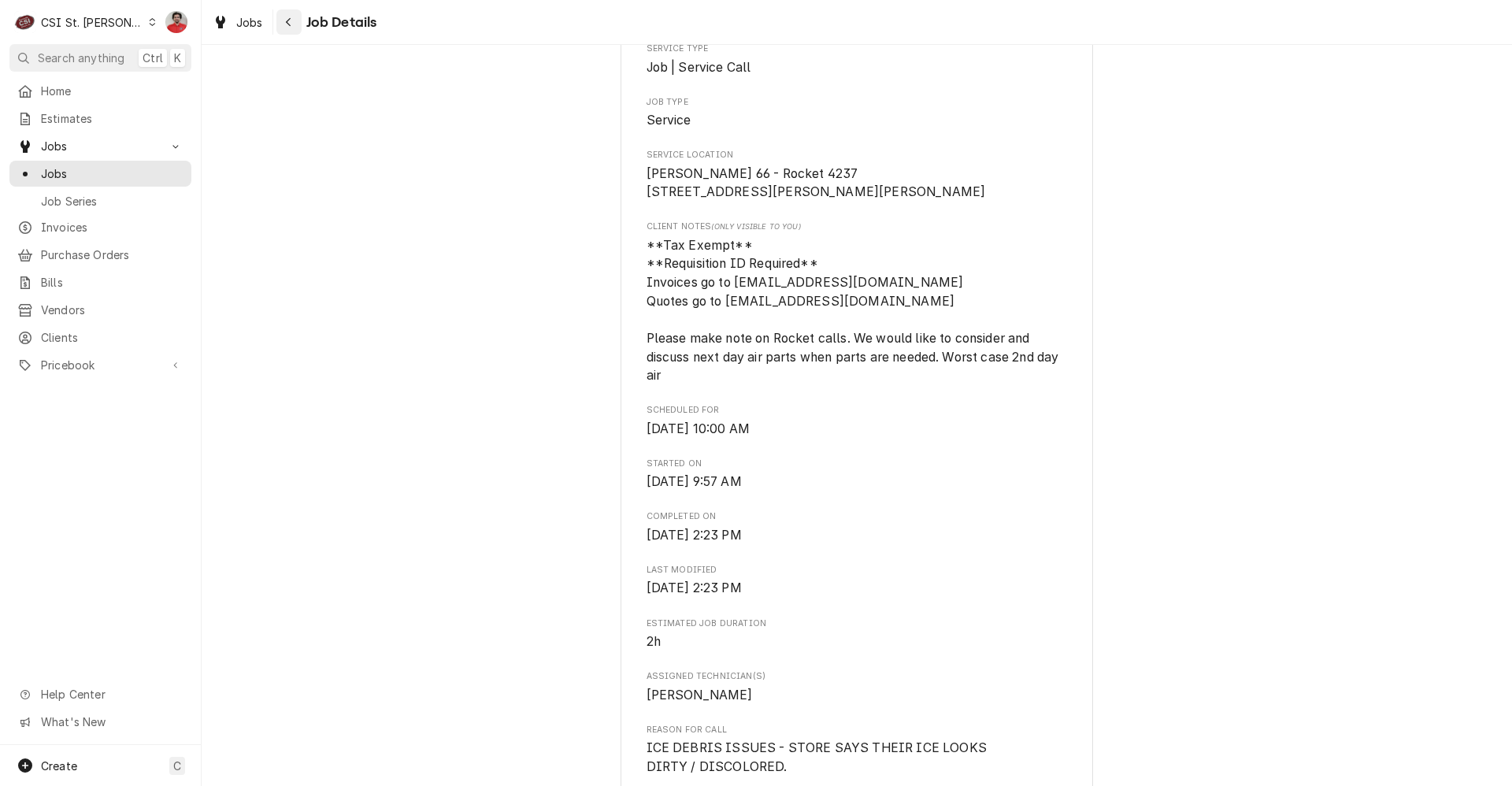
click at [286, 29] on div "Navigate back" at bounding box center [289, 22] width 16 height 16
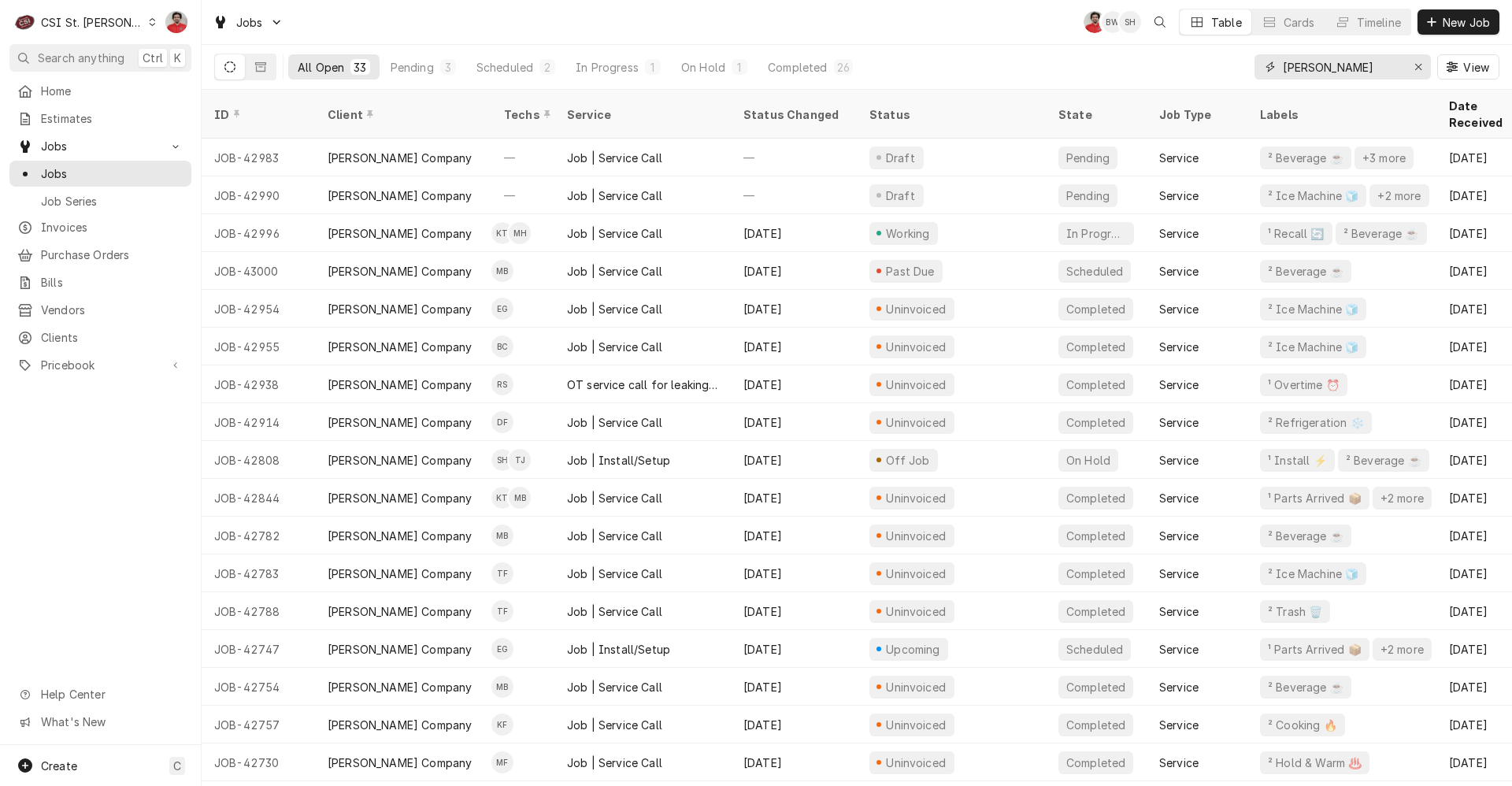
click at [1331, 60] on input "vivian" at bounding box center [1342, 67] width 118 height 25
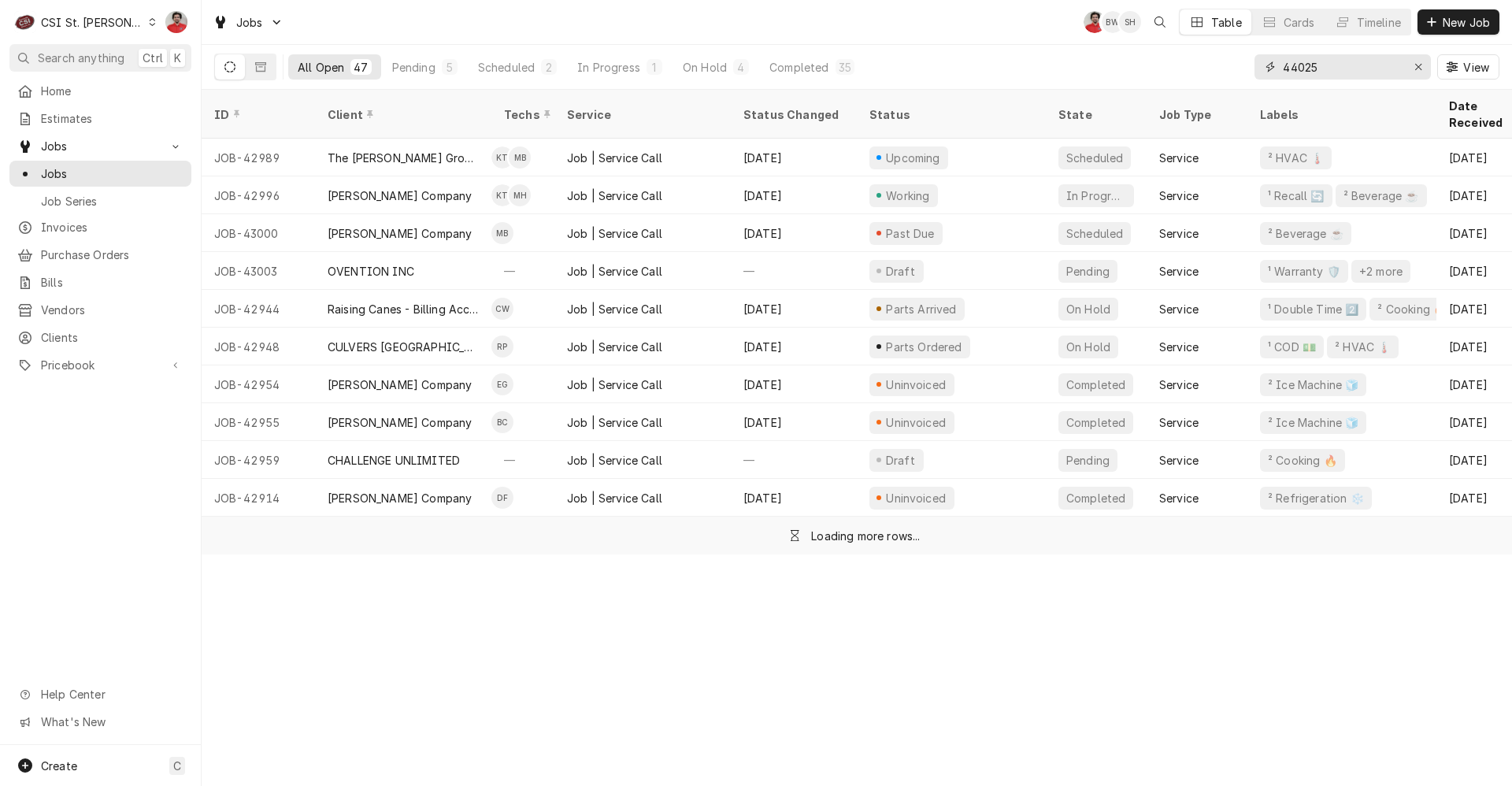
type input "44025"
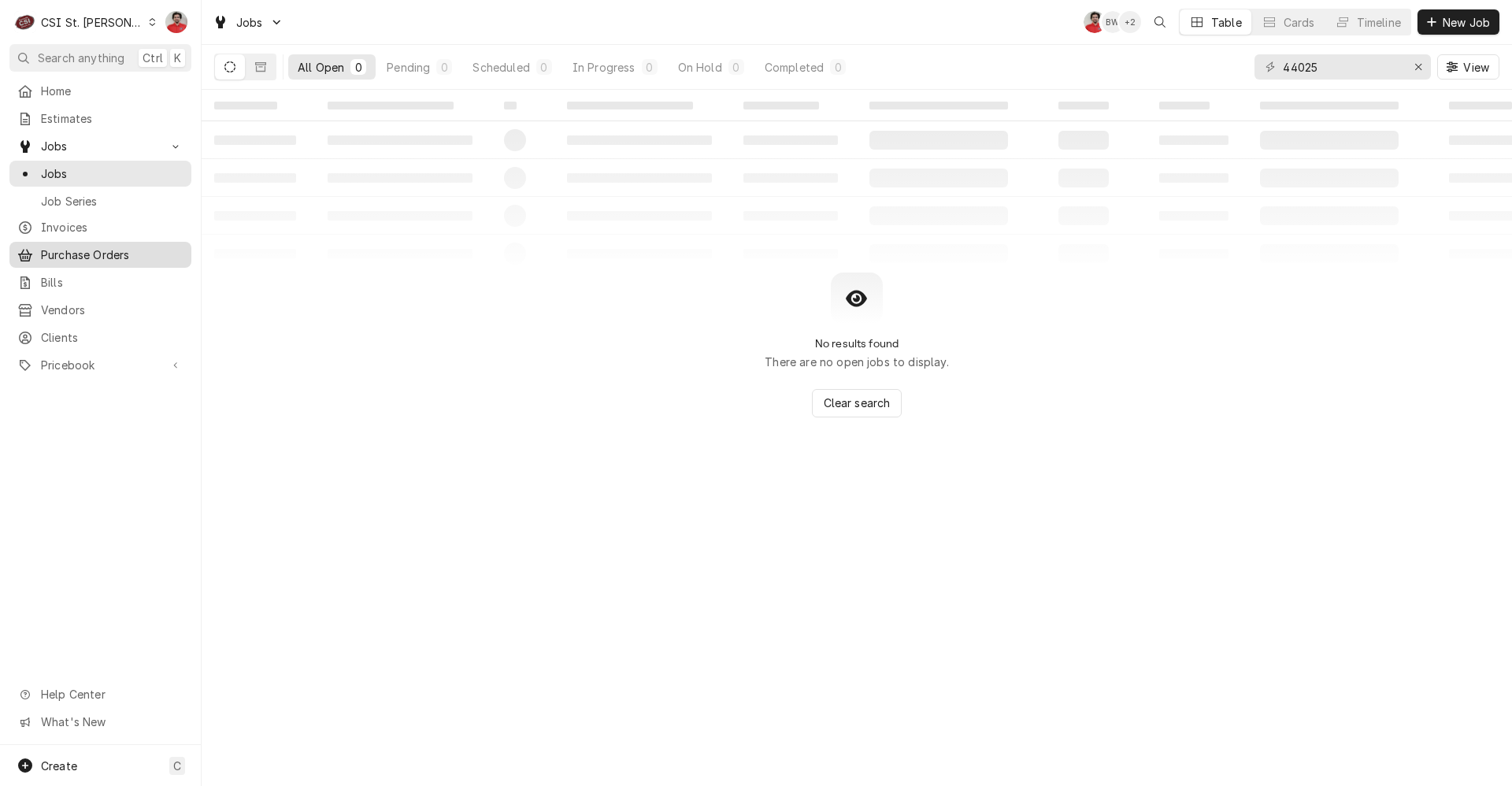
click at [60, 253] on span "Purchase Orders" at bounding box center [111, 255] width 142 height 17
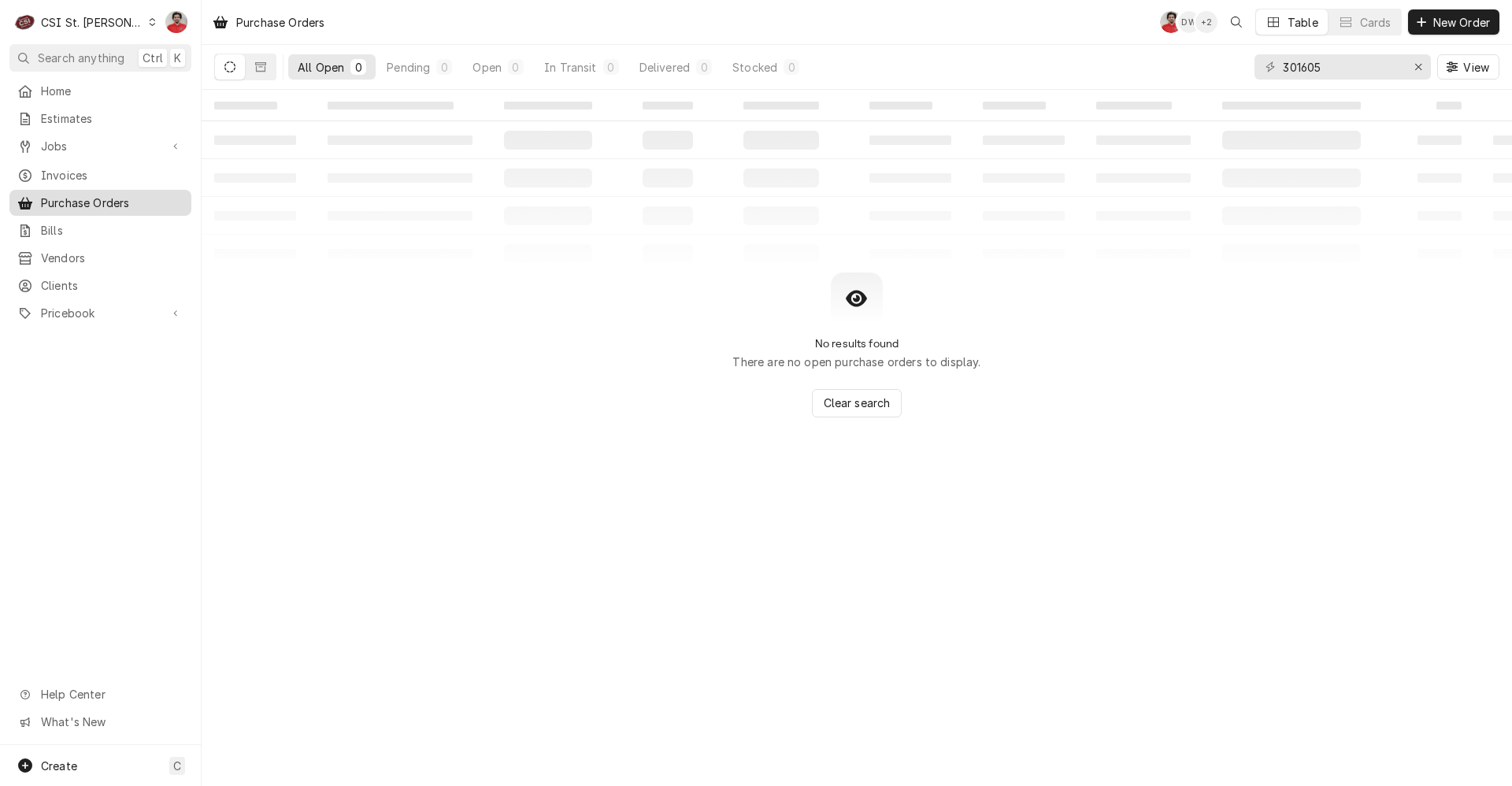
click at [64, 194] on span "Purchase Orders" at bounding box center [111, 202] width 142 height 17
click at [1421, 65] on icon "Erase input" at bounding box center [1419, 67] width 9 height 11
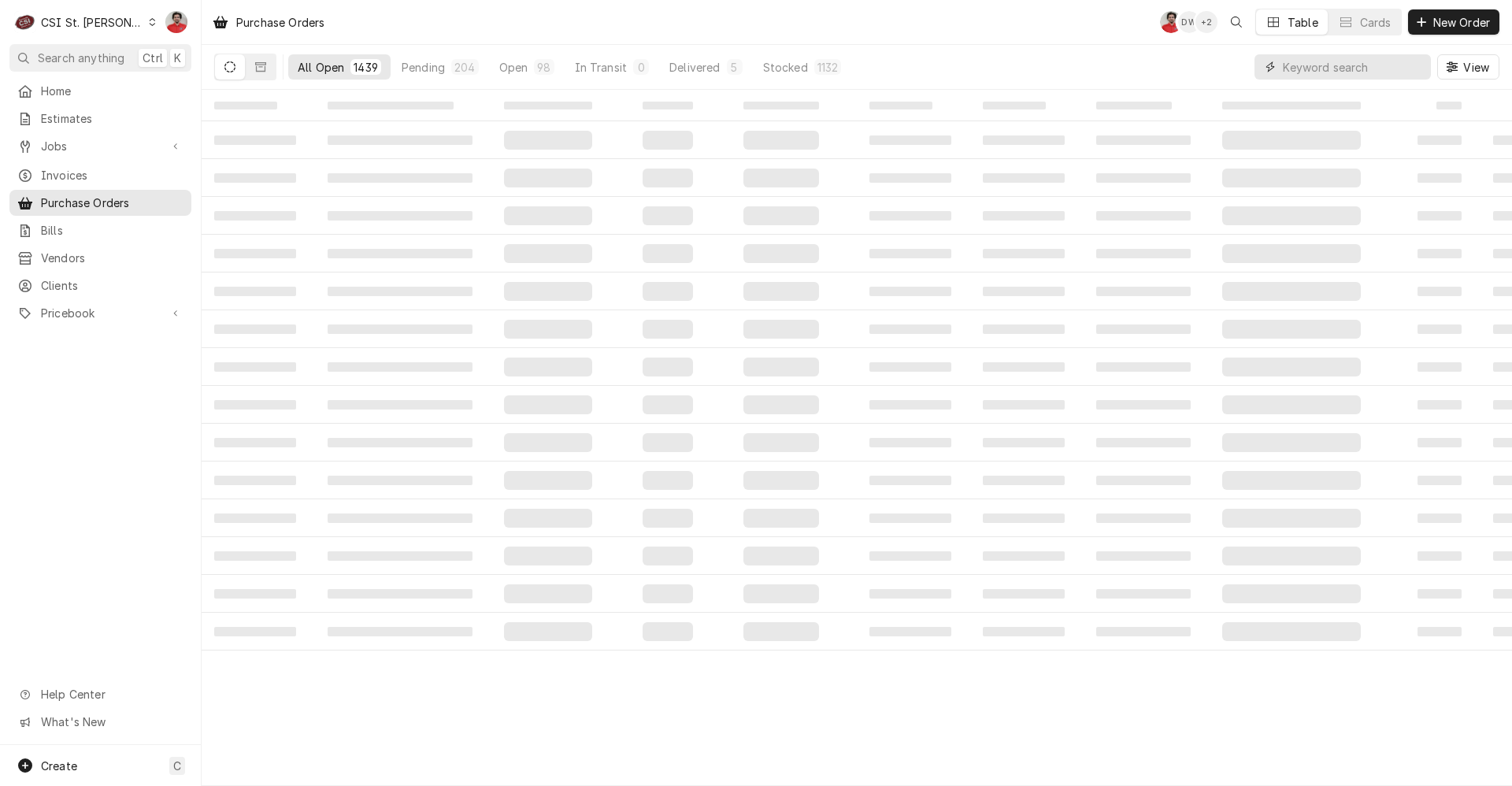
click at [1338, 71] on input "Dynamic Content Wrapper" at bounding box center [1353, 67] width 140 height 25
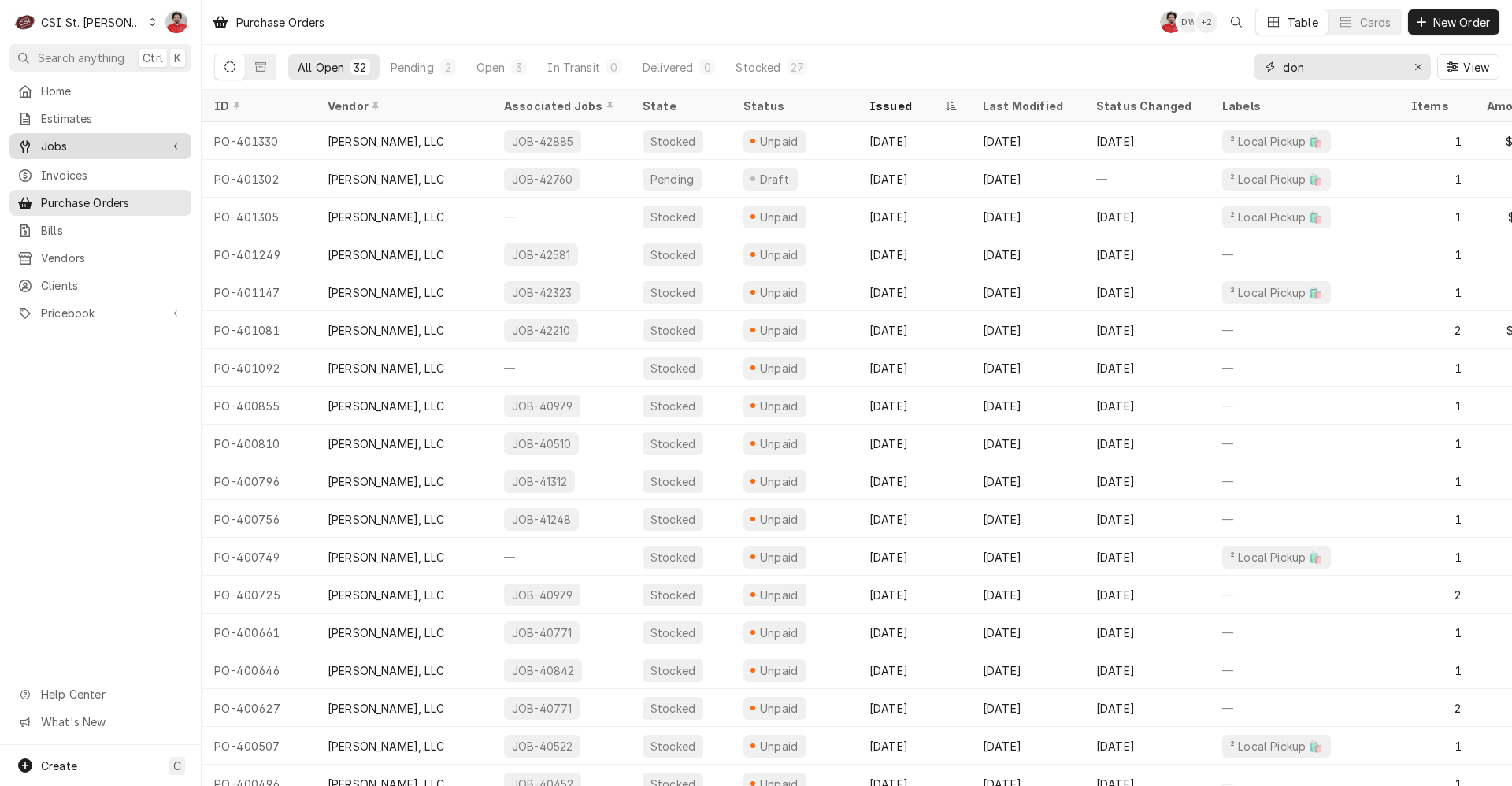
type input "don"
click at [92, 149] on span "Jobs" at bounding box center [99, 146] width 119 height 17
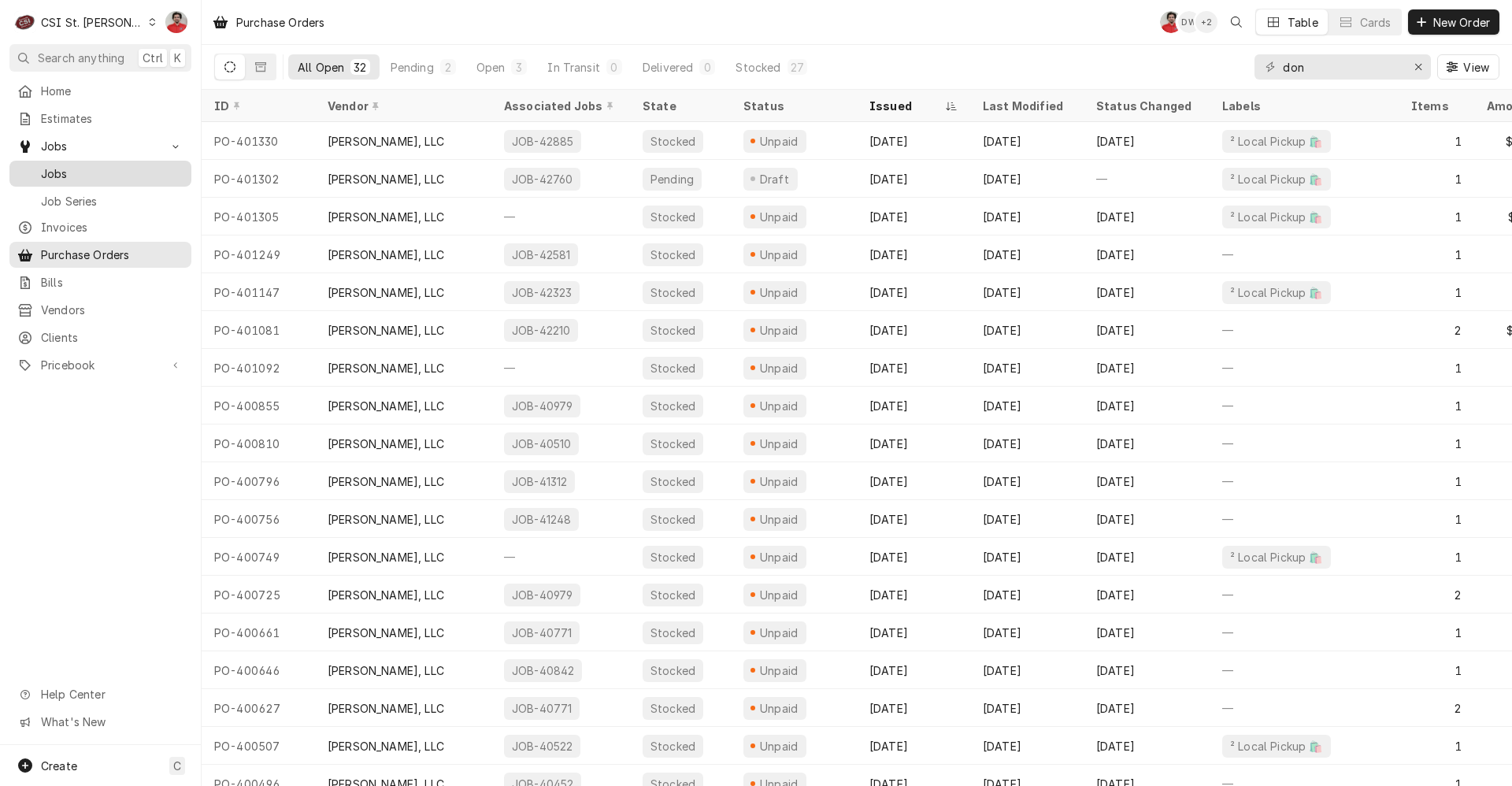
click at [89, 175] on span "Jobs" at bounding box center [111, 173] width 142 height 17
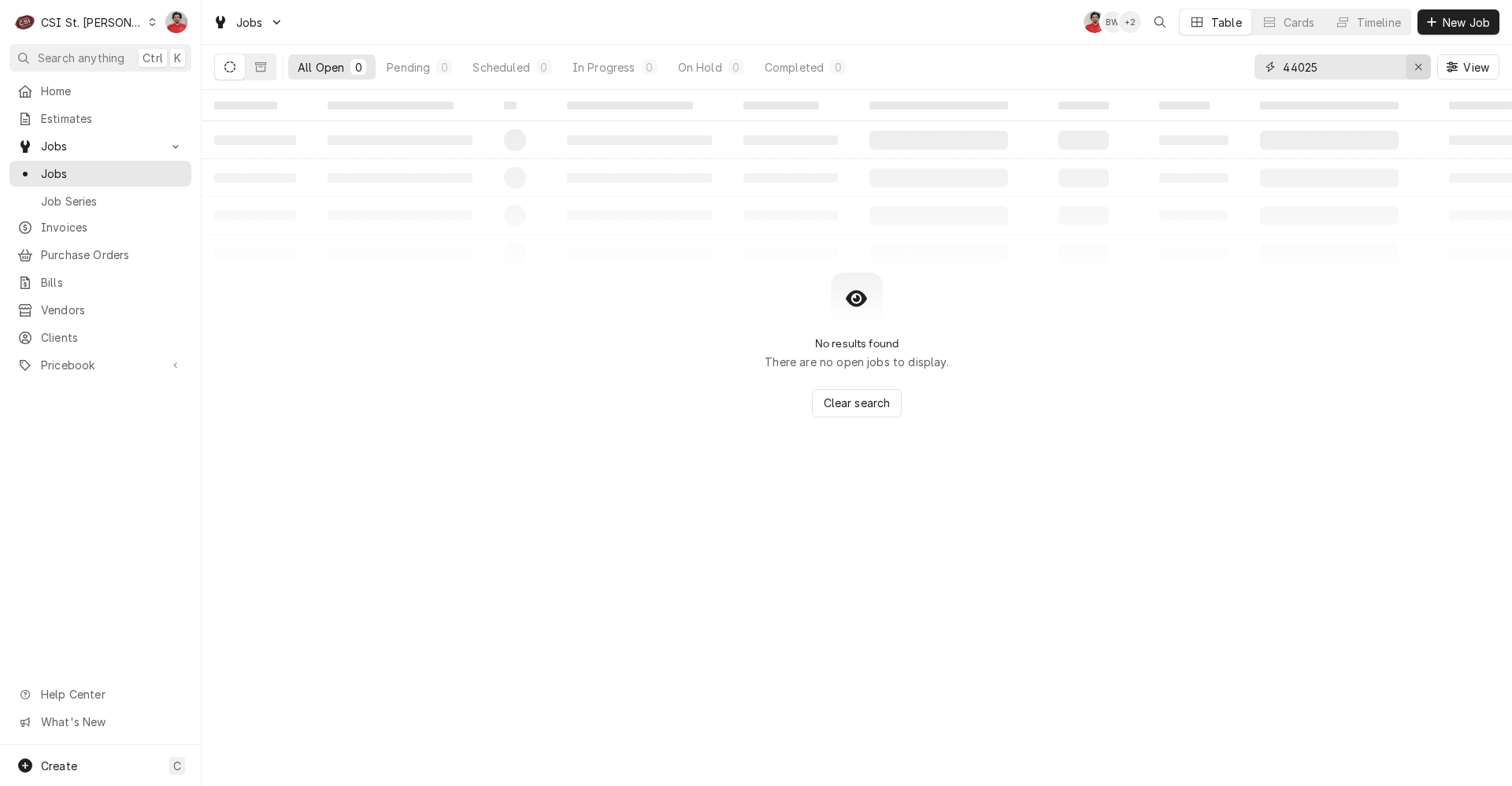
click at [1416, 68] on icon "Erase input" at bounding box center [1419, 67] width 9 height 11
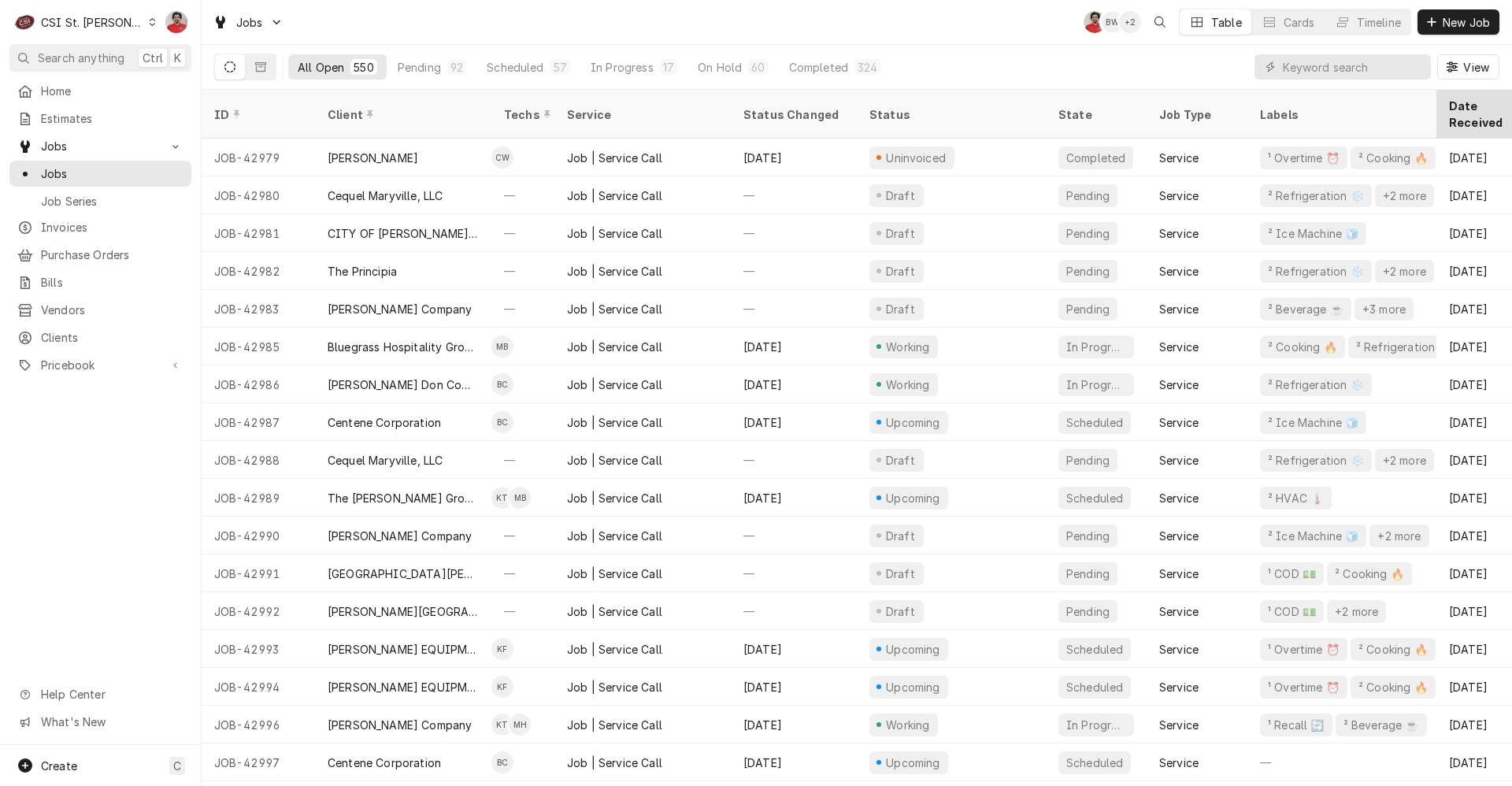
click at [1453, 101] on div "Date Received" at bounding box center [1485, 115] width 72 height 33
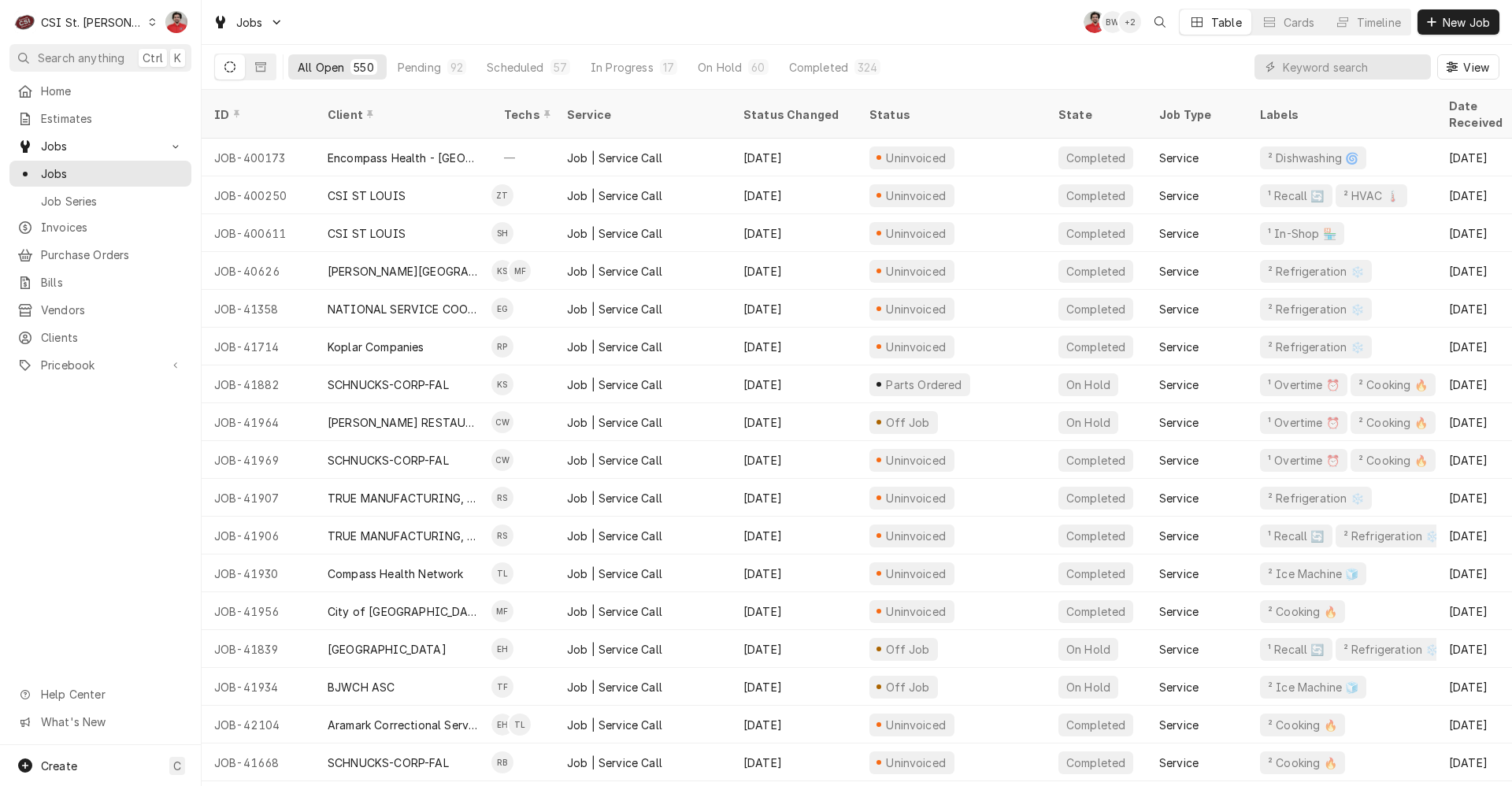
click at [1453, 101] on div "Date Received" at bounding box center [1491, 115] width 85 height 33
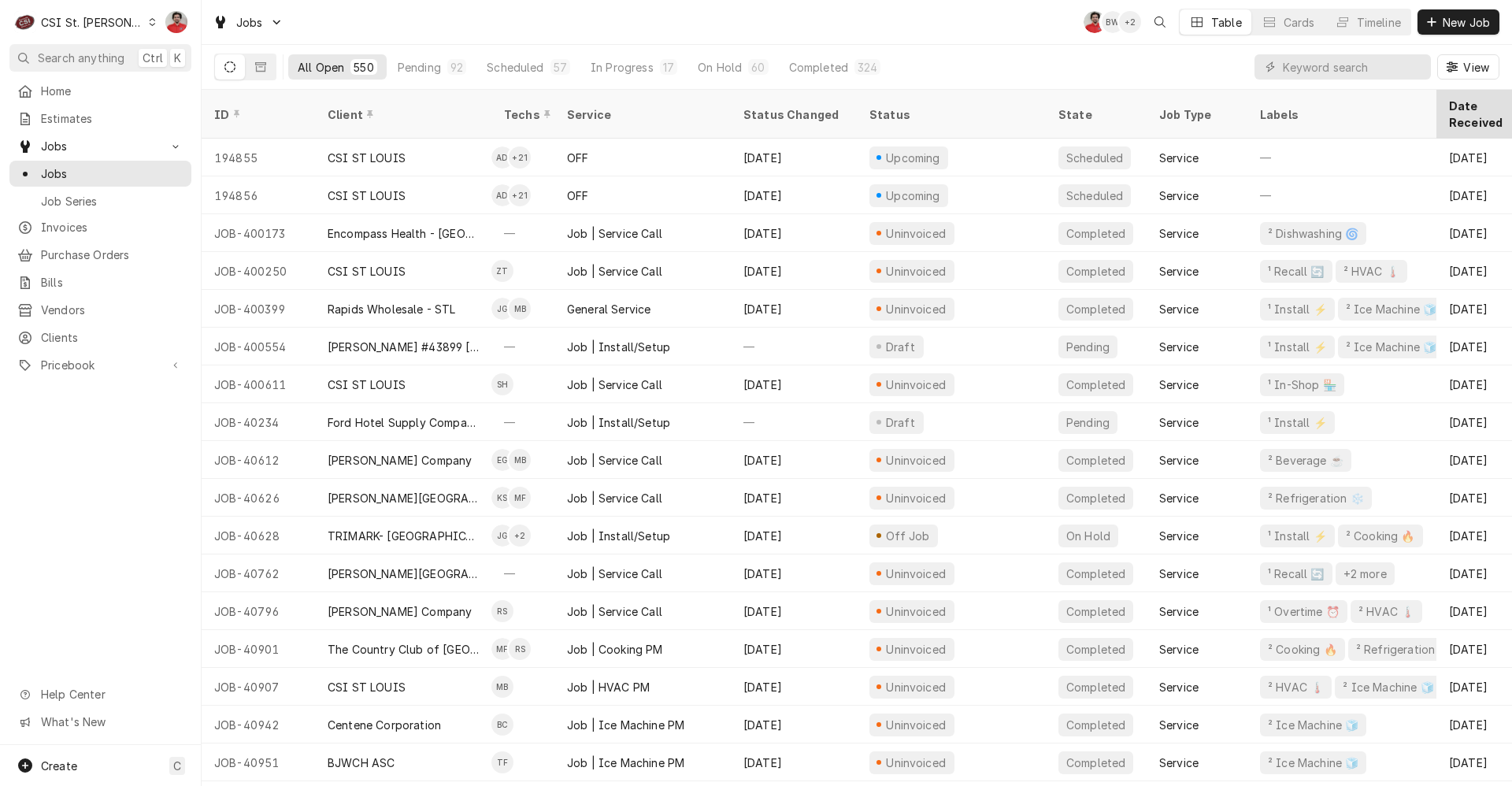
click at [1465, 98] on div "Date Received" at bounding box center [1493, 114] width 107 height 42
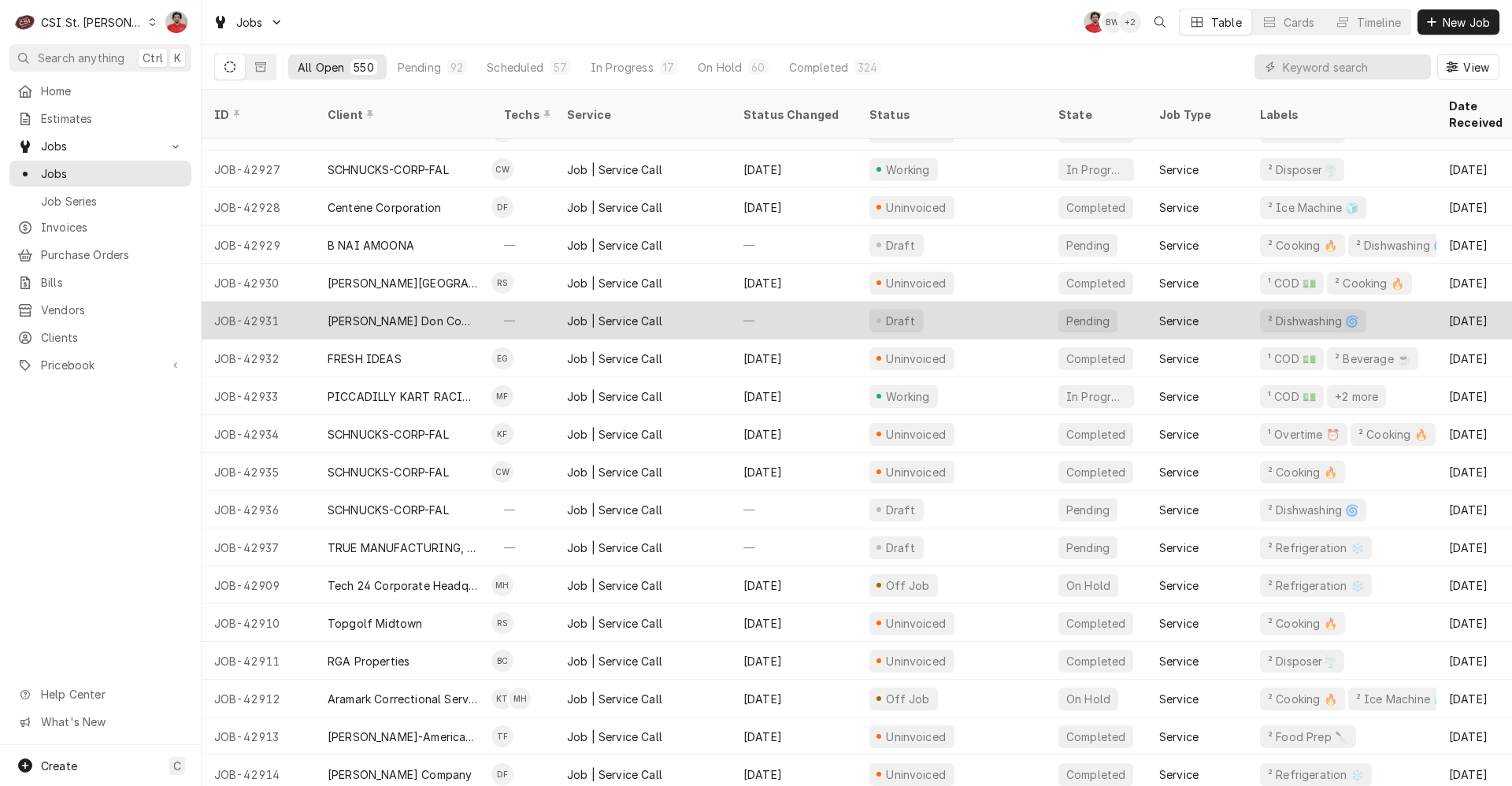
scroll to position [2426, 0]
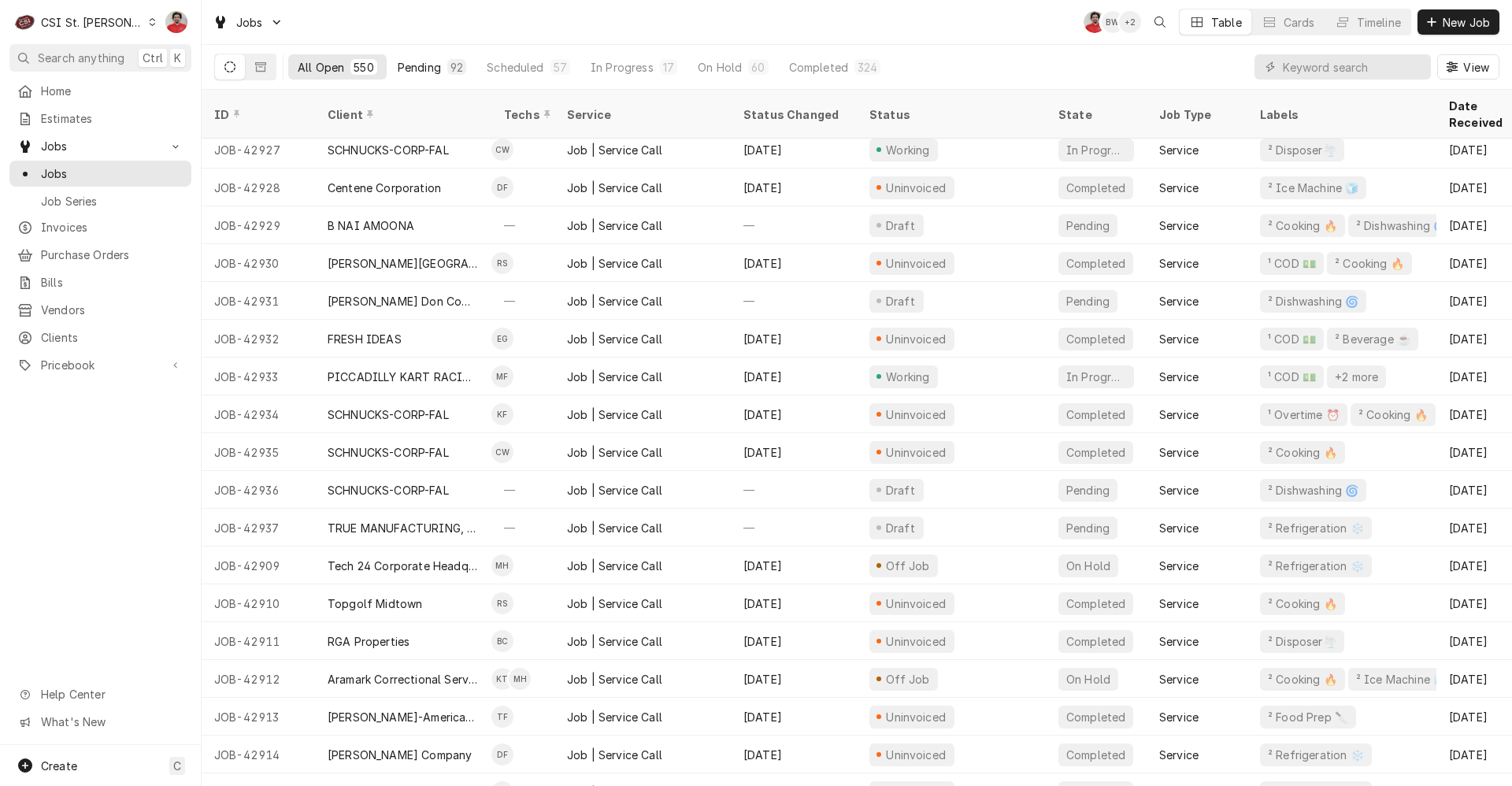
click at [425, 72] on div "Pending" at bounding box center [419, 67] width 43 height 17
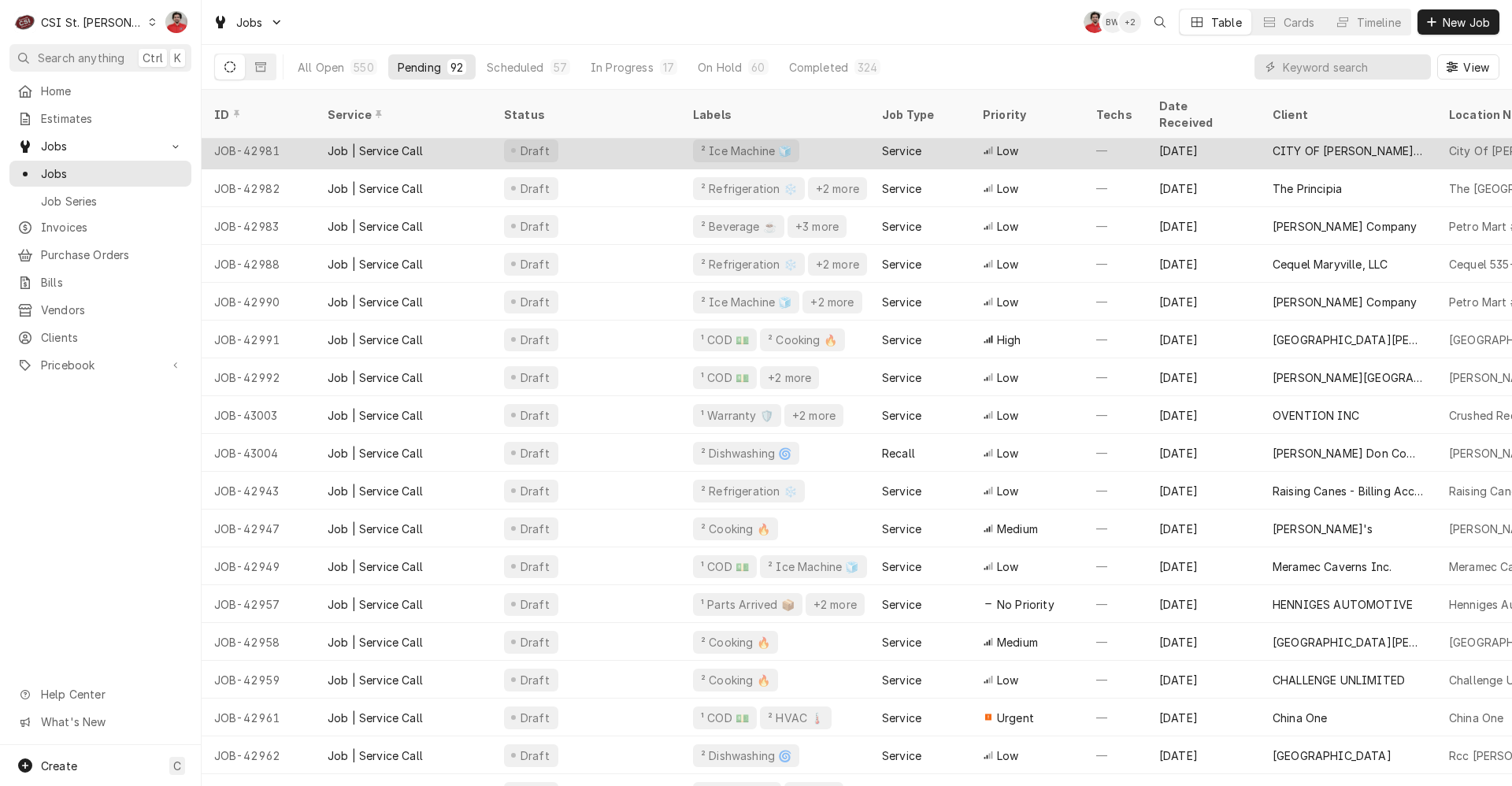
scroll to position [0, 0]
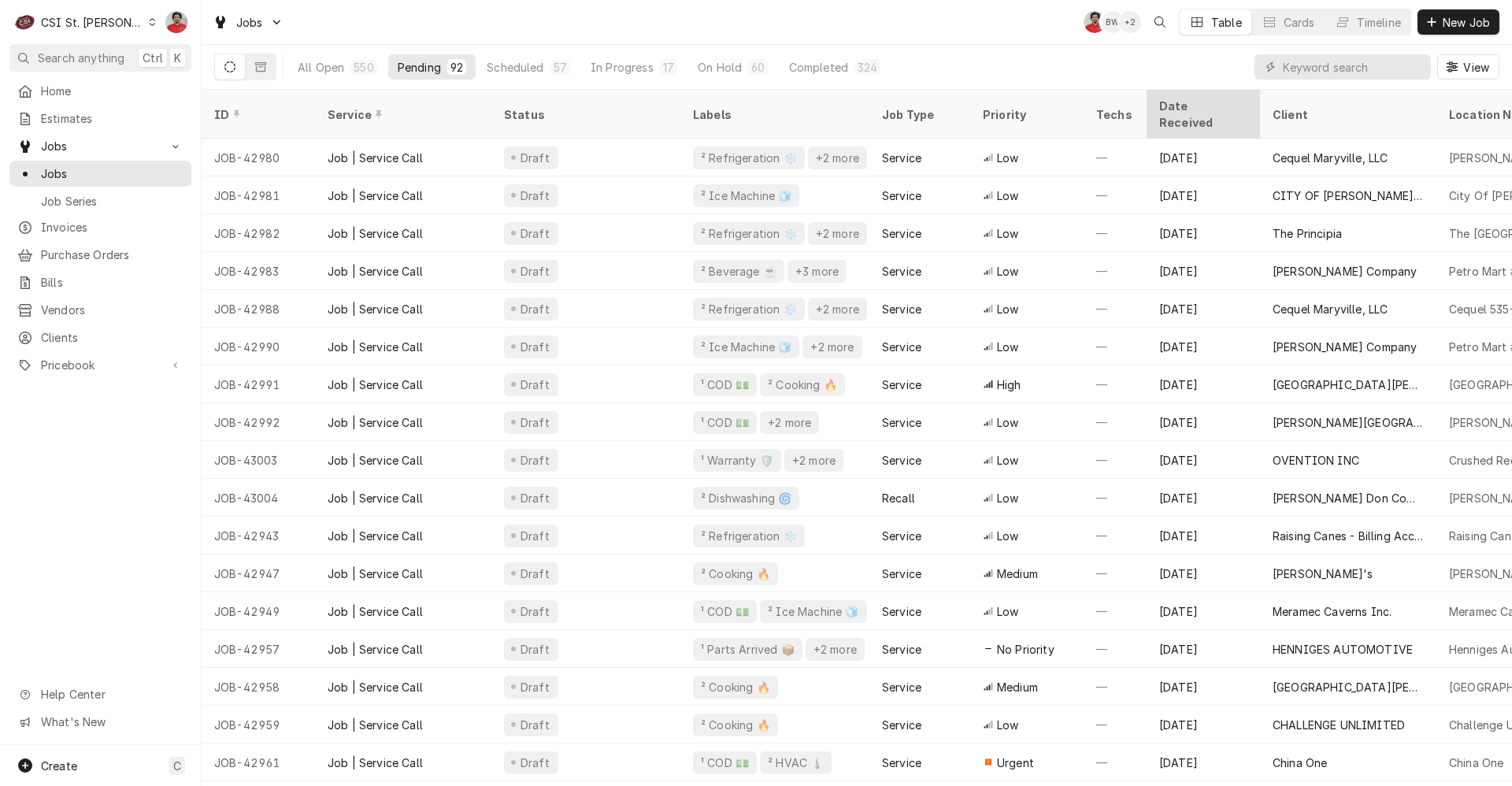
click at [1206, 98] on div "Date Received" at bounding box center [1203, 114] width 107 height 42
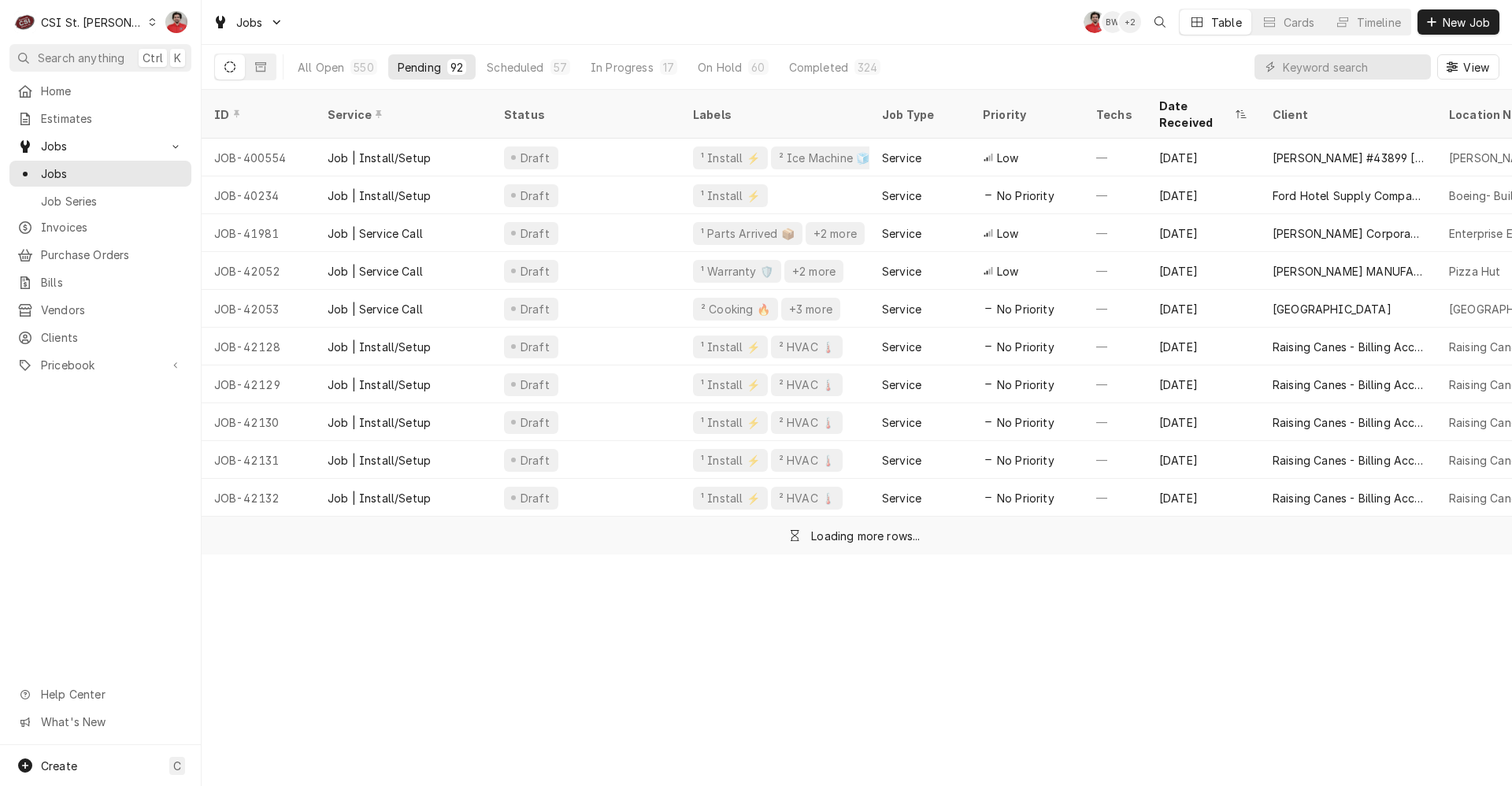
click at [1206, 98] on div "Date Received" at bounding box center [1203, 114] width 107 height 42
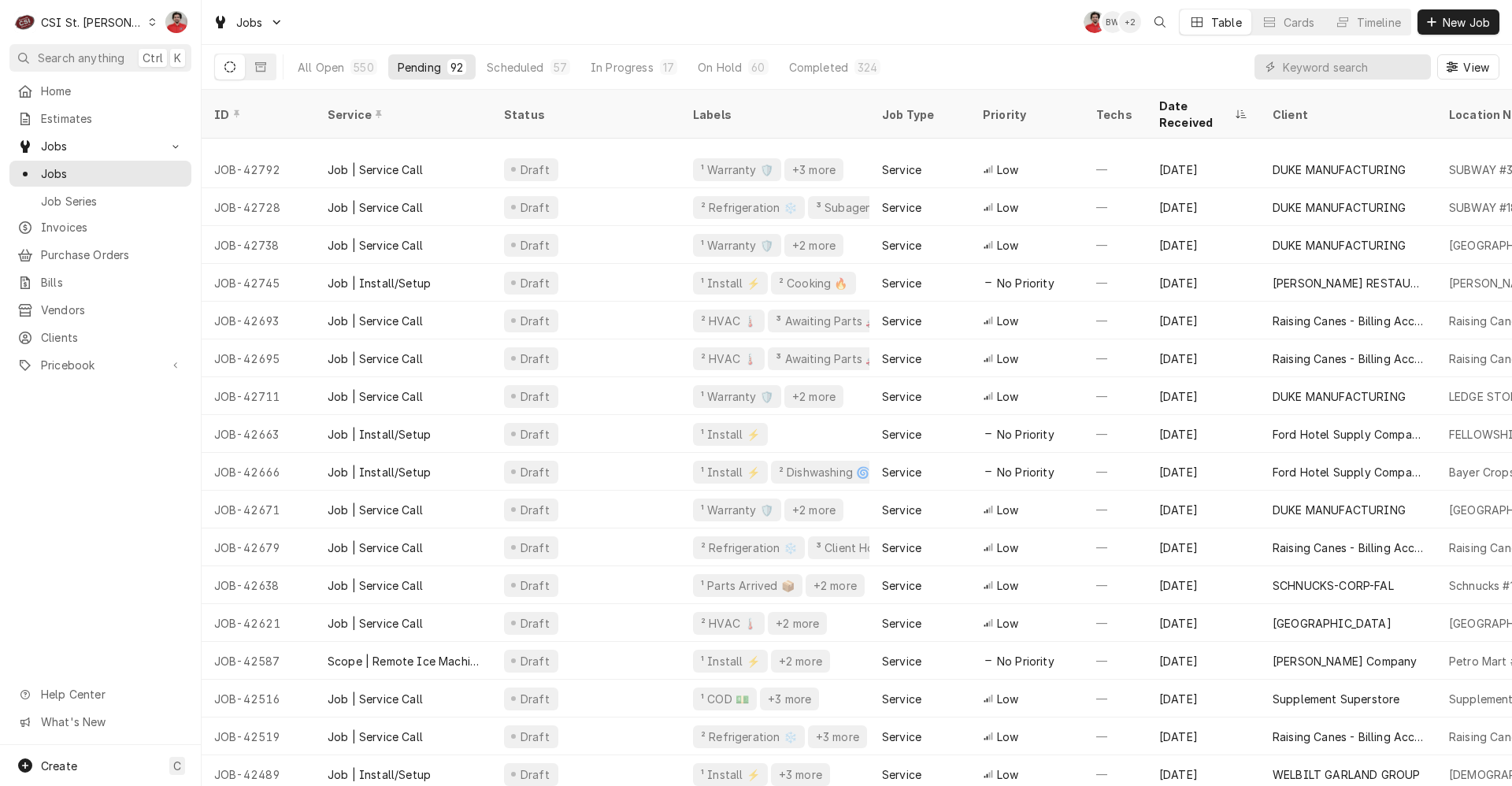
scroll to position [2142, 0]
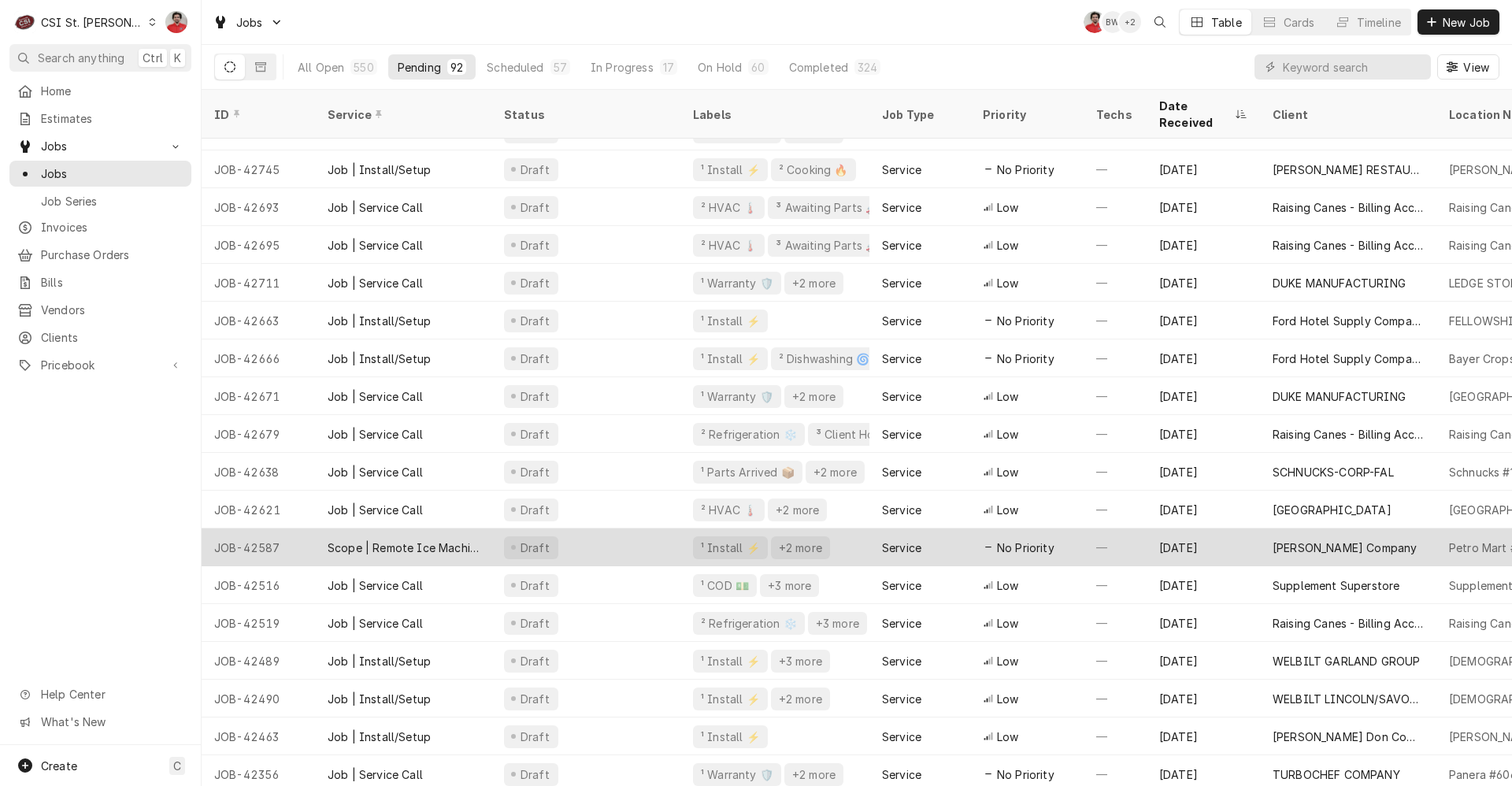
click at [1128, 541] on div "—" at bounding box center [1115, 547] width 63 height 38
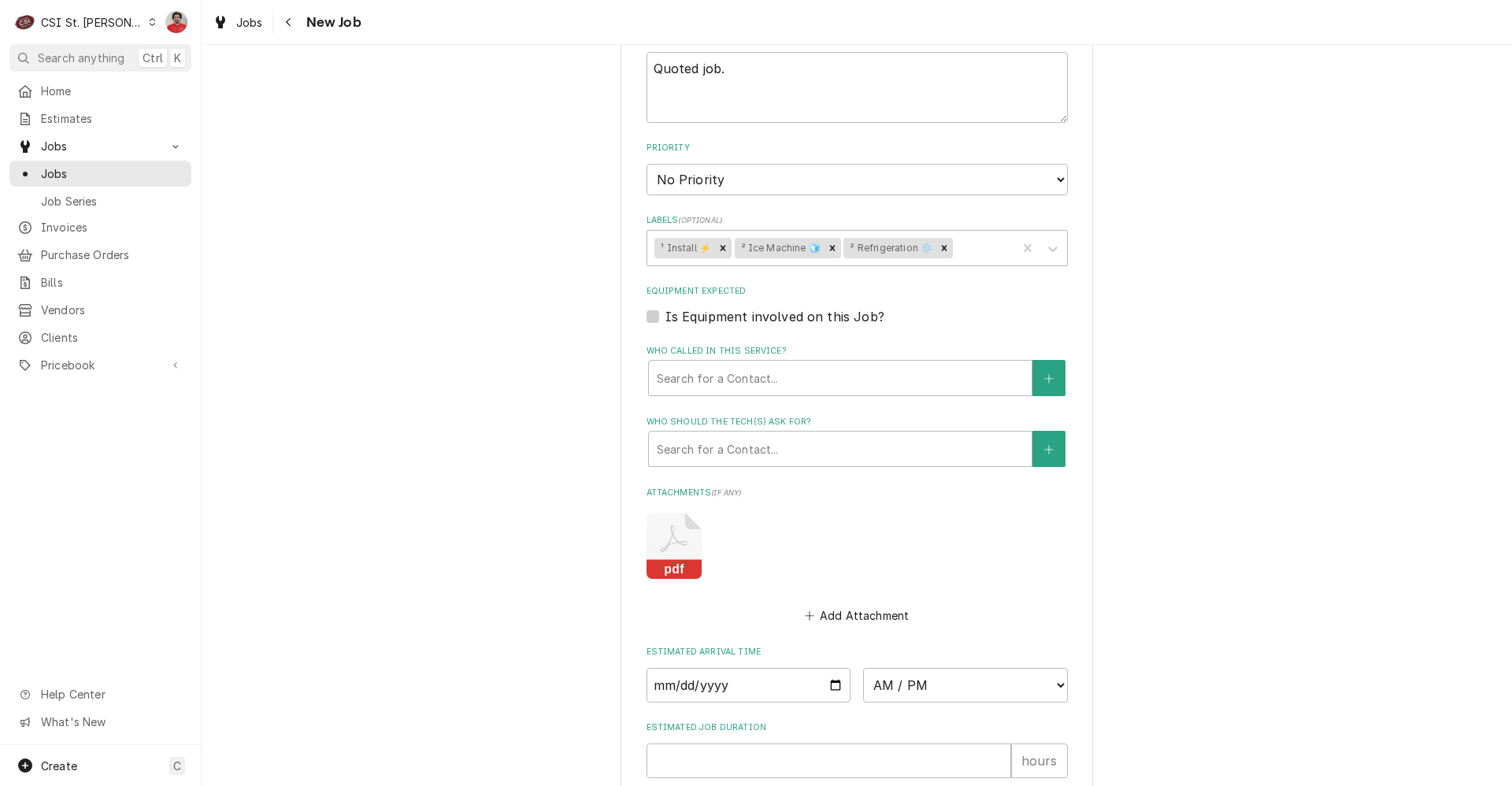
scroll to position [1499, 0]
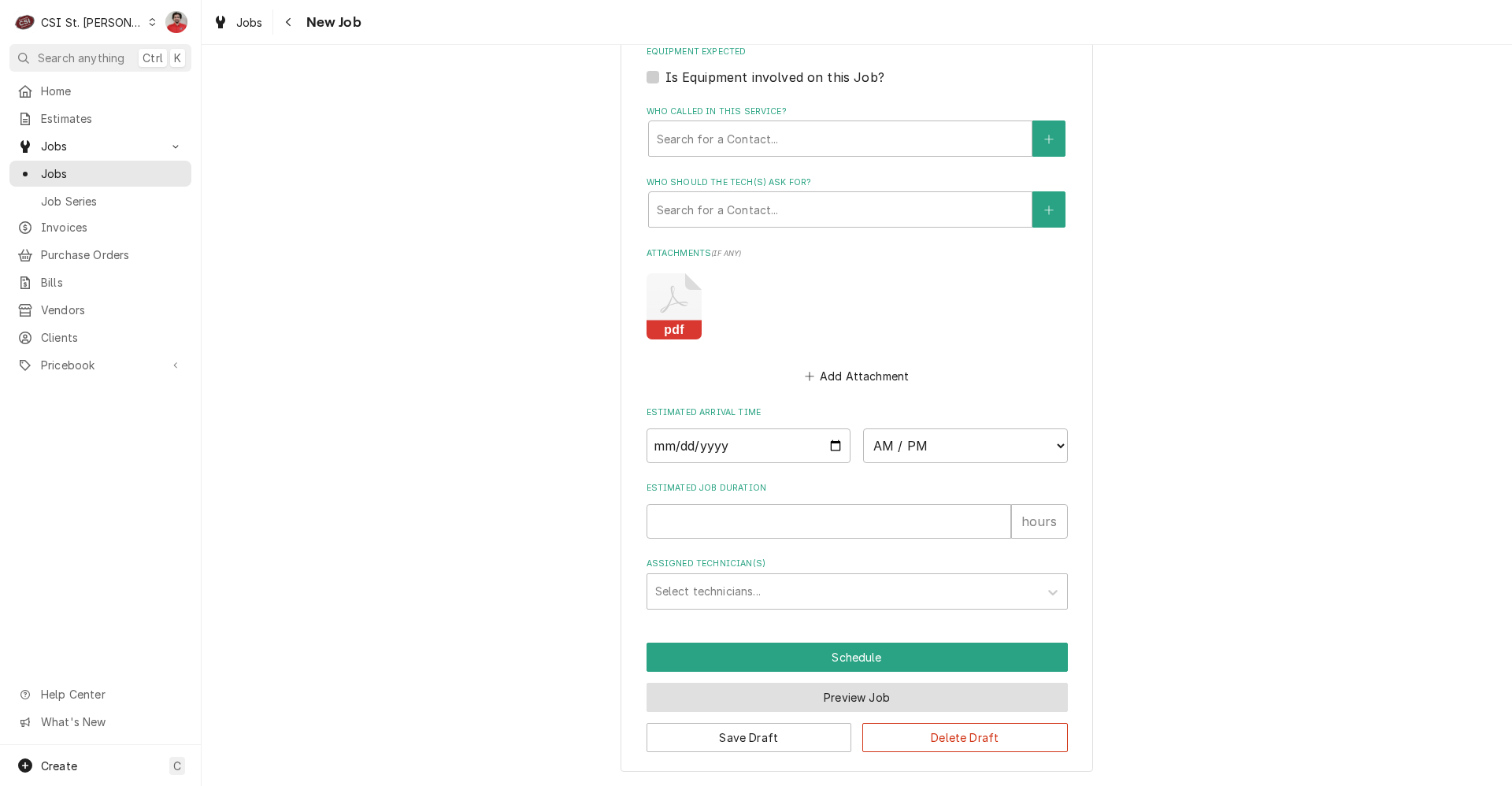
click at [834, 695] on button "Preview Job" at bounding box center [858, 697] width 422 height 29
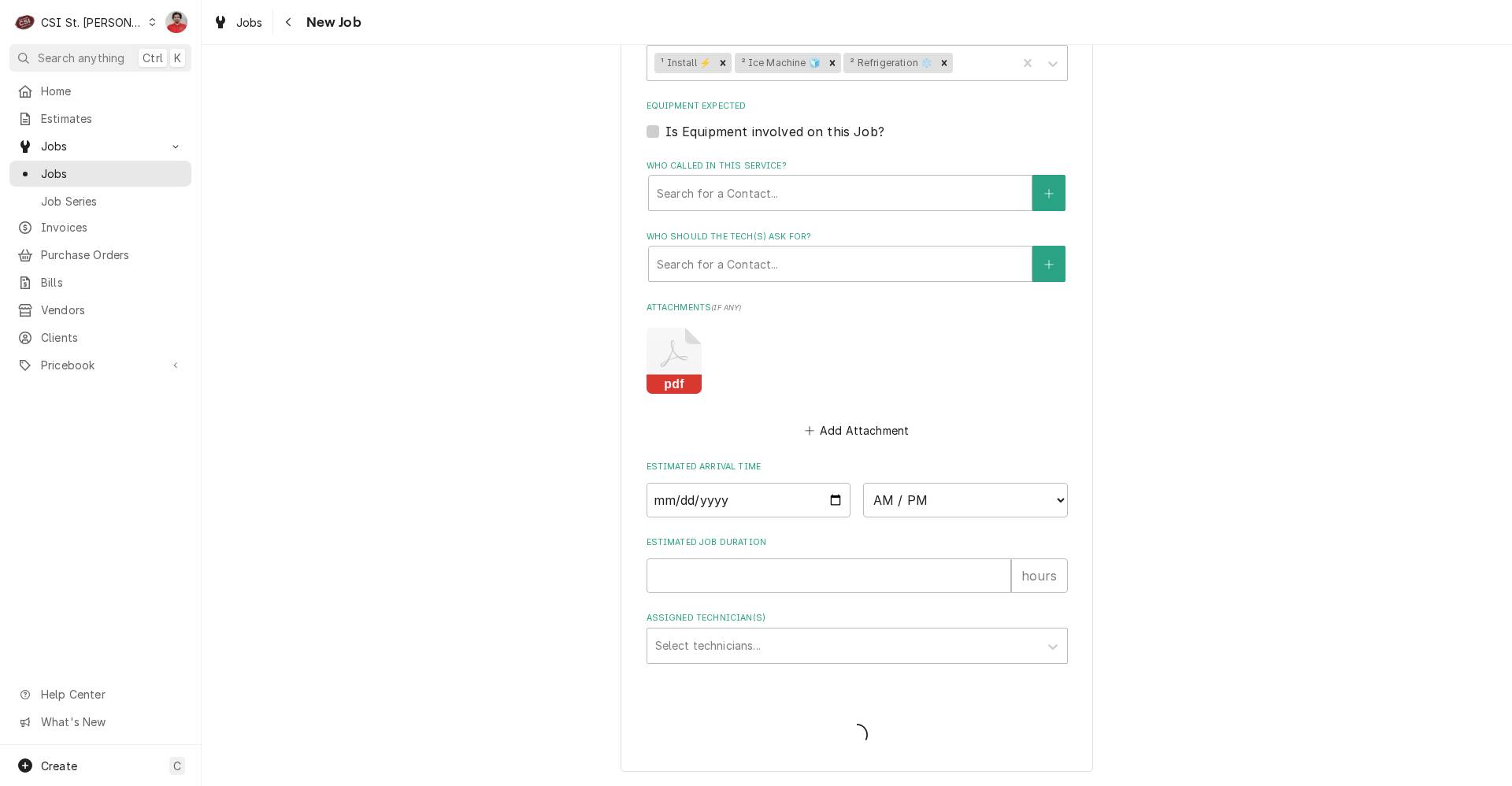
scroll to position [1445, 0]
type textarea "x"
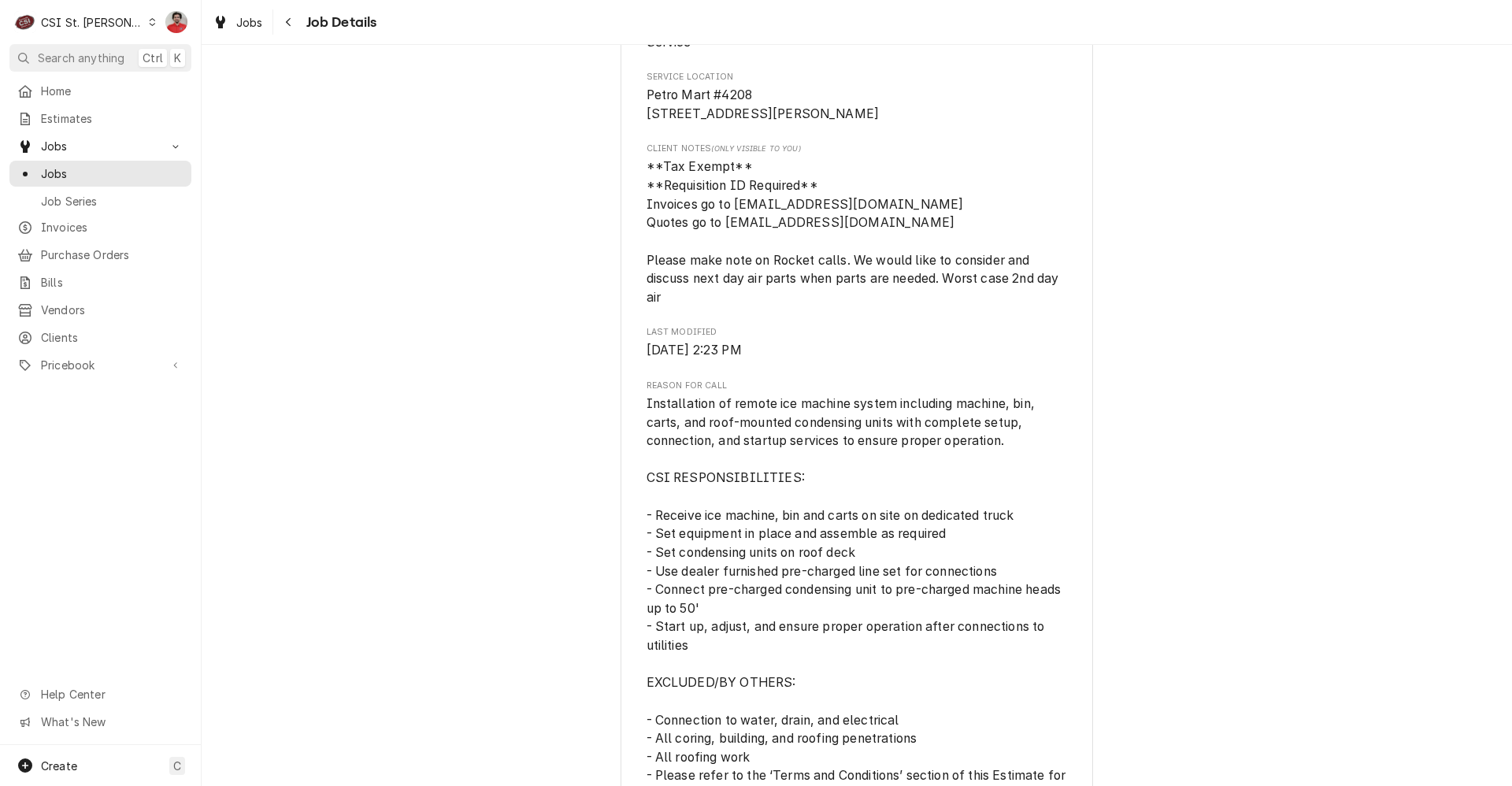
scroll to position [473, 0]
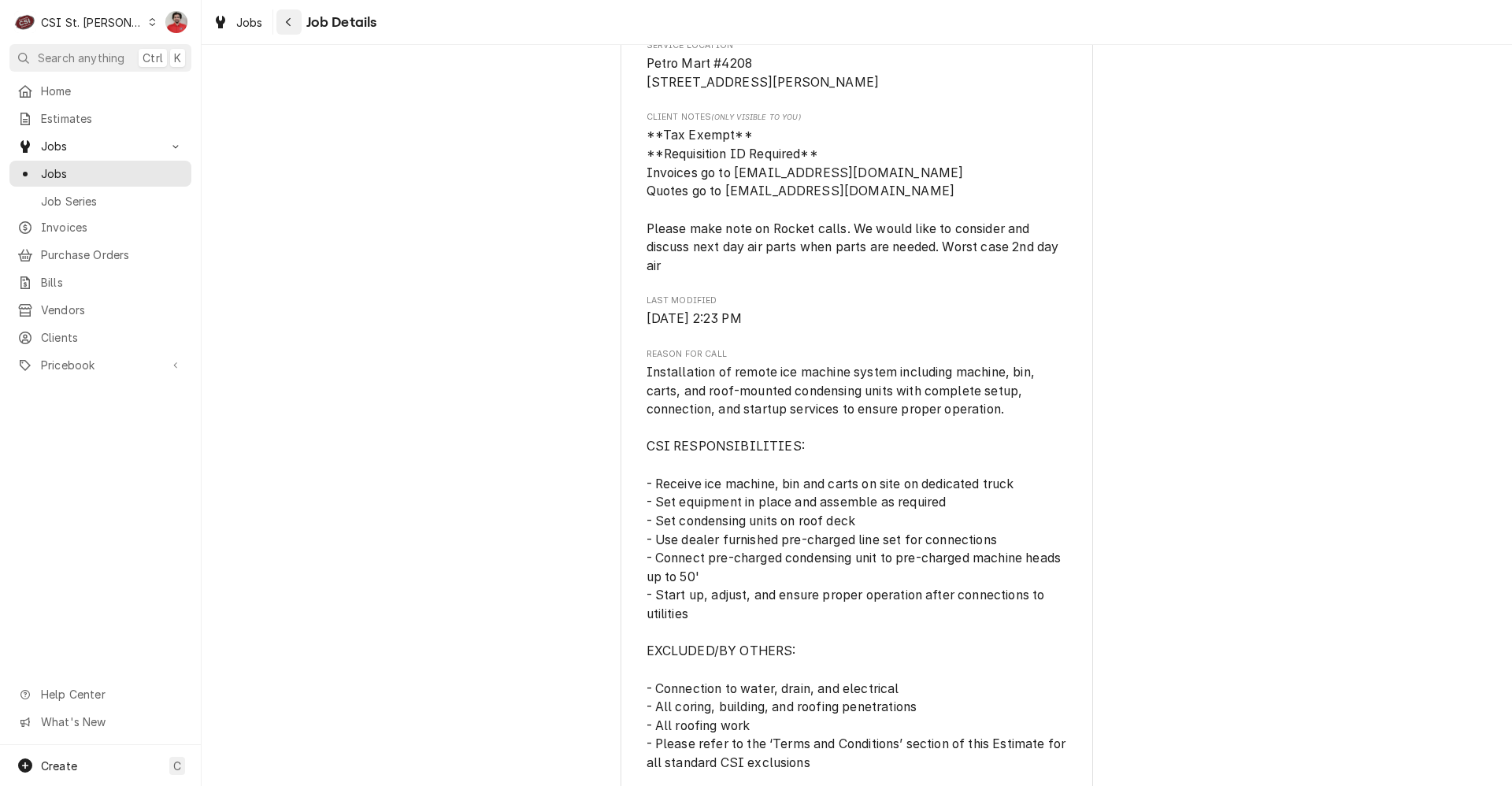
click at [287, 24] on icon "Navigate back" at bounding box center [288, 22] width 5 height 9
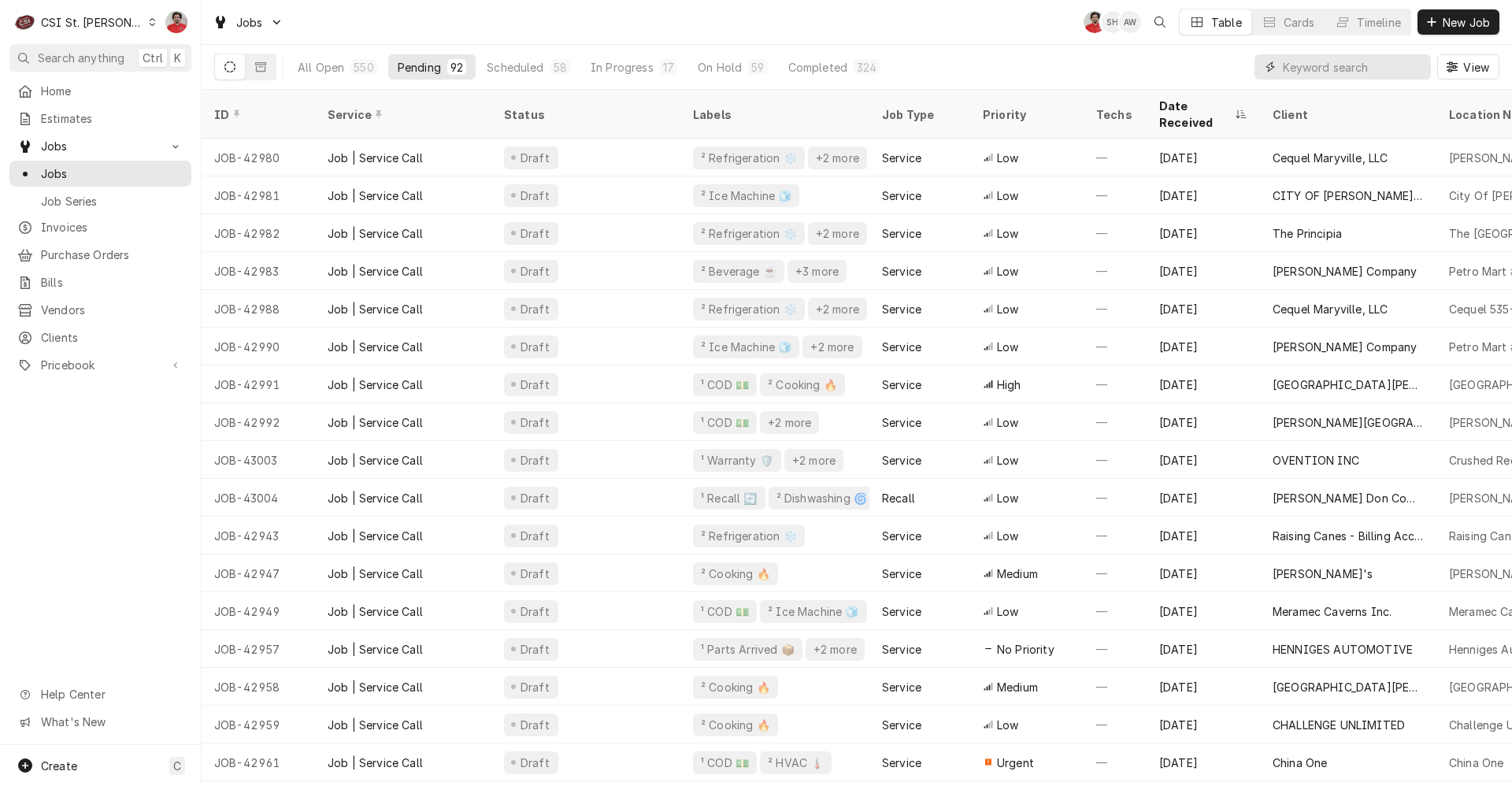
drag, startPoint x: 1361, startPoint y: 70, endPoint x: 1323, endPoint y: 80, distance: 39.3
click at [1361, 70] on input "Dynamic Content Wrapper" at bounding box center [1353, 67] width 140 height 25
type input "42973"
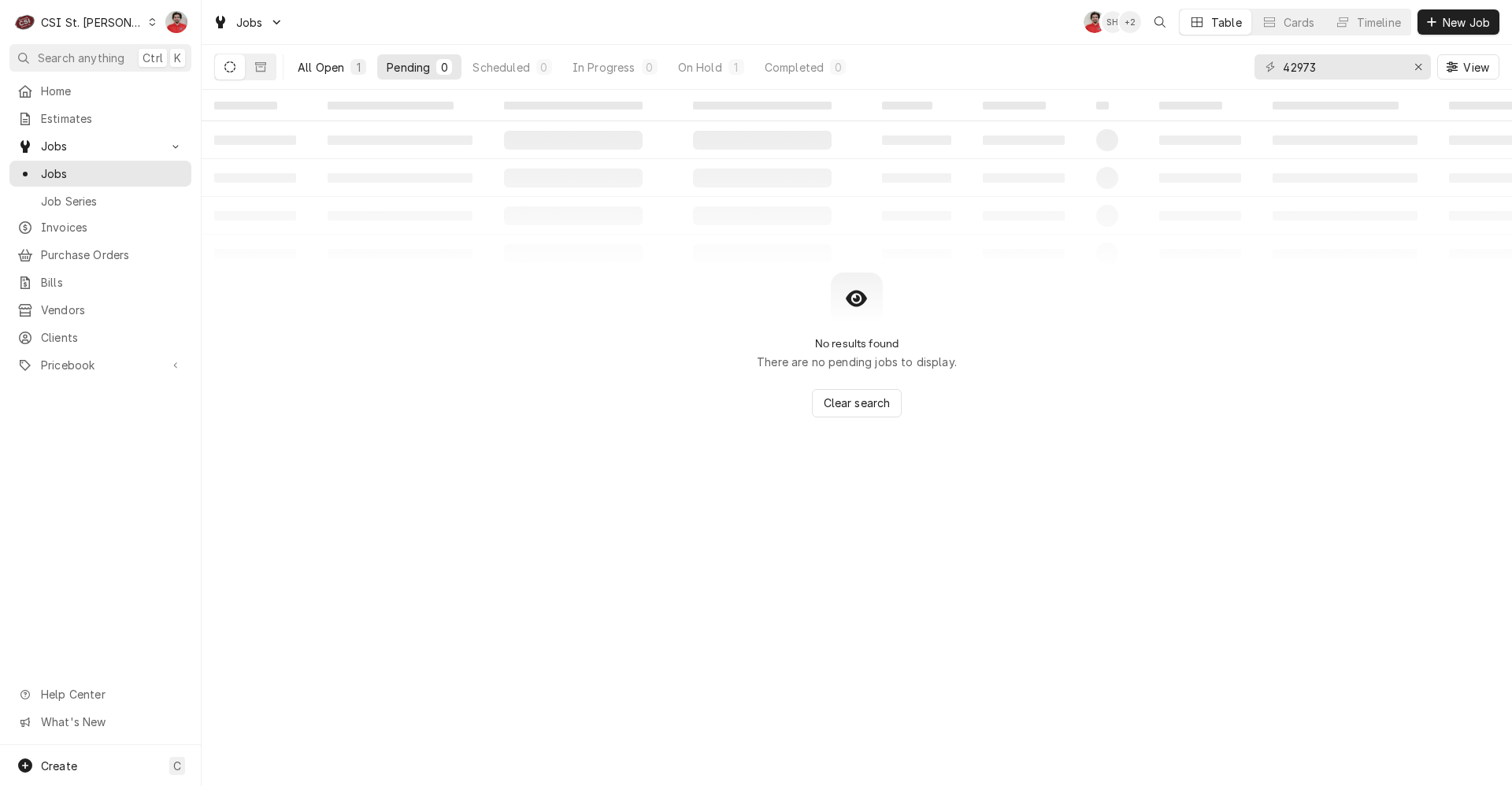
click at [302, 68] on div "All Open" at bounding box center [321, 67] width 46 height 17
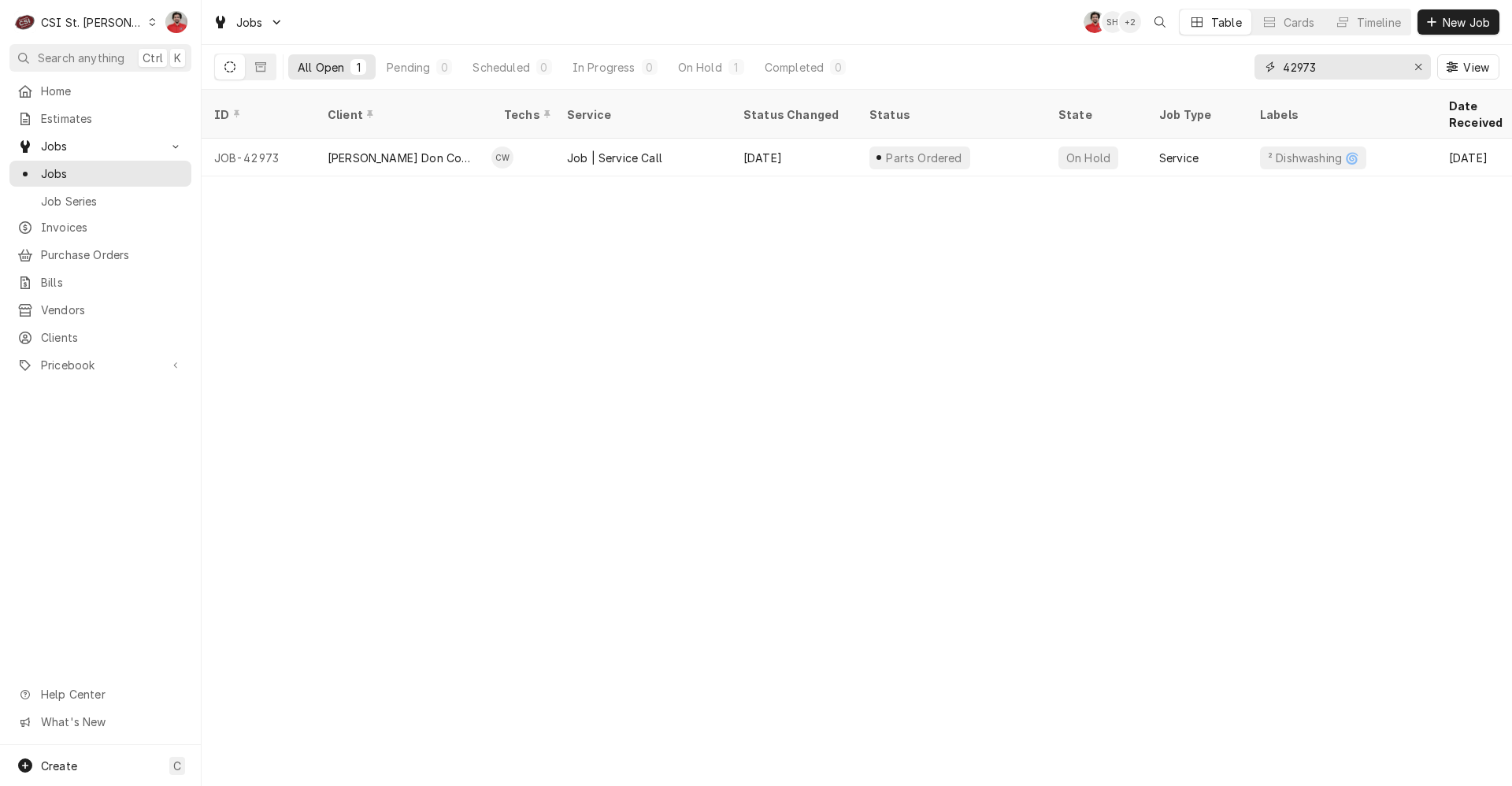
click at [1344, 69] on input "42973" at bounding box center [1342, 67] width 118 height 25
click at [88, 247] on span "Purchase Orders" at bounding box center [111, 255] width 142 height 17
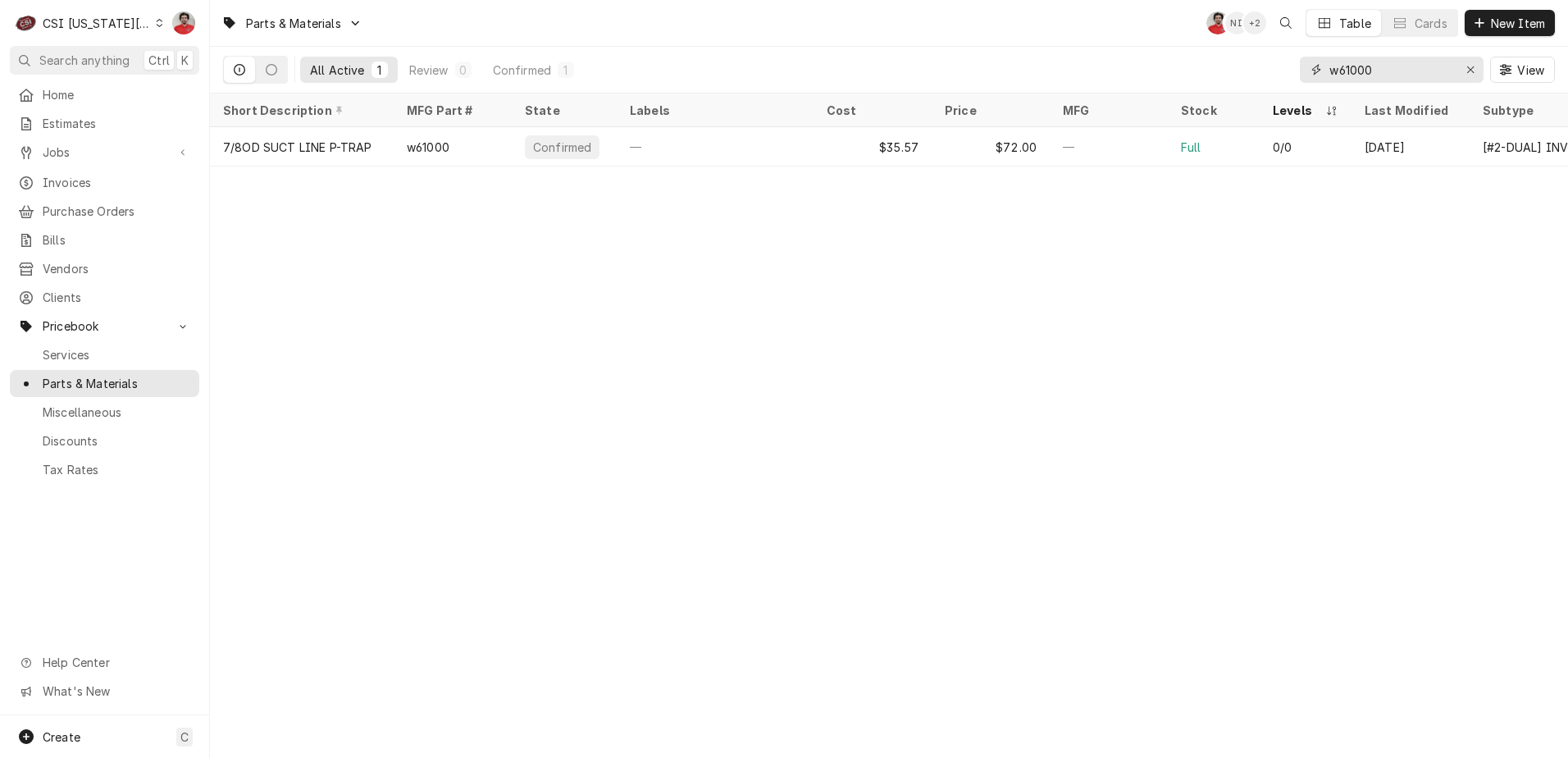
click at [1391, 71] on input "w61000" at bounding box center [1391, 70] width 123 height 27
click at [116, 148] on span "Jobs" at bounding box center [104, 152] width 123 height 17
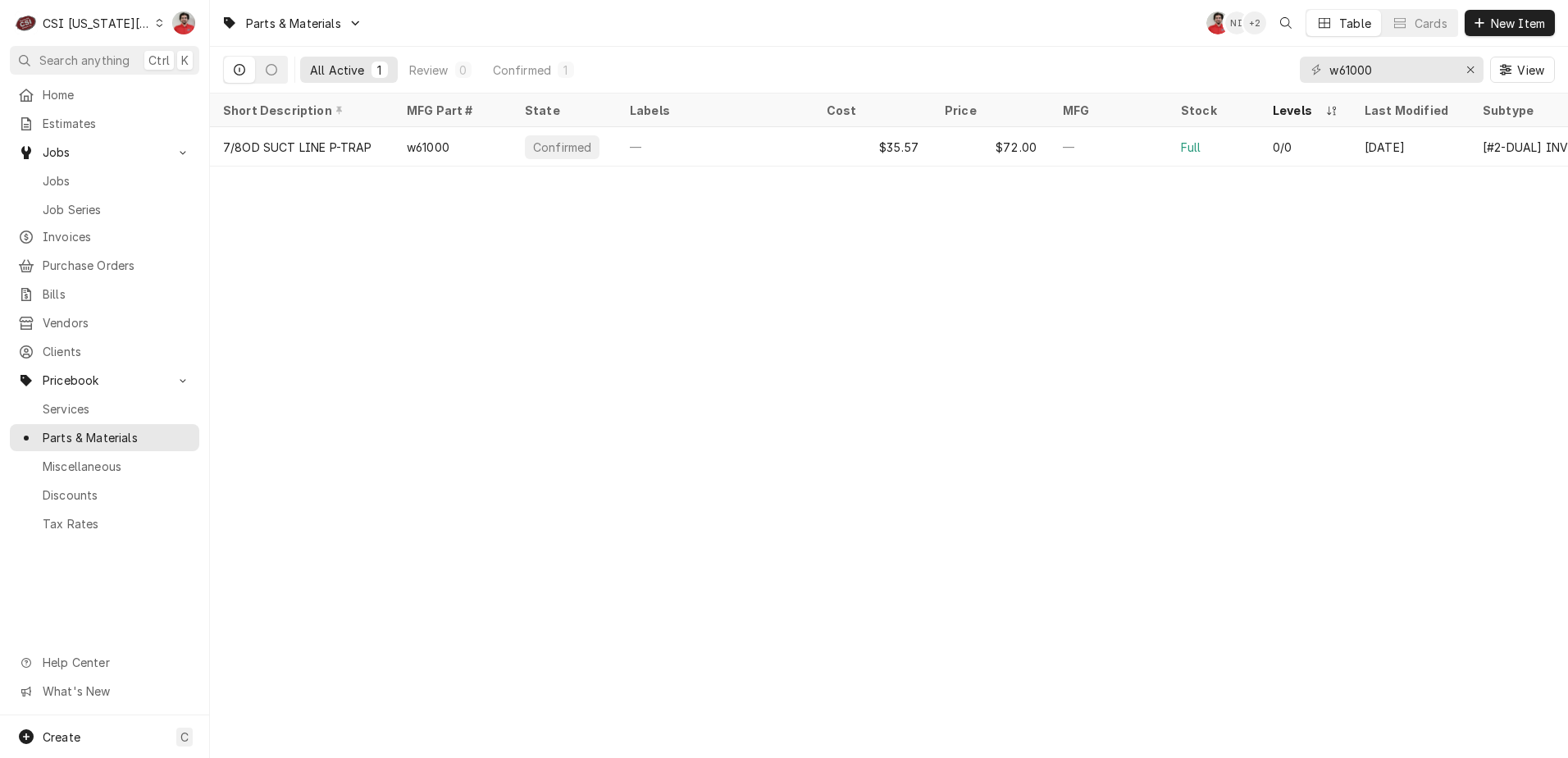
click at [99, 29] on div "CSI Kansas City" at bounding box center [96, 23] width 109 height 17
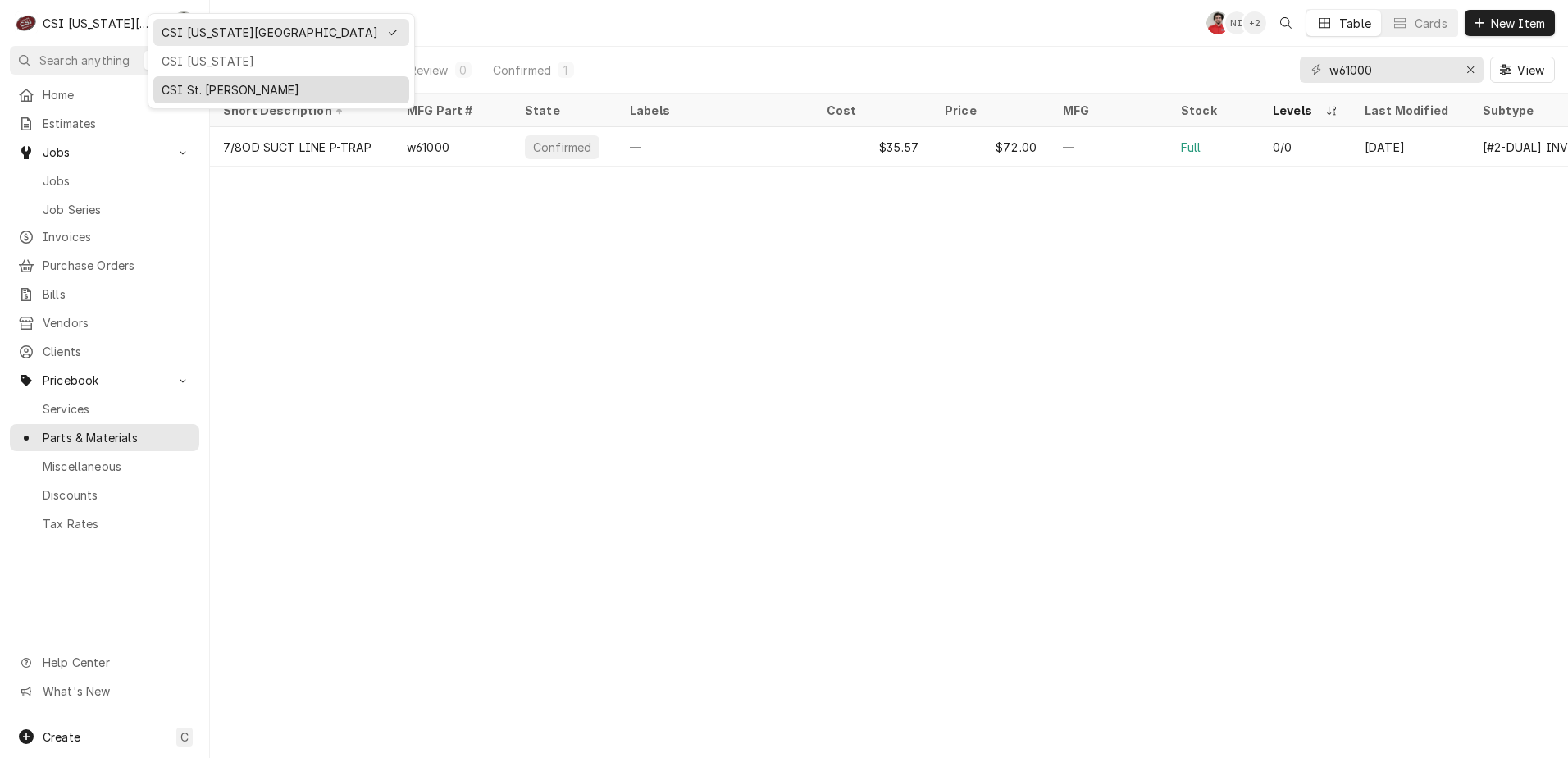
click at [222, 89] on div "CSI St. [PERSON_NAME]" at bounding box center [281, 89] width 240 height 17
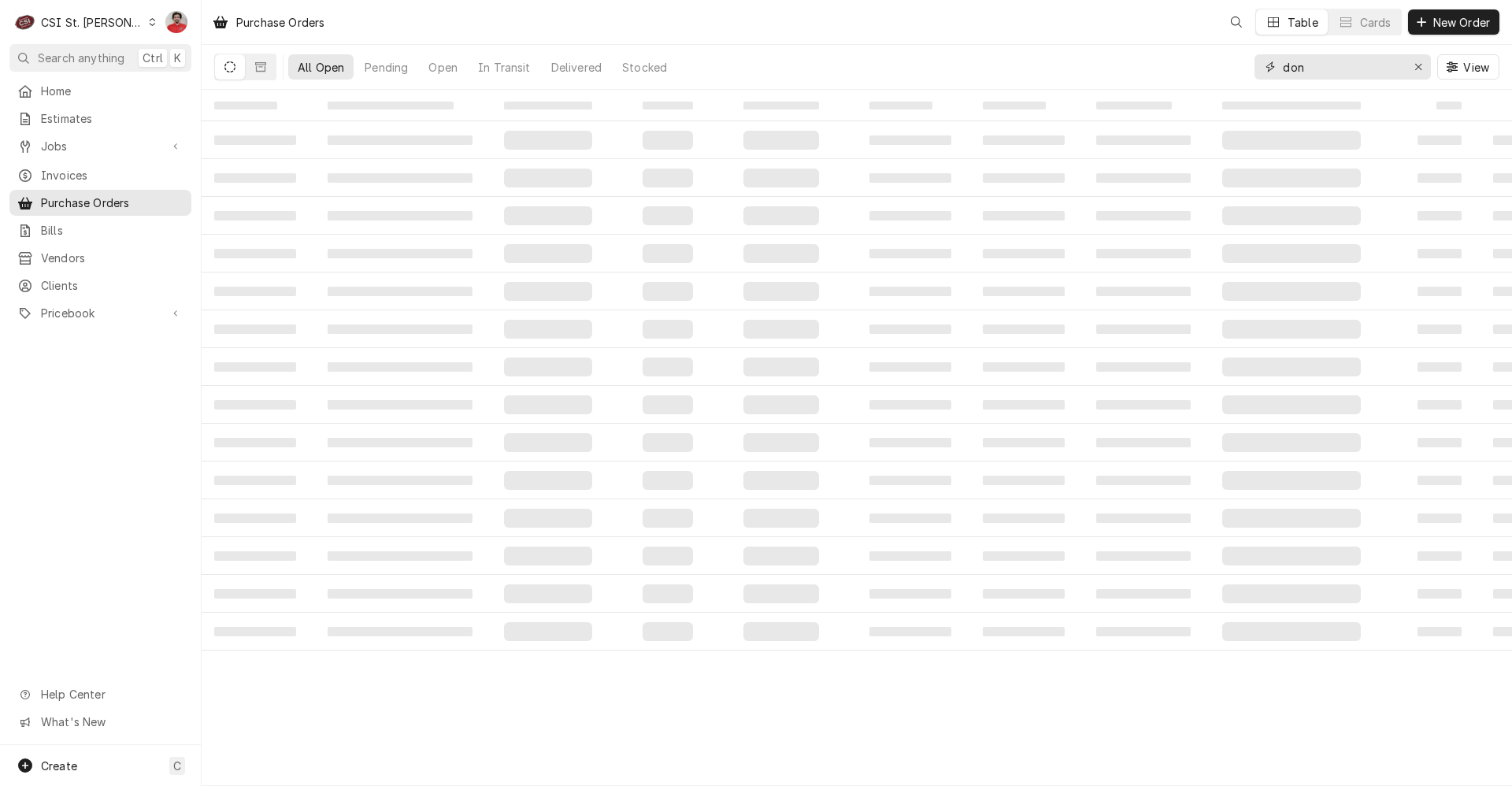
click at [1332, 64] on input "don" at bounding box center [1342, 67] width 118 height 25
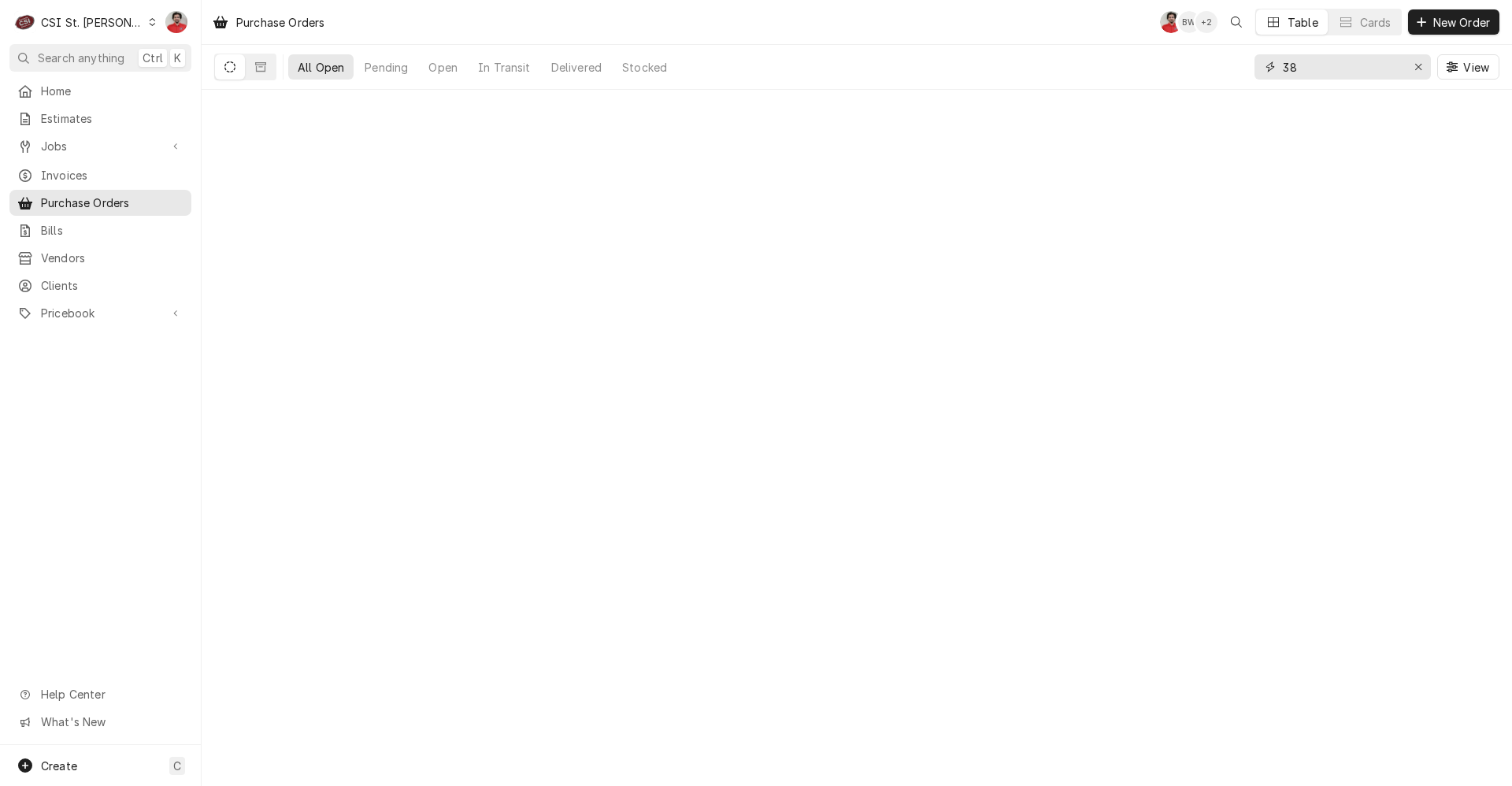
type input "3"
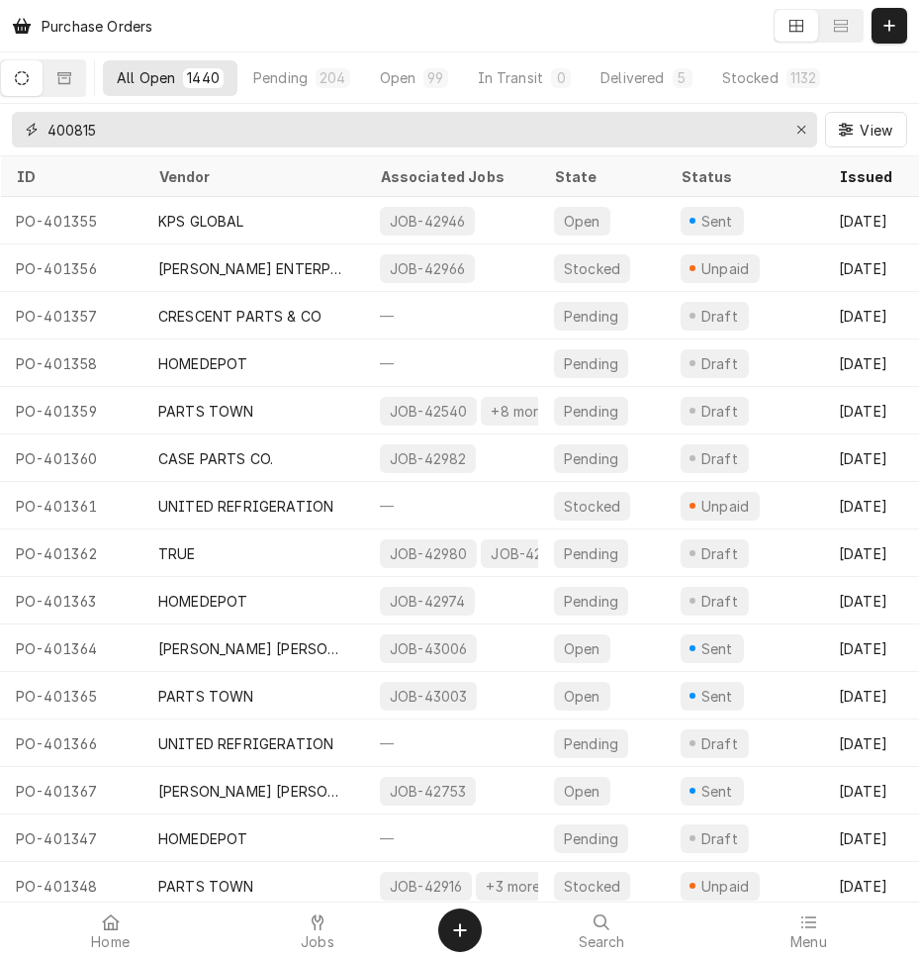
type input "400815"
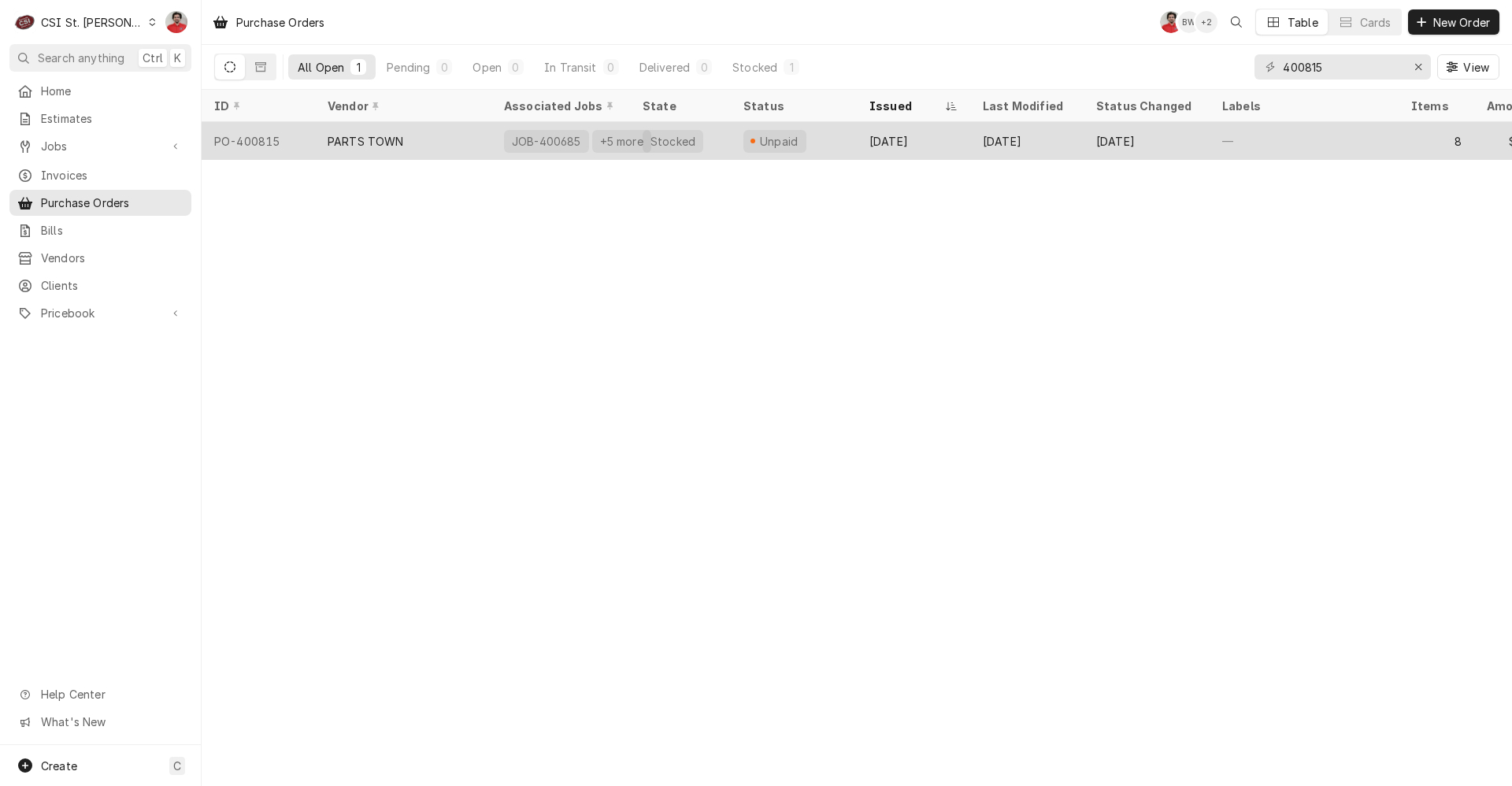
click at [411, 133] on div "PARTS TOWN" at bounding box center [403, 141] width 177 height 38
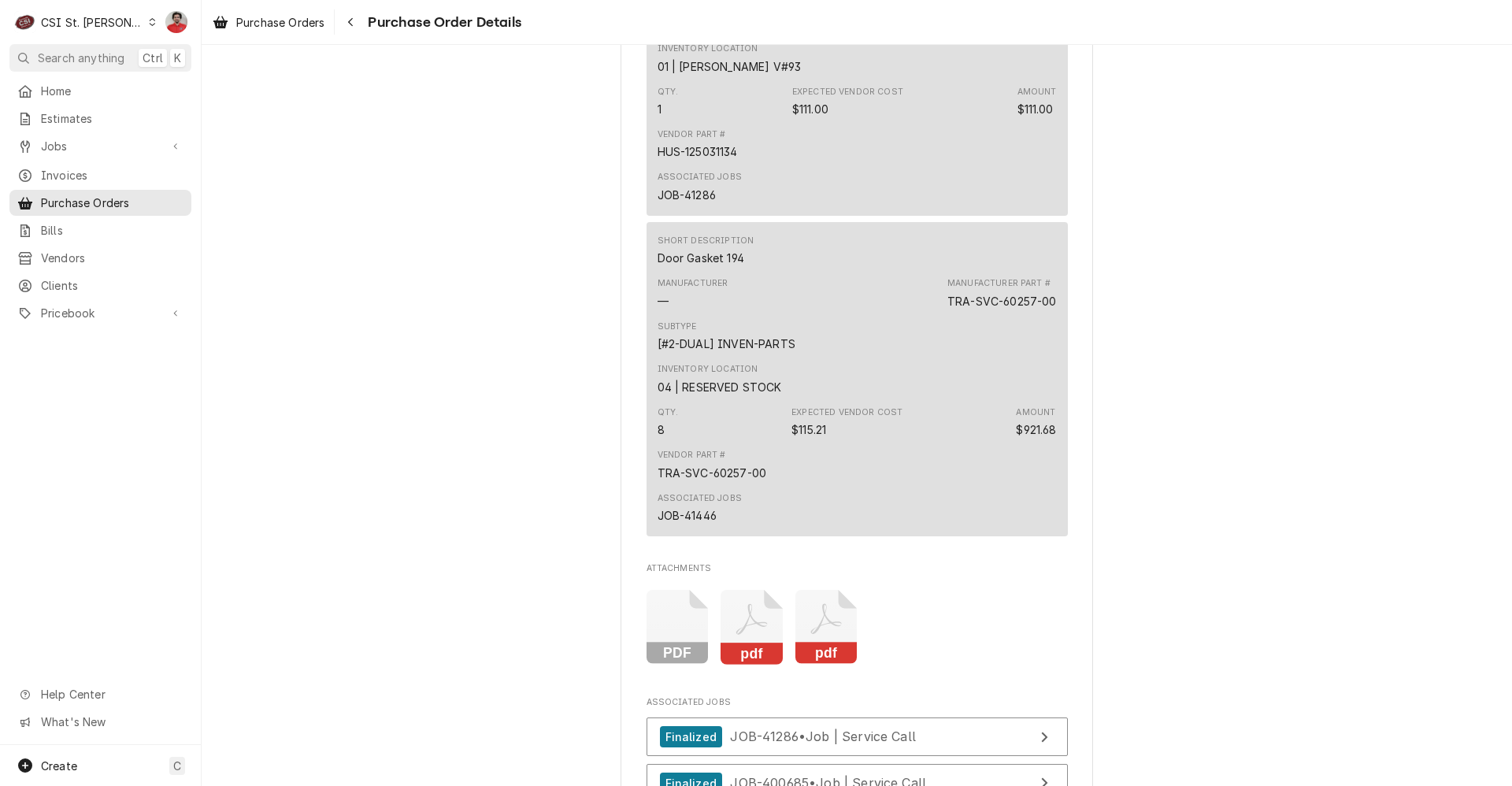
scroll to position [3780, 0]
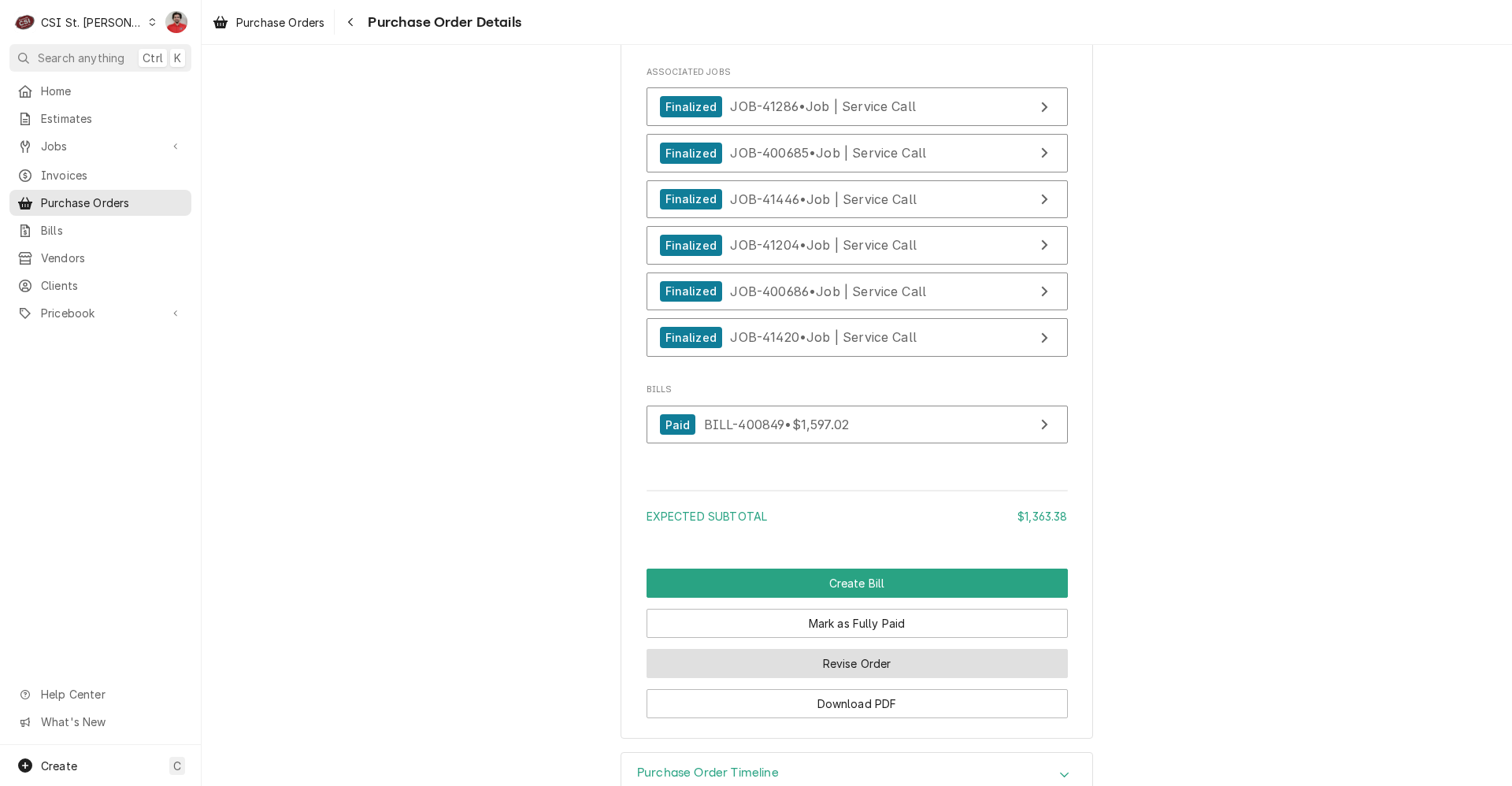
click at [778, 678] on button "Revise Order" at bounding box center [858, 663] width 422 height 29
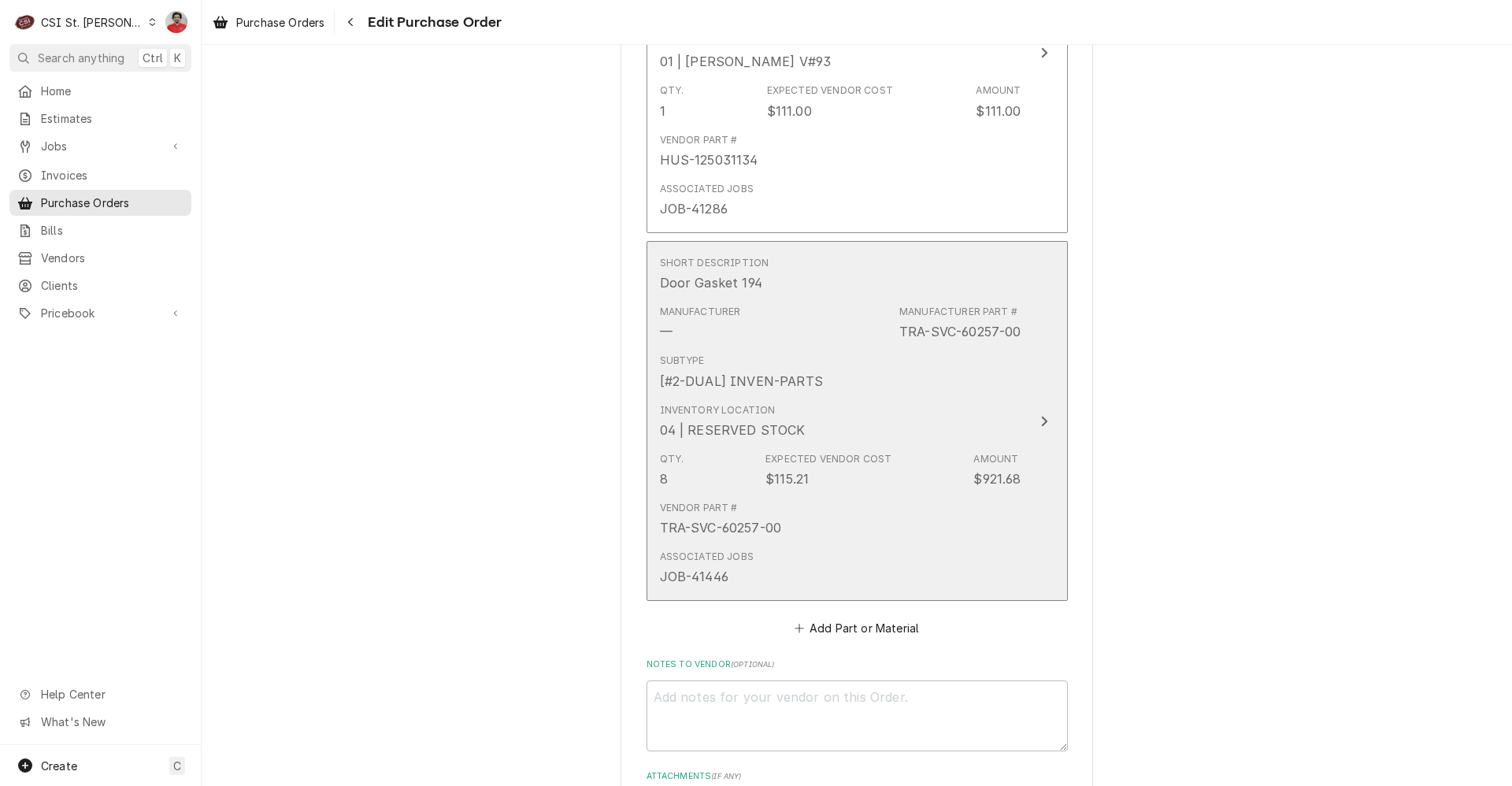
scroll to position [3307, 0]
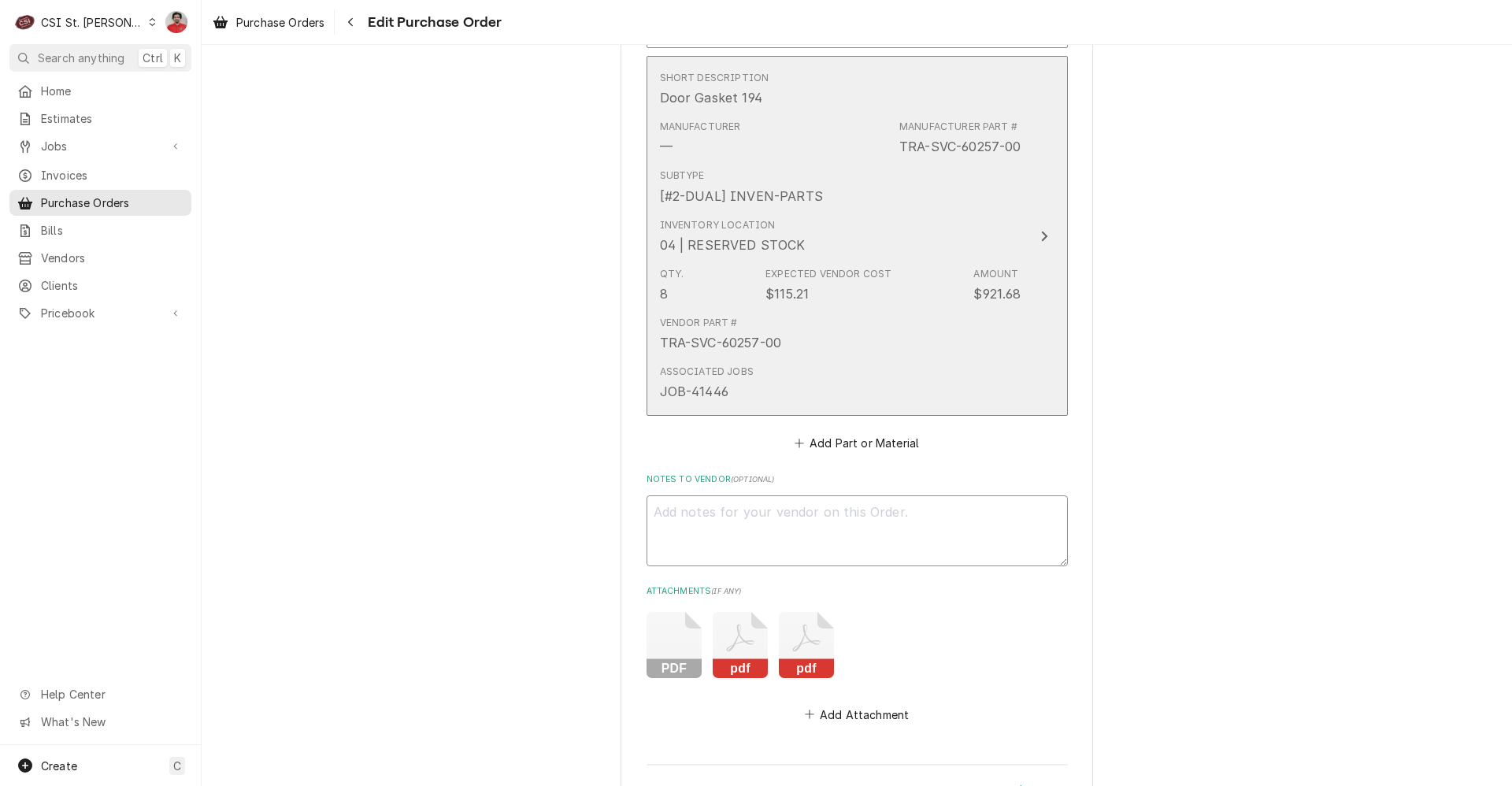
click at [789, 508] on textarea "Notes to Vendor ( optional )" at bounding box center [858, 531] width 422 height 71
type textarea "x"
type textarea "V"
type textarea "x"
type textarea "VC"
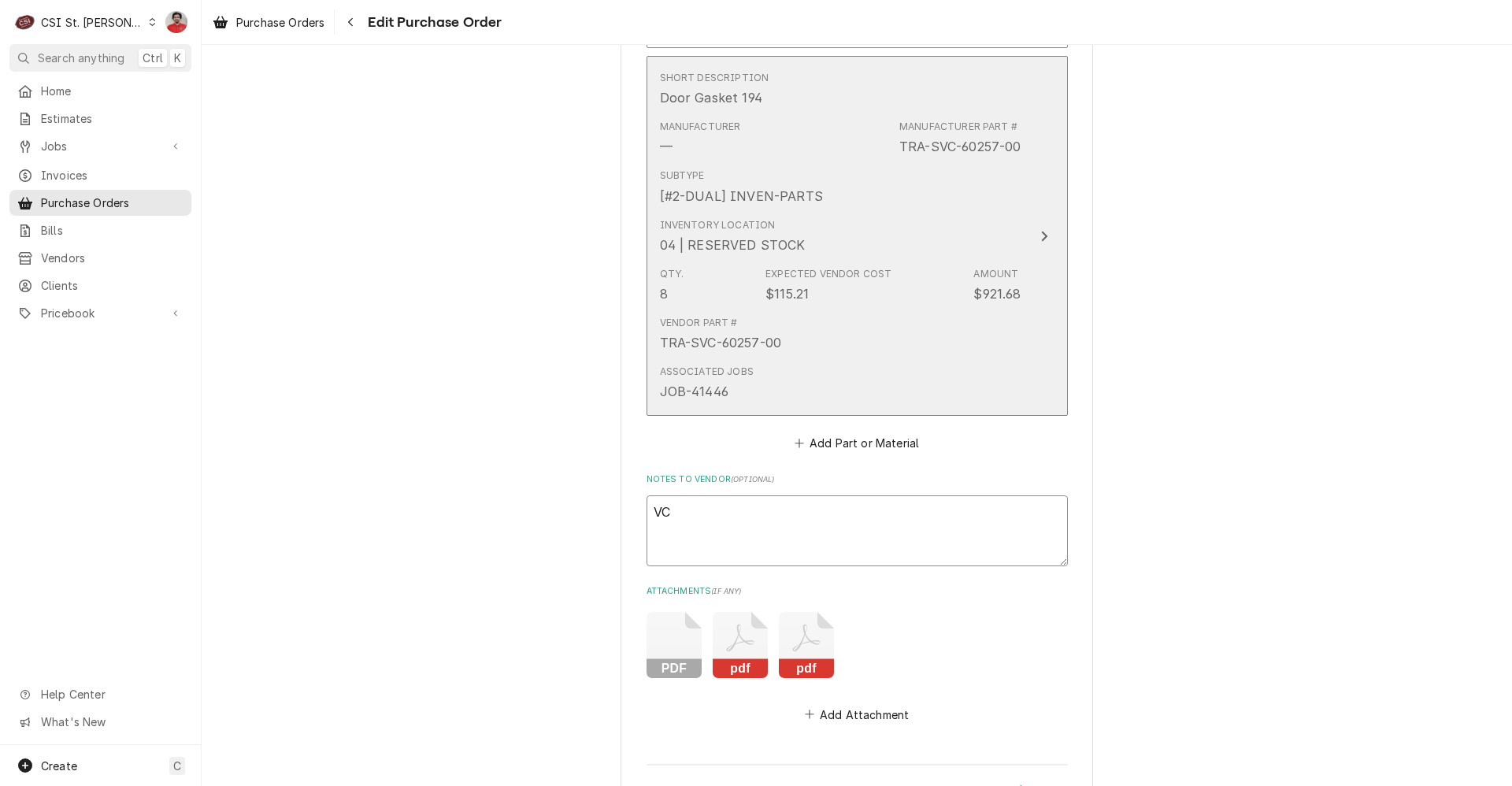
type textarea "x"
type textarea "V"
type textarea "x"
type textarea "R"
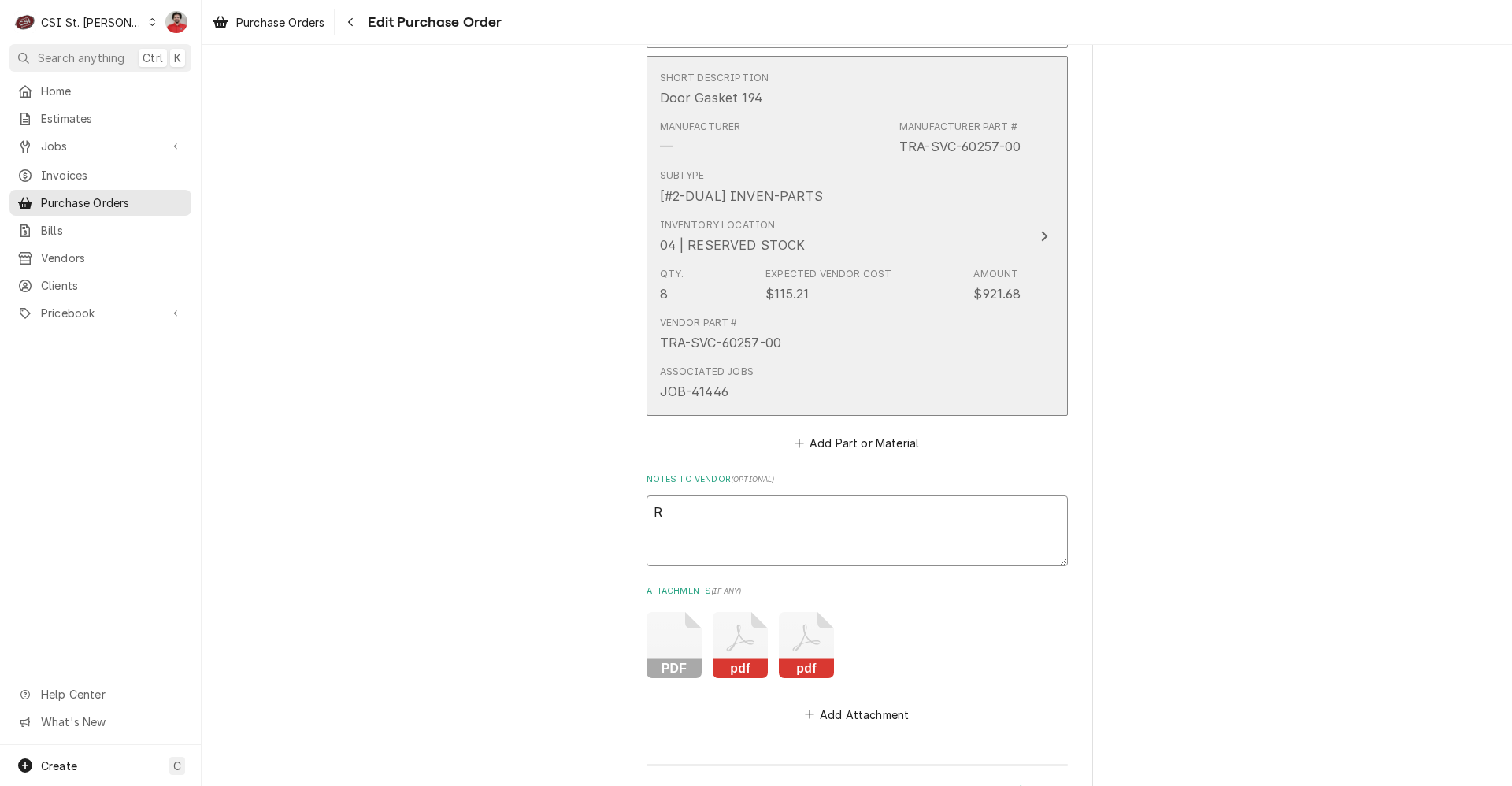
type textarea "x"
type textarea "Re"
type textarea "x"
type textarea "Ret"
type textarea "x"
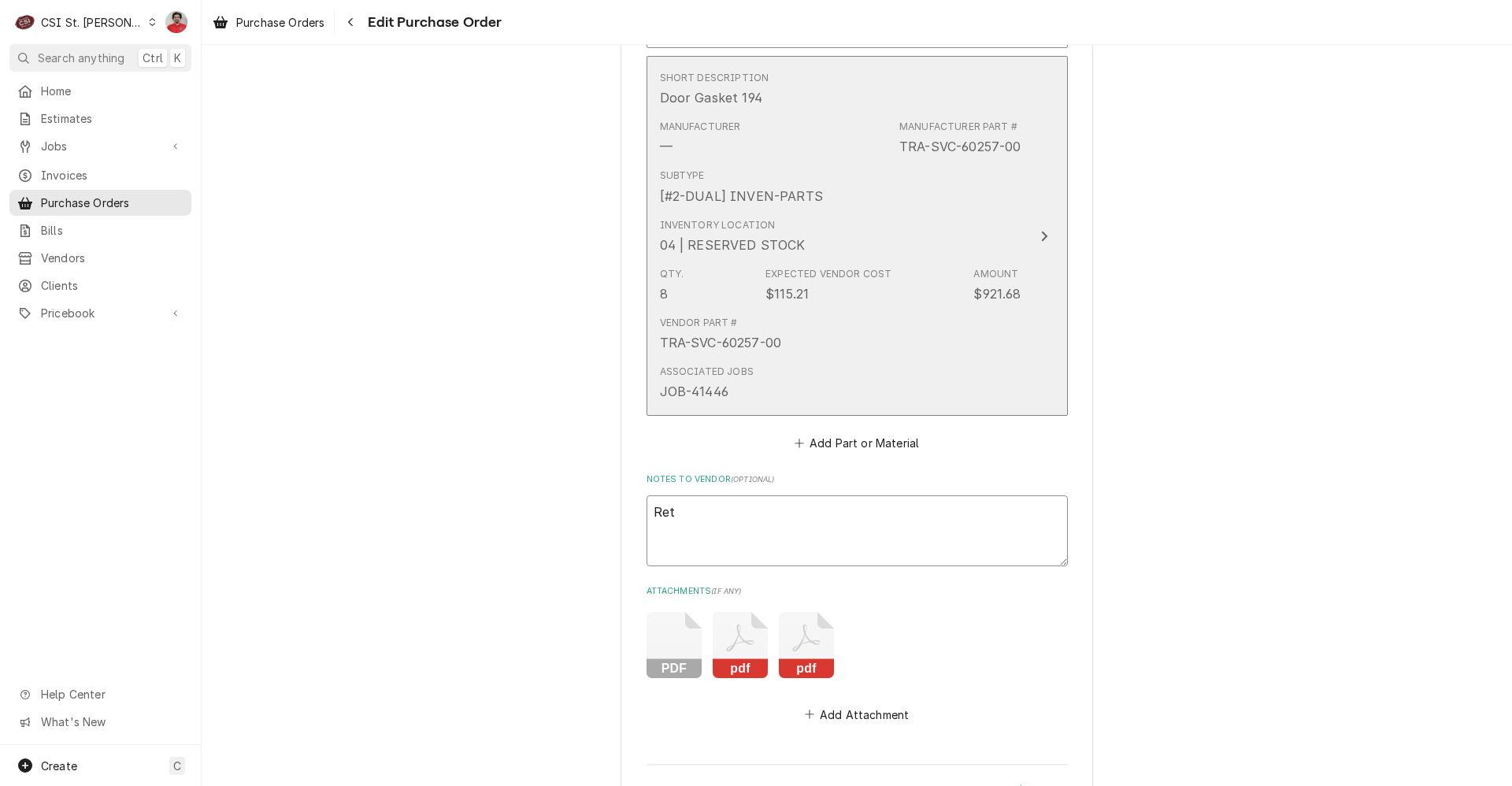
type textarea "Retu"
type textarea "x"
type textarea "Retur"
type textarea "x"
type textarea "Return"
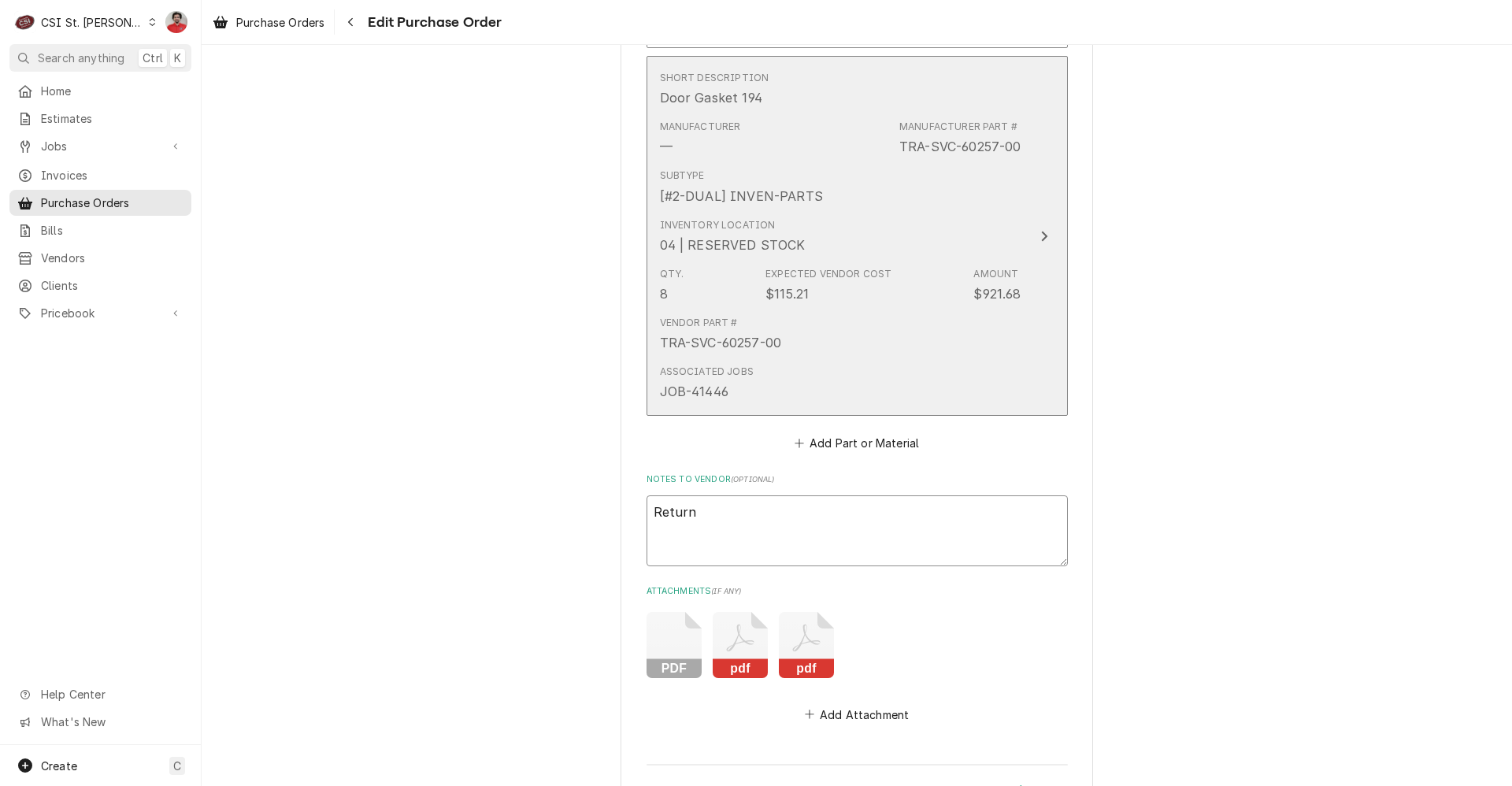
type textarea "x"
type textarea "Returne"
type textarea "x"
type textarea "Returned"
type textarea "x"
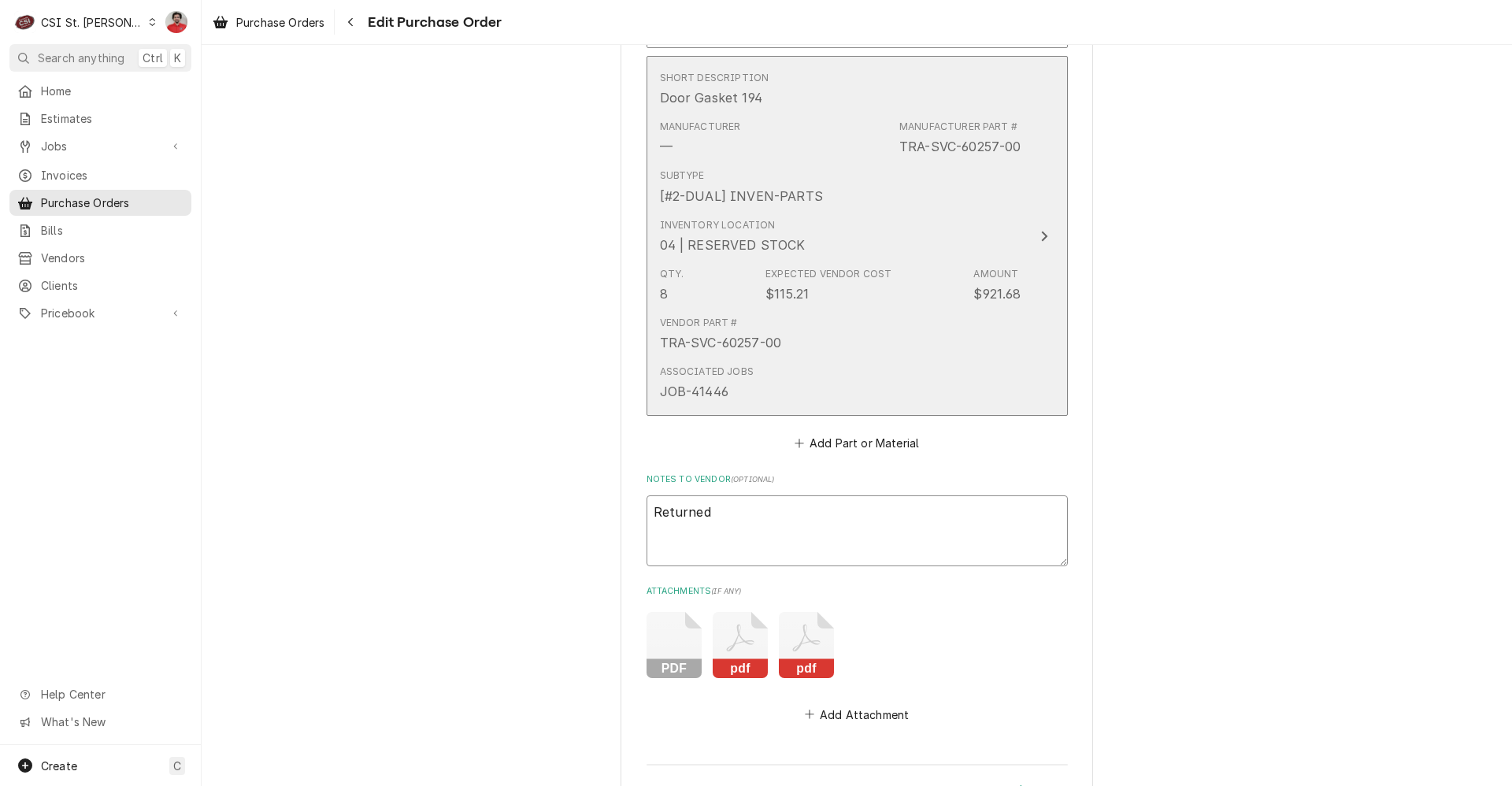
type textarea "Returned"
click at [719, 345] on div "TRA-SVC-60257-00" at bounding box center [720, 343] width 122 height 19
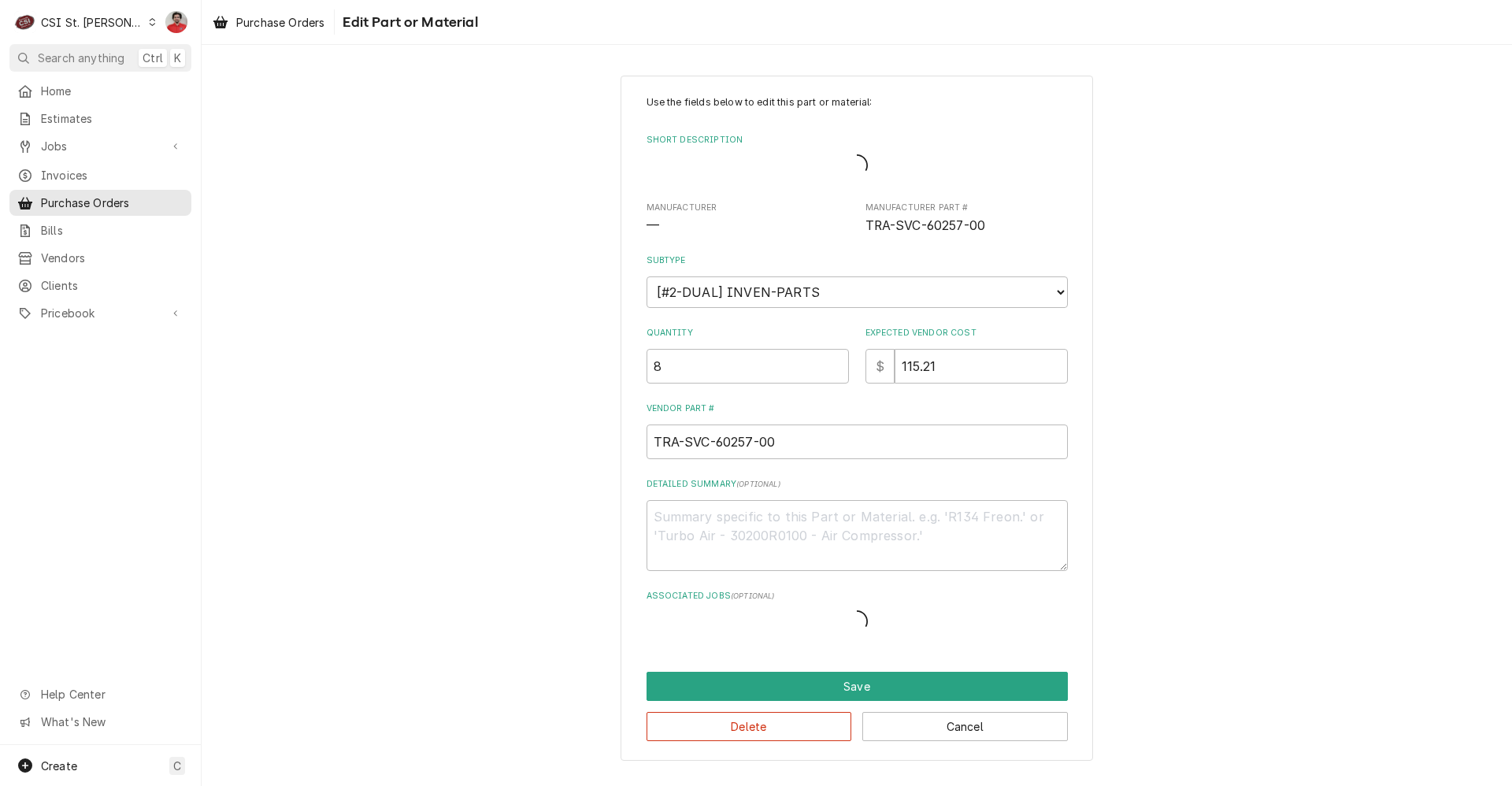
drag, startPoint x: 795, startPoint y: 438, endPoint x: 353, endPoint y: 446, distance: 442.1
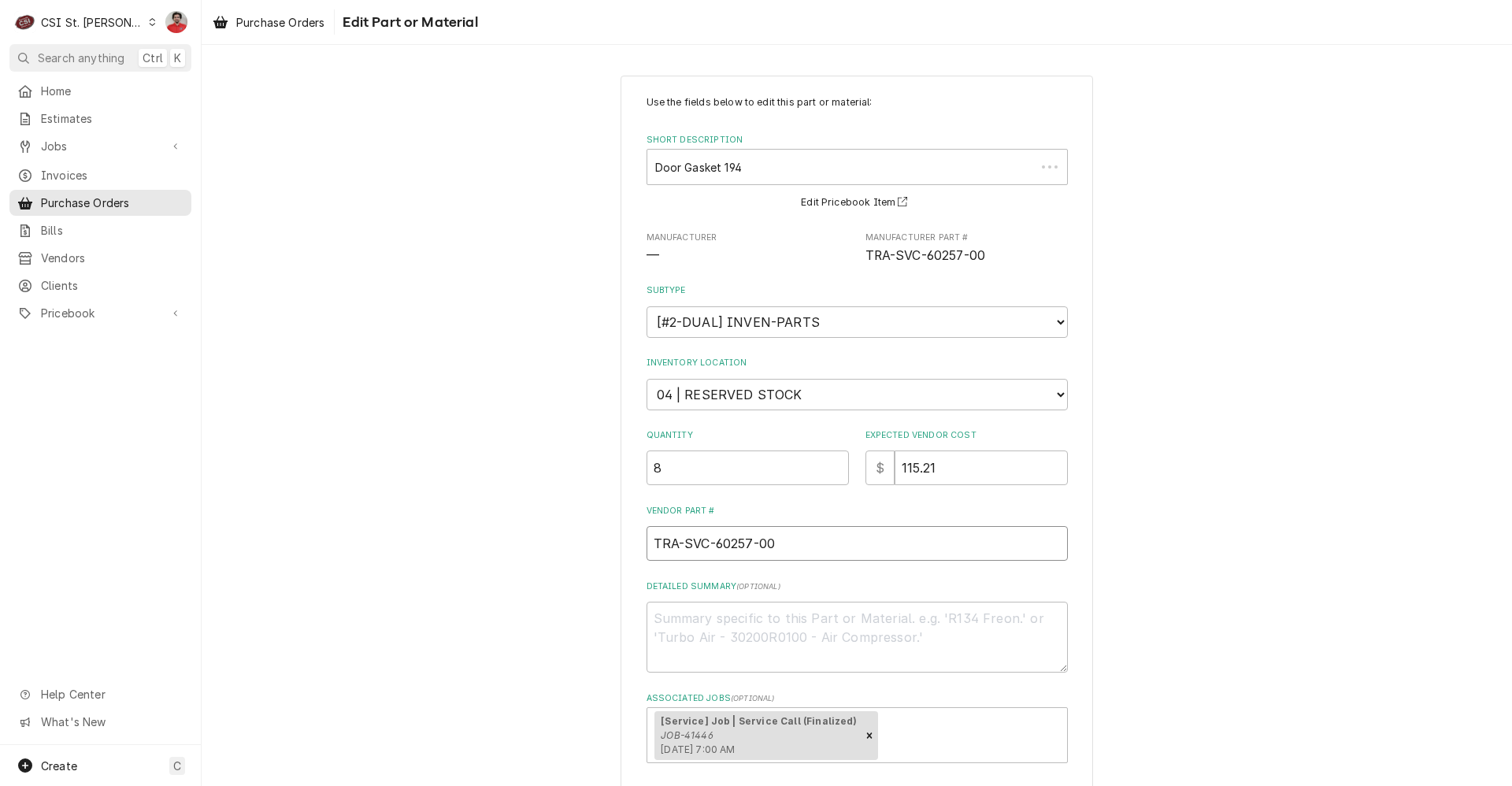
drag, startPoint x: 820, startPoint y: 539, endPoint x: 232, endPoint y: 545, distance: 588.0
click at [232, 545] on div "Use the fields below to edit this part or material: Short Description Door Gask…" at bounding box center [856, 480] width 1311 height 838
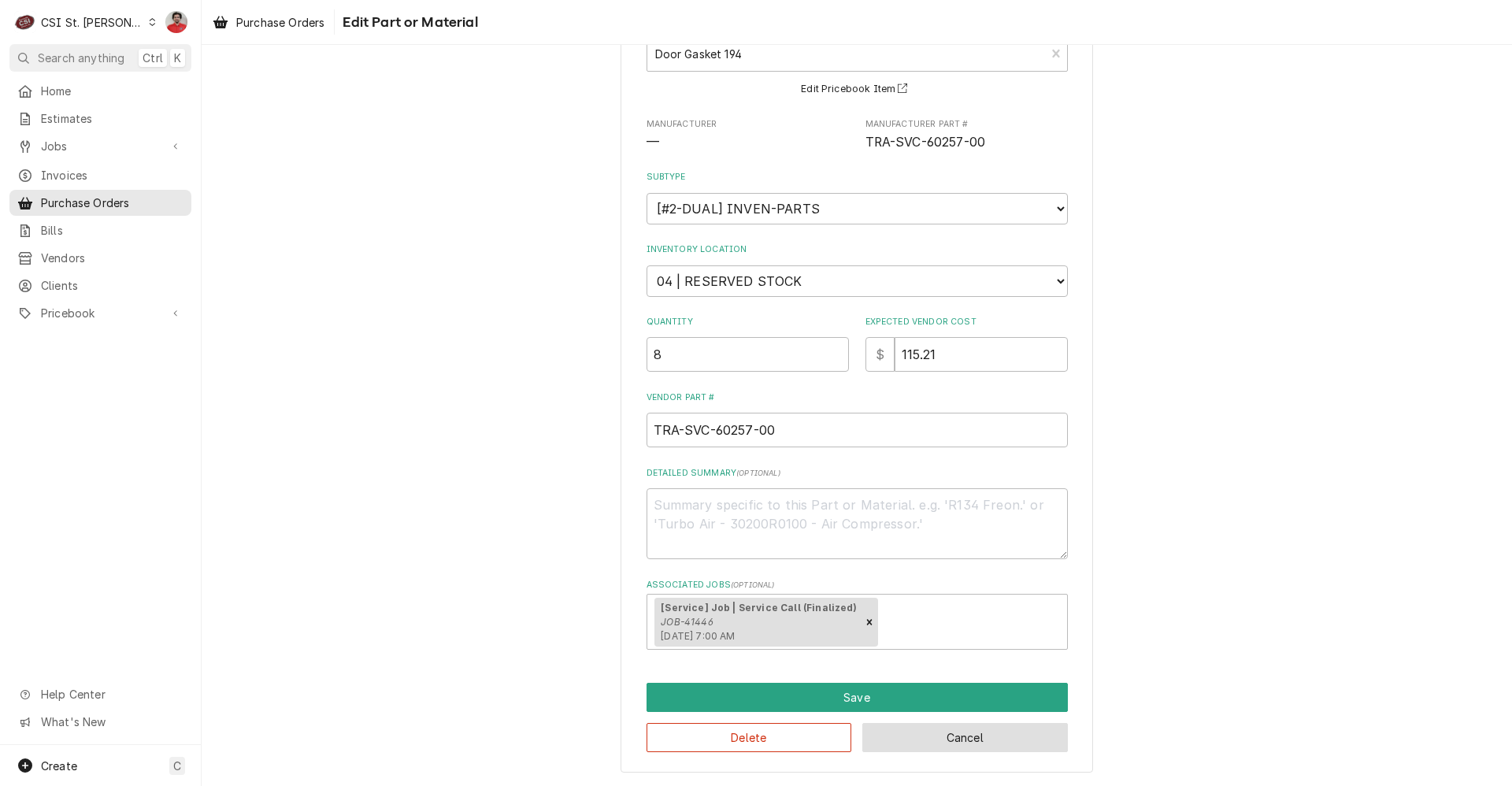
click at [942, 733] on button "Cancel" at bounding box center [965, 737] width 205 height 29
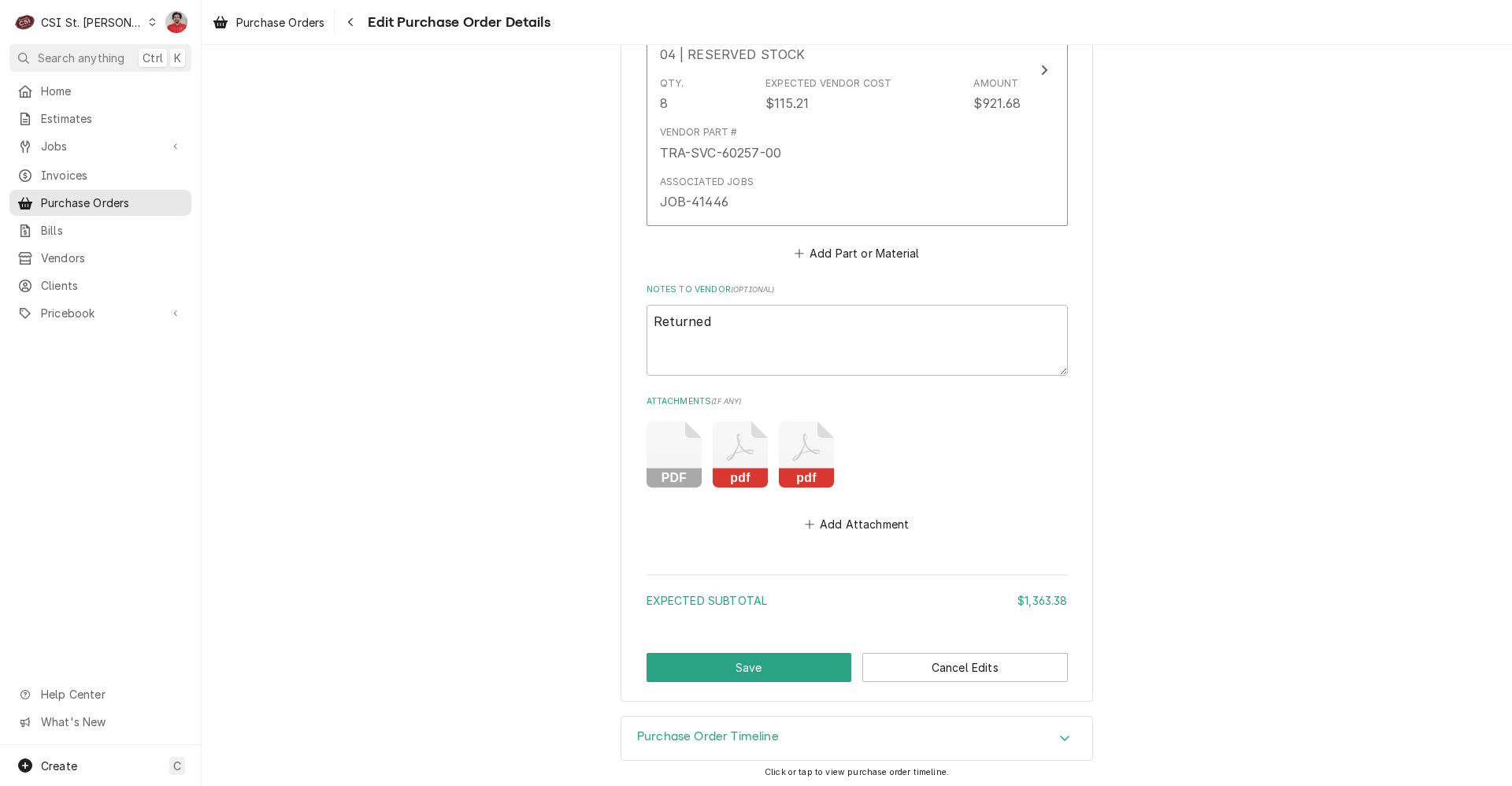
scroll to position [3497, 0]
click at [742, 348] on textarea "Returned" at bounding box center [858, 340] width 422 height 71
paste textarea "TRA-SVC-60257-00"
type textarea "x"
type textarea "Returned TRA-SVC-60257-00"
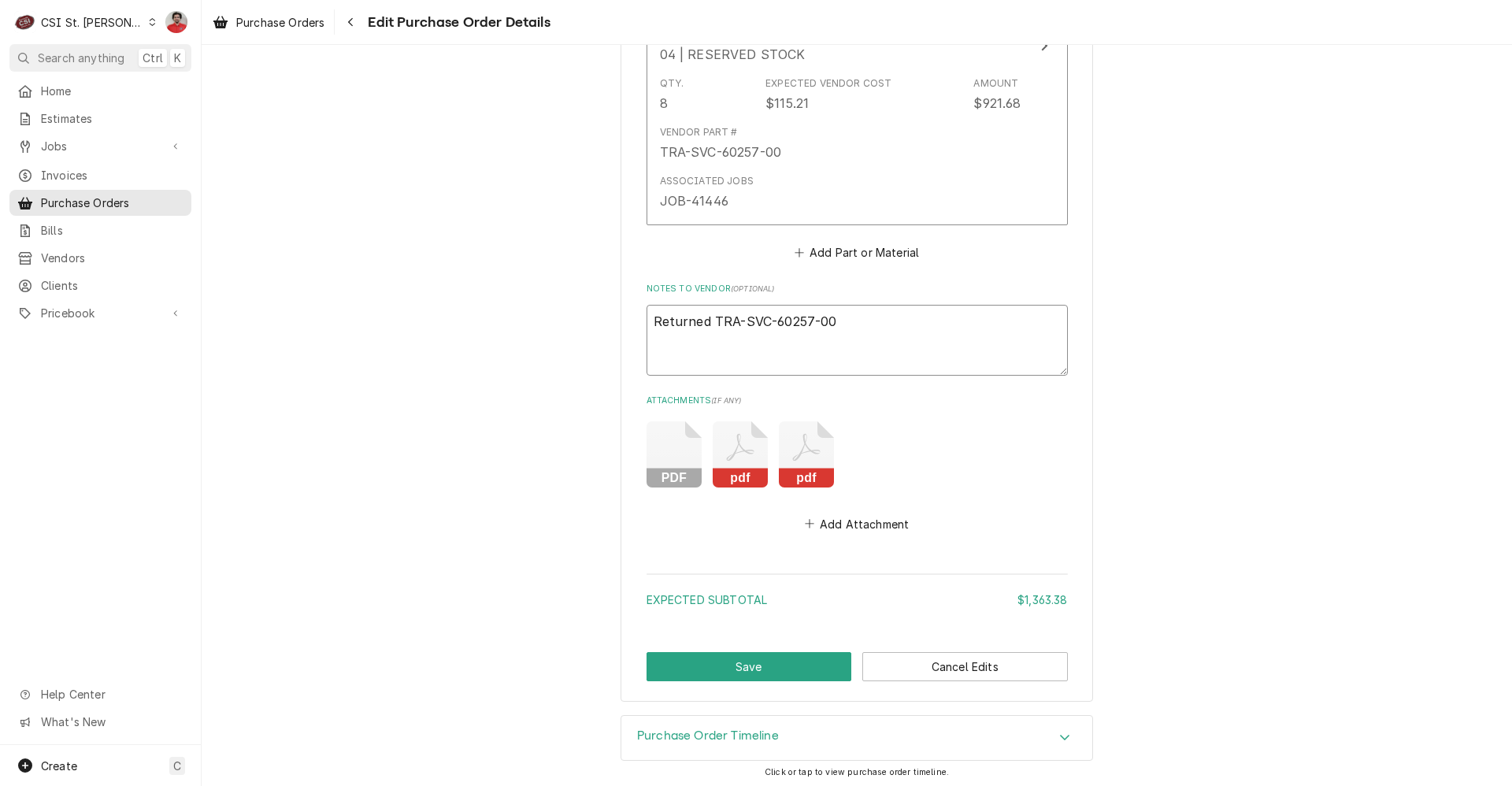
click at [709, 322] on textarea "Returned TRA-SVC-60257-00" at bounding box center [858, 340] width 422 height 71
type textarea "x"
type textarea "Returned eTRA-SVC-60257-00"
type textarea "x"
type textarea "Returned eiTRA-SVC-60257-00"
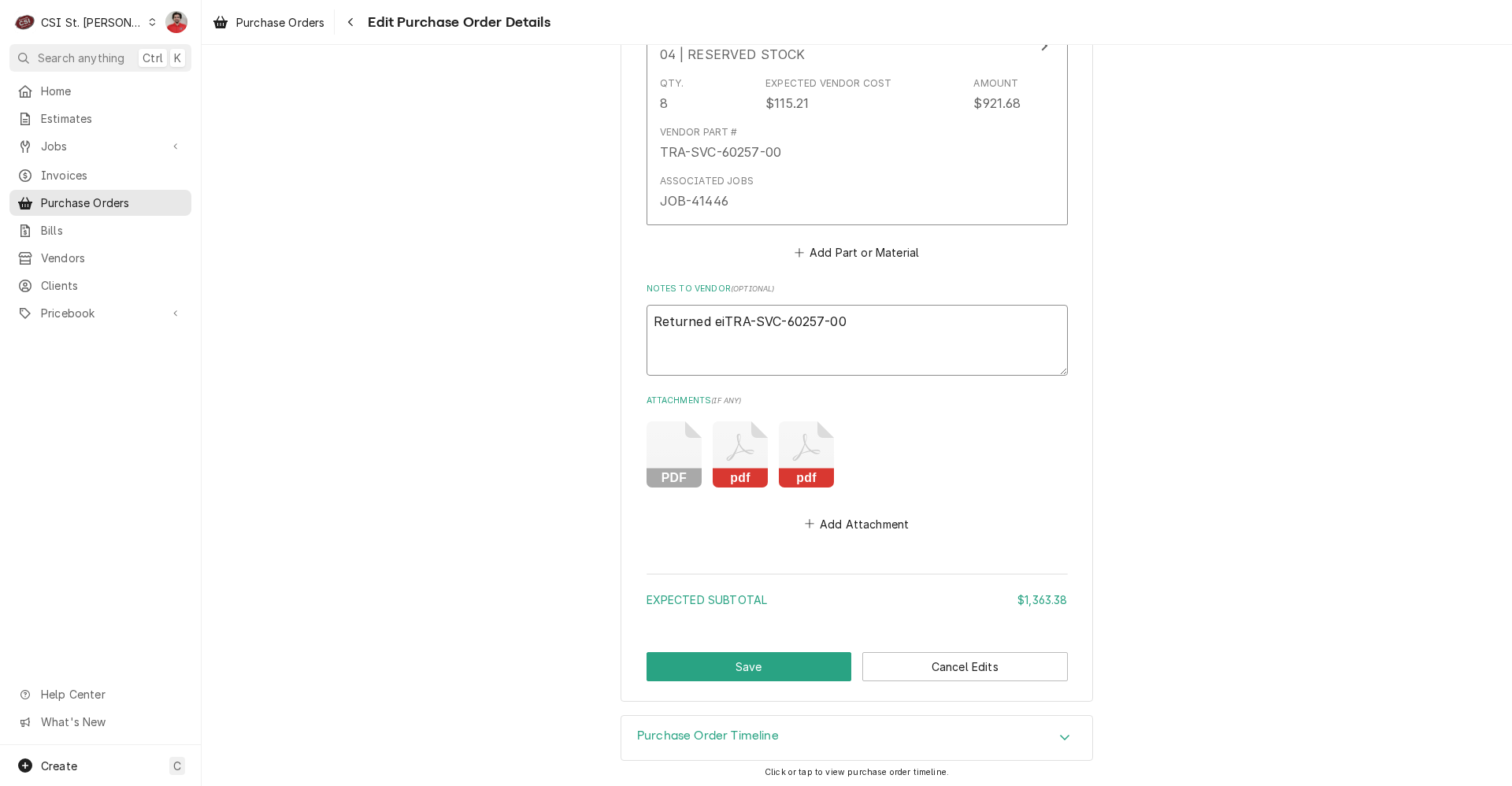
type textarea "x"
type textarea "Returned eigTRA-SVC-60257-00"
type textarea "x"
type textarea "Returned eighTRA-SVC-60257-00"
type textarea "x"
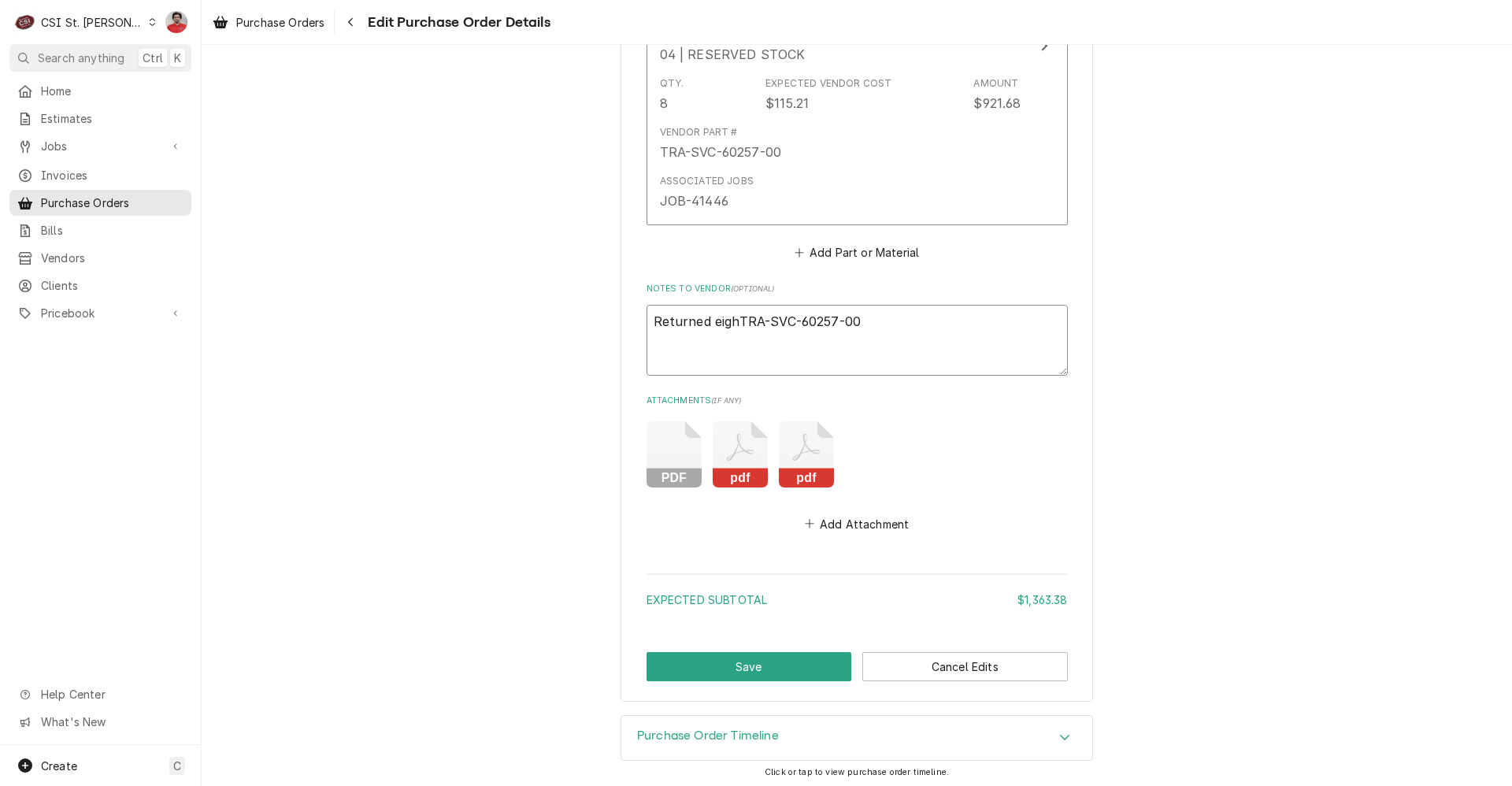
type textarea "Returned eightTRA-SVC-60257-00"
type textarea "x"
type textarea "Returned eight TRA-SVC-60257-00"
type textarea "x"
type textarea "Returned eight TRA-SVC-60257-00,"
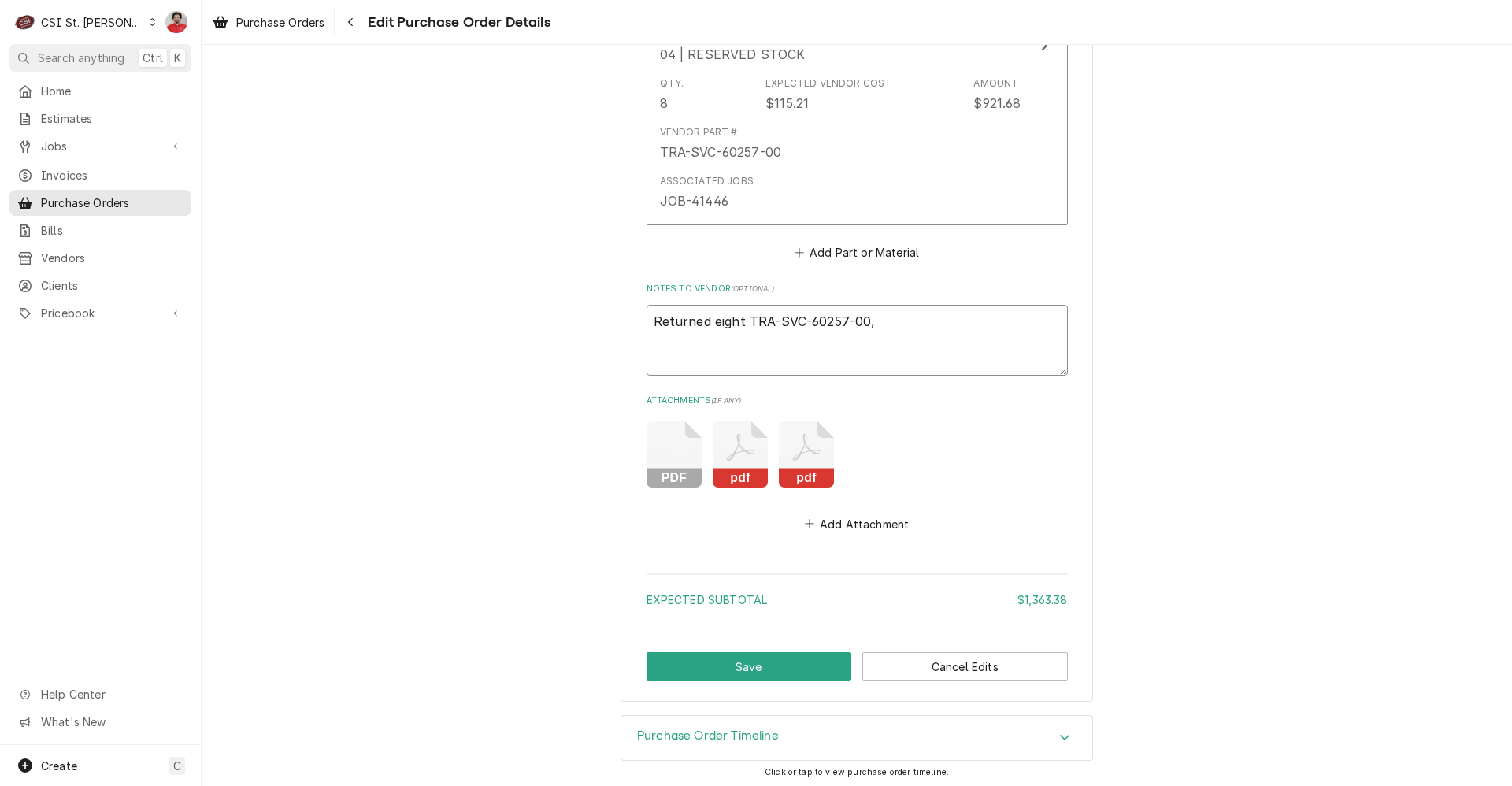
type textarea "x"
type textarea "Returned eight TRA-SVC-60257-00,"
type textarea "x"
type textarea "Returned eight TRA-SVC-60257-00, P"
type textarea "x"
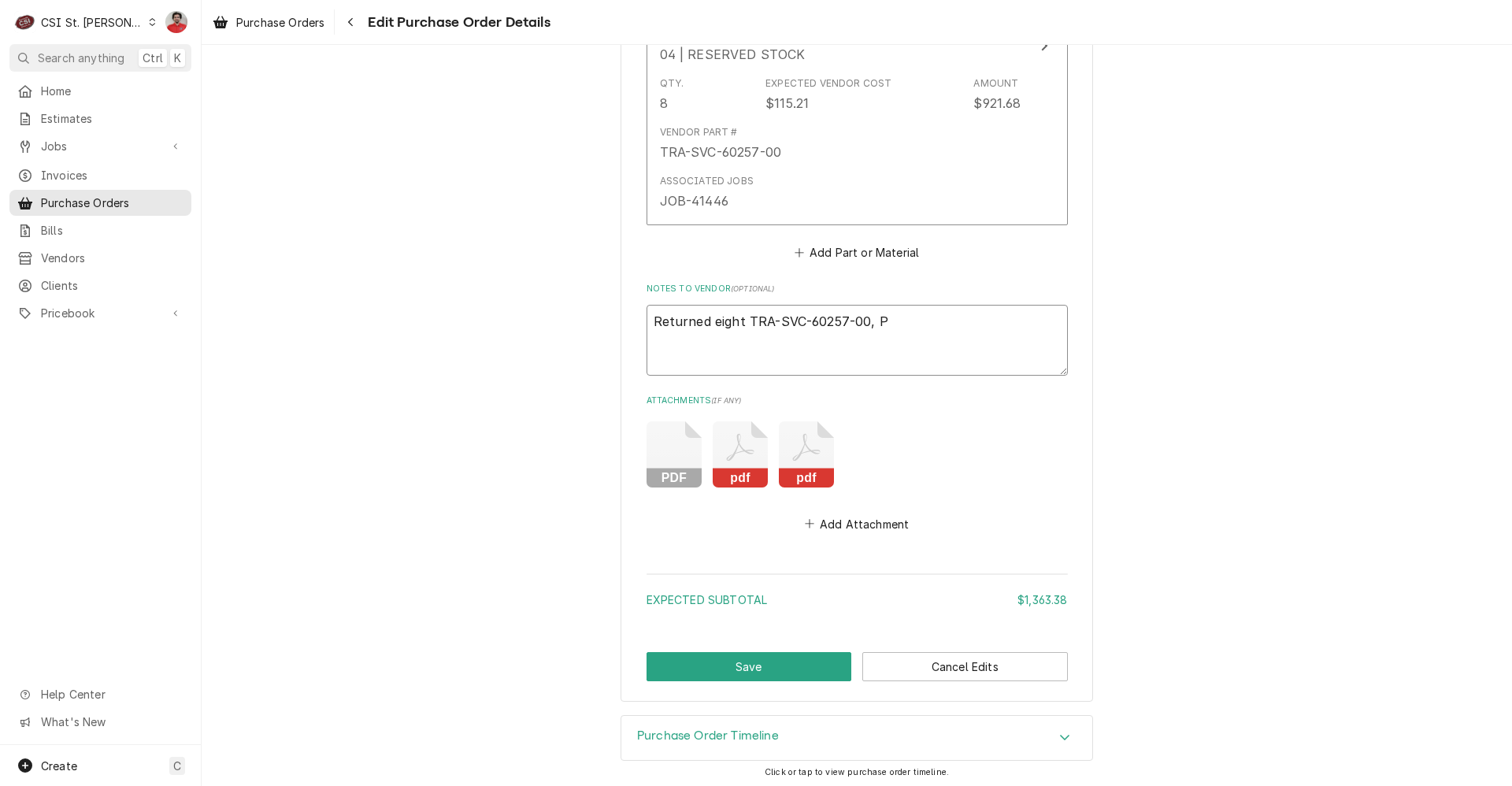
type textarea "Returned eight TRA-SVC-60257-00, PO"
type textarea "x"
type textarea "Returned eight TRA-SVC-60257-00, PO"
type textarea "x"
type textarea "Returned eight TRA-SVC-60257-00, PO"
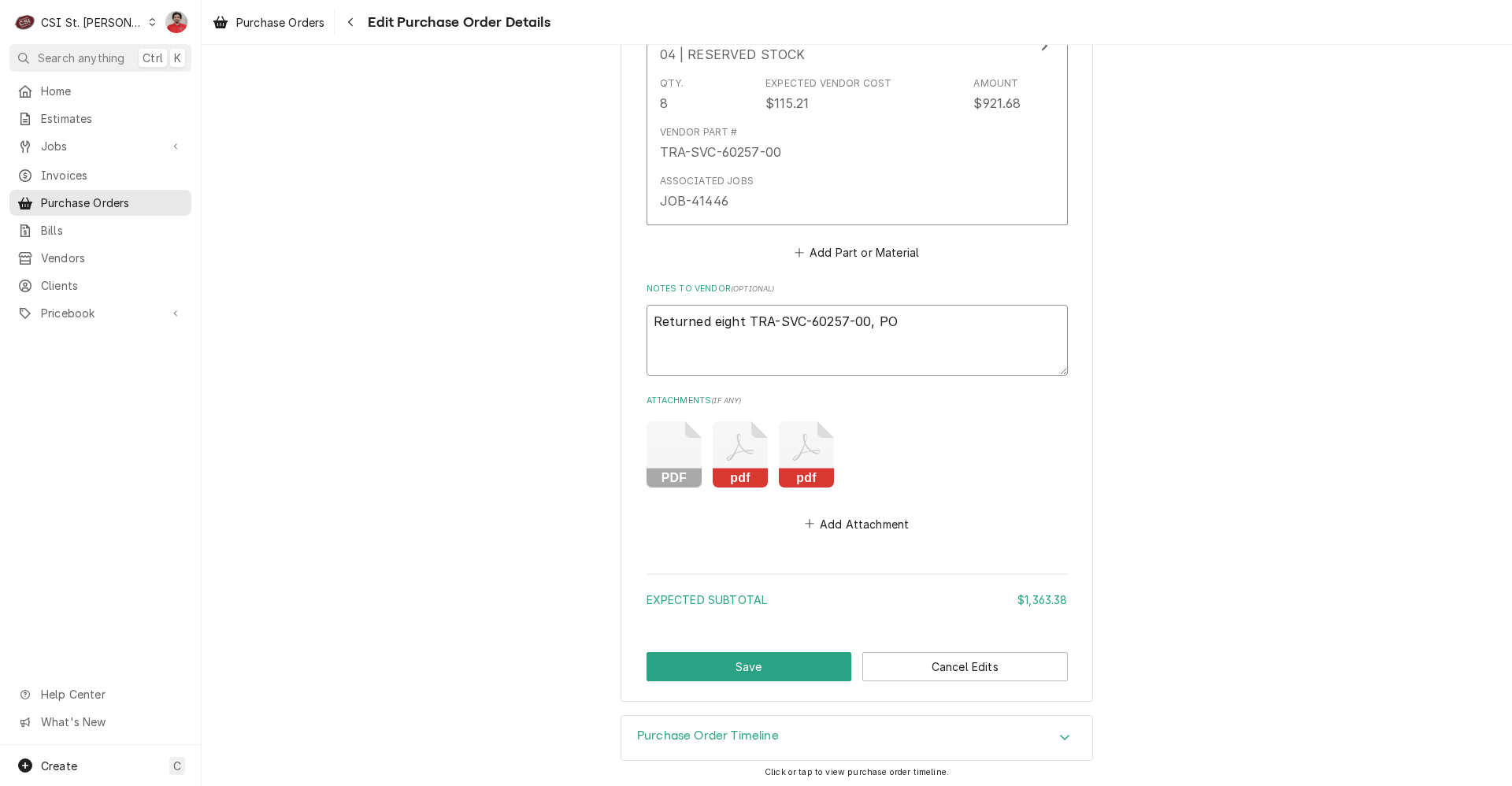
type textarea "x"
type textarea "Returned eight TRA-SVC-60257-00, P"
type textarea "x"
type textarea "Returned eight TRA-SVC-60257-00,"
type textarea "x"
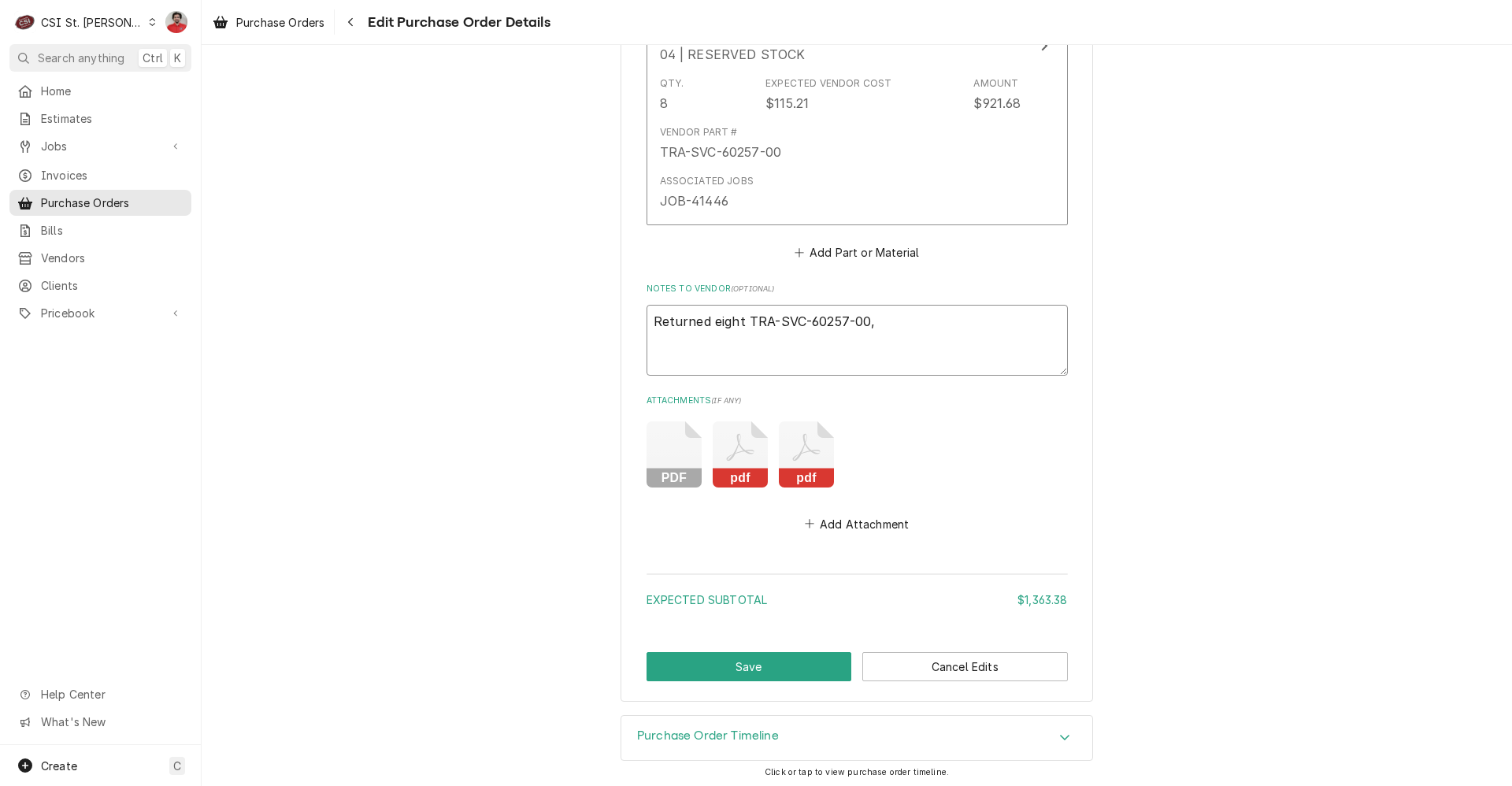
type textarea "Returned eight TRA-SVC-60257-00, V"
type textarea "x"
type textarea "Returned eight TRA-SVC-60257-00, VC"
type textarea "x"
type textarea "Returned eight TRA-SVC-60257-00, VC"
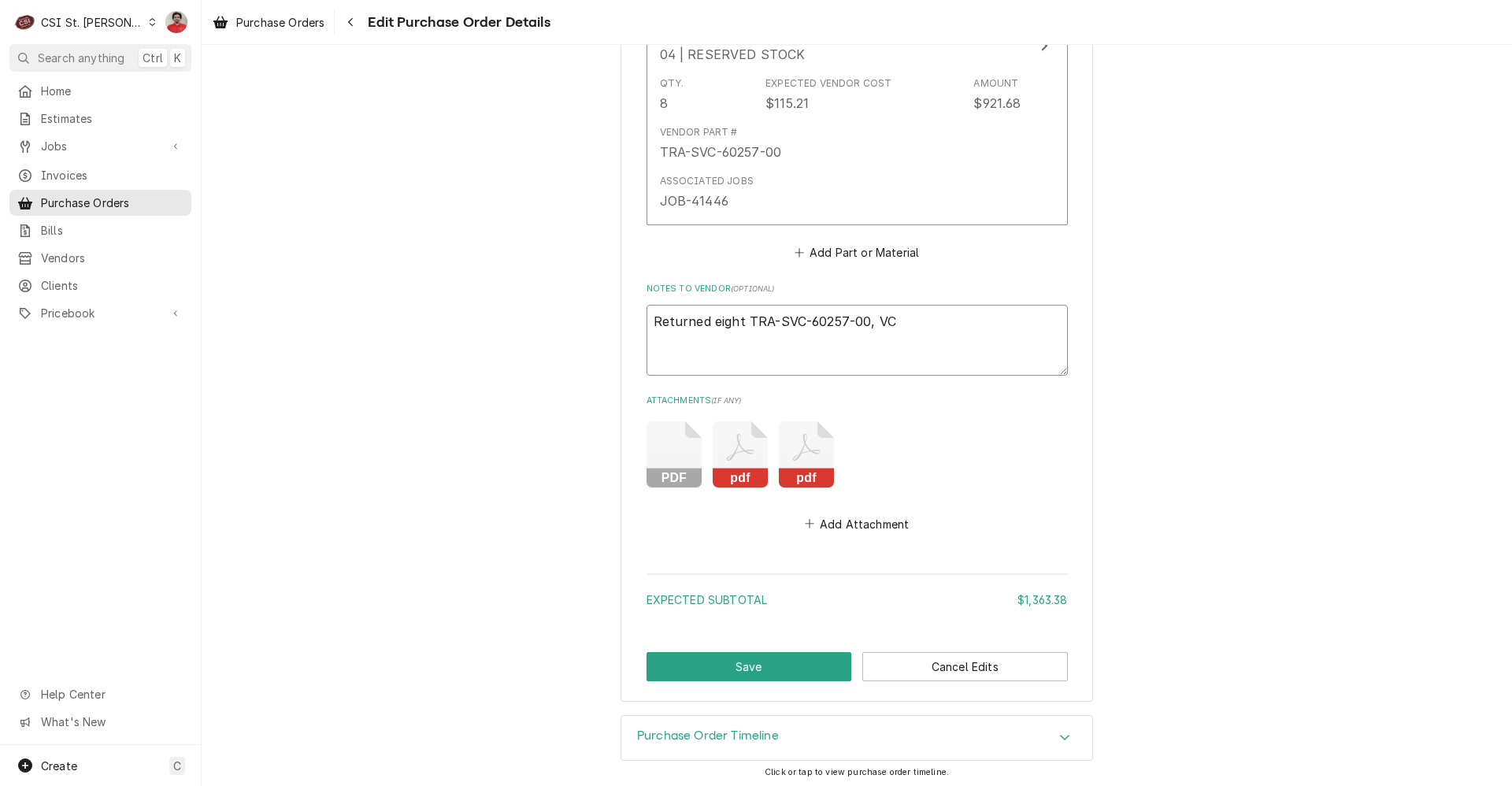
type textarea "x"
type textarea "Returned eight TRA-SVC-60257-00, VC 3"
type textarea "x"
type textarea "Returned eight TRA-SVC-60257-00, VC 38"
type textarea "x"
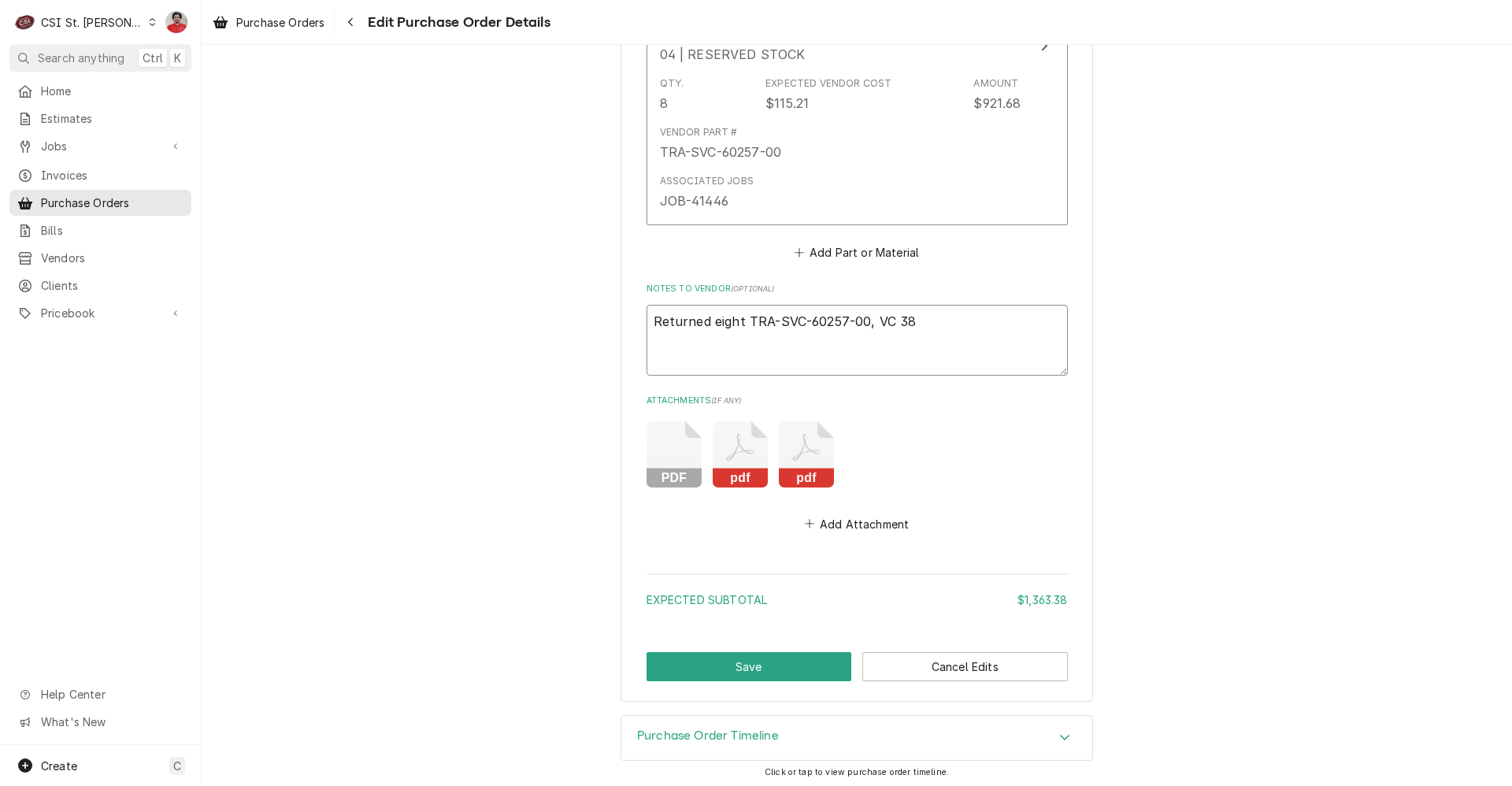
type textarea "Returned eight TRA-SVC-60257-00, VC 389"
type textarea "x"
type textarea "Returned eight TRA-SVC-60257-00, VC 3893"
type textarea "x"
type textarea "Returned eight TRA-SVC-60257-00, VC 38931"
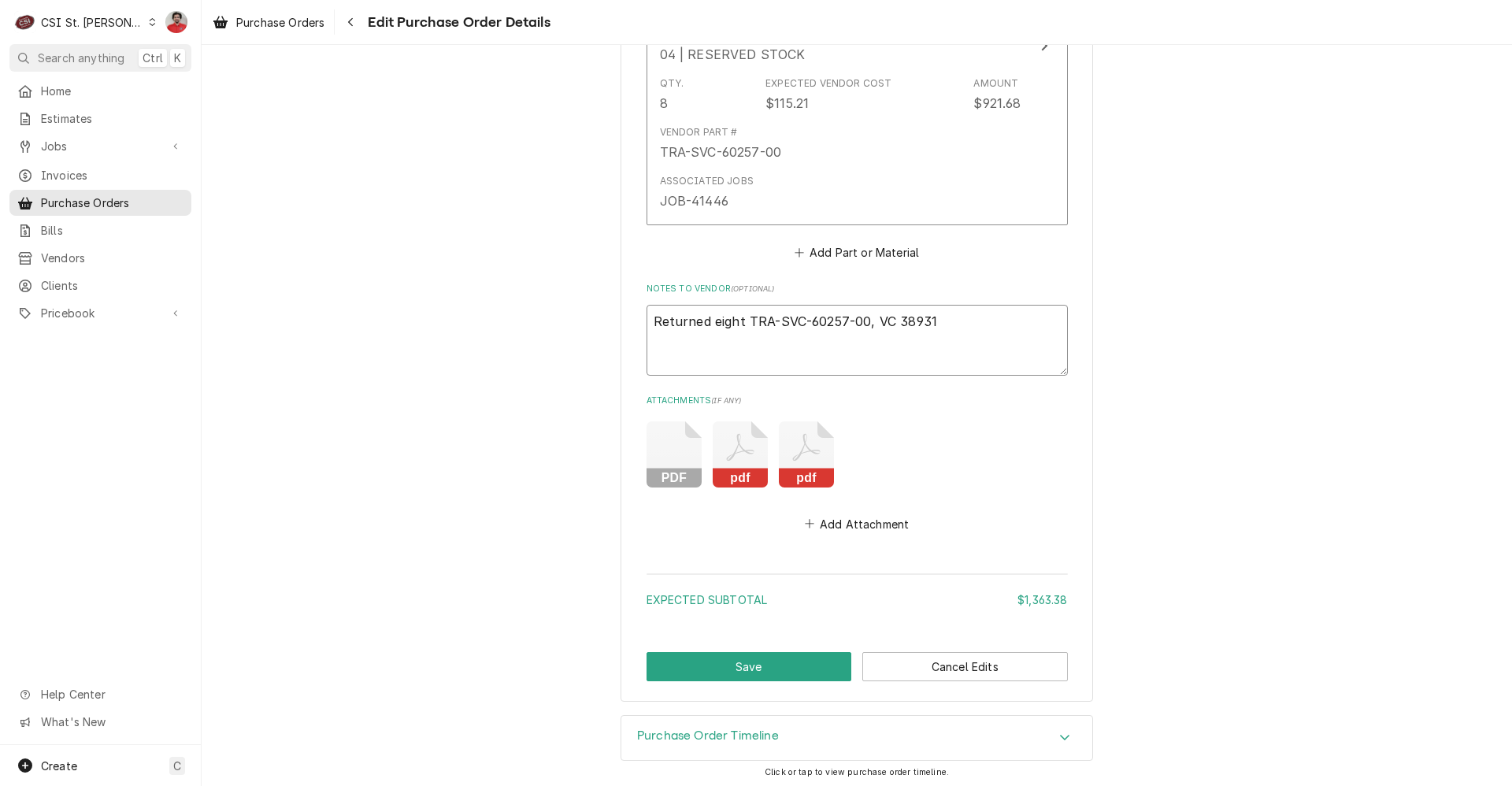
type textarea "x"
type textarea "Returned eight TRA-SVC-60257-00, VC 38931."
click at [699, 667] on button "Save" at bounding box center [750, 667] width 205 height 29
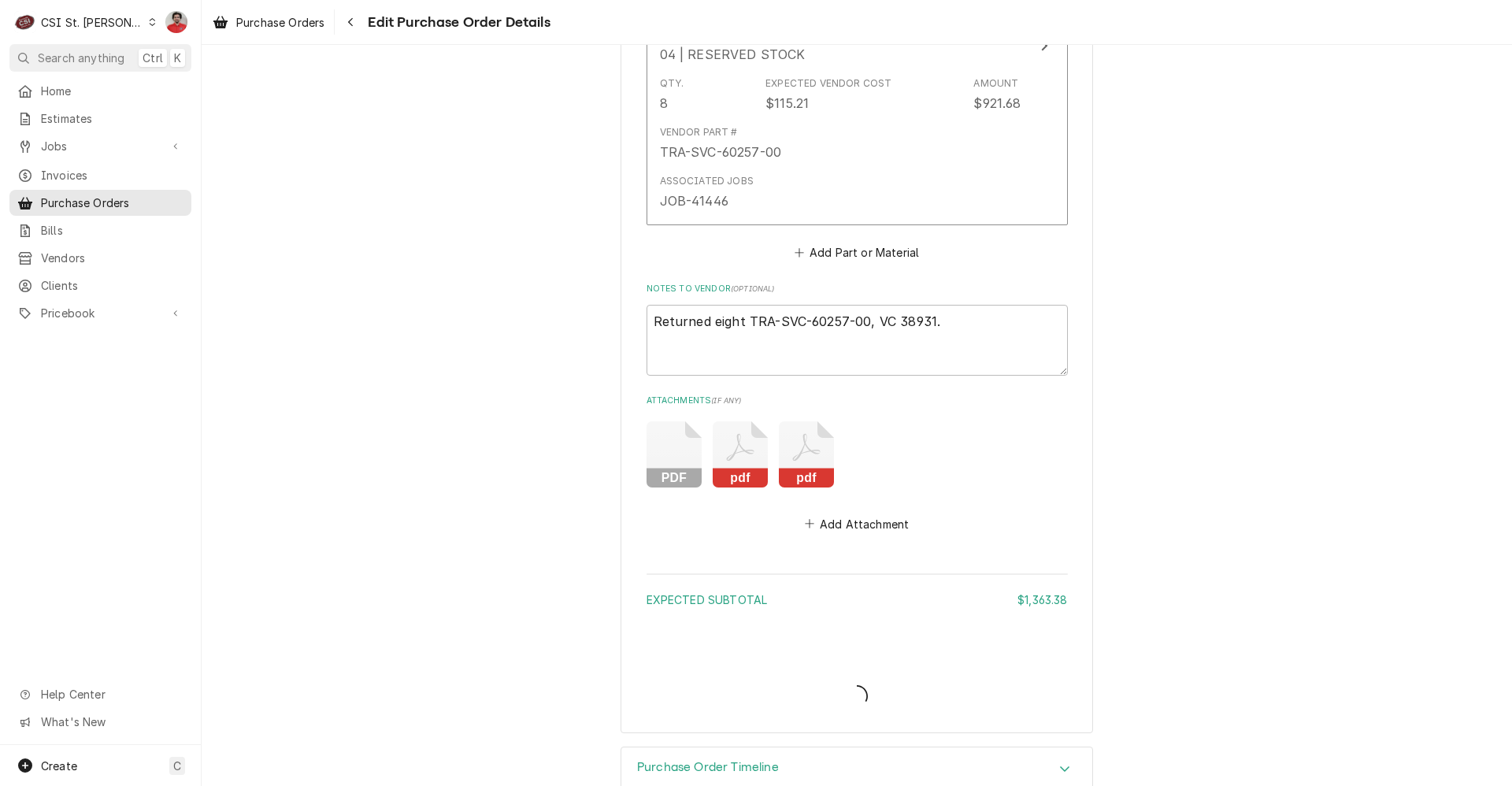
type textarea "x"
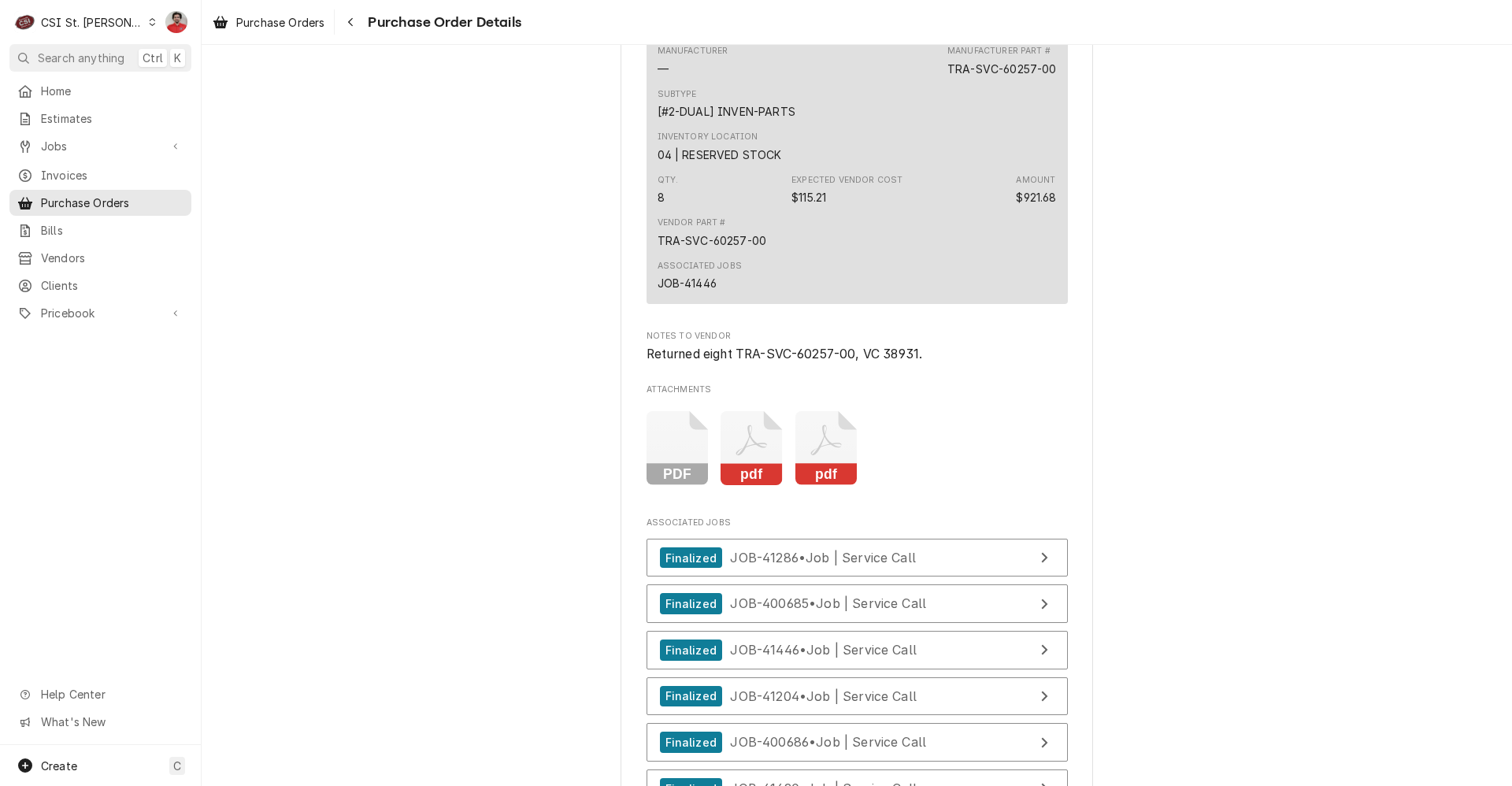
scroll to position [3293, 0]
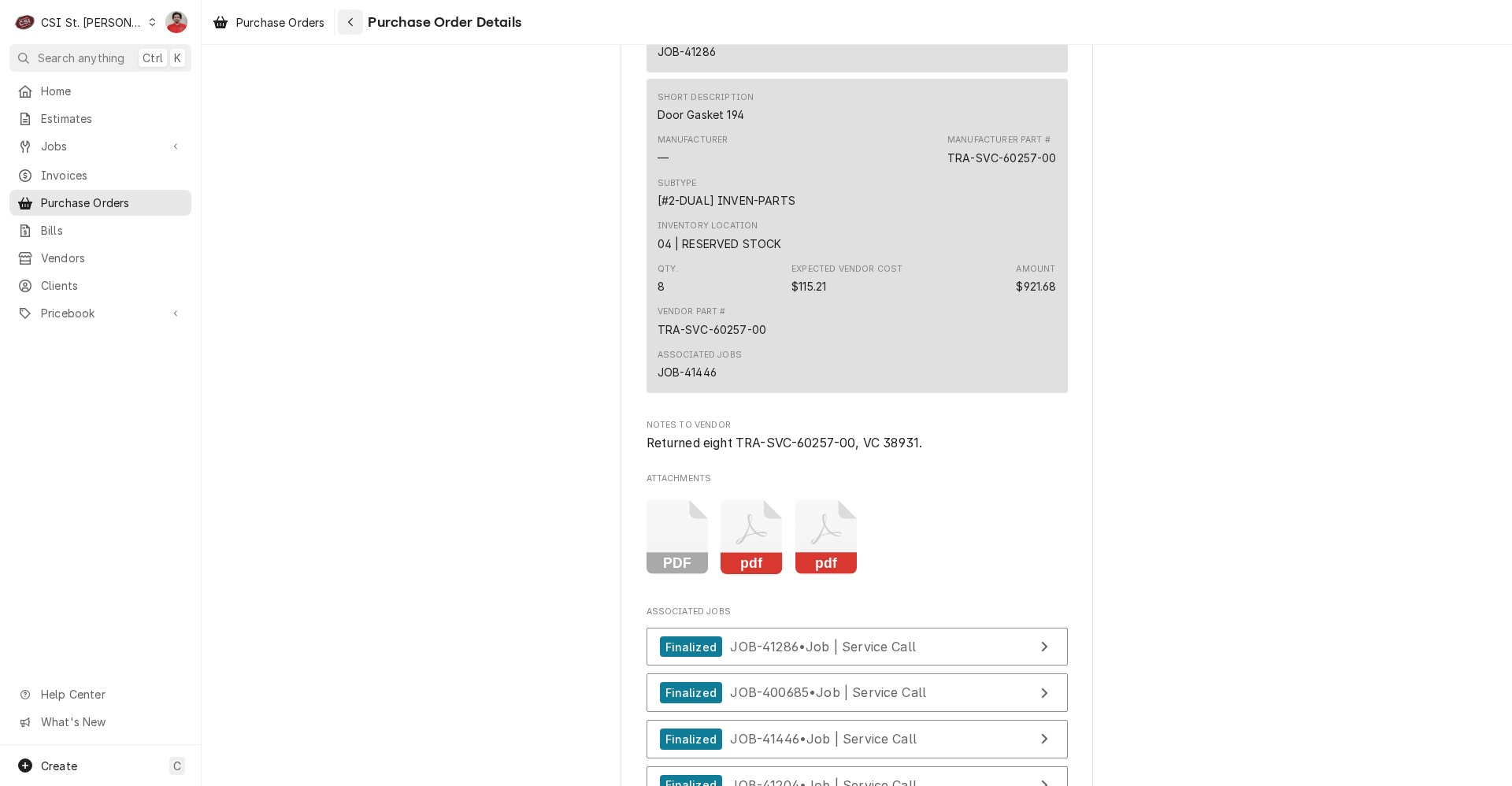
click at [353, 20] on icon "Navigate back" at bounding box center [350, 22] width 7 height 11
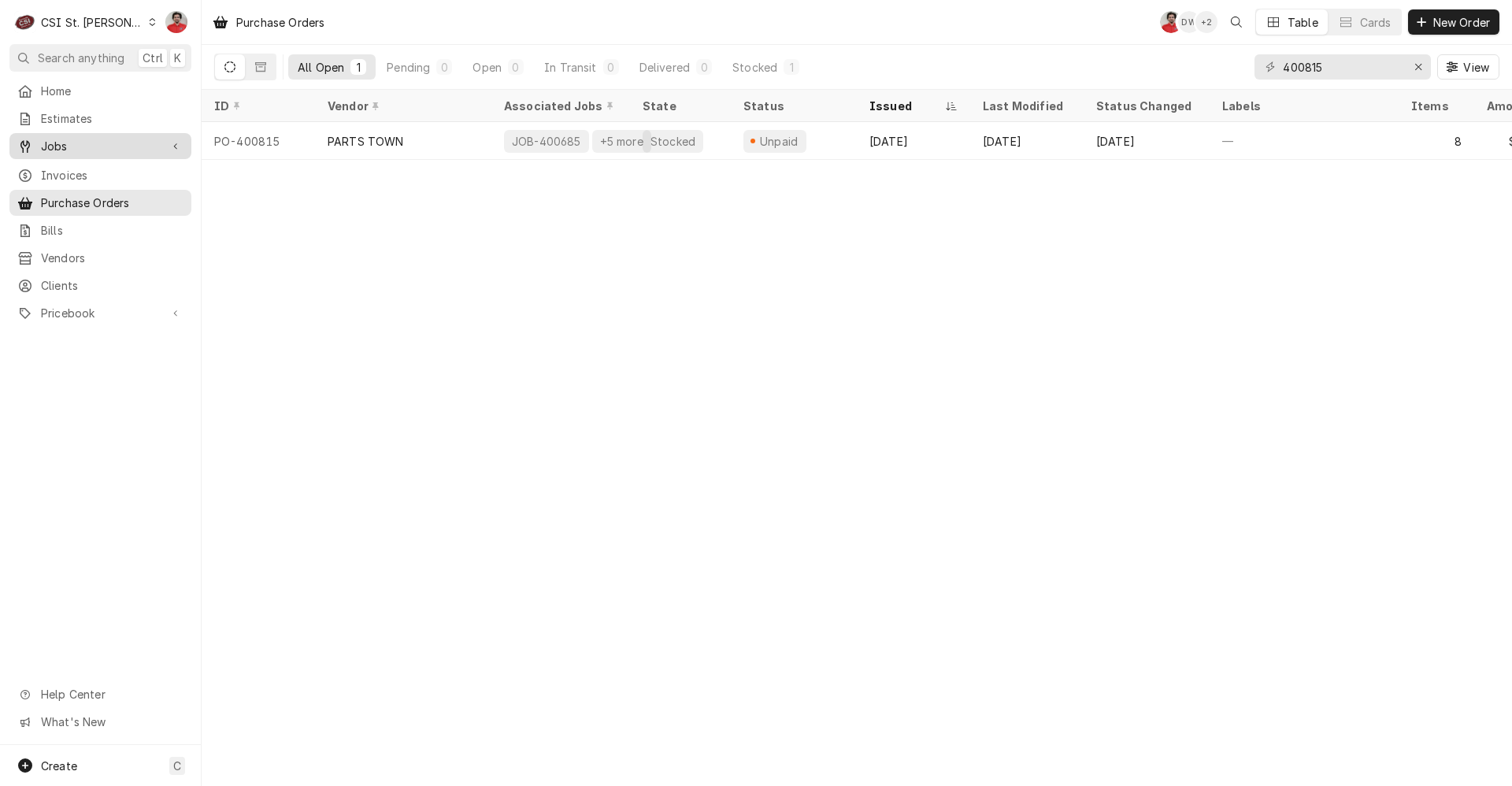
click at [71, 138] on span "Jobs" at bounding box center [99, 146] width 119 height 17
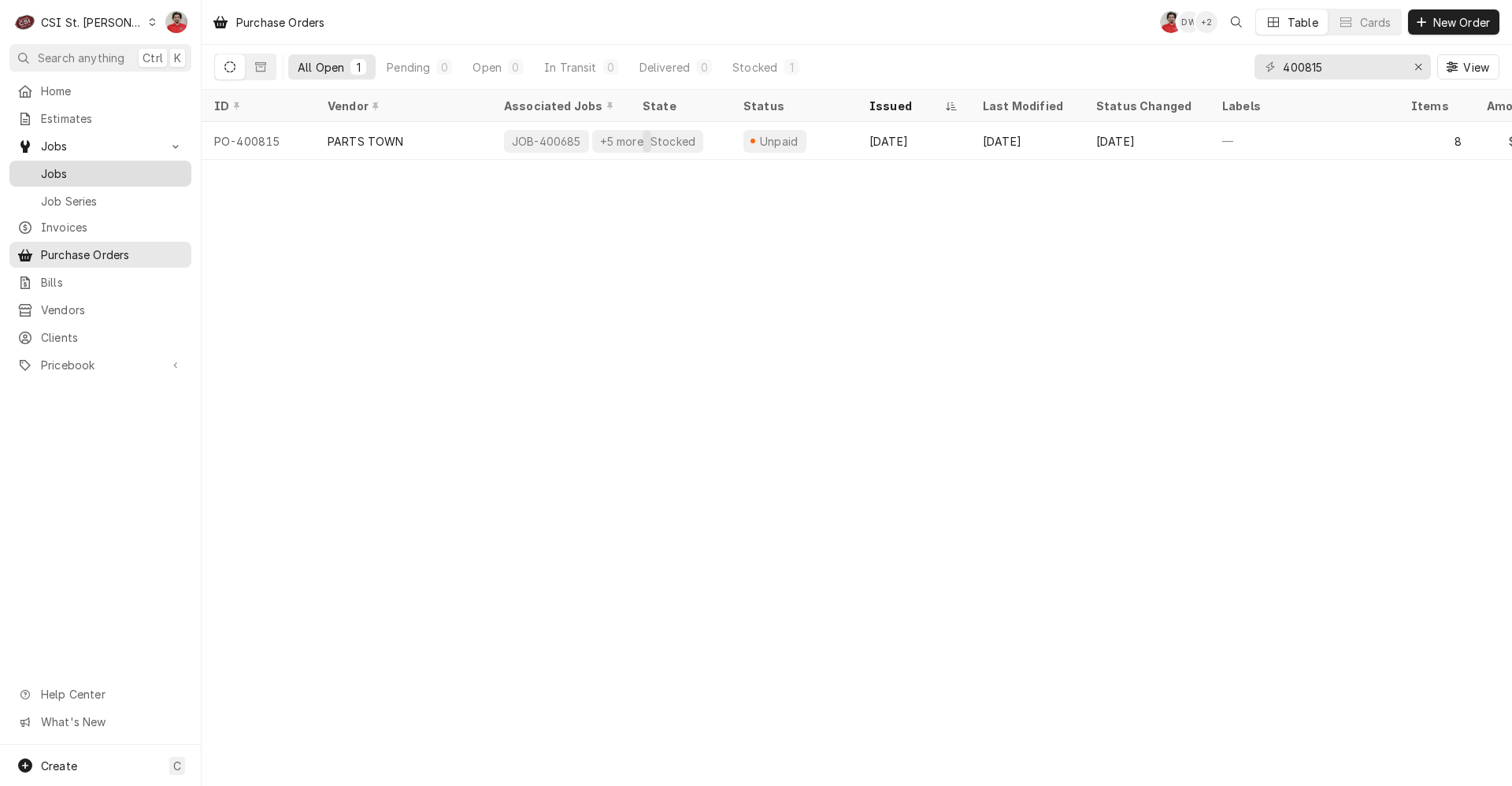
click at [87, 170] on span "Jobs" at bounding box center [111, 173] width 142 height 17
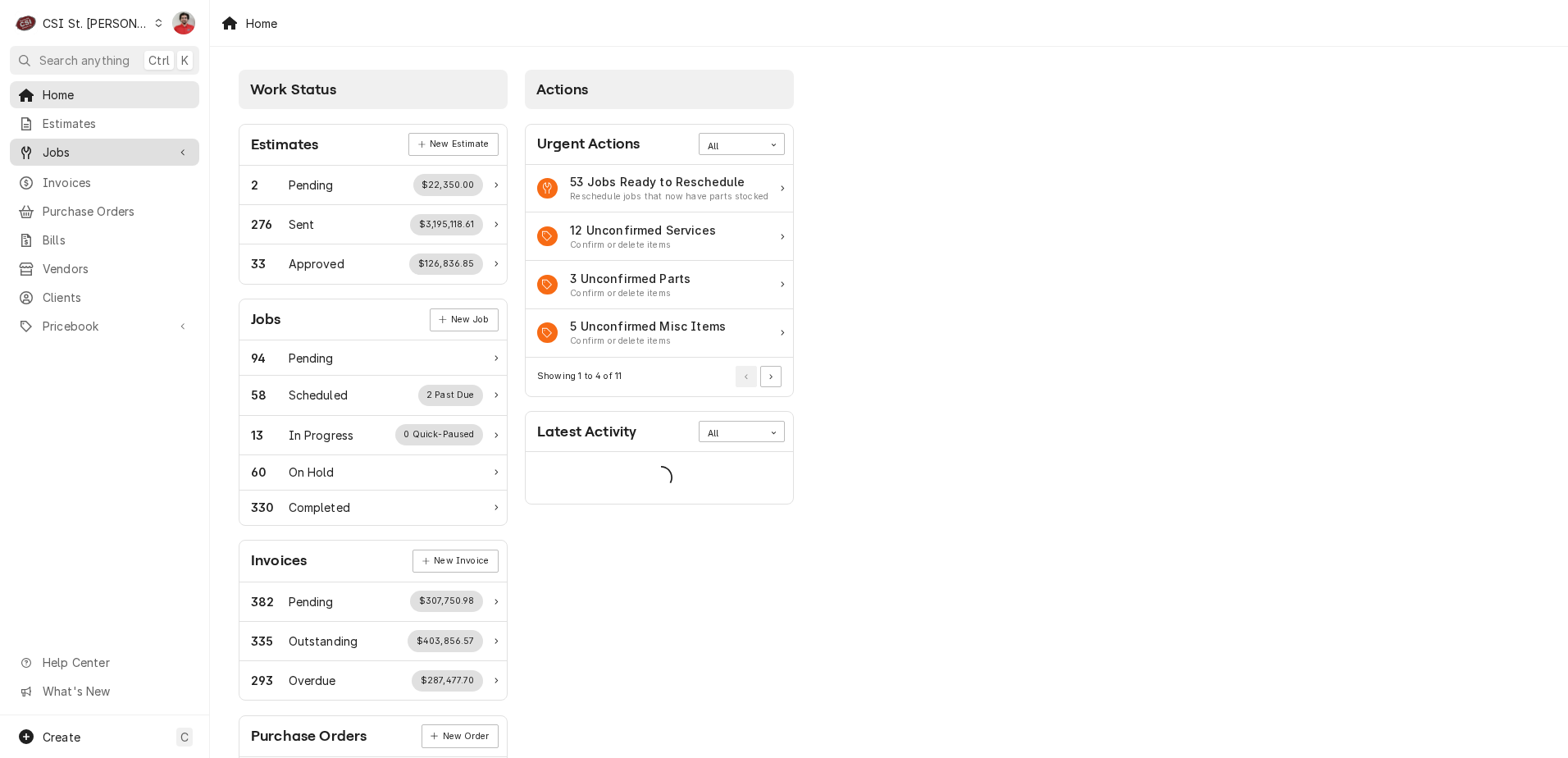
click at [61, 150] on span "Jobs" at bounding box center [104, 152] width 123 height 17
click at [84, 190] on div "Jobs Job Series" at bounding box center [104, 194] width 190 height 54
click at [78, 181] on span "Jobs" at bounding box center [116, 181] width 148 height 17
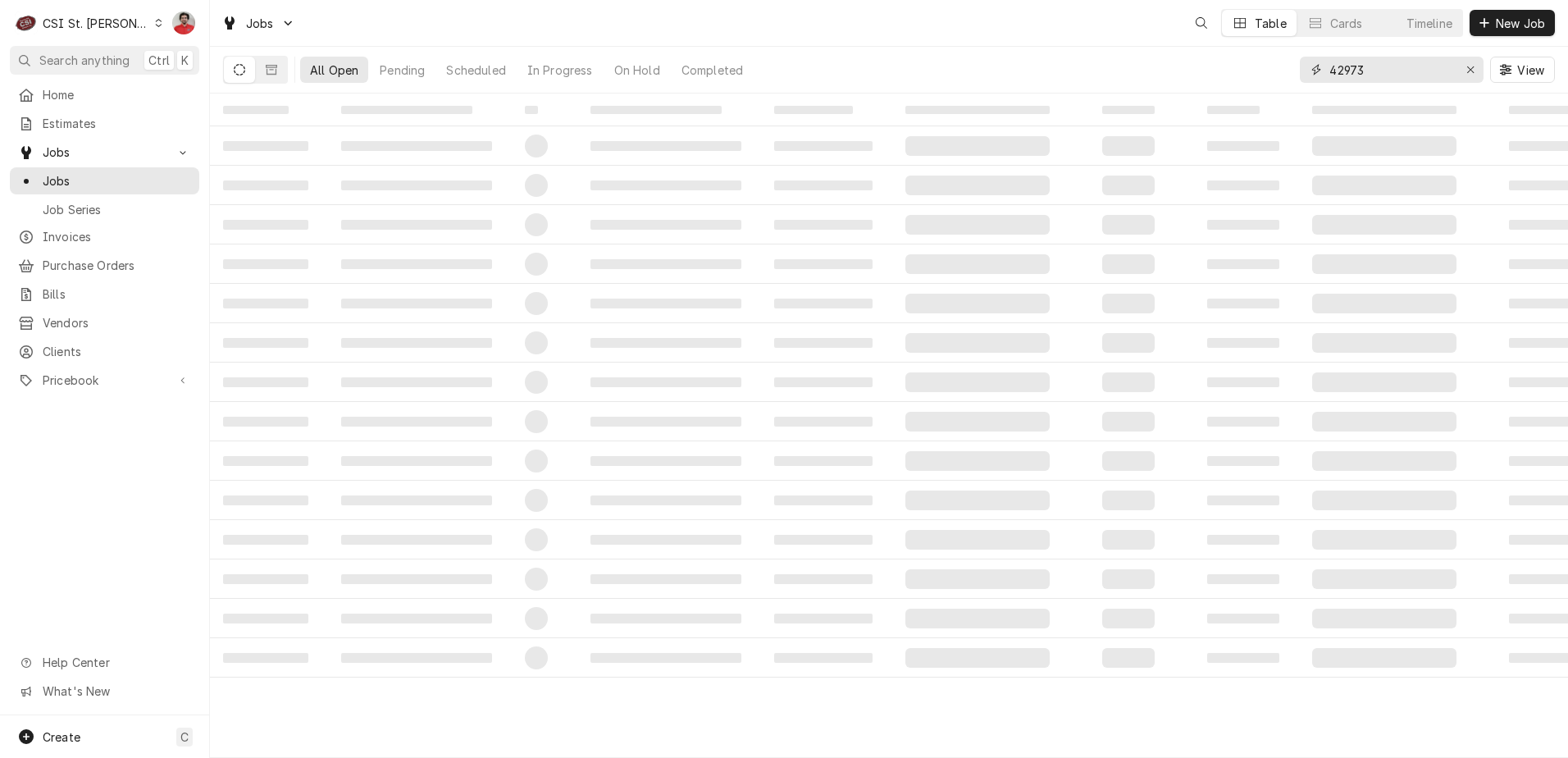
click at [1400, 65] on input "42973" at bounding box center [1391, 70] width 123 height 27
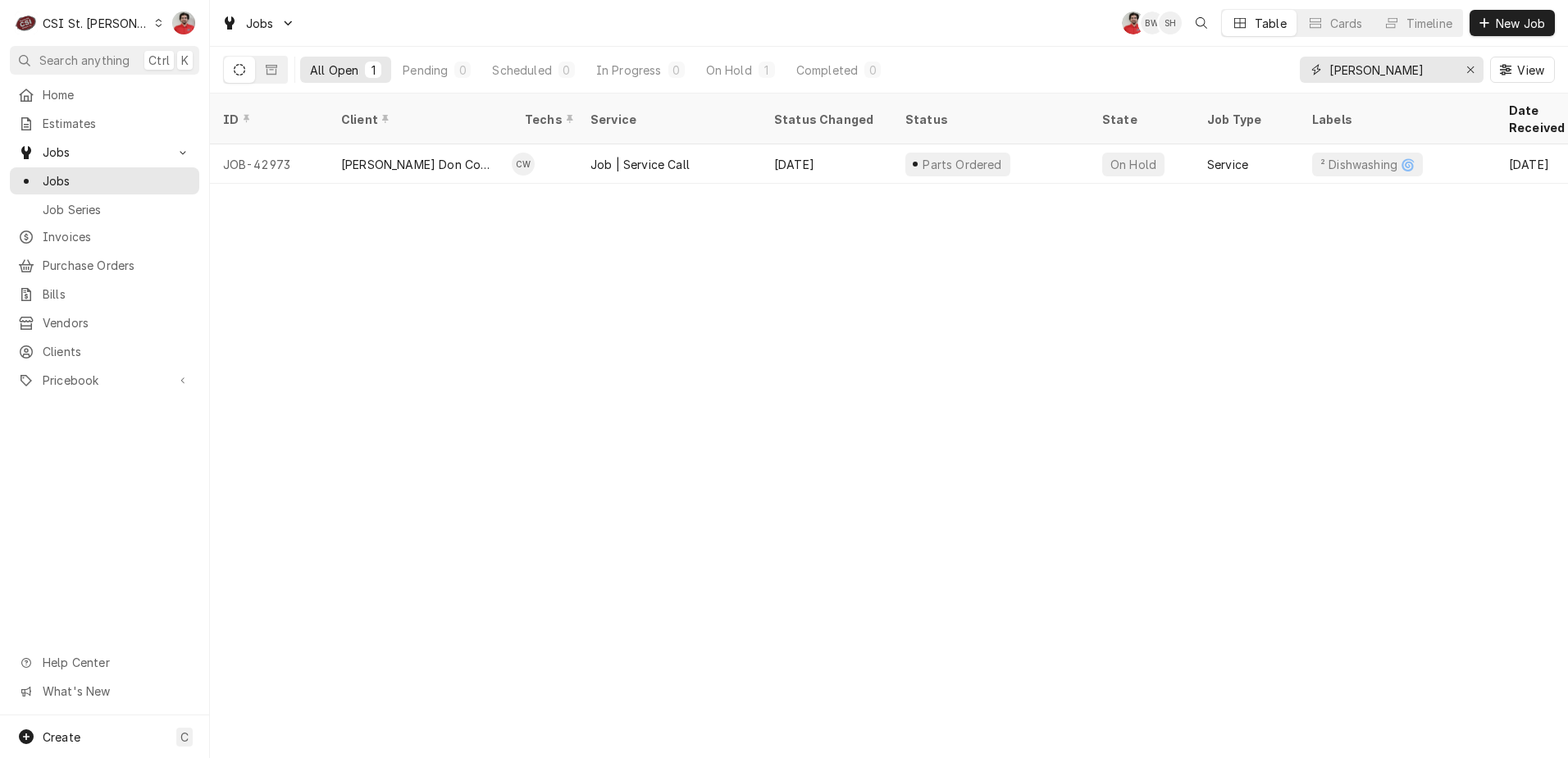
type input "hollenbeck"
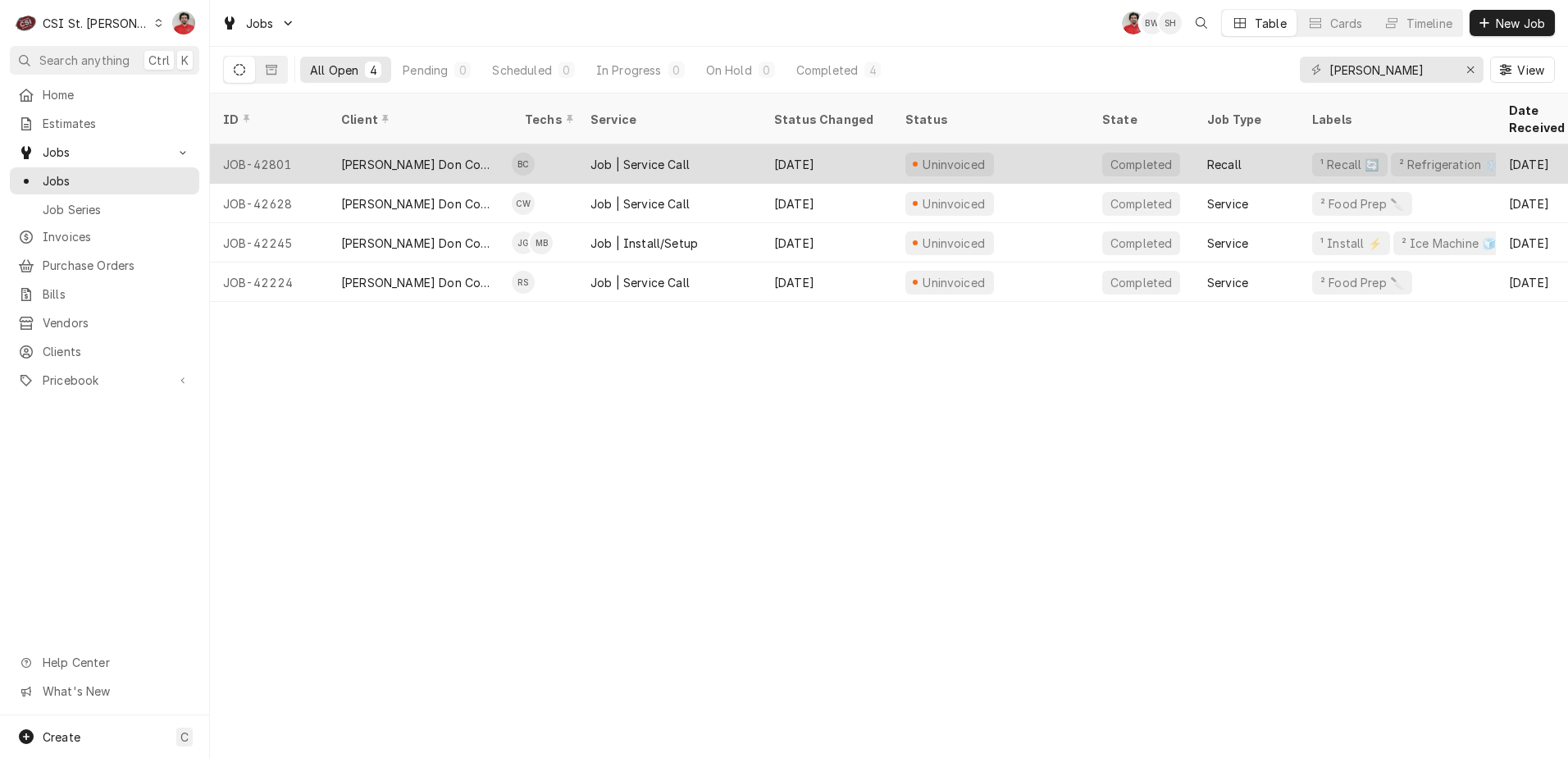
click at [759, 146] on div "Job | Service Call" at bounding box center [670, 164] width 184 height 40
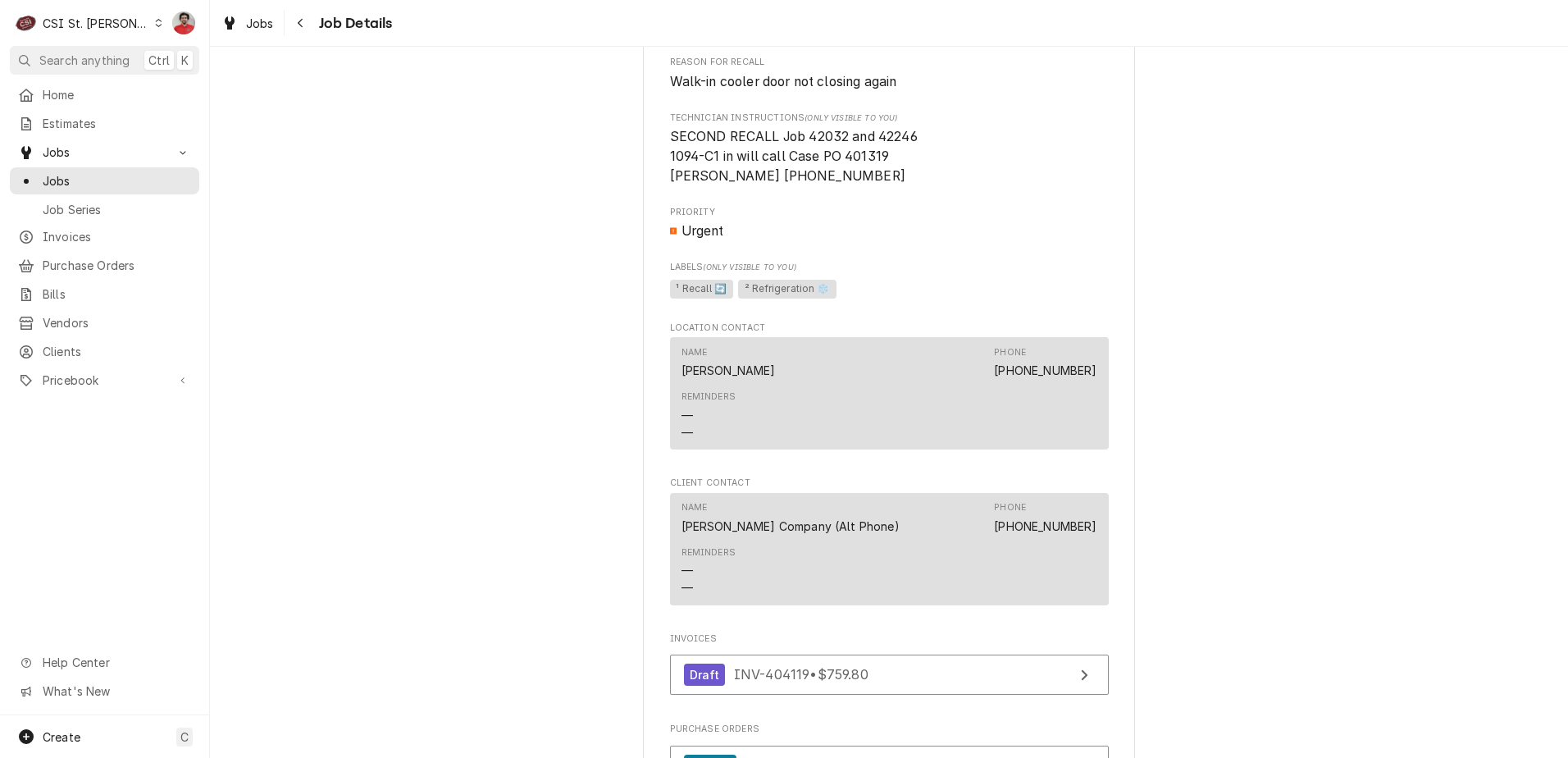
scroll to position [1066, 0]
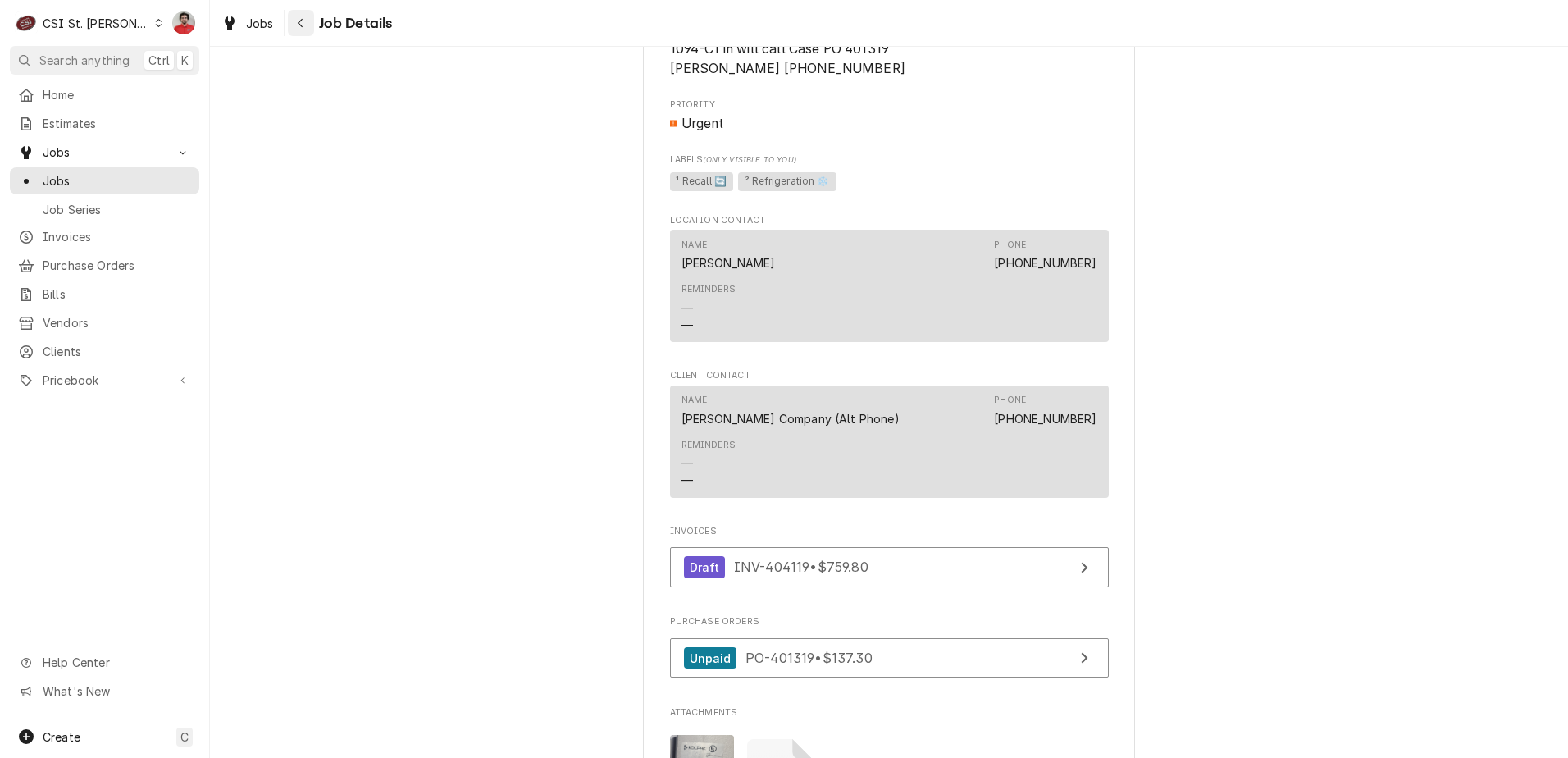
click at [293, 19] on div "Navigate back" at bounding box center [301, 23] width 17 height 17
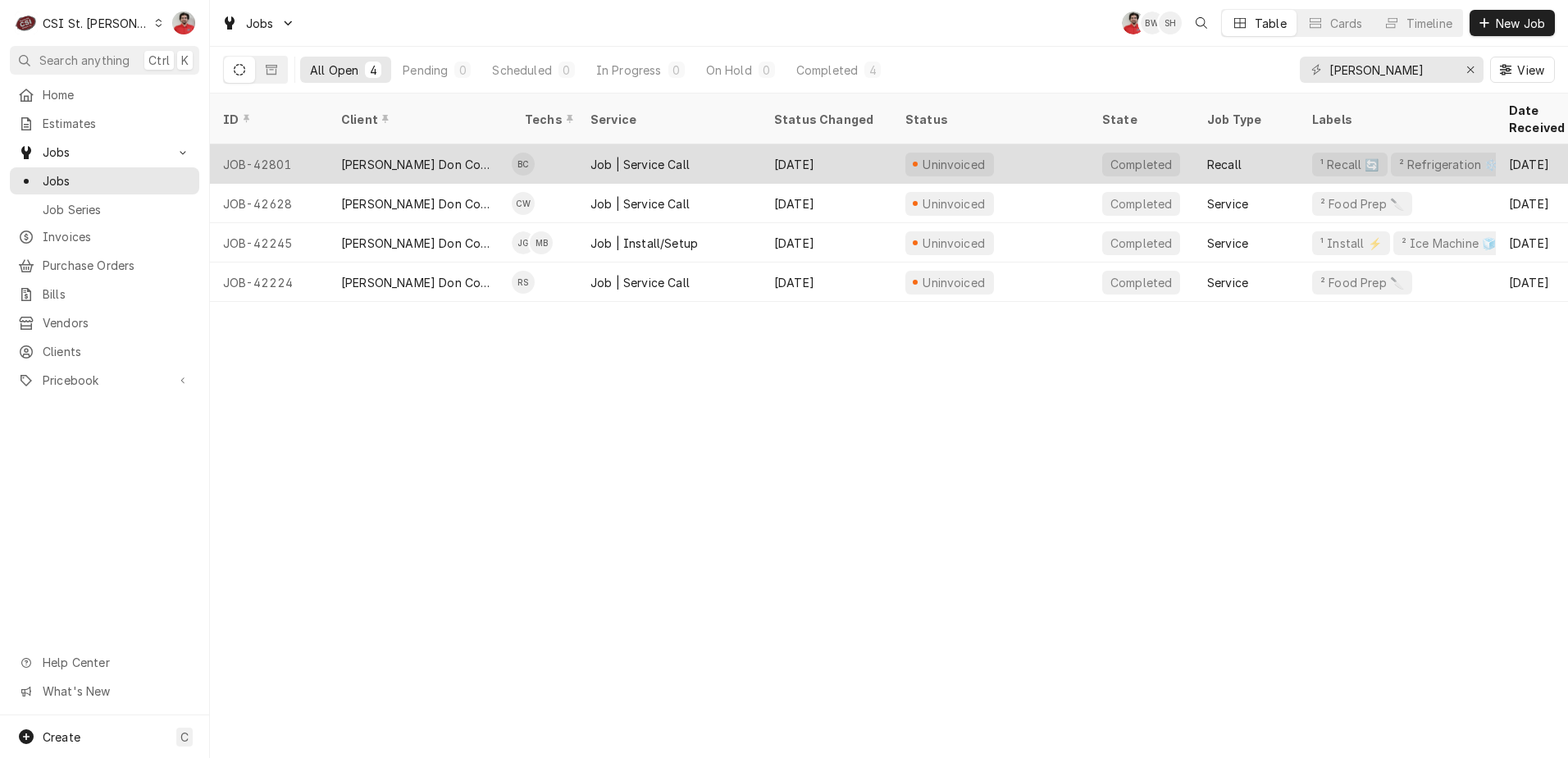
click at [1038, 144] on div "Uninvoiced" at bounding box center [991, 164] width 197 height 40
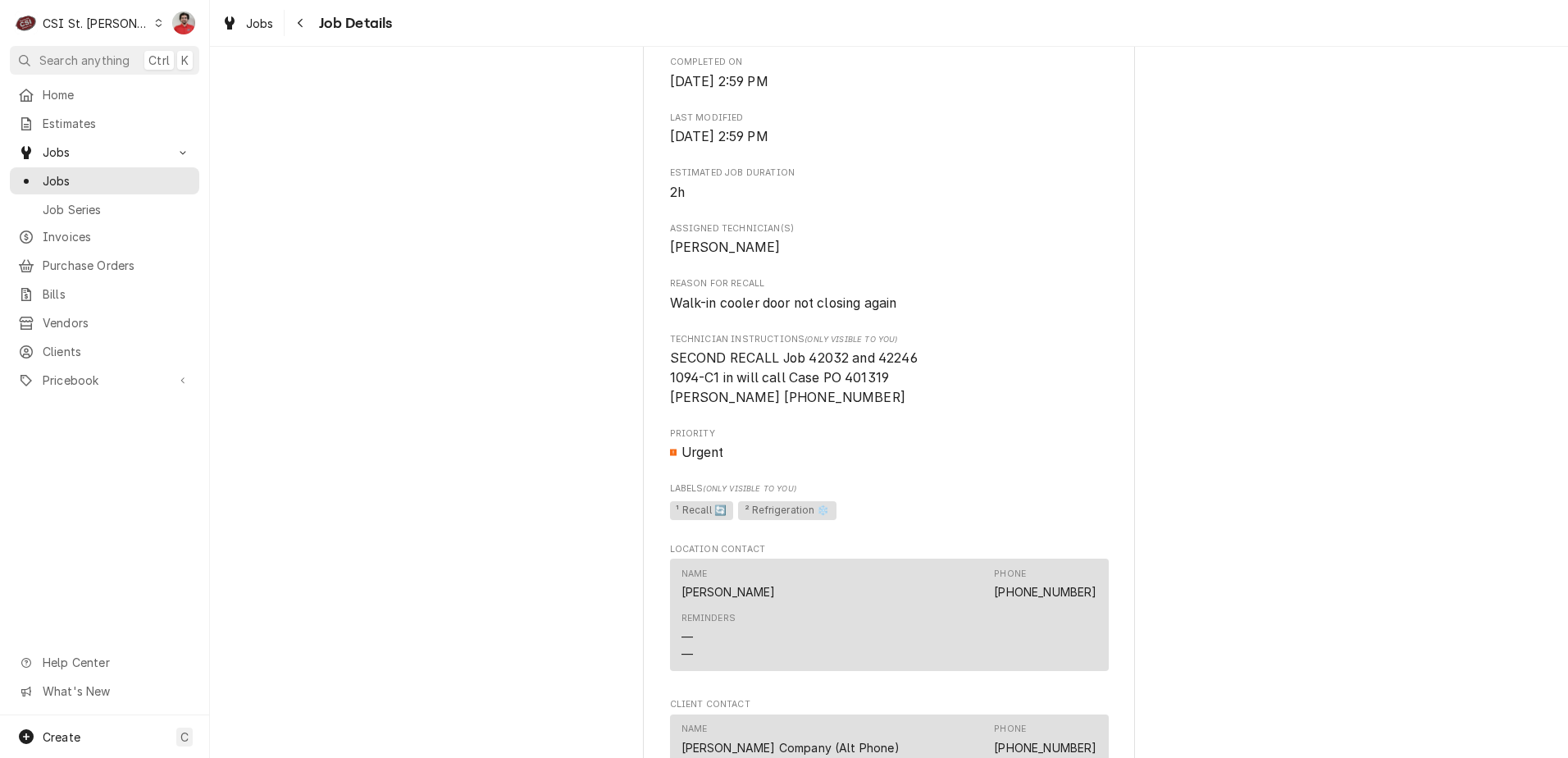
scroll to position [738, 0]
click at [298, 27] on icon "Navigate back" at bounding box center [300, 23] width 7 height 12
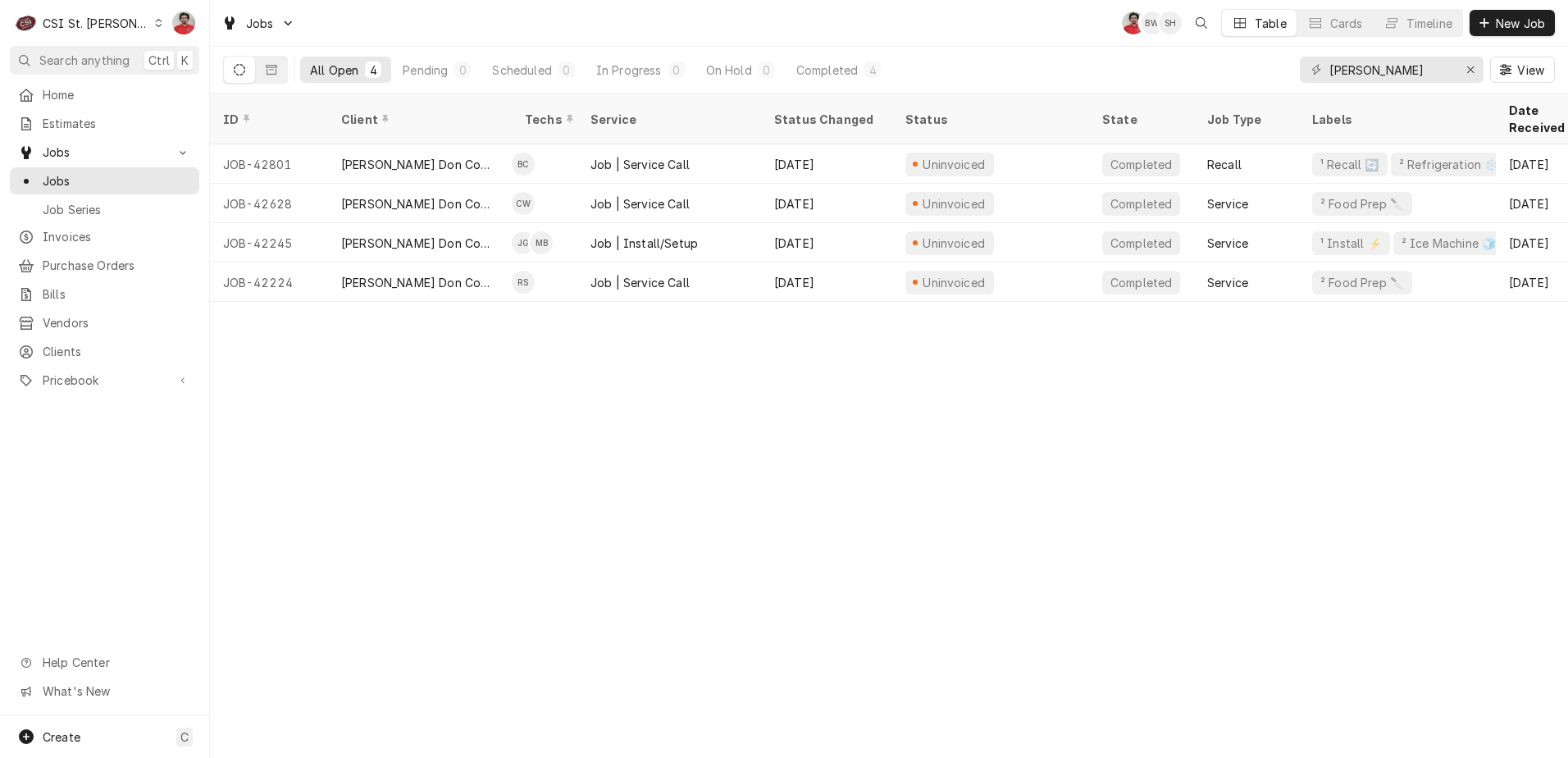
drag, startPoint x: 0, startPoint y: 396, endPoint x: 36, endPoint y: 366, distance: 46.9
click at [13, 384] on div "Home Estimates Jobs Jobs Job Series Invoices Purchase Orders Bills Vendors Clie…" at bounding box center [104, 398] width 209 height 634
click at [1421, 66] on input "hollenbeck" at bounding box center [1391, 70] width 123 height 27
type input "41499"
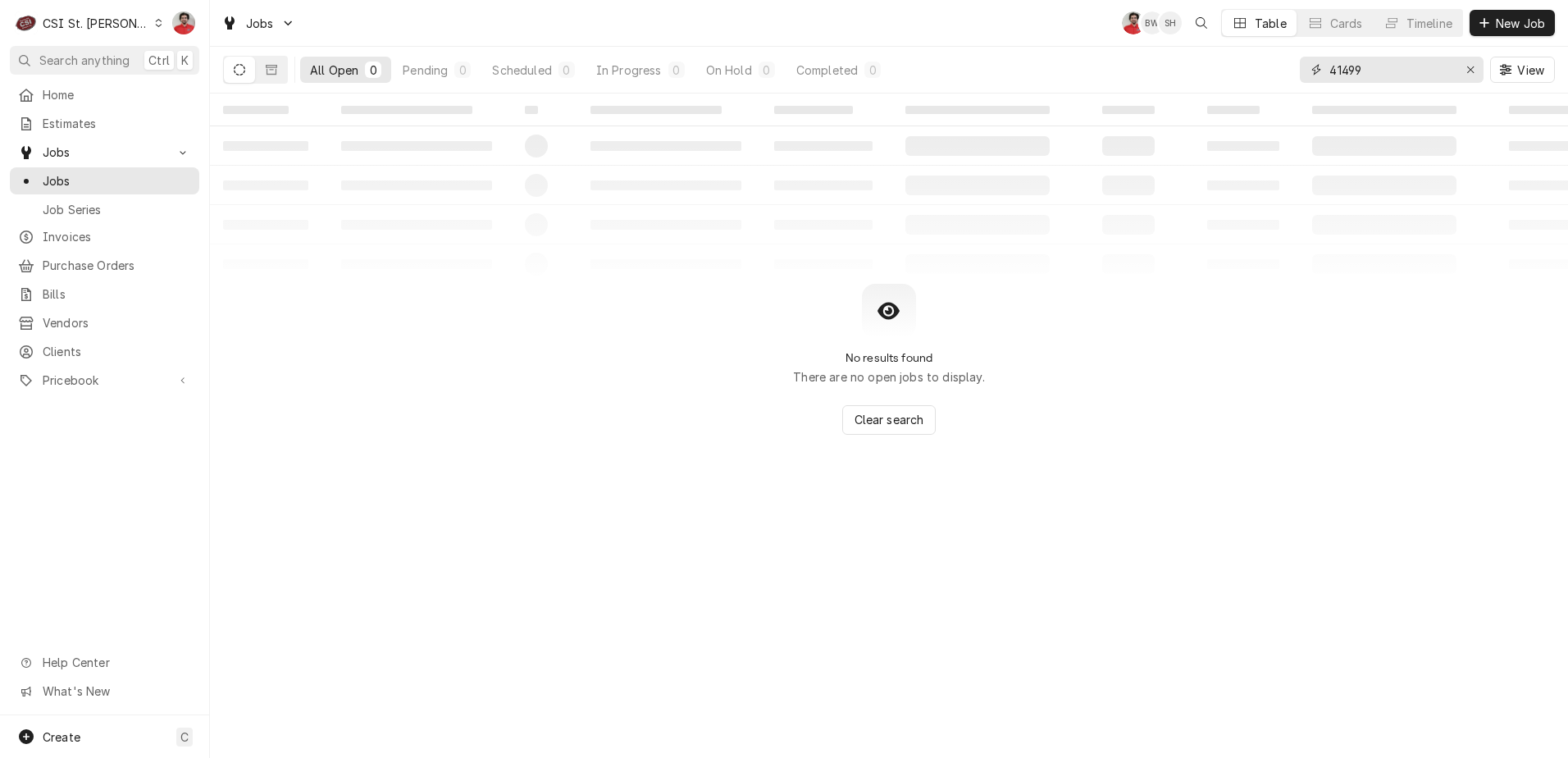
click at [1378, 70] on input "41499" at bounding box center [1391, 70] width 123 height 27
drag, startPoint x: 1378, startPoint y: 70, endPoint x: 1083, endPoint y: 67, distance: 295.0
click at [1083, 67] on div "All Open 0 Pending 0 Scheduled 0 In Progress 0 On Hold 0 Completed 0 41499 View" at bounding box center [888, 69] width 1332 height 46
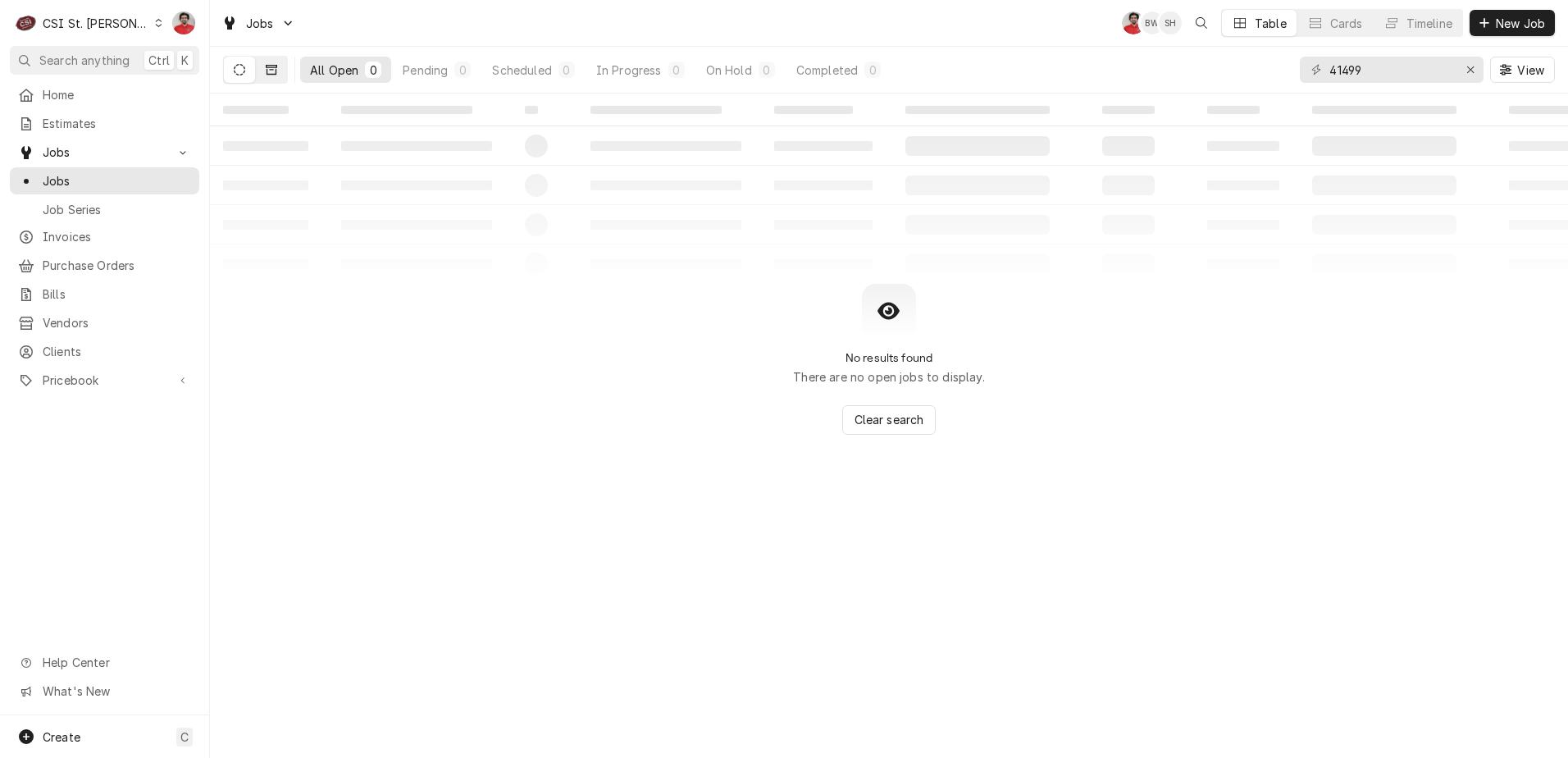
click at [273, 65] on icon "Dynamic Content Wrapper" at bounding box center [272, 70] width 12 height 10
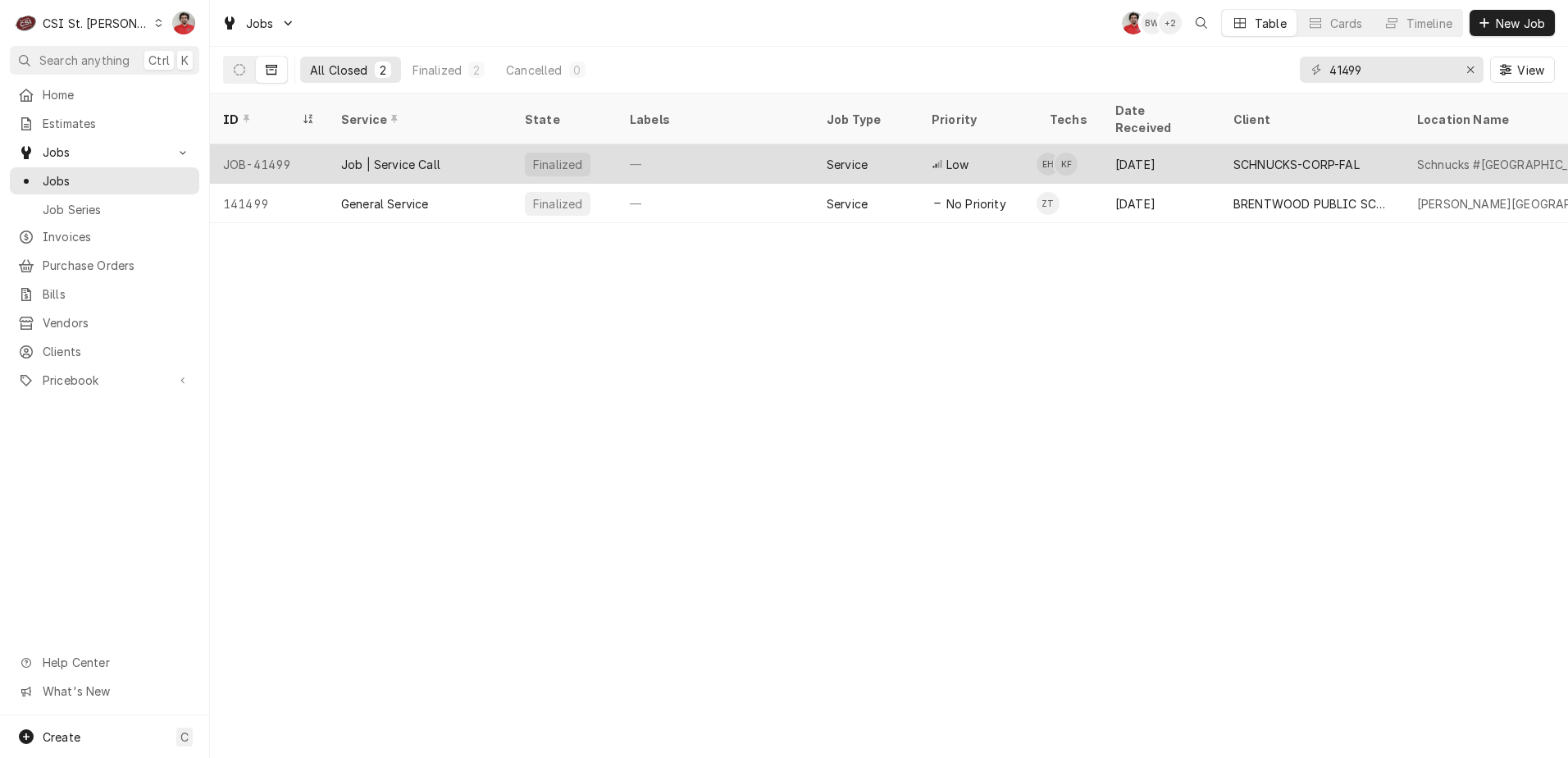
click at [332, 154] on div "Job | Service Call" at bounding box center [420, 164] width 184 height 40
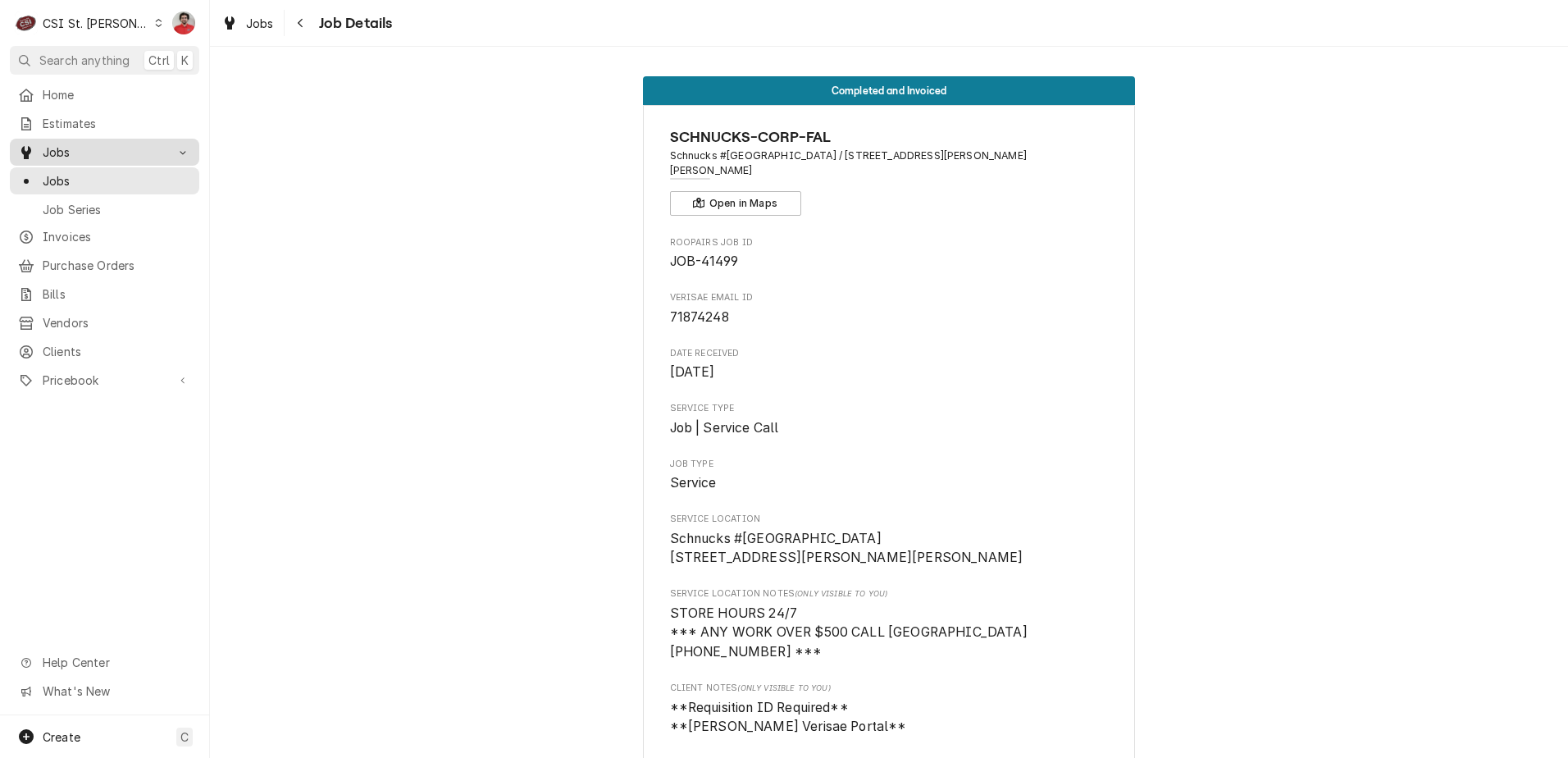
click at [85, 151] on span "Jobs" at bounding box center [104, 152] width 123 height 17
click at [80, 179] on span "Jobs" at bounding box center [116, 181] width 148 height 17
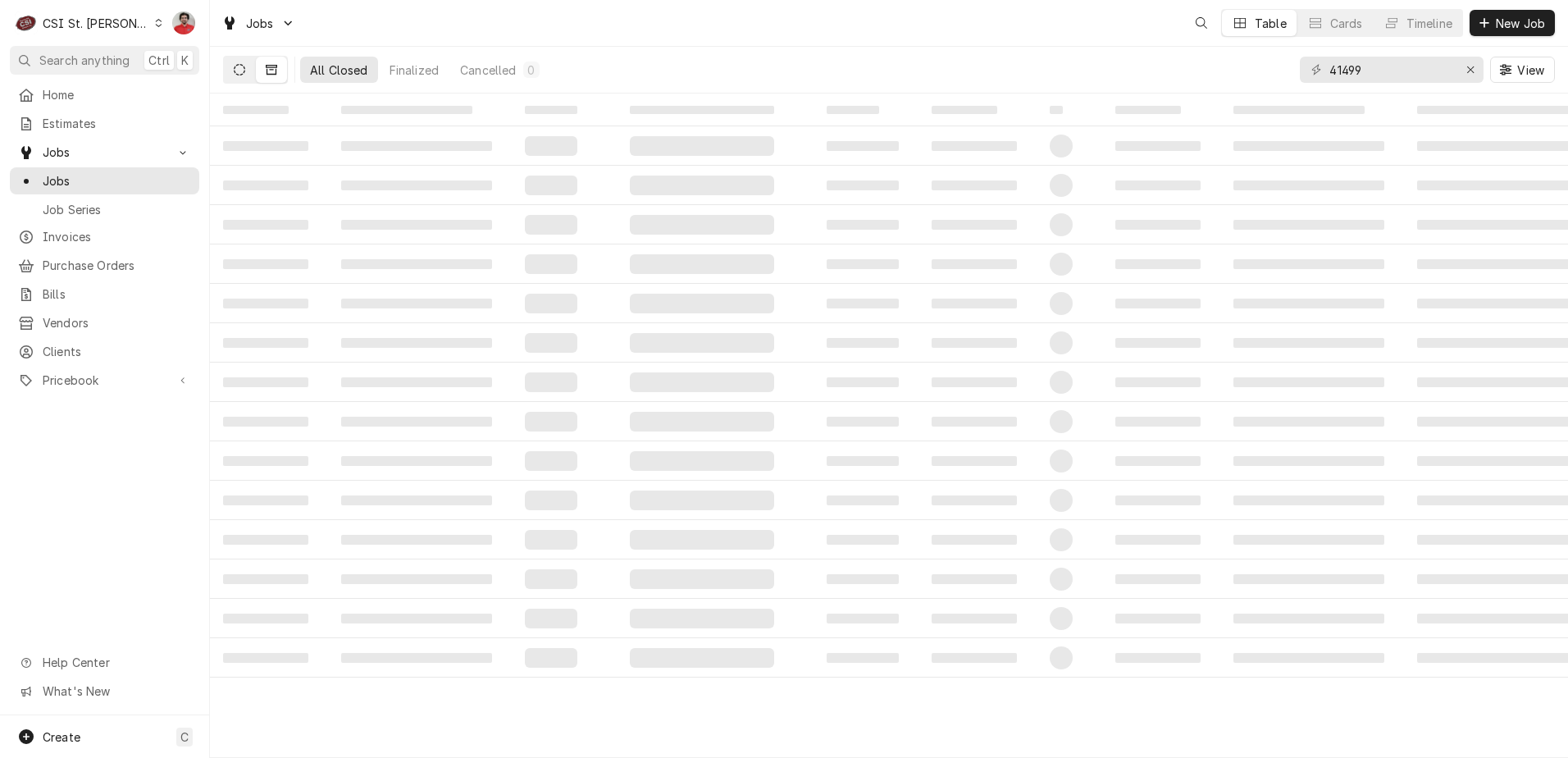
click at [243, 76] on button "Dynamic Content Wrapper" at bounding box center [240, 70] width 31 height 27
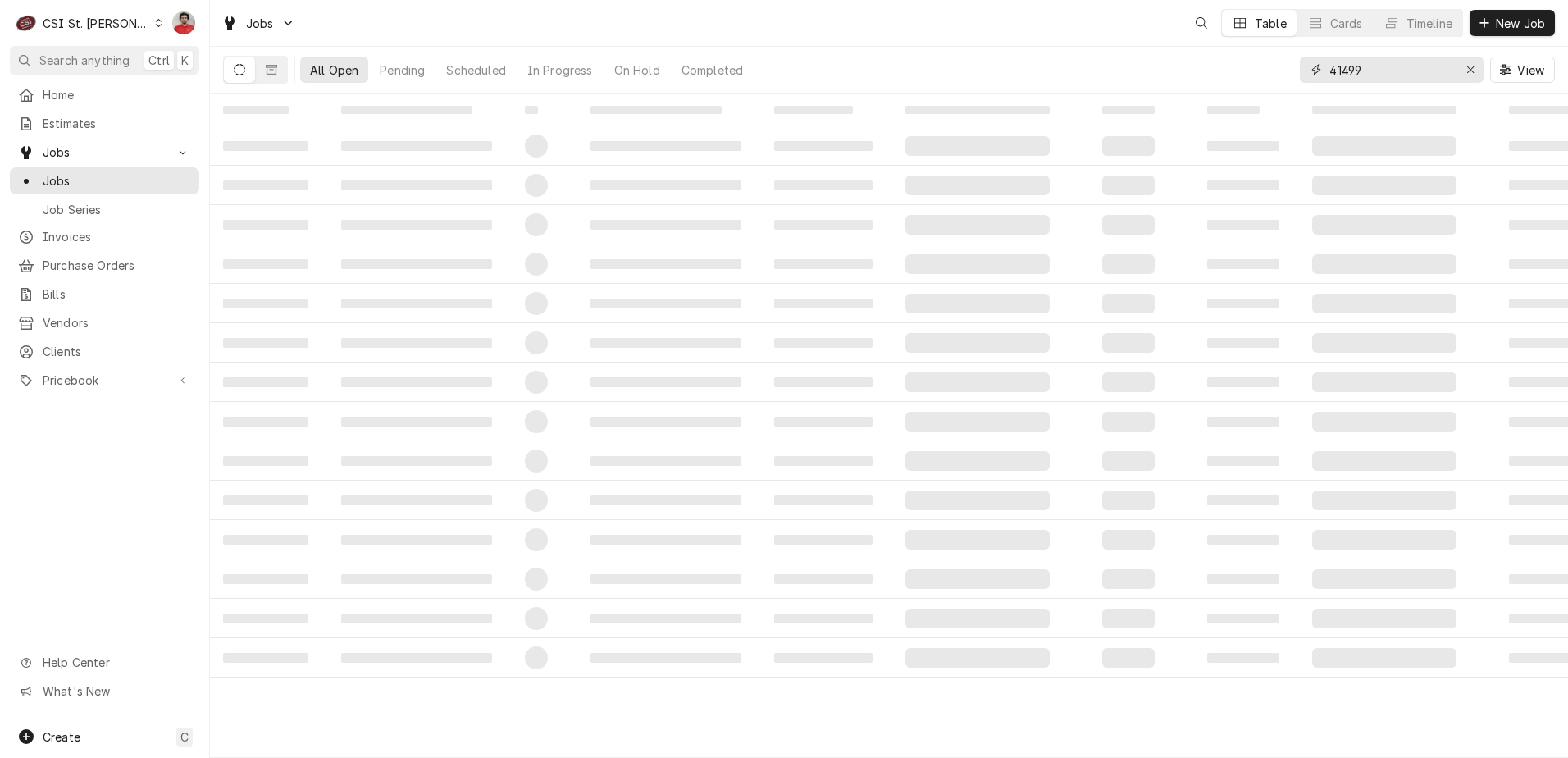
click at [1386, 74] on input "41499" at bounding box center [1391, 70] width 123 height 27
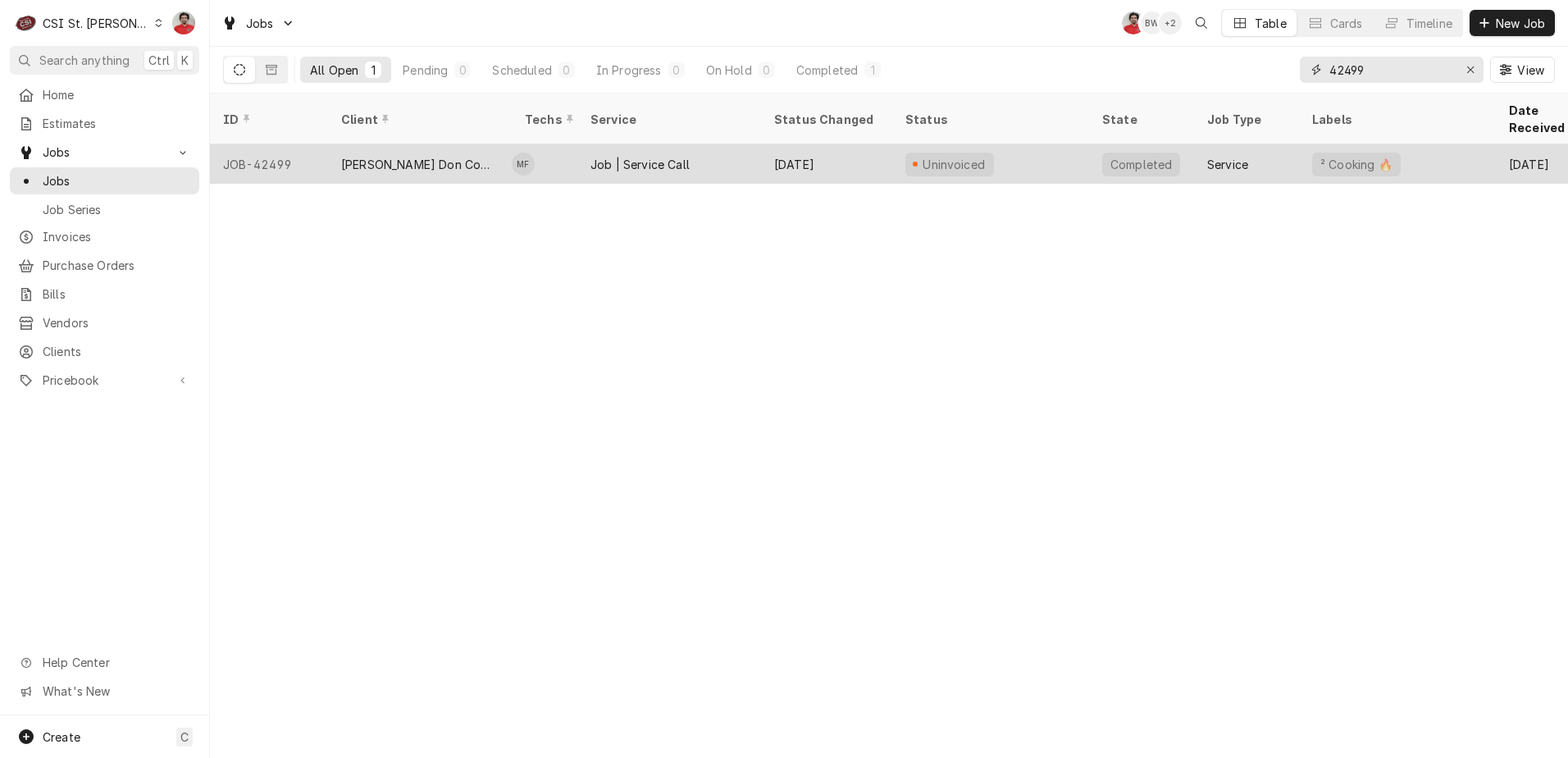
type input "42499"
click at [1088, 144] on div "Uninvoiced" at bounding box center [991, 164] width 197 height 40
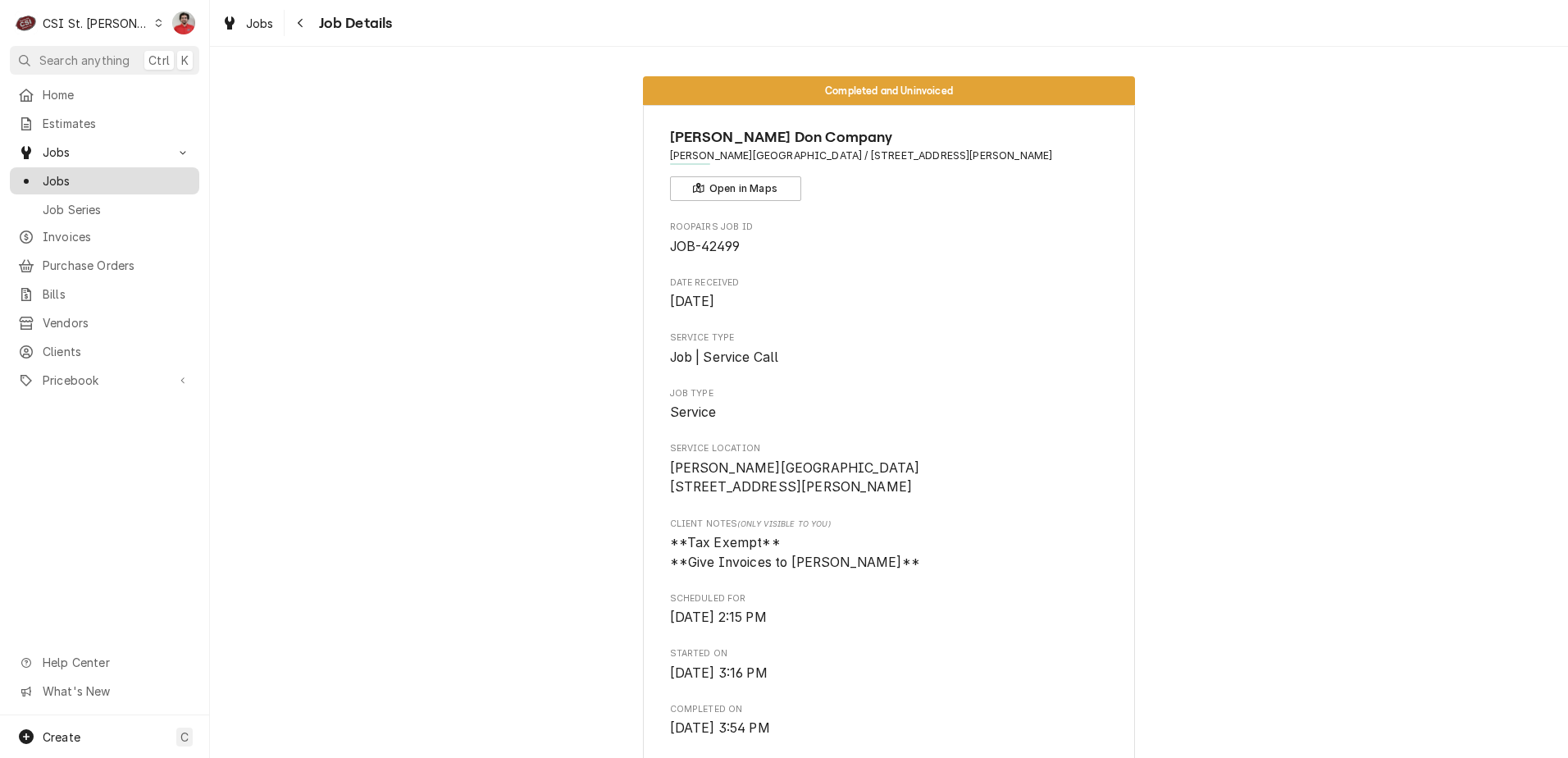
click at [110, 180] on span "Jobs" at bounding box center [116, 181] width 148 height 17
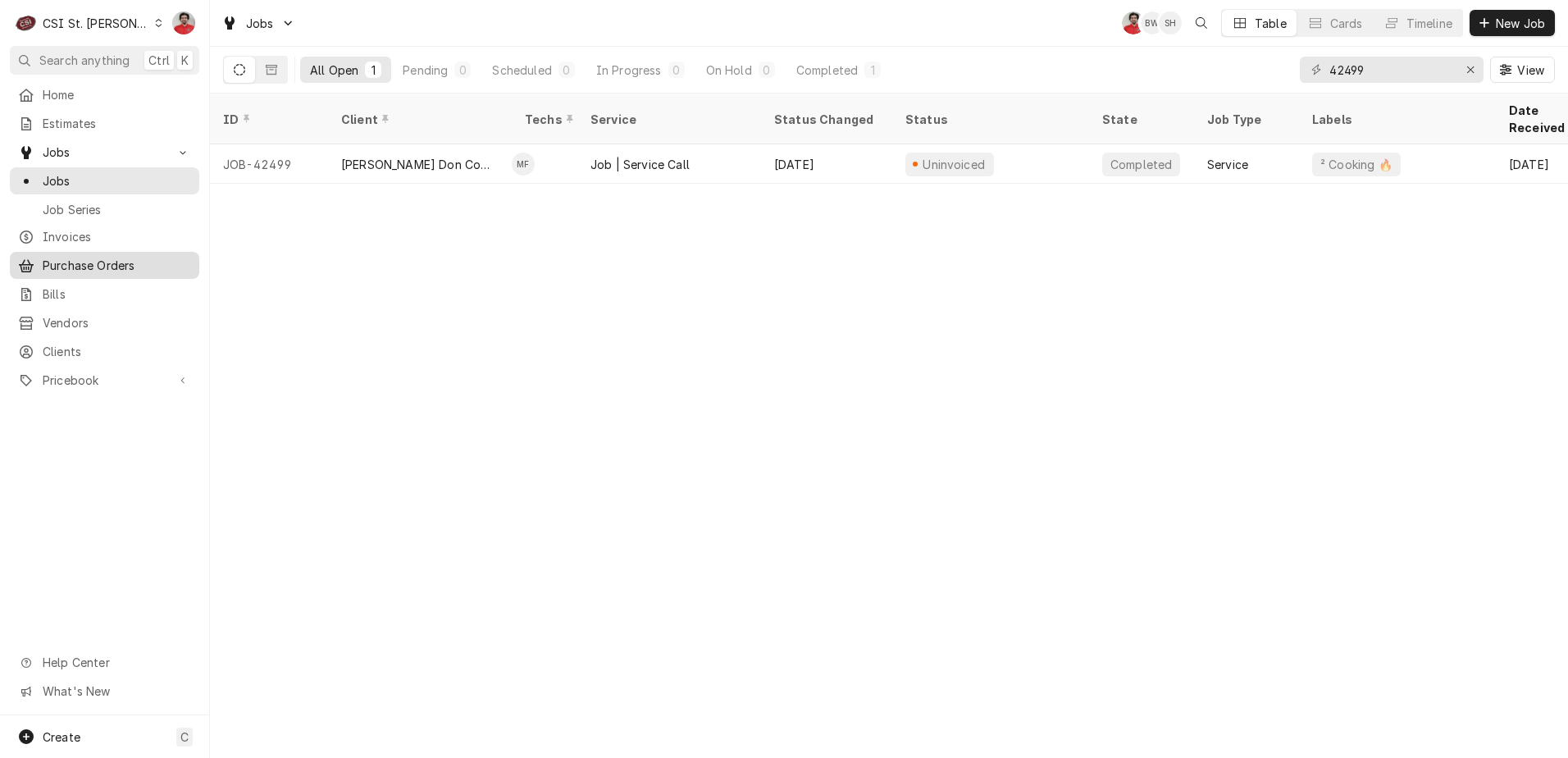
click at [114, 261] on span "Purchase Orders" at bounding box center [116, 265] width 148 height 17
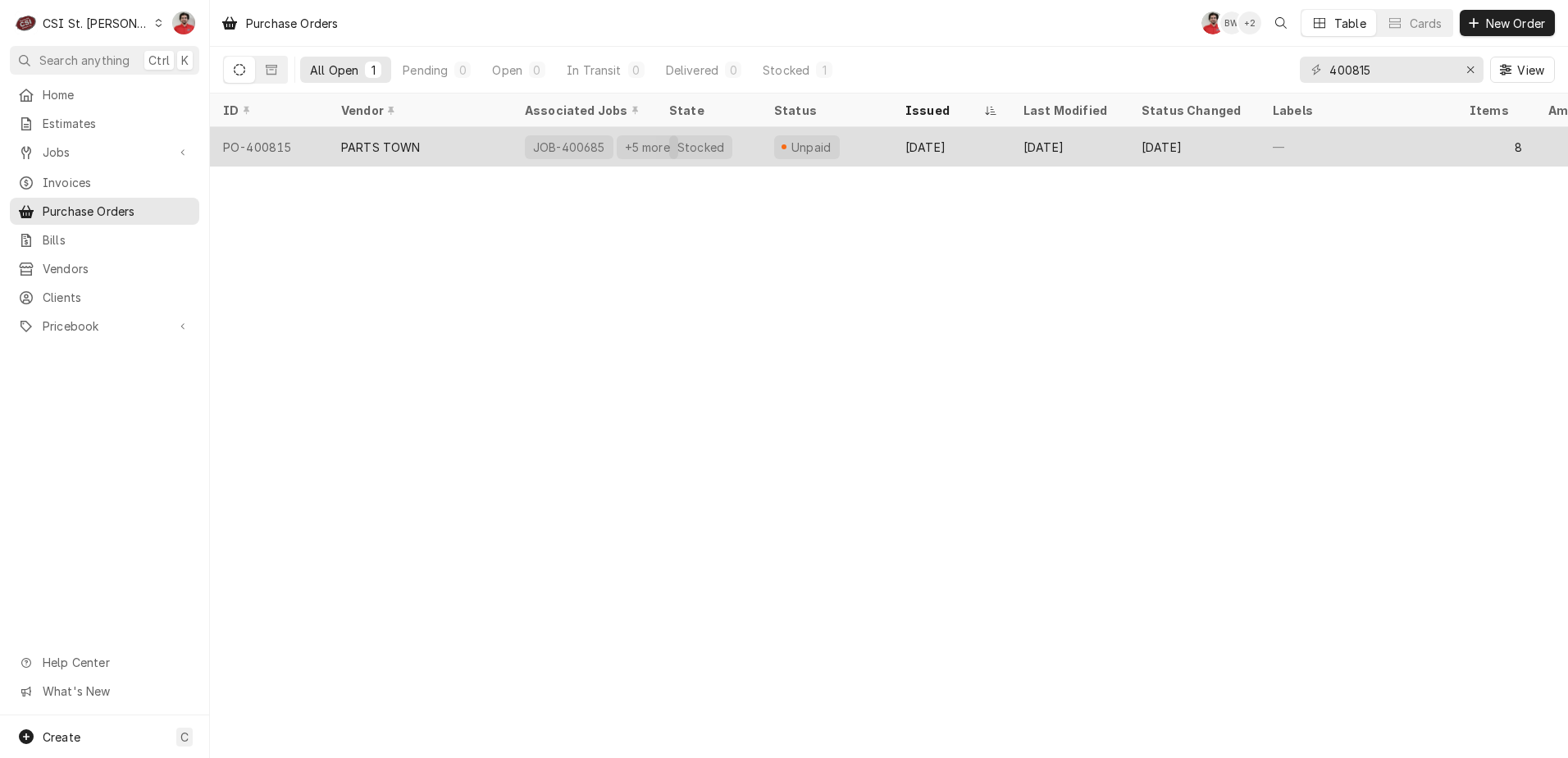
click at [340, 150] on div "PARTS TOWN" at bounding box center [420, 147] width 184 height 40
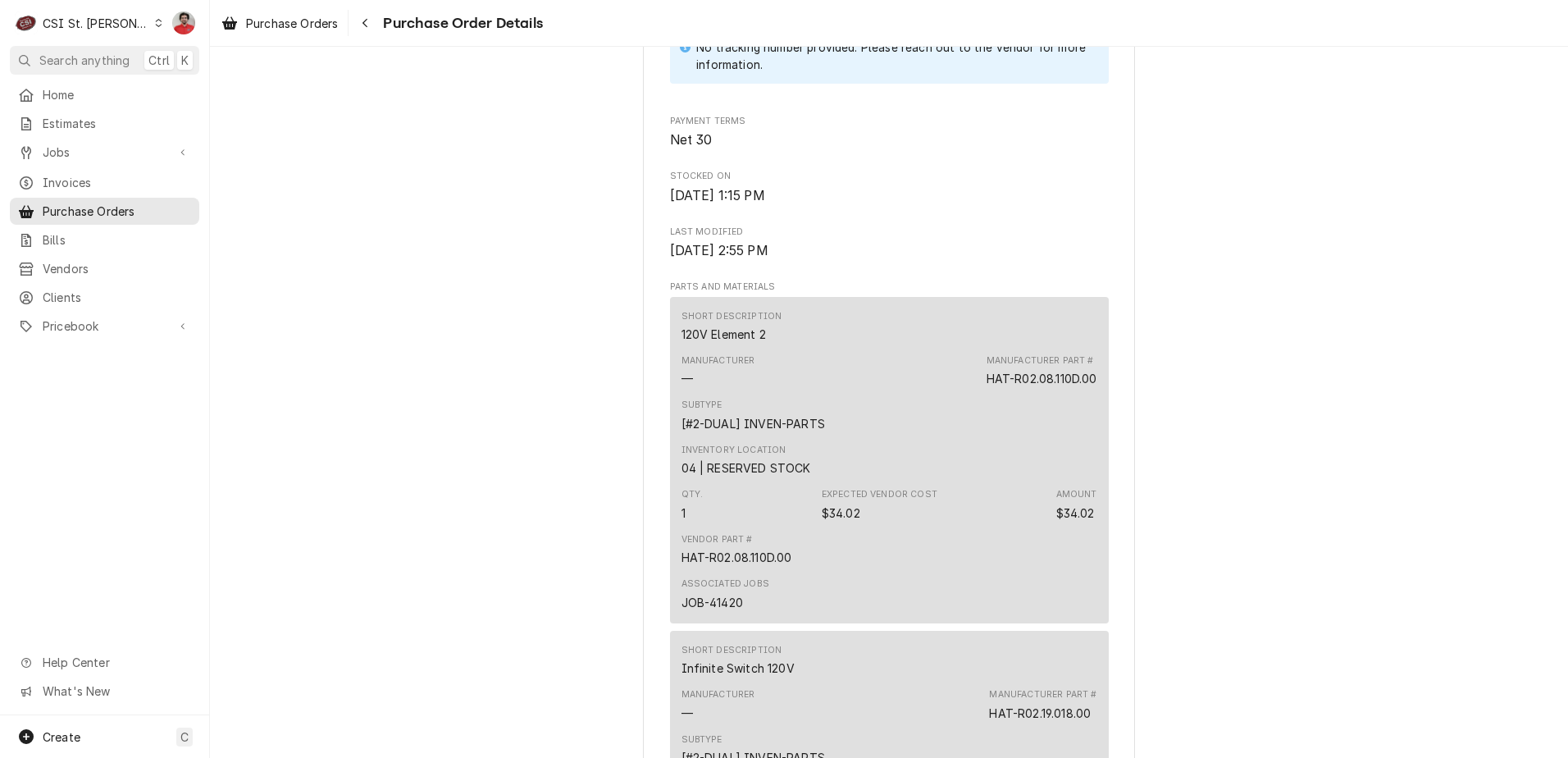
scroll to position [738, 0]
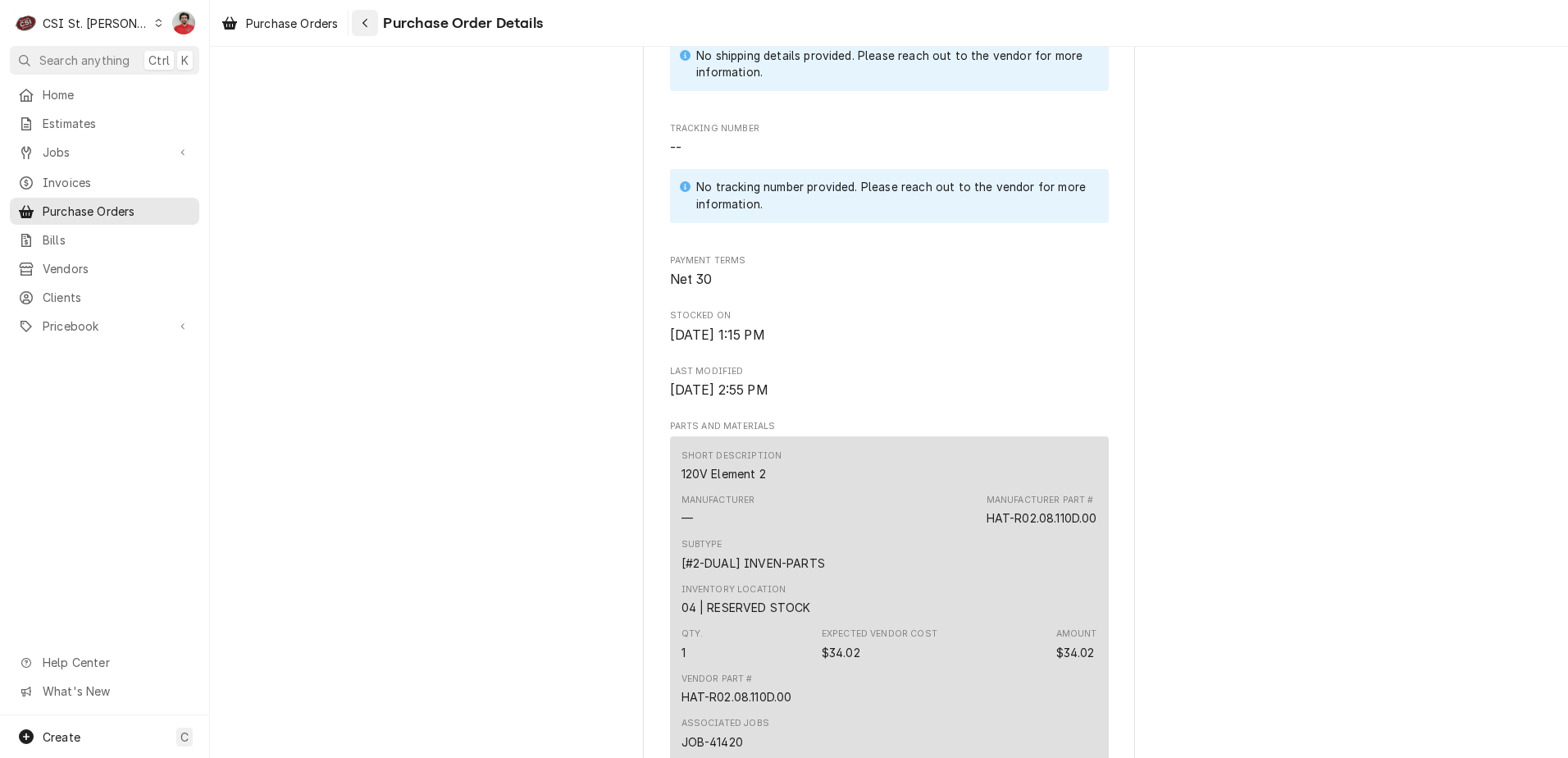
click at [377, 17] on button "Navigate back" at bounding box center [365, 23] width 27 height 27
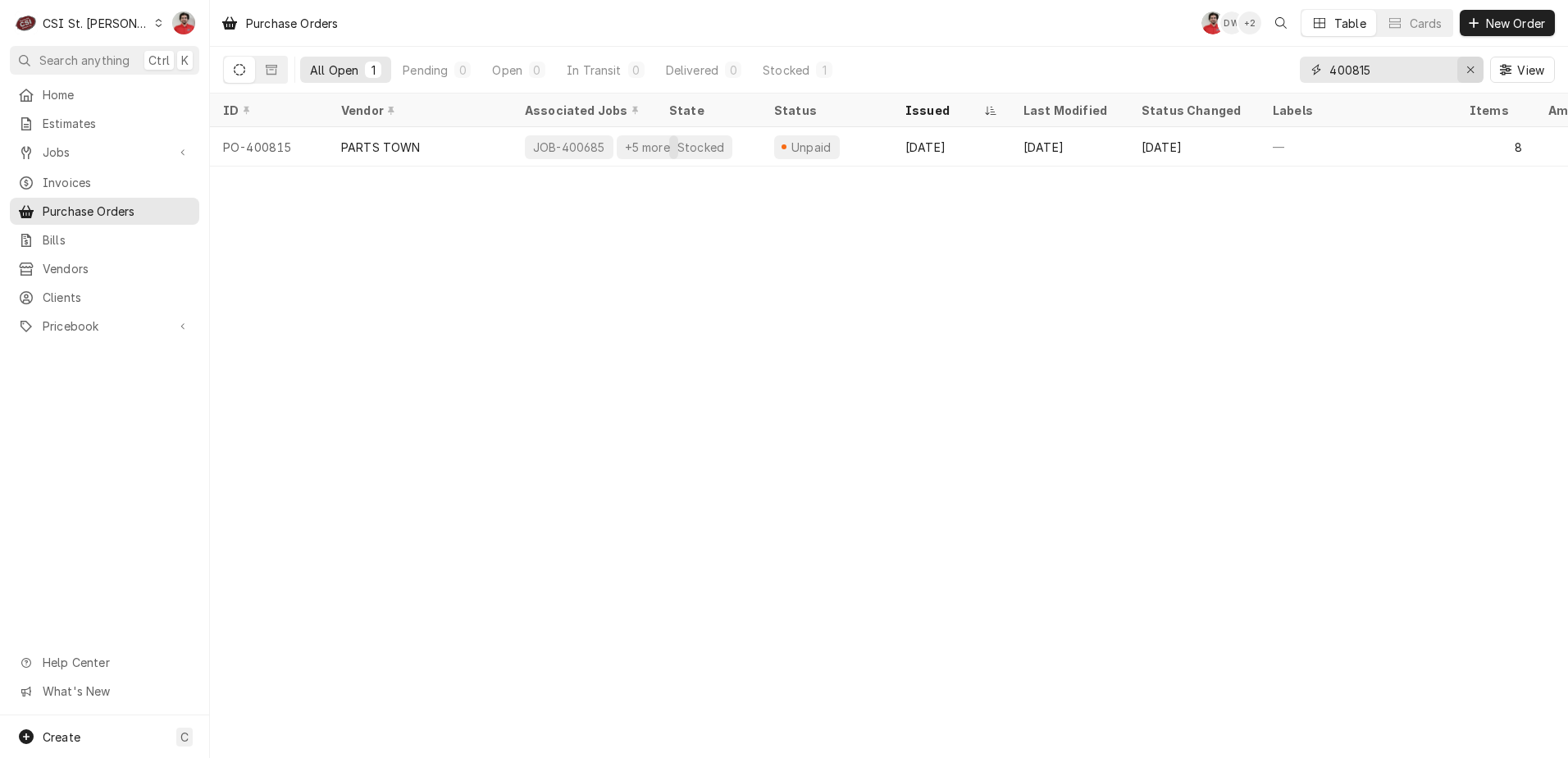
click at [1465, 77] on div "Erase input" at bounding box center [1471, 70] width 17 height 17
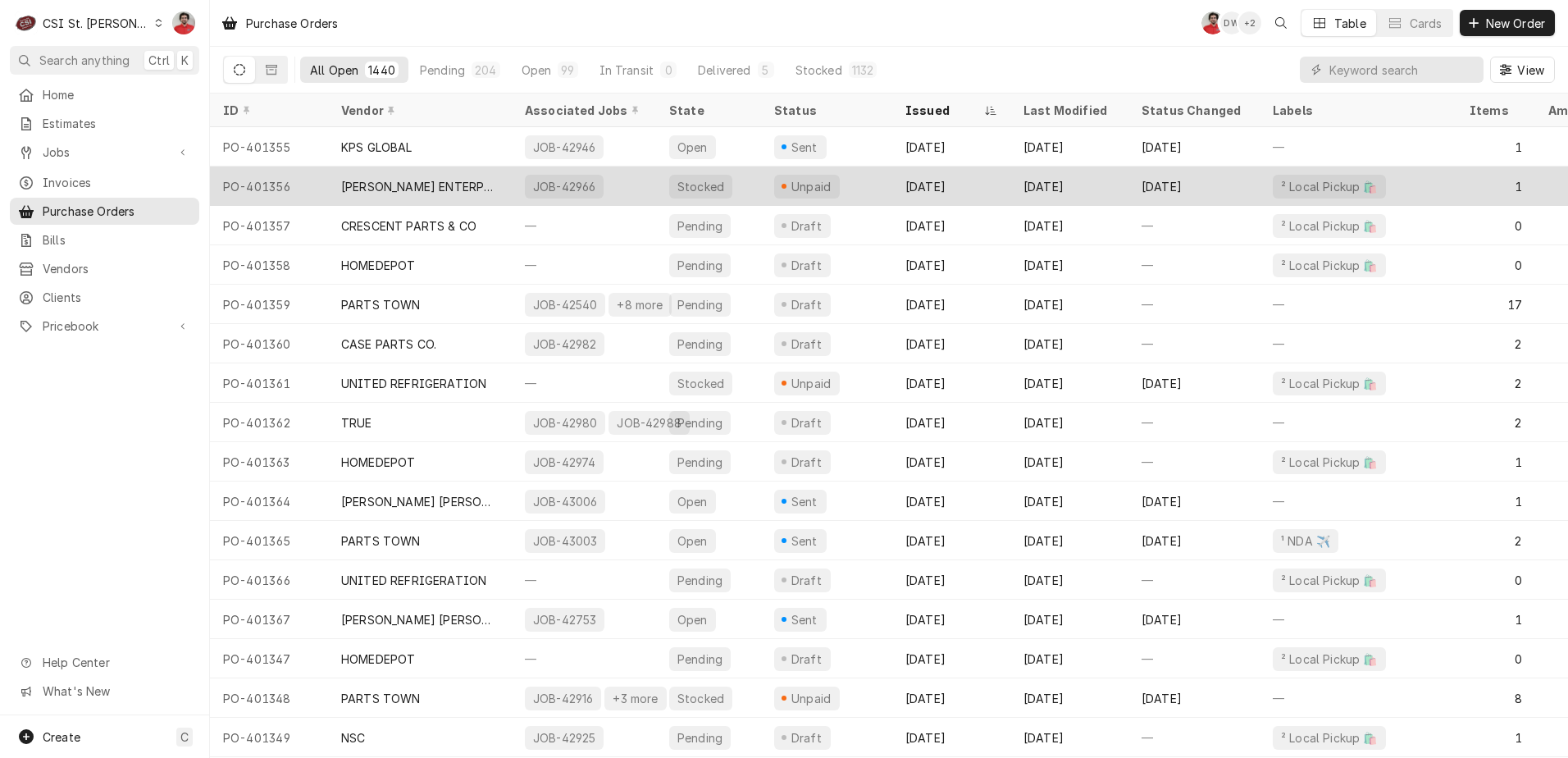
click at [454, 188] on div "FERGUSON ENTERPRISES, INC" at bounding box center [420, 186] width 157 height 17
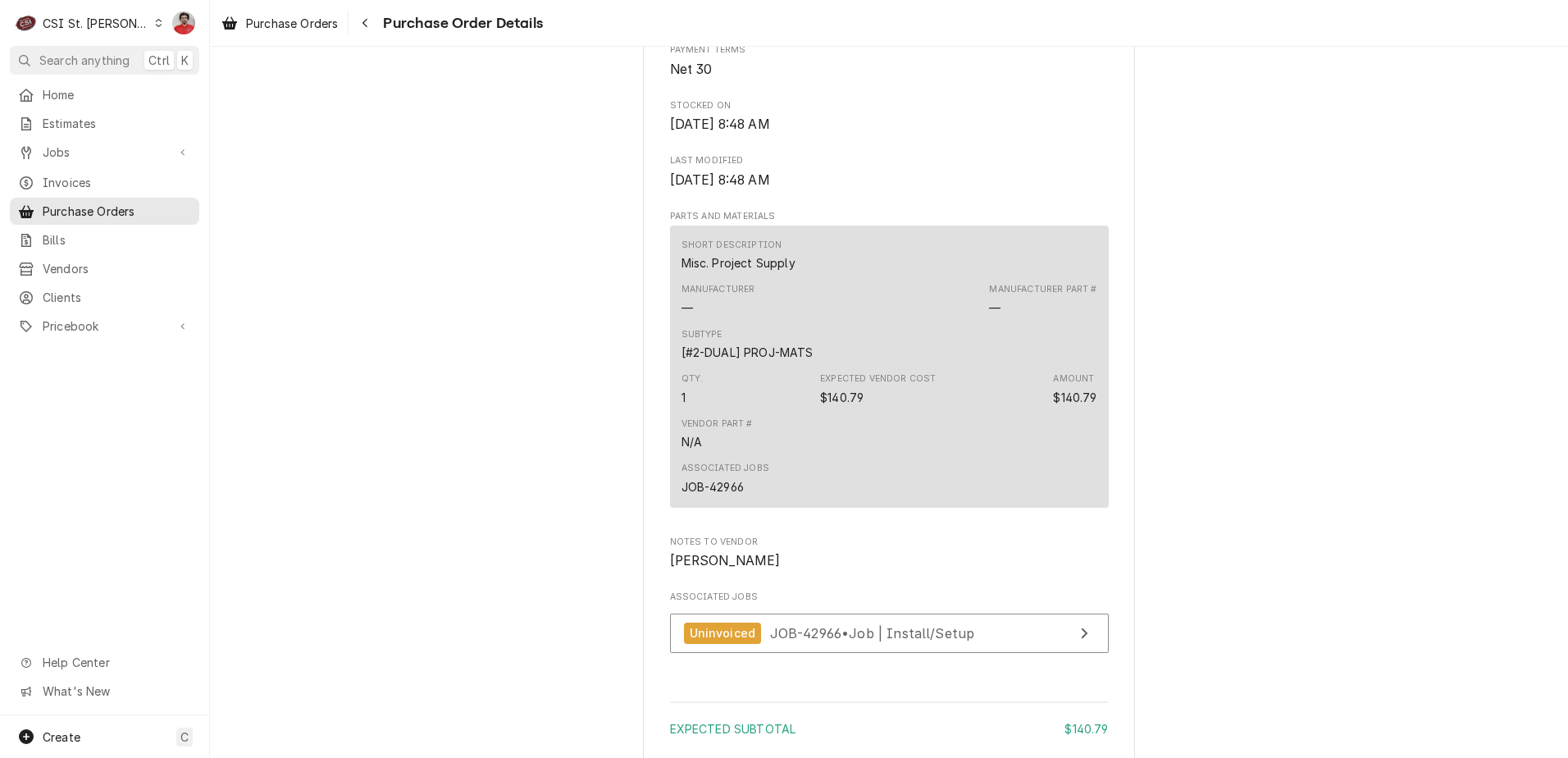
scroll to position [1066, 0]
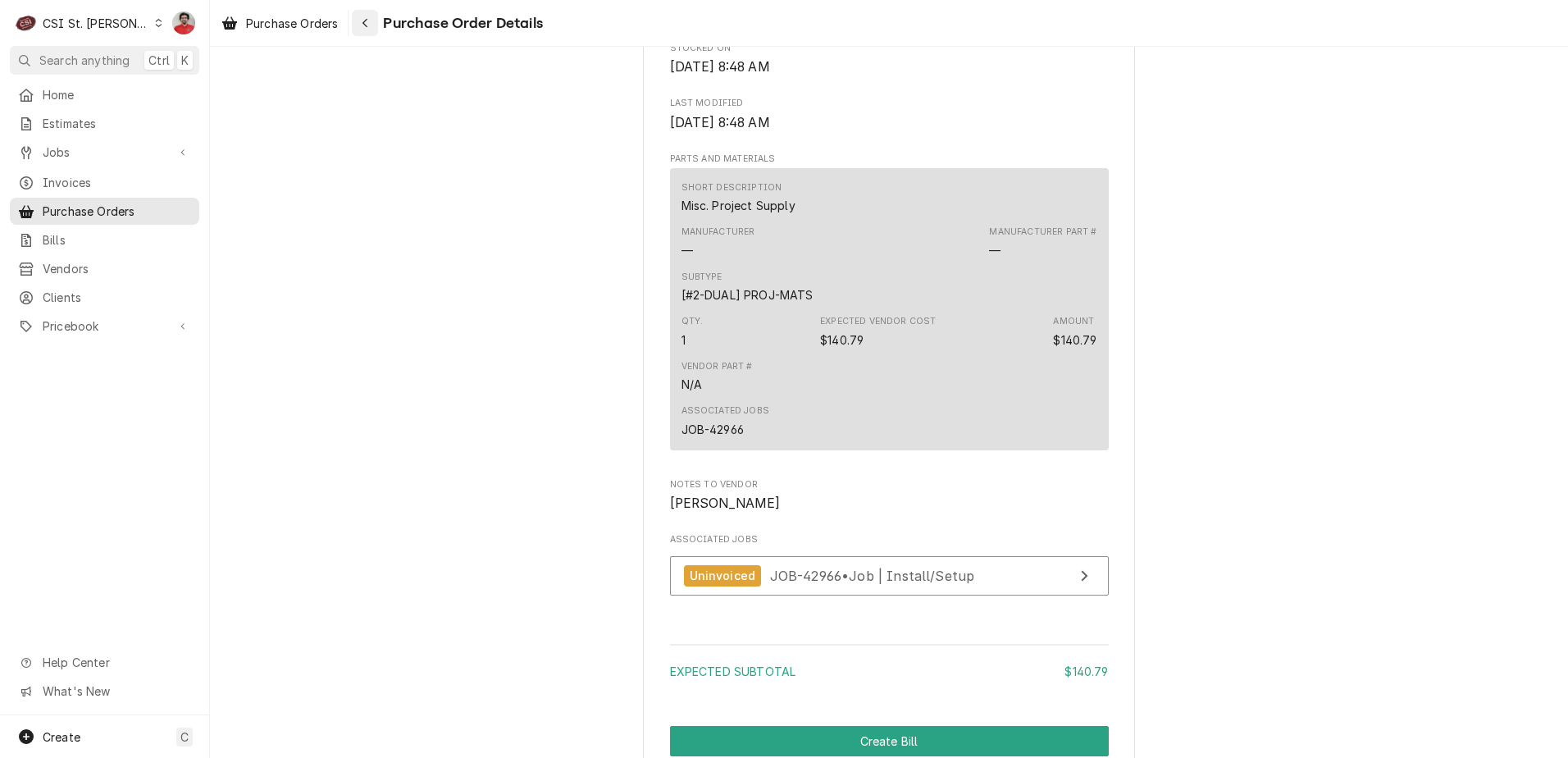
click at [378, 30] on button "Navigate back" at bounding box center [365, 23] width 27 height 27
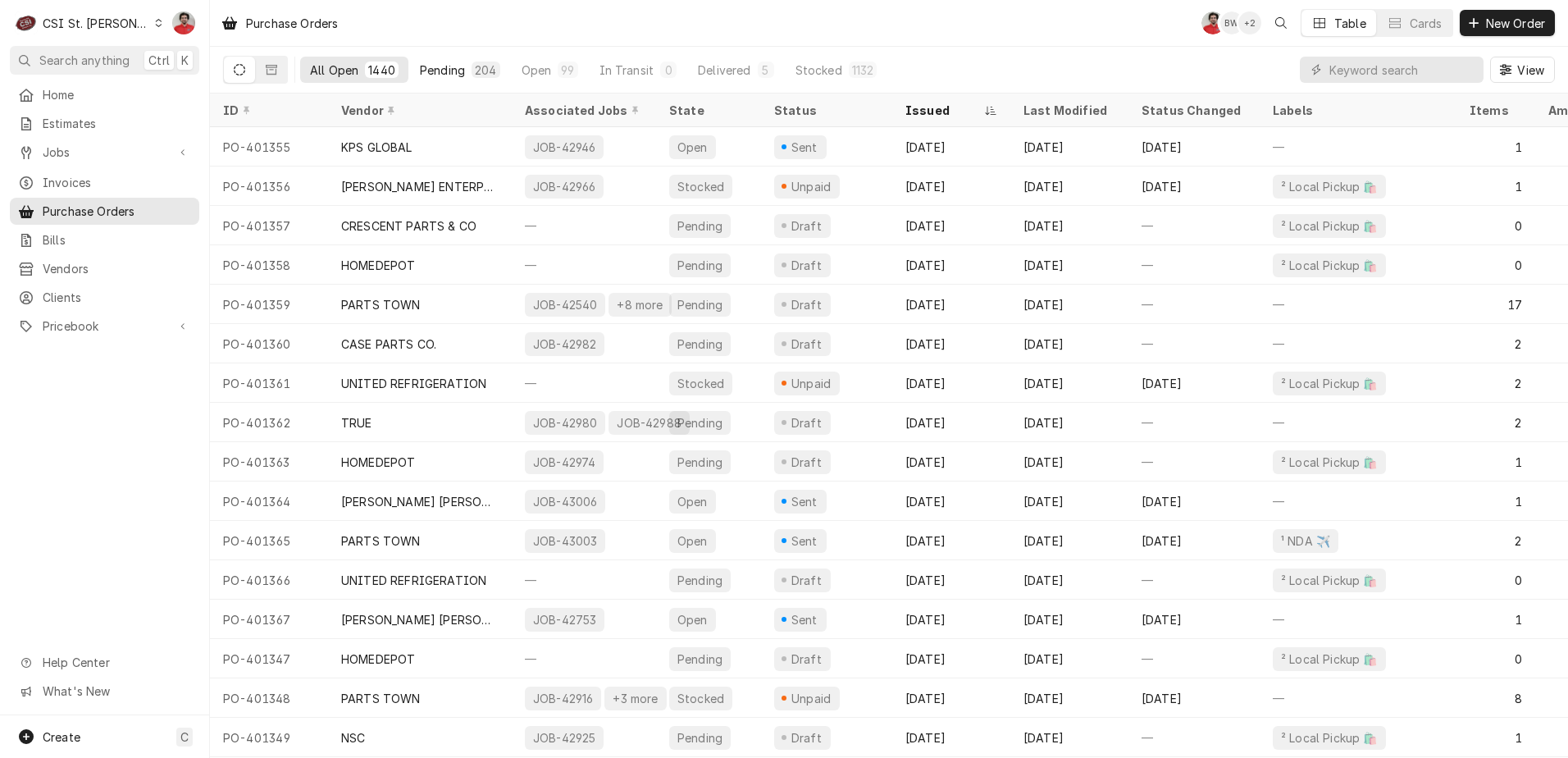
click at [443, 68] on div "Pending" at bounding box center [443, 70] width 45 height 17
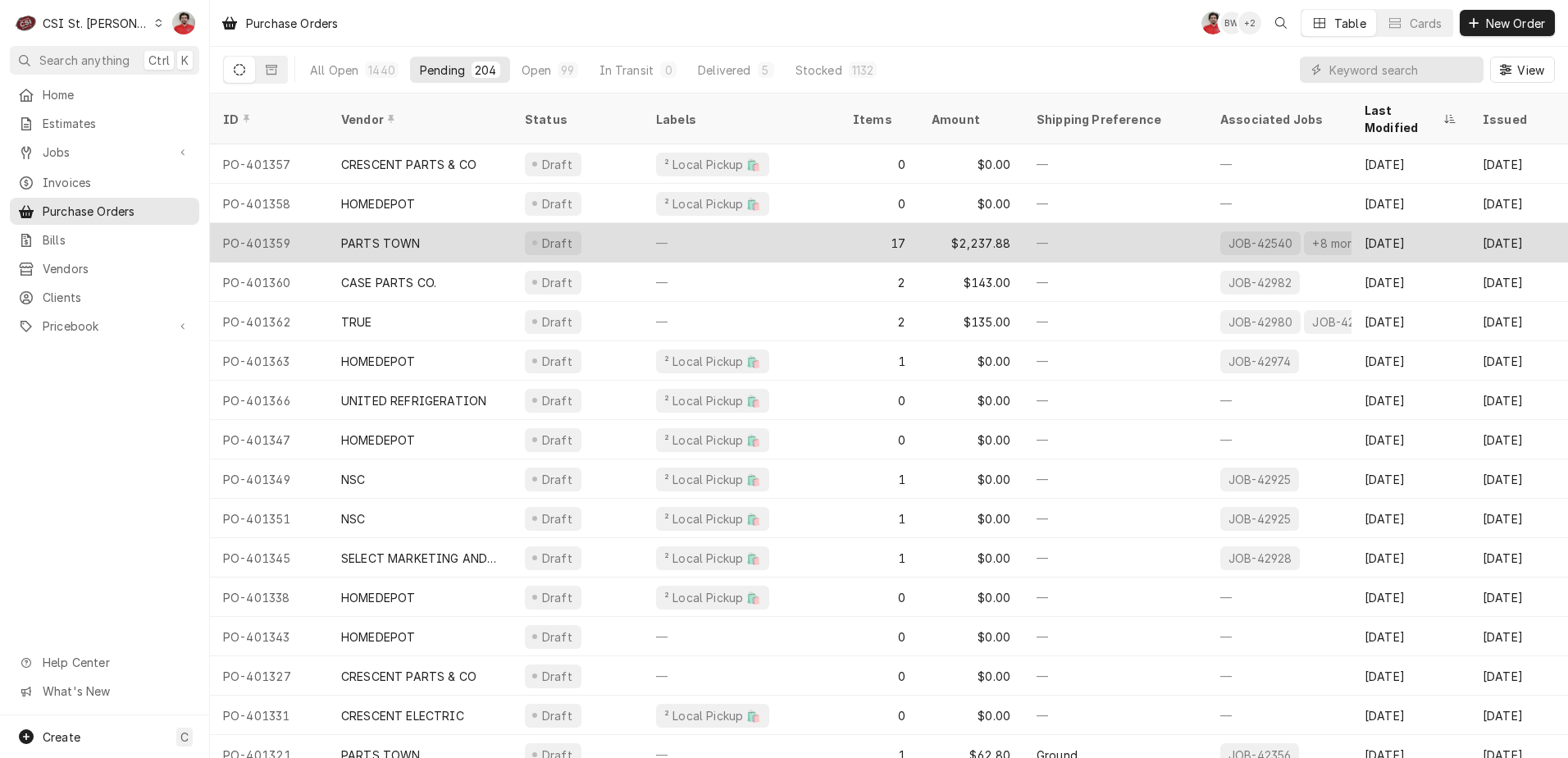
click at [1150, 223] on div "—" at bounding box center [1116, 243] width 184 height 40
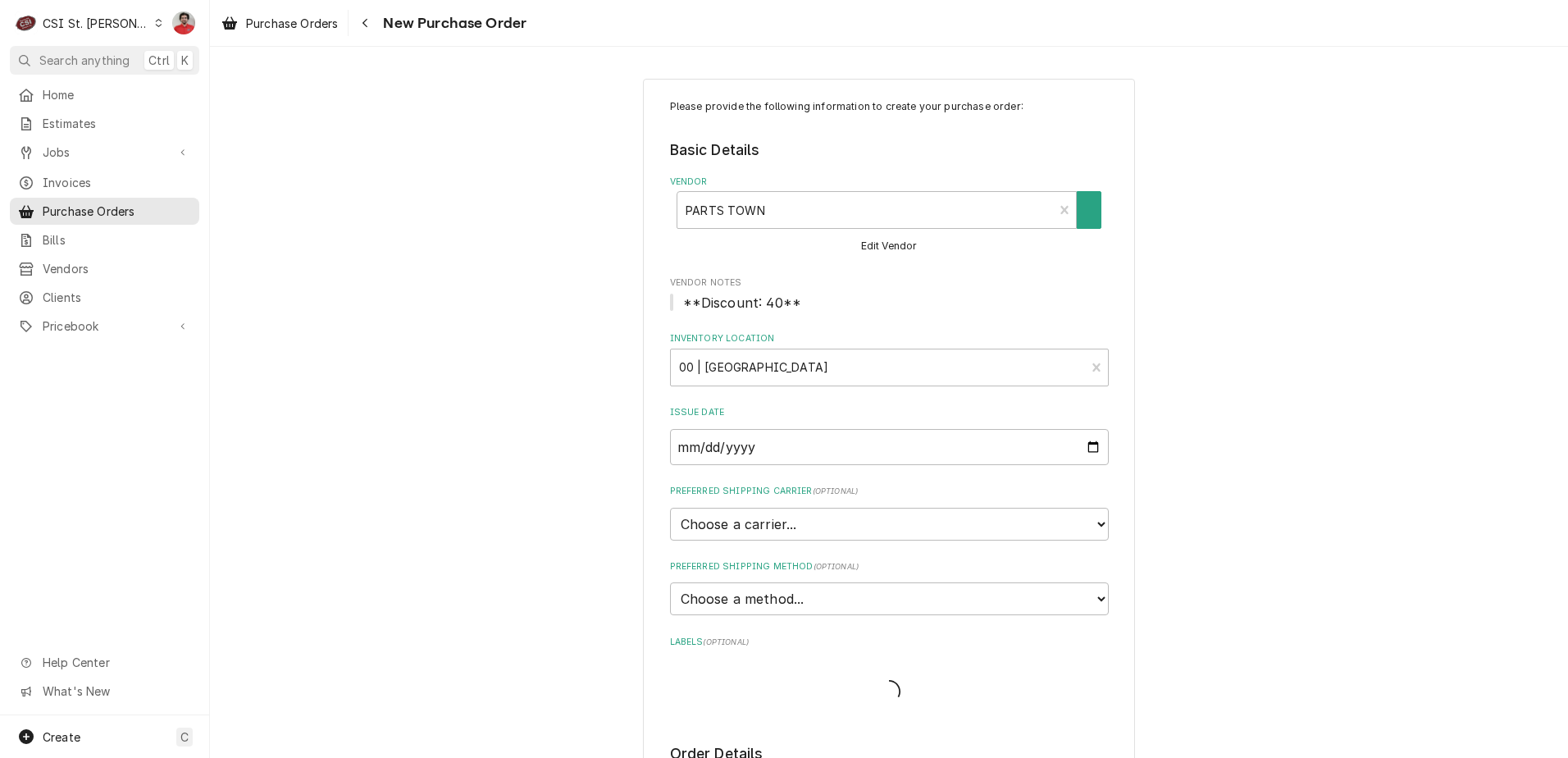
type textarea "x"
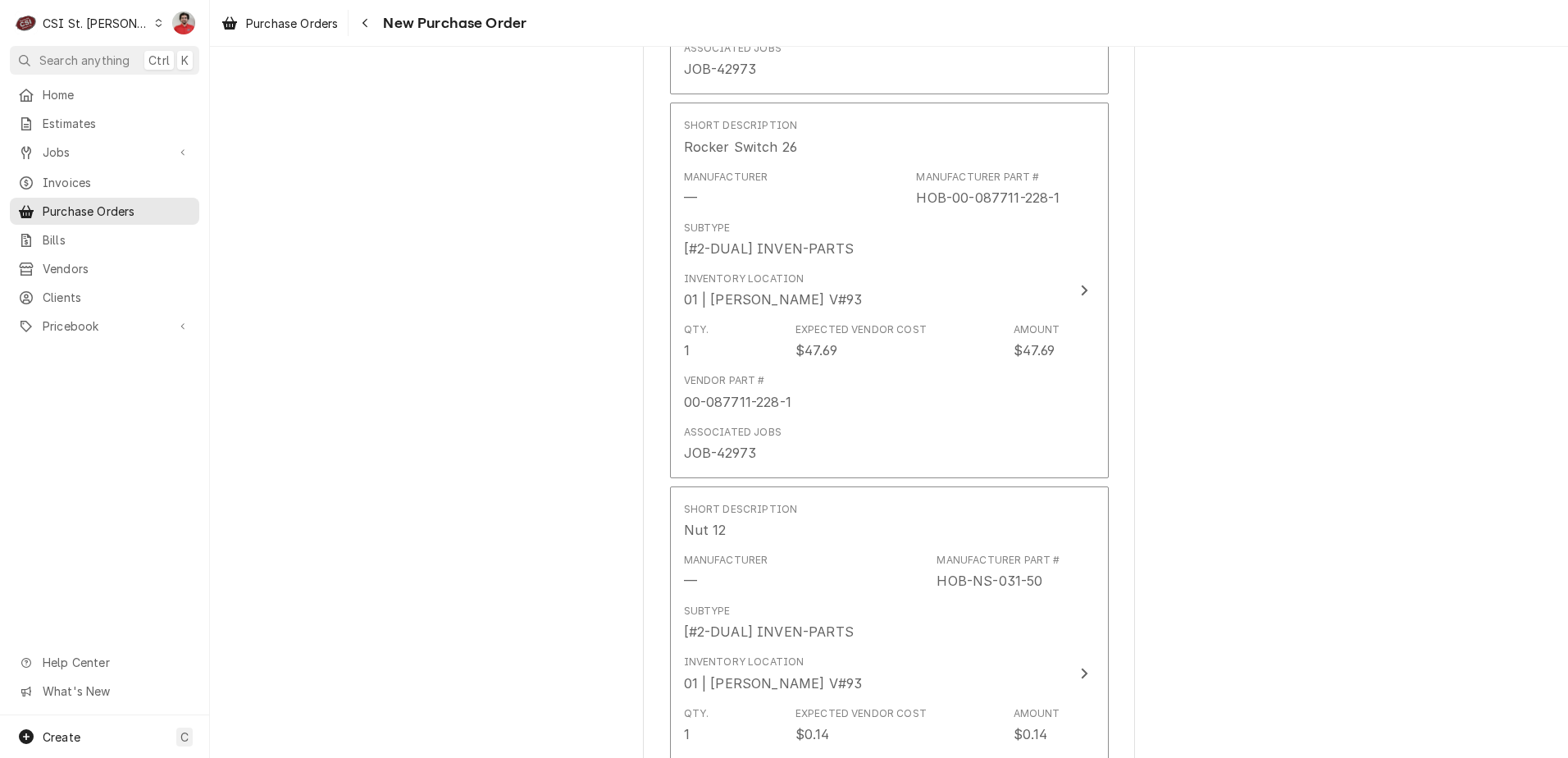
scroll to position [7133, 0]
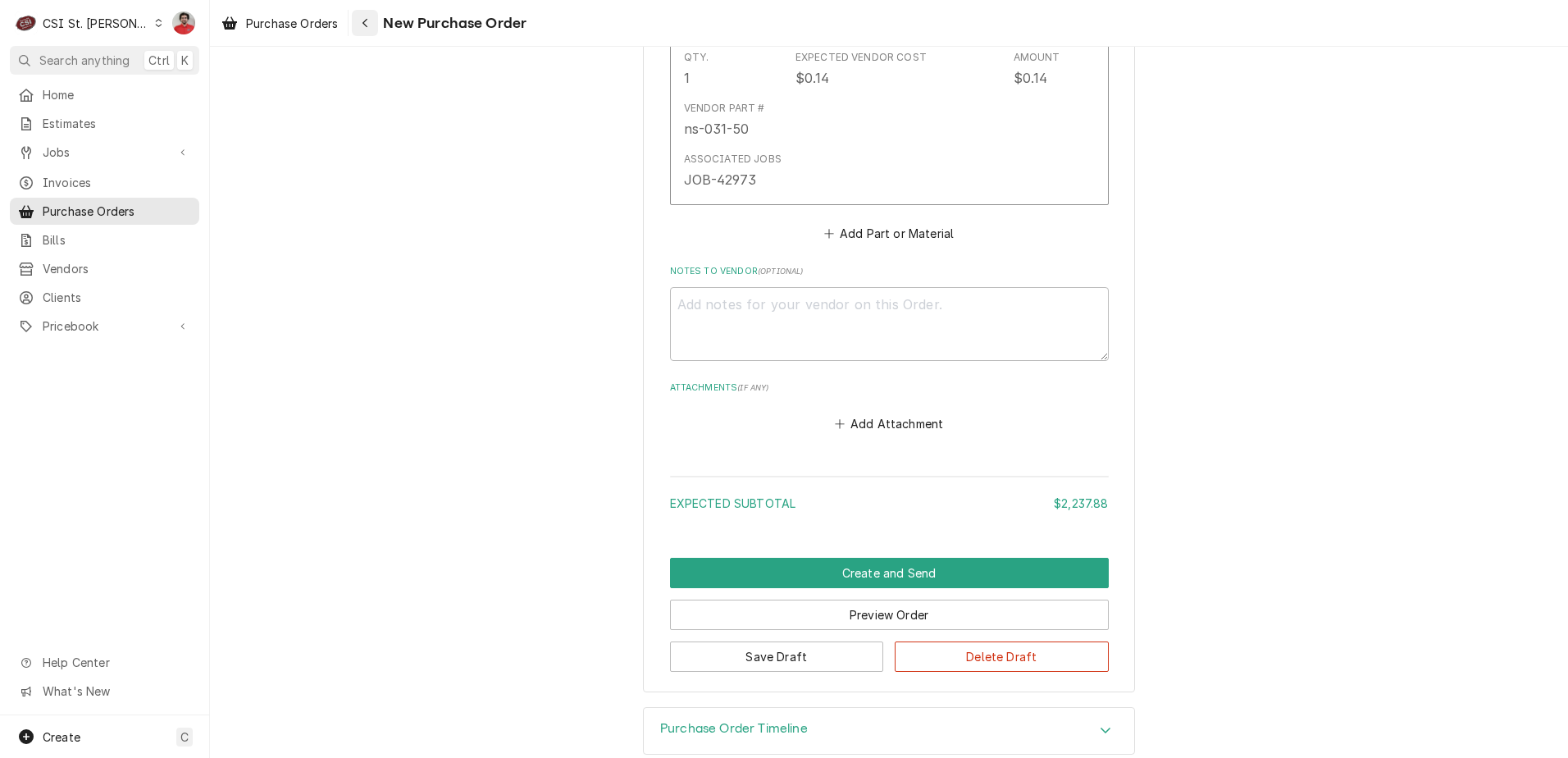
click at [362, 22] on div "Navigate back" at bounding box center [365, 23] width 17 height 17
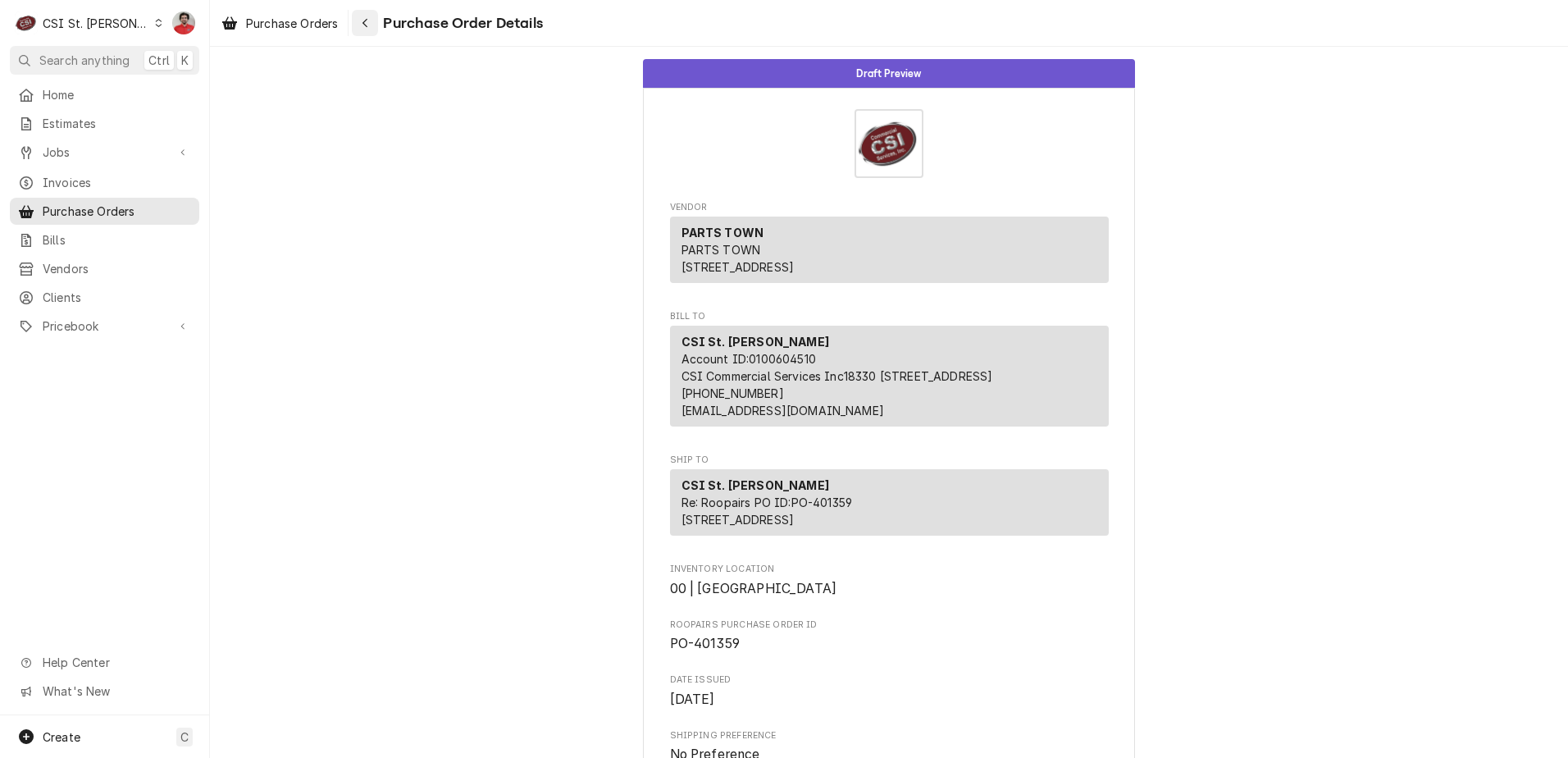
click at [362, 11] on button "Navigate back" at bounding box center [365, 23] width 27 height 27
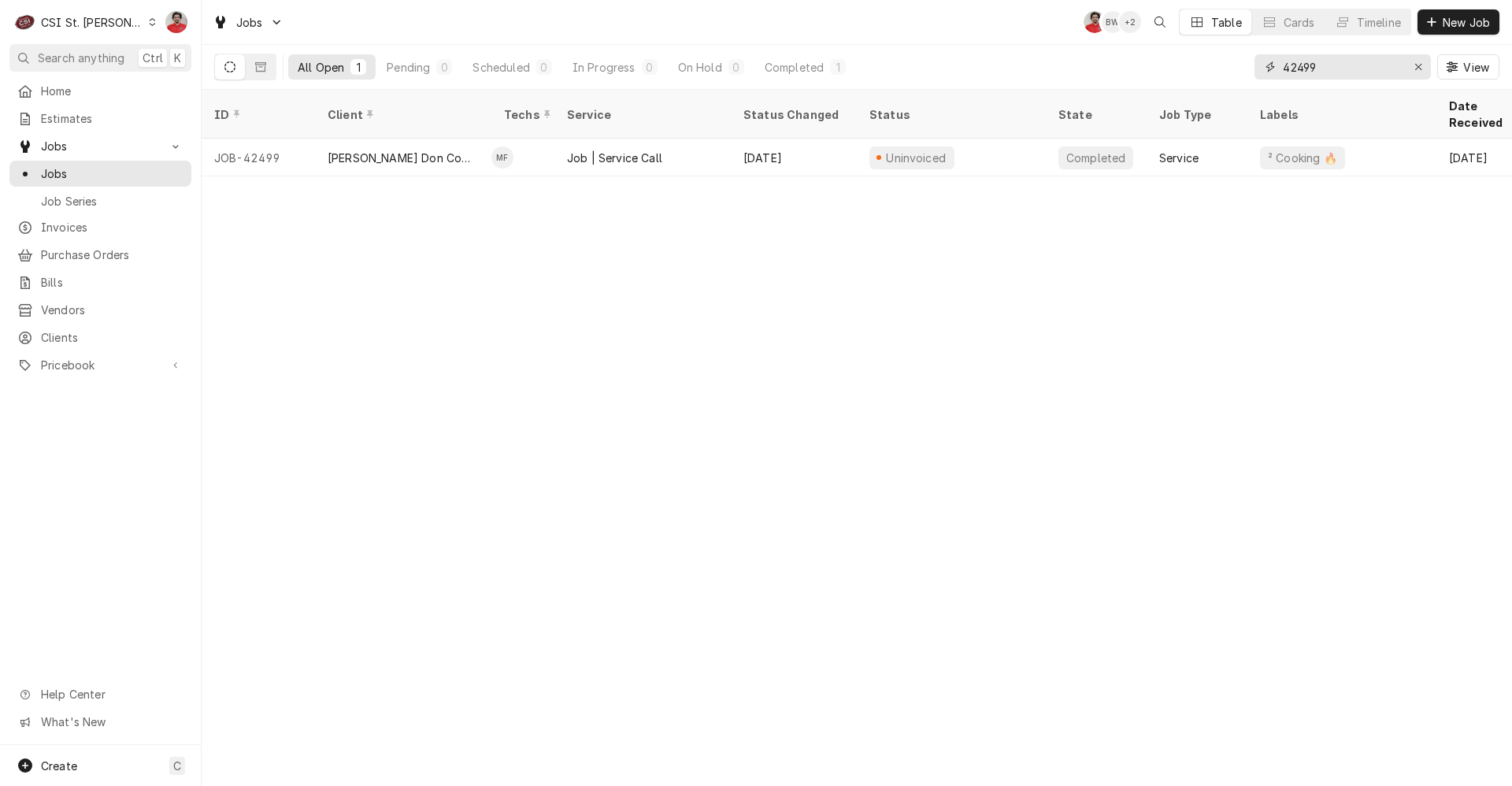
click at [1327, 65] on input "42499" at bounding box center [1342, 67] width 118 height 25
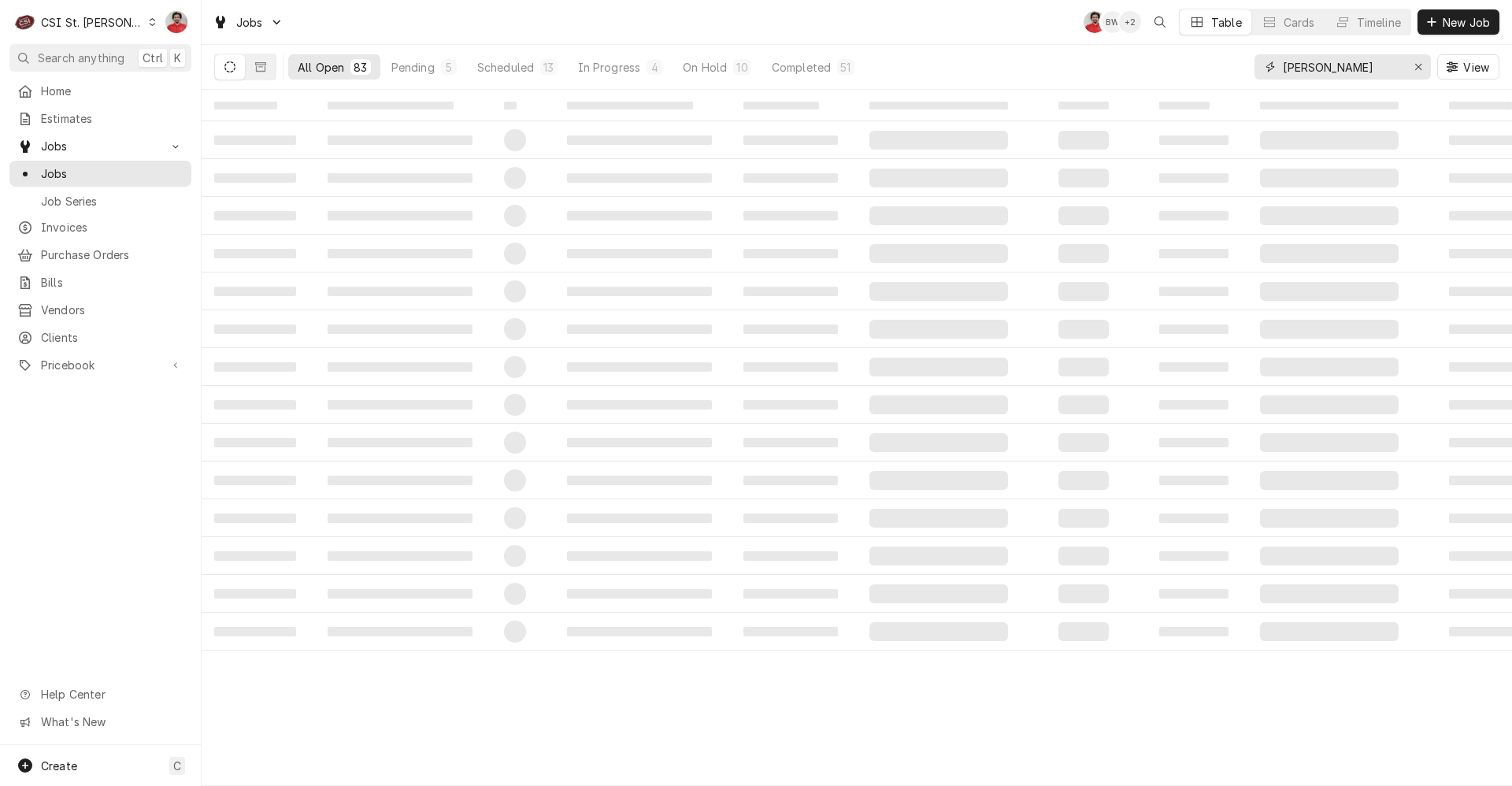
type input "floyd"
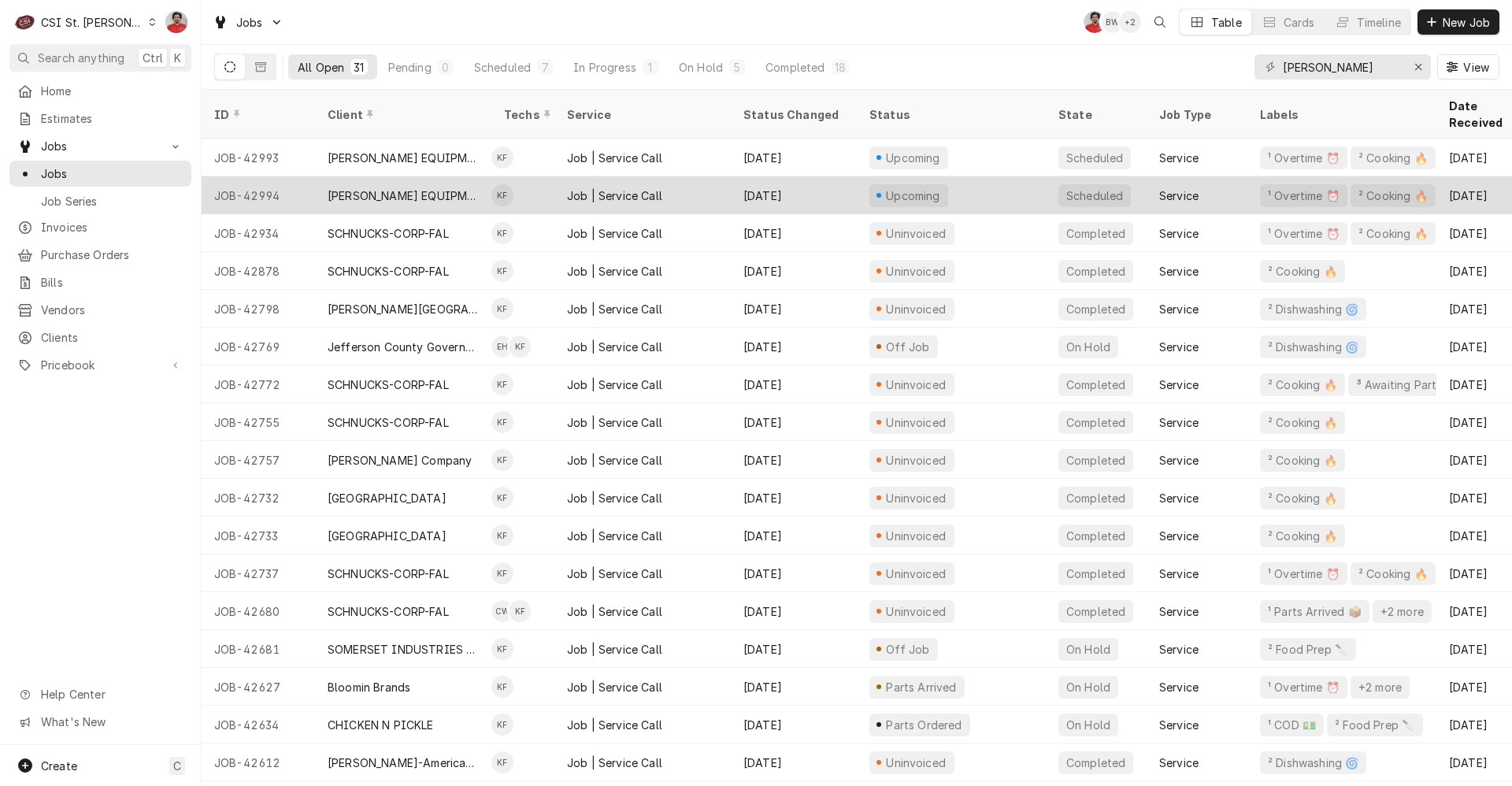
click at [277, 181] on div "JOB-42994" at bounding box center [258, 196] width 114 height 38
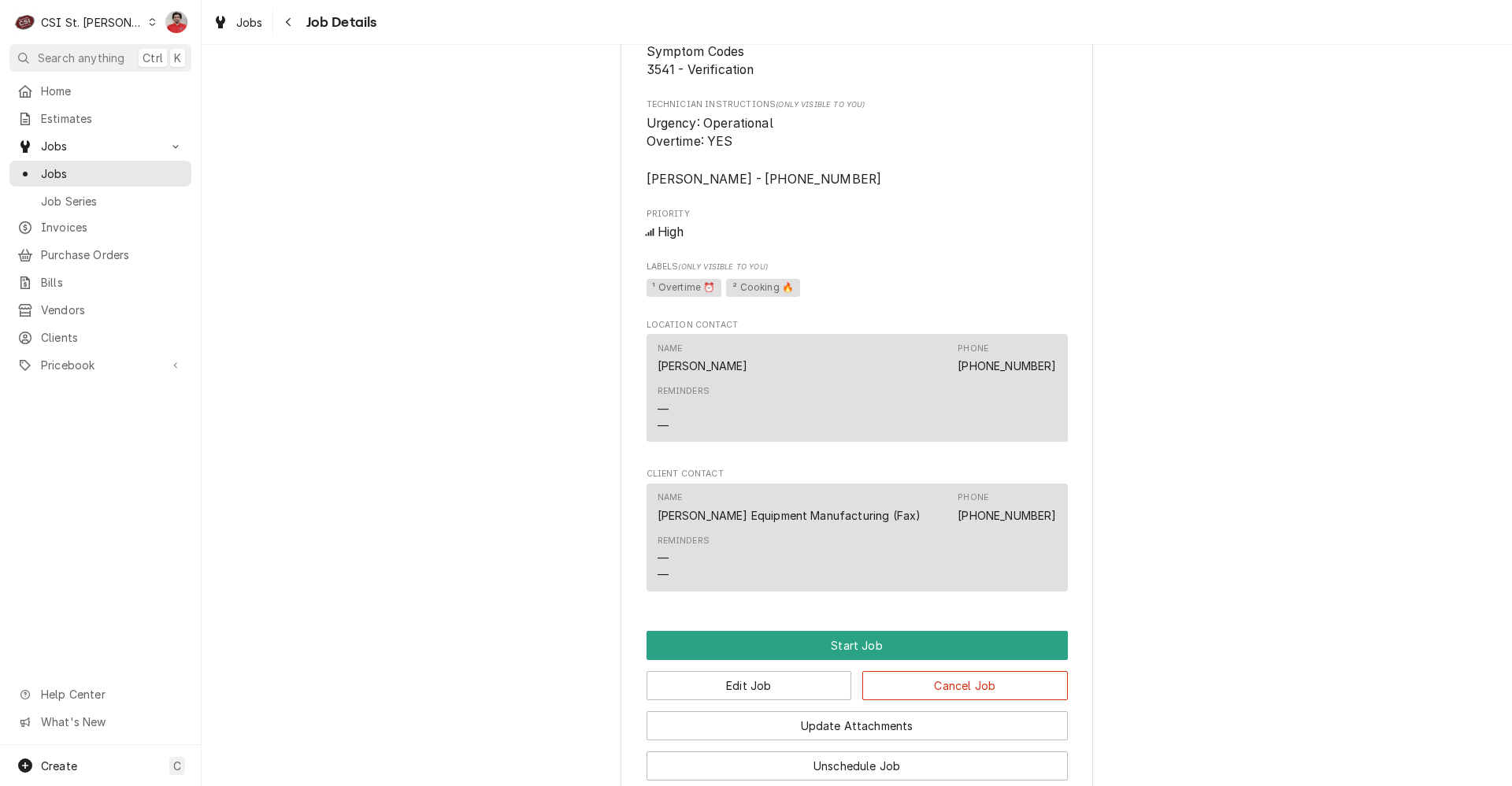
scroll to position [1559, 0]
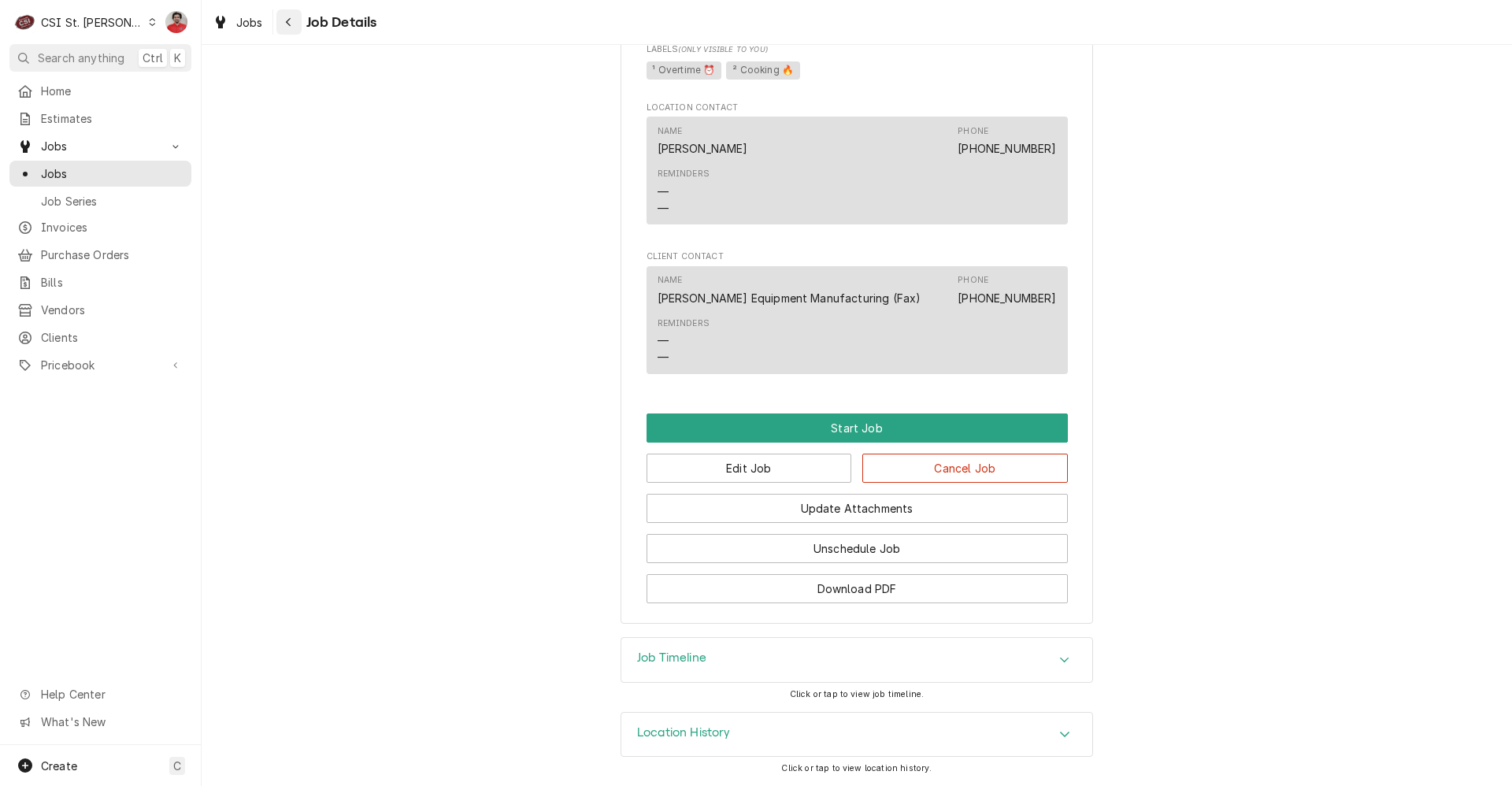
click at [286, 21] on icon "Navigate back" at bounding box center [288, 22] width 7 height 11
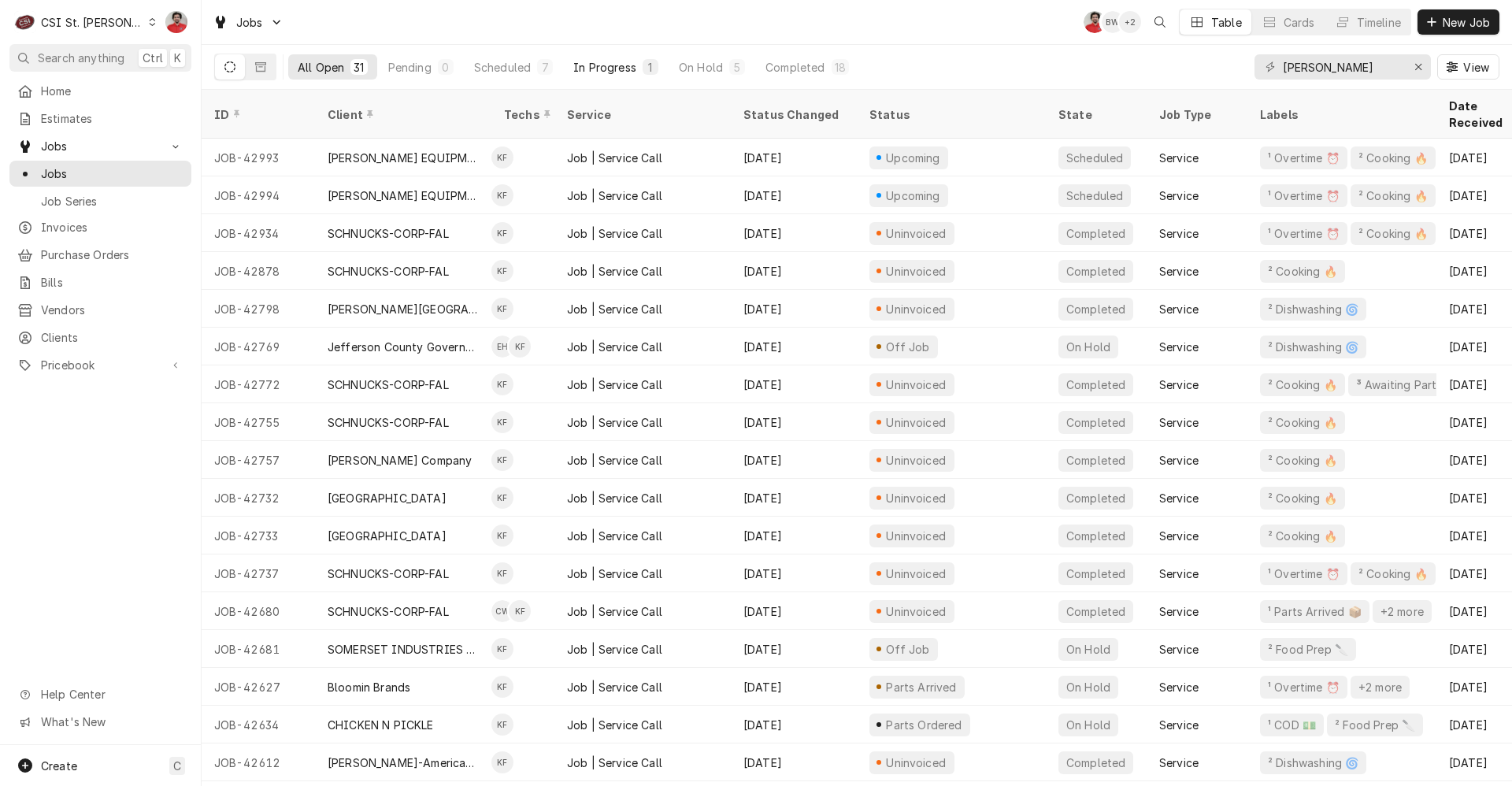
click at [601, 64] on div "In Progress" at bounding box center [605, 67] width 63 height 17
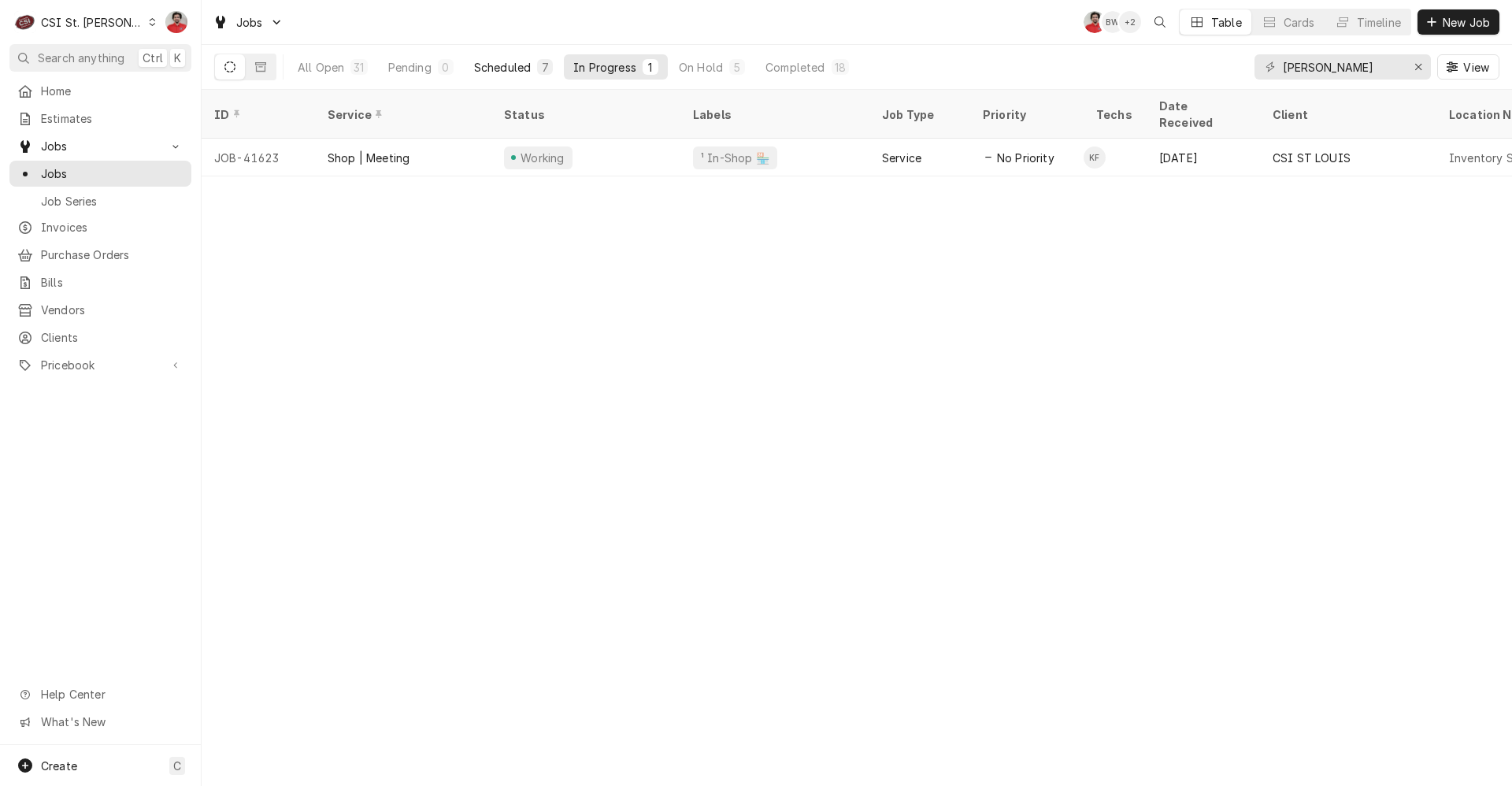
click at [503, 72] on div "Scheduled" at bounding box center [502, 67] width 57 height 17
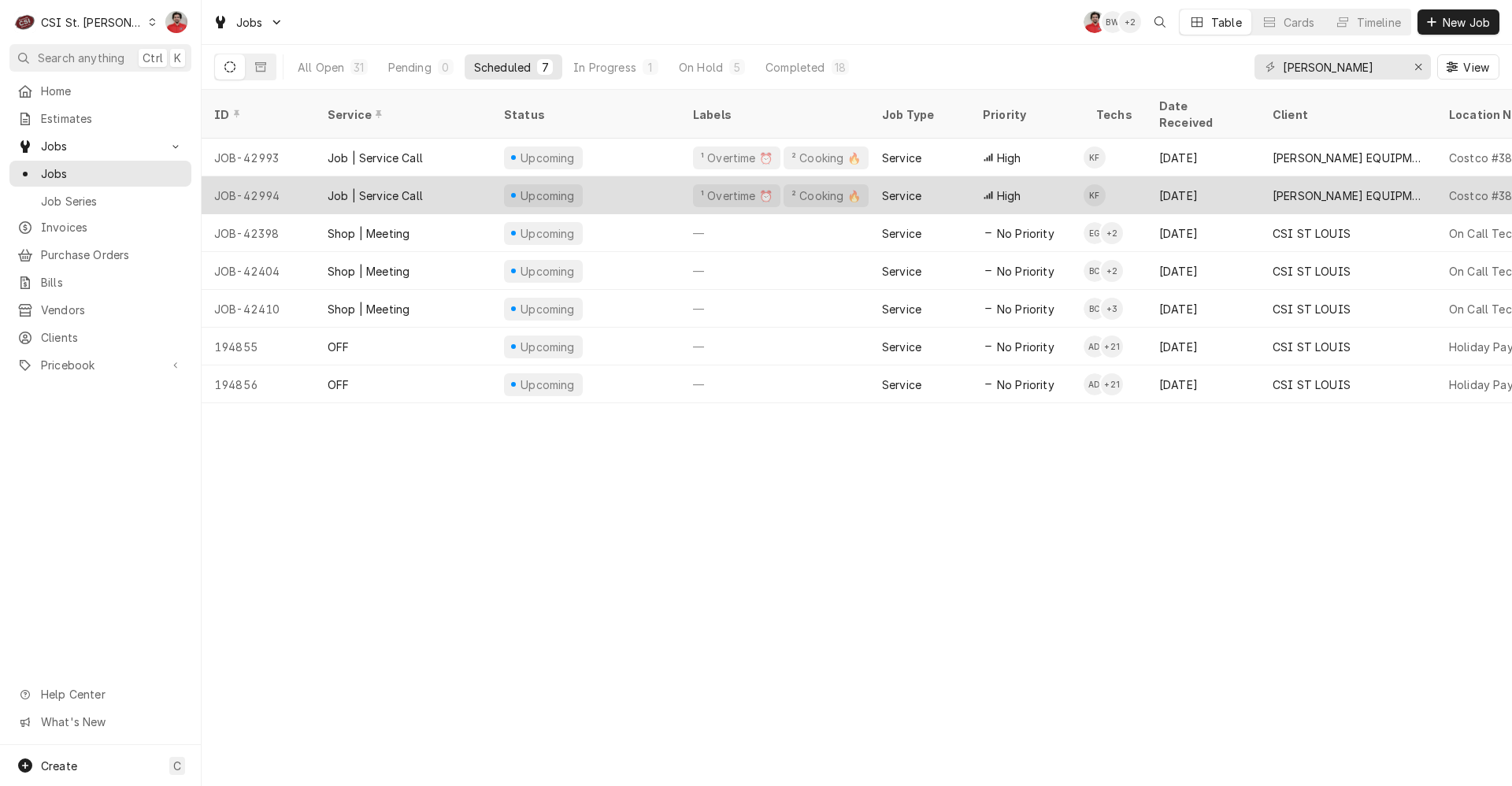
click at [299, 177] on div "JOB-42994" at bounding box center [258, 196] width 114 height 38
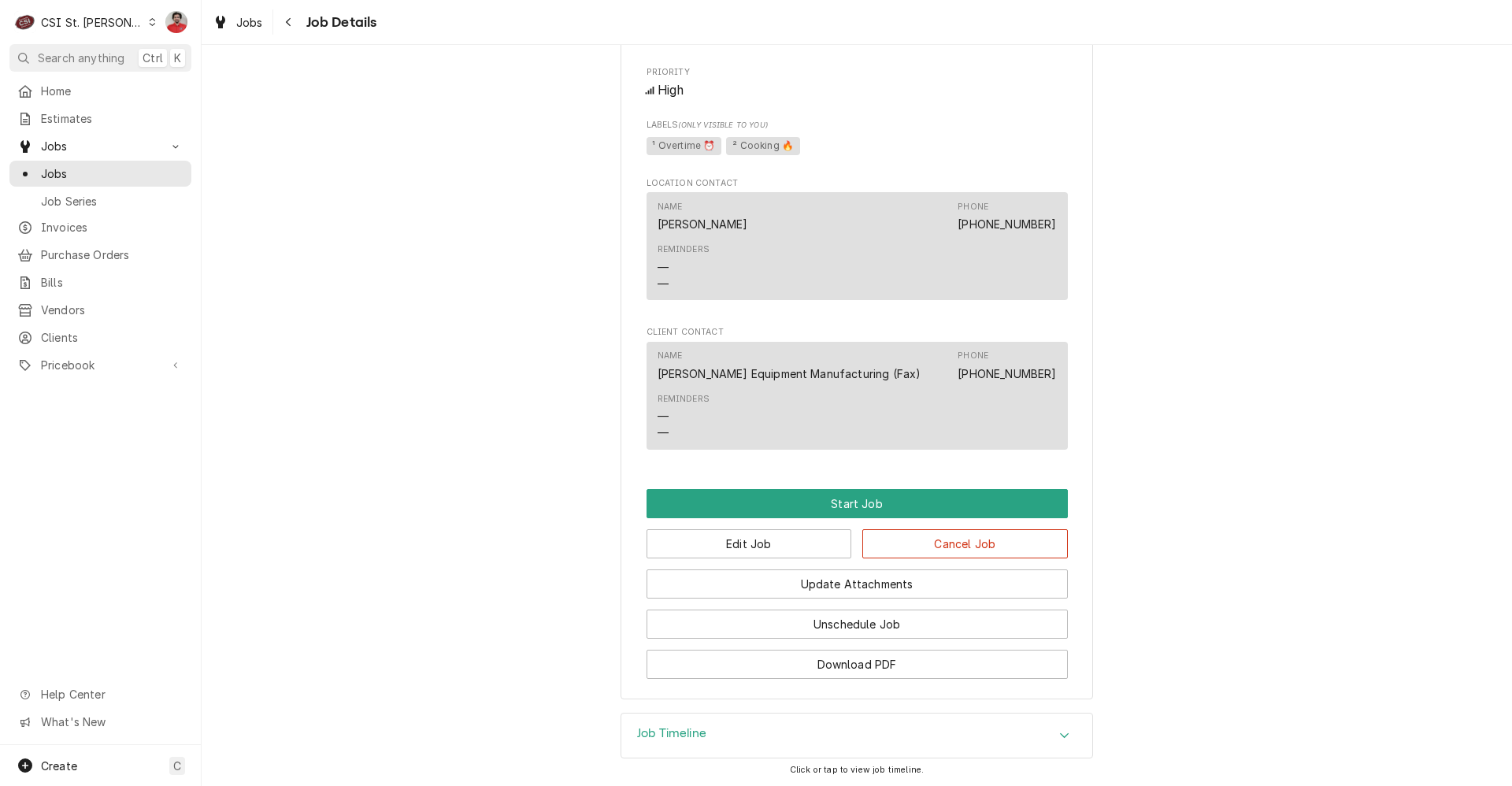
scroll to position [1559, 0]
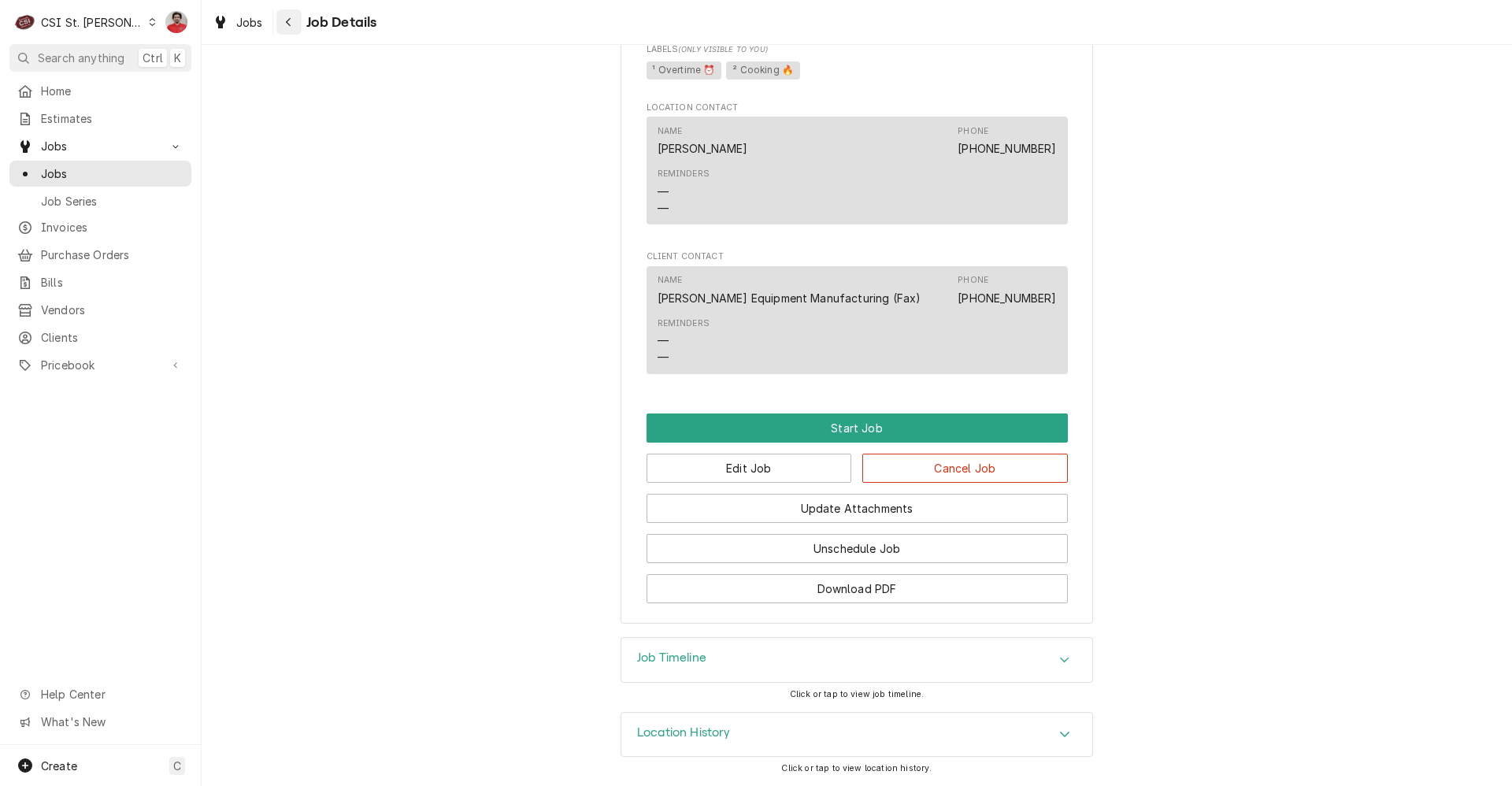
click at [289, 19] on icon "Navigate back" at bounding box center [288, 22] width 5 height 9
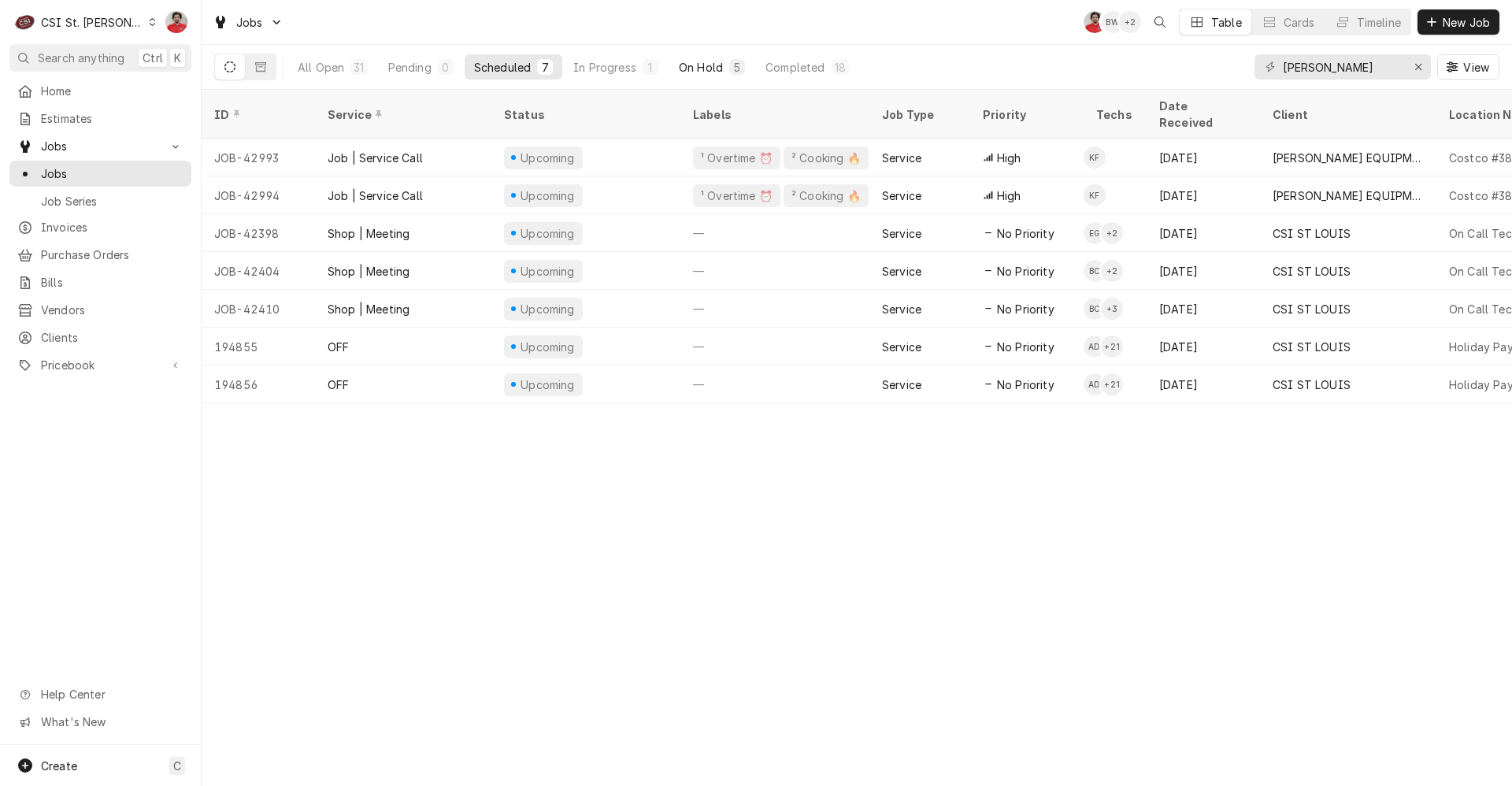
click at [709, 62] on div "On Hold" at bounding box center [700, 67] width 44 height 17
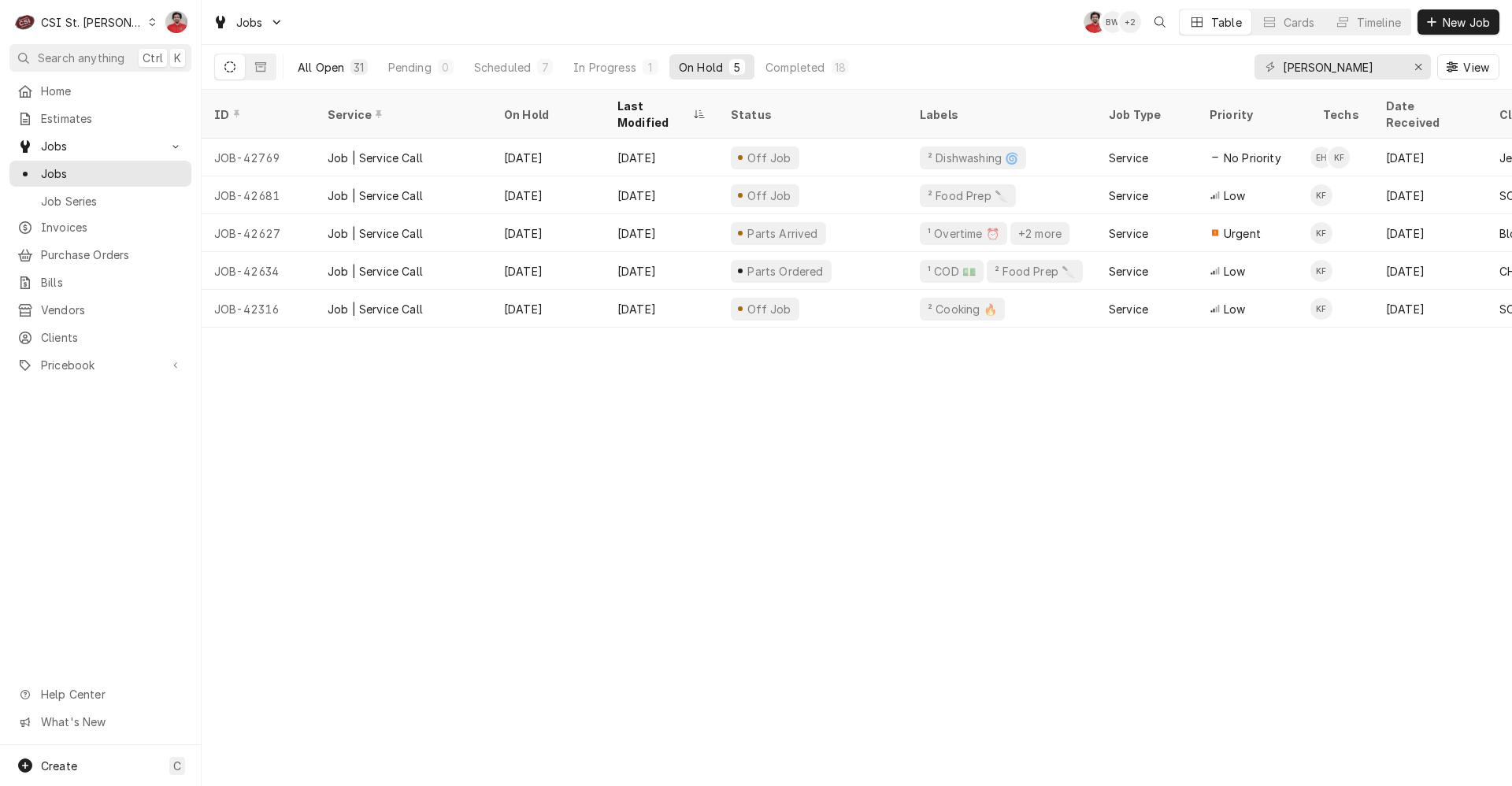
click at [334, 66] on div "All Open" at bounding box center [321, 67] width 46 height 17
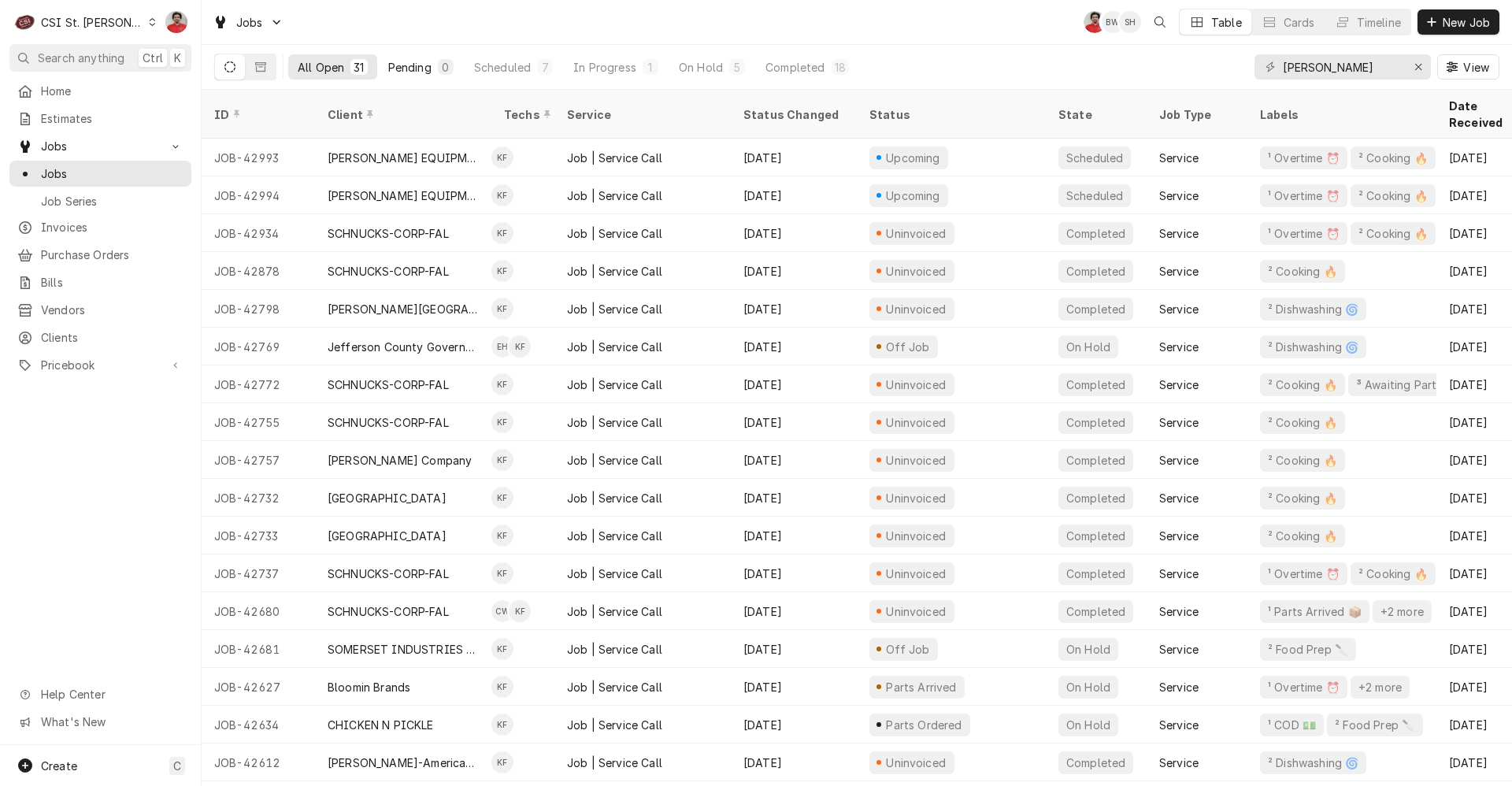
click at [411, 65] on div "Pending" at bounding box center [410, 67] width 43 height 17
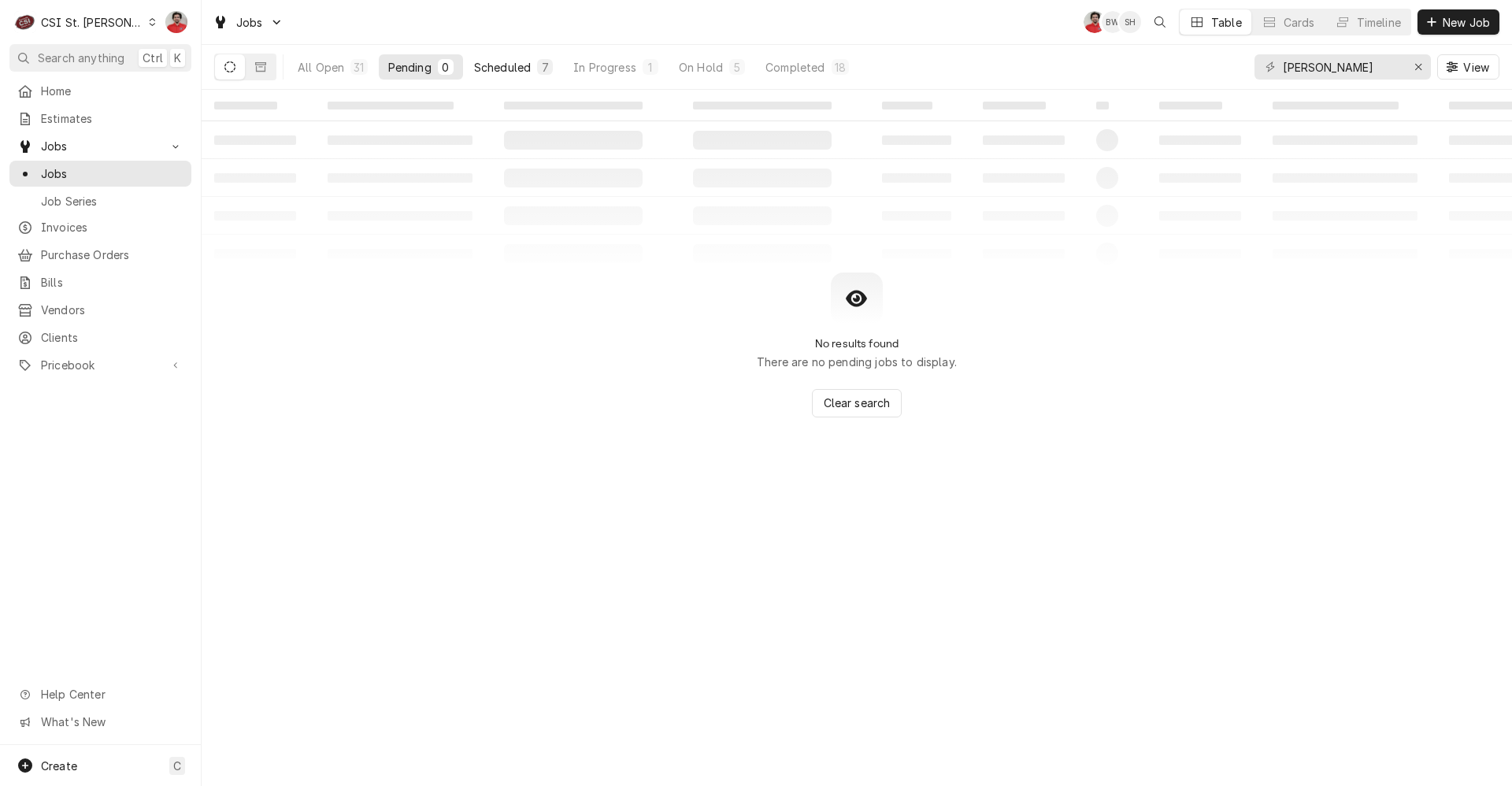
click at [512, 75] on button "Scheduled 7" at bounding box center [513, 67] width 98 height 25
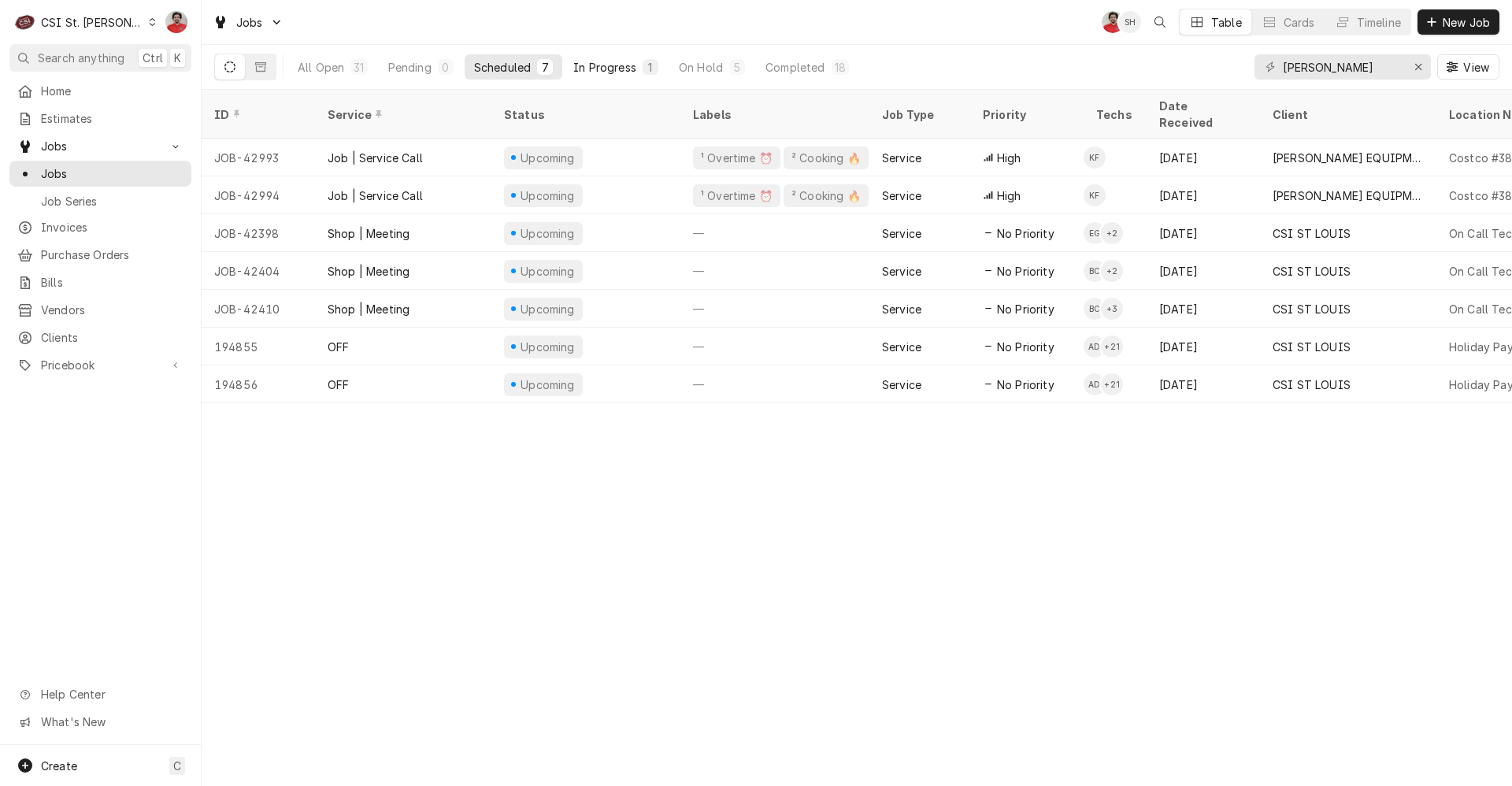
click at [602, 68] on div "In Progress" at bounding box center [605, 67] width 63 height 17
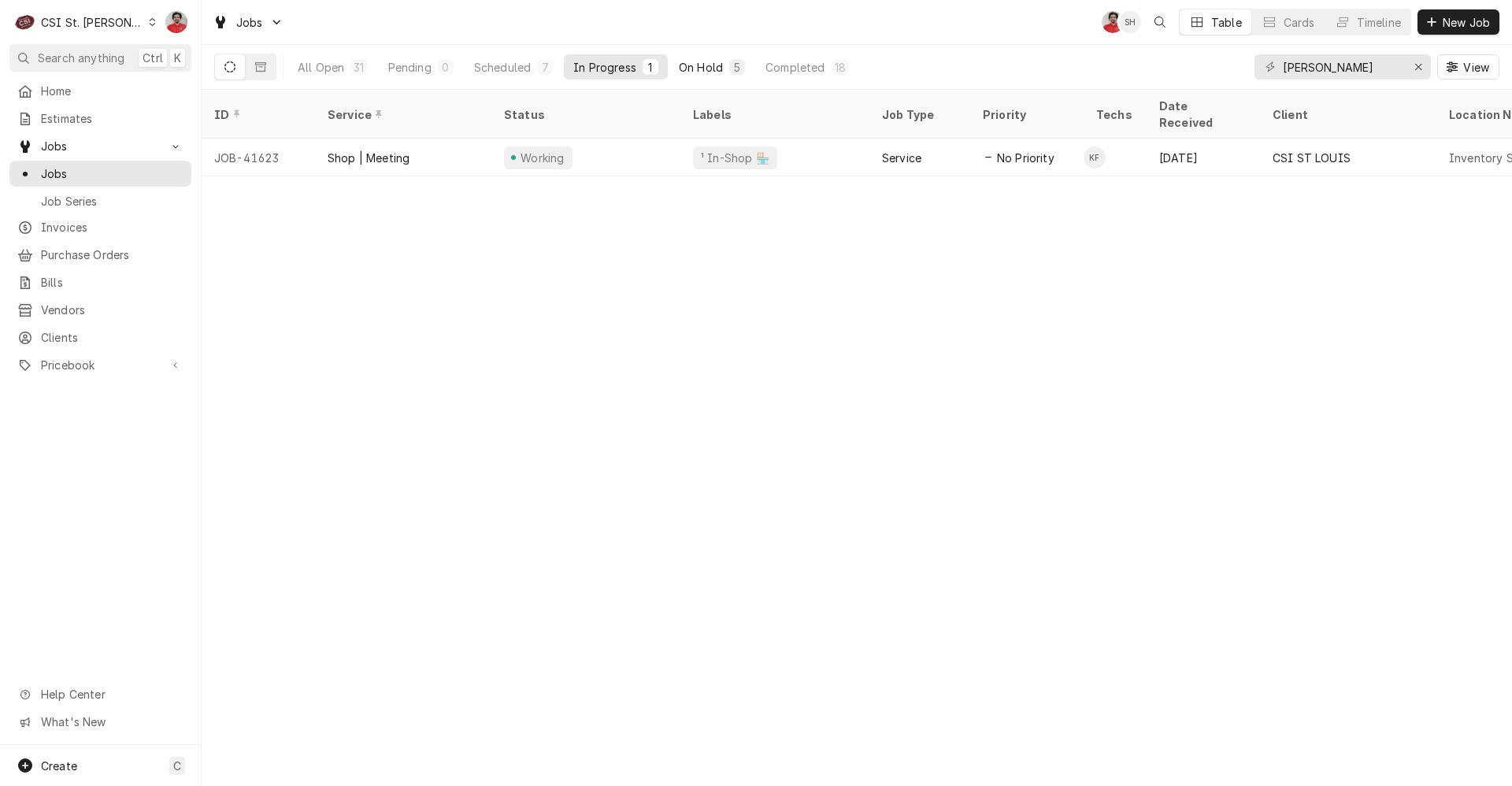
click at [709, 66] on div "On Hold" at bounding box center [700, 67] width 44 height 17
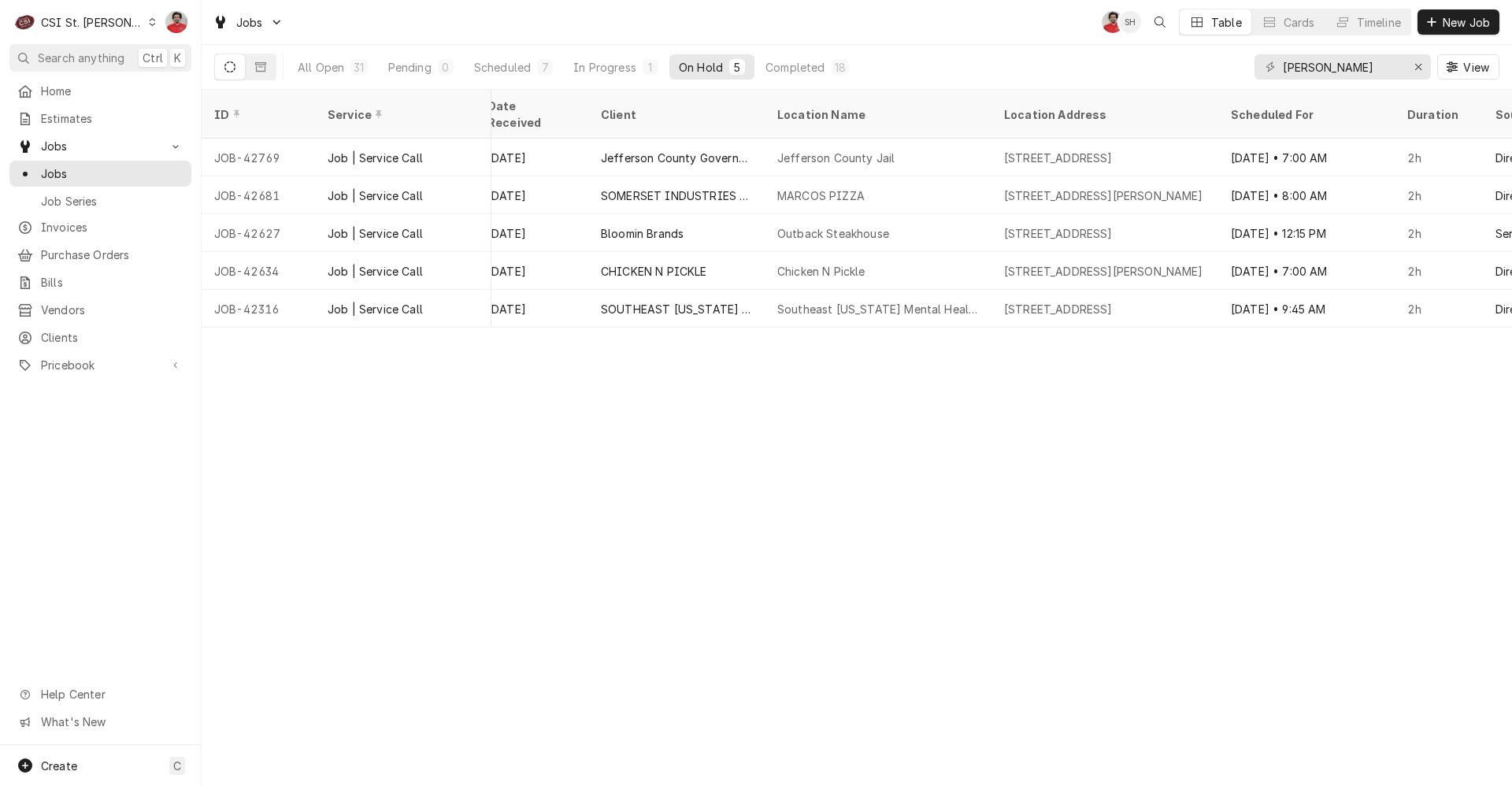
scroll to position [0, 1128]
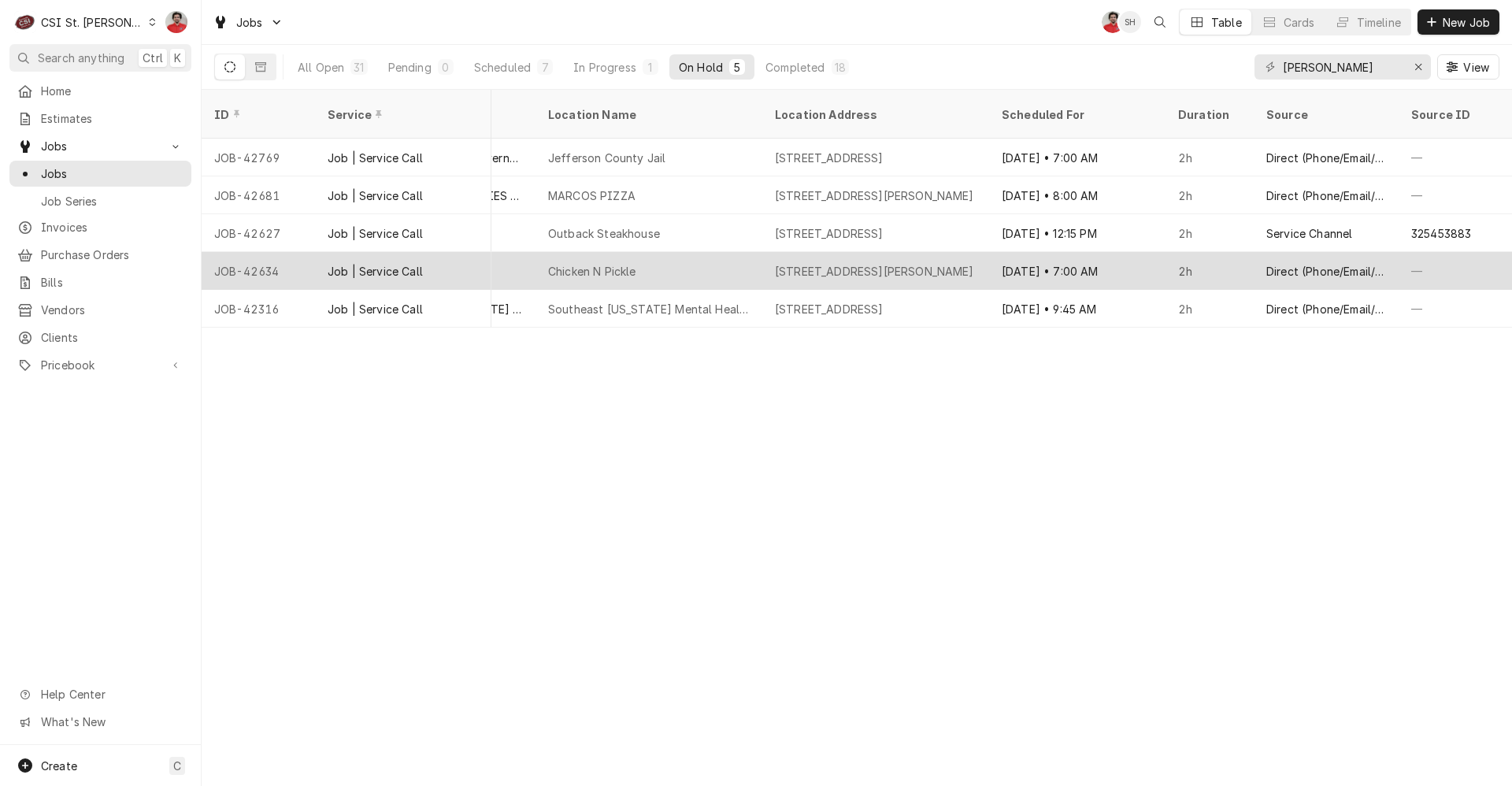
click at [836, 263] on div "1500 S Main St, Saint Charles, MO 63303" at bounding box center [875, 271] width 199 height 17
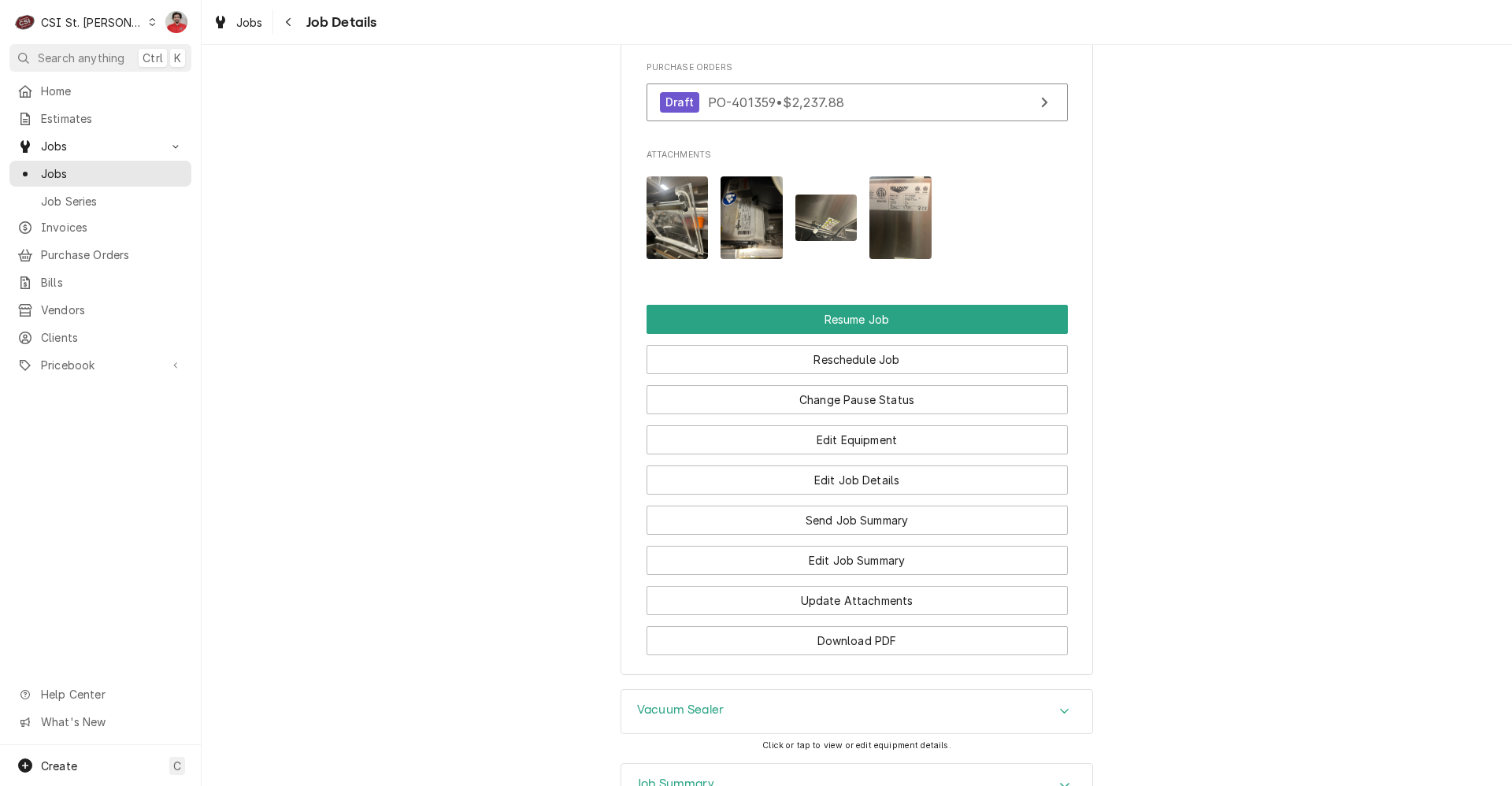
scroll to position [2313, 0]
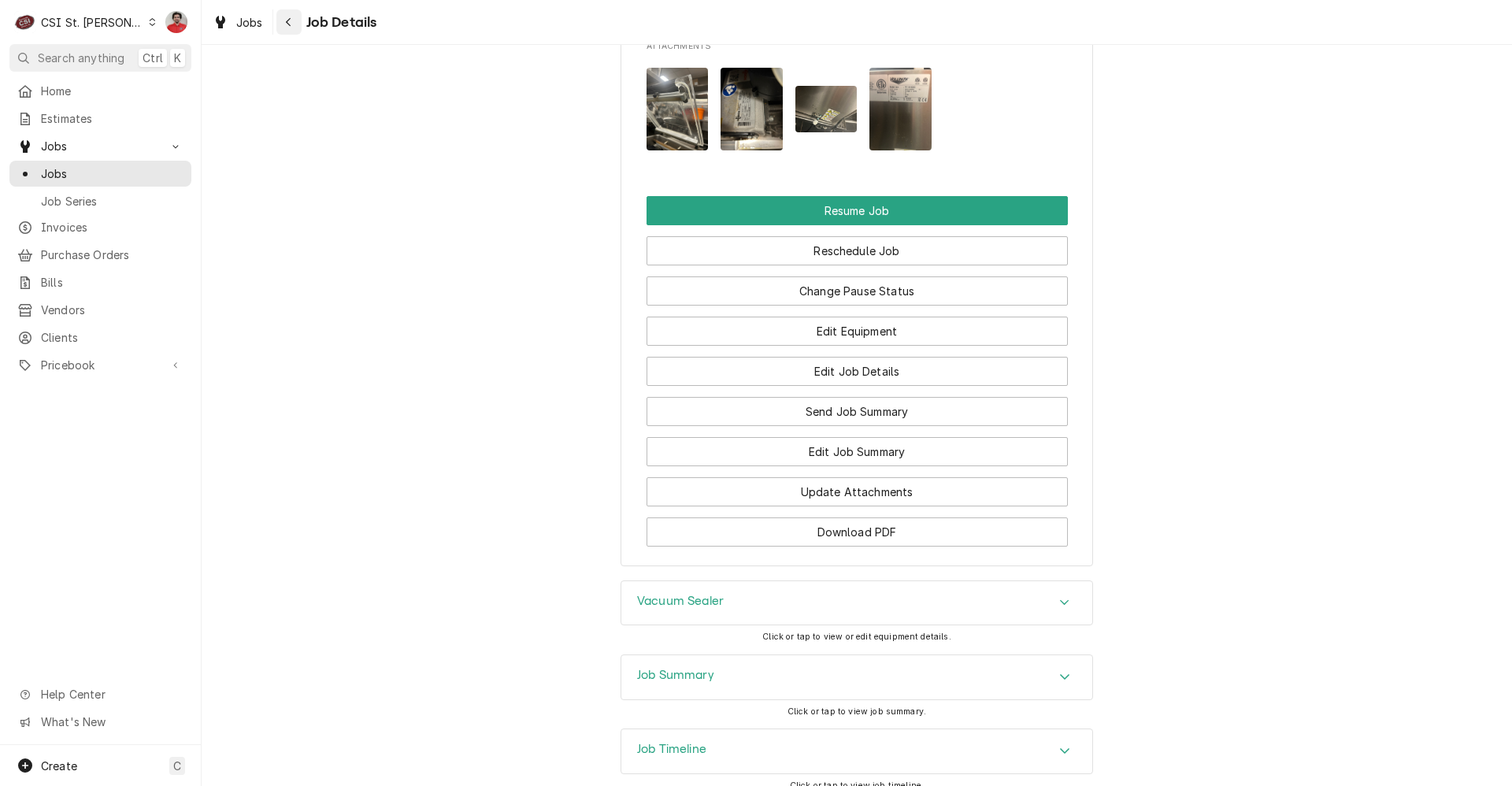
click at [283, 32] on button "Navigate back" at bounding box center [289, 22] width 25 height 25
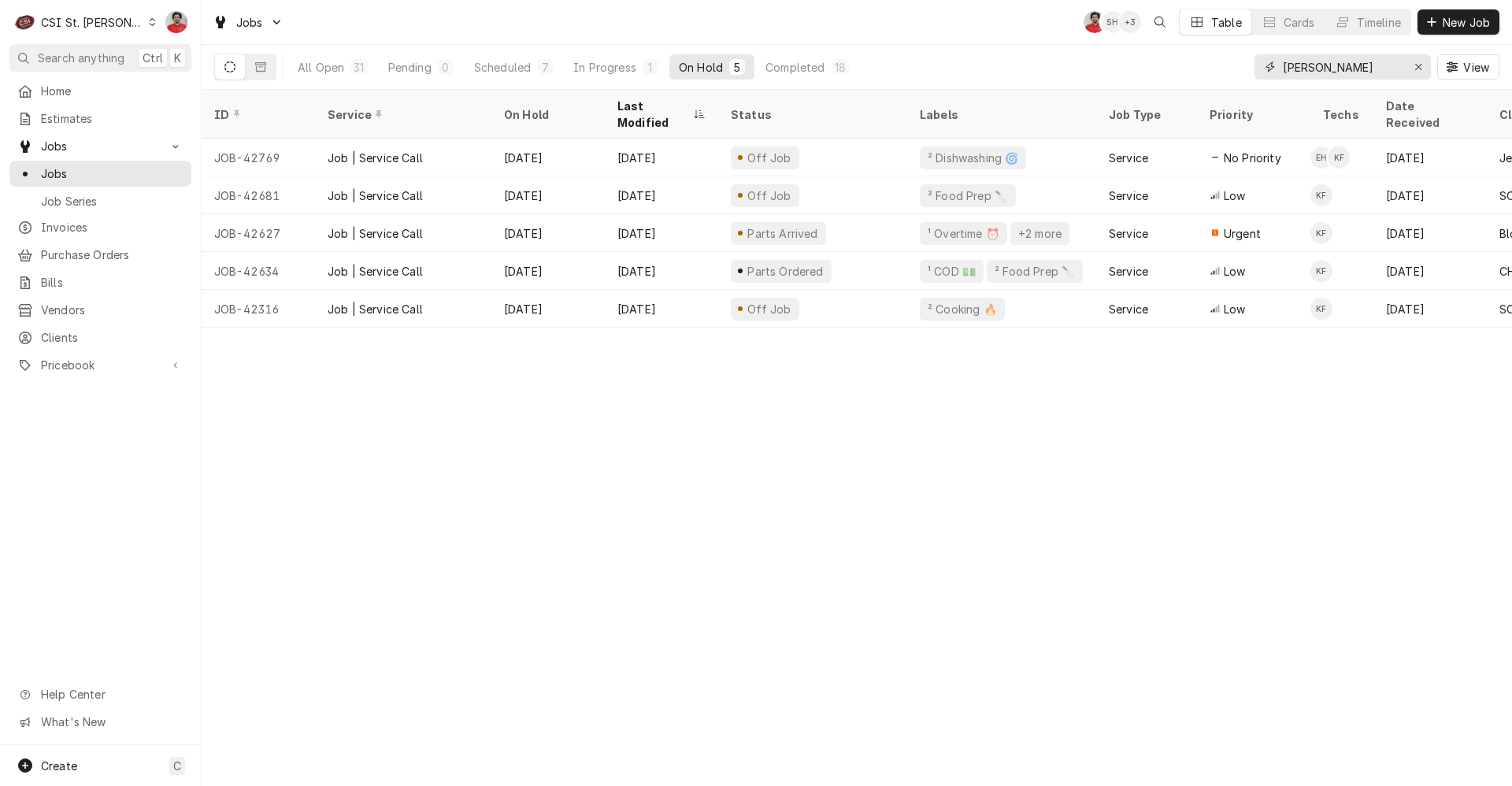
click at [1326, 69] on input "floyd" at bounding box center [1342, 67] width 118 height 25
type input "42434"
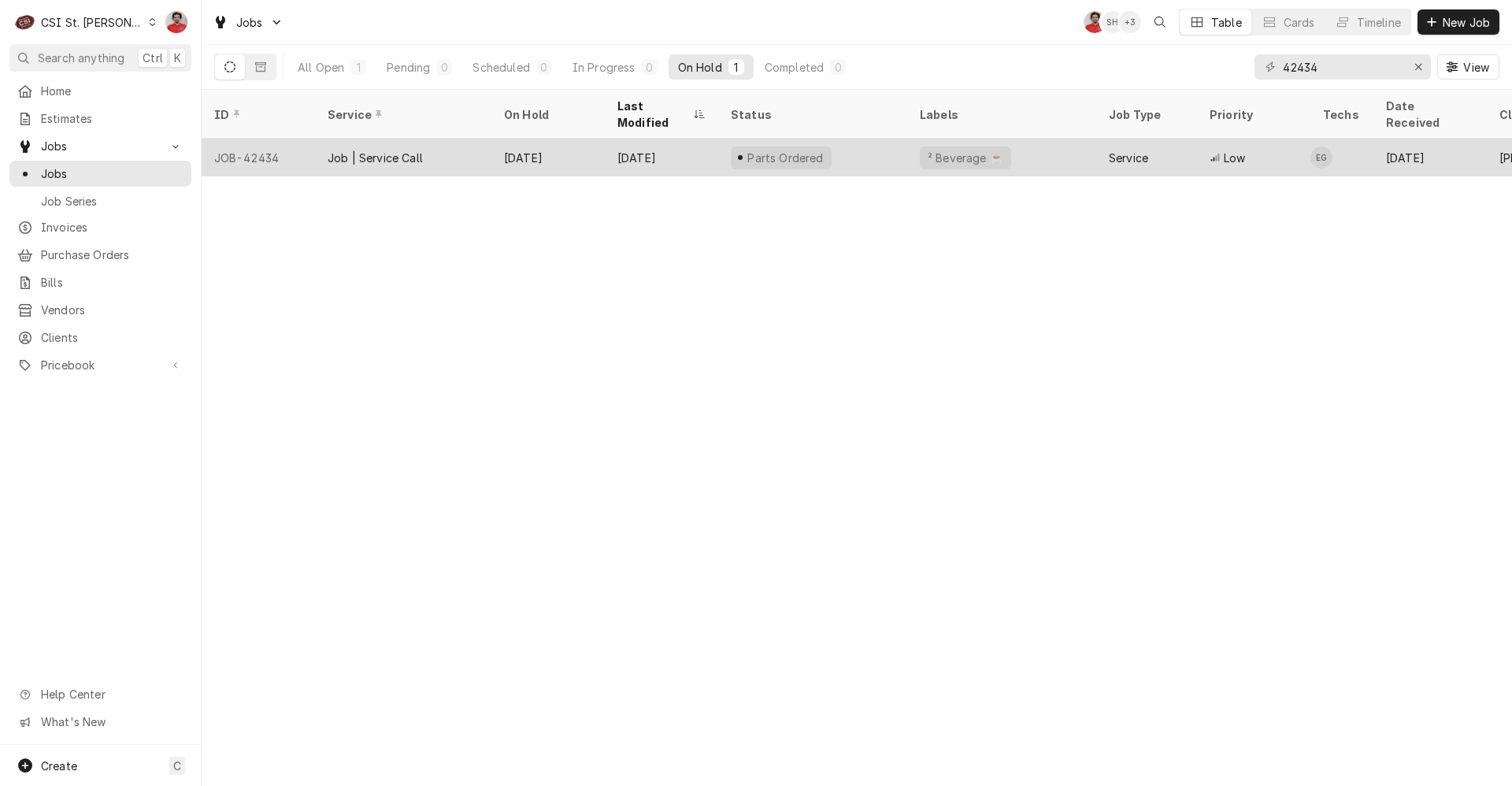
click at [568, 144] on div "Sep 5" at bounding box center [548, 158] width 114 height 38
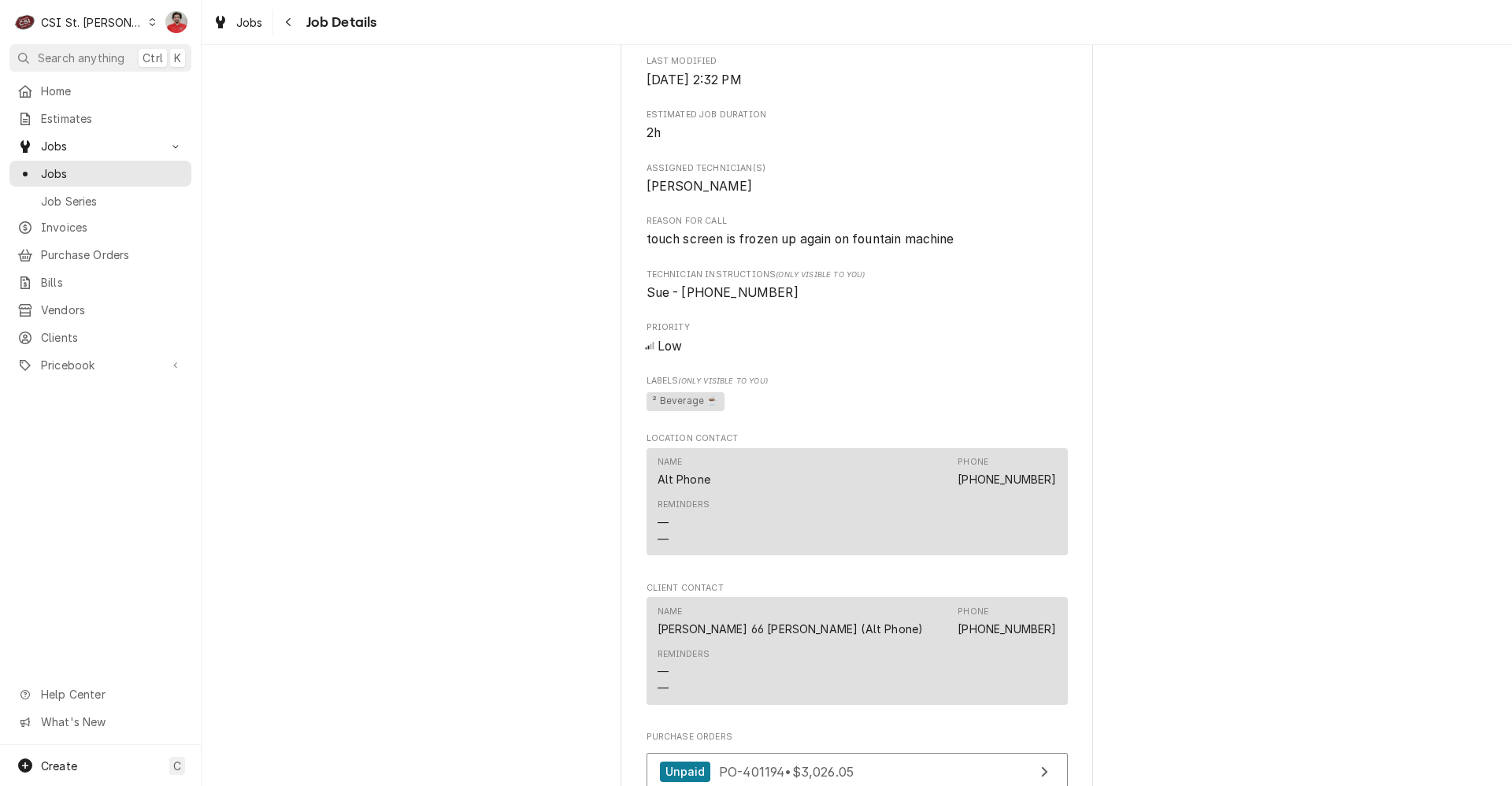
scroll to position [1732, 0]
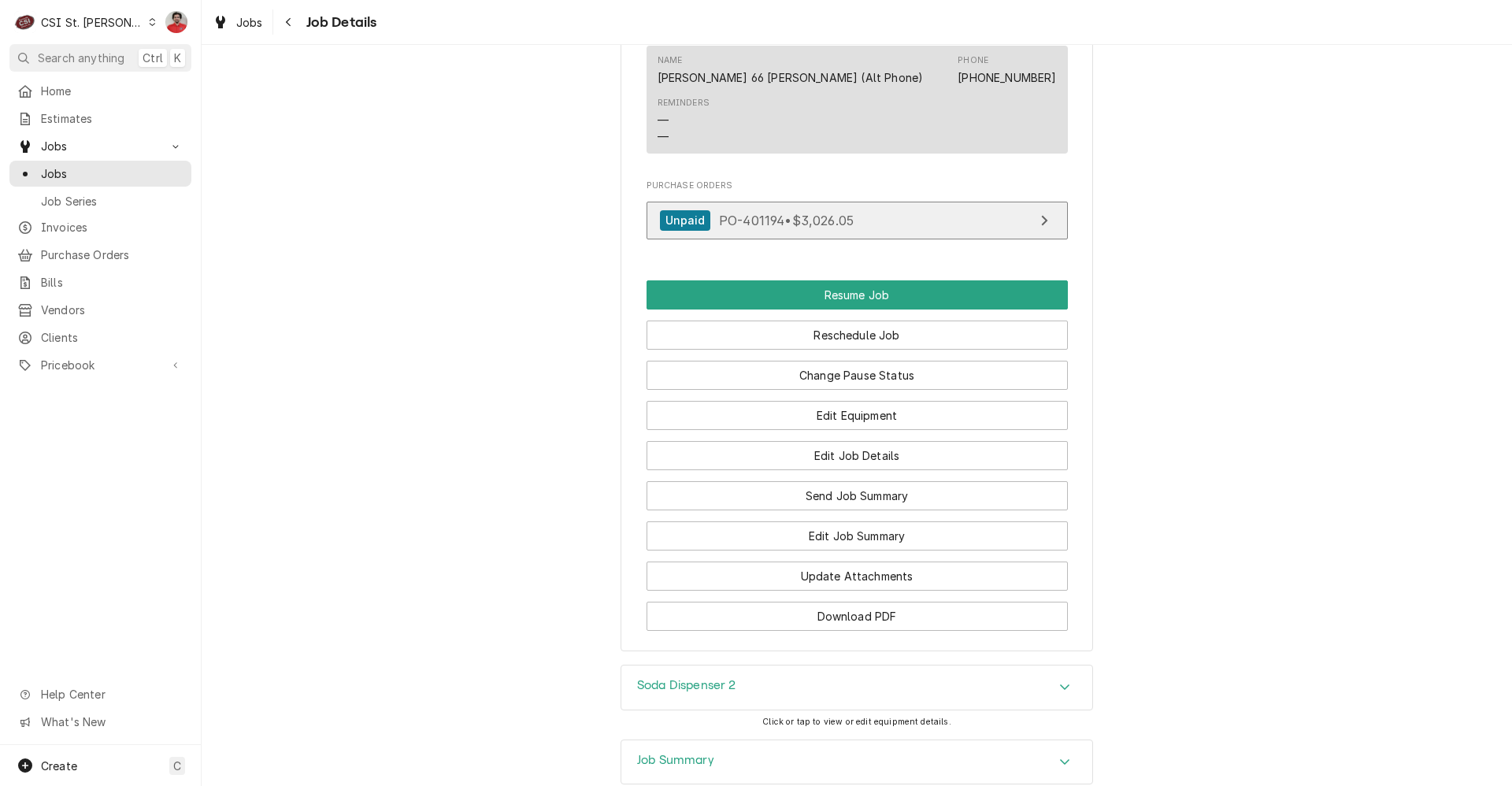
click at [809, 228] on span "PO-401194 • $3,026.05" at bounding box center [786, 220] width 134 height 16
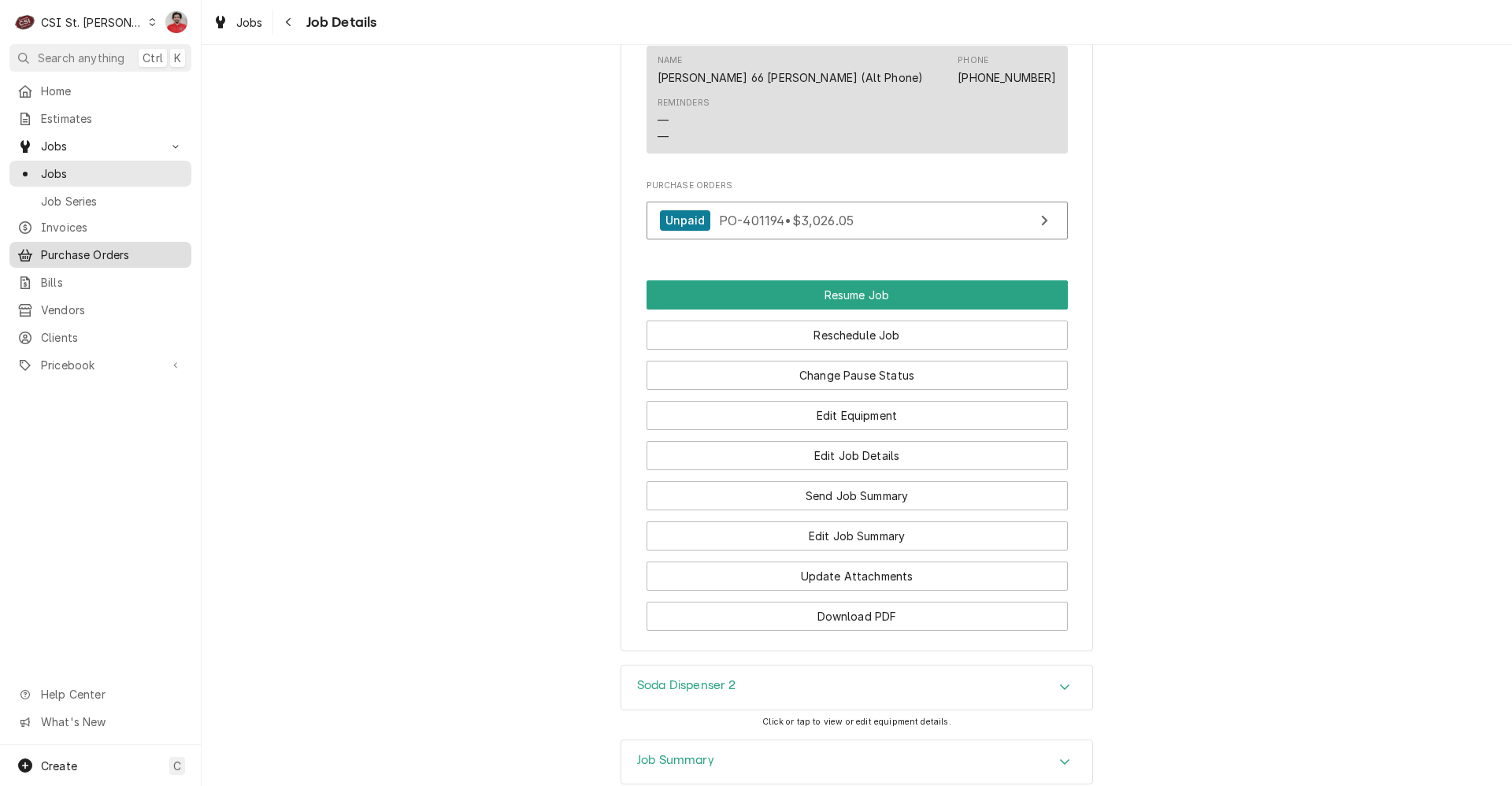
click at [84, 248] on span "Purchase Orders" at bounding box center [111, 255] width 142 height 17
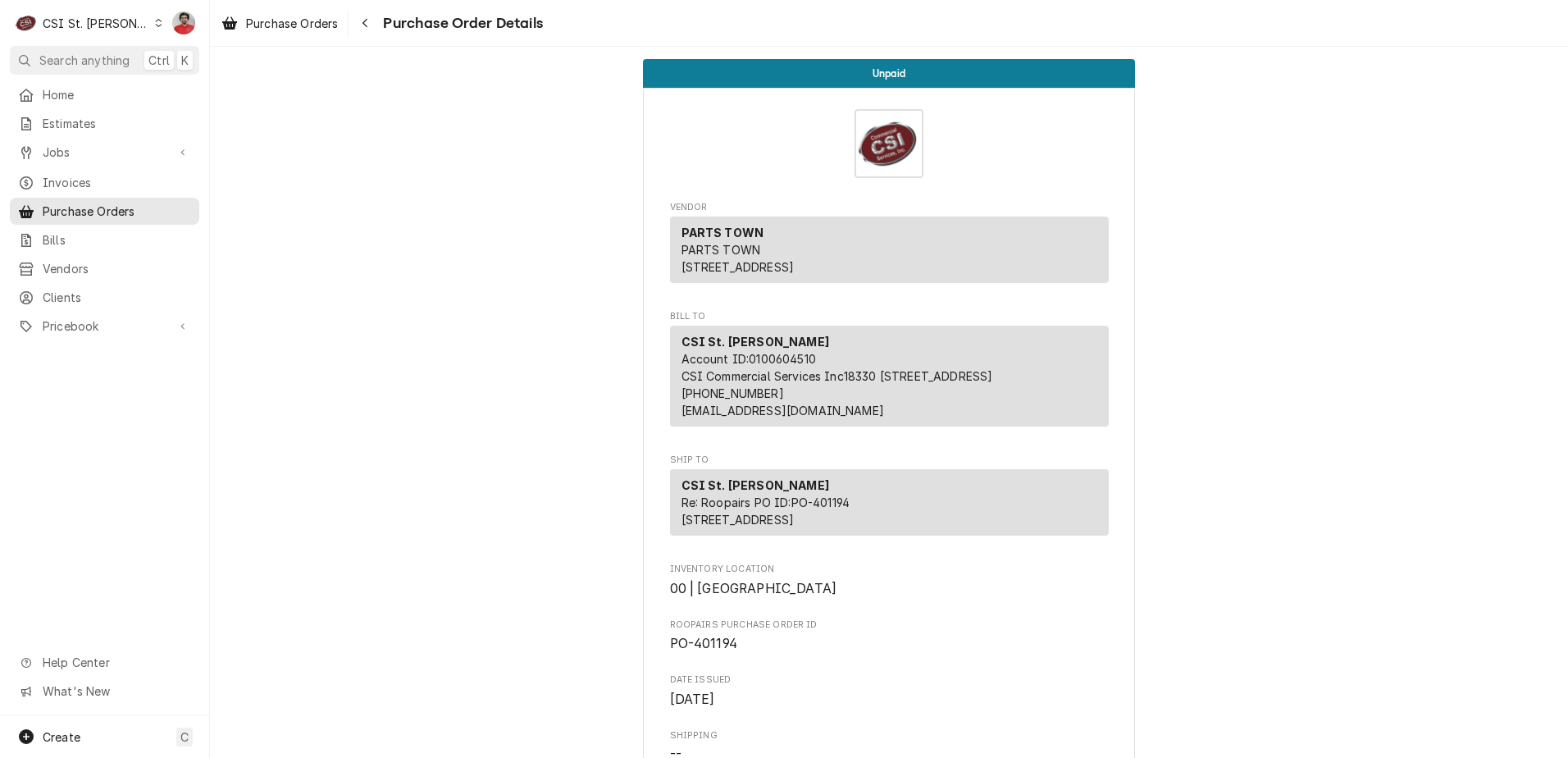
scroll to position [492, 0]
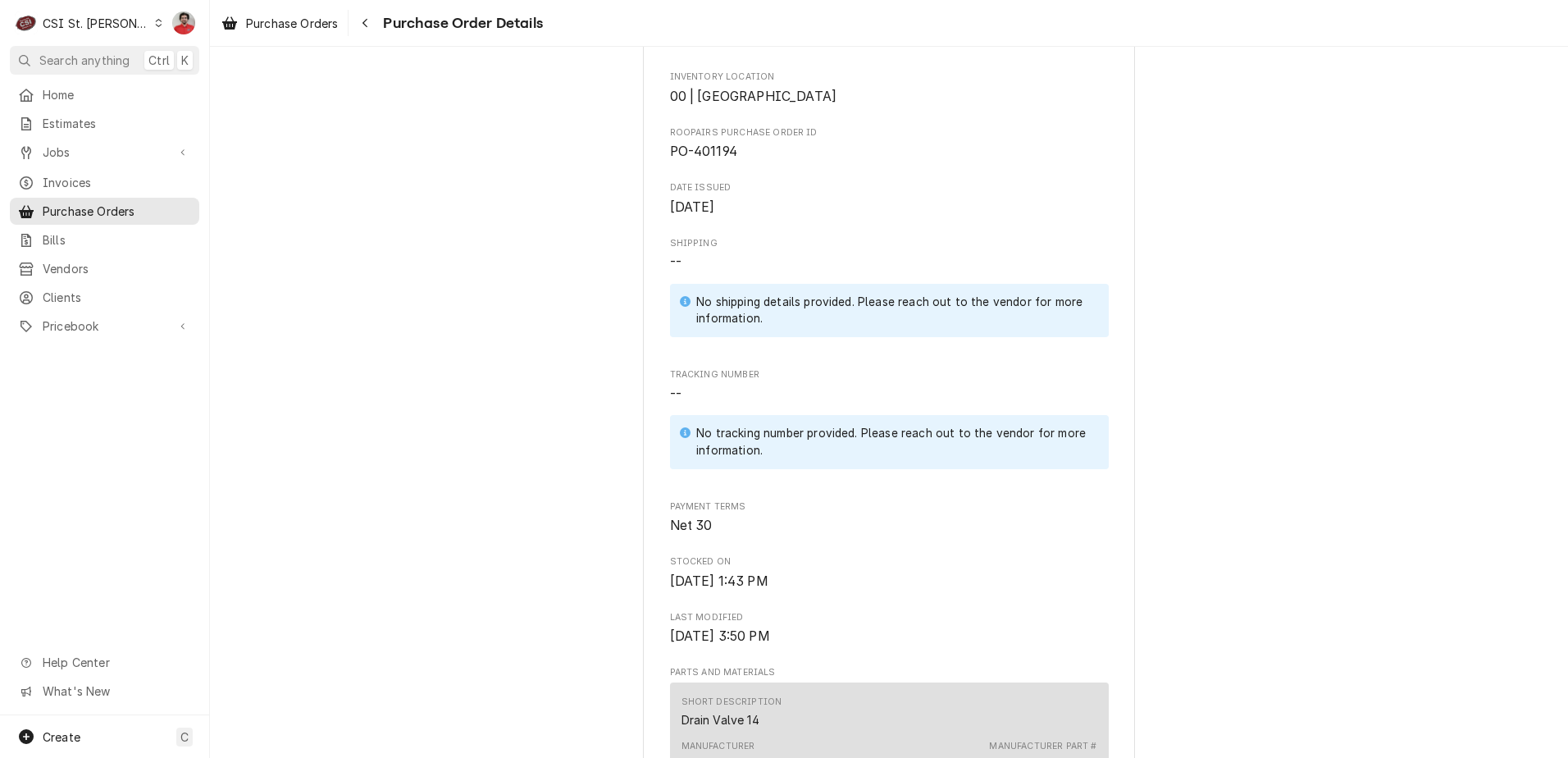
click at [718, 162] on span "PO-401194" at bounding box center [890, 152] width 439 height 20
drag, startPoint x: 718, startPoint y: 194, endPoint x: 705, endPoint y: 201, distance: 14.8
copy span "401194"
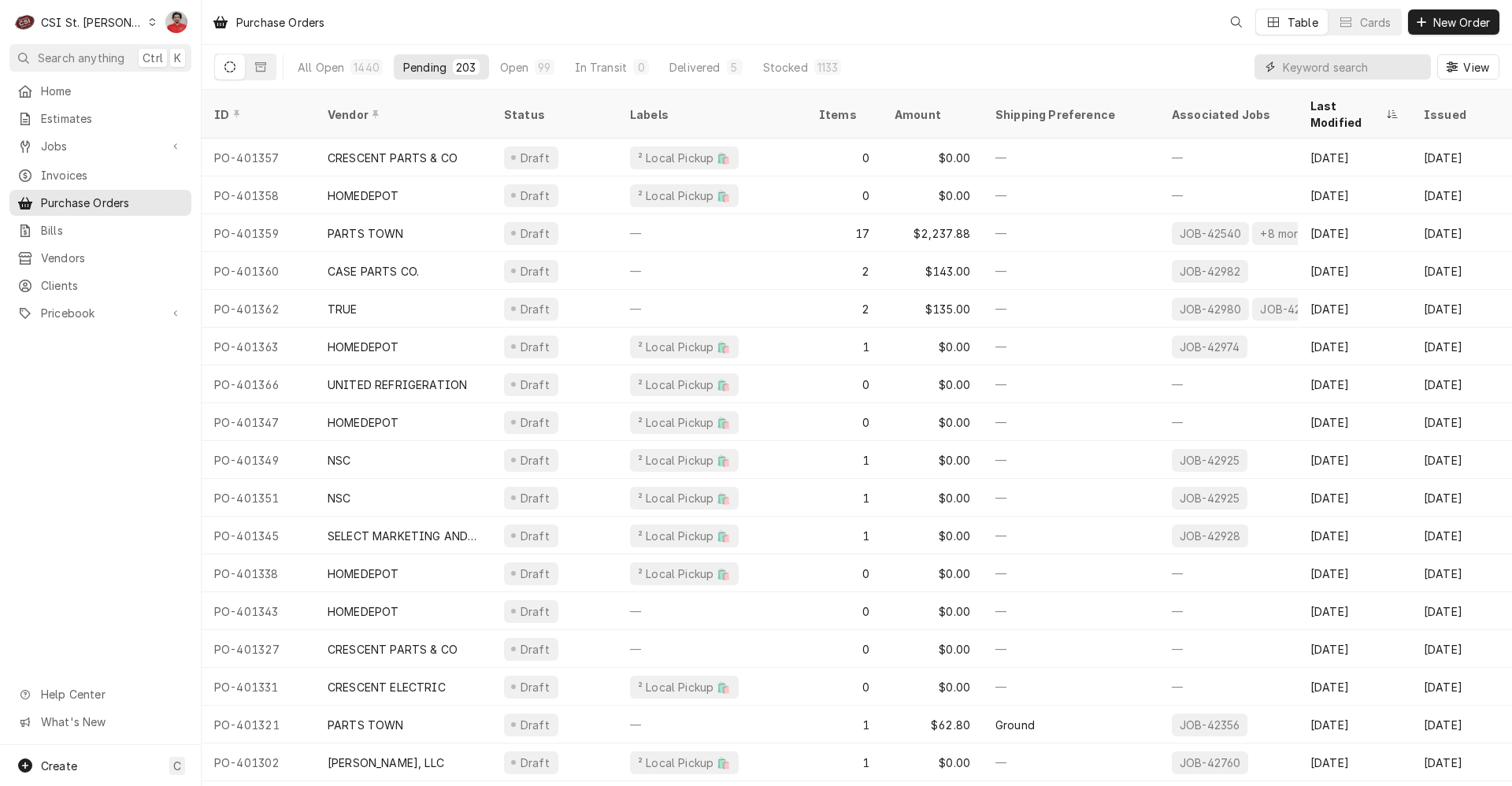
click at [1315, 64] on input "Dynamic Content Wrapper" at bounding box center [1353, 67] width 140 height 25
type input "400645"
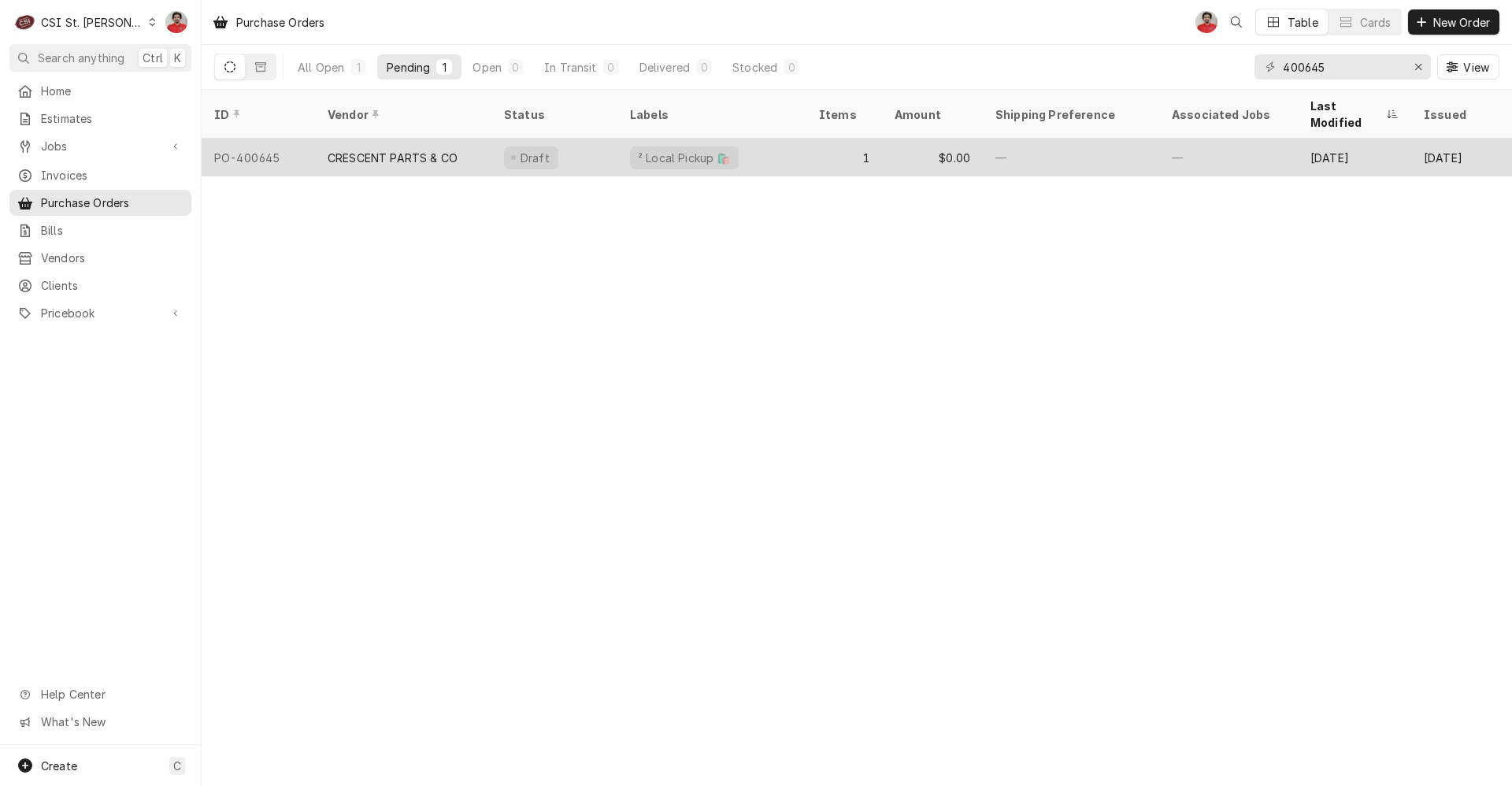
click at [953, 148] on div "$0.00" at bounding box center [933, 158] width 101 height 38
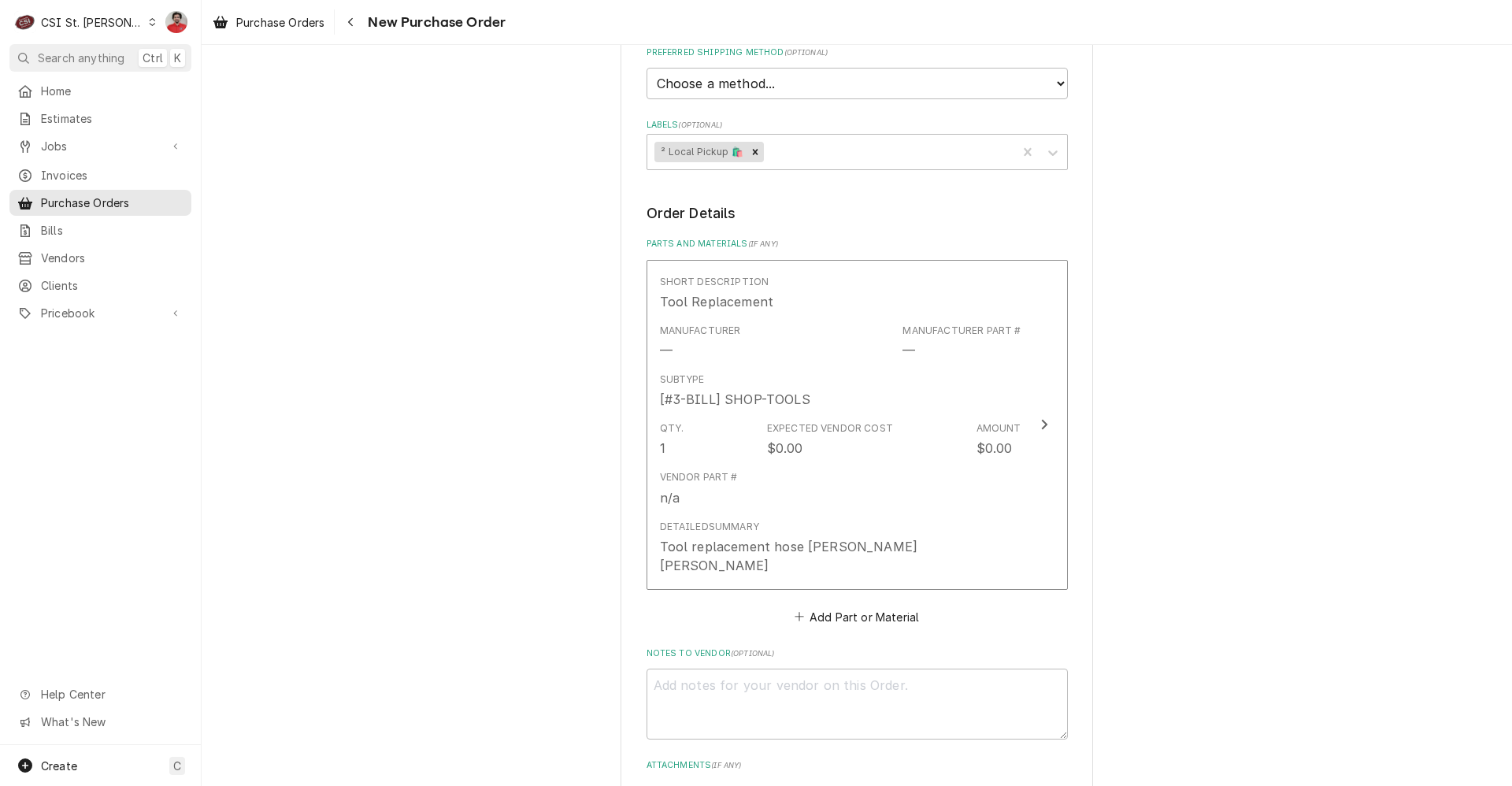
scroll to position [788, 0]
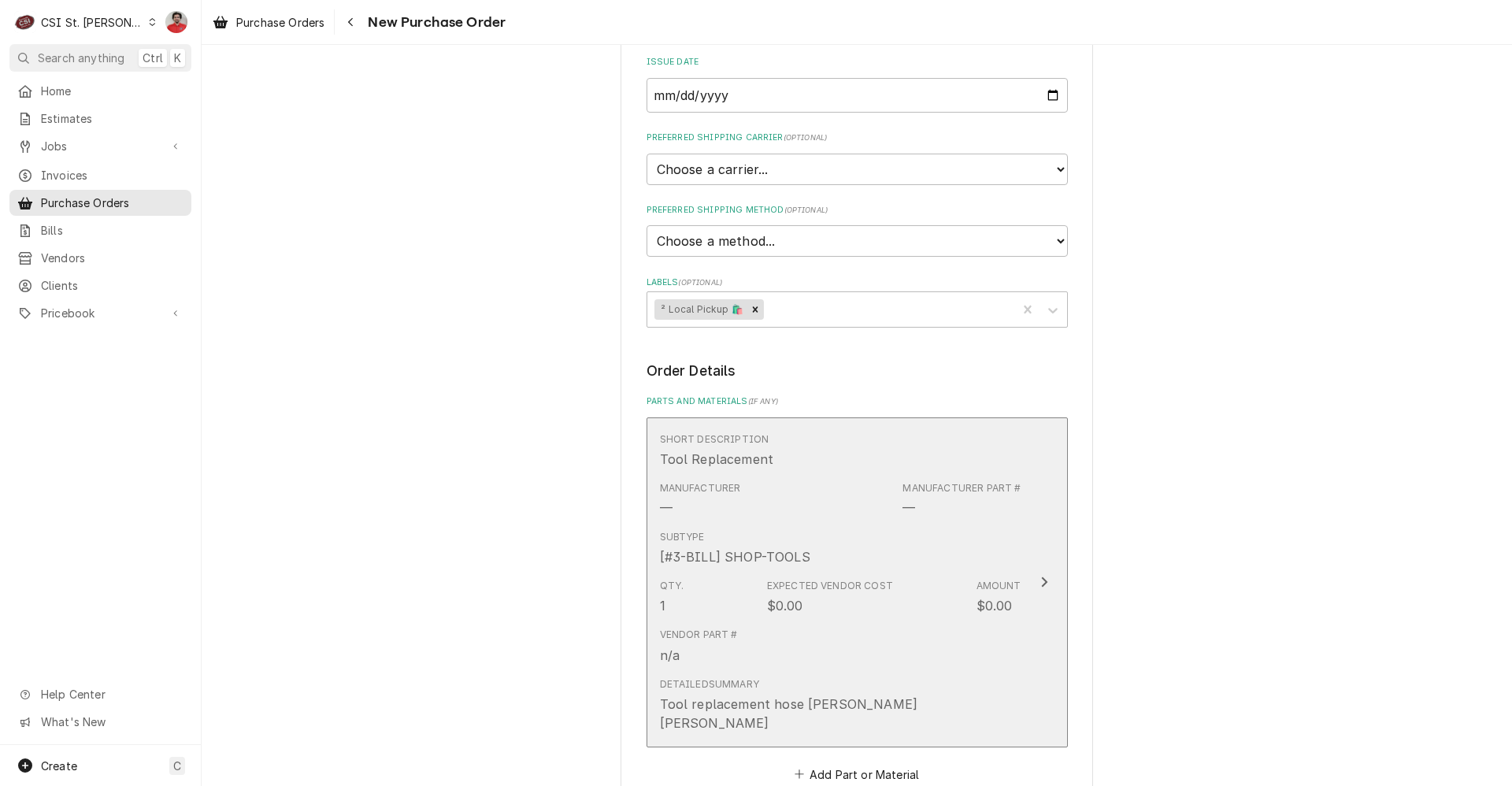
click at [789, 547] on div "[#3-BILL] SHOP-TOOLS" at bounding box center [735, 557] width 150 height 19
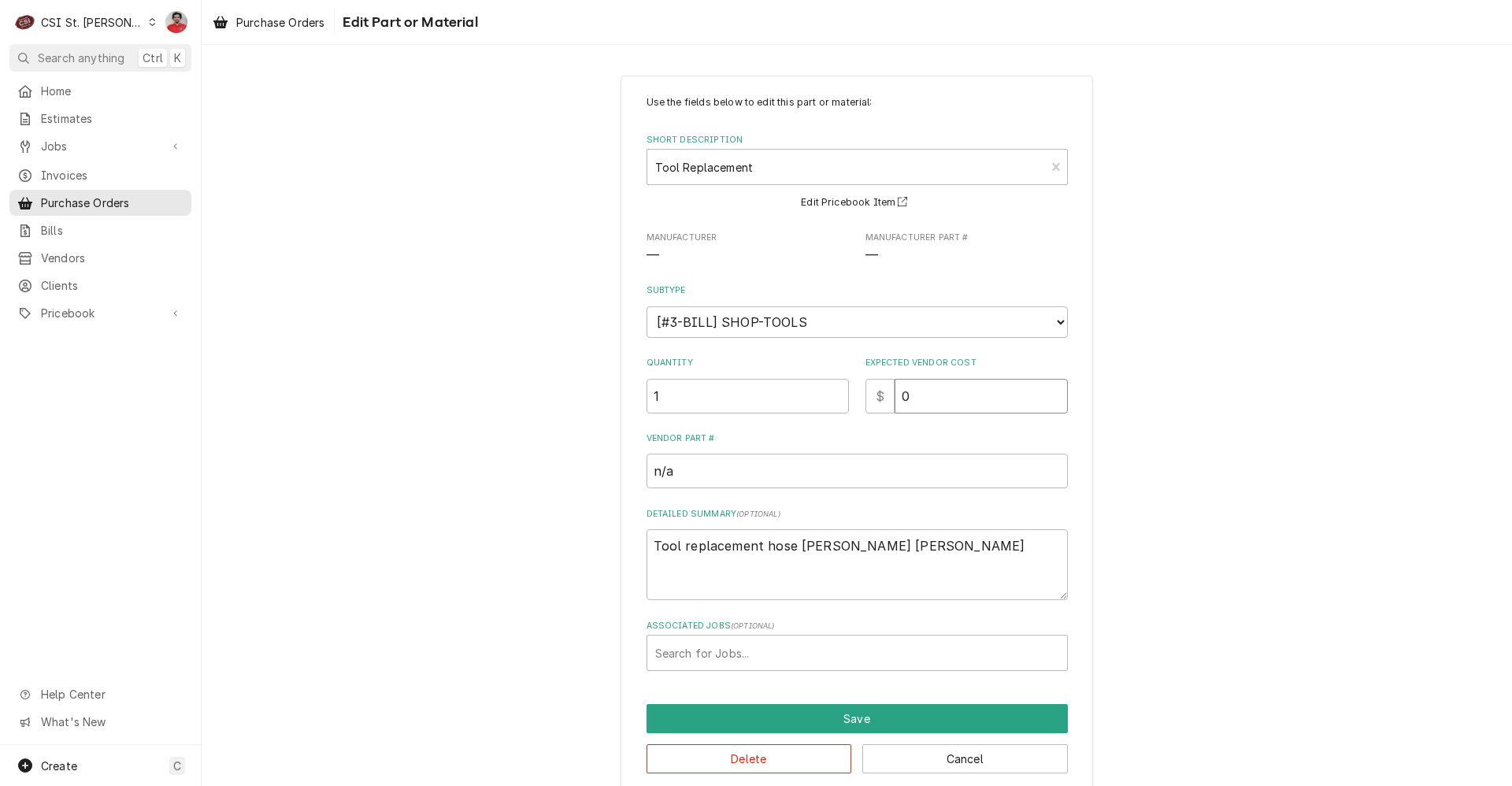
drag, startPoint x: 929, startPoint y: 390, endPoint x: 835, endPoint y: 357, distance: 99.6
click at [836, 363] on div "Quantity 1 Expected Vendor Cost $ 0" at bounding box center [858, 384] width 422 height 56
type textarea "x"
type input "2"
type textarea "x"
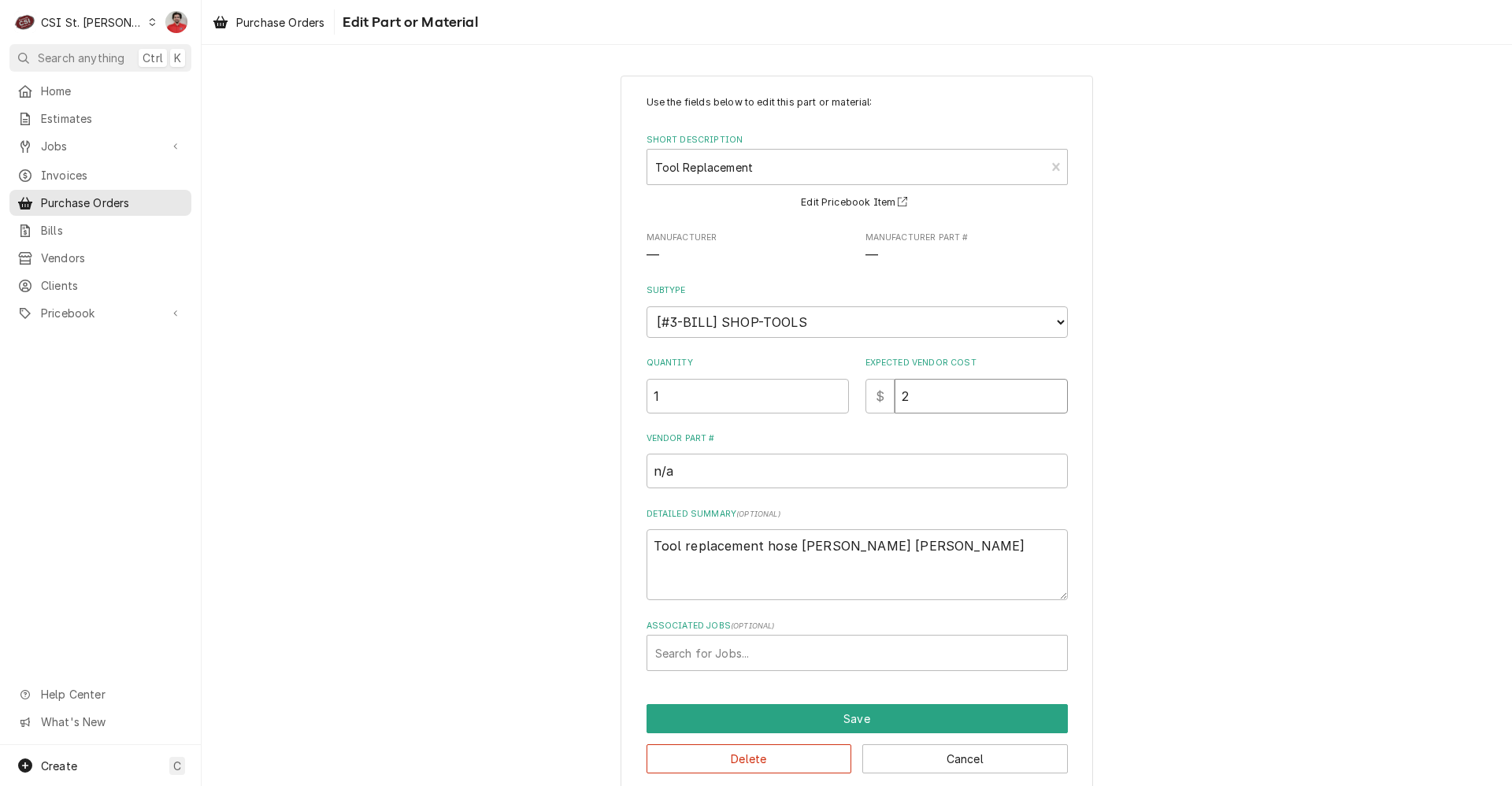
type input "22"
type textarea "x"
type input "226"
type textarea "x"
type input "226.5"
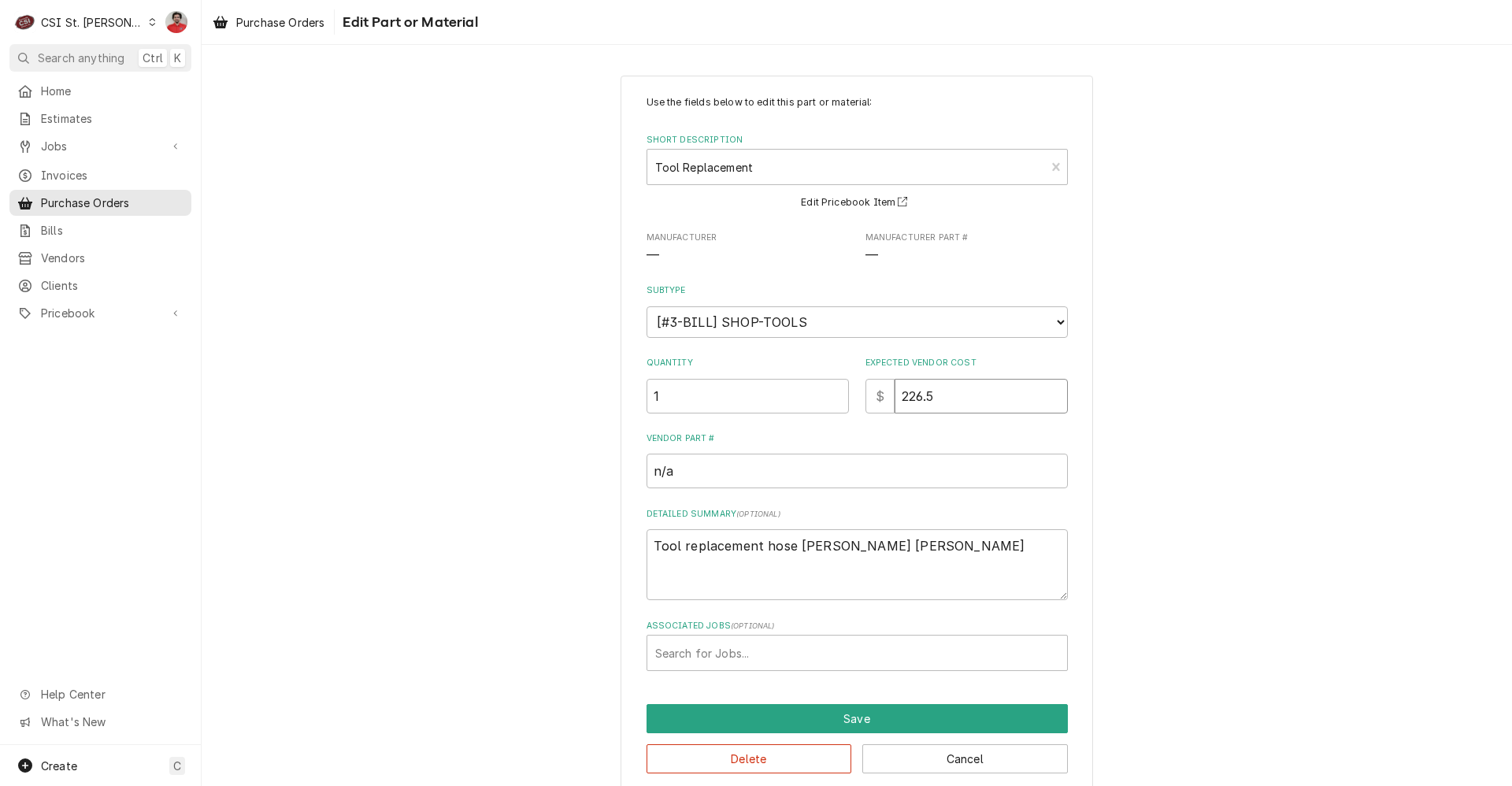
type textarea "x"
type input "226.56"
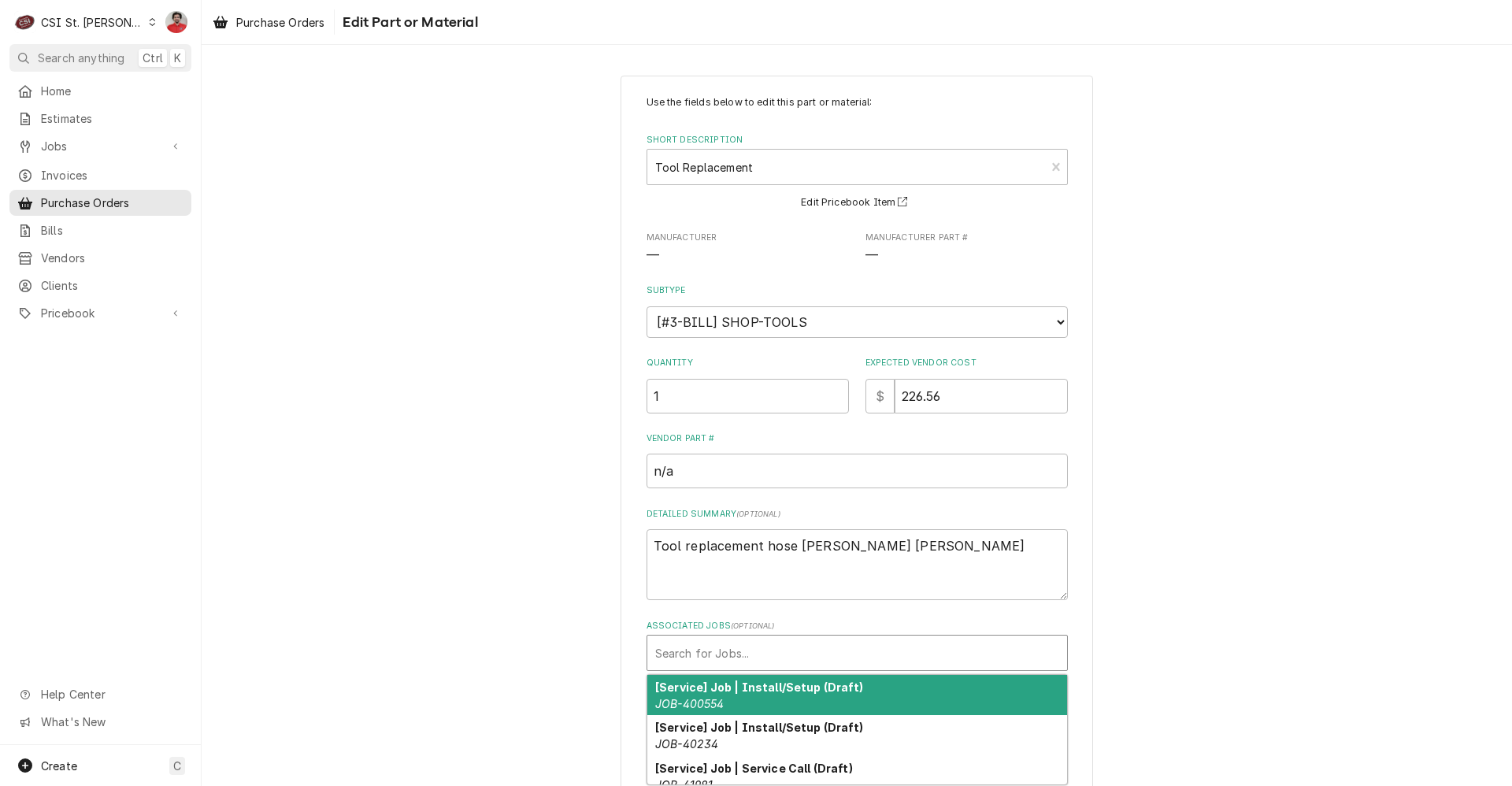
click at [776, 645] on div "Associated Jobs" at bounding box center [857, 653] width 404 height 29
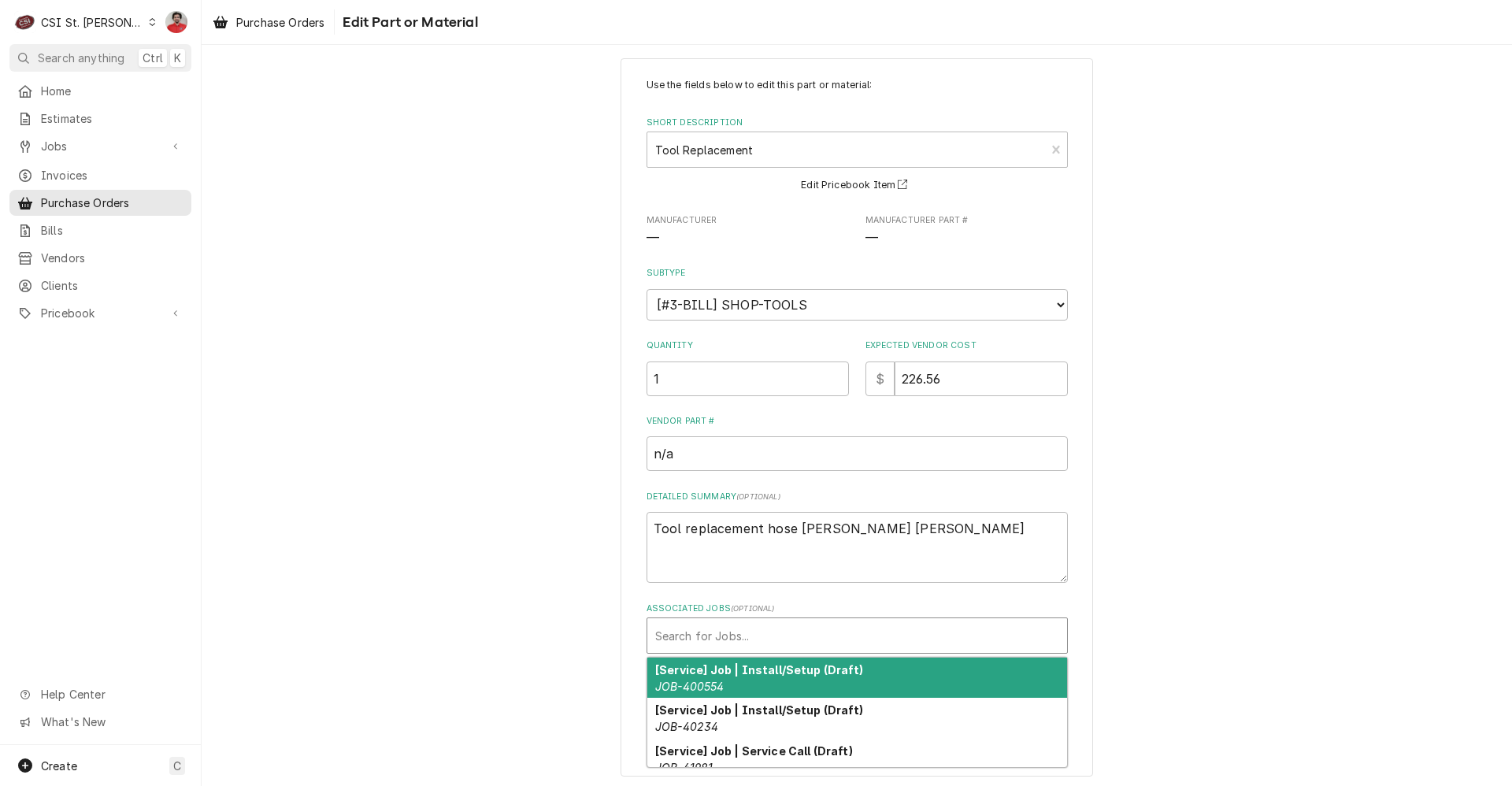
scroll to position [21, 0]
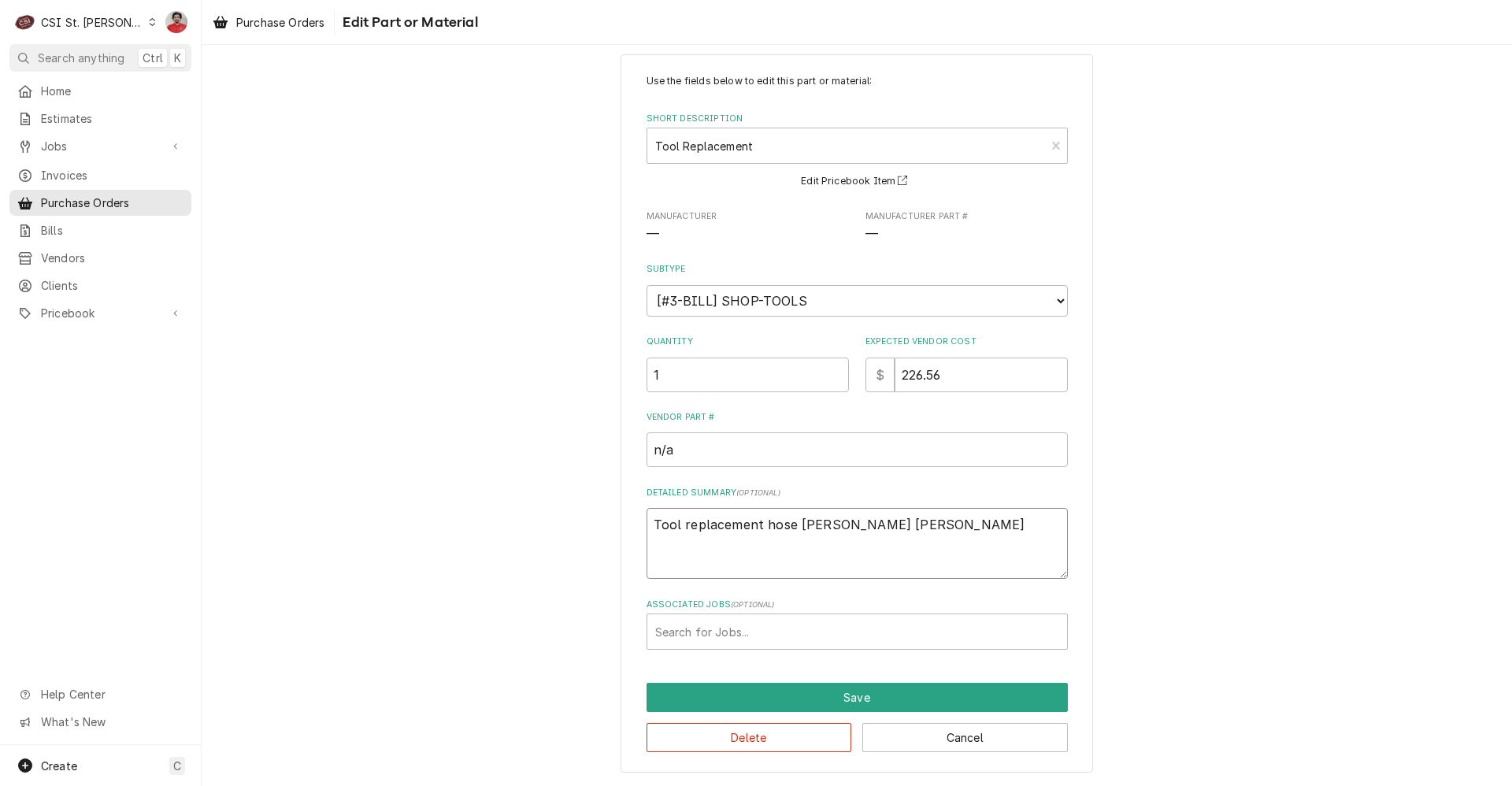
click at [842, 574] on textarea "Tool replacement hose Thomas ap Drew" at bounding box center [858, 543] width 422 height 71
click at [910, 531] on textarea "Tool replacement hose Thomas ap Drew" at bounding box center [858, 543] width 422 height 71
click at [1174, 570] on div "Use the fields below to edit this part or material: Short Description Tool Repl…" at bounding box center [856, 412] width 1311 height 745
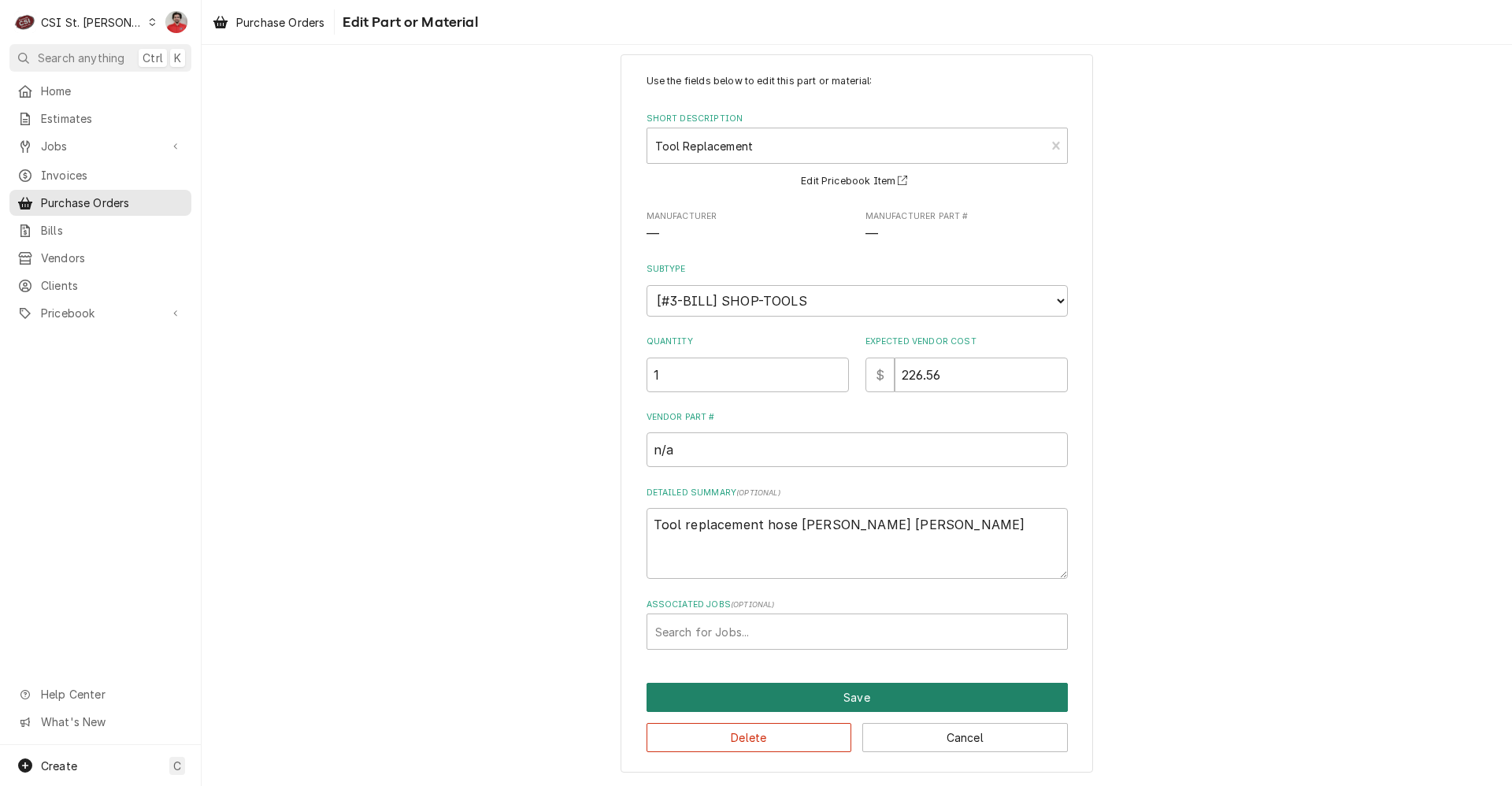
click at [836, 696] on button "Save" at bounding box center [858, 697] width 422 height 29
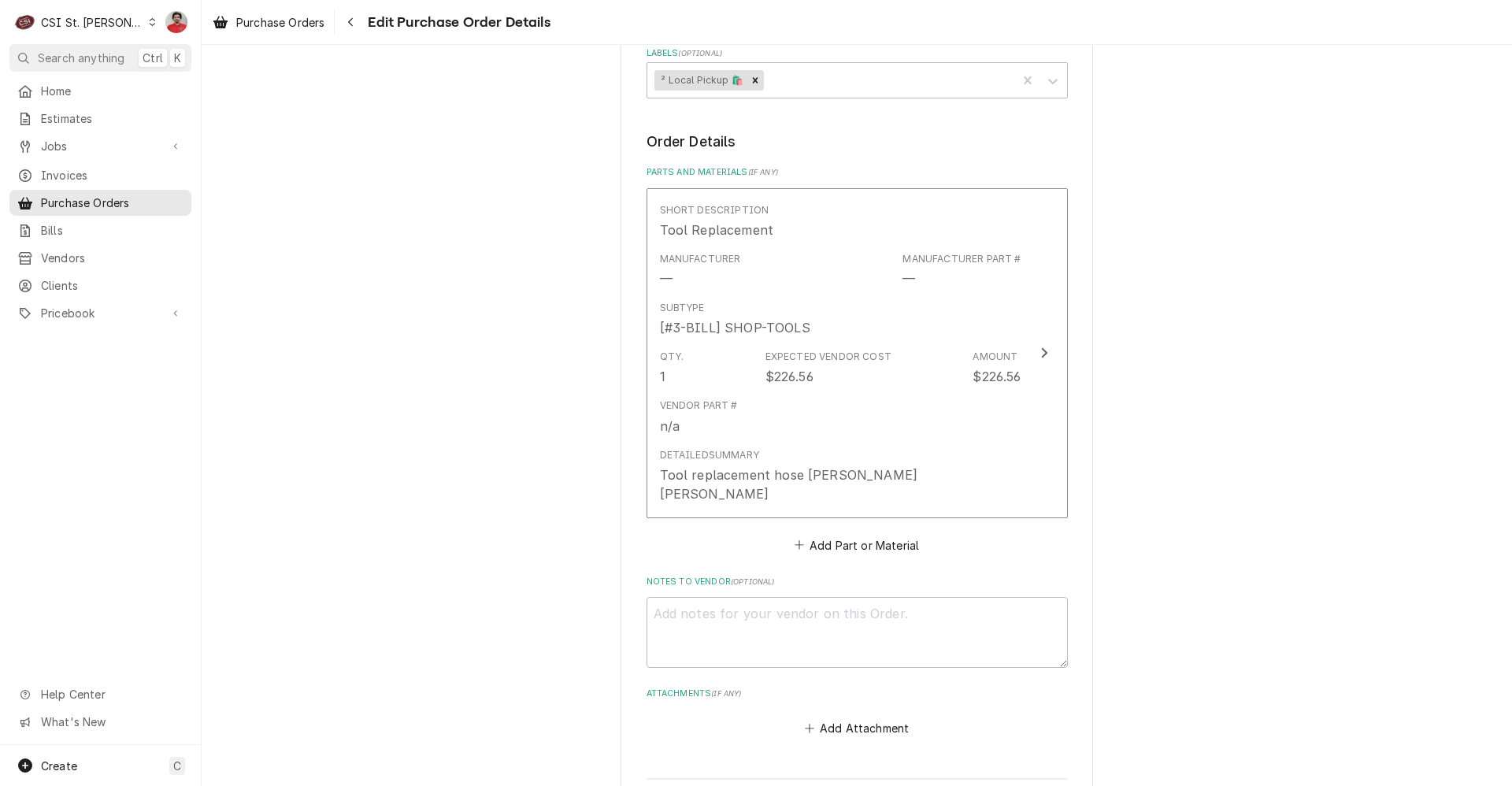
scroll to position [1078, 0]
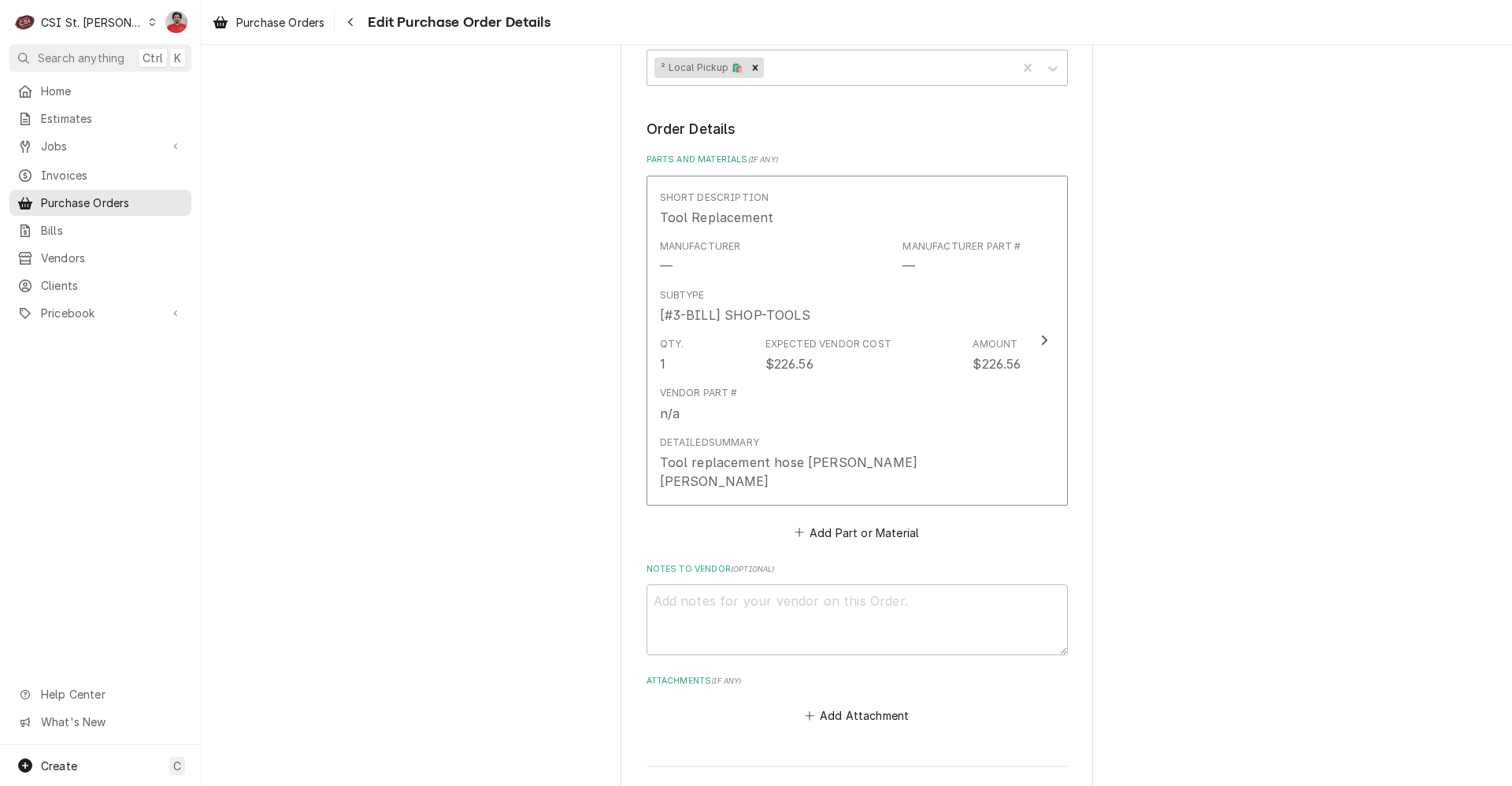
type textarea "x"
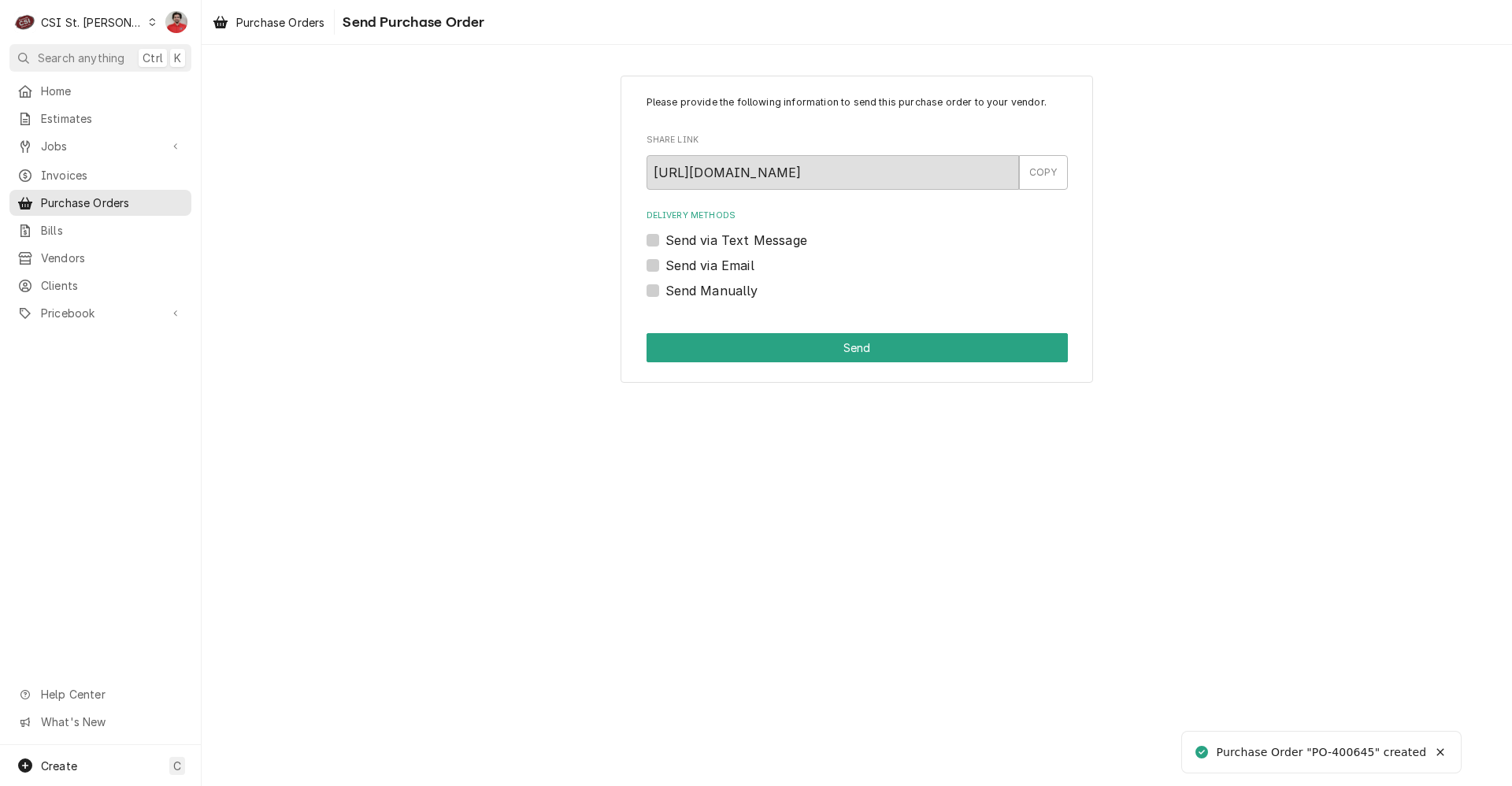
click at [718, 283] on label "Send Manually" at bounding box center [711, 290] width 93 height 19
click at [718, 283] on input "Send Manually" at bounding box center [876, 298] width 422 height 35
checkbox input "true"
click at [708, 354] on button "Send" at bounding box center [858, 348] width 422 height 29
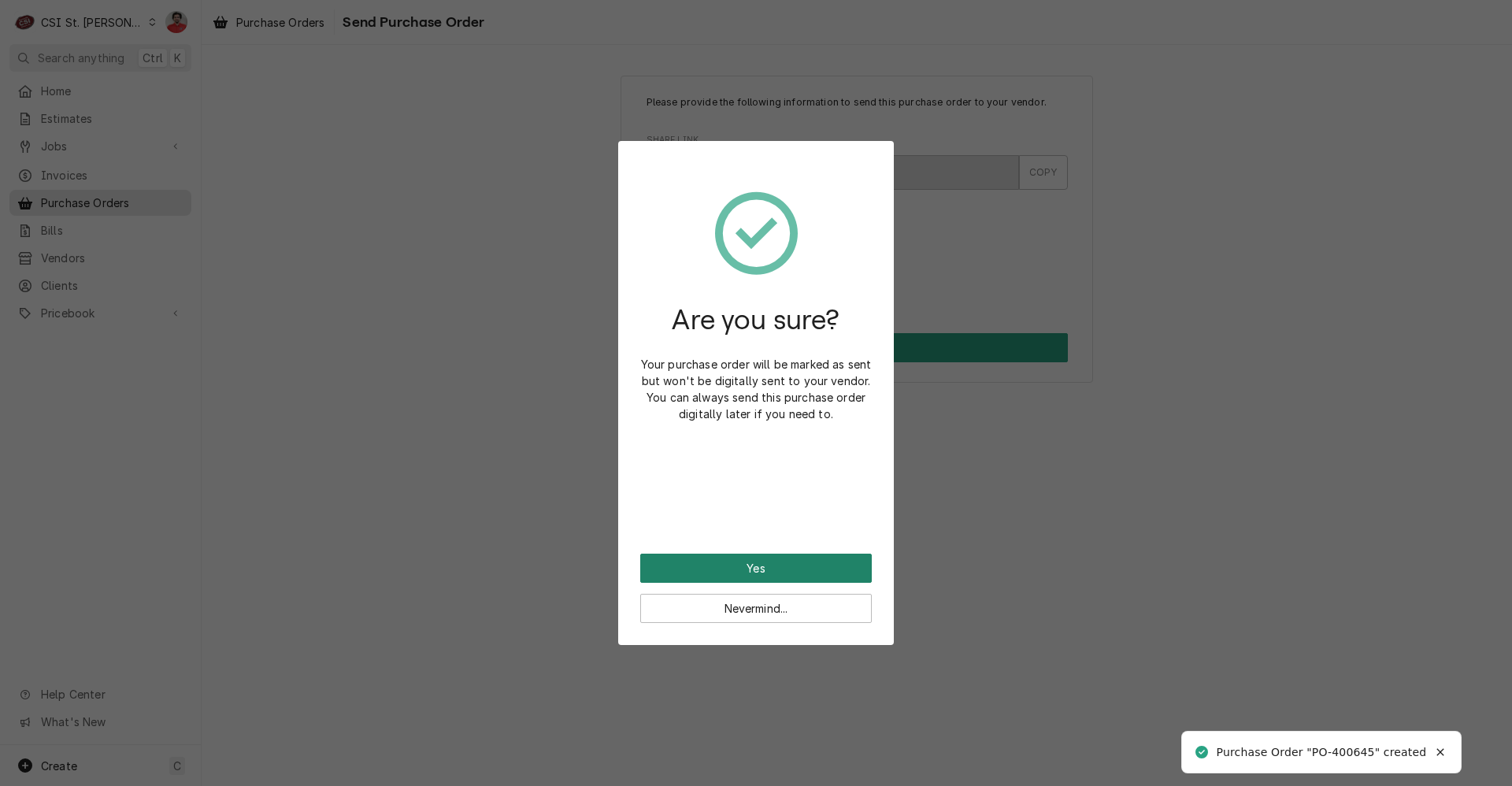
click at [728, 570] on button "Yes" at bounding box center [756, 568] width 232 height 29
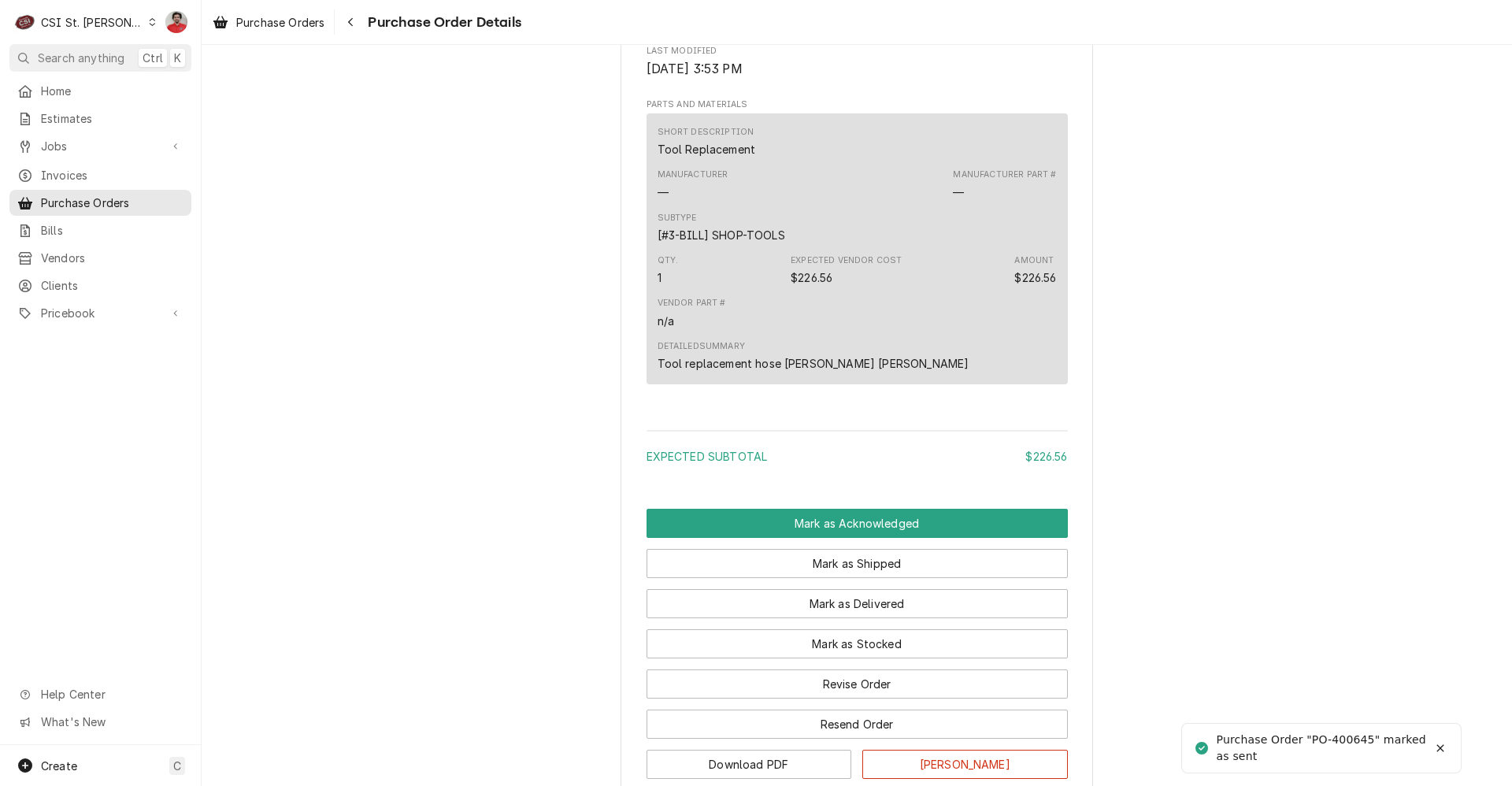
scroll to position [1006, 0]
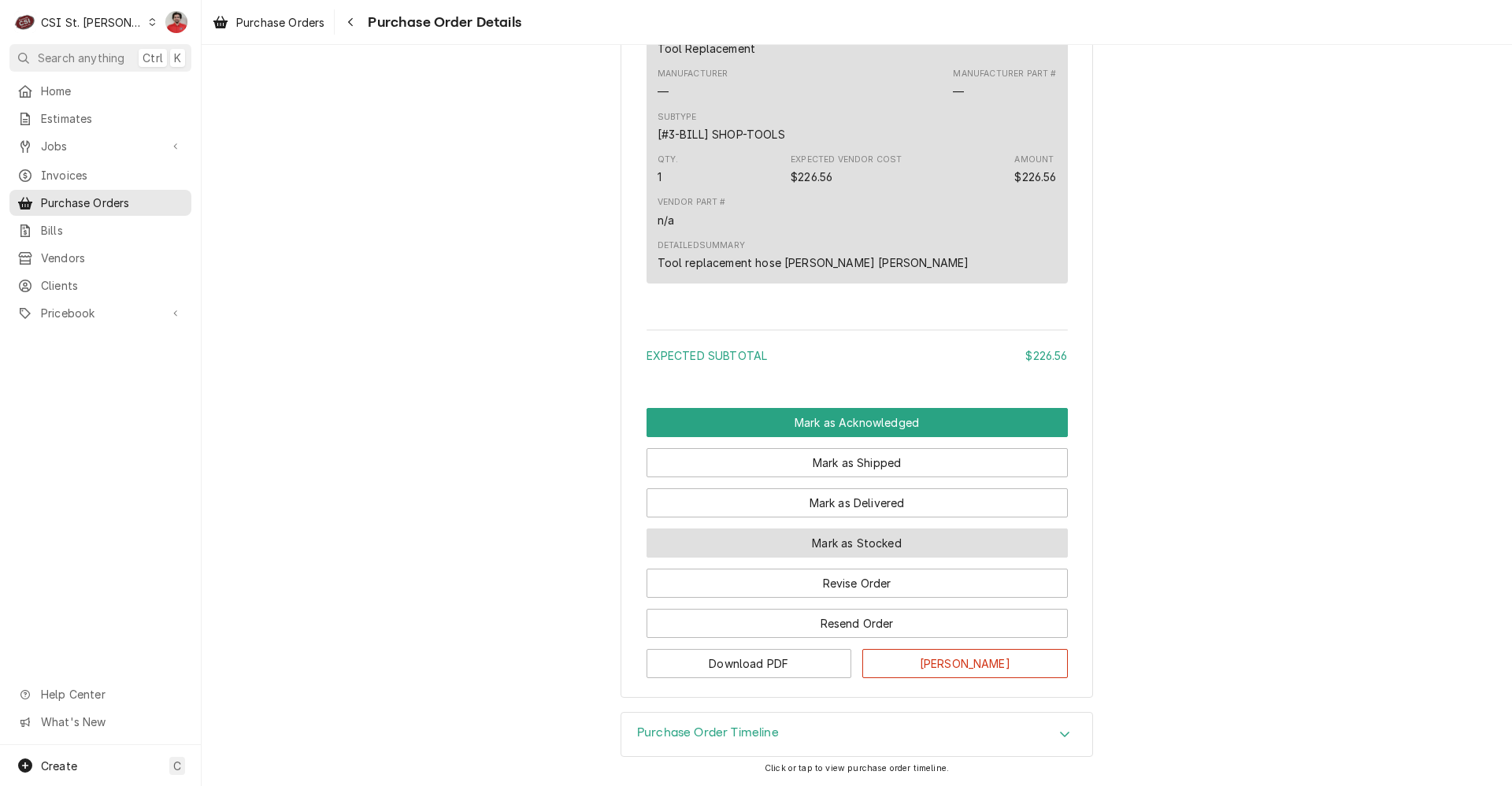
click at [708, 535] on button "Mark as Stocked" at bounding box center [858, 543] width 422 height 29
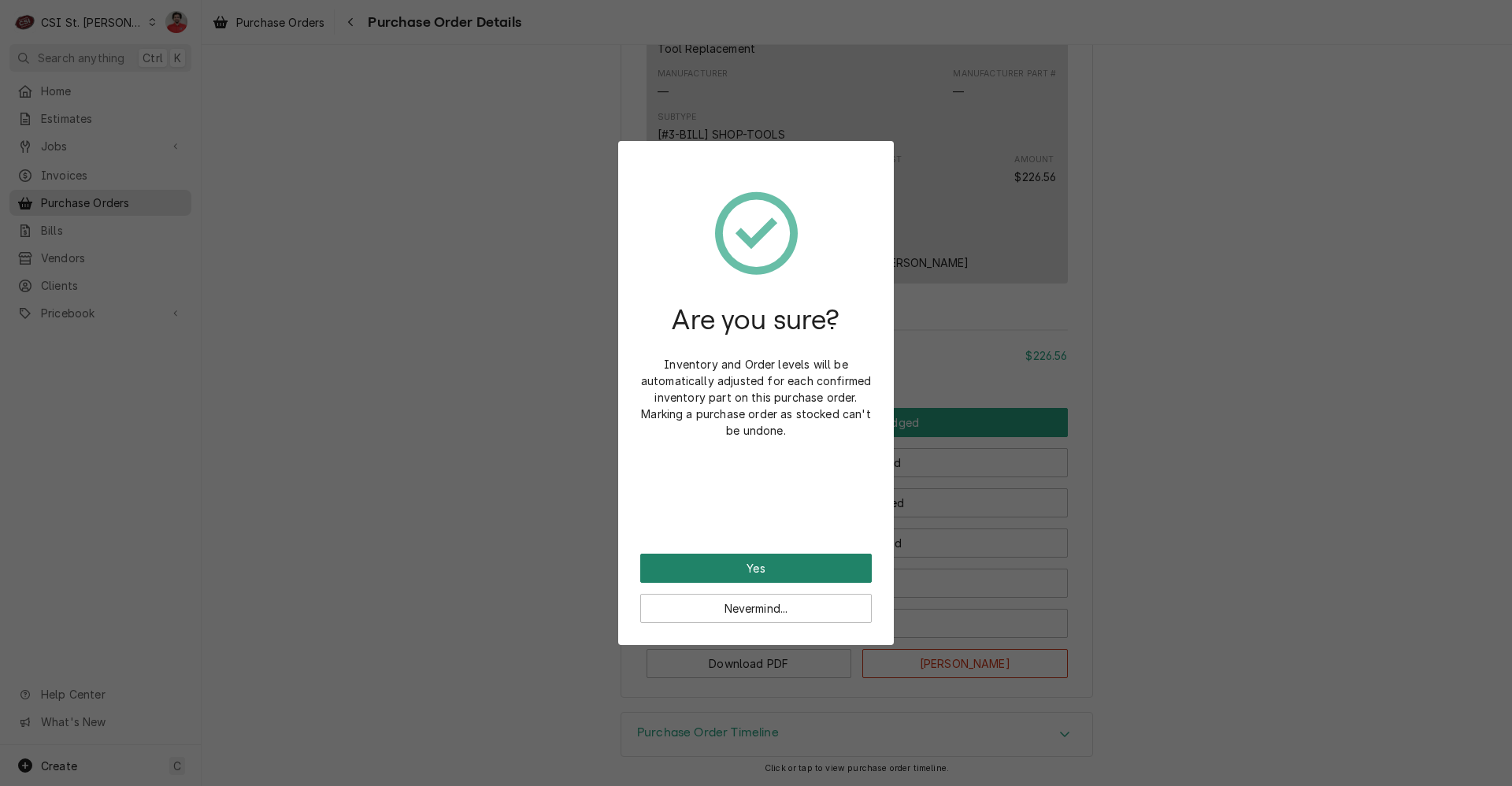
click at [701, 574] on button "Yes" at bounding box center [756, 568] width 232 height 29
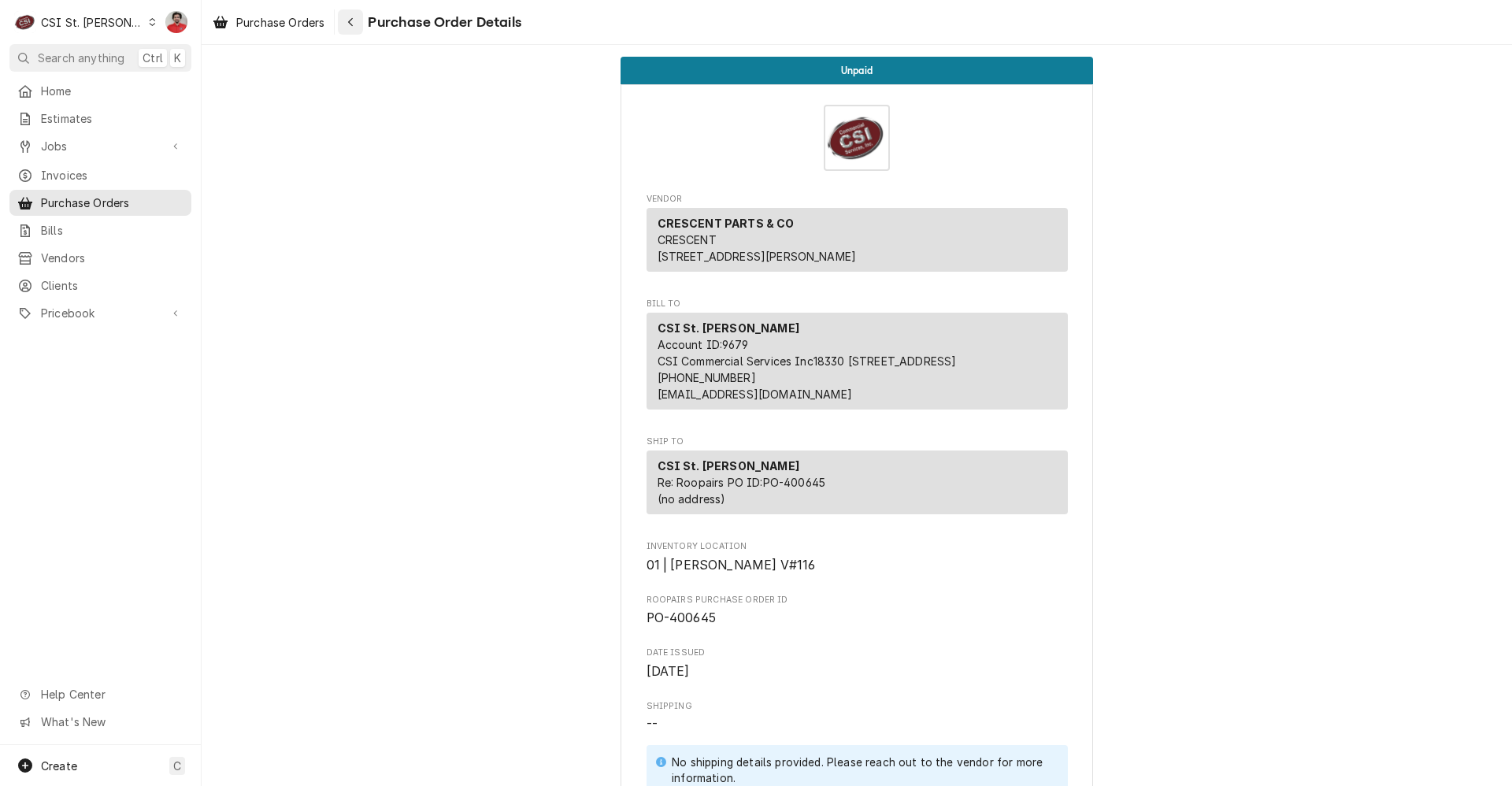
click at [344, 23] on button "Navigate back" at bounding box center [351, 22] width 25 height 25
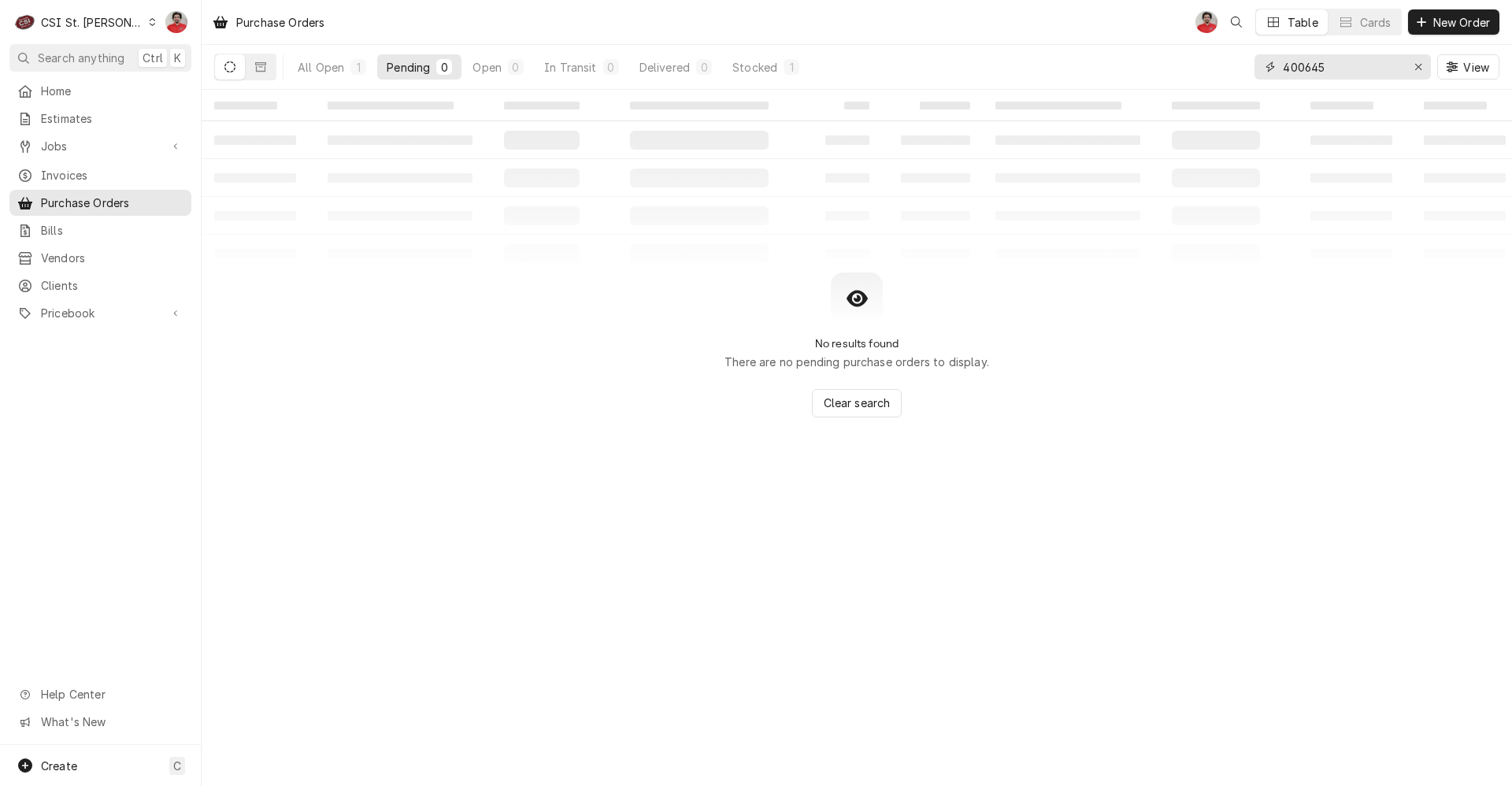
click at [1397, 76] on input "400645" at bounding box center [1342, 67] width 118 height 25
type input "401204"
click at [324, 60] on div "All Open" at bounding box center [321, 67] width 46 height 17
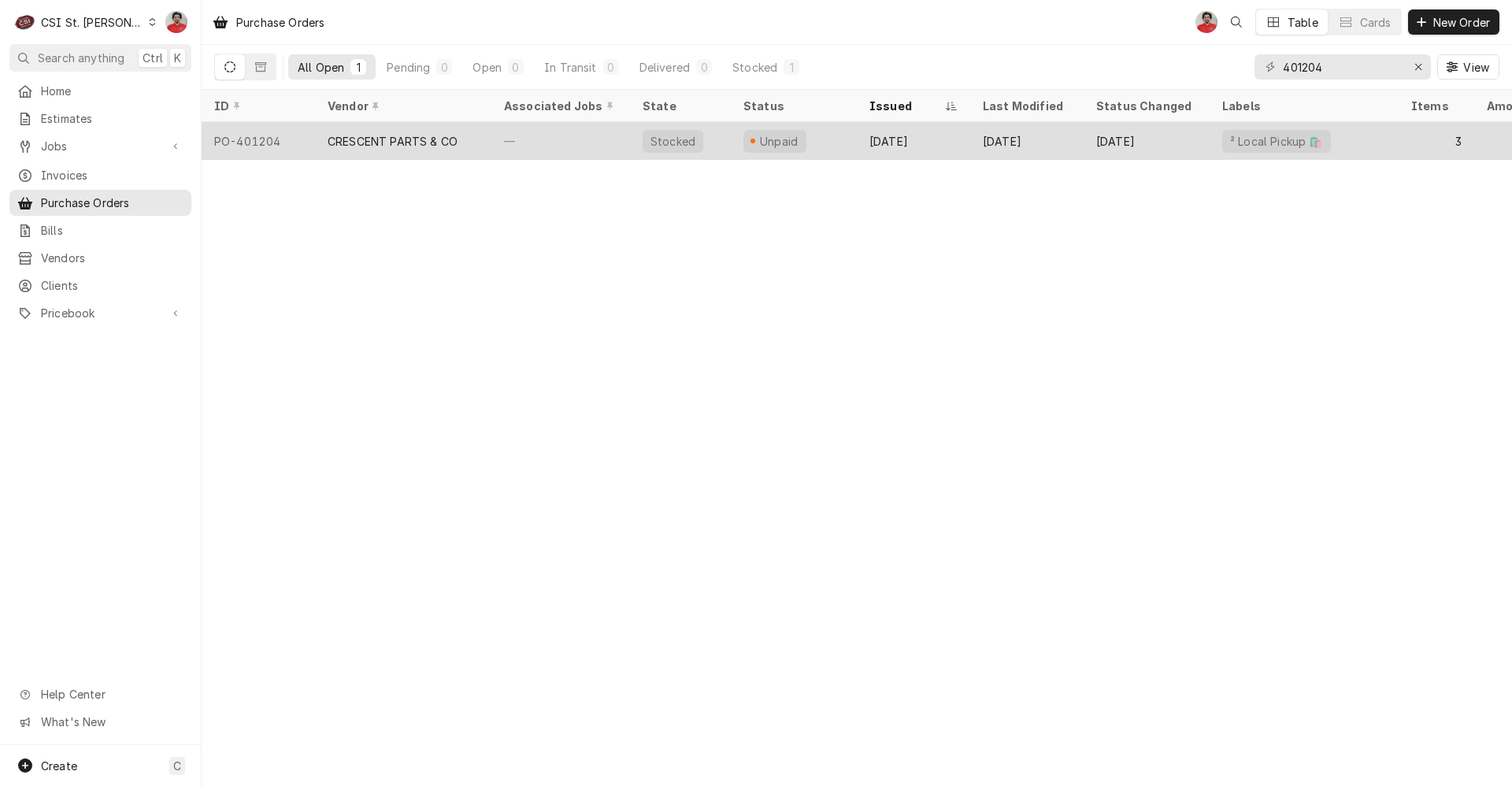
click at [505, 150] on div "—" at bounding box center [561, 141] width 138 height 38
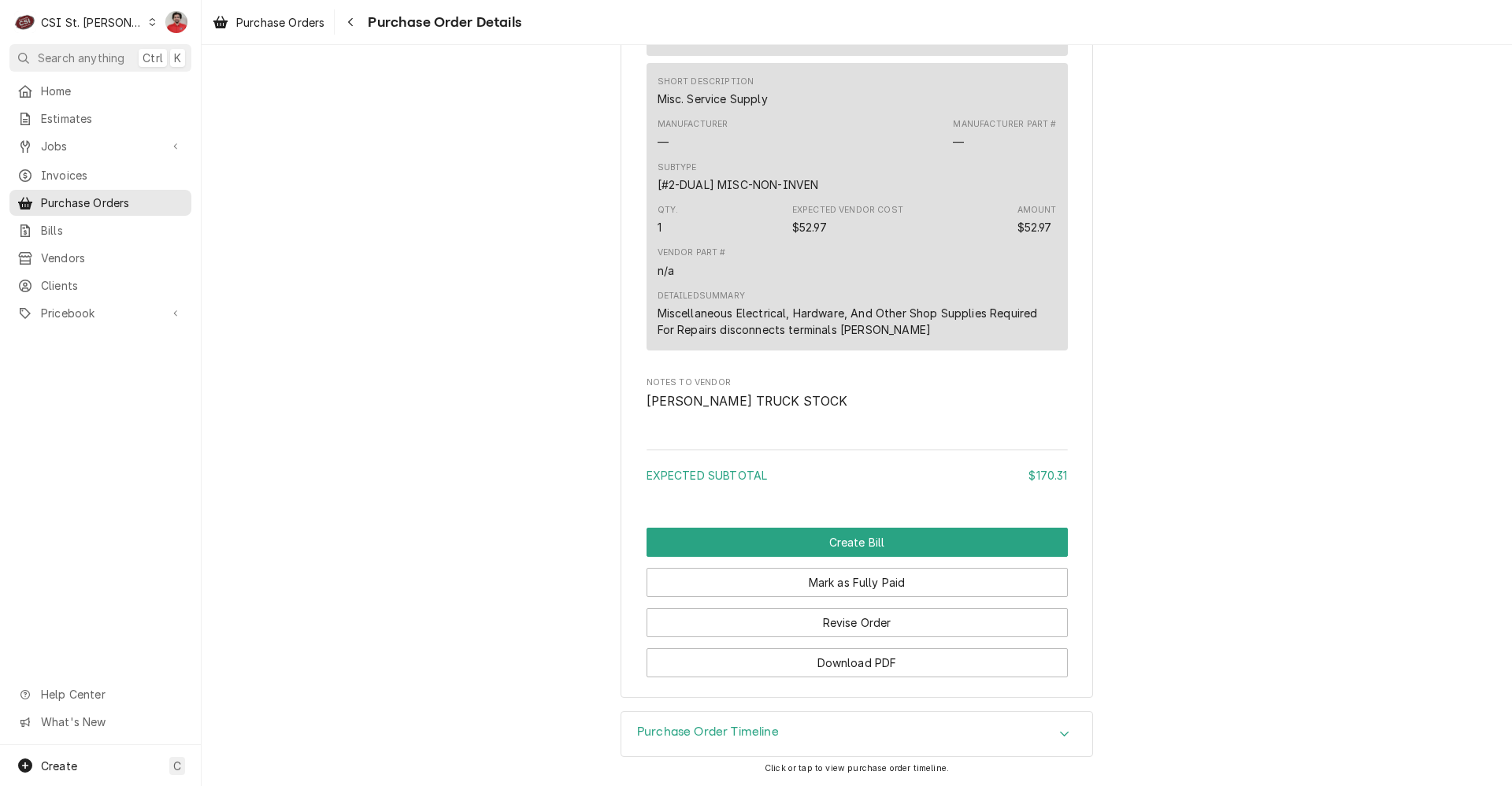
scroll to position [1642, 0]
click at [351, 20] on icon "Navigate back" at bounding box center [350, 22] width 7 height 11
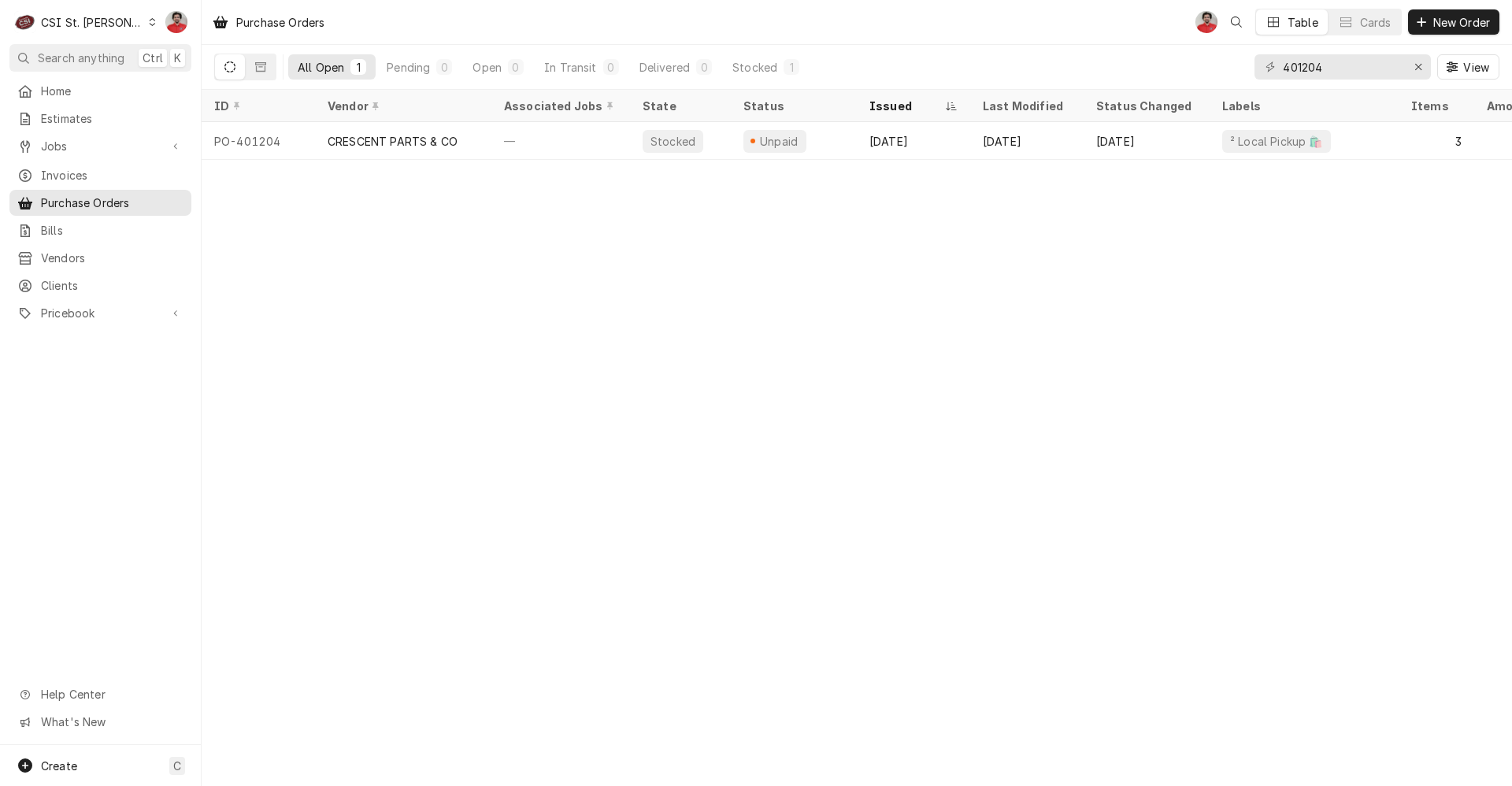
click at [77, 154] on div "Jobs Jobs Job Series" at bounding box center [100, 146] width 182 height 28
drag, startPoint x: 74, startPoint y: 138, endPoint x: 72, endPoint y: 149, distance: 11.2
click at [74, 138] on span "Jobs" at bounding box center [99, 146] width 119 height 17
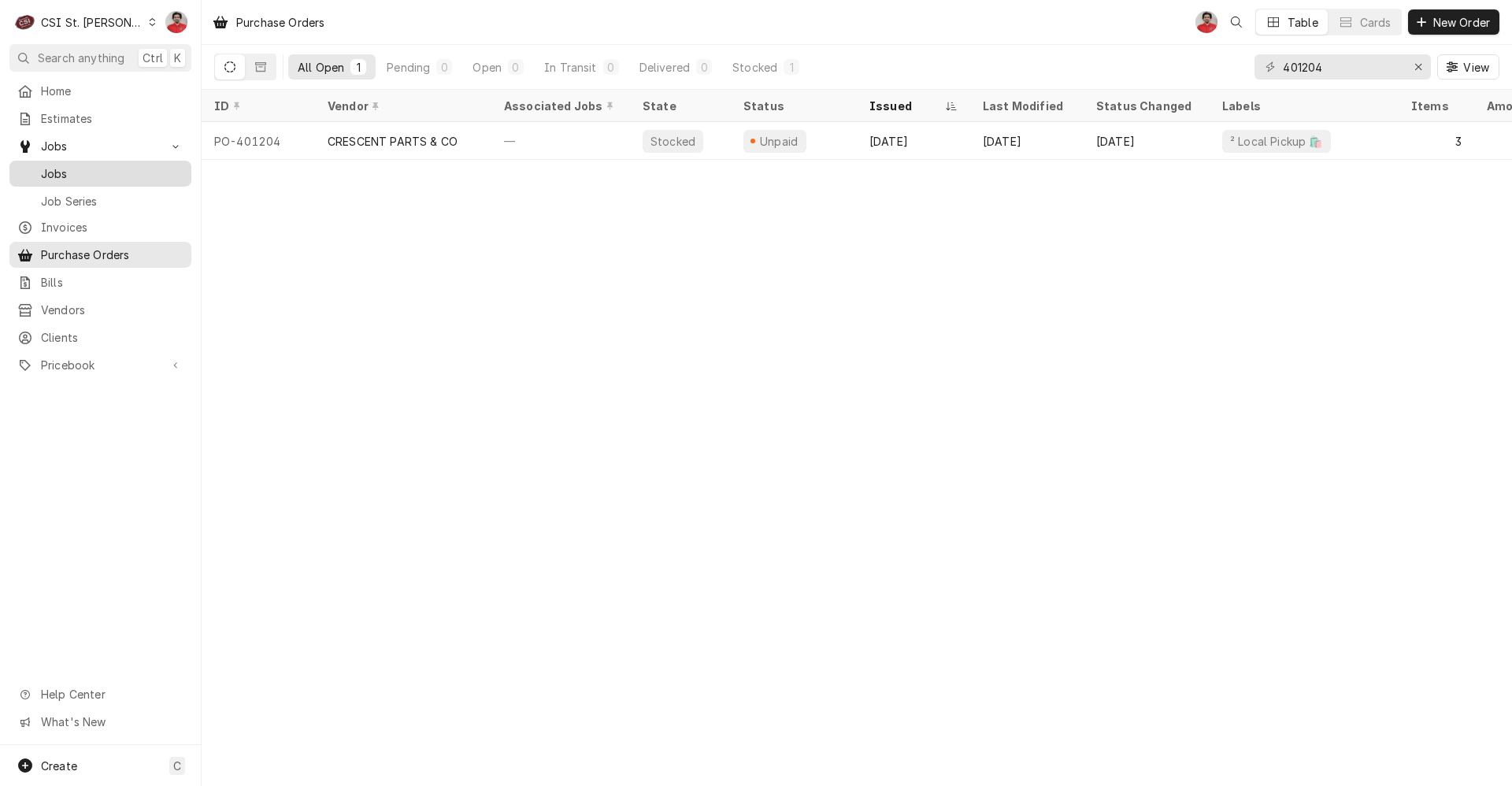
click at [71, 175] on span "Jobs" at bounding box center [111, 173] width 142 height 17
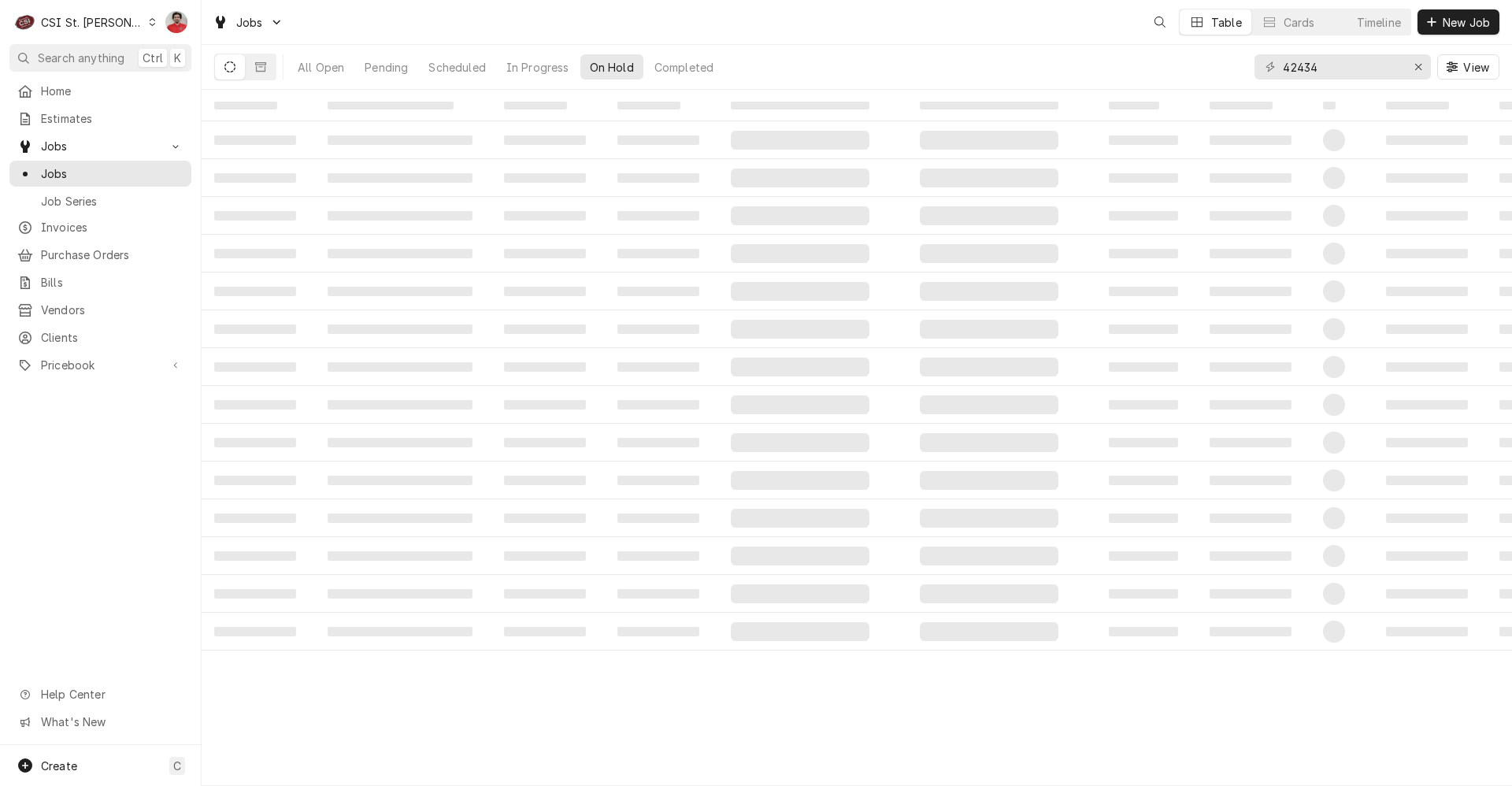
click at [1334, 69] on input "42434" at bounding box center [1342, 67] width 118 height 25
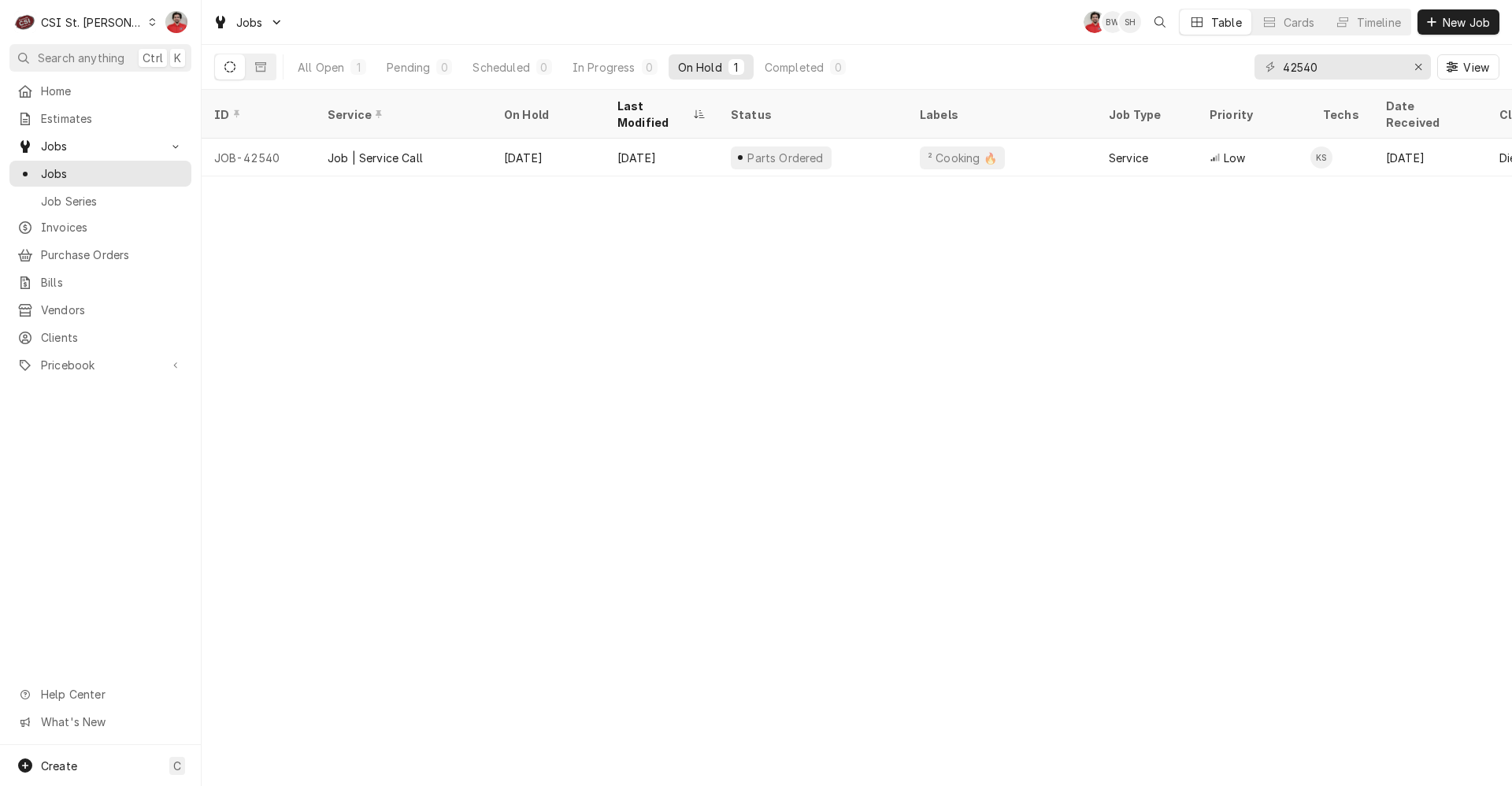
click at [1300, 81] on div "42540 View" at bounding box center [1378, 66] width 245 height 44
click at [1302, 76] on input "42540" at bounding box center [1342, 67] width 118 height 25
click at [1298, 72] on input "42948" at bounding box center [1342, 67] width 118 height 25
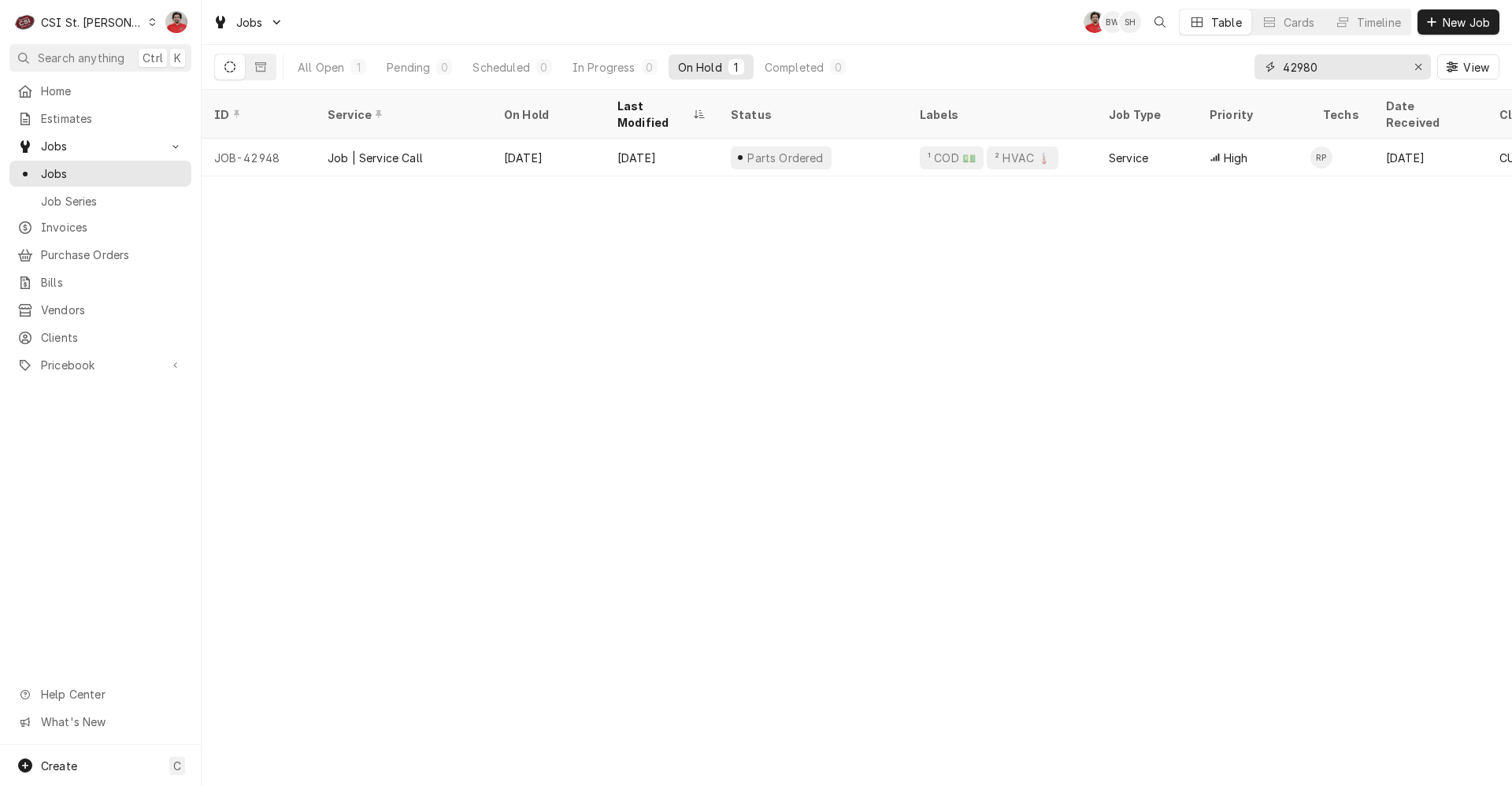
type input "42980"
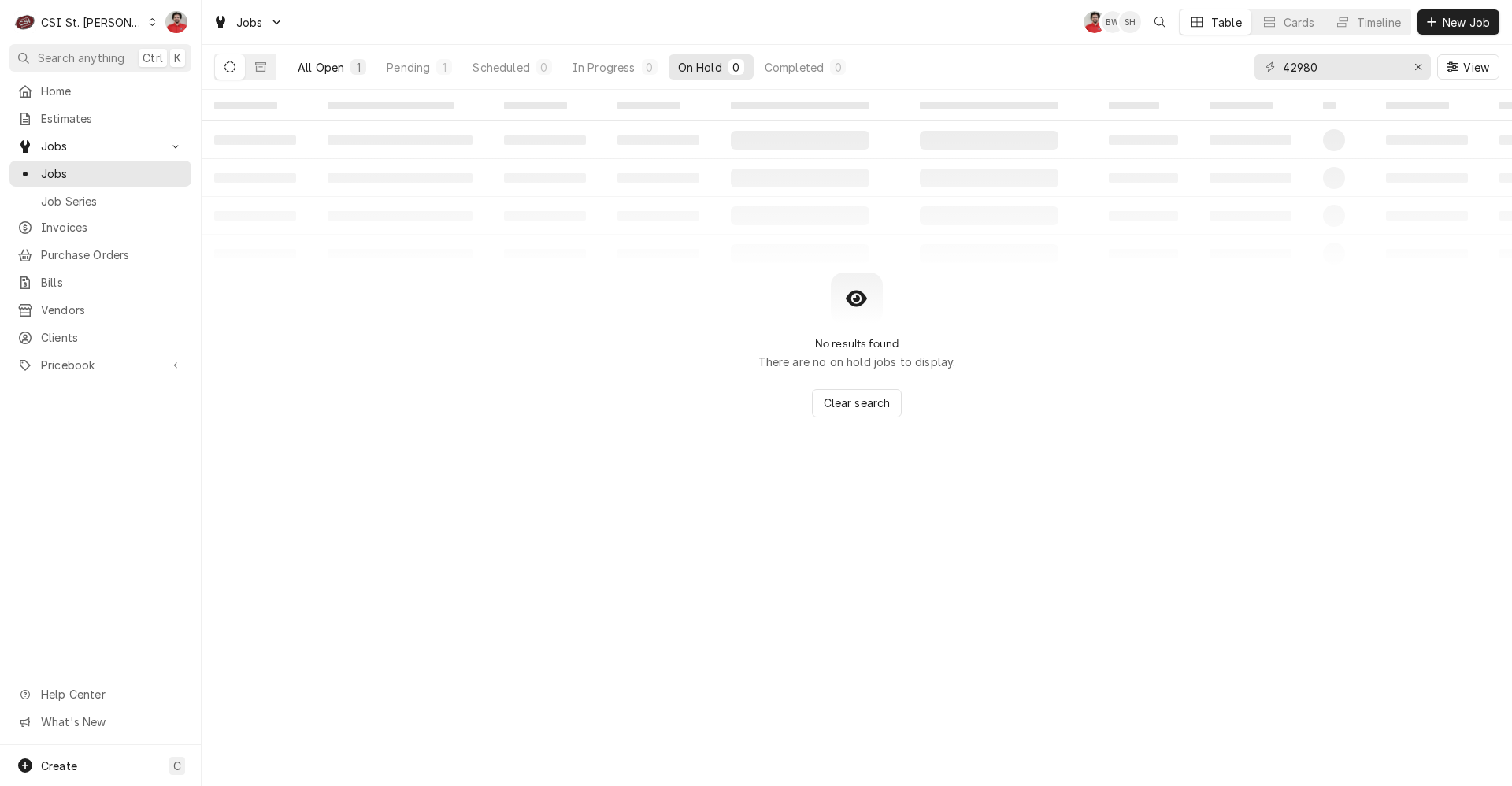
click at [301, 67] on div "All Open" at bounding box center [321, 67] width 46 height 17
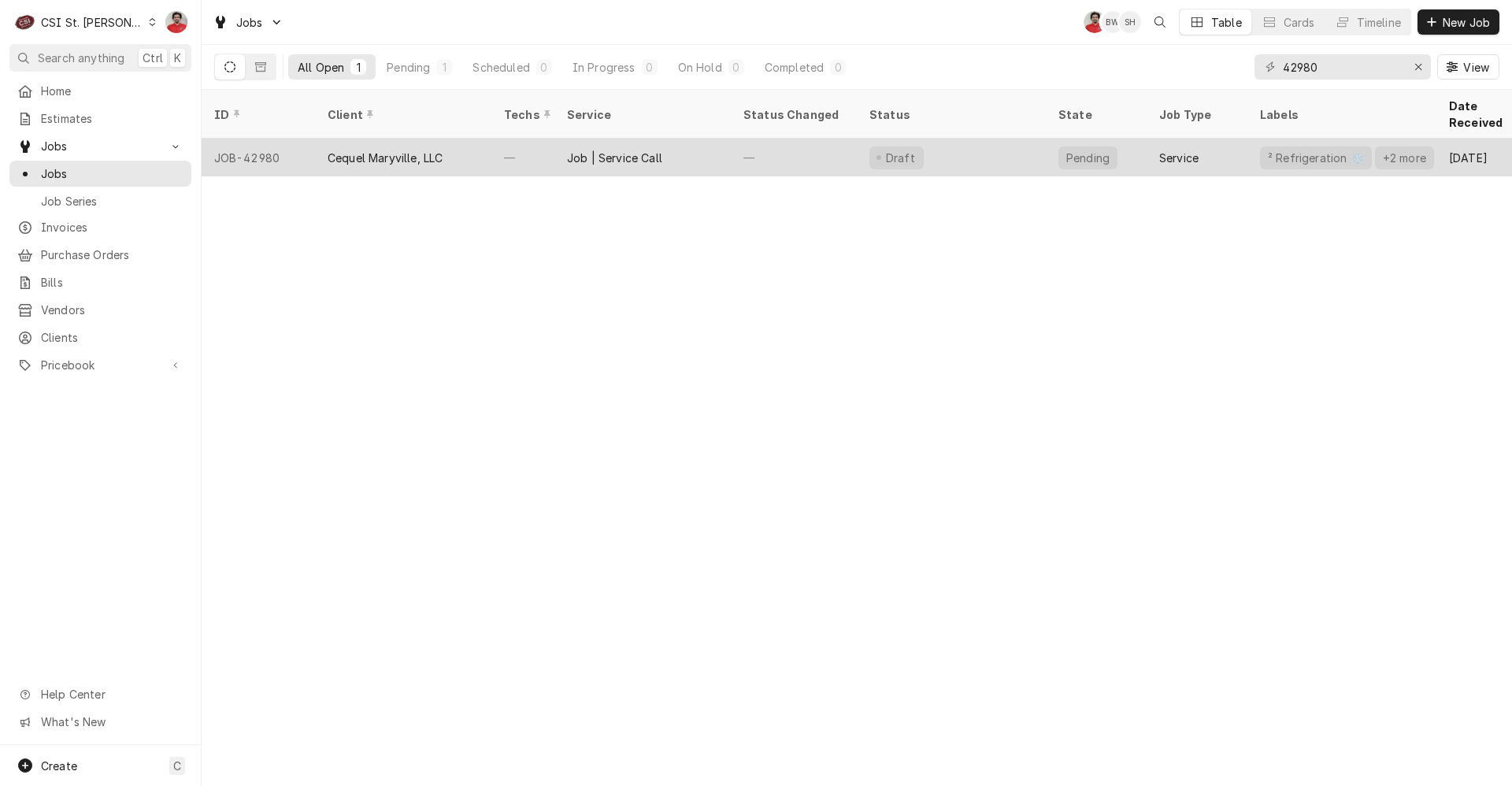
click at [691, 138] on div "Job | Service Call" at bounding box center [643, 158] width 177 height 38
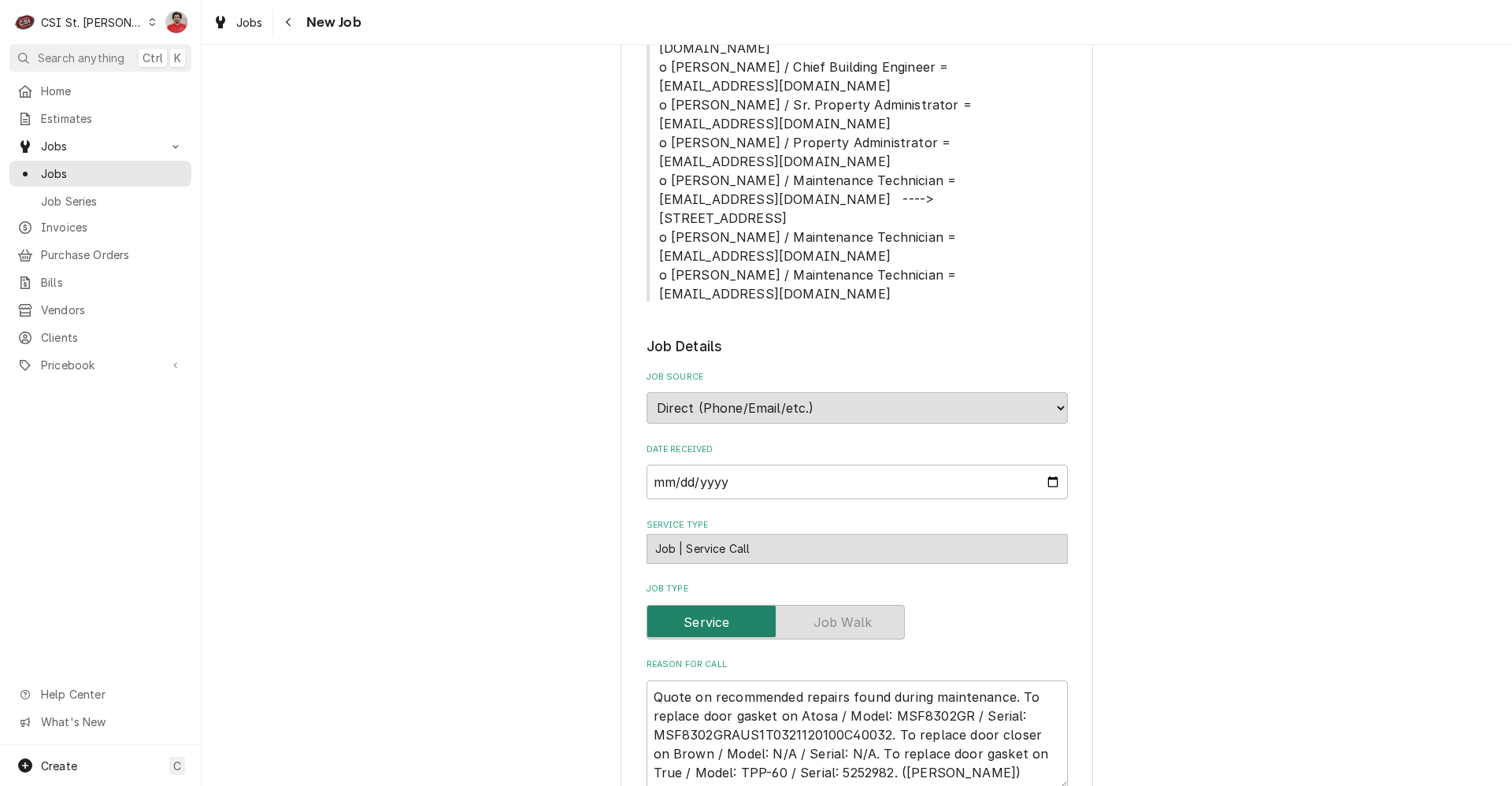
type textarea "x"
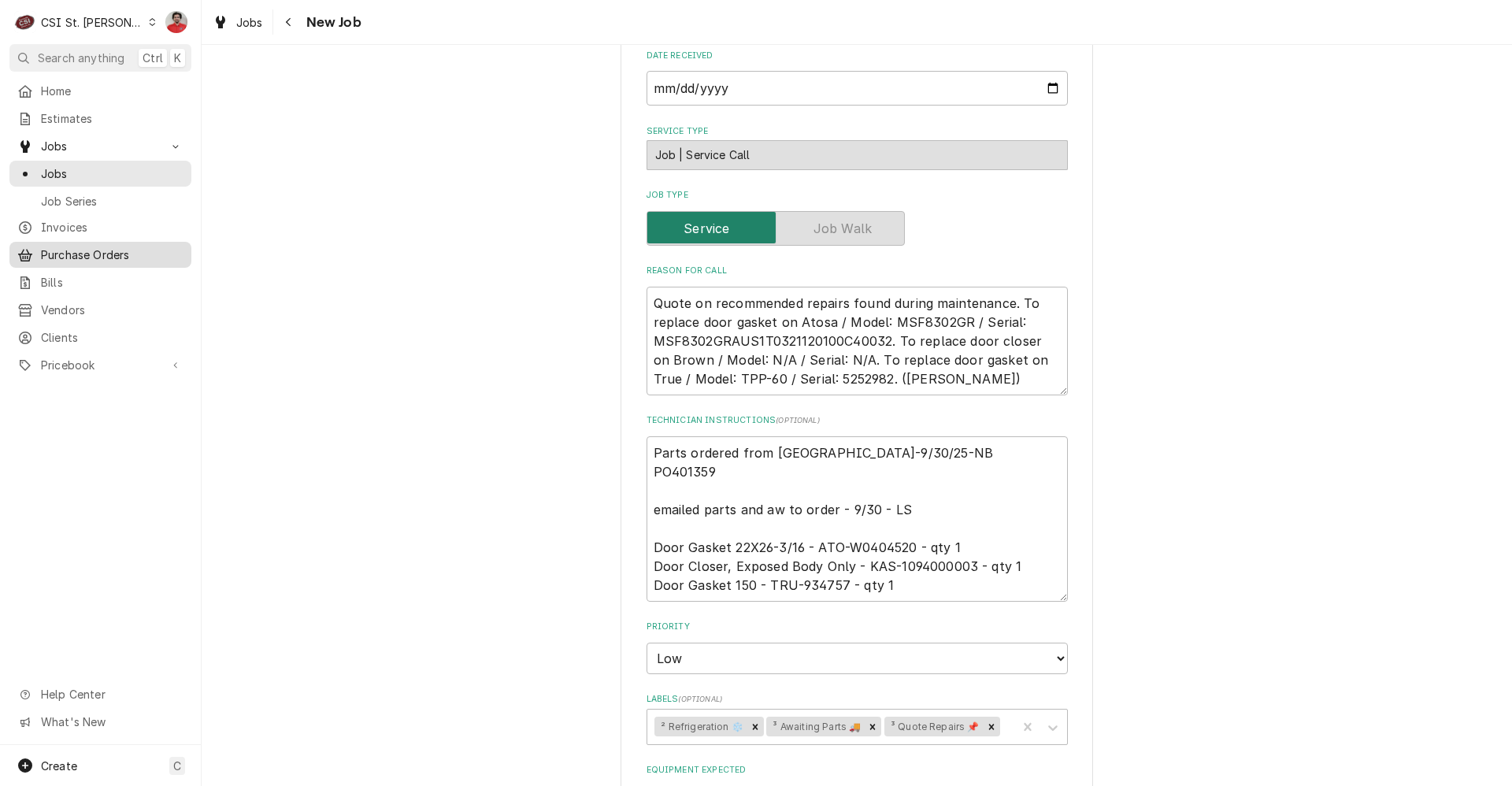
click at [80, 248] on span "Purchase Orders" at bounding box center [111, 255] width 142 height 17
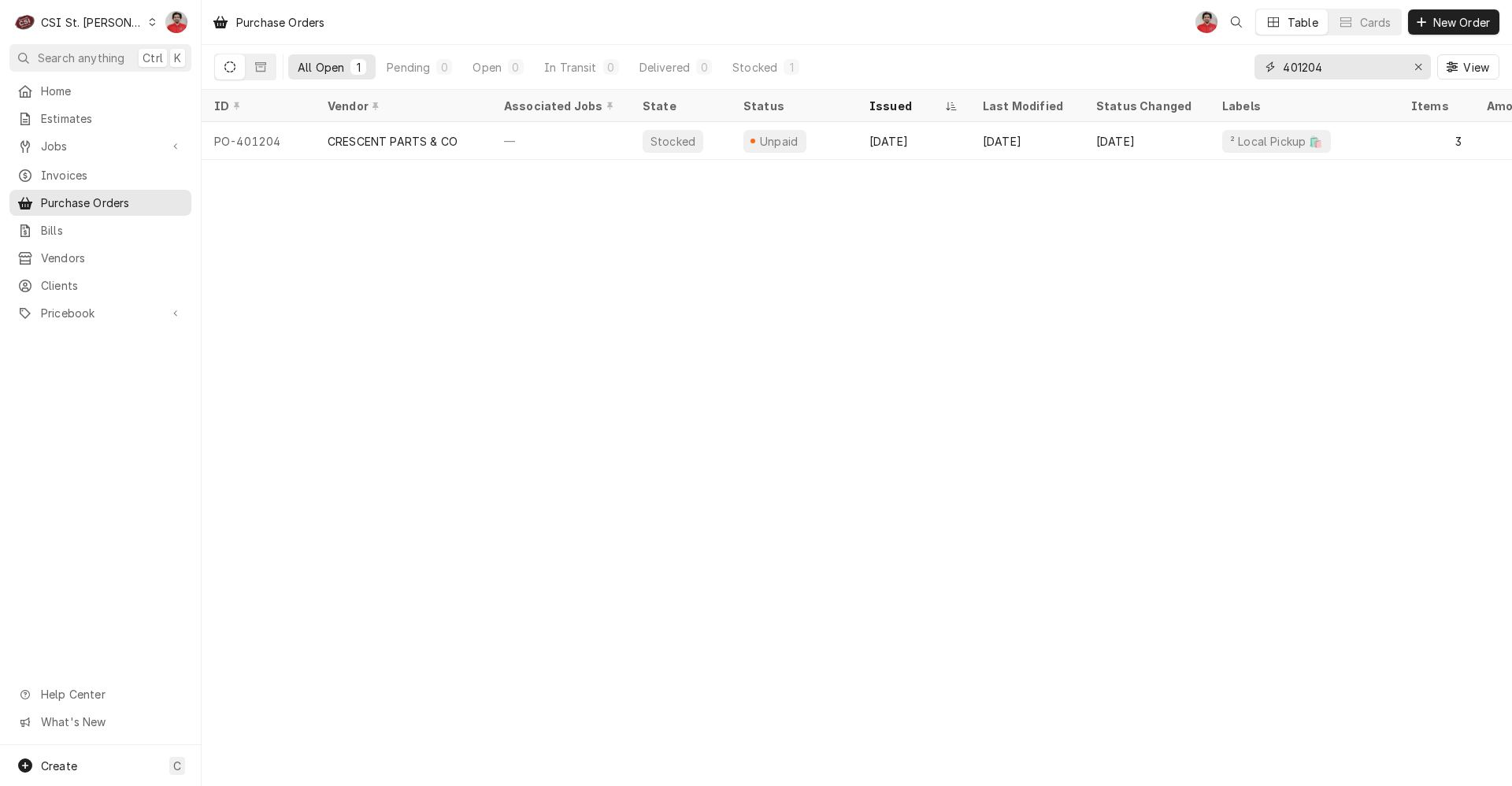
click at [1381, 67] on input "401204" at bounding box center [1342, 67] width 118 height 25
type input "401361"
click at [71, 143] on span "Jobs" at bounding box center [99, 146] width 119 height 17
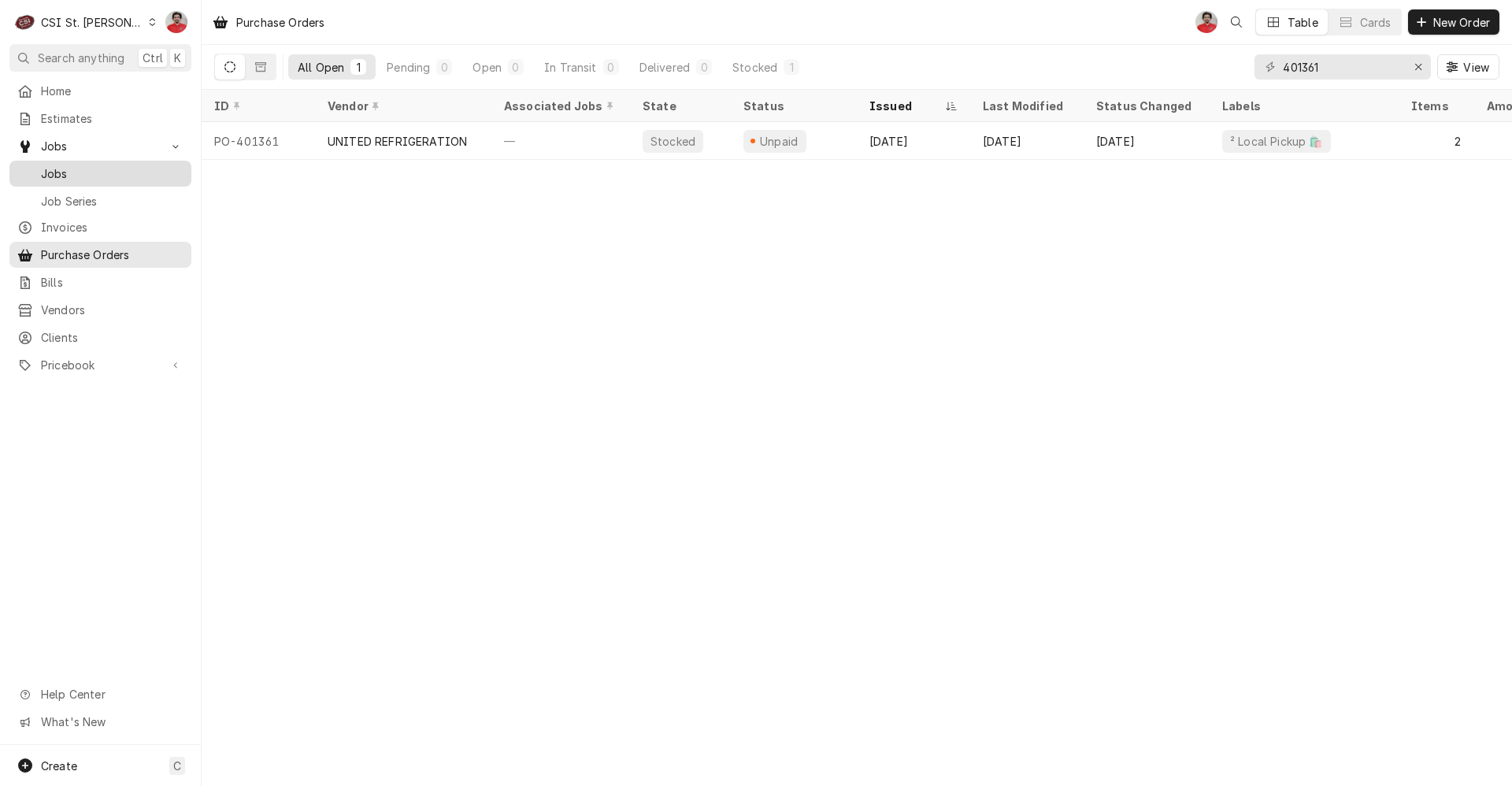
click at [70, 179] on link "Jobs" at bounding box center [100, 173] width 182 height 26
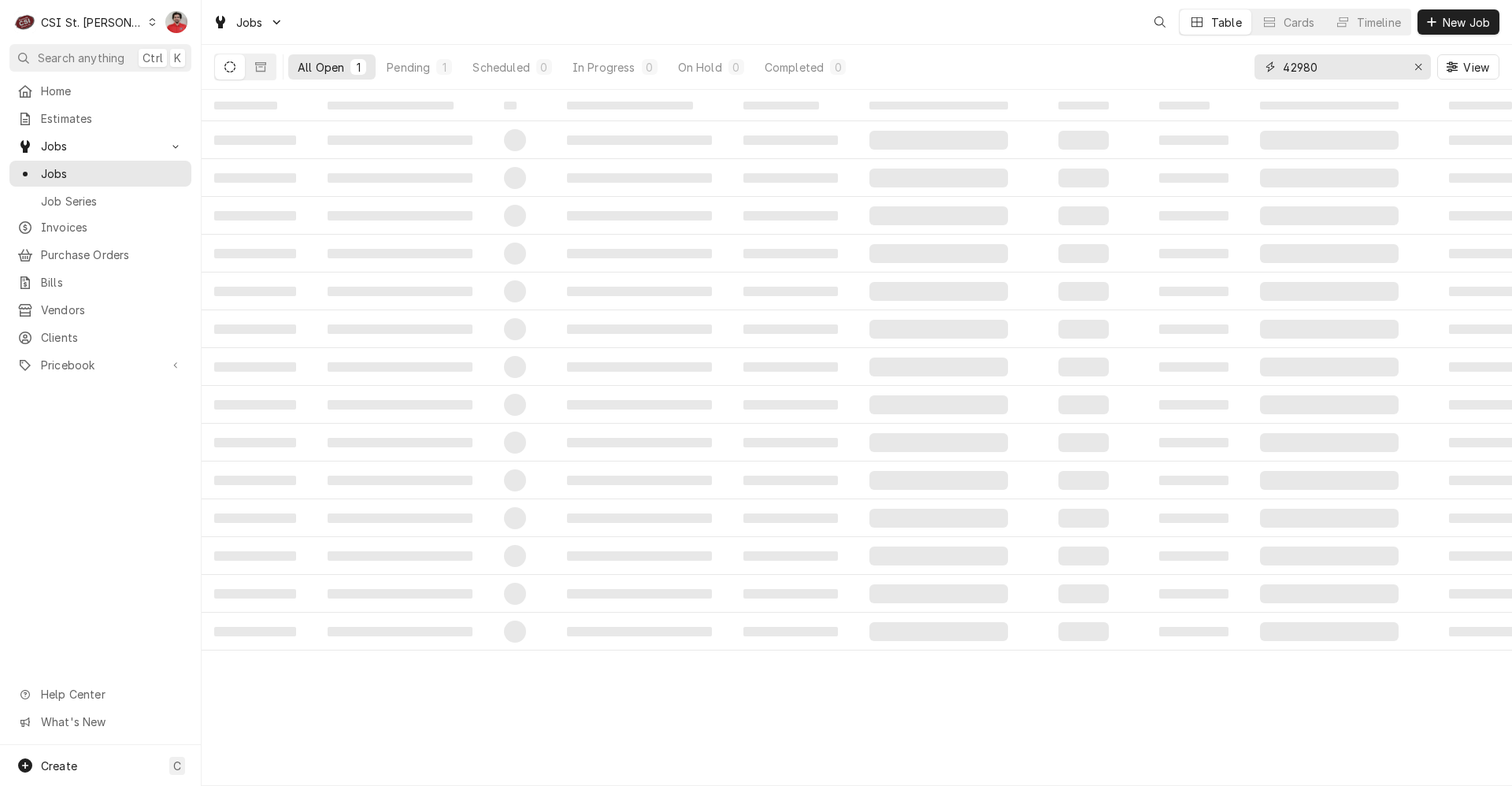
click at [1342, 54] on input "42980" at bounding box center [1342, 67] width 118 height 25
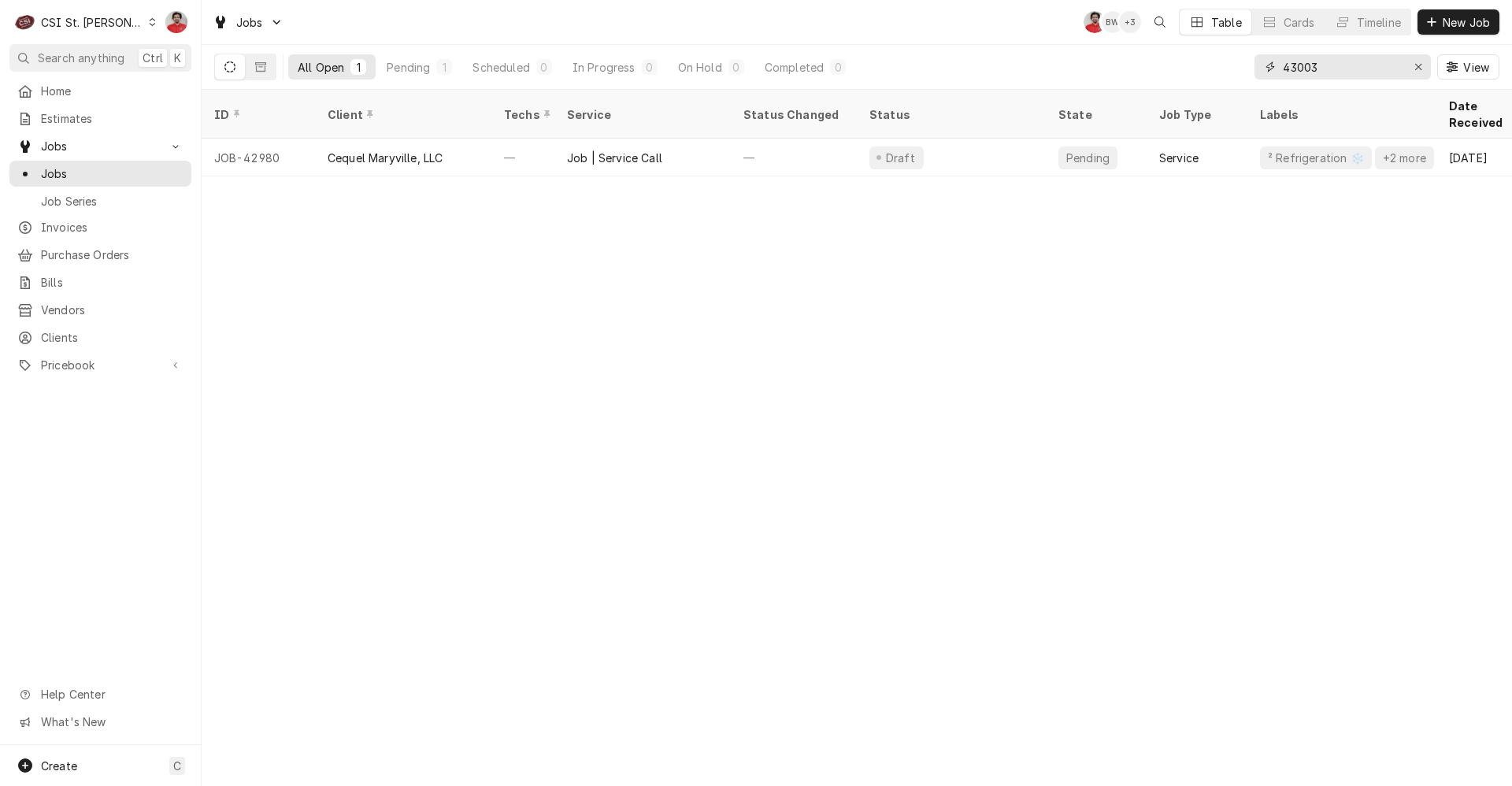
type input "43003"
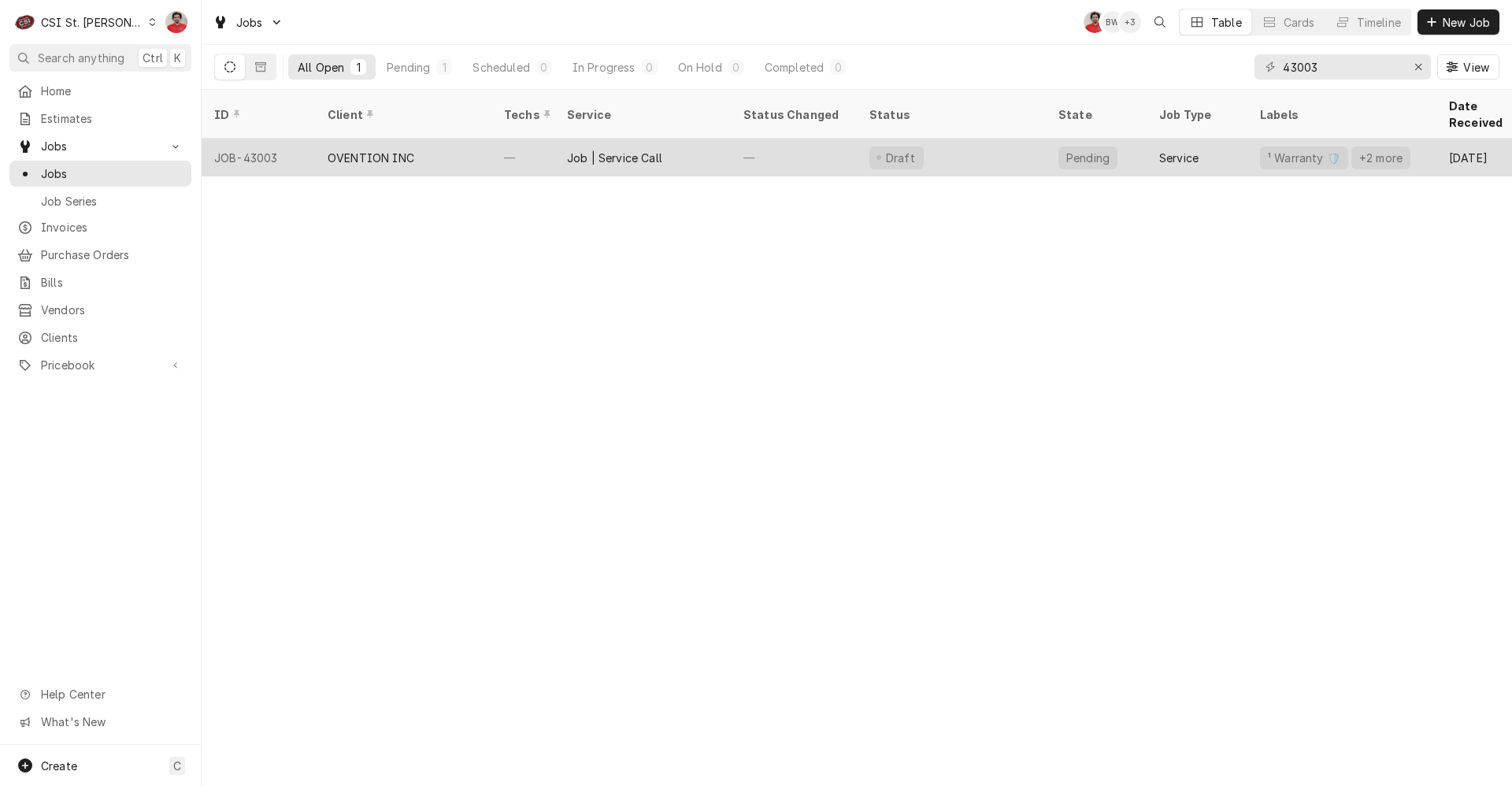
click at [918, 138] on div "Draft" at bounding box center [952, 158] width 189 height 38
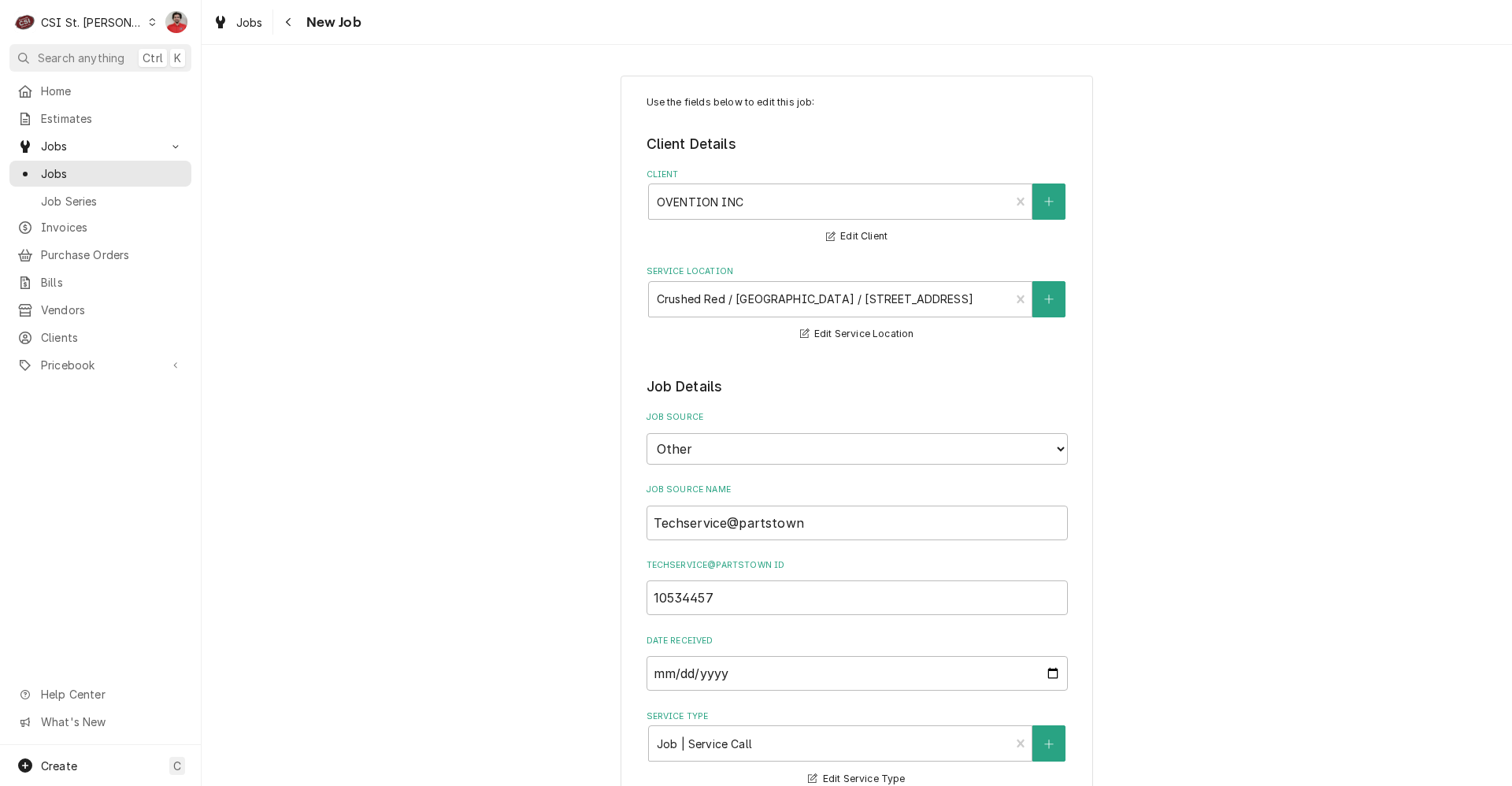
type textarea "x"
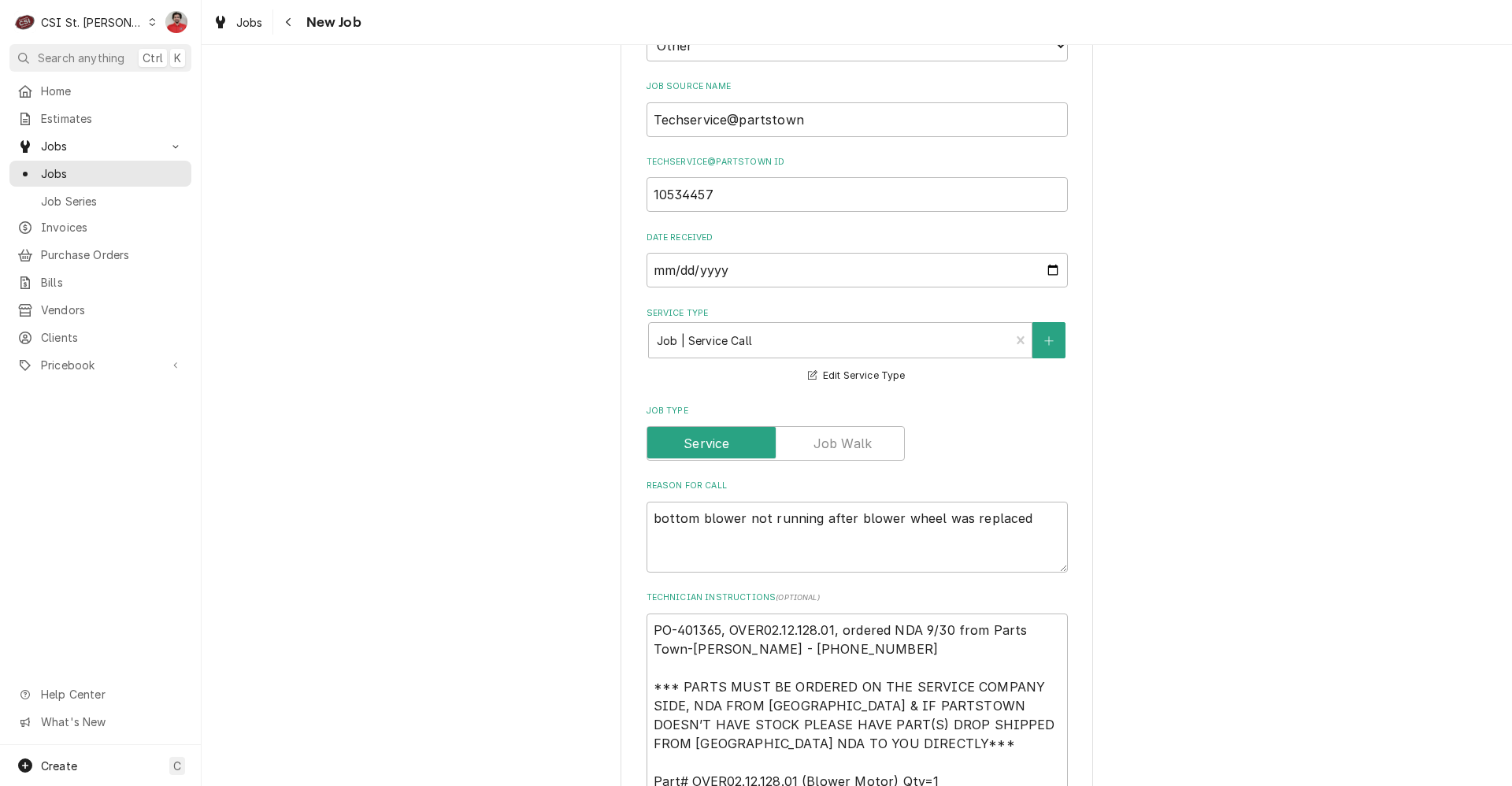
scroll to position [630, 0]
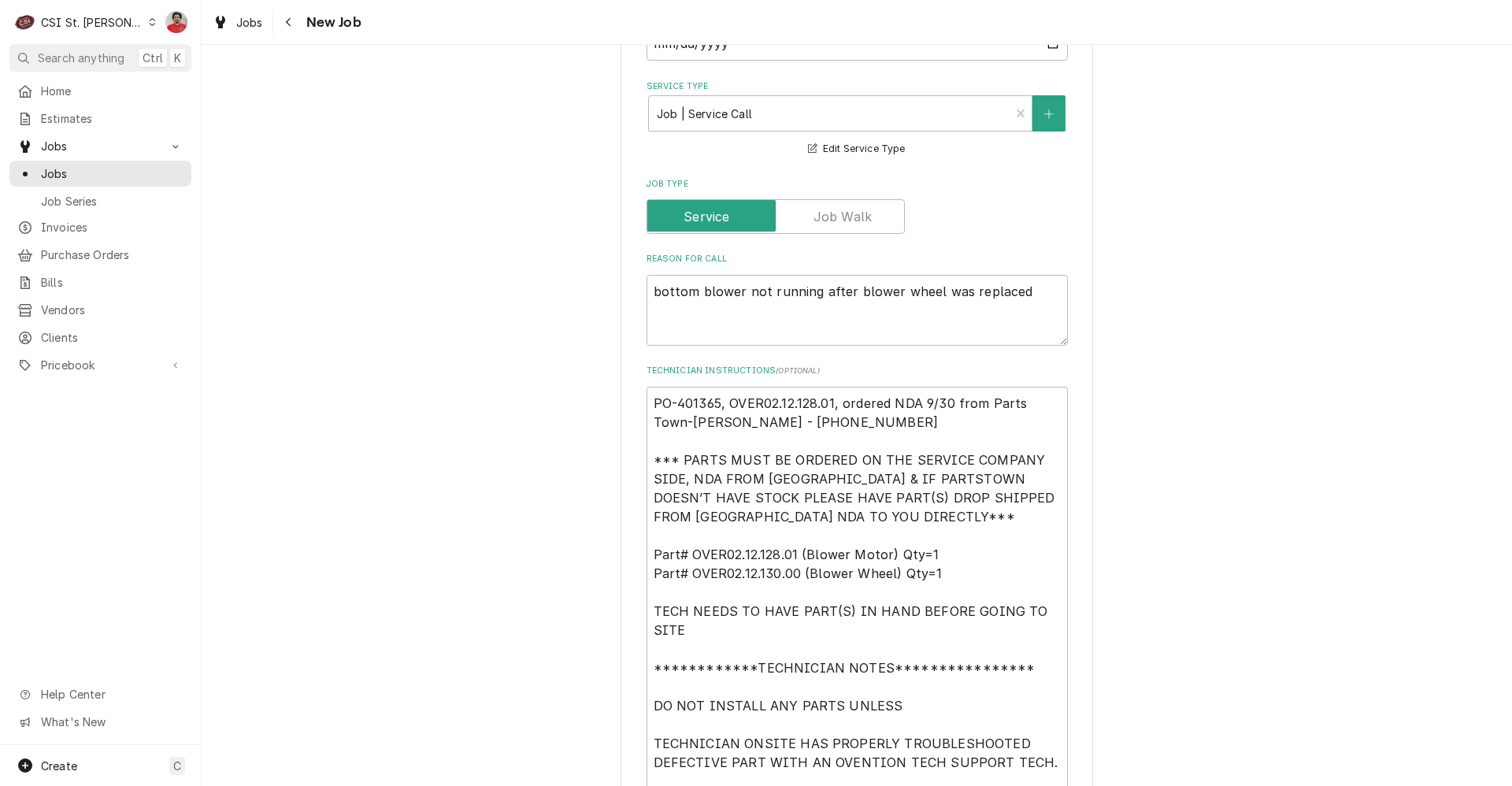
click at [95, 29] on div "CSI St. [PERSON_NAME]" at bounding box center [92, 22] width 103 height 17
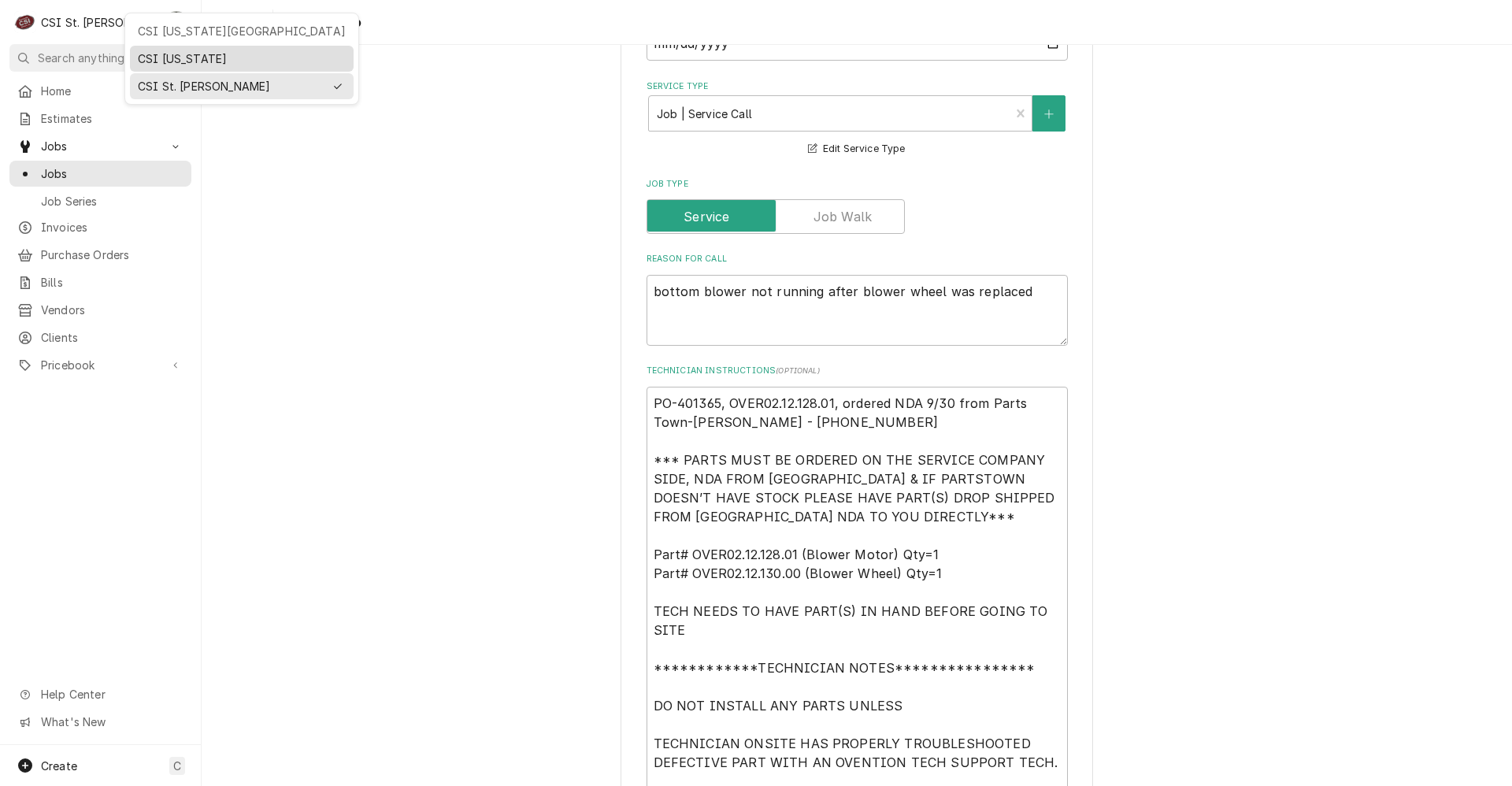
click at [168, 60] on div "CSI [US_STATE]" at bounding box center [241, 58] width 208 height 17
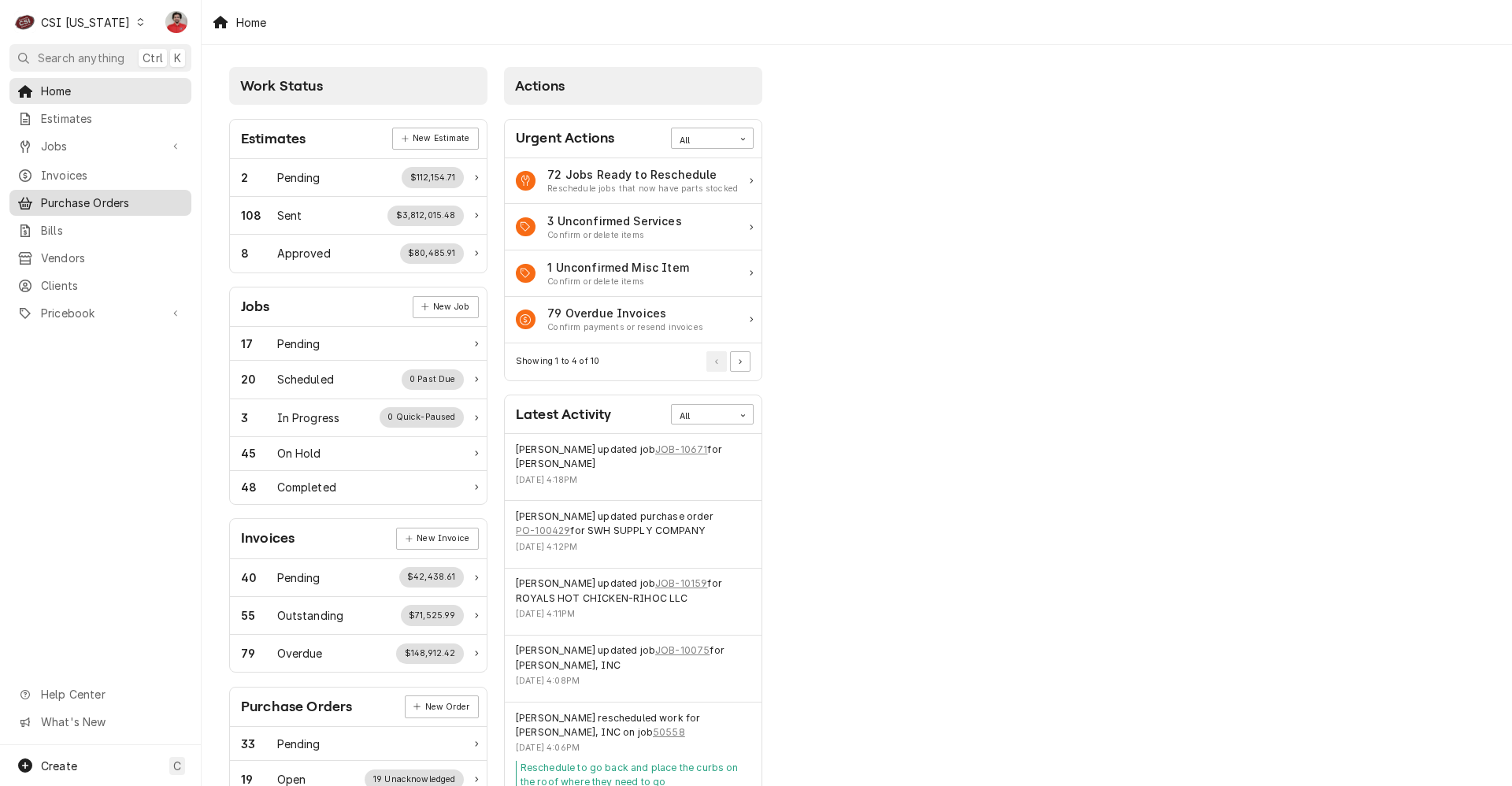
click at [150, 202] on span "Purchase Orders" at bounding box center [111, 202] width 142 height 17
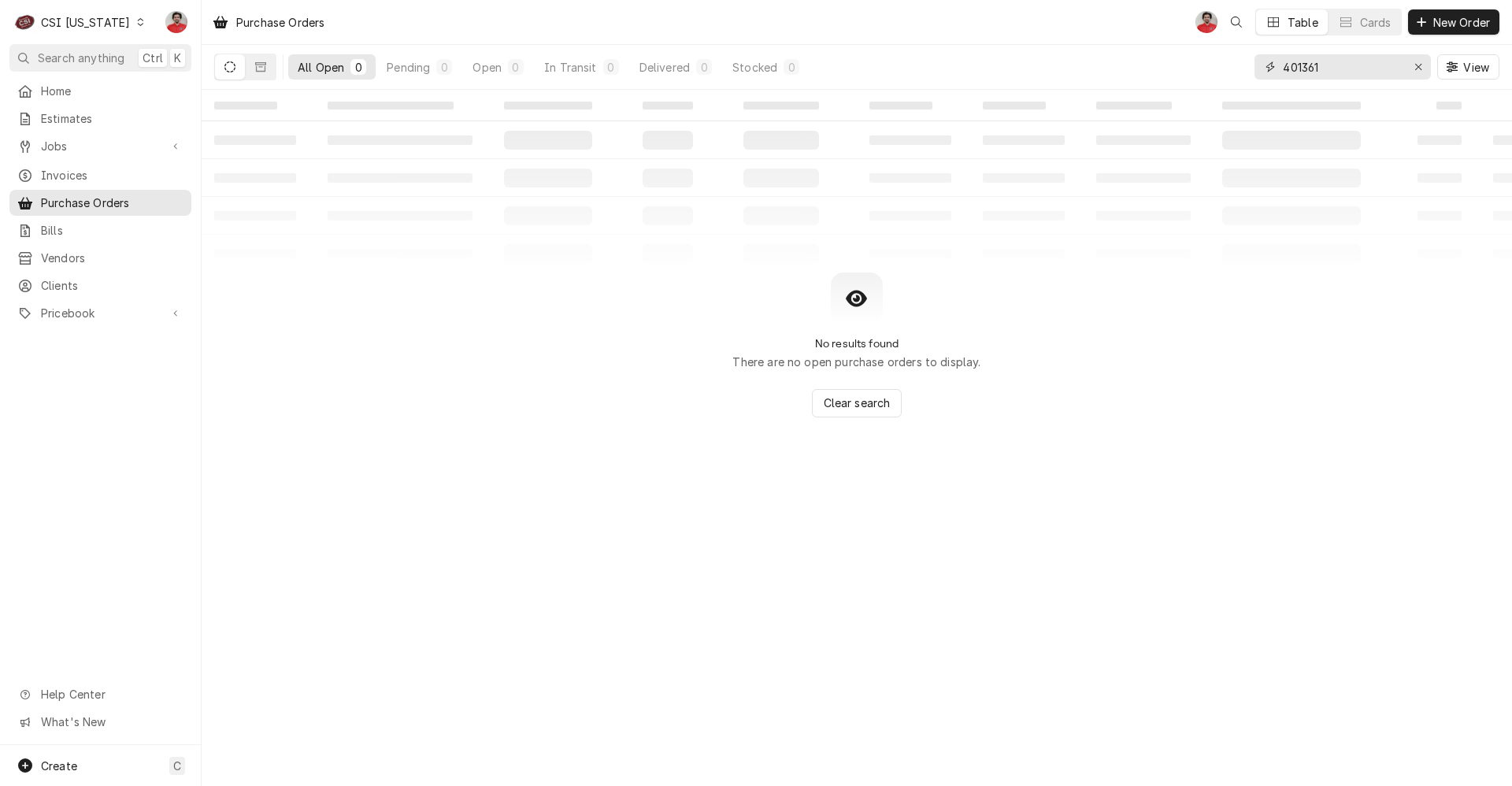
click at [1375, 62] on input "401361" at bounding box center [1342, 67] width 118 height 25
type input "100429"
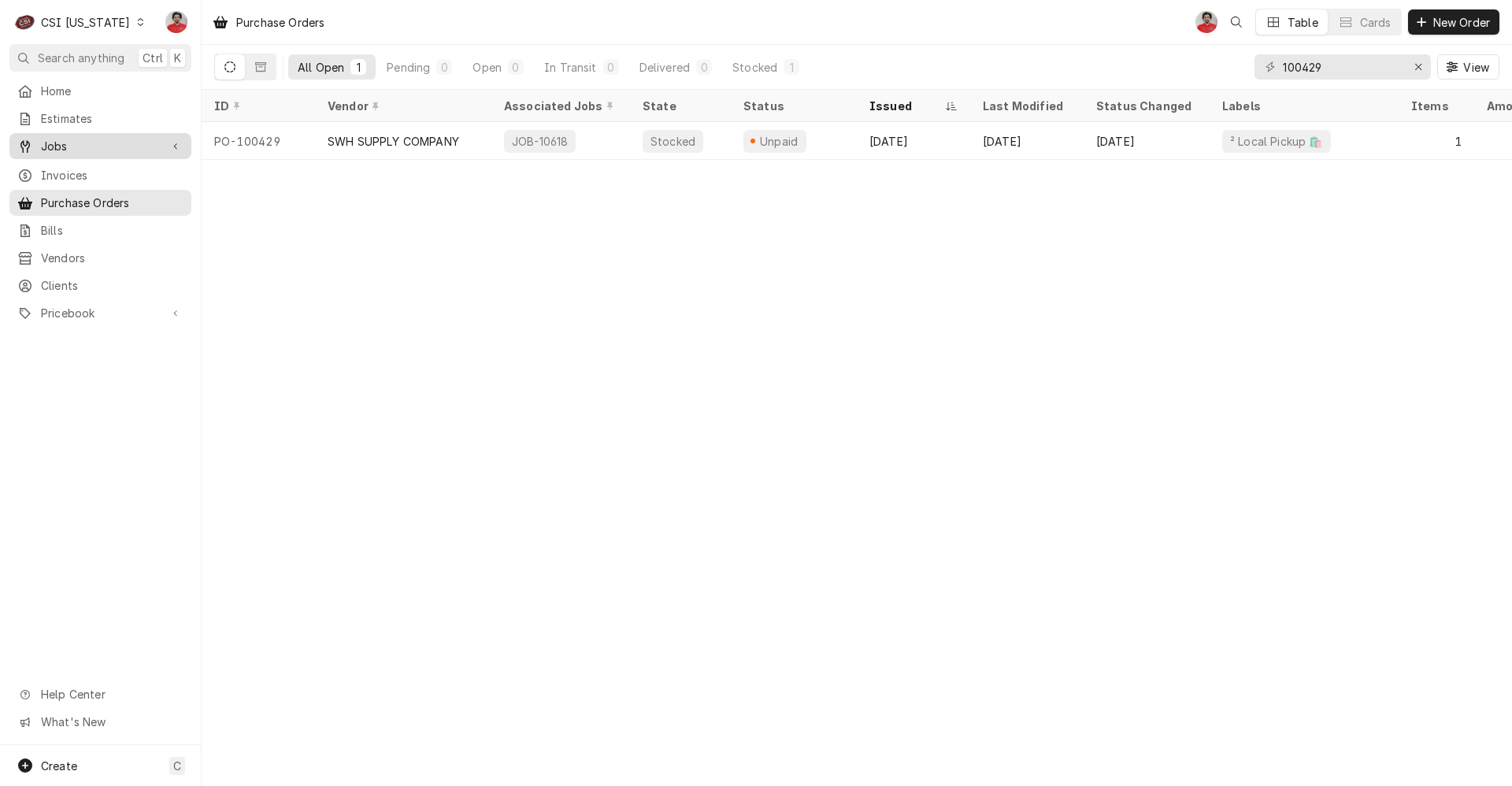
click at [118, 143] on span "Jobs" at bounding box center [99, 146] width 119 height 17
click at [104, 170] on span "Jobs" at bounding box center [111, 173] width 142 height 17
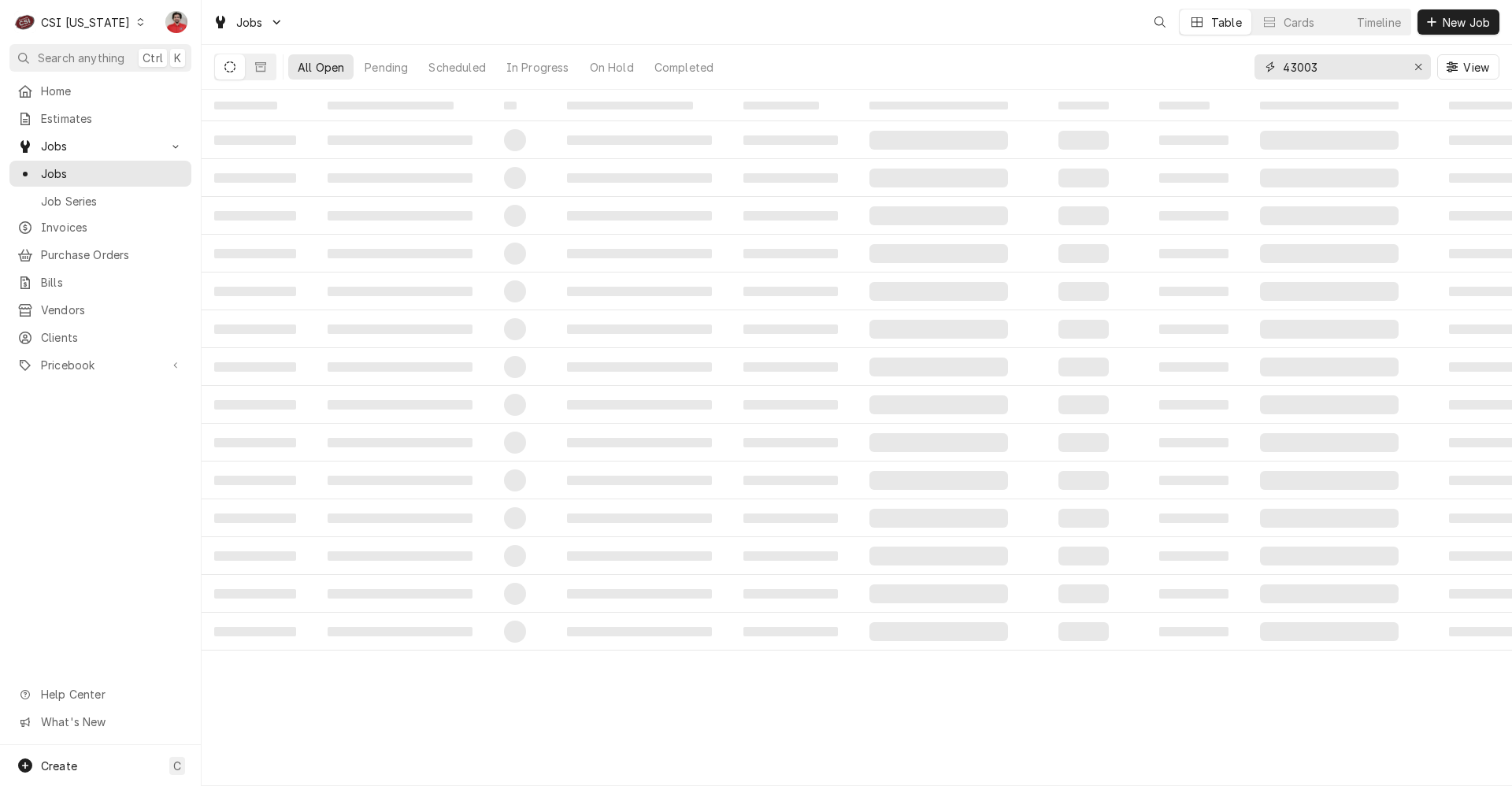
click at [1371, 71] on input "43003" at bounding box center [1342, 67] width 118 height 25
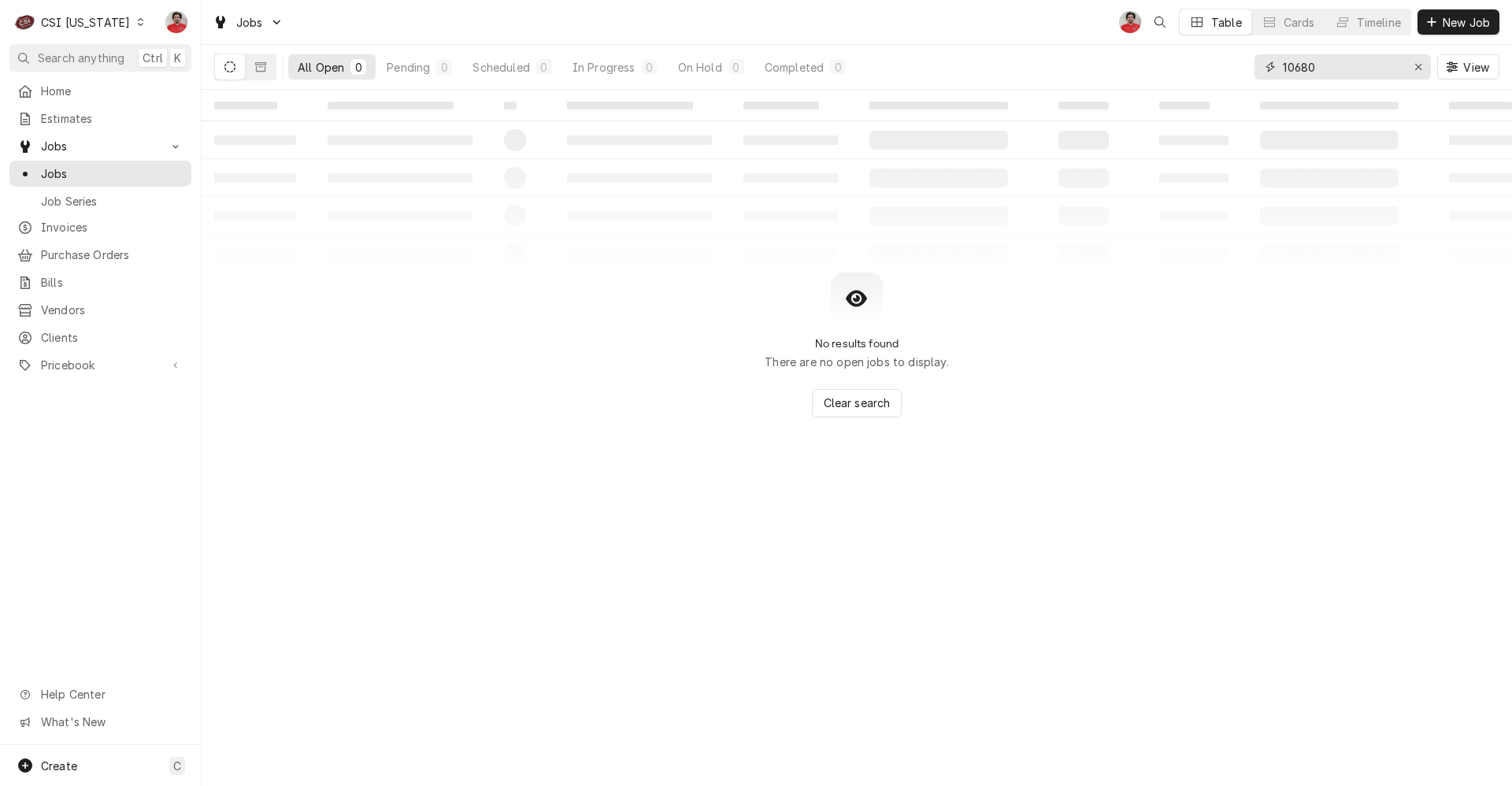
type input "10680"
